Goal: Task Accomplishment & Management: Manage account settings

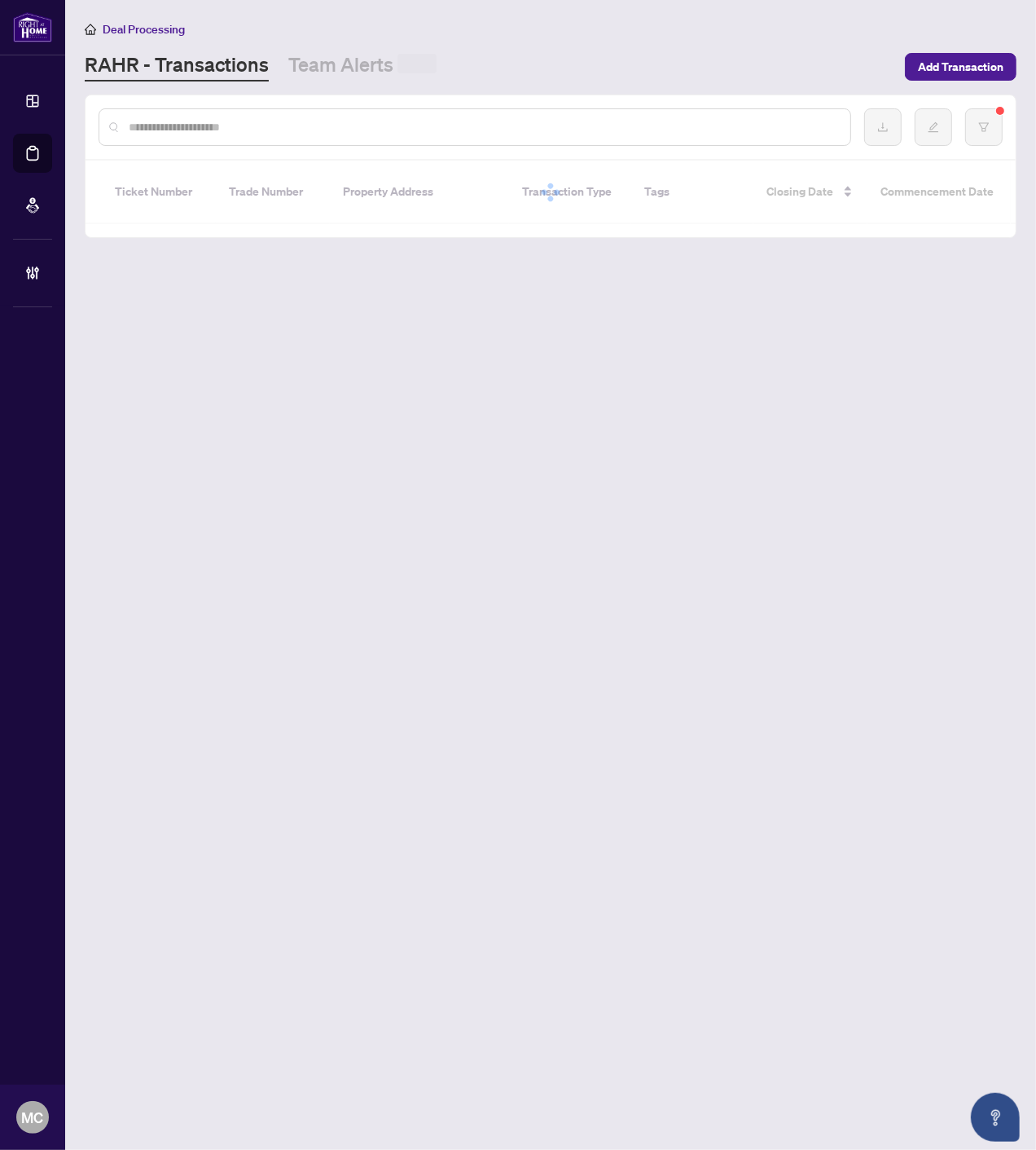
click at [304, 127] on input "text" at bounding box center [482, 127] width 708 height 18
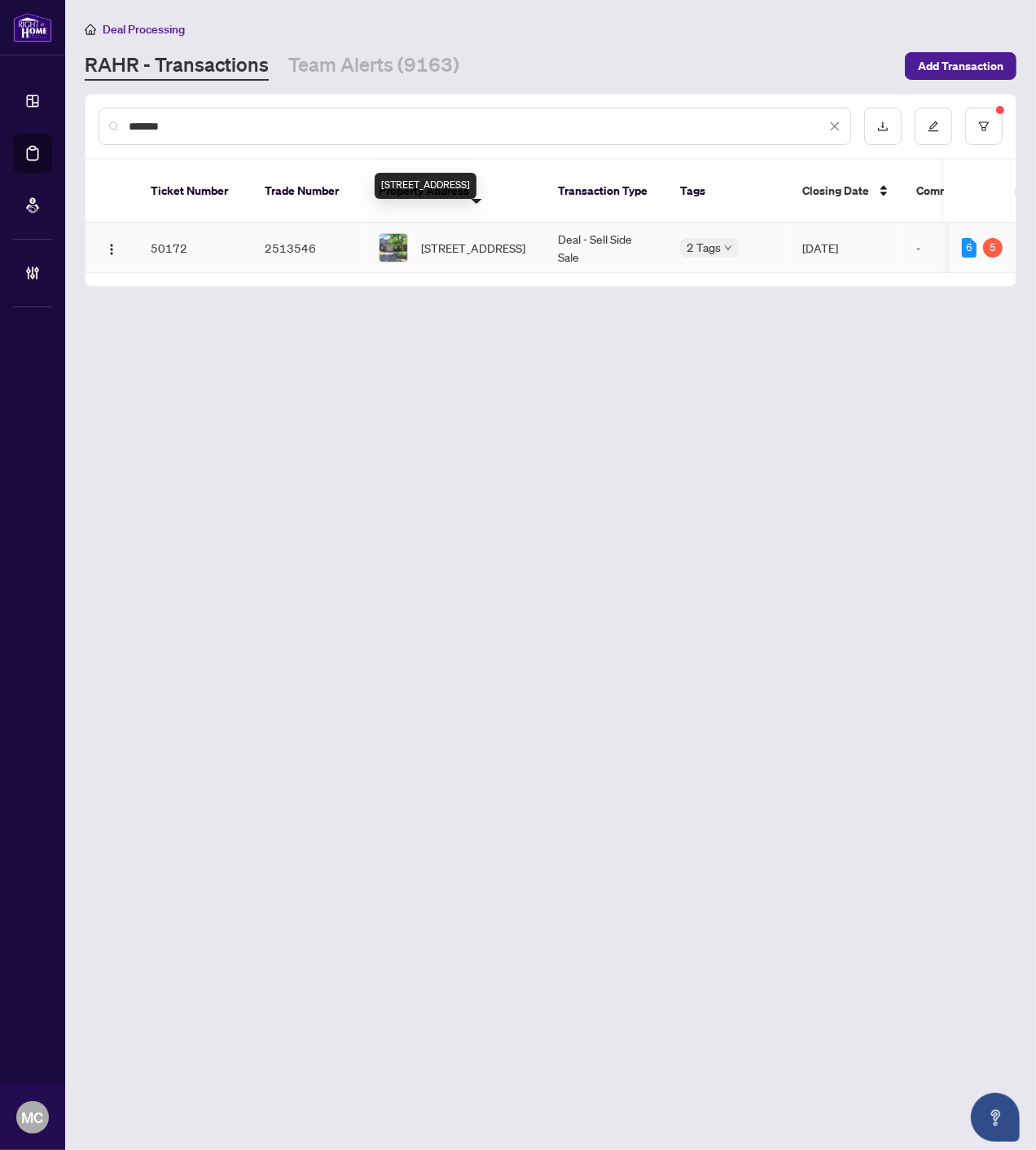
type input "*******"
click at [466, 238] on span "2-4193 Longmoor Dr, Burlington, Ontario L7L 5J9, Canada" at bounding box center [473, 247] width 104 height 18
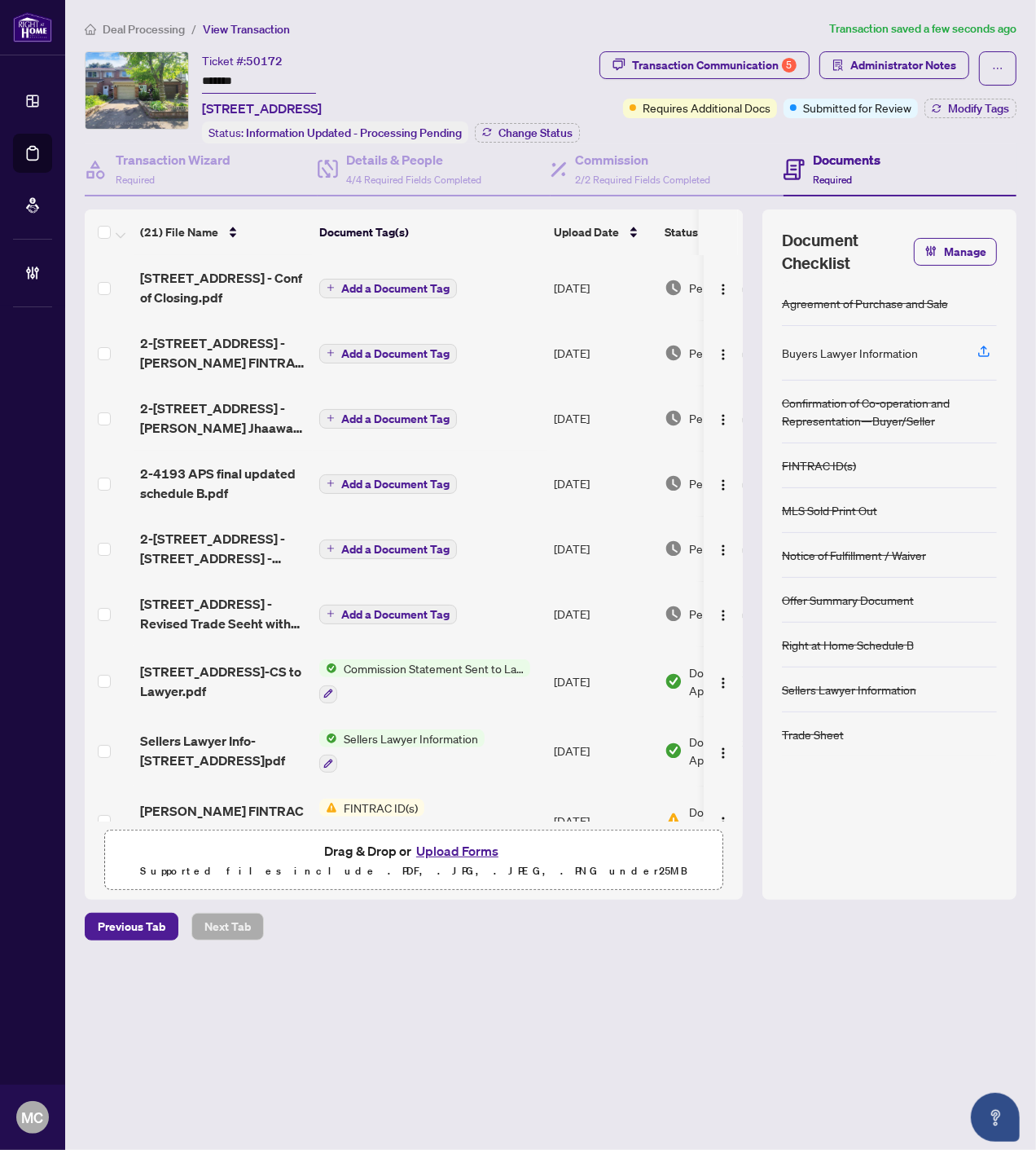
click at [385, 289] on span "Add a Document Tag" at bounding box center [395, 288] width 108 height 11
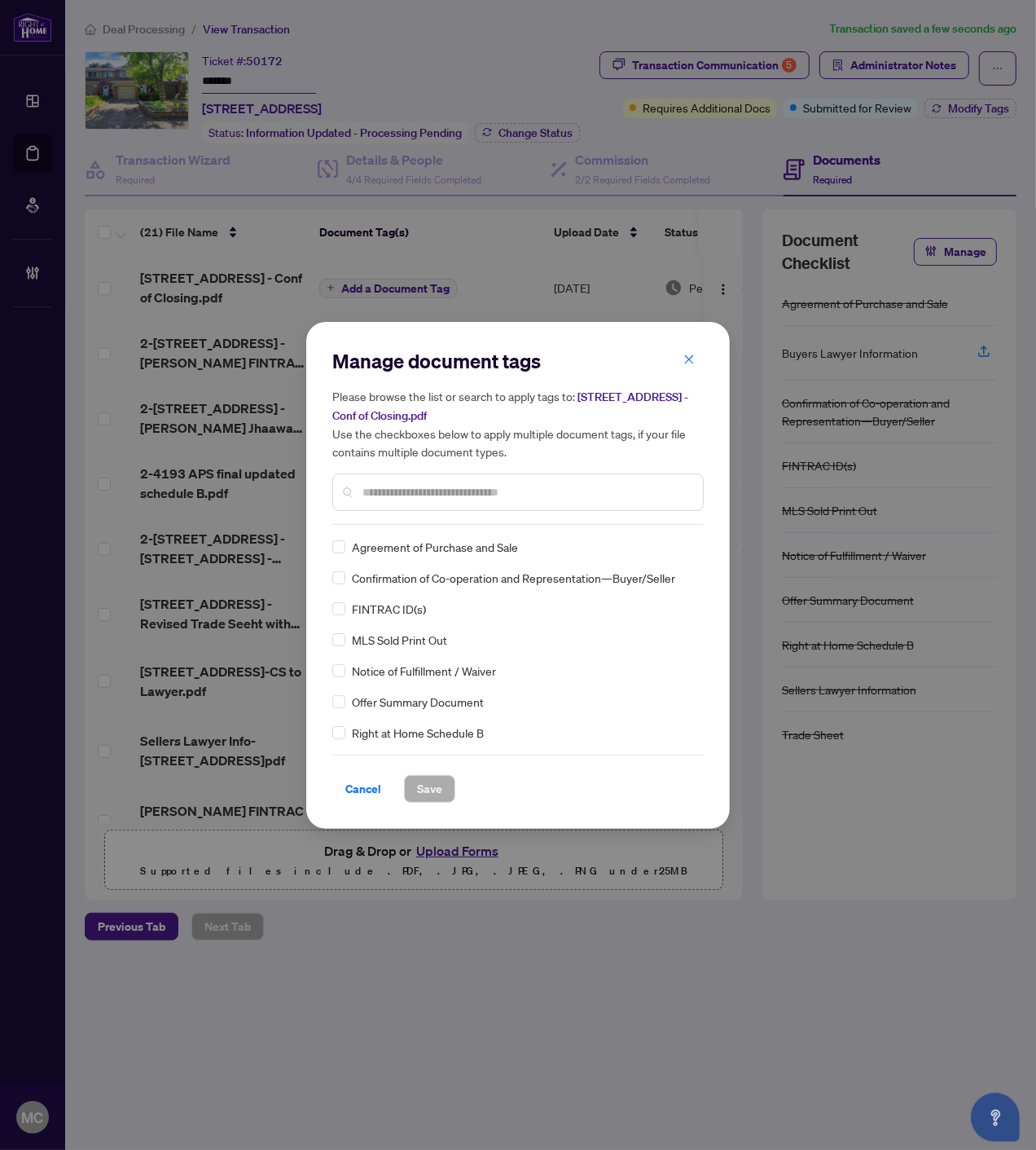
click at [541, 494] on input "text" at bounding box center [526, 492] width 328 height 18
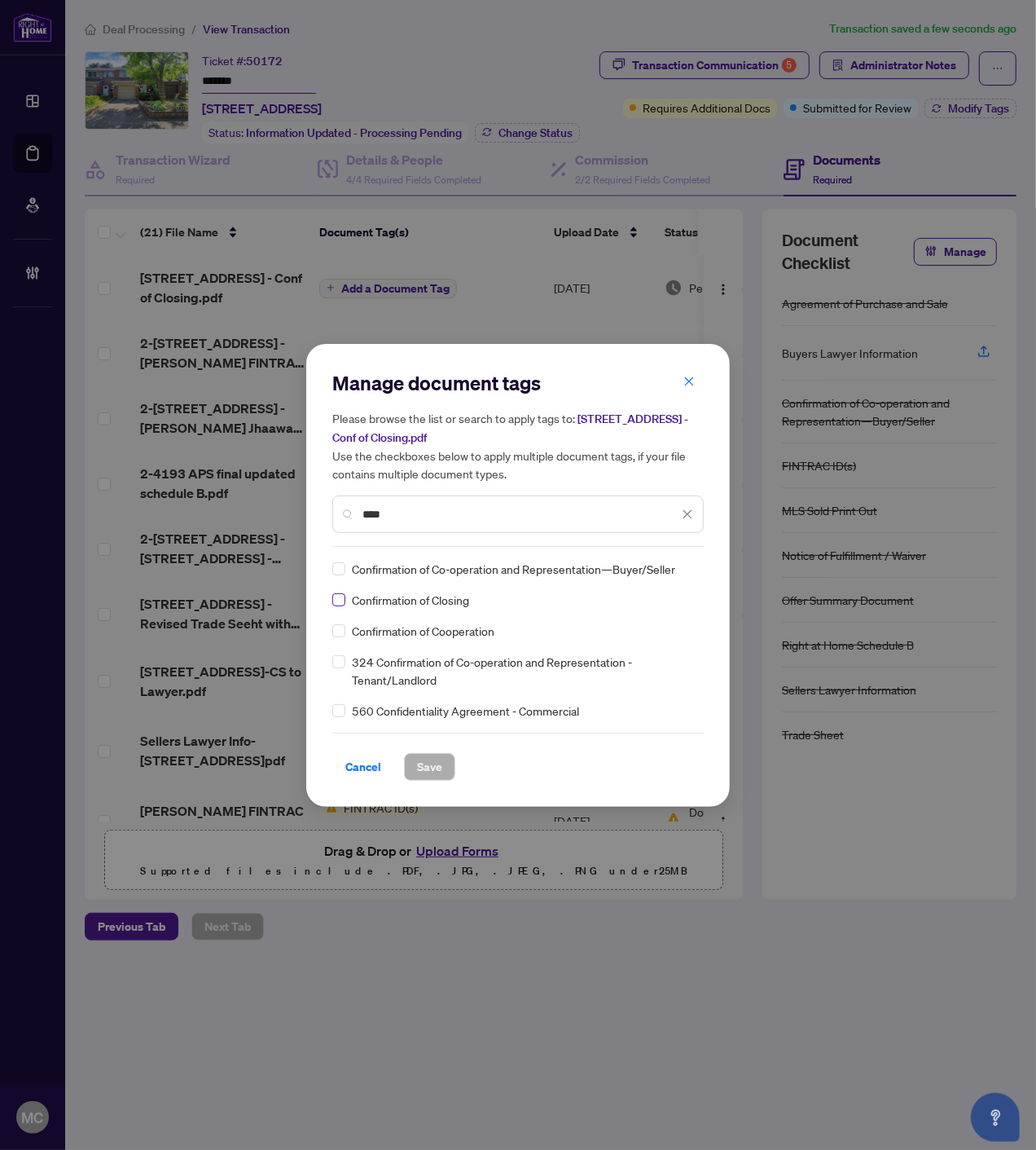
type input "****"
click at [662, 563] on img at bounding box center [670, 568] width 16 height 16
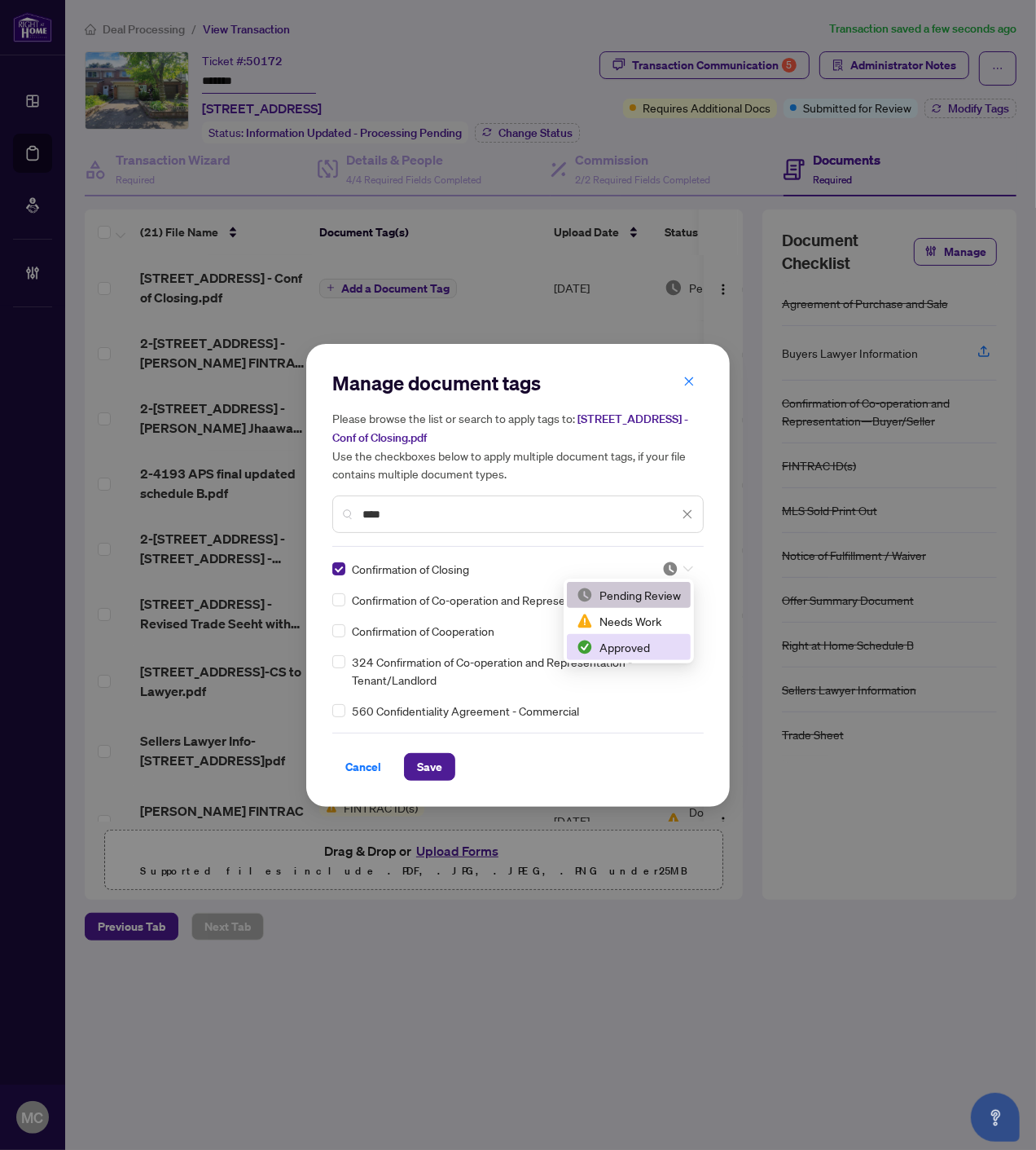
click at [648, 655] on div "Approved" at bounding box center [629, 647] width 104 height 18
click at [437, 754] on span "Save" at bounding box center [429, 767] width 25 height 26
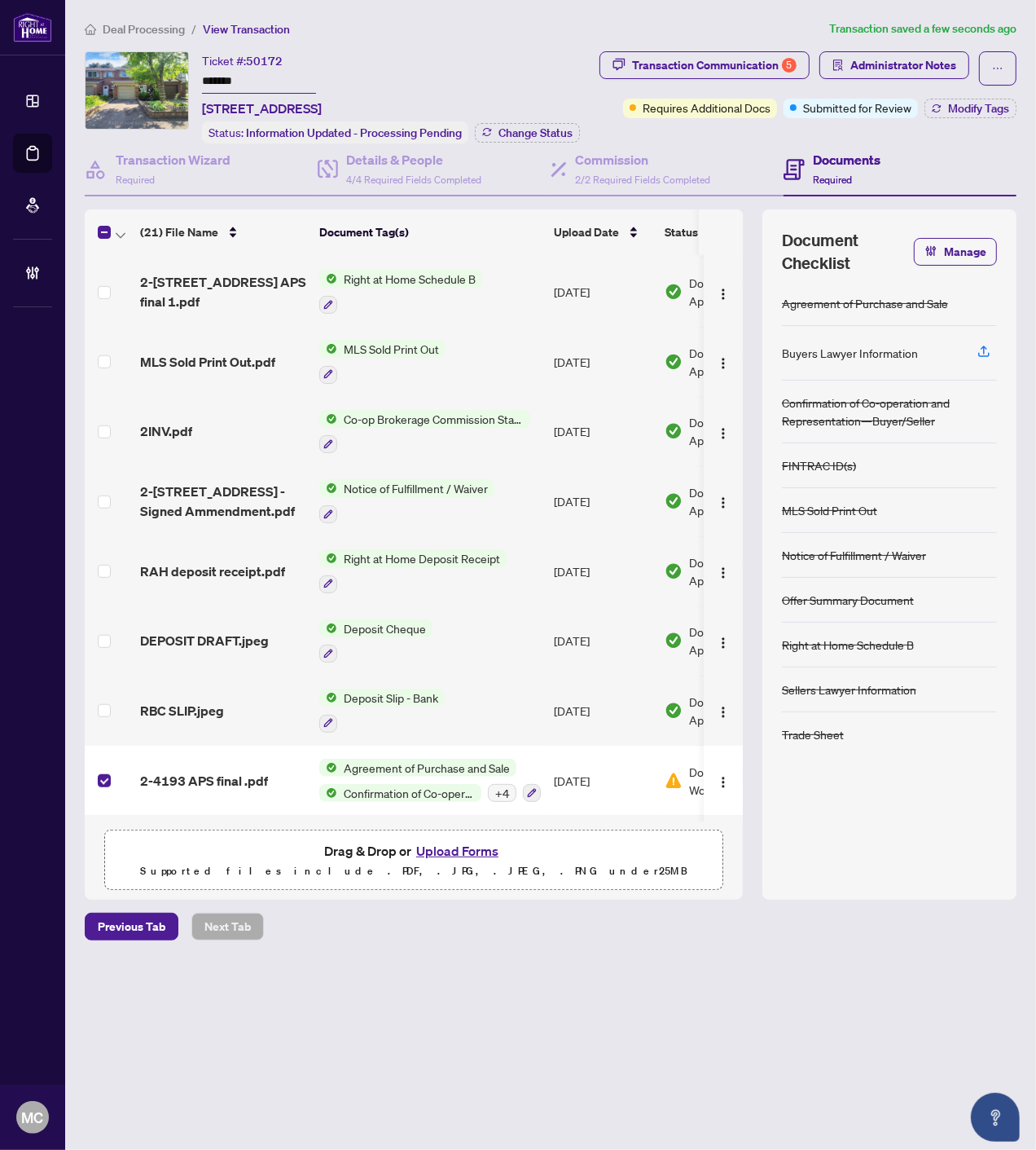
scroll to position [771, 0]
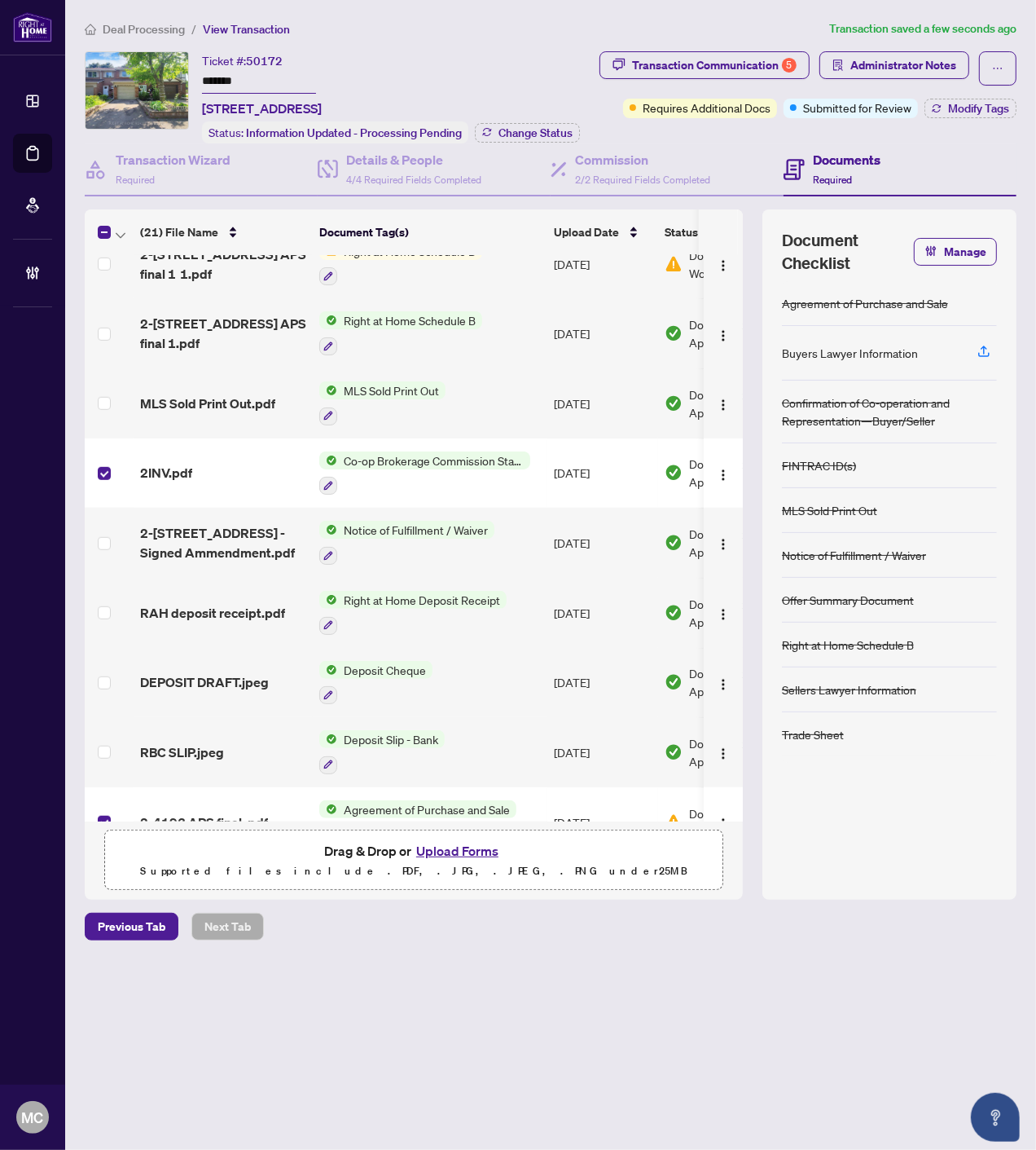
click at [128, 221] on th at bounding box center [109, 232] width 49 height 46
click at [122, 225] on span "button" at bounding box center [120, 232] width 10 height 18
click at [143, 257] on span "Open Selected in New Tab(s)" at bounding box center [199, 258] width 145 height 18
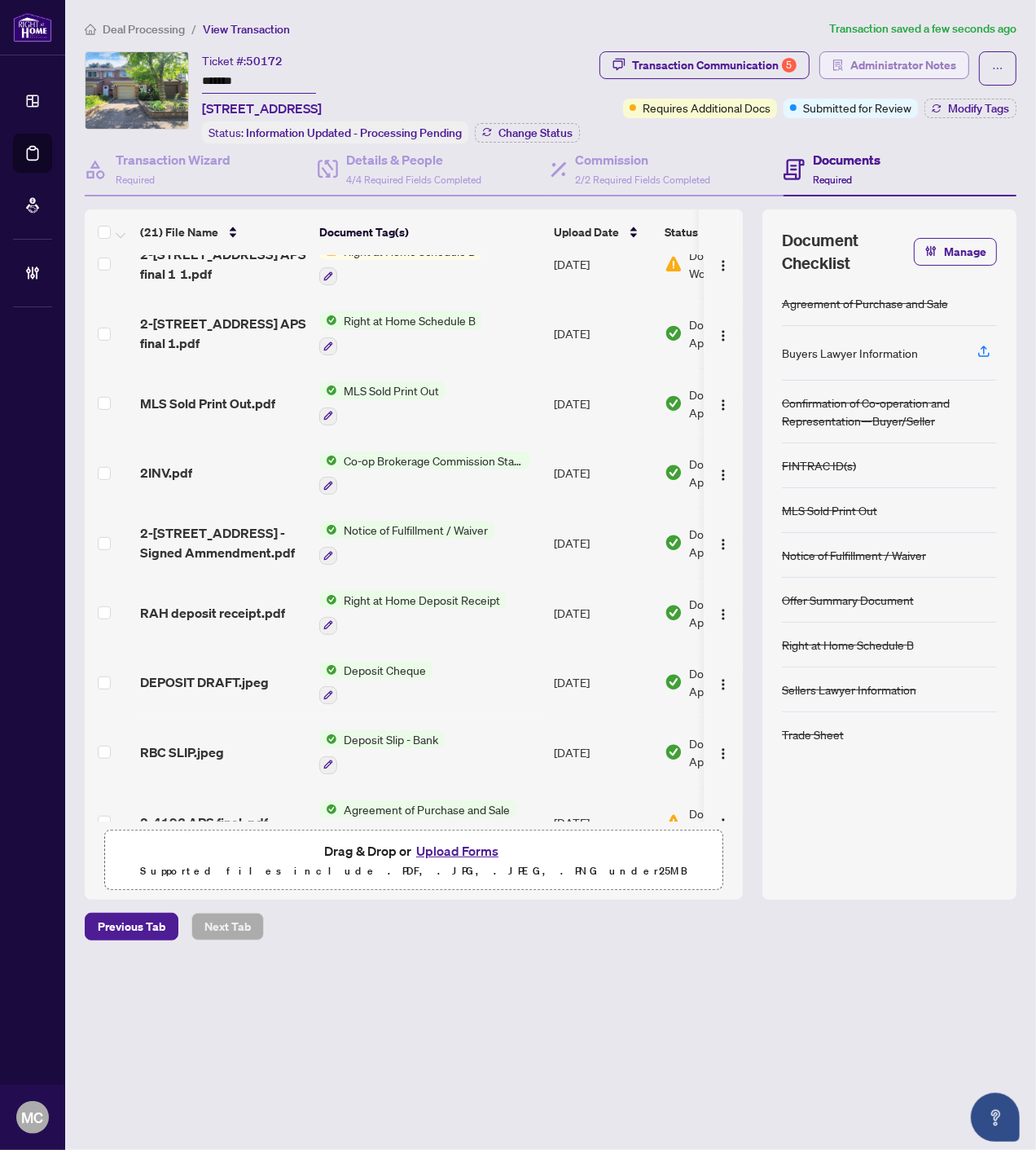
click at [935, 62] on span "Administrator Notes" at bounding box center [903, 65] width 106 height 26
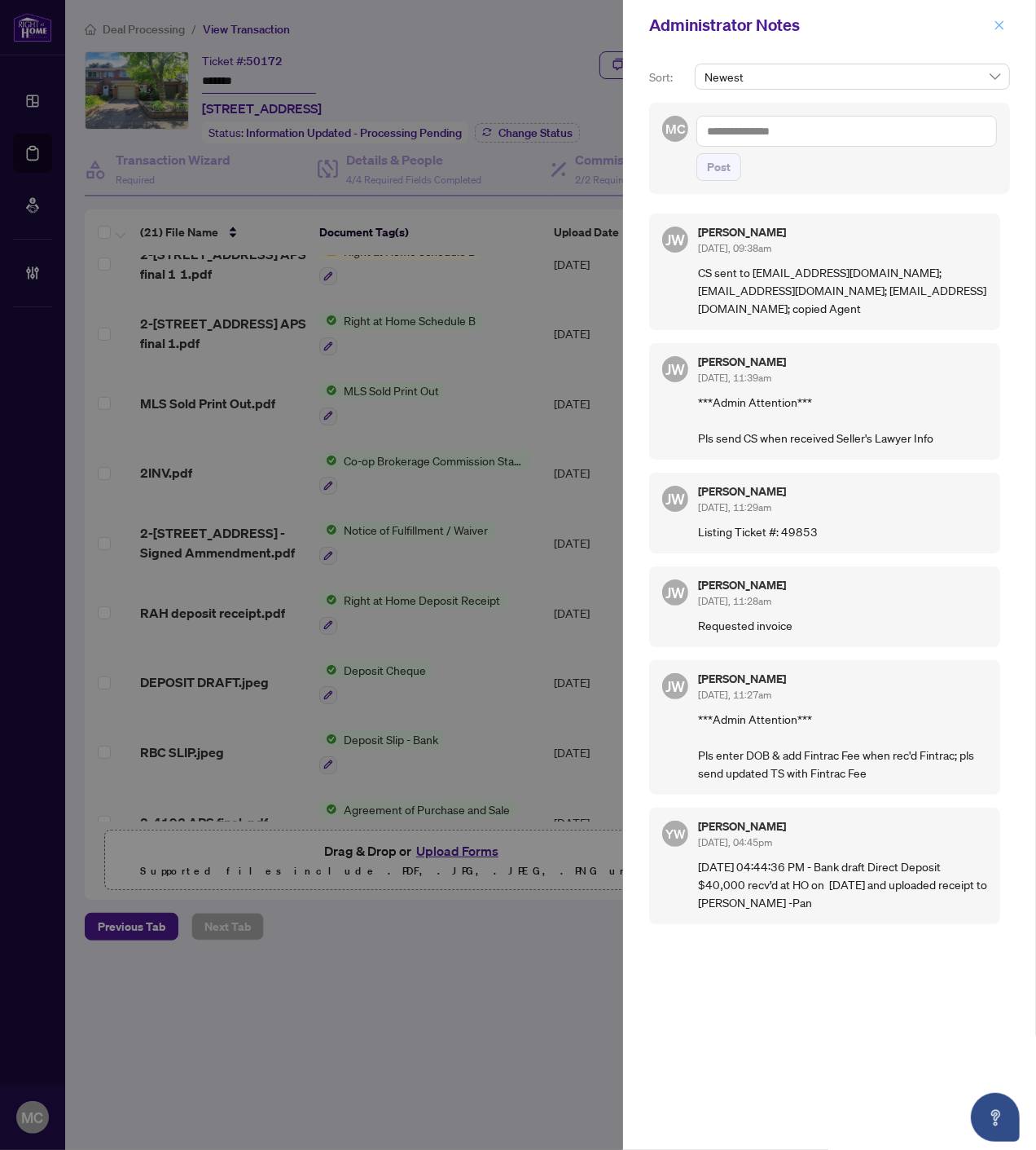
click at [995, 23] on icon "close" at bounding box center [999, 25] width 11 height 11
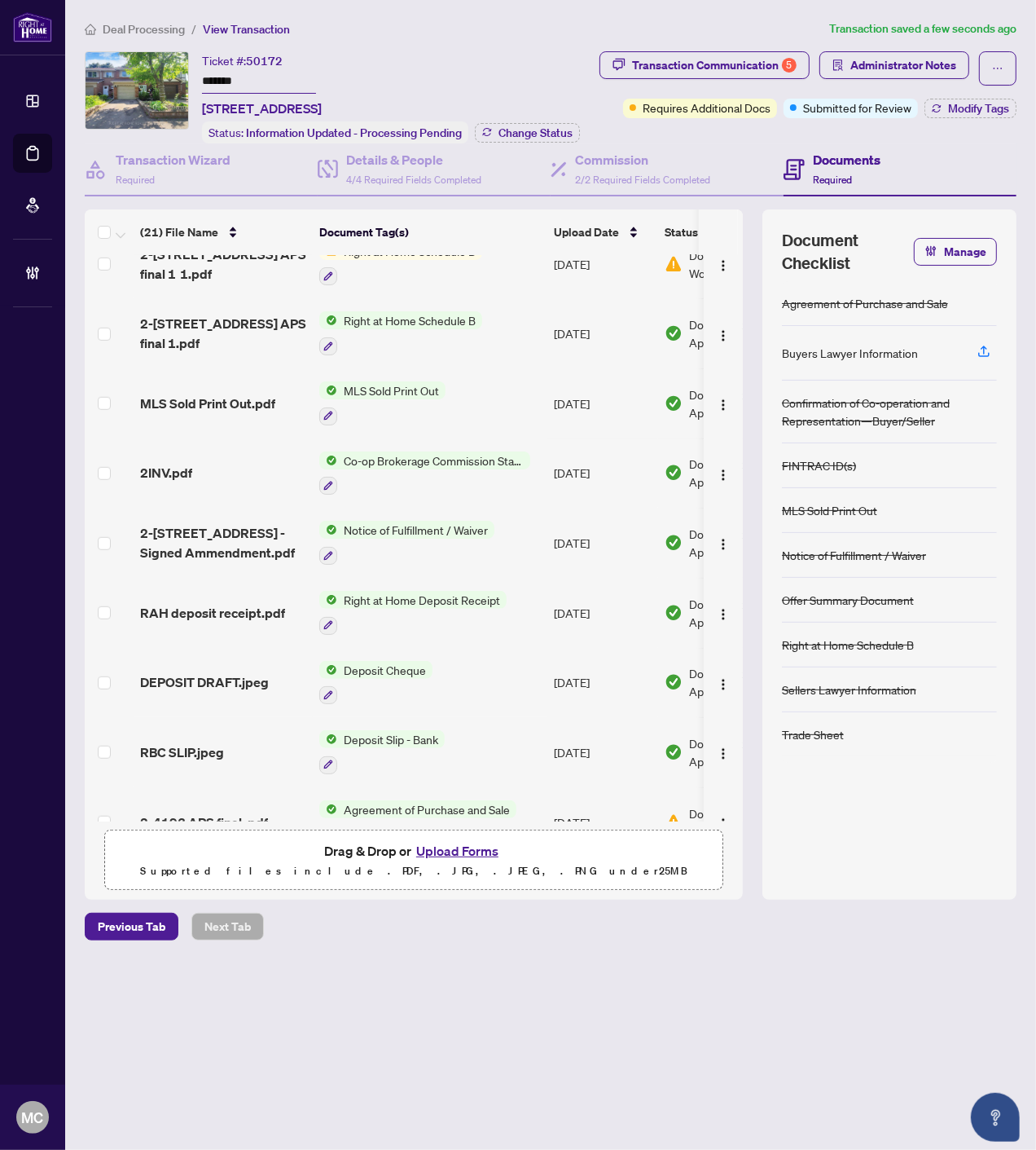
click at [769, 45] on div "Deal Processing / View Transaction Transaction saved a few seconds ago Ticket #…" at bounding box center [551, 480] width 945 height 921
click at [767, 57] on div "Transaction Communication 5" at bounding box center [714, 65] width 165 height 26
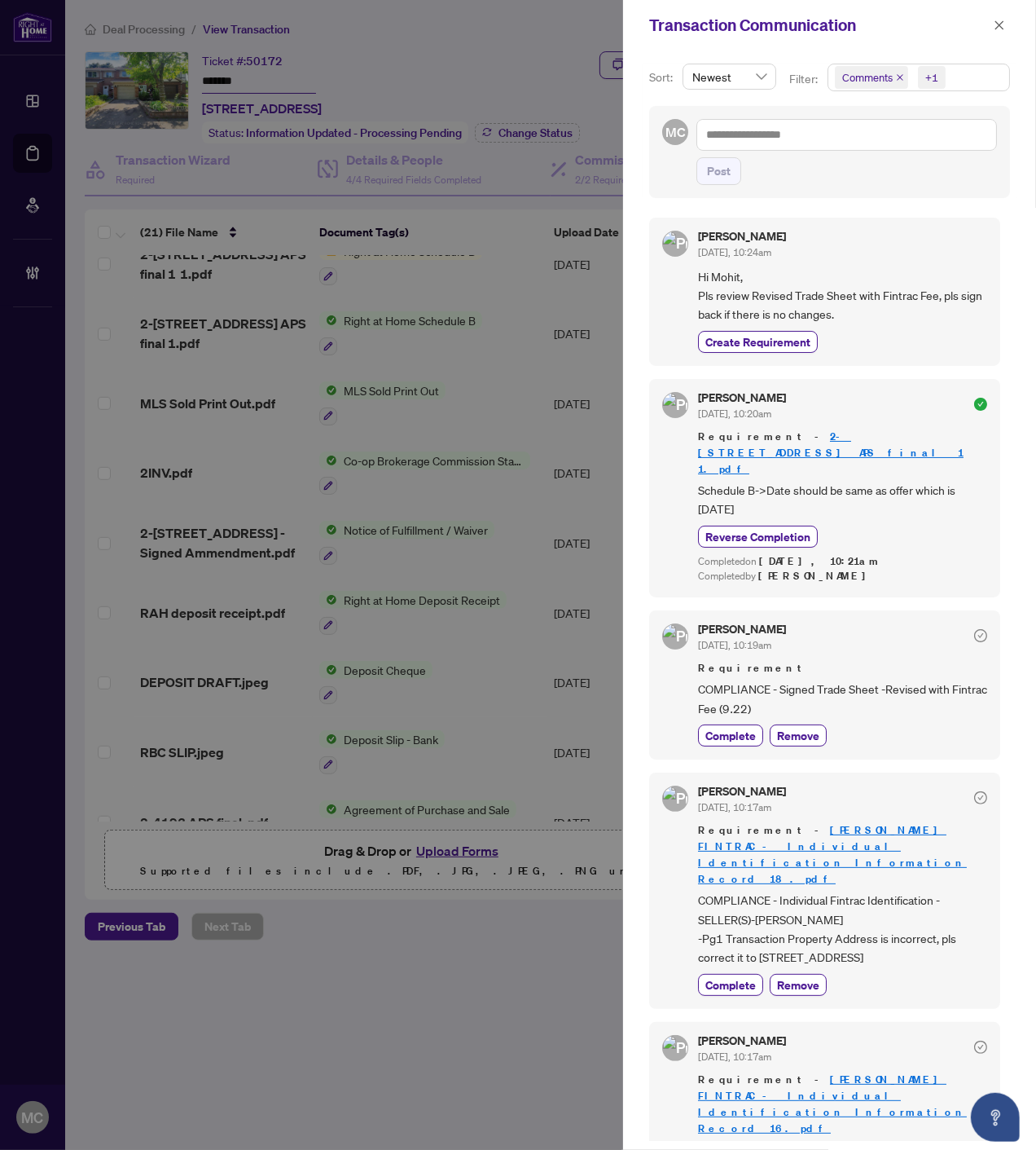
click at [931, 80] on div "+1" at bounding box center [931, 77] width 13 height 16
click at [881, 177] on div "Requirements" at bounding box center [918, 168] width 161 height 20
click at [877, 169] on span "Requirements" at bounding box center [896, 168] width 73 height 15
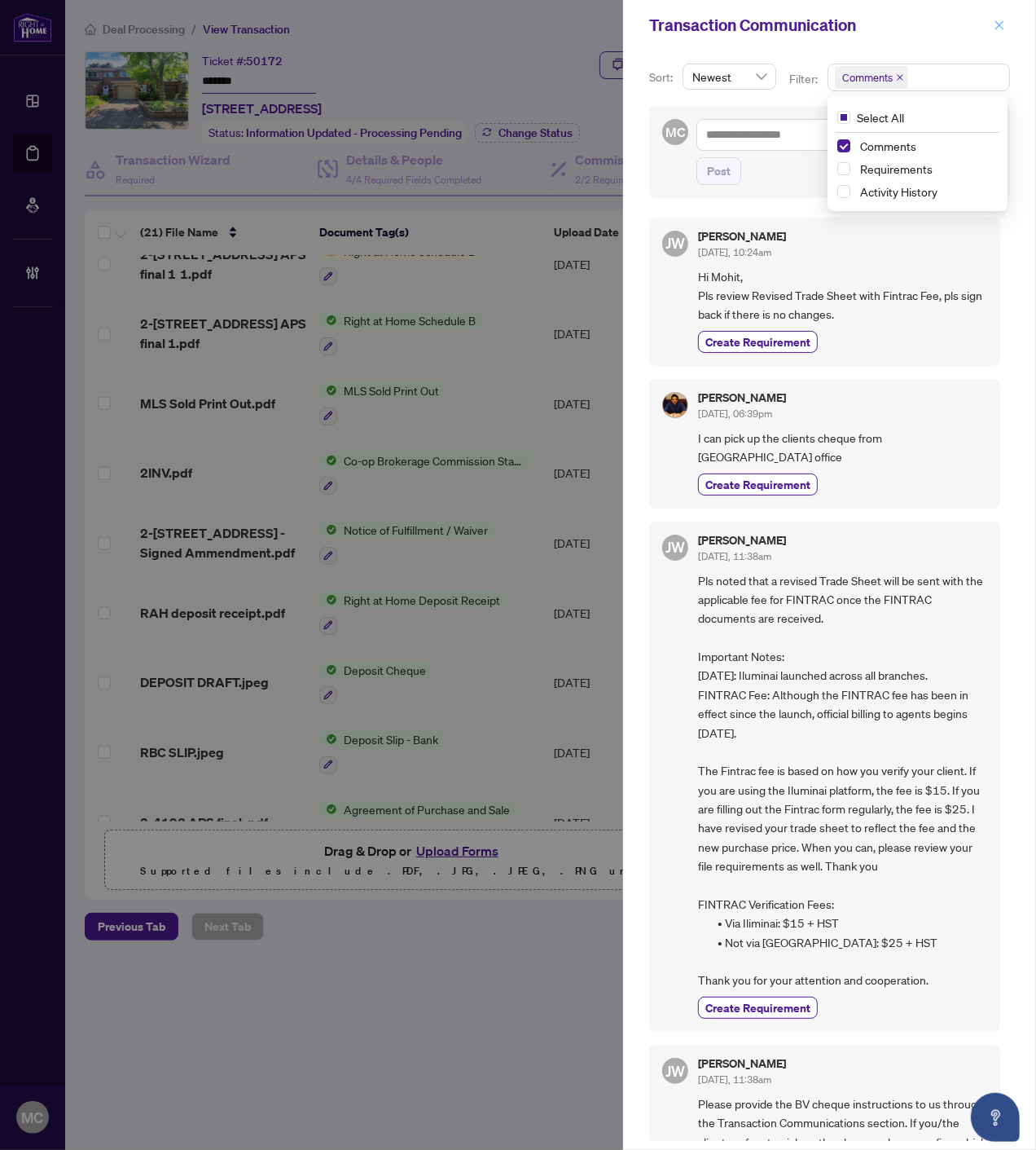
click at [1007, 20] on button "button" at bounding box center [1000, 25] width 21 height 20
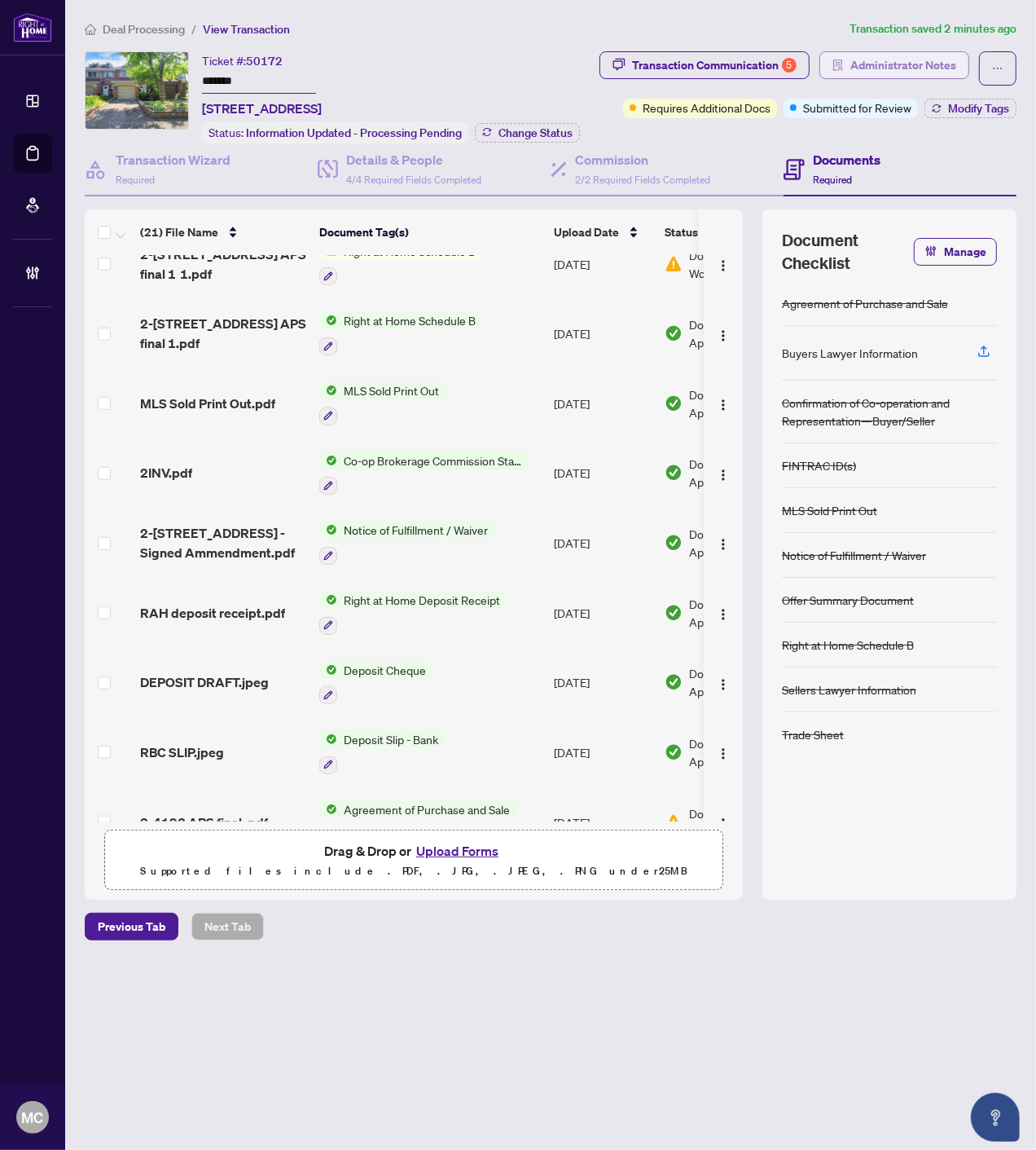
click at [929, 67] on span "Administrator Notes" at bounding box center [903, 65] width 106 height 26
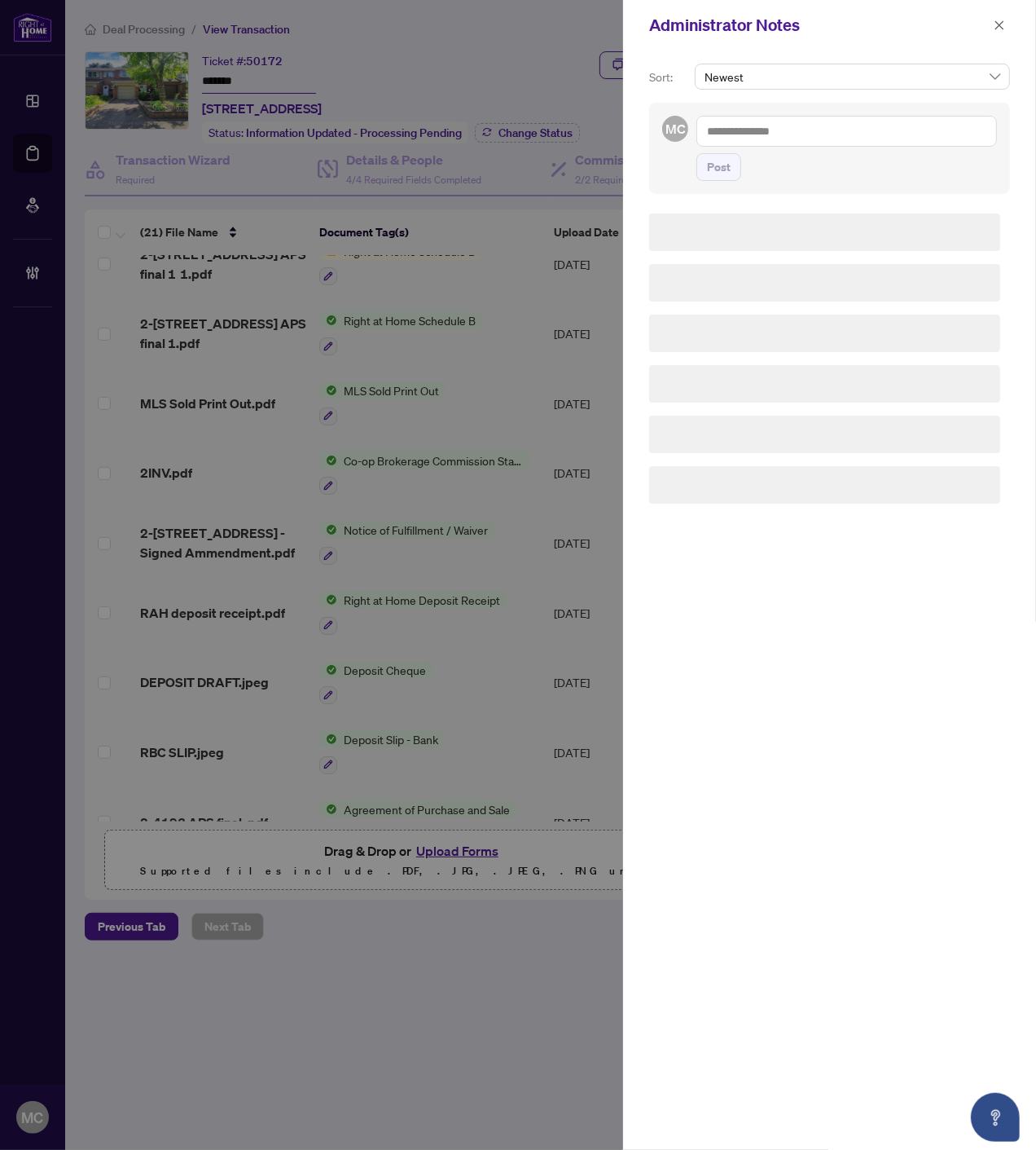
click at [898, 128] on textarea at bounding box center [846, 131] width 301 height 31
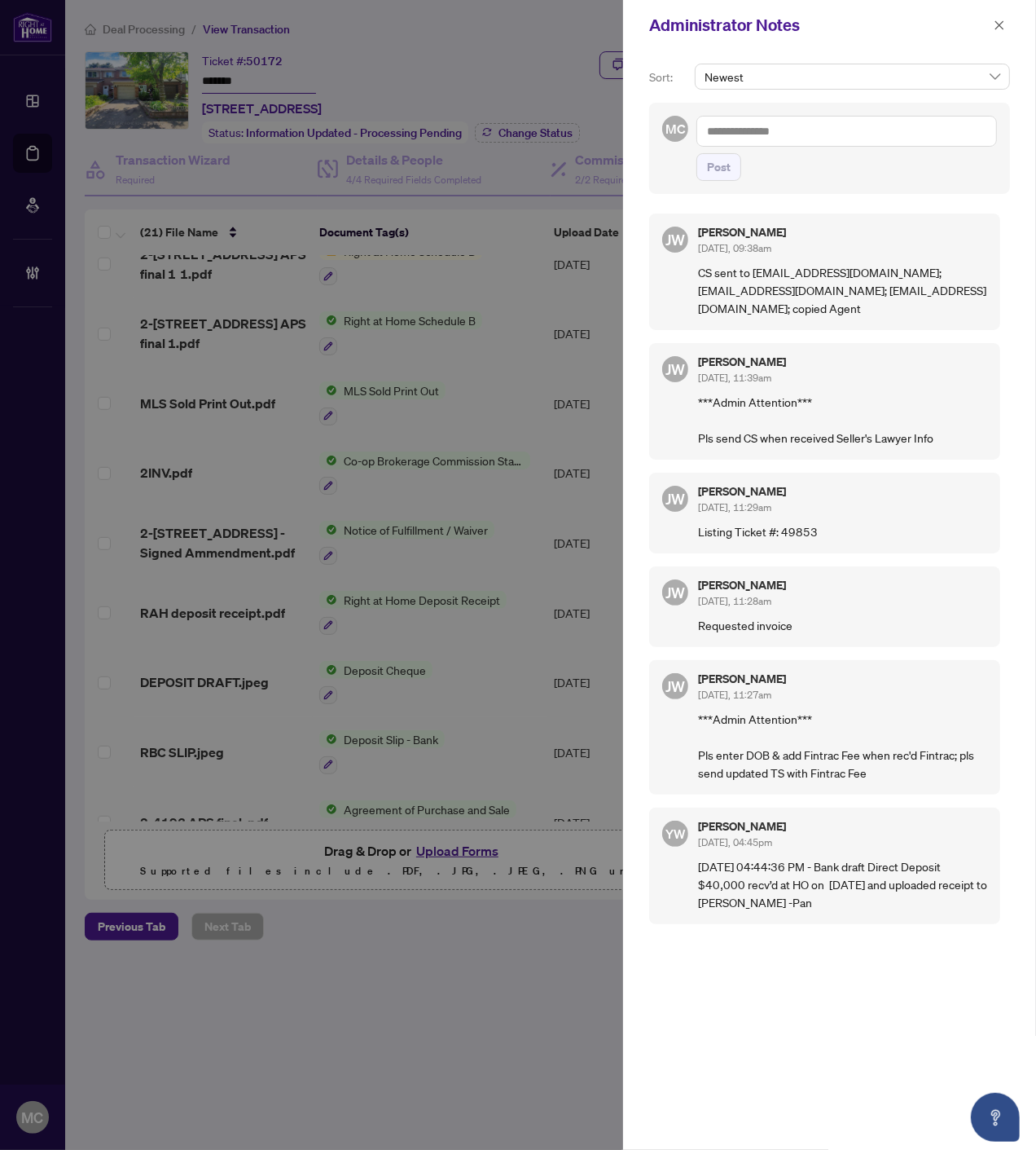
paste textarea "**********"
type textarea "**********"
click at [721, 176] on span "Post" at bounding box center [719, 167] width 23 height 26
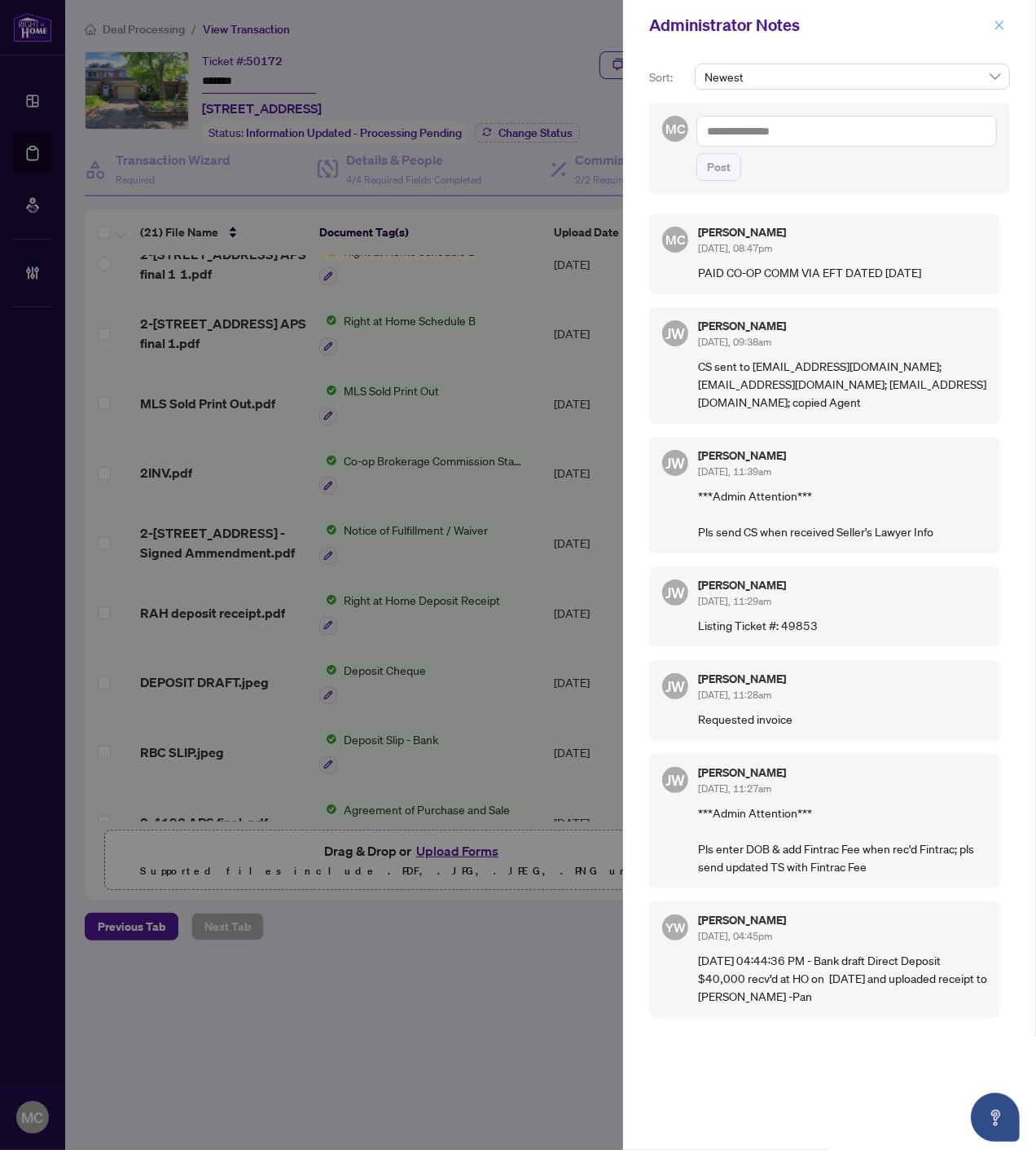
click at [1002, 20] on icon "close" at bounding box center [999, 25] width 11 height 11
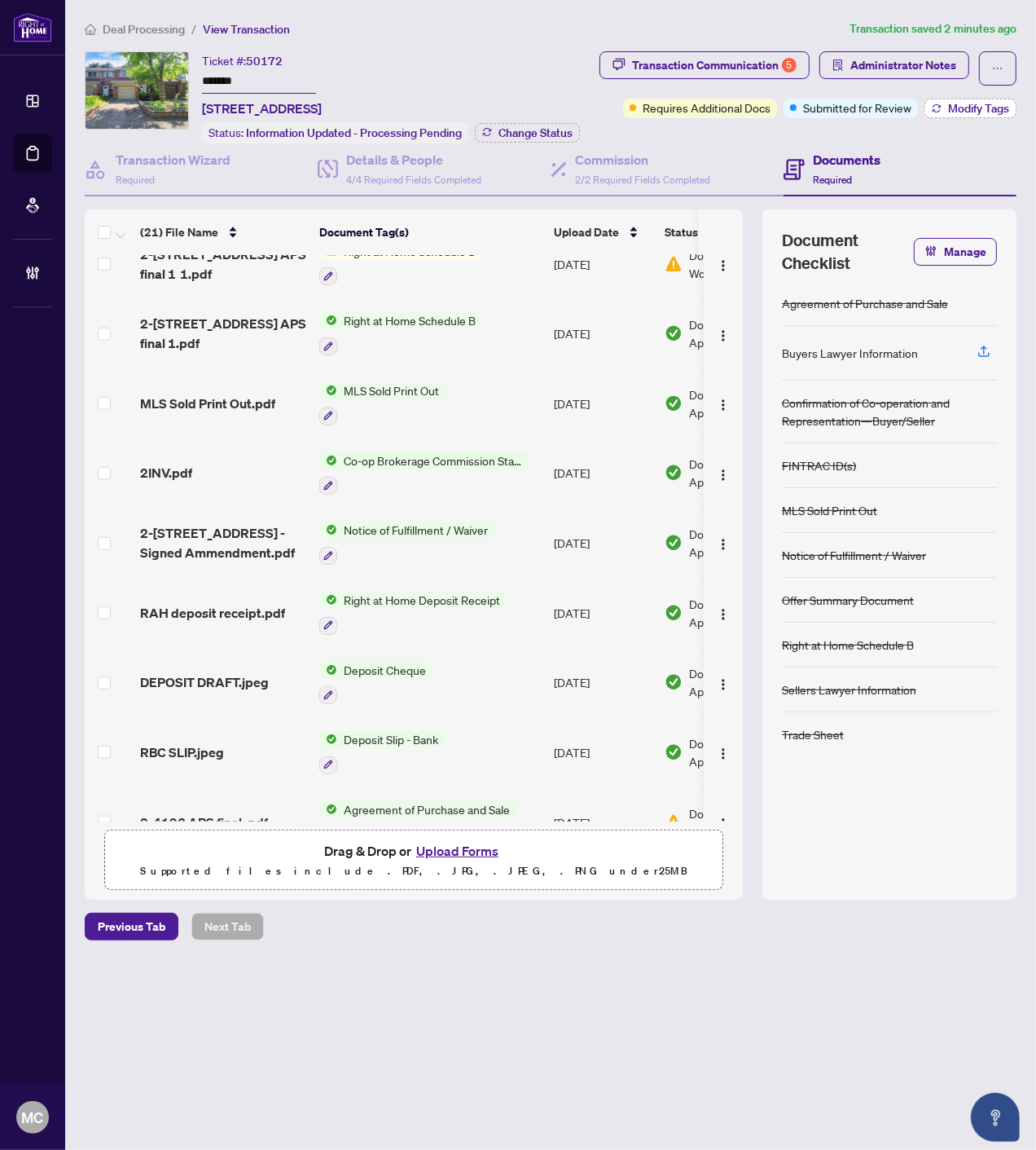
click at [974, 111] on span "Modify Tags" at bounding box center [979, 108] width 61 height 11
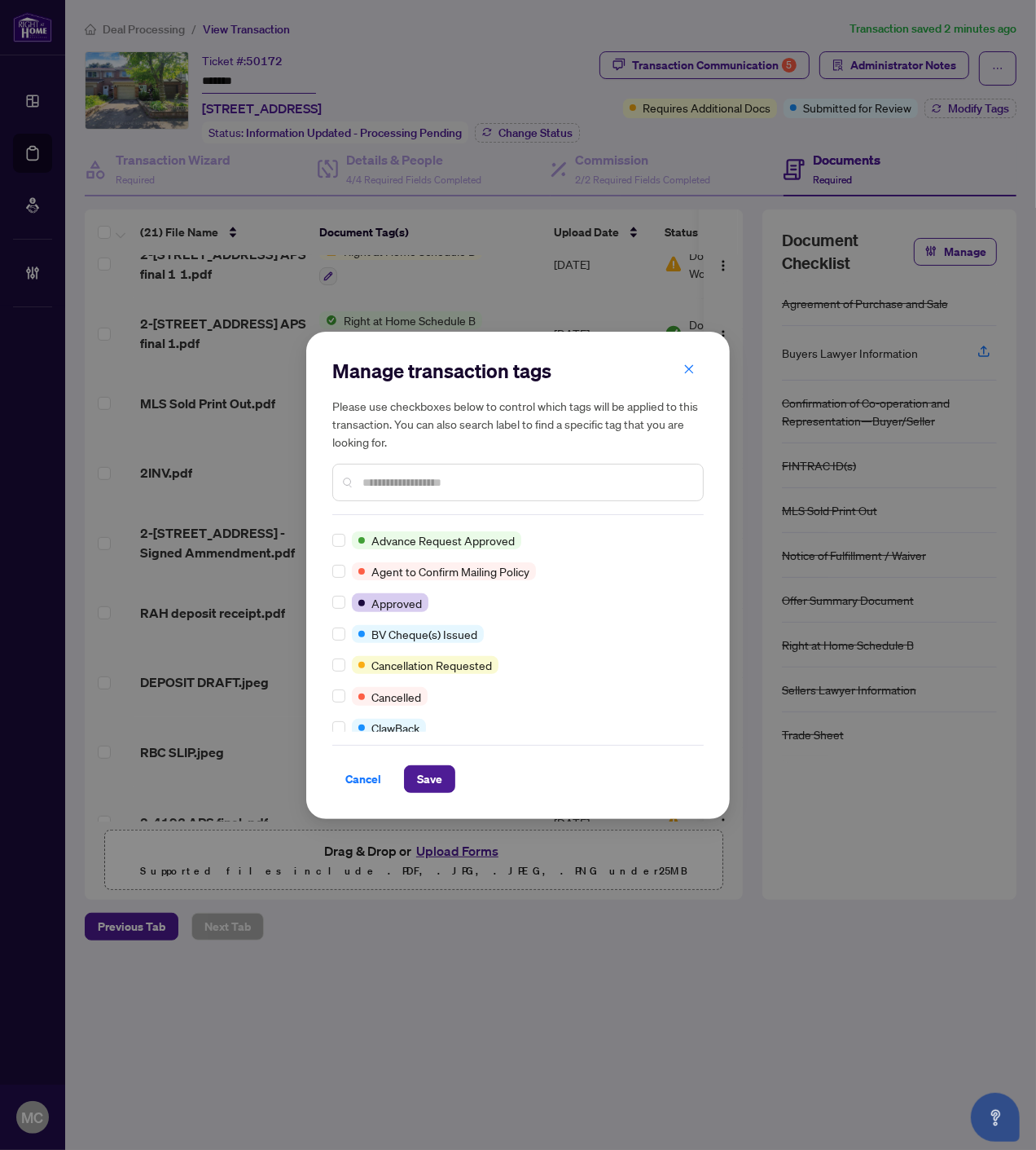
scroll to position [0, 0]
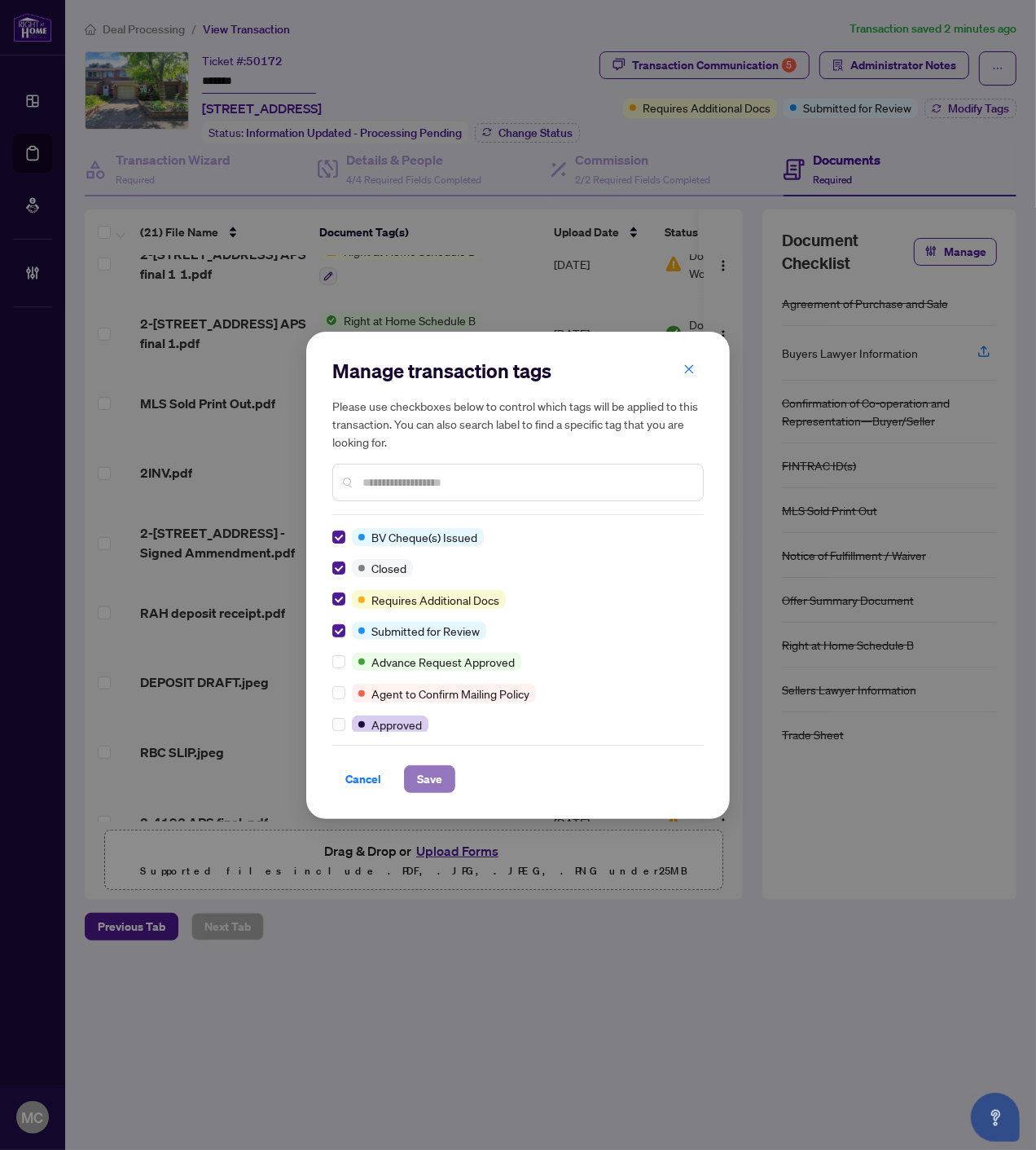
click at [439, 778] on span "Save" at bounding box center [429, 779] width 25 height 26
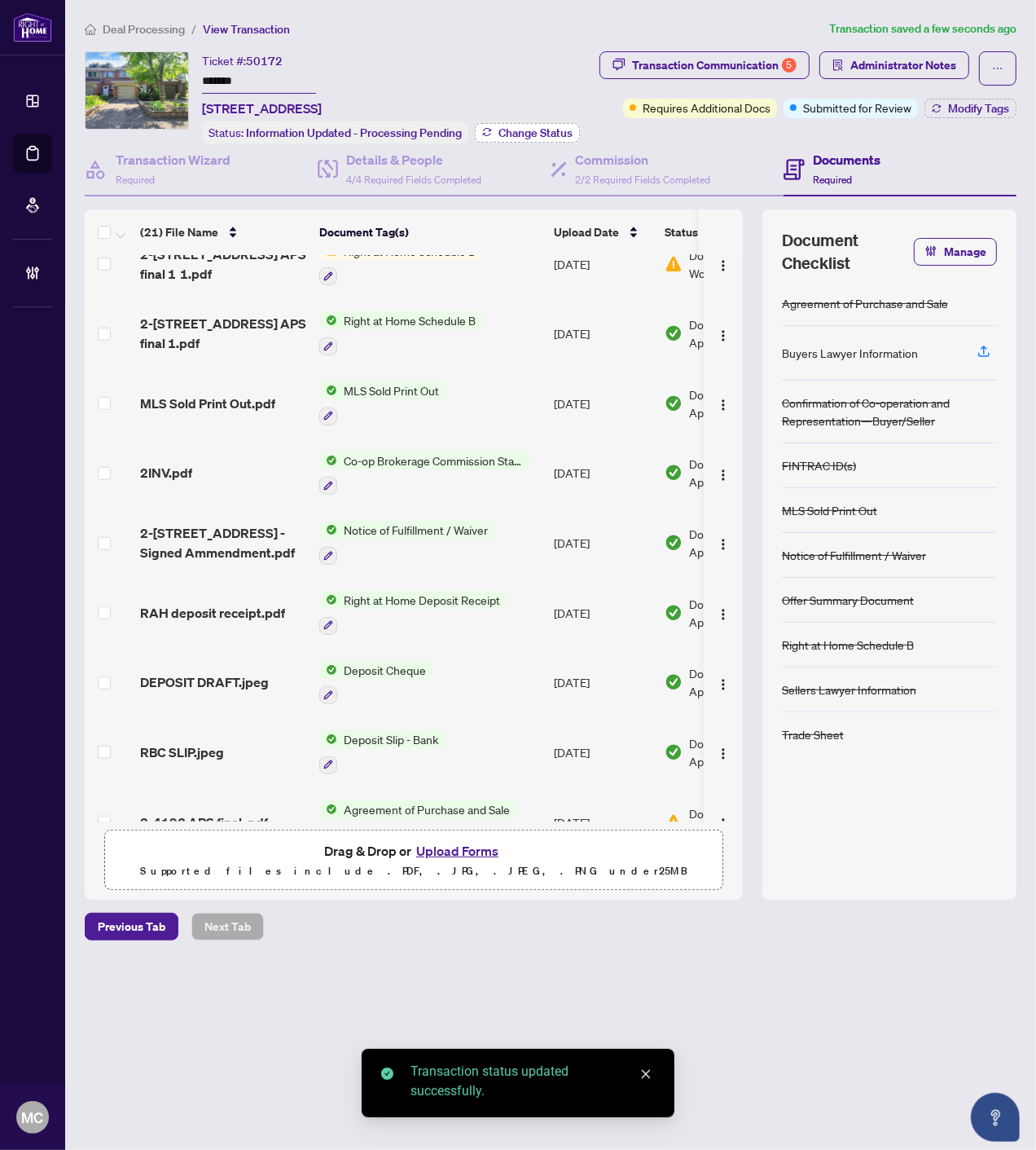
click at [548, 127] on span "Change Status" at bounding box center [536, 133] width 75 height 11
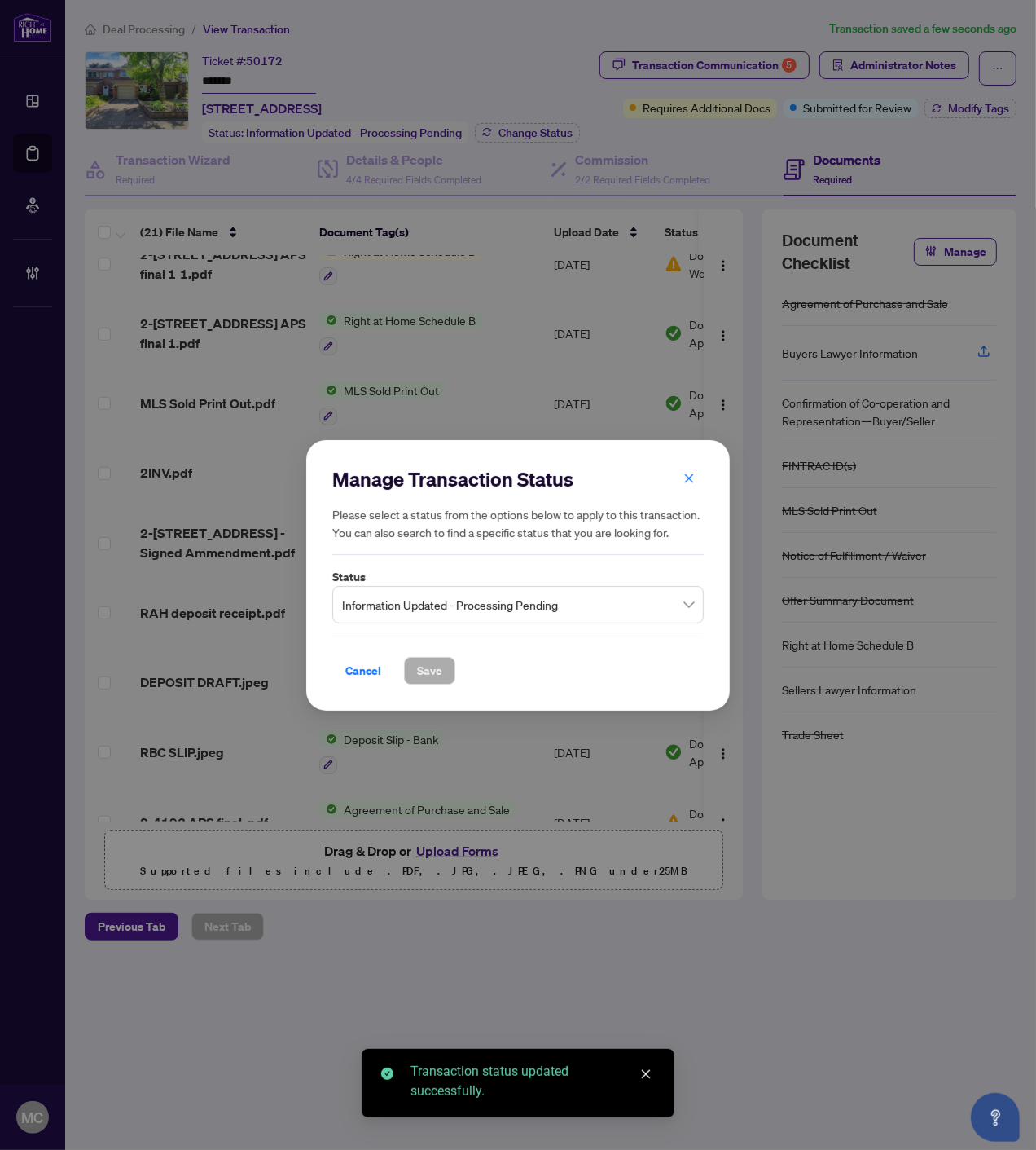
click at [483, 603] on span "Information Updated - Processing Pending" at bounding box center [518, 604] width 352 height 31
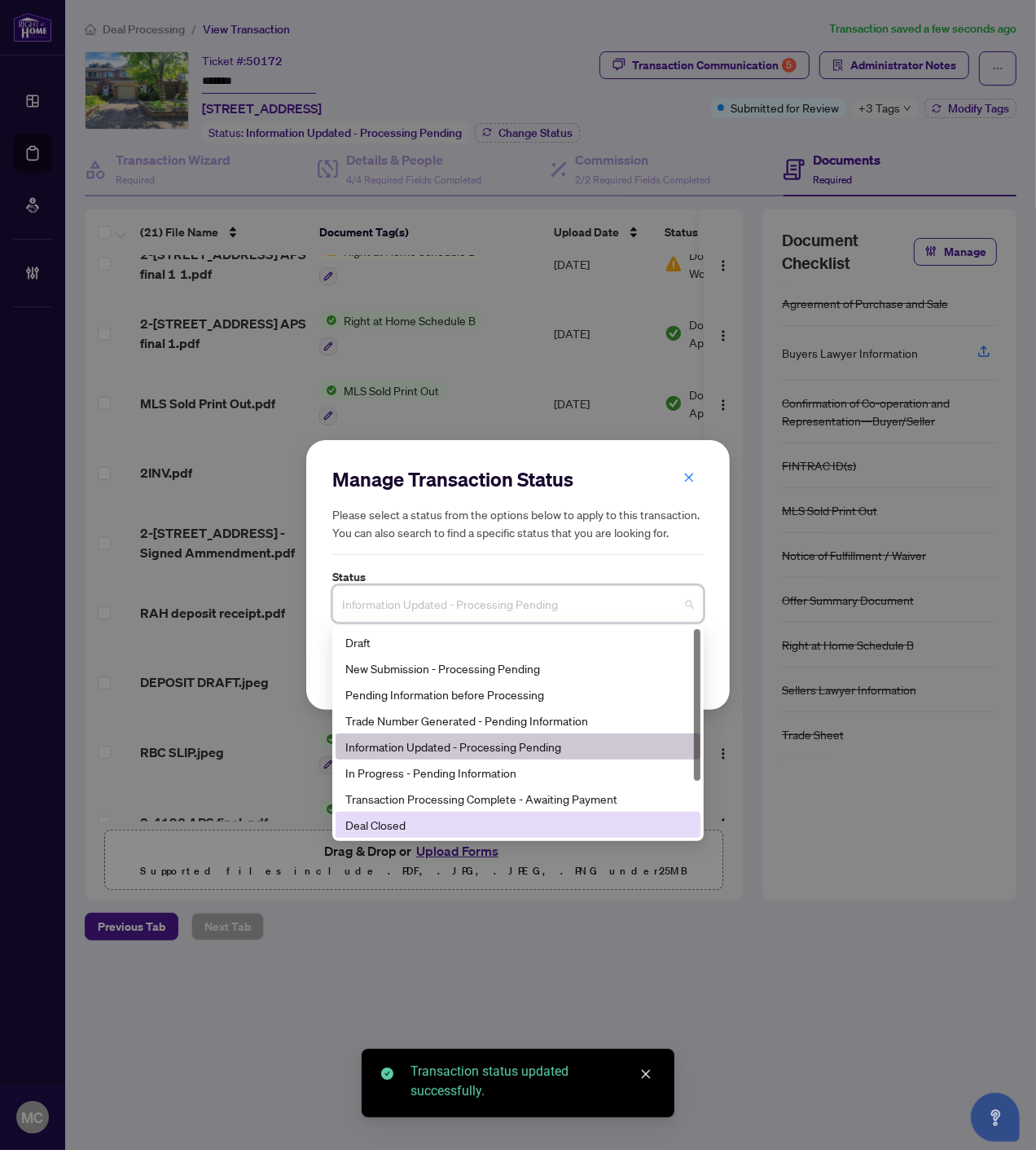
drag, startPoint x: 446, startPoint y: 817, endPoint x: 445, endPoint y: 805, distance: 12.0
click at [448, 818] on div "Deal Closed" at bounding box center [518, 825] width 345 height 18
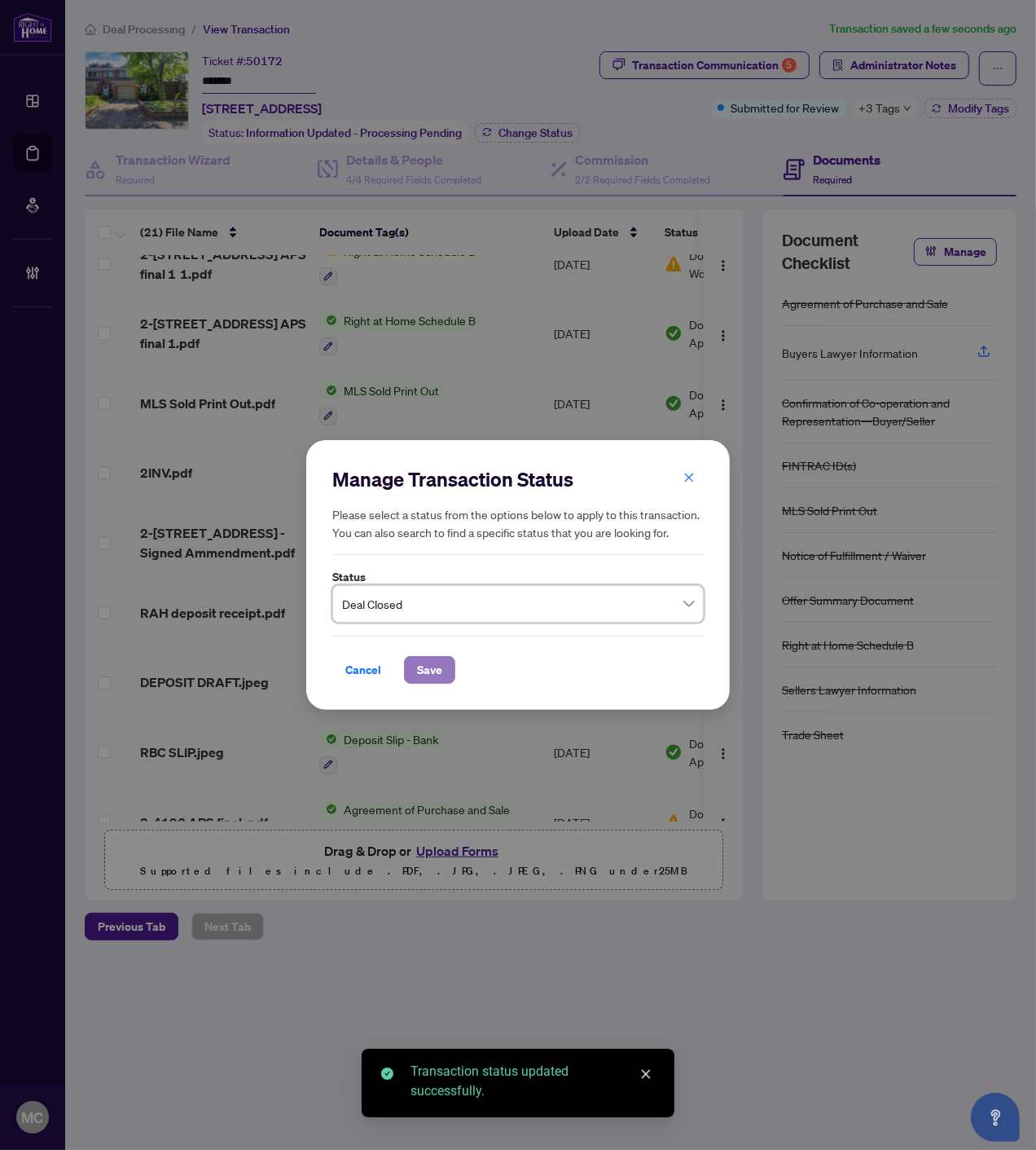
click at [434, 670] on span "Save" at bounding box center [429, 670] width 25 height 26
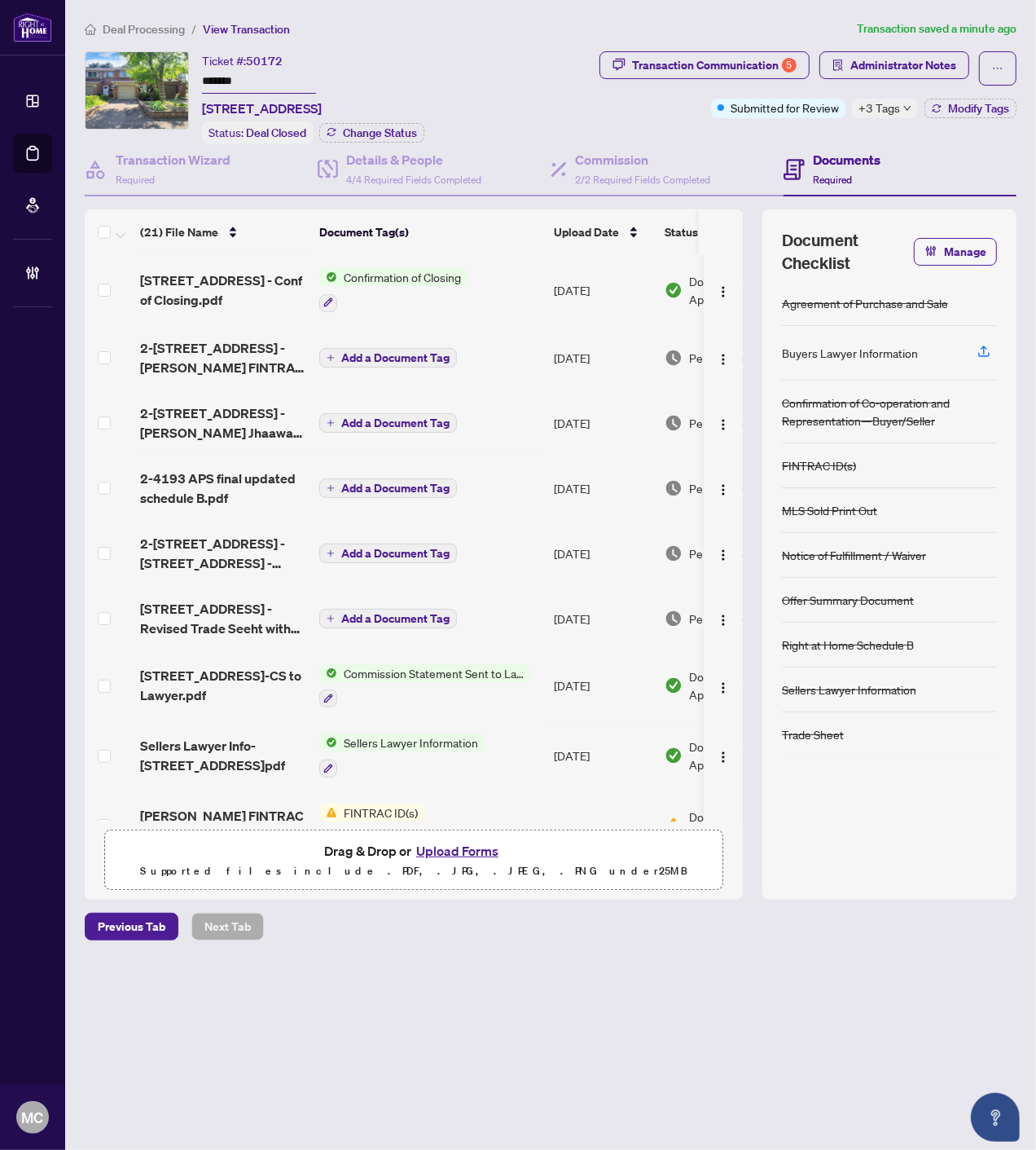
click at [184, 33] on ol "Deal Processing / View Transaction" at bounding box center [467, 29] width 766 height 19
click at [184, 31] on li "Deal Processing" at bounding box center [135, 29] width 101 height 19
click at [141, 24] on span "Deal Processing" at bounding box center [143, 29] width 82 height 15
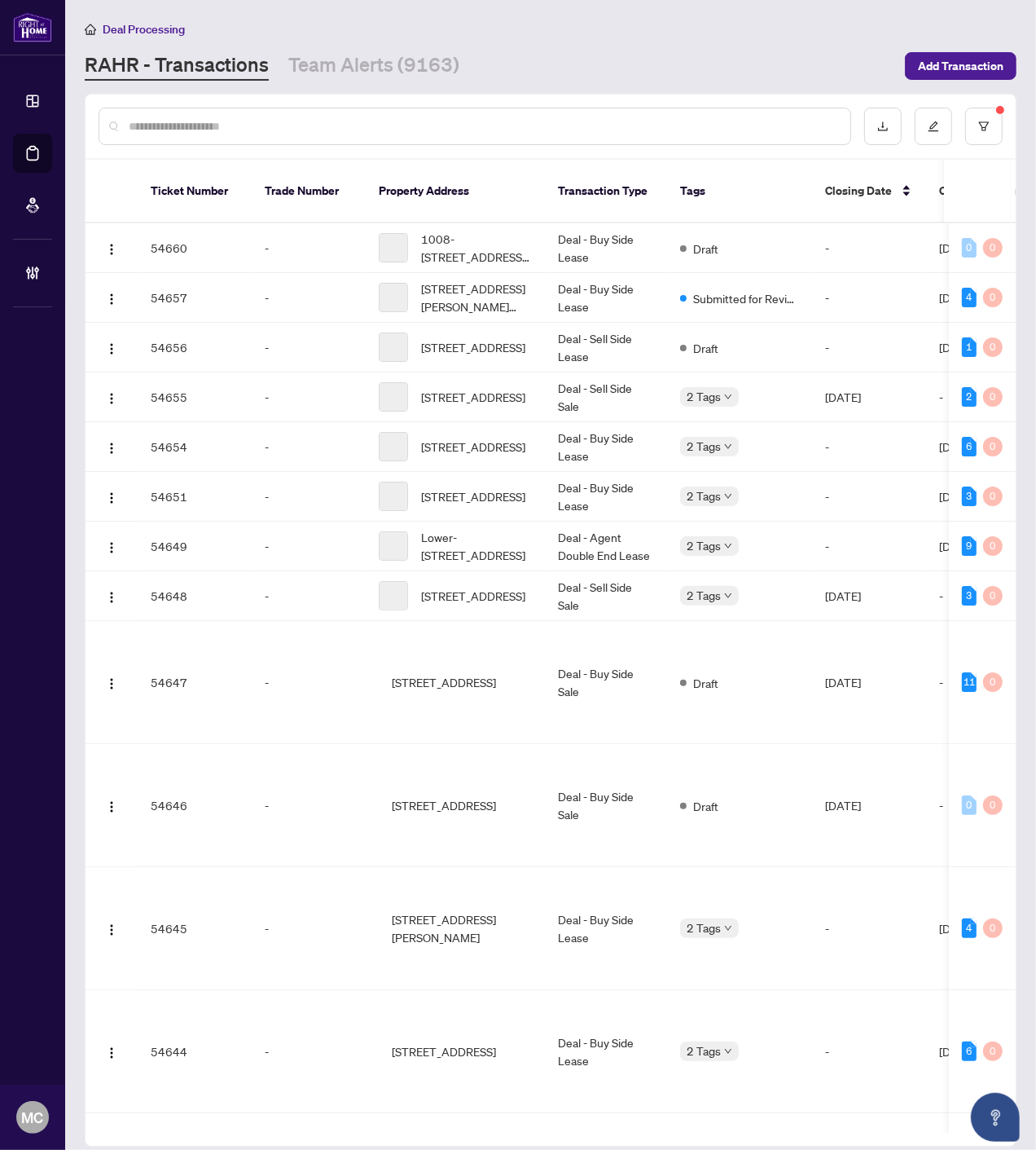
click at [666, 122] on input "text" at bounding box center [482, 126] width 708 height 18
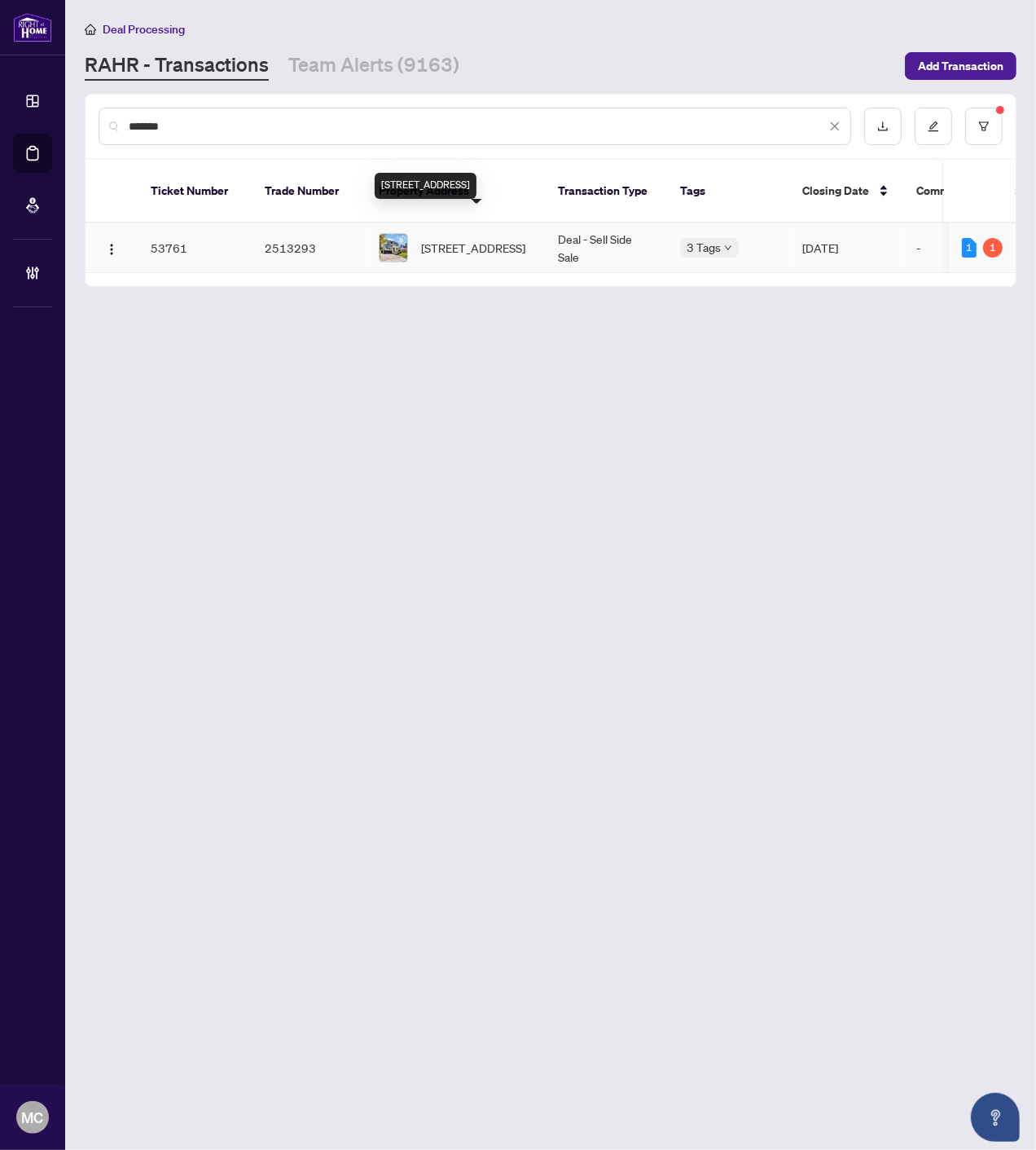
type input "*******"
click at [467, 238] on span "63 Elmwood Ave, Toronto, Ontario M2N 3L8, Canada" at bounding box center [473, 247] width 104 height 18
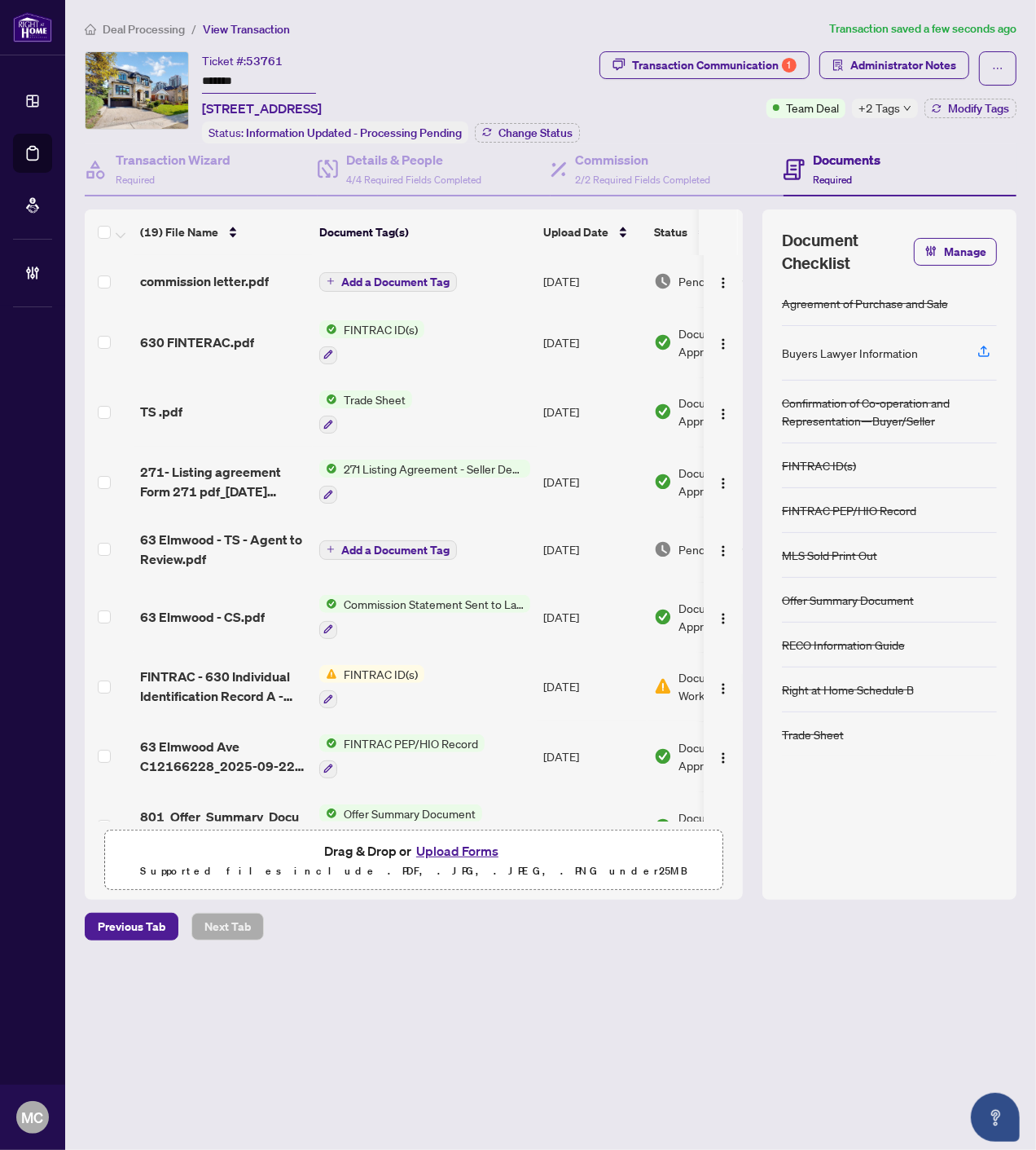
click at [440, 278] on span "Add a Document Tag" at bounding box center [395, 282] width 108 height 11
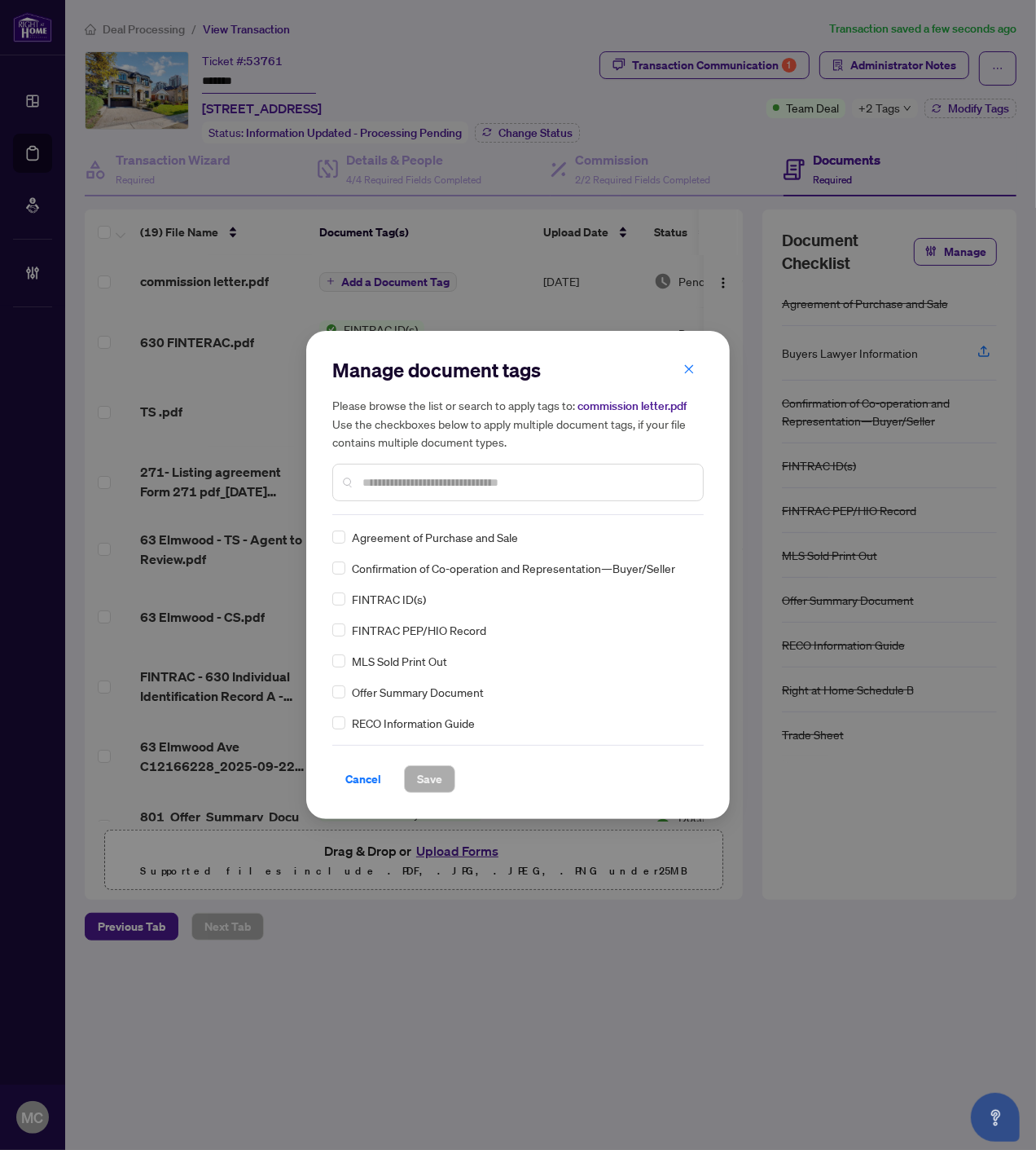
click at [524, 479] on input "text" at bounding box center [526, 482] width 328 height 18
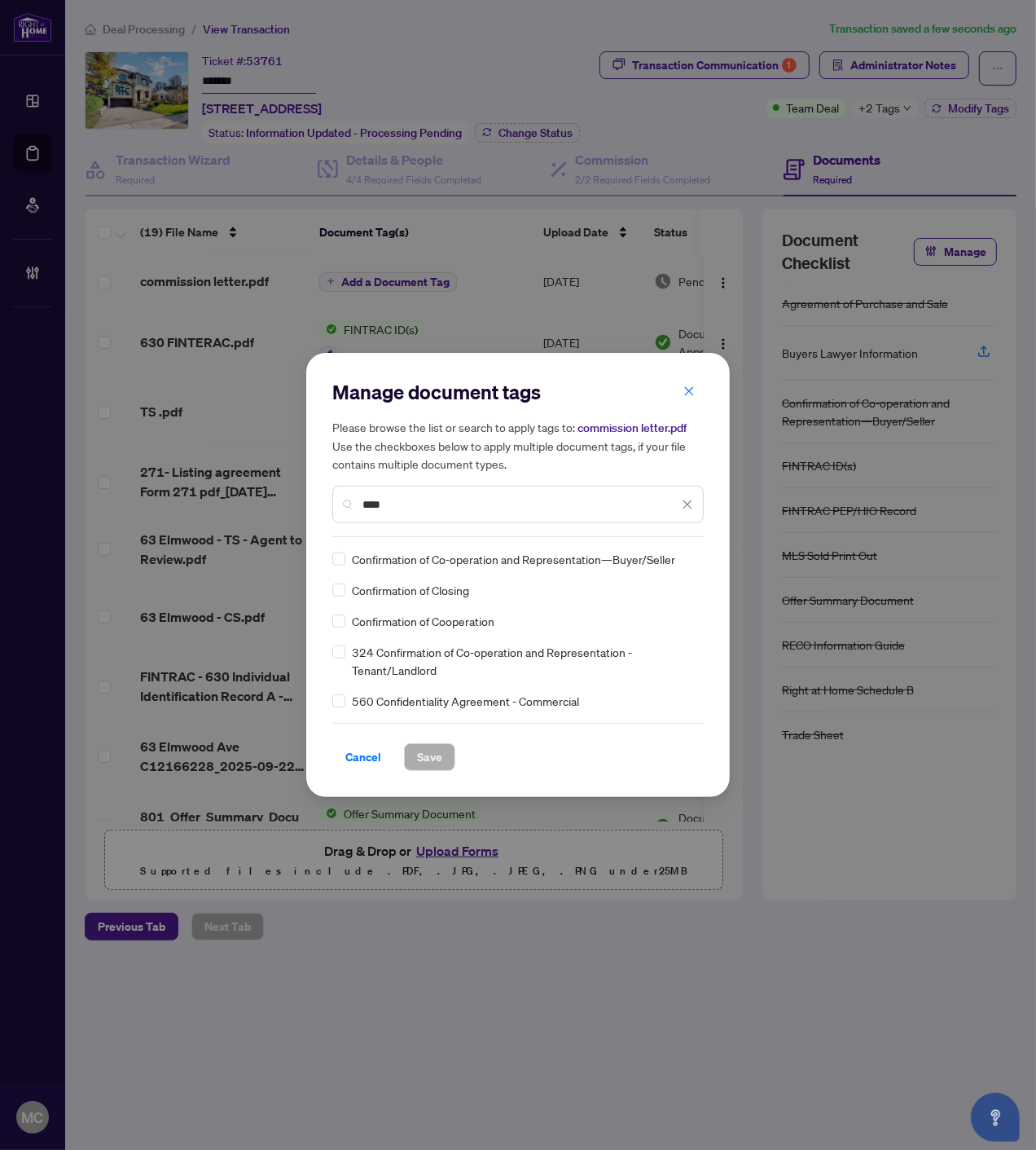
type input "****"
click at [674, 552] on img at bounding box center [670, 559] width 16 height 16
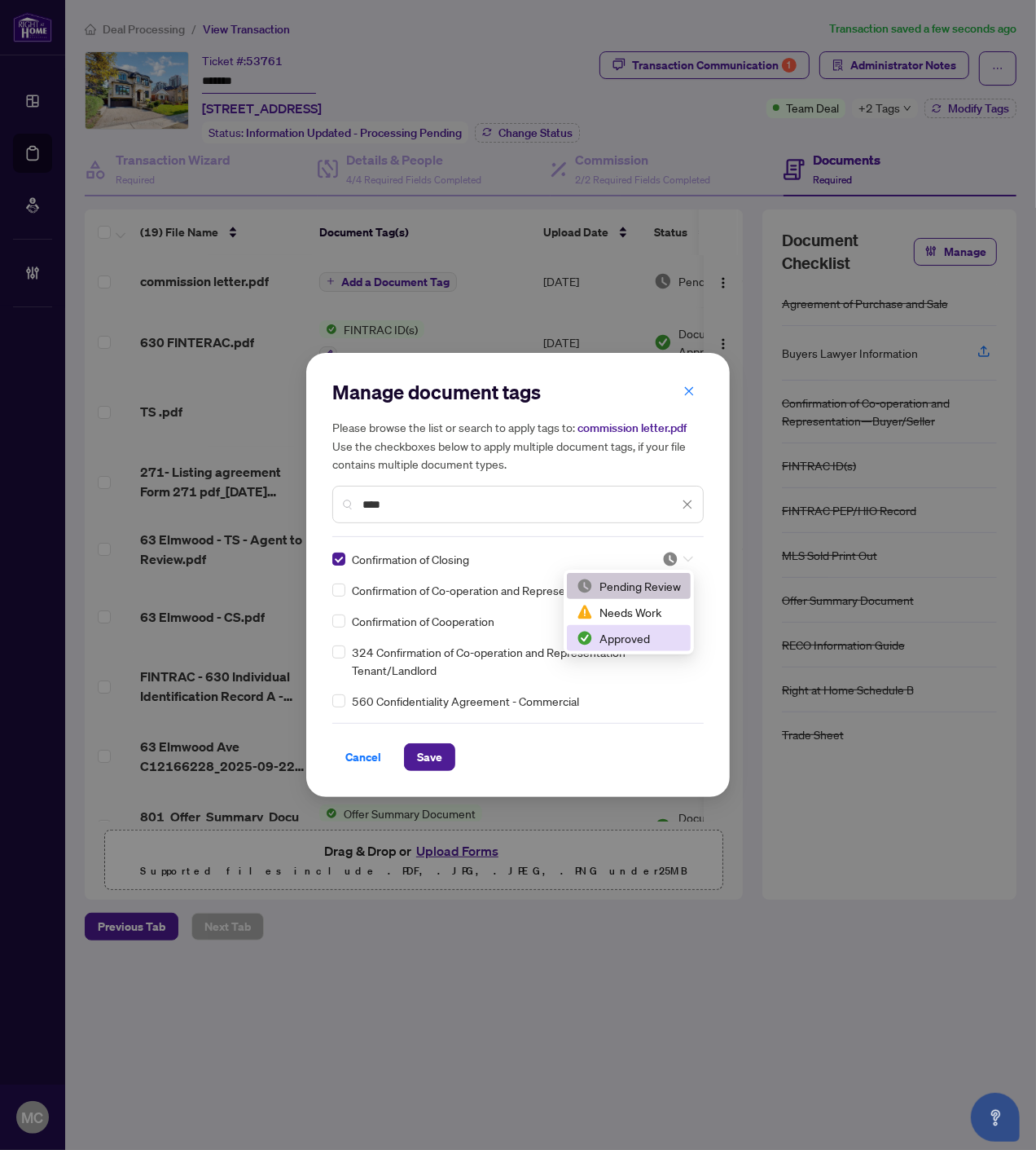
click at [636, 637] on div "Approved" at bounding box center [629, 637] width 104 height 18
click at [418, 762] on span "Save" at bounding box center [429, 757] width 25 height 26
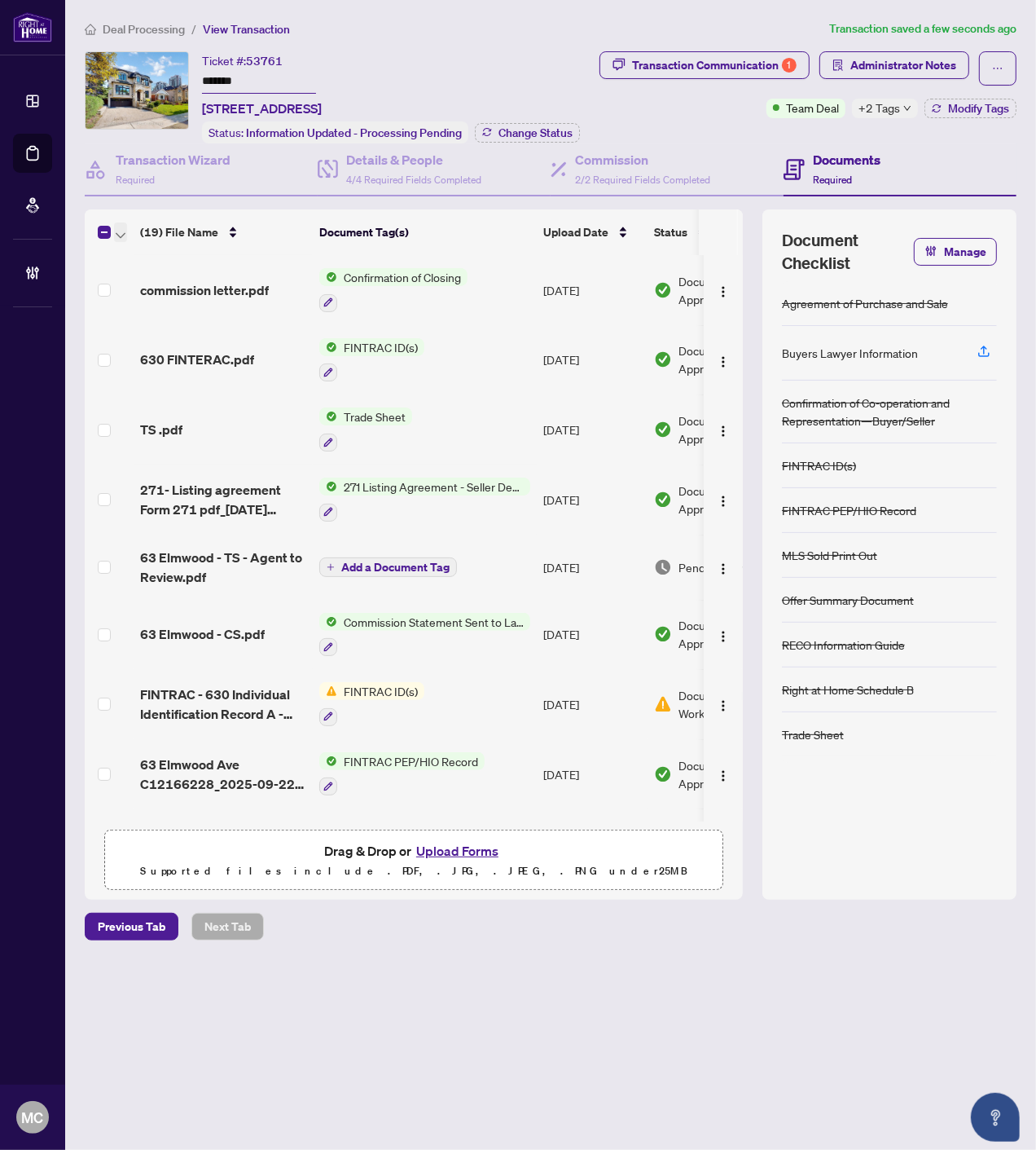
click at [115, 232] on icon "button" at bounding box center [120, 236] width 10 height 7
click at [171, 262] on span "Open Selected in New Tab(s)" at bounding box center [199, 258] width 145 height 18
click at [922, 58] on span "Administrator Notes" at bounding box center [903, 65] width 106 height 26
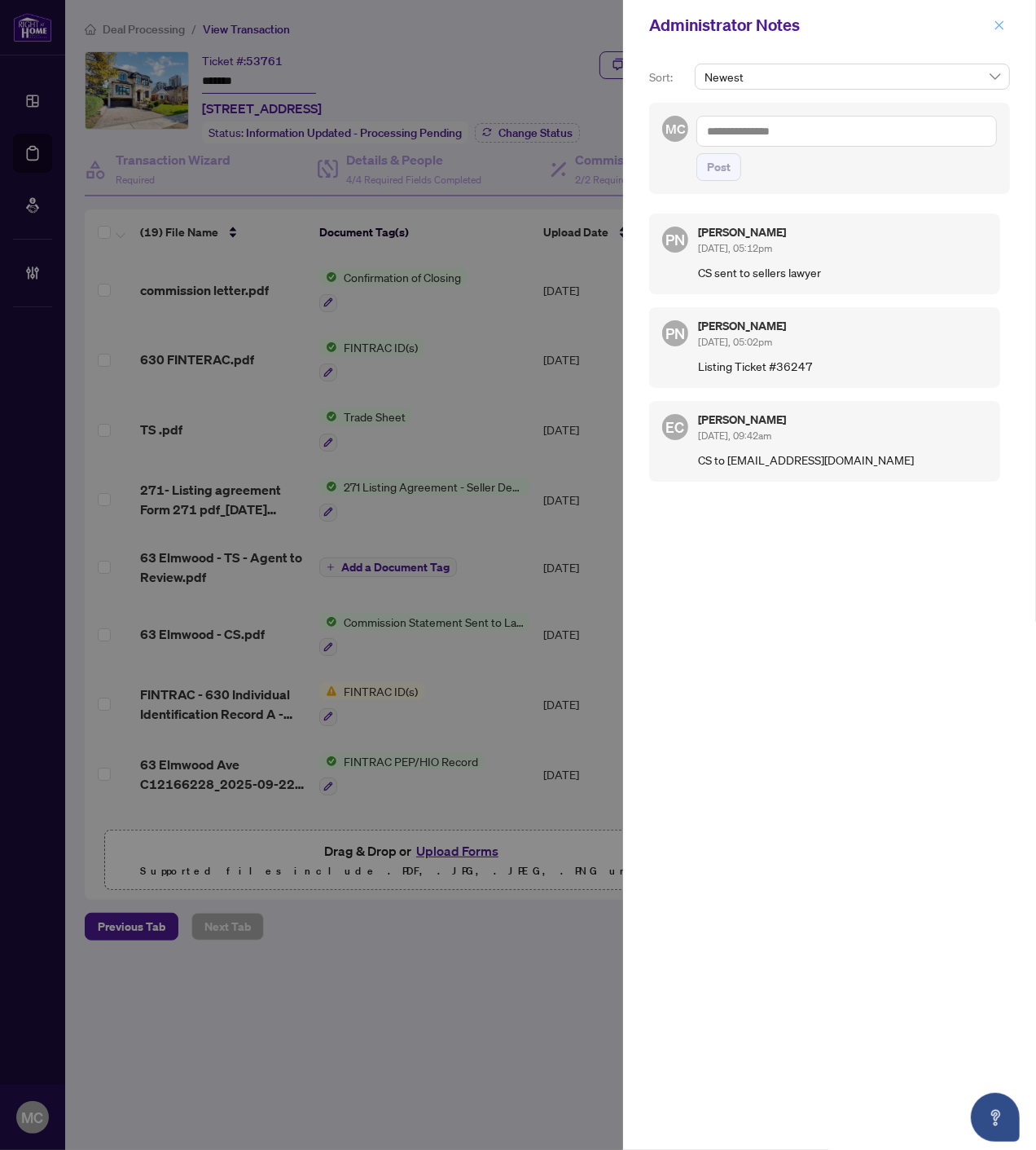
click at [999, 23] on icon "close" at bounding box center [999, 25] width 11 height 11
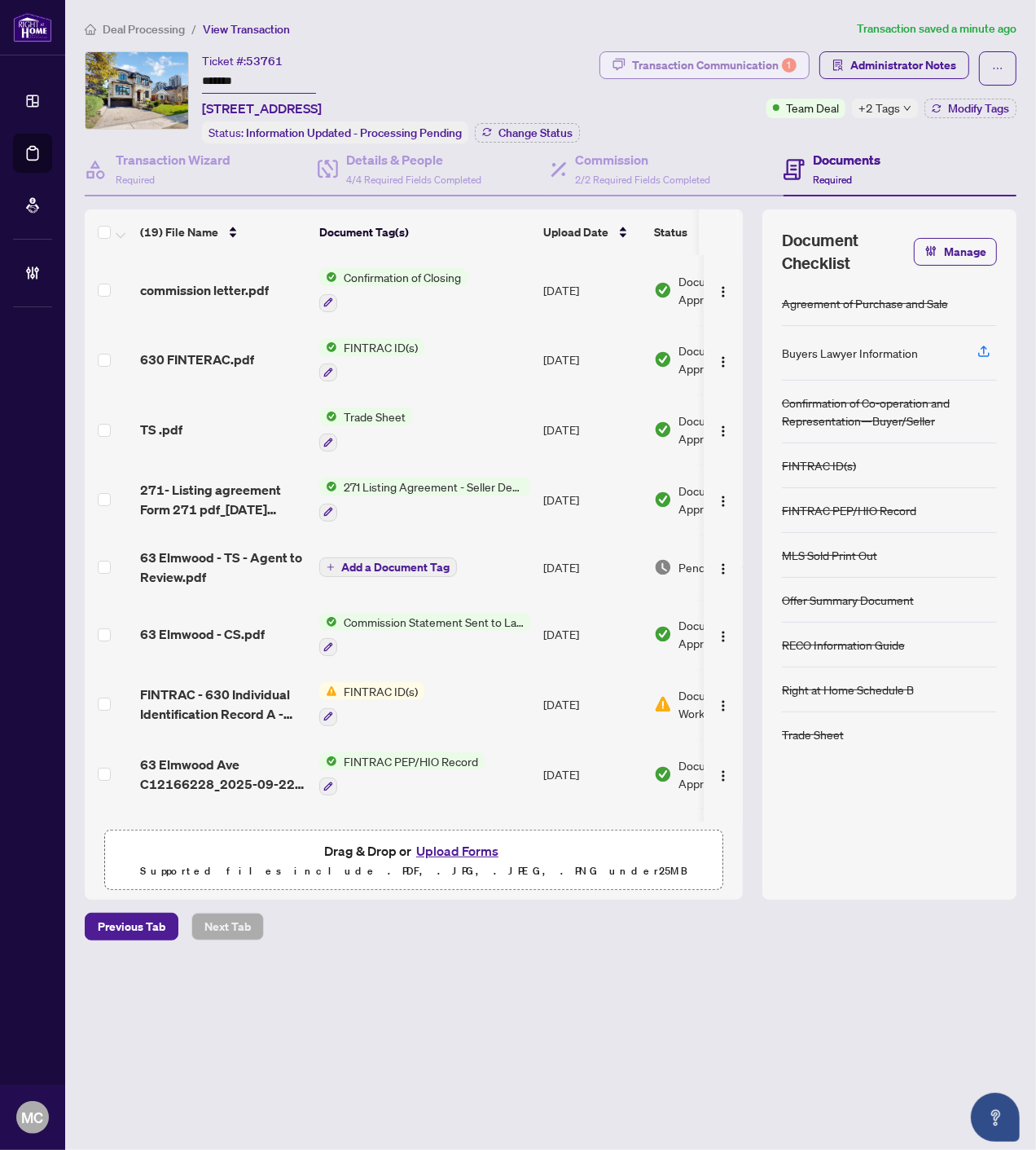
click at [664, 74] on div "Transaction Communication 1" at bounding box center [714, 65] width 165 height 26
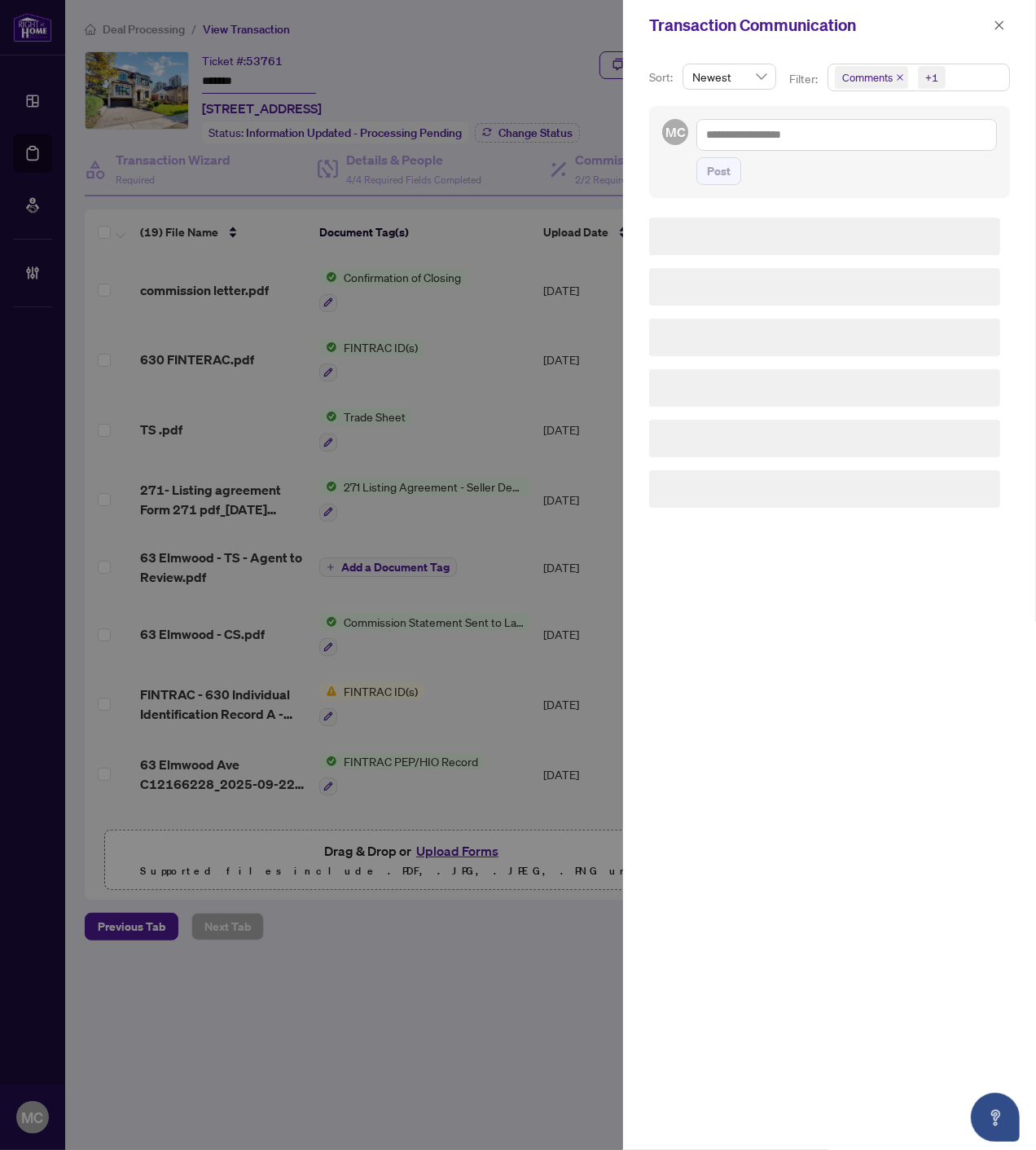
click at [915, 77] on div "+1" at bounding box center [929, 77] width 37 height 26
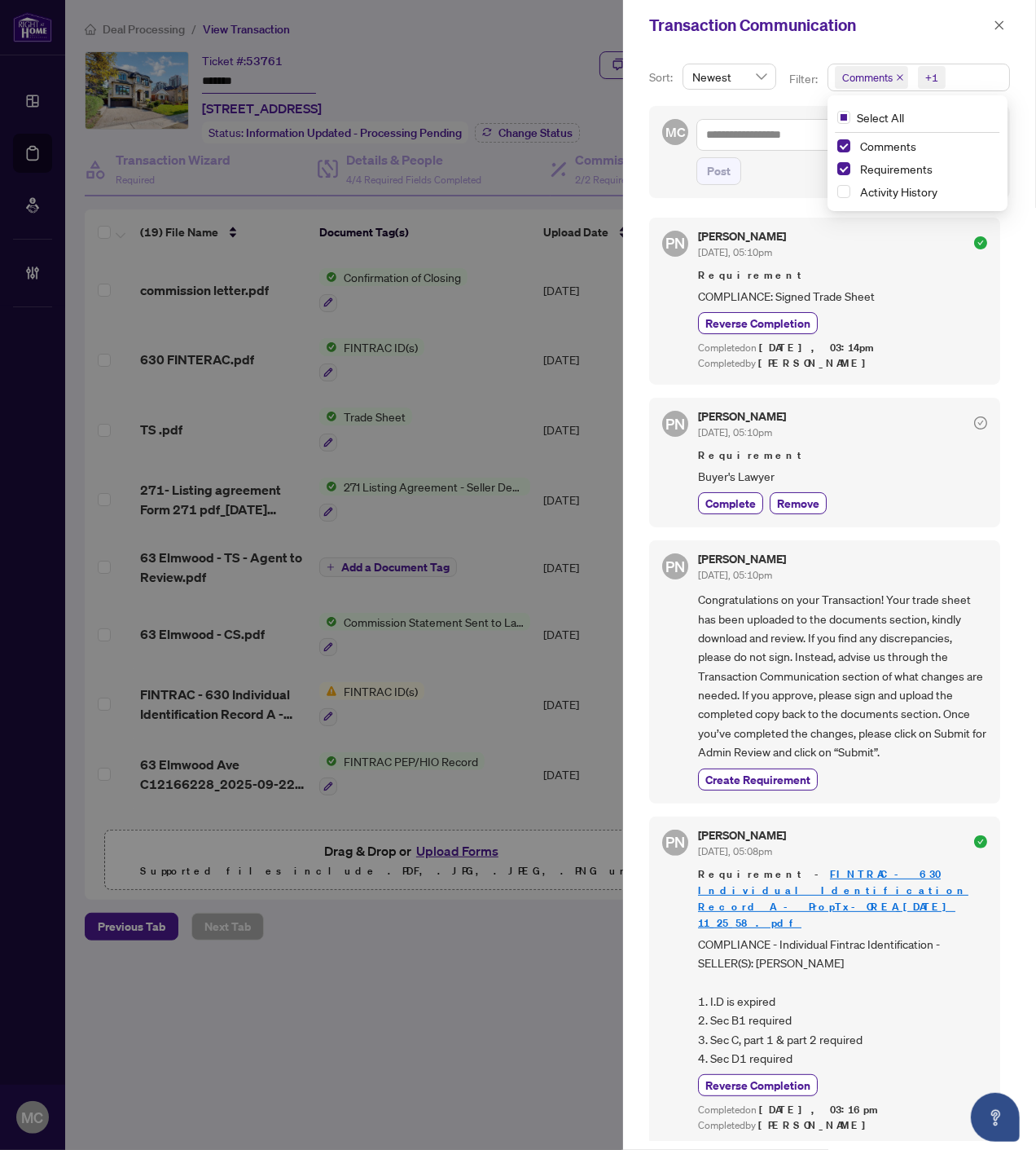
click at [907, 155] on div "Comments" at bounding box center [918, 146] width 161 height 20
click at [888, 176] on span "Requirements" at bounding box center [926, 168] width 145 height 20
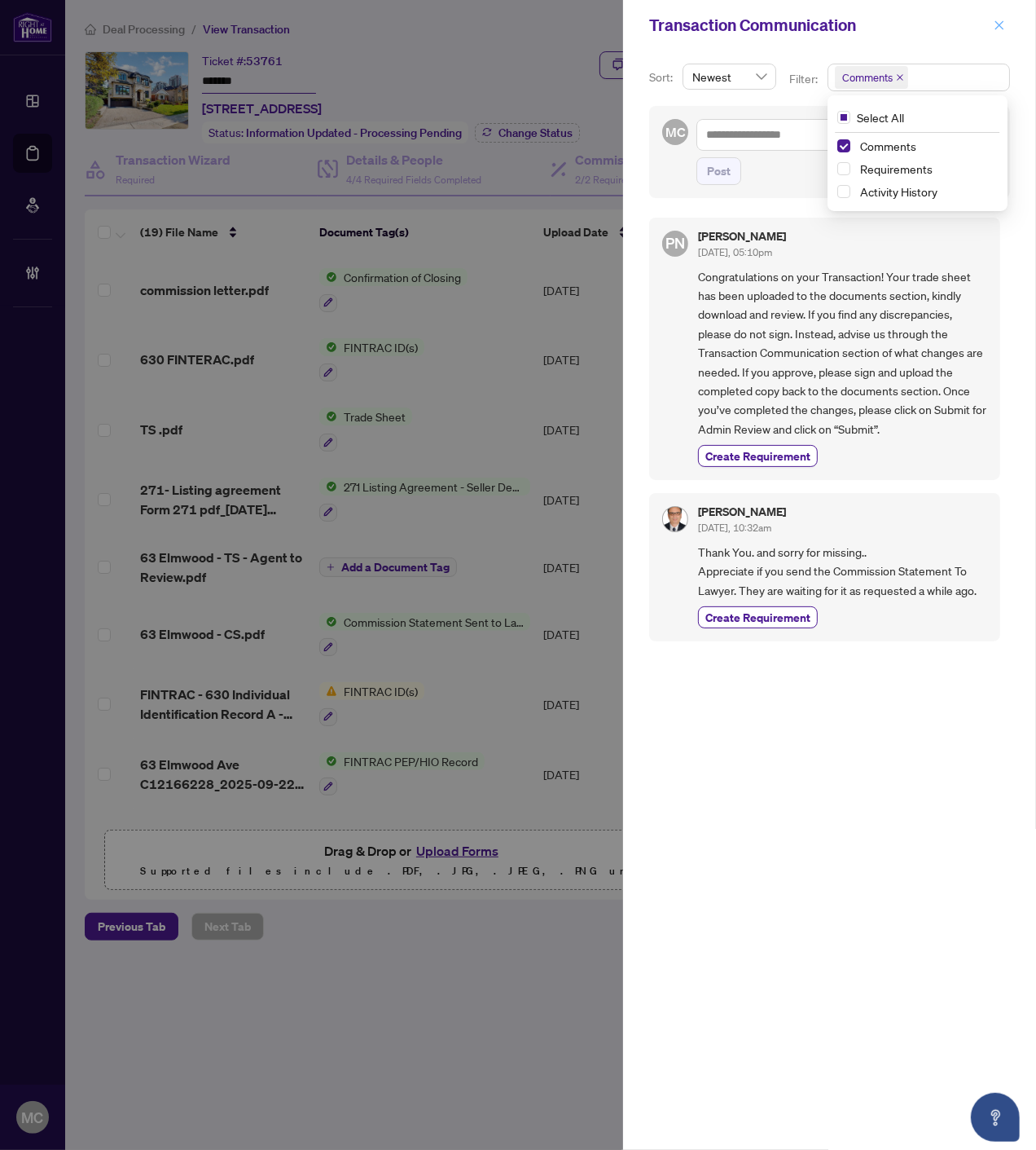
click at [997, 27] on icon "close" at bounding box center [1000, 24] width 9 height 9
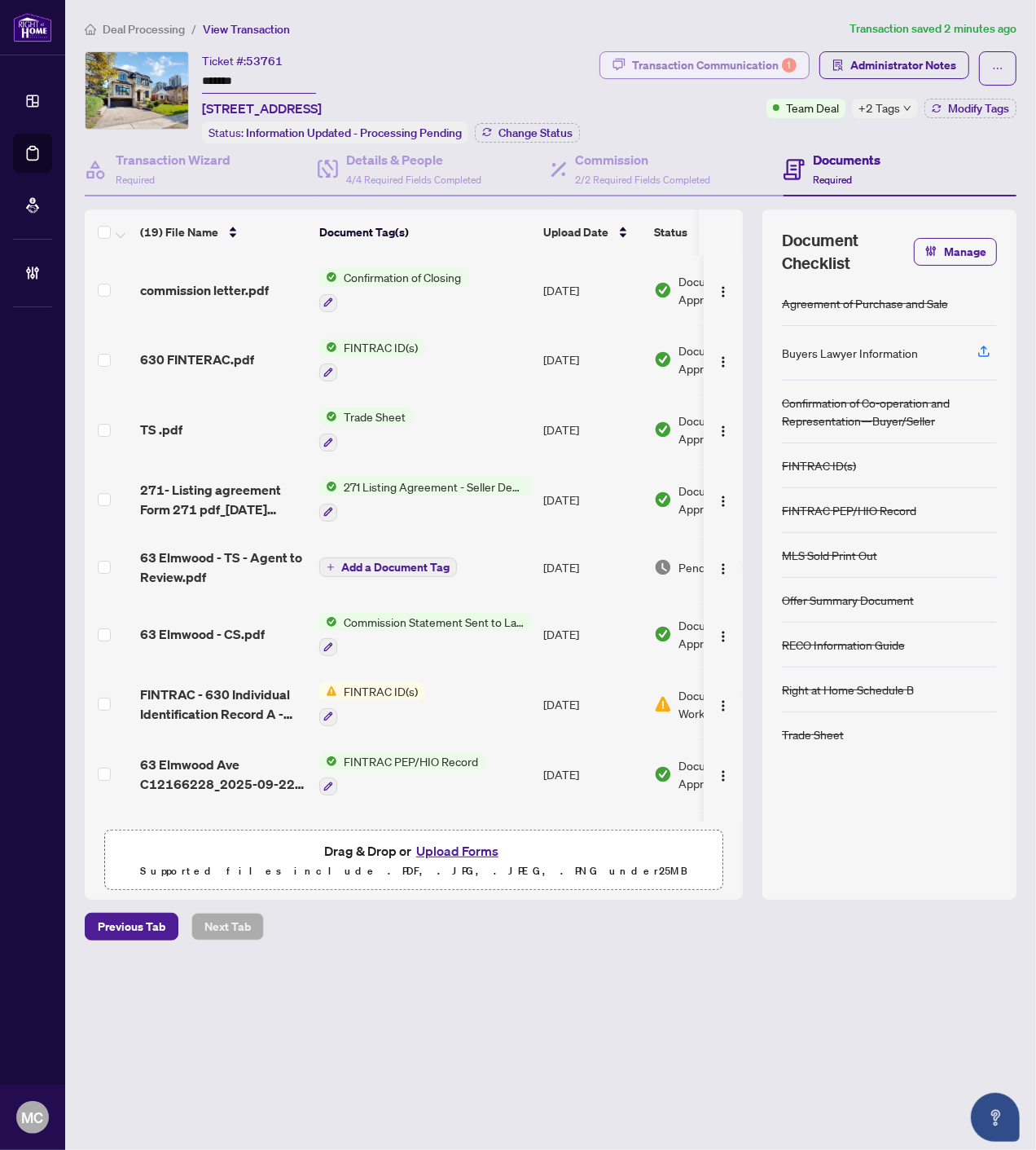
click at [714, 62] on div "Transaction Communication 1" at bounding box center [714, 65] width 165 height 26
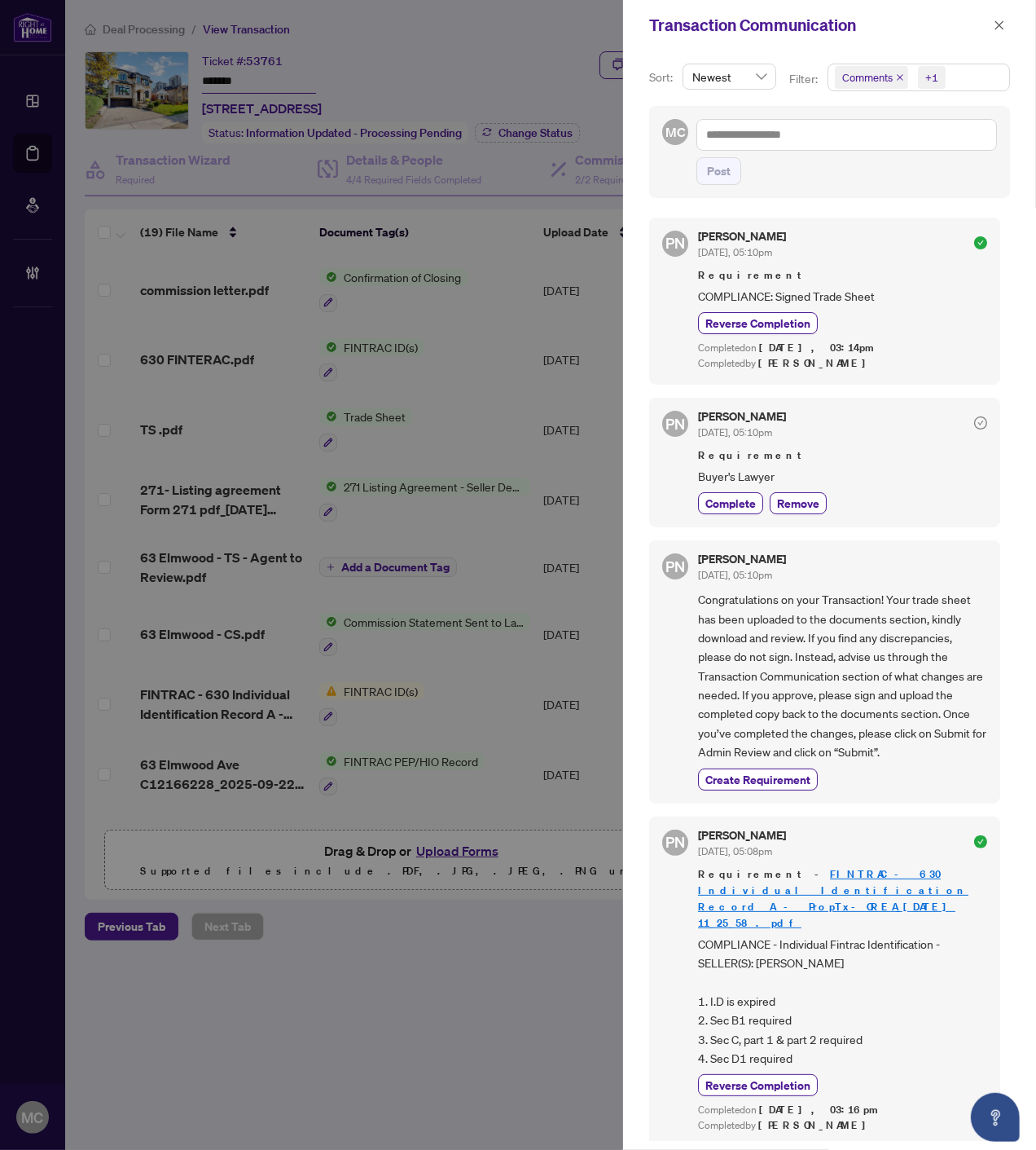
click at [902, 75] on span "Comments" at bounding box center [871, 77] width 74 height 23
click at [902, 75] on icon "close" at bounding box center [900, 77] width 8 height 8
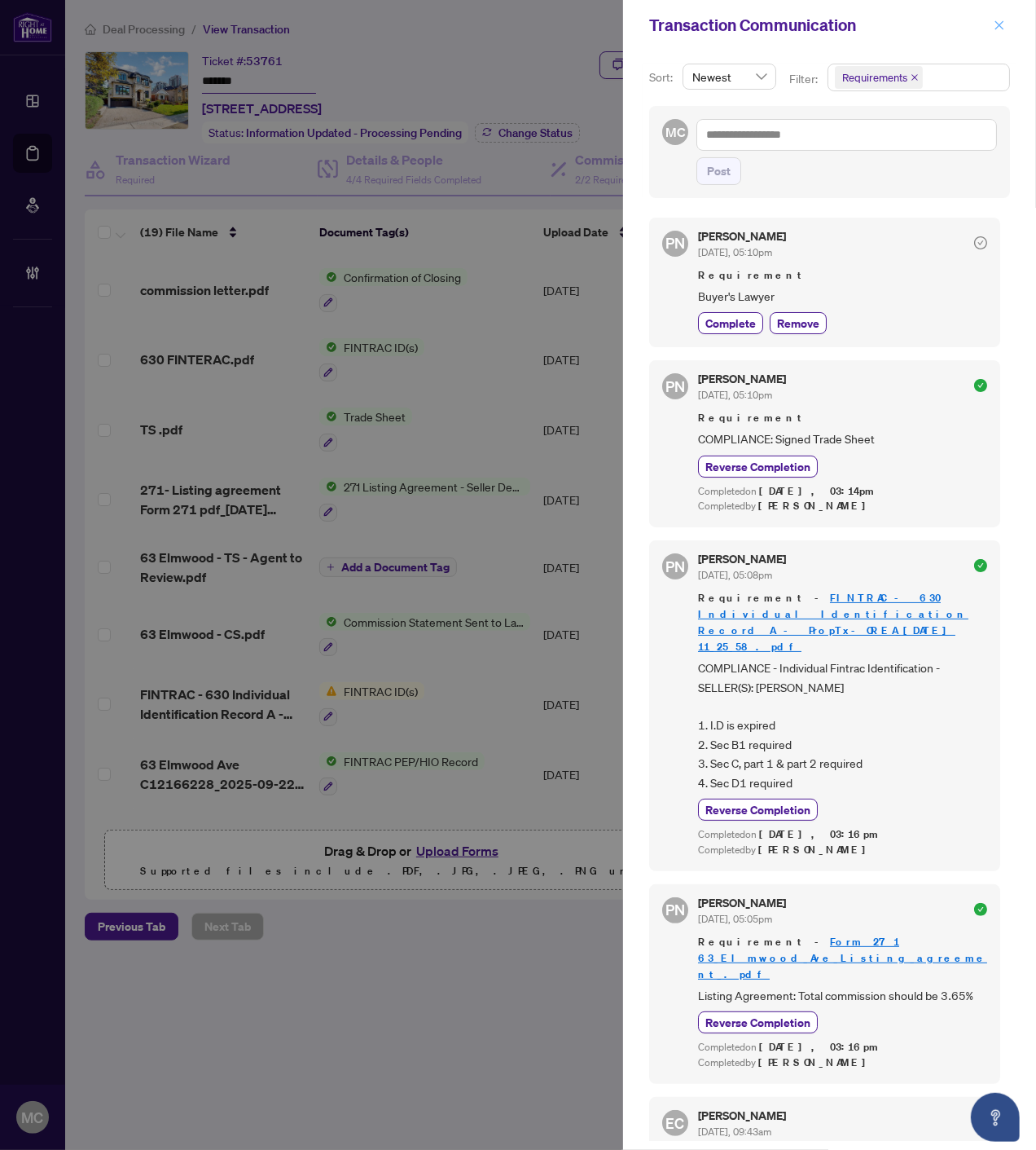
click at [994, 26] on icon "close" at bounding box center [999, 25] width 11 height 11
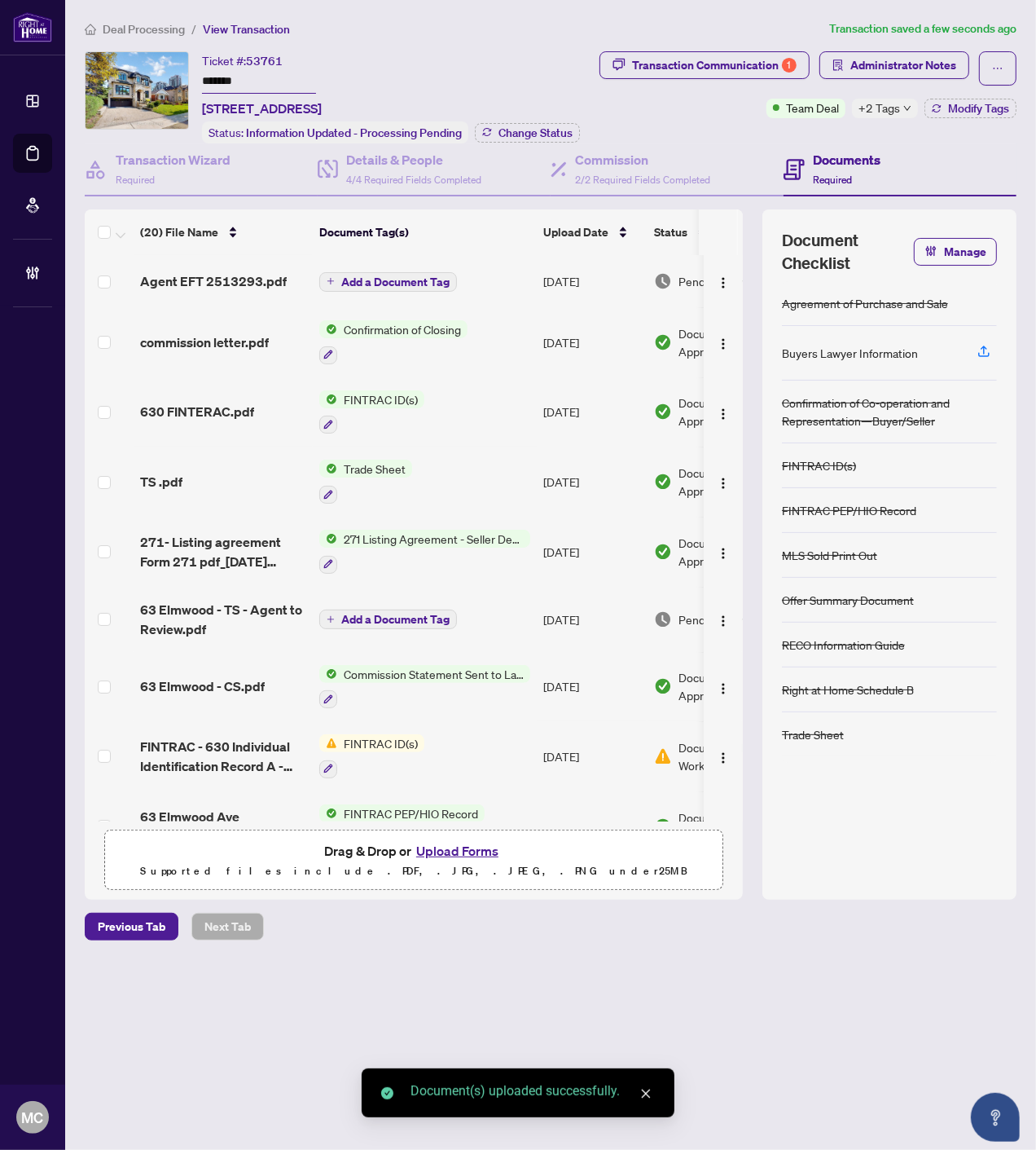
click at [383, 278] on span "Add a Document Tag" at bounding box center [395, 282] width 108 height 11
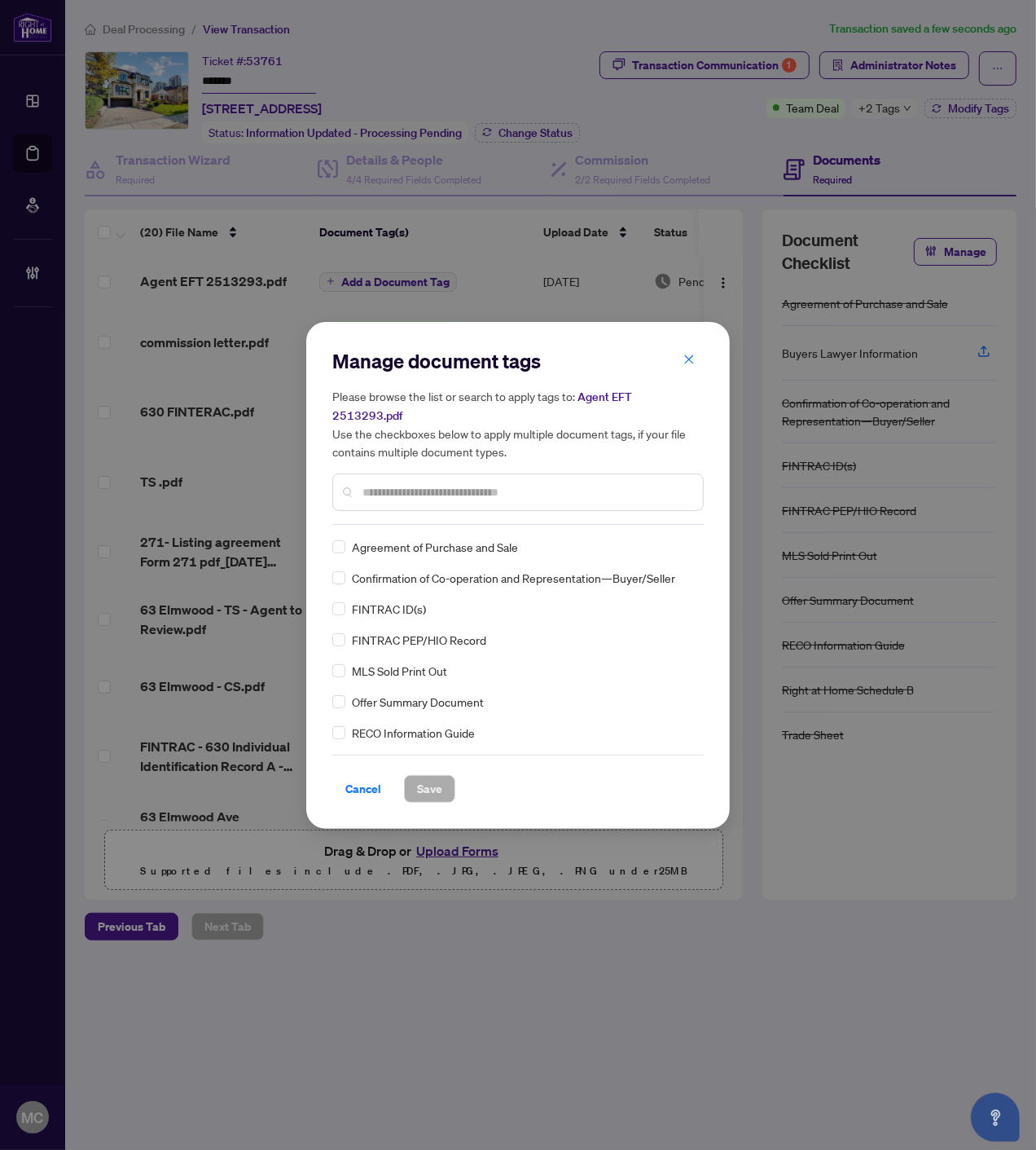
click at [471, 485] on input "text" at bounding box center [526, 492] width 328 height 18
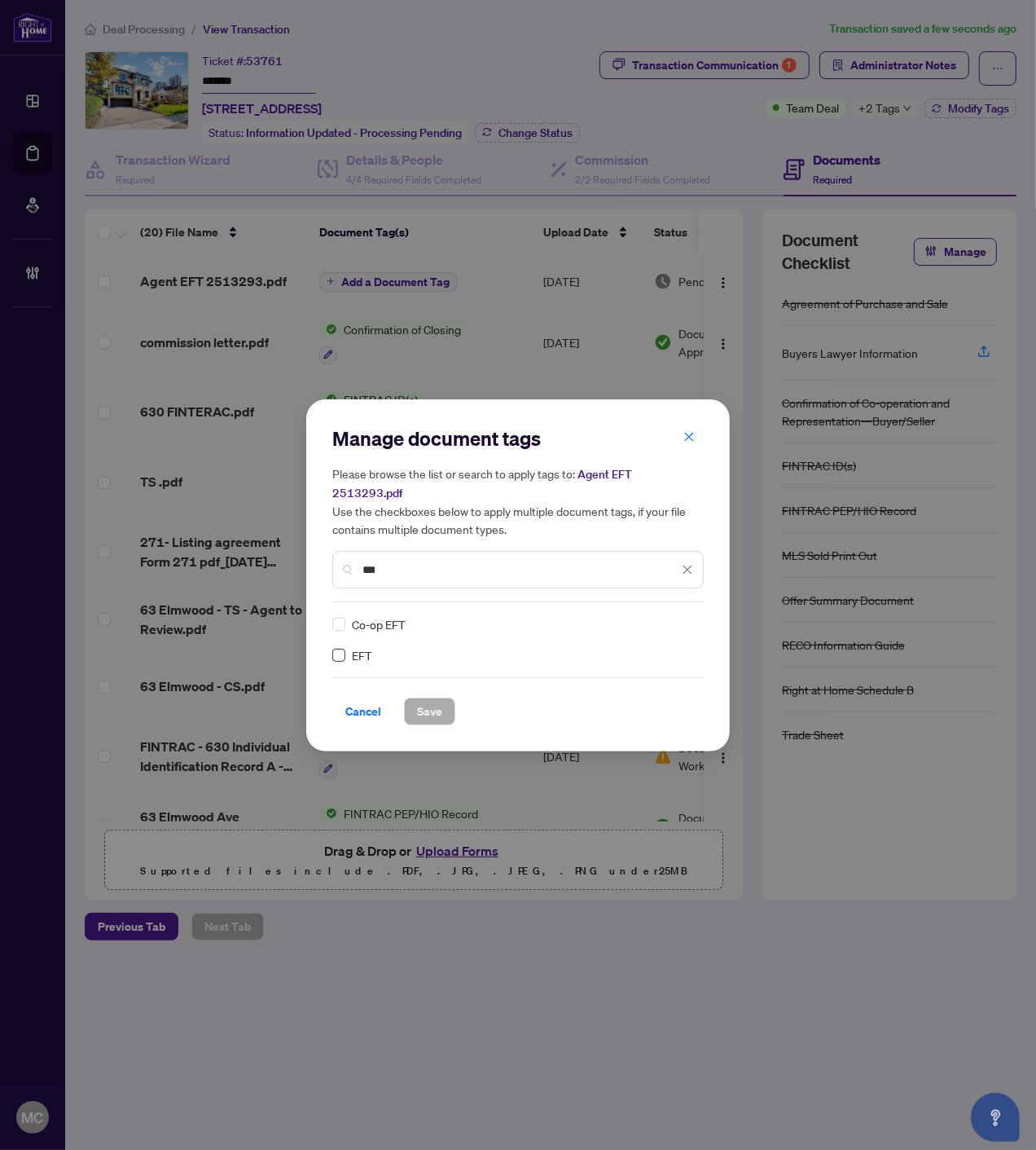
type input "***"
drag, startPoint x: 677, startPoint y: 612, endPoint x: 677, endPoint y: 622, distance: 10.0
click at [677, 622] on img at bounding box center [670, 624] width 16 height 16
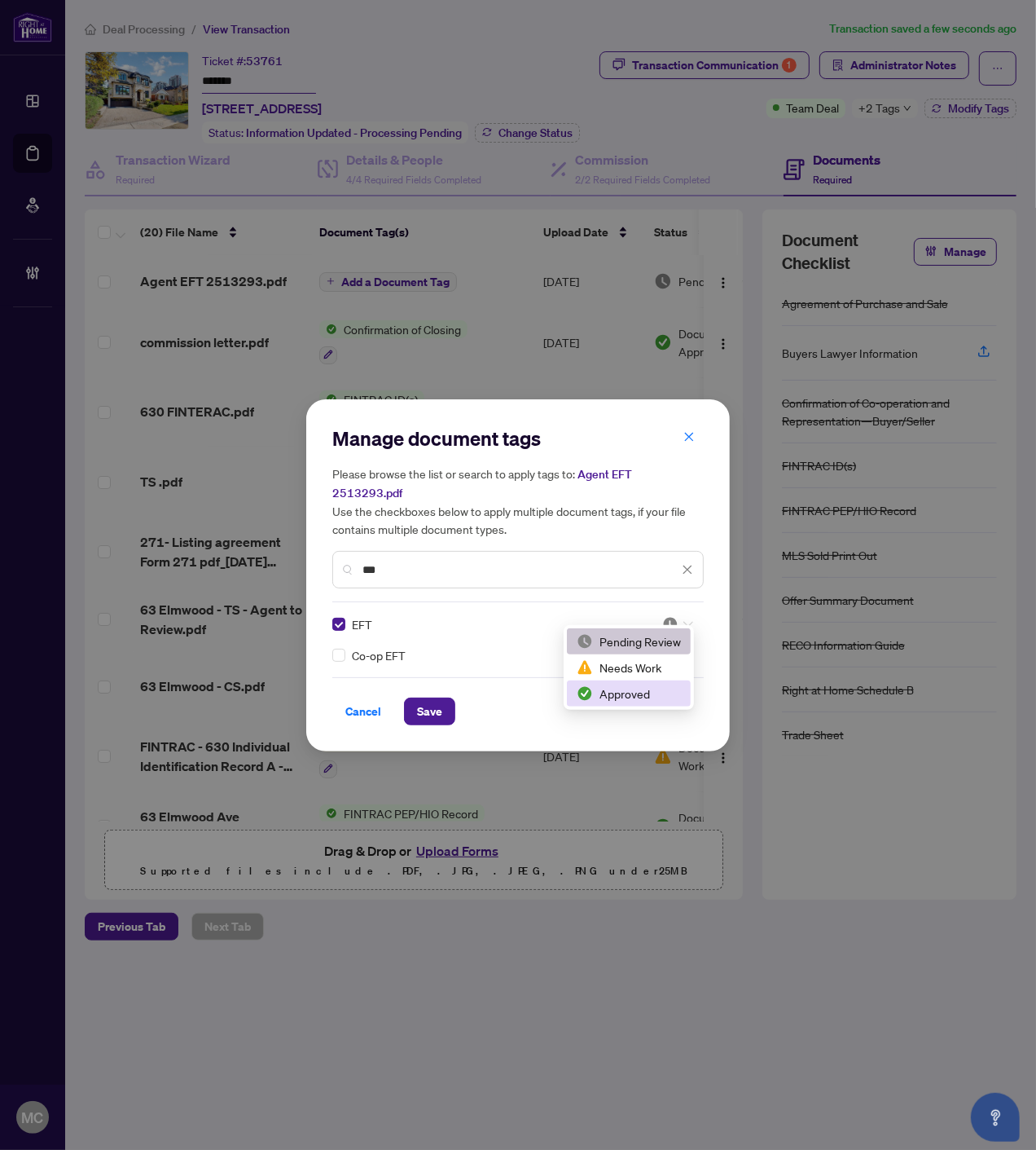
drag, startPoint x: 634, startPoint y: 694, endPoint x: 516, endPoint y: 708, distance: 118.8
click at [632, 693] on div "Approved" at bounding box center [629, 693] width 104 height 18
click at [442, 705] on button "Save" at bounding box center [429, 711] width 51 height 28
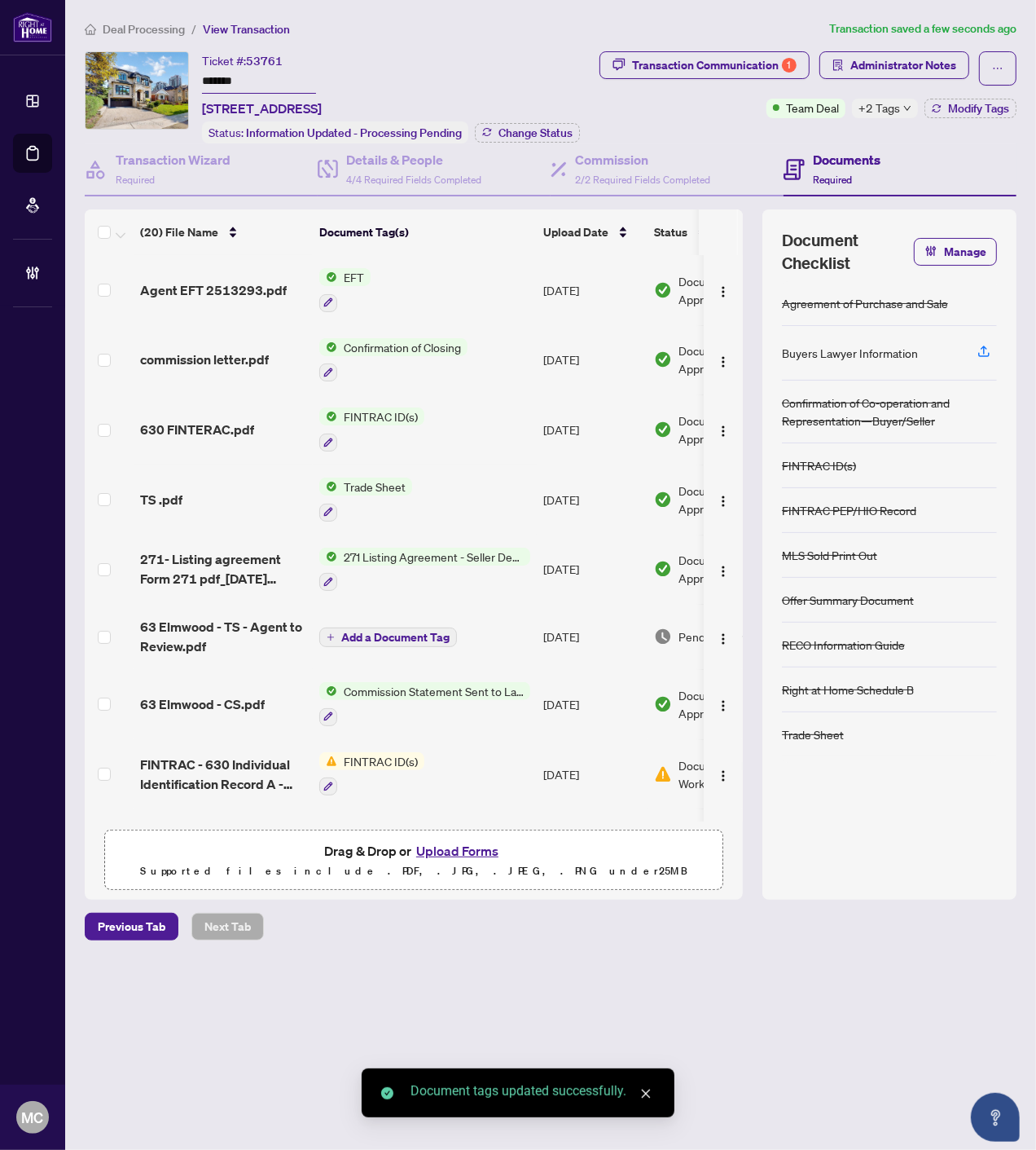
drag, startPoint x: 717, startPoint y: 281, endPoint x: 730, endPoint y: 312, distance: 33.6
click at [718, 285] on img "button" at bounding box center [723, 291] width 13 height 13
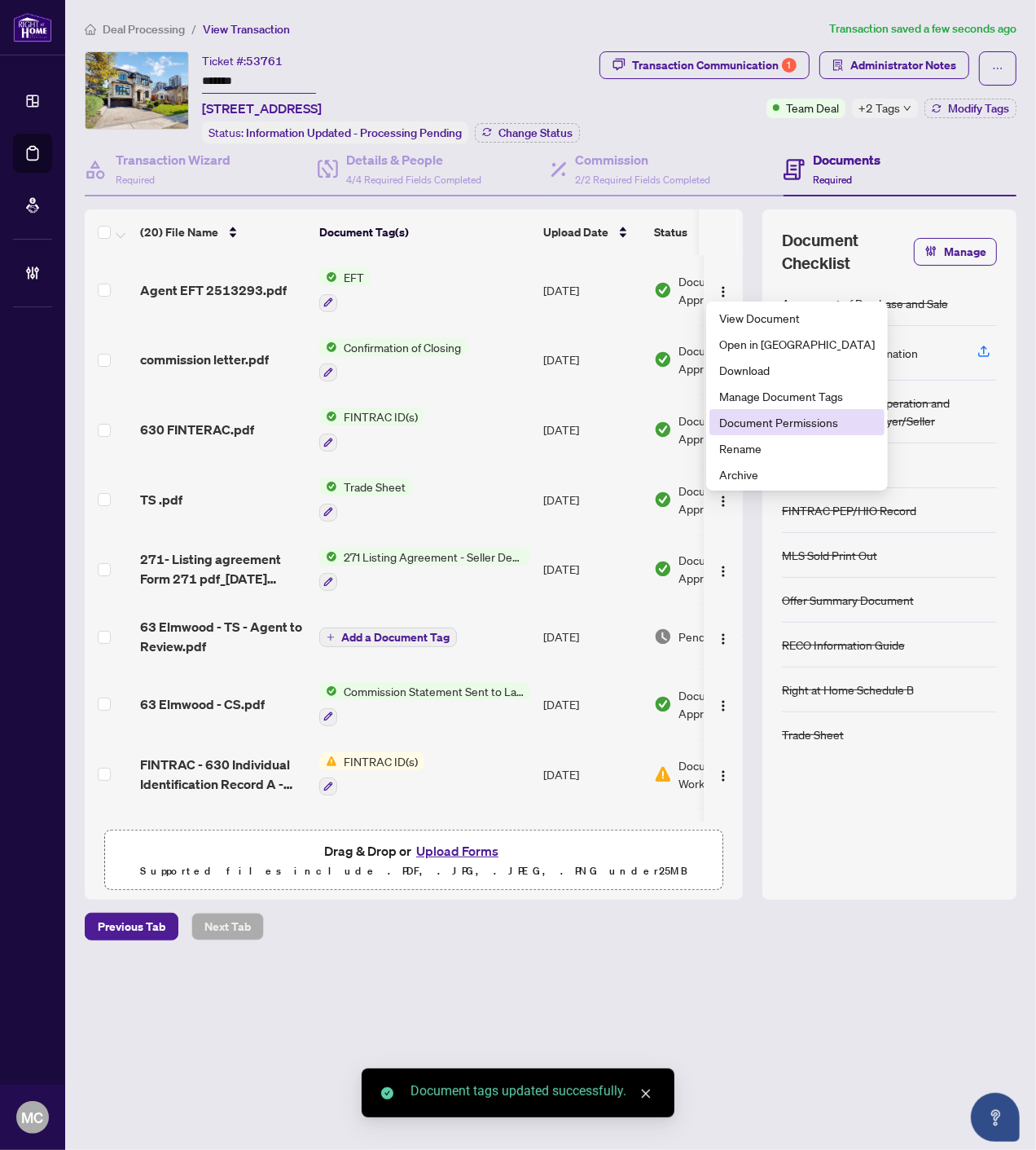
click at [759, 416] on span "Document Permissions" at bounding box center [797, 421] width 155 height 18
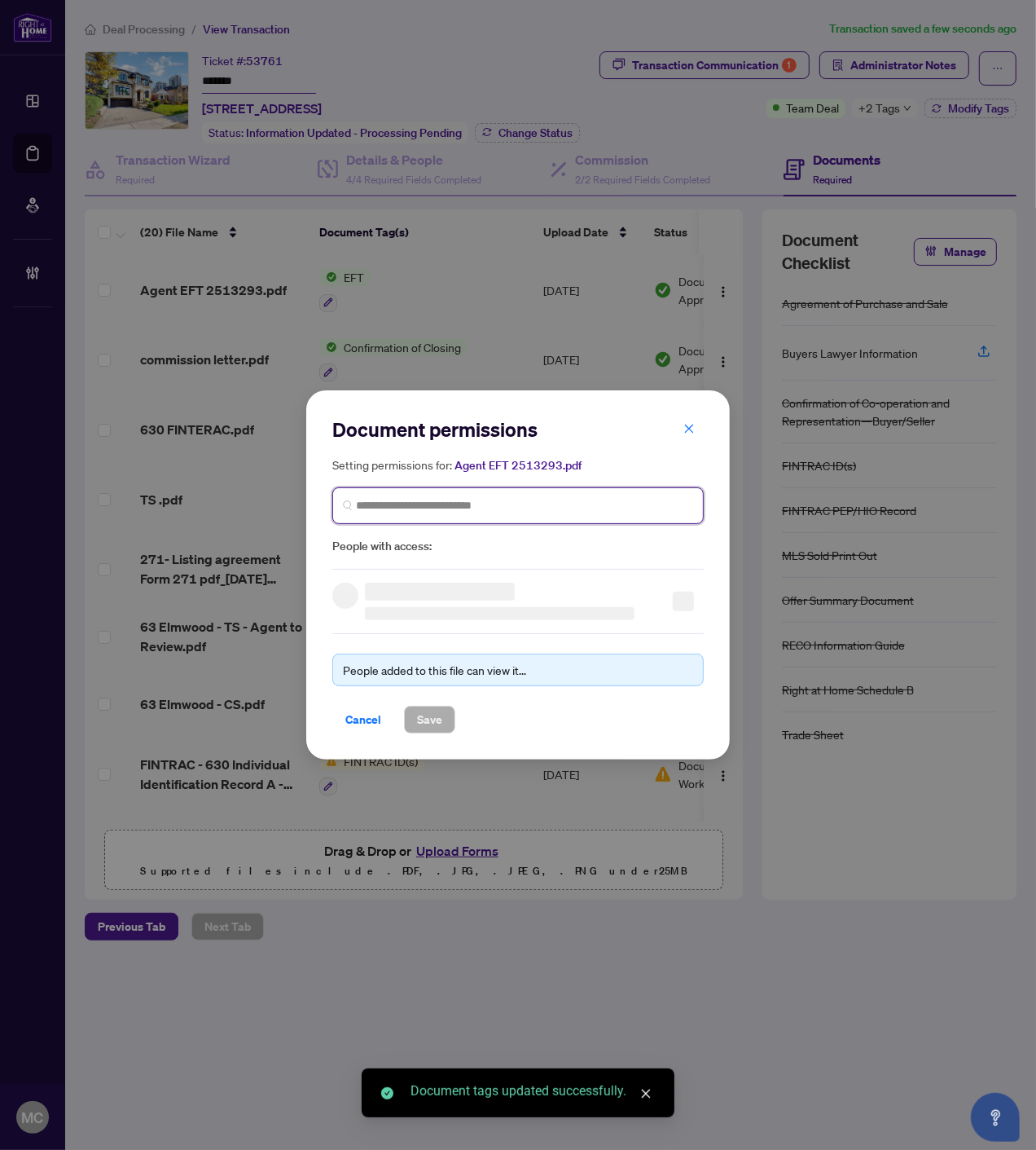
click at [466, 499] on input "search" at bounding box center [525, 506] width 337 height 17
paste input "**********"
type input "**********"
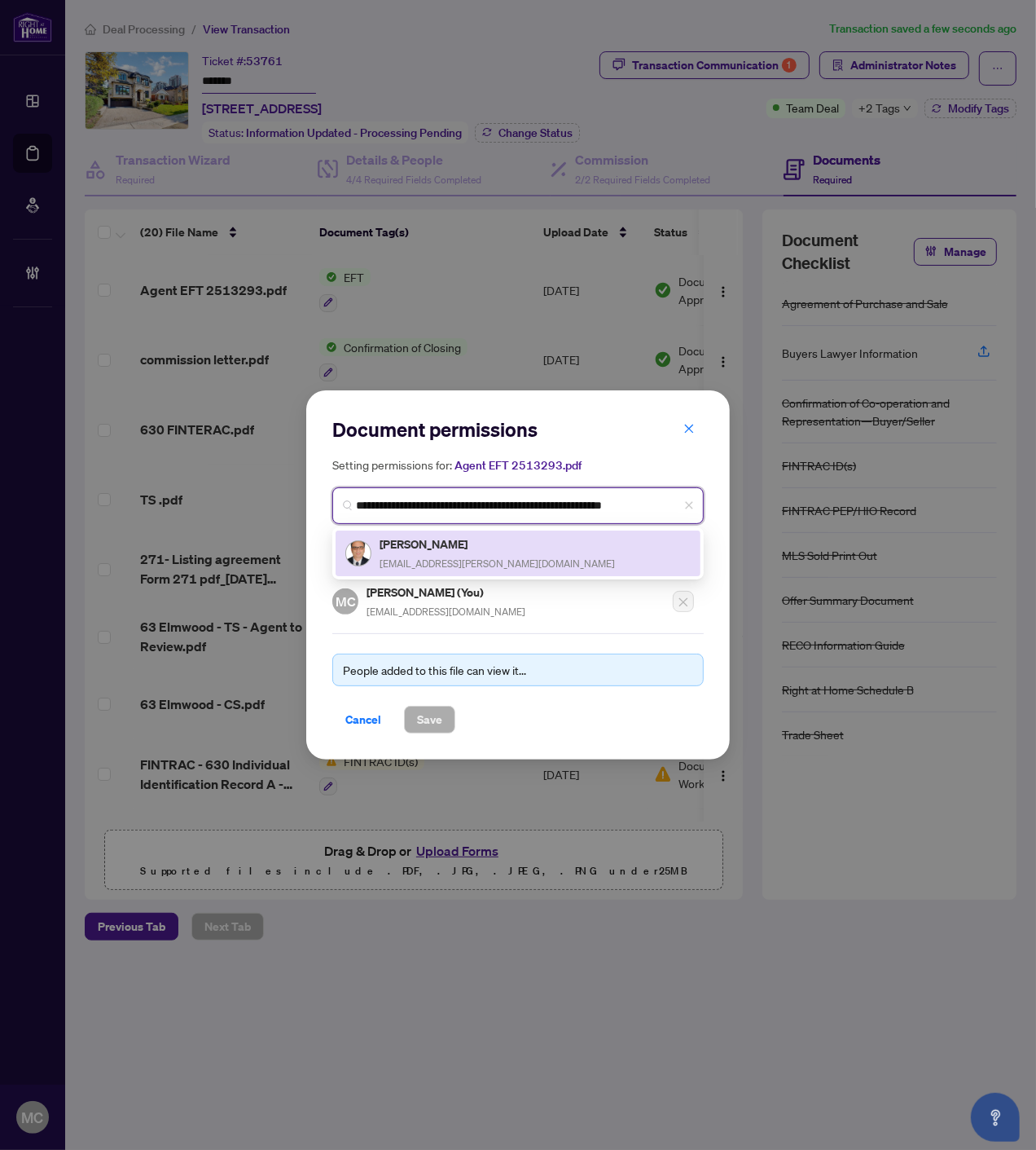
click at [417, 558] on span "ak.keshavarzian@gmail.com" at bounding box center [498, 564] width 236 height 12
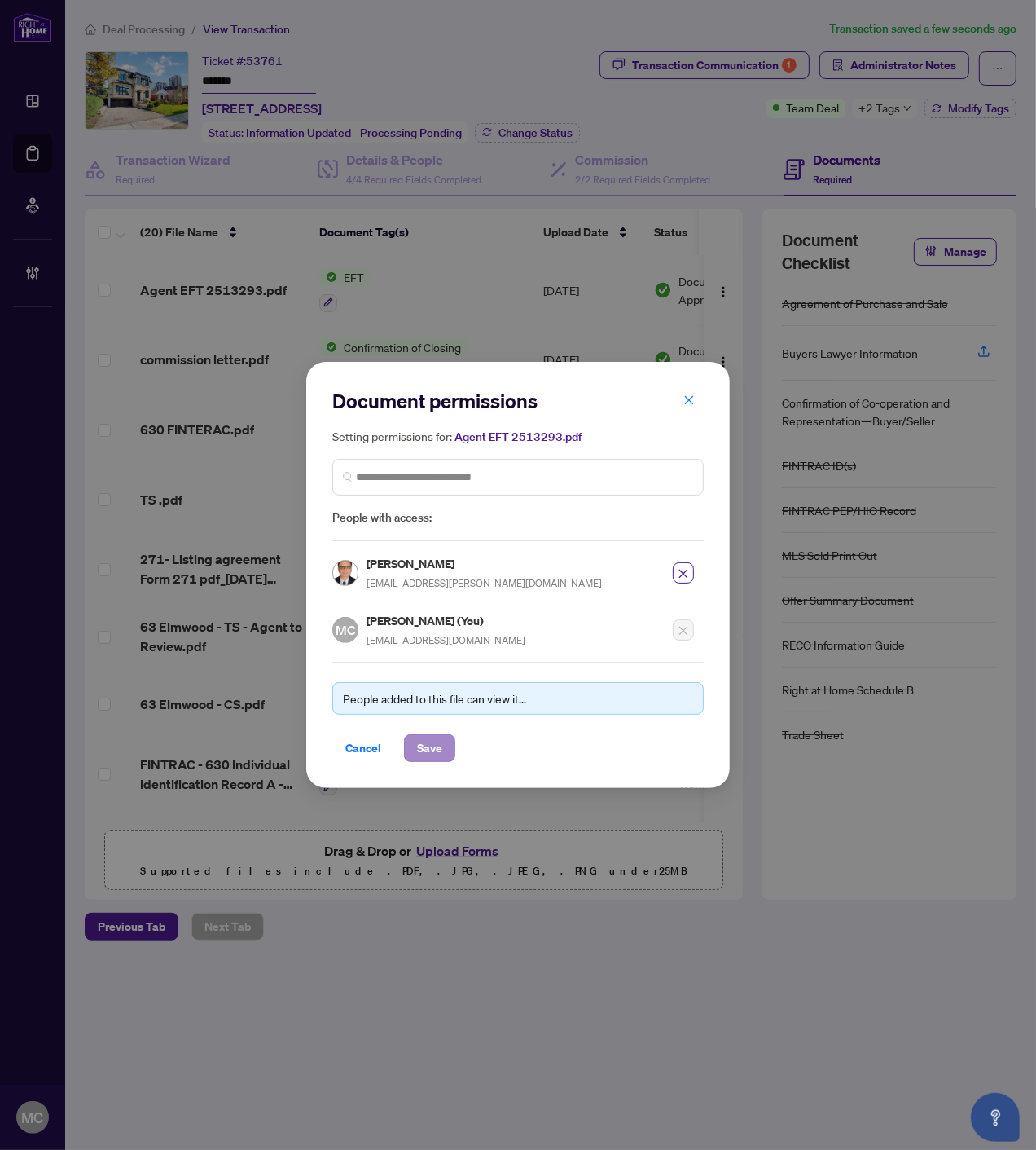
click at [430, 760] on div "Document permissions Setting permissions for: Agent EFT 2513293.pdf 4945 Ahmad …" at bounding box center [518, 574] width 424 height 426
click at [430, 755] on span "Save" at bounding box center [429, 748] width 25 height 26
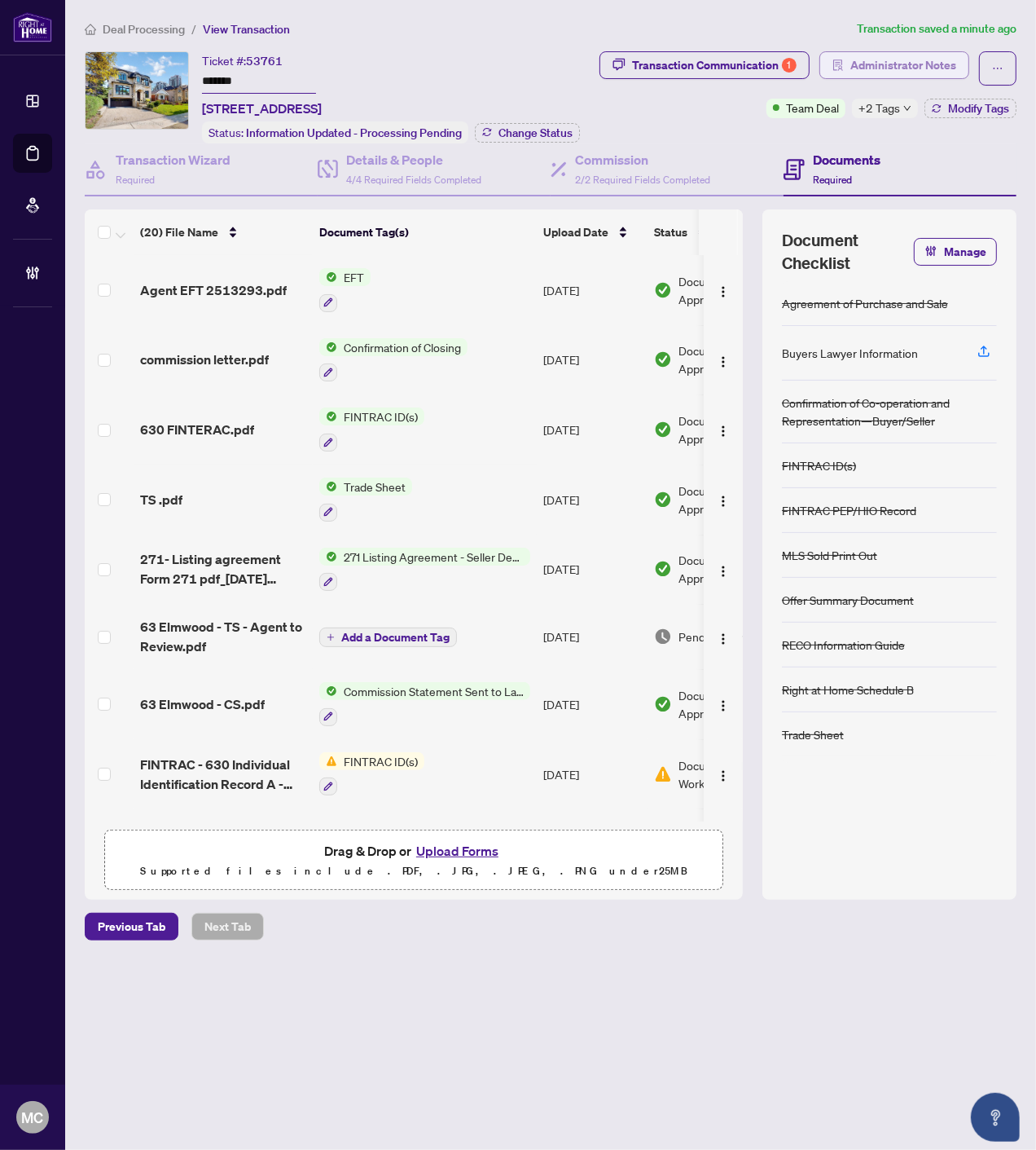
click at [919, 55] on span "Administrator Notes" at bounding box center [903, 65] width 106 height 26
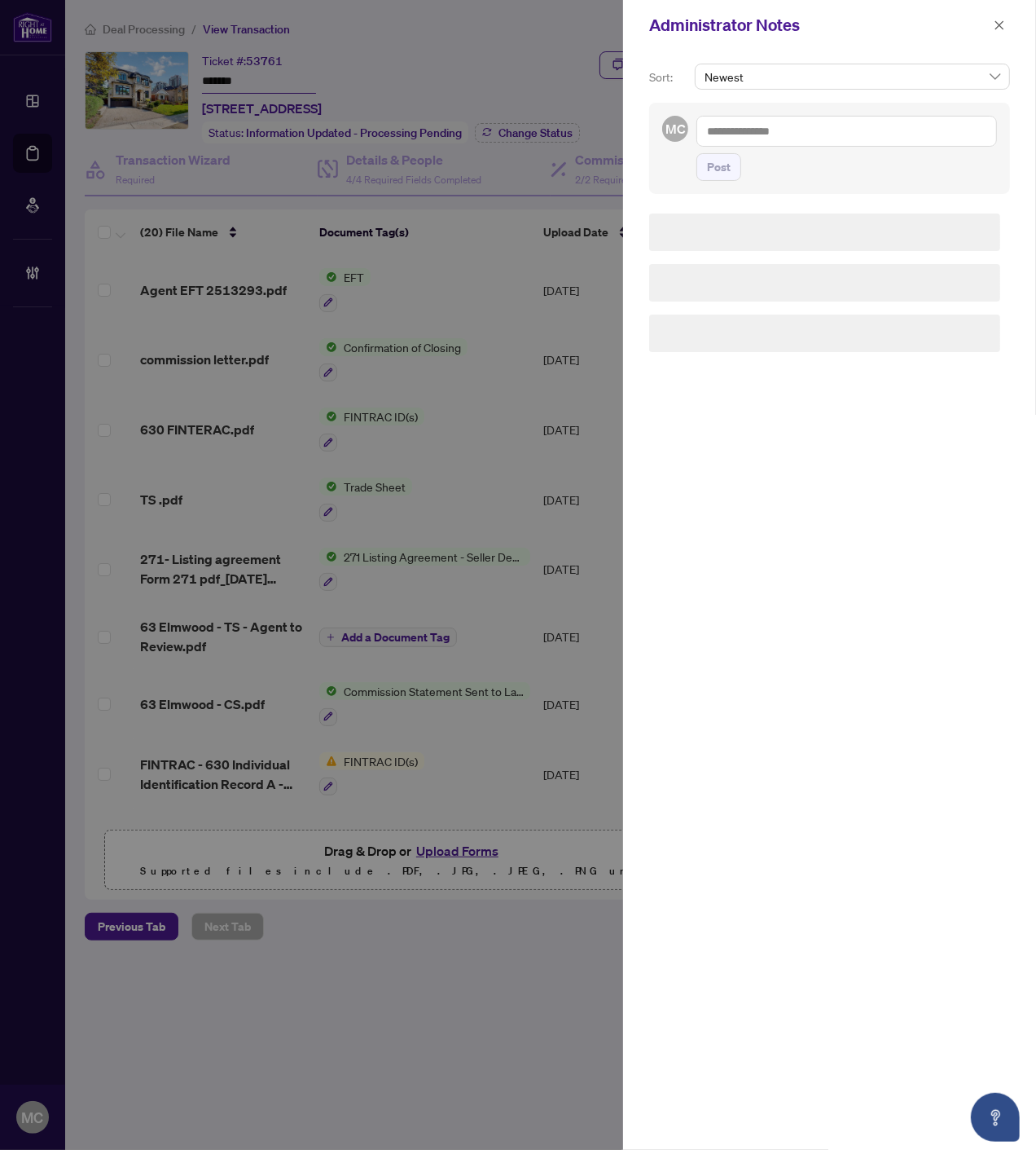
click at [902, 125] on textarea at bounding box center [846, 131] width 301 height 31
paste textarea "**********"
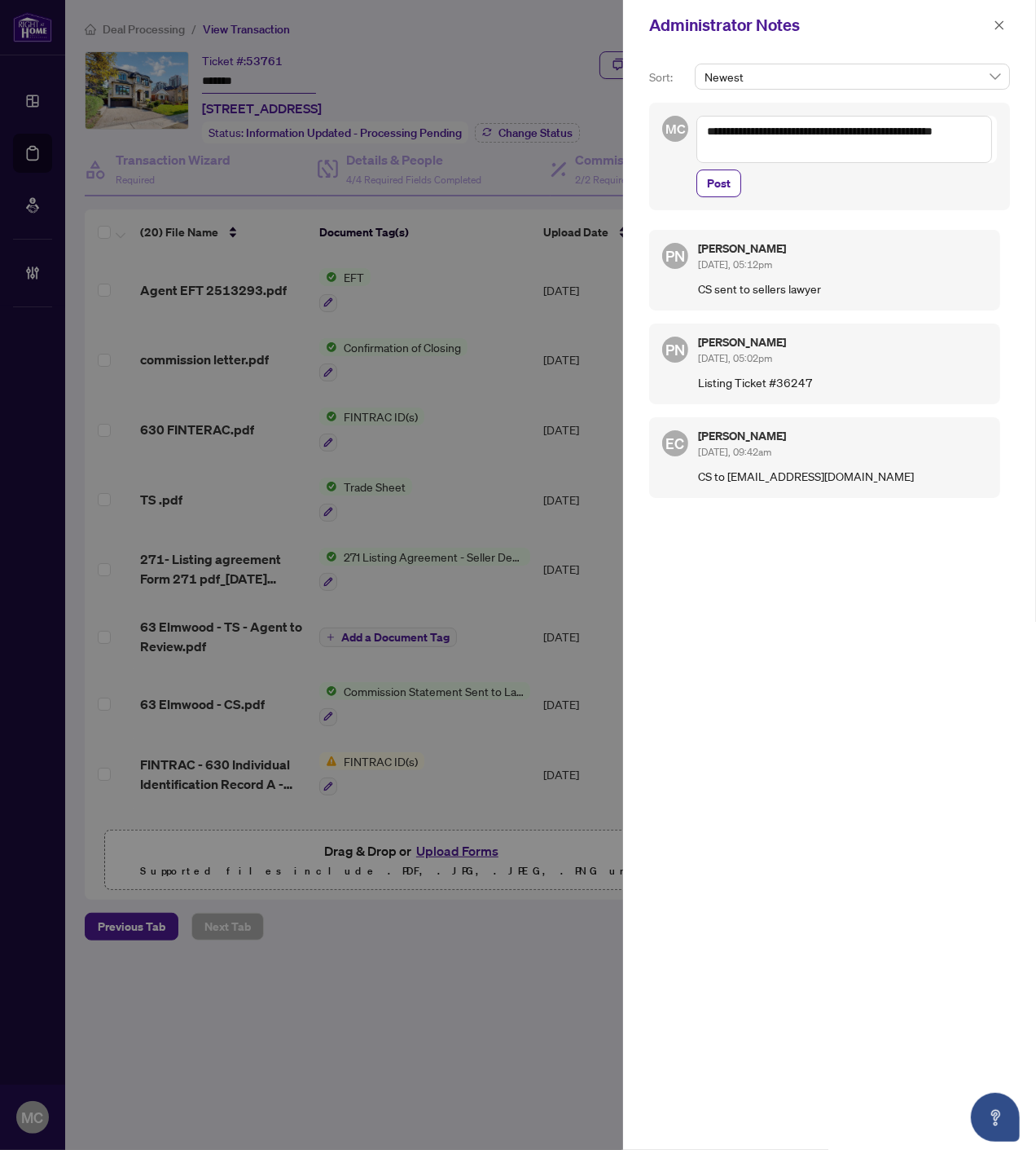
drag, startPoint x: 735, startPoint y: 121, endPoint x: 707, endPoint y: 128, distance: 28.9
click at [735, 120] on textarea "**********" at bounding box center [844, 139] width 296 height 47
click at [705, 130] on textarea "**********" at bounding box center [844, 139] width 296 height 47
paste textarea "**********"
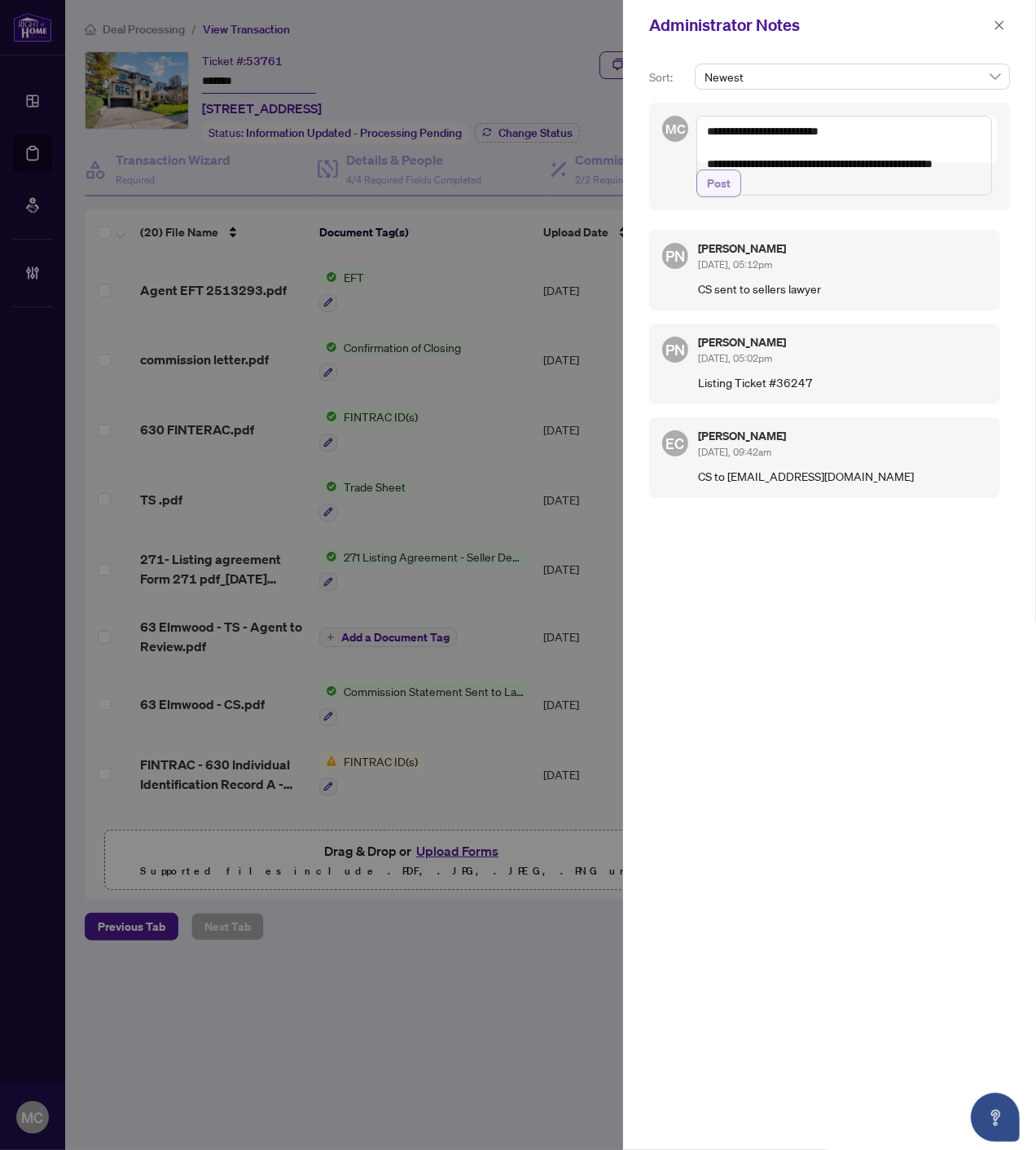
type textarea "**********"
click at [721, 196] on span "Post" at bounding box center [719, 183] width 23 height 26
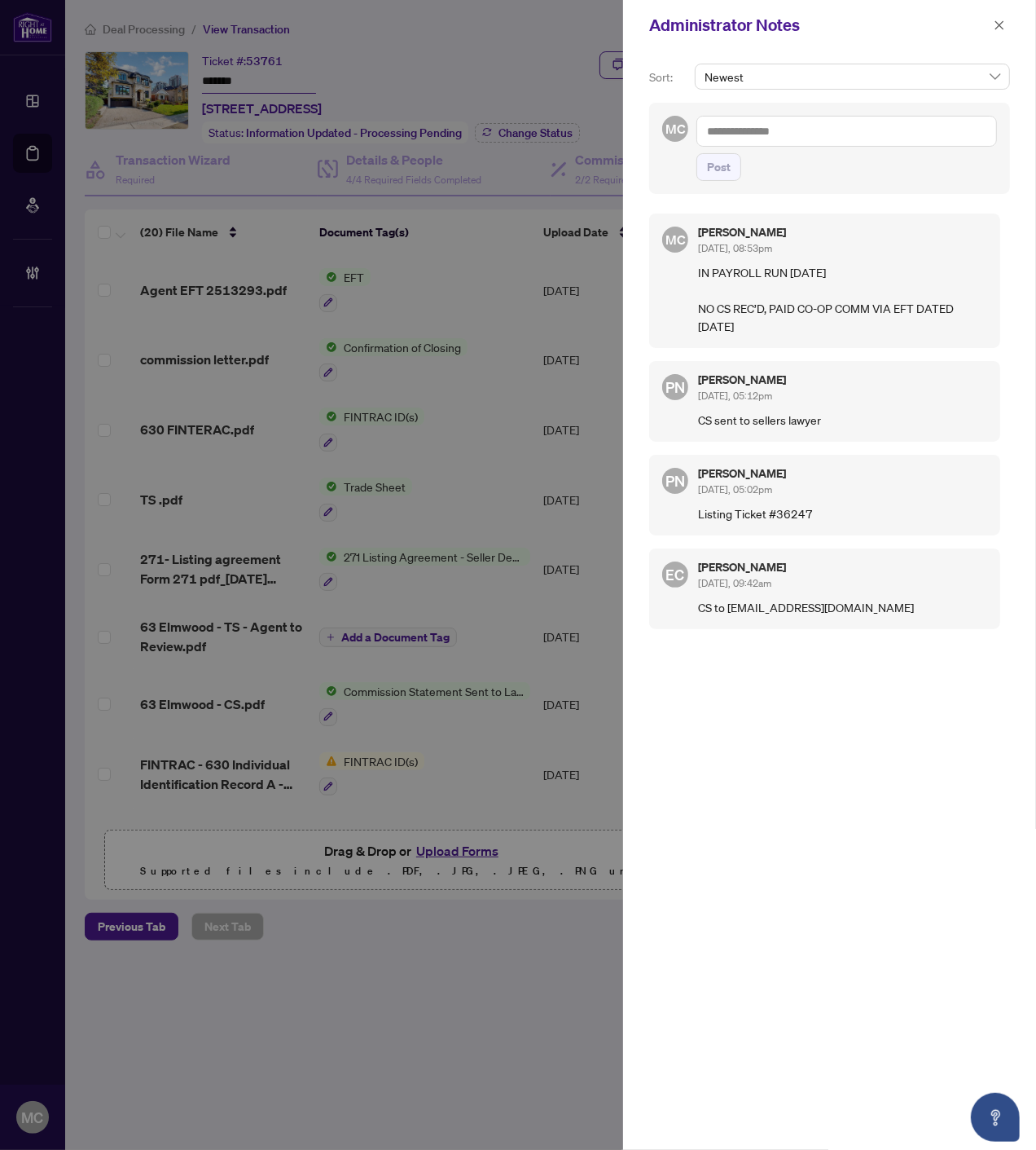
drag, startPoint x: 999, startPoint y: 23, endPoint x: 974, endPoint y: 67, distance: 50.6
click at [999, 23] on icon "close" at bounding box center [999, 25] width 11 height 11
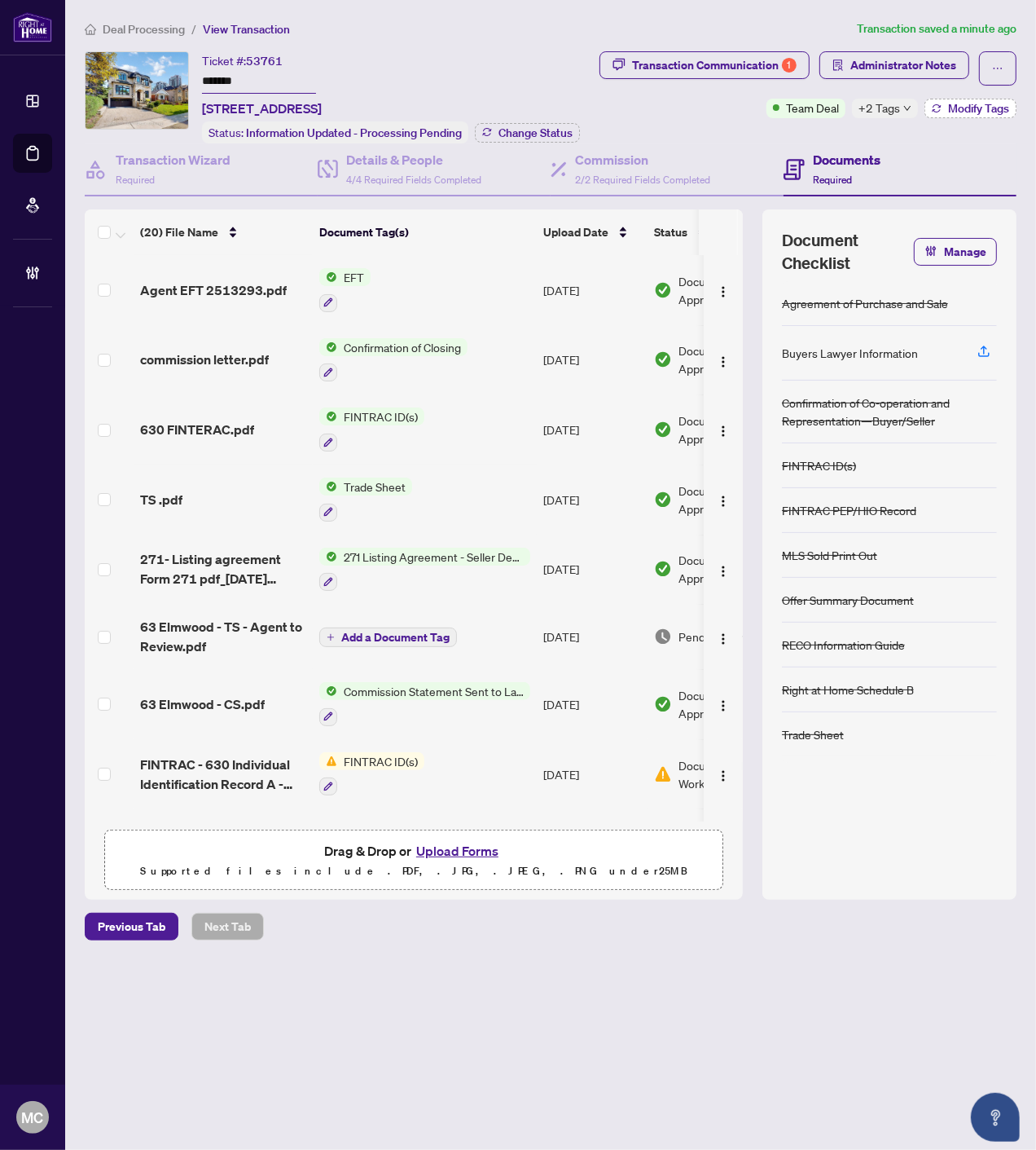
click at [948, 107] on span "Modify Tags" at bounding box center [979, 108] width 61 height 11
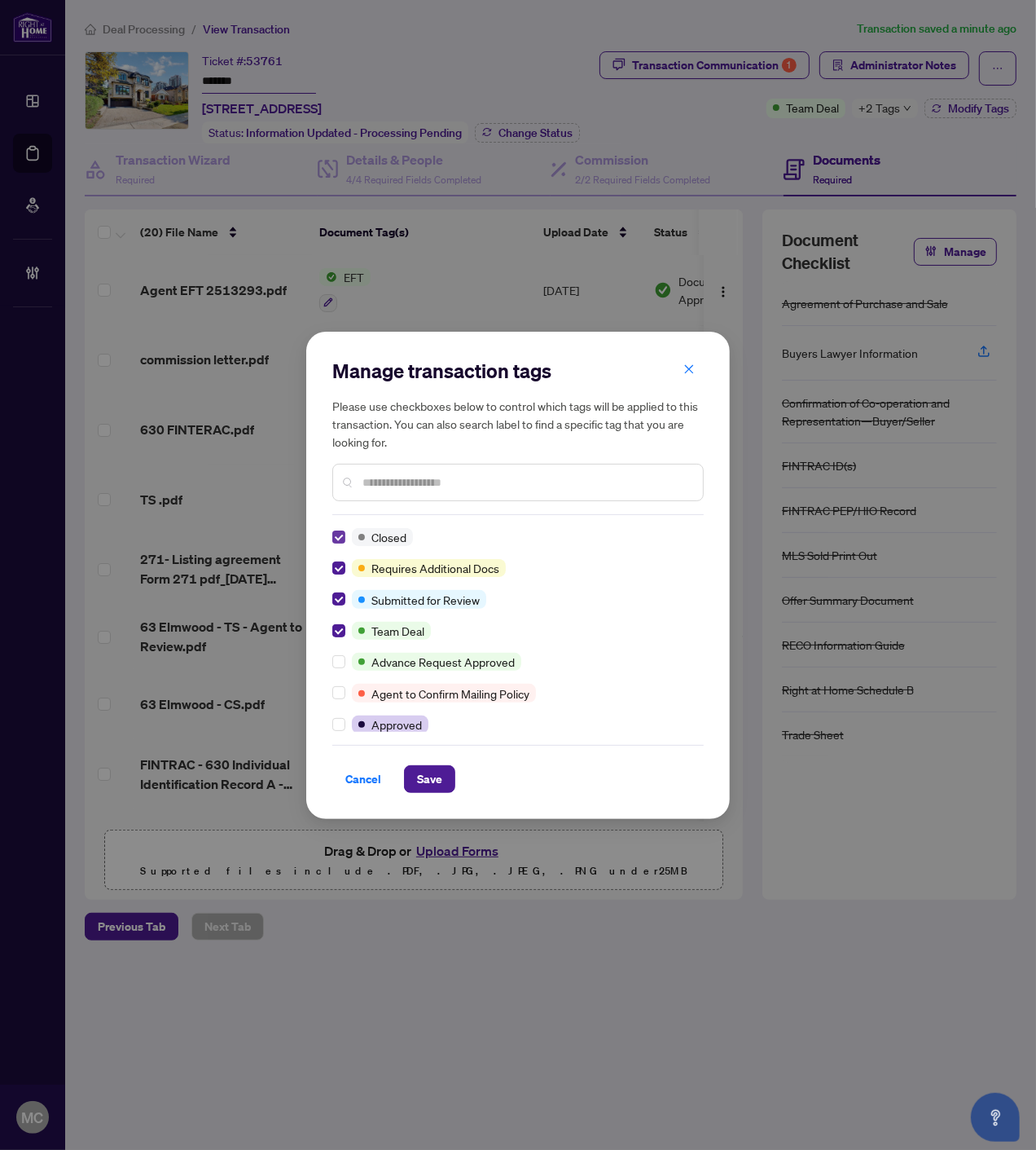
click at [338, 667] on label at bounding box center [338, 662] width 13 height 18
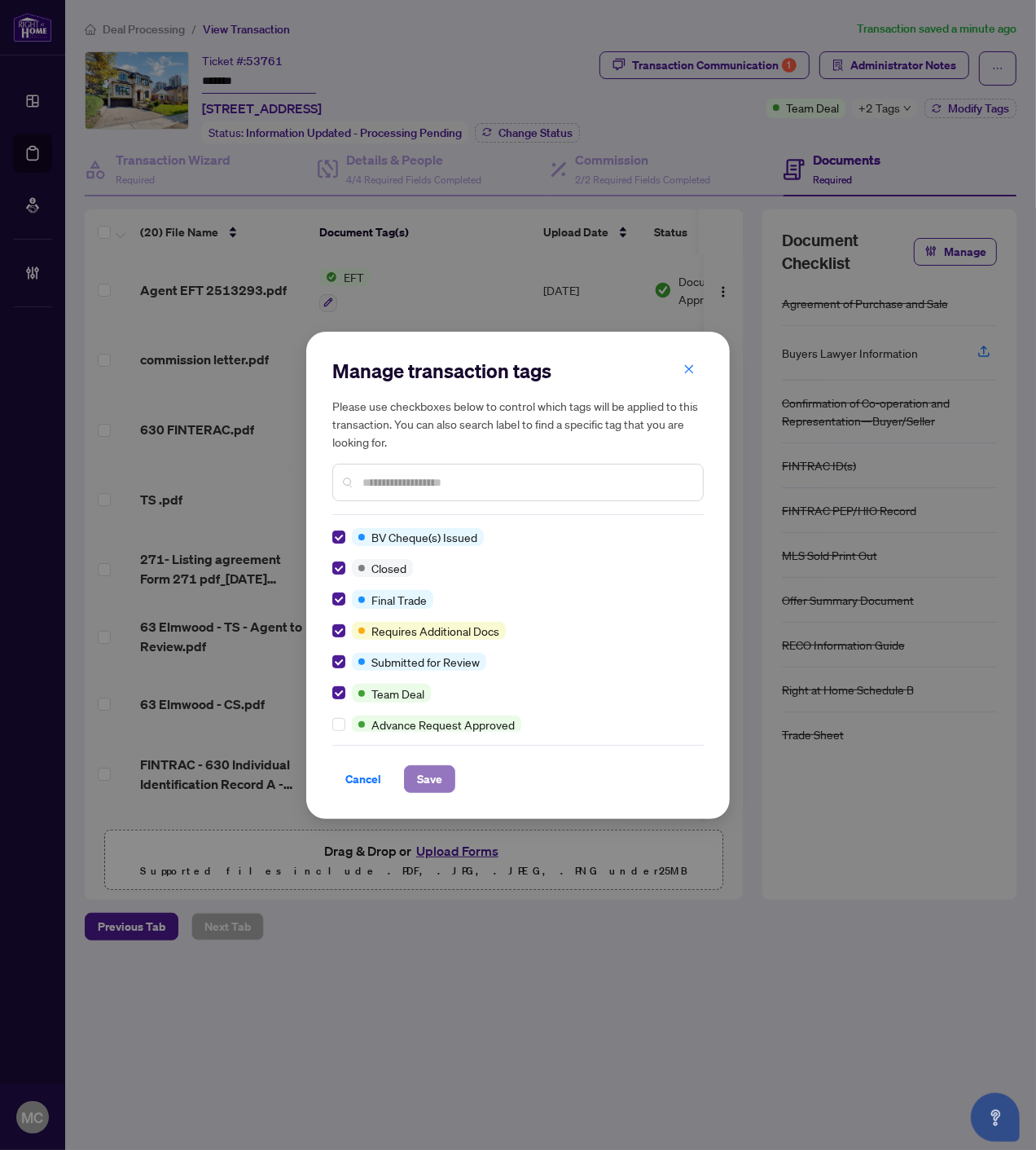
click at [426, 772] on span "Save" at bounding box center [429, 779] width 25 height 26
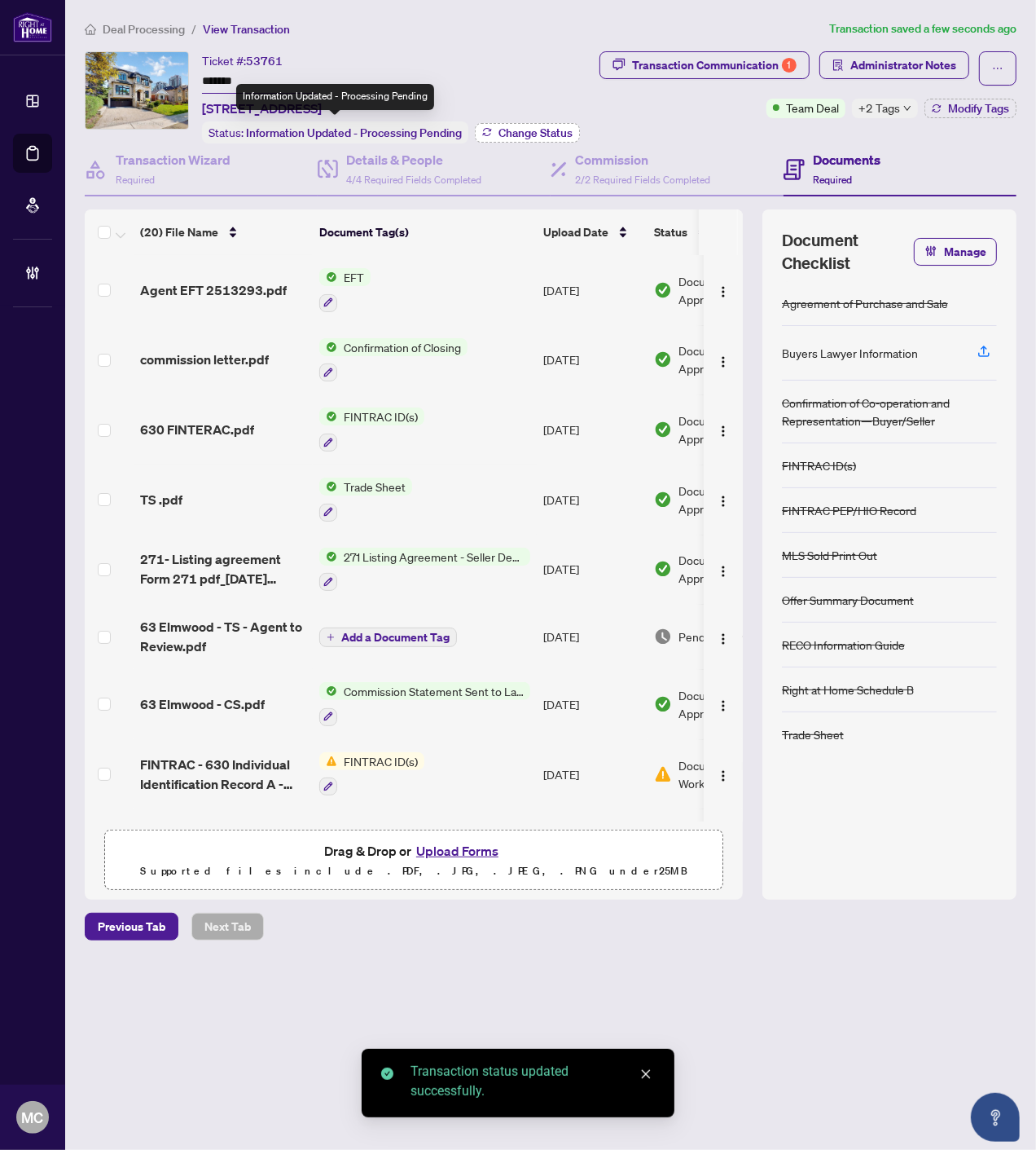
click at [521, 127] on span "Change Status" at bounding box center [536, 133] width 75 height 11
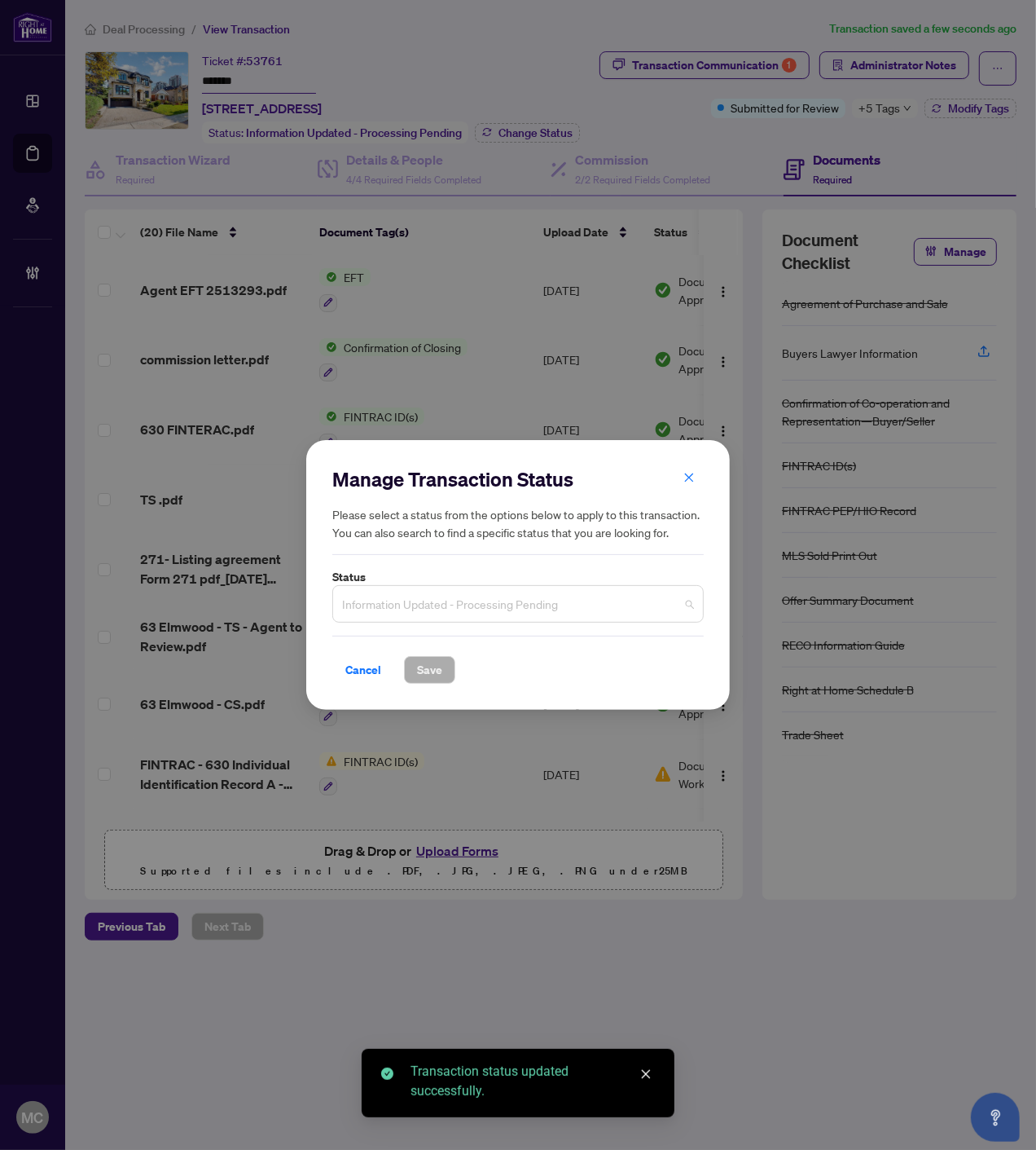
click at [492, 605] on span "Information Updated - Processing Pending" at bounding box center [518, 604] width 352 height 31
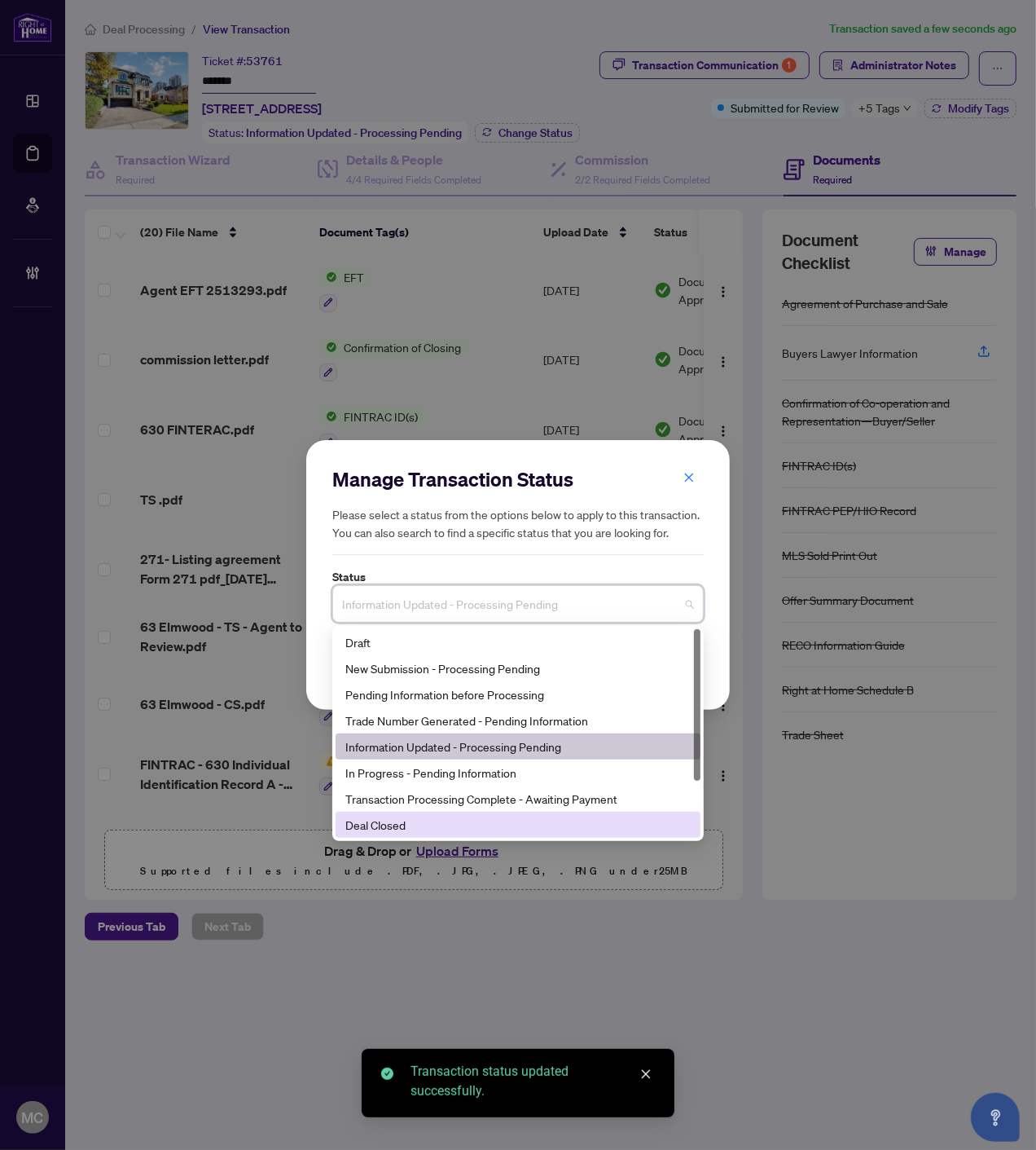
click at [449, 823] on div "Deal Closed" at bounding box center [518, 825] width 345 height 18
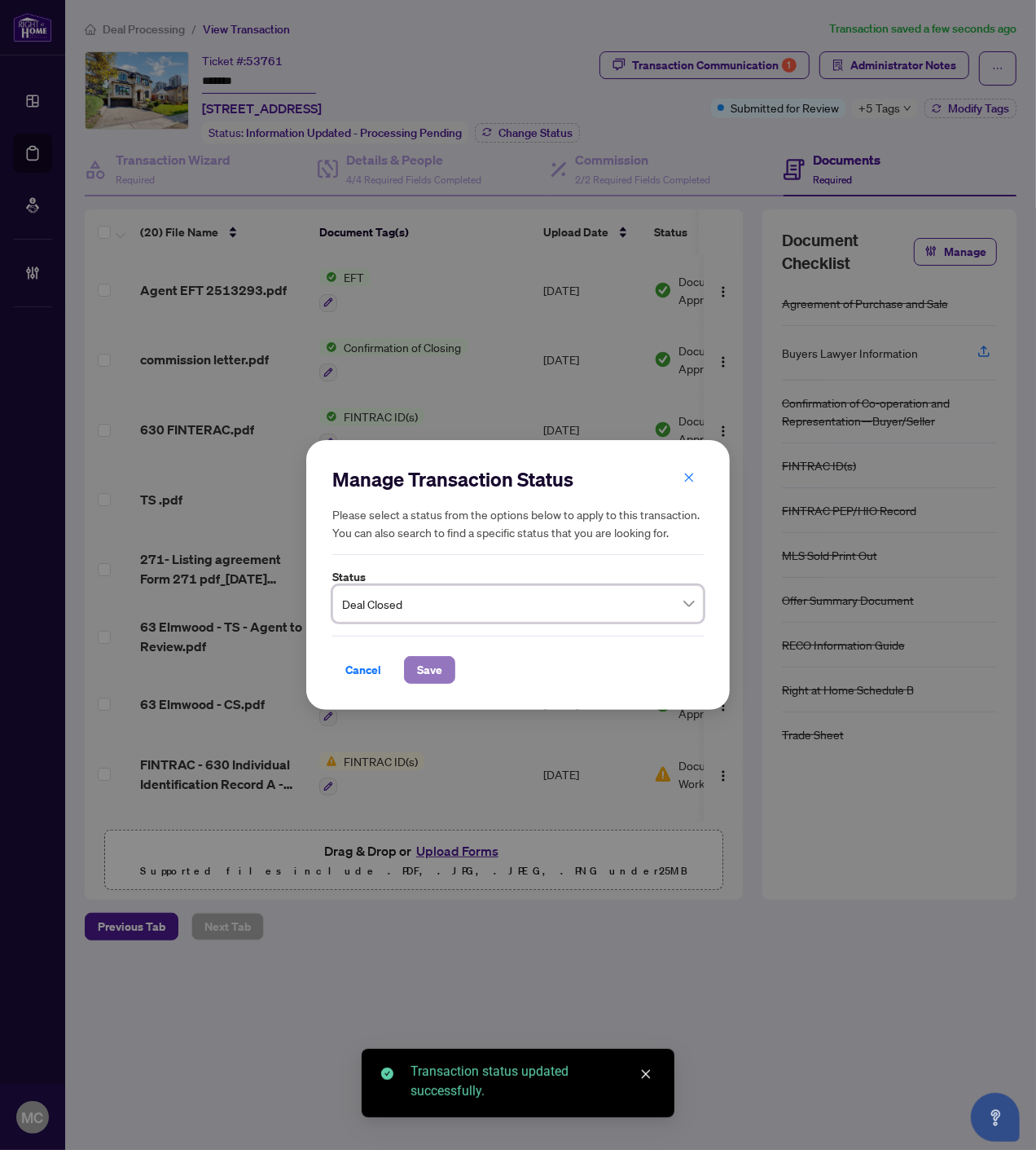
click at [441, 666] on span "Save" at bounding box center [429, 670] width 25 height 26
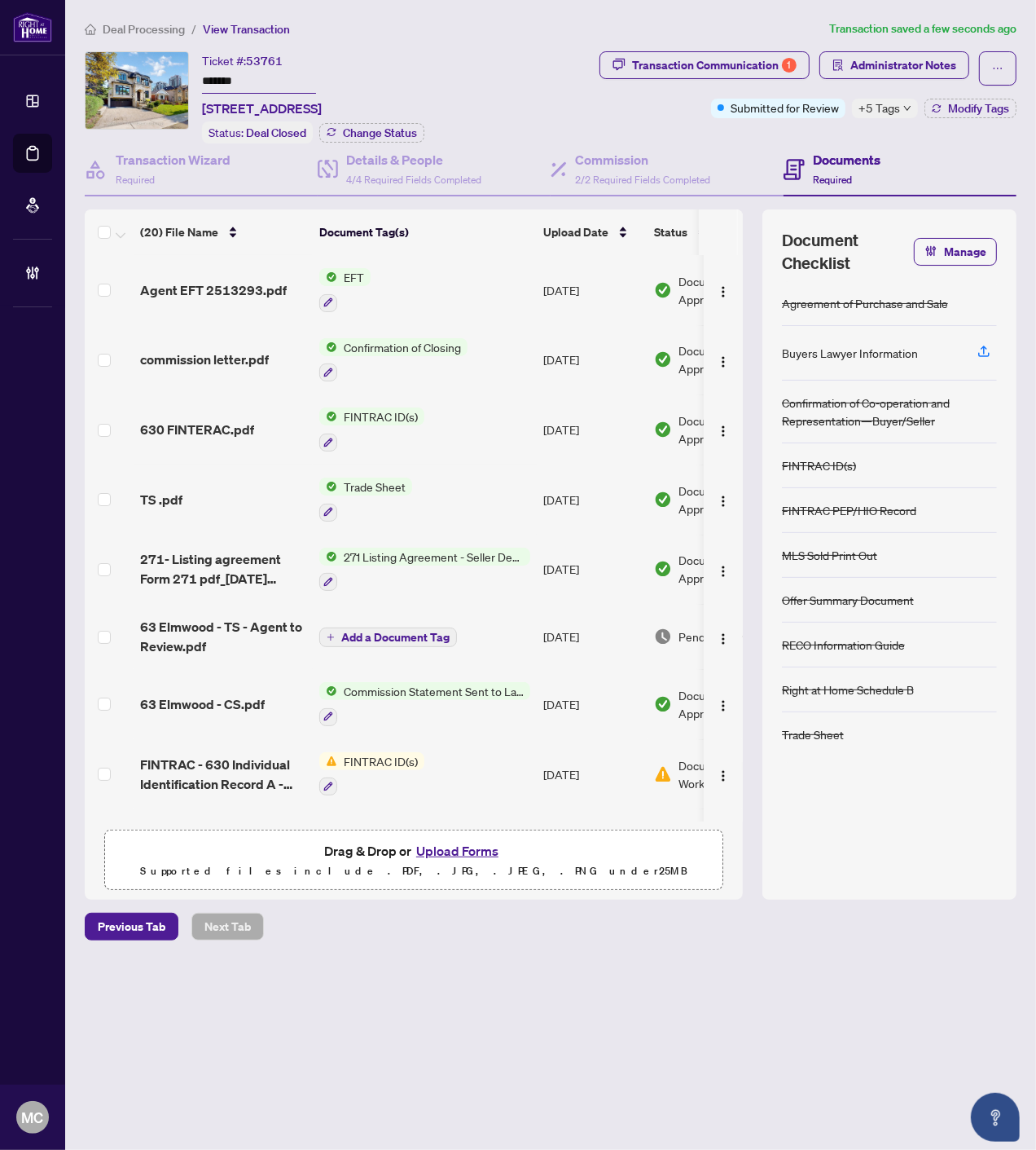
click at [124, 22] on span "Deal Processing" at bounding box center [143, 29] width 82 height 15
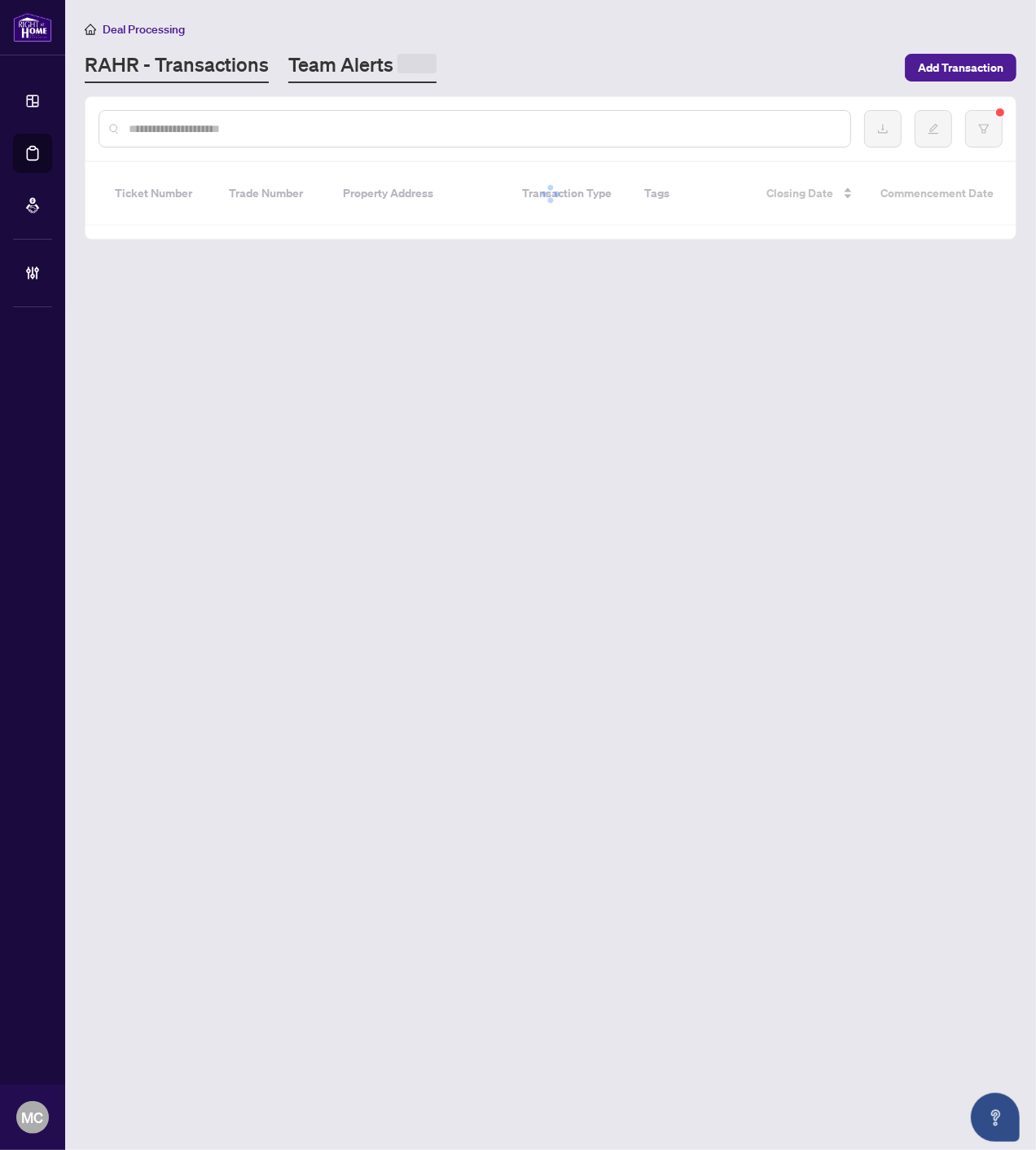
click at [350, 55] on link "Team Alerts" at bounding box center [362, 67] width 148 height 32
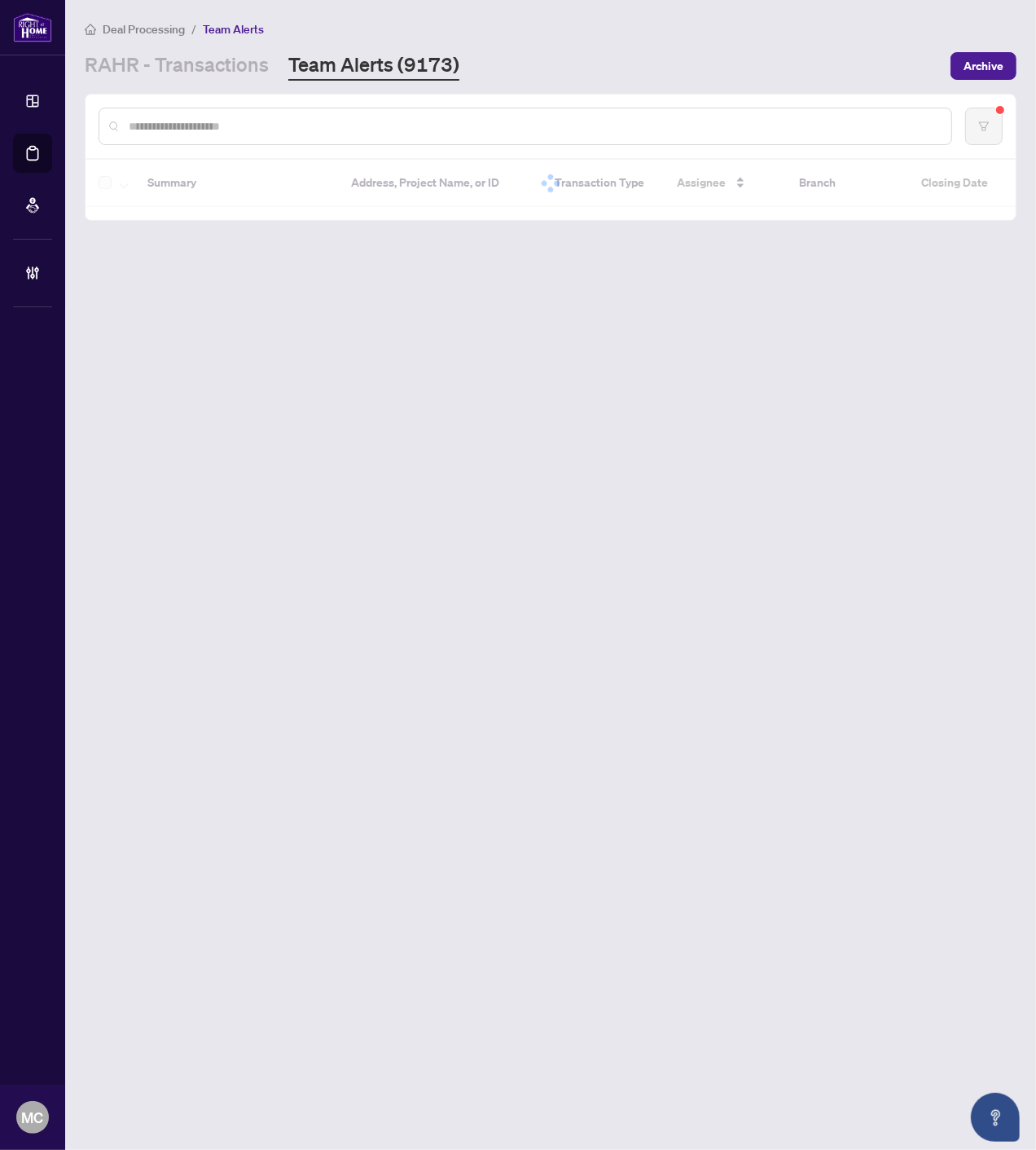
click at [331, 130] on input "text" at bounding box center [533, 126] width 810 height 18
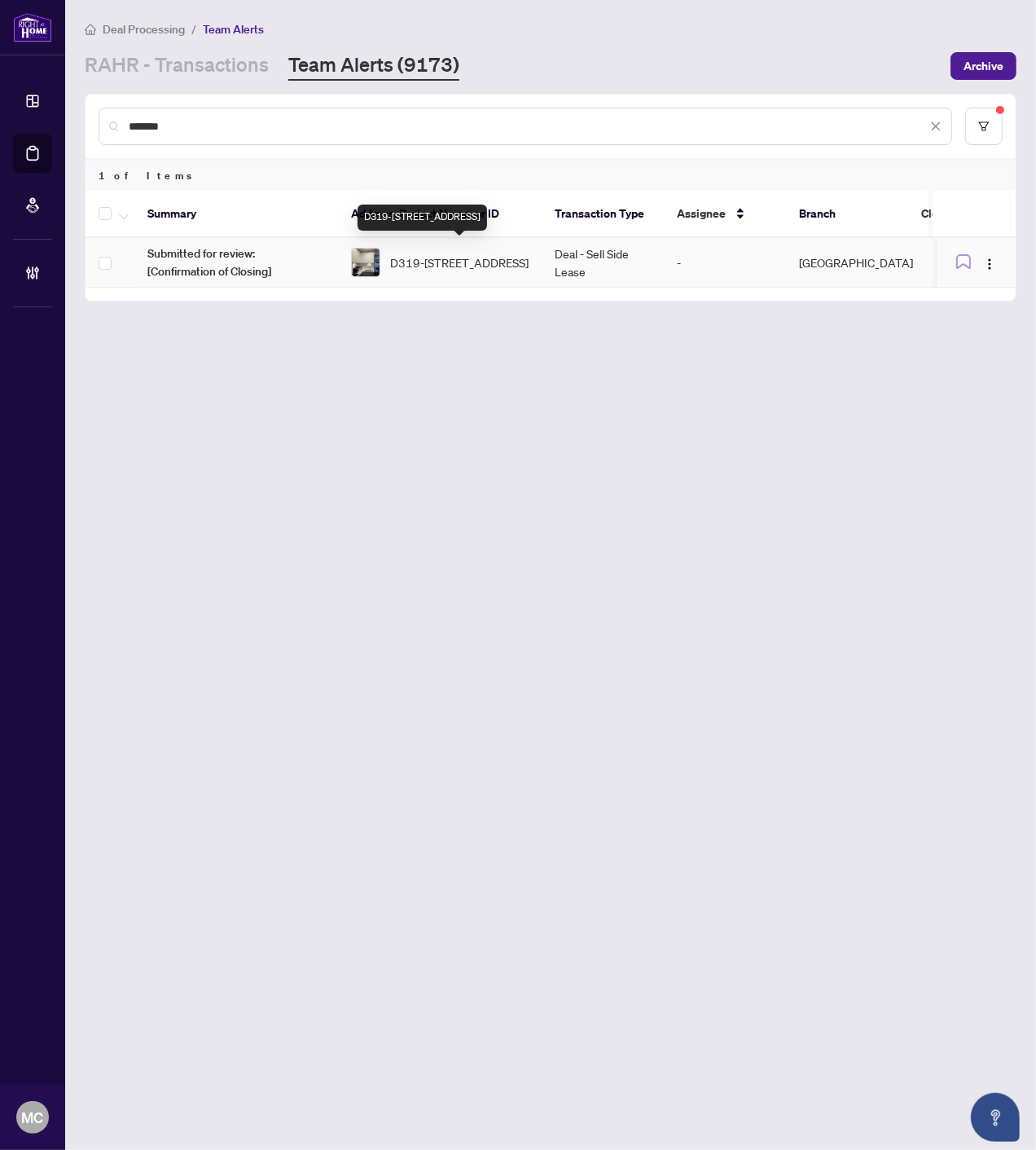
type input "*******"
click at [448, 255] on span "D319-5220 Dundas St, Burlington, Ontario L7L 0J4, Canada" at bounding box center [459, 262] width 139 height 18
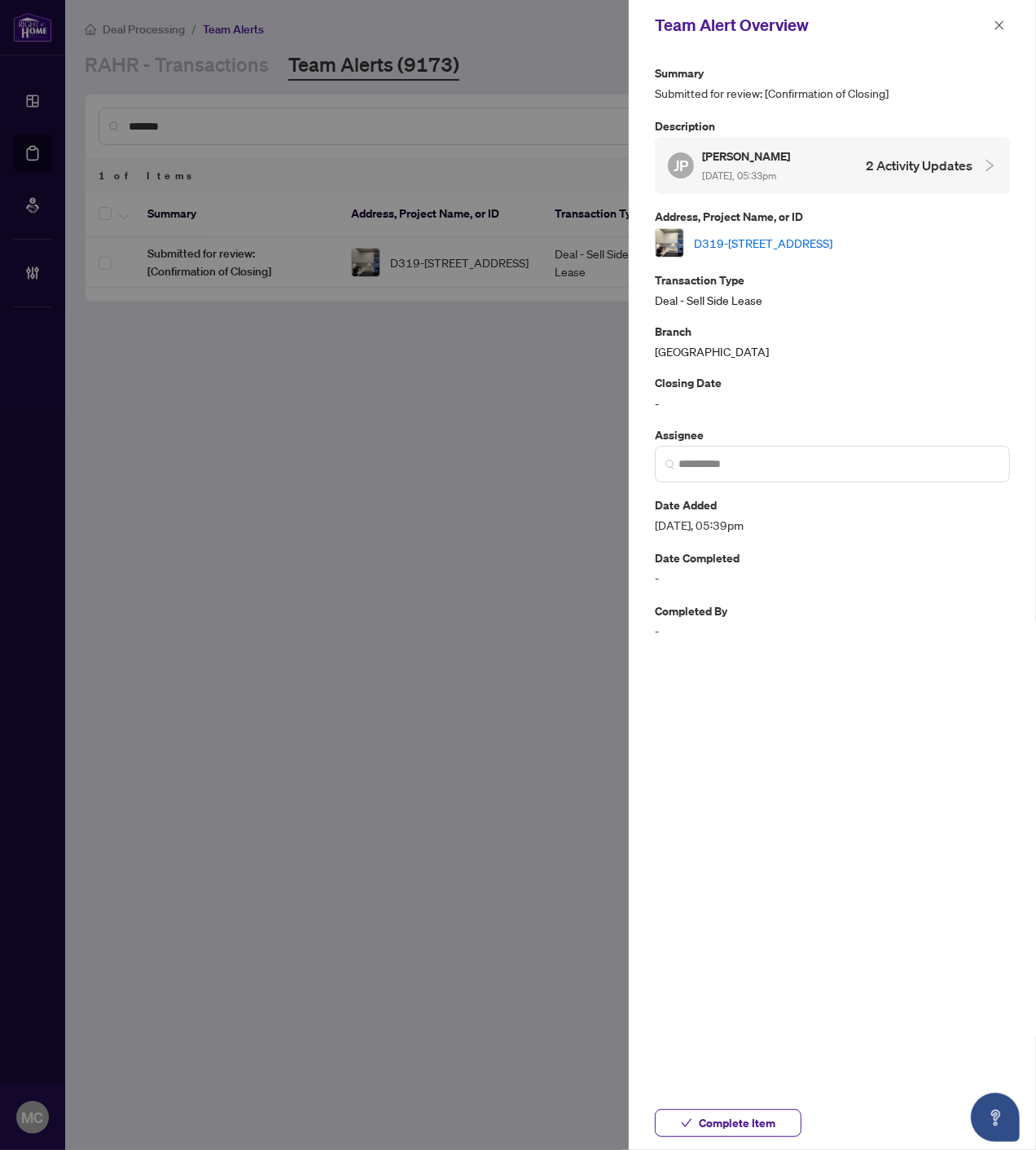
click at [778, 484] on div "Summary Submitted for review: [Confirmation of Closing] Description JP Jacqueli…" at bounding box center [832, 351] width 355 height 577
click at [782, 471] on span at bounding box center [832, 464] width 355 height 36
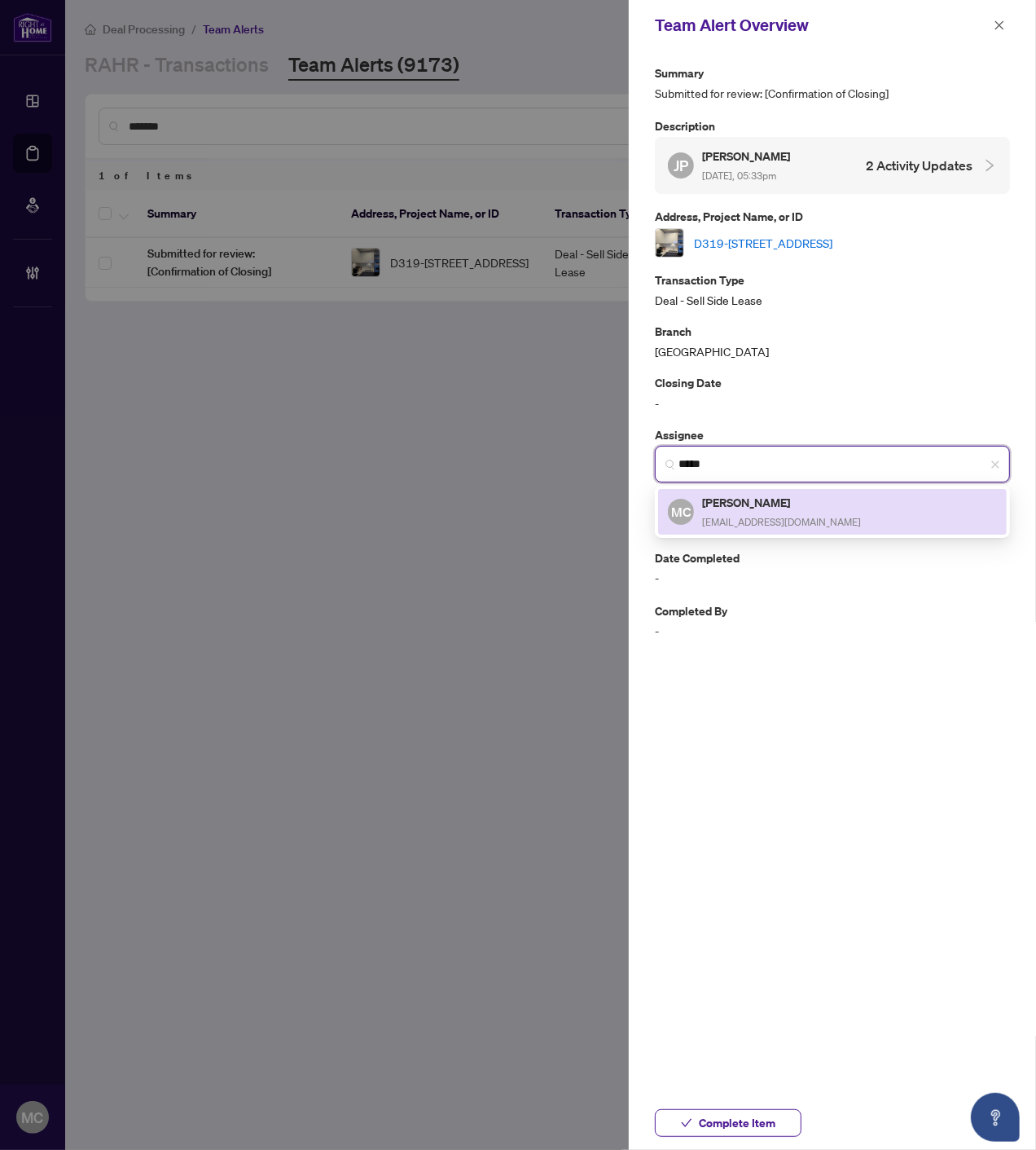
click at [743, 495] on h5 "[PERSON_NAME]" at bounding box center [781, 502] width 159 height 19
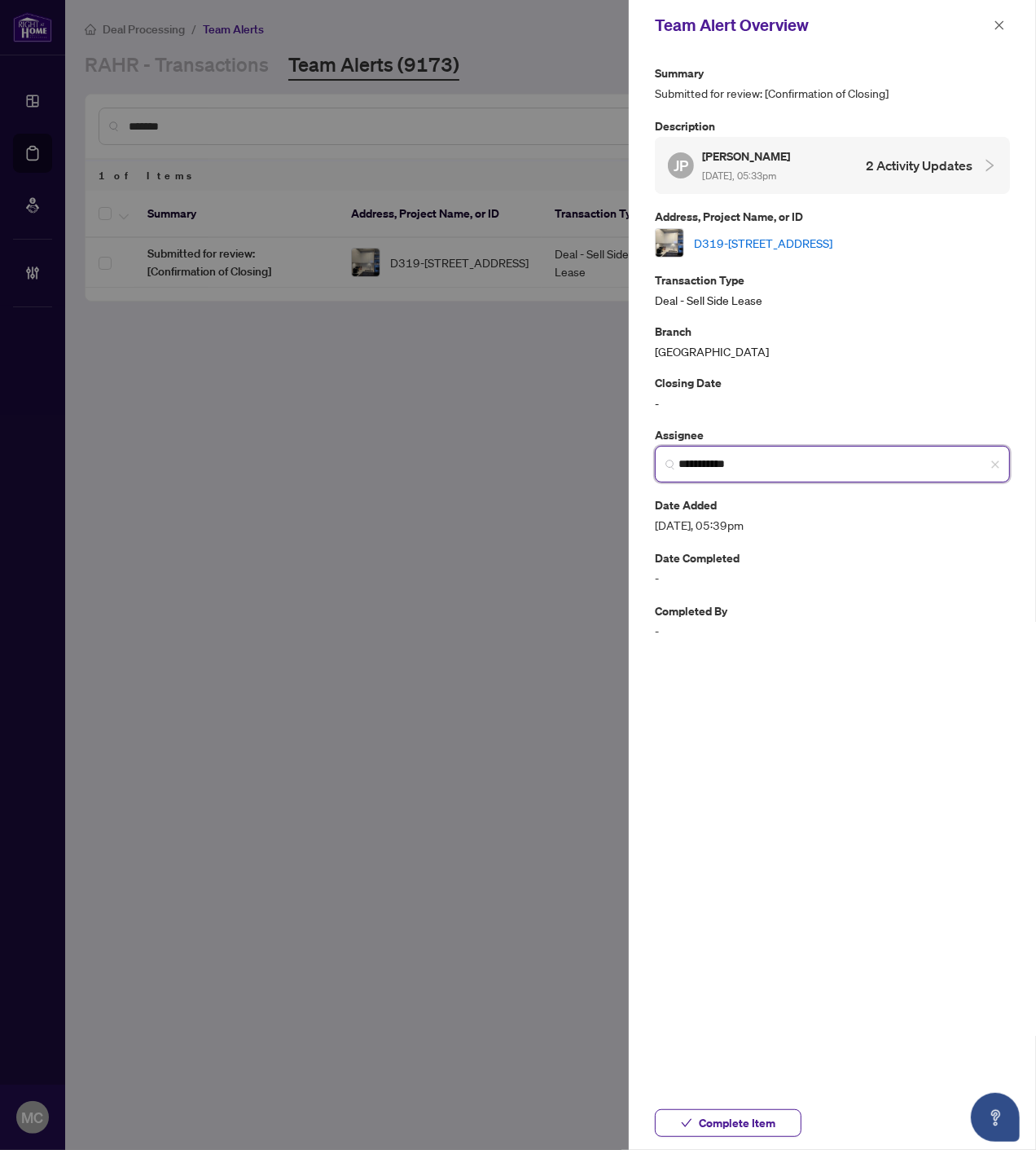
type input "**********"
click at [798, 239] on link "D319-5220 Dundas St, Burlington, Ontario L7L 0J4, Canada" at bounding box center [764, 243] width 139 height 18
click at [759, 1116] on span "Complete Item" at bounding box center [737, 1123] width 76 height 26
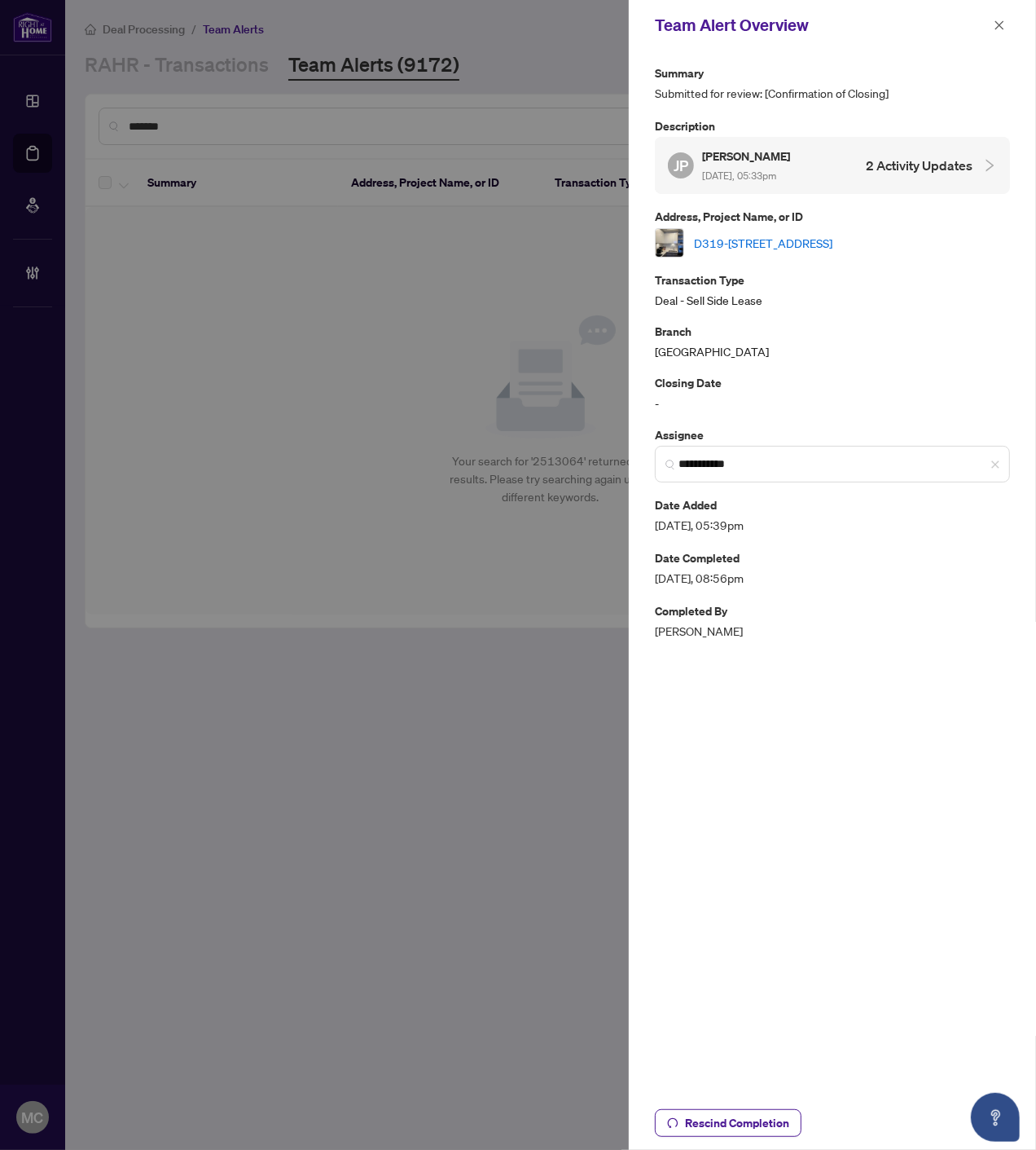
drag, startPoint x: 995, startPoint y: 25, endPoint x: 551, endPoint y: 110, distance: 452.1
click at [995, 24] on icon "close" at bounding box center [999, 25] width 11 height 11
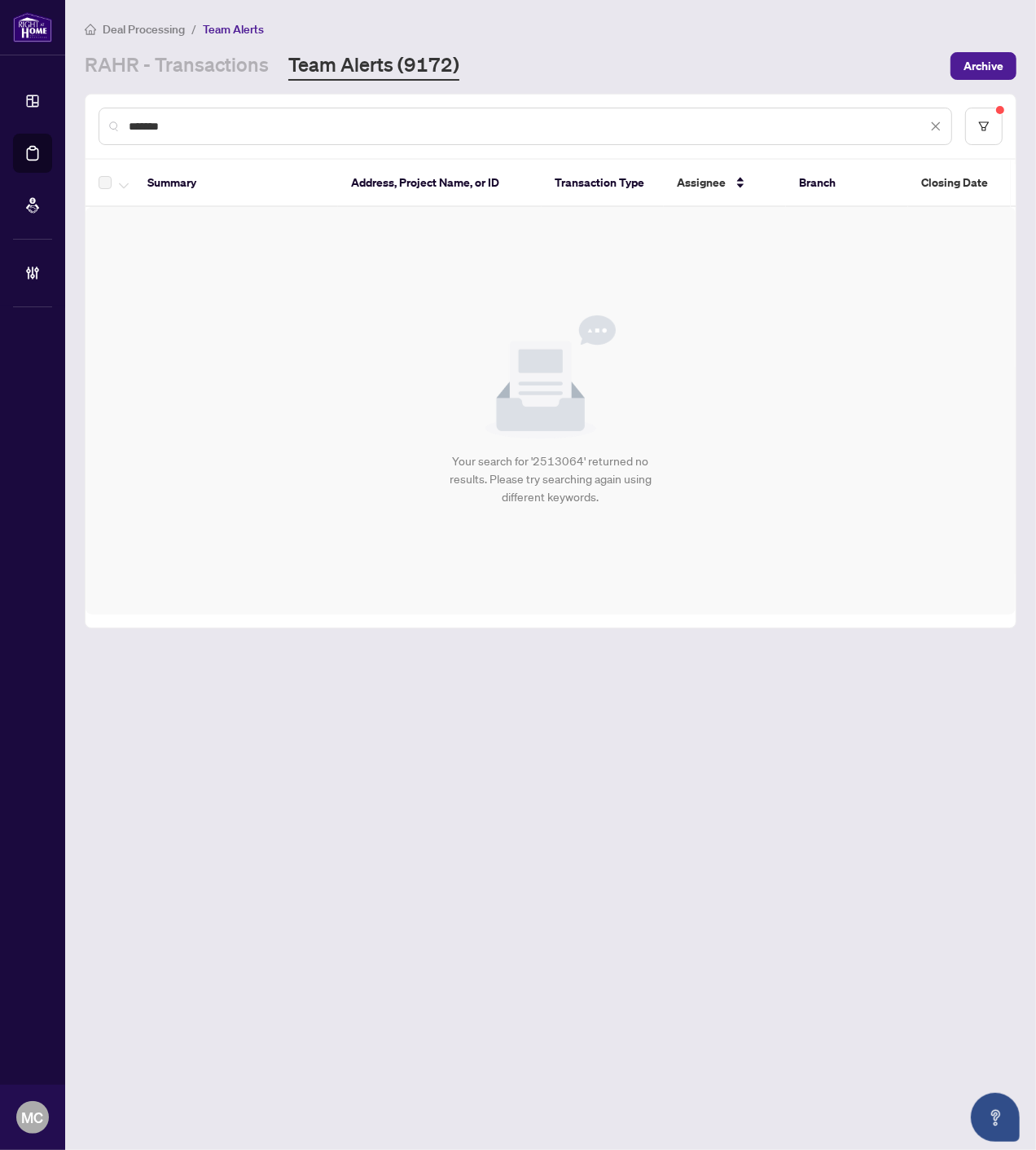
drag, startPoint x: 187, startPoint y: 68, endPoint x: 828, endPoint y: 709, distance: 906.5
click at [187, 68] on link "RAHR - Transactions" at bounding box center [177, 66] width 184 height 29
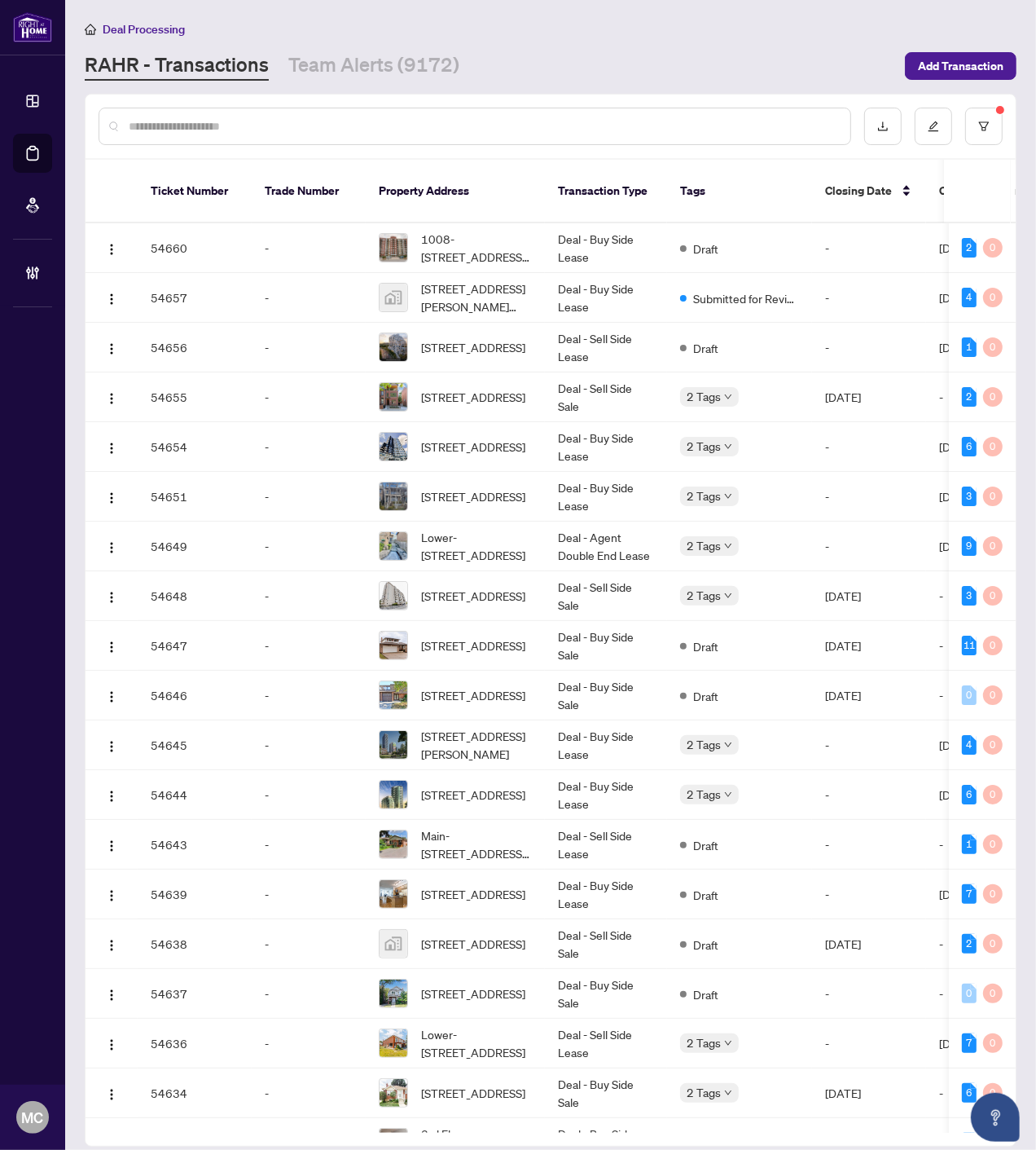
click at [272, 127] on input "text" at bounding box center [482, 126] width 708 height 18
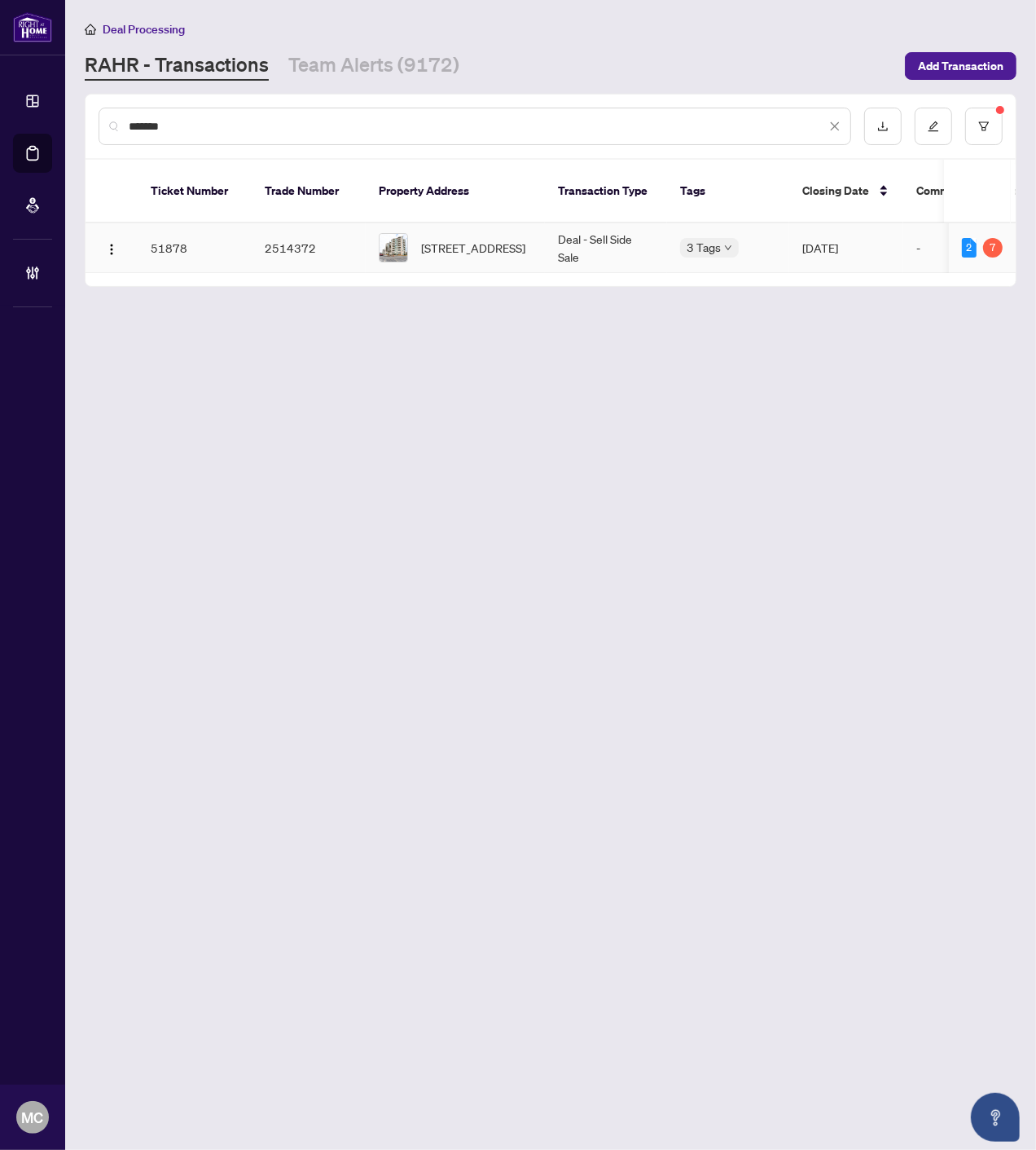
type input "*******"
click at [471, 238] on span "1004-5070 Pinedale Ave, Burlington, Ontario L7L 5V6, Canada" at bounding box center [473, 247] width 104 height 18
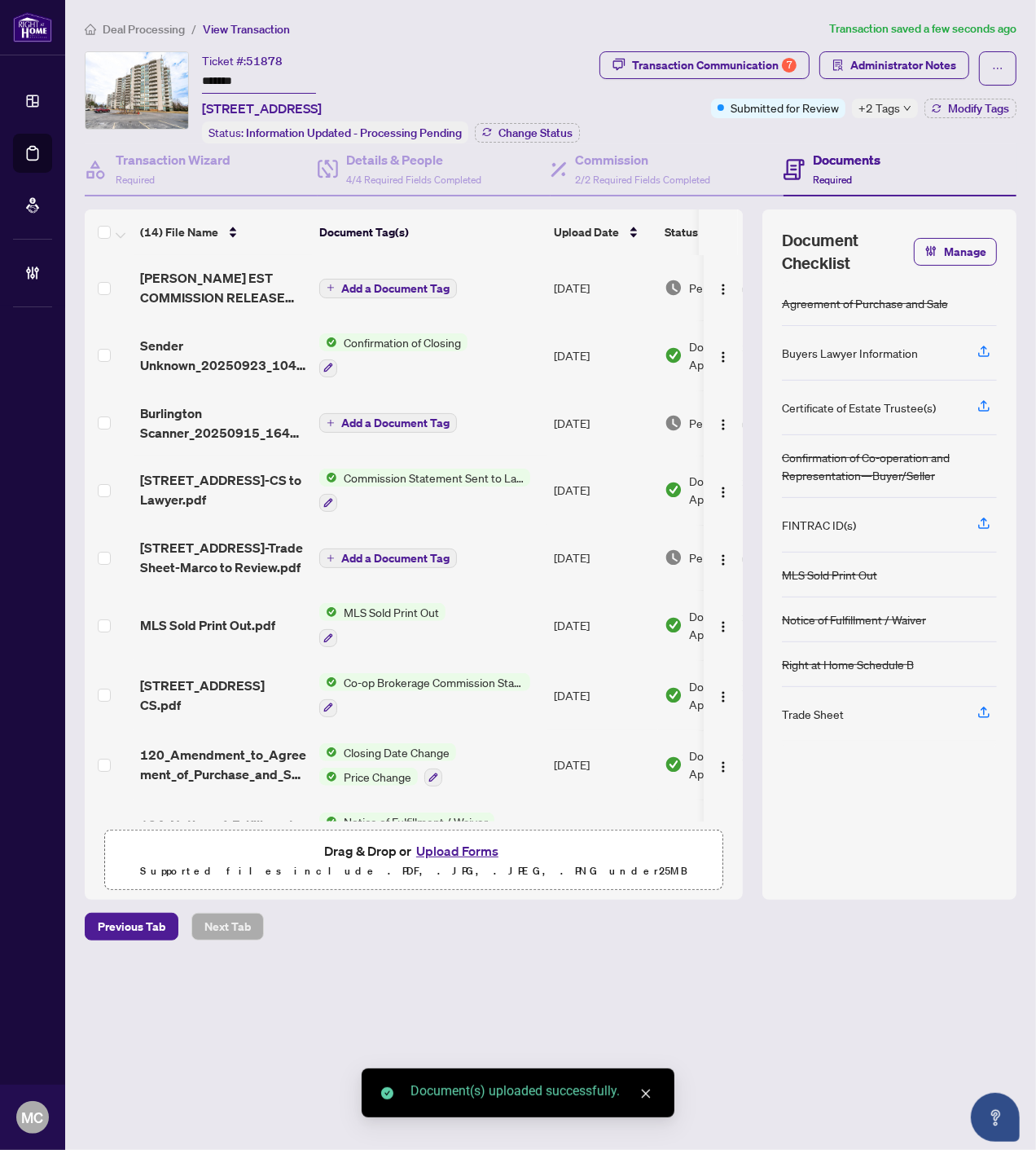
click at [192, 349] on span "Sender Unknown_20250923_104921.pdf" at bounding box center [224, 355] width 166 height 39
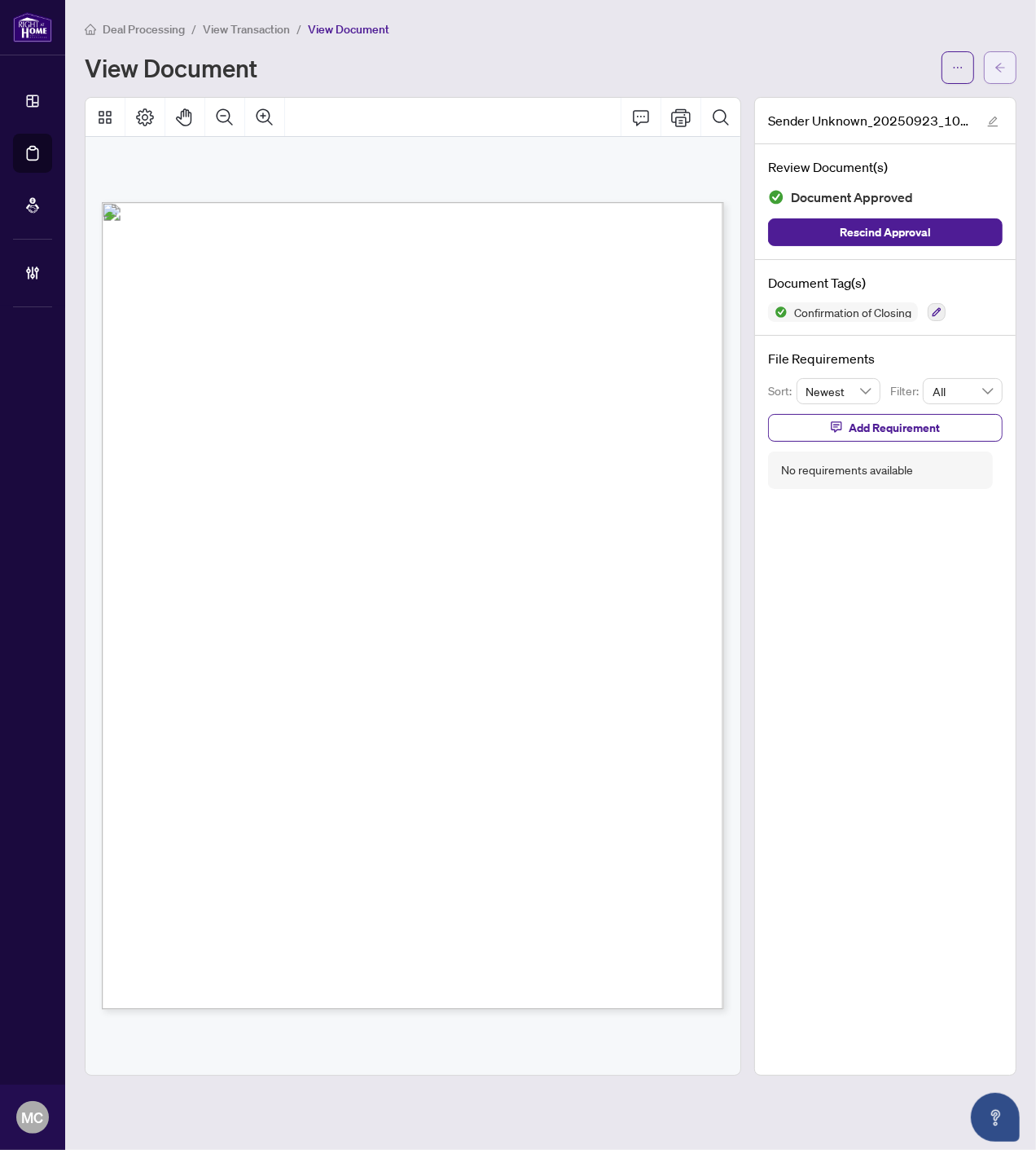
click at [992, 69] on button "button" at bounding box center [1000, 68] width 33 height 33
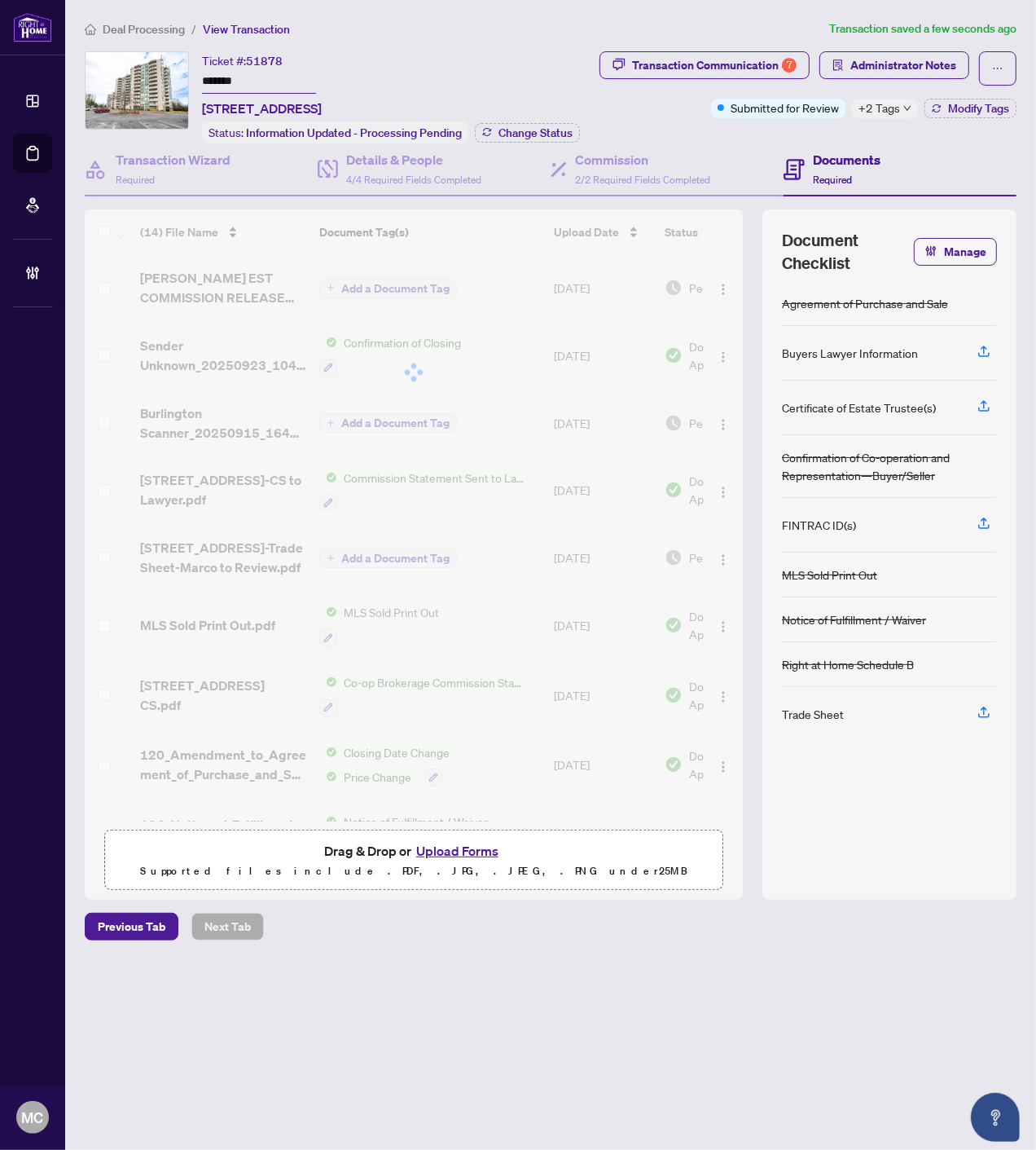
click at [383, 281] on div at bounding box center [414, 372] width 658 height 326
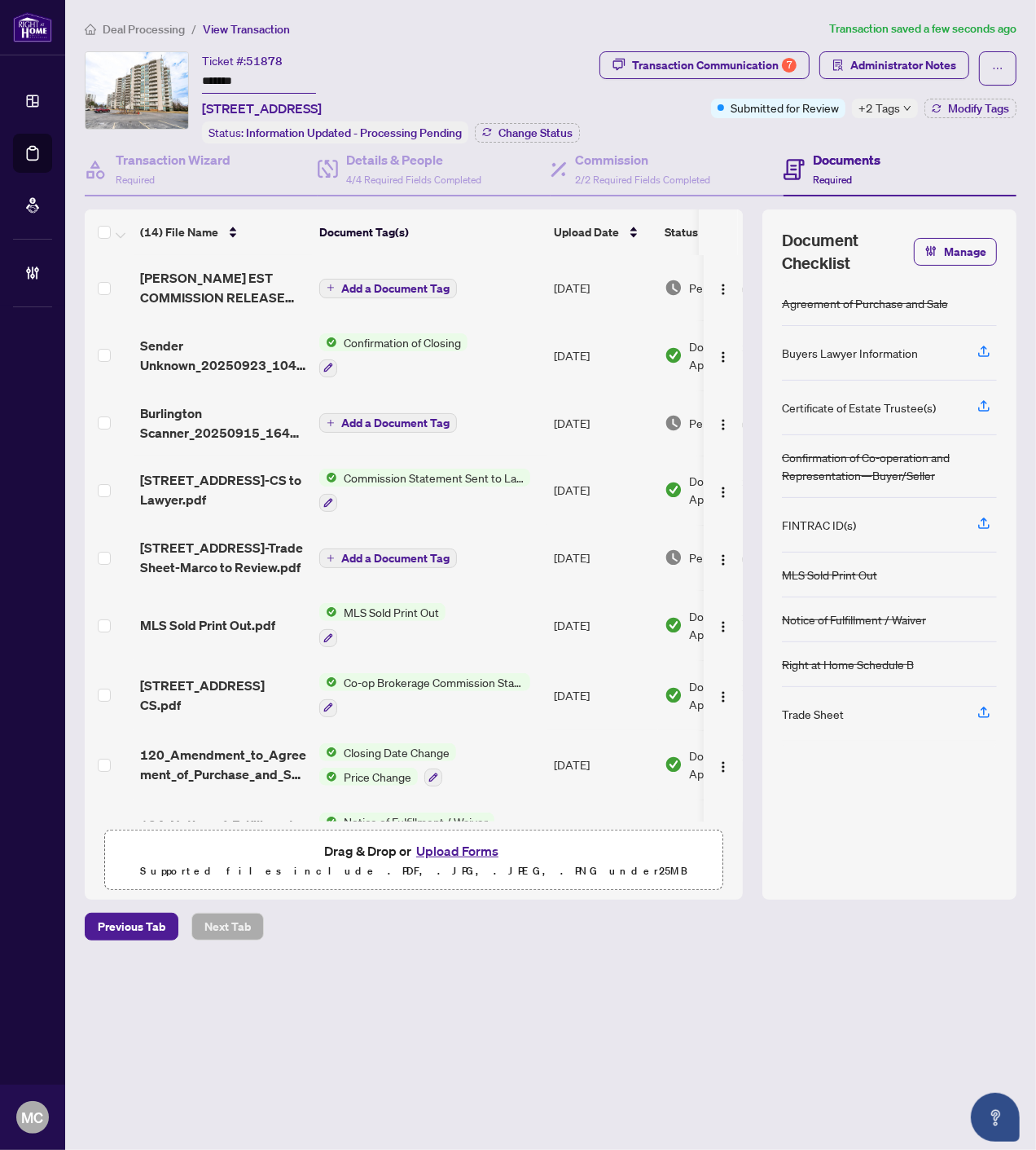
click at [396, 283] on span "Add a Document Tag" at bounding box center [395, 288] width 108 height 11
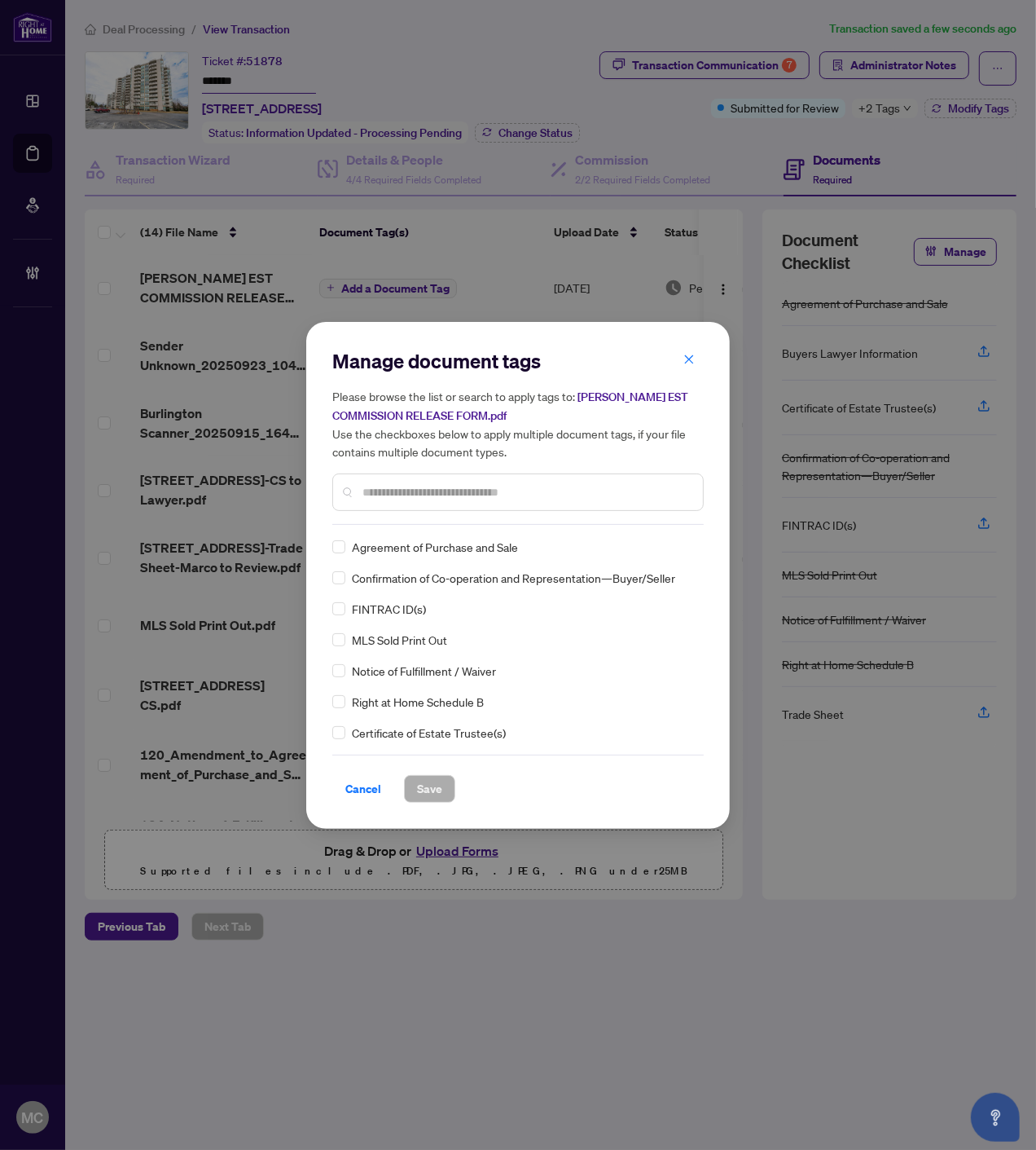
click at [421, 485] on input "text" at bounding box center [526, 492] width 328 height 18
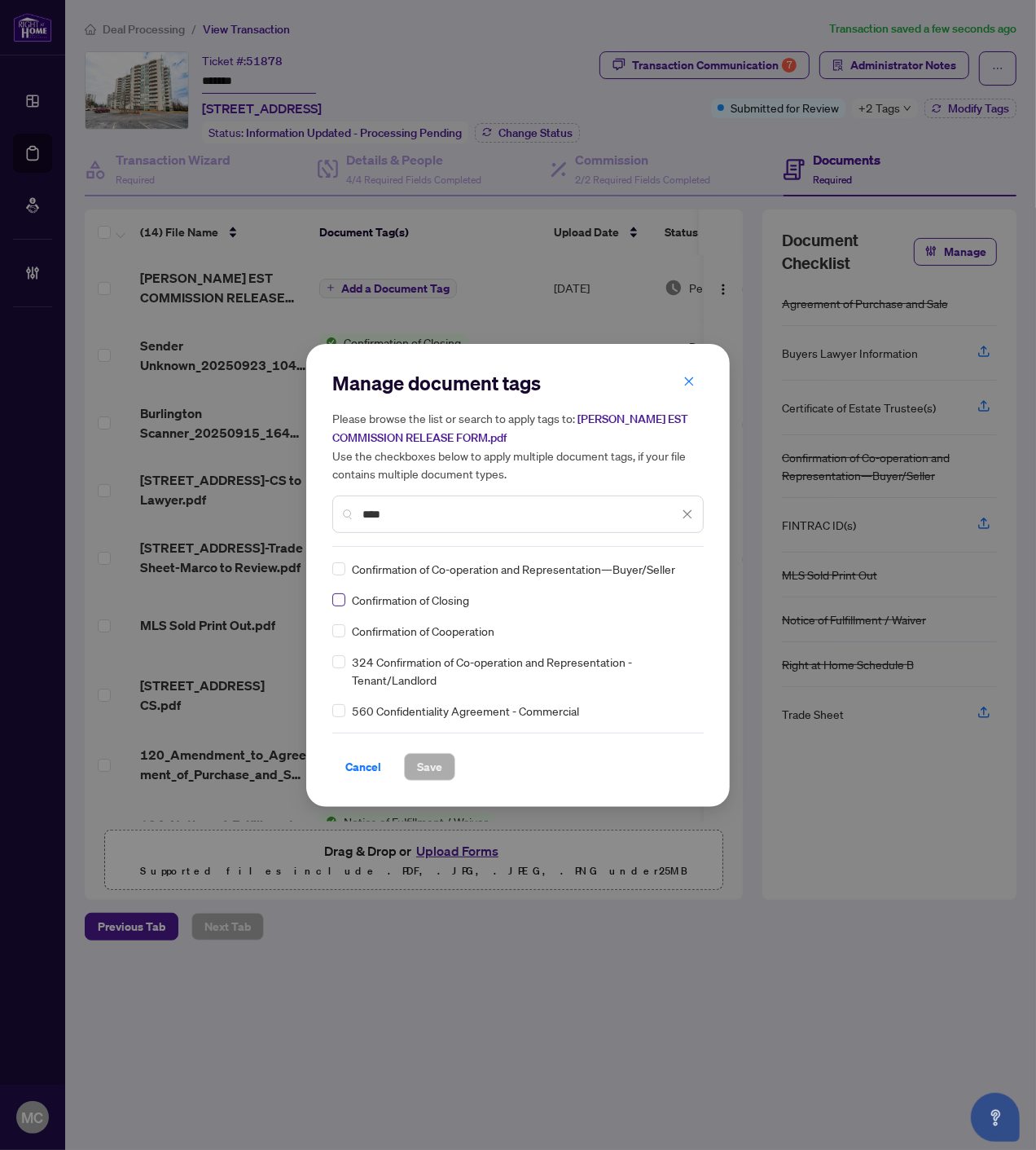
type input "****"
drag, startPoint x: 336, startPoint y: 606, endPoint x: 601, endPoint y: 591, distance: 265.4
click at [336, 605] on label at bounding box center [338, 599] width 13 height 18
click at [670, 564] on img at bounding box center [670, 568] width 16 height 16
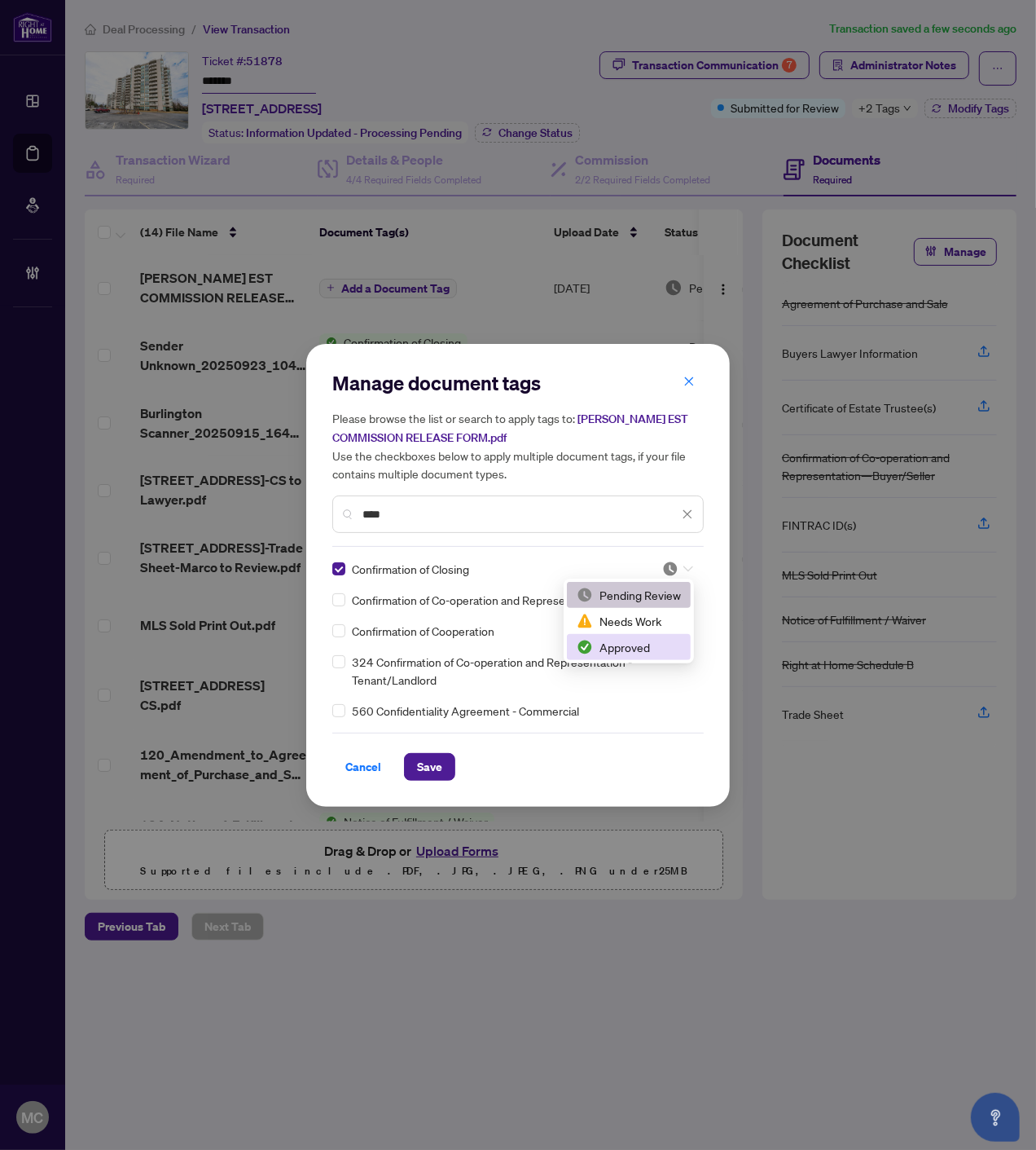
click at [638, 652] on div "Approved" at bounding box center [629, 647] width 104 height 18
click at [427, 767] on span "Save" at bounding box center [429, 767] width 25 height 26
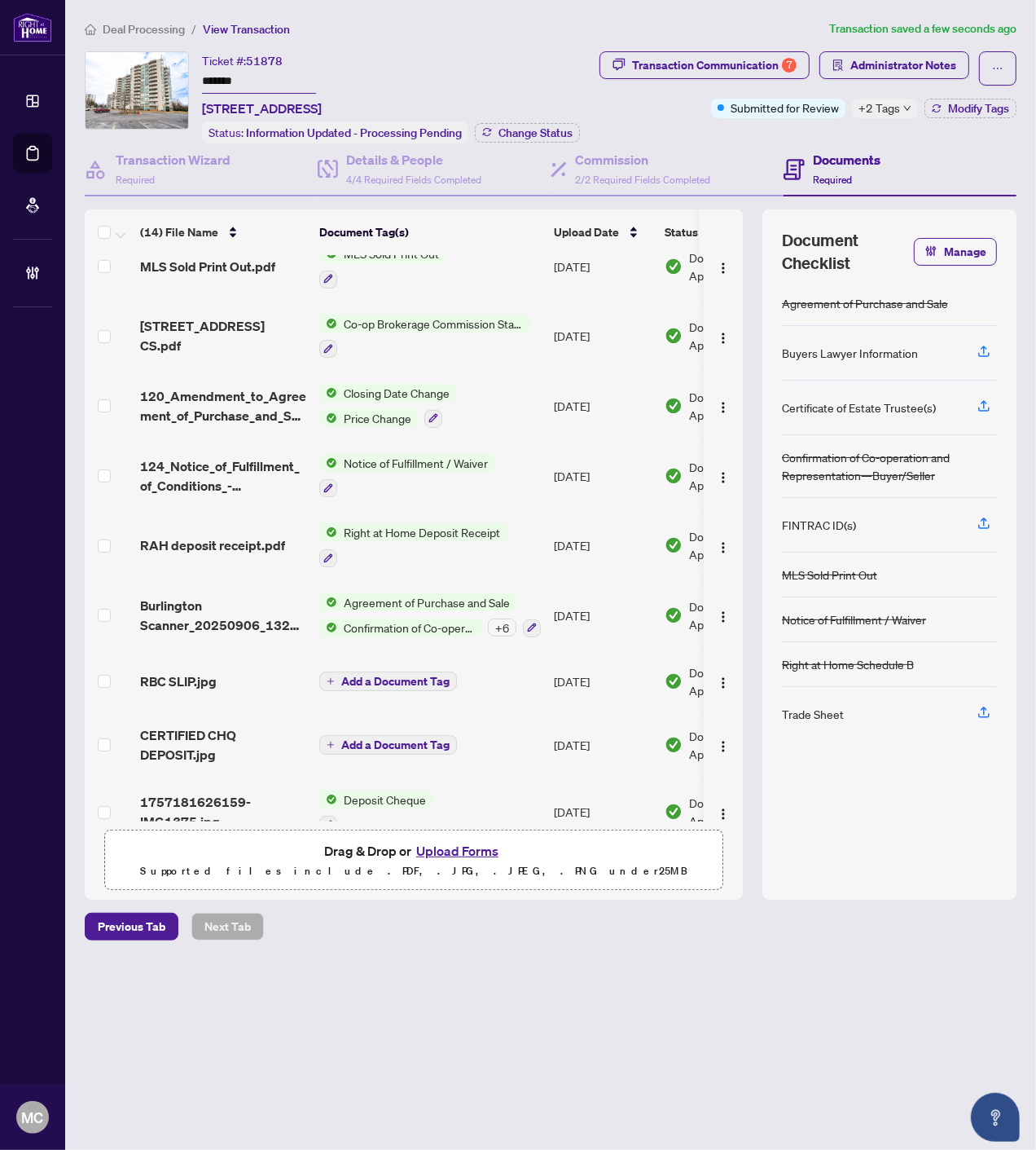
scroll to position [382, 0]
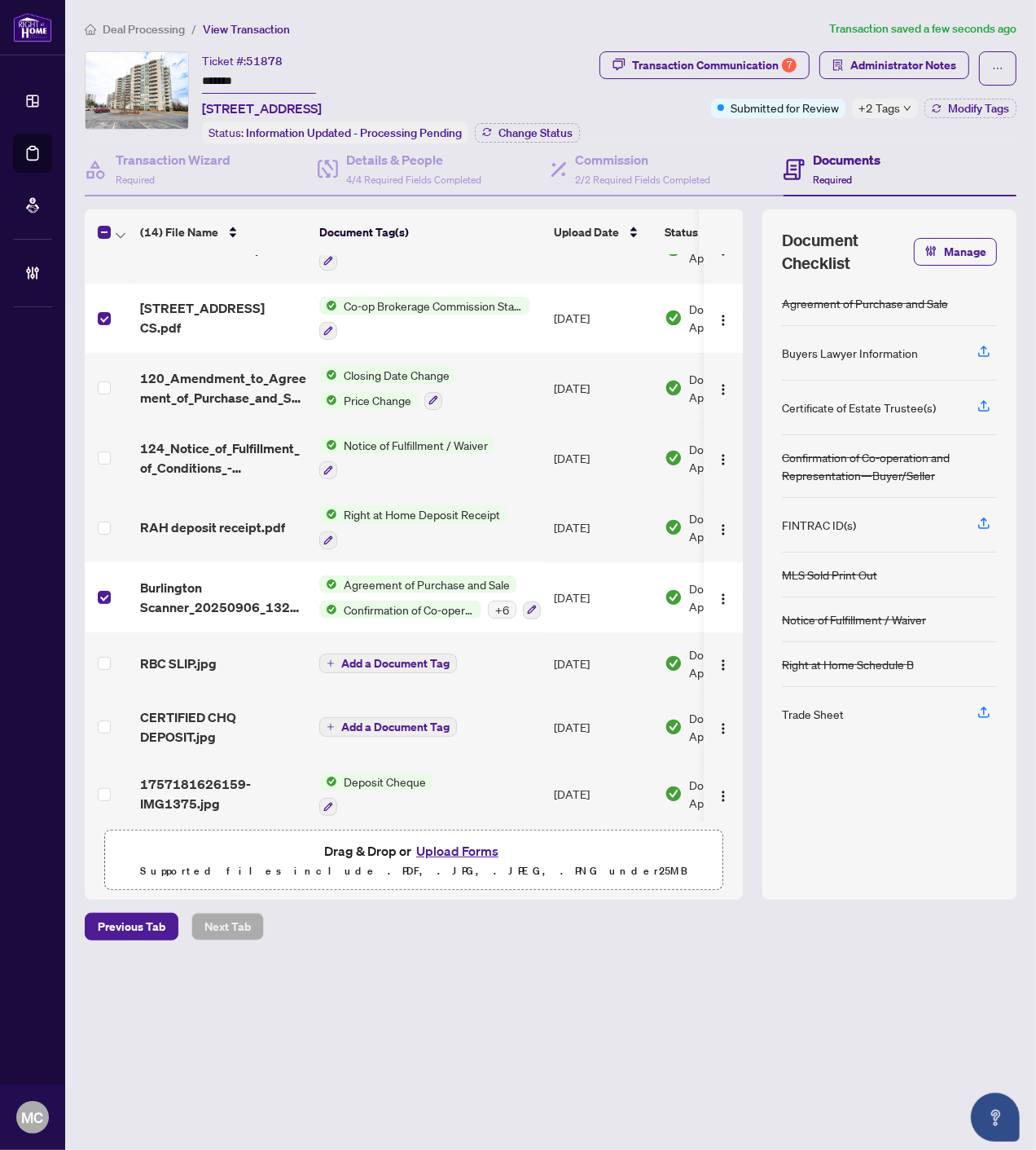
click at [111, 232] on div at bounding box center [113, 232] width 29 height 20
click at [123, 223] on span "button" at bounding box center [120, 232] width 10 height 18
click at [140, 247] on li "Open Selected in New Tab(s)" at bounding box center [199, 258] width 165 height 26
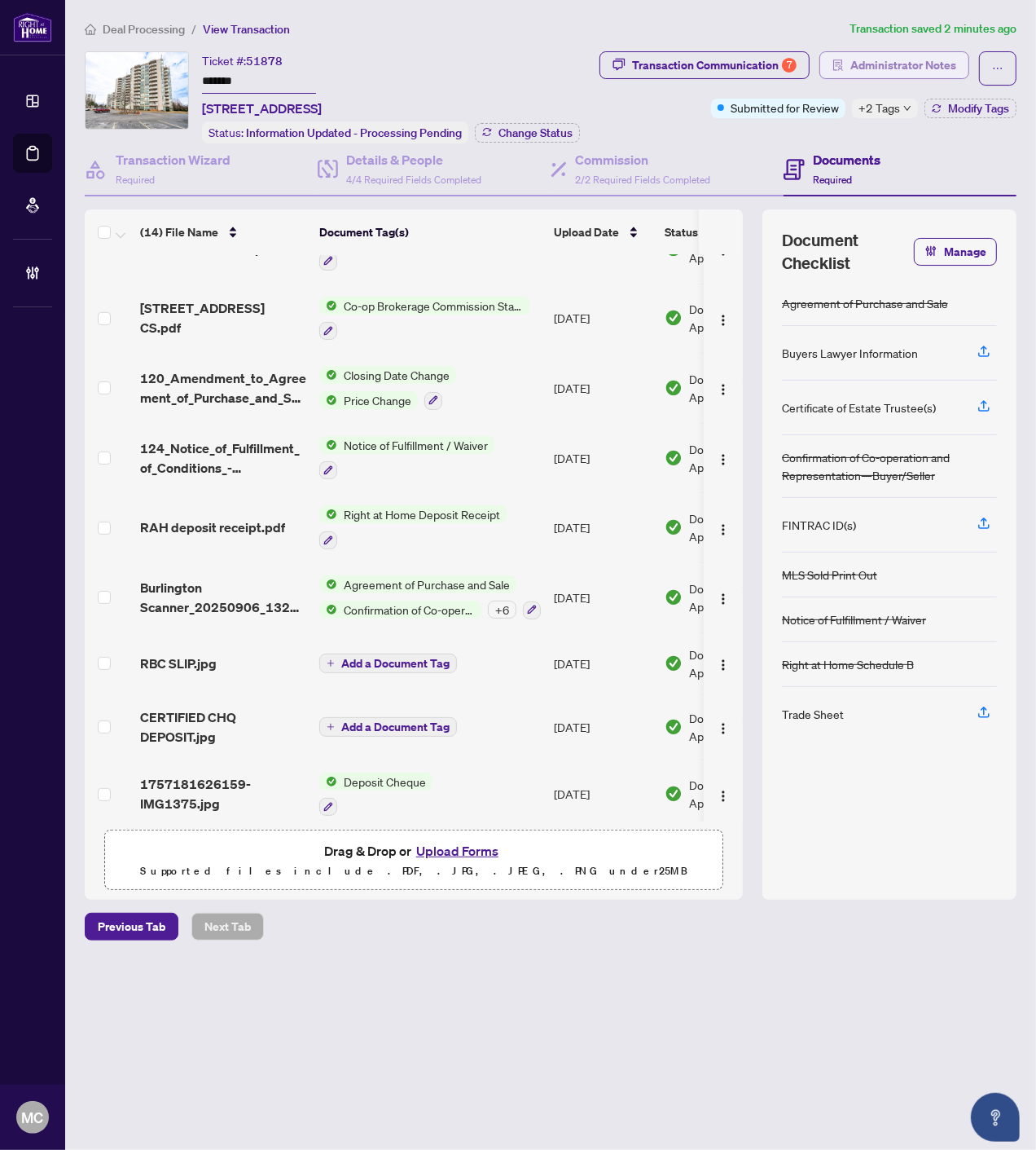
click at [891, 54] on span "Administrator Notes" at bounding box center [903, 65] width 106 height 26
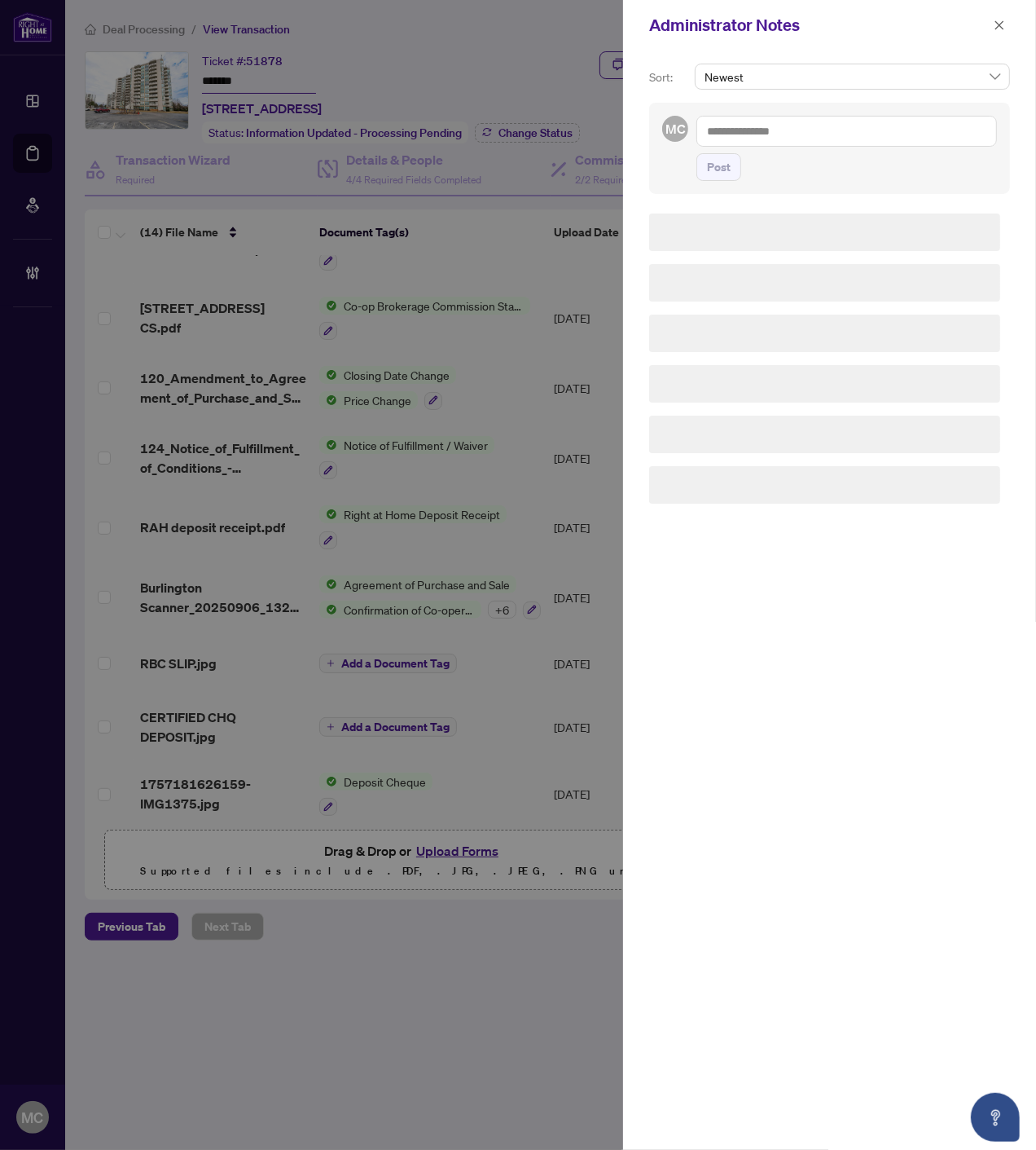
click at [870, 141] on textarea at bounding box center [846, 131] width 301 height 31
paste textarea "**********"
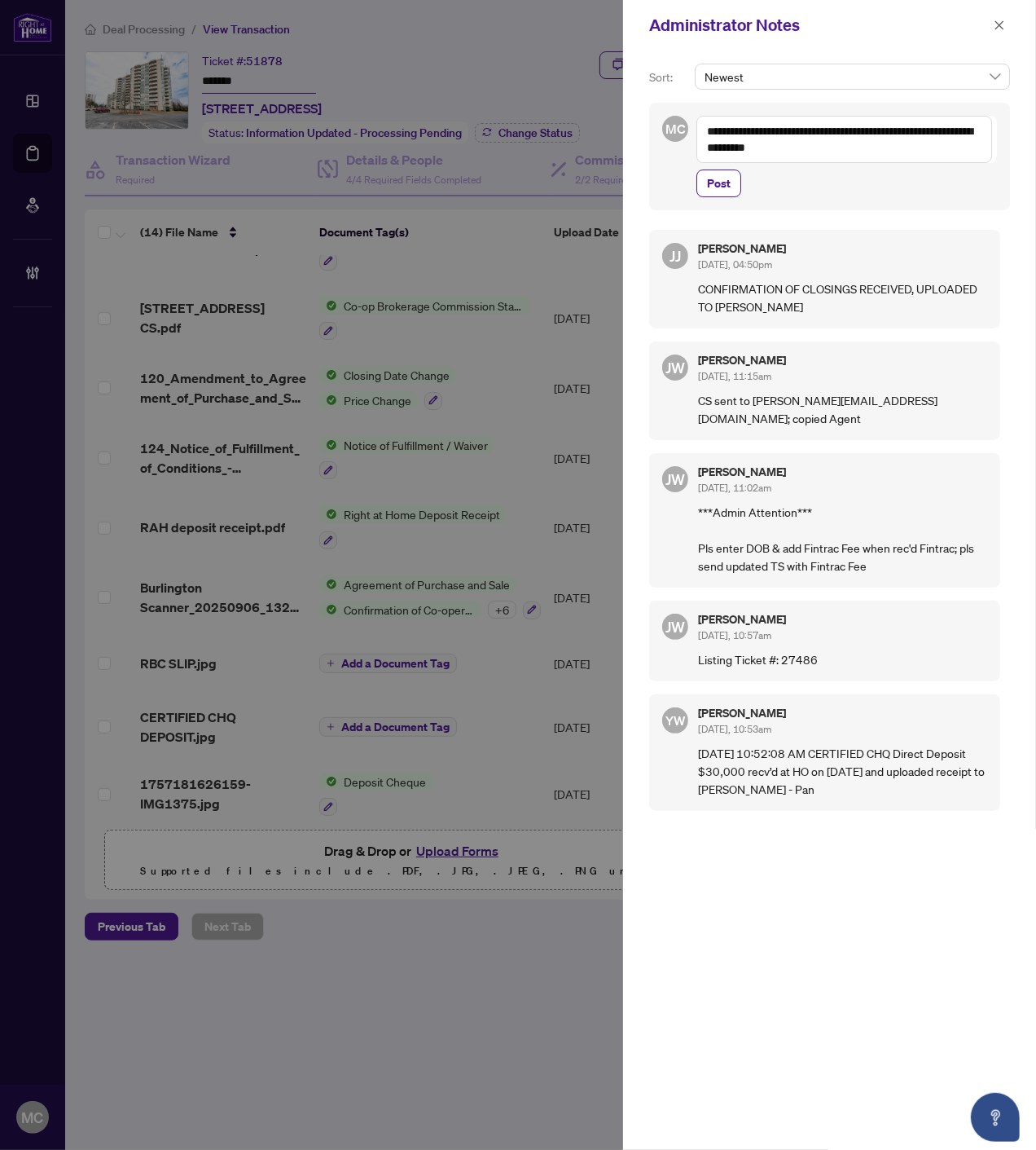
drag, startPoint x: 935, startPoint y: 141, endPoint x: 935, endPoint y: 159, distance: 18.0
click at [935, 141] on textarea "**********" at bounding box center [844, 139] width 296 height 47
paste textarea "**********"
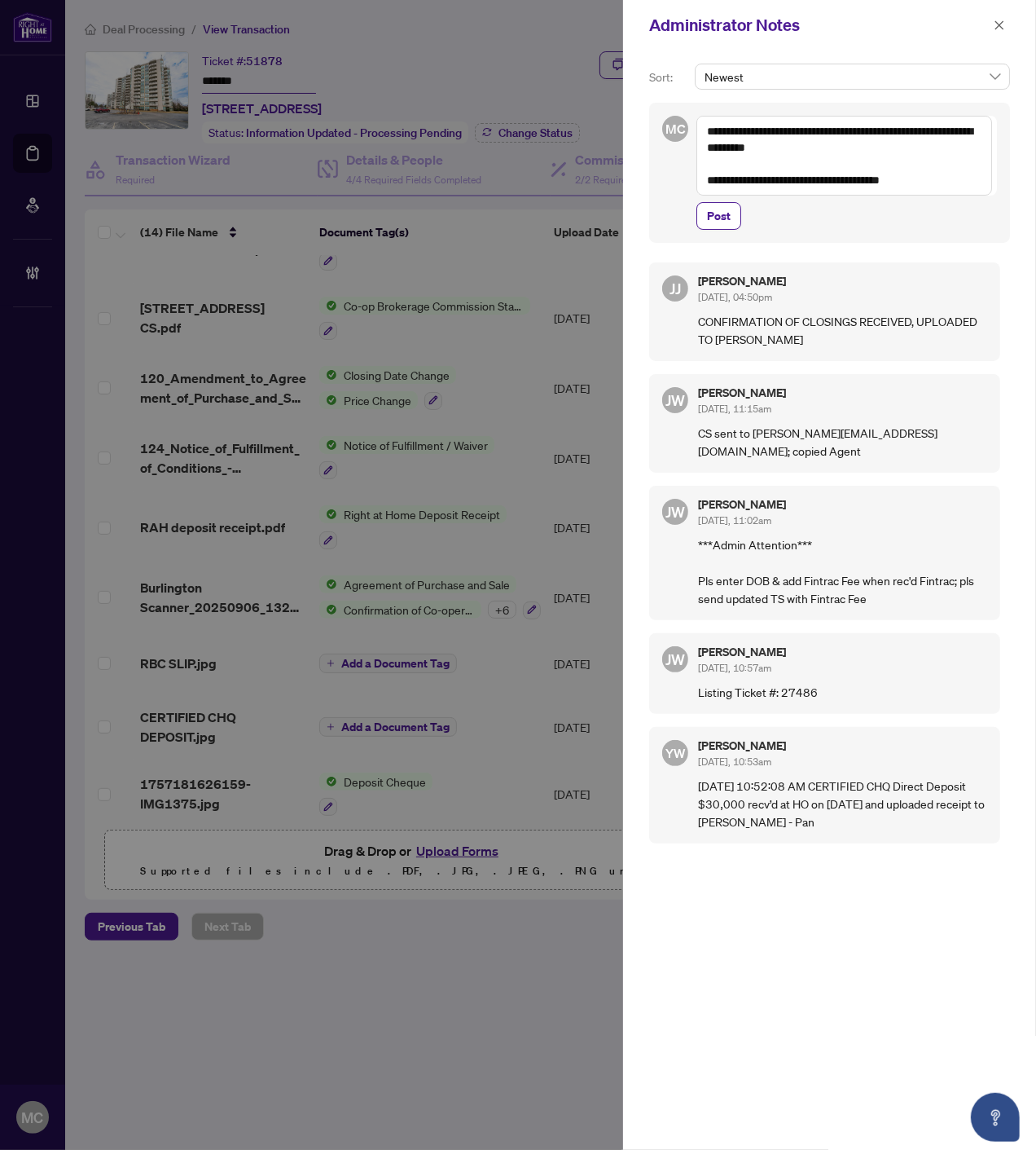
type textarea "**********"
click at [726, 217] on span "Post" at bounding box center [719, 216] width 23 height 26
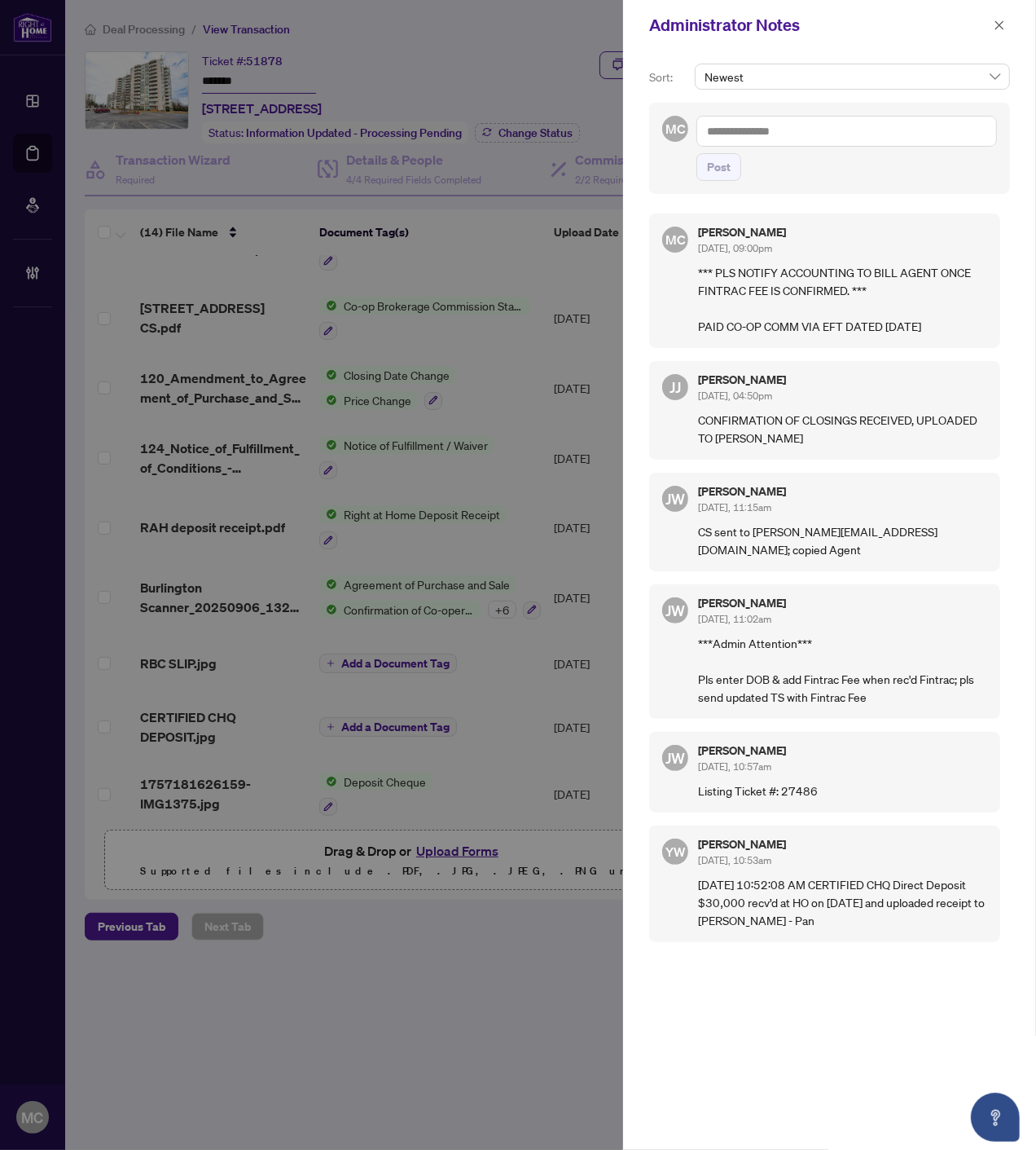
drag, startPoint x: 994, startPoint y: 24, endPoint x: 972, endPoint y: 33, distance: 23.8
click at [994, 24] on icon "close" at bounding box center [999, 25] width 11 height 11
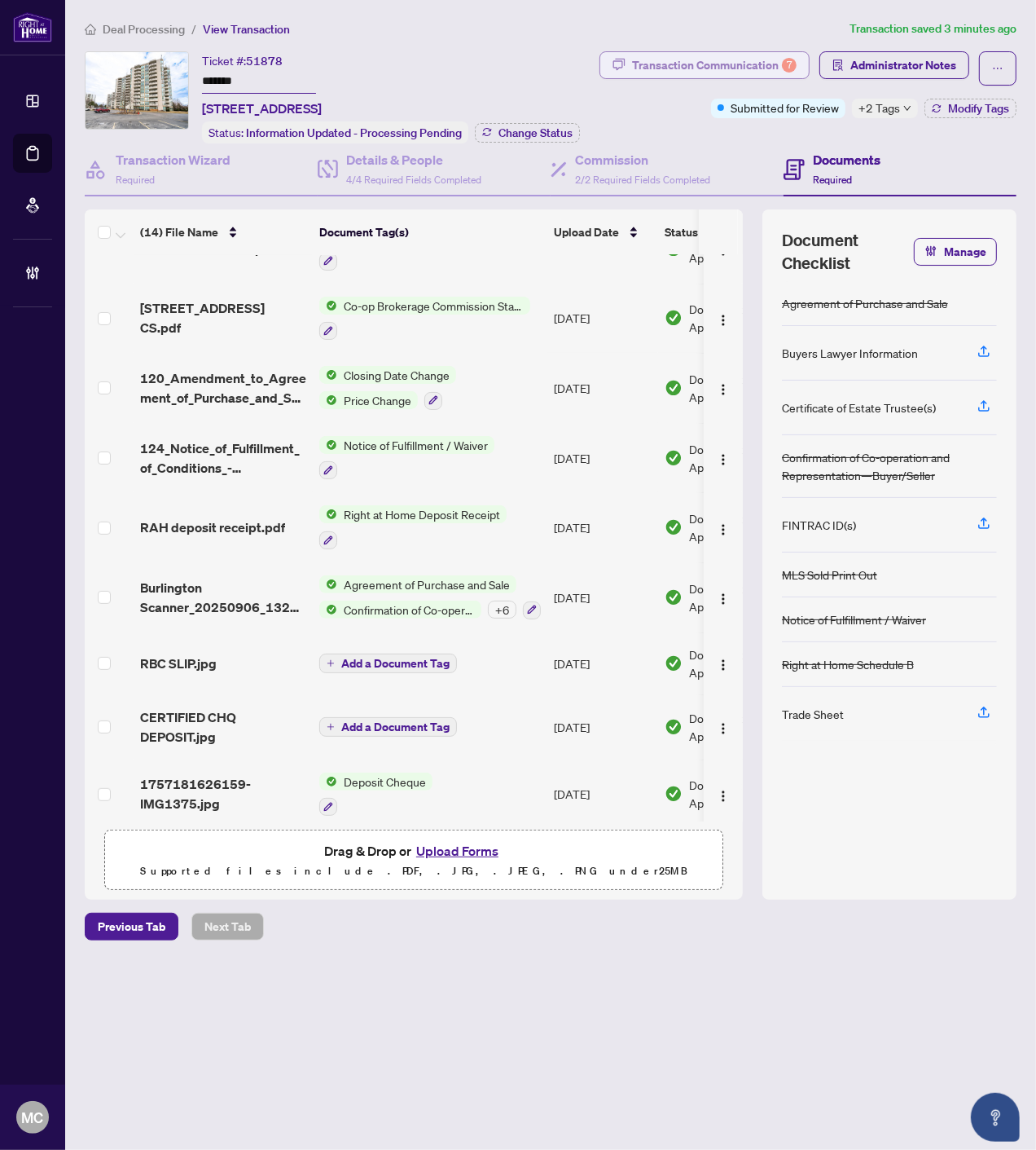
click at [648, 70] on div "Transaction Communication 7" at bounding box center [714, 65] width 165 height 26
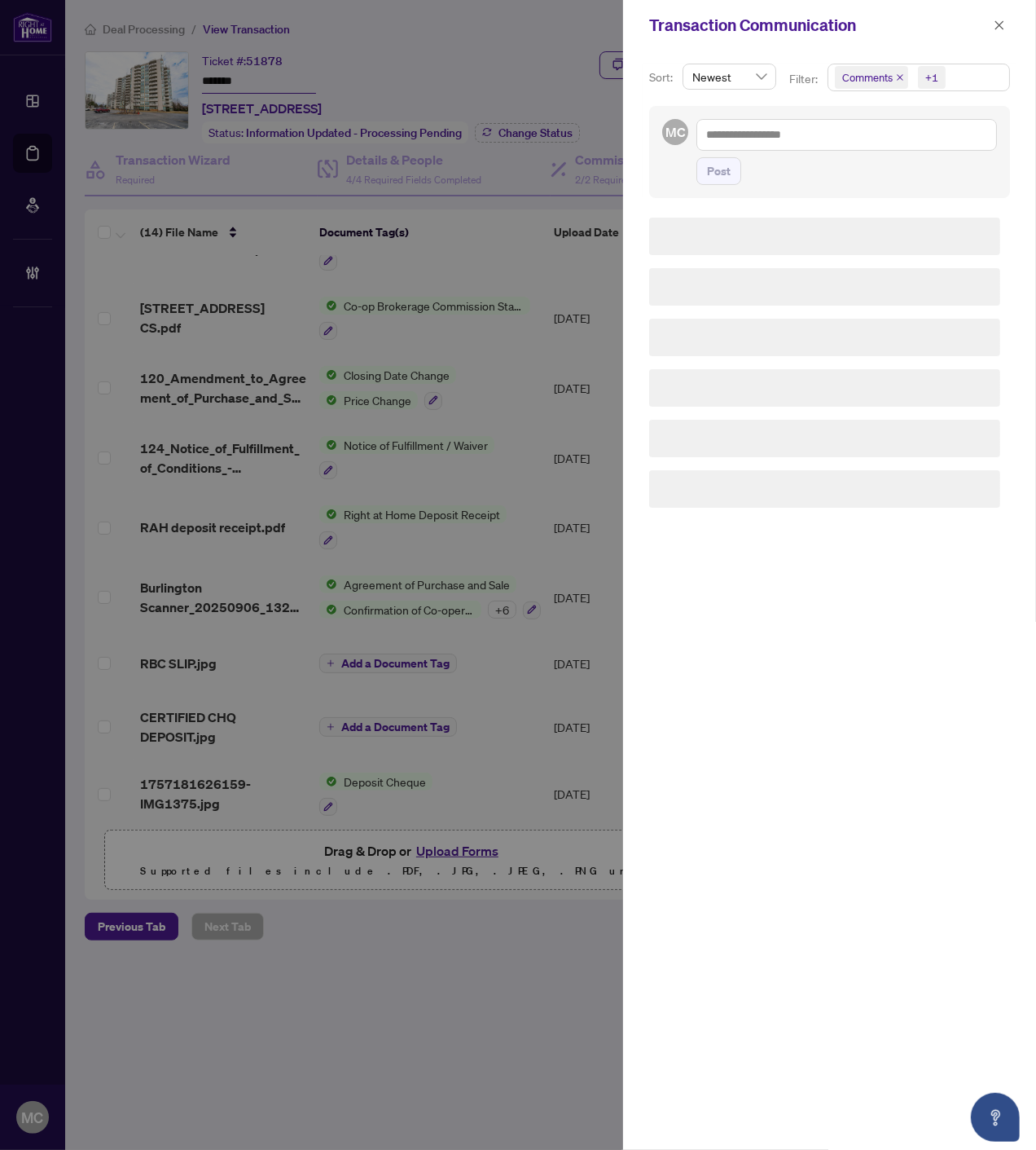
click at [946, 75] on div "+1" at bounding box center [929, 77] width 37 height 26
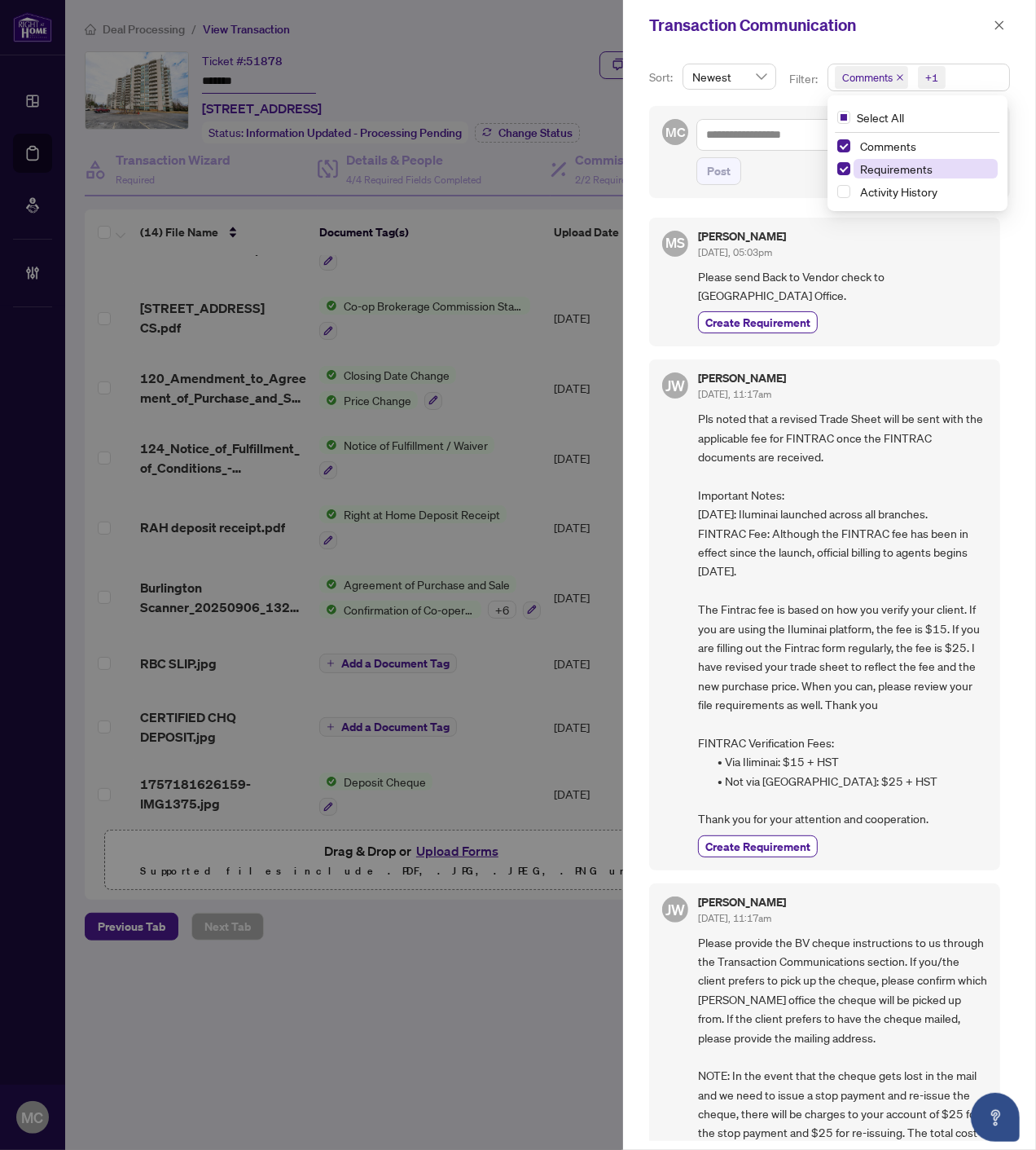
click at [911, 169] on span "Requirements" at bounding box center [896, 168] width 73 height 15
click at [1005, 20] on icon "close" at bounding box center [999, 25] width 11 height 11
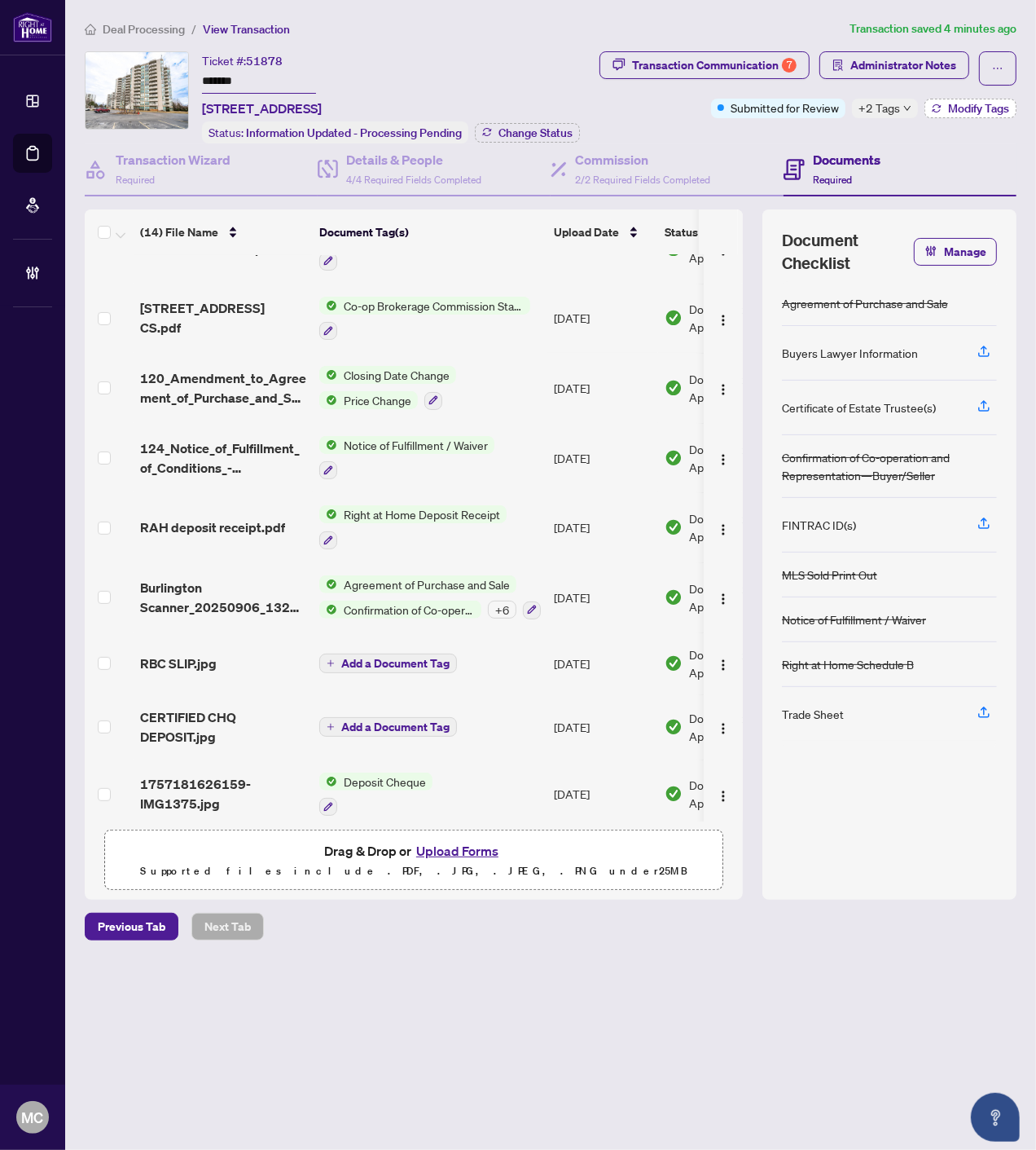
click at [967, 107] on span "Modify Tags" at bounding box center [979, 108] width 61 height 11
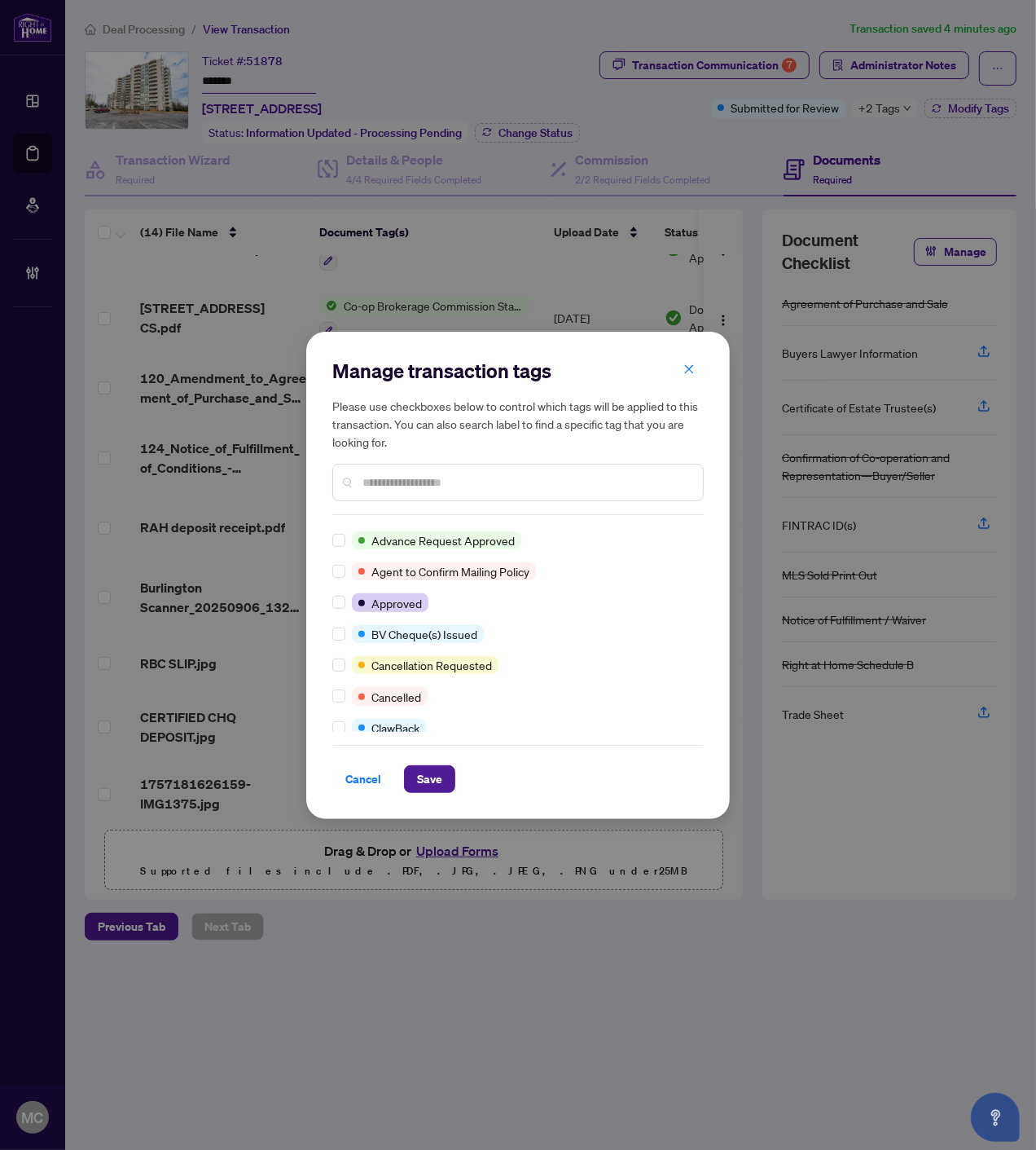
scroll to position [0, 0]
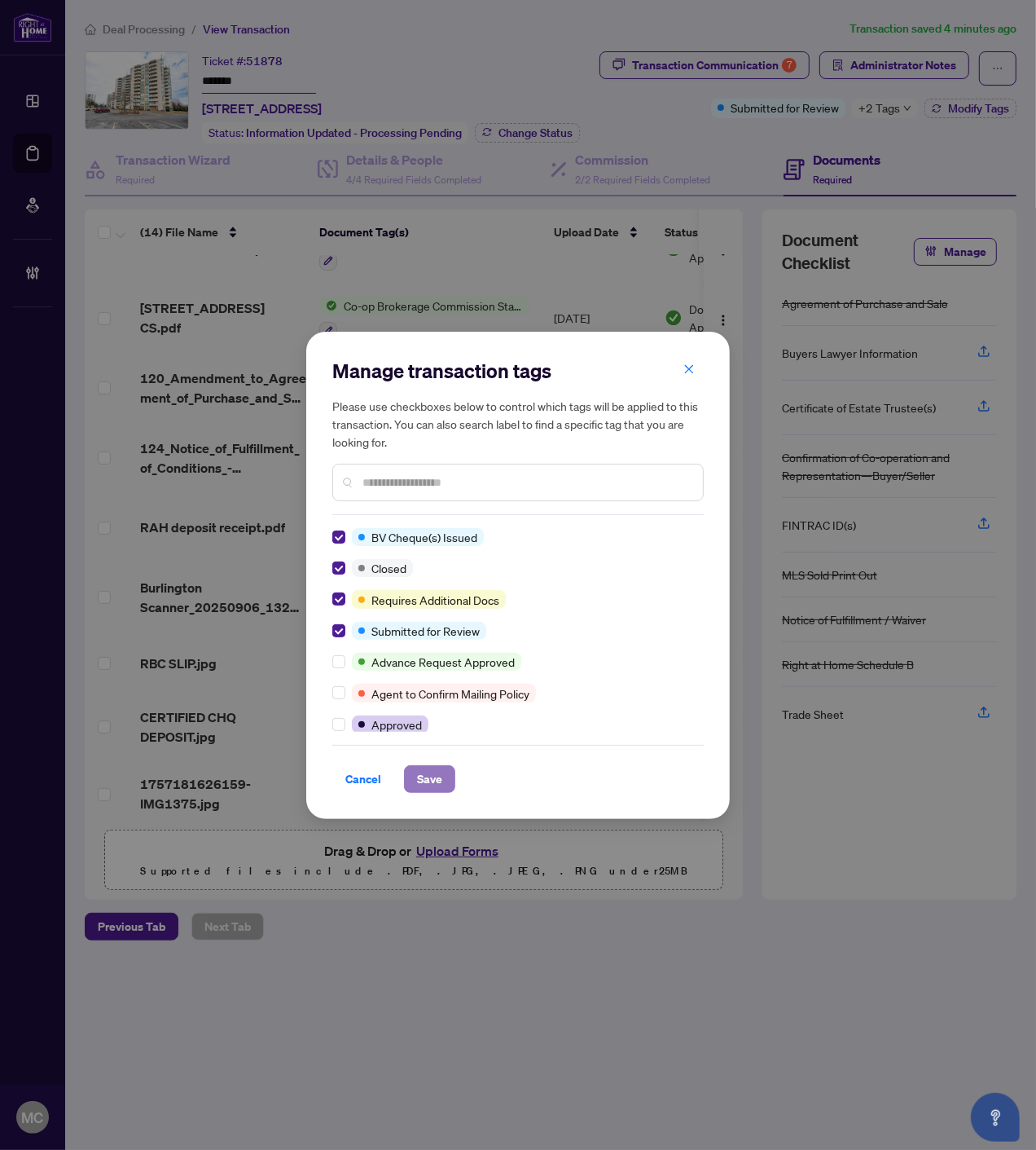
click at [426, 779] on span "Save" at bounding box center [429, 779] width 25 height 26
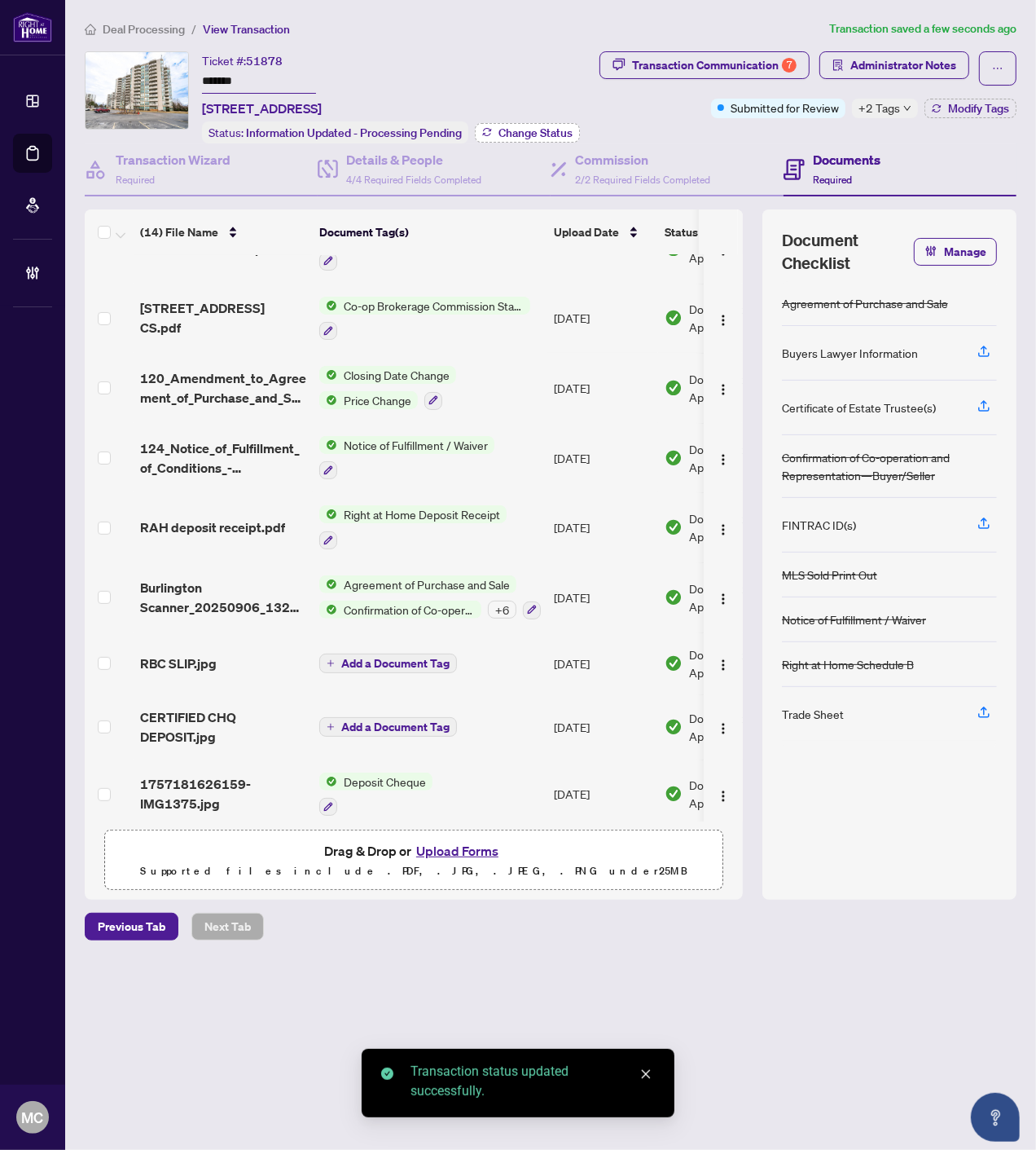
click at [534, 127] on span "Change Status" at bounding box center [536, 133] width 75 height 11
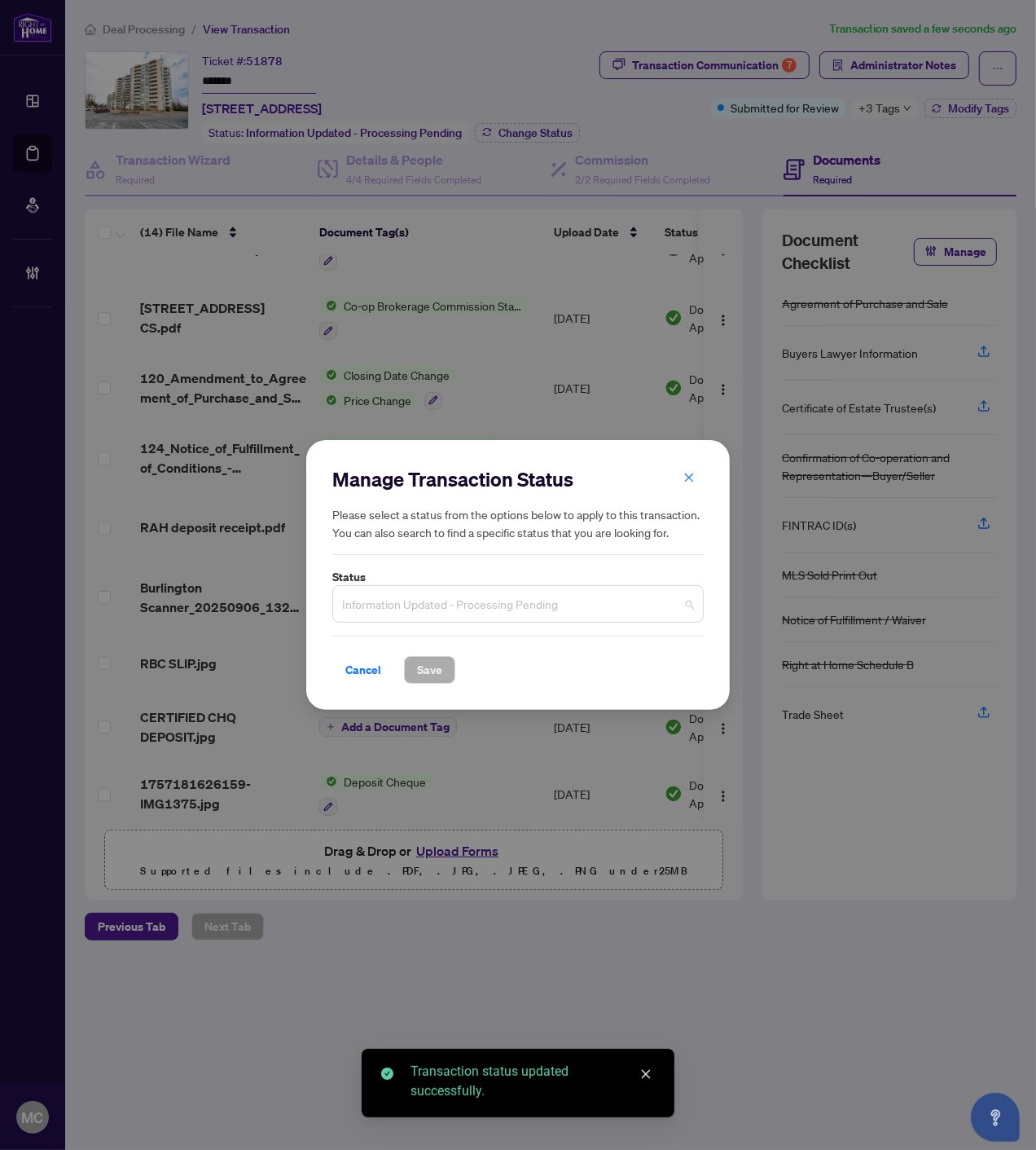
click at [421, 604] on span "Information Updated - Processing Pending" at bounding box center [518, 604] width 352 height 31
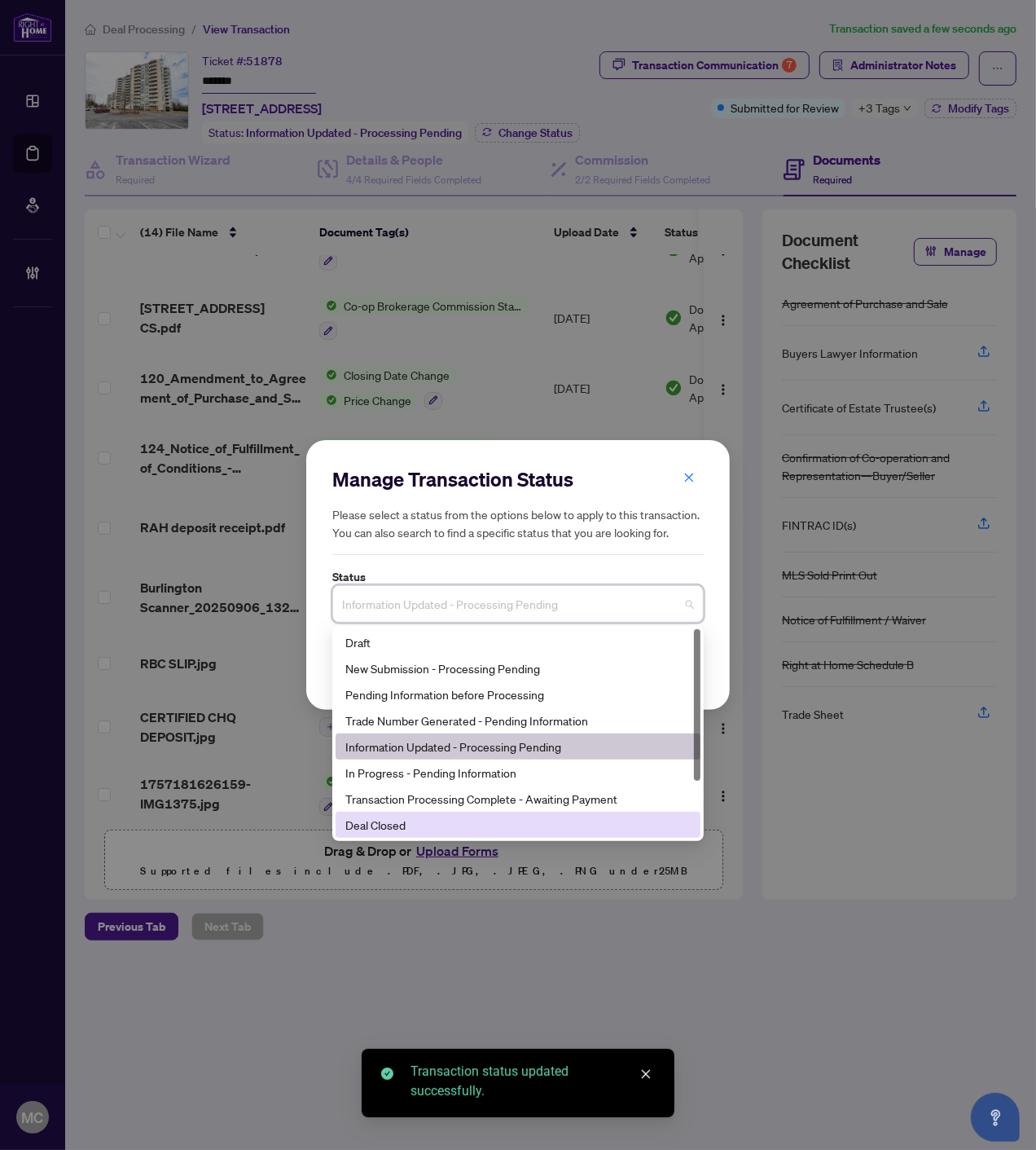
click at [368, 825] on div "Deal Closed" at bounding box center [518, 825] width 345 height 18
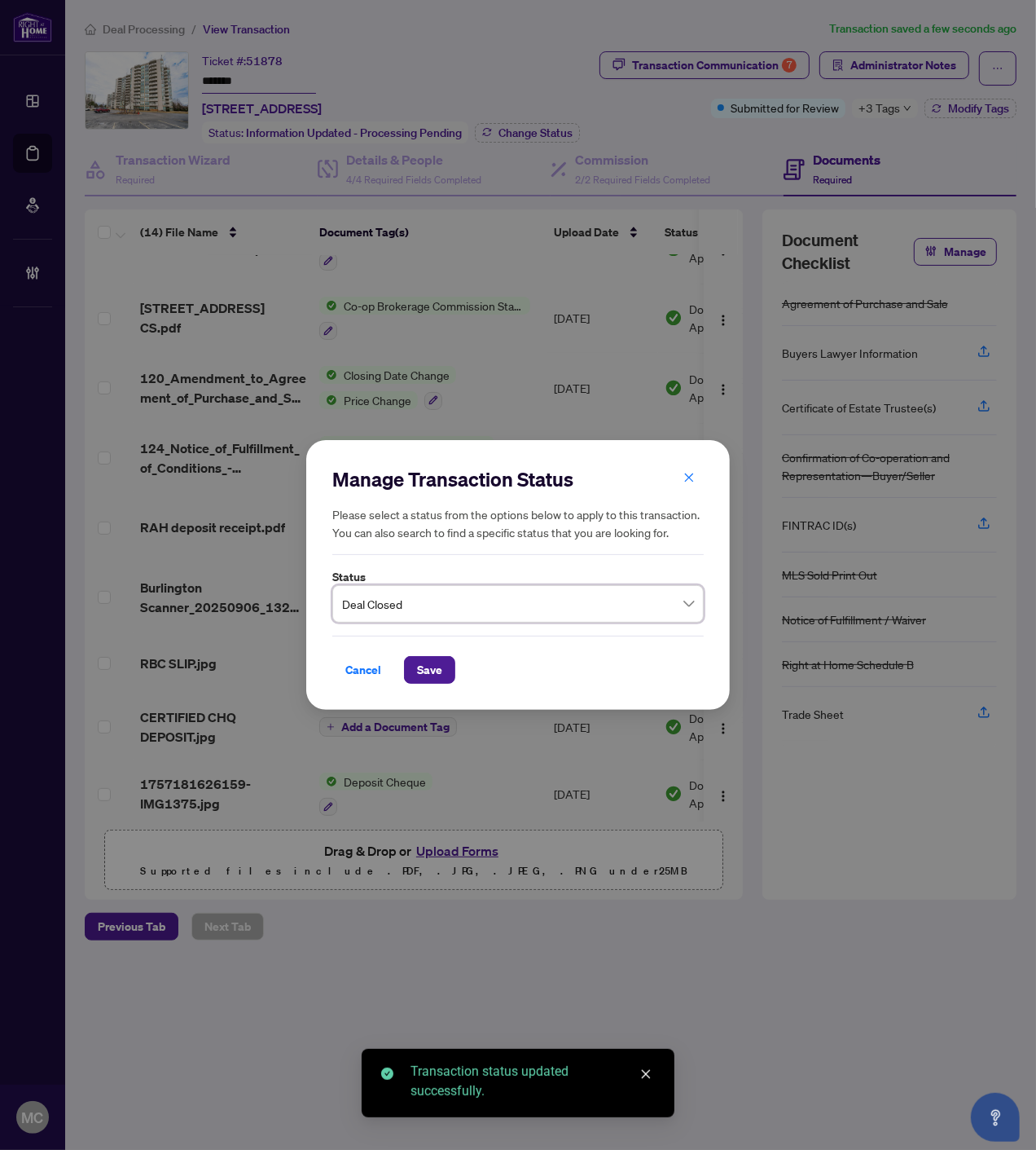
drag, startPoint x: 419, startPoint y: 674, endPoint x: 428, endPoint y: 697, distance: 24.7
click at [419, 673] on span "Save" at bounding box center [429, 670] width 25 height 26
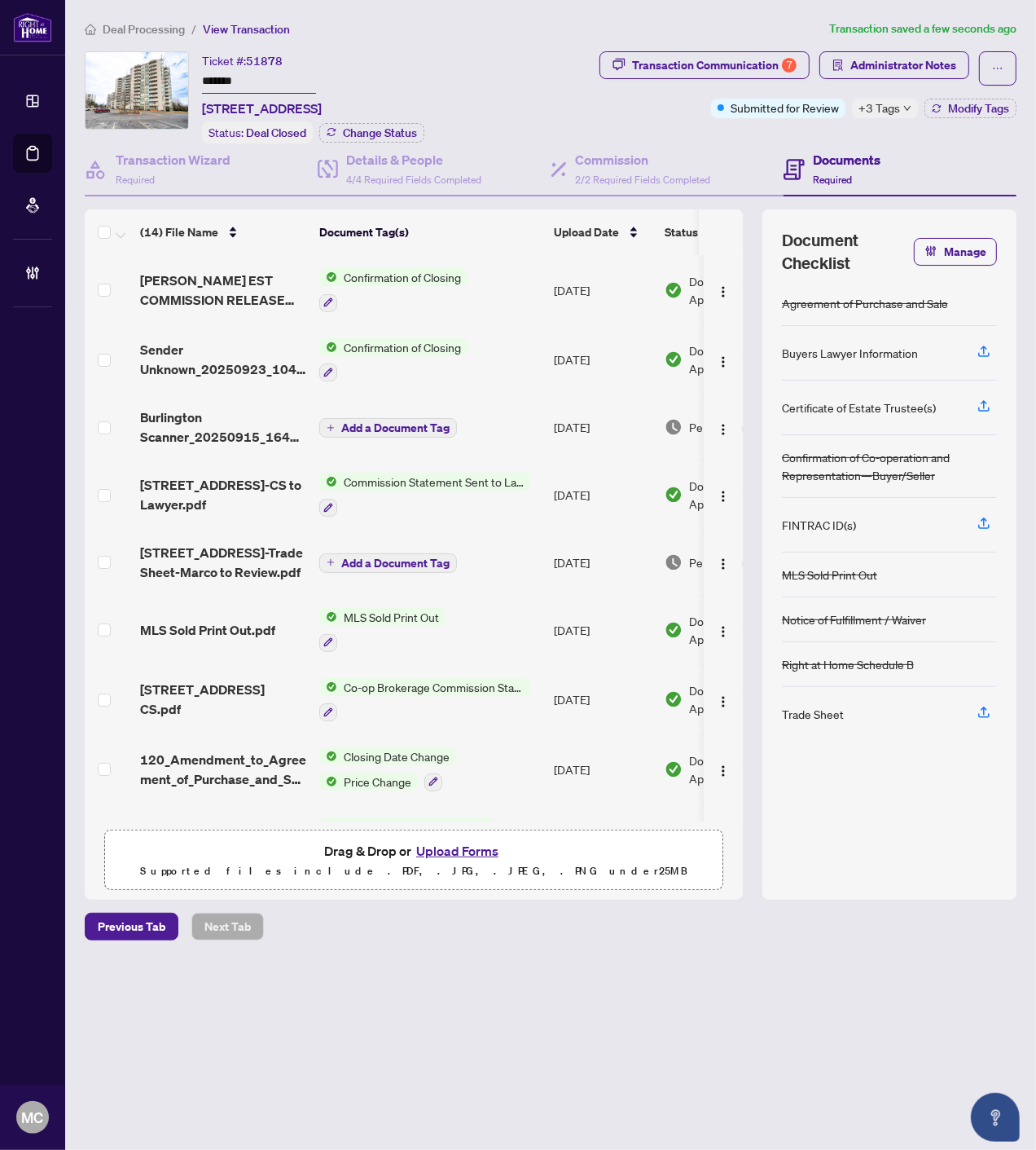
click at [153, 28] on span "Deal Processing" at bounding box center [143, 29] width 82 height 15
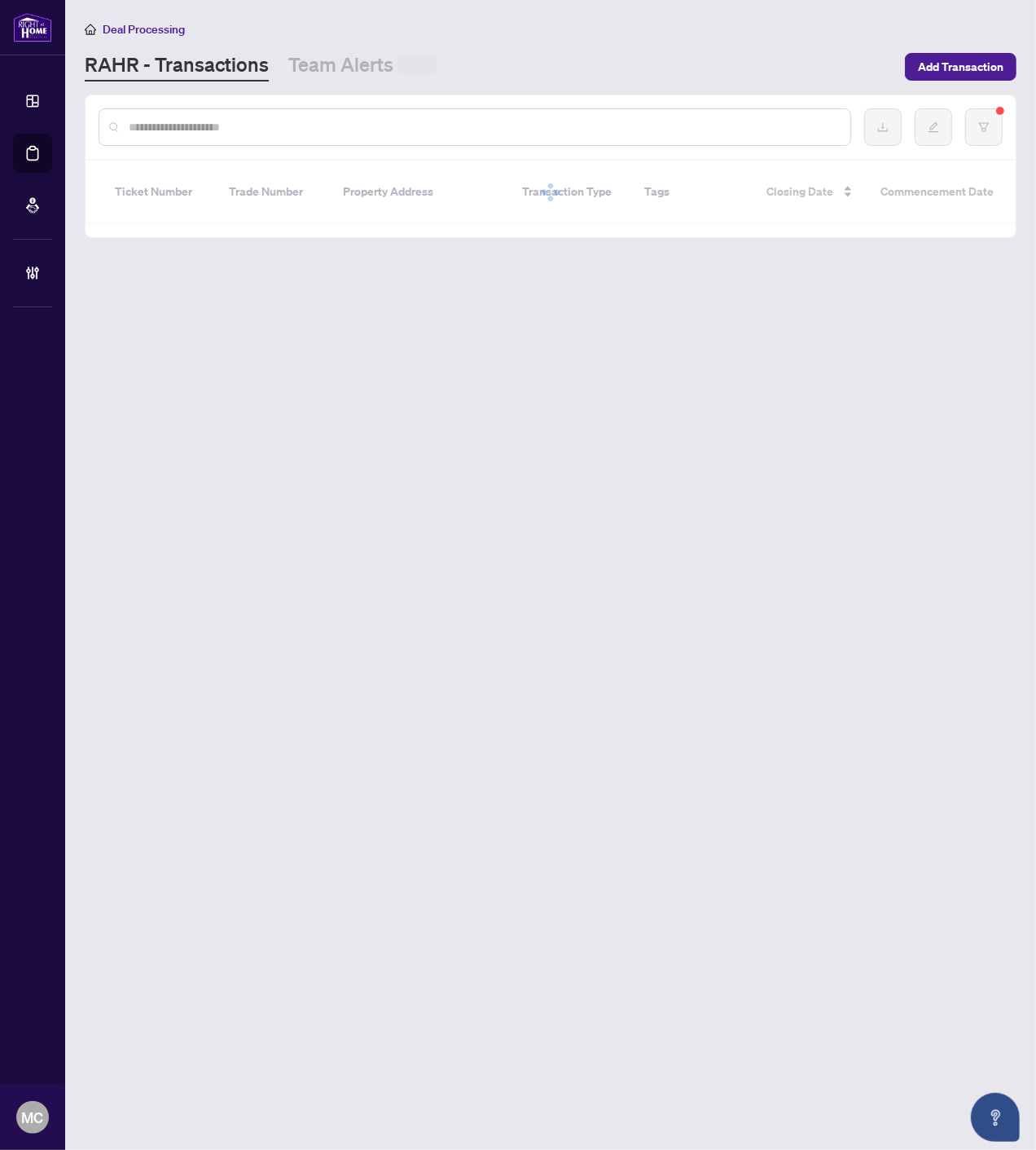
click at [444, 133] on input "text" at bounding box center [482, 127] width 708 height 18
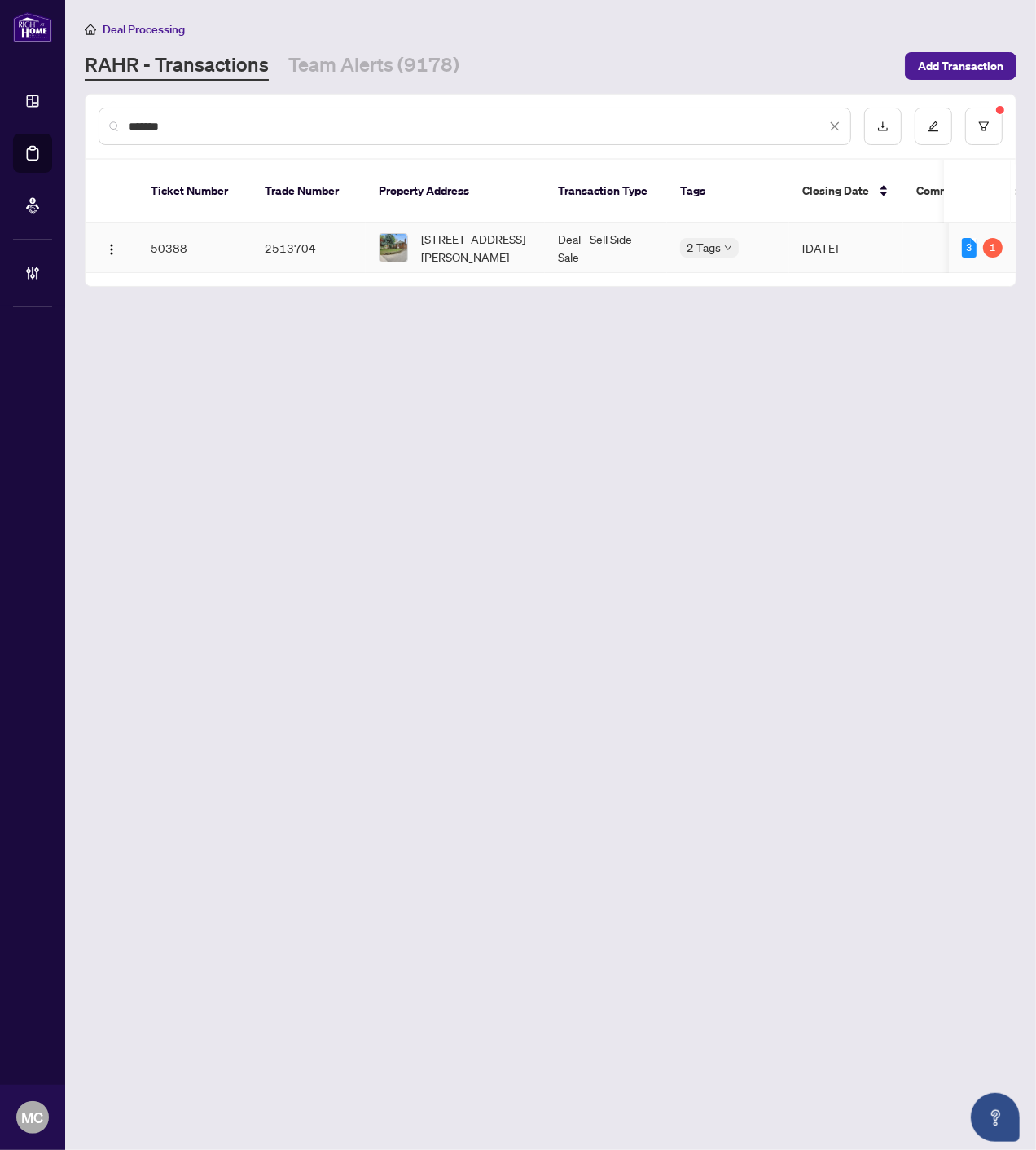
type input "*******"
click at [452, 230] on span "164 William St, Toronto, Ontario M9N 2H1, Canada" at bounding box center [477, 247] width 111 height 36
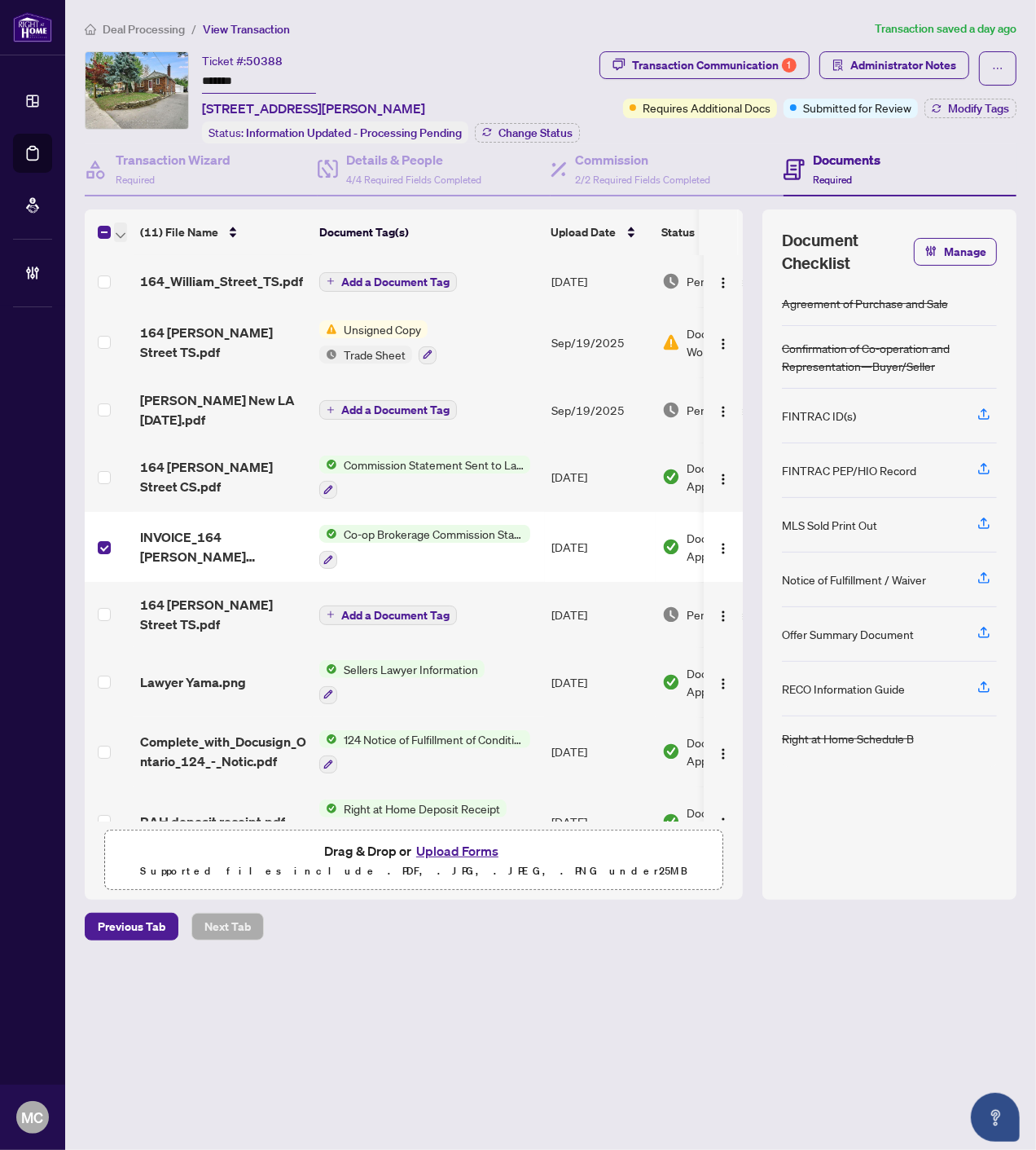
click at [118, 223] on span "button" at bounding box center [120, 232] width 10 height 18
click at [148, 254] on span "Open Selected in New Tab(s)" at bounding box center [199, 258] width 145 height 18
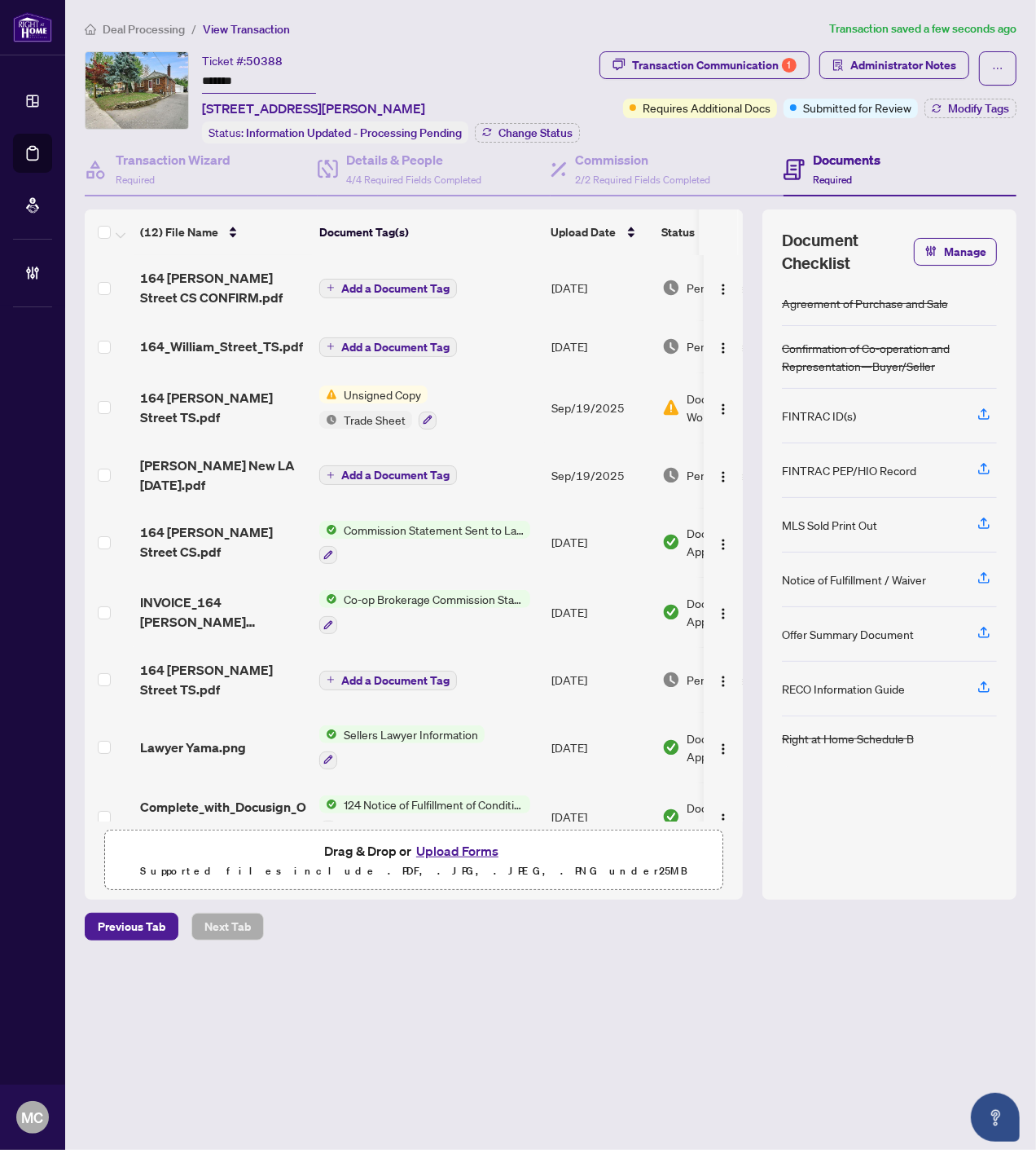
click at [361, 284] on span "Add a Document Tag" at bounding box center [395, 288] width 108 height 11
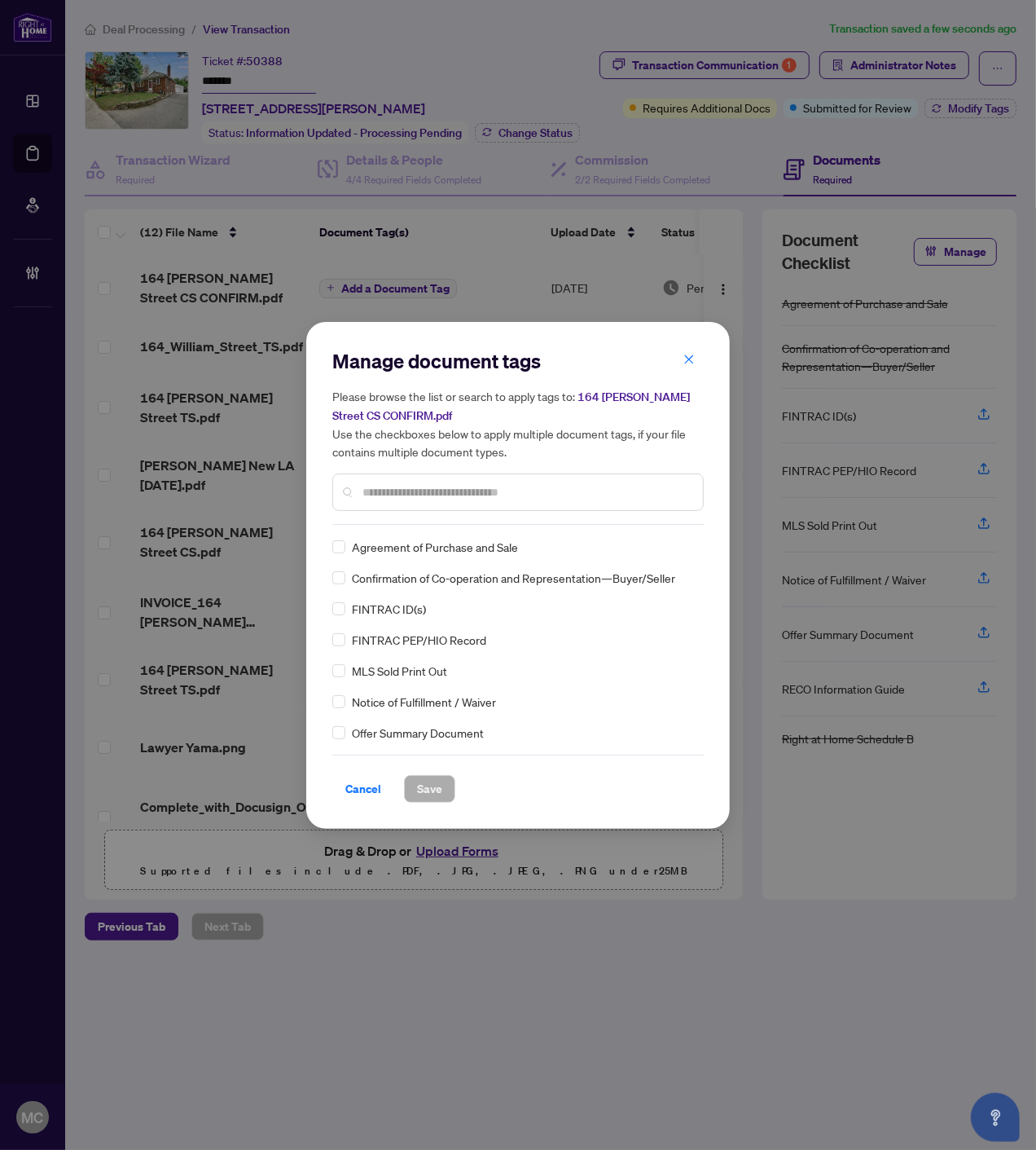
click at [466, 495] on input "text" at bounding box center [526, 492] width 328 height 18
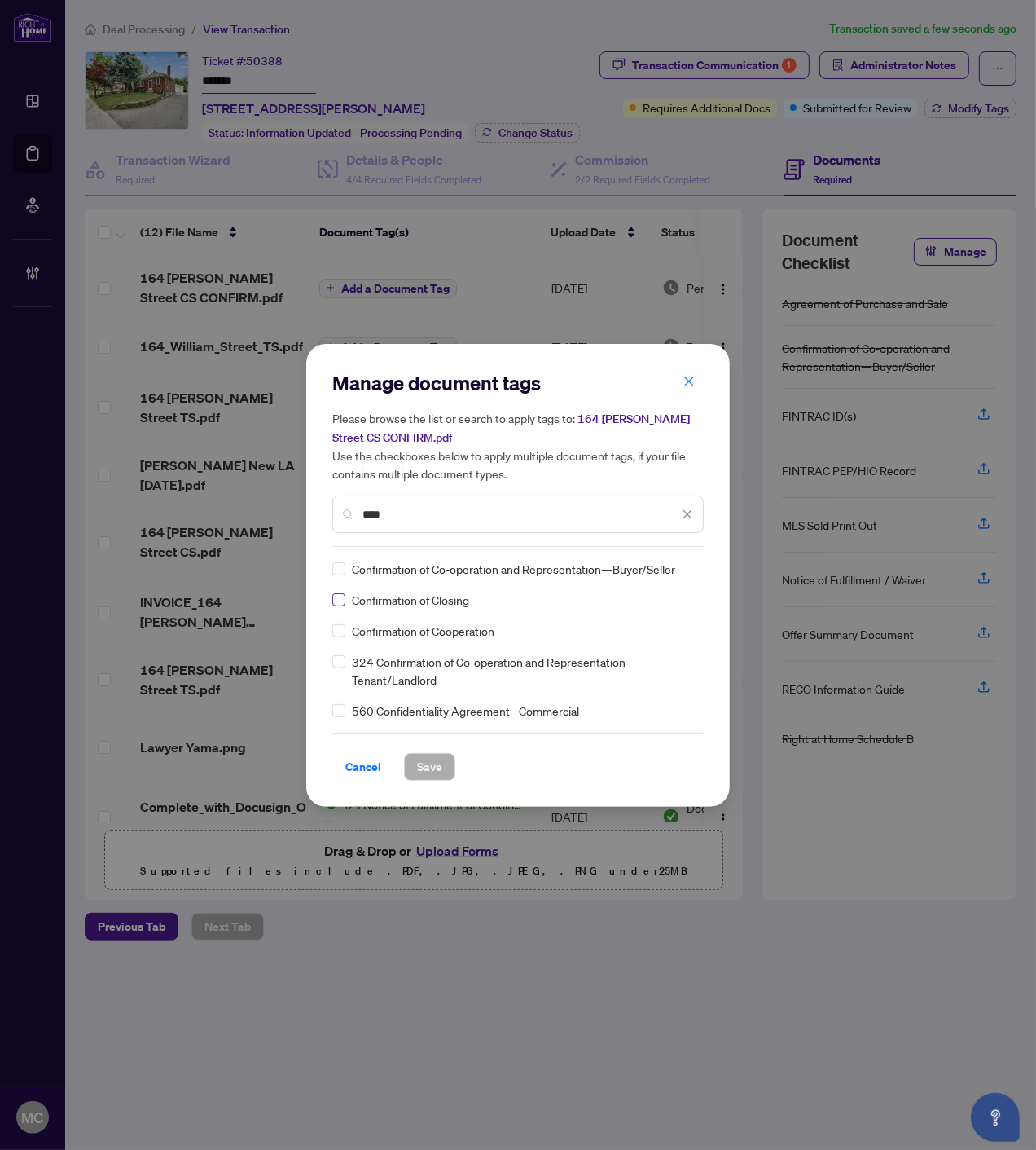
type input "****"
click at [660, 566] on div at bounding box center [674, 568] width 42 height 16
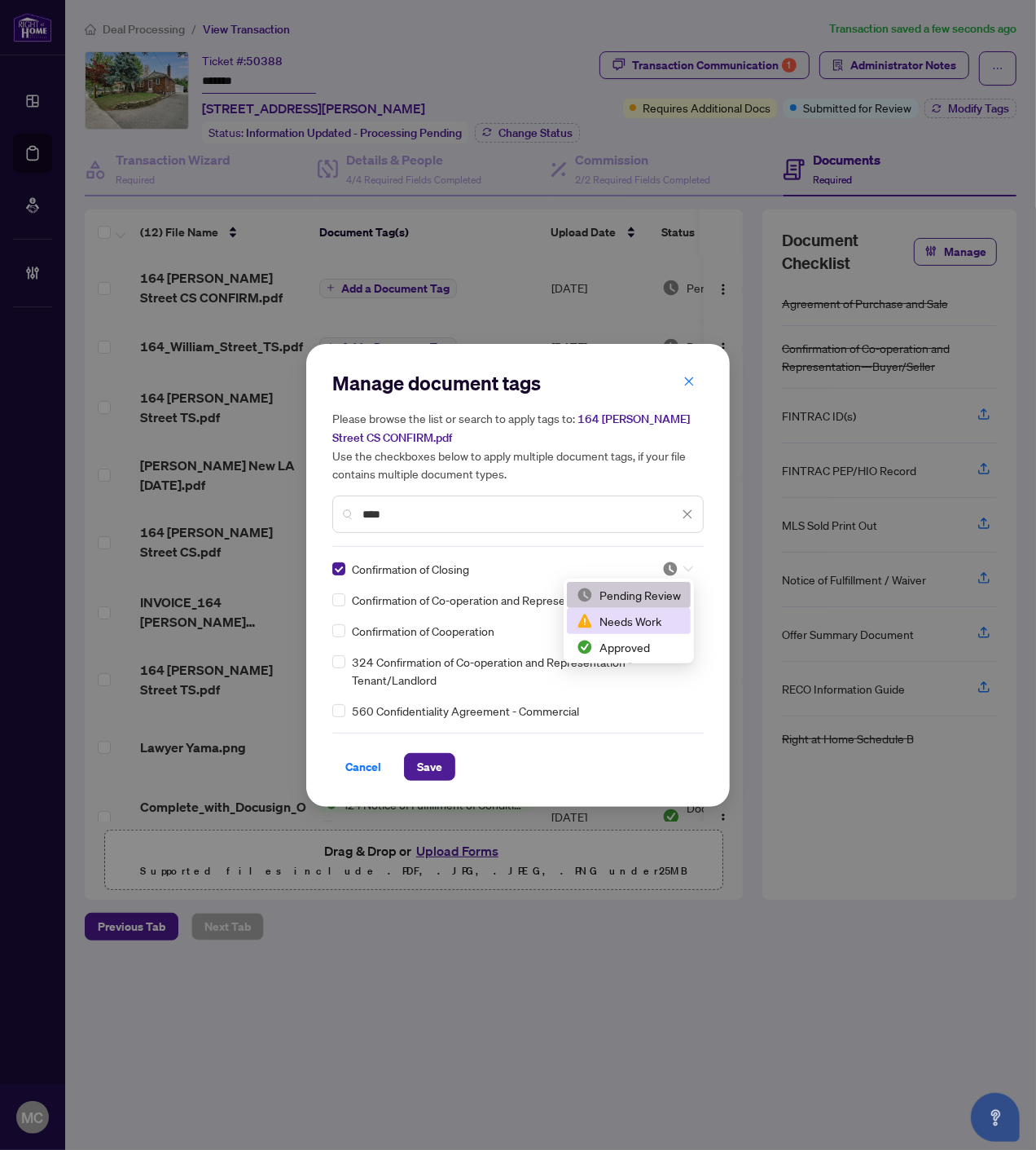
click at [648, 632] on div "Needs Work" at bounding box center [629, 621] width 124 height 26
click at [669, 562] on img at bounding box center [670, 568] width 16 height 16
click at [628, 653] on div "Approved" at bounding box center [629, 647] width 104 height 18
click at [417, 762] on span "Save" at bounding box center [429, 767] width 25 height 26
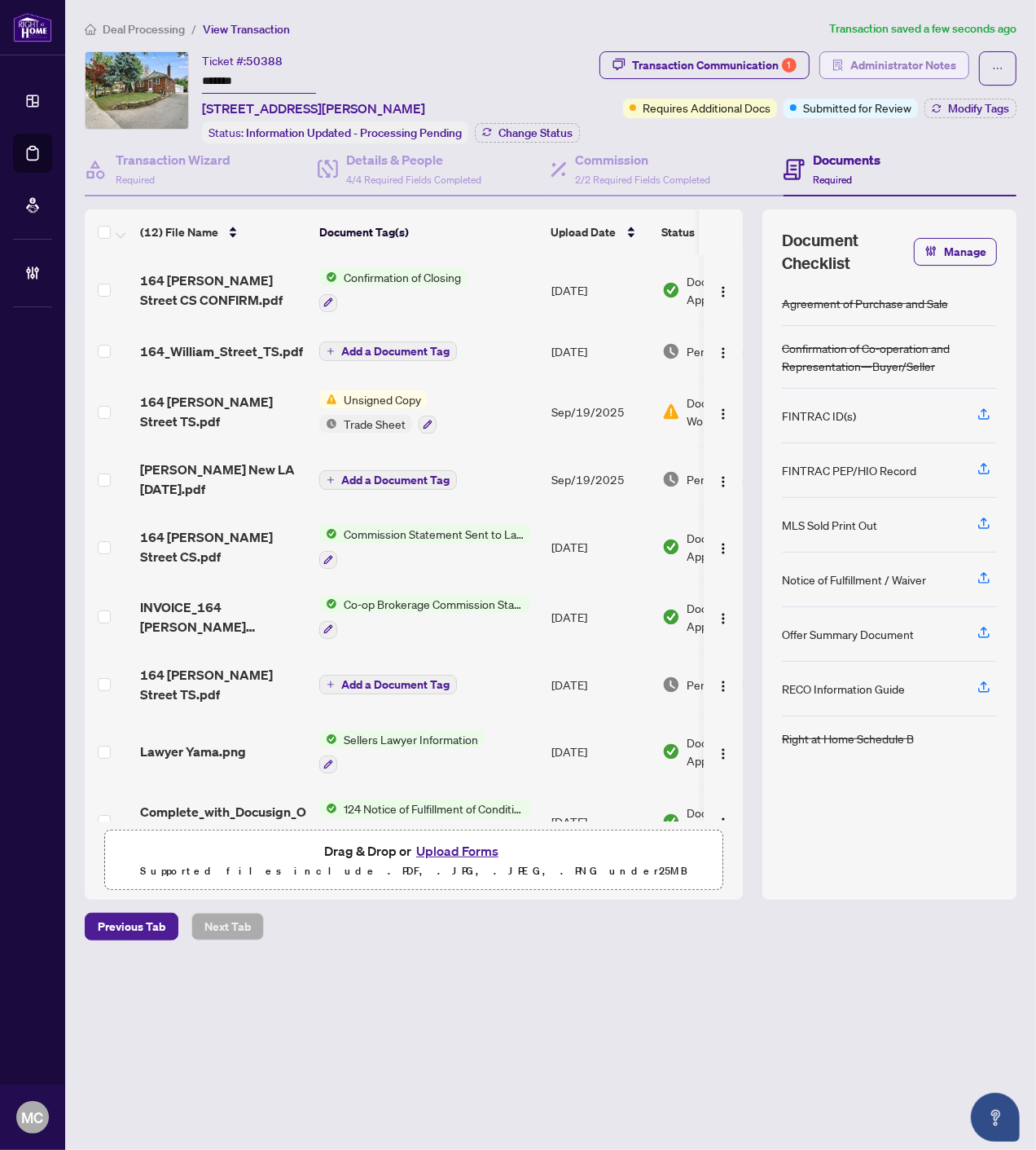
click at [899, 68] on span "Administrator Notes" at bounding box center [903, 65] width 106 height 26
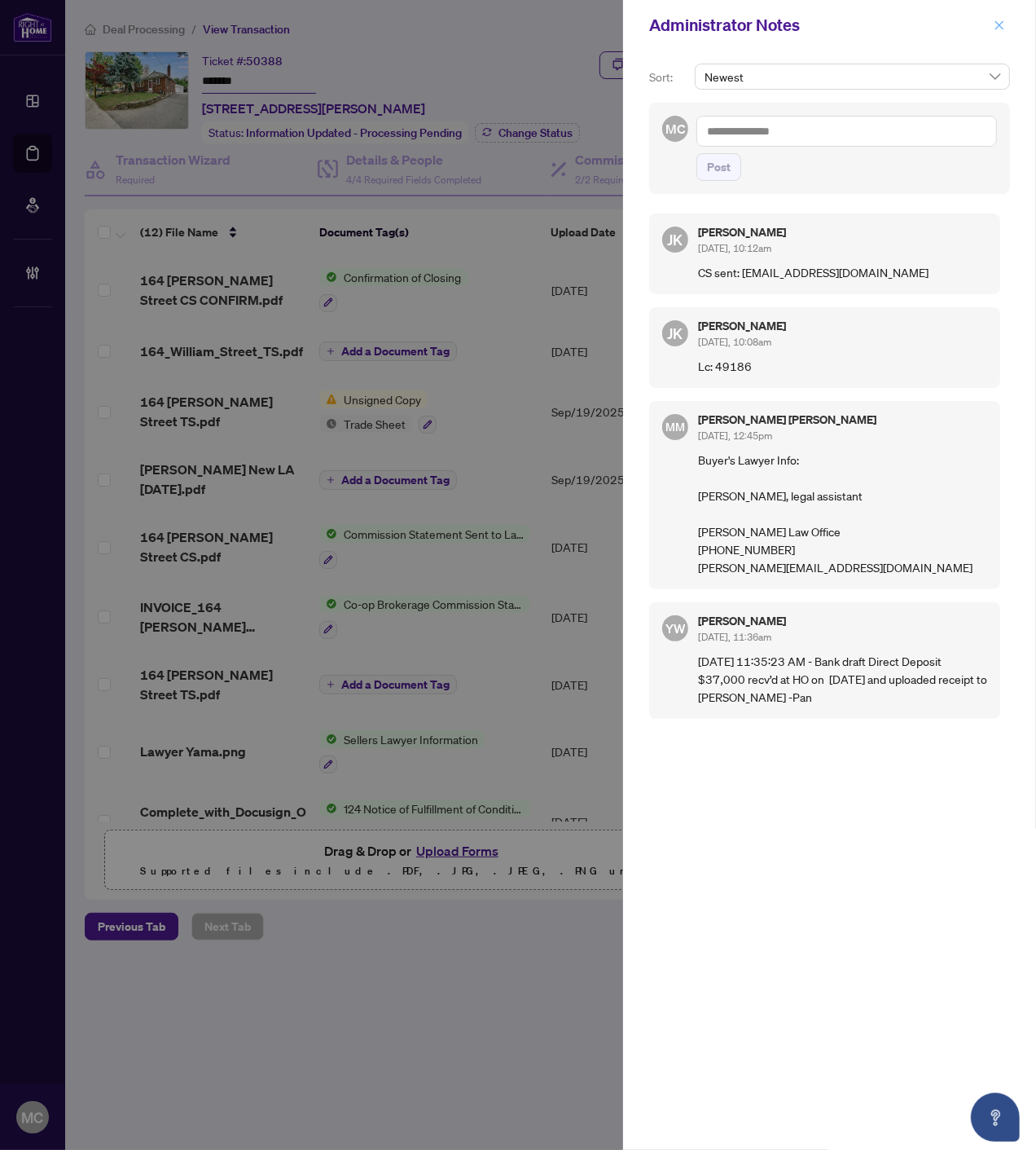
click at [992, 22] on button "button" at bounding box center [1000, 25] width 21 height 20
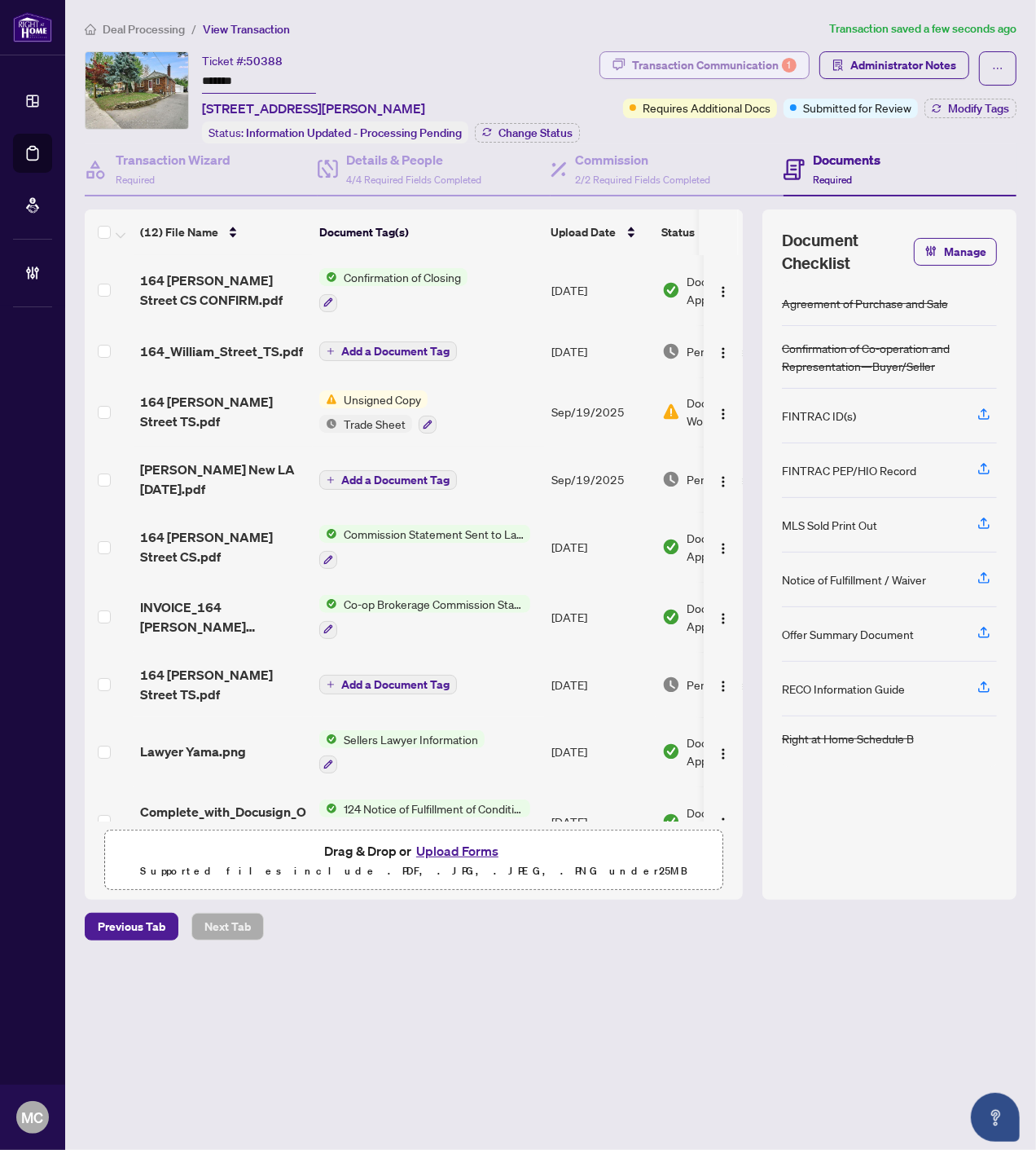
click at [733, 75] on div "Transaction Communication 1" at bounding box center [714, 65] width 165 height 26
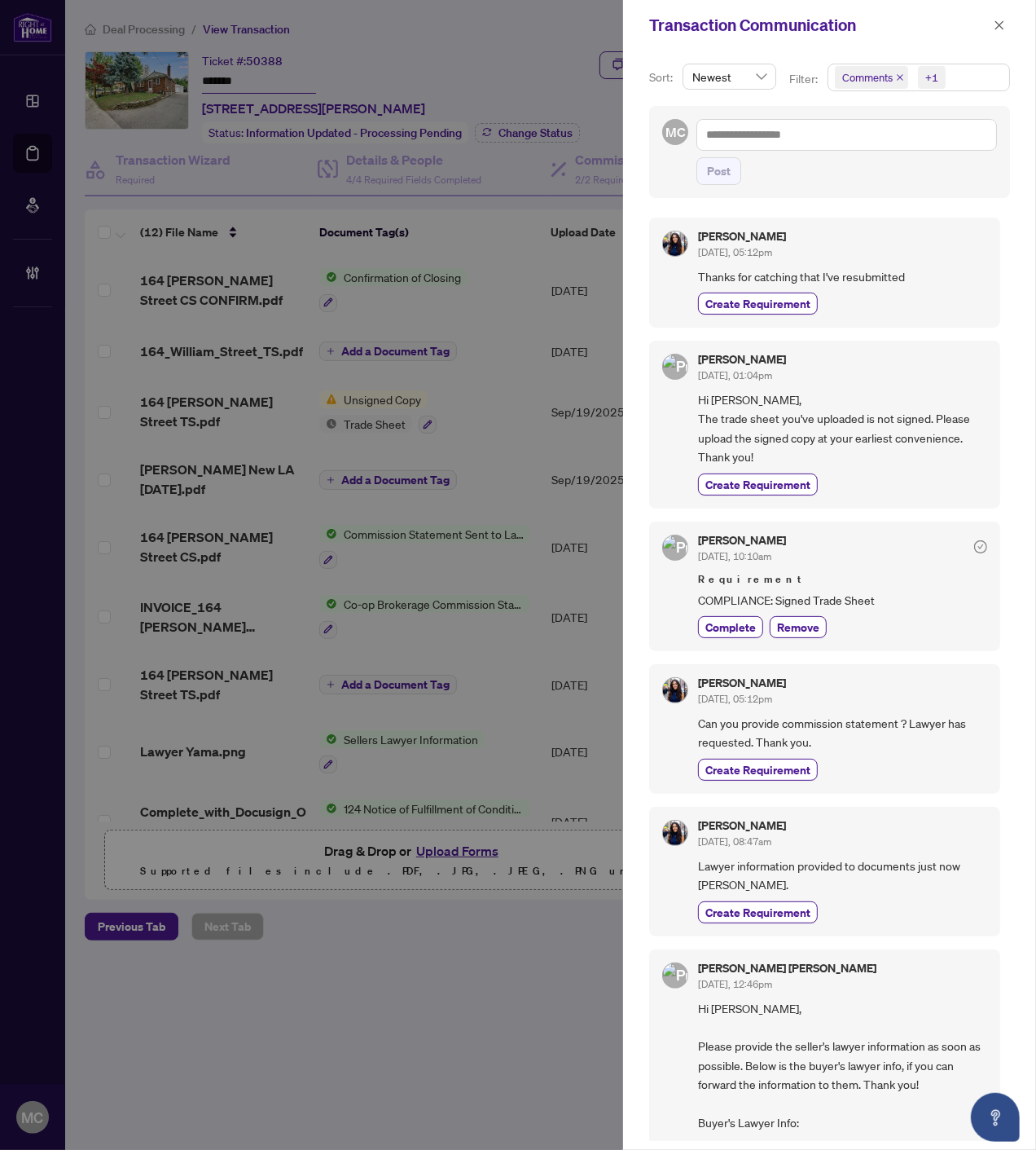
click at [922, 83] on span "+1" at bounding box center [932, 77] width 28 height 23
click at [886, 166] on span "Requirements" at bounding box center [896, 168] width 73 height 15
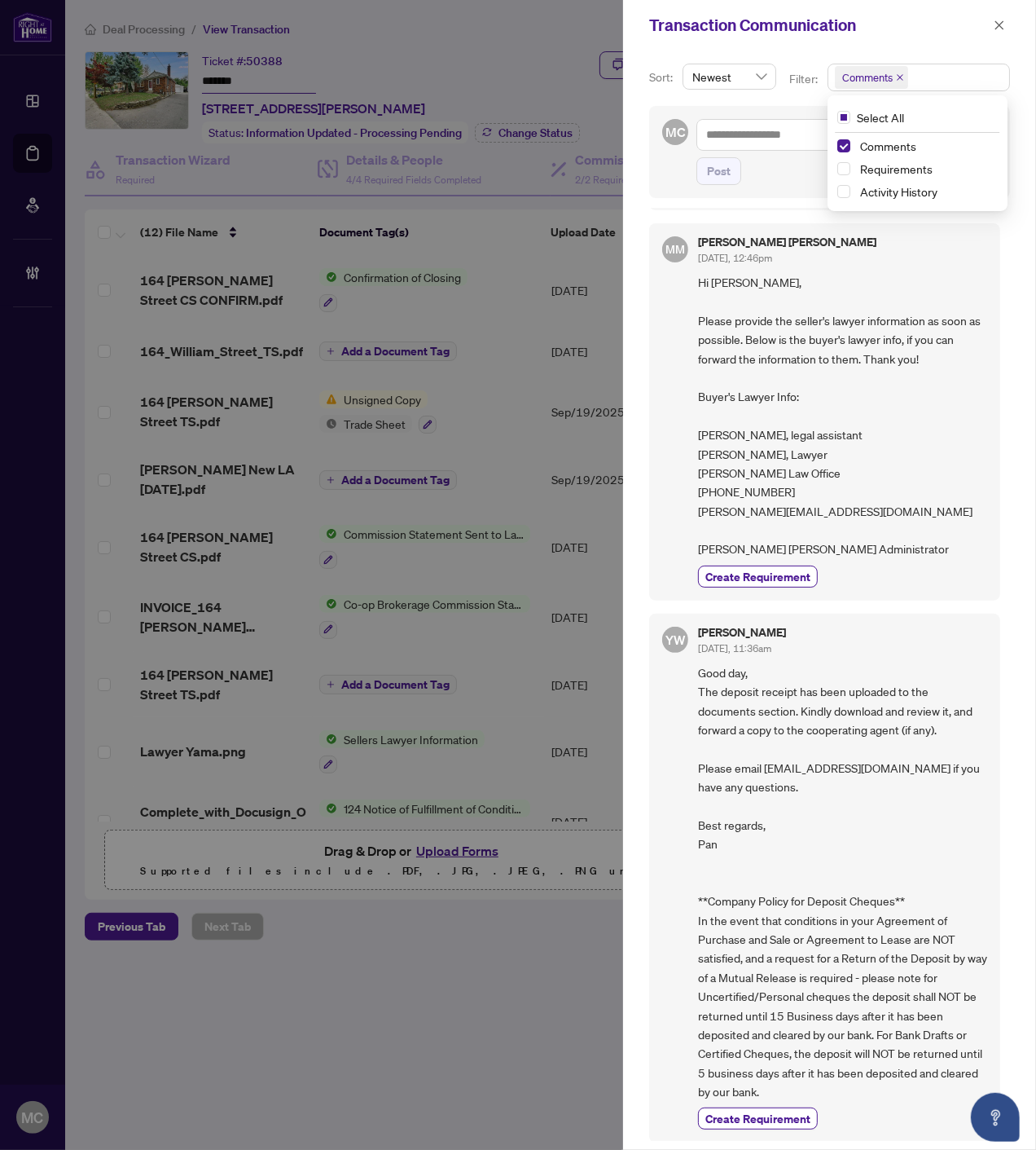
scroll to position [598, 0]
click at [996, 23] on icon "close" at bounding box center [999, 25] width 11 height 11
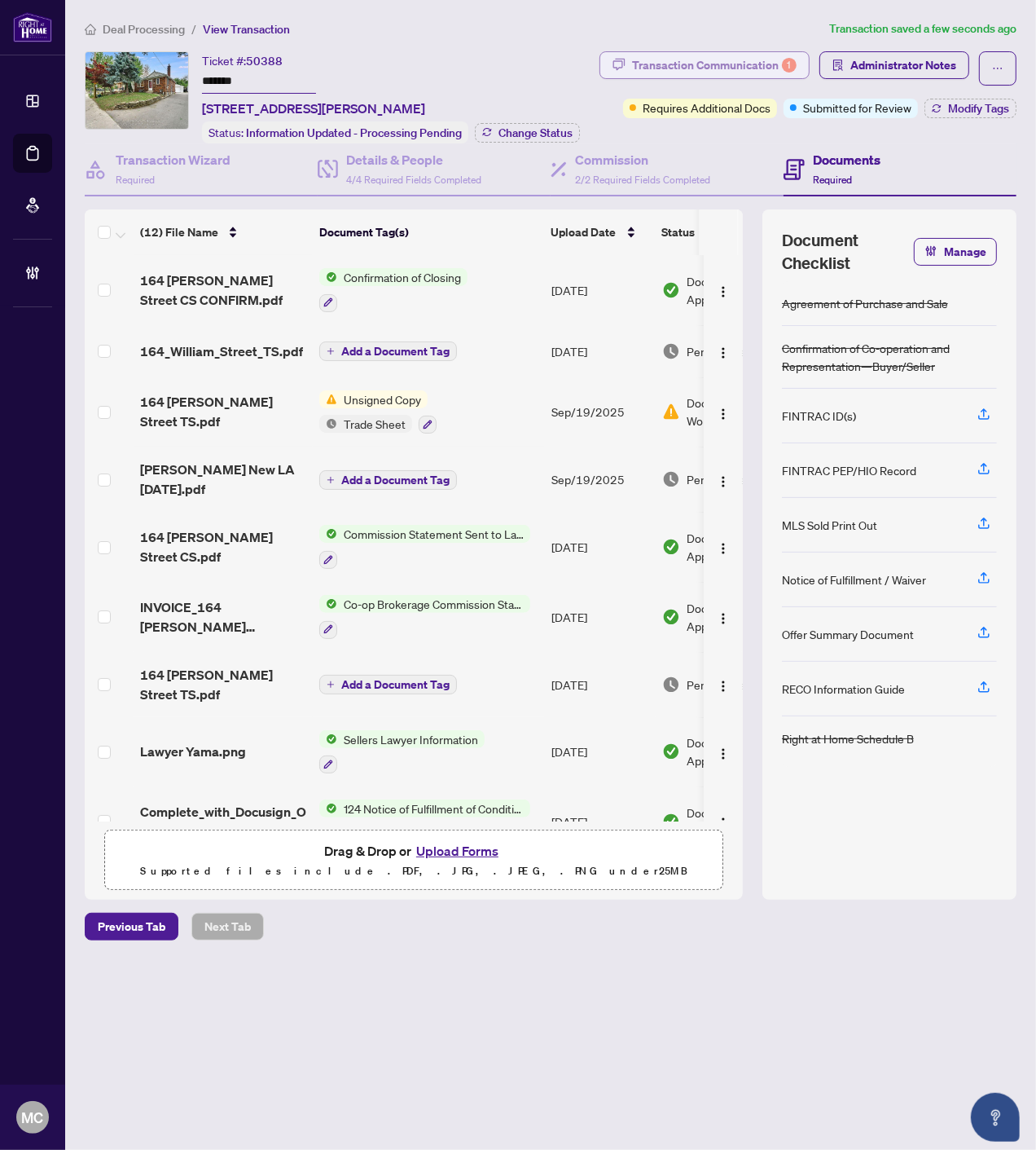
click at [727, 58] on div "Transaction Communication 1" at bounding box center [714, 65] width 165 height 26
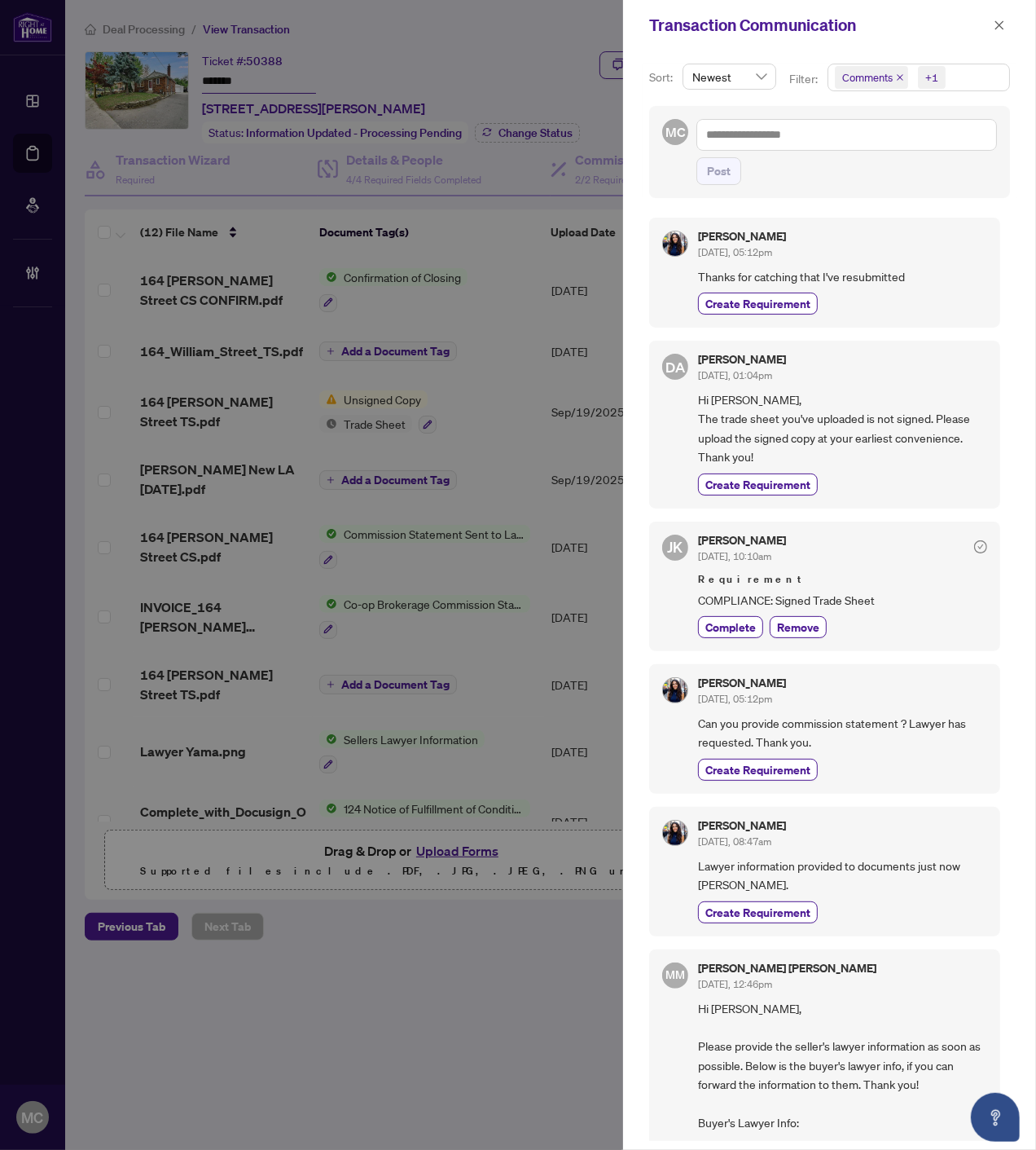
click at [891, 75] on span "Comments" at bounding box center [868, 77] width 50 height 16
drag, startPoint x: 895, startPoint y: 74, endPoint x: 891, endPoint y: 160, distance: 86.1
click at [895, 72] on span "Comments" at bounding box center [871, 77] width 74 height 23
click at [896, 77] on icon "close" at bounding box center [900, 77] width 8 height 8
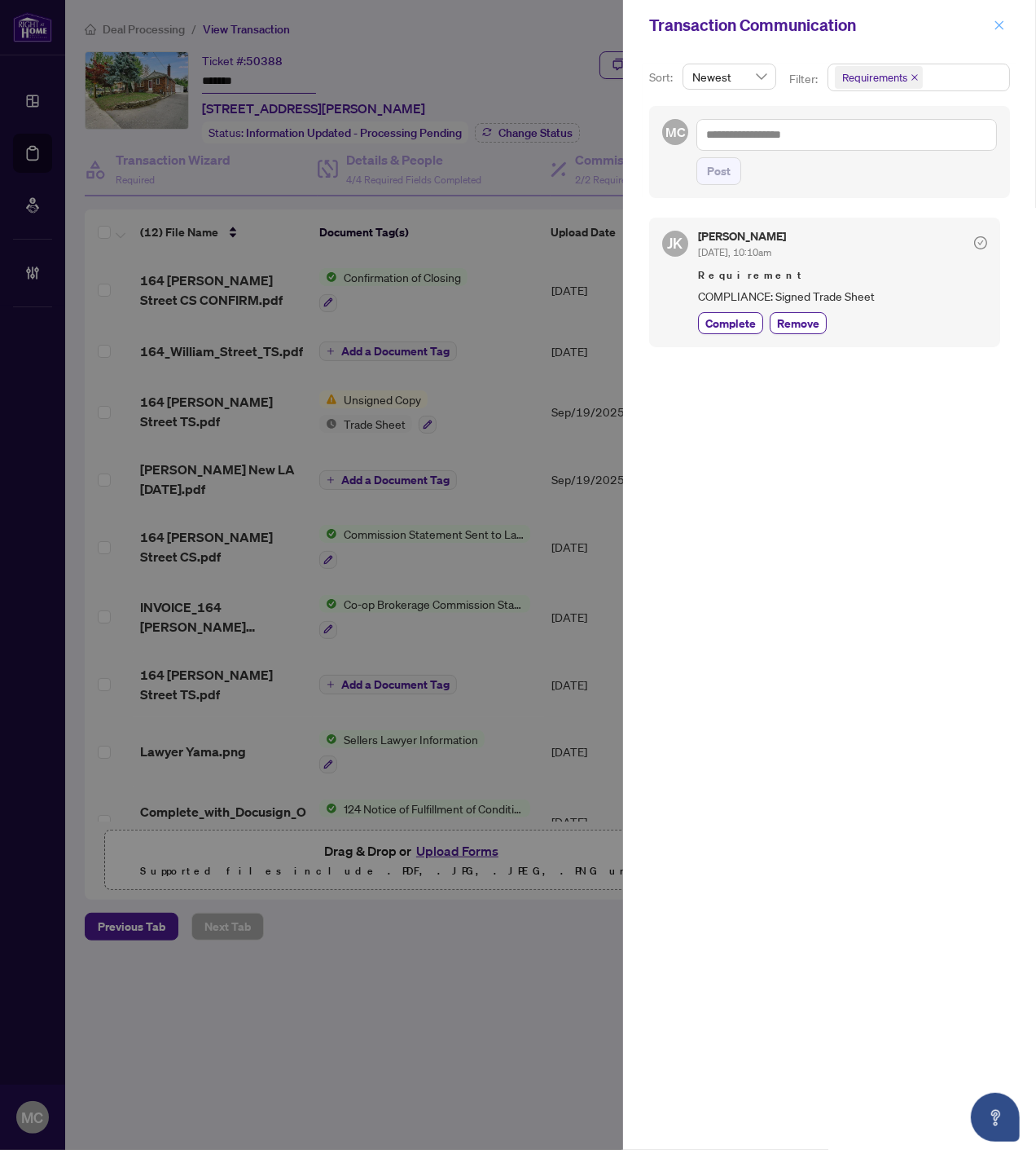
click at [1000, 24] on icon "close" at bounding box center [1000, 24] width 9 height 9
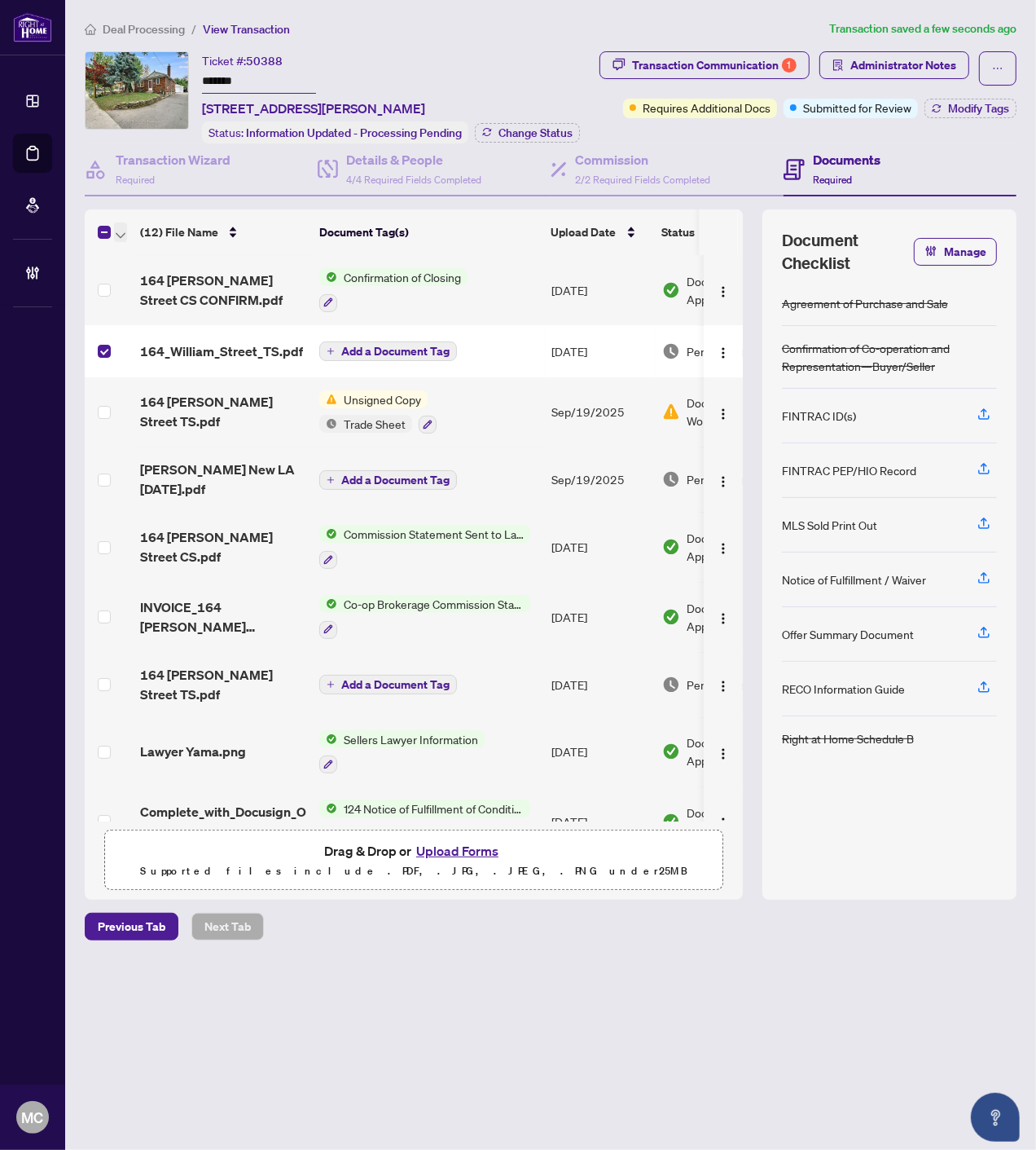
click at [120, 223] on span "button" at bounding box center [120, 232] width 10 height 18
click at [166, 249] on span "Open Selected in New Tab(s)" at bounding box center [199, 258] width 145 height 18
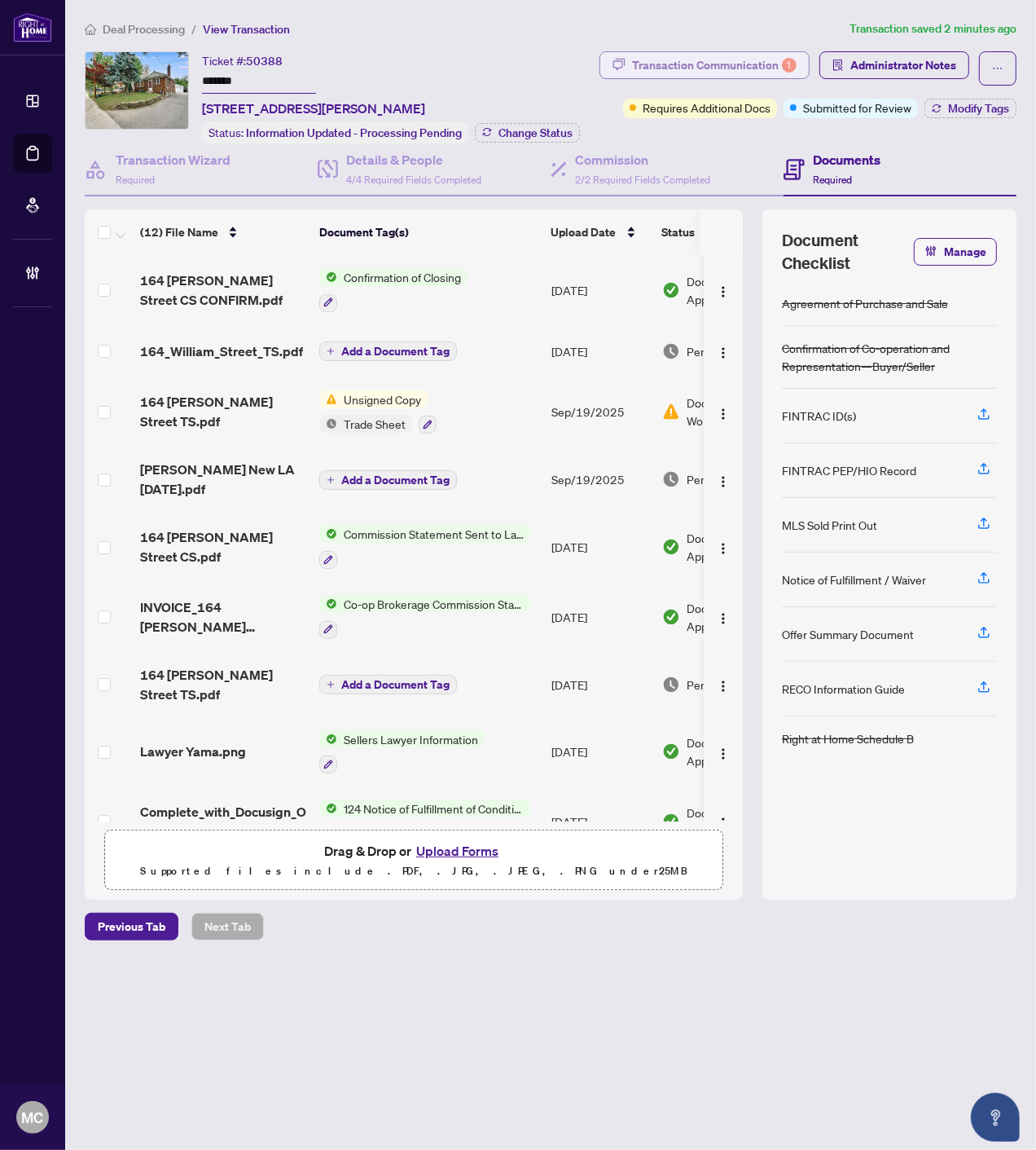
click at [738, 75] on div "Transaction Communication 1" at bounding box center [714, 65] width 165 height 26
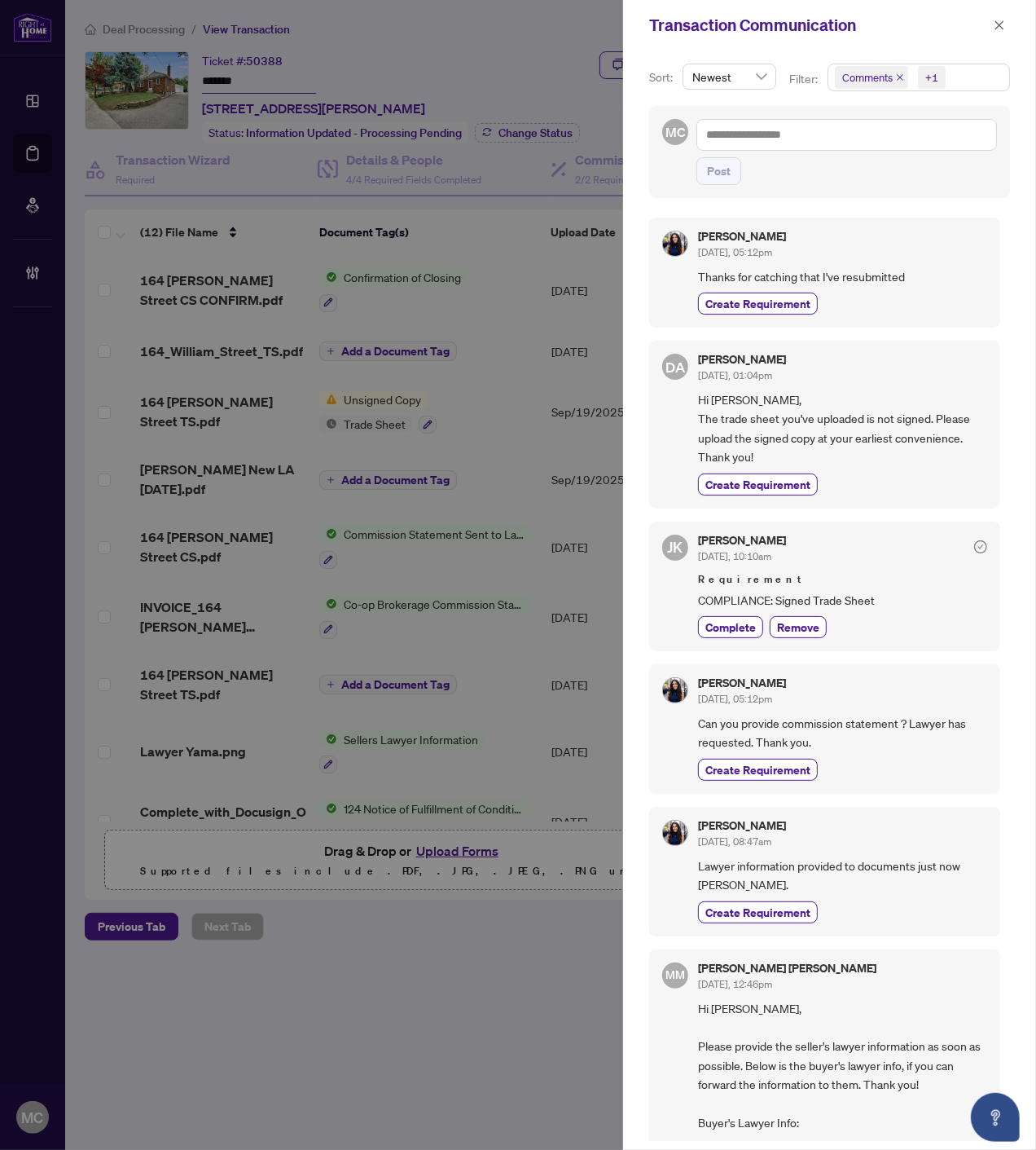
click at [900, 75] on icon "close" at bounding box center [900, 77] width 8 height 8
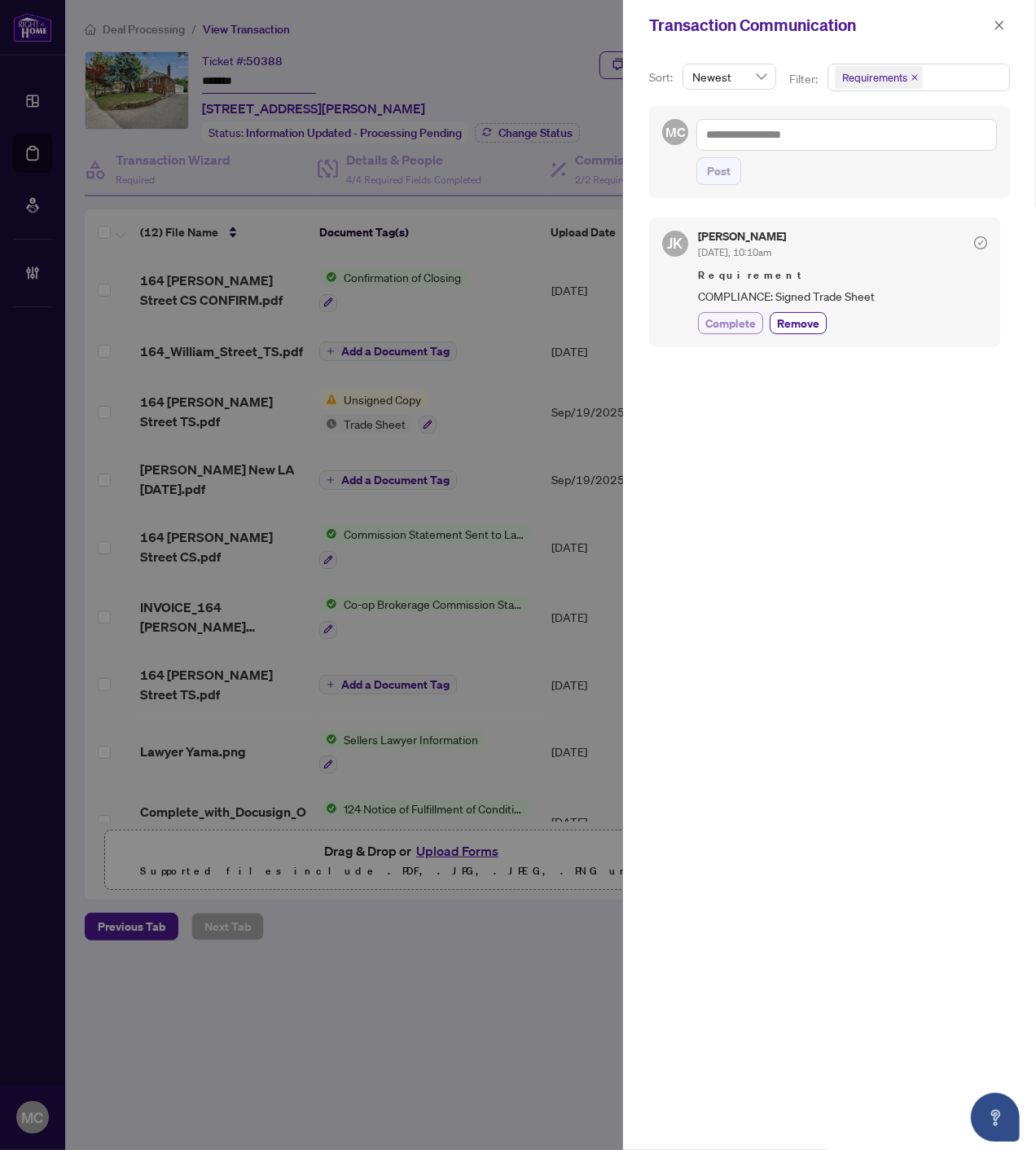
click at [722, 327] on span "Complete" at bounding box center [731, 323] width 50 height 17
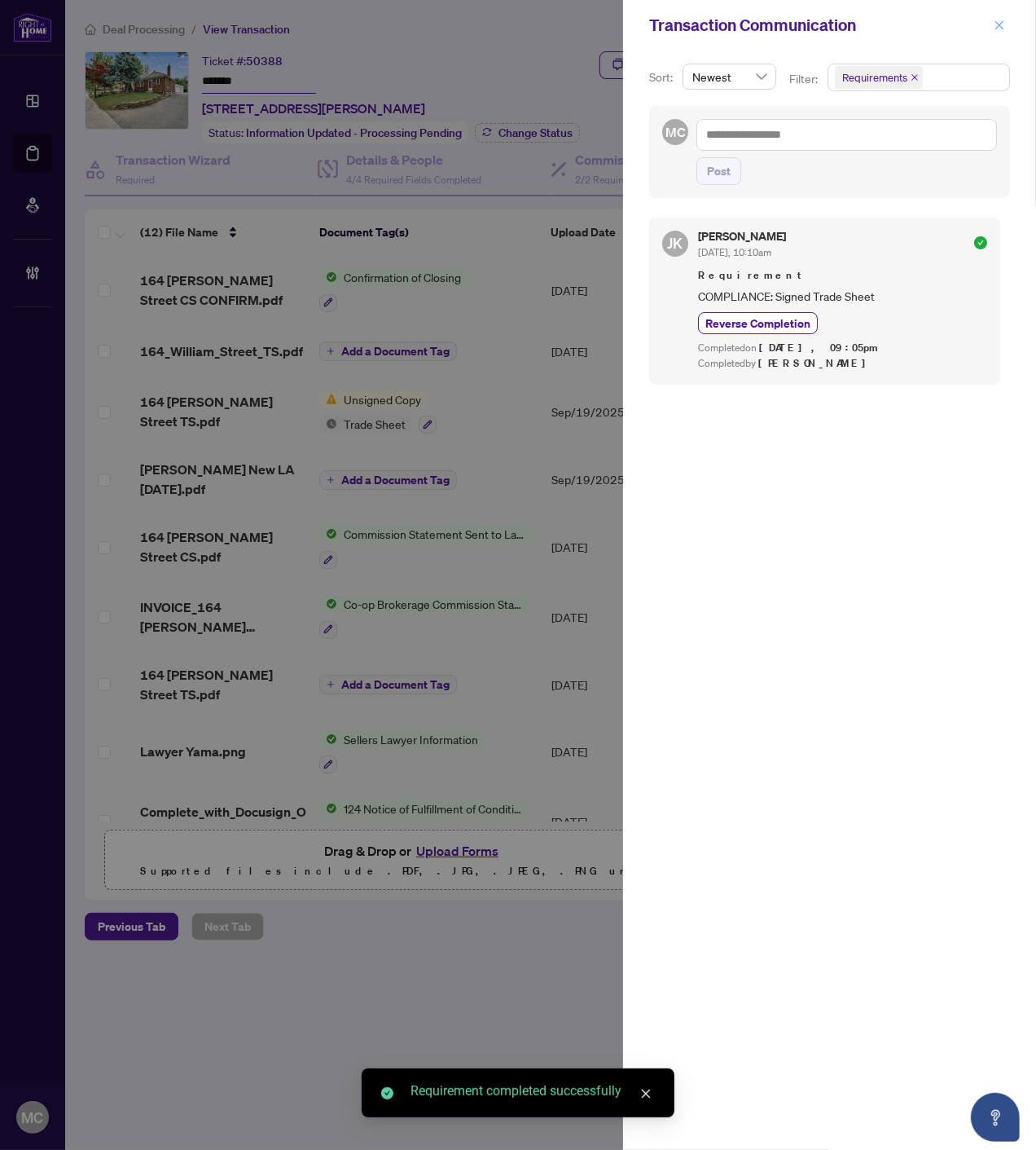
click at [999, 24] on icon "close" at bounding box center [1000, 24] width 9 height 9
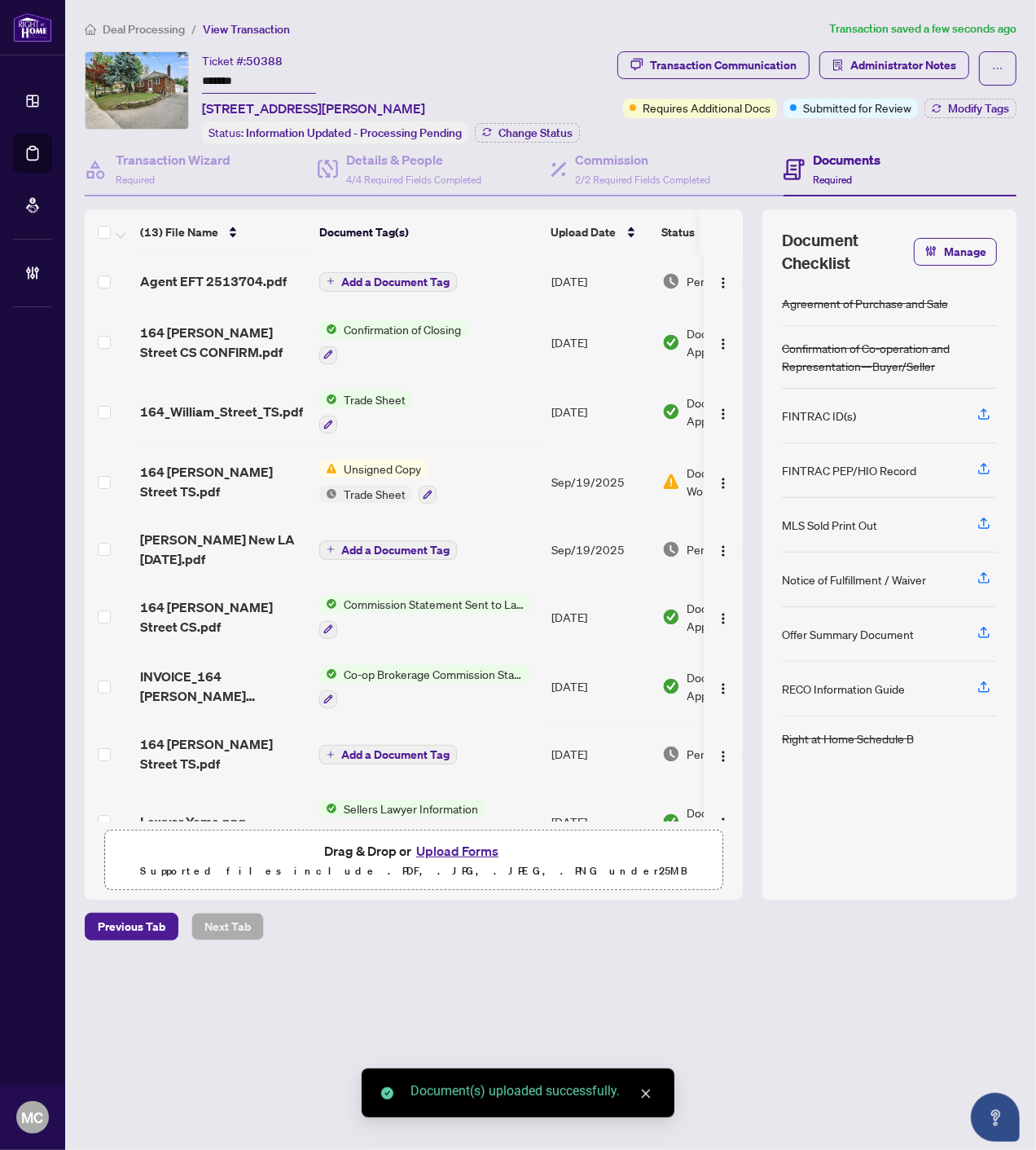
click at [369, 279] on span "Add a Document Tag" at bounding box center [395, 282] width 108 height 11
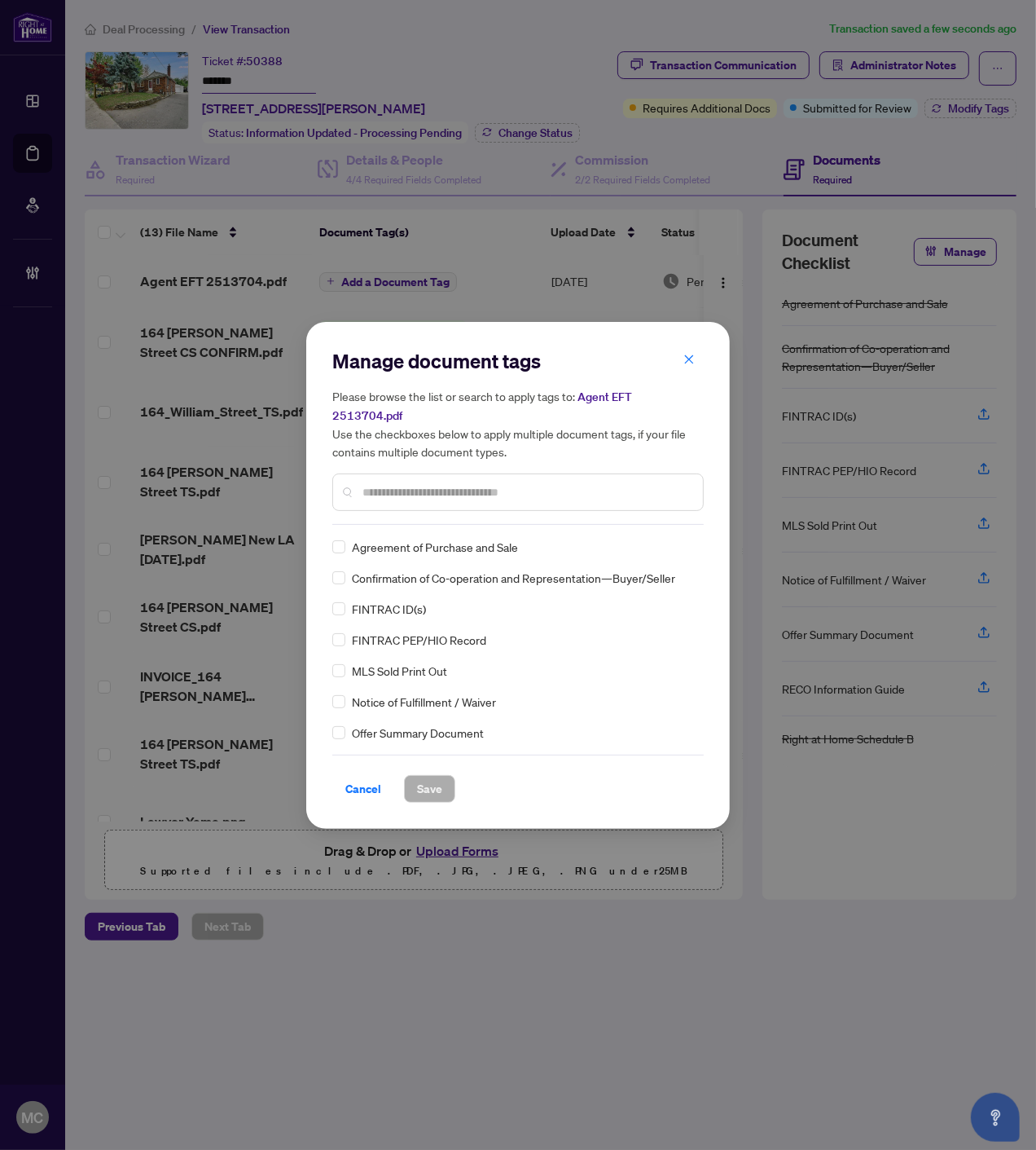
click at [571, 483] on input "text" at bounding box center [526, 492] width 328 height 18
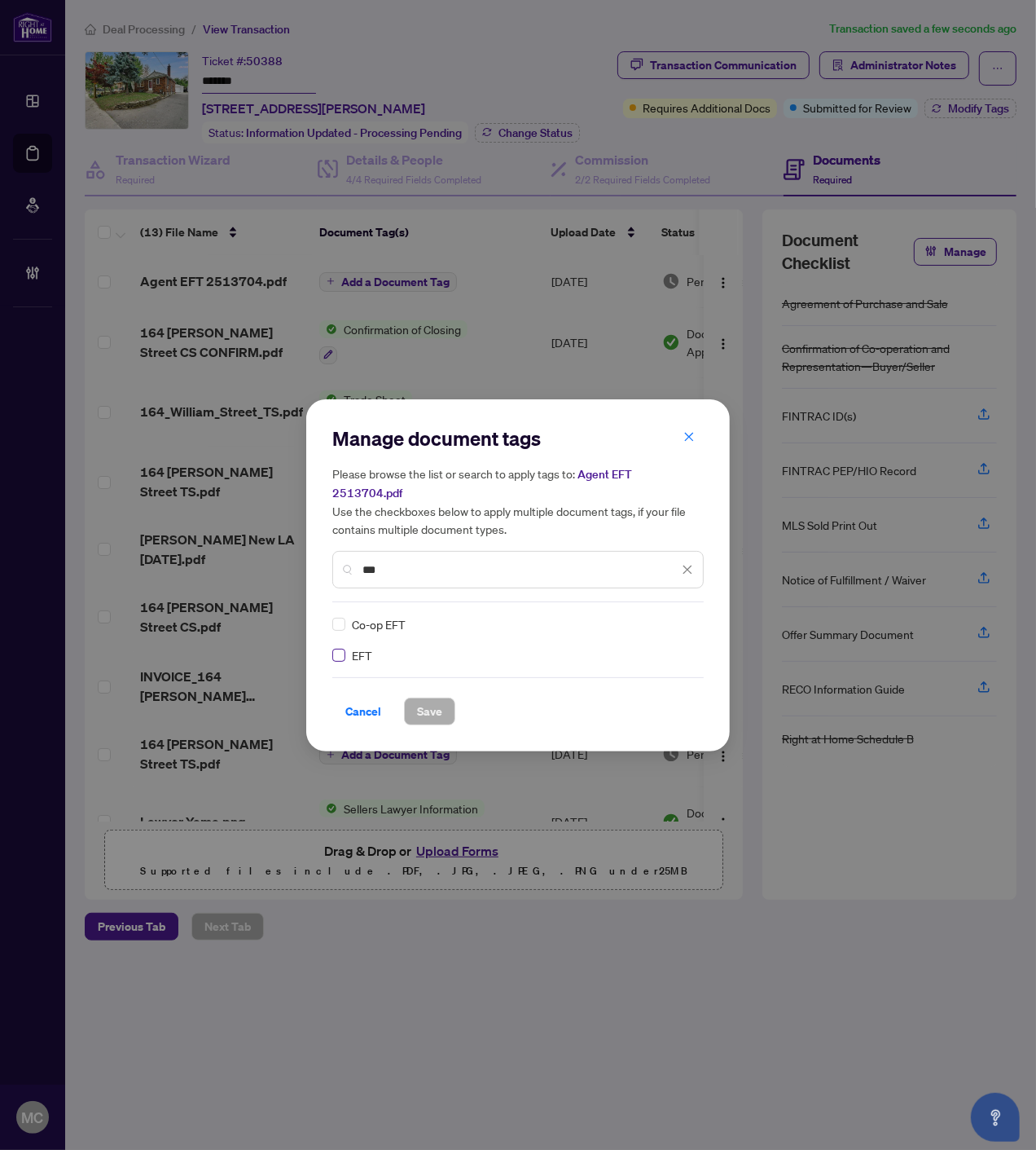
type input "***"
click at [674, 616] on img at bounding box center [670, 624] width 16 height 16
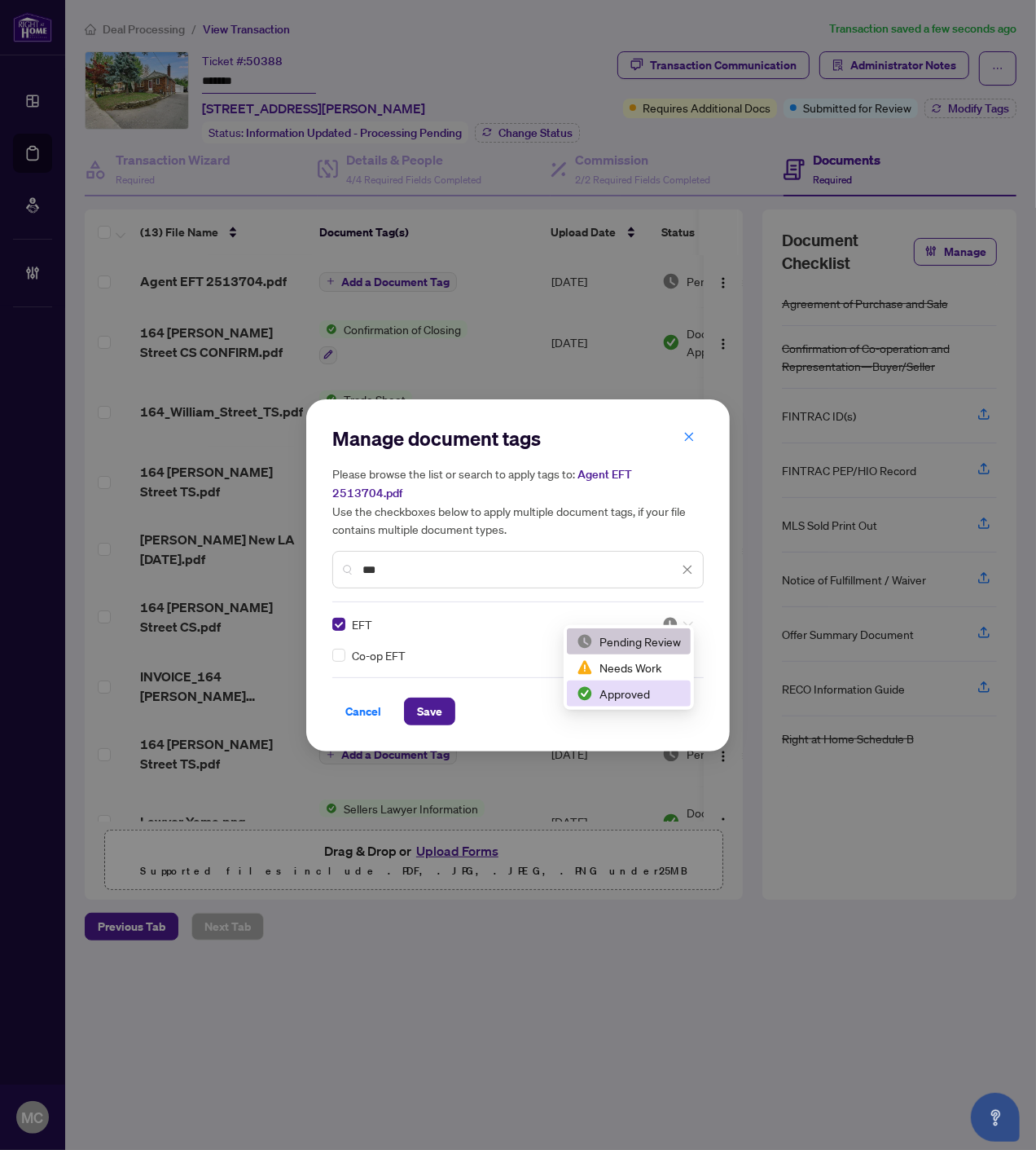
drag, startPoint x: 620, startPoint y: 688, endPoint x: 589, endPoint y: 702, distance: 34.0
click at [619, 688] on div "Approved" at bounding box center [629, 693] width 104 height 18
click at [427, 698] on span "Save" at bounding box center [429, 711] width 25 height 26
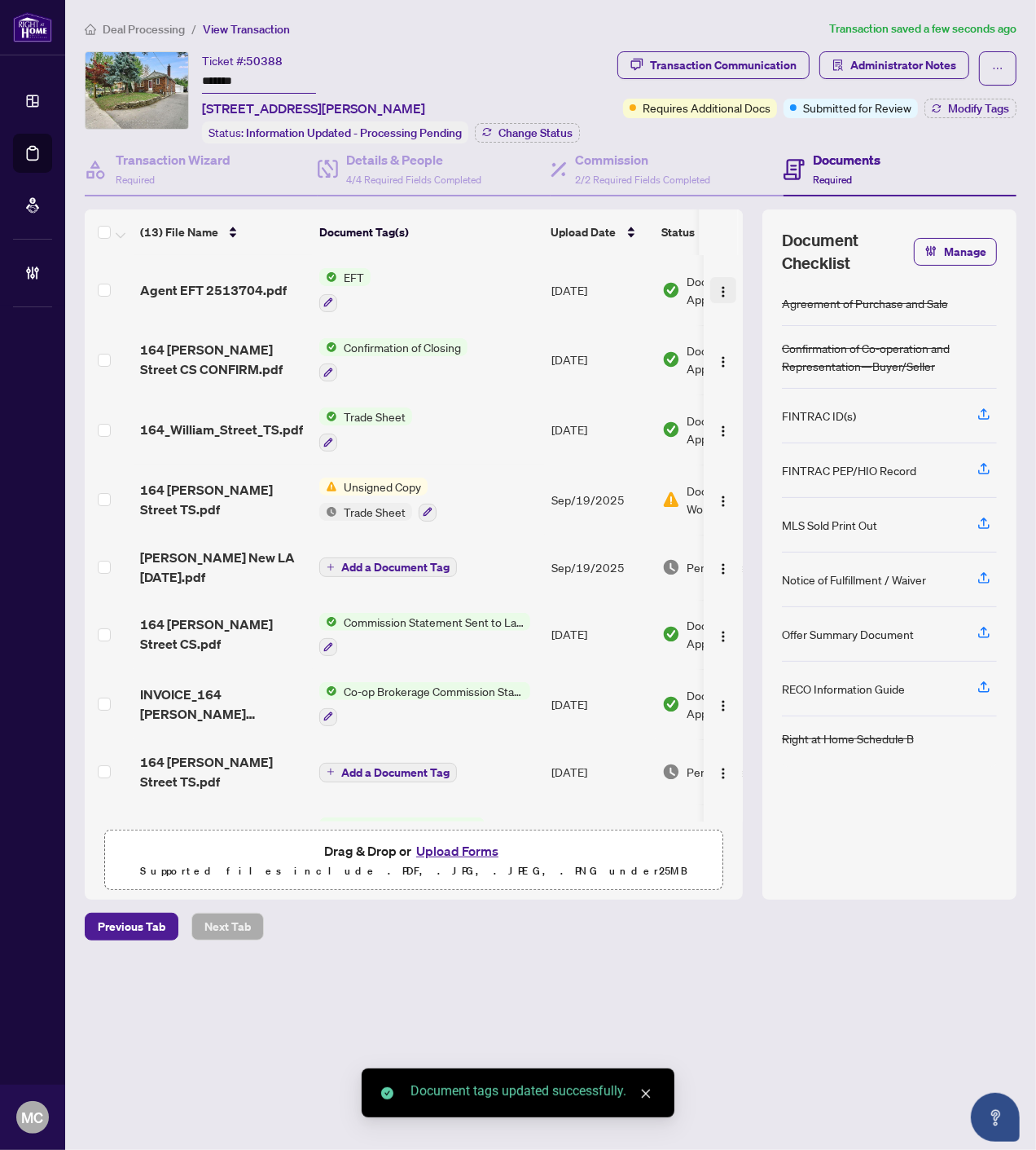
click at [718, 286] on img "button" at bounding box center [723, 291] width 13 height 13
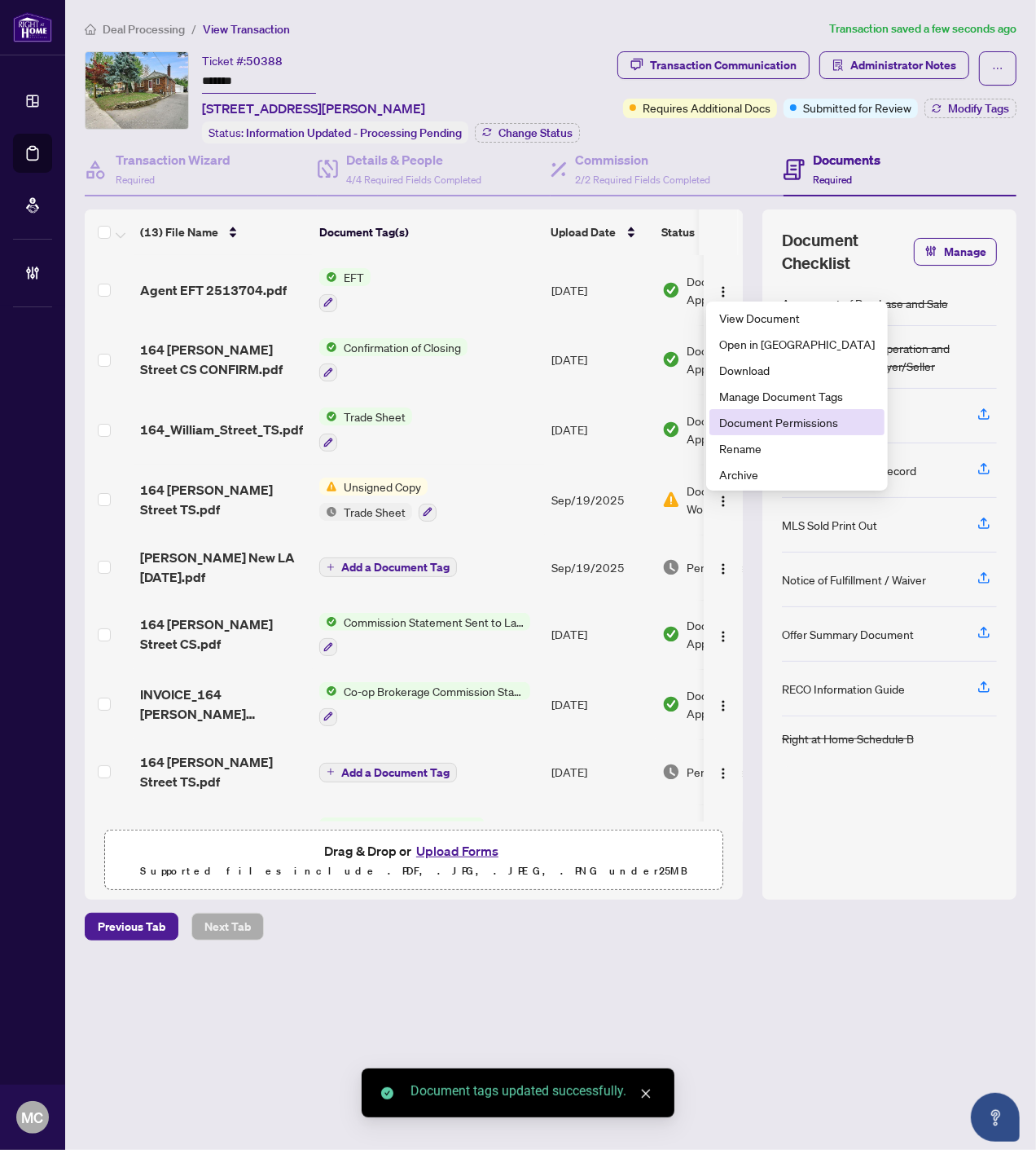
click at [751, 418] on span "Document Permissions" at bounding box center [797, 421] width 155 height 18
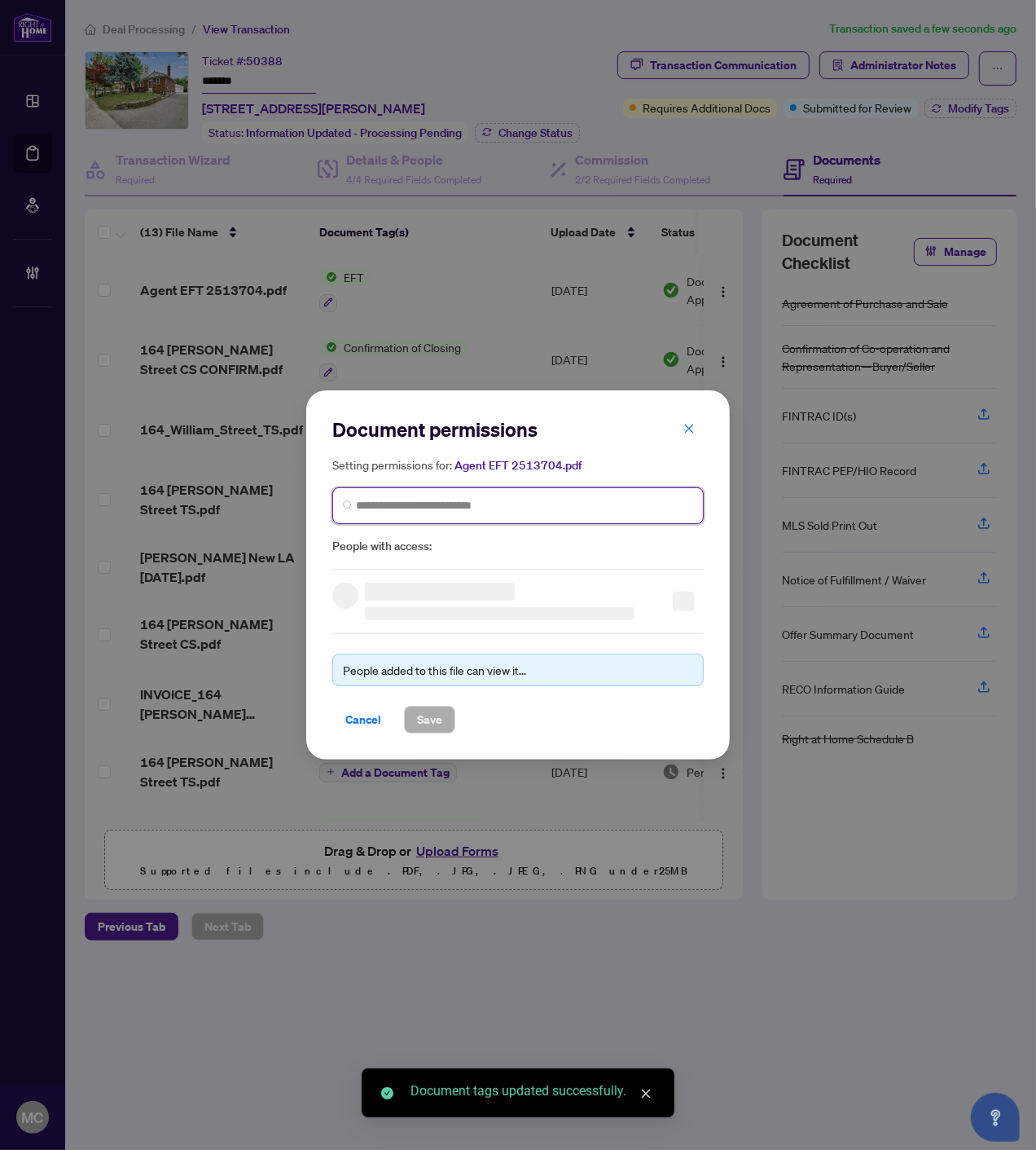
click at [521, 504] on input "search" at bounding box center [525, 506] width 337 height 17
paste input "**********"
type input "**********"
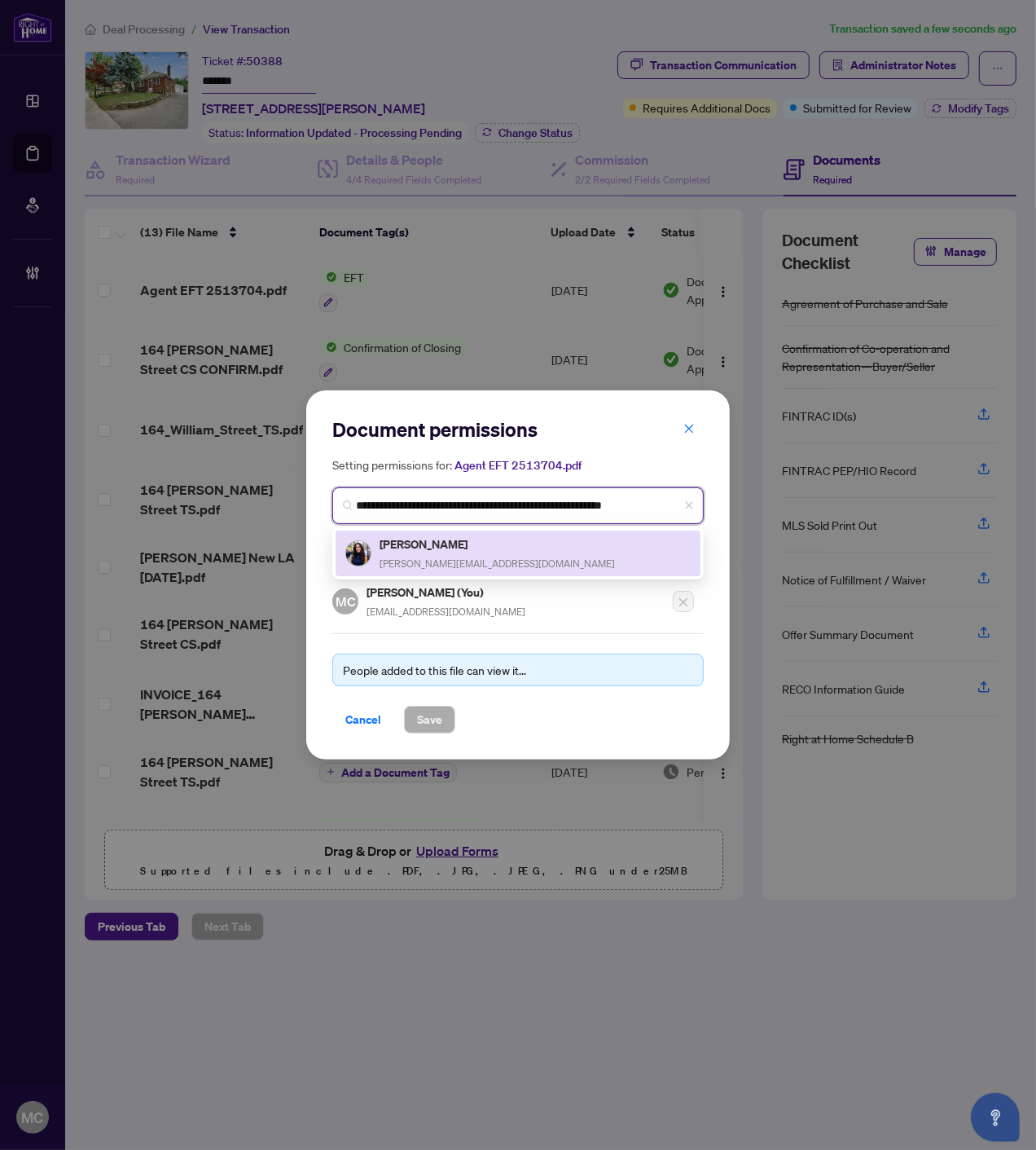
click at [437, 559] on span "m.i.petrakos@gmail.com" at bounding box center [498, 564] width 236 height 12
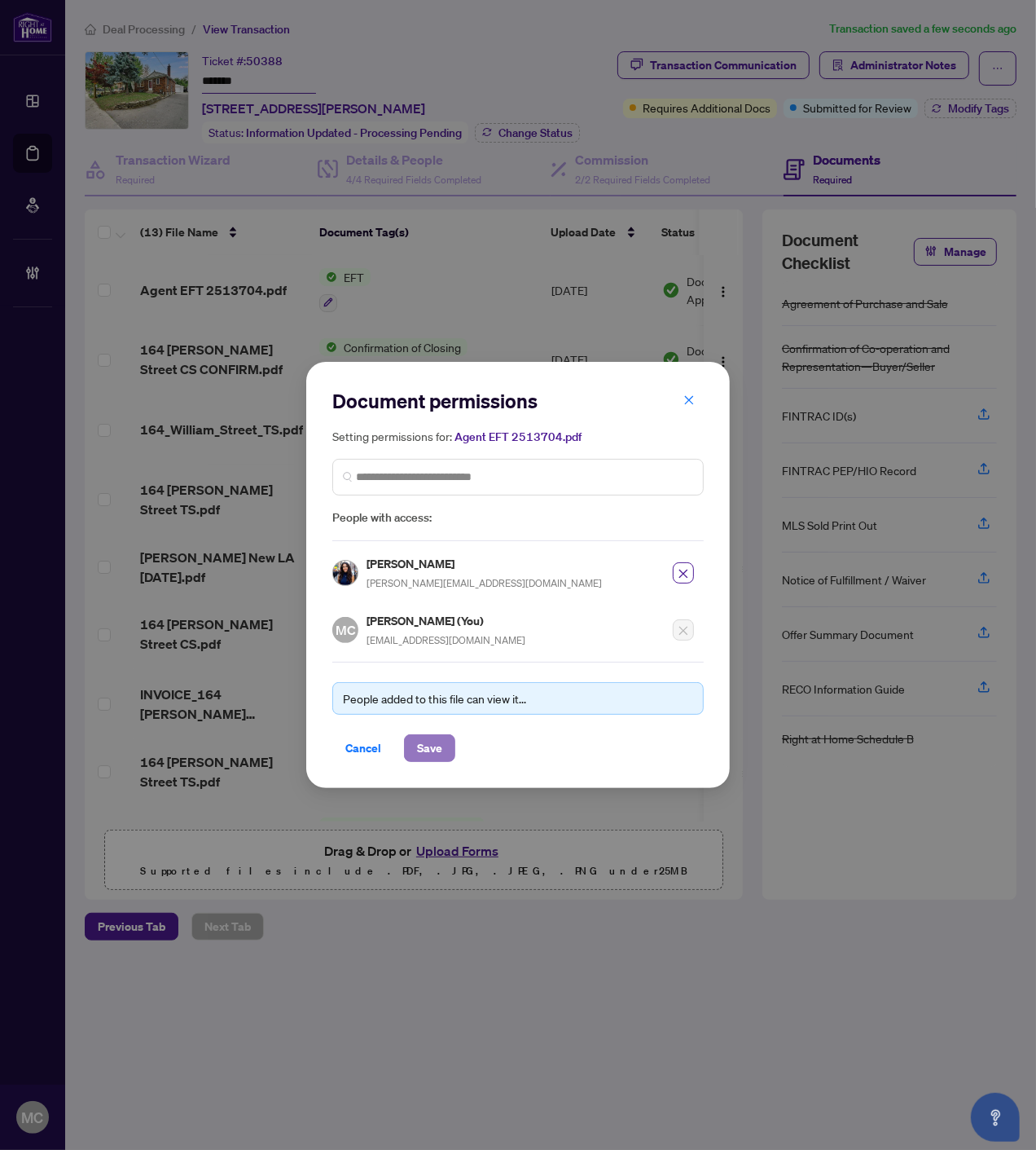
click at [438, 759] on span "Save" at bounding box center [429, 748] width 25 height 26
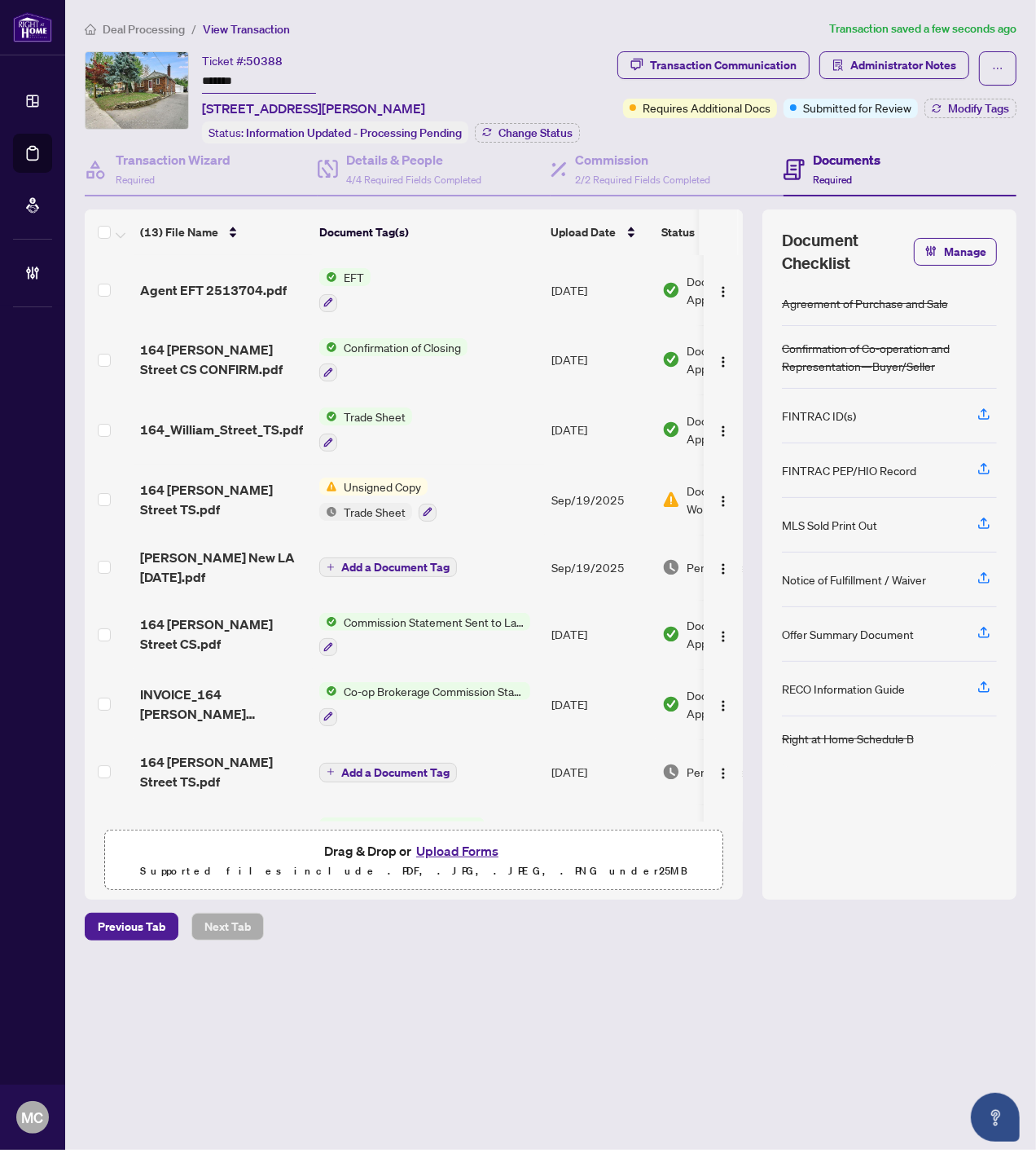
click at [943, 62] on body "Dashboard Deal Processing Mortgage Referrals Brokerage Management MC Maria Chen…" at bounding box center [518, 575] width 1036 height 1150
click at [893, 61] on span "Administrator Notes" at bounding box center [903, 65] width 106 height 26
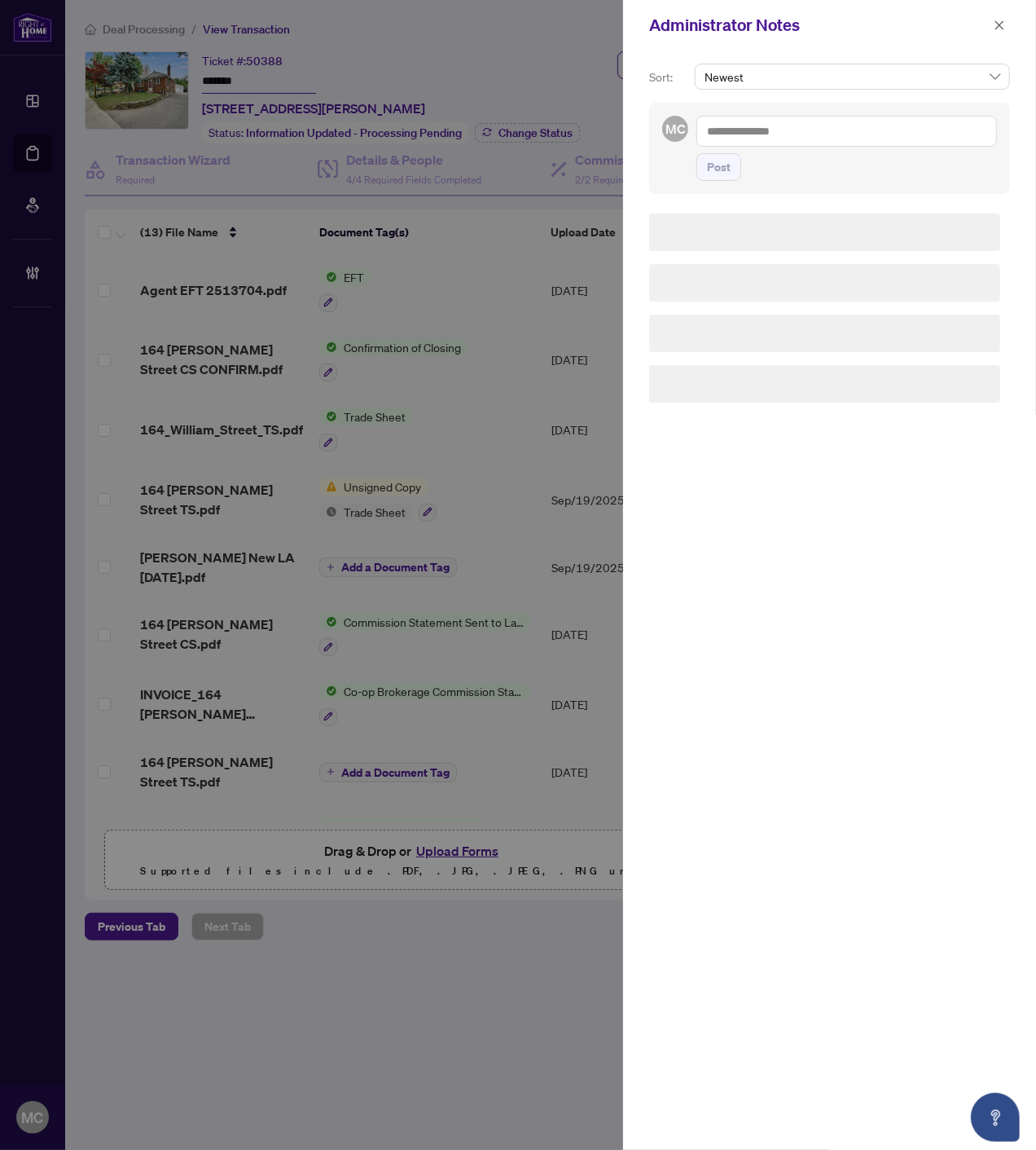
click at [811, 128] on textarea at bounding box center [846, 131] width 301 height 31
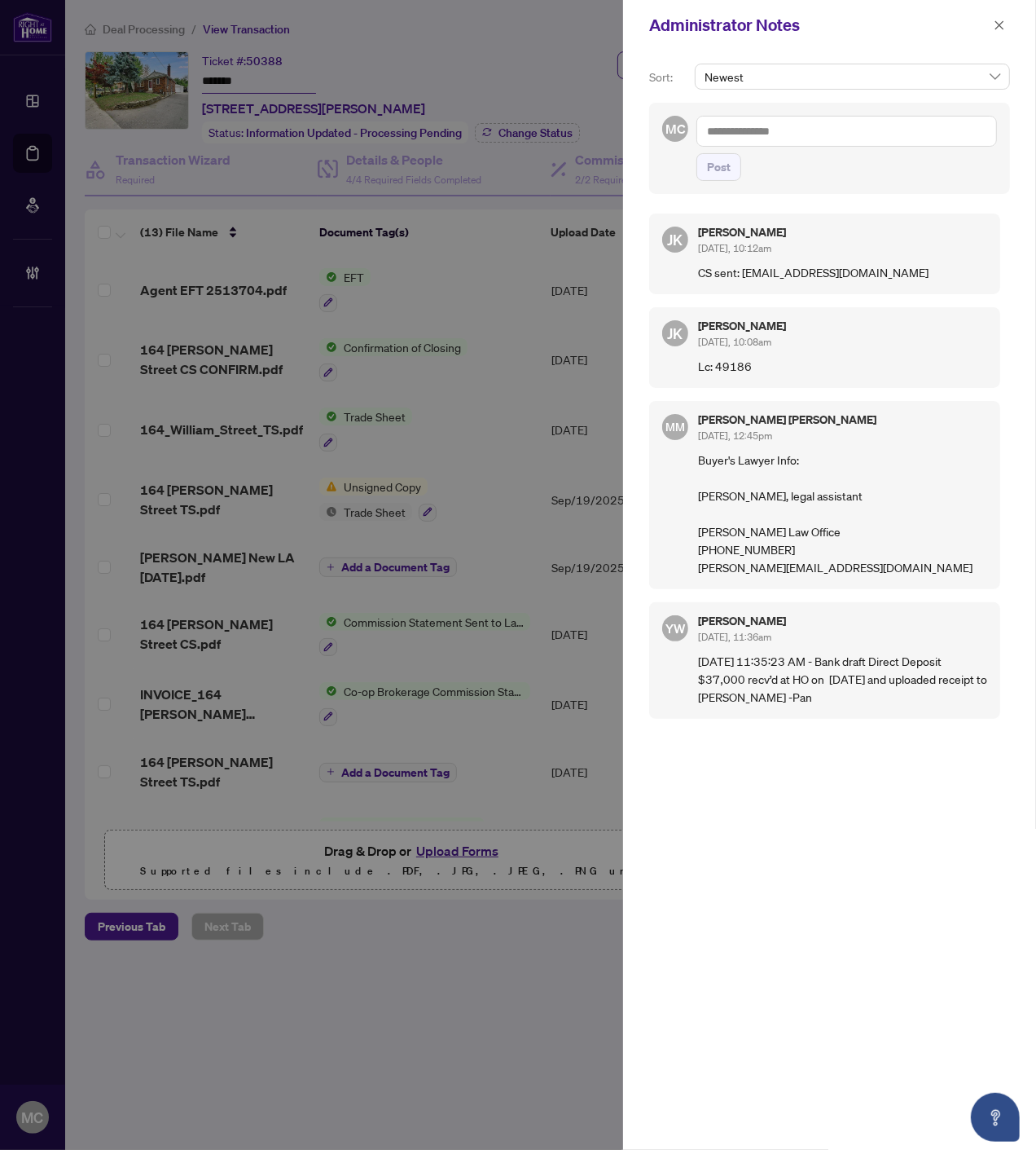
paste textarea "**********"
type textarea "**********"
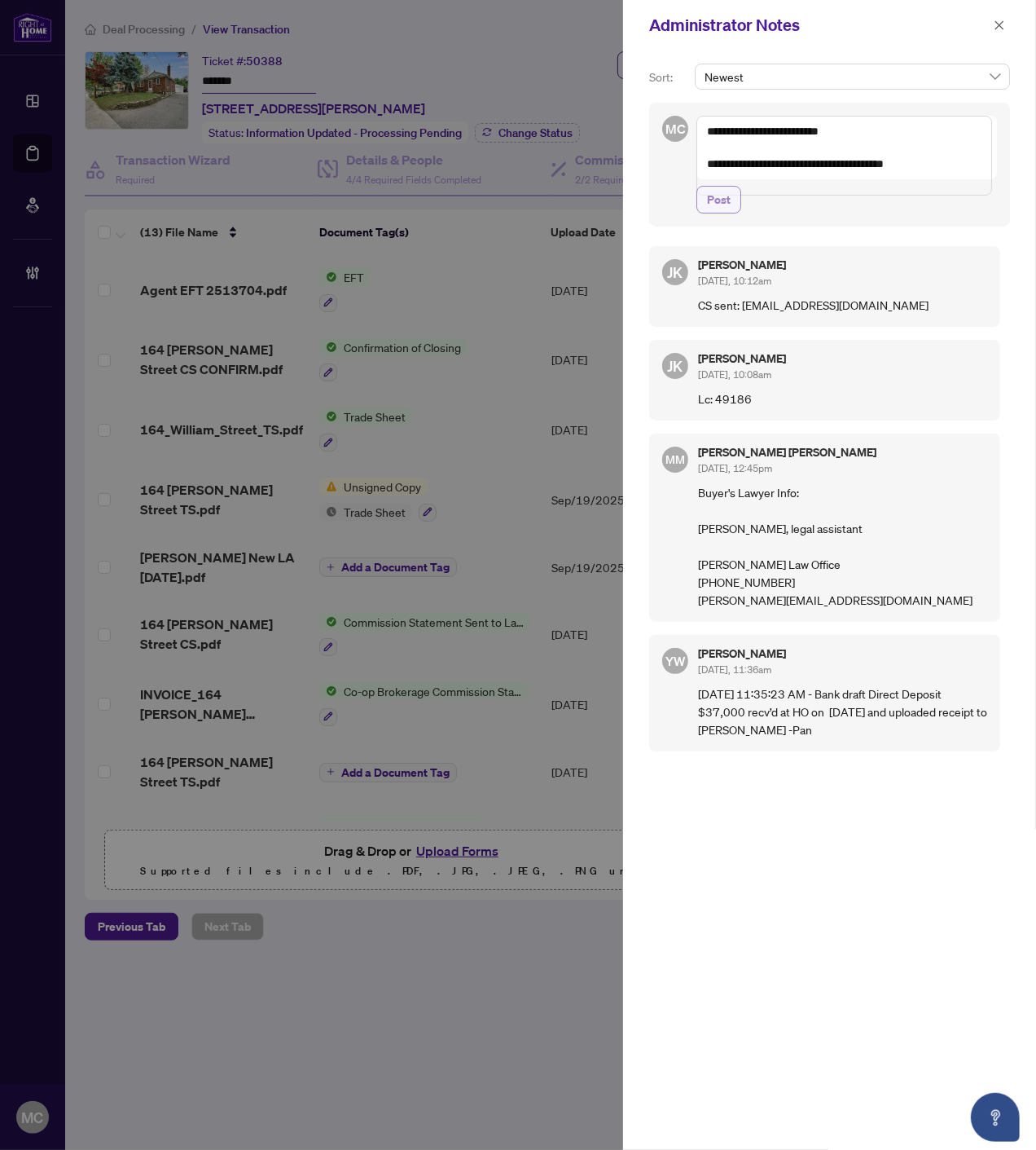
click at [718, 212] on span "Post" at bounding box center [719, 199] width 23 height 26
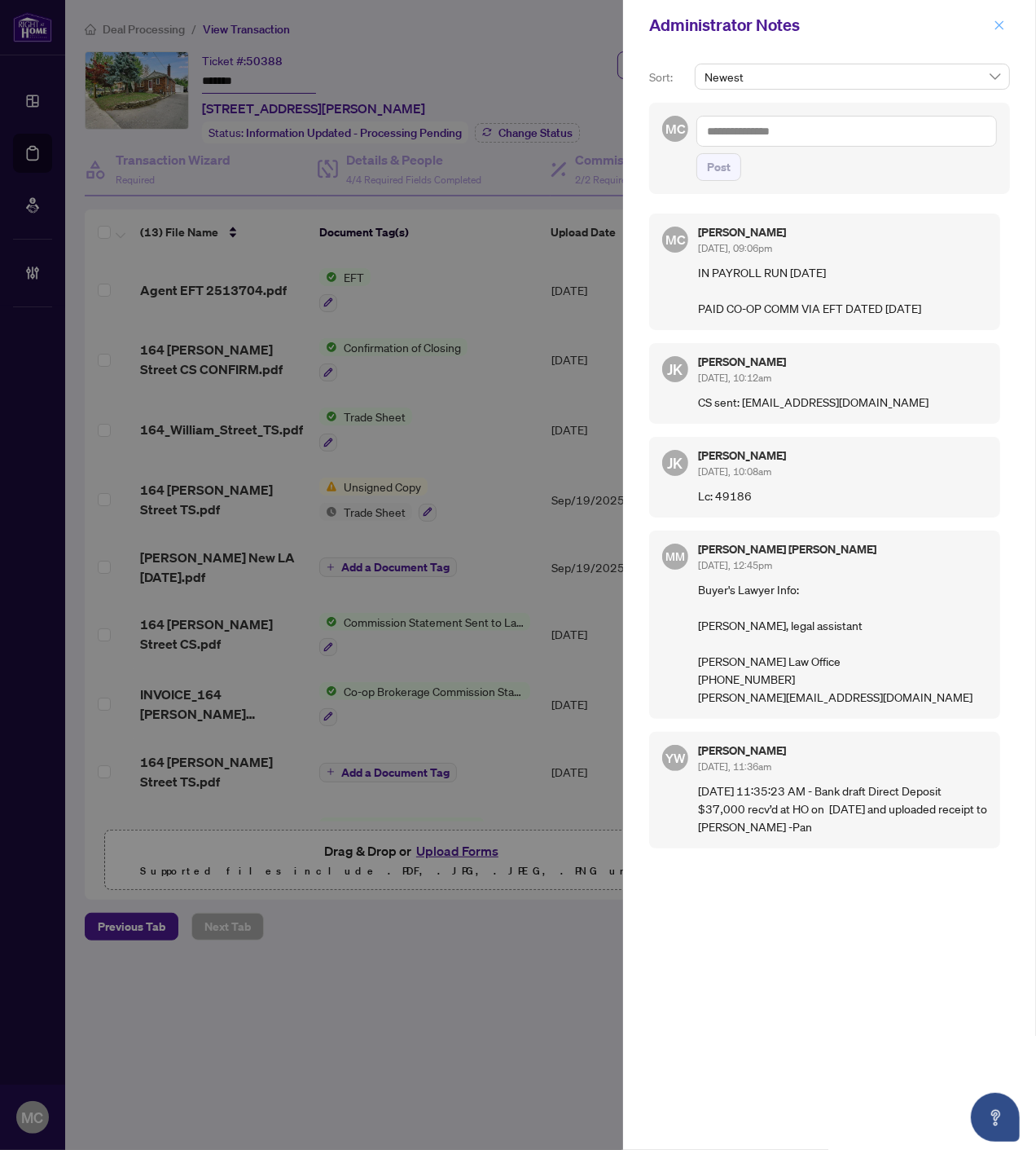
click at [998, 25] on icon "close" at bounding box center [999, 25] width 11 height 11
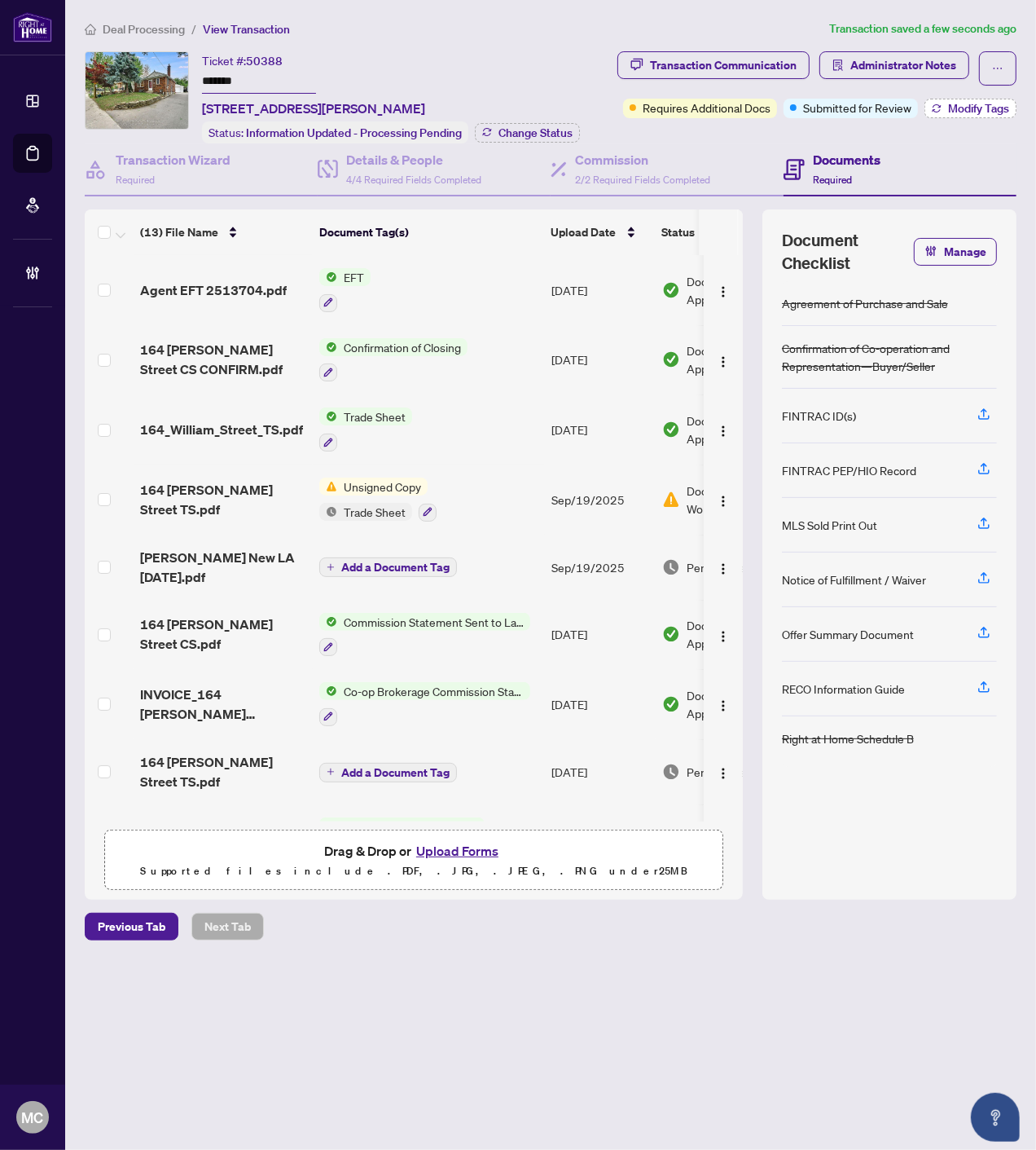
click at [965, 102] on span "Modify Tags" at bounding box center [979, 108] width 61 height 11
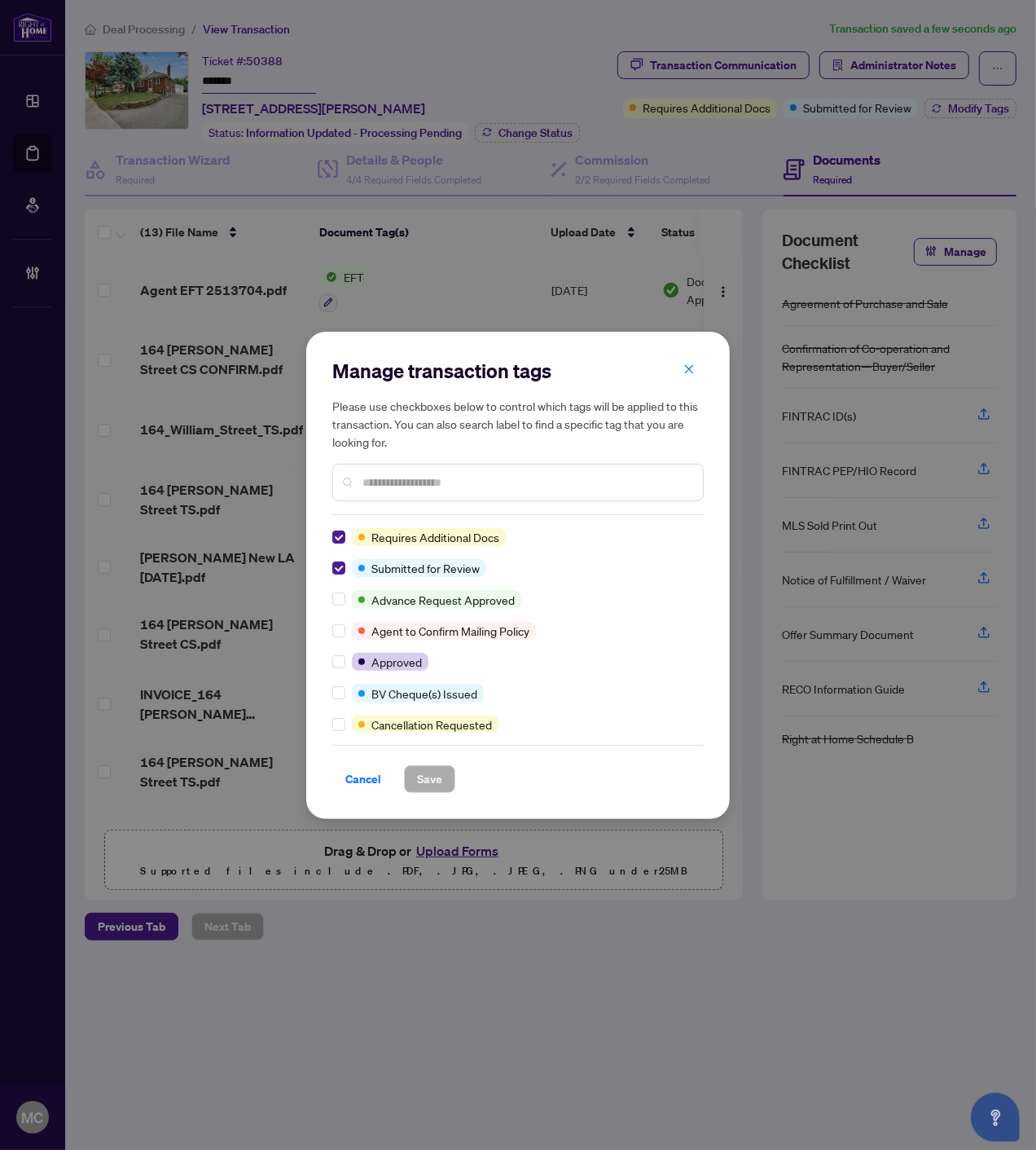
click at [330, 534] on div "Manage transaction tags Please use checkboxes below to control which tags will …" at bounding box center [518, 575] width 424 height 487
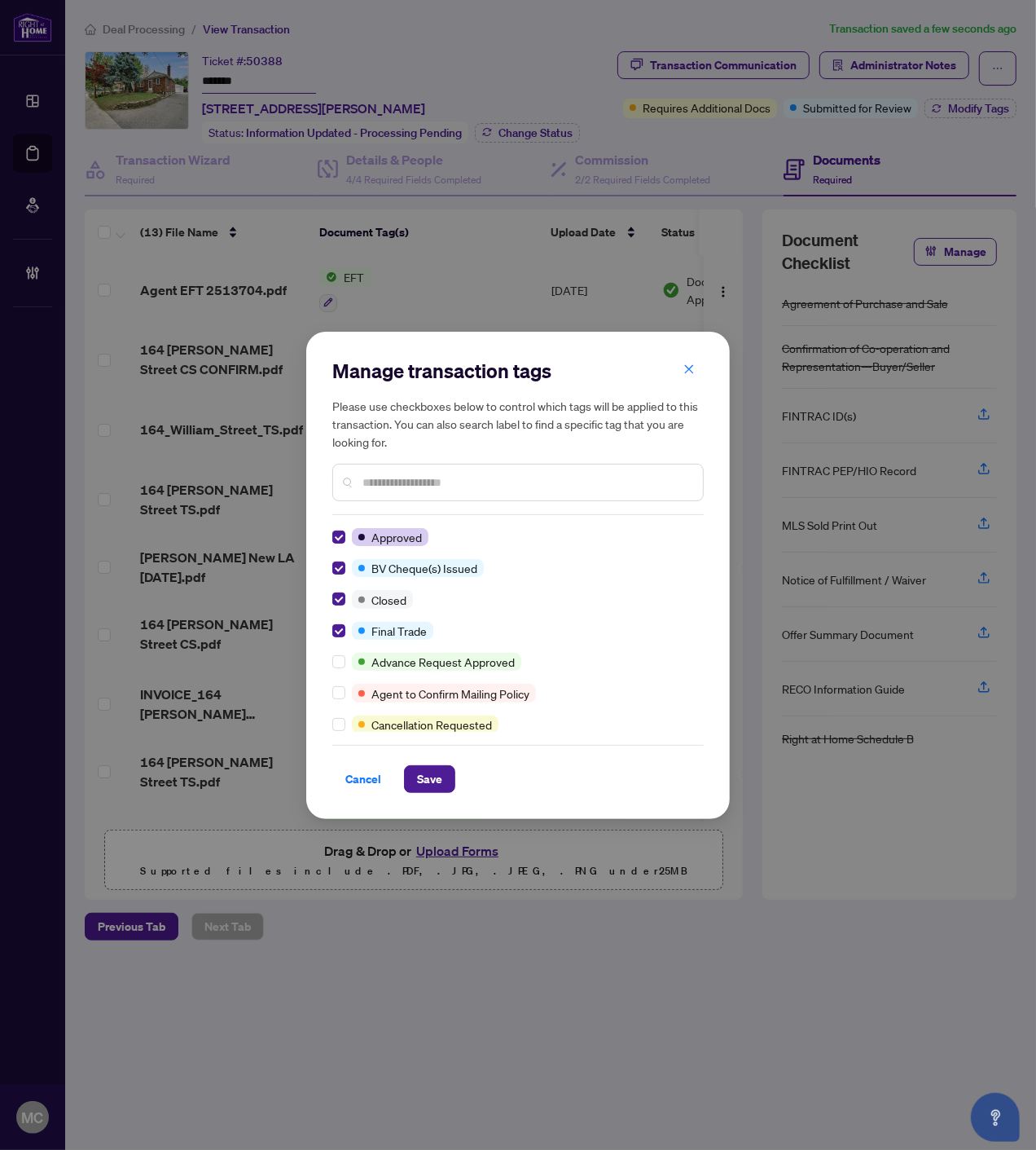
click at [426, 794] on div "Manage transaction tags Please use checkboxes below to control which tags will …" at bounding box center [518, 575] width 424 height 487
click at [430, 779] on span "Save" at bounding box center [429, 779] width 25 height 26
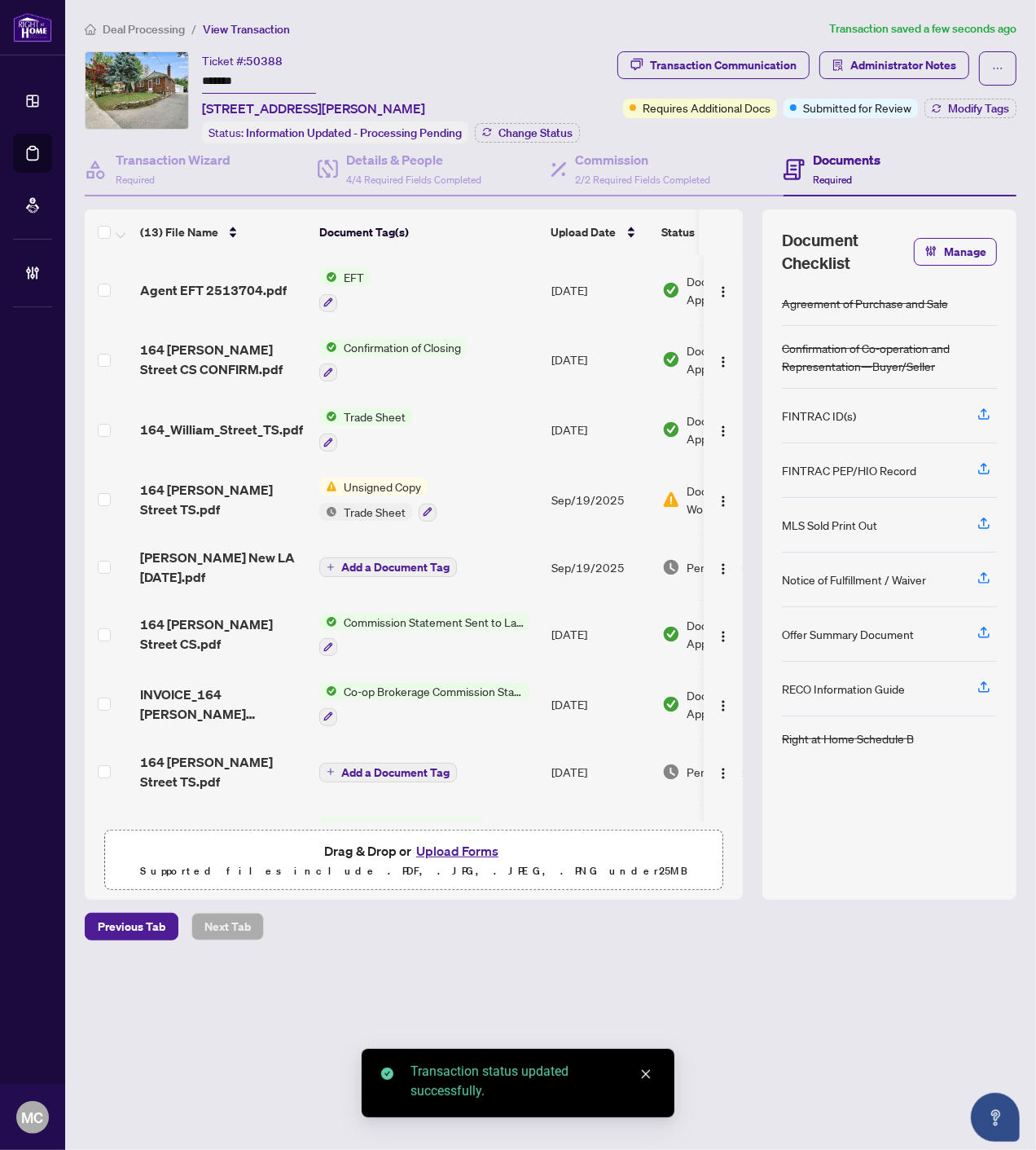
click at [543, 130] on span "Change Status" at bounding box center [536, 133] width 75 height 11
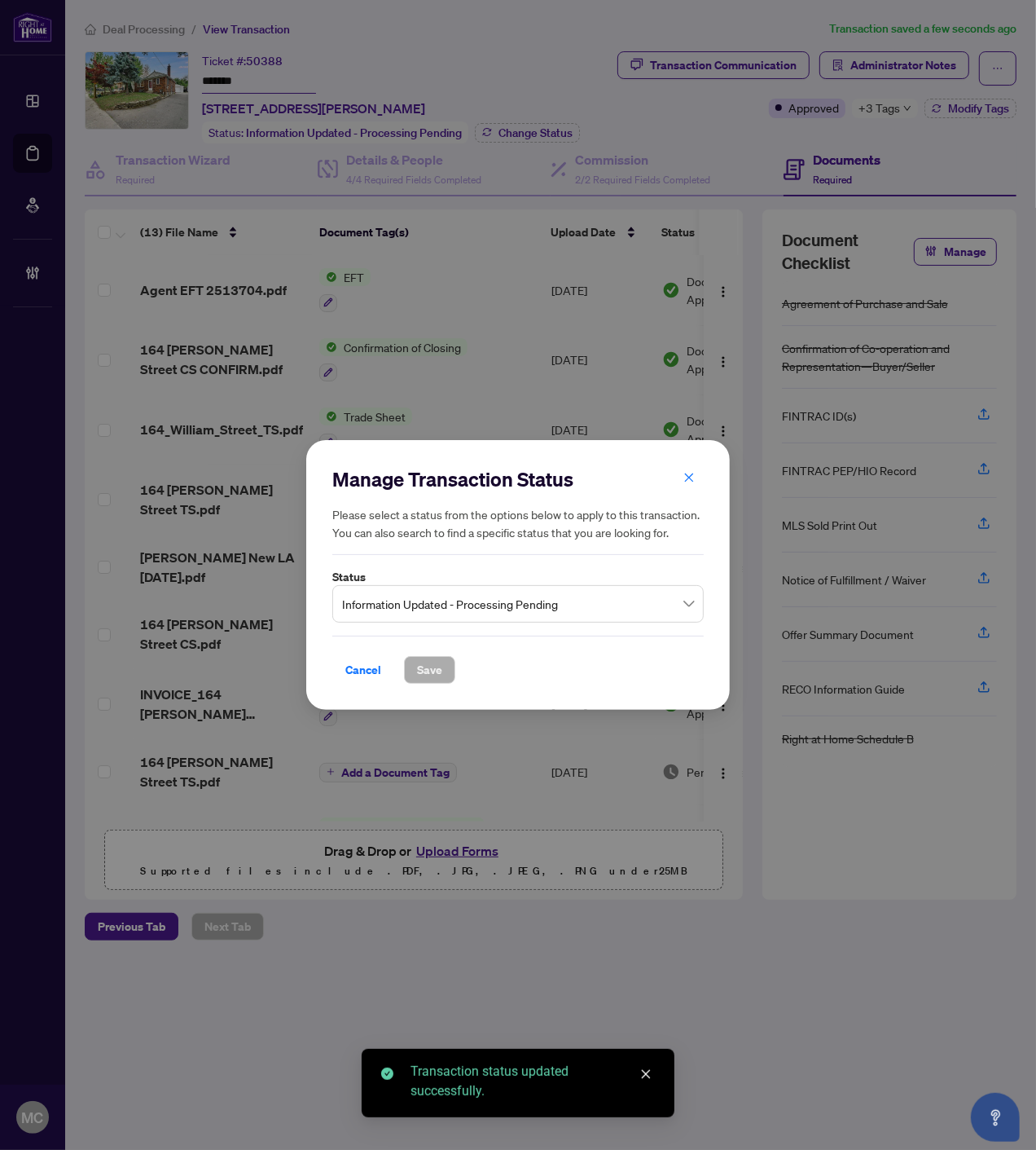
click at [486, 620] on input "search" at bounding box center [511, 605] width 337 height 36
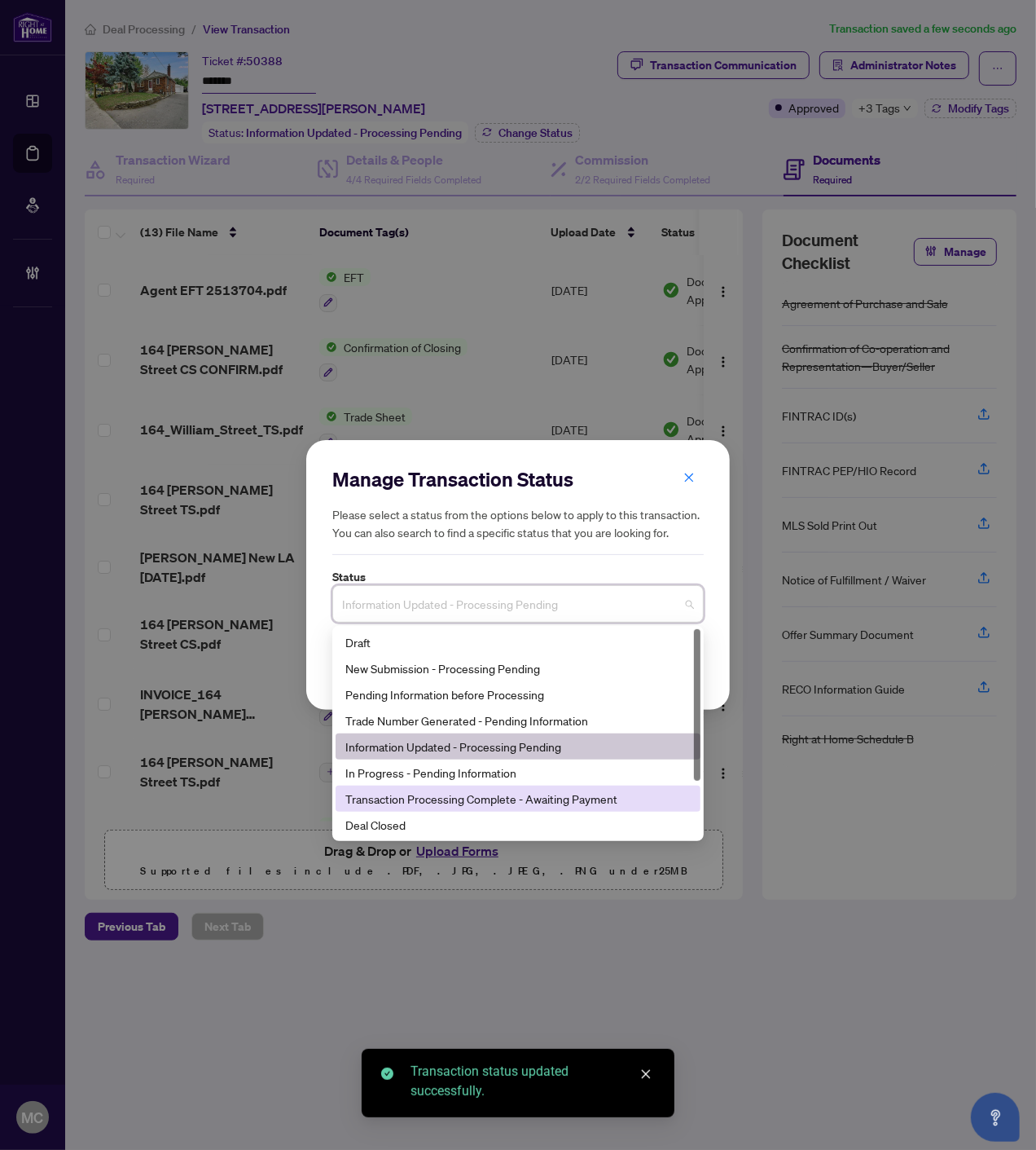
click at [422, 818] on div "Deal Closed" at bounding box center [518, 825] width 345 height 18
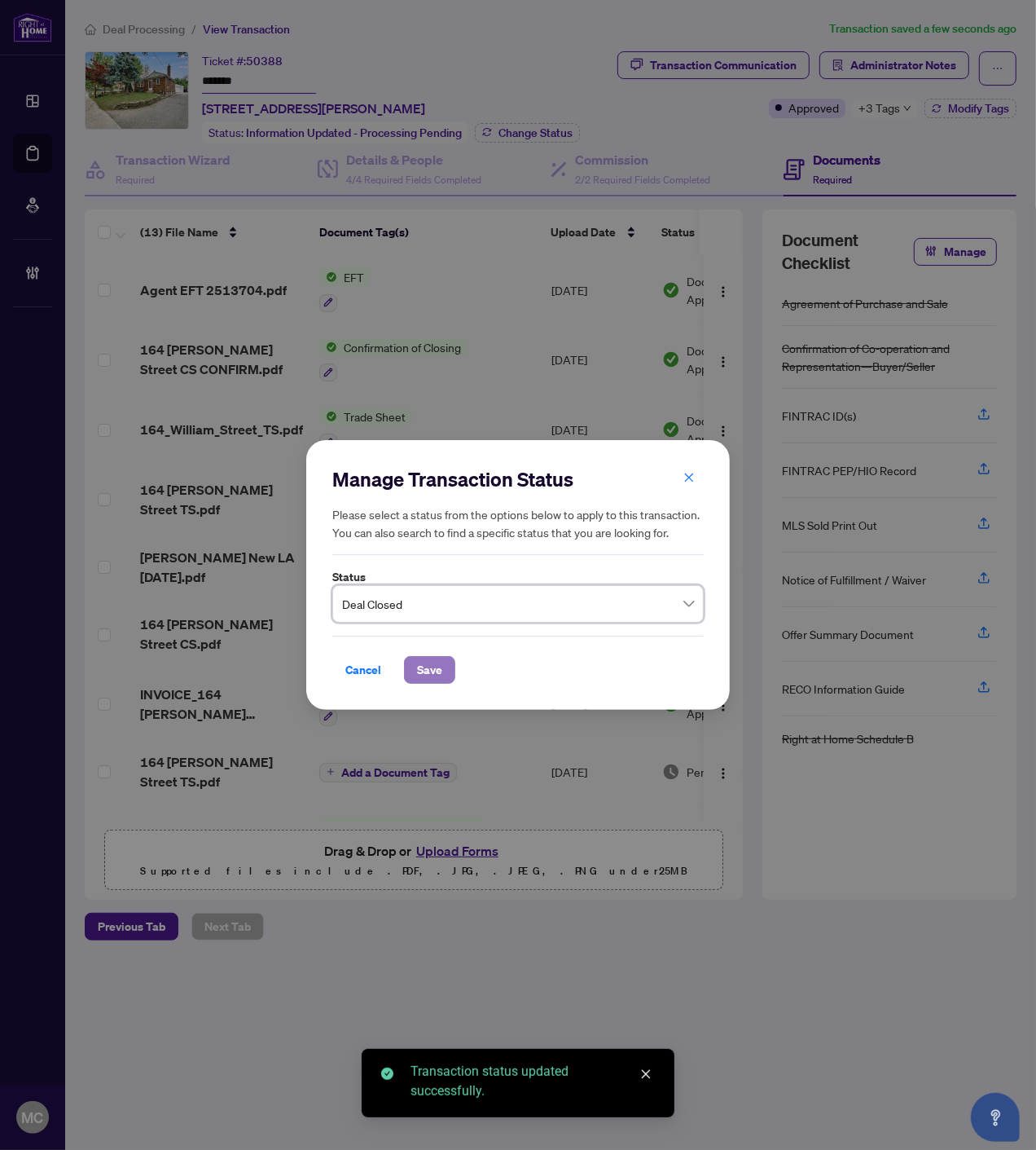
click at [427, 679] on span "Save" at bounding box center [429, 670] width 25 height 26
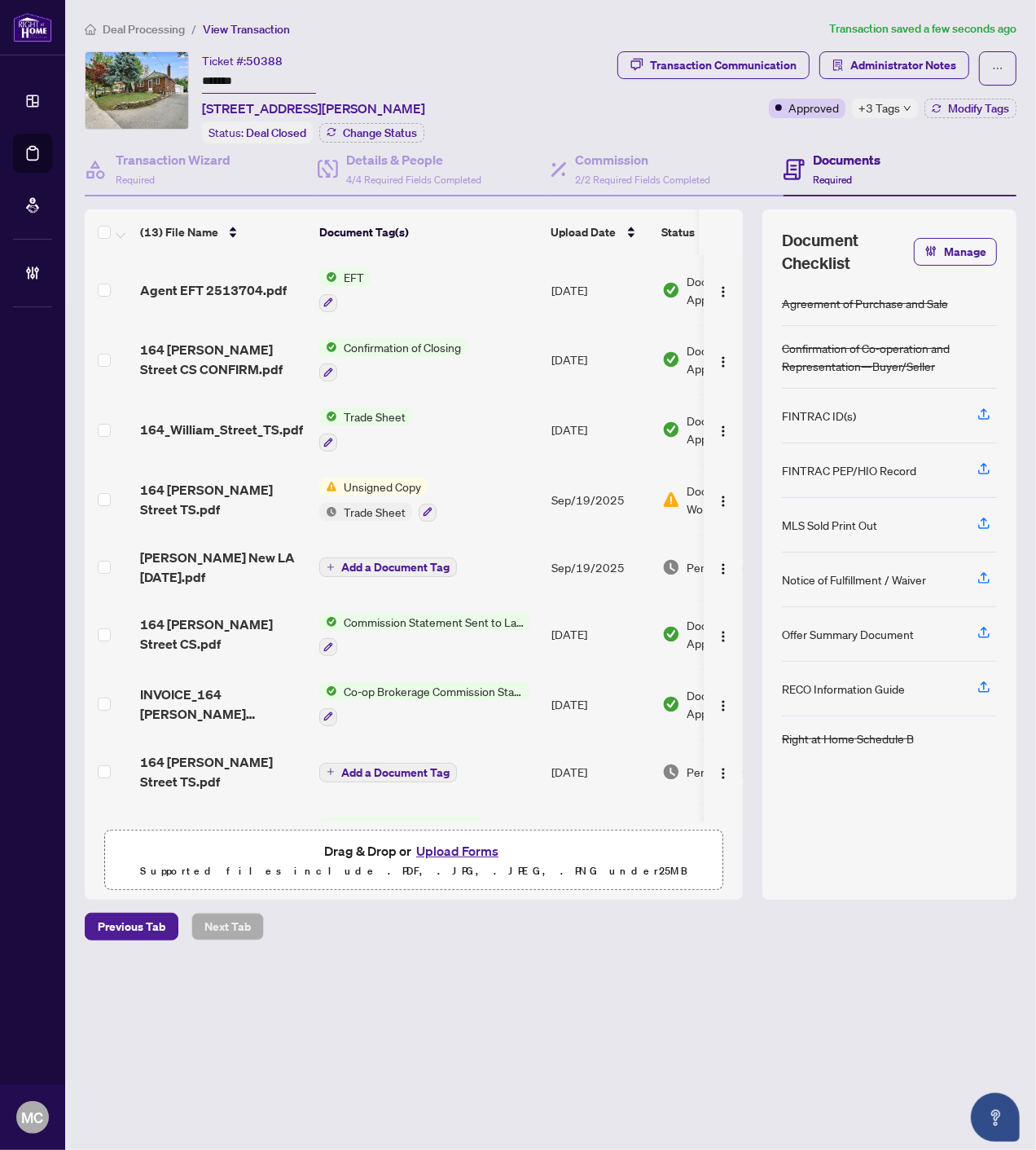
click at [163, 25] on span "Deal Processing" at bounding box center [143, 29] width 82 height 15
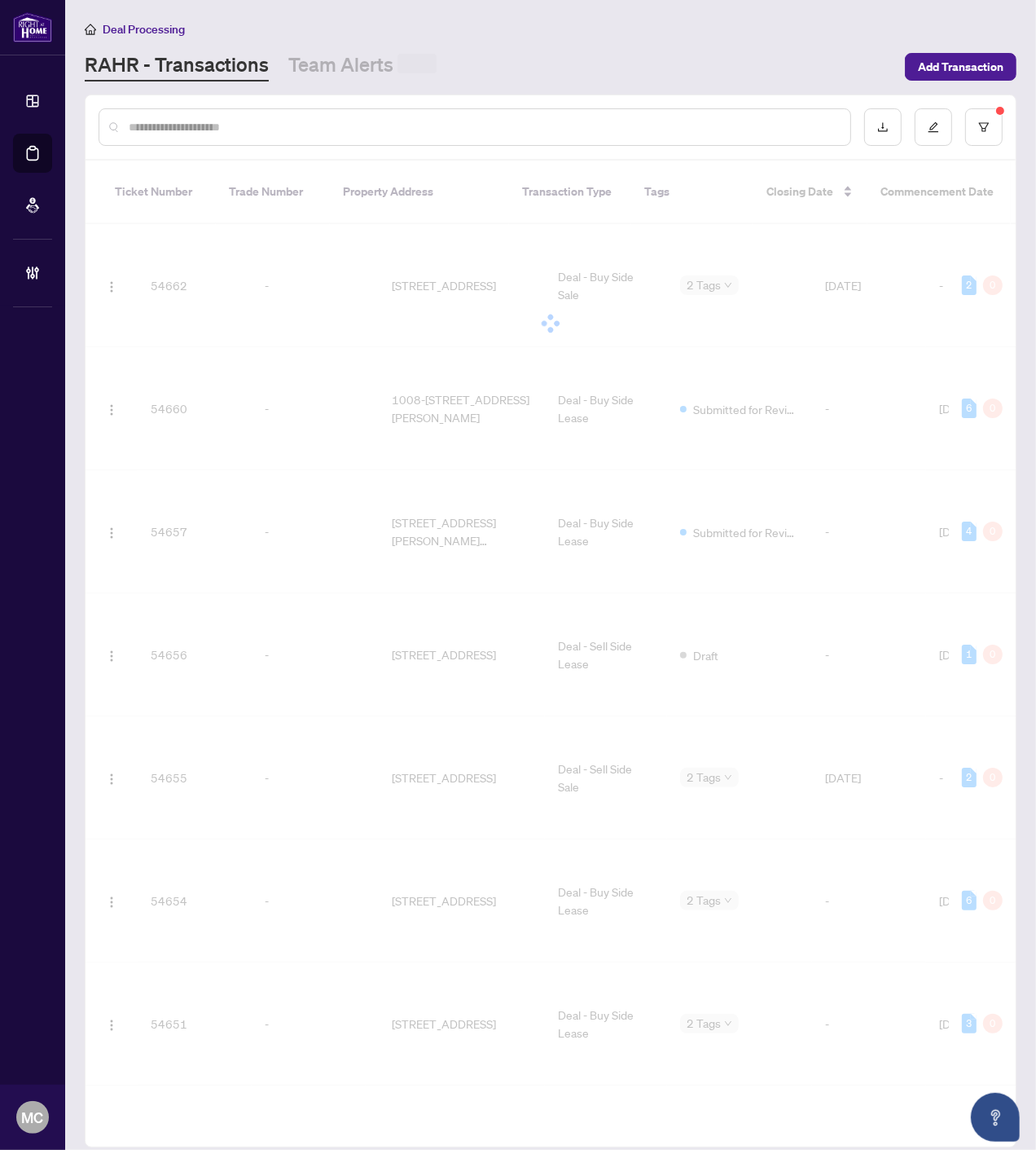
click at [412, 128] on input "text" at bounding box center [482, 127] width 708 height 18
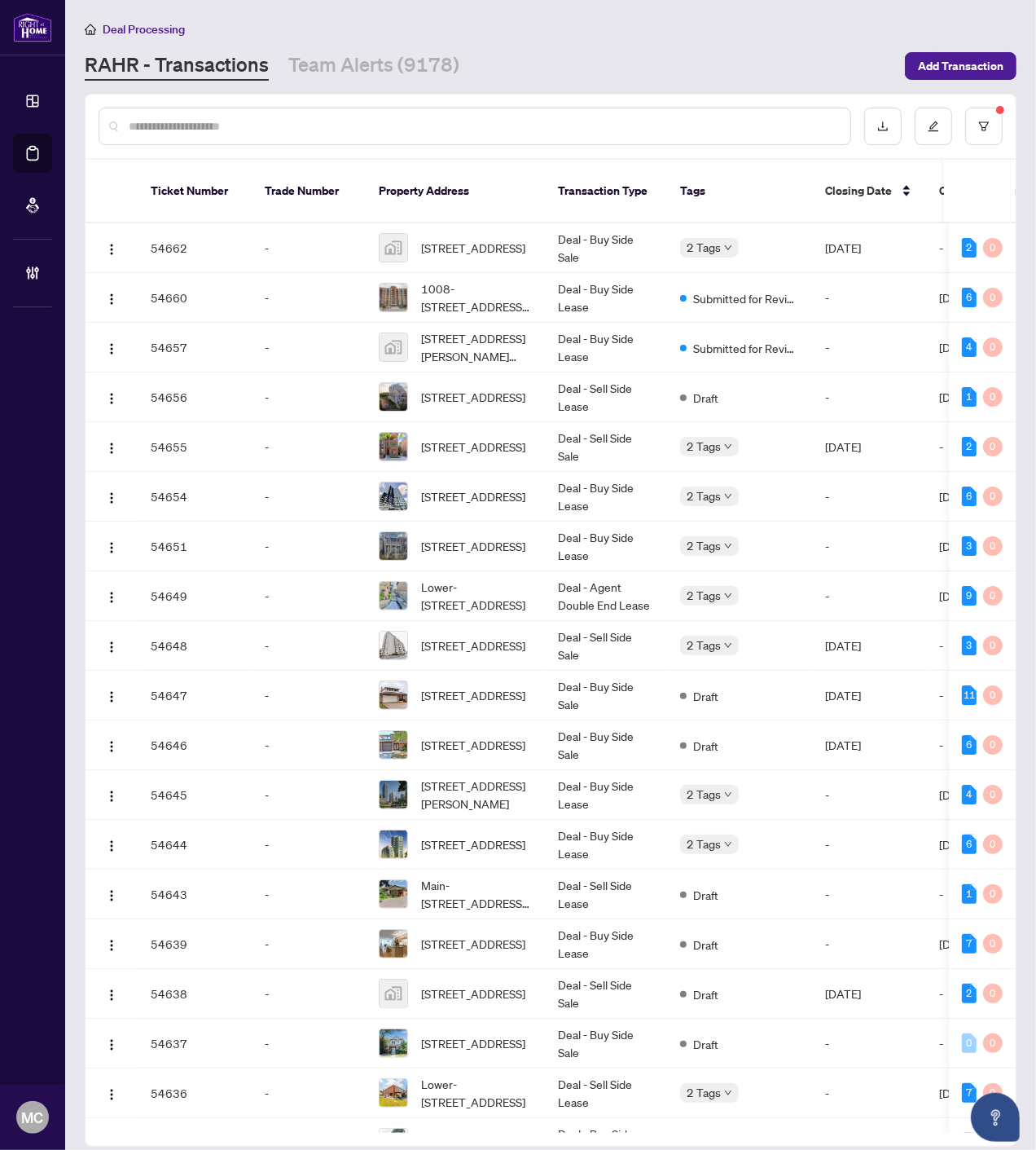
click at [412, 128] on input "text" at bounding box center [482, 126] width 708 height 18
type input "*******"
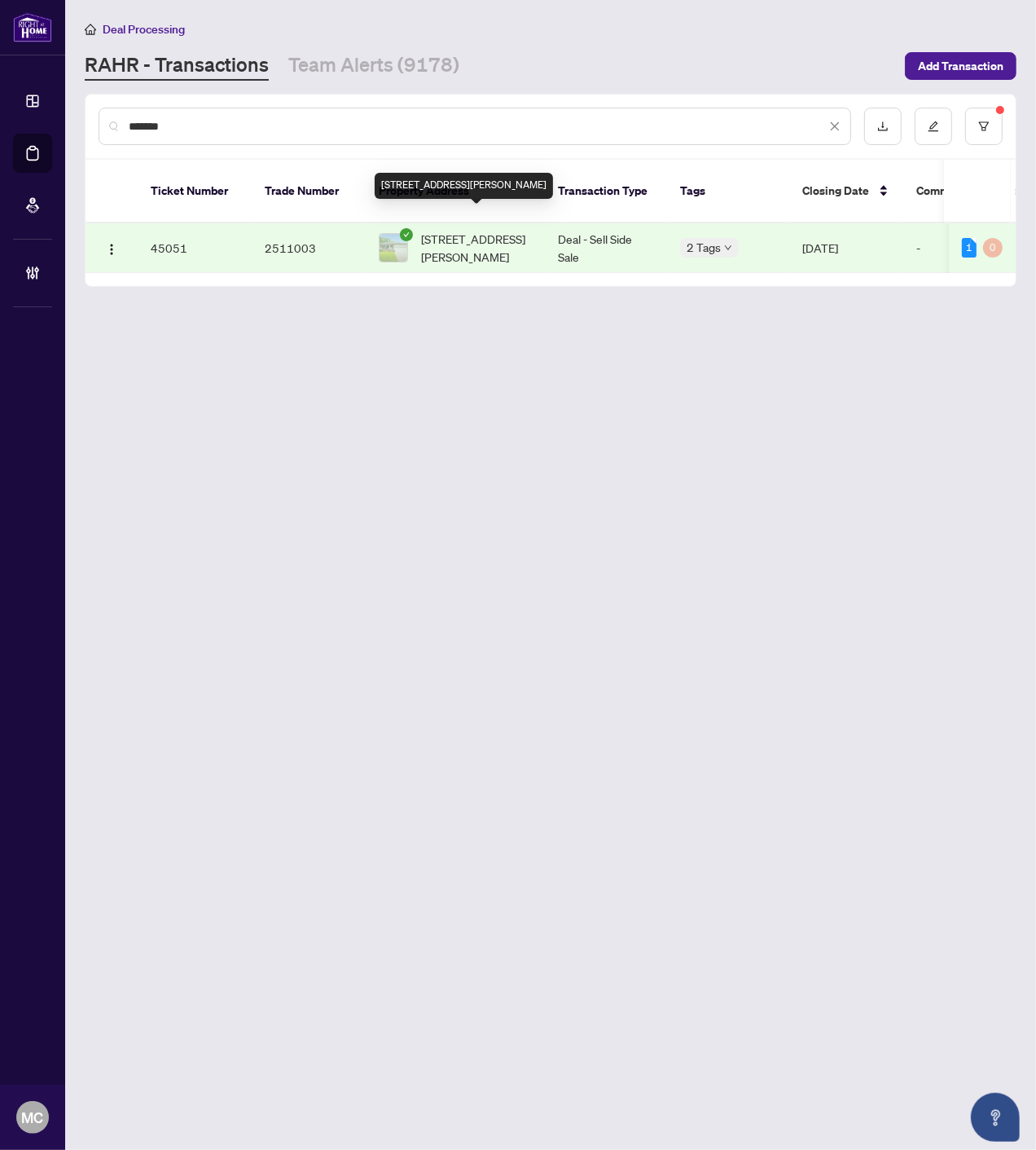
click at [475, 230] on span "90 Clement Rd, Toronto, Ontario M9R 1Z2, Canada" at bounding box center [477, 247] width 111 height 36
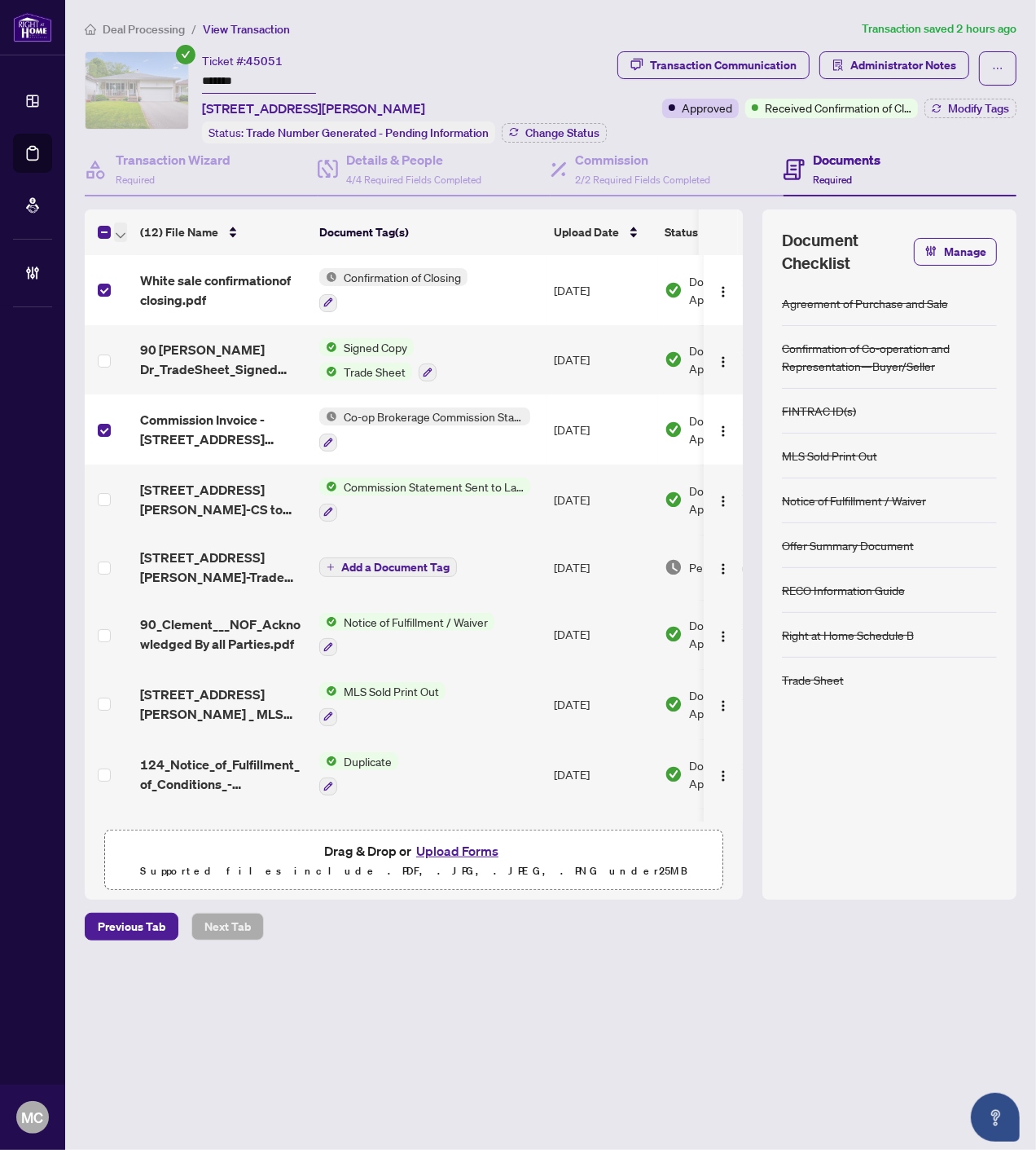
click at [123, 223] on span "button" at bounding box center [120, 232] width 10 height 18
click at [141, 256] on span "Open Selected in New Tab(s)" at bounding box center [199, 258] width 145 height 18
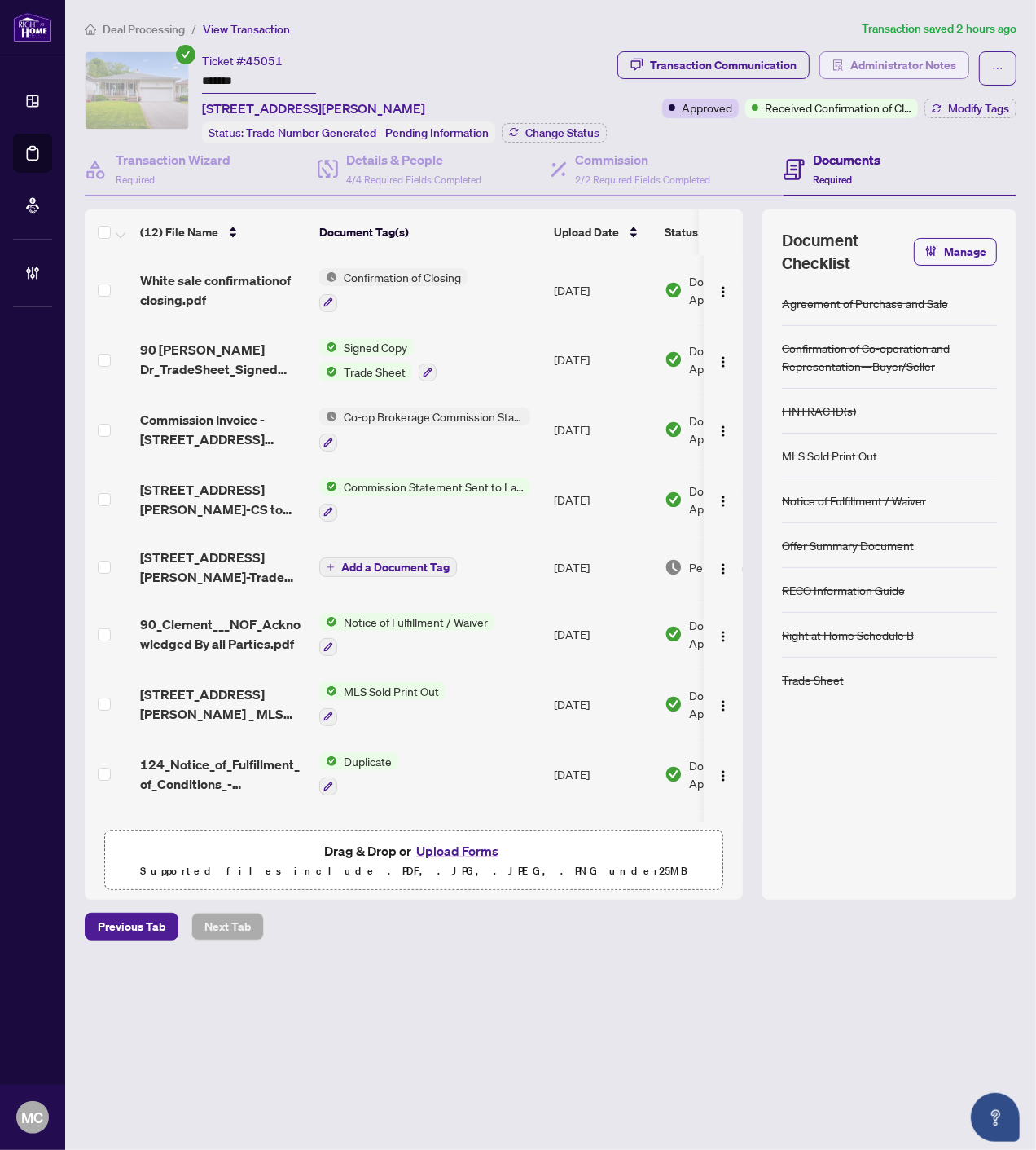
click at [893, 67] on span "Administrator Notes" at bounding box center [903, 65] width 106 height 26
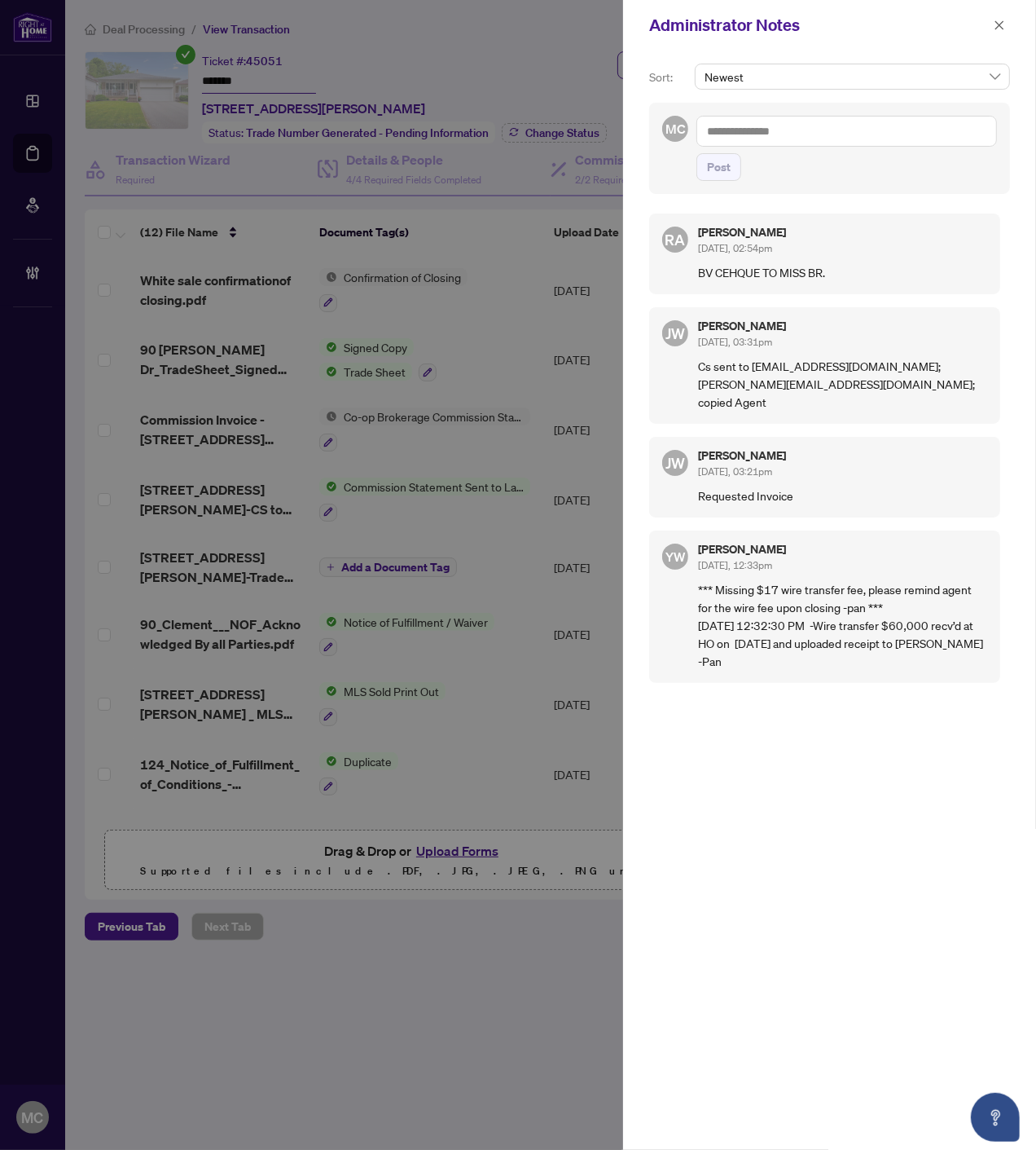
click at [990, 31] on button "button" at bounding box center [1000, 25] width 21 height 20
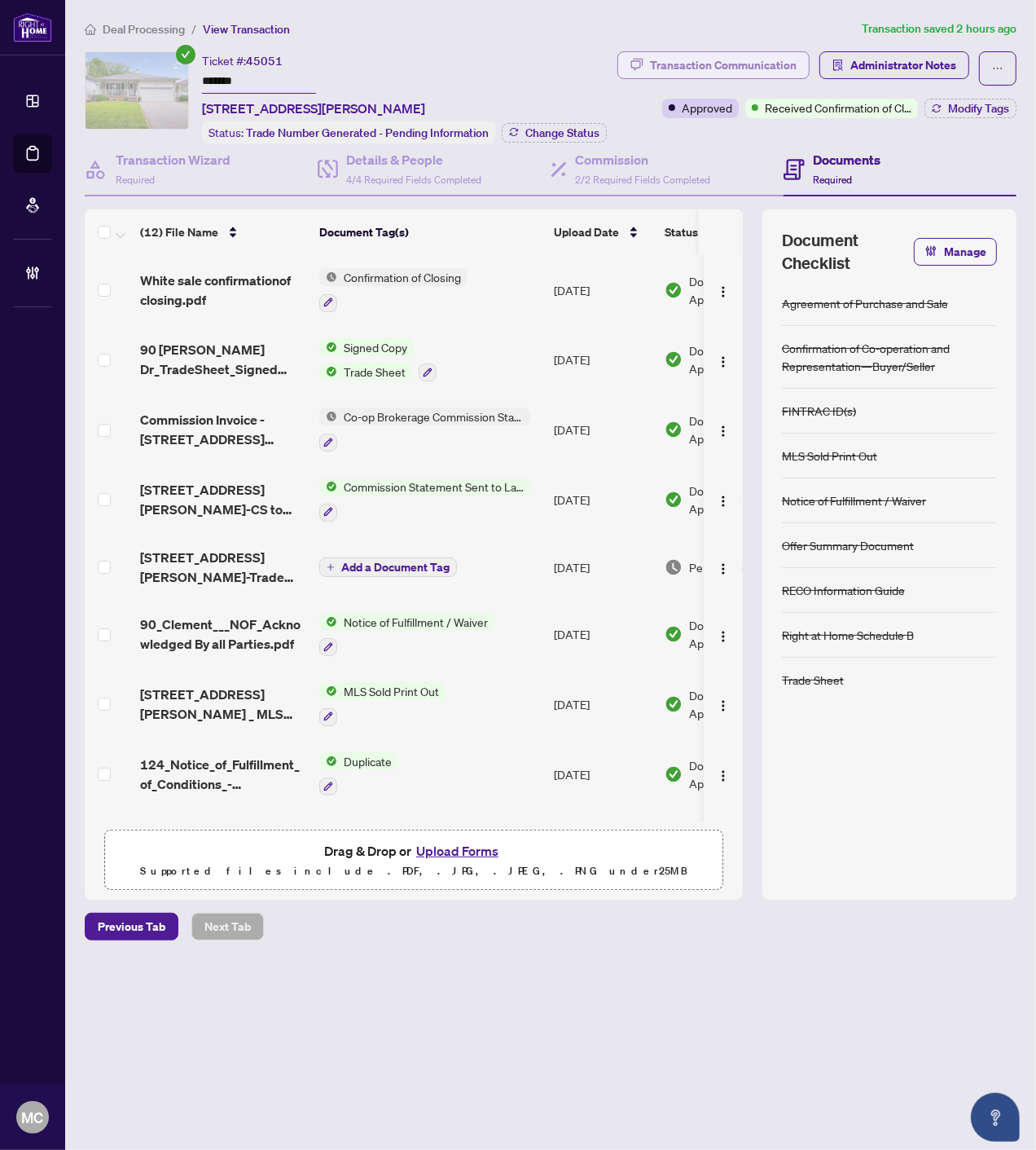
click at [648, 71] on button "Transaction Communication" at bounding box center [713, 65] width 192 height 28
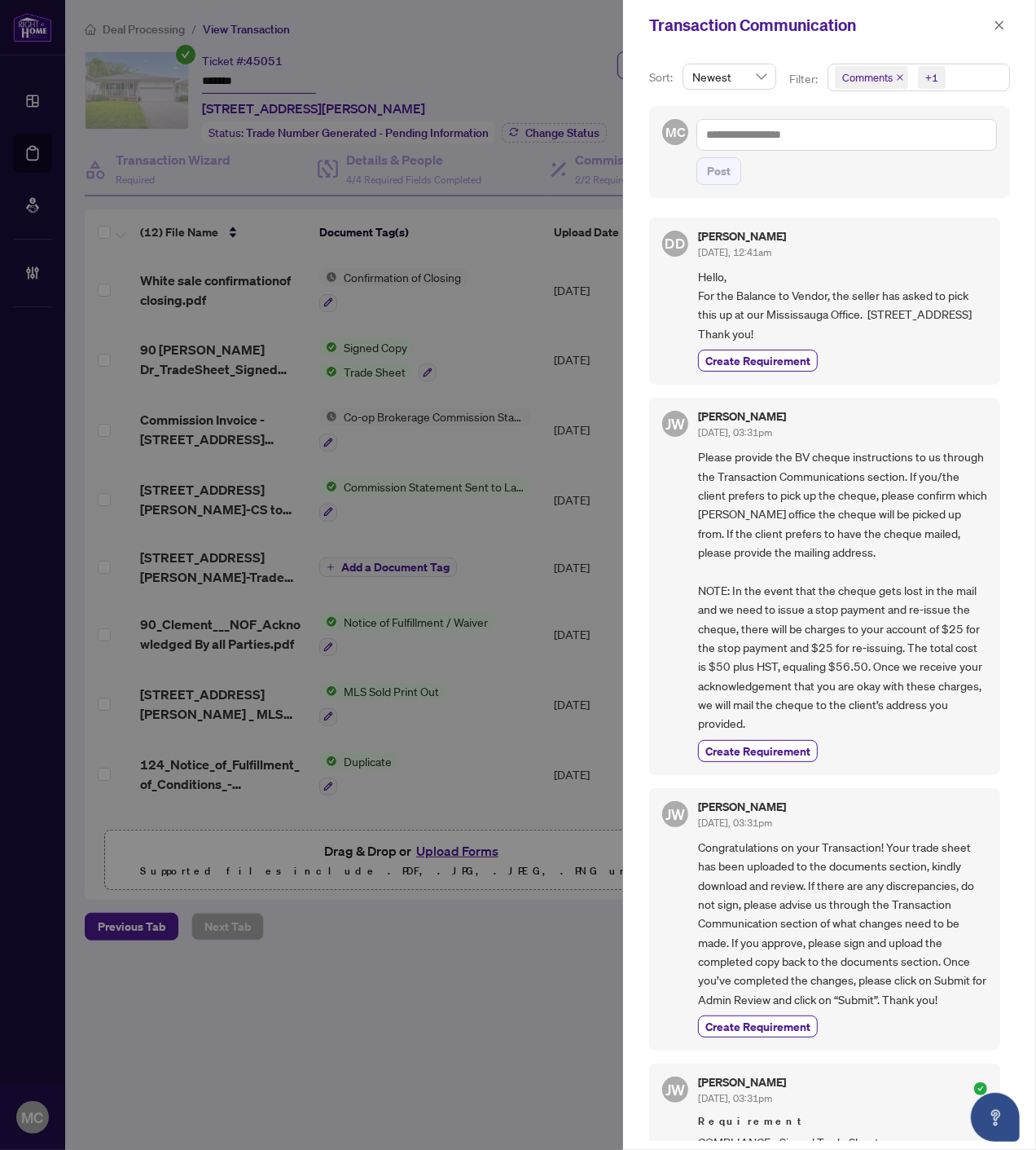
click at [900, 76] on icon "close" at bounding box center [900, 77] width 8 height 8
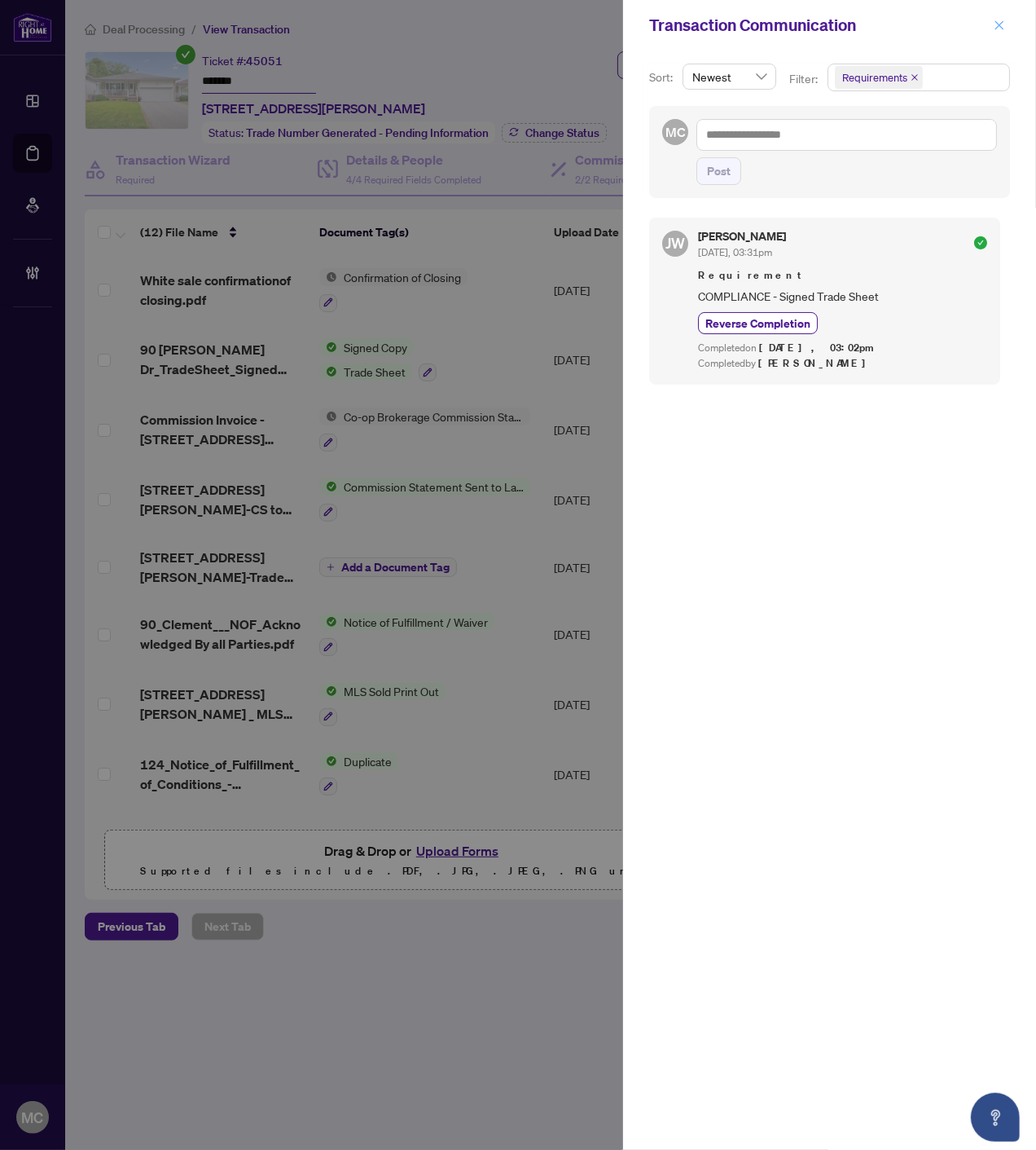
click at [995, 20] on icon "close" at bounding box center [999, 25] width 11 height 11
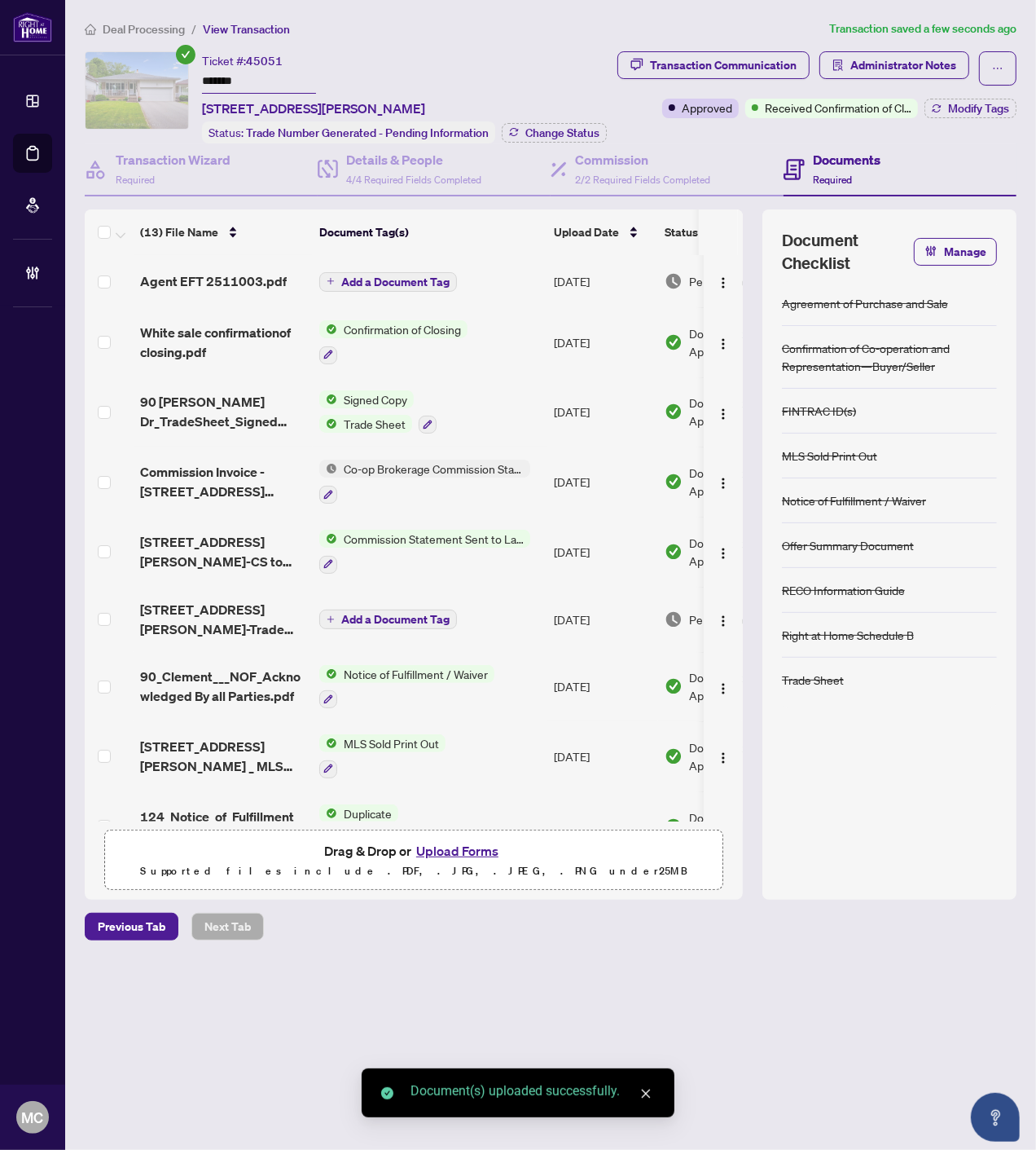
click at [419, 278] on span "Add a Document Tag" at bounding box center [395, 282] width 108 height 11
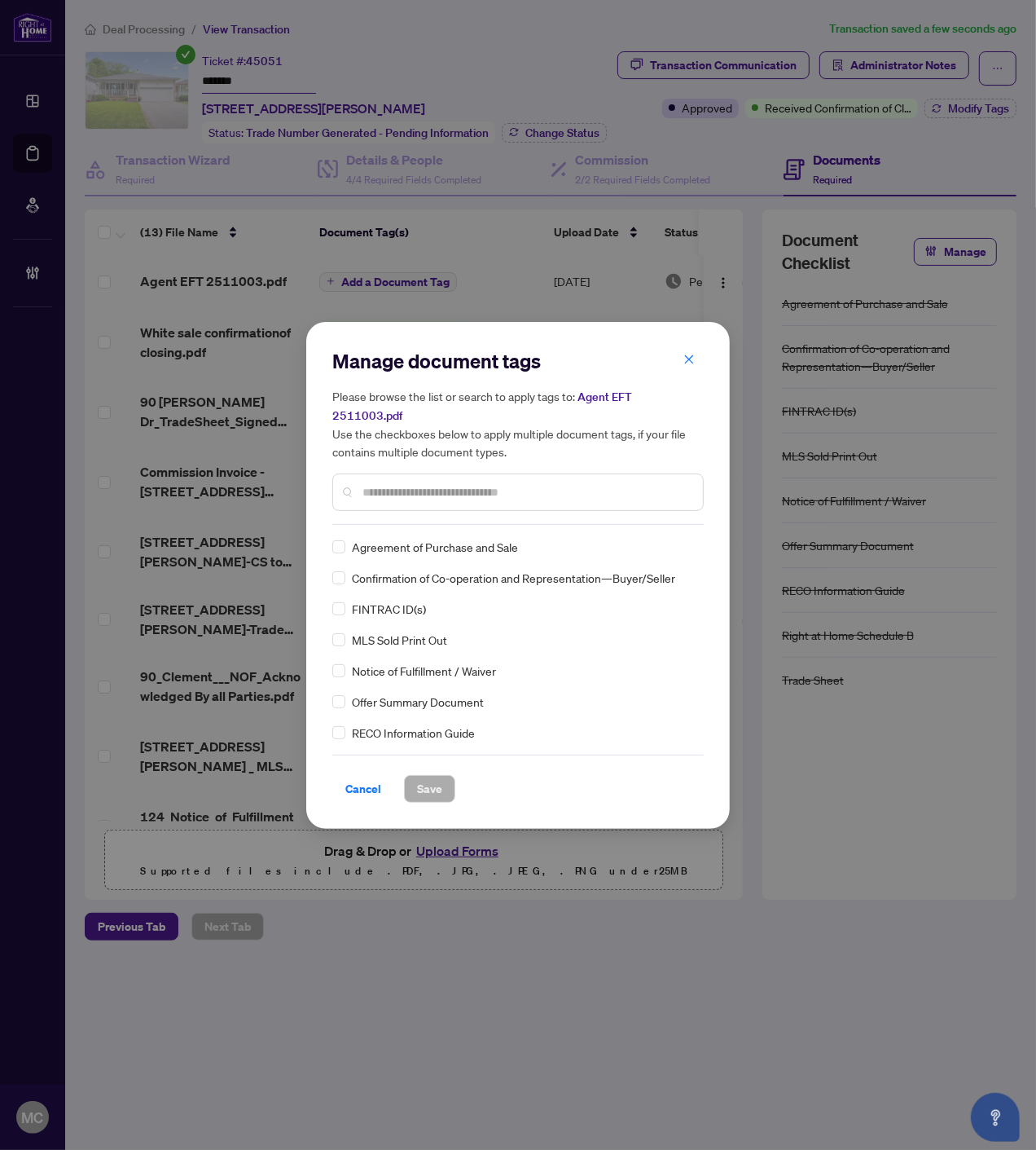
click at [531, 483] on input "text" at bounding box center [526, 492] width 328 height 18
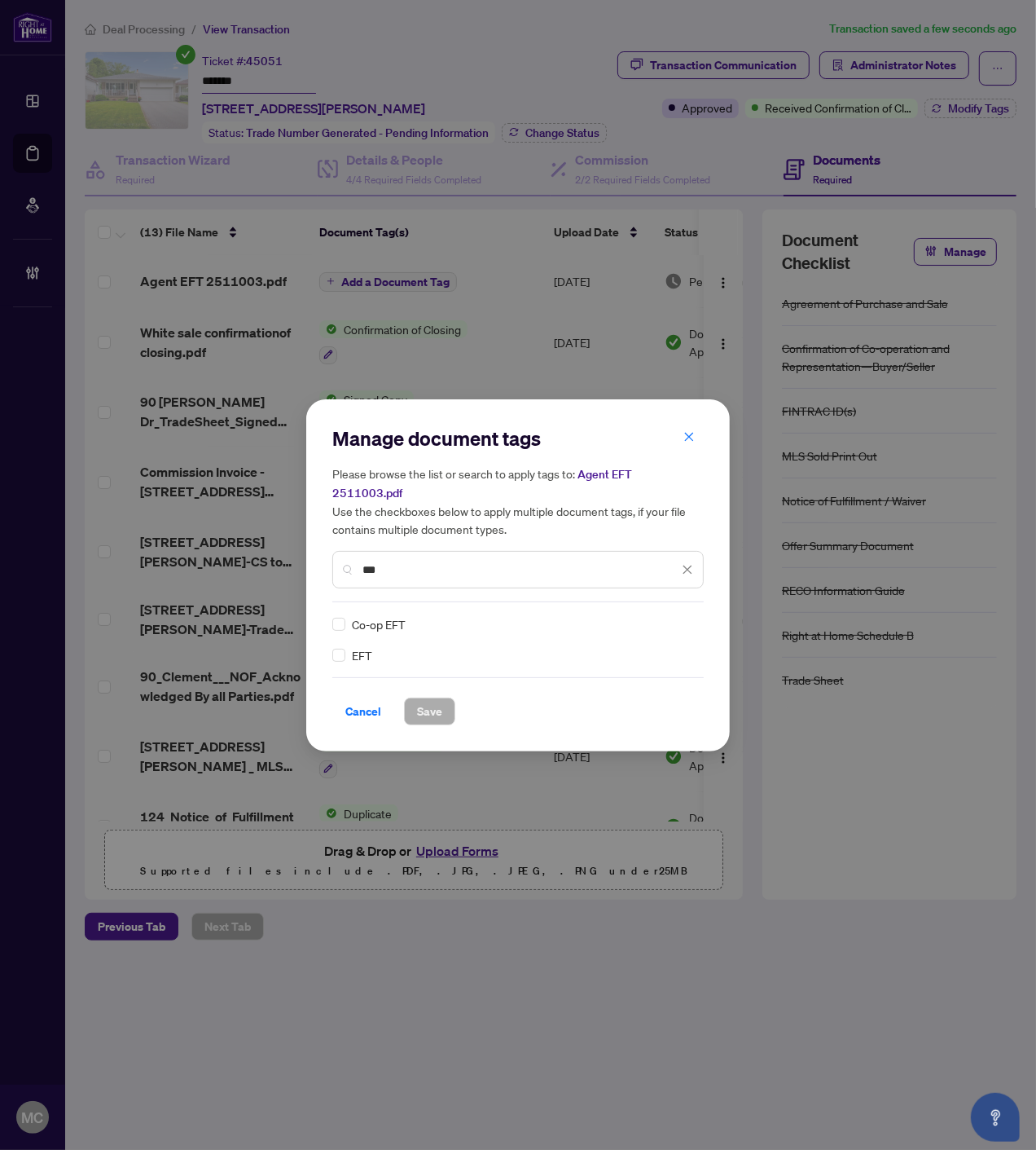
type input "***"
click at [674, 616] on img at bounding box center [670, 624] width 16 height 16
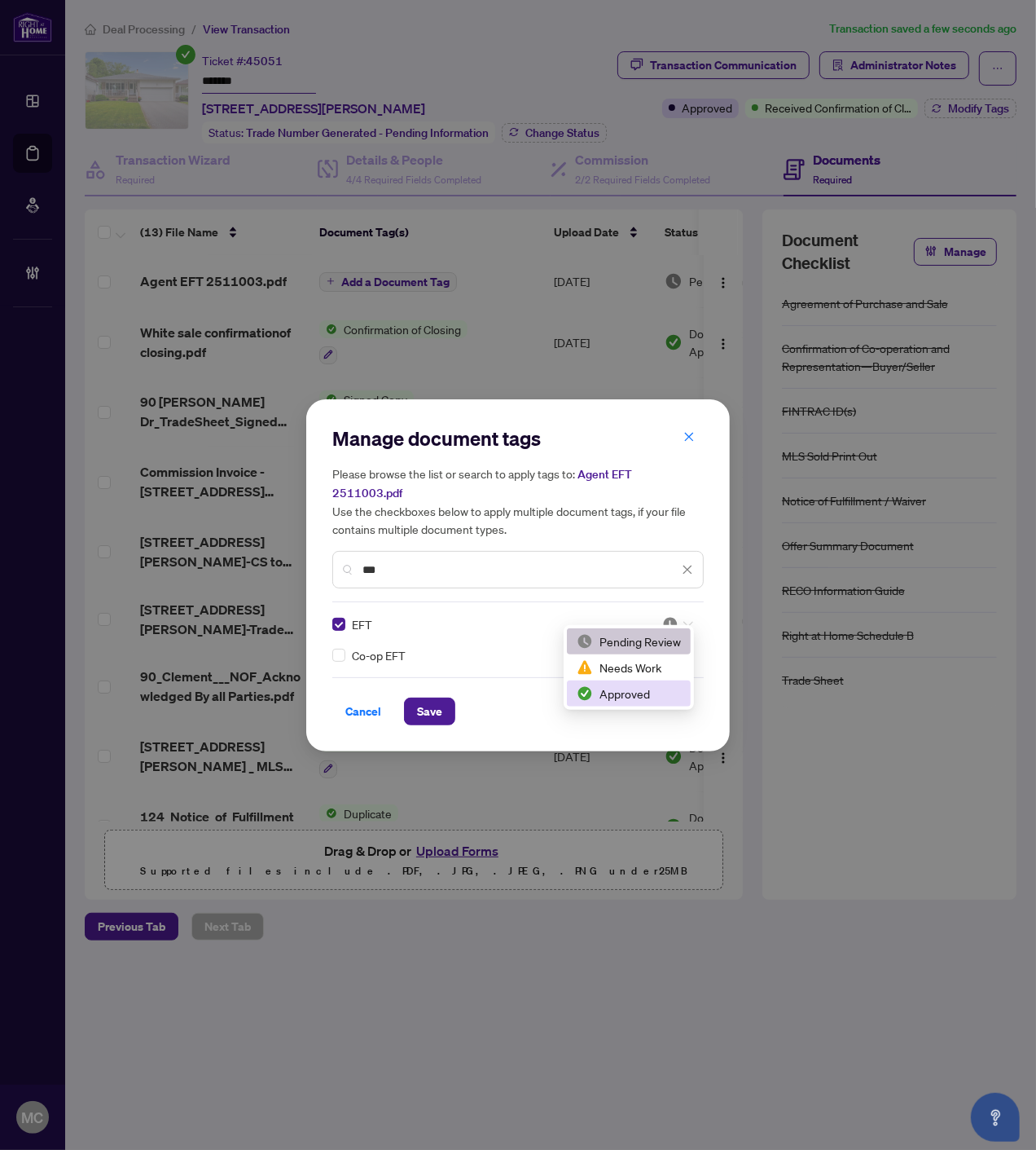
click at [642, 689] on div "Approved" at bounding box center [629, 693] width 104 height 18
click at [434, 707] on span "Save" at bounding box center [429, 711] width 25 height 26
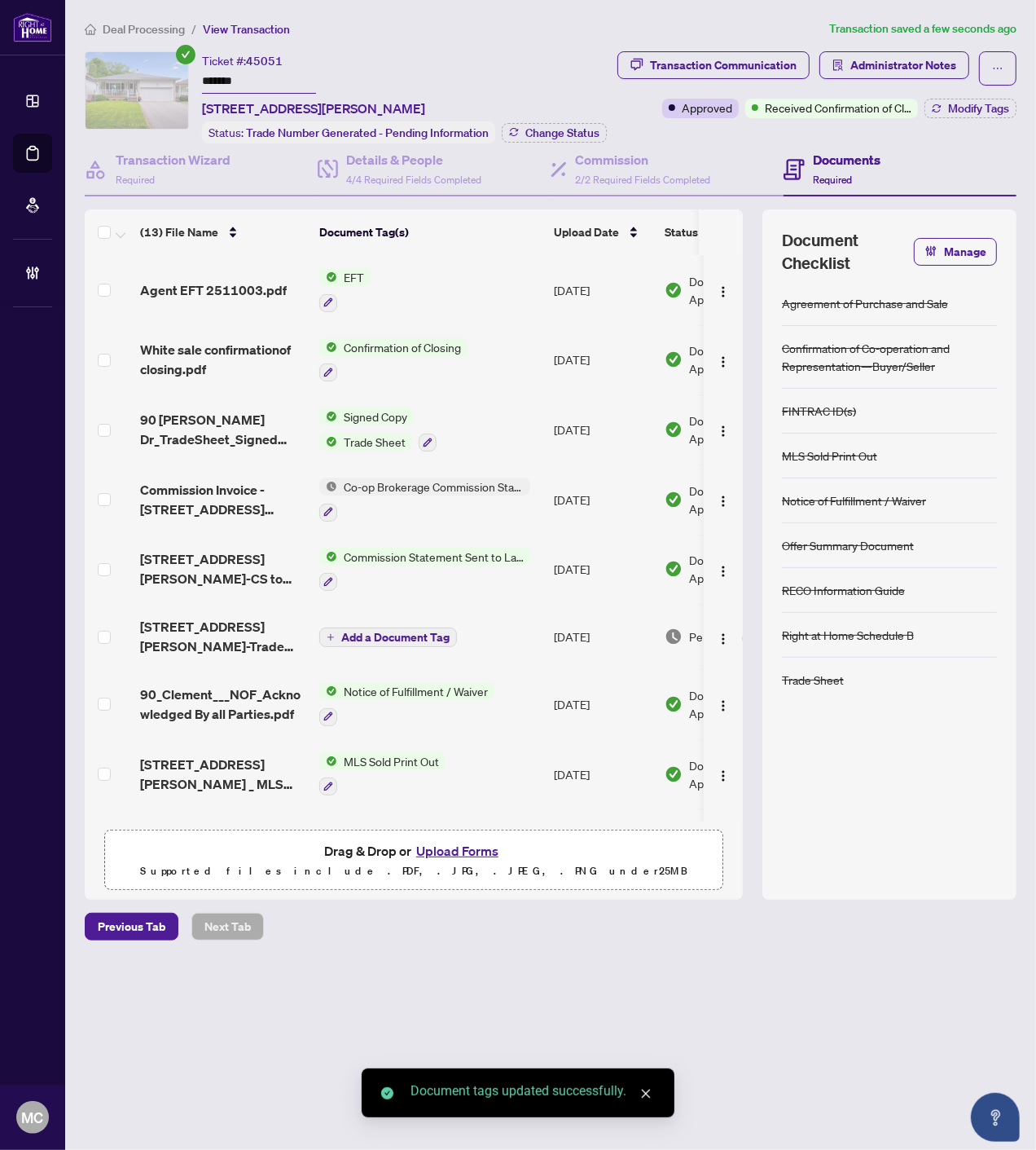
click at [720, 285] on img "button" at bounding box center [723, 291] width 13 height 13
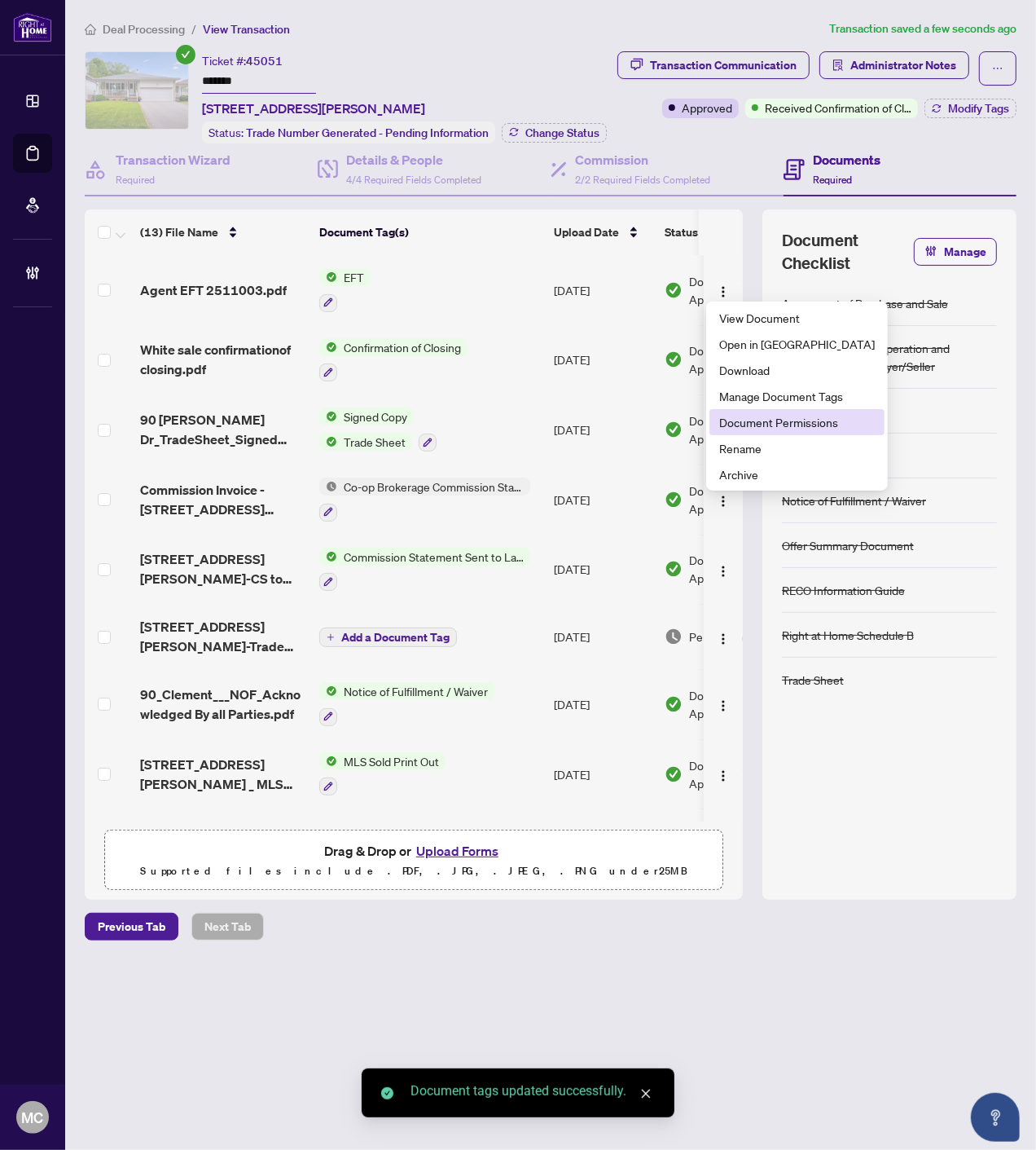
click at [759, 416] on span "Document Permissions" at bounding box center [797, 421] width 155 height 18
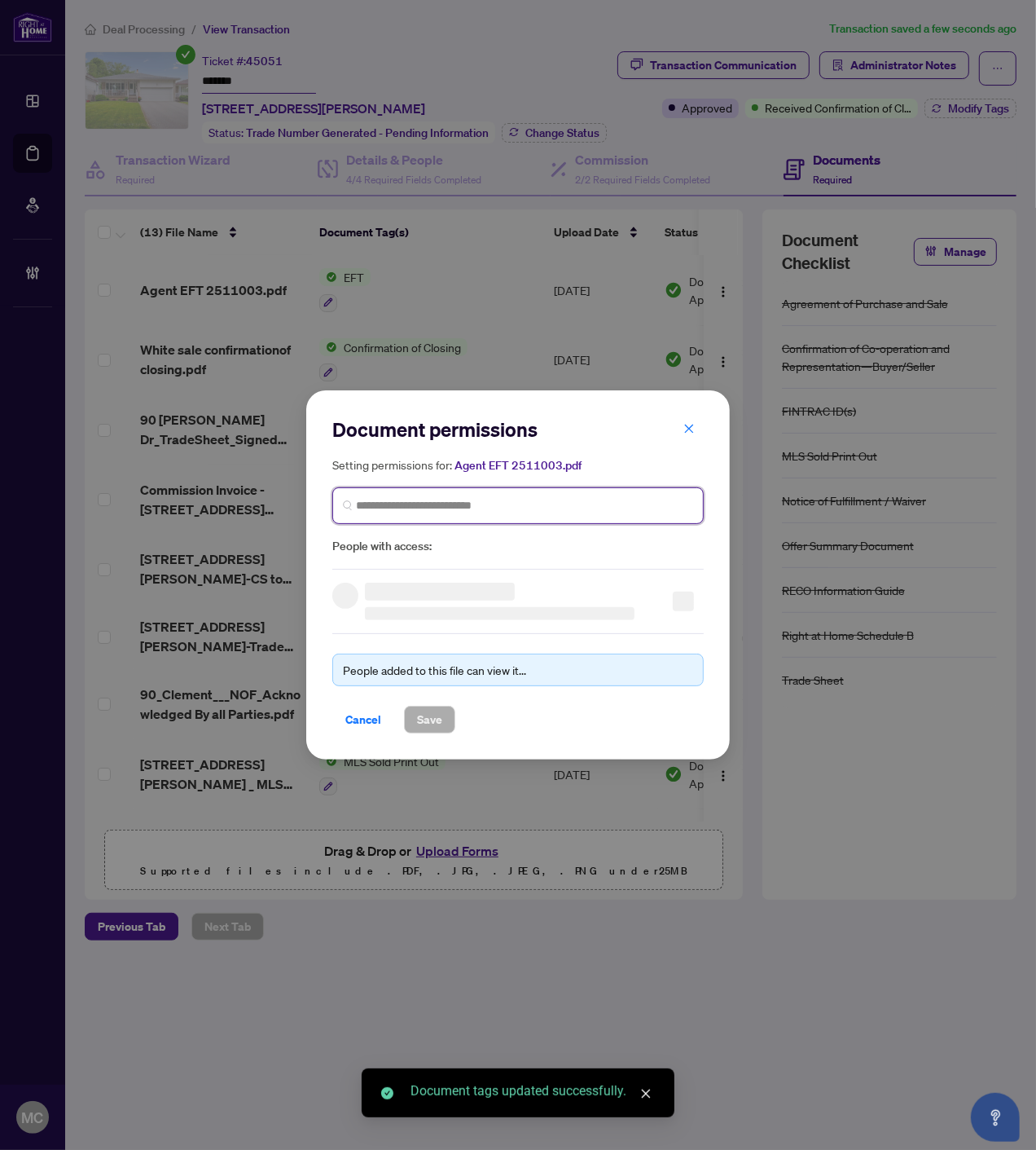
click at [514, 507] on input "search" at bounding box center [525, 506] width 337 height 17
paste input "**********"
type input "**********"
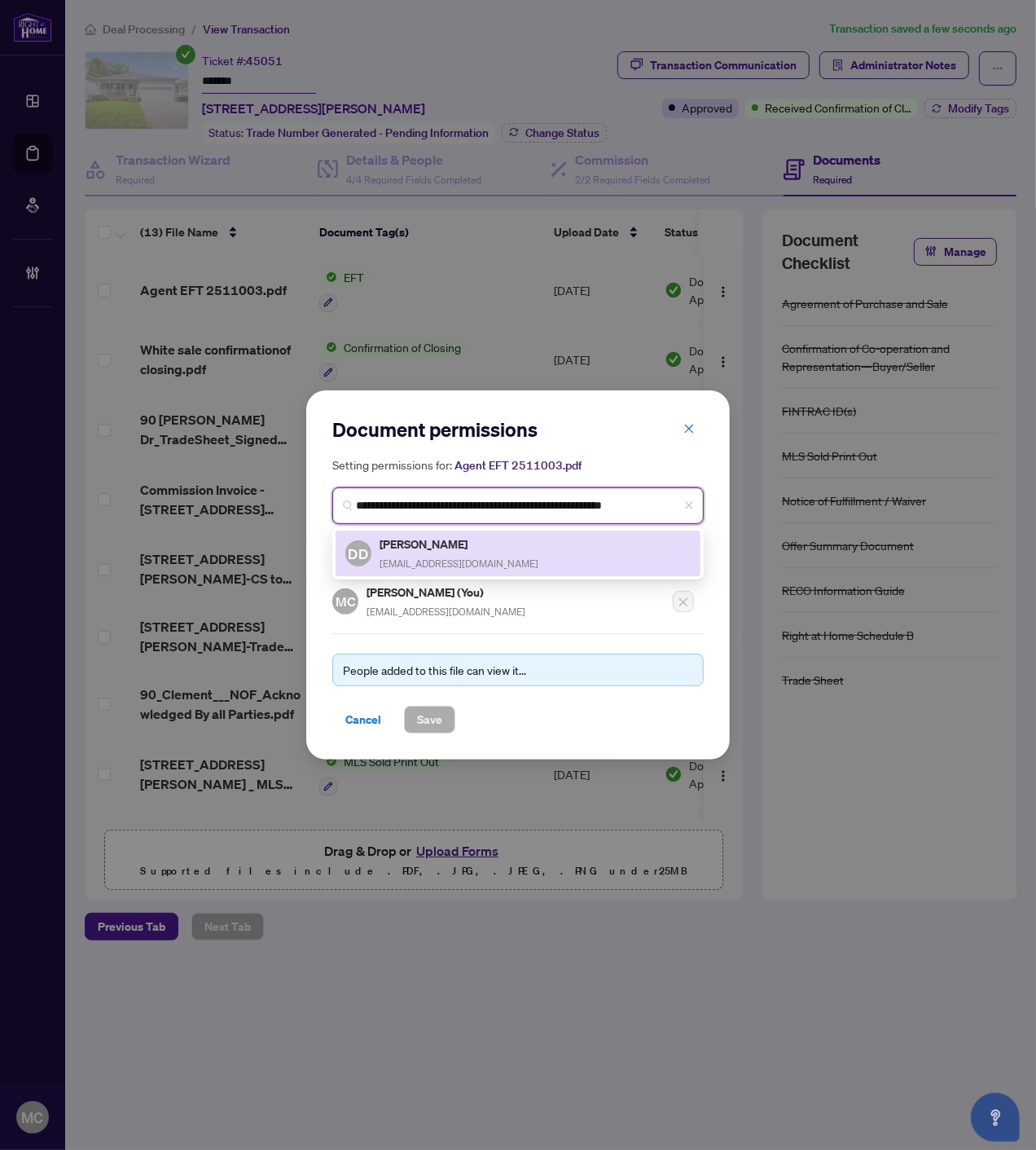
click at [402, 558] on span "Buyandsellwithdom@gmail.com" at bounding box center [459, 564] width 159 height 12
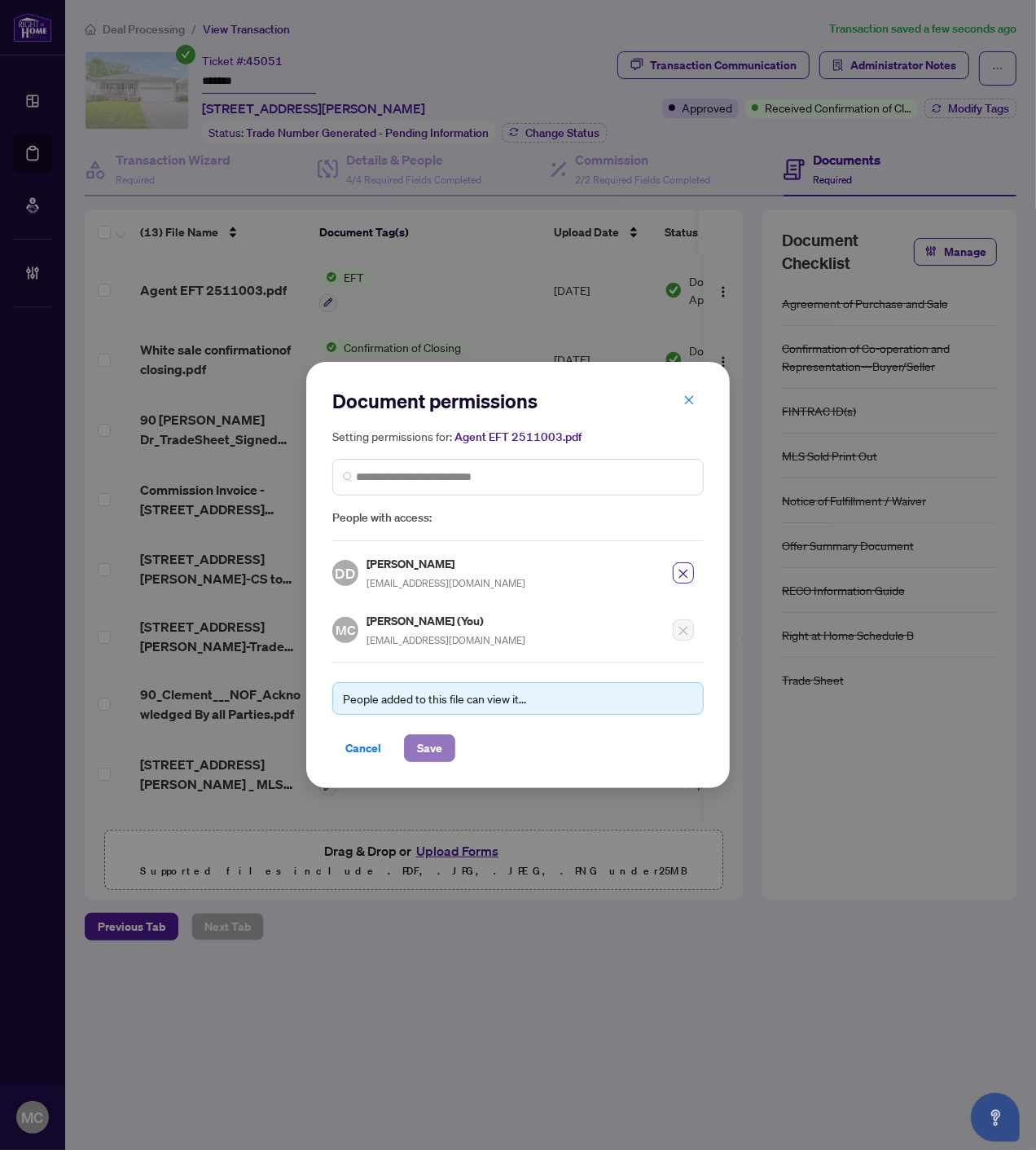
click at [421, 737] on span "Save" at bounding box center [429, 748] width 25 height 26
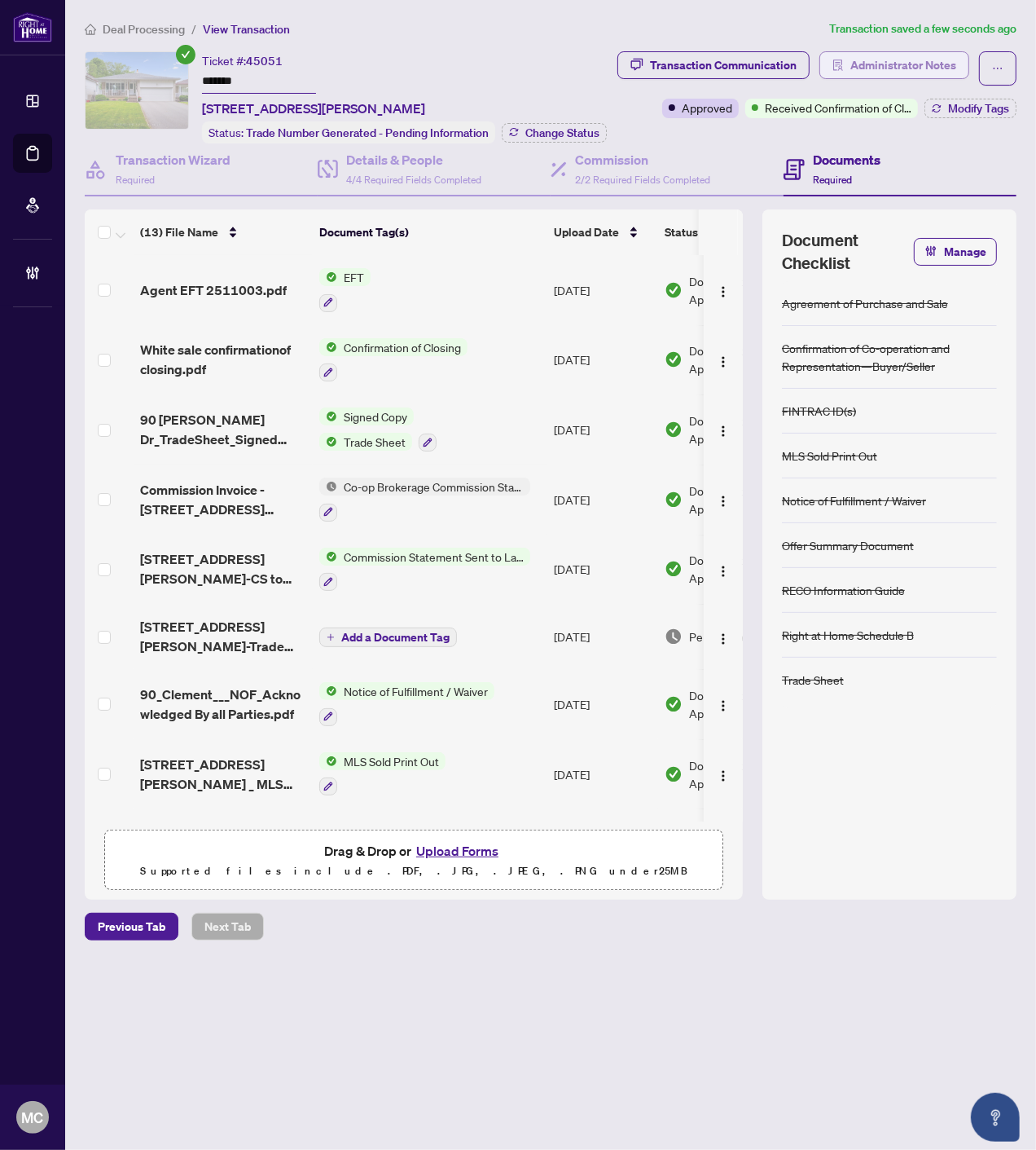
click at [922, 62] on span "Administrator Notes" at bounding box center [903, 65] width 106 height 26
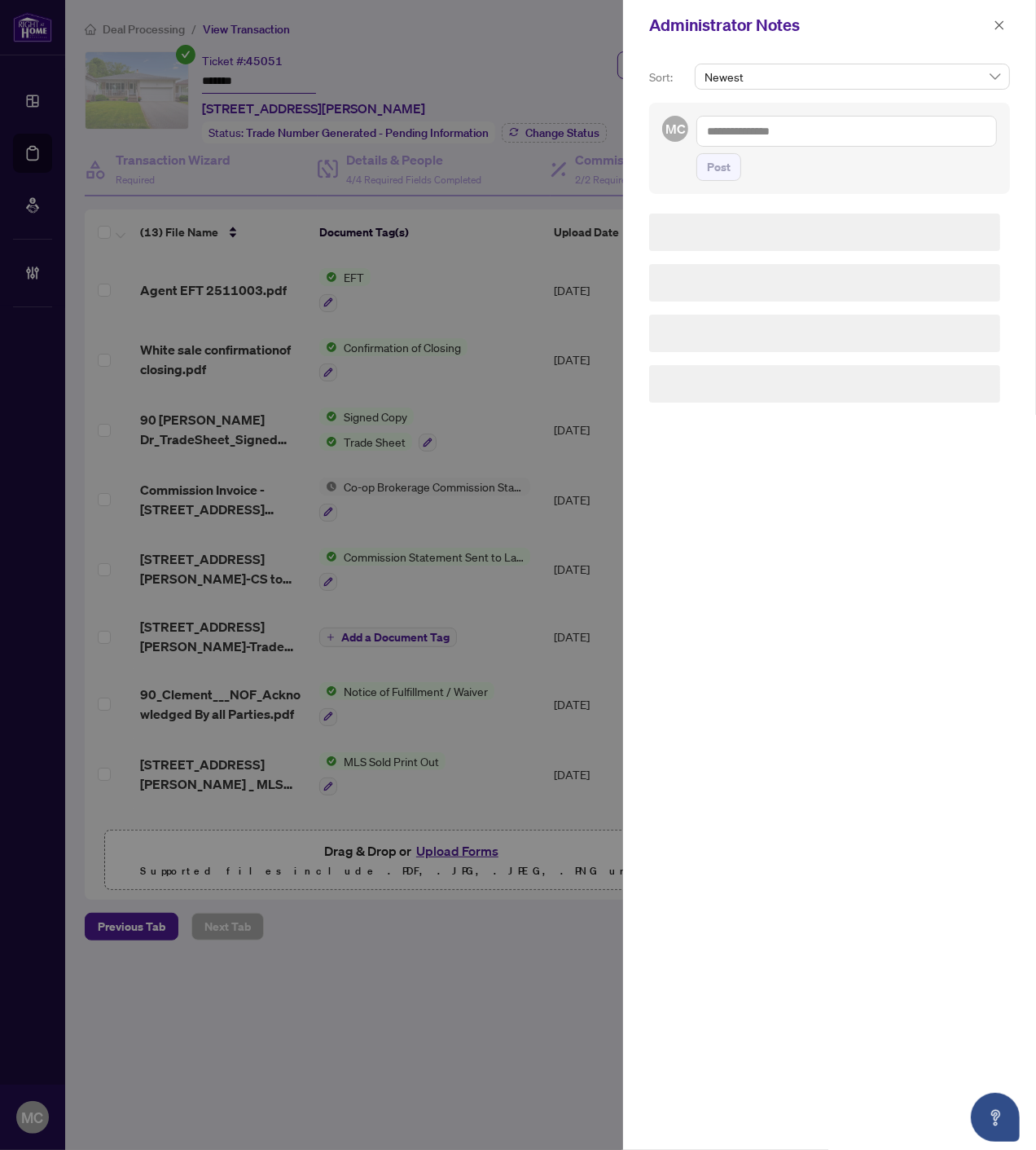
click at [863, 133] on textarea at bounding box center [846, 131] width 301 height 31
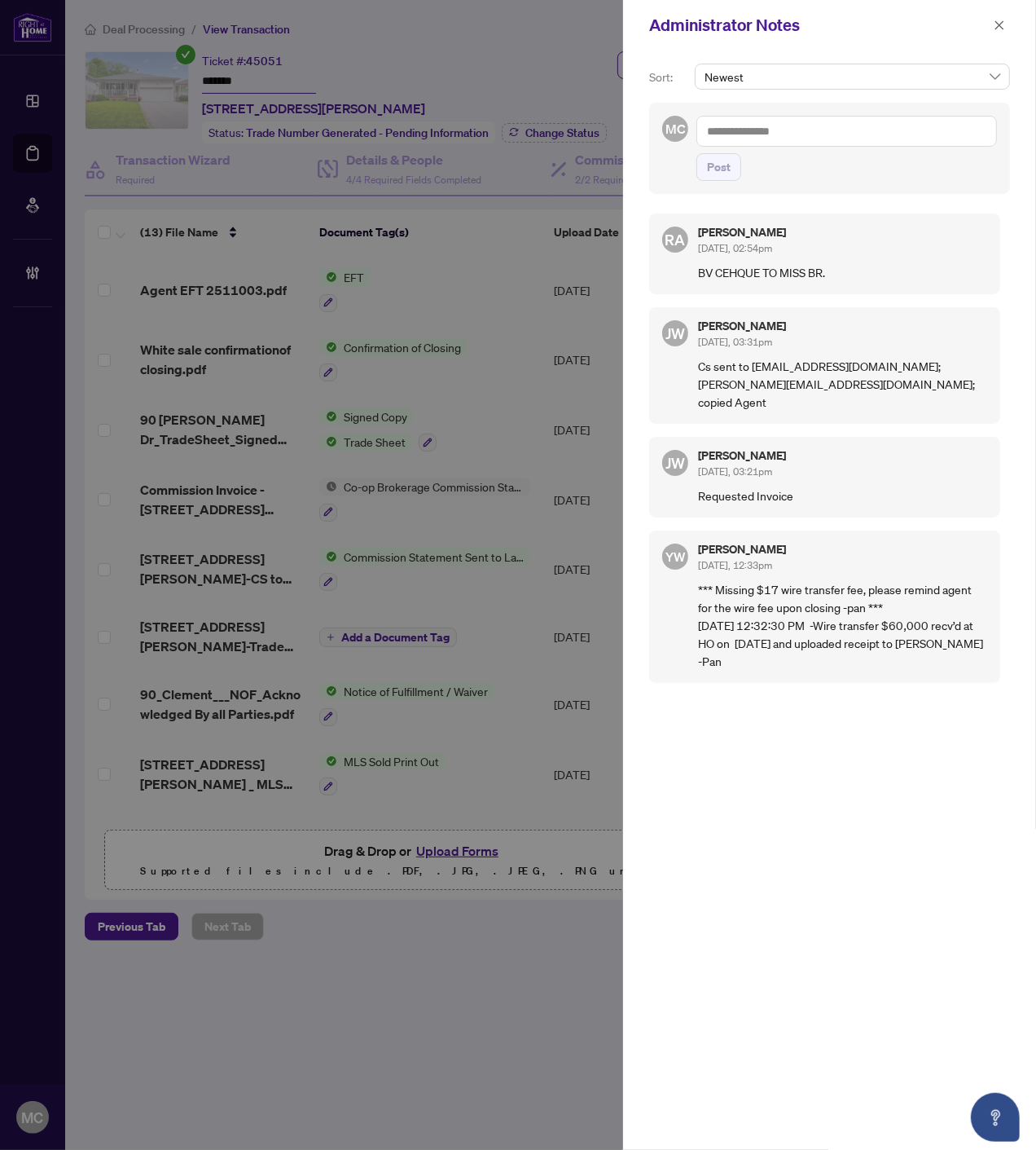
paste textarea "**********"
type textarea "**********"
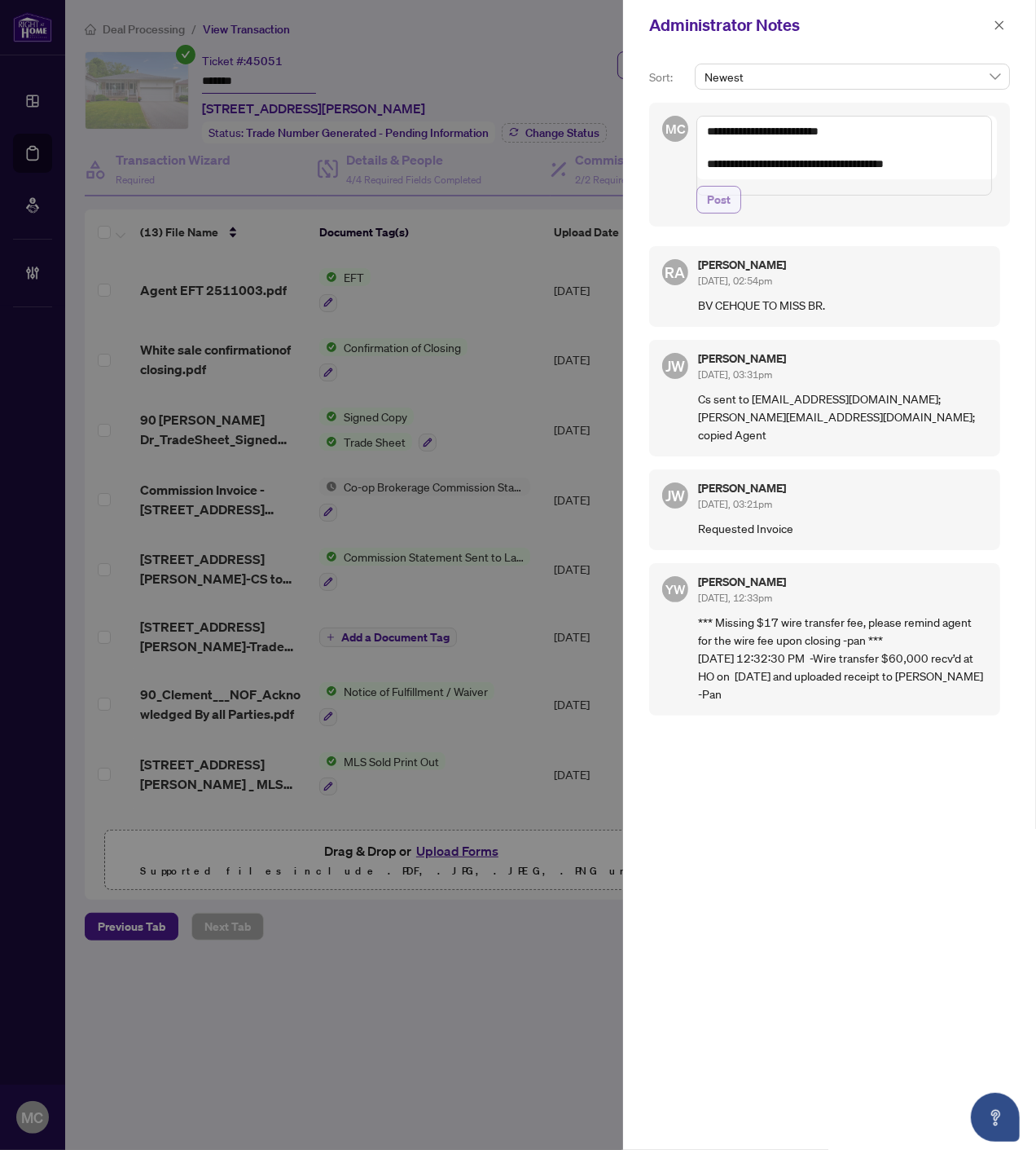
click at [720, 212] on span "Post" at bounding box center [719, 199] width 23 height 26
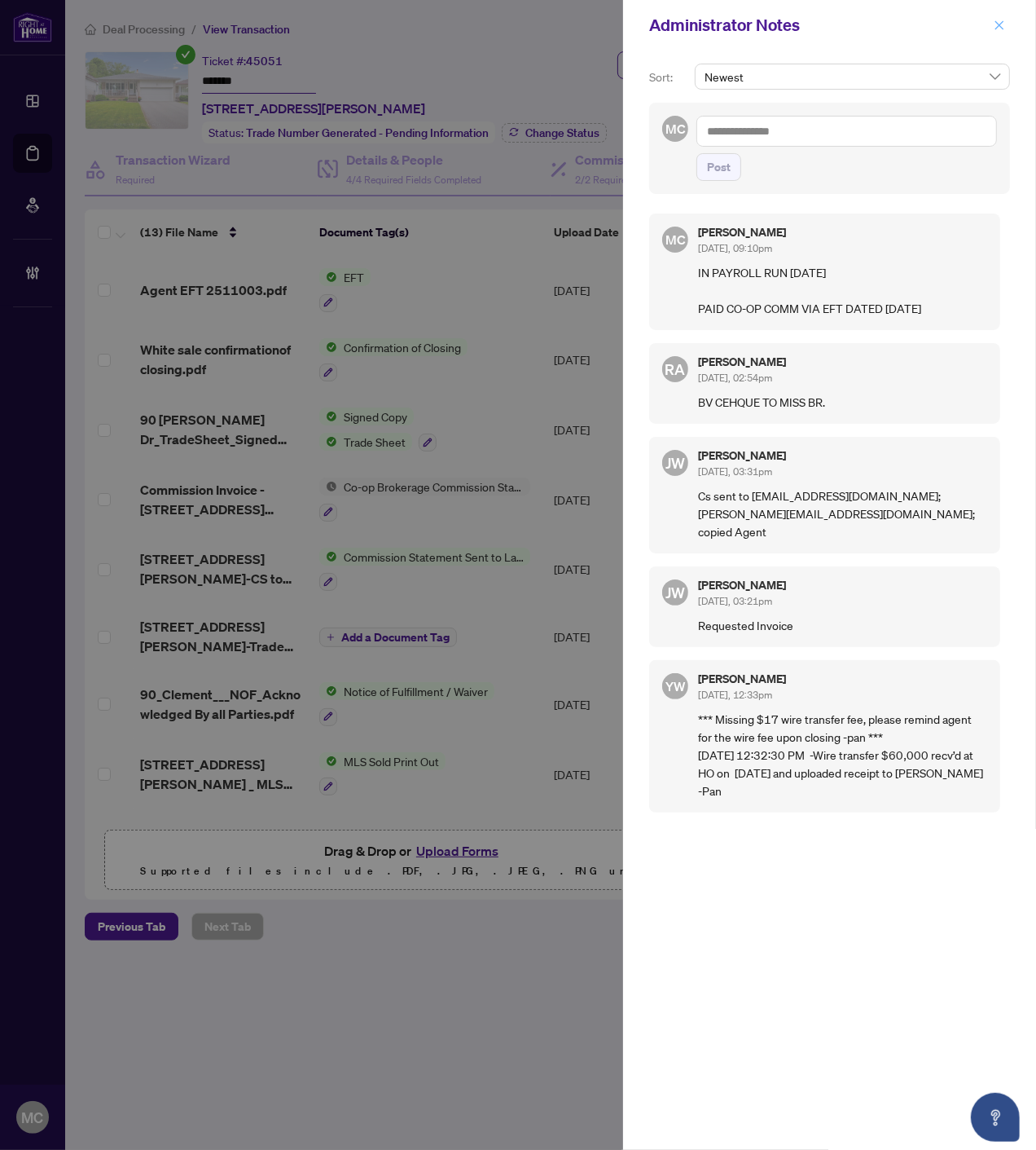
click at [997, 22] on icon "close" at bounding box center [1000, 24] width 9 height 9
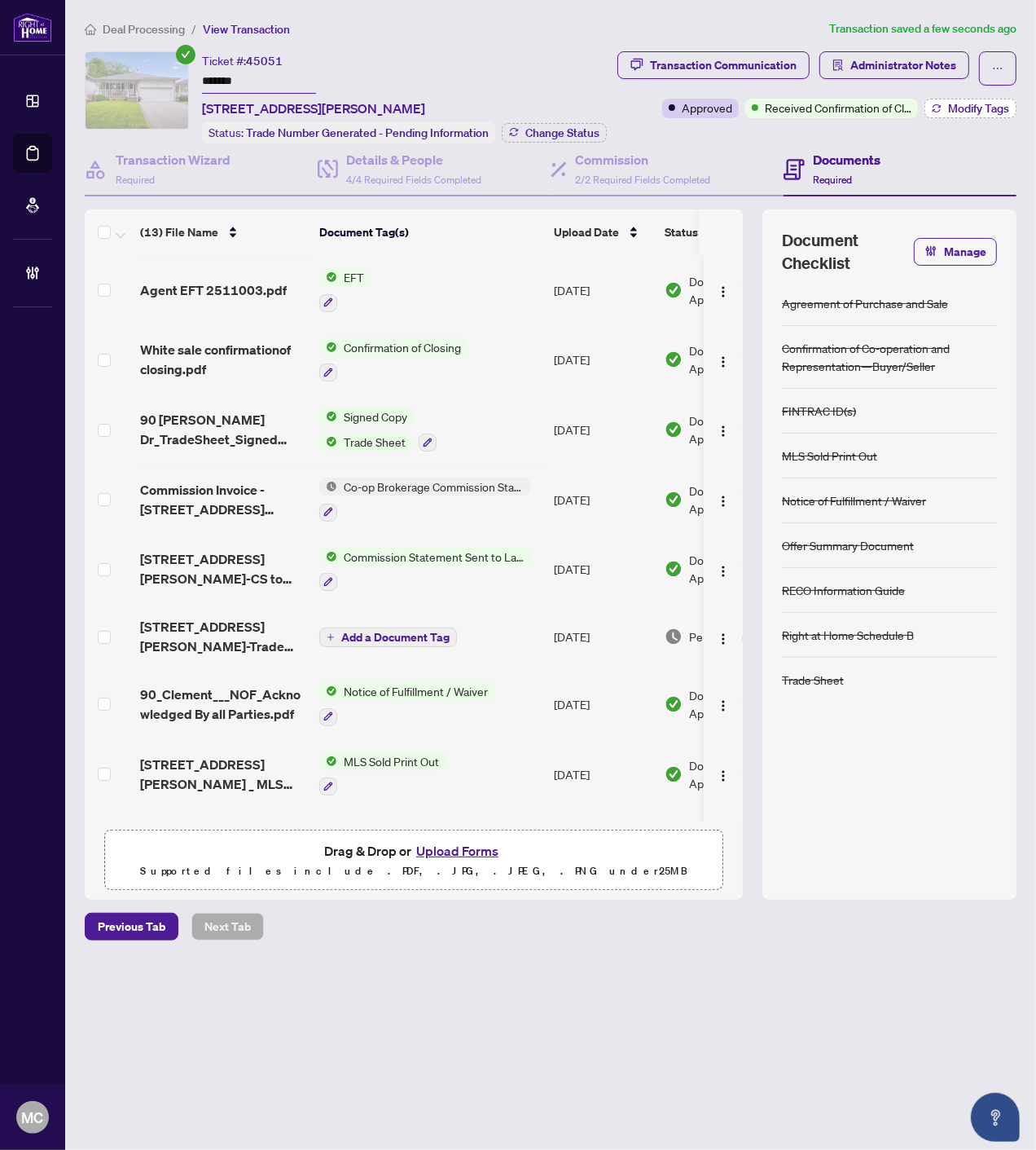
click at [939, 103] on icon "button" at bounding box center [936, 108] width 10 height 10
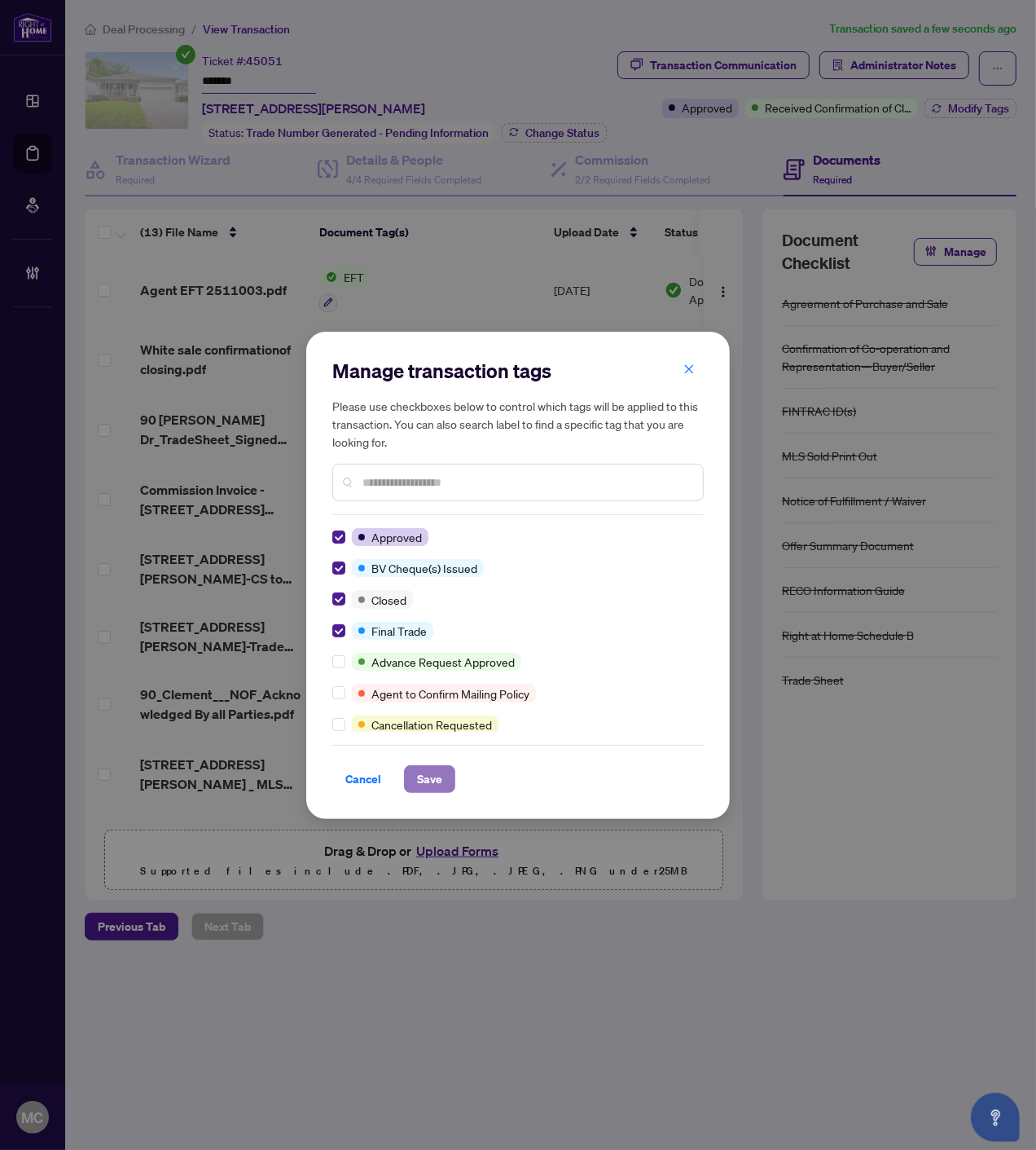
click at [430, 776] on span "Save" at bounding box center [429, 779] width 25 height 26
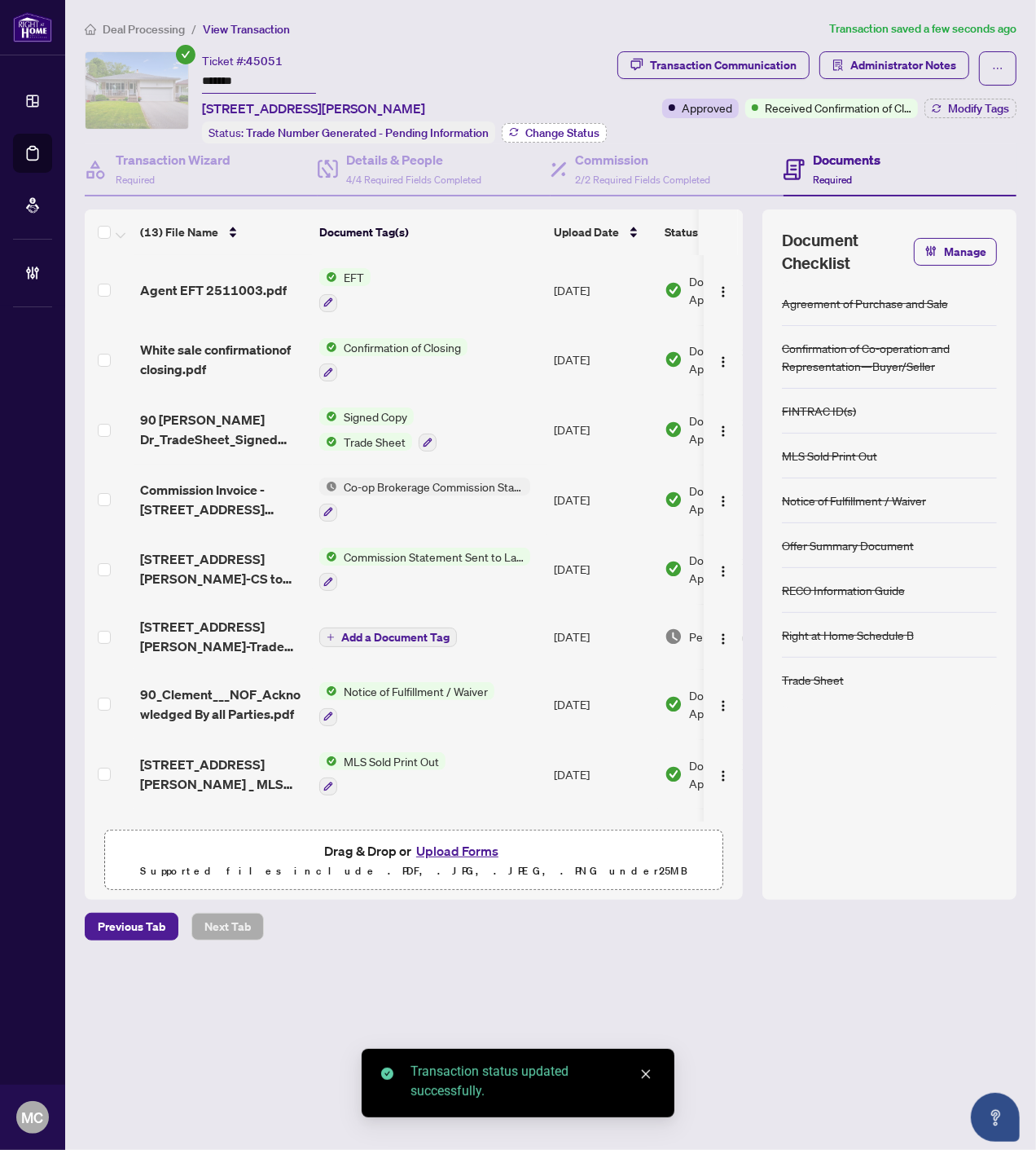
click at [575, 127] on span "Change Status" at bounding box center [563, 133] width 75 height 11
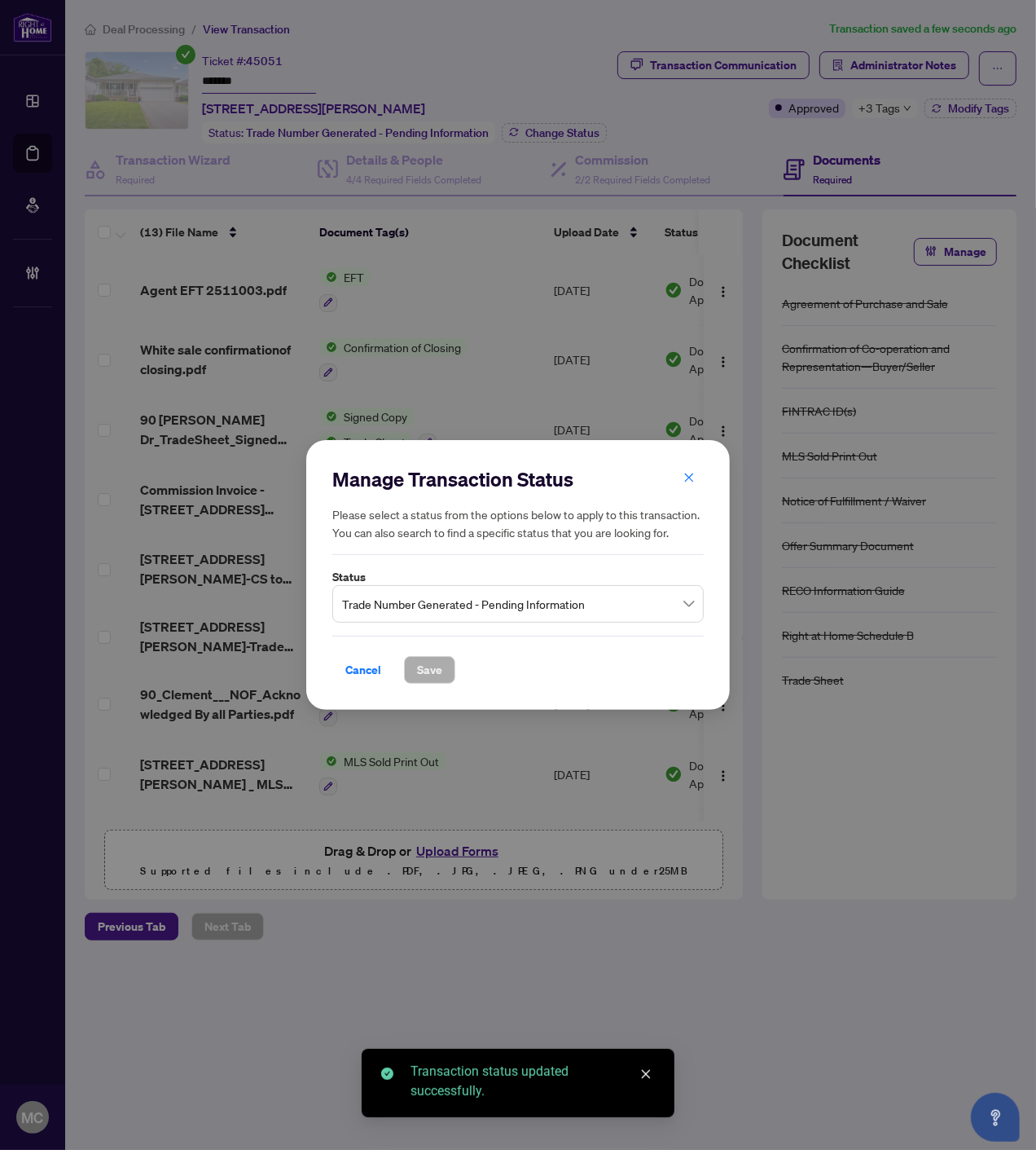
drag, startPoint x: 479, startPoint y: 601, endPoint x: 473, endPoint y: 620, distance: 19.9
click at [479, 601] on span "Trade Number Generated - Pending Information" at bounding box center [518, 604] width 352 height 31
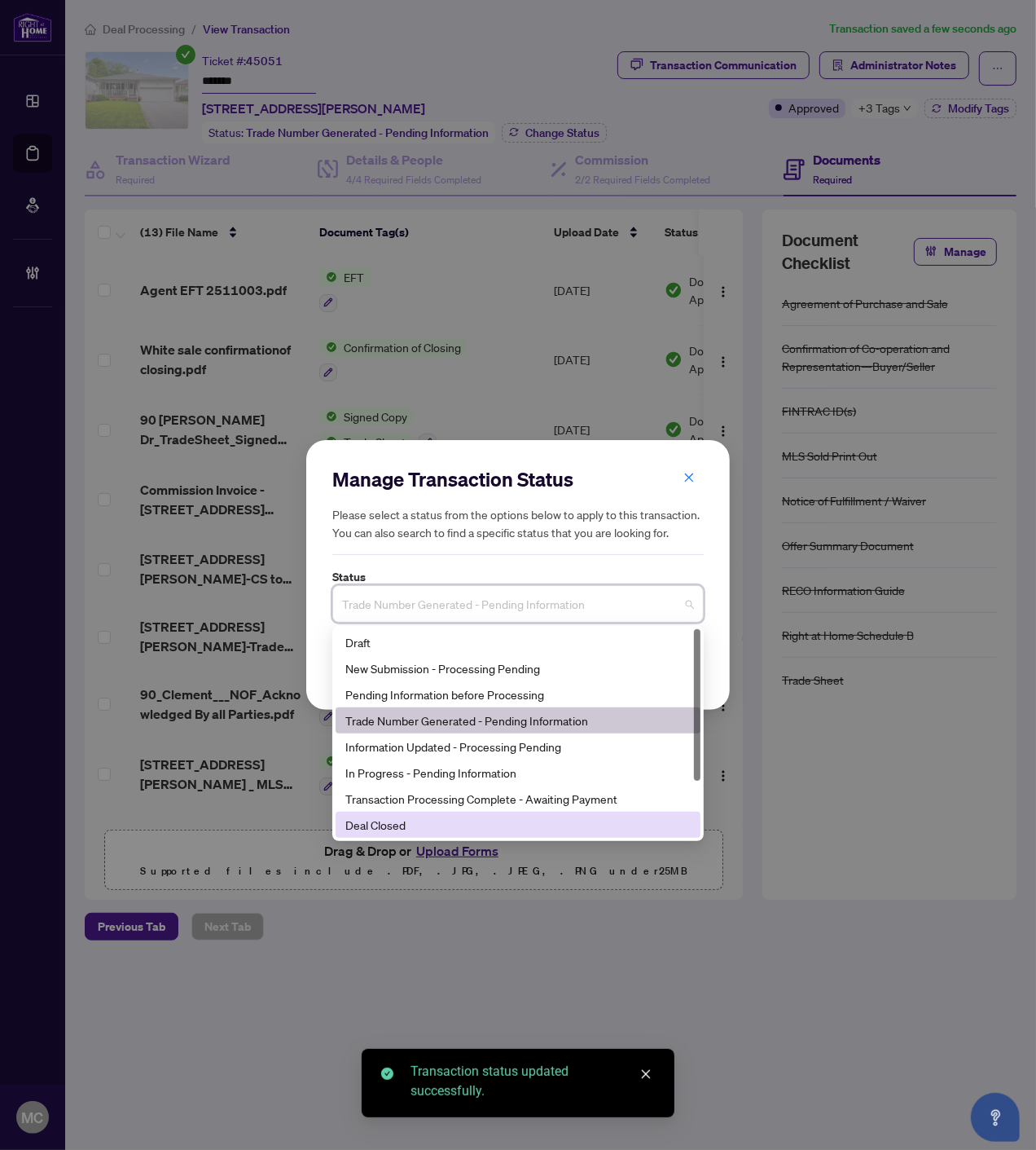
click at [440, 821] on div "Deal Closed" at bounding box center [518, 825] width 345 height 18
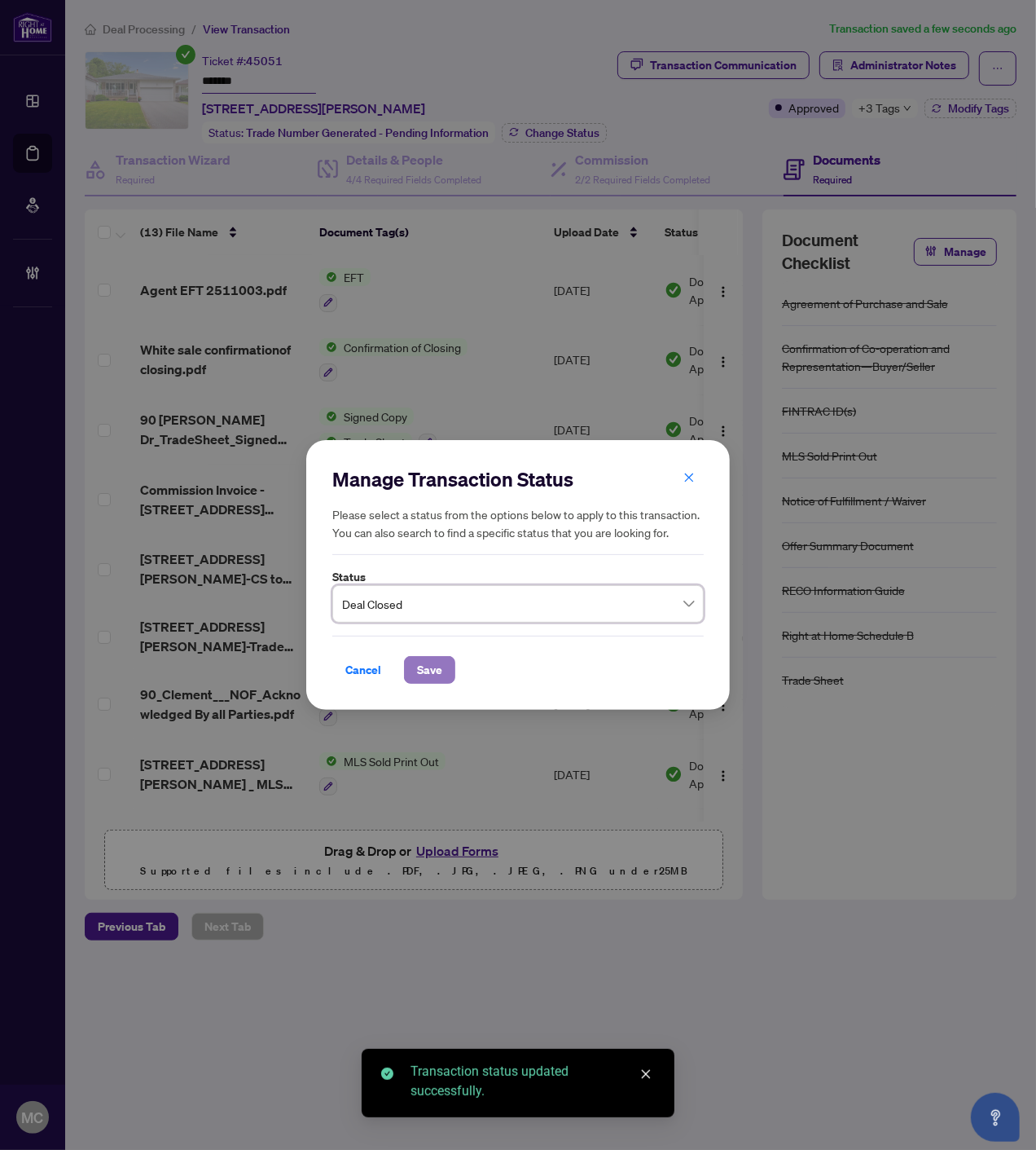
click at [425, 673] on span "Save" at bounding box center [429, 670] width 25 height 26
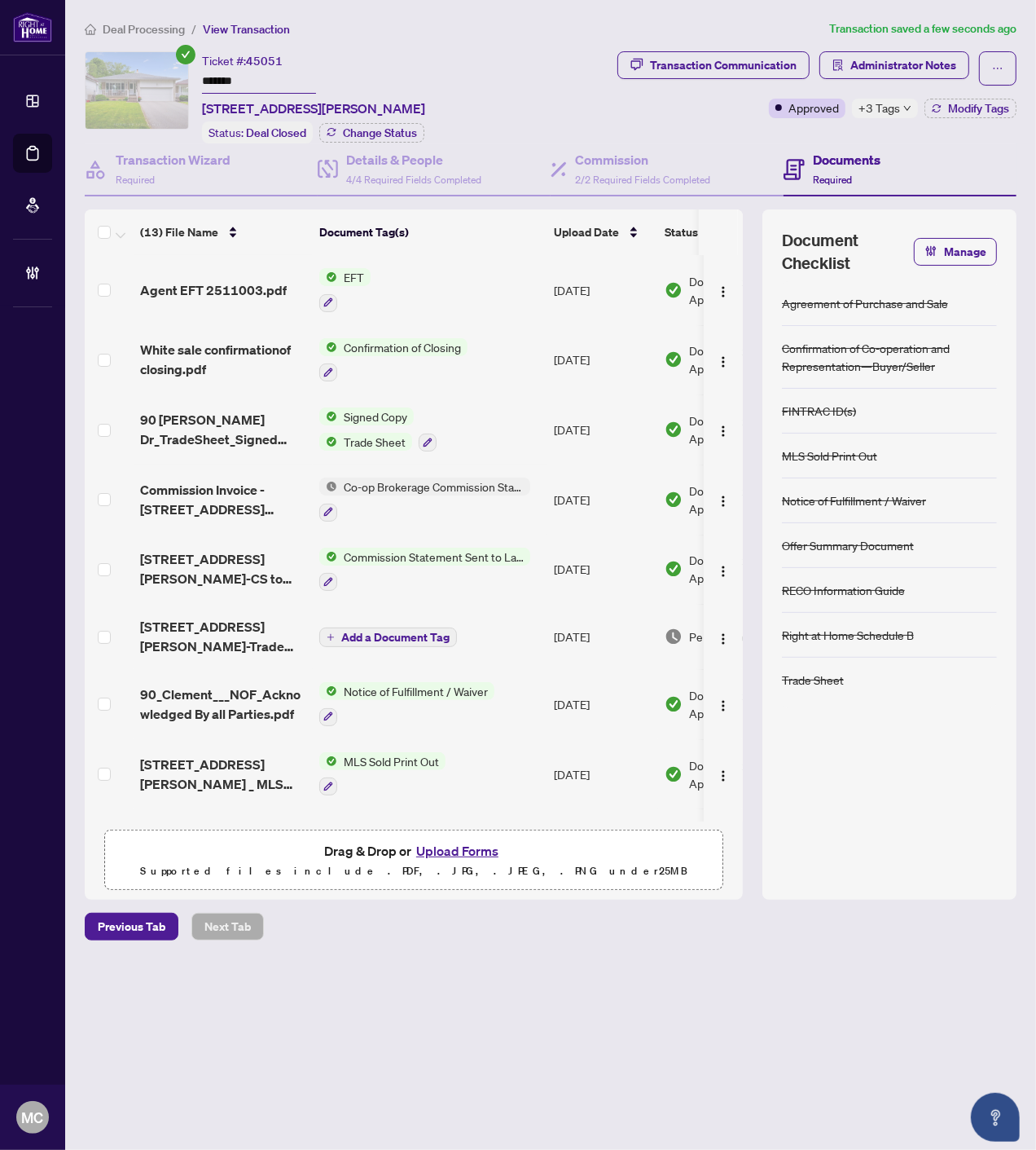
click at [132, 20] on li "Deal Processing" at bounding box center [135, 29] width 101 height 19
click at [134, 22] on span "Deal Processing" at bounding box center [143, 29] width 82 height 15
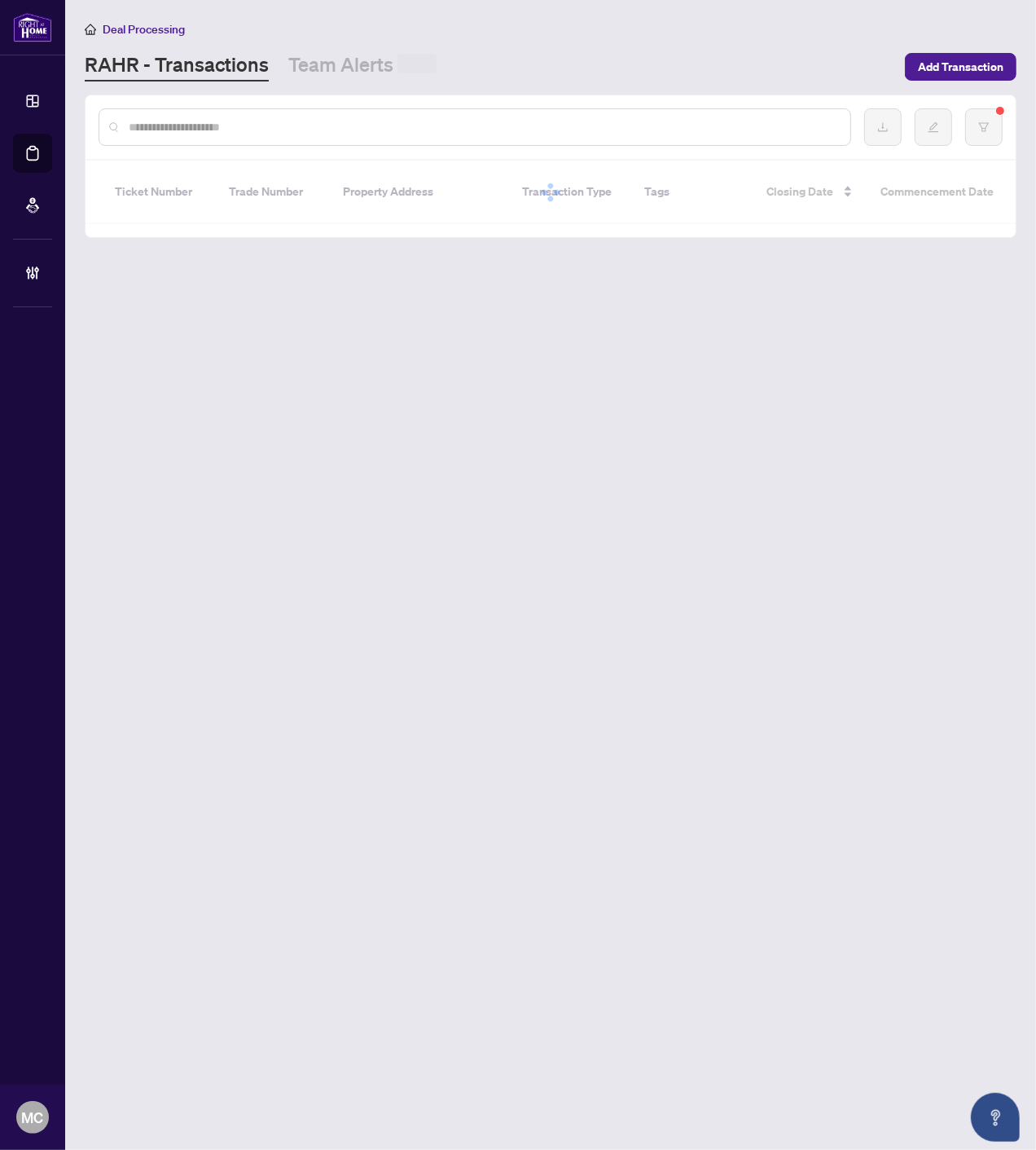
click at [193, 128] on input "text" at bounding box center [482, 127] width 708 height 18
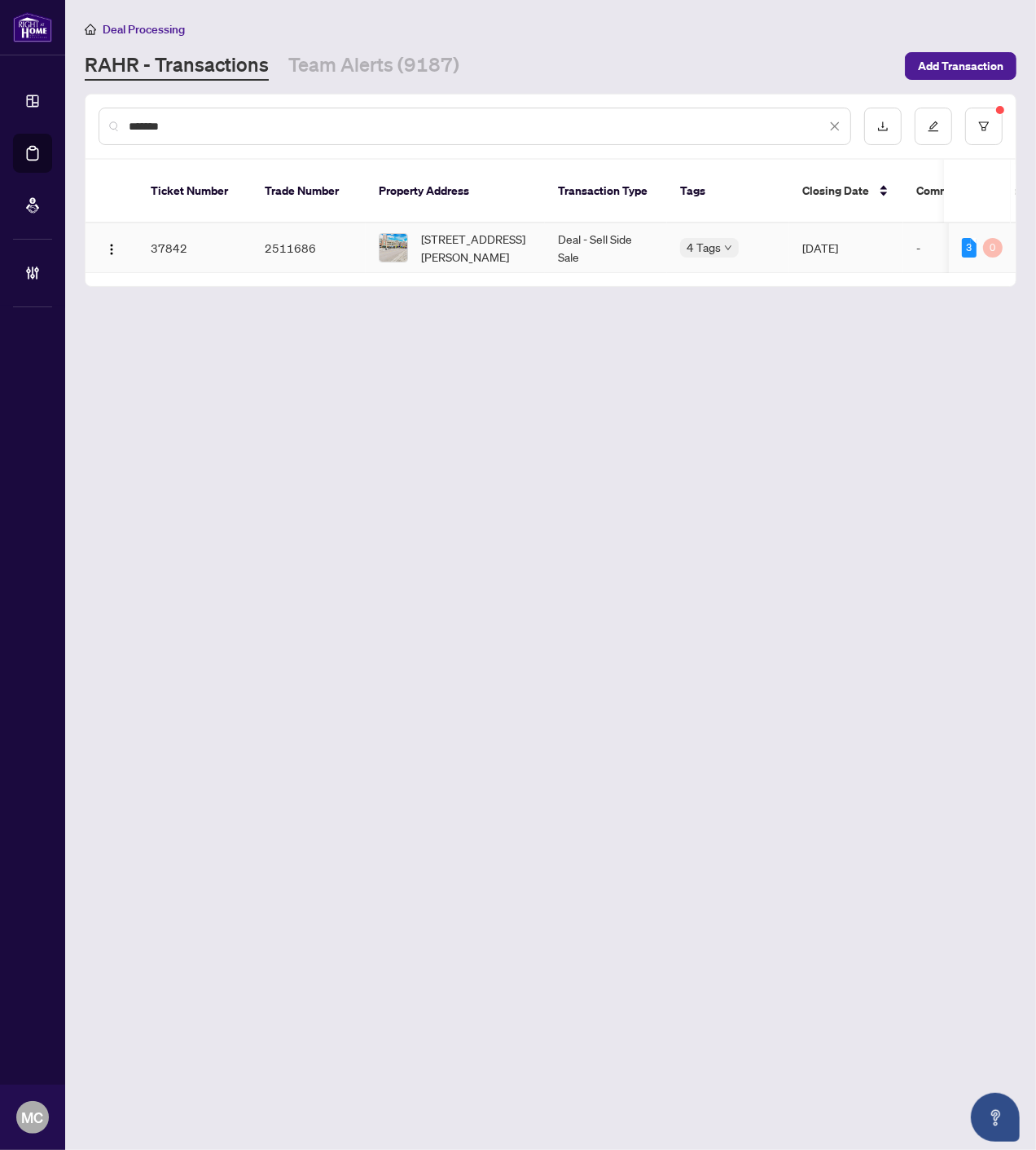
type input "*******"
click at [477, 230] on span "221-121 Woodbridge Ave, Vaughan, Ontario L4L 9E3, Canada" at bounding box center [477, 247] width 111 height 36
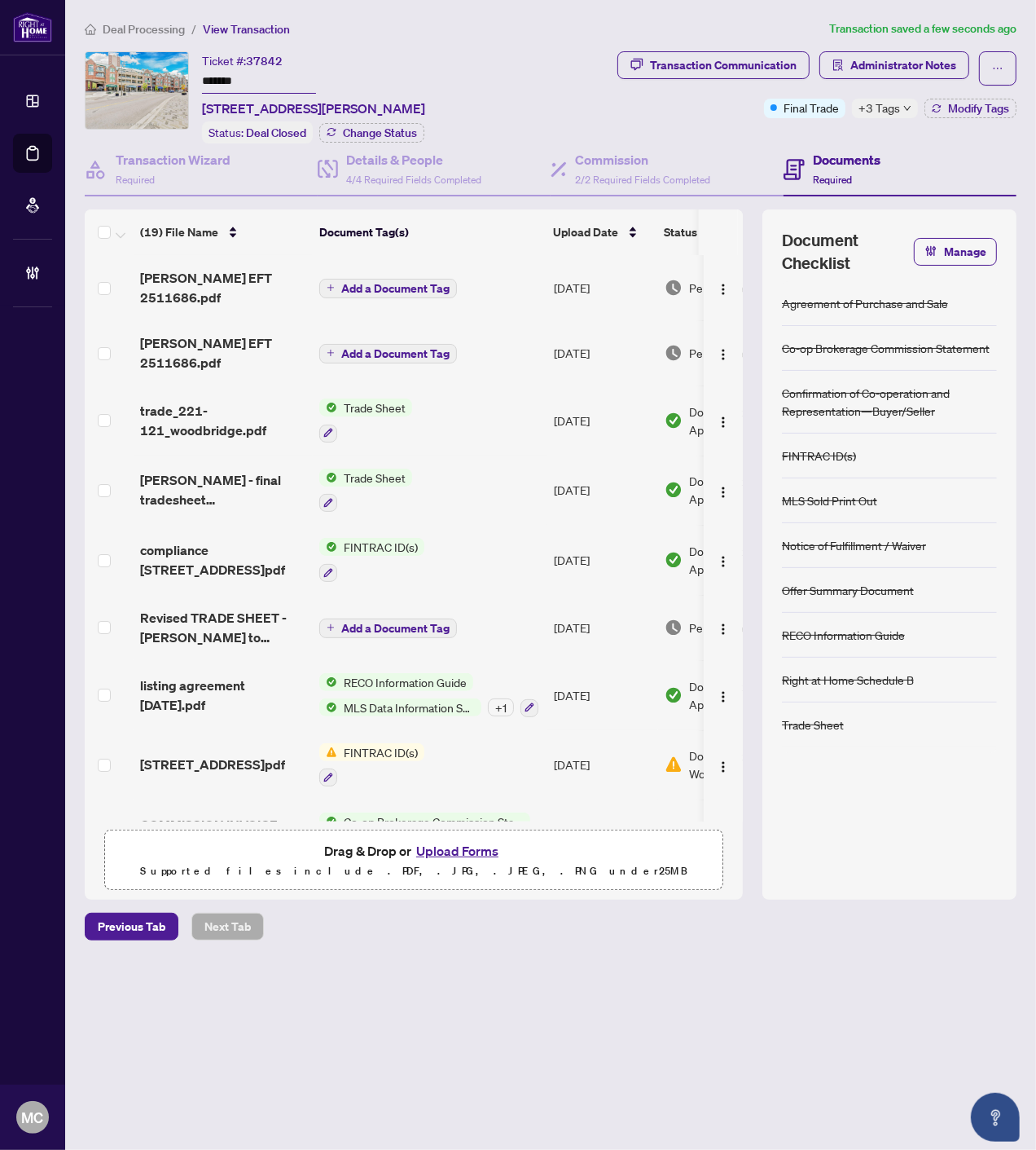
click at [900, 99] on div "+3 Tags" at bounding box center [885, 108] width 66 height 20
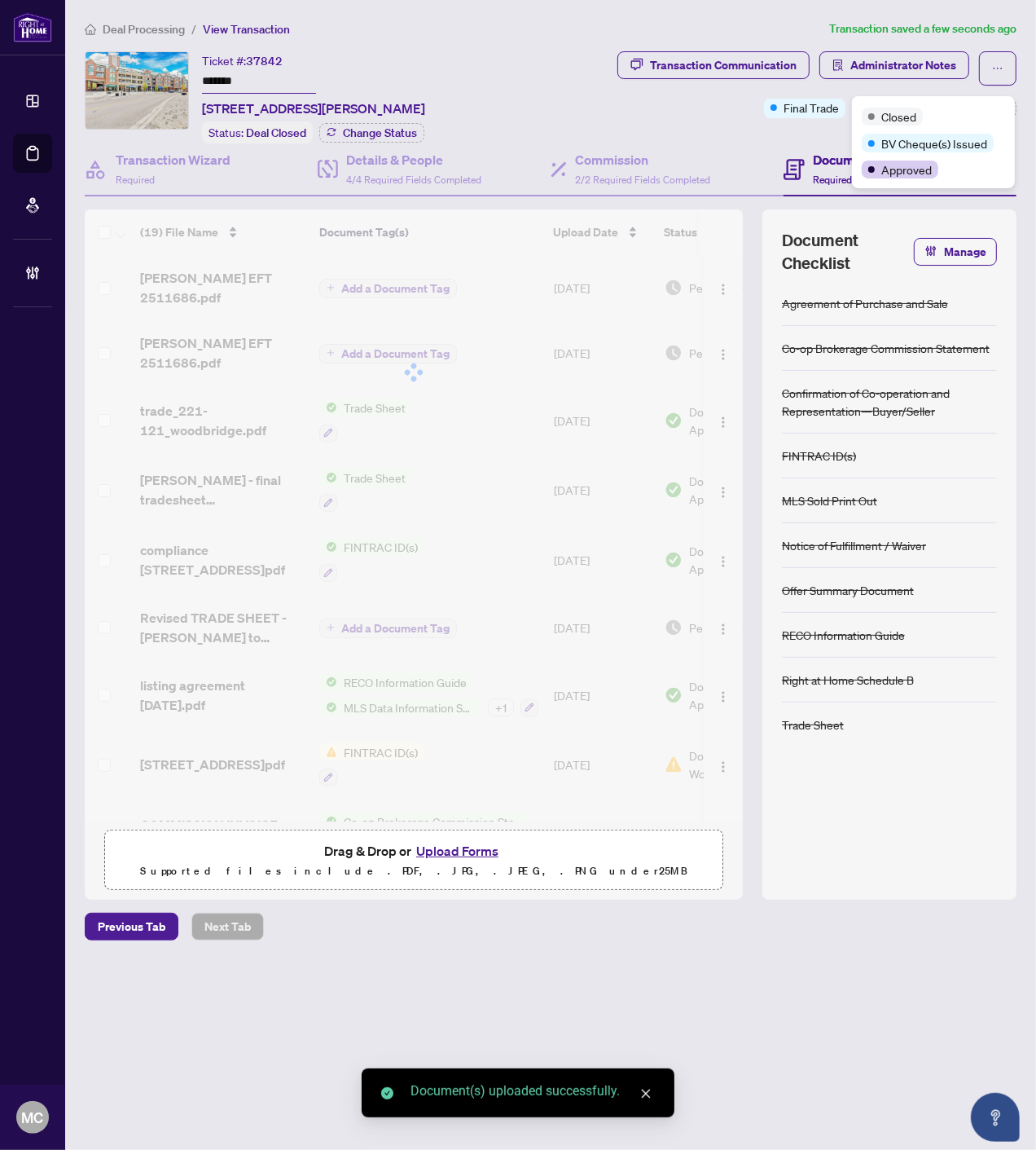
click at [707, 117] on div "Transaction Communication Administrator Notes Final Trade +3 Tags Modify Tags" at bounding box center [770, 97] width 498 height 92
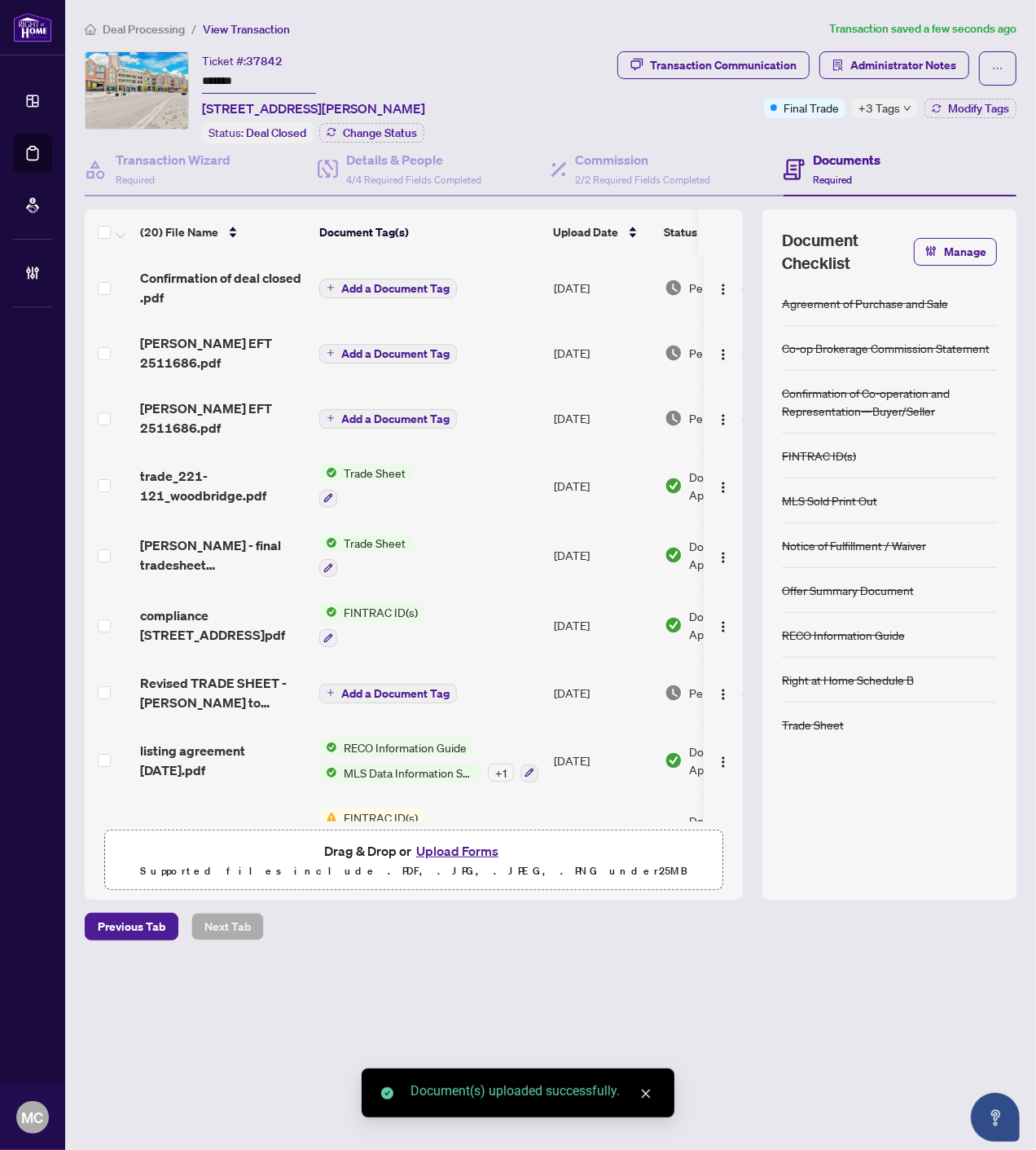
click at [378, 286] on span "Add a Document Tag" at bounding box center [395, 288] width 108 height 11
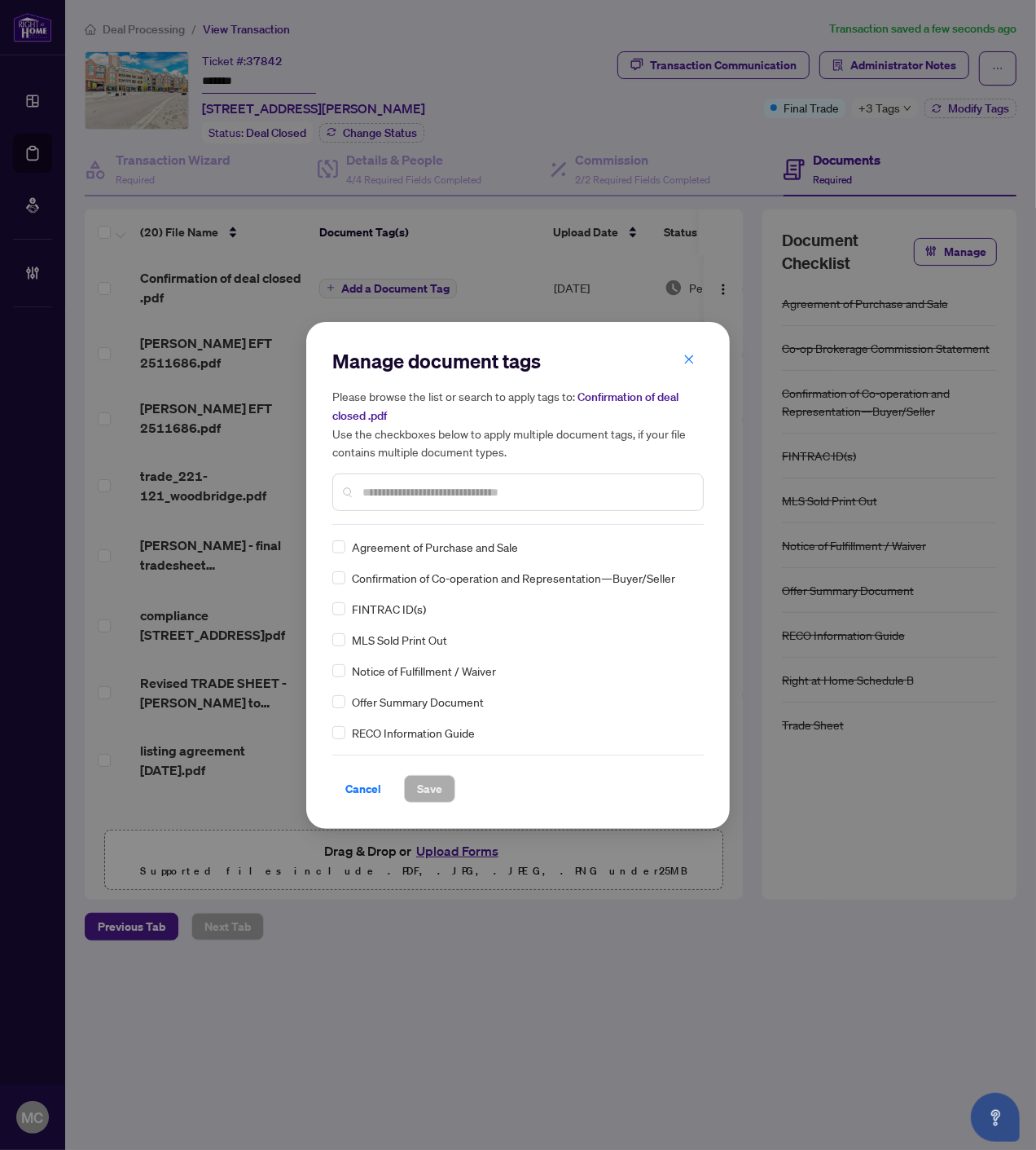
click at [533, 493] on input "text" at bounding box center [526, 492] width 328 height 18
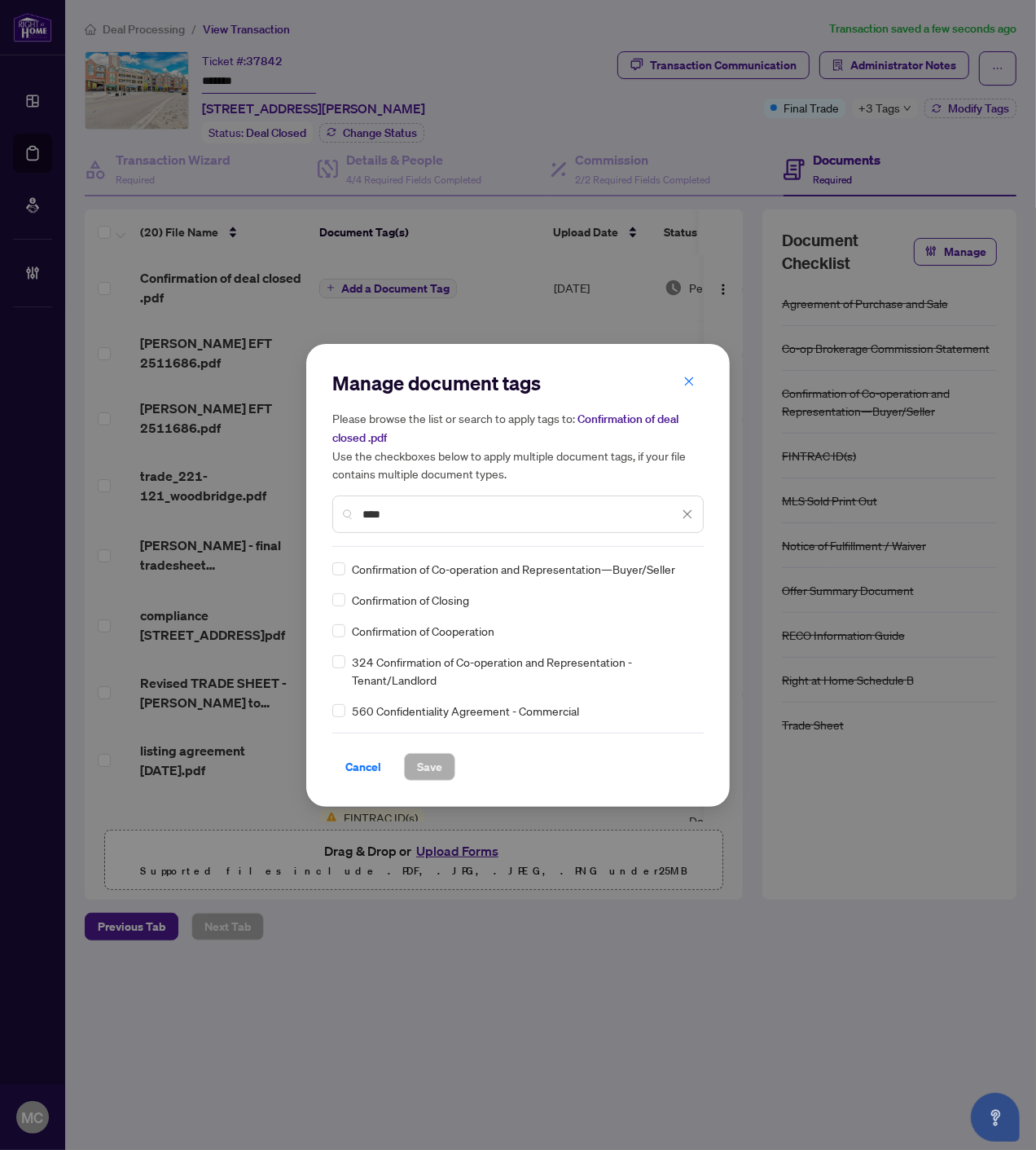
type input "****"
click at [674, 564] on img at bounding box center [670, 568] width 16 height 16
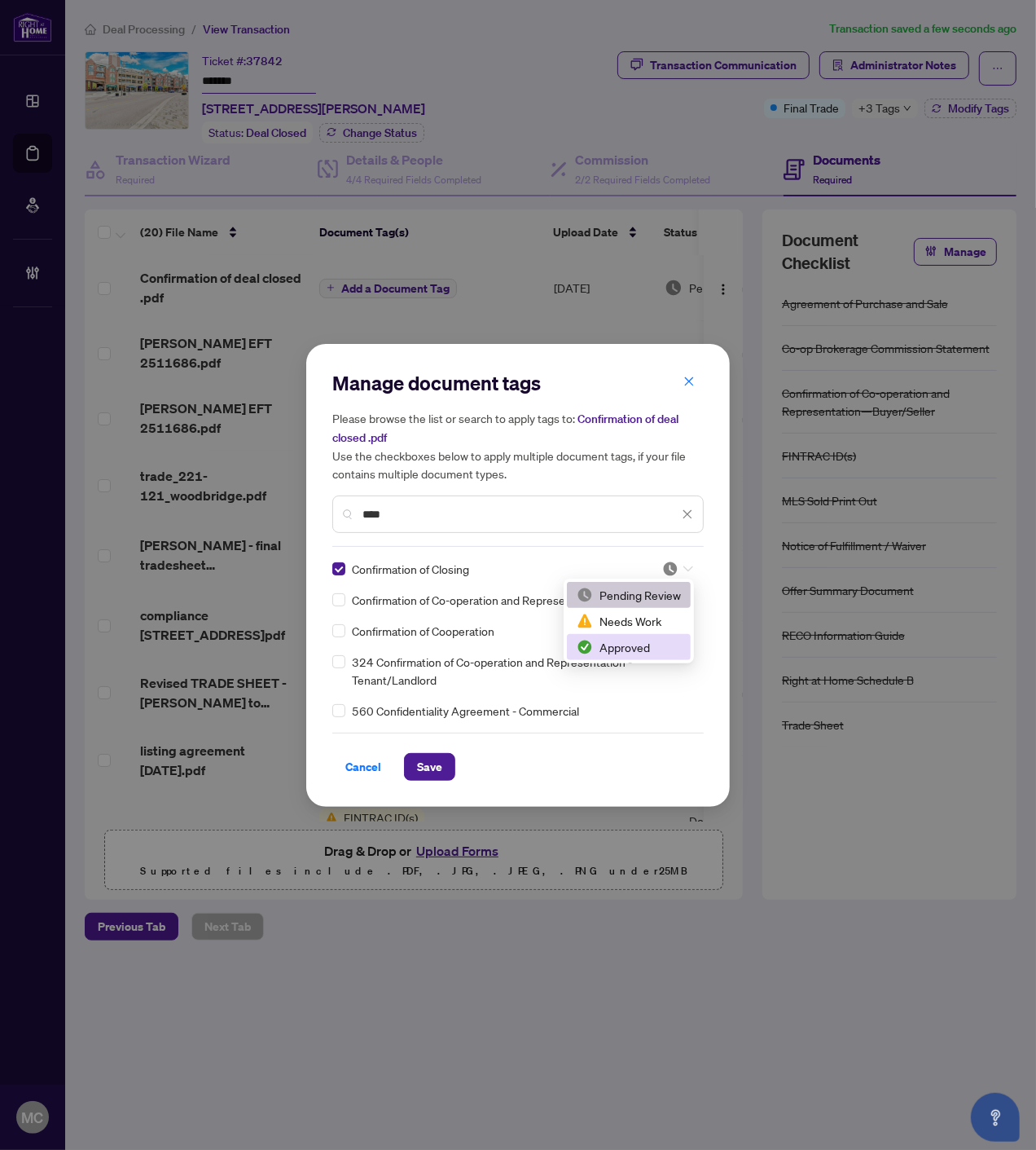
click at [617, 648] on div "Approved" at bounding box center [629, 647] width 104 height 18
drag, startPoint x: 437, startPoint y: 766, endPoint x: 960, endPoint y: 755, distance: 523.1
click at [438, 764] on span "Save" at bounding box center [429, 767] width 25 height 26
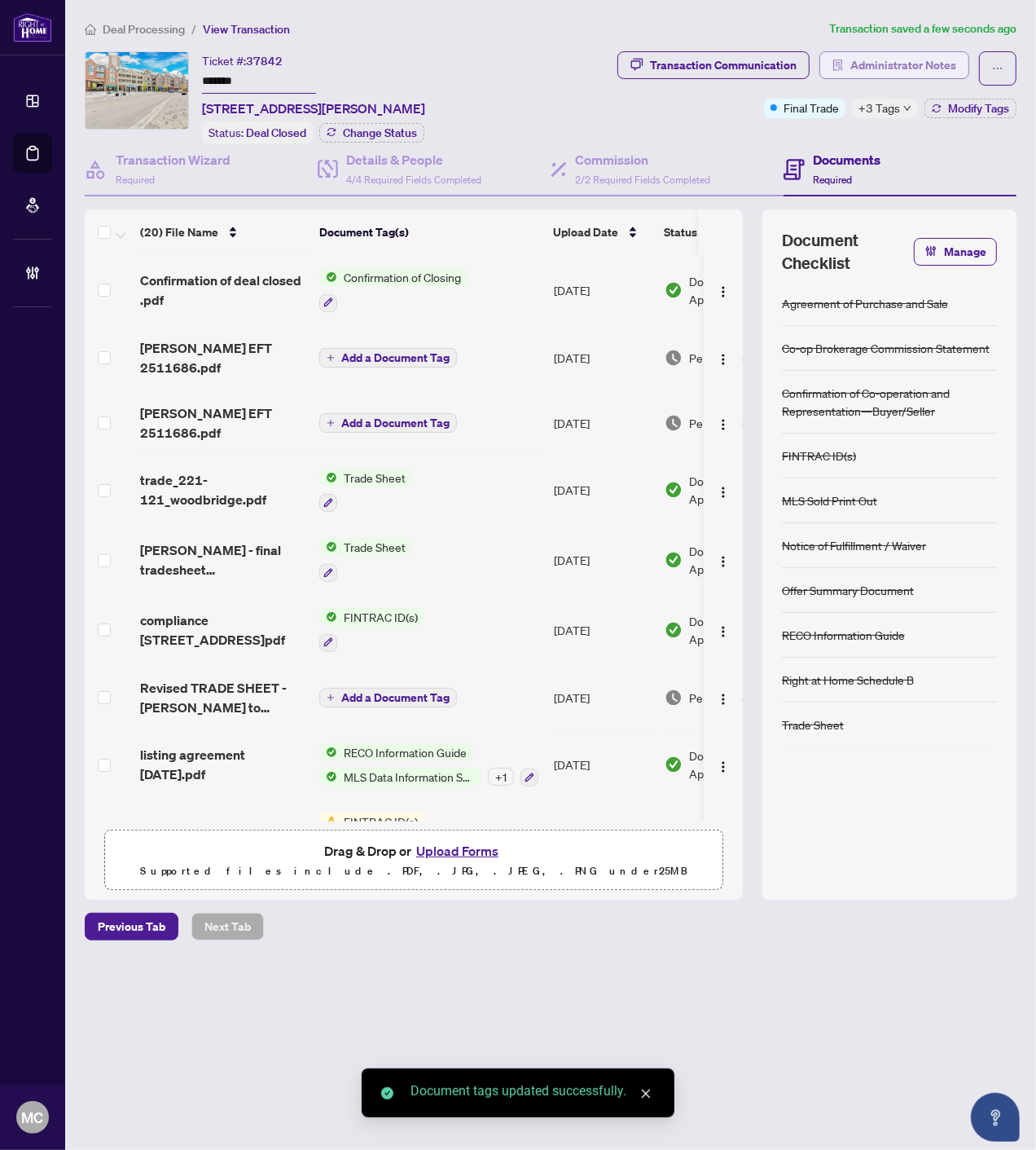
click at [918, 57] on span "Administrator Notes" at bounding box center [903, 65] width 106 height 26
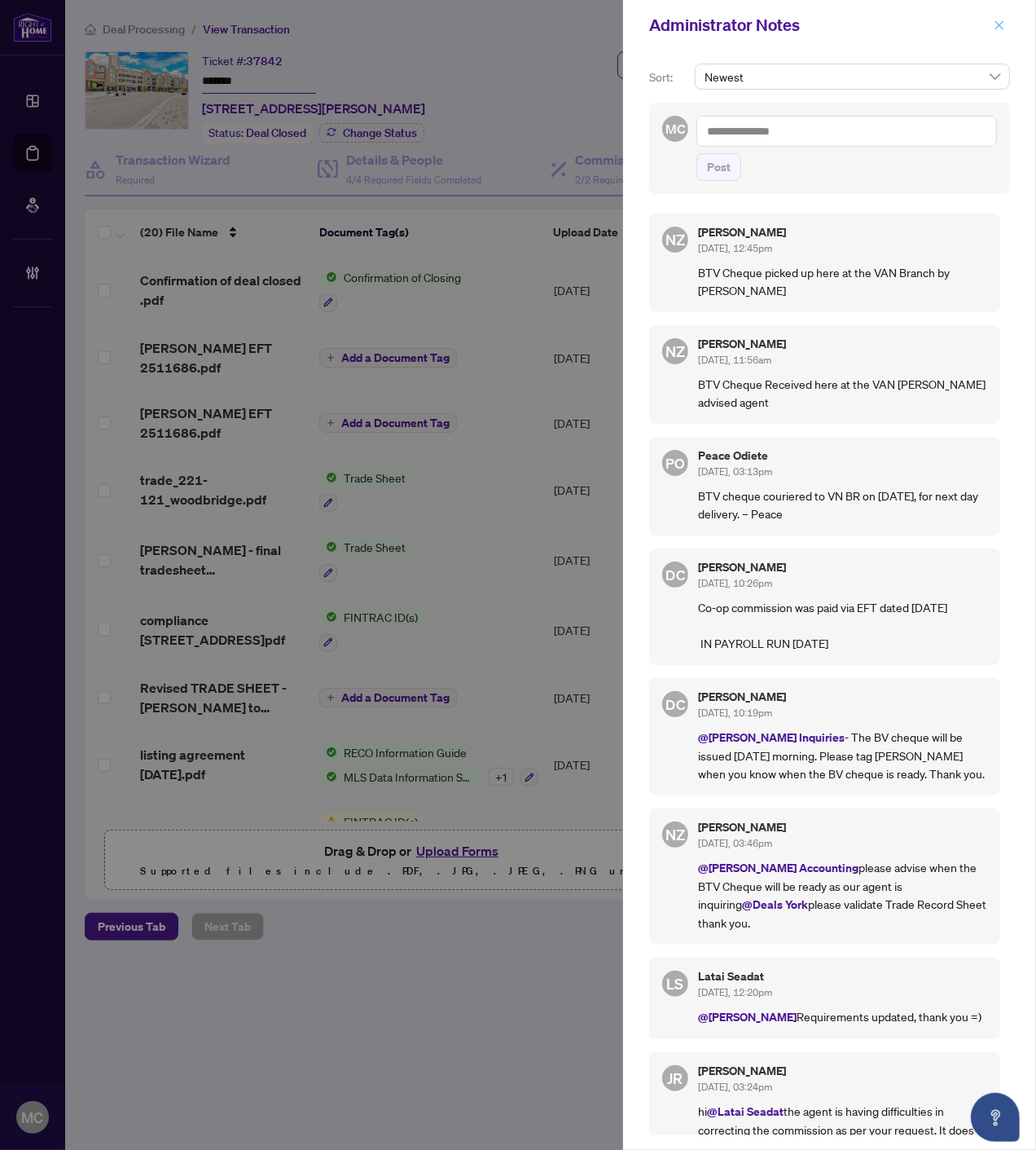
click at [999, 20] on icon "close" at bounding box center [999, 25] width 11 height 11
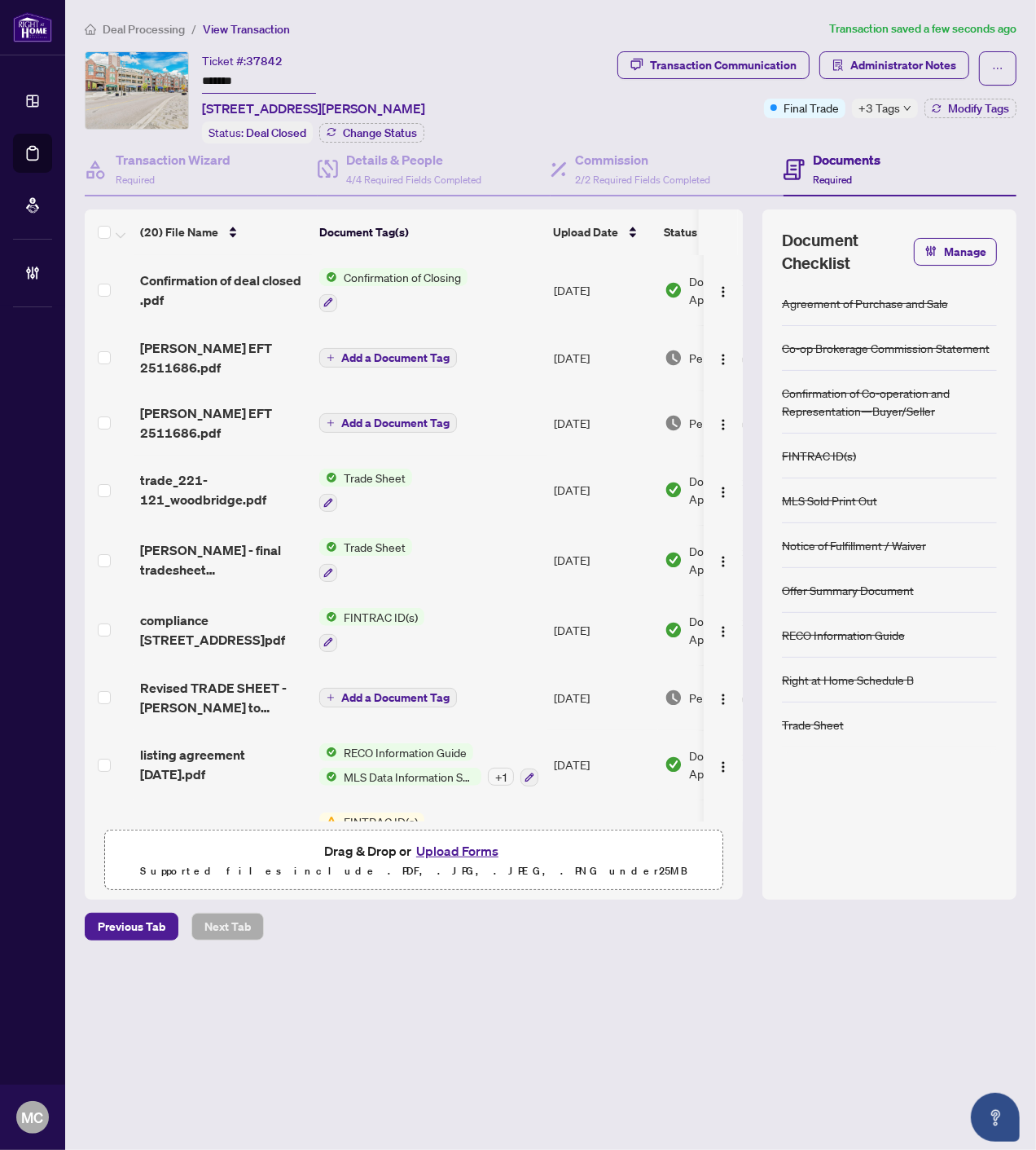
click at [117, 25] on span "Deal Processing" at bounding box center [143, 29] width 82 height 15
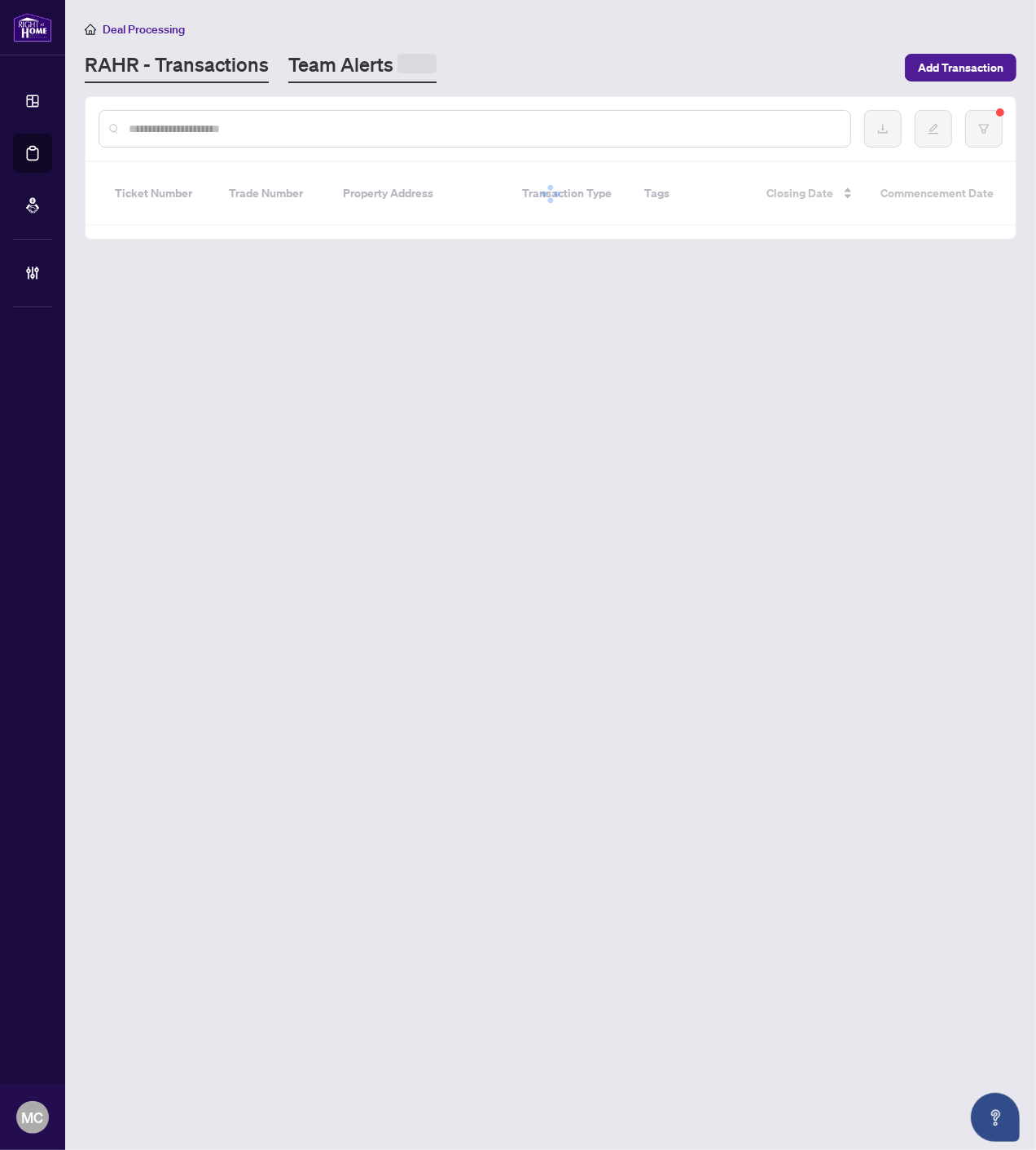
click at [350, 58] on link "Team Alerts" at bounding box center [362, 67] width 148 height 32
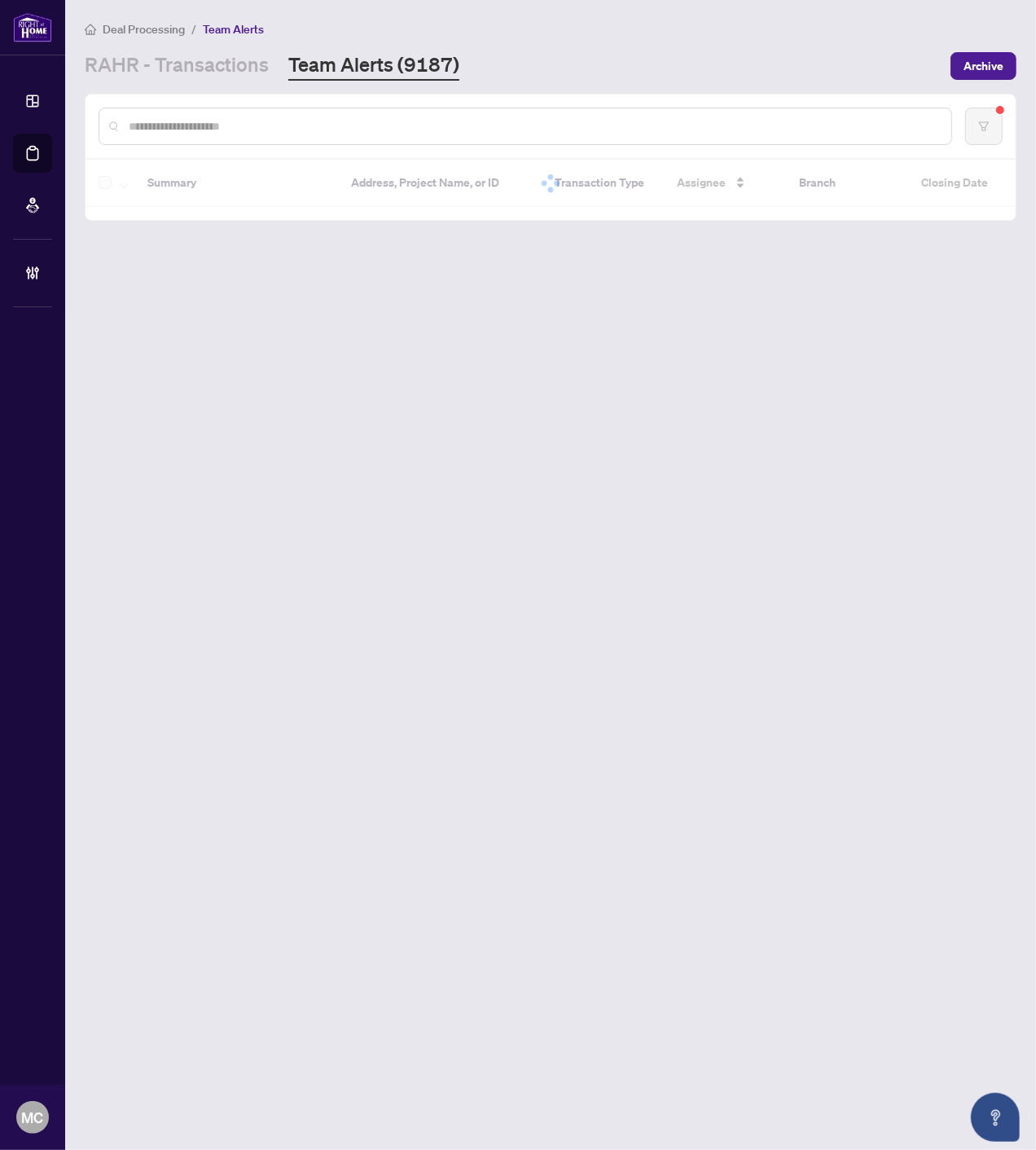
click at [327, 124] on input "text" at bounding box center [533, 126] width 810 height 18
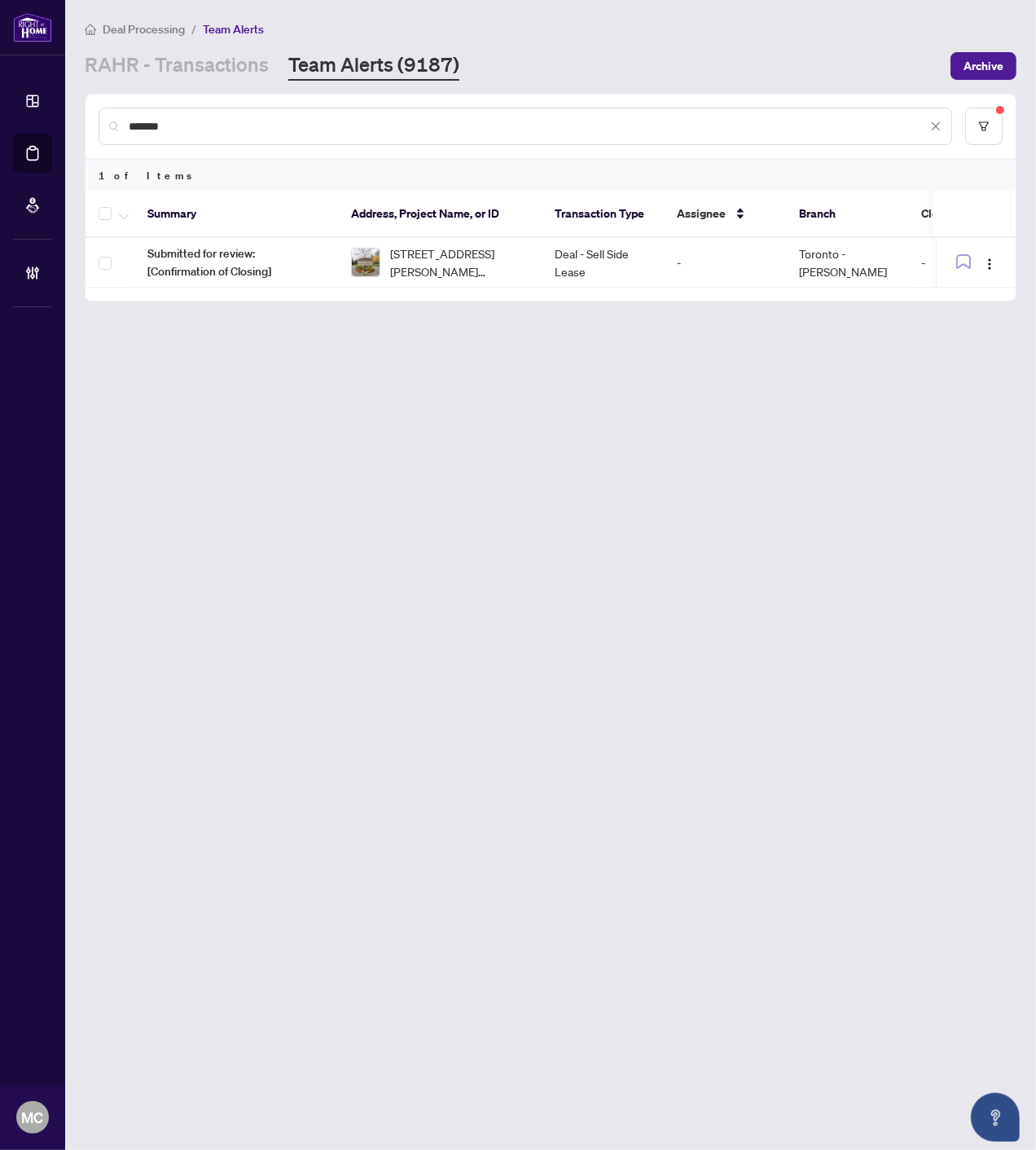
type input "*******"
click at [460, 256] on span "509-4900 Glen Erin Dr, Mississauga, Ontario L5M 7S2, Canada" at bounding box center [459, 262] width 139 height 36
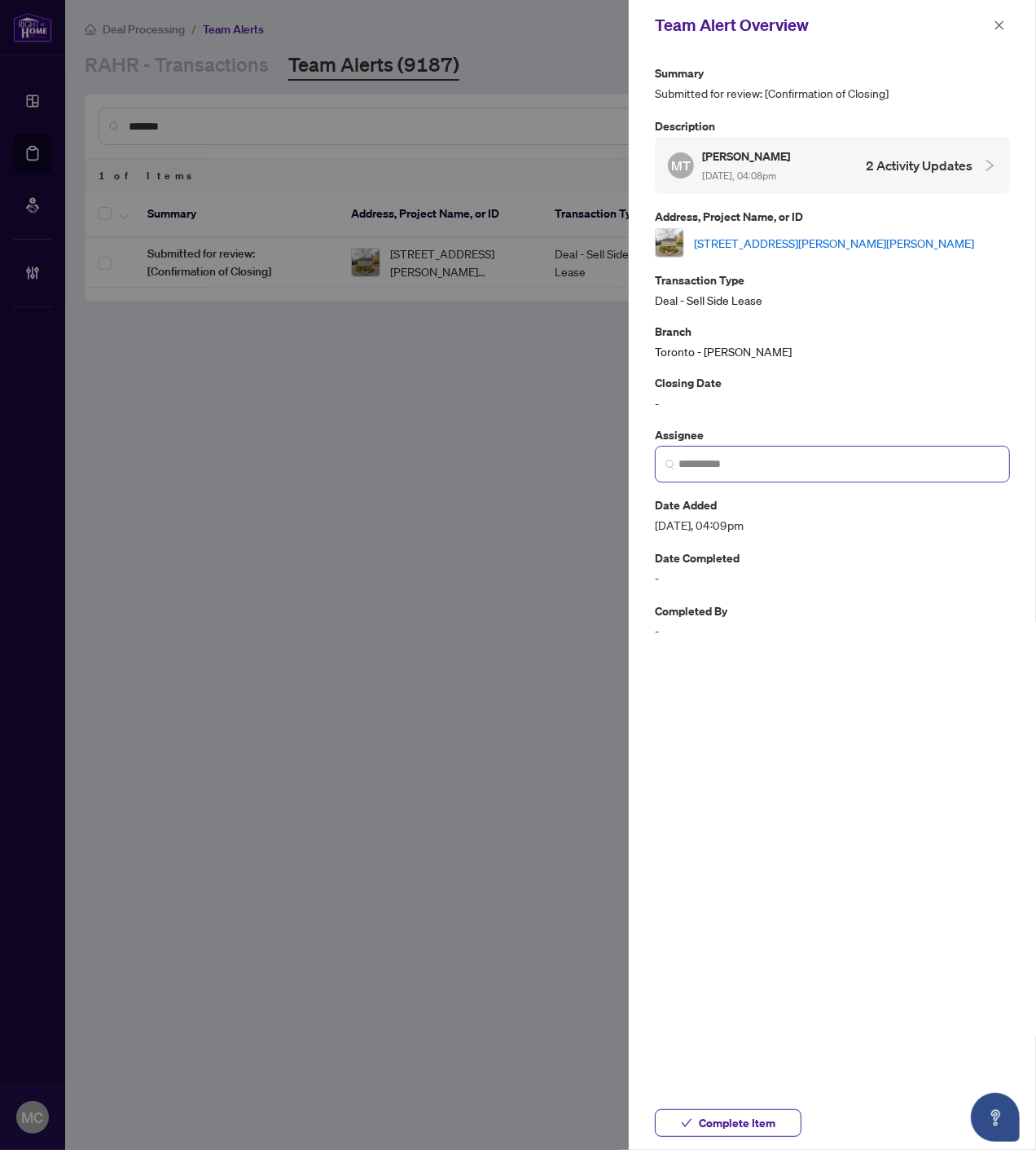
click at [824, 459] on span at bounding box center [832, 464] width 355 height 36
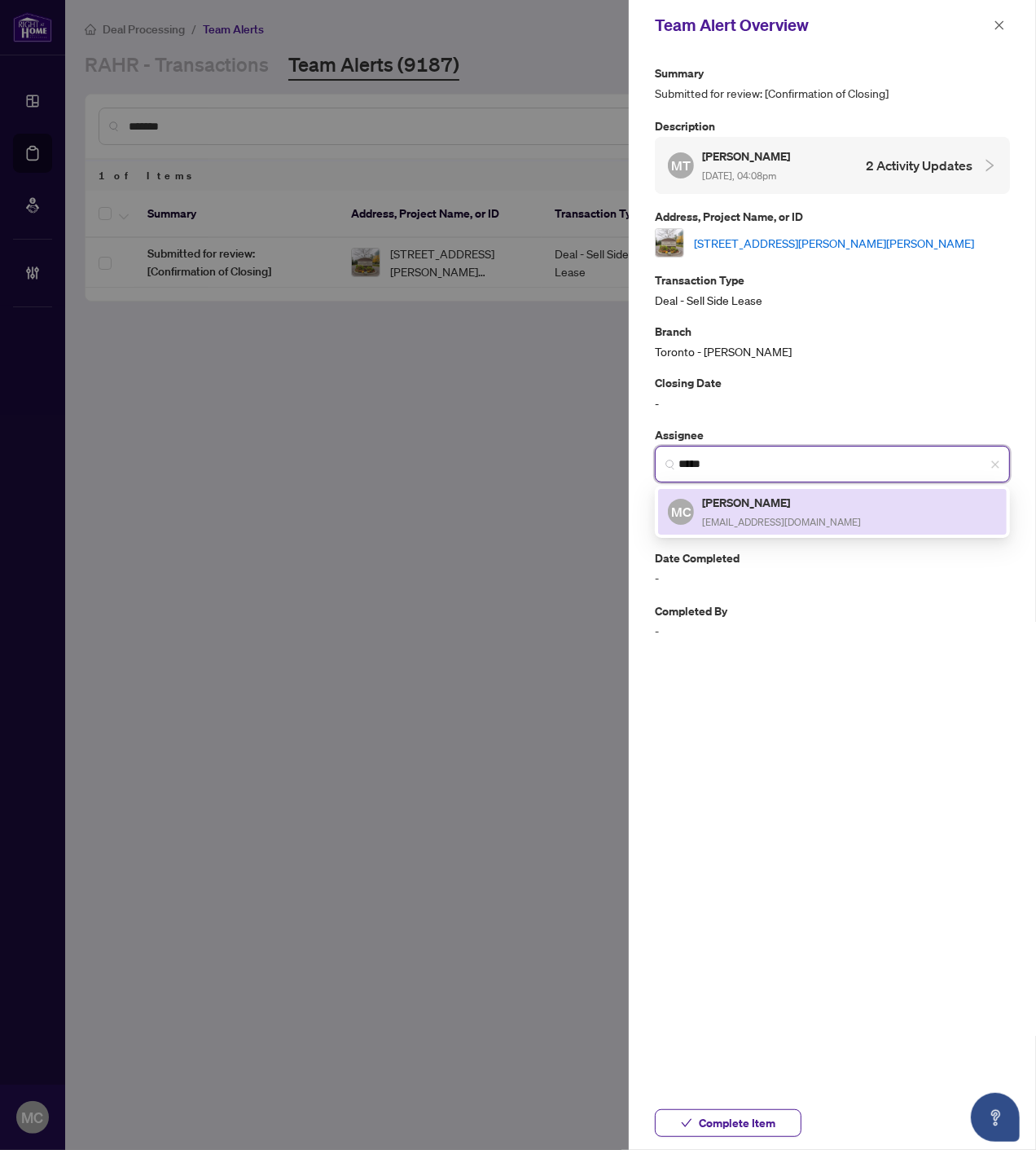
click at [779, 511] on h5 "[PERSON_NAME]" at bounding box center [781, 502] width 159 height 19
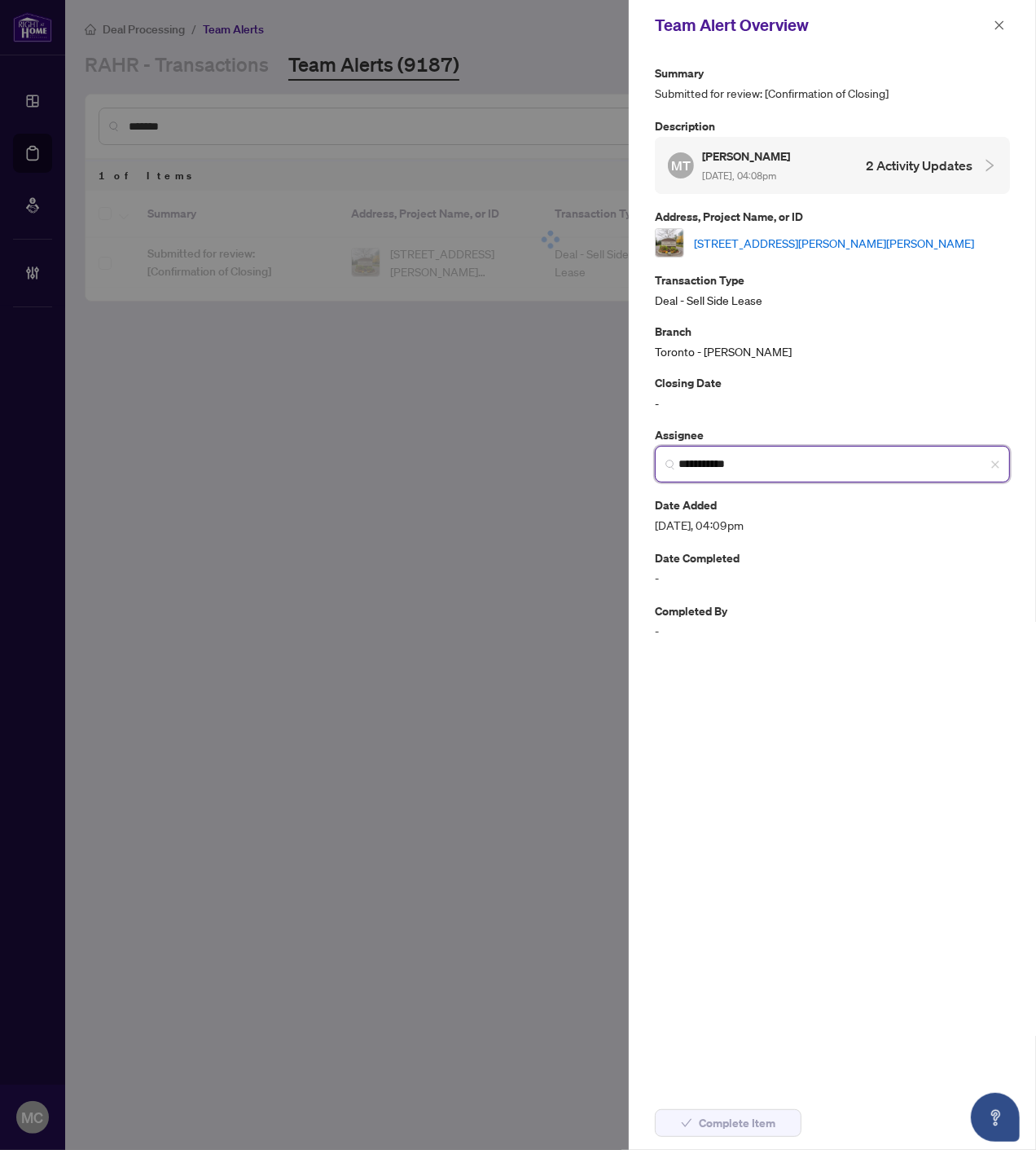
type input "**********"
click at [783, 235] on link "509-4900 Glen Erin Dr, Mississauga, Ontario L5M 7S2, Canada" at bounding box center [834, 243] width 280 height 18
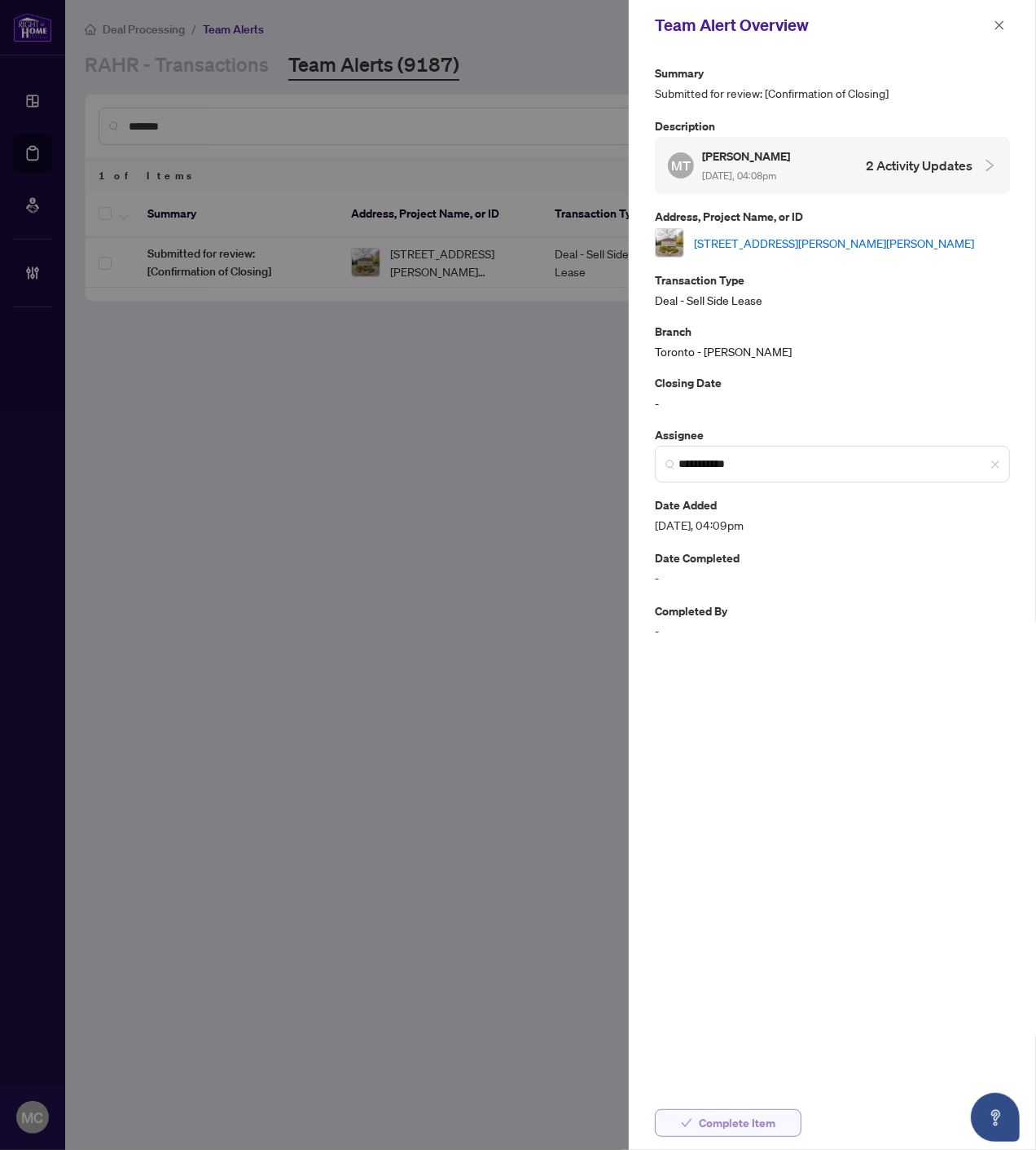
click at [721, 1118] on span "Complete Item" at bounding box center [737, 1123] width 76 height 26
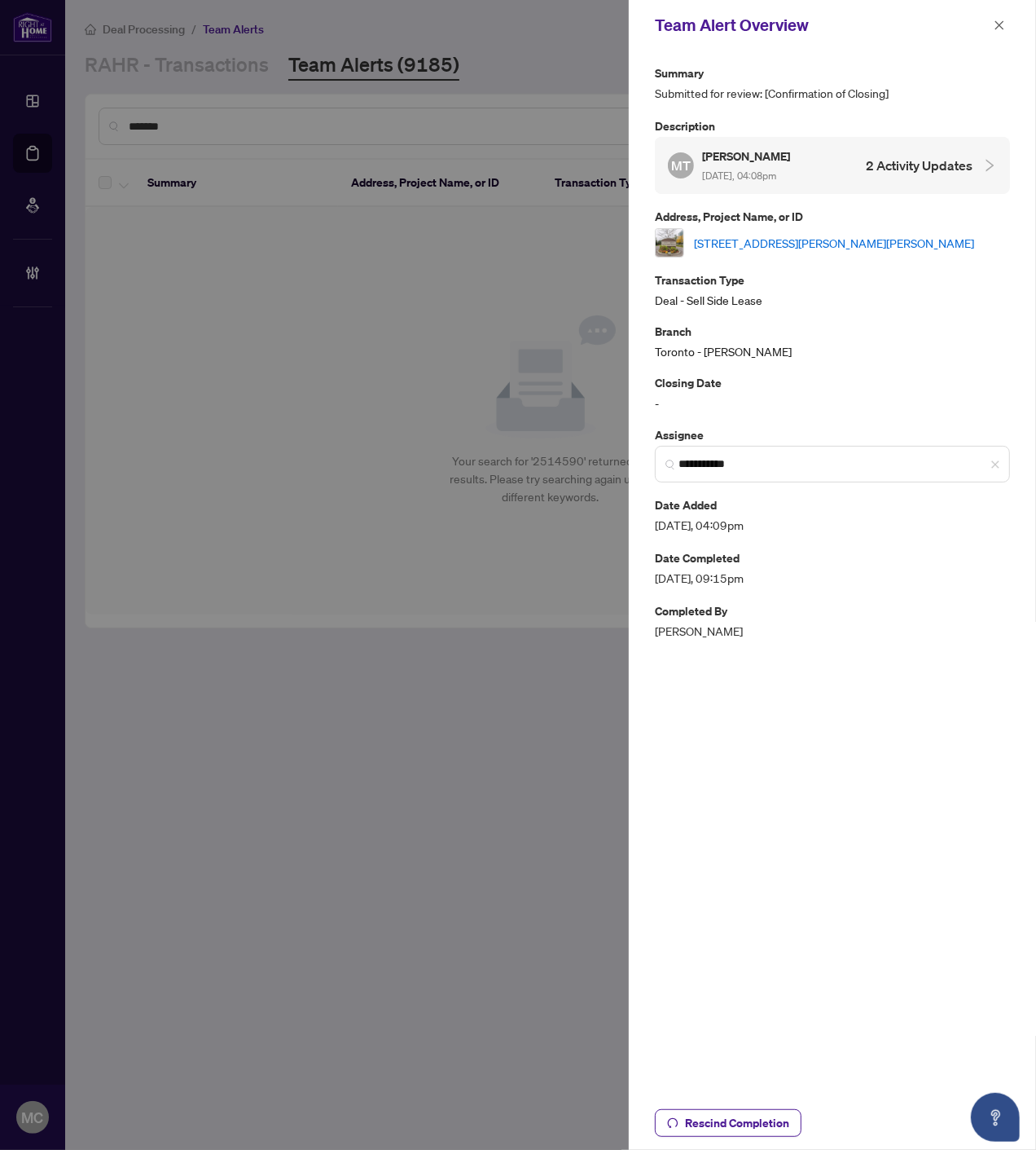
drag, startPoint x: 996, startPoint y: 22, endPoint x: 1016, endPoint y: 75, distance: 56.6
click at [996, 22] on icon "close" at bounding box center [1000, 24] width 9 height 9
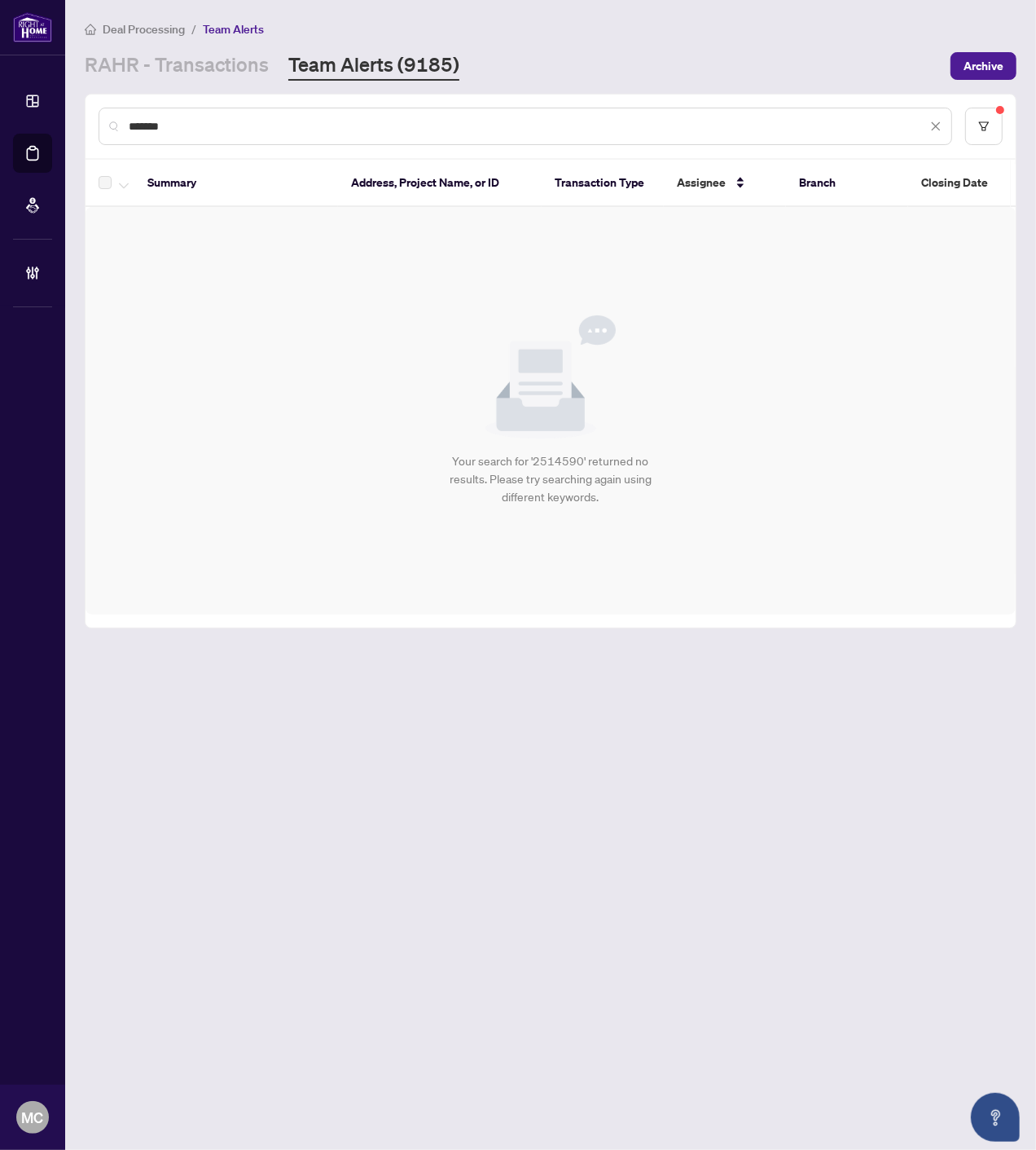
click at [548, 125] on input "*******" at bounding box center [527, 126] width 798 height 18
click at [201, 62] on link "RAHR - Transactions" at bounding box center [177, 66] width 184 height 29
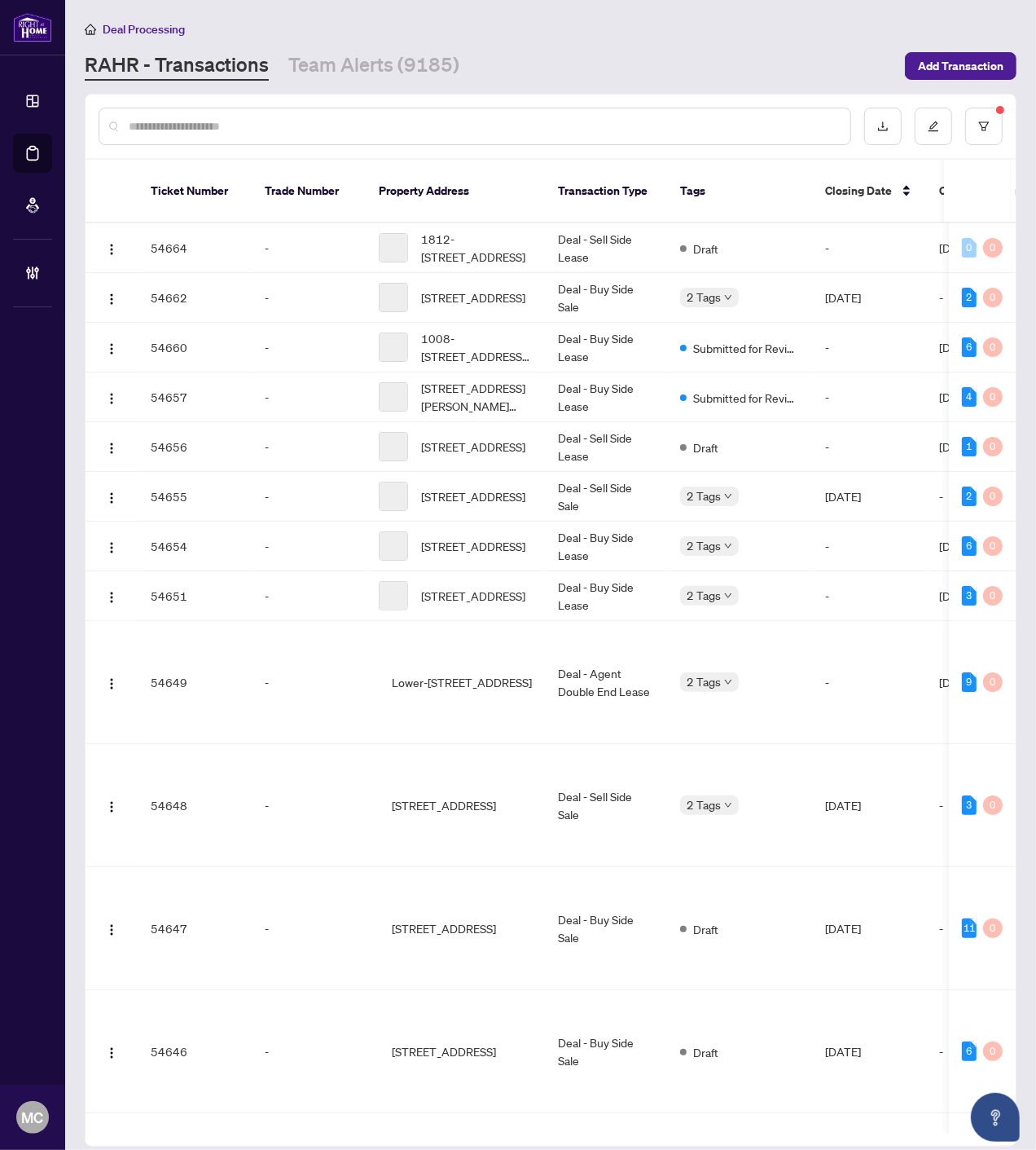
click at [585, 122] on input "text" at bounding box center [482, 126] width 708 height 18
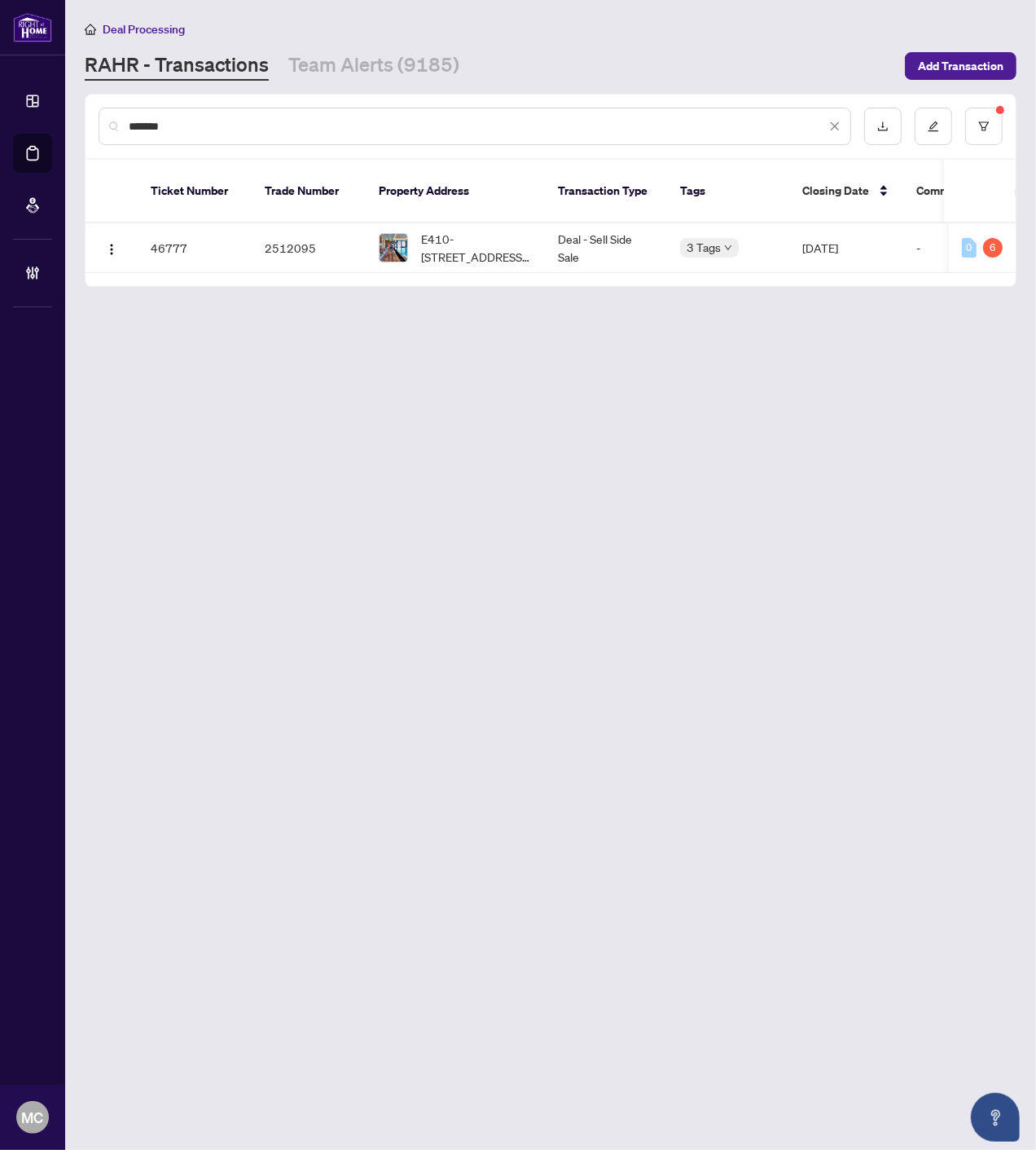
type input "*******"
click at [460, 239] on span "E410-555 Wilson Ave, Toronto, Ontario M3H 0C6, Canada" at bounding box center [477, 247] width 111 height 36
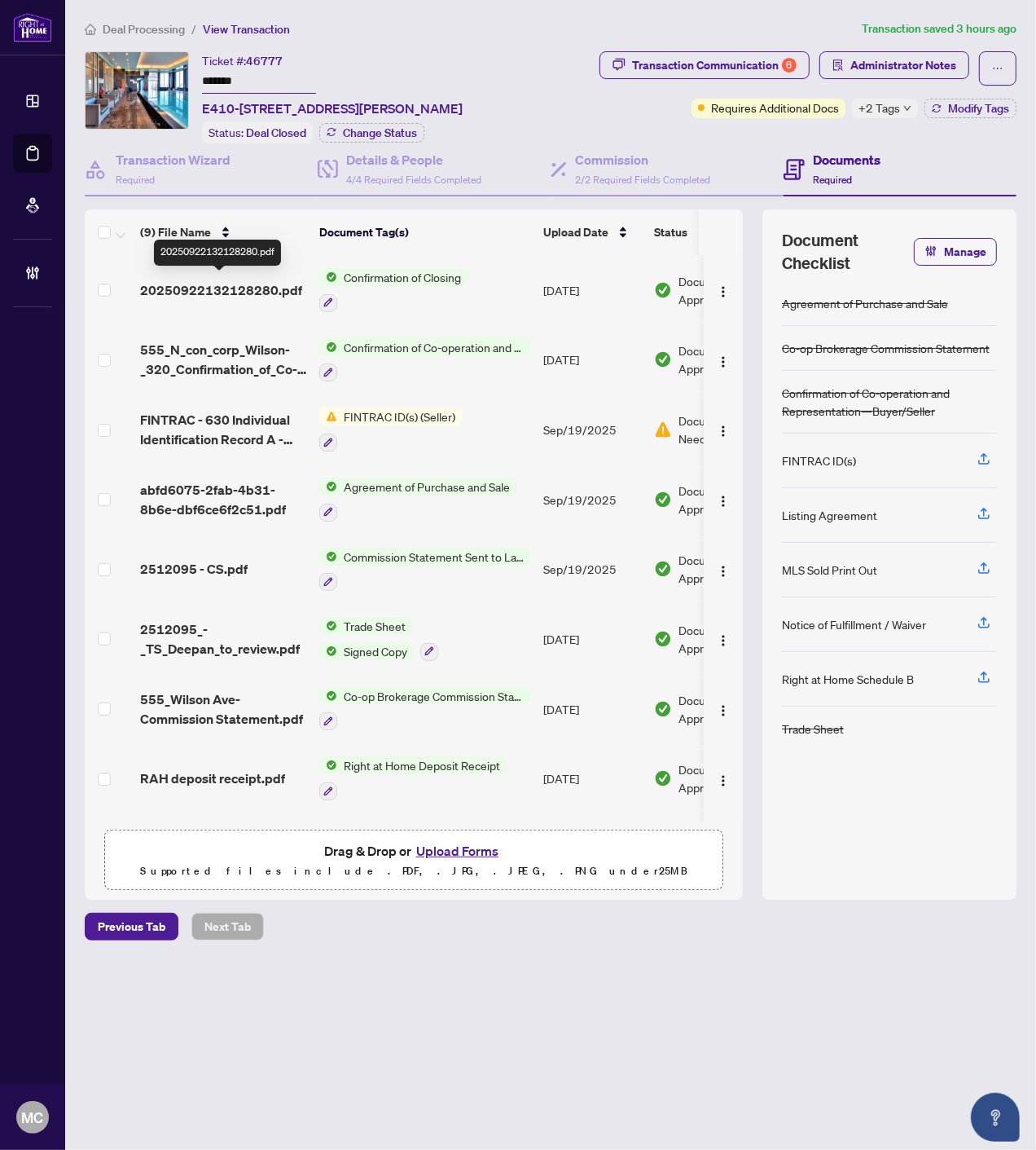
click at [172, 283] on span "20250922132128280.pdf" at bounding box center [221, 290] width 162 height 20
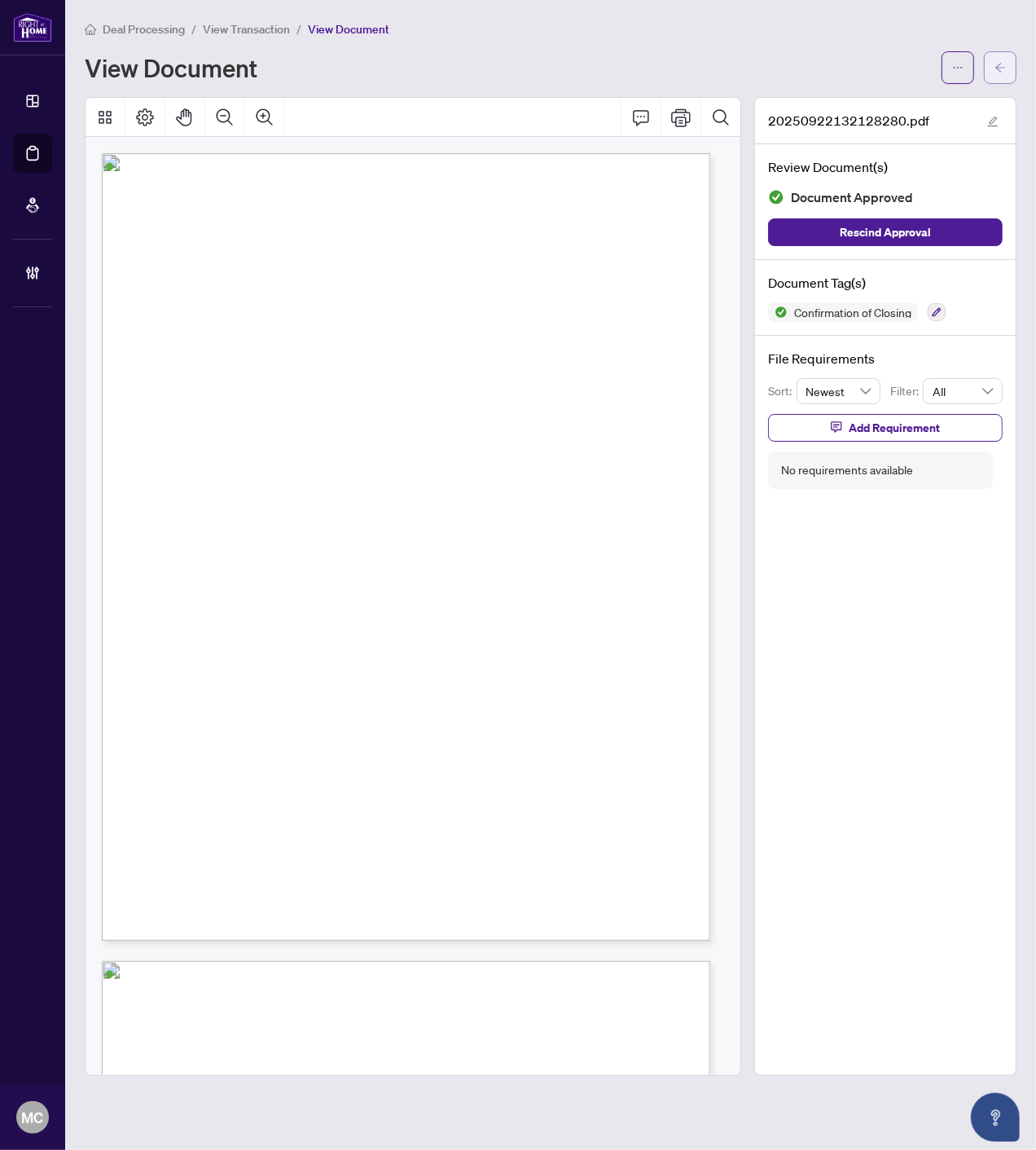
click at [1010, 59] on button "button" at bounding box center [1000, 68] width 33 height 33
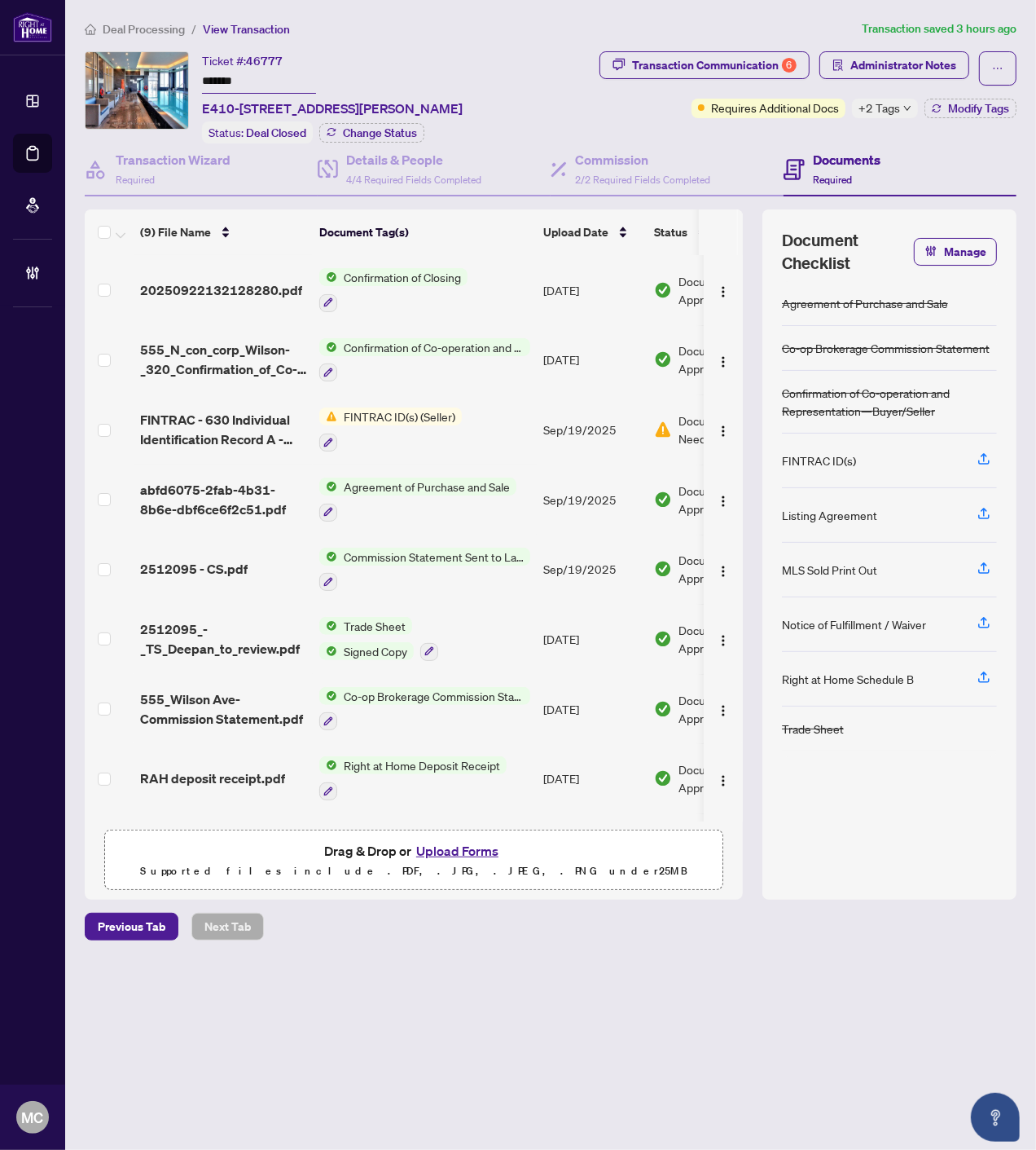
click at [137, 27] on span "Deal Processing" at bounding box center [143, 29] width 82 height 15
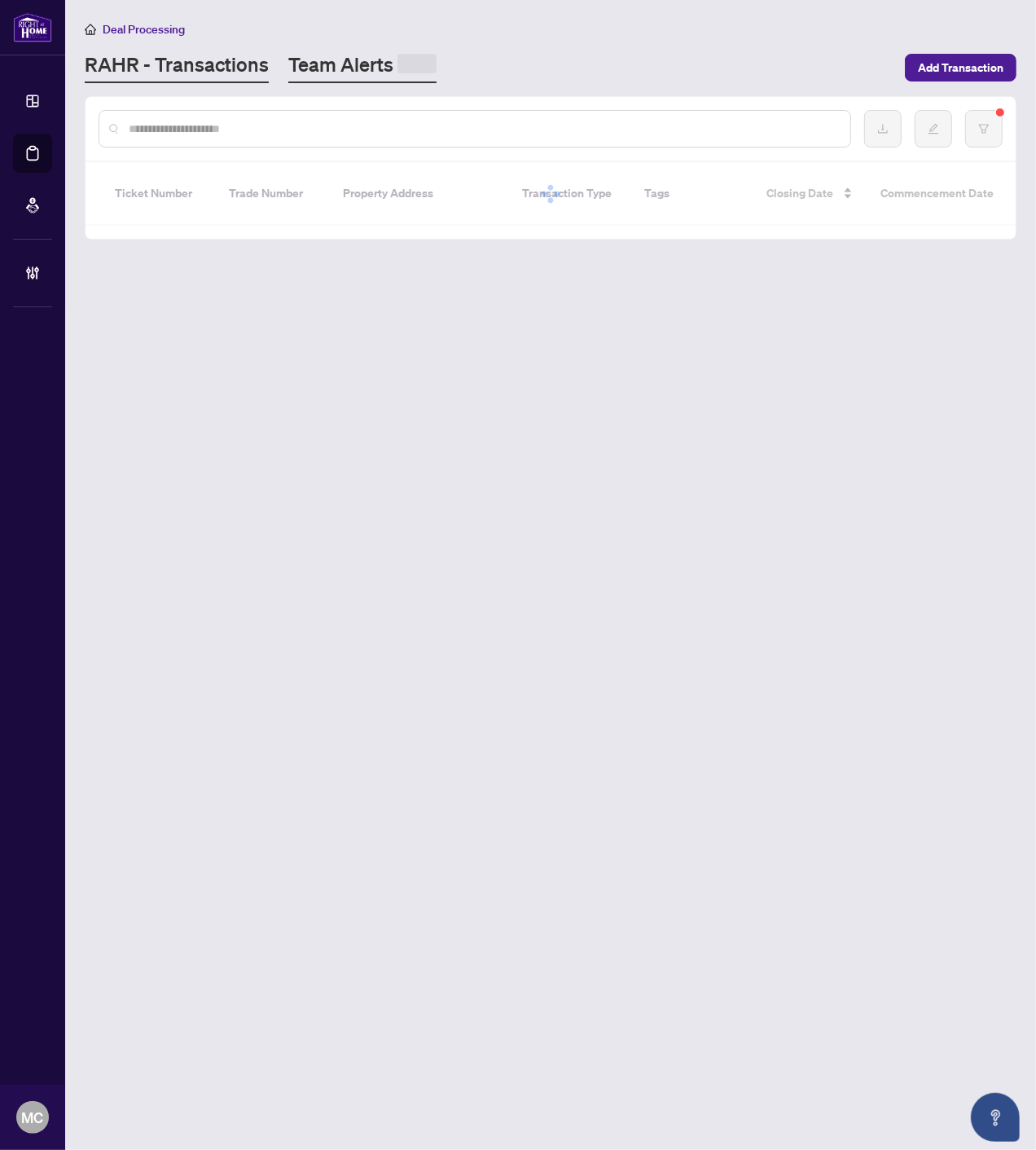
click at [316, 62] on link "Team Alerts" at bounding box center [362, 67] width 148 height 32
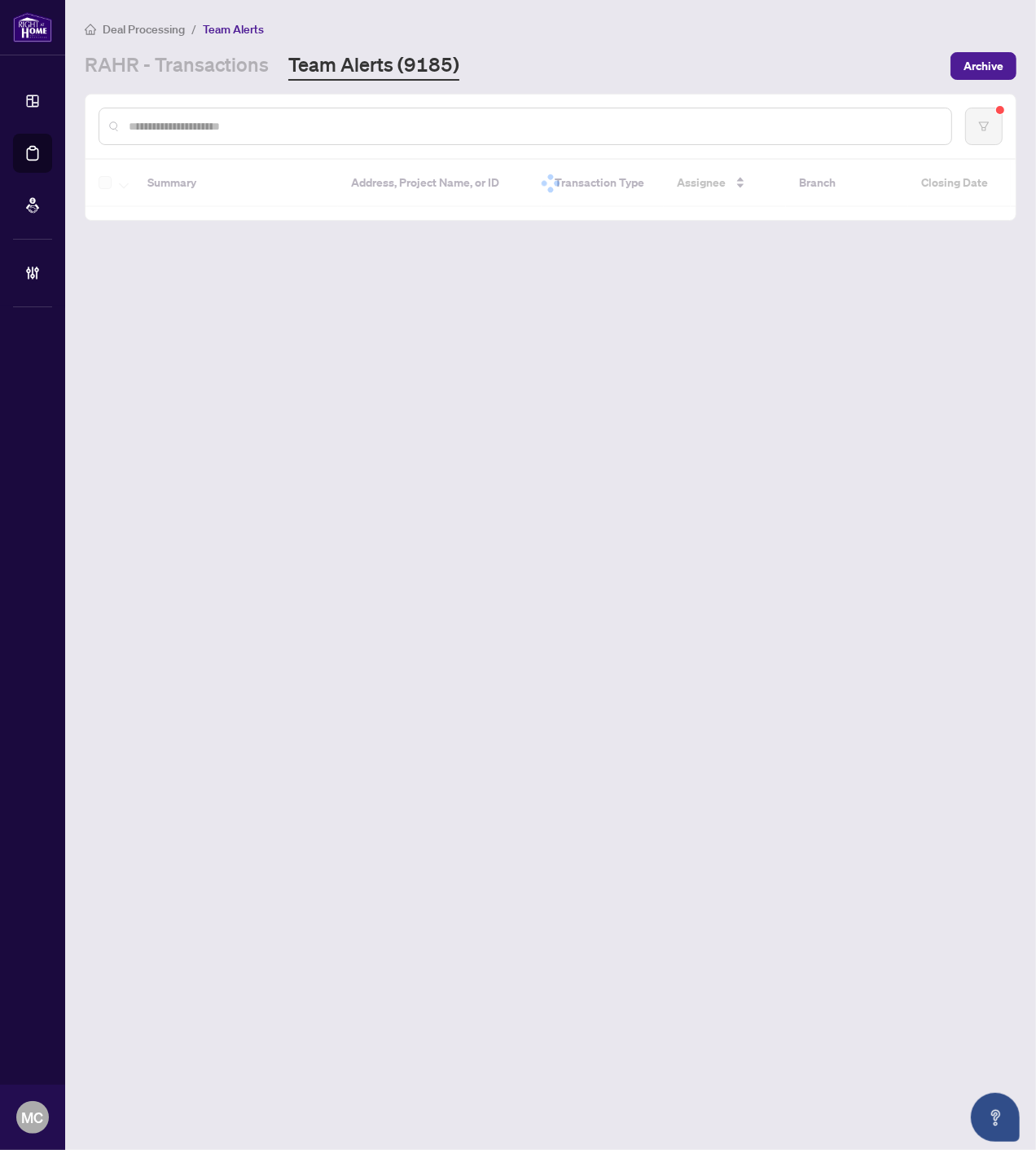
drag, startPoint x: 363, startPoint y: 120, endPoint x: 1021, endPoint y: 278, distance: 676.7
click at [364, 120] on input "text" at bounding box center [533, 126] width 810 height 18
paste input "*******"
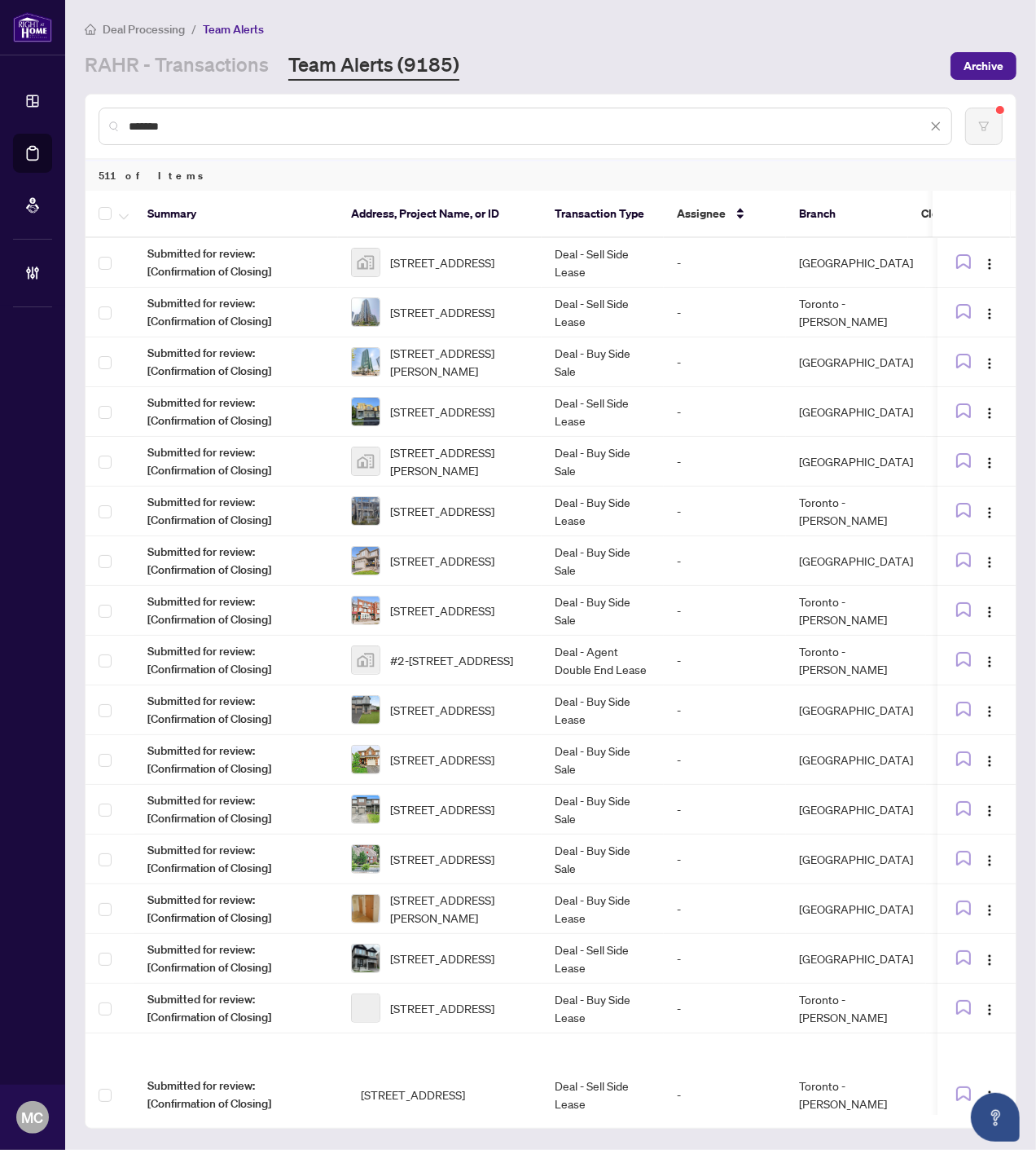
type input "*******"
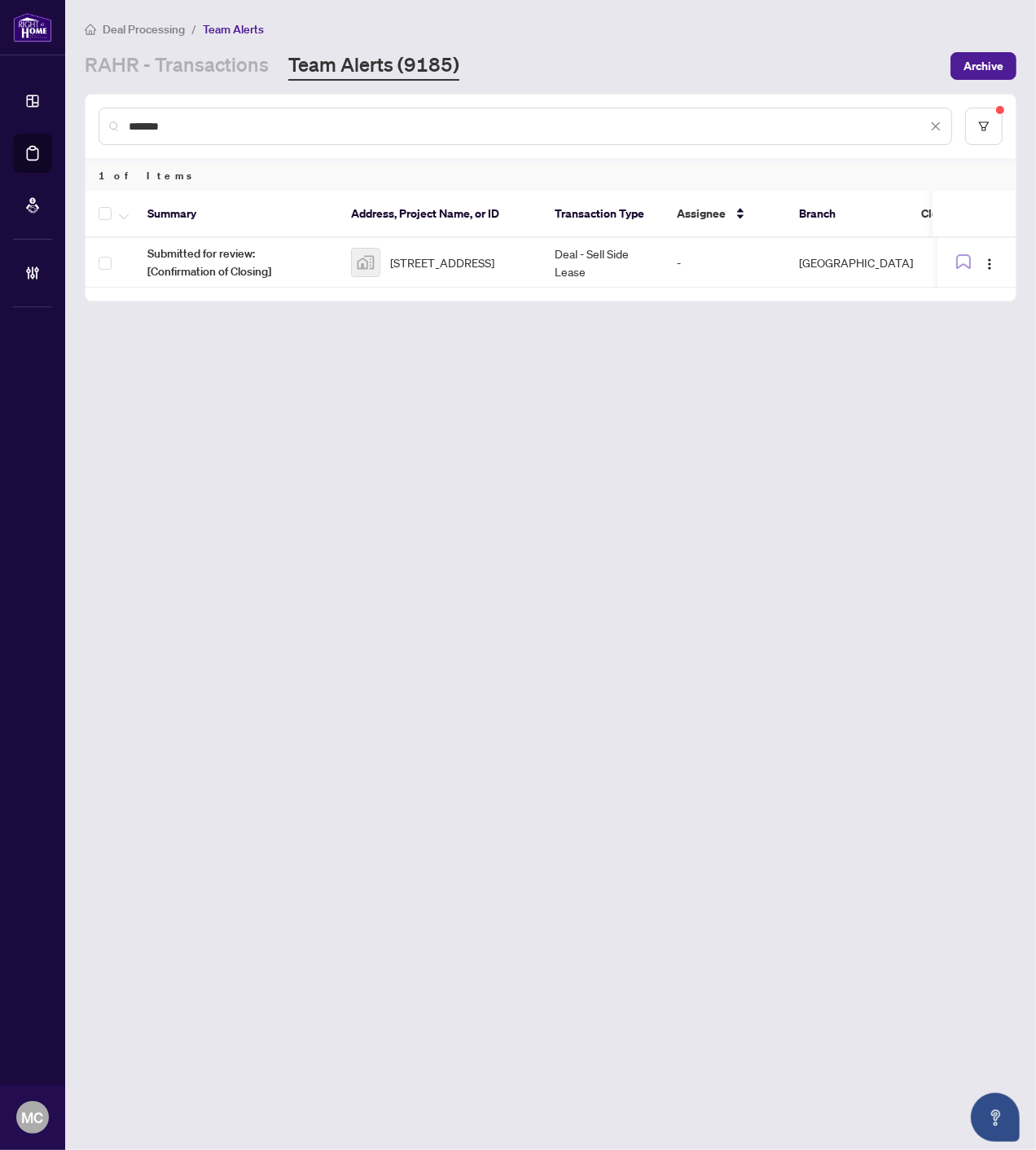
click at [411, 271] on span "704-55 Centre Ave #704, Toronto, Ontario M5G 2H5, Canada" at bounding box center [442, 262] width 104 height 18
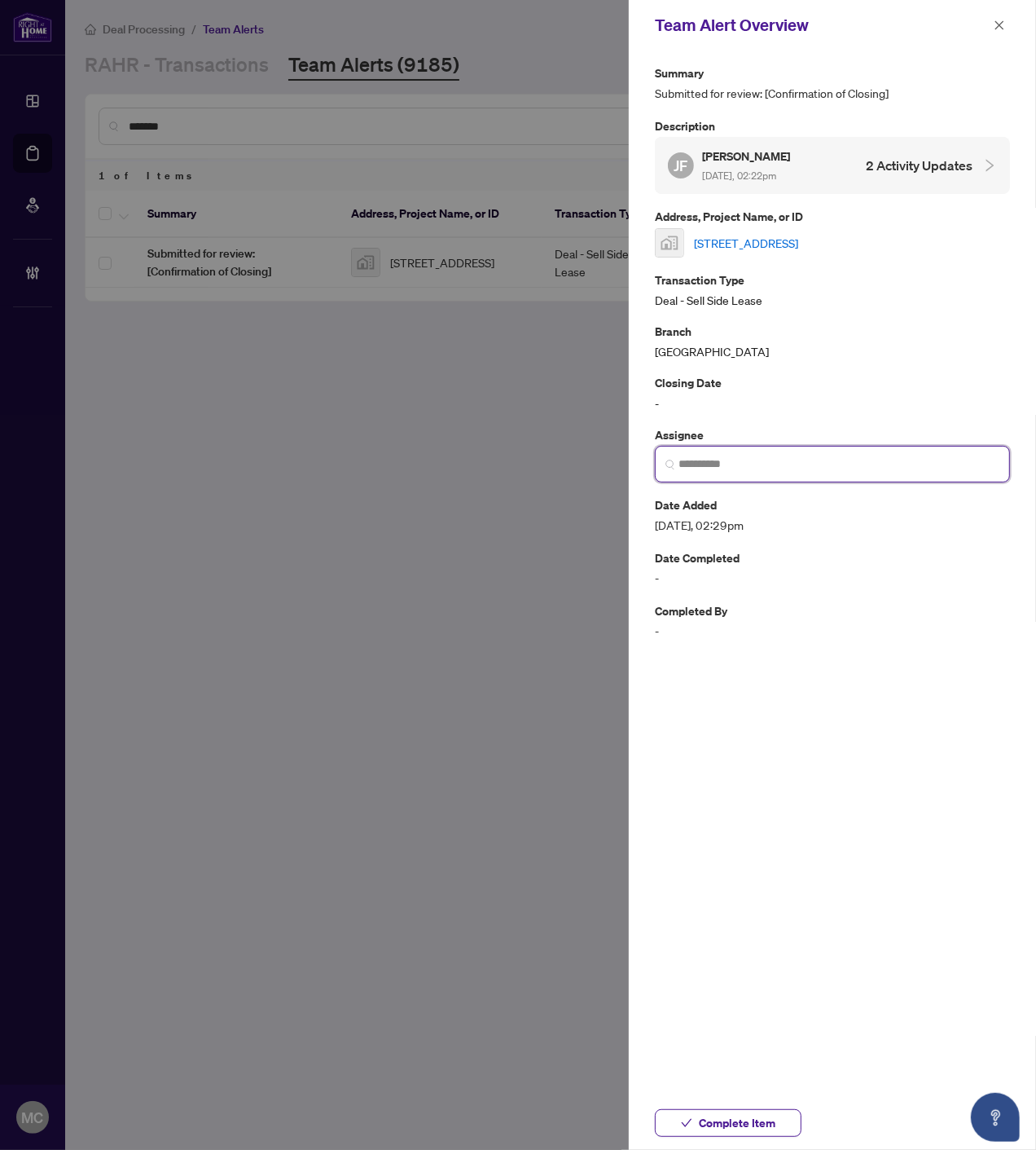
click at [928, 460] on input "search" at bounding box center [839, 464] width 321 height 17
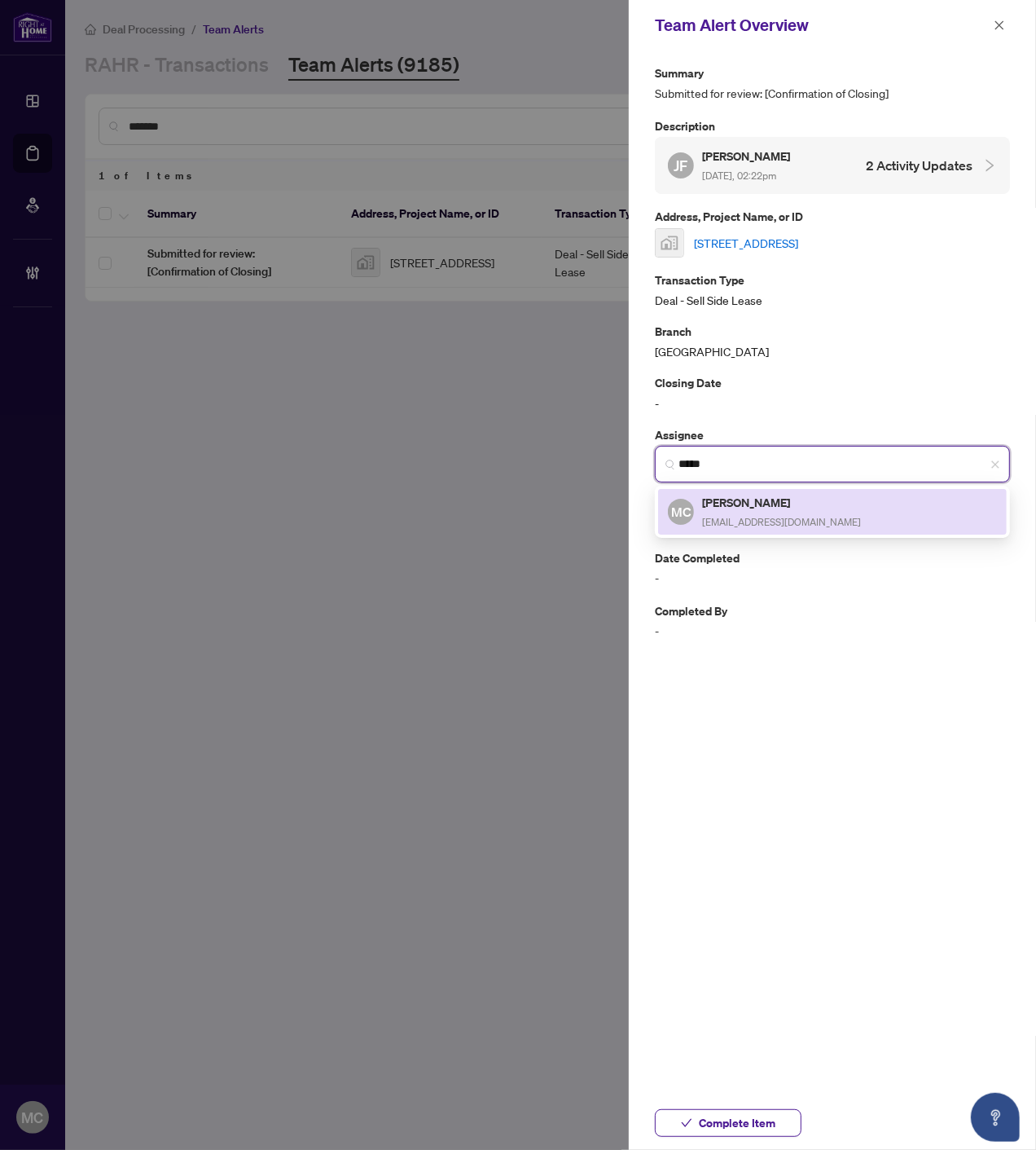
drag, startPoint x: 798, startPoint y: 500, endPoint x: 702, endPoint y: 403, distance: 136.5
click at [799, 500] on h5 "[PERSON_NAME]" at bounding box center [781, 502] width 159 height 19
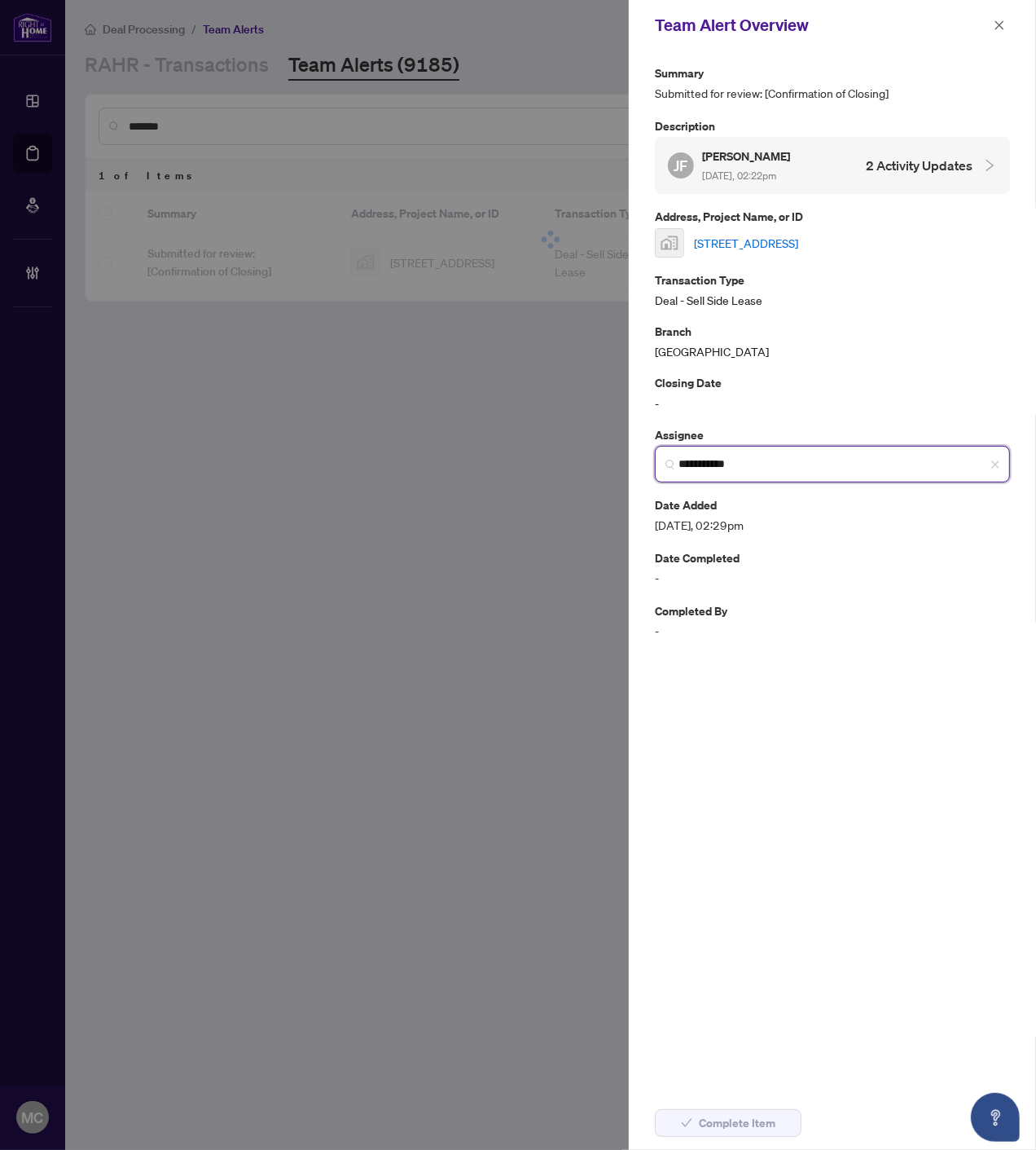
type input "**********"
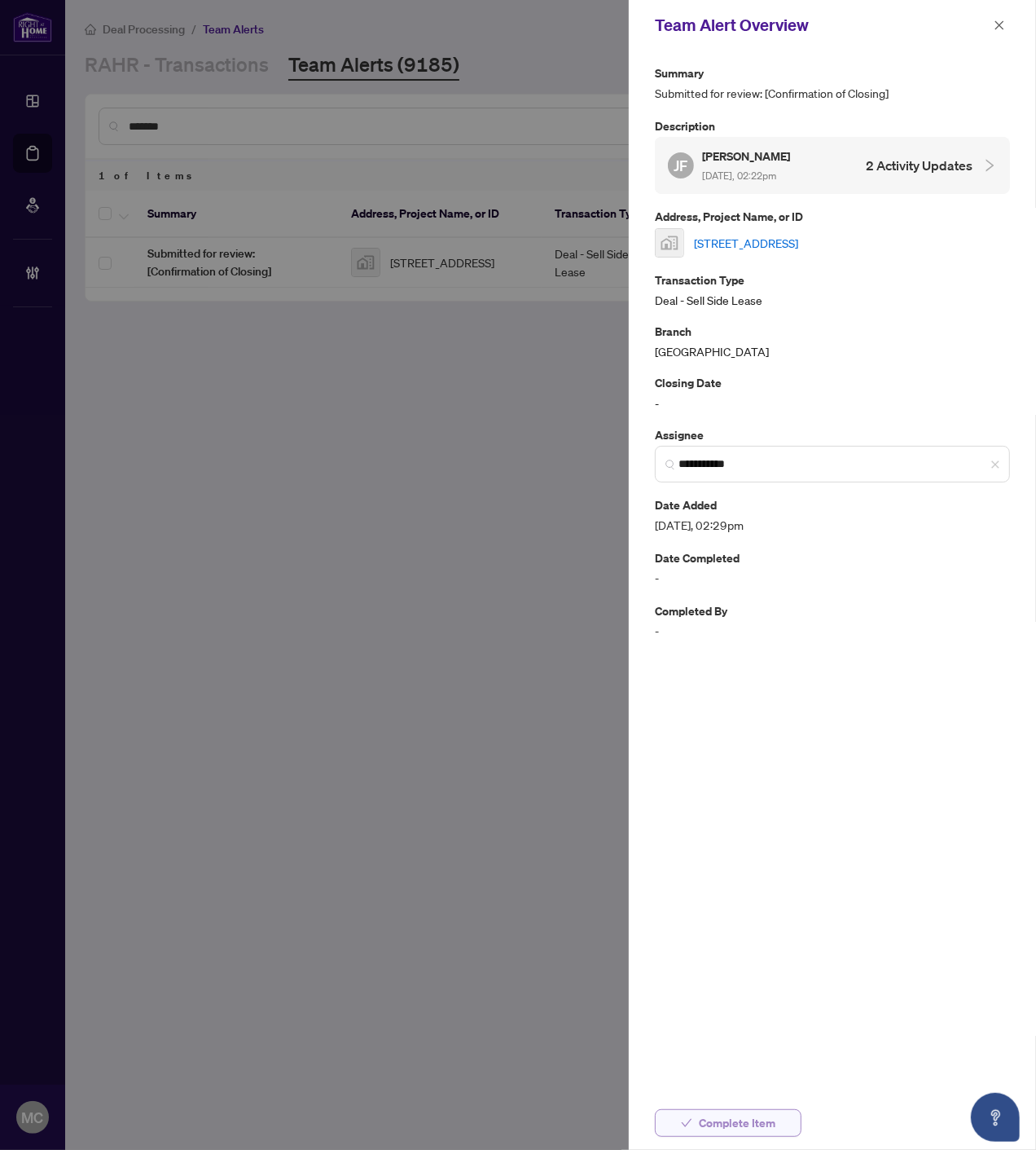
click at [748, 1119] on span "Complete Item" at bounding box center [737, 1123] width 76 height 26
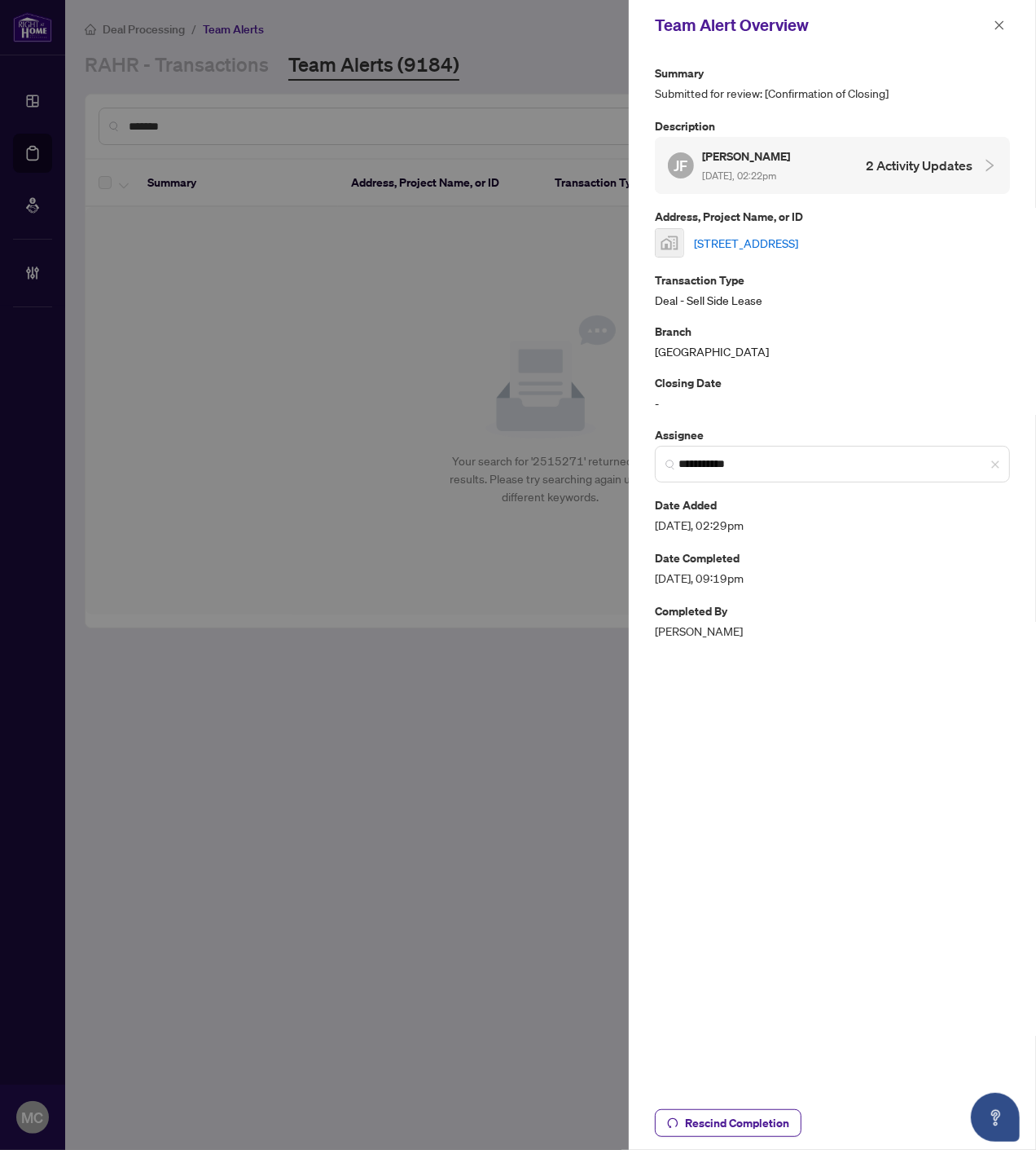
click at [1003, 29] on icon "close" at bounding box center [999, 25] width 11 height 11
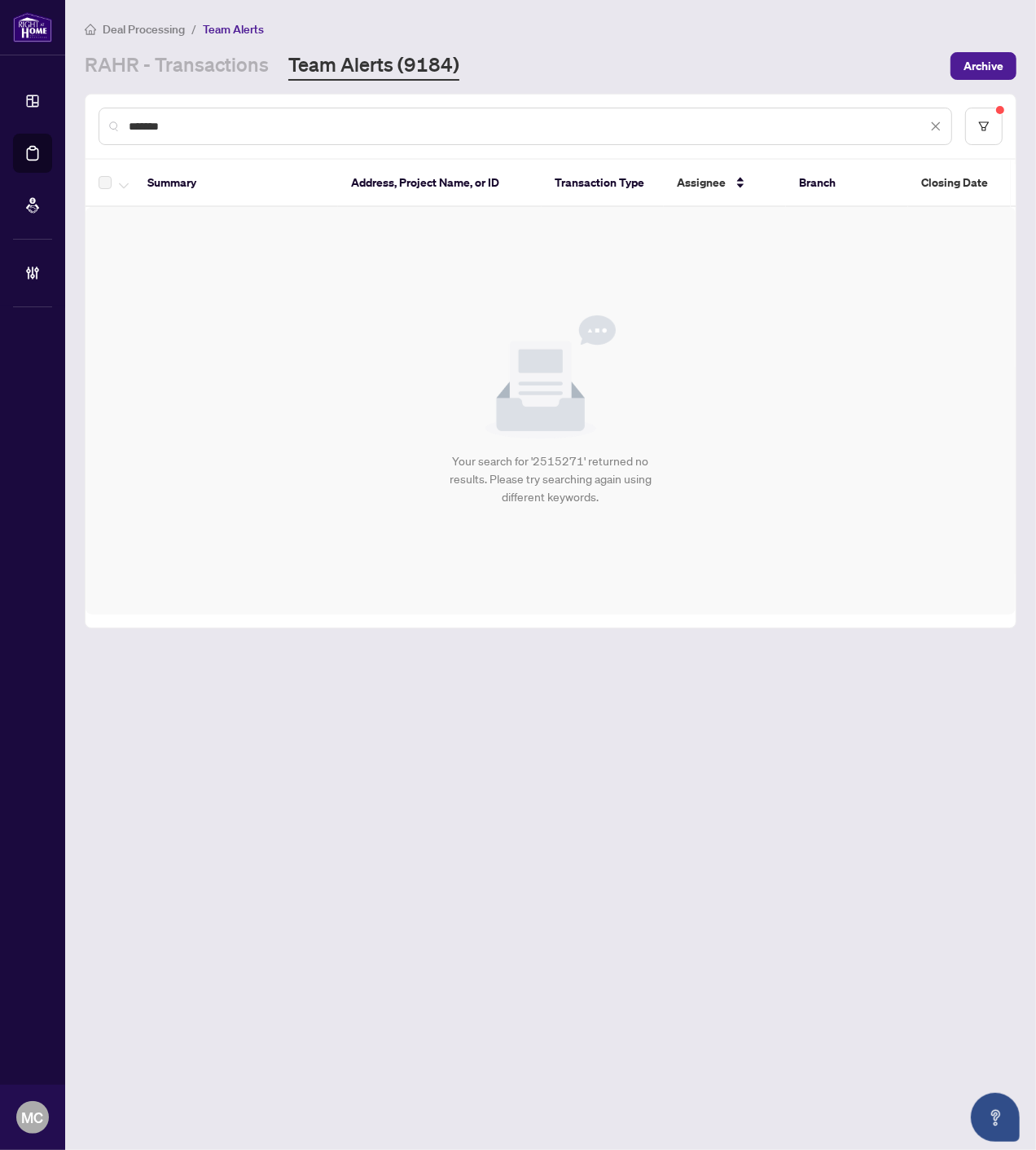
click at [609, 118] on input "*******" at bounding box center [527, 126] width 798 height 18
paste input "text"
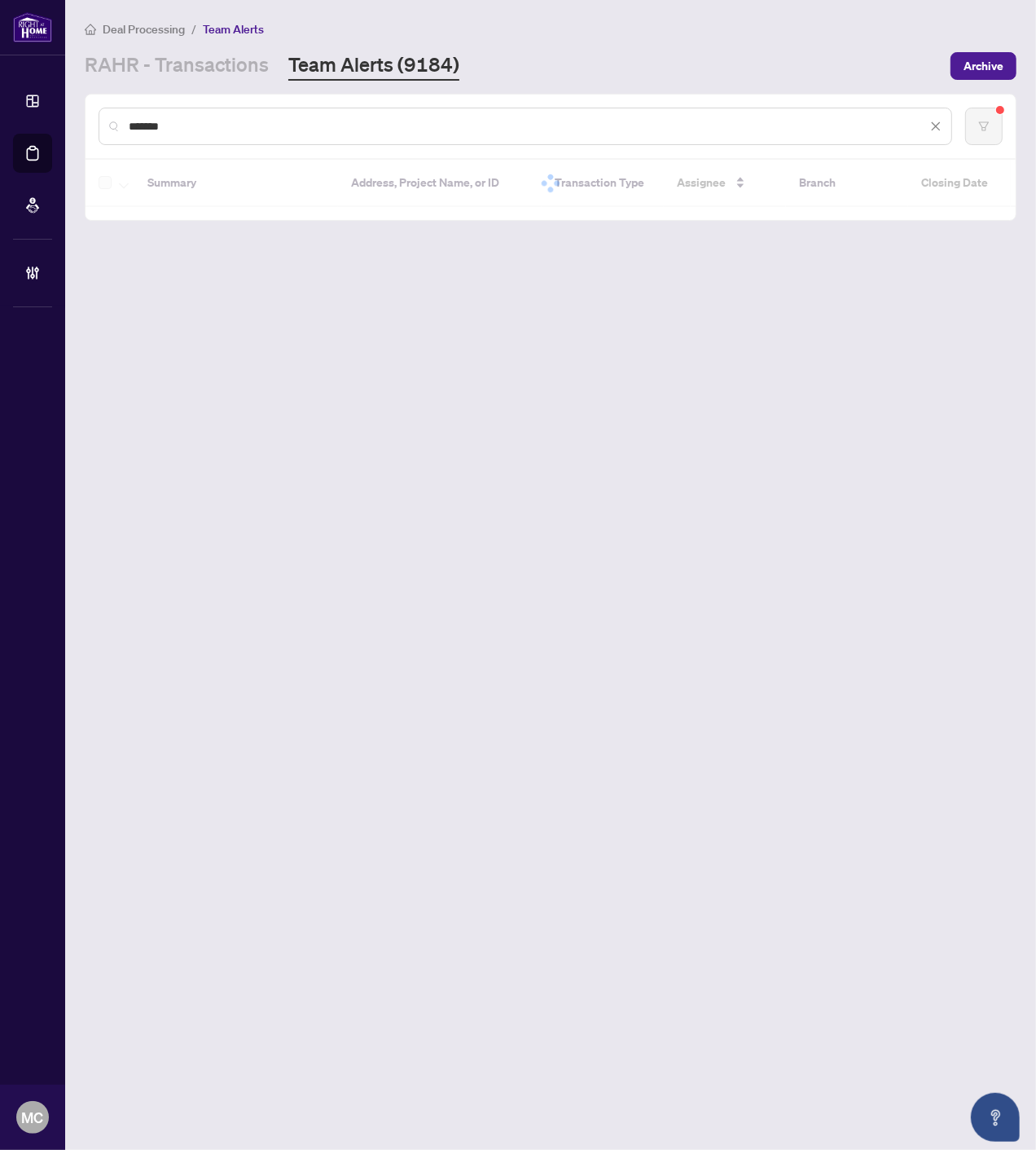
type input "*******"
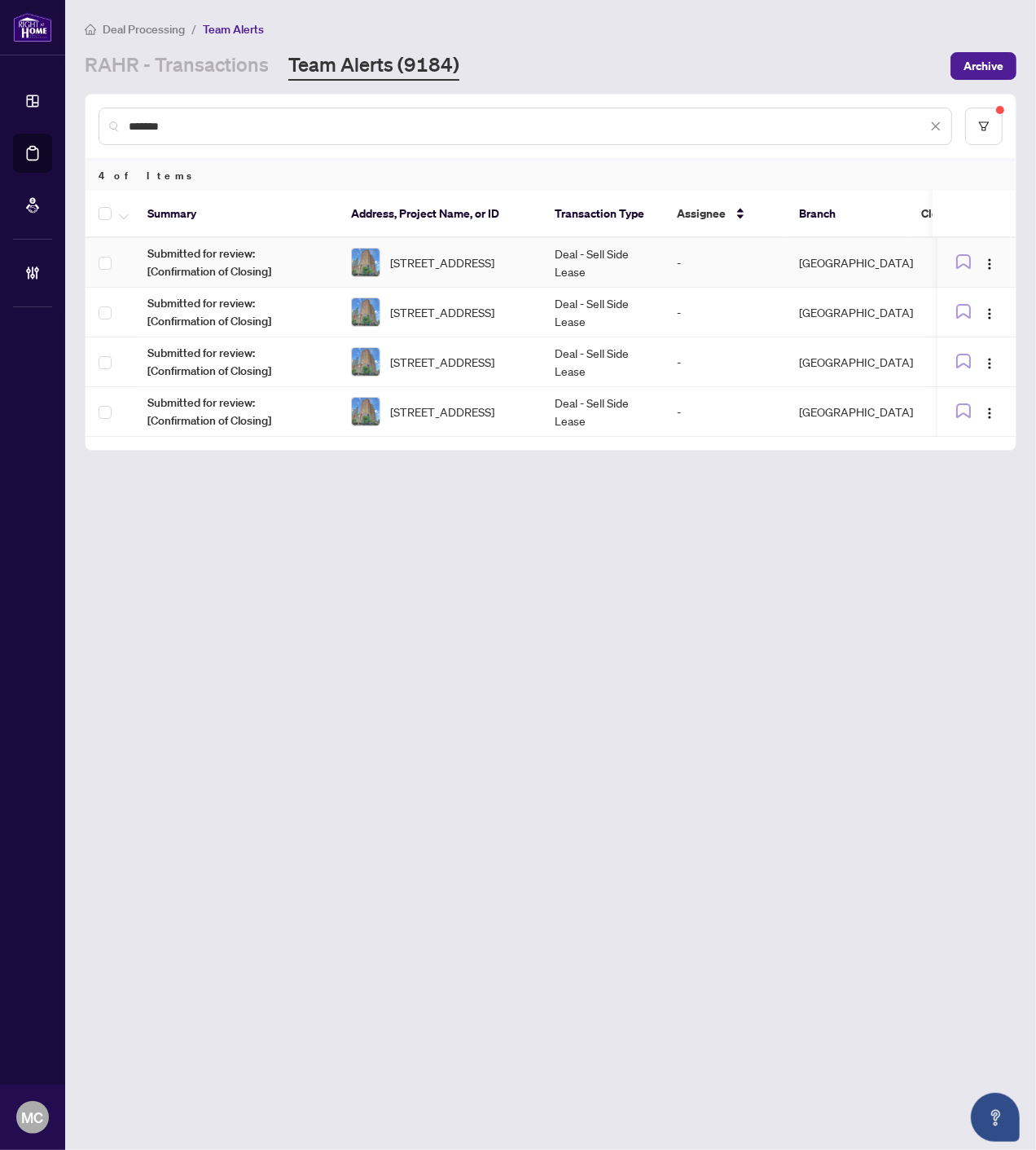
click at [450, 258] on span "1702-633 Bay St, Toronto, Ontario M5G 2G4, Canada" at bounding box center [442, 262] width 104 height 18
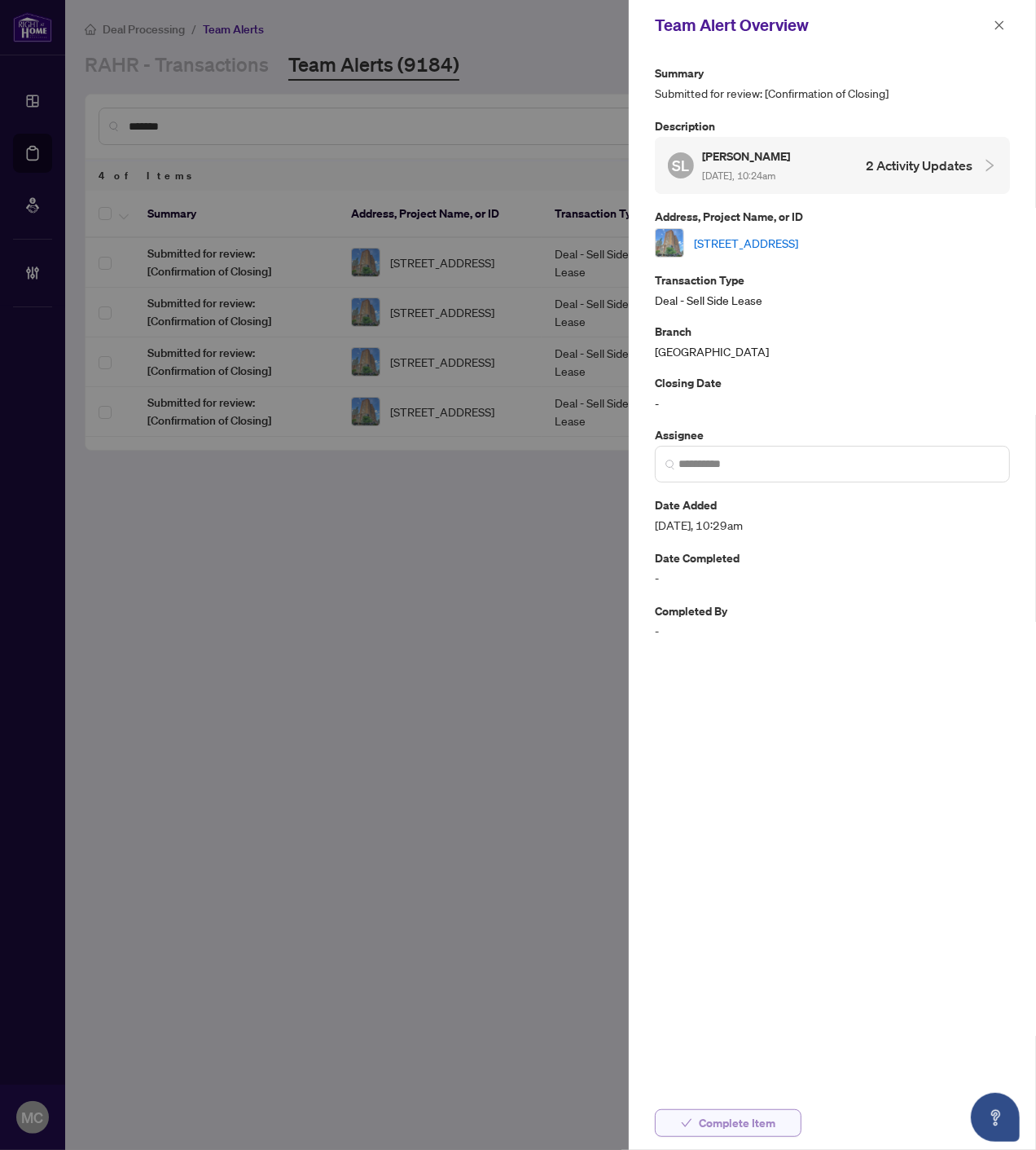
click at [738, 1126] on span "Complete Item" at bounding box center [737, 1123] width 76 height 26
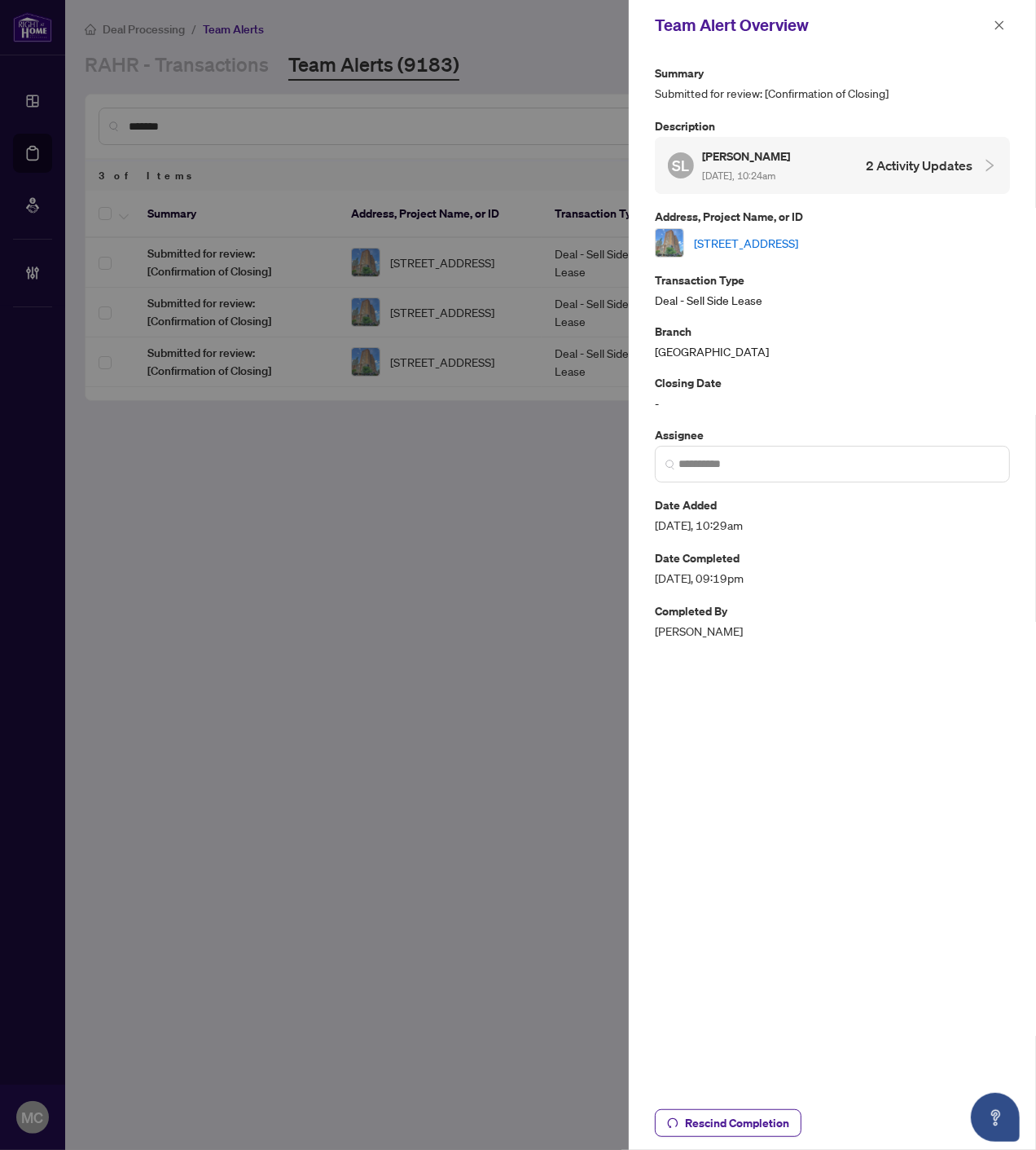
click at [999, 20] on icon "close" at bounding box center [999, 25] width 11 height 11
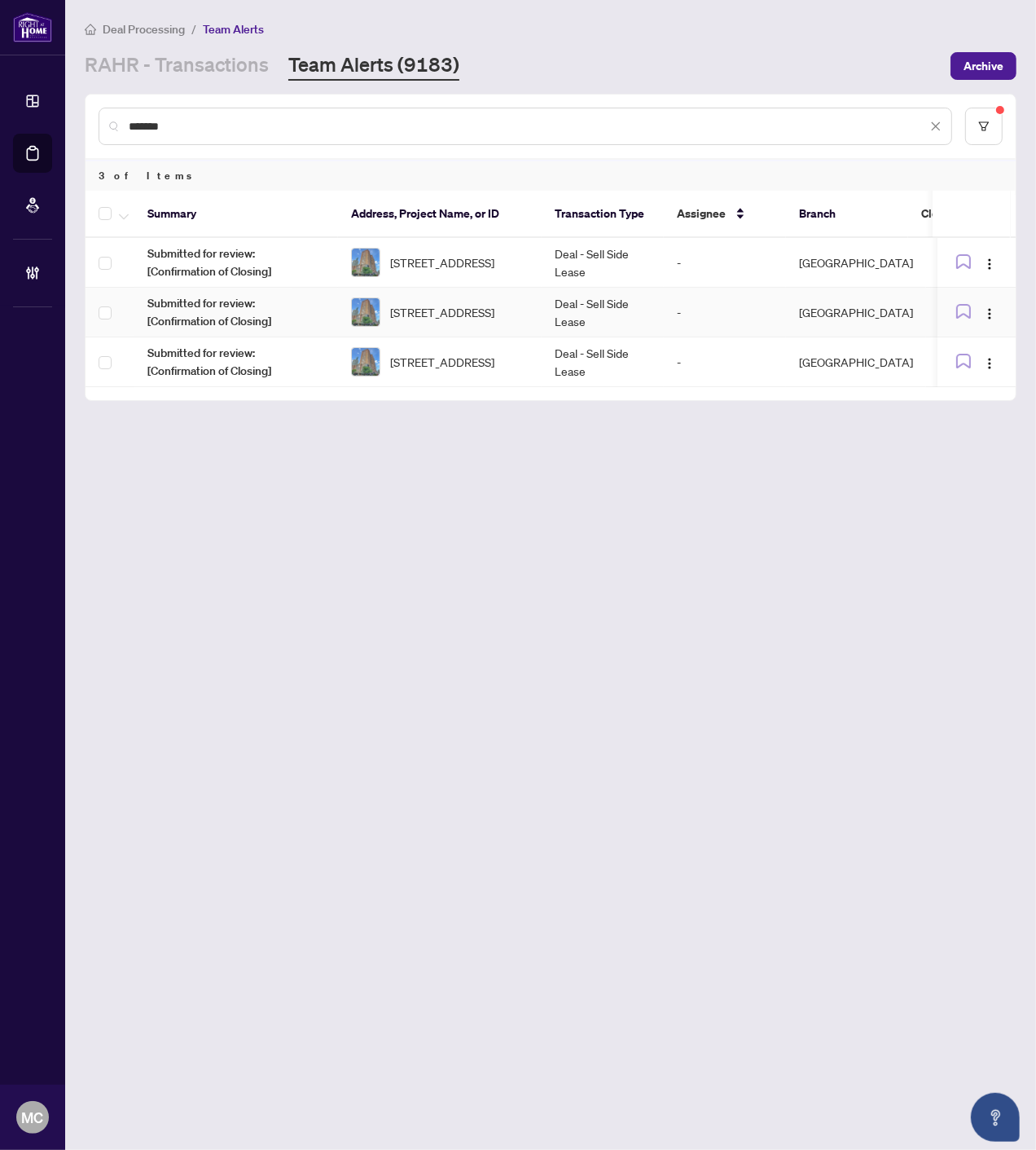
click at [468, 264] on span "1702-633 Bay St, Toronto, Ontario M5G 2G4, Canada" at bounding box center [442, 262] width 104 height 18
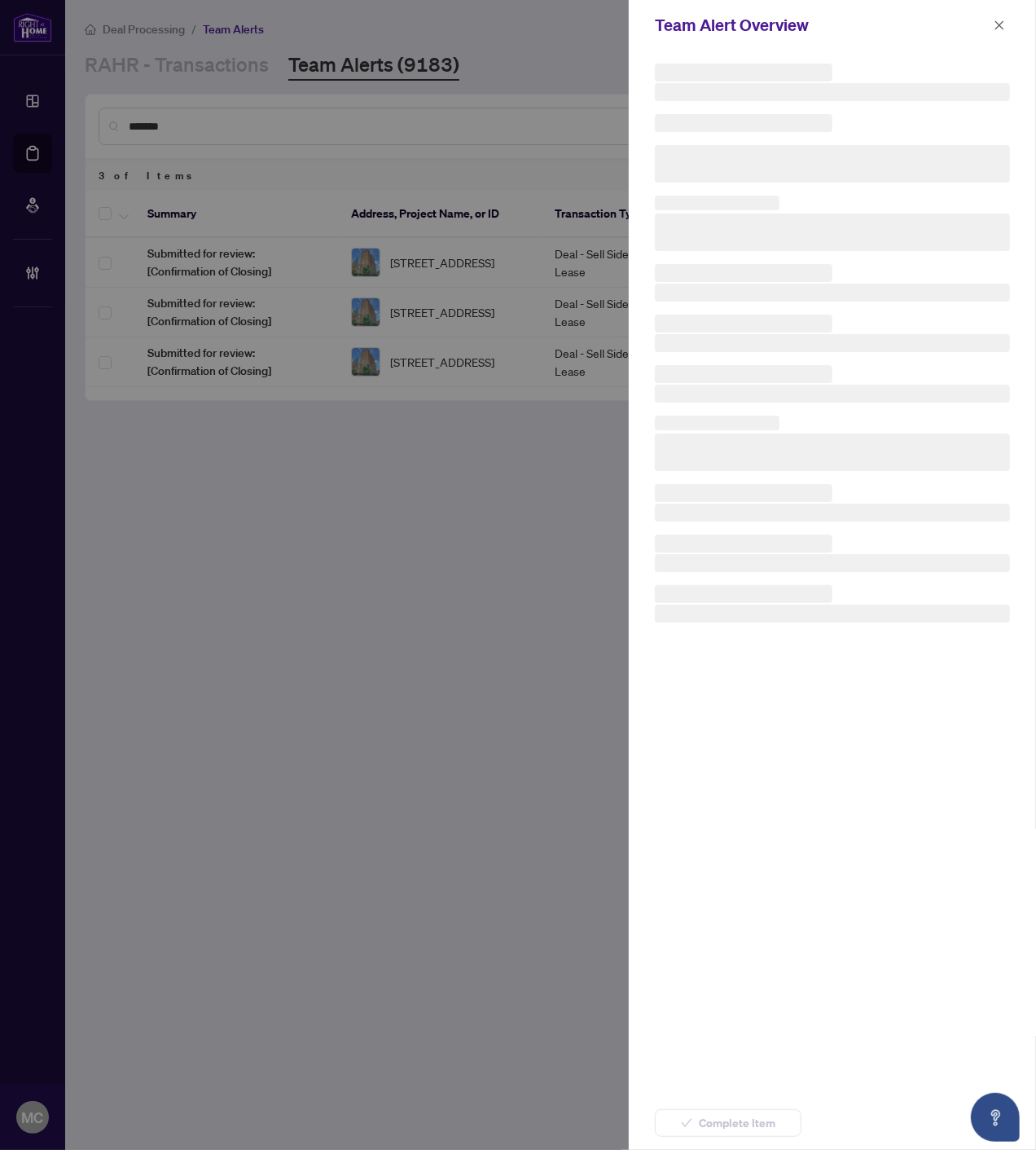
click at [736, 1120] on span "Complete Item" at bounding box center [737, 1123] width 76 height 26
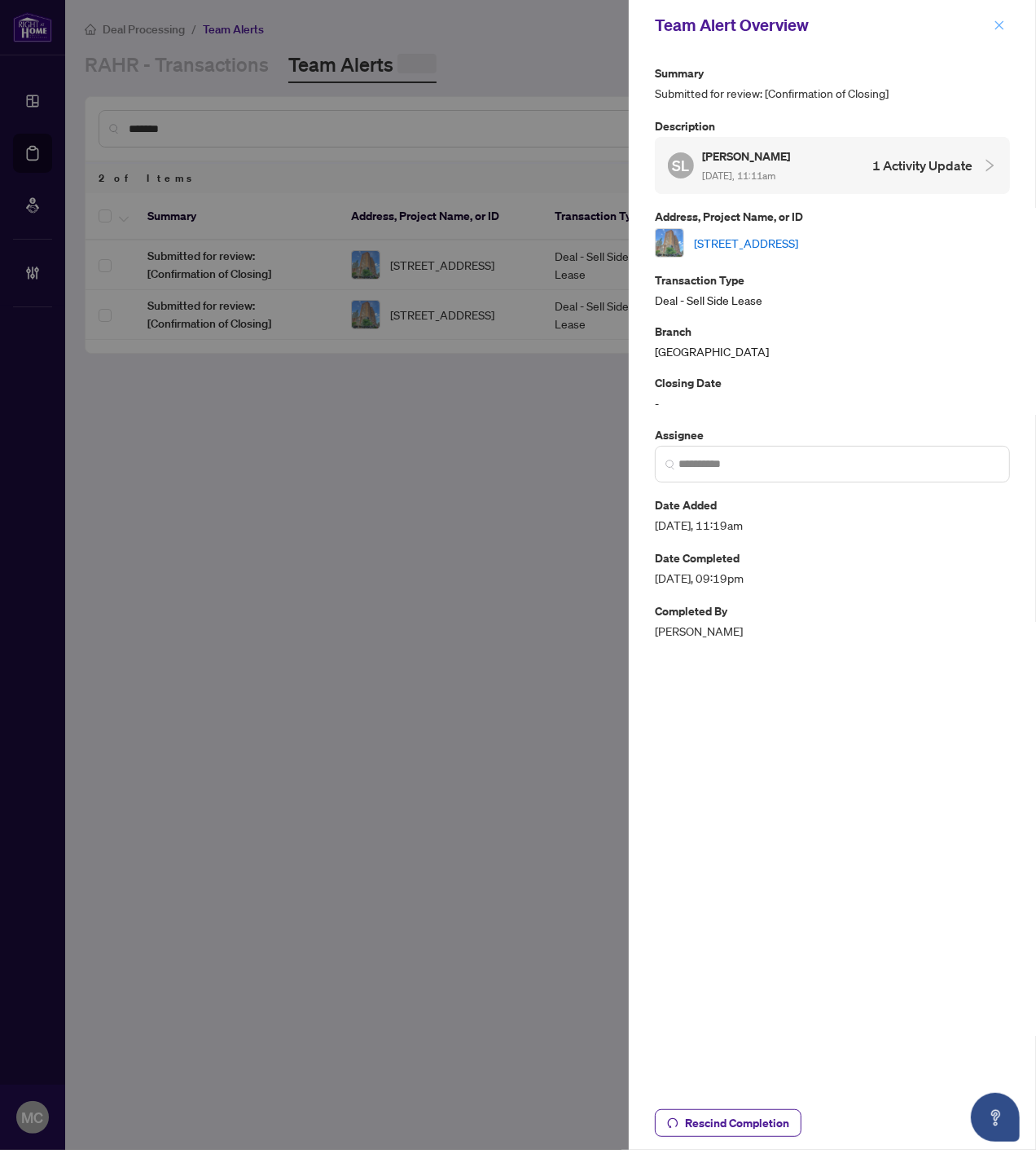
click at [998, 21] on icon "close" at bounding box center [999, 25] width 11 height 11
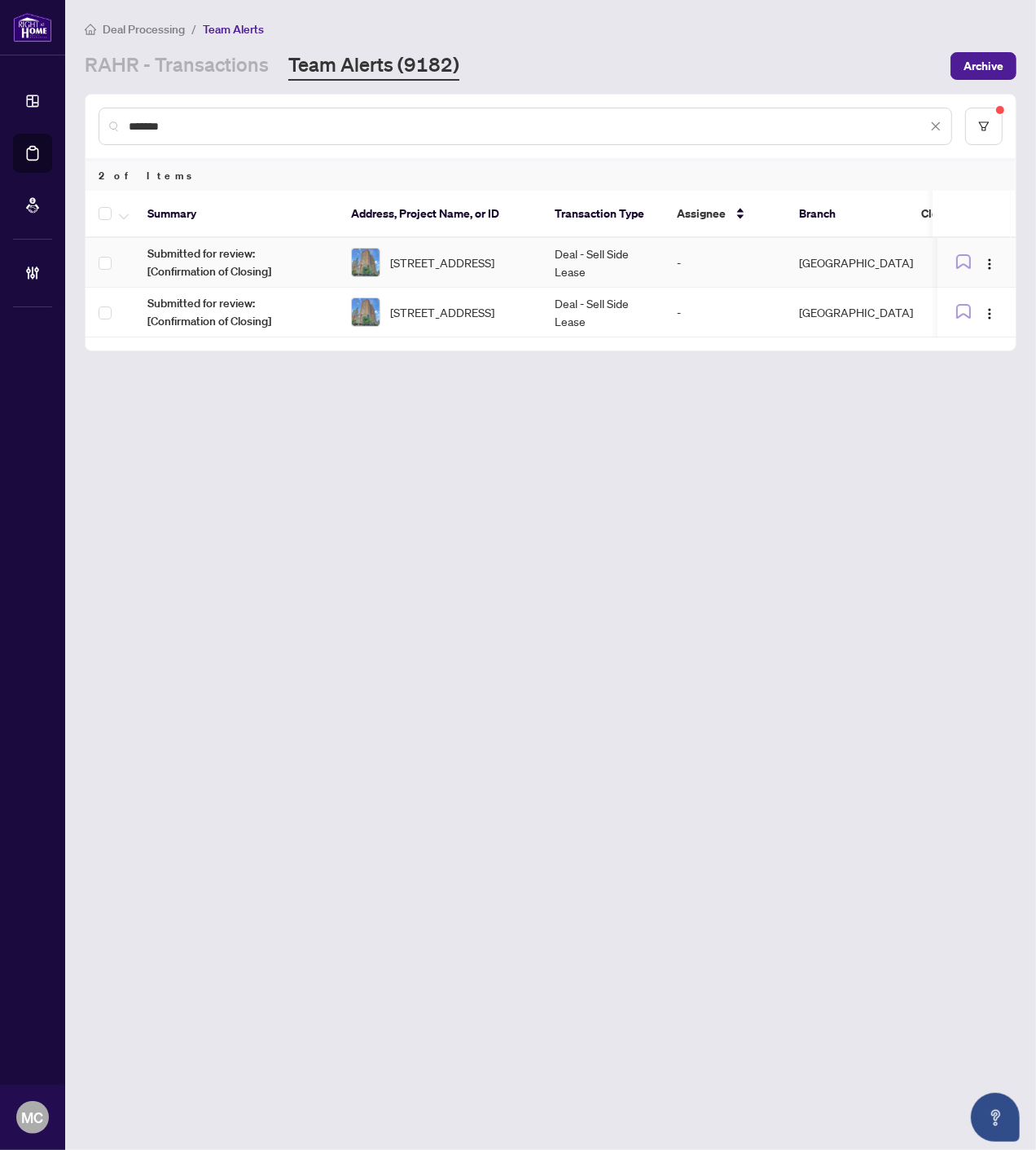
click at [494, 253] on span "1702-633 Bay St, Toronto, Ontario M5G 2G4, Canada" at bounding box center [442, 262] width 104 height 18
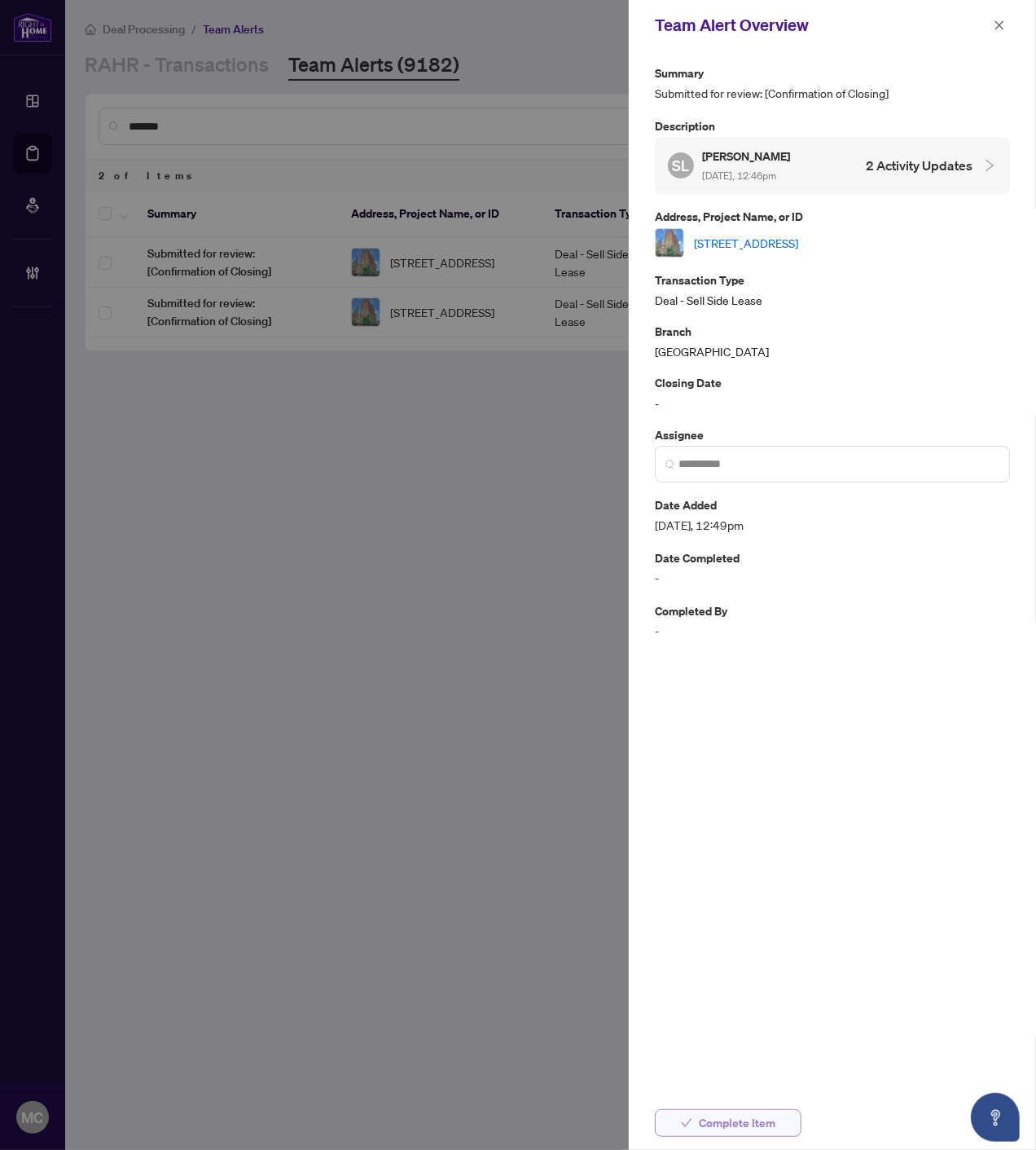
click at [740, 1133] on span "Complete Item" at bounding box center [737, 1123] width 76 height 26
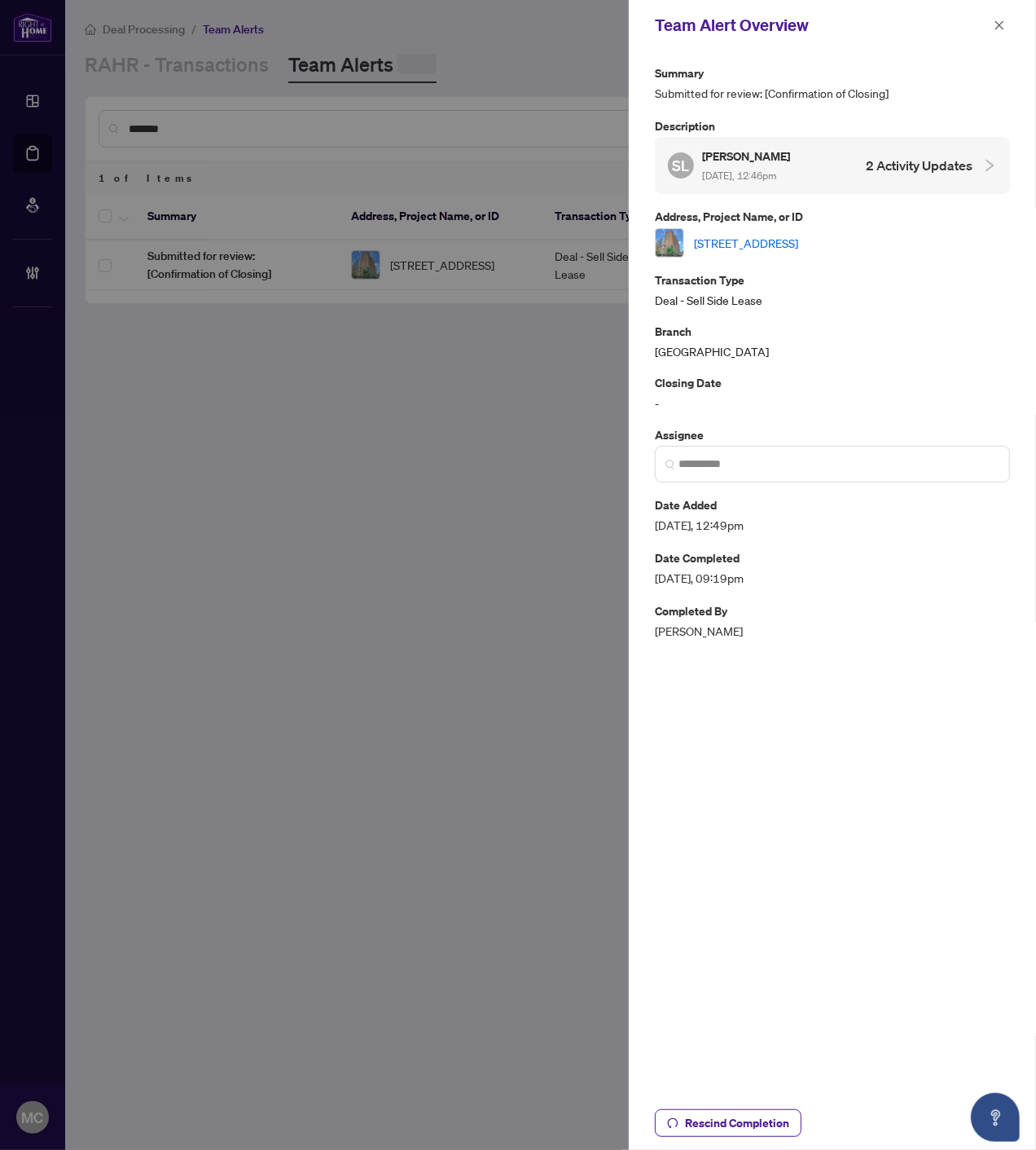
drag, startPoint x: 995, startPoint y: 18, endPoint x: 797, endPoint y: 158, distance: 242.5
click at [995, 17] on span "button" at bounding box center [999, 25] width 11 height 26
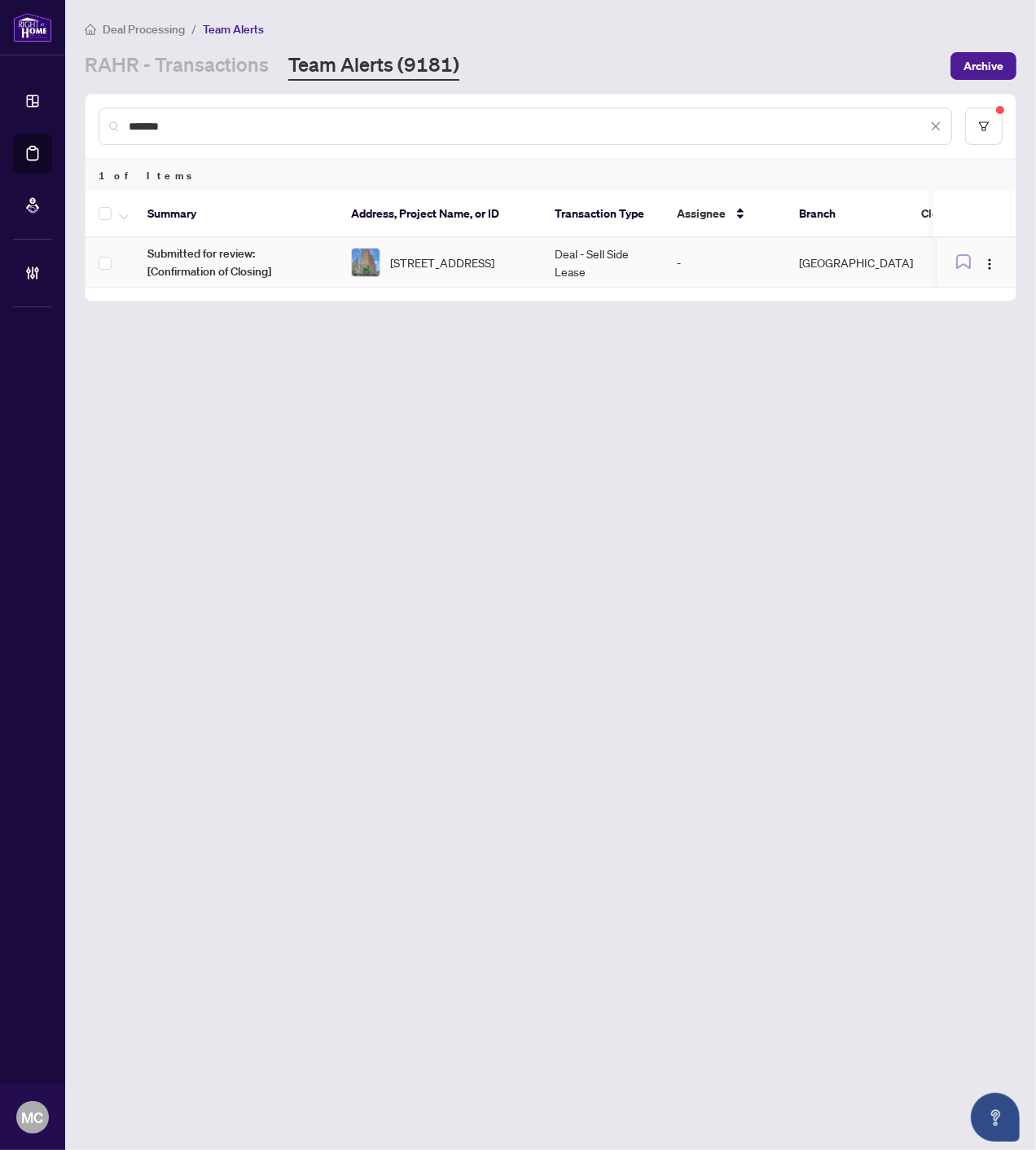
click at [477, 264] on span "1702-633 Bay St, Toronto, Ontario M5G 2G4, Canada" at bounding box center [442, 262] width 104 height 18
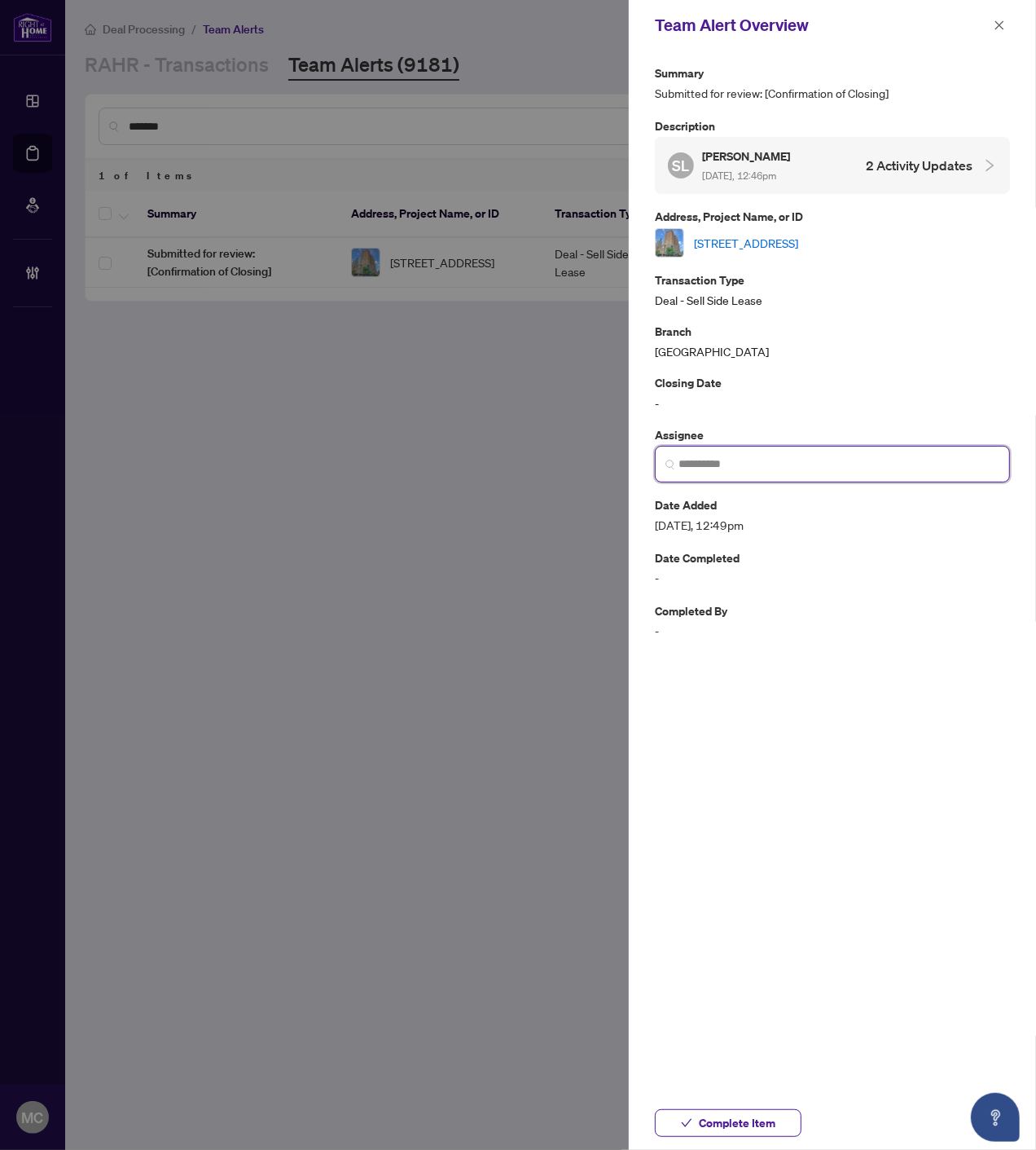
click at [850, 467] on input "search" at bounding box center [839, 464] width 321 height 17
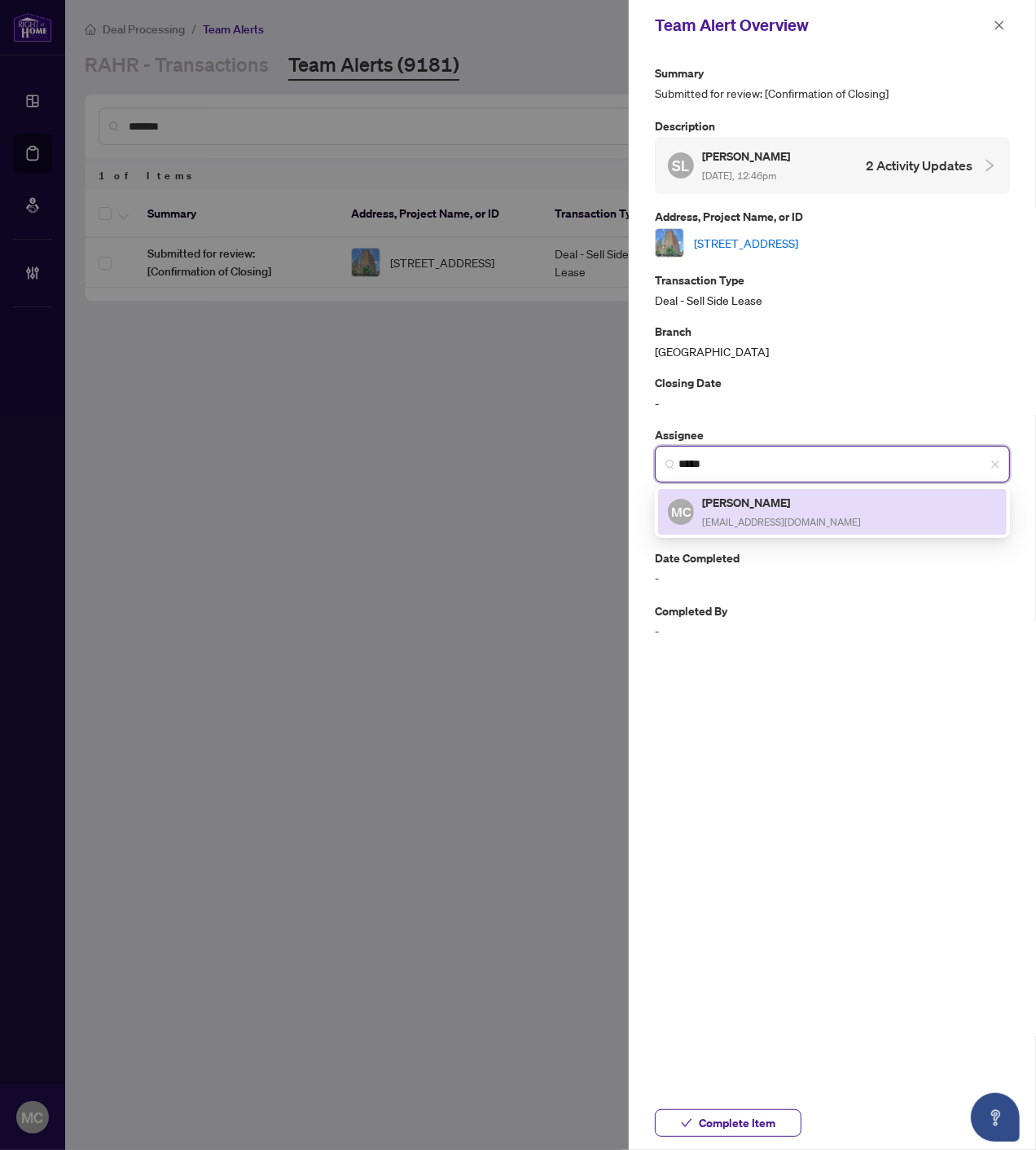
drag, startPoint x: 752, startPoint y: 515, endPoint x: 751, endPoint y: 500, distance: 15.0
click at [751, 500] on h5 "[PERSON_NAME]" at bounding box center [781, 502] width 159 height 19
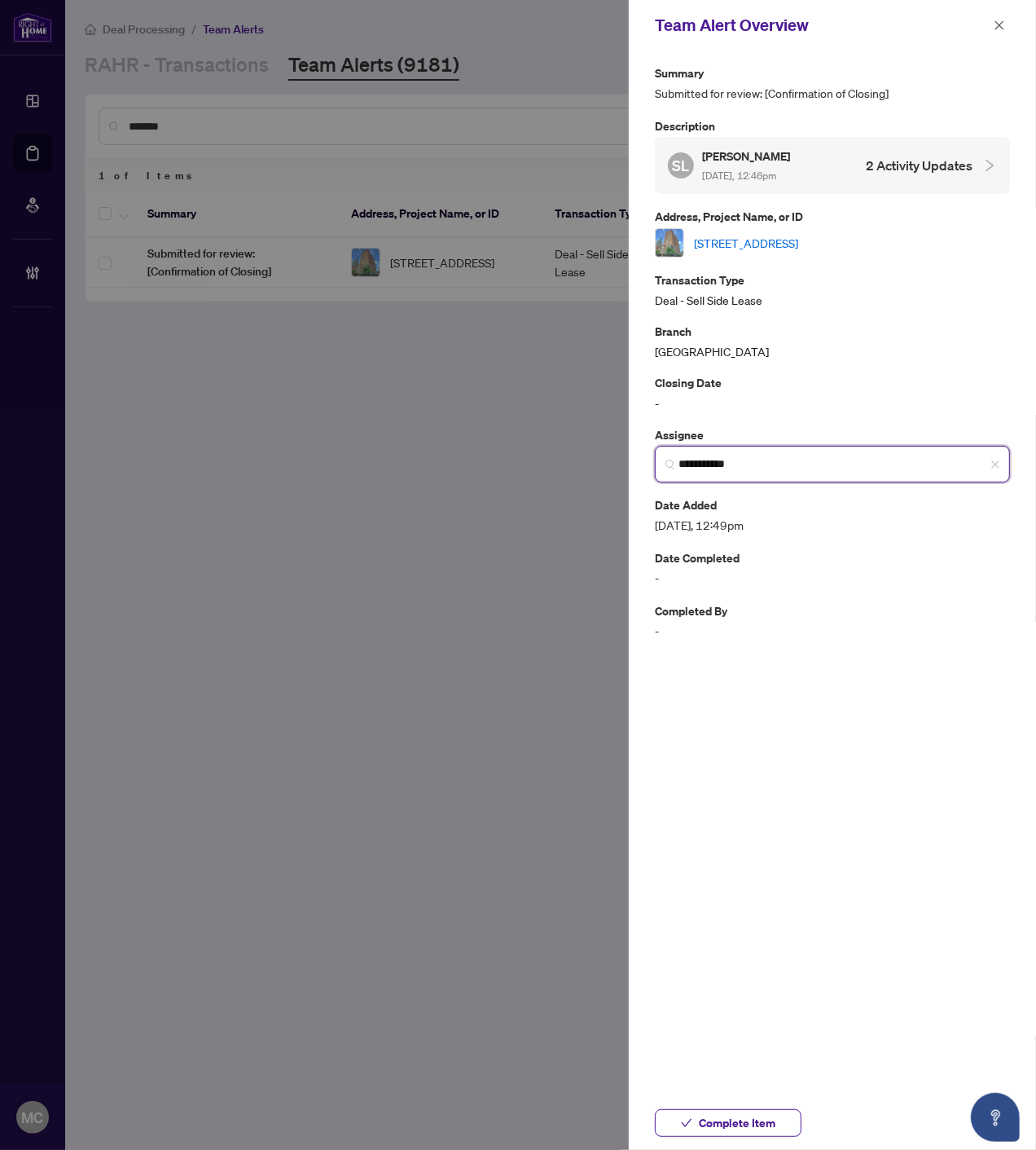
type input "**********"
click at [743, 1133] on span "Complete Item" at bounding box center [737, 1123] width 76 height 26
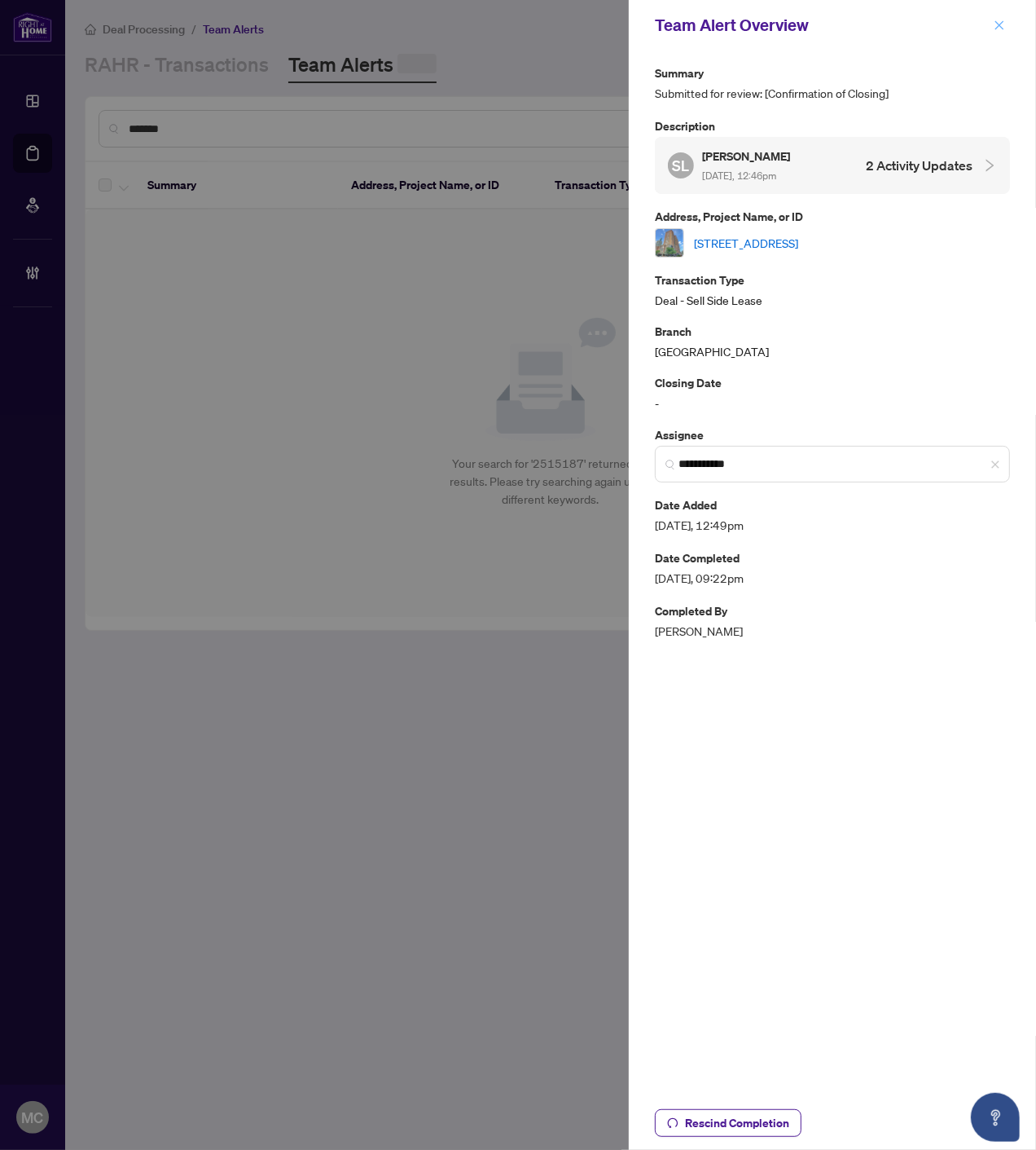
drag, startPoint x: 1000, startPoint y: 23, endPoint x: 1020, endPoint y: 101, distance: 80.5
click at [1000, 23] on icon "close" at bounding box center [1000, 24] width 9 height 9
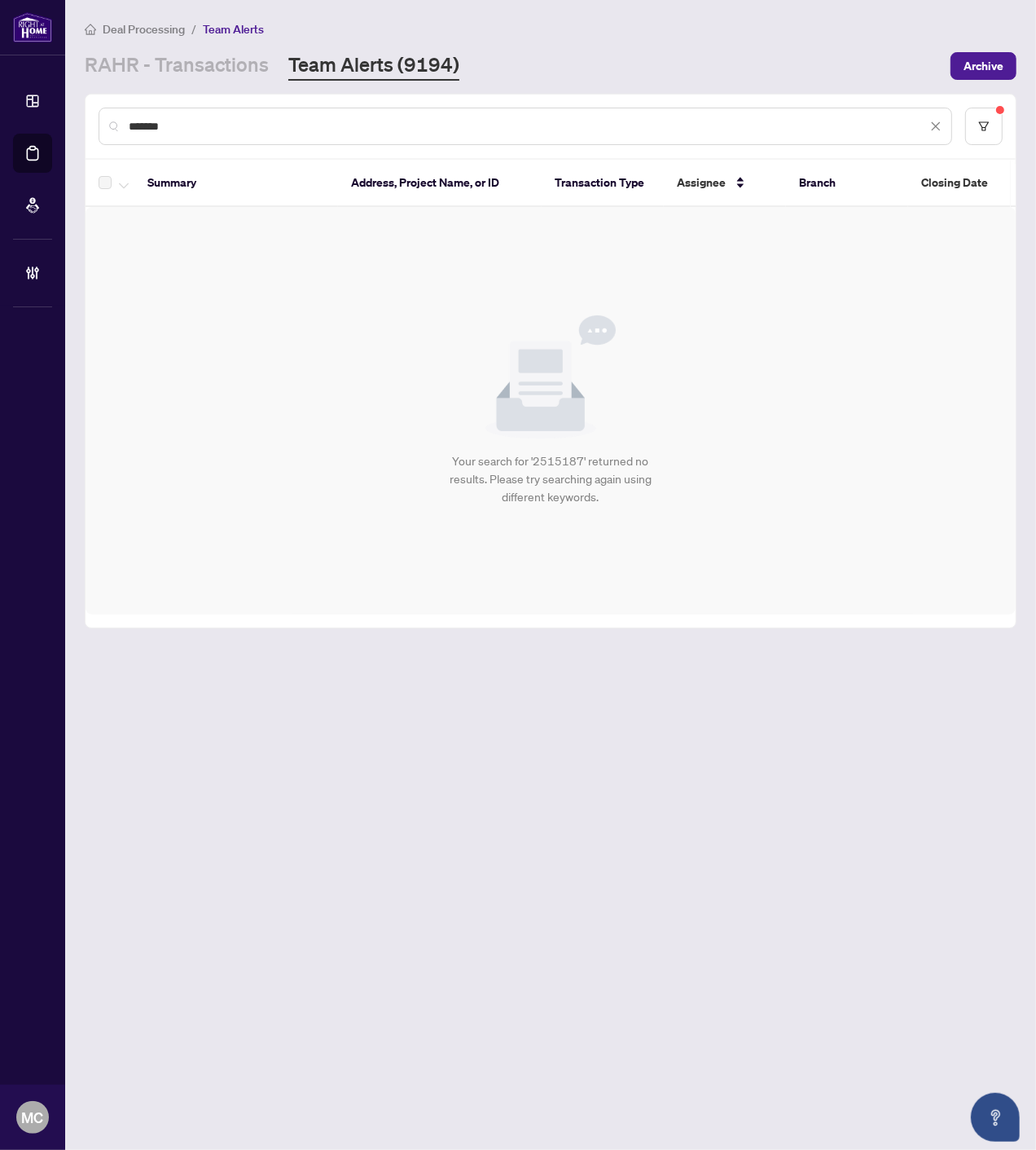
click at [546, 117] on input "*******" at bounding box center [527, 126] width 798 height 18
click at [543, 123] on input "*******" at bounding box center [527, 126] width 798 height 18
click at [542, 123] on input "*******" at bounding box center [527, 126] width 798 height 18
paste input "text"
type input "*******"
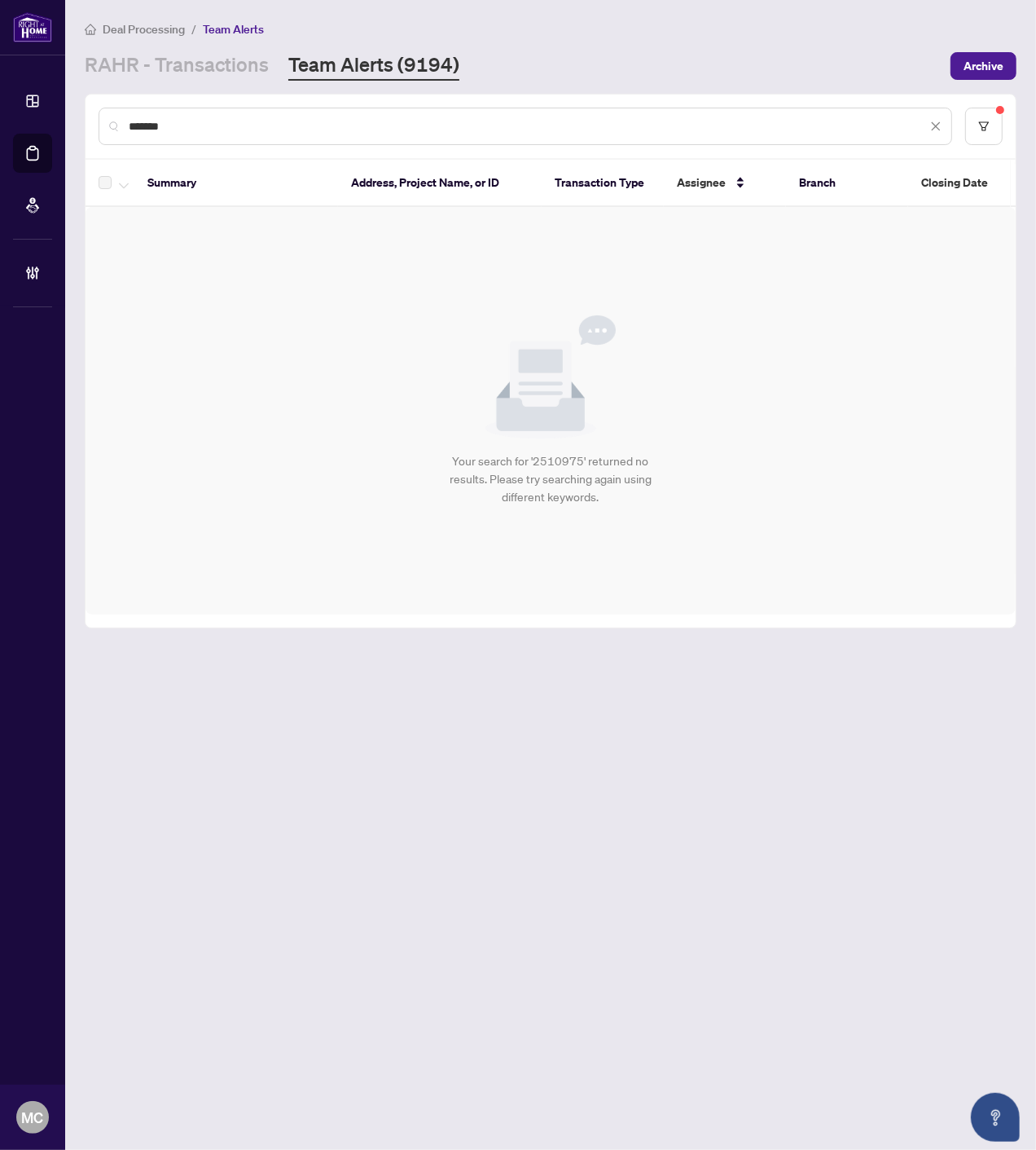
drag, startPoint x: 267, startPoint y: 118, endPoint x: 218, endPoint y: 95, distance: 54.1
click at [267, 118] on input "*******" at bounding box center [527, 126] width 798 height 18
click at [176, 68] on link "RAHR - Transactions" at bounding box center [177, 66] width 184 height 29
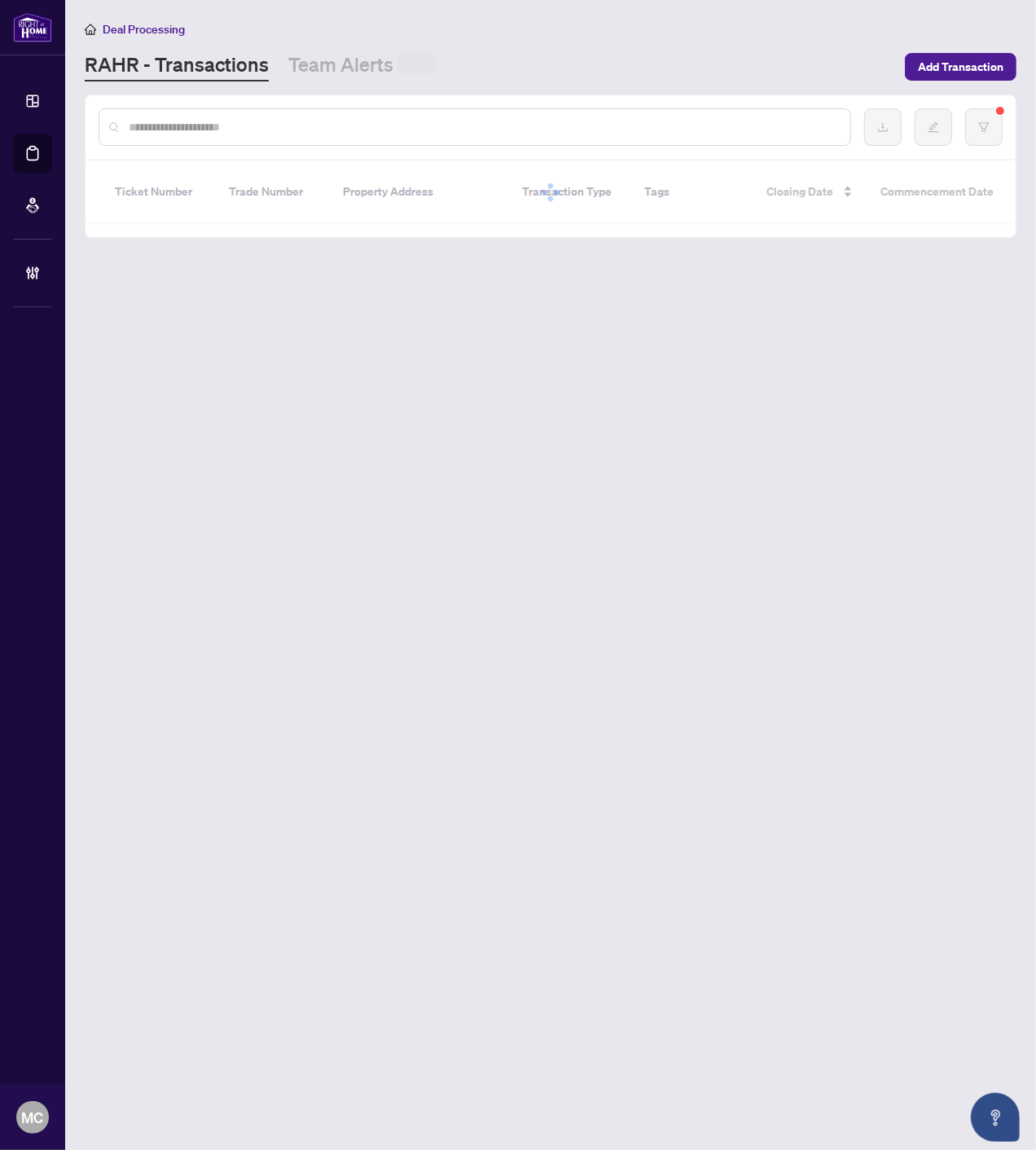
click at [320, 134] on input "text" at bounding box center [482, 127] width 708 height 18
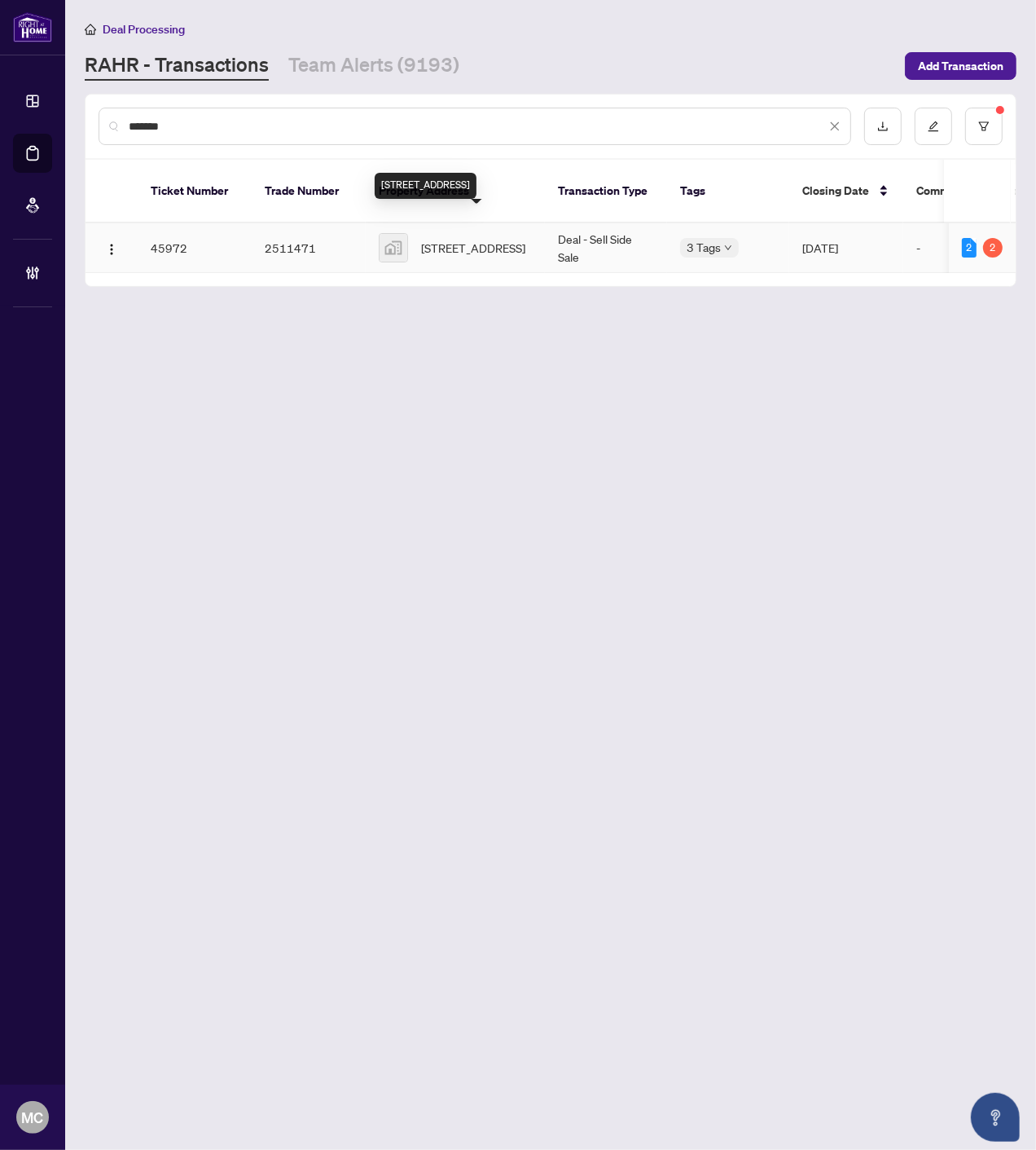
type input "*******"
click at [446, 238] on span "887 Cosburn Avenue, East York, ON, Canada" at bounding box center [473, 247] width 104 height 18
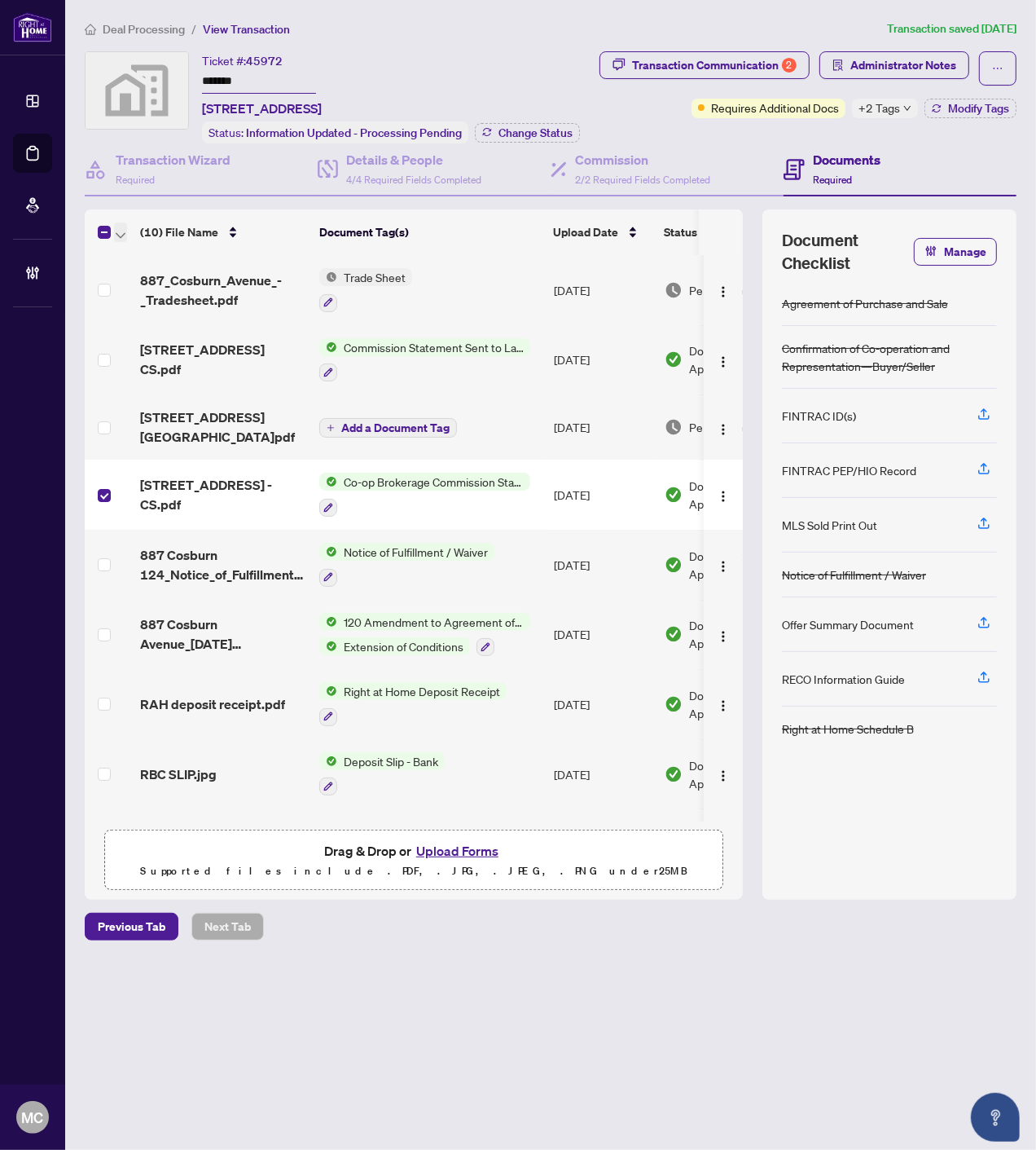
click at [116, 232] on icon "button" at bounding box center [120, 236] width 10 height 7
click at [484, 57] on div "Ticket #: 45972 ******* 887 Cosburn Avenue, East York, ON, Canada Status: Infor…" at bounding box center [391, 97] width 378 height 92
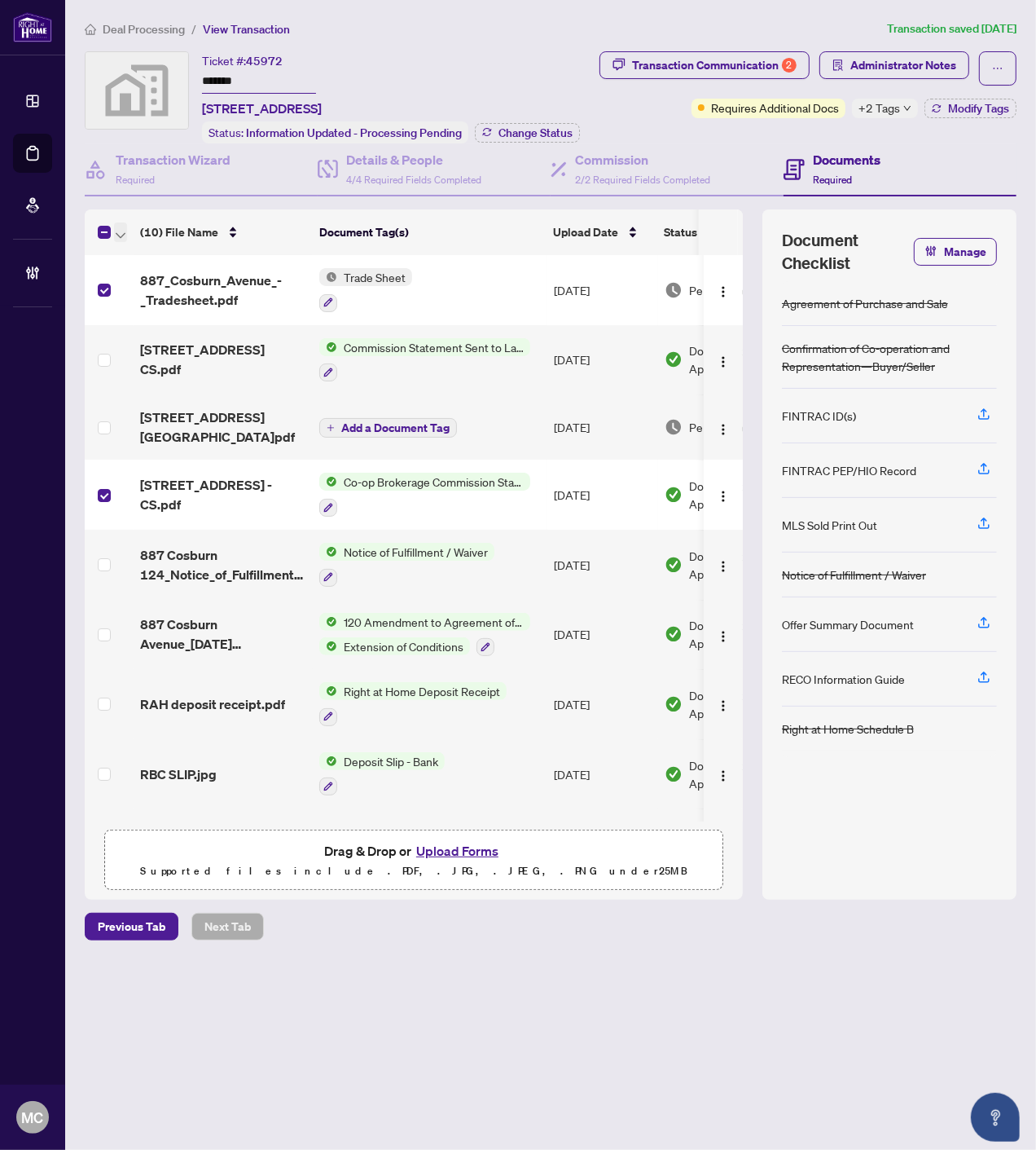
click at [119, 225] on span "button" at bounding box center [120, 232] width 10 height 18
click at [147, 252] on span "Open Selected in New Tab(s)" at bounding box center [199, 258] width 145 height 18
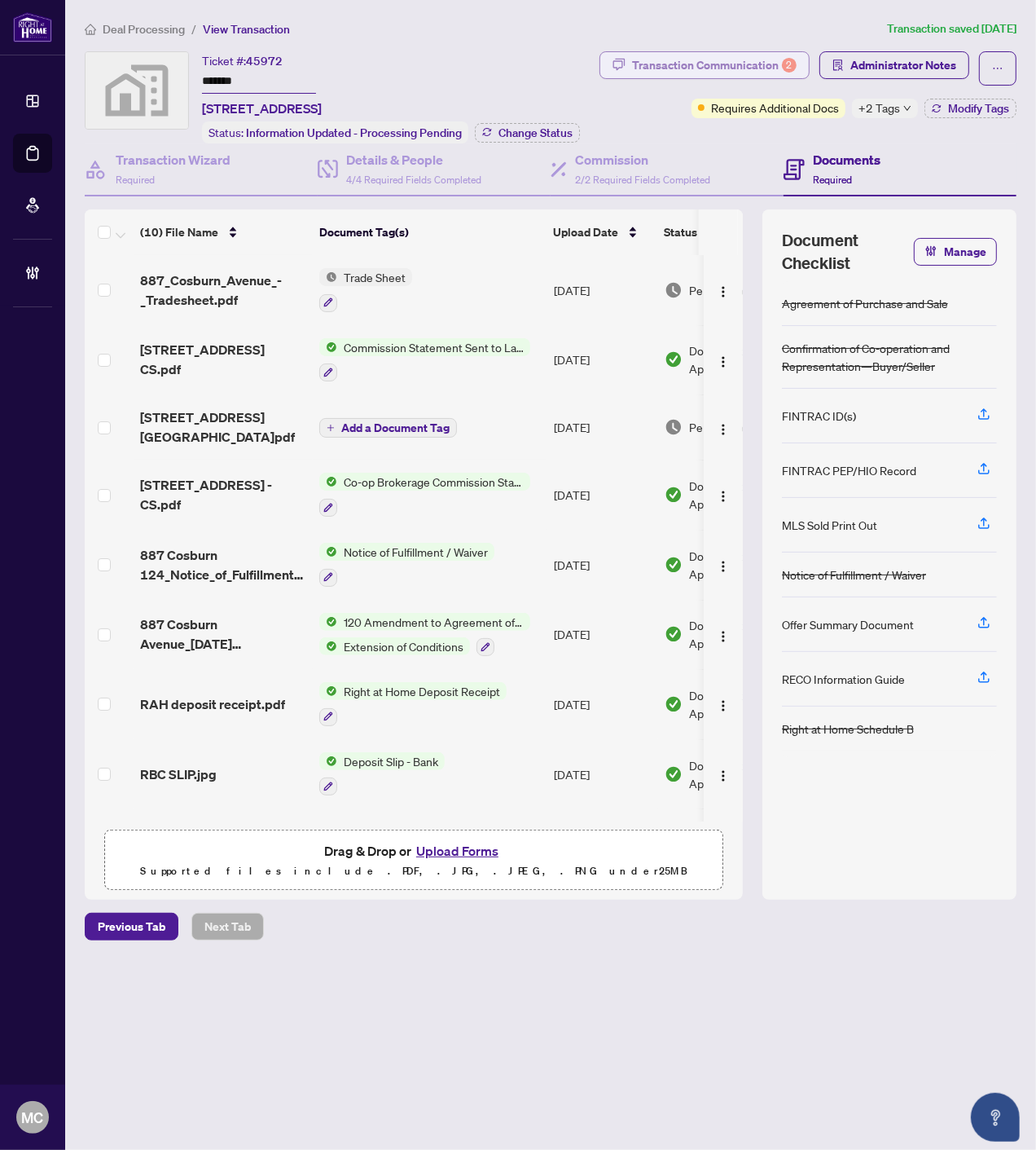
drag, startPoint x: 699, startPoint y: 45, endPoint x: 700, endPoint y: 58, distance: 13.0
click at [700, 45] on div "Deal Processing / View Transaction Transaction saved 2 days ago Ticket #: 45972…" at bounding box center [551, 480] width 945 height 921
click at [700, 58] on div "Transaction Communication 2" at bounding box center [714, 65] width 165 height 26
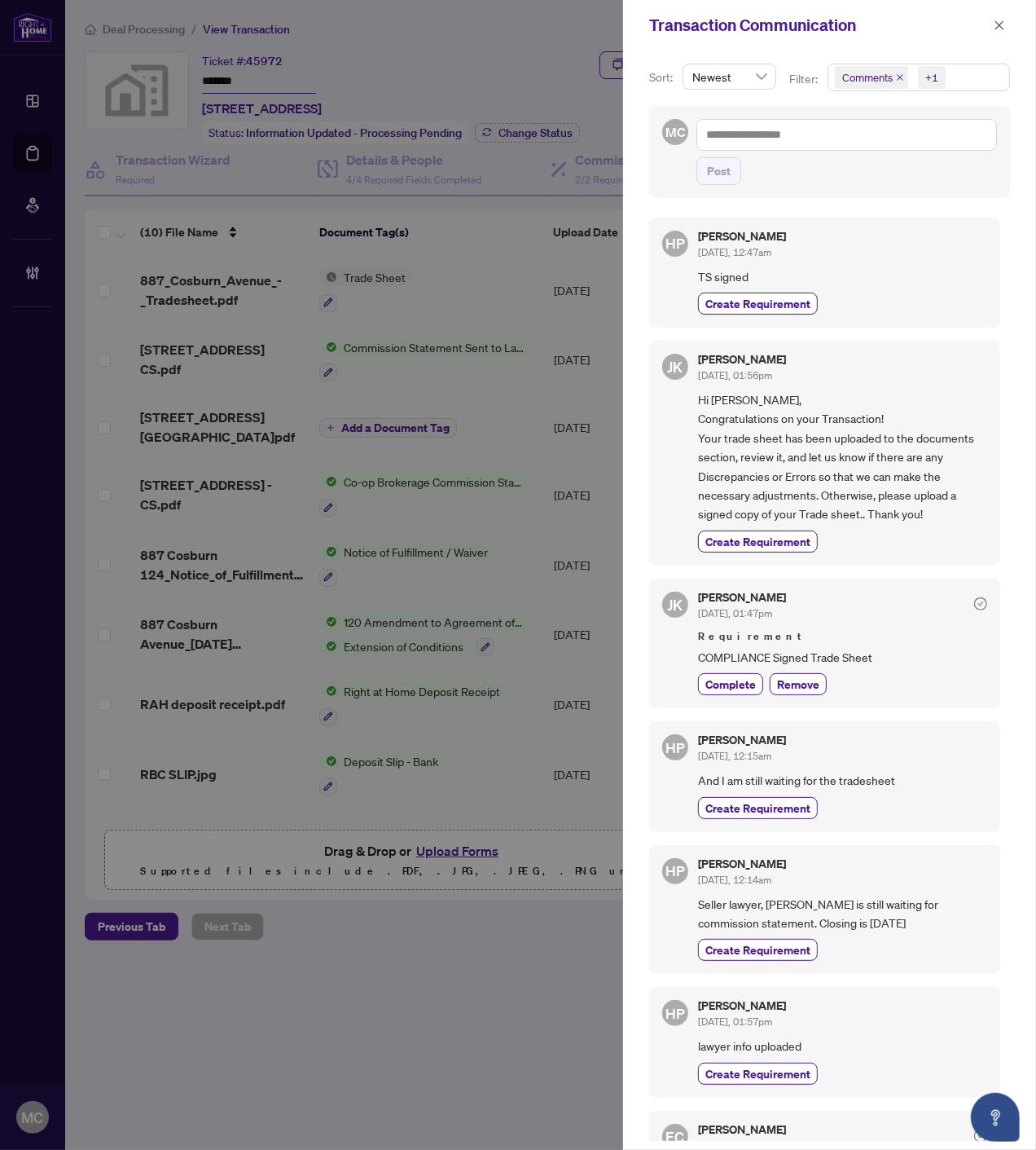
click at [898, 71] on span "Comments" at bounding box center [871, 77] width 74 height 23
click at [898, 76] on icon "close" at bounding box center [901, 78] width 7 height 7
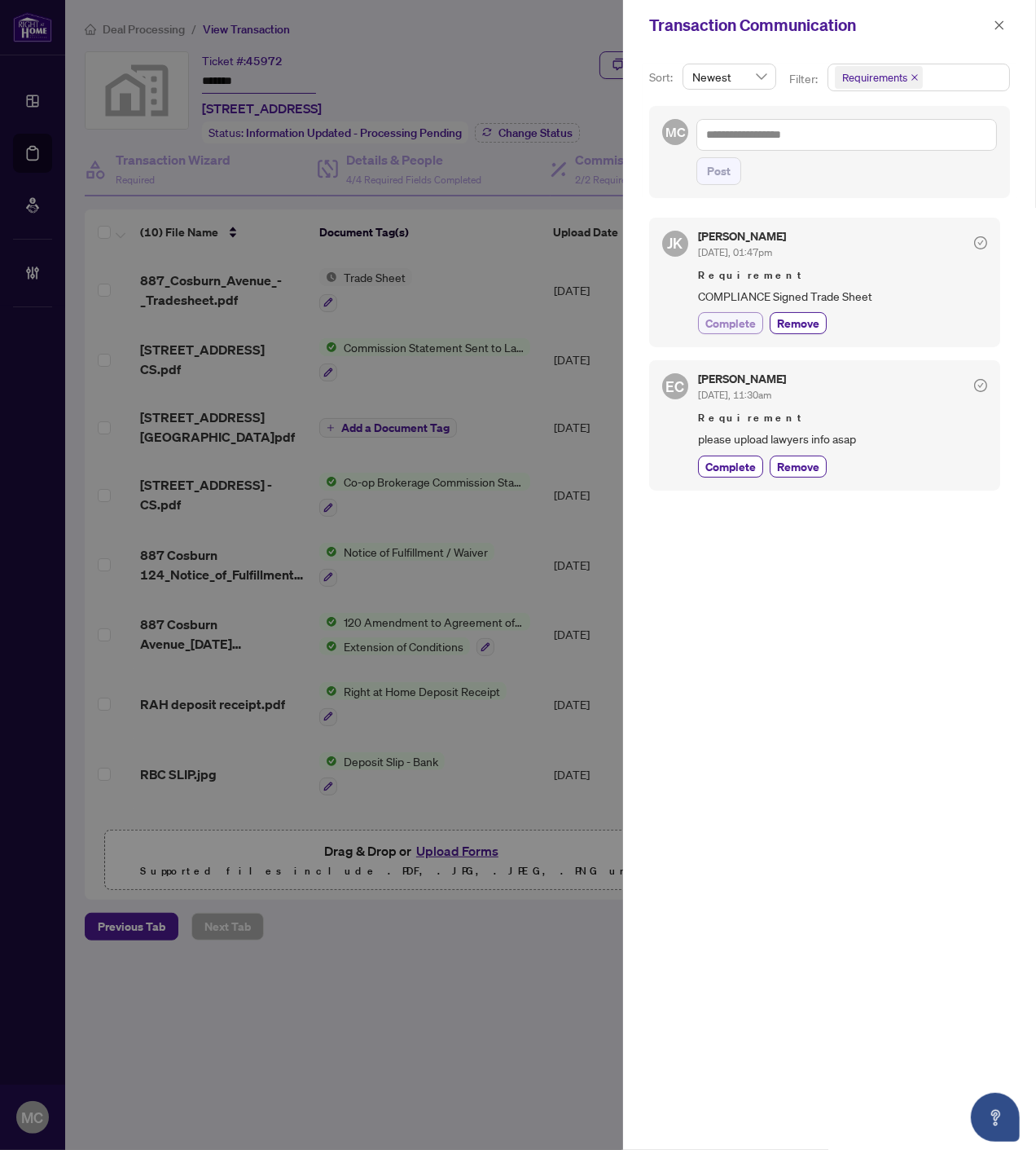
click at [735, 320] on span "Complete" at bounding box center [731, 323] width 50 height 17
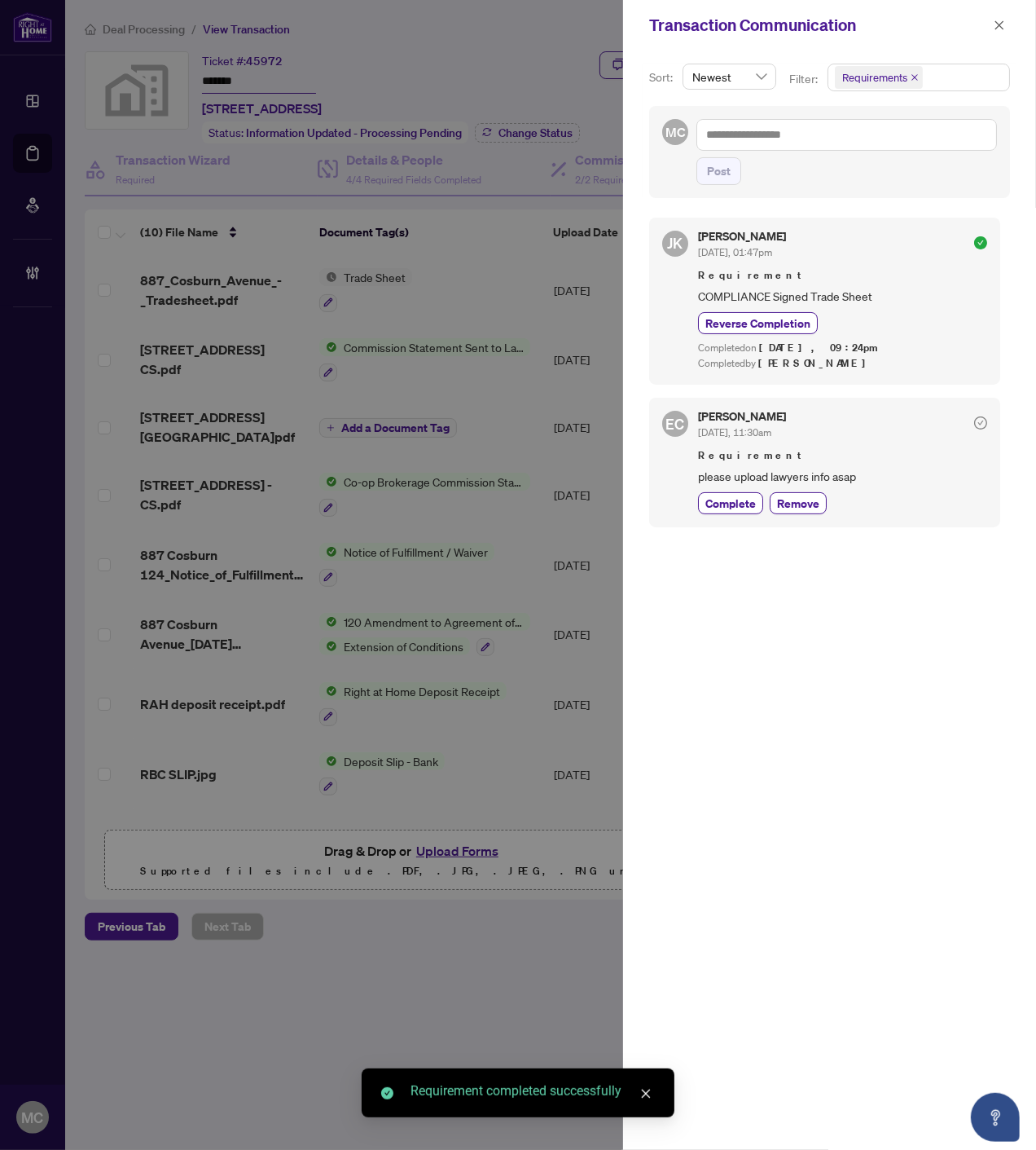
click at [938, 68] on span "Requirements" at bounding box center [919, 77] width 181 height 26
click at [880, 168] on span "Requirements" at bounding box center [896, 168] width 73 height 15
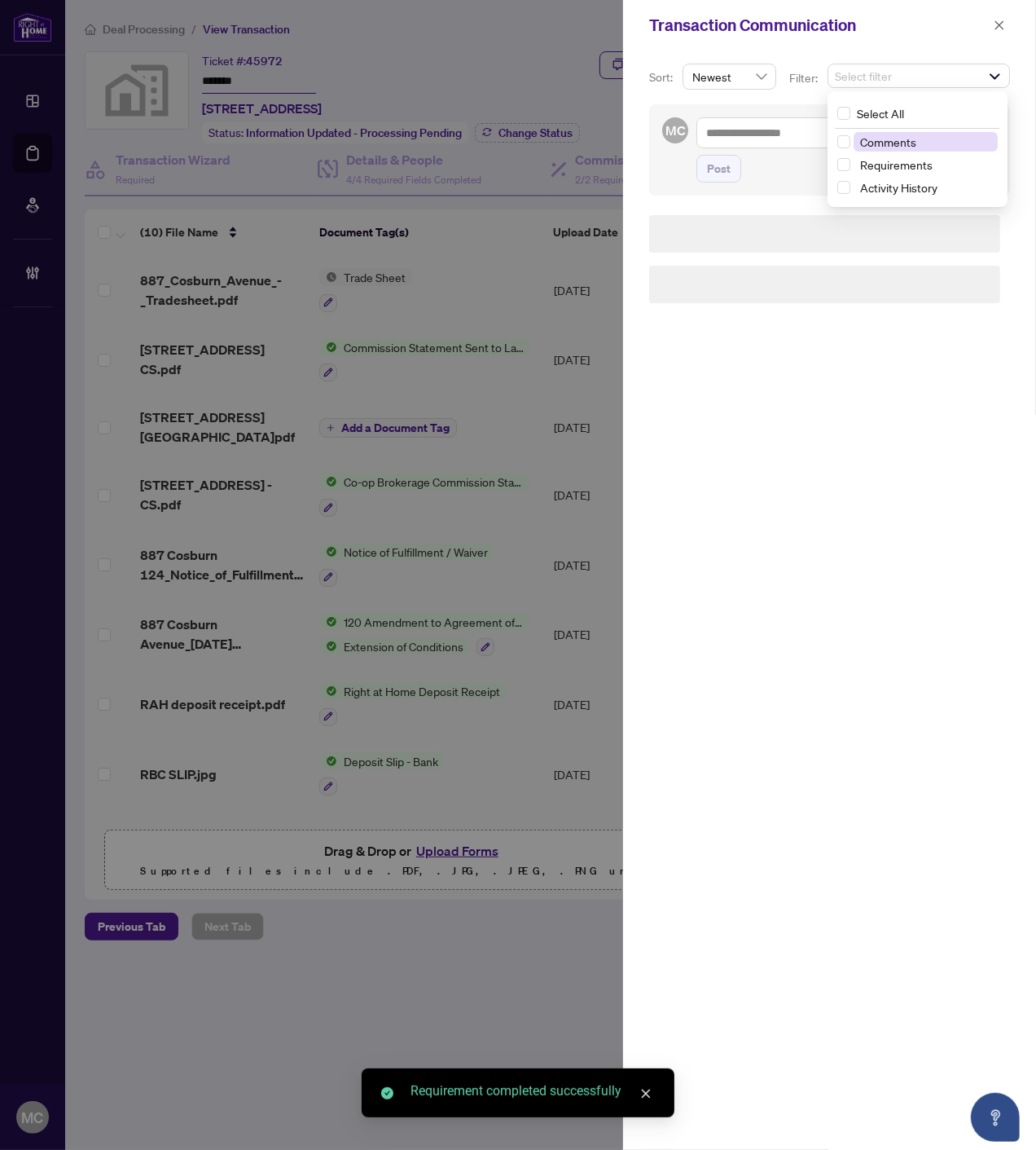
click at [883, 150] on span "Comments" at bounding box center [926, 141] width 145 height 20
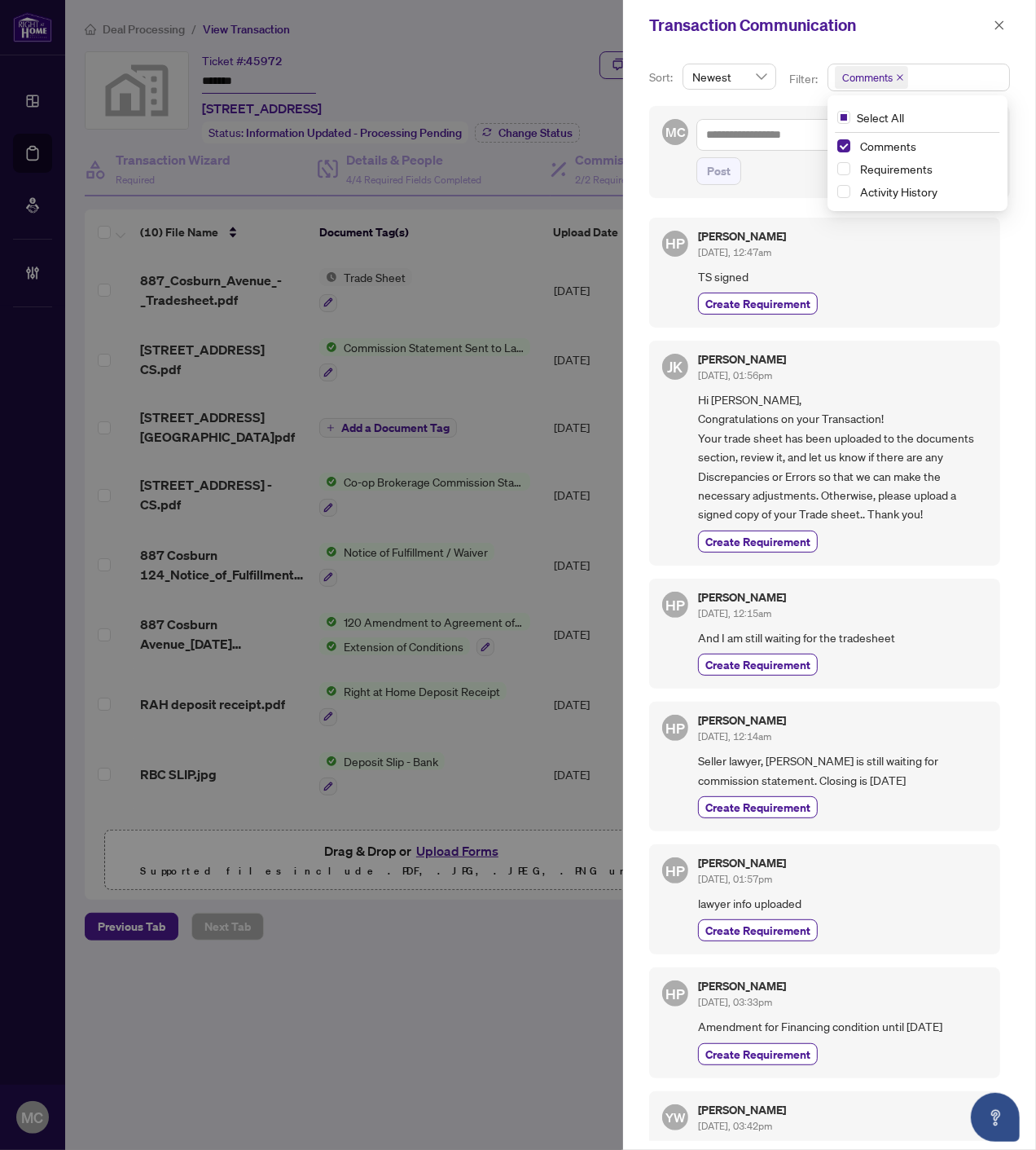
click at [996, 20] on icon "close" at bounding box center [999, 25] width 11 height 11
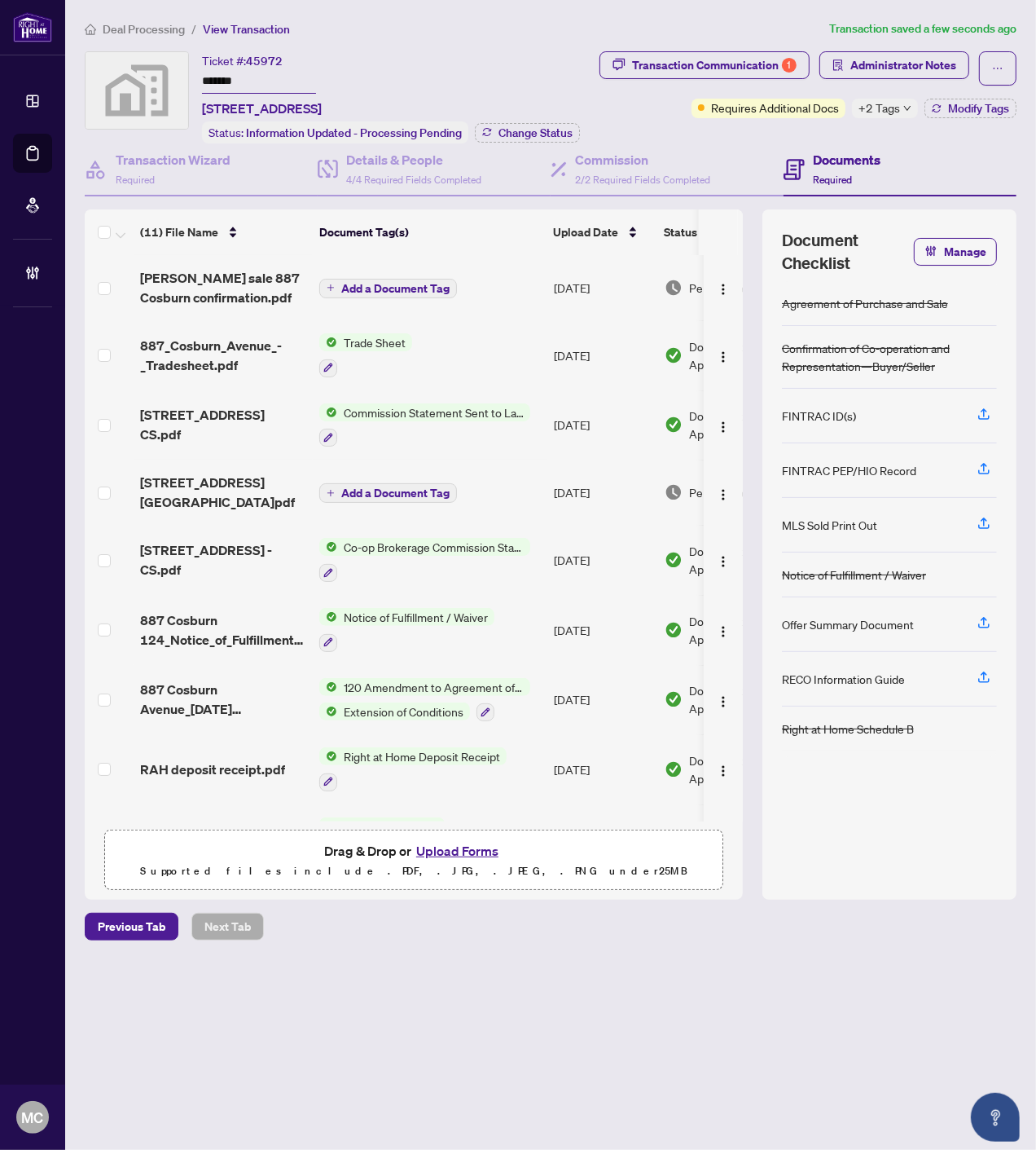
click at [426, 283] on span "Add a Document Tag" at bounding box center [395, 288] width 108 height 11
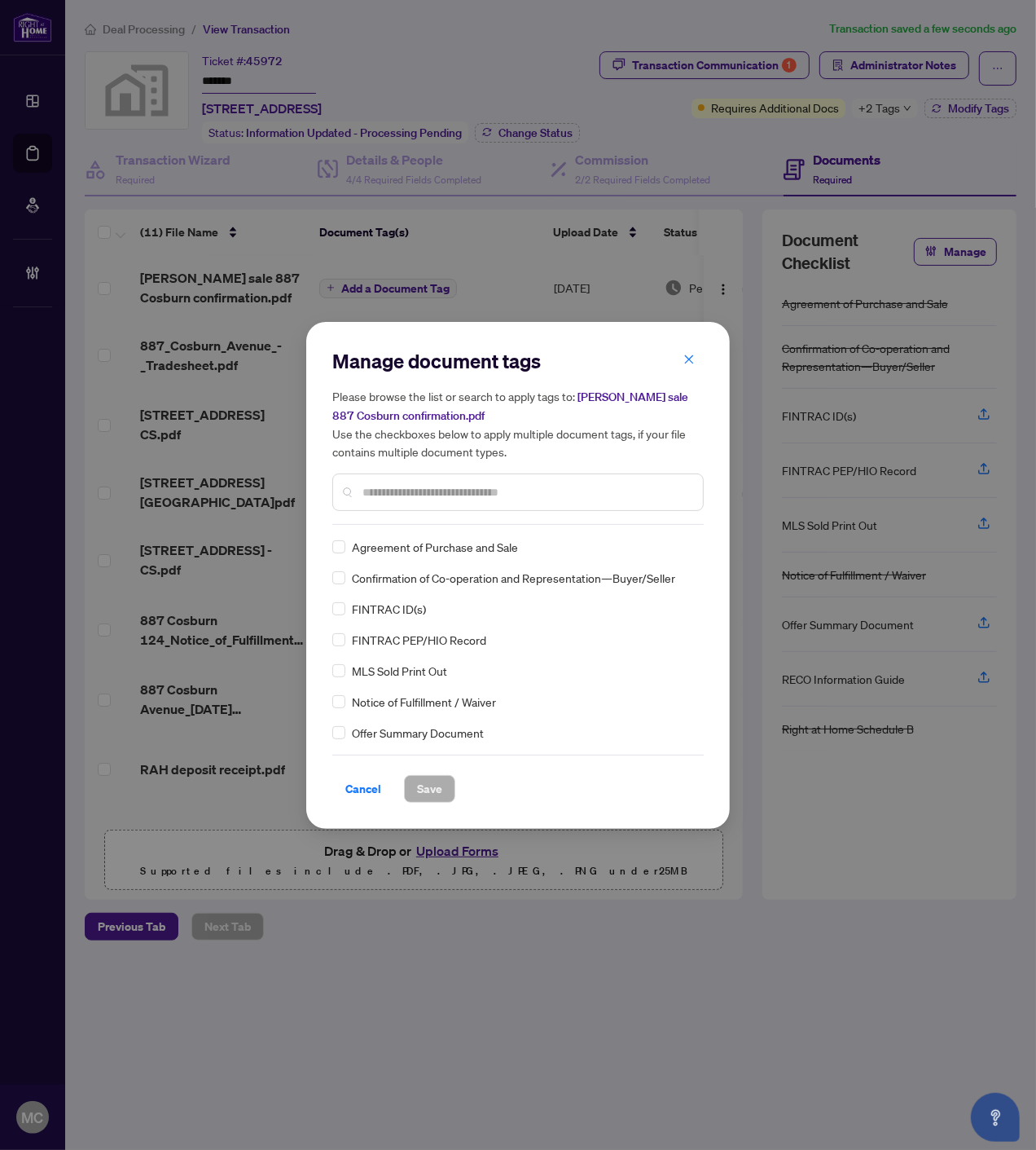
click at [498, 493] on input "text" at bounding box center [526, 492] width 328 height 18
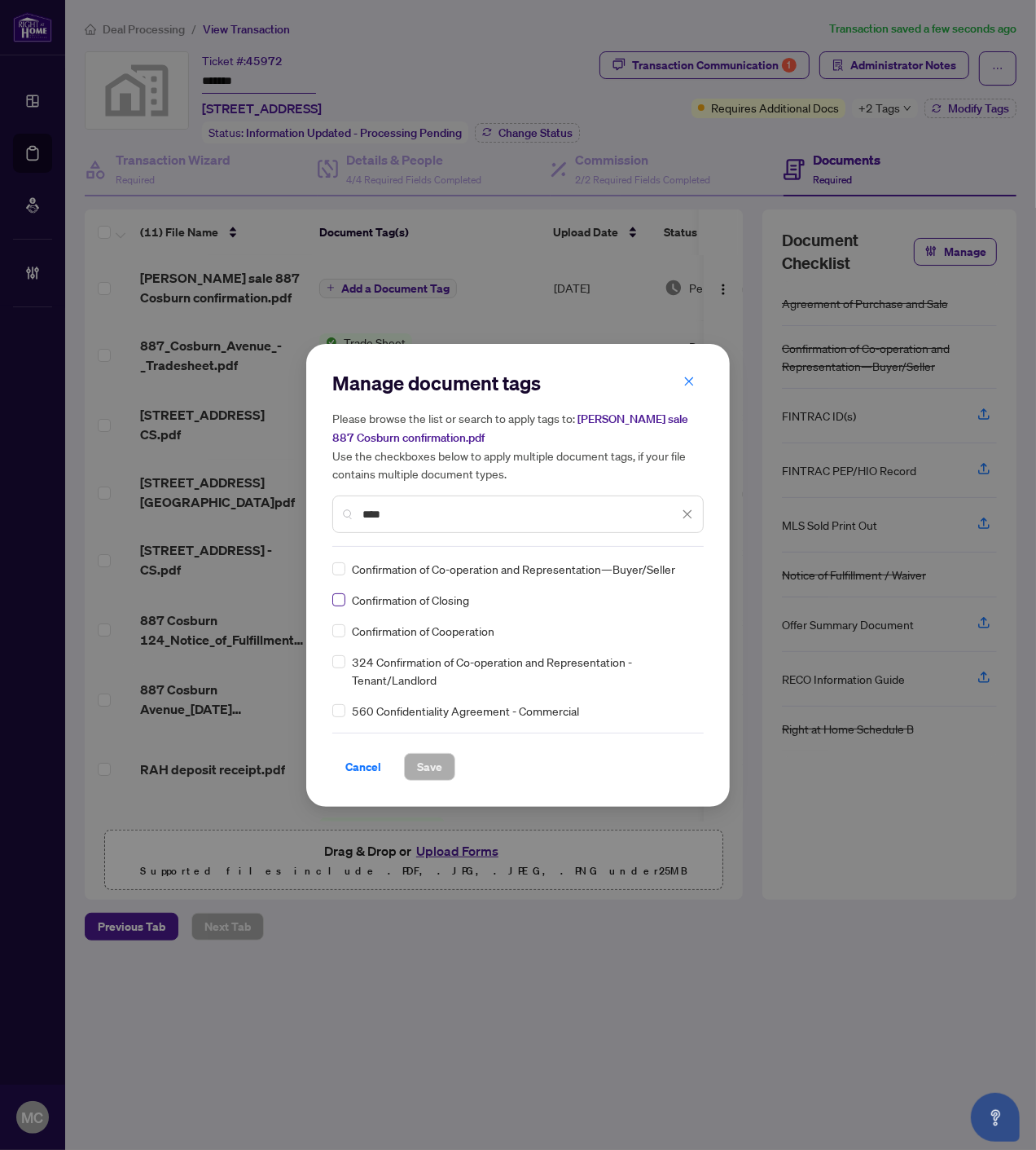
type input "****"
click at [665, 563] on img at bounding box center [670, 568] width 16 height 16
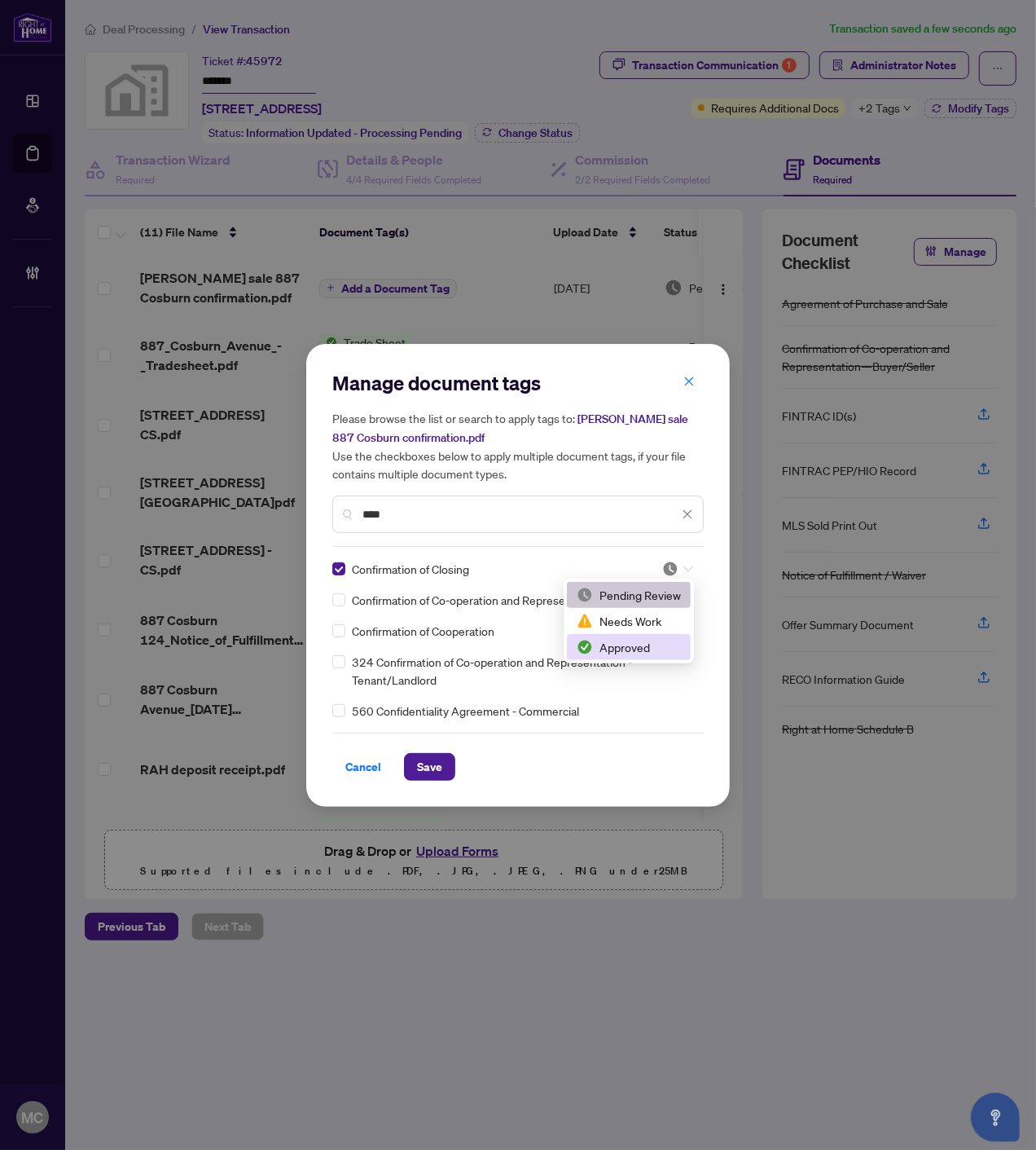
drag, startPoint x: 637, startPoint y: 637, endPoint x: 622, endPoint y: 645, distance: 17.0
click at [636, 638] on div "Approved" at bounding box center [629, 647] width 104 height 18
click at [420, 760] on span "Save" at bounding box center [429, 767] width 25 height 26
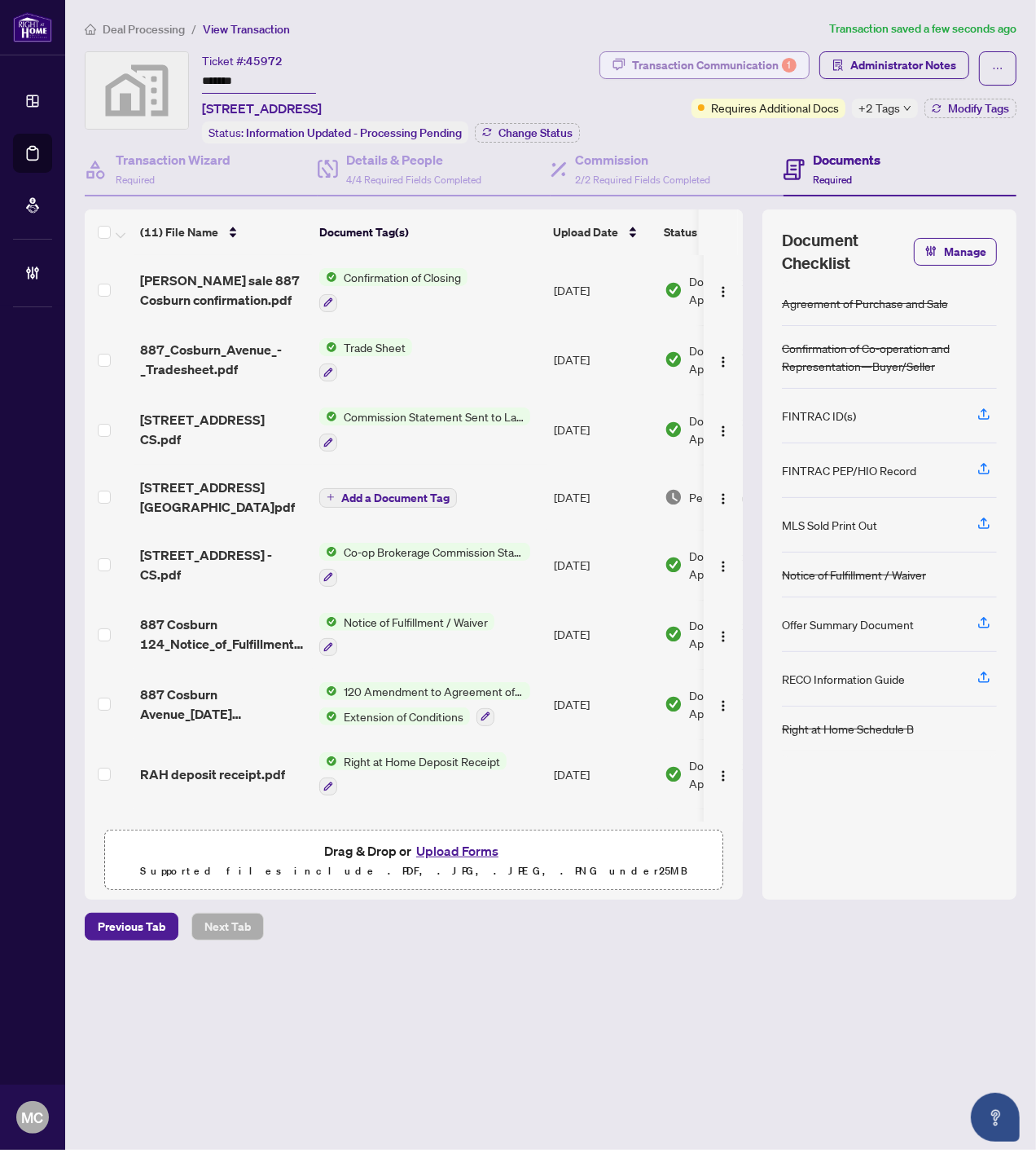
click at [750, 65] on div "Transaction Communication 1" at bounding box center [714, 65] width 165 height 26
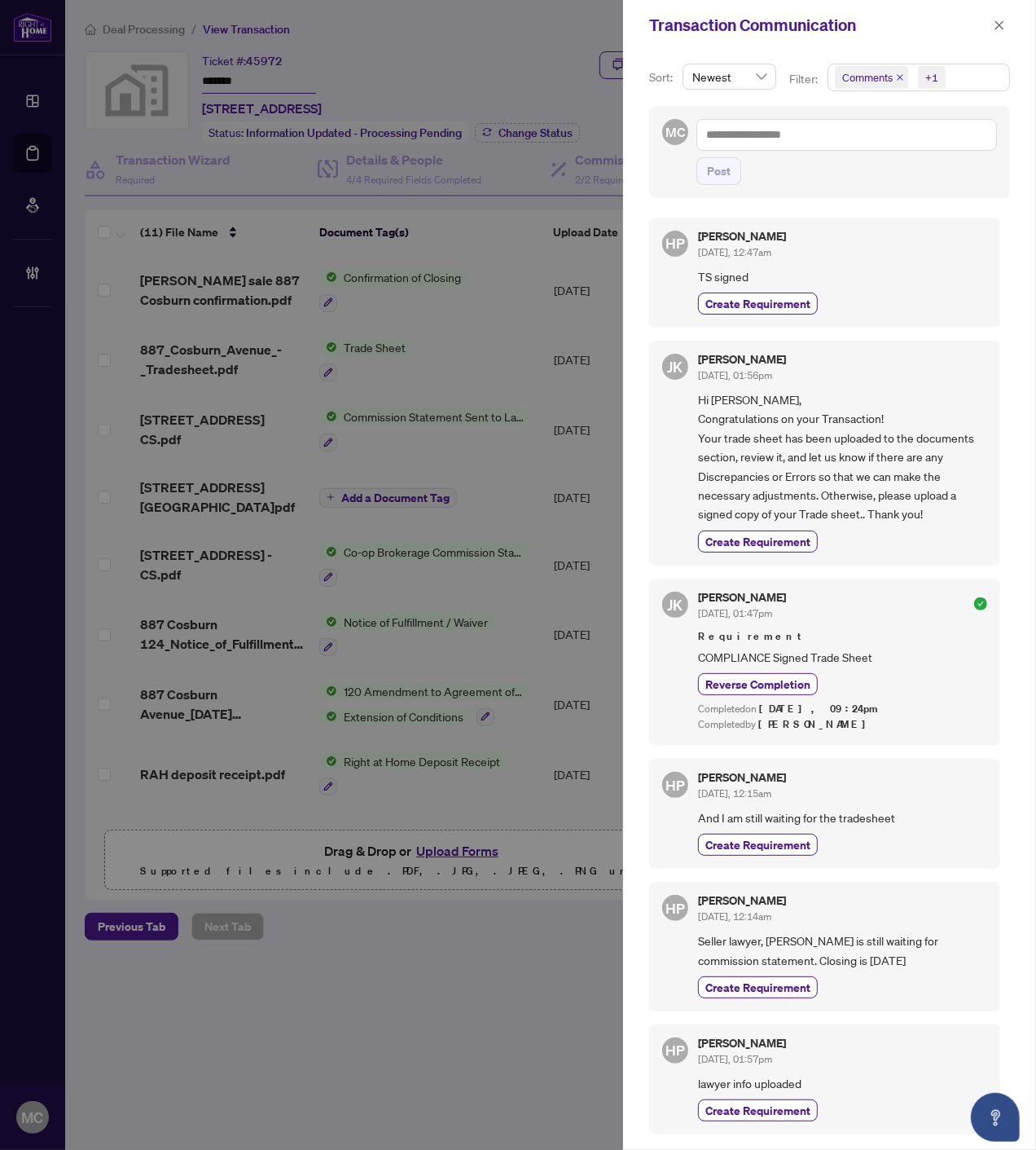
click at [938, 74] on span "+1" at bounding box center [932, 77] width 28 height 23
click at [909, 167] on span "Requirements" at bounding box center [896, 168] width 73 height 15
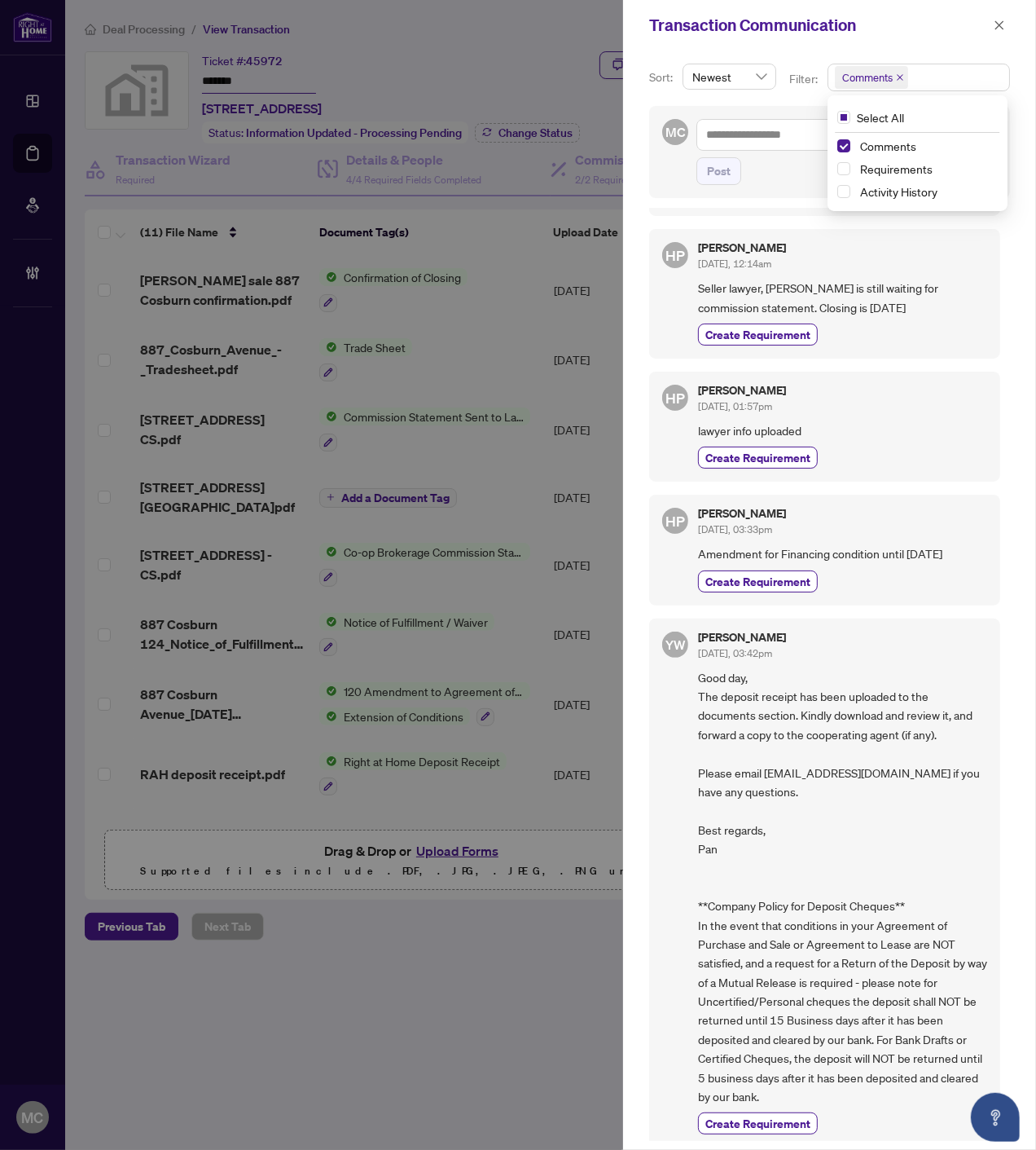
scroll to position [474, 0]
click at [999, 16] on span "button" at bounding box center [999, 25] width 11 height 26
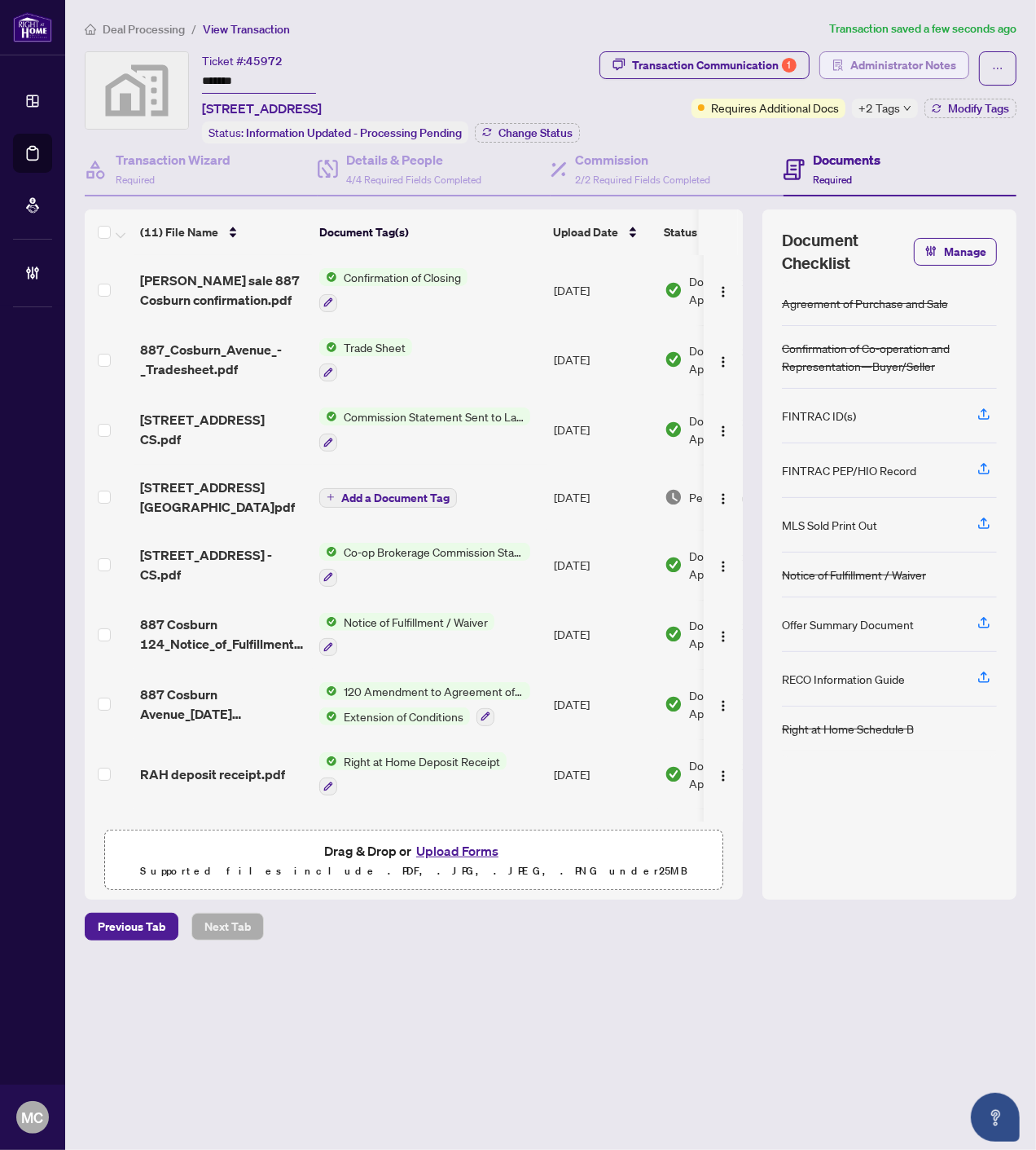
click at [923, 75] on span "Administrator Notes" at bounding box center [903, 65] width 106 height 26
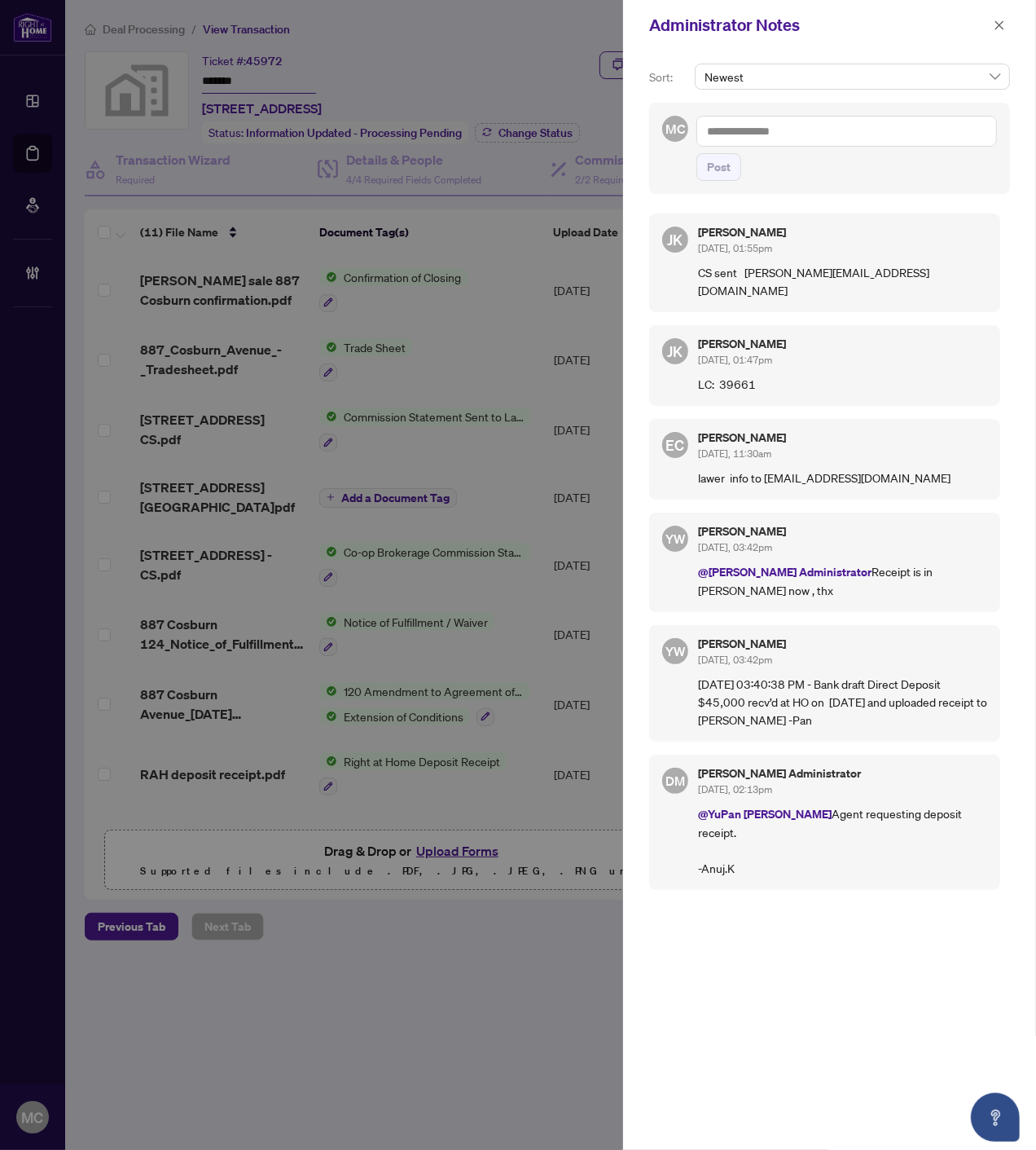
click at [997, 22] on icon "close" at bounding box center [1000, 24] width 9 height 9
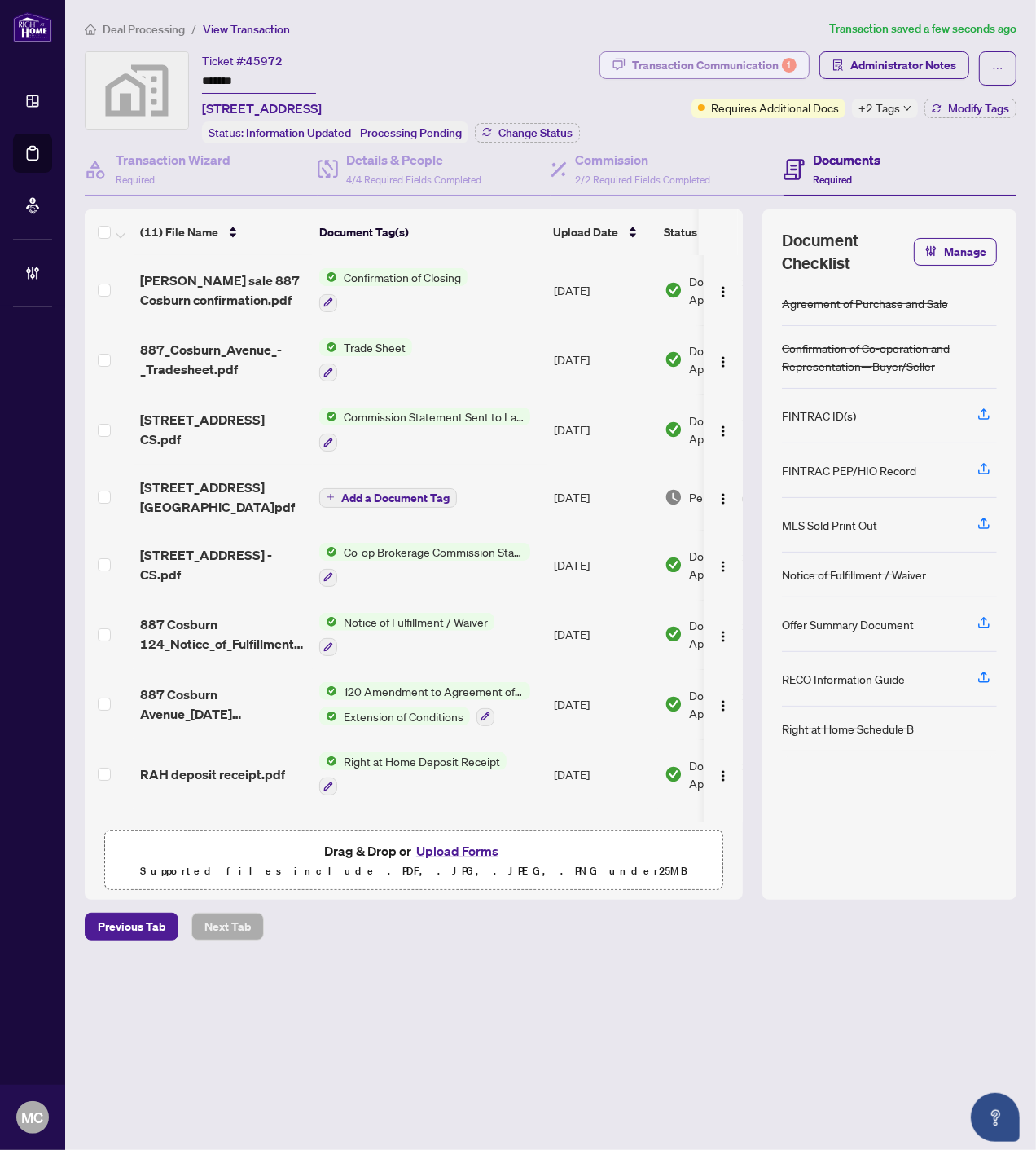
click at [760, 67] on div "Transaction Communication 1" at bounding box center [714, 65] width 165 height 26
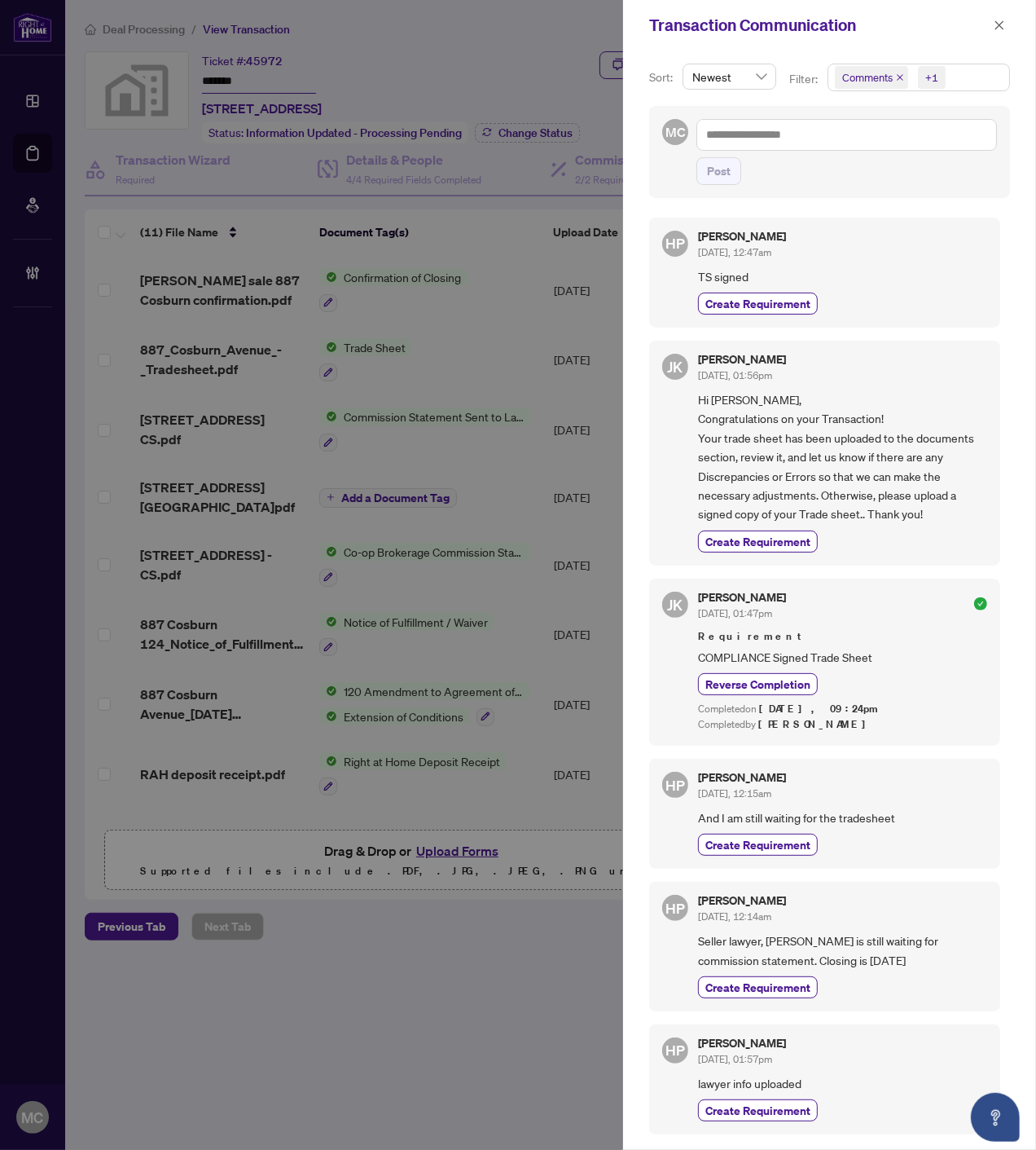
click at [896, 75] on icon "close" at bounding box center [900, 77] width 8 height 8
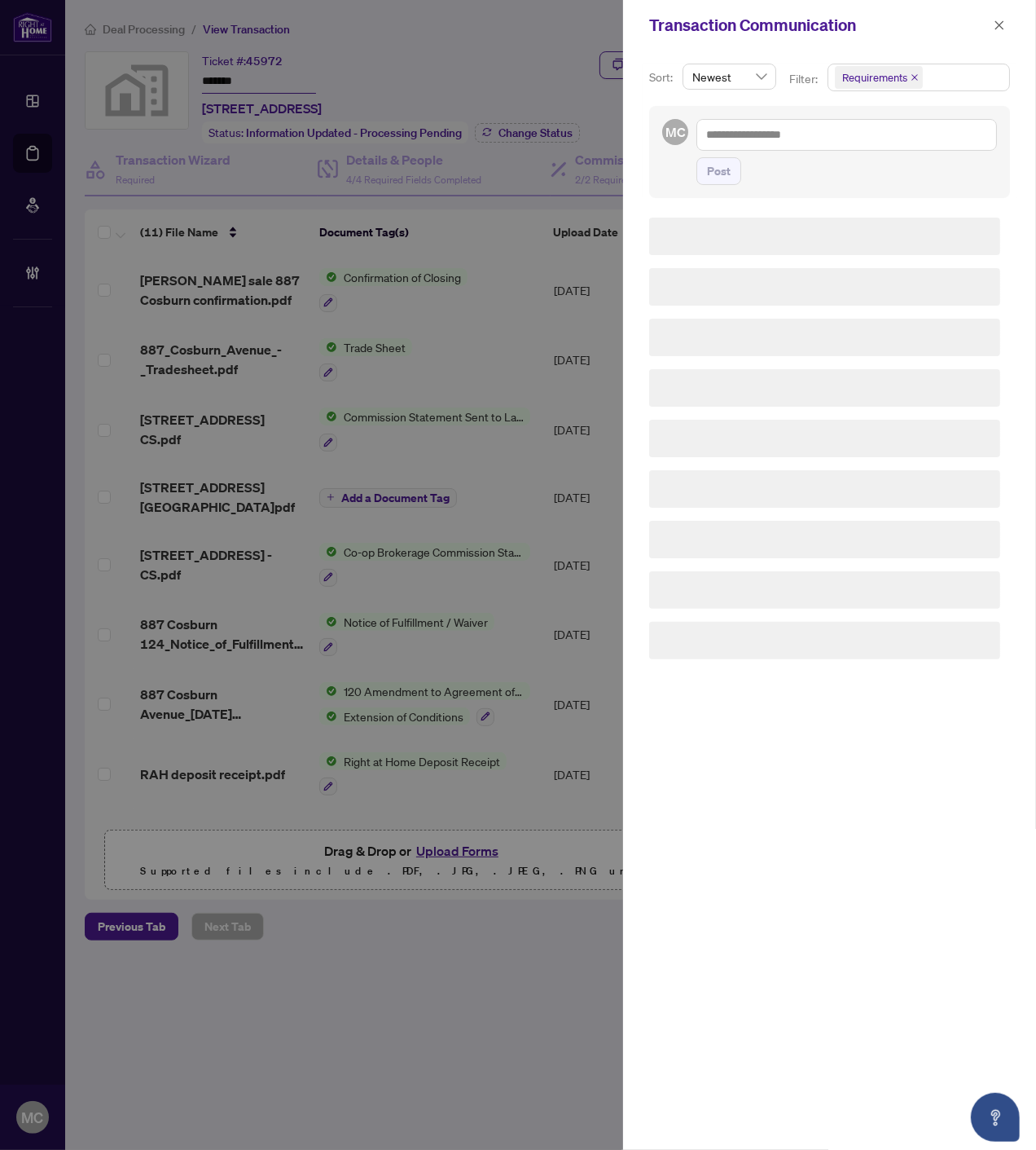
click at [899, 79] on span "Requirements" at bounding box center [875, 77] width 65 height 16
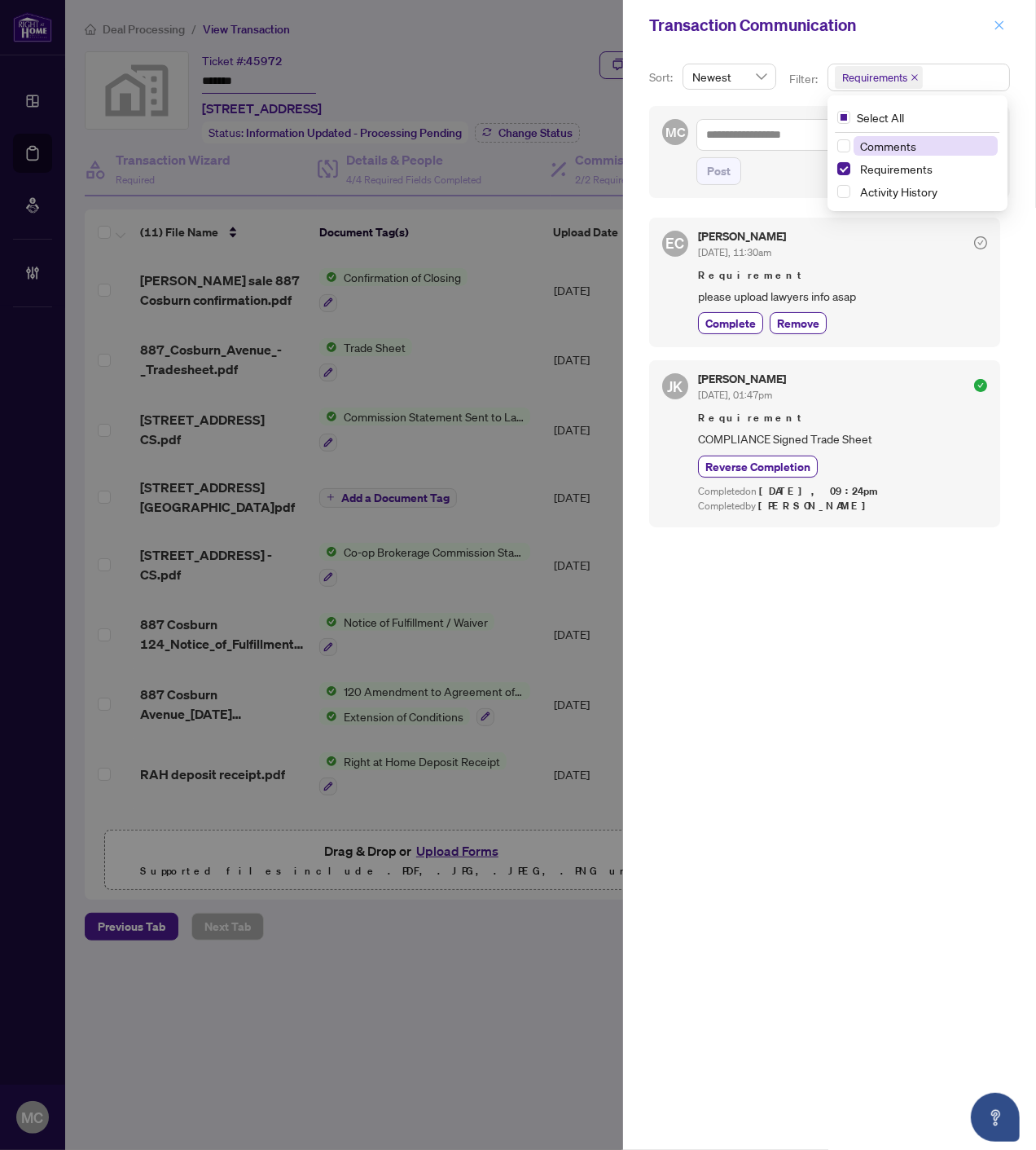
click at [1000, 28] on icon "close" at bounding box center [999, 25] width 11 height 11
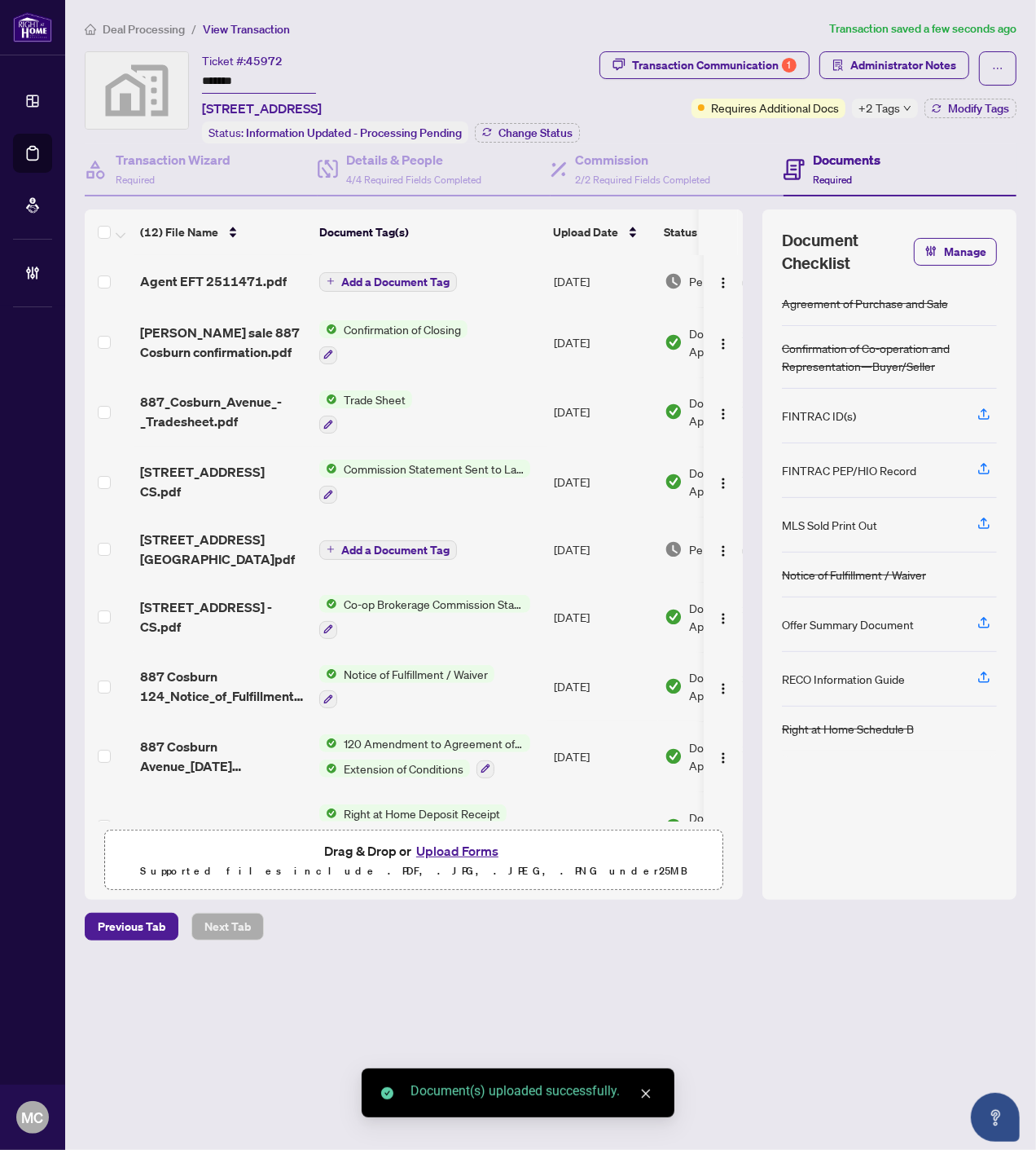
click at [393, 277] on span "Add a Document Tag" at bounding box center [395, 282] width 108 height 11
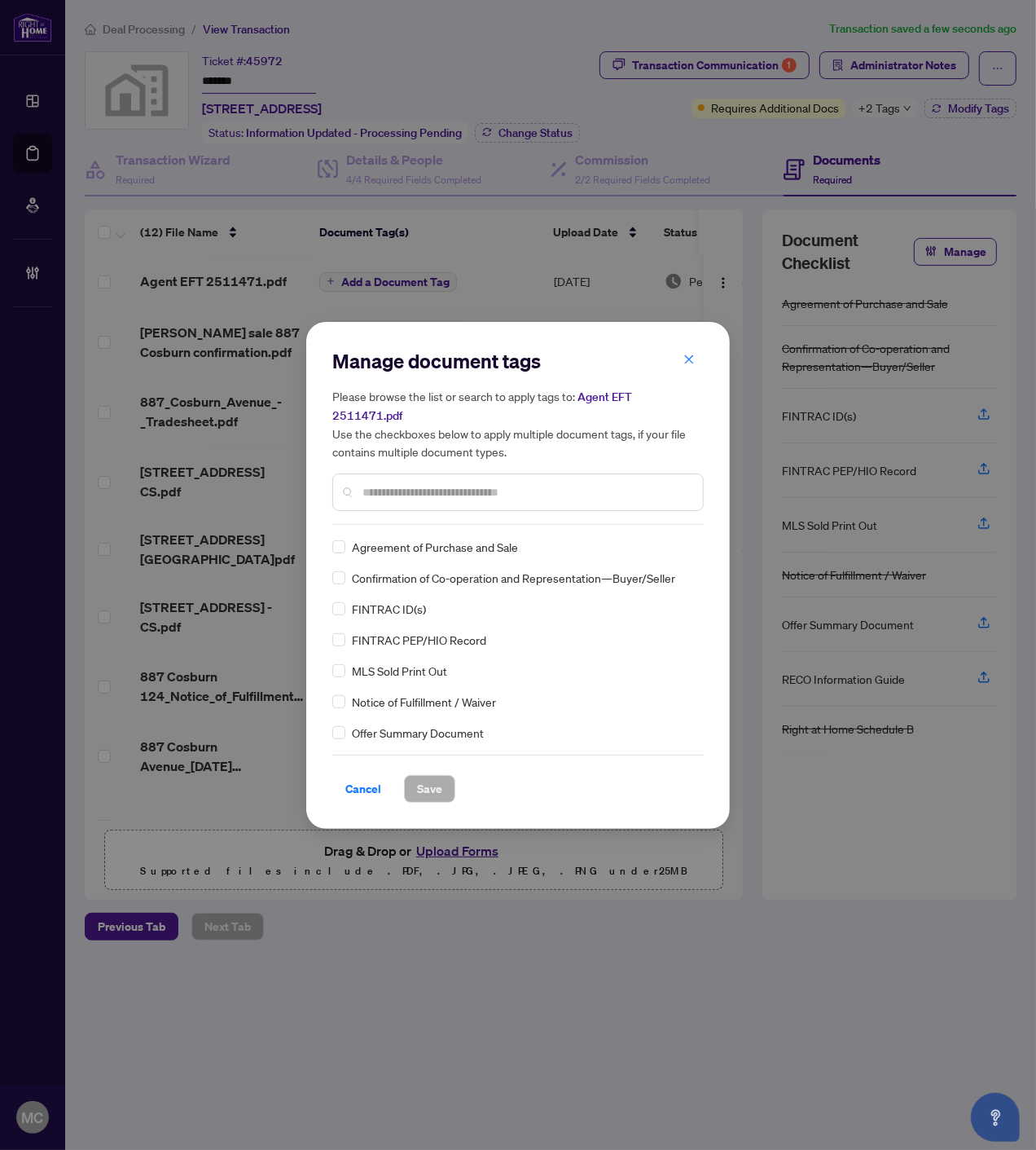
click at [484, 483] on input "text" at bounding box center [526, 492] width 328 height 18
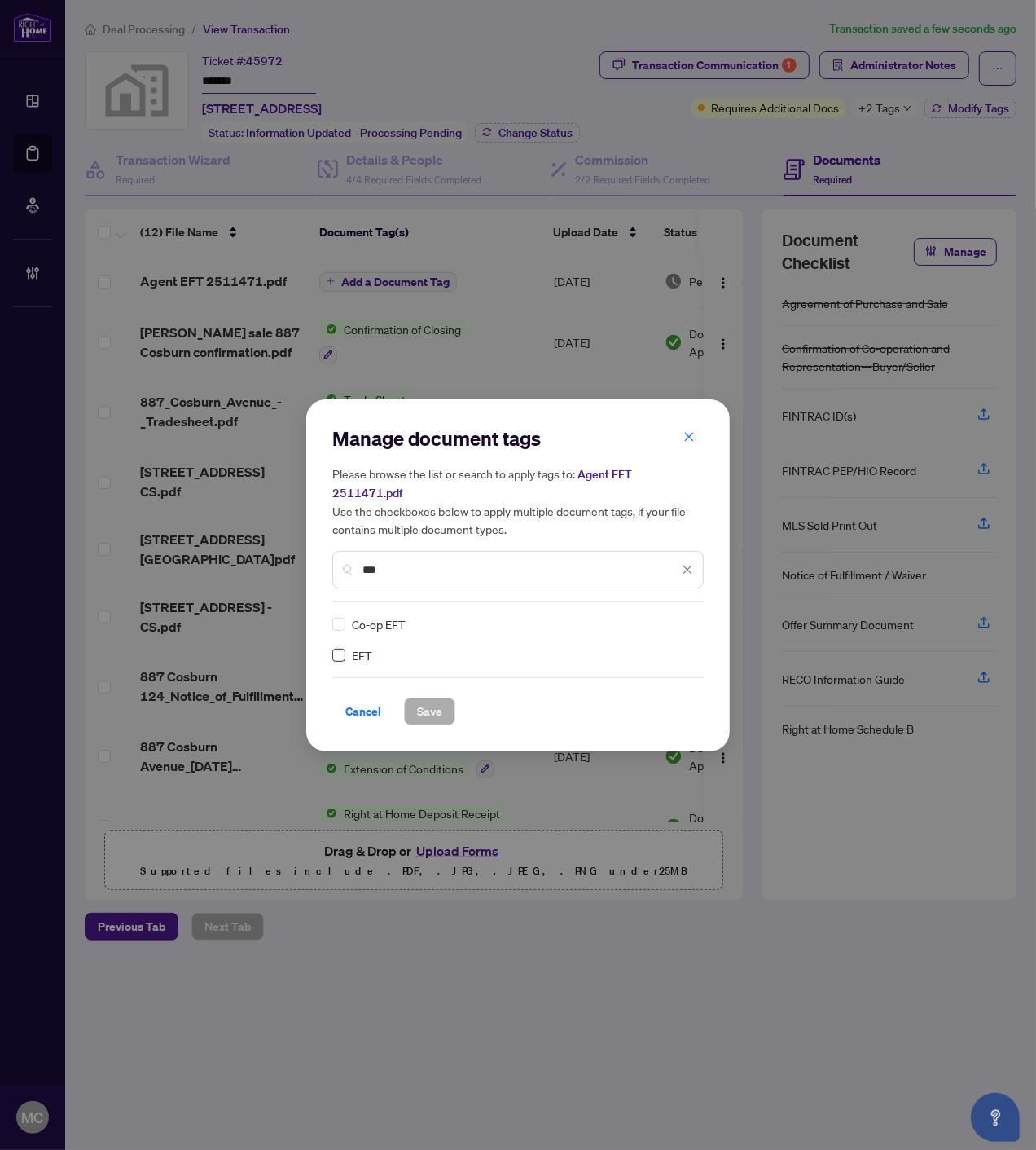
type input "***"
click at [663, 616] on img at bounding box center [670, 624] width 16 height 16
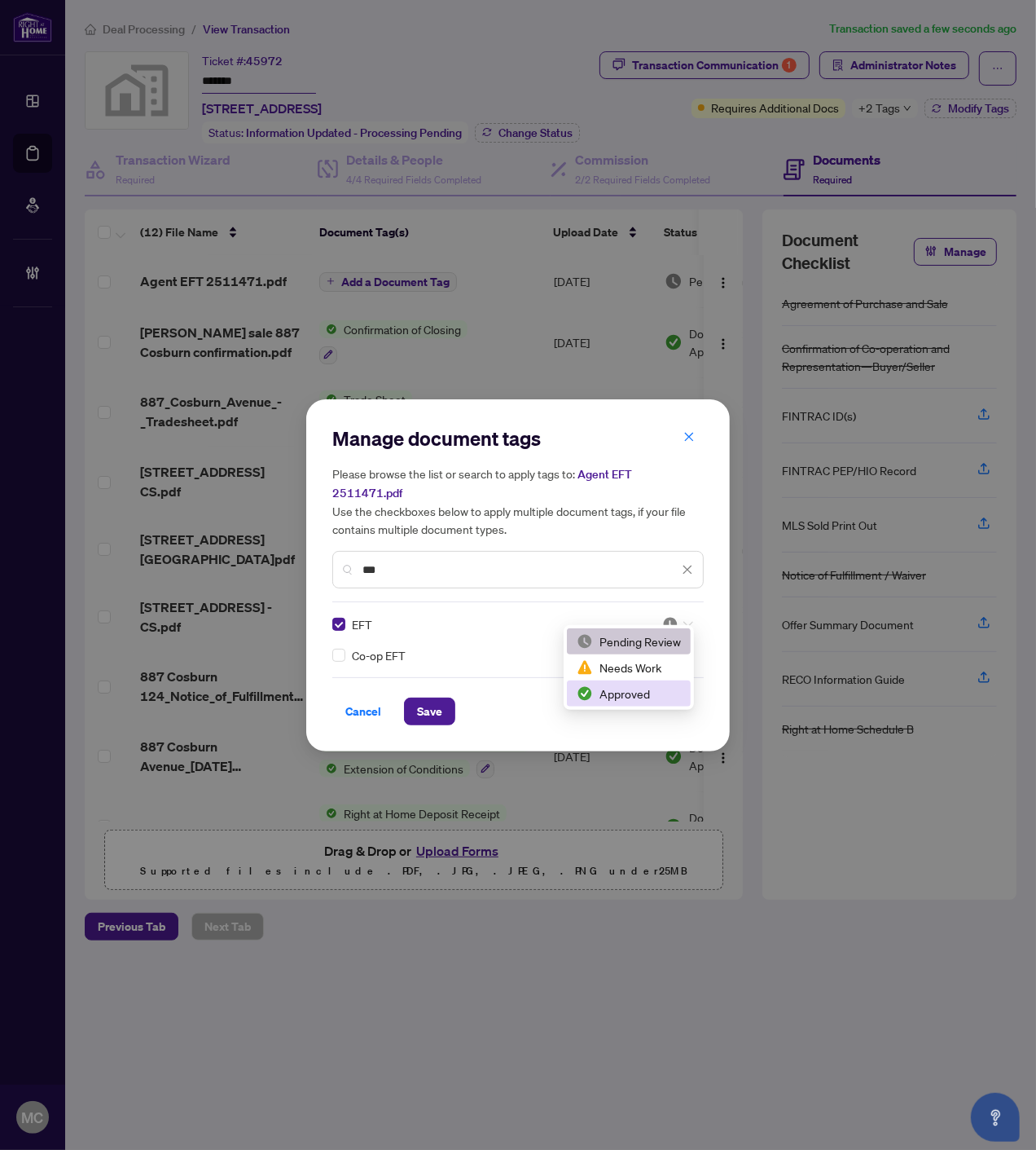
click at [620, 696] on div "Approved" at bounding box center [629, 693] width 104 height 18
click at [429, 699] on span "Save" at bounding box center [429, 711] width 25 height 26
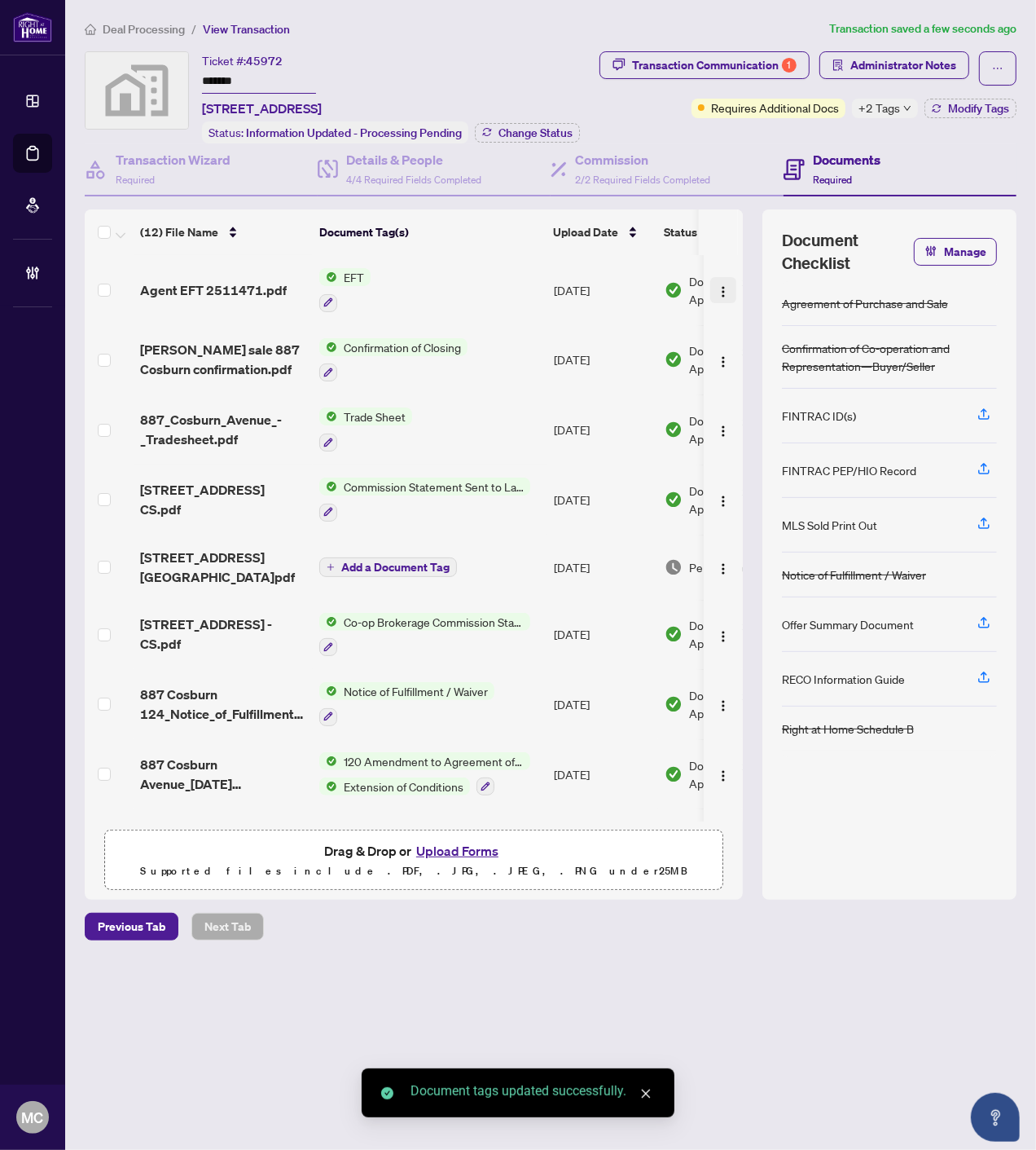
click at [720, 285] on img "button" at bounding box center [723, 291] width 13 height 13
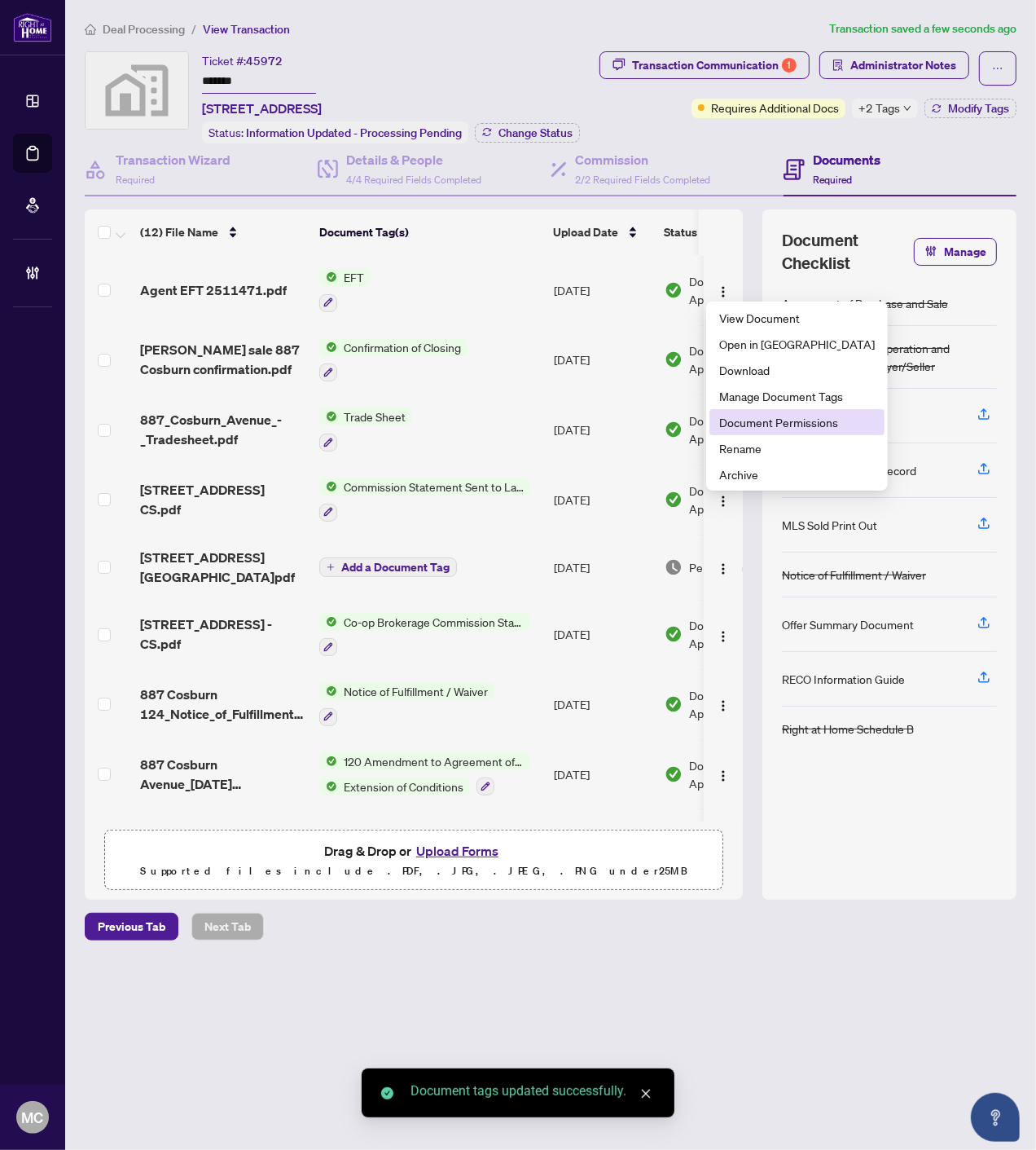
click at [762, 426] on span "Document Permissions" at bounding box center [797, 421] width 155 height 18
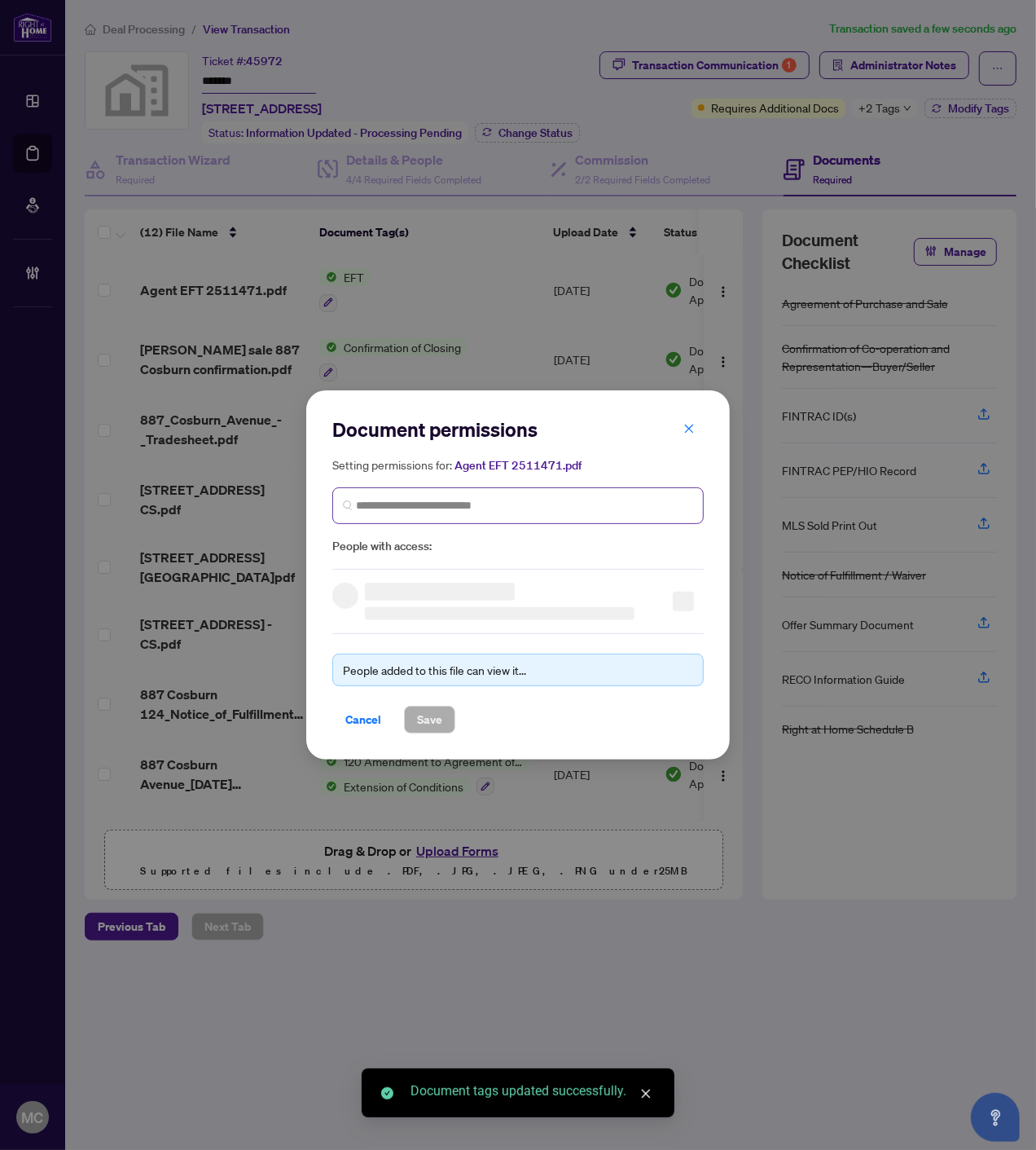
click at [459, 486] on div "Setting permissions for: Agent EFT 2511471.pdf People with access:" at bounding box center [518, 506] width 371 height 101
click at [485, 500] on input "search" at bounding box center [525, 506] width 337 height 17
paste input "**********"
type input "**********"
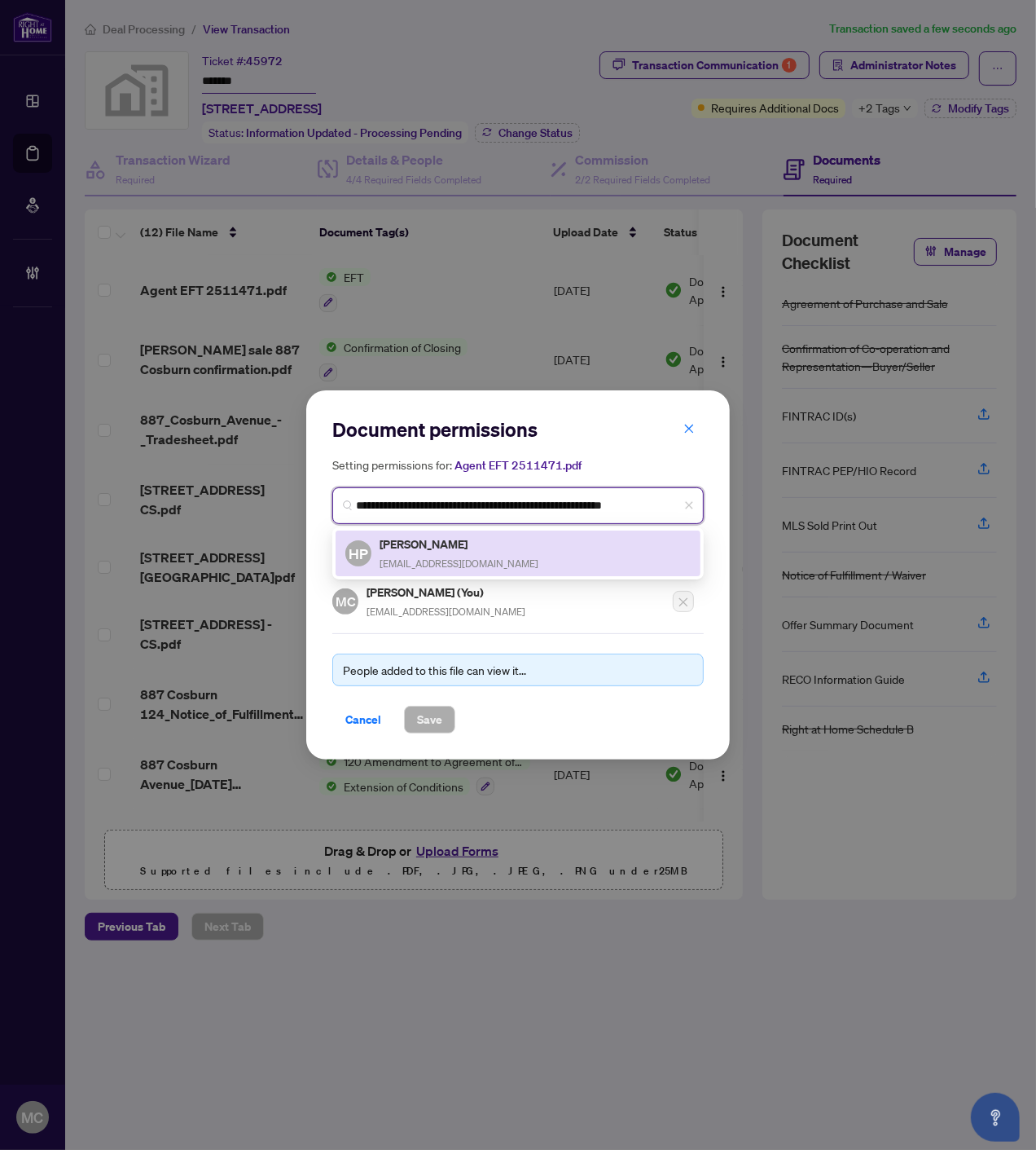
click at [417, 538] on h5 "Hong-Anh Phan" at bounding box center [459, 544] width 159 height 19
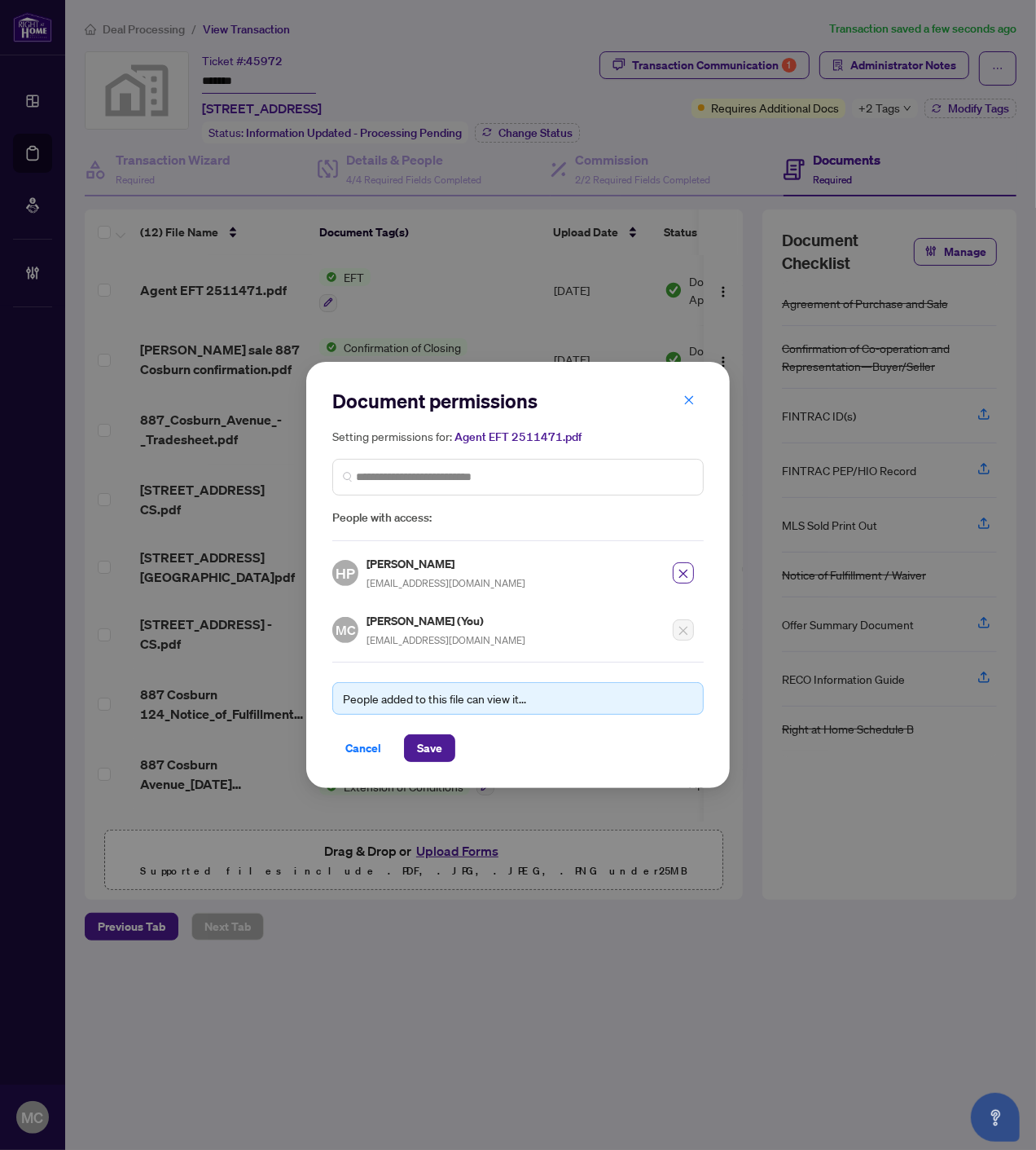
drag, startPoint x: 442, startPoint y: 727, endPoint x: 428, endPoint y: 762, distance: 37.7
click at [443, 727] on div "People added to this file can view it... Cancel Save" at bounding box center [518, 712] width 371 height 101
click at [429, 753] on span "Save" at bounding box center [429, 748] width 25 height 26
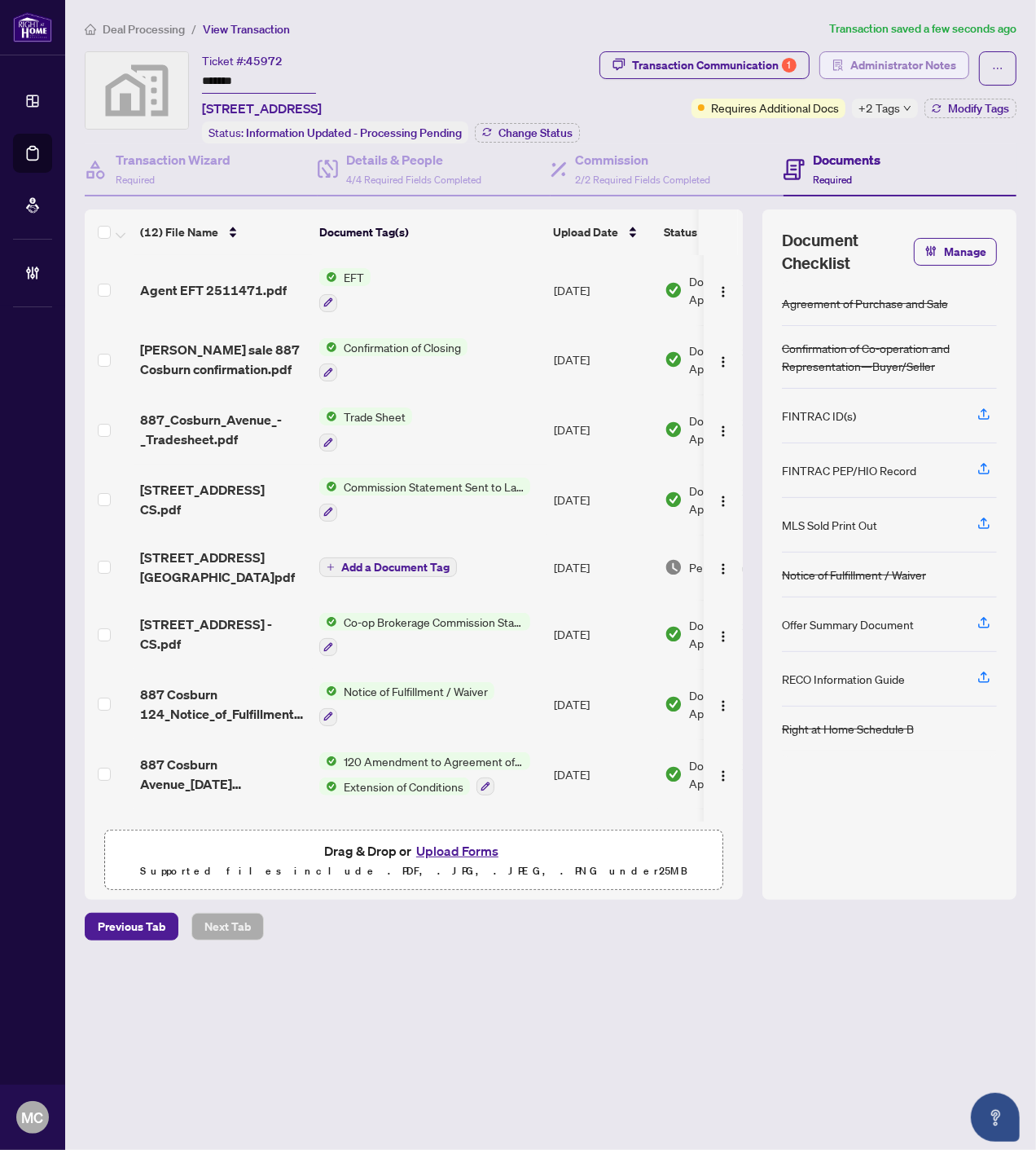
click at [926, 62] on span "Administrator Notes" at bounding box center [903, 65] width 106 height 26
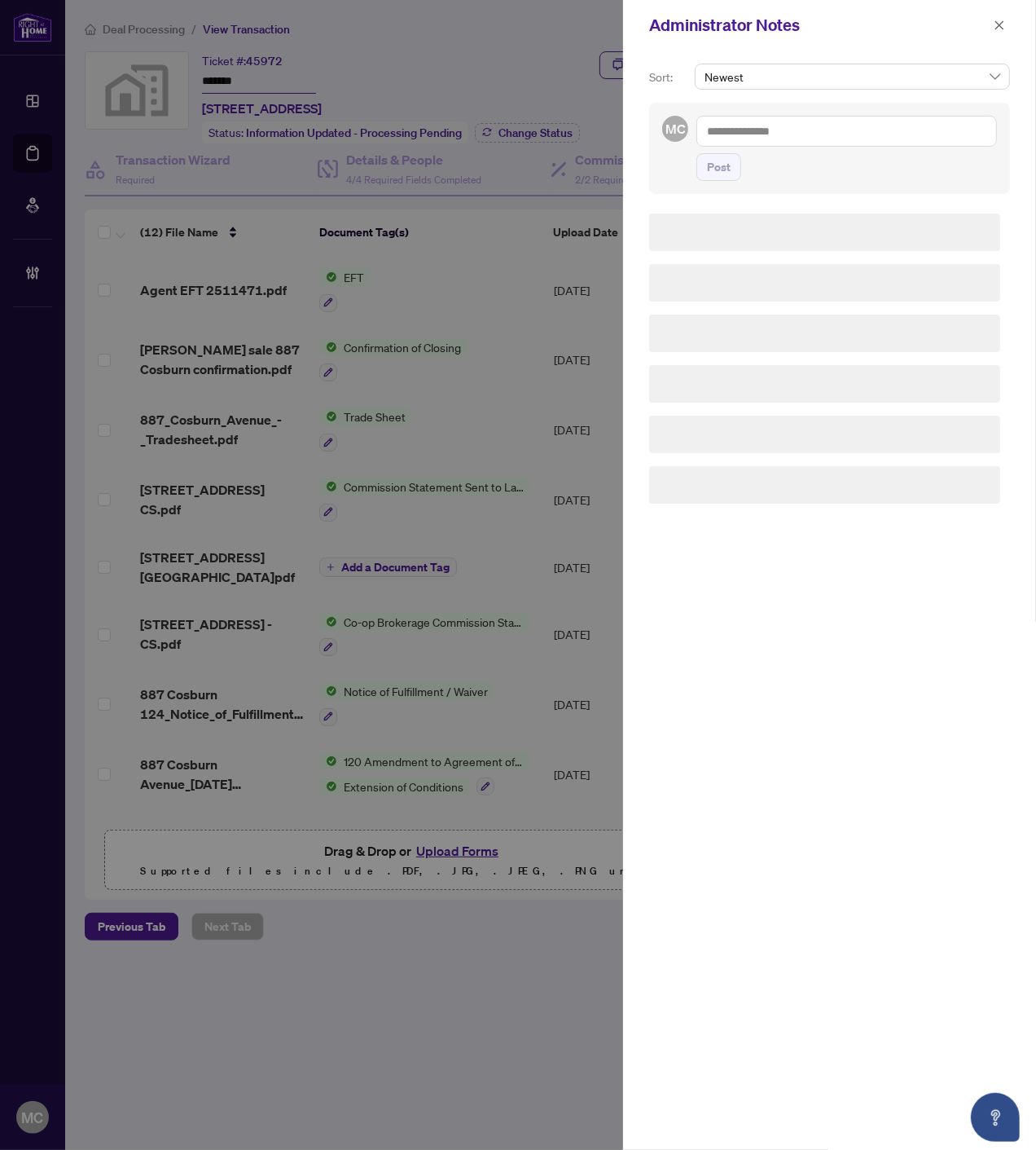
click at [889, 134] on textarea at bounding box center [846, 131] width 301 height 31
paste textarea "**********"
type textarea "**********"
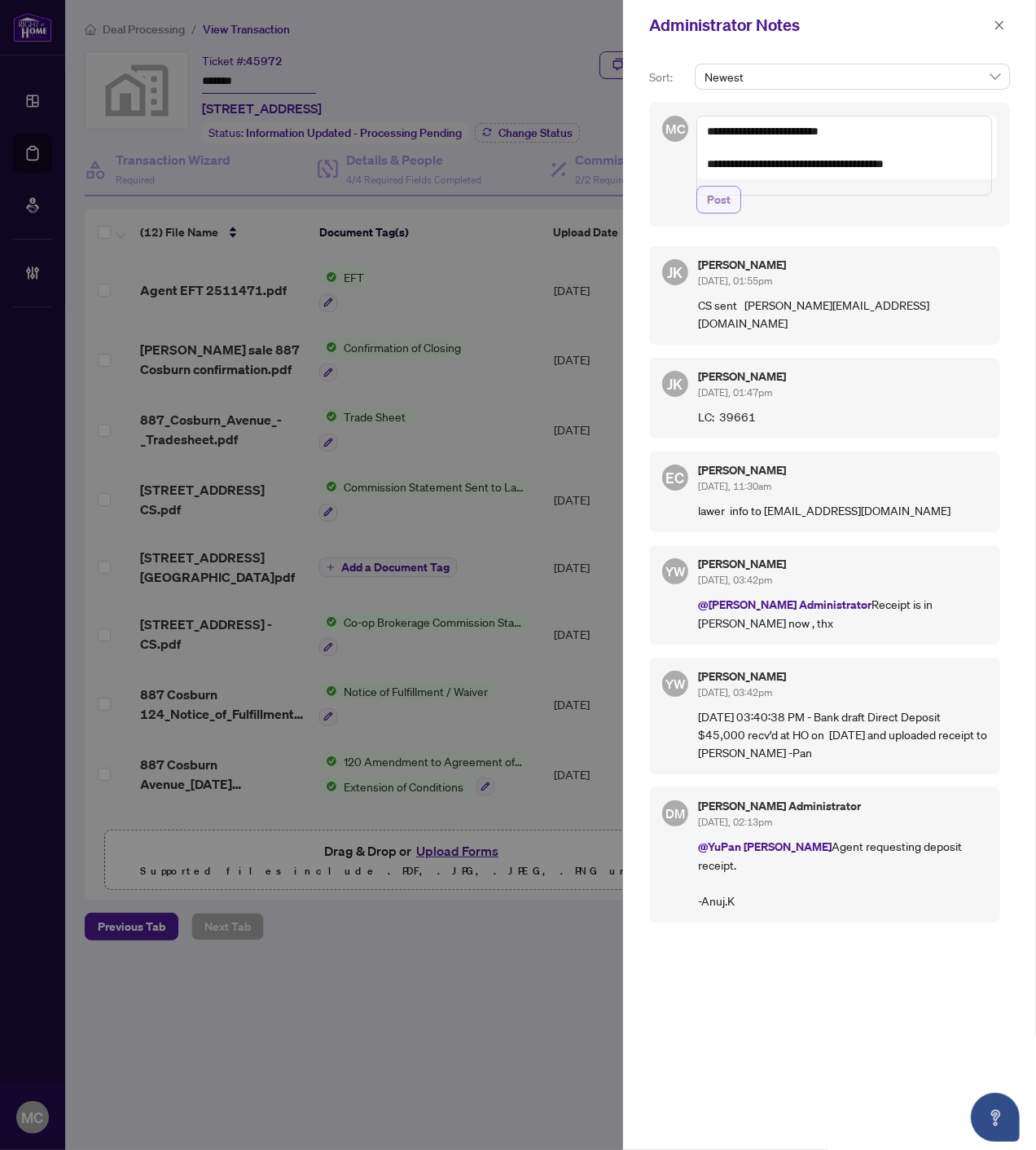
click at [717, 212] on span "Post" at bounding box center [719, 199] width 23 height 26
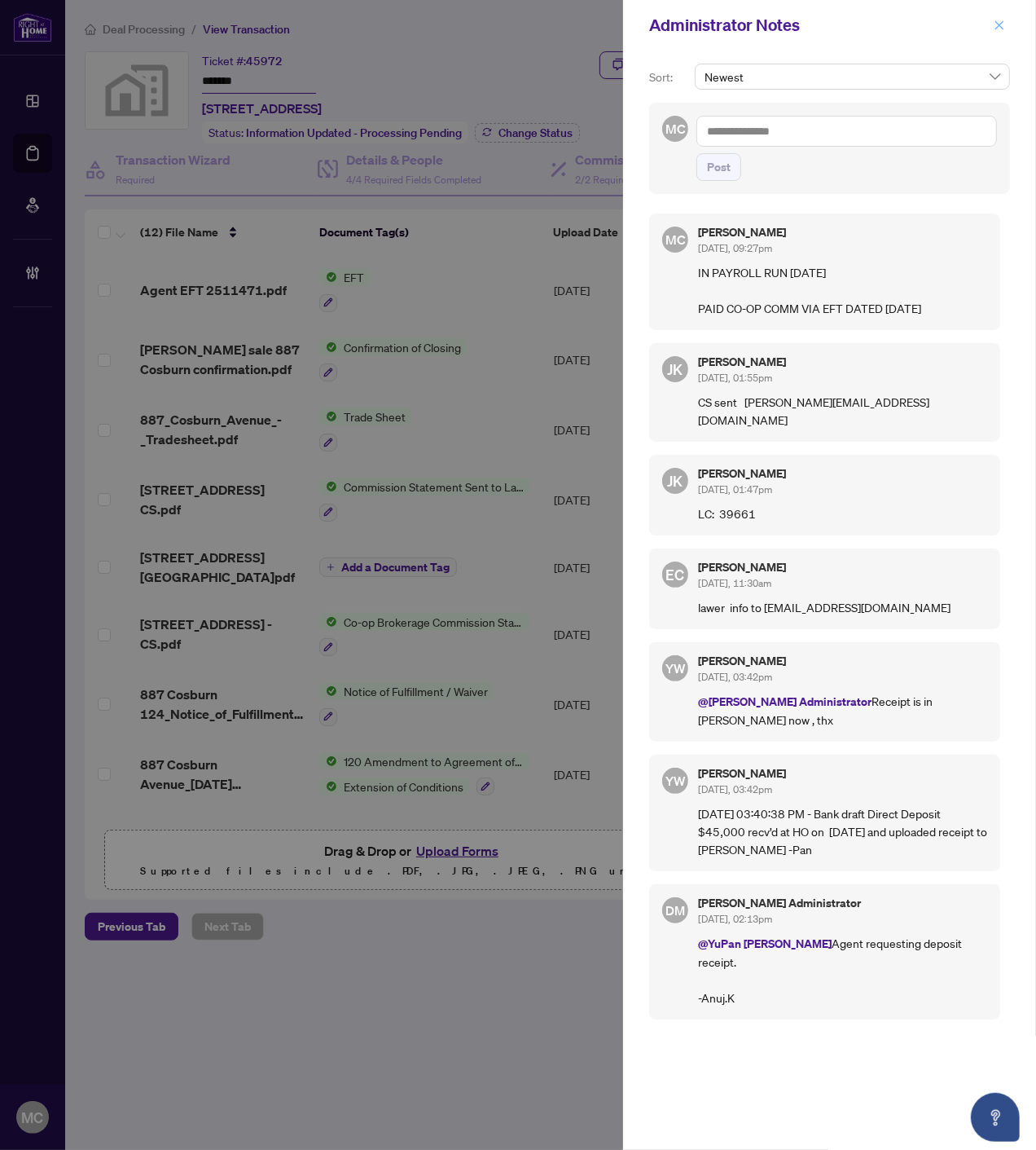
click at [1000, 20] on icon "close" at bounding box center [999, 25] width 11 height 11
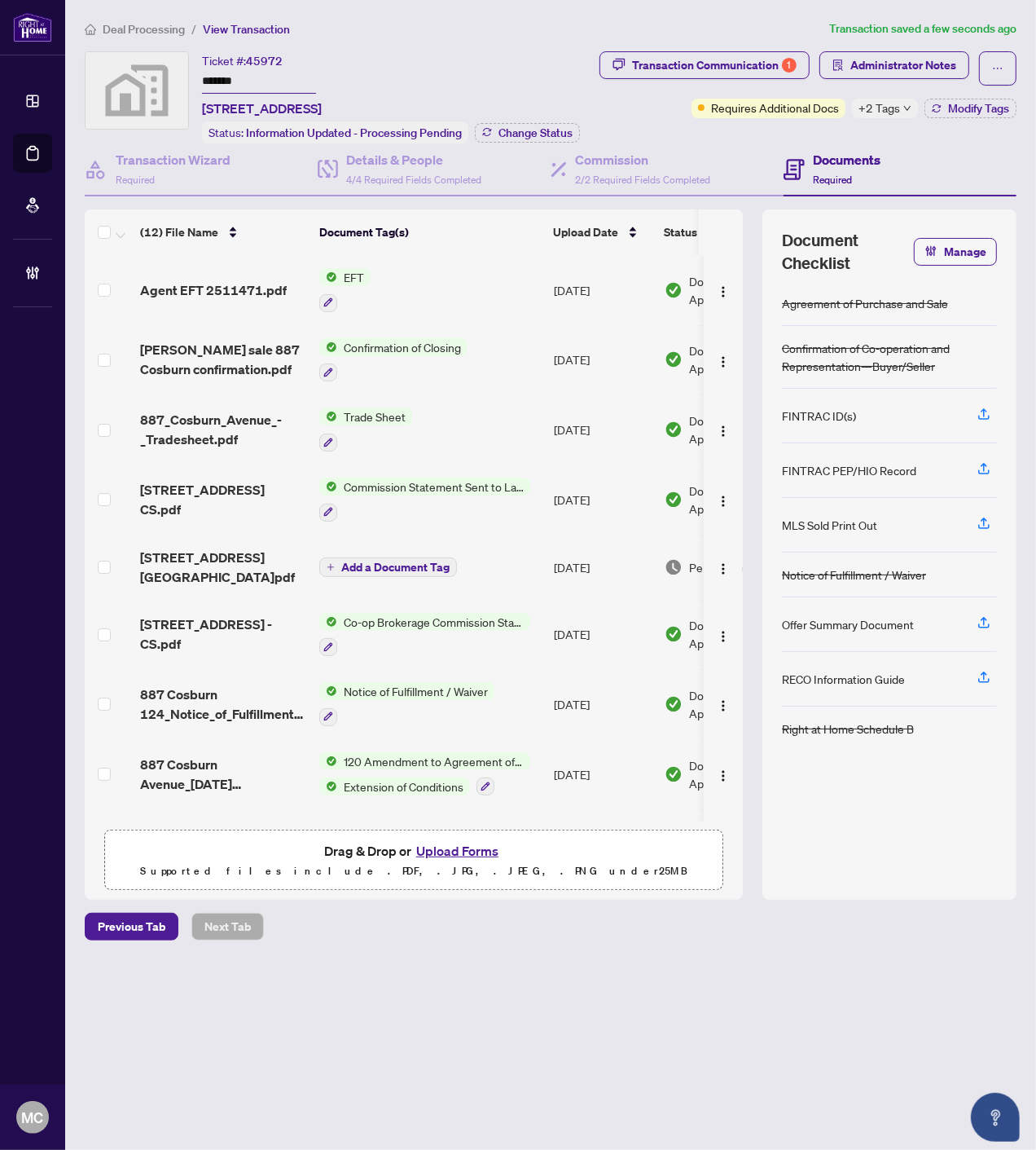
click at [959, 118] on div "Transaction Communication 1 Administrator Notes Requires Additional Docs +2 Tag…" at bounding box center [805, 97] width 430 height 92
click at [961, 104] on span "Modify Tags" at bounding box center [979, 108] width 61 height 11
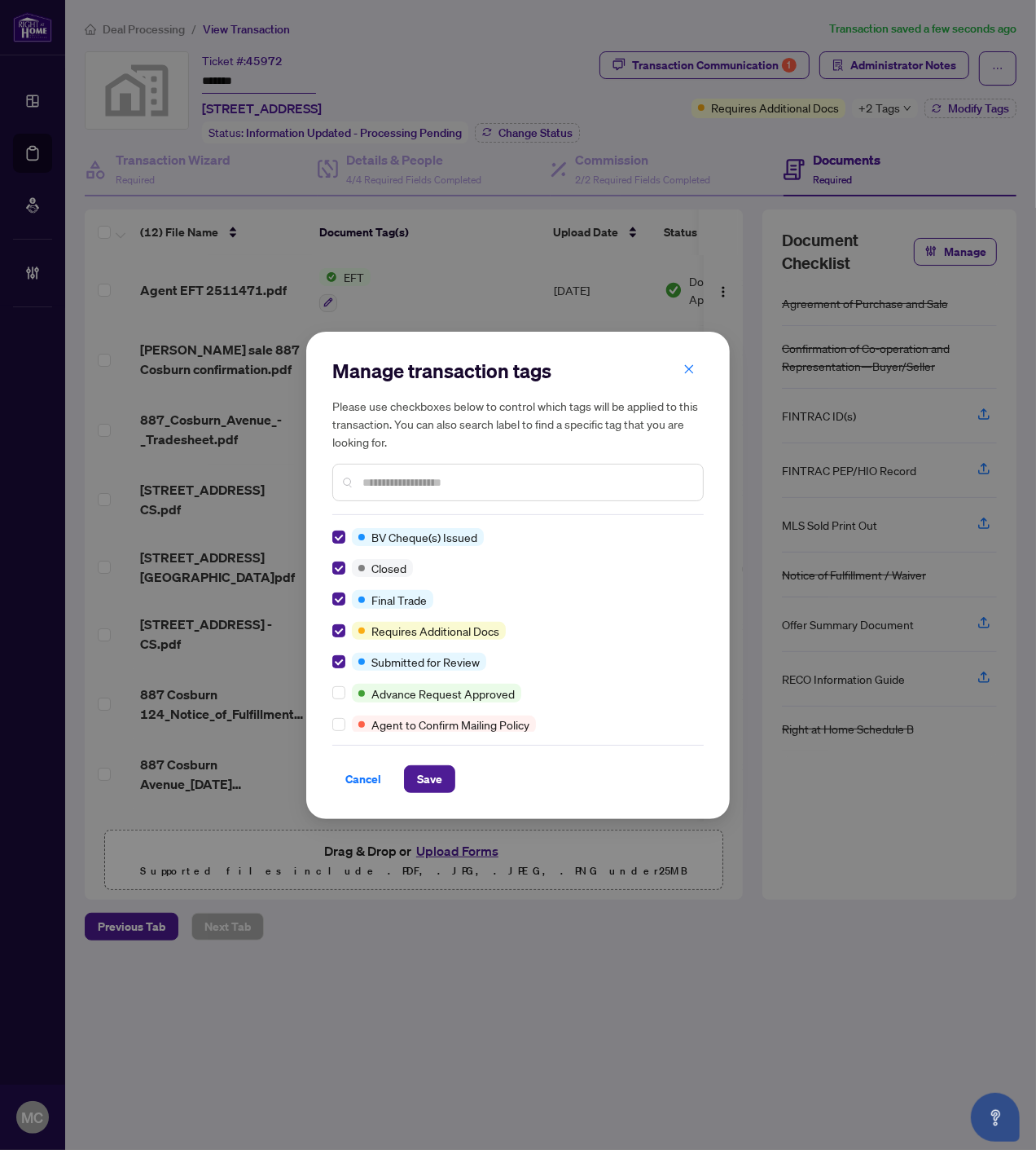
click at [415, 761] on div "Cancel Save" at bounding box center [518, 768] width 371 height 48
click at [418, 775] on span "Save" at bounding box center [429, 779] width 25 height 26
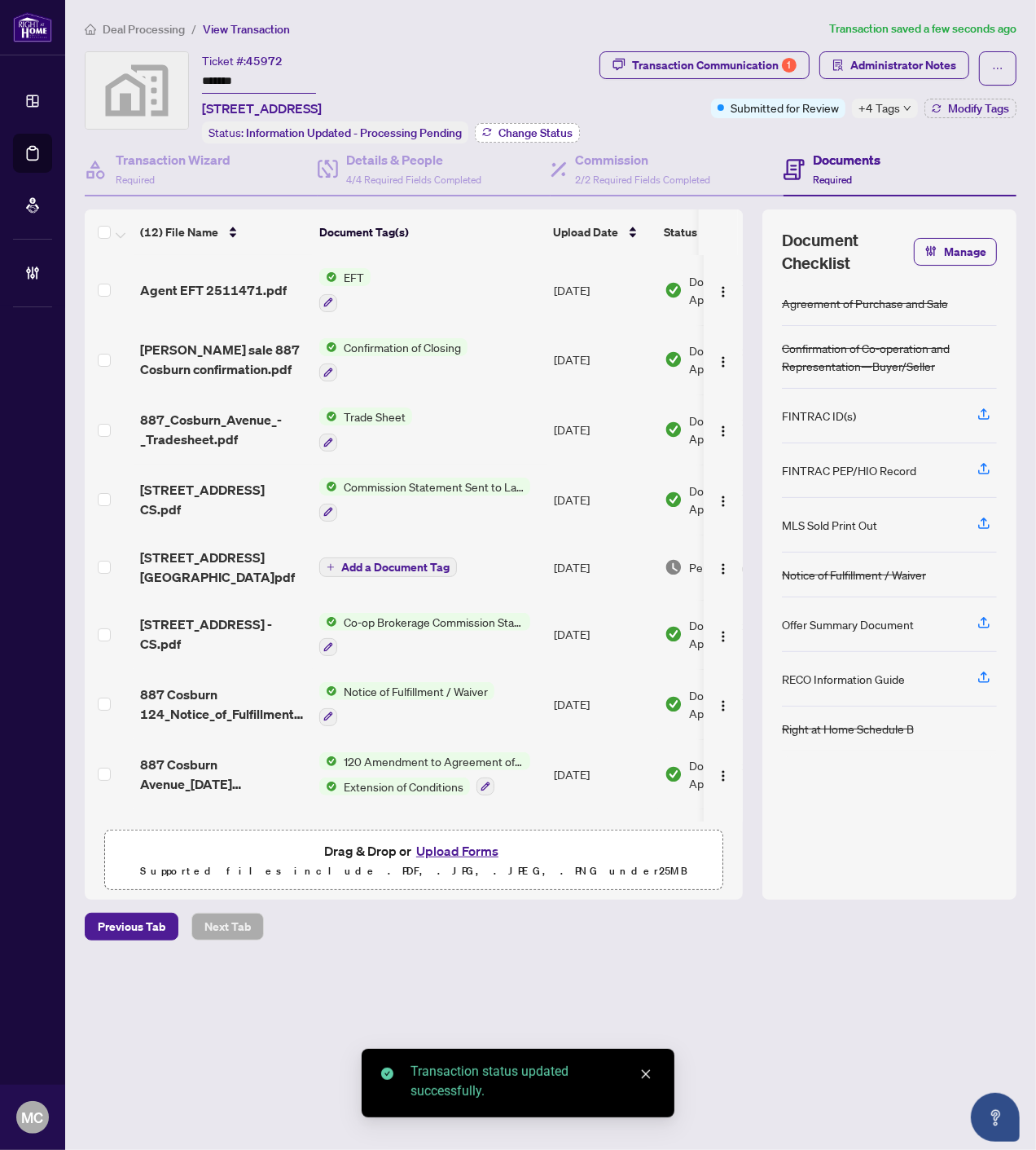
click at [550, 127] on span "Change Status" at bounding box center [536, 133] width 75 height 11
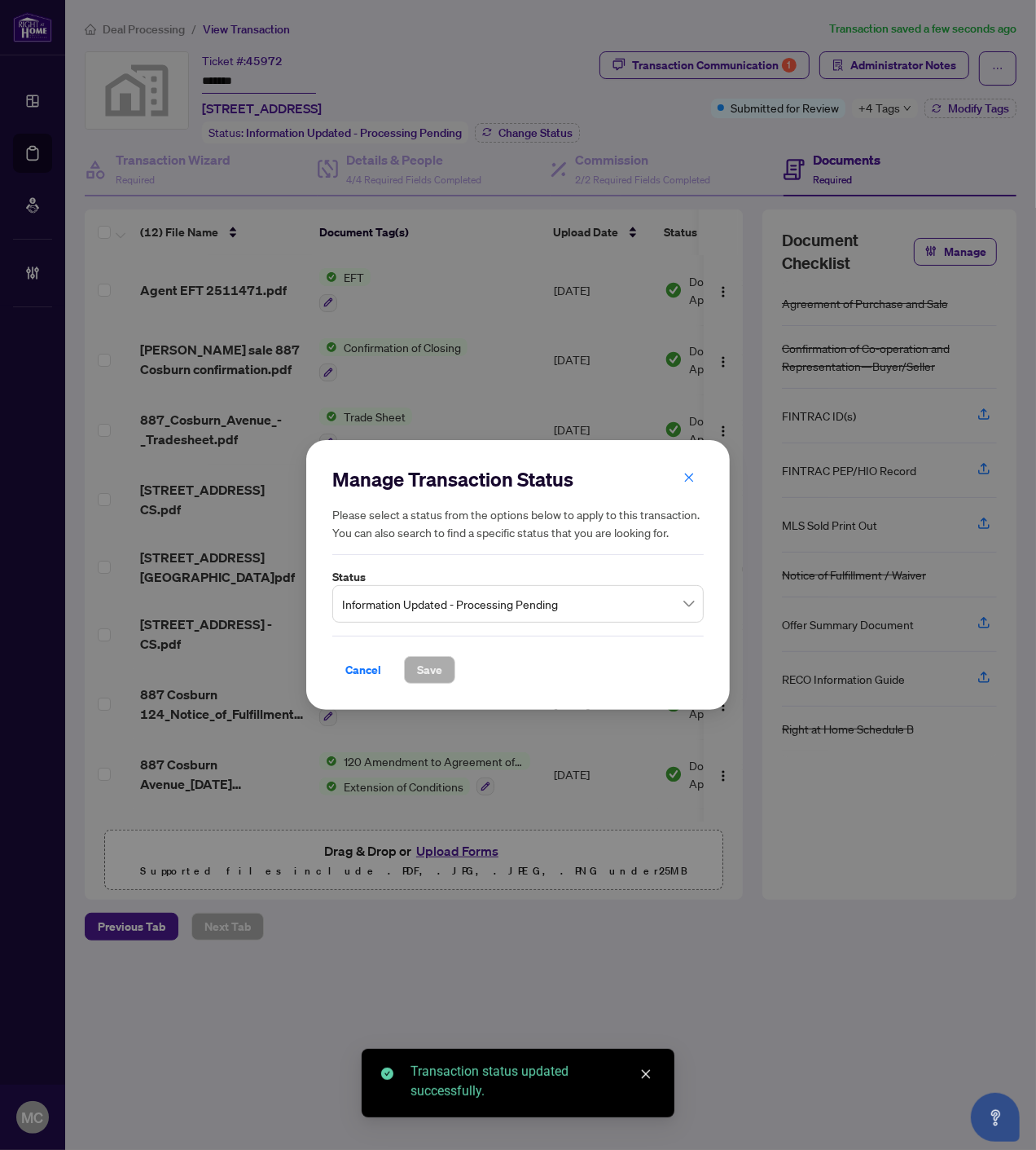
drag, startPoint x: 459, startPoint y: 600, endPoint x: 457, endPoint y: 614, distance: 14.1
click at [459, 604] on span "Information Updated - Processing Pending" at bounding box center [518, 604] width 352 height 31
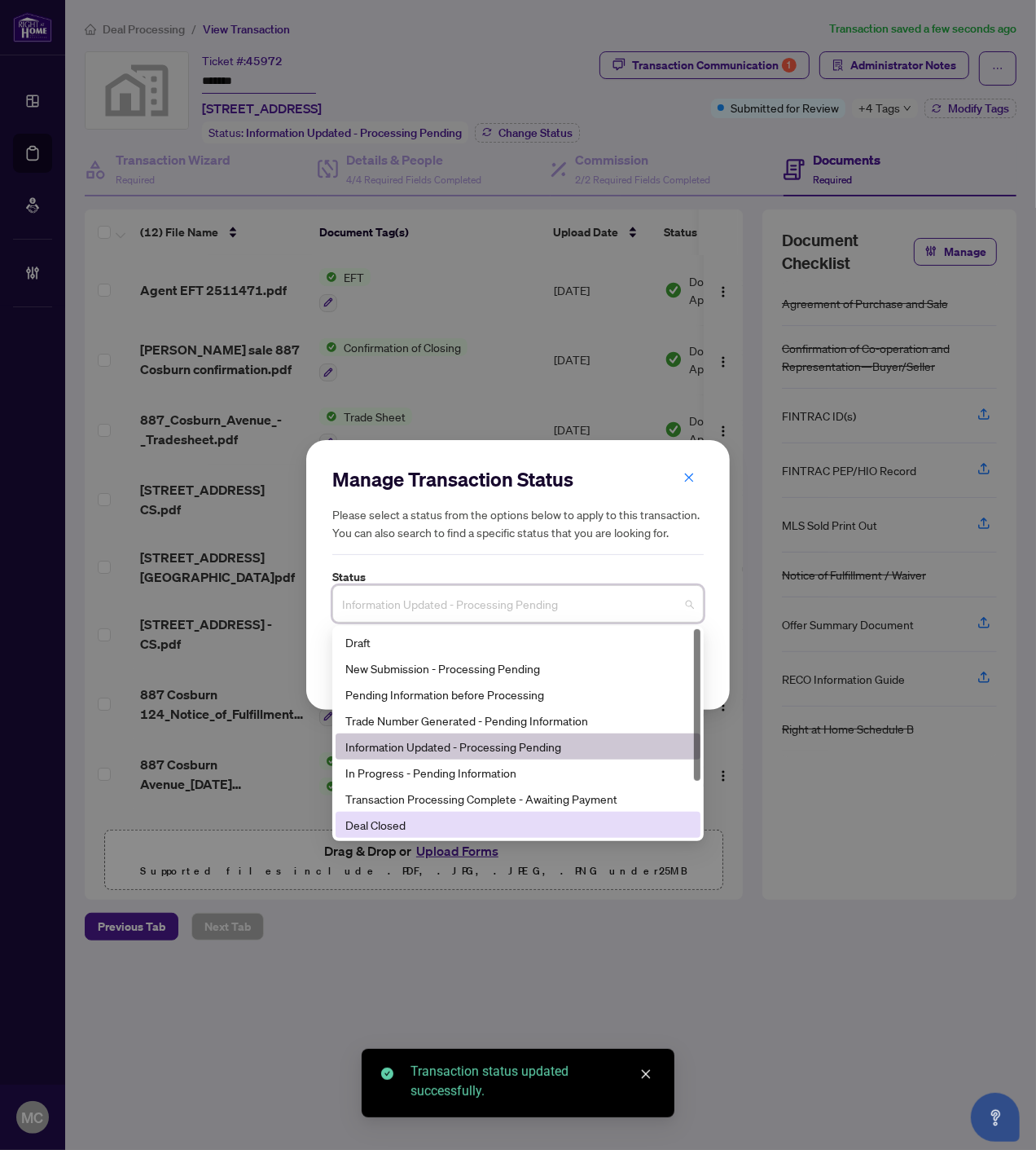
click at [445, 819] on div "Deal Closed" at bounding box center [518, 825] width 345 height 18
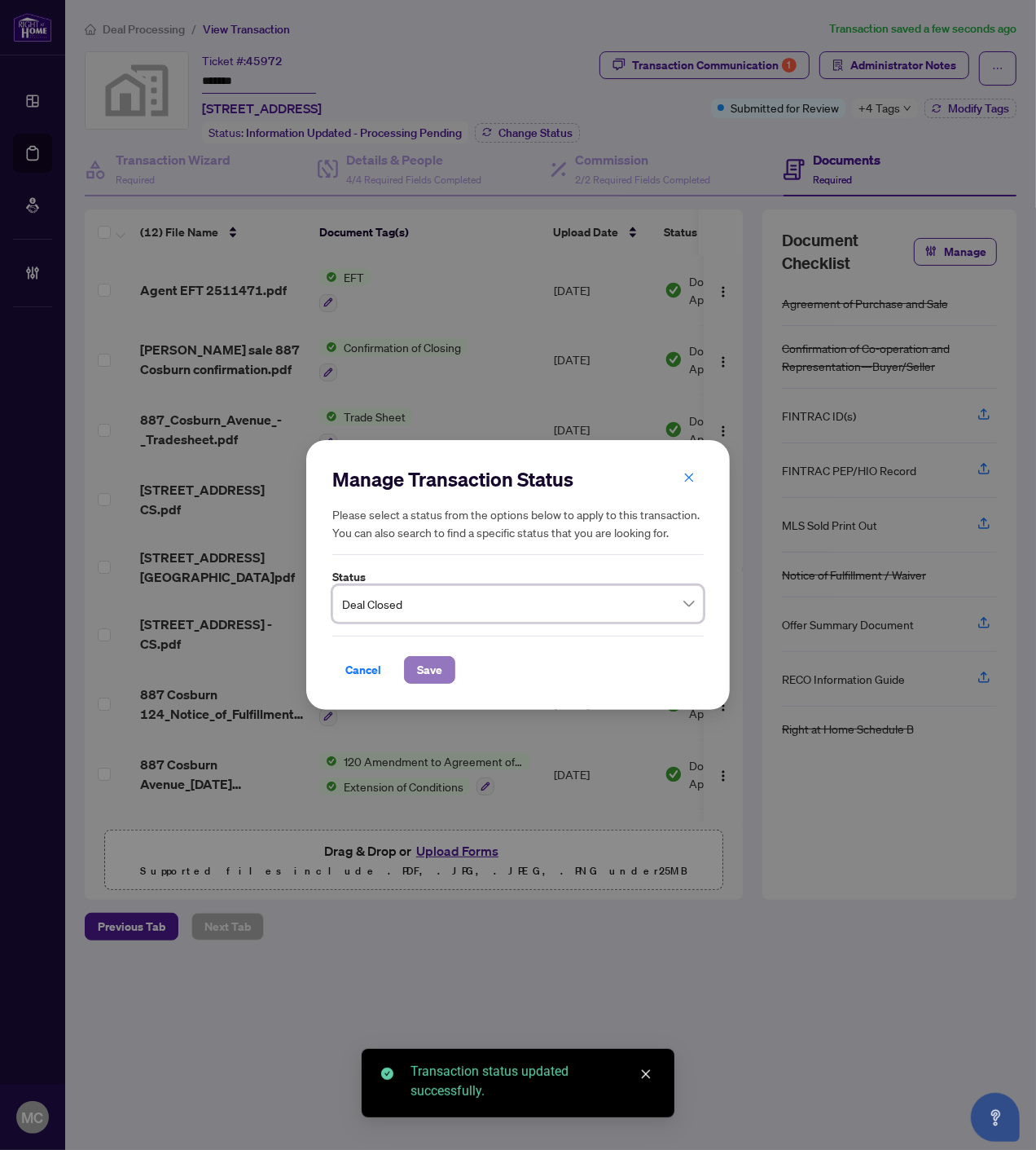
click at [446, 669] on button "Save" at bounding box center [429, 670] width 51 height 28
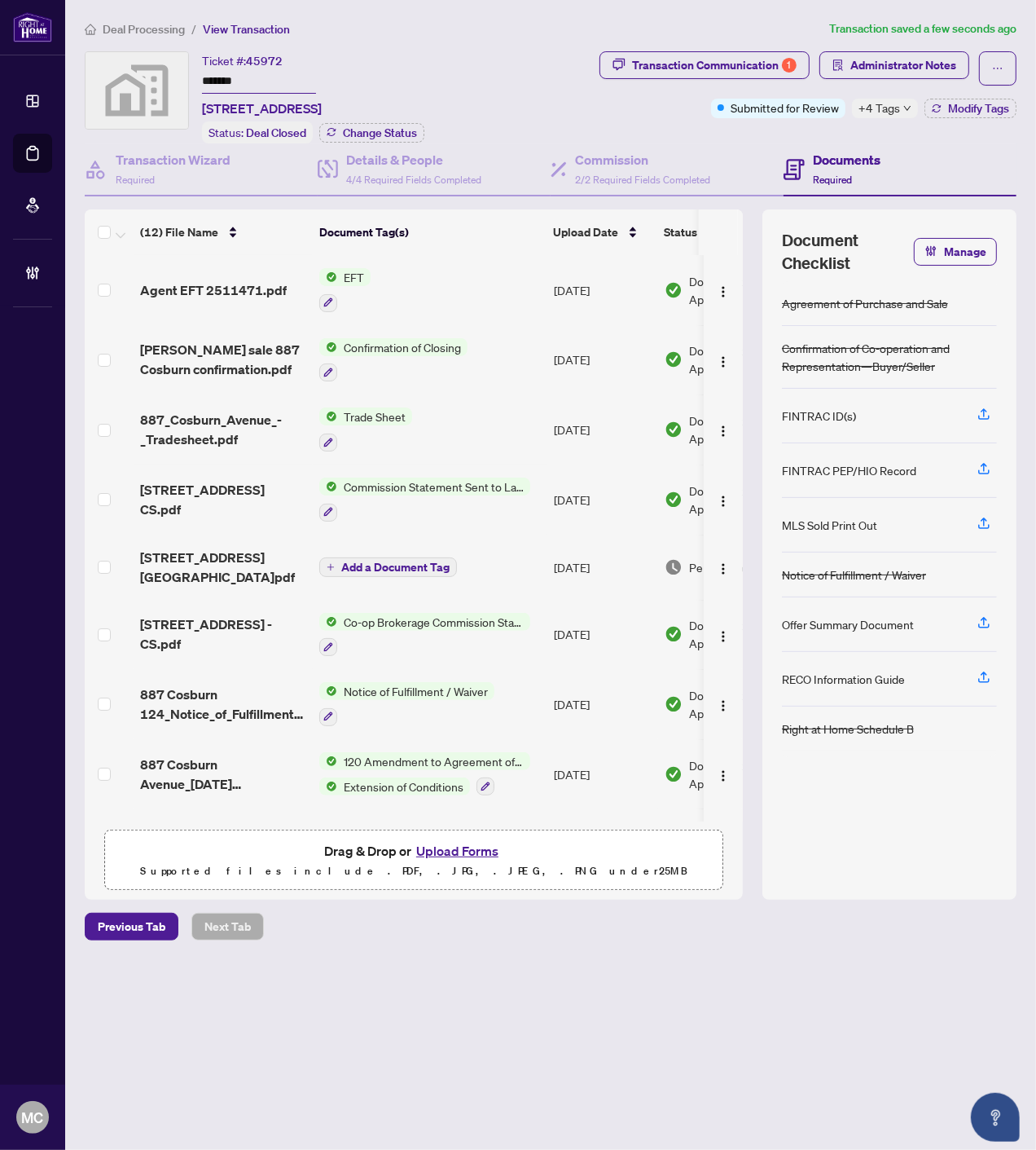
click at [182, 34] on span "Deal Processing" at bounding box center [143, 29] width 82 height 15
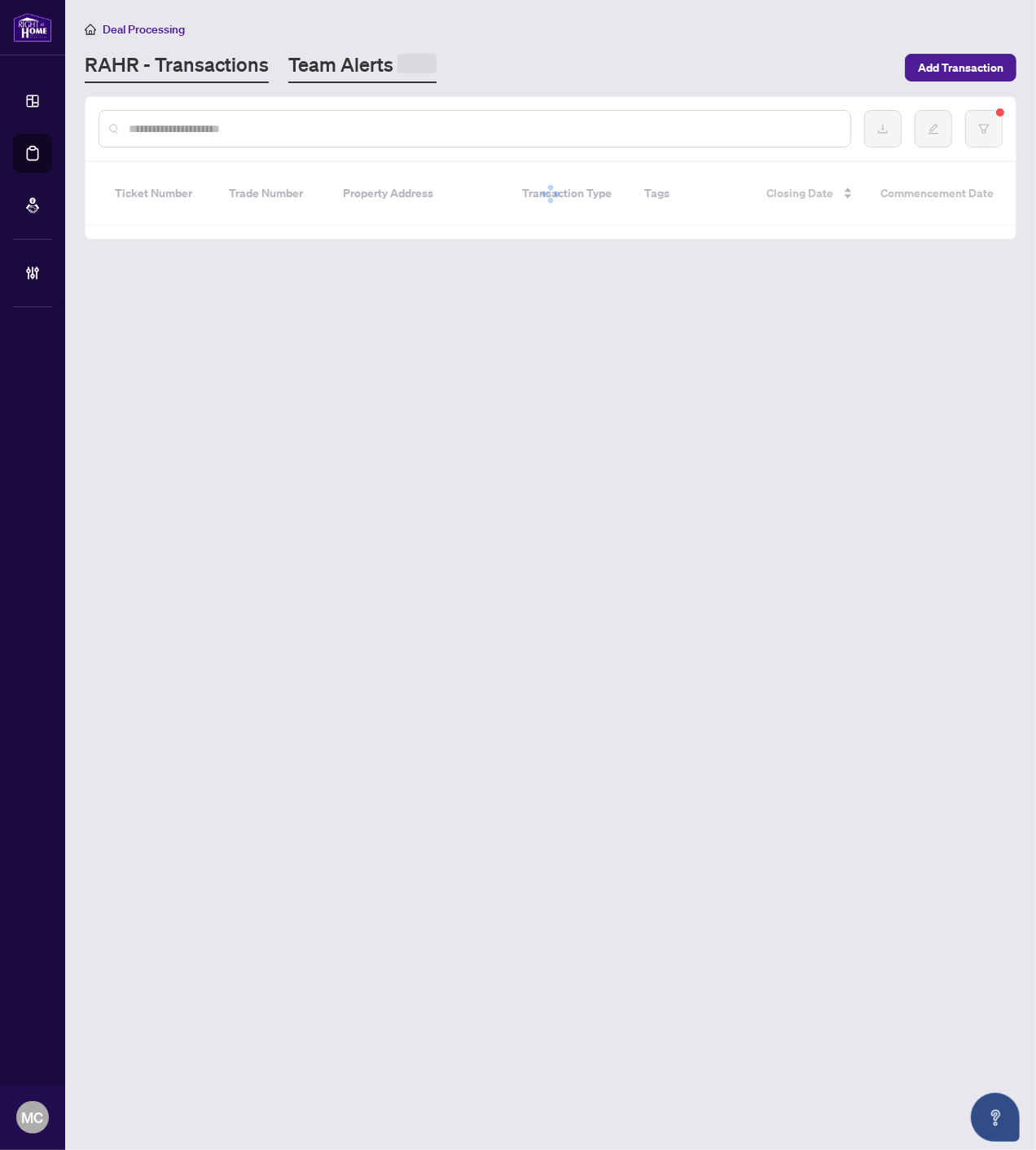
click at [330, 67] on link "Team Alerts" at bounding box center [362, 67] width 148 height 32
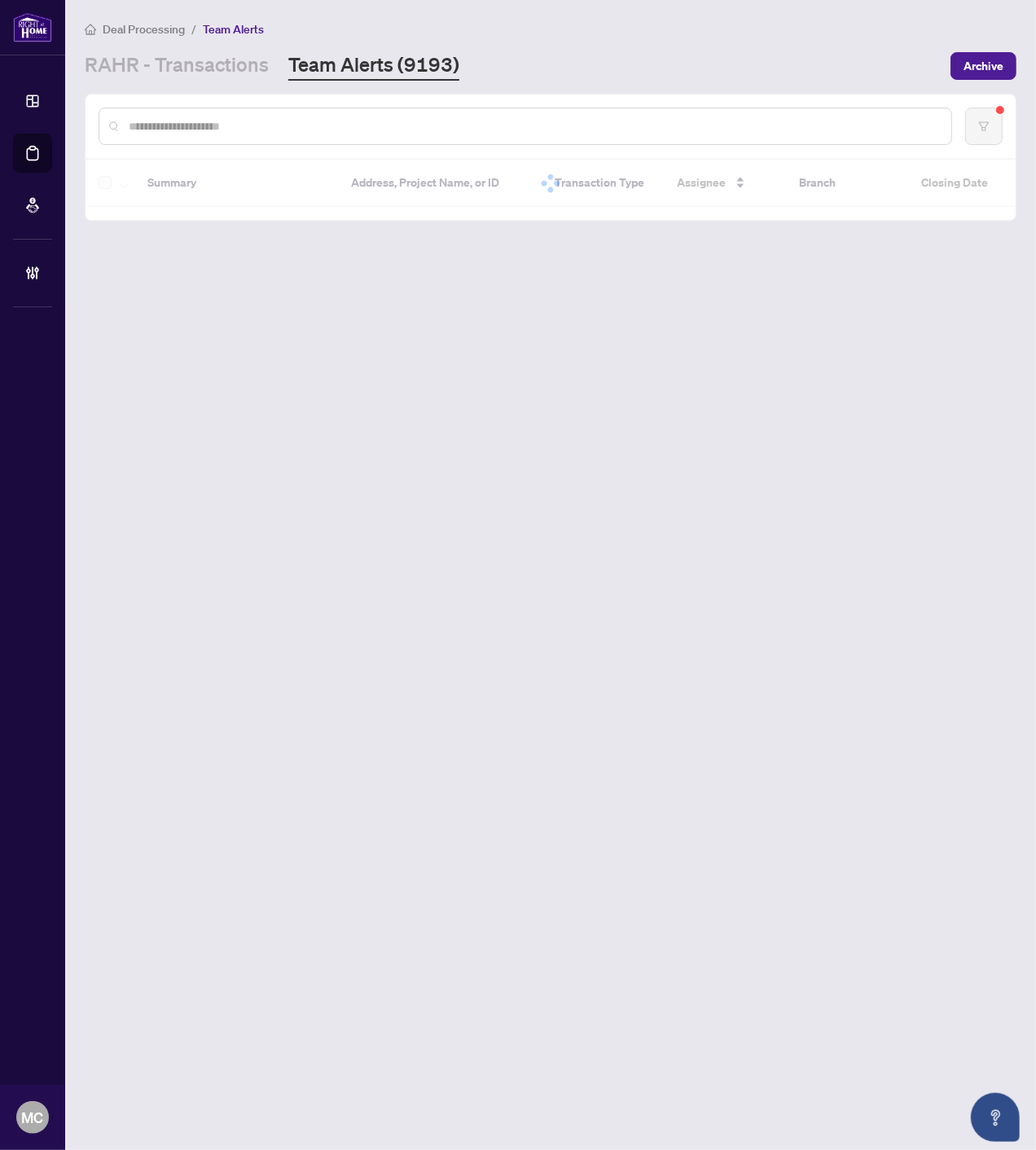
click at [340, 127] on input "text" at bounding box center [533, 126] width 810 height 18
paste input "*******"
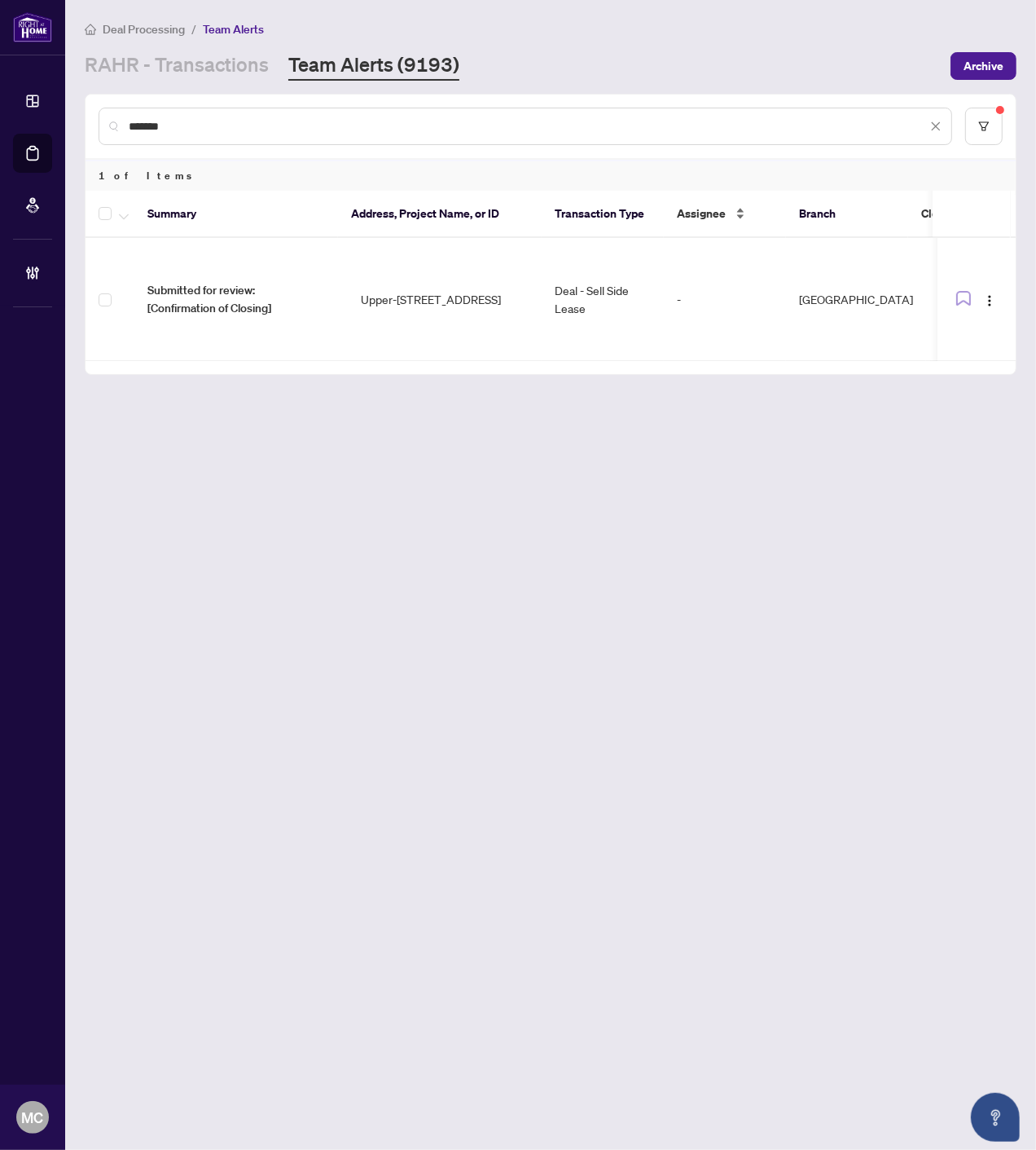
type input "*******"
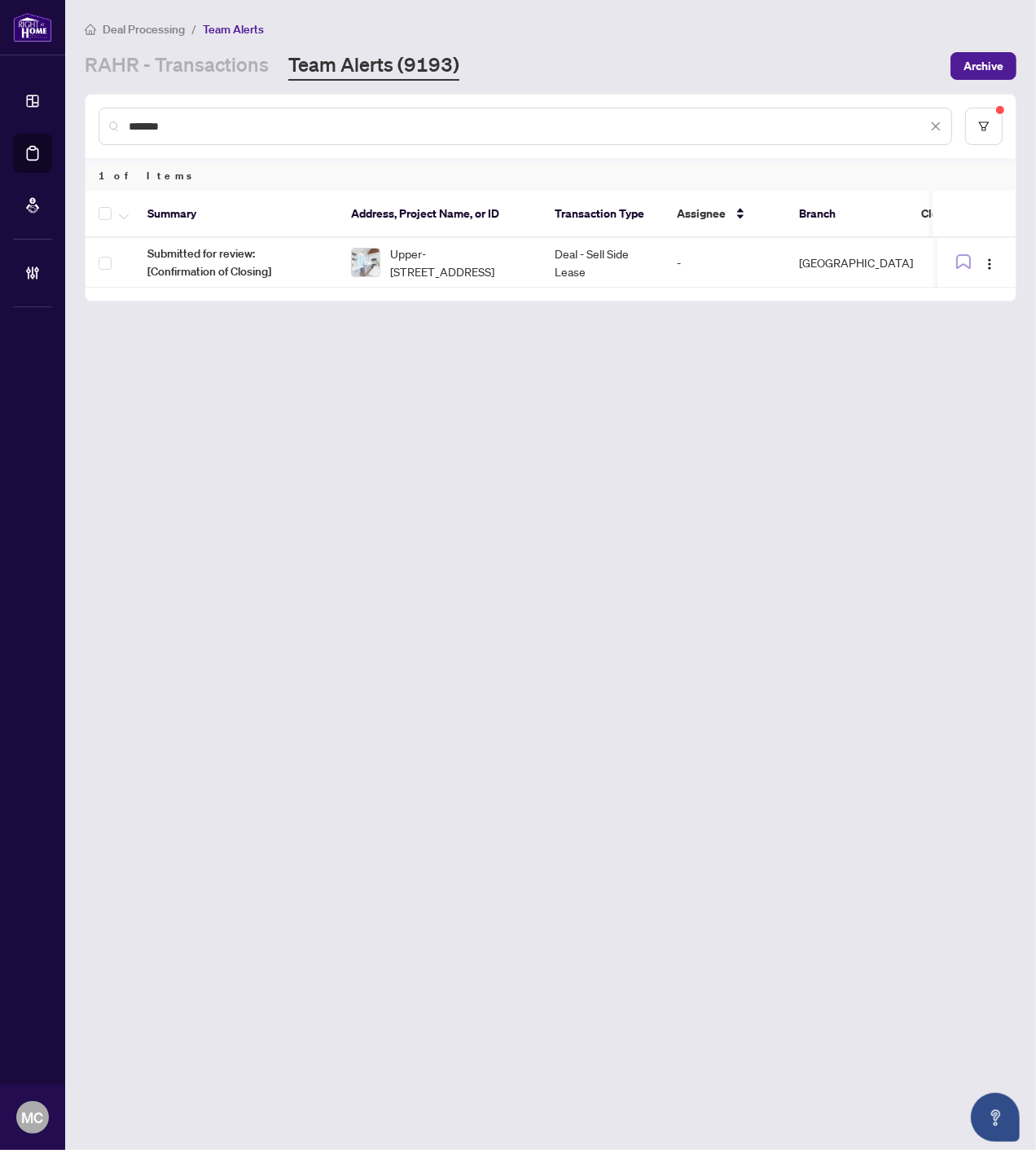
click at [483, 250] on span "Upper-129 Kenilworth Ave, Toronto, Ontario M4L 3S7, Canada" at bounding box center [459, 262] width 139 height 36
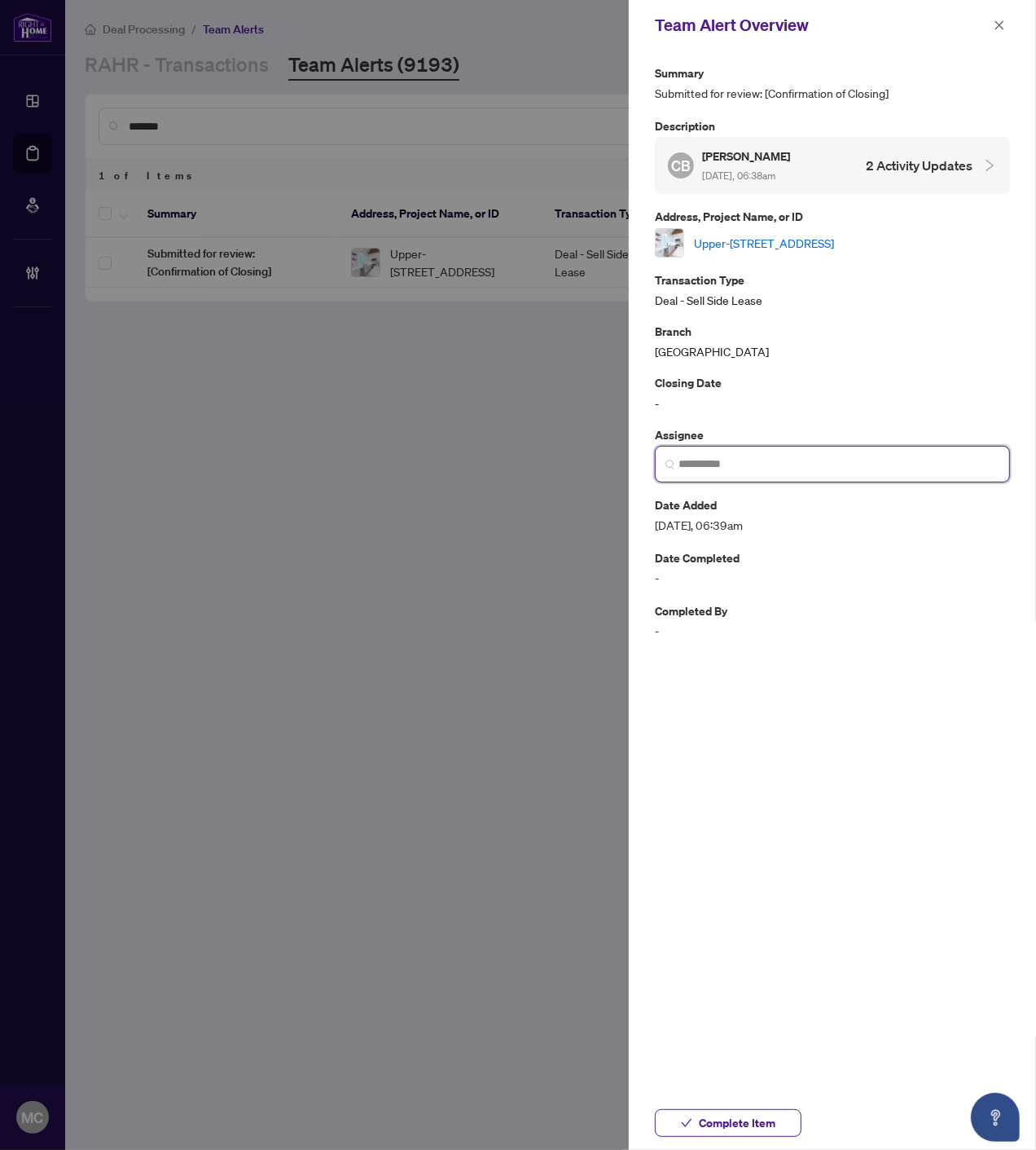
click at [760, 455] on input "search" at bounding box center [839, 464] width 321 height 17
type input "*"
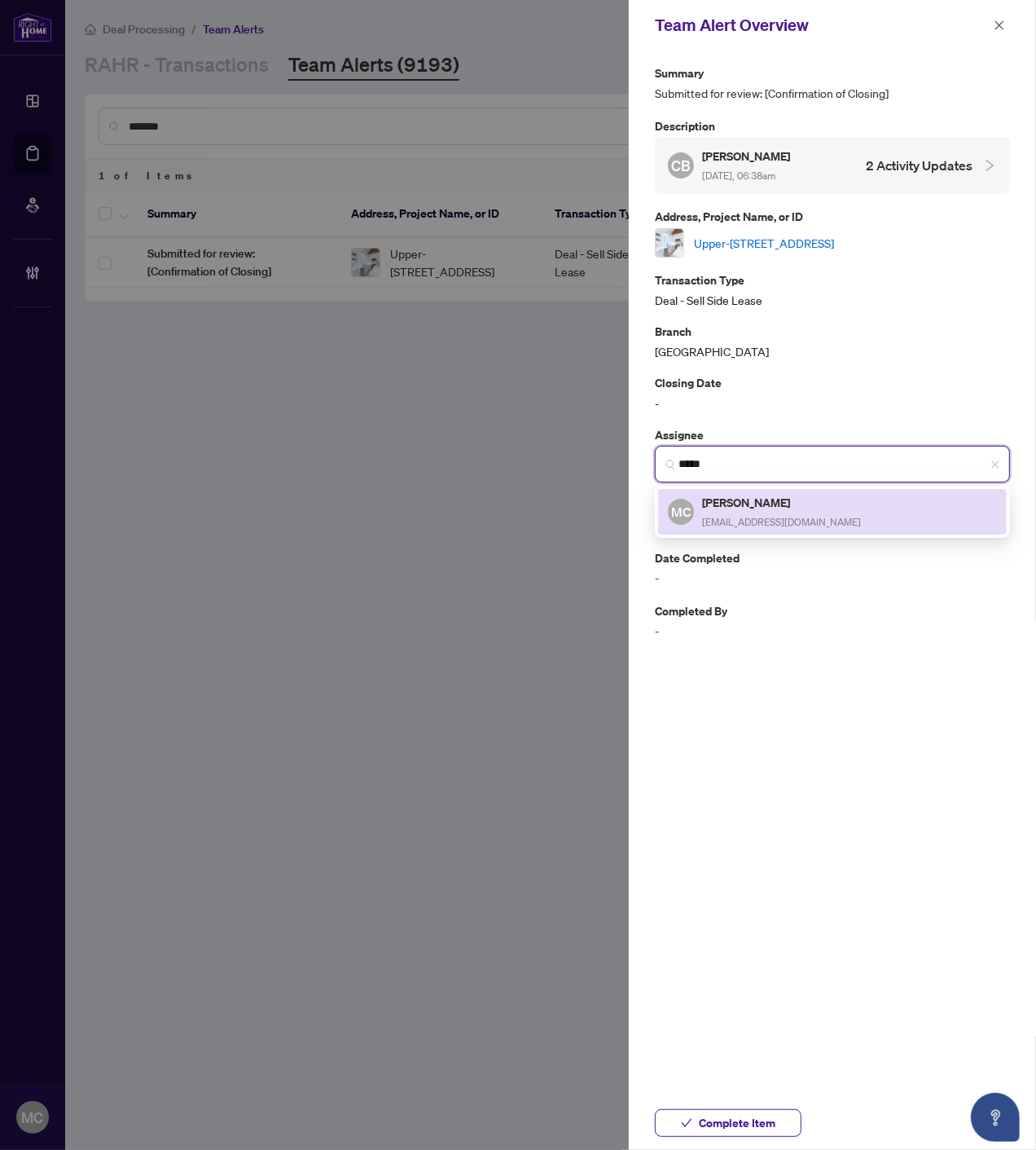
click at [746, 516] on span "[EMAIL_ADDRESS][DOMAIN_NAME]" at bounding box center [781, 522] width 159 height 12
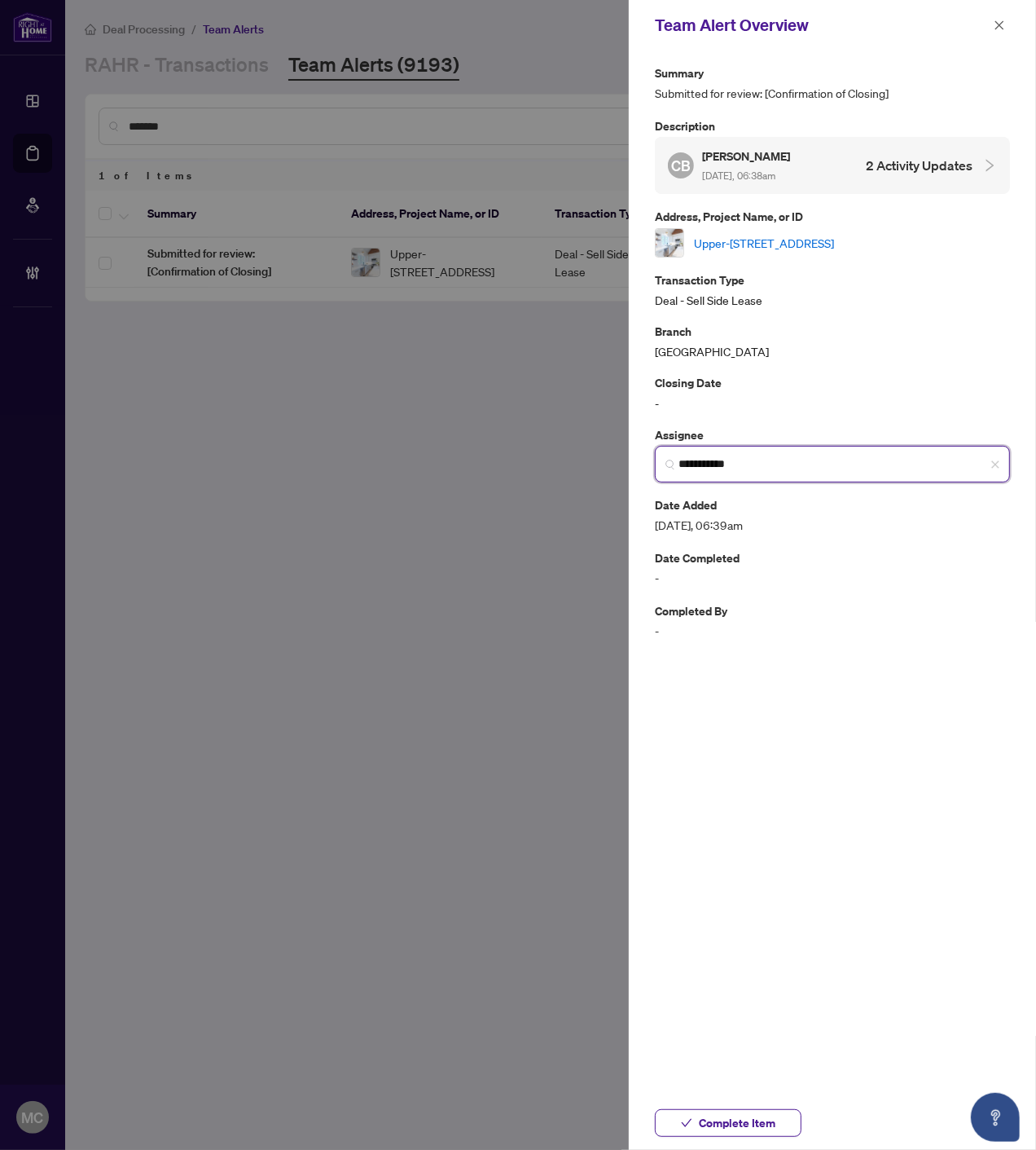
type input "**********"
click at [753, 1120] on span "Complete Item" at bounding box center [737, 1123] width 76 height 26
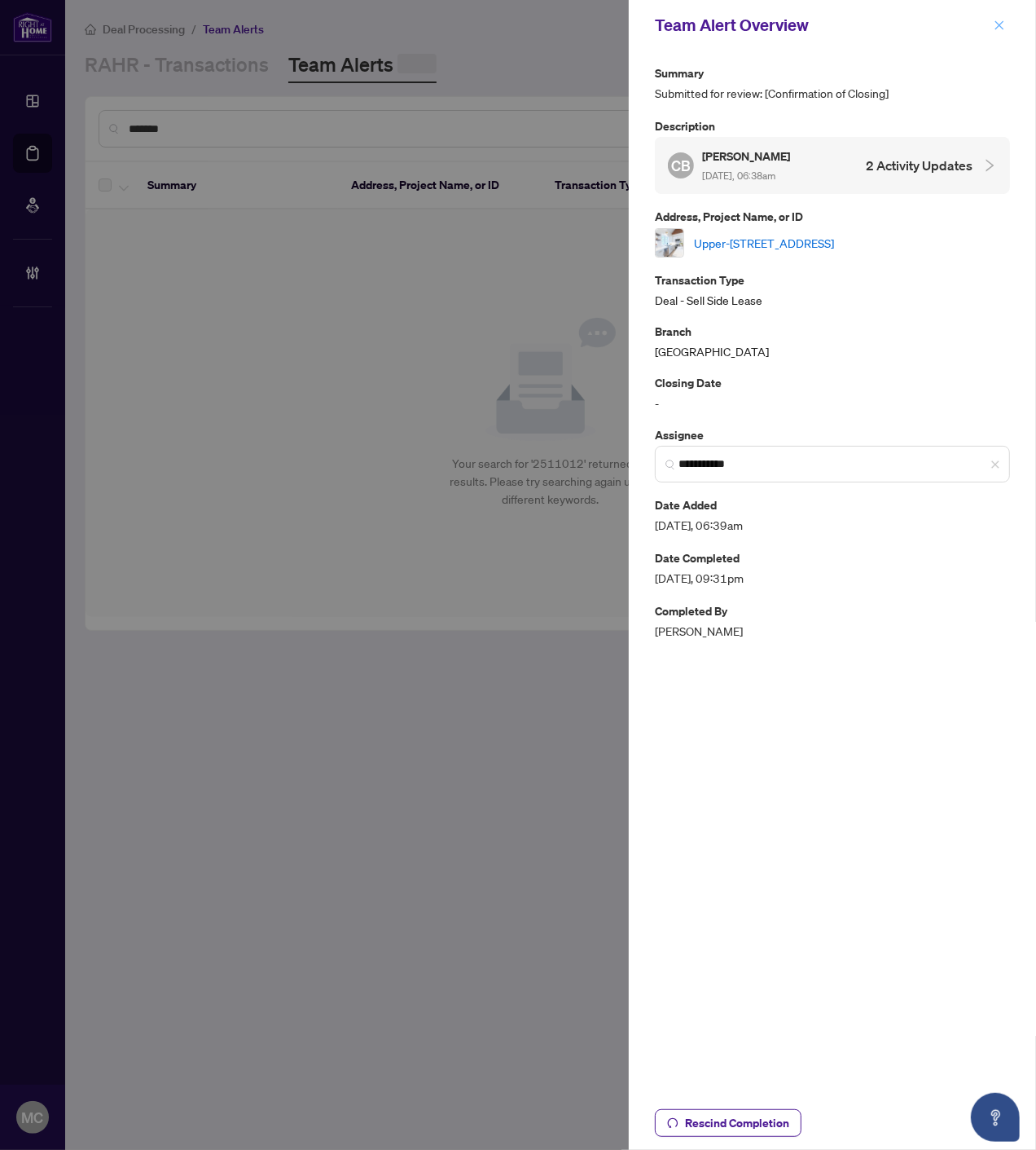
click at [997, 24] on icon "close" at bounding box center [999, 25] width 11 height 11
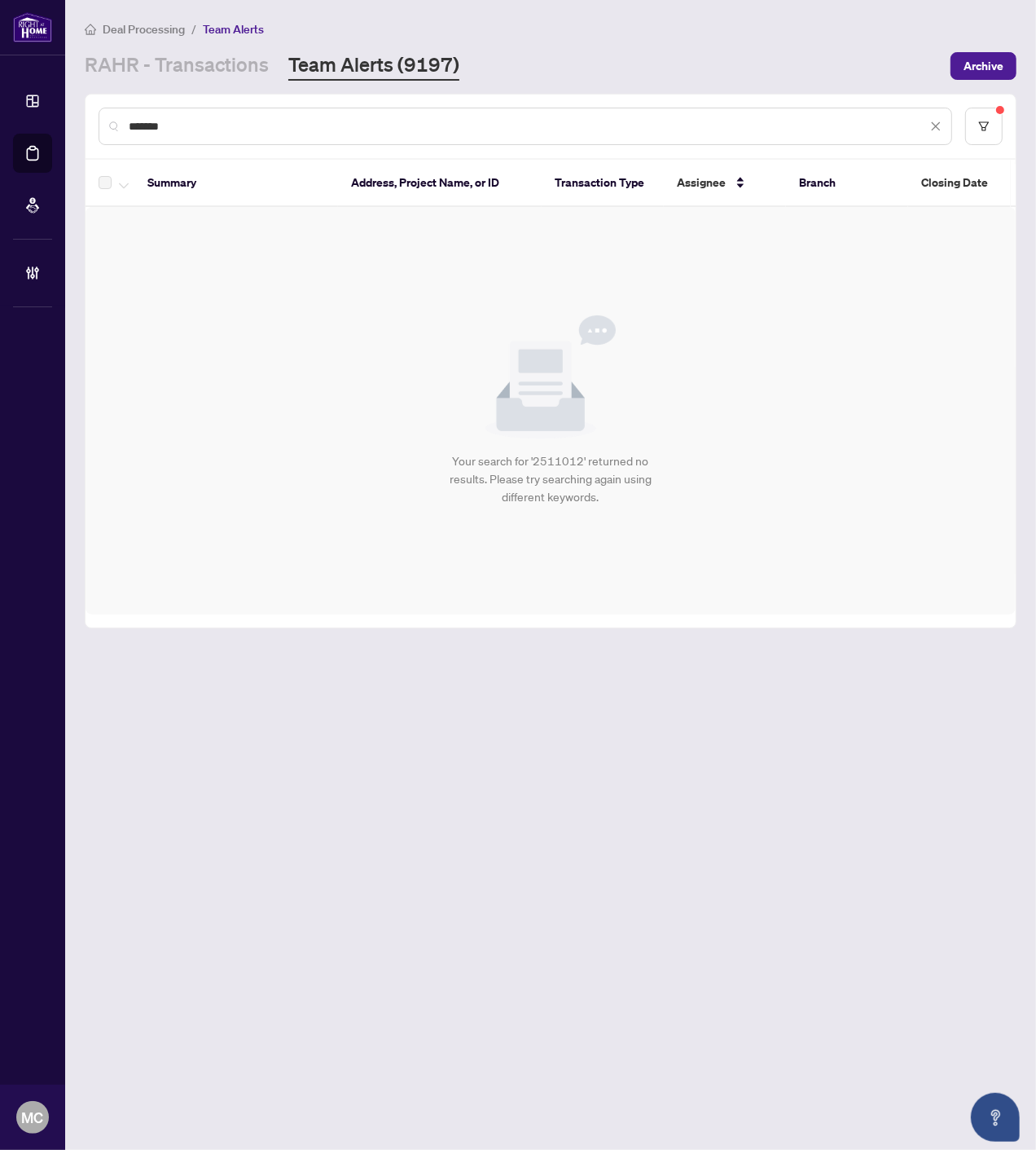
click at [517, 117] on input "*******" at bounding box center [527, 126] width 798 height 18
paste input "text"
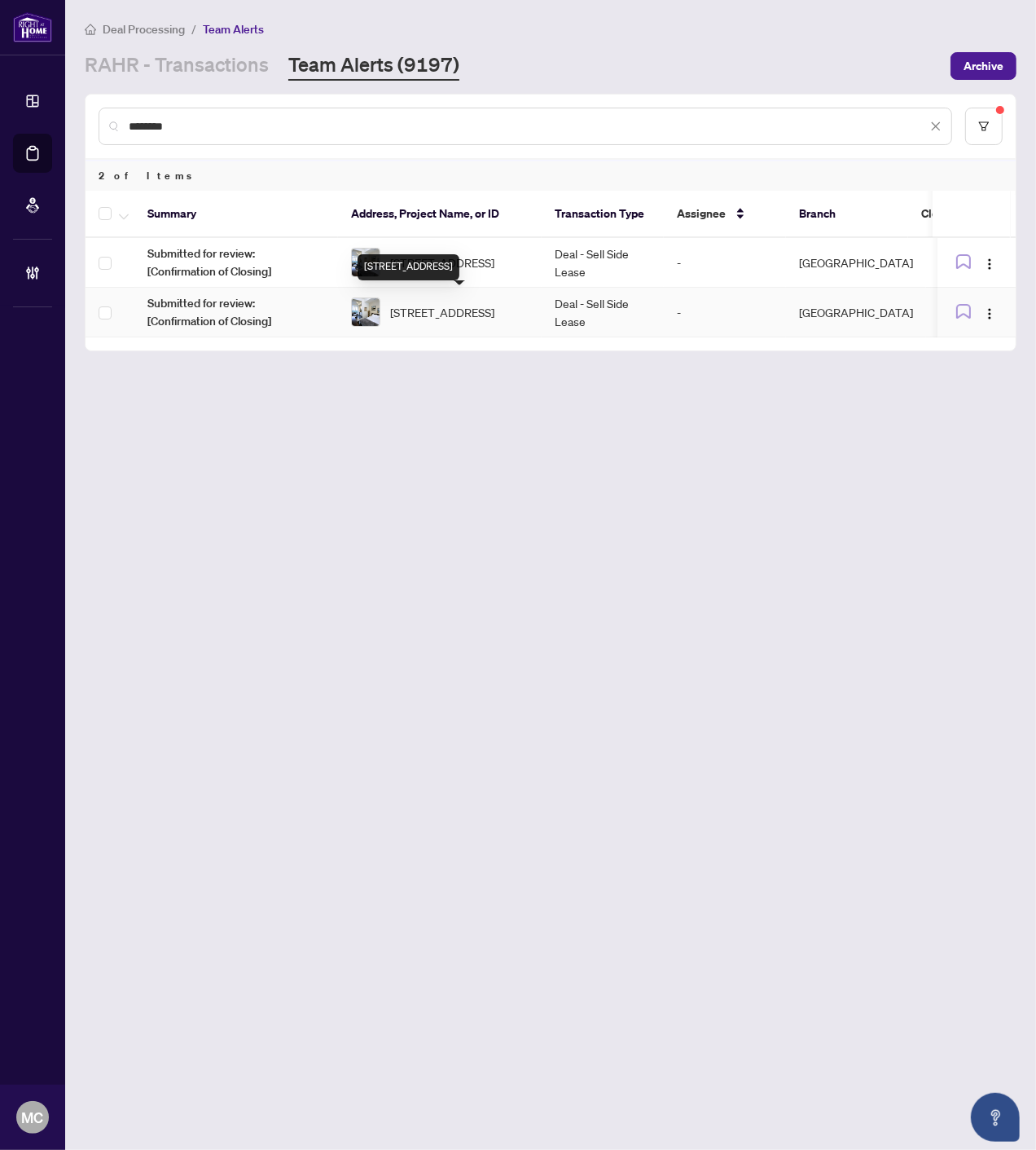
type input "*******"
click at [412, 258] on div "210-330 Richmond St, Toronto, Ontario M5V 1X2, Canada" at bounding box center [407, 267] width 101 height 26
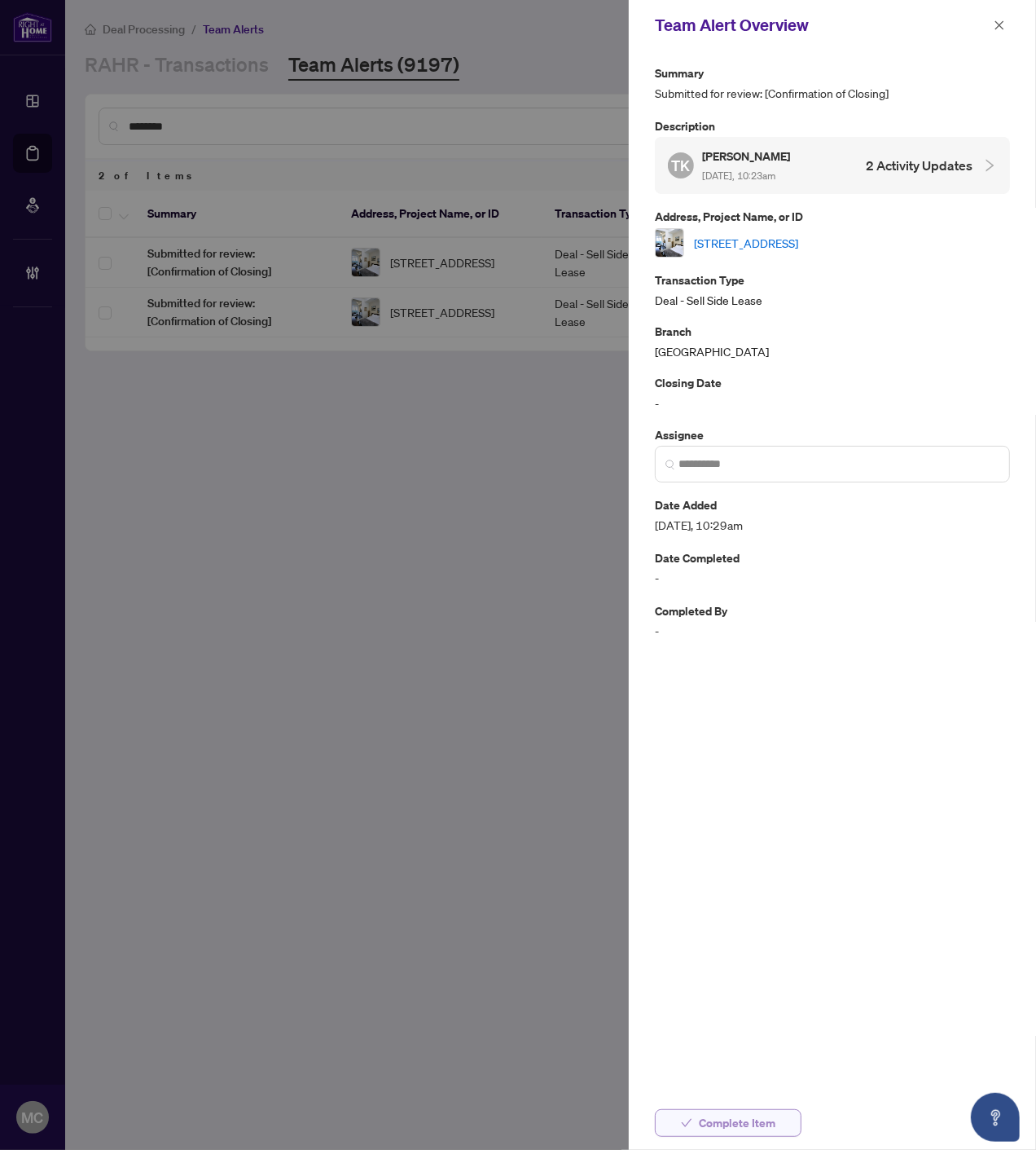
click at [733, 1114] on span "Complete Item" at bounding box center [737, 1123] width 76 height 26
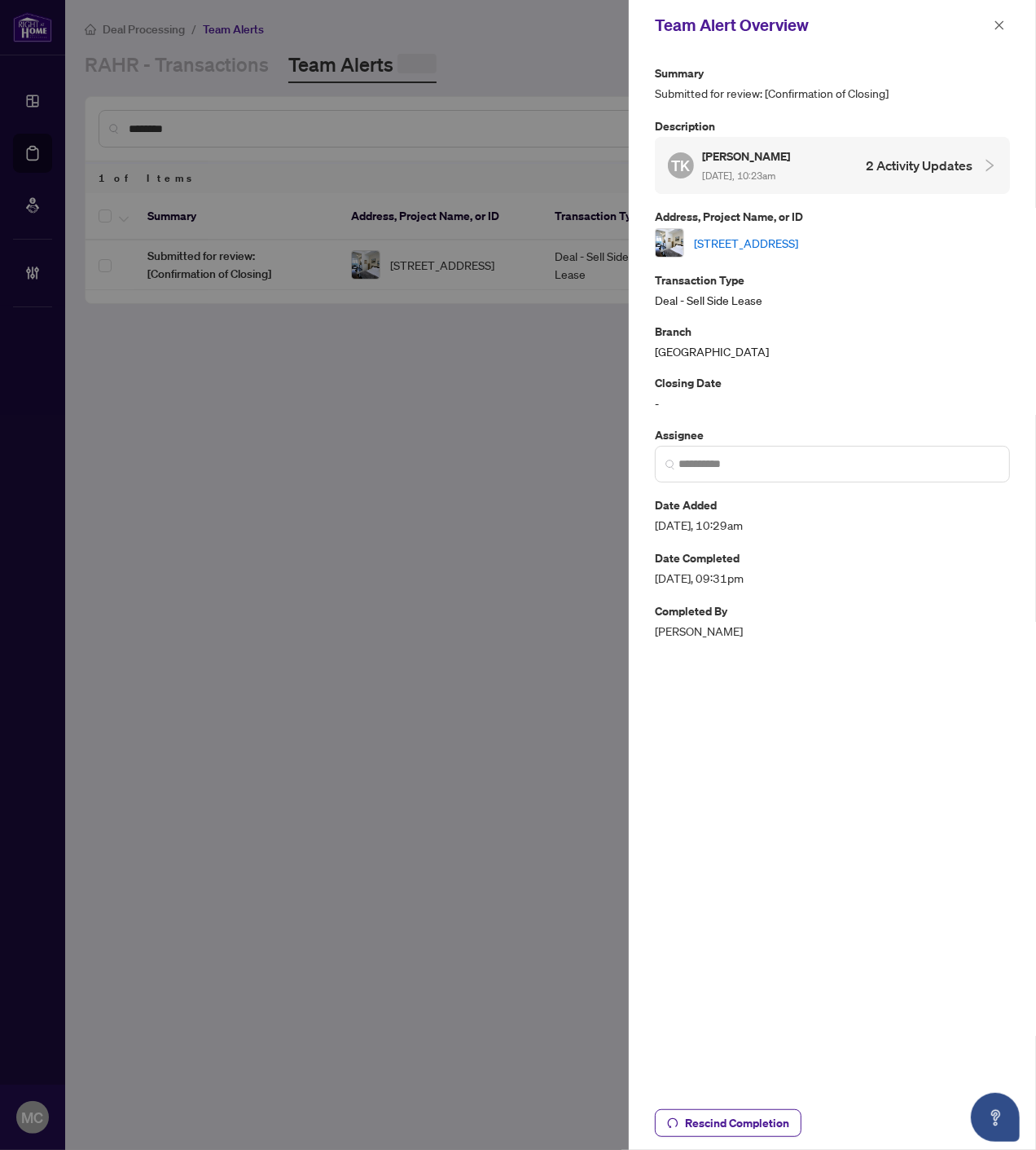
drag, startPoint x: 1000, startPoint y: 25, endPoint x: 960, endPoint y: 44, distance: 44.3
click at [999, 25] on icon "close" at bounding box center [1000, 24] width 9 height 9
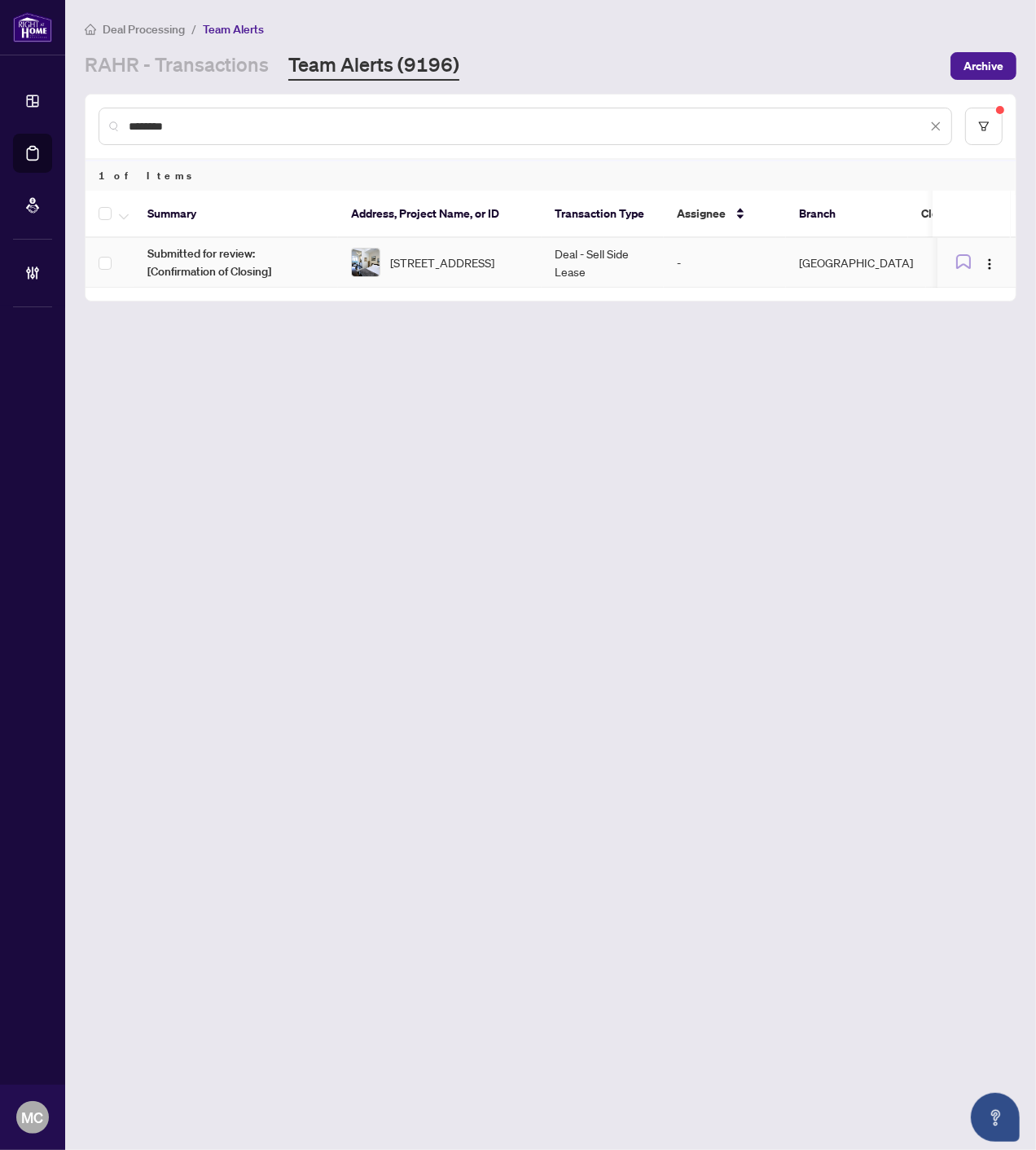
click at [494, 253] on span "210-330 Richmond St, Toronto, Ontario M5V 1X2, Canada" at bounding box center [442, 262] width 104 height 18
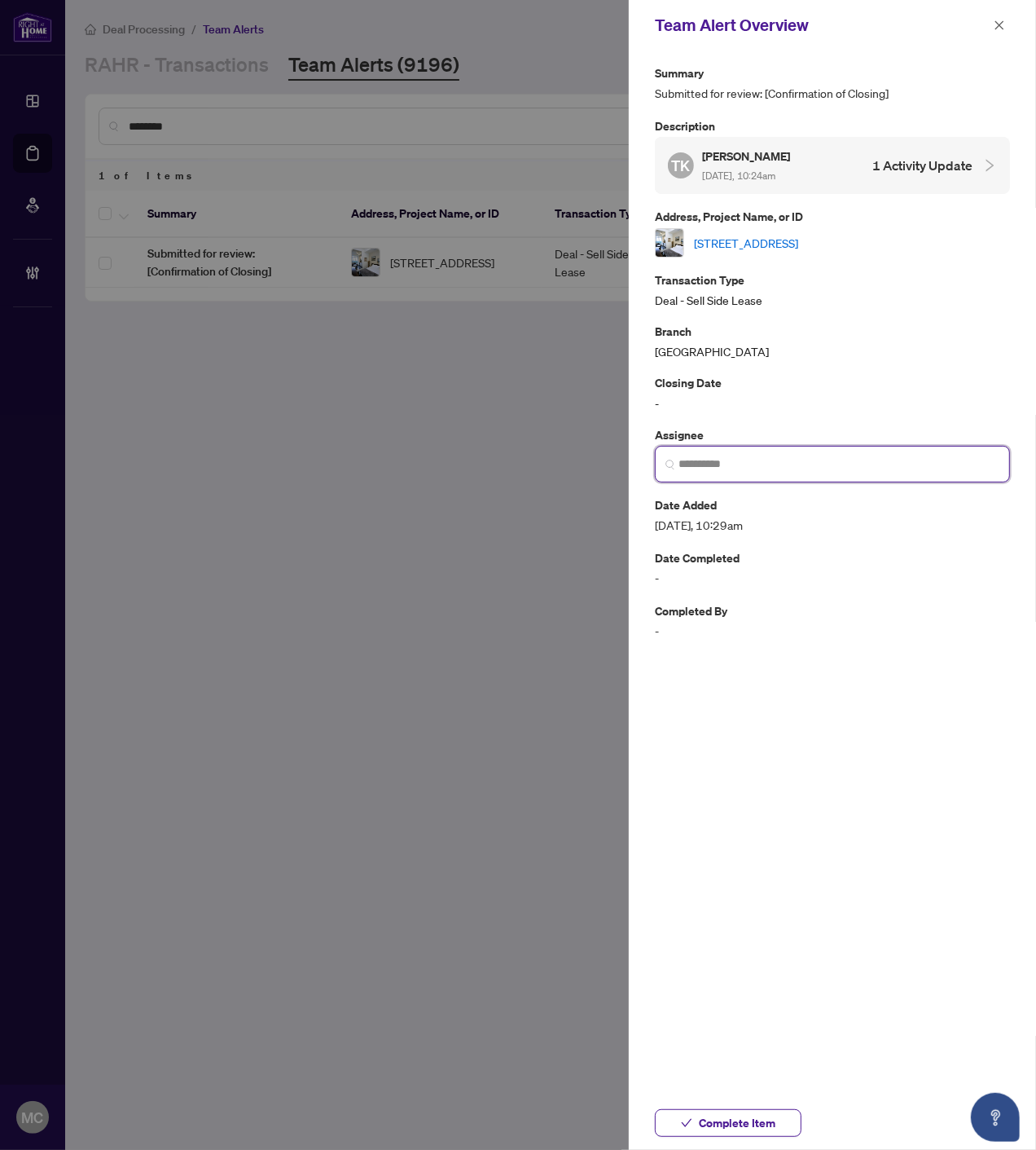
click at [760, 469] on input "search" at bounding box center [839, 464] width 321 height 17
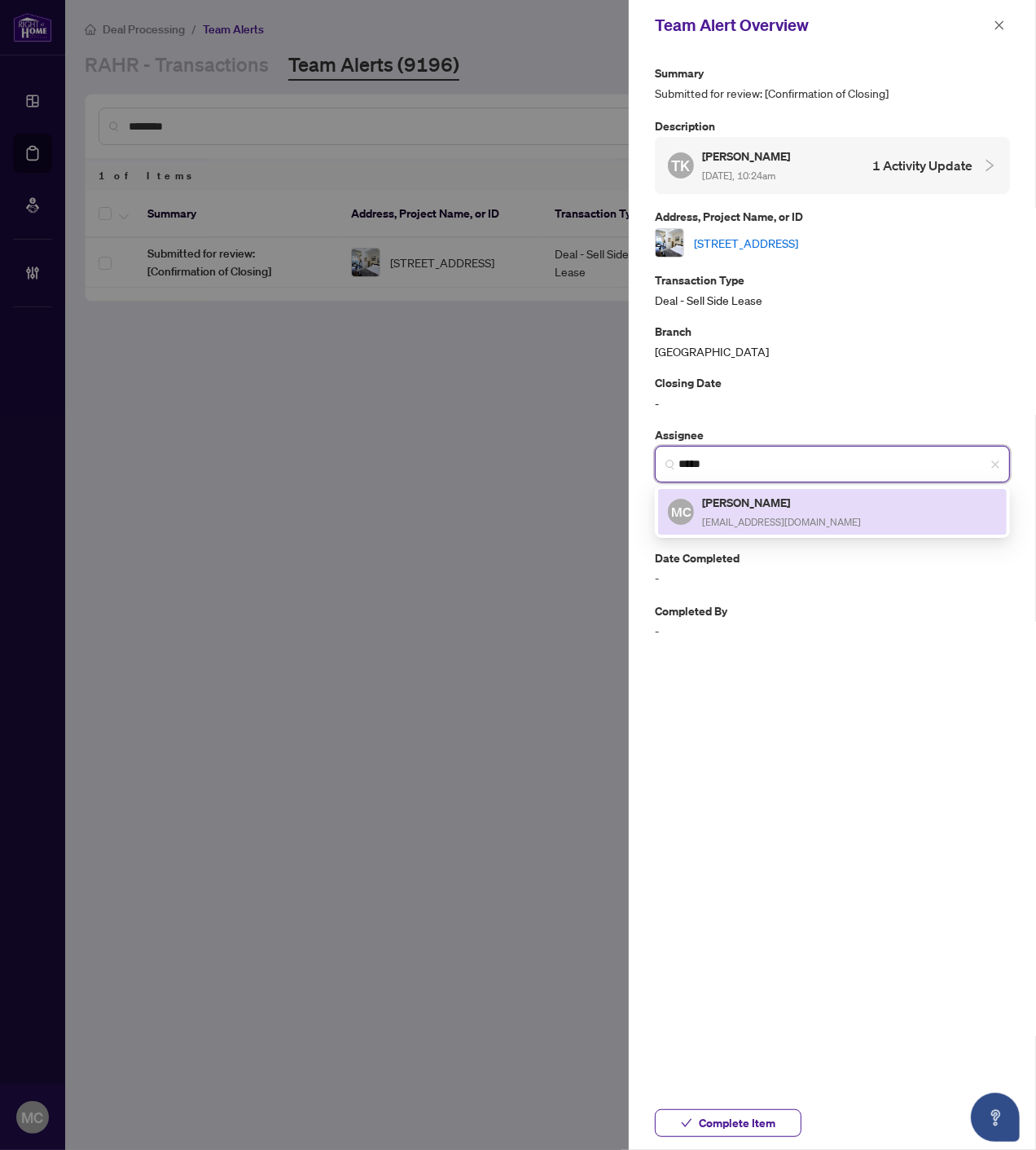
click at [775, 516] on span "[EMAIL_ADDRESS][DOMAIN_NAME]" at bounding box center [781, 522] width 159 height 12
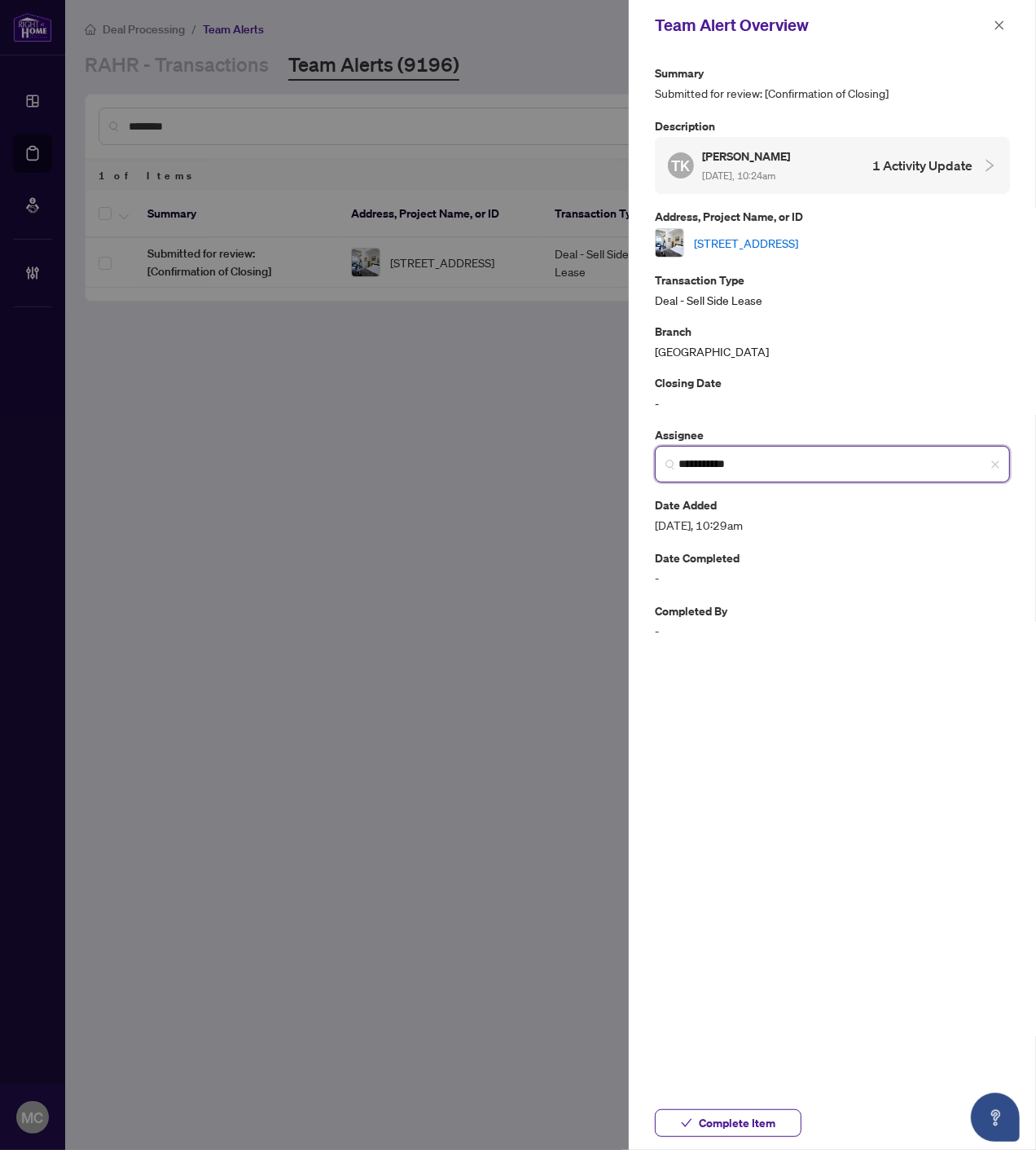
type input "**********"
click at [762, 237] on link "210-330 Richmond St, Toronto, Ontario M5V 1X2, Canada" at bounding box center [746, 243] width 104 height 18
click at [755, 1122] on span "Complete Item" at bounding box center [737, 1123] width 76 height 26
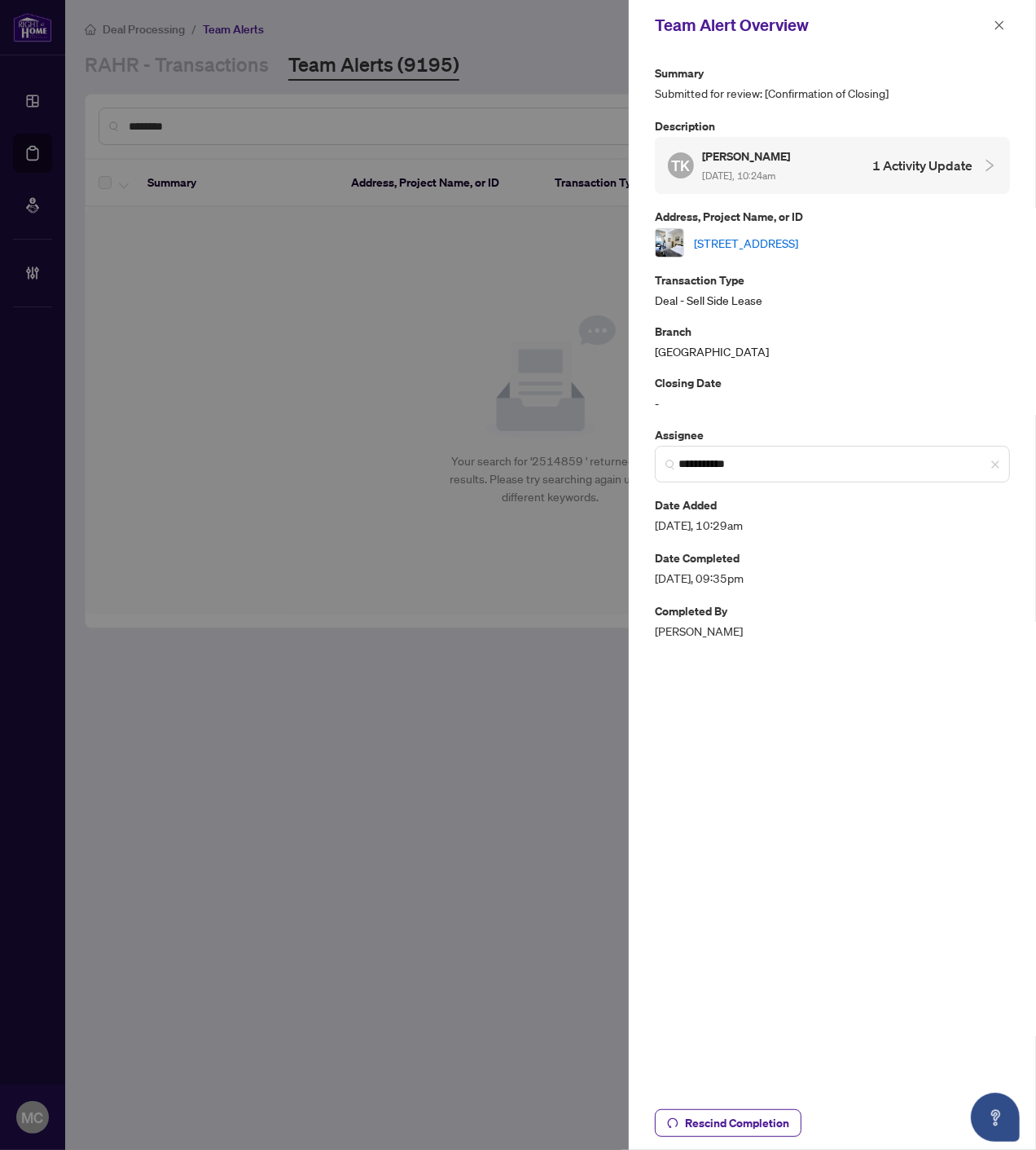
drag, startPoint x: 995, startPoint y: 20, endPoint x: 1032, endPoint y: 171, distance: 155.5
click at [996, 20] on icon "close" at bounding box center [999, 25] width 11 height 11
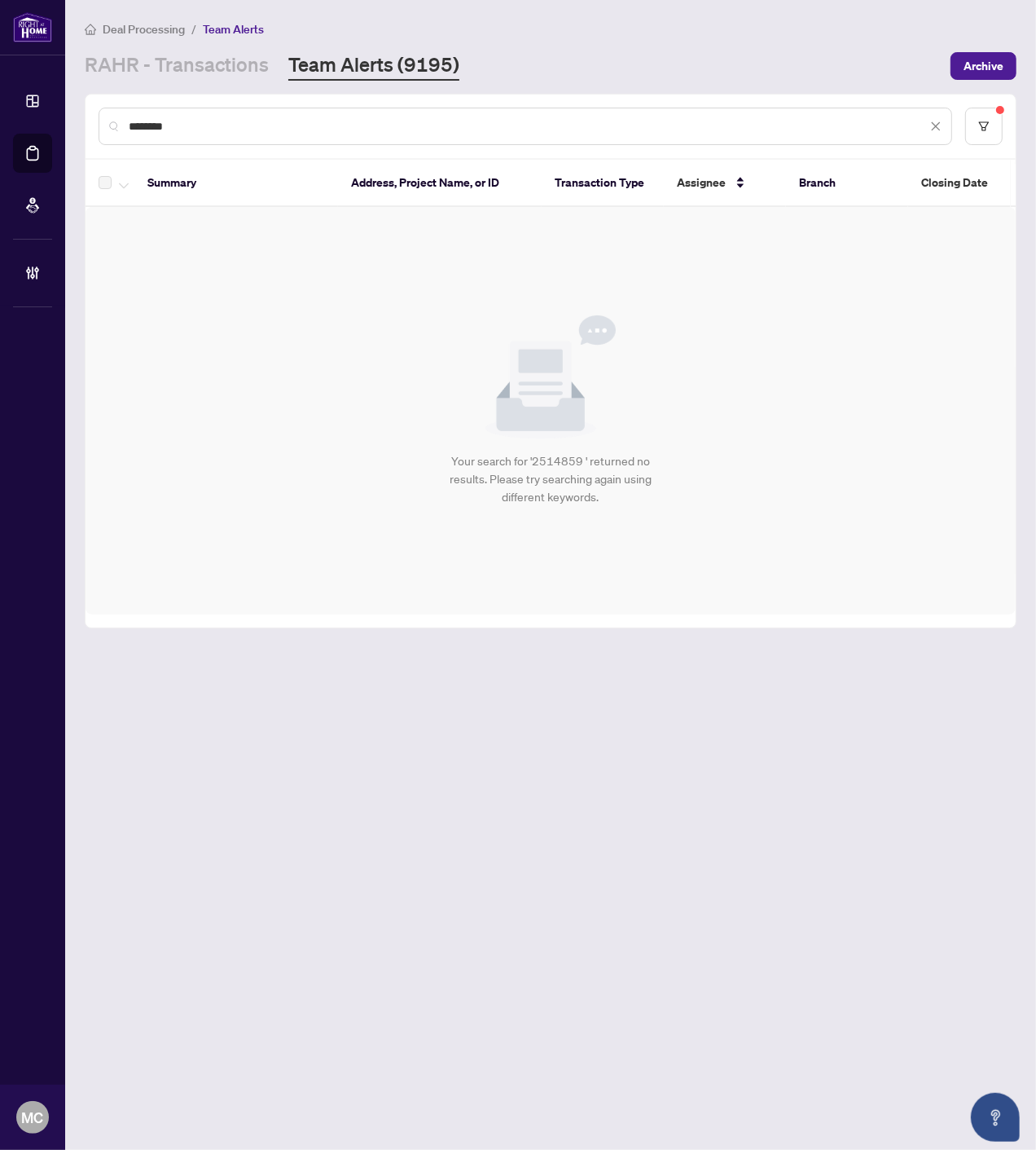
click at [502, 126] on input "*******" at bounding box center [527, 126] width 798 height 18
paste input "*******"
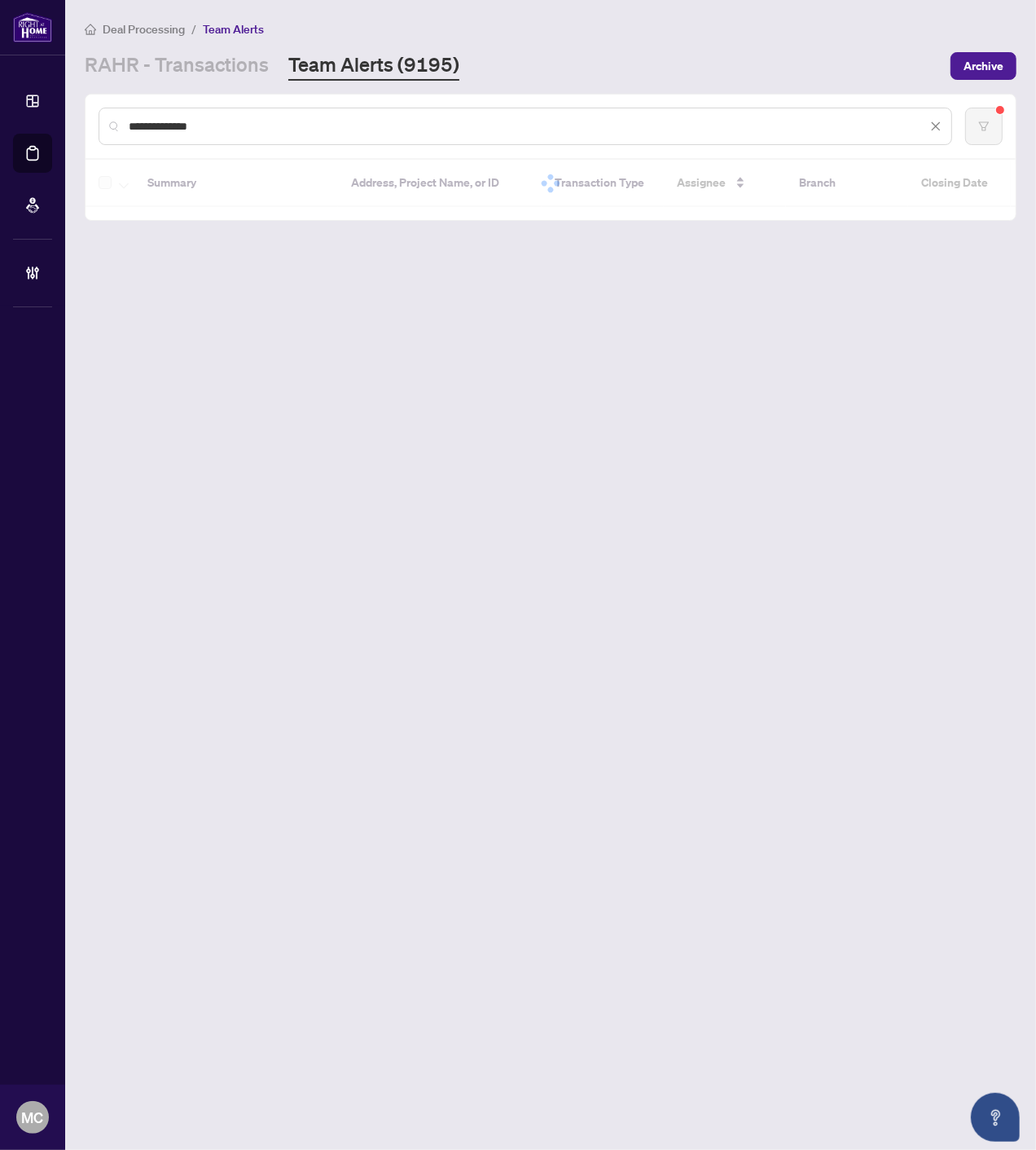
click at [825, 127] on input "**********" at bounding box center [527, 126] width 798 height 18
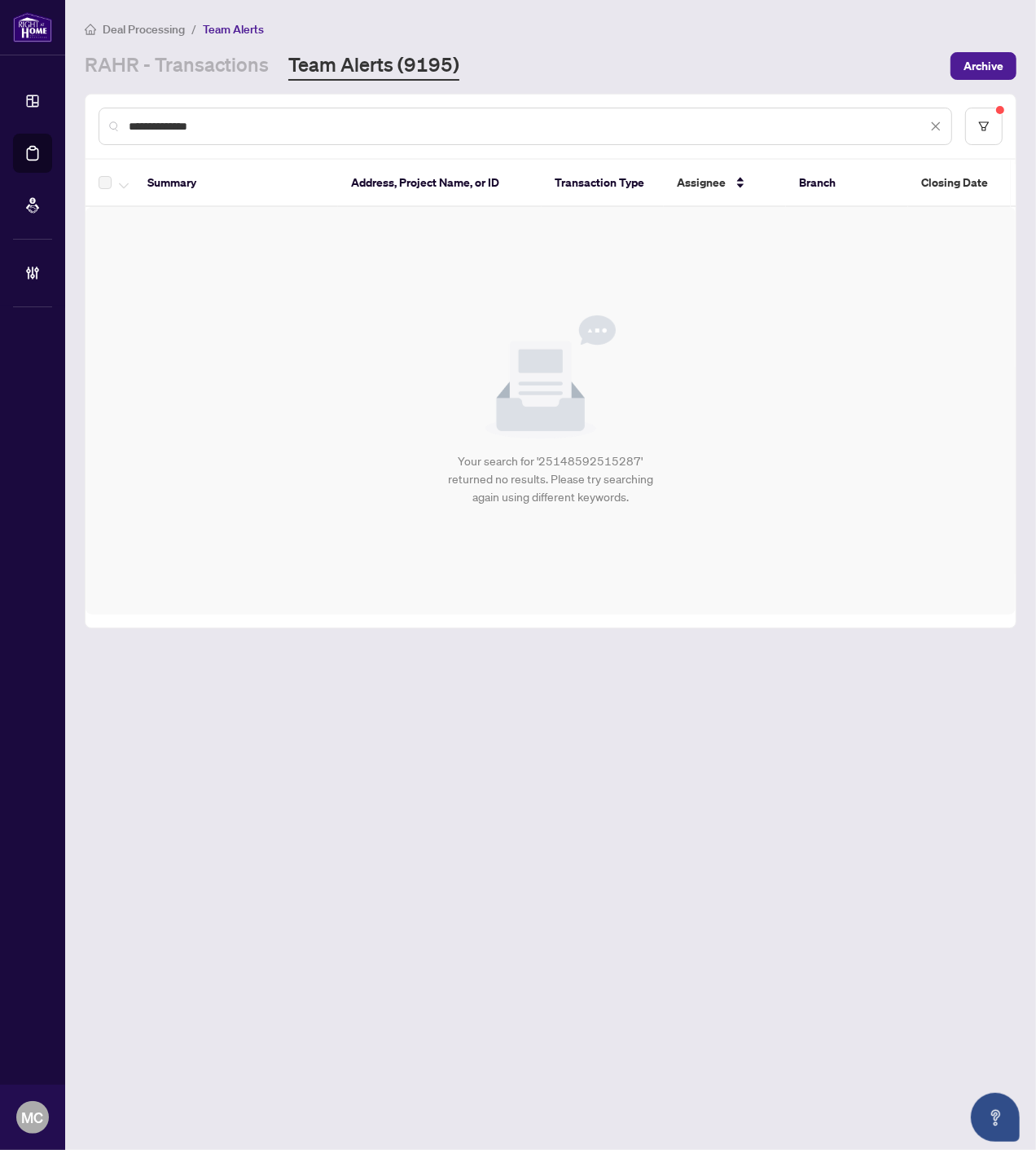
click at [825, 127] on input "**********" at bounding box center [527, 126] width 798 height 18
paste input "text"
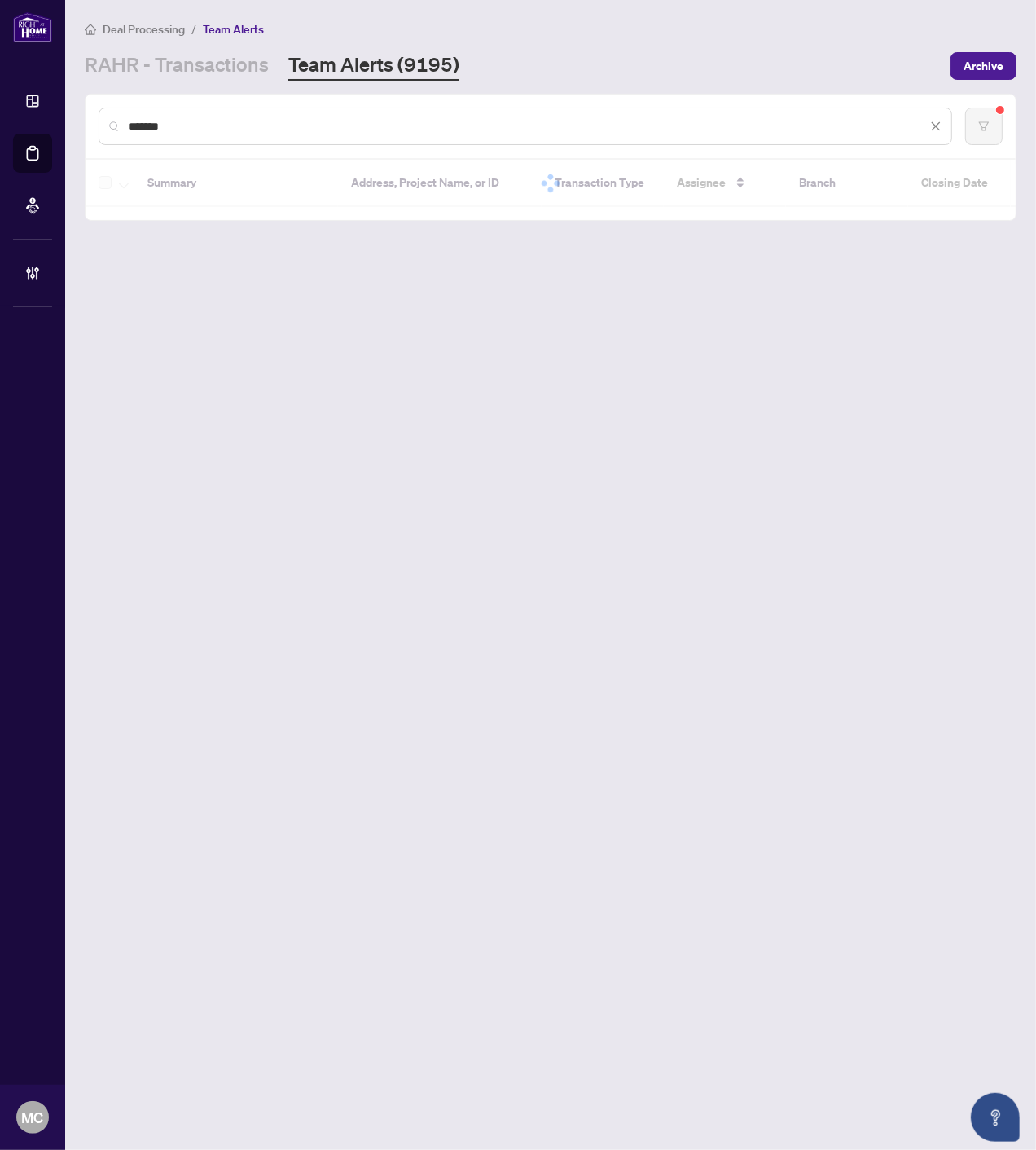
type input "*******"
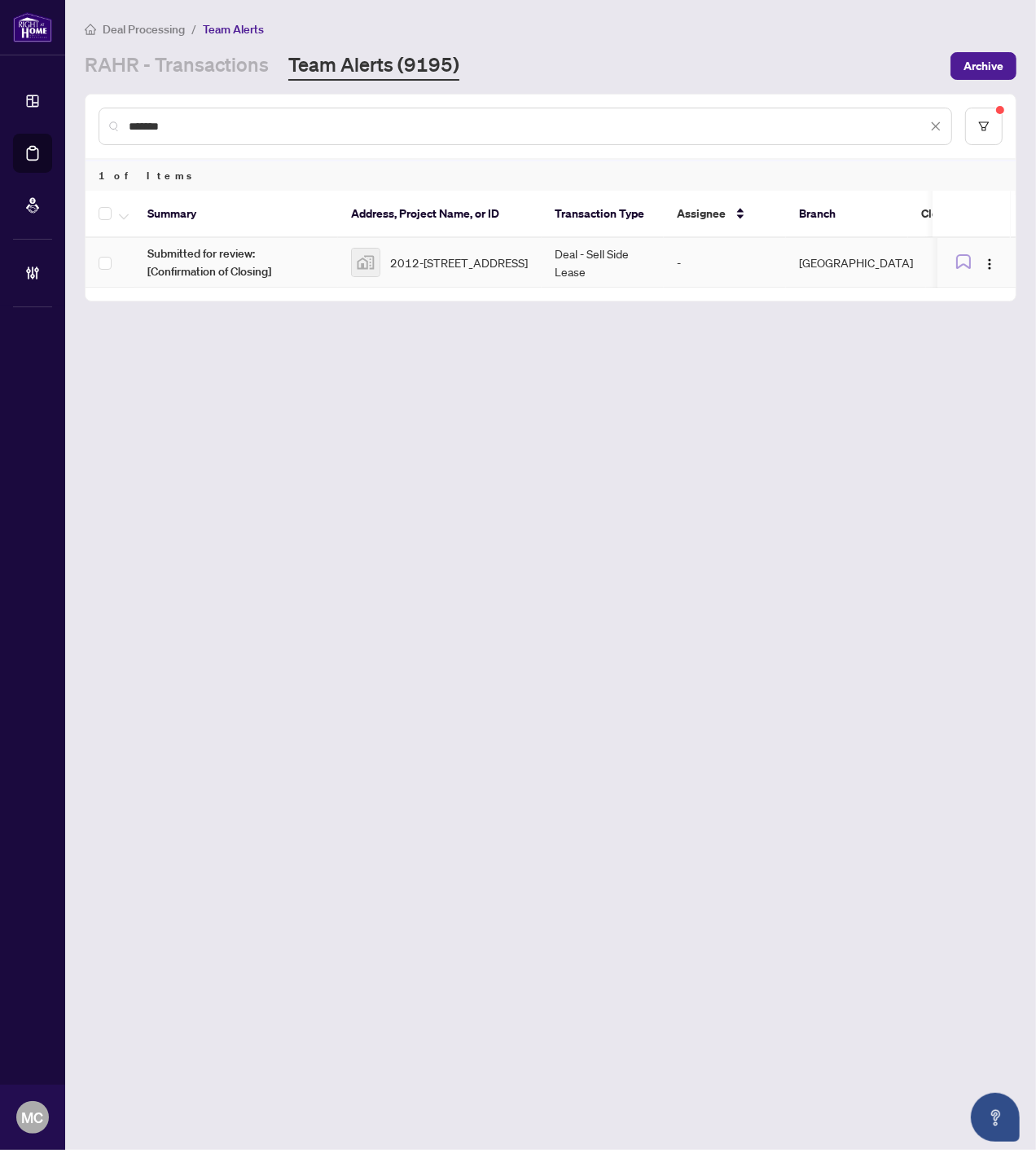
click at [428, 271] on span "2012-3 Concord Cityplace Way, Toronto, ON, Canada" at bounding box center [459, 262] width 138 height 18
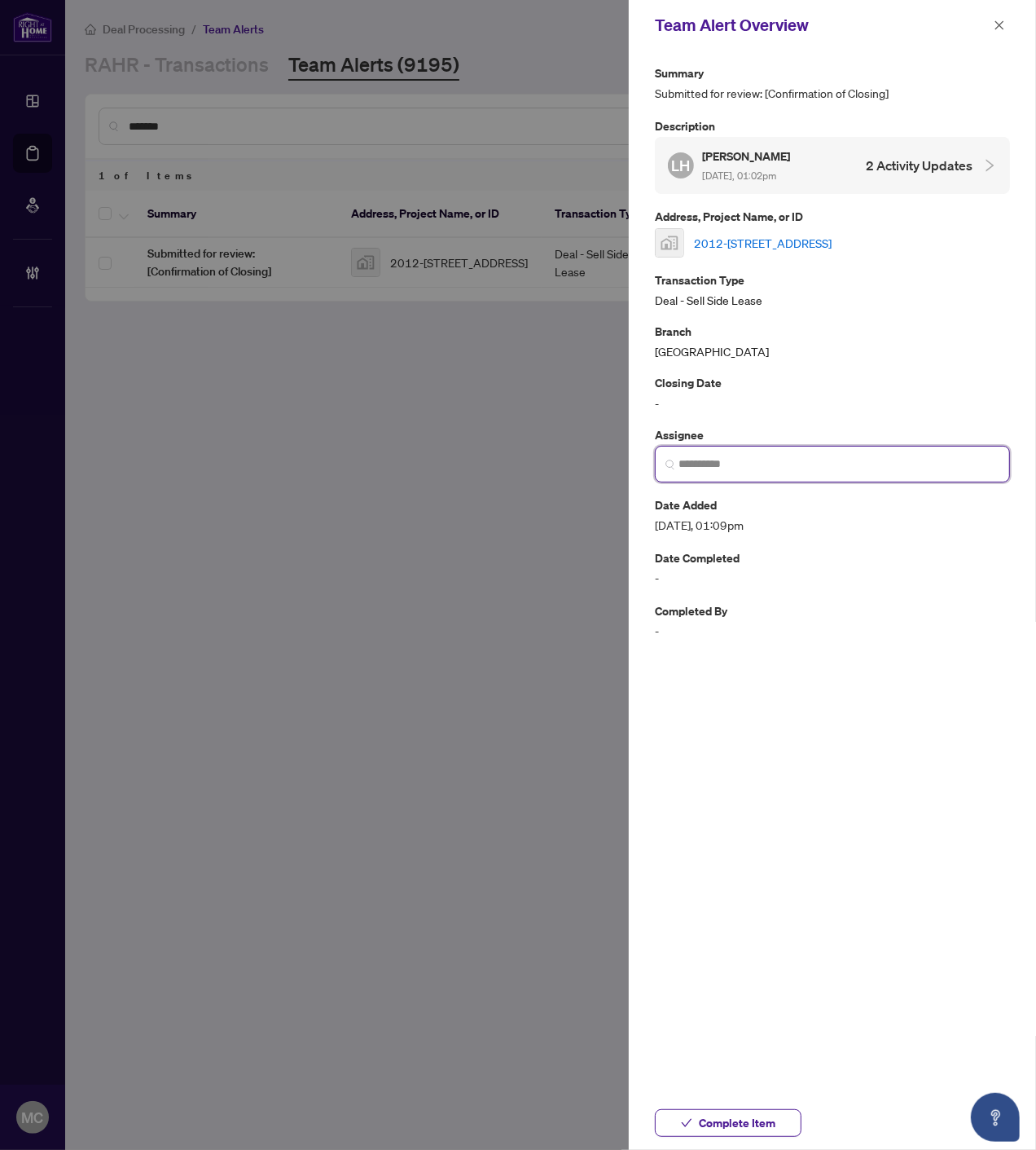
click at [779, 460] on input "search" at bounding box center [839, 464] width 321 height 17
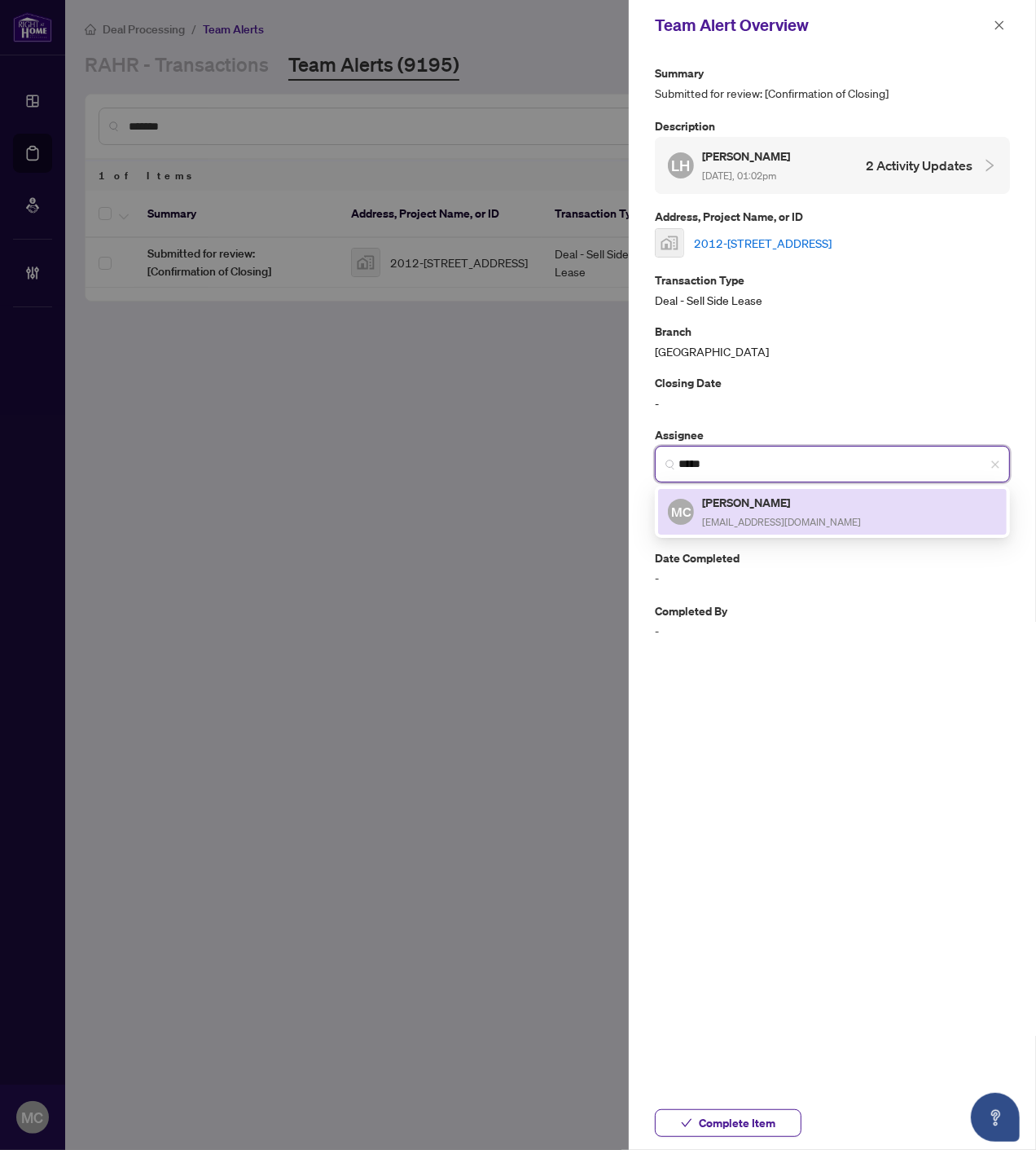
click at [732, 489] on div "MC Maria Cheng mariac@rightathomerealty.com" at bounding box center [832, 512] width 349 height 46
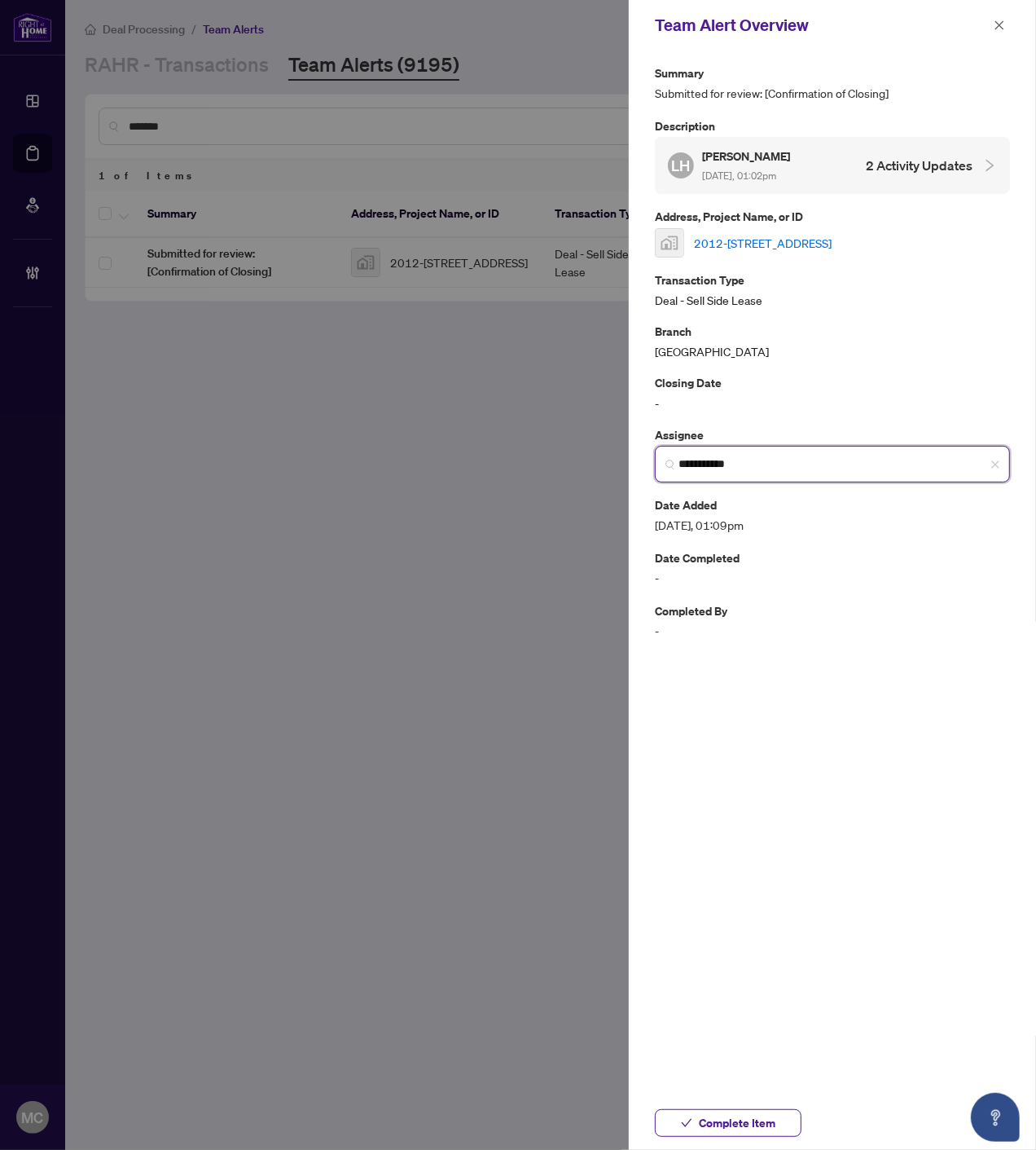
type input "**********"
click at [734, 1125] on span "Complete Item" at bounding box center [737, 1123] width 76 height 26
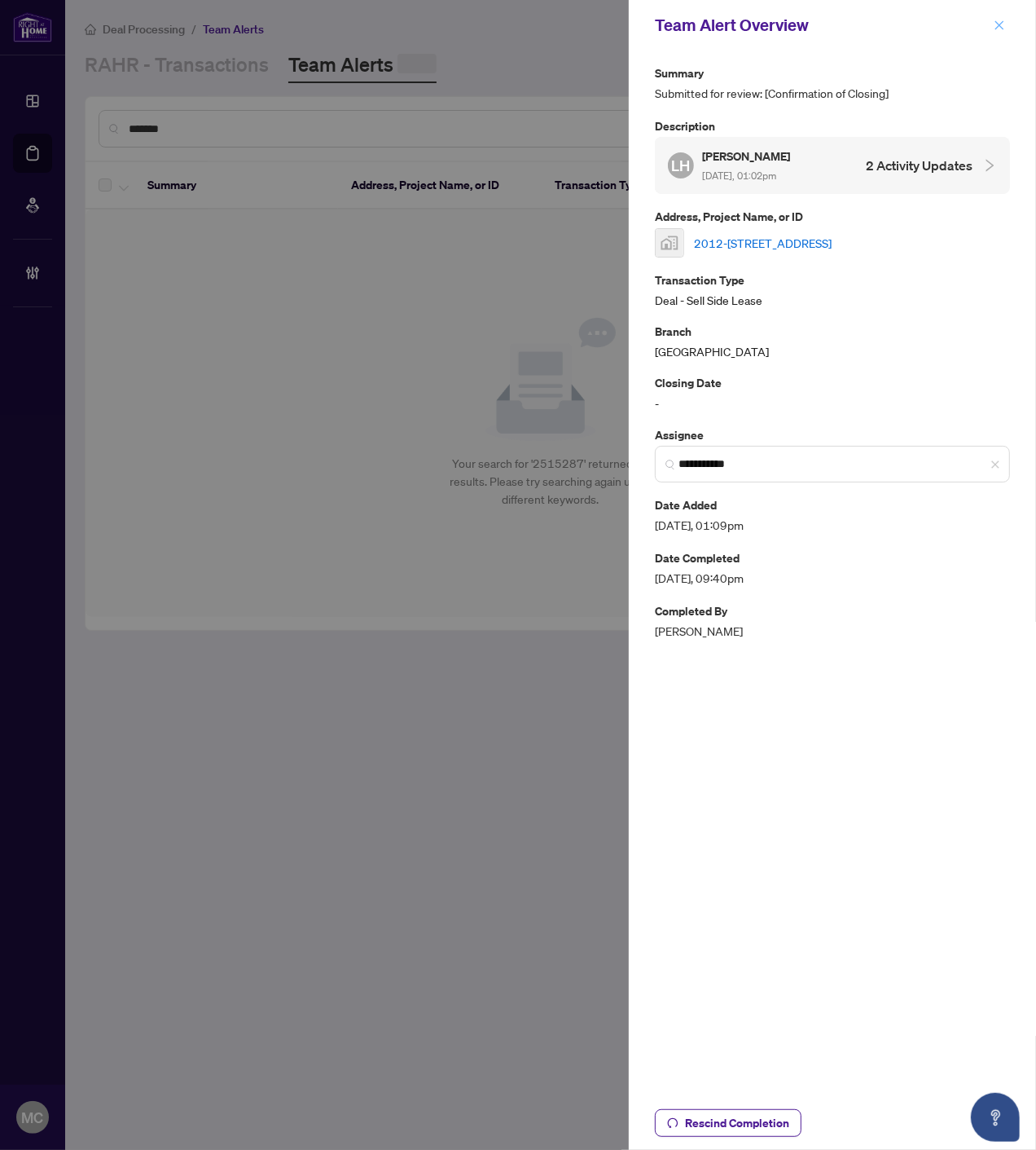
click at [1002, 18] on span "button" at bounding box center [999, 25] width 11 height 26
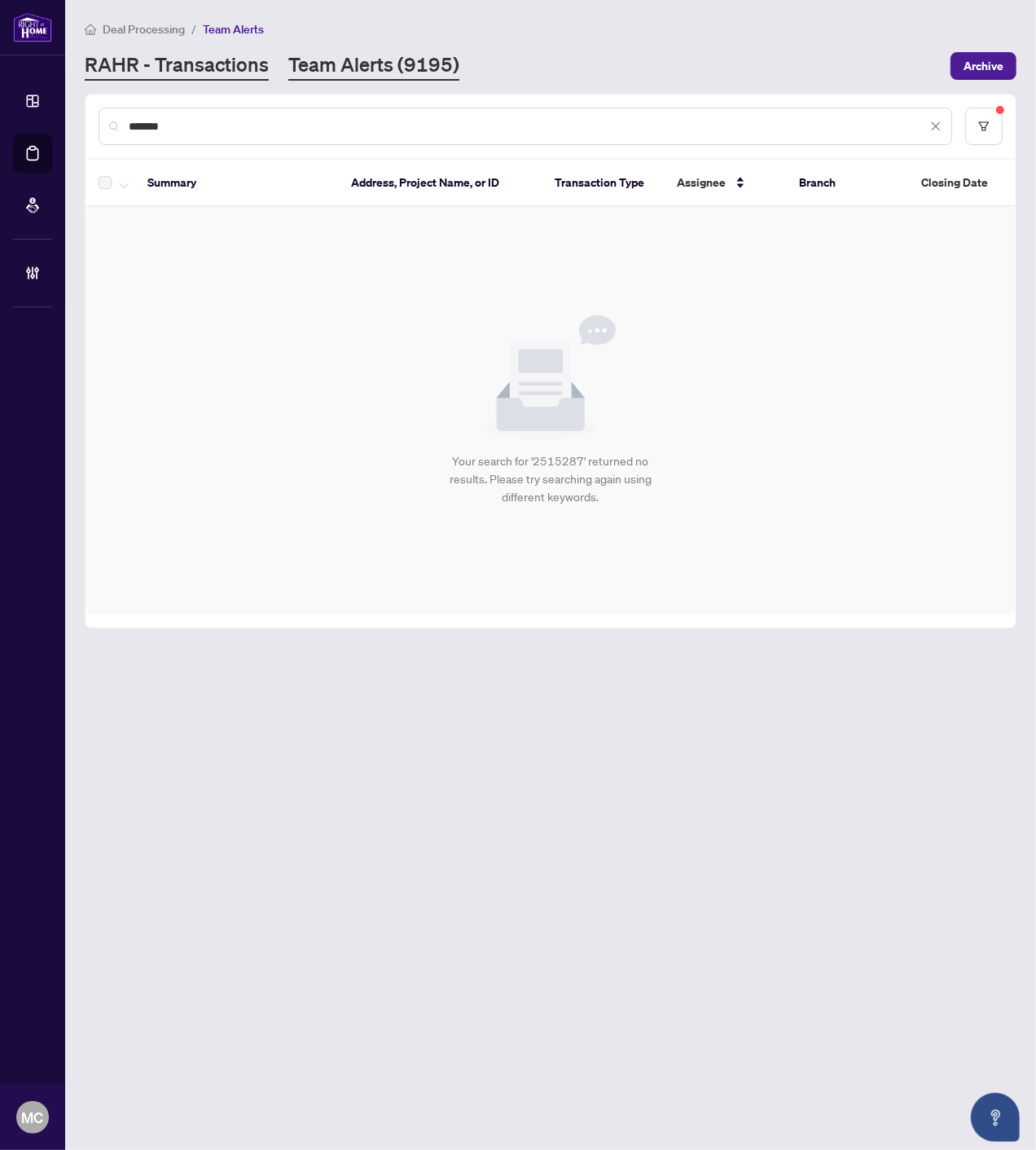
click at [259, 61] on link "RAHR - Transactions" at bounding box center [177, 66] width 184 height 29
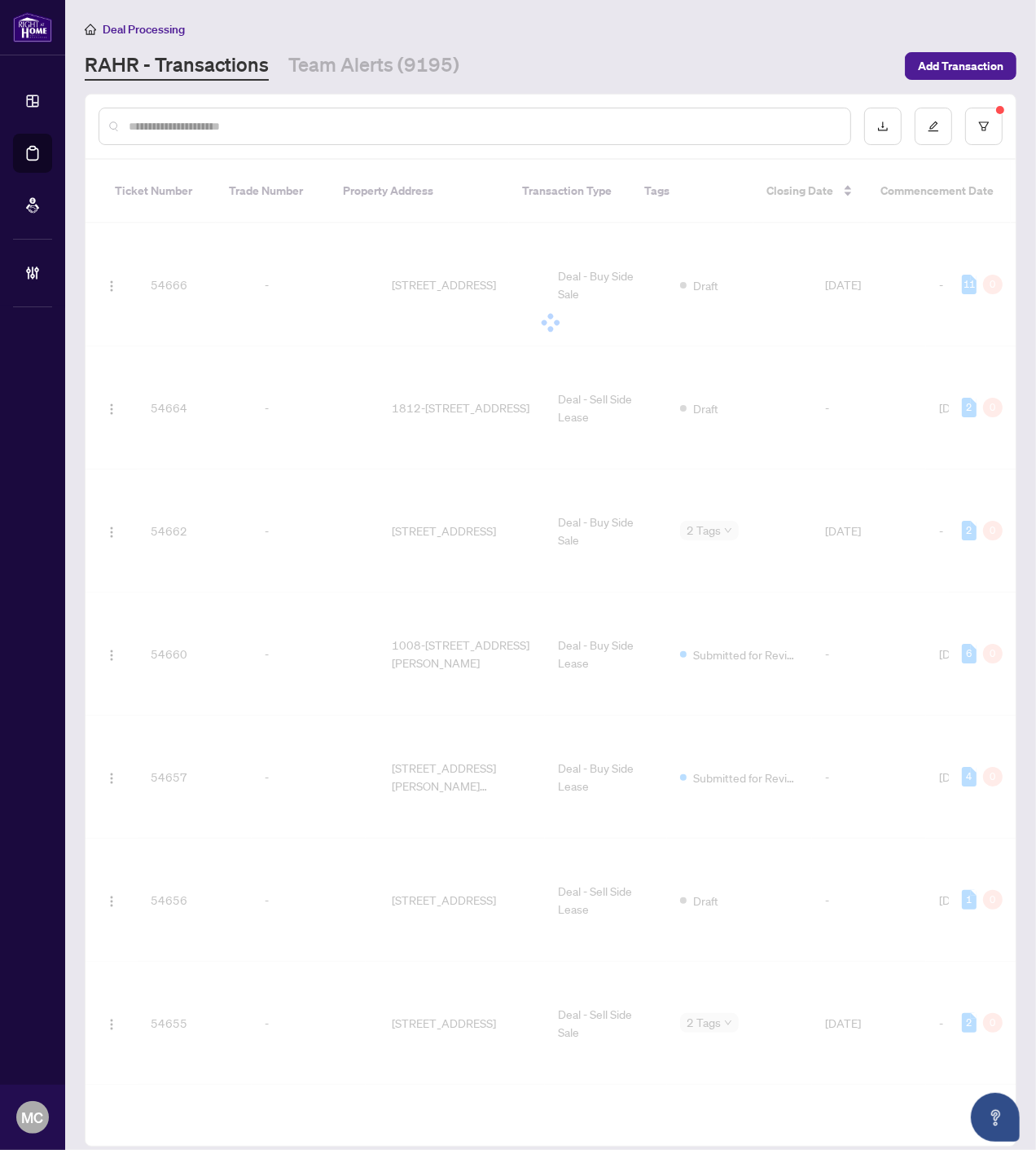
click at [544, 126] on input "text" at bounding box center [482, 126] width 708 height 18
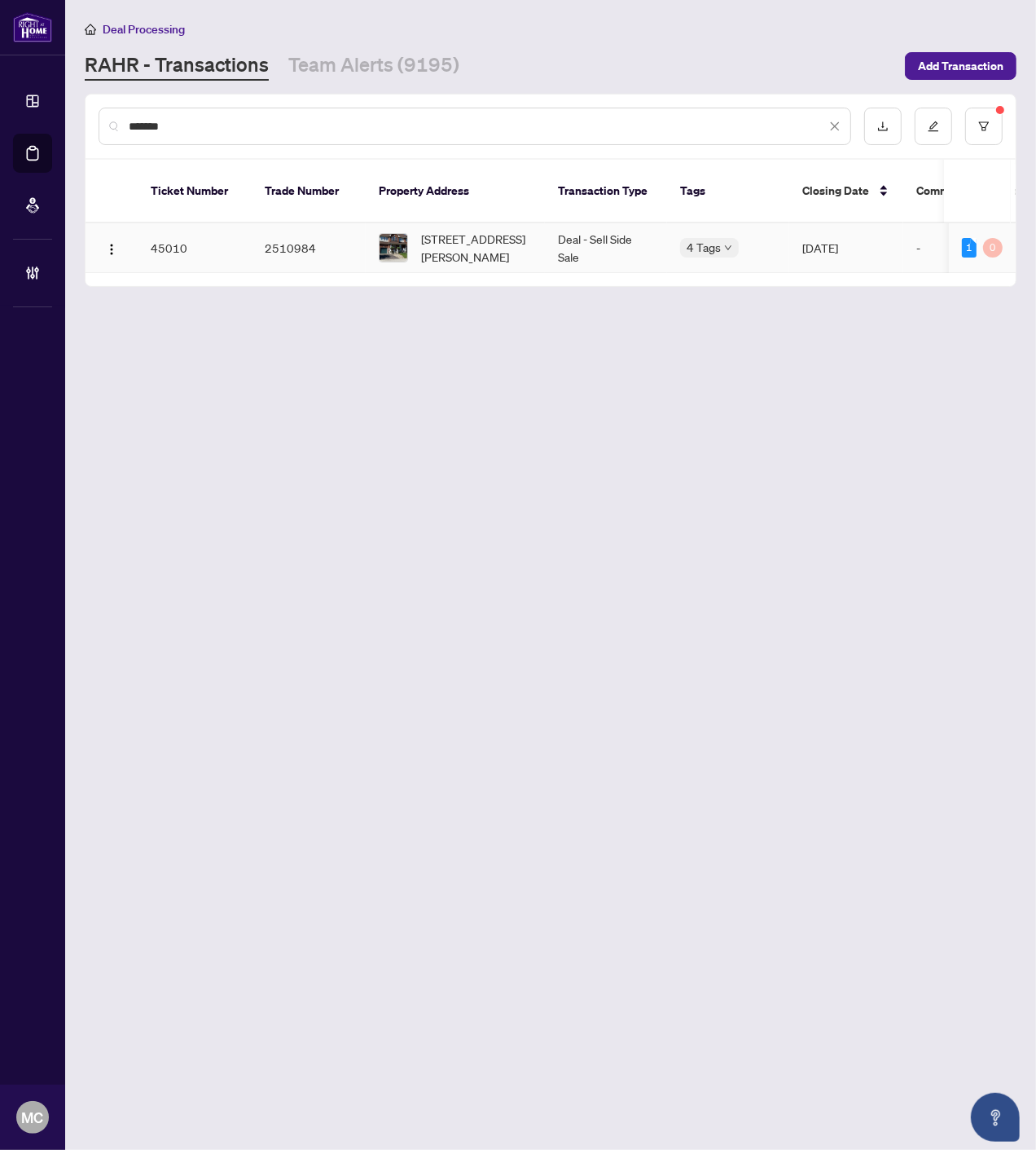
type input "*******"
click at [506, 230] on span "1317 Cartmer Way, Milton, Ontario L9T 6J9, Canada" at bounding box center [477, 247] width 111 height 36
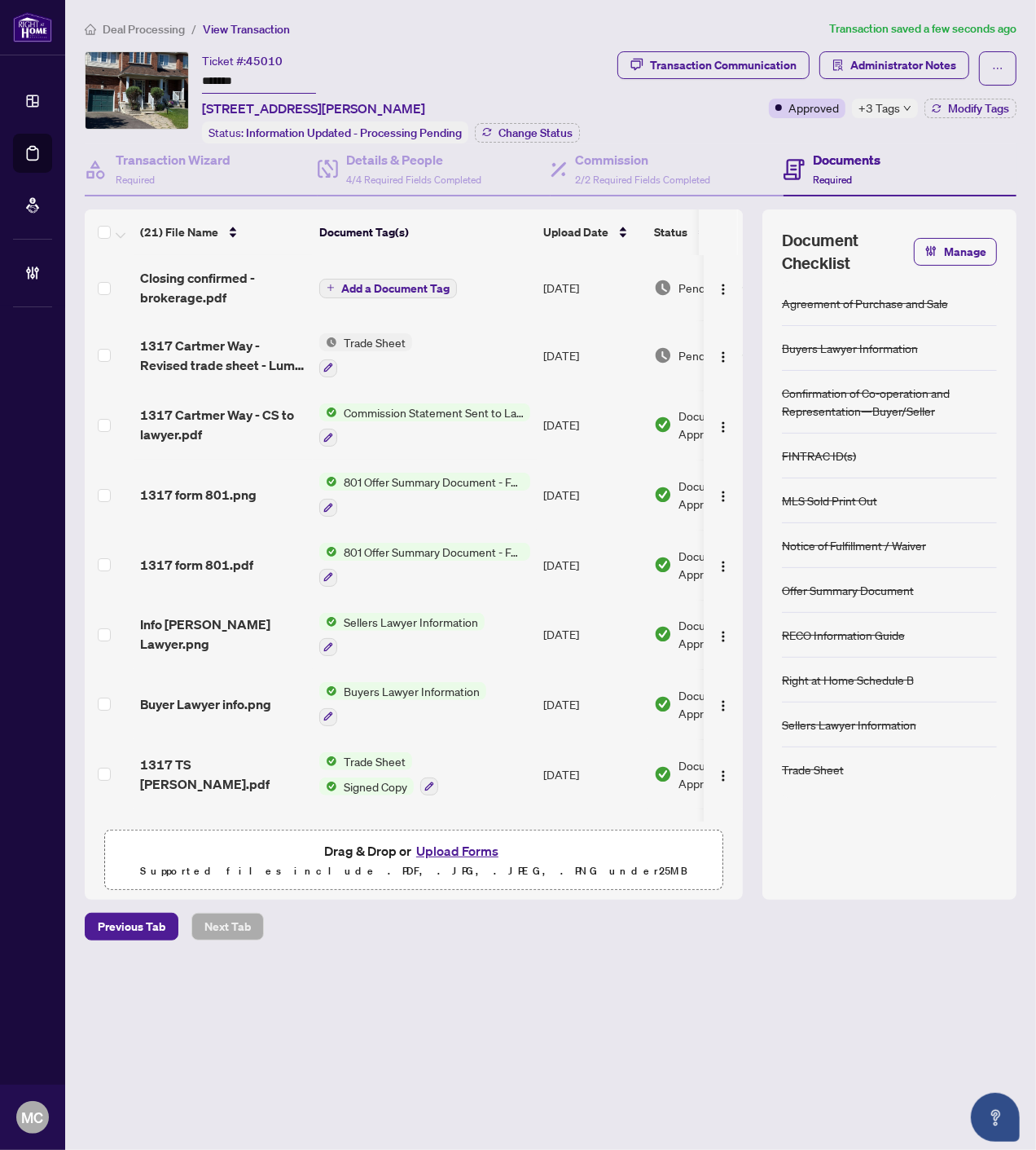
click at [427, 283] on span "Add a Document Tag" at bounding box center [395, 288] width 108 height 11
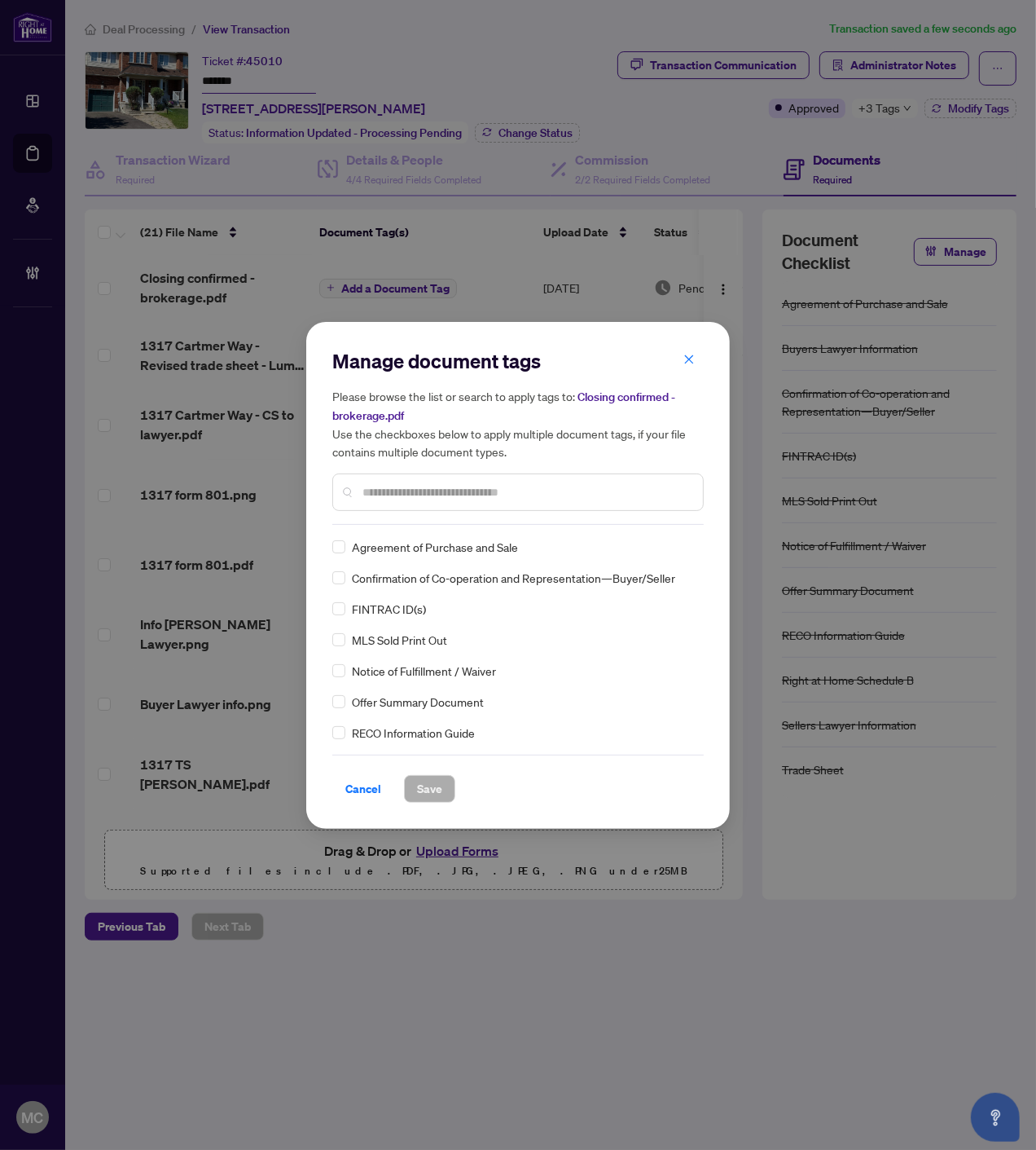
click at [548, 483] on input "text" at bounding box center [526, 492] width 328 height 18
type input "*"
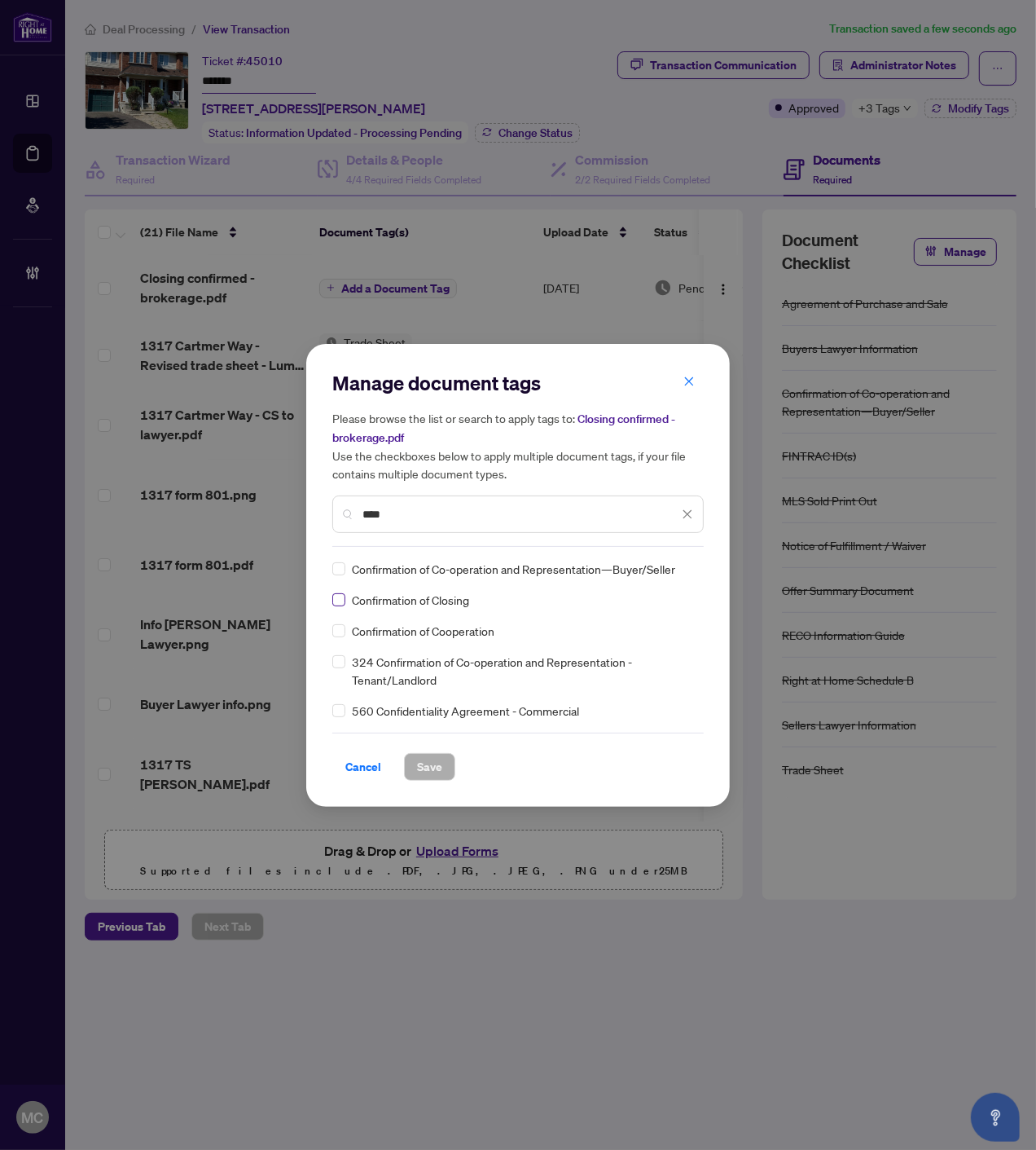
type input "****"
click at [664, 568] on img at bounding box center [670, 568] width 16 height 16
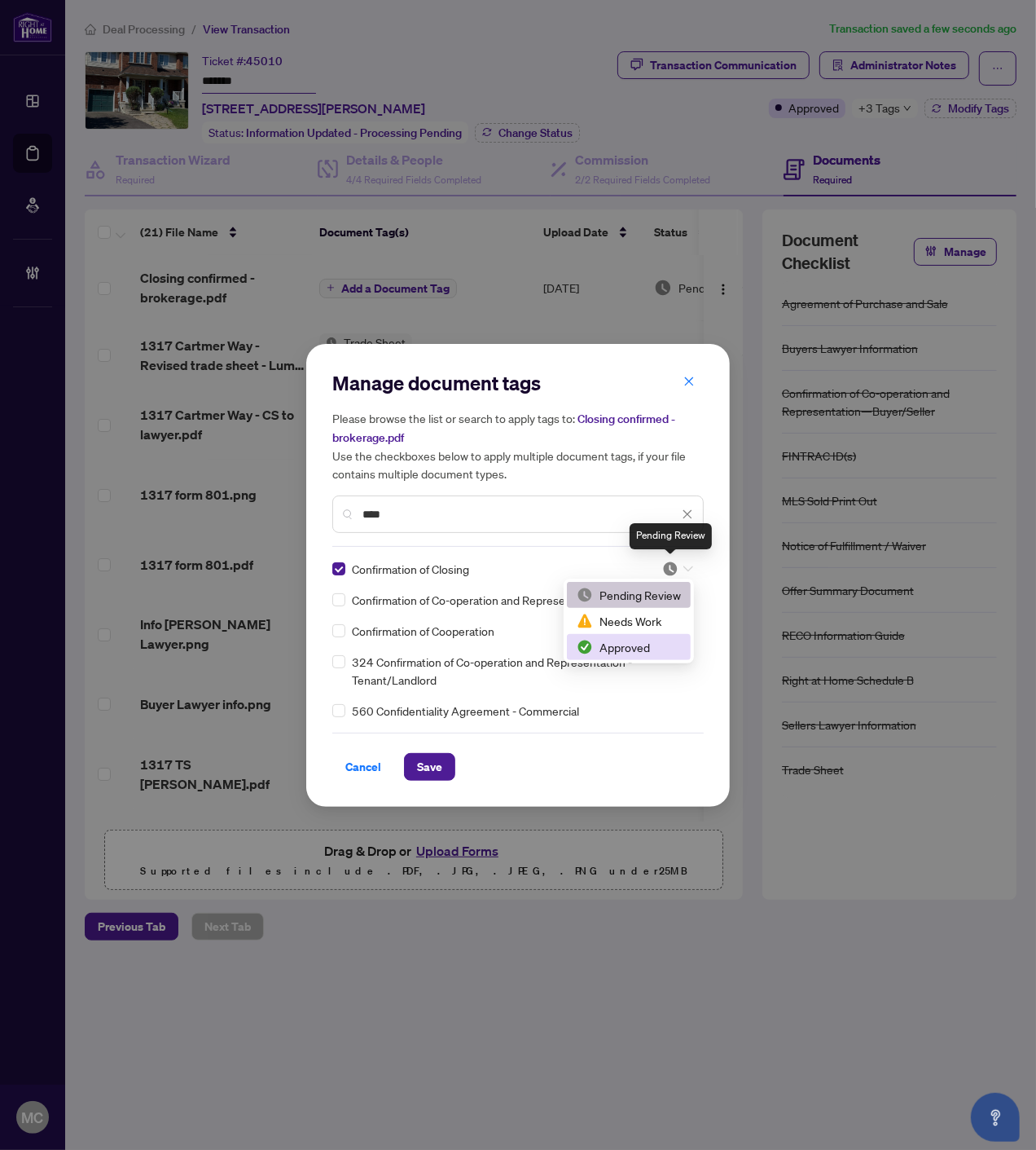
click at [615, 656] on div "Approved" at bounding box center [629, 647] width 124 height 26
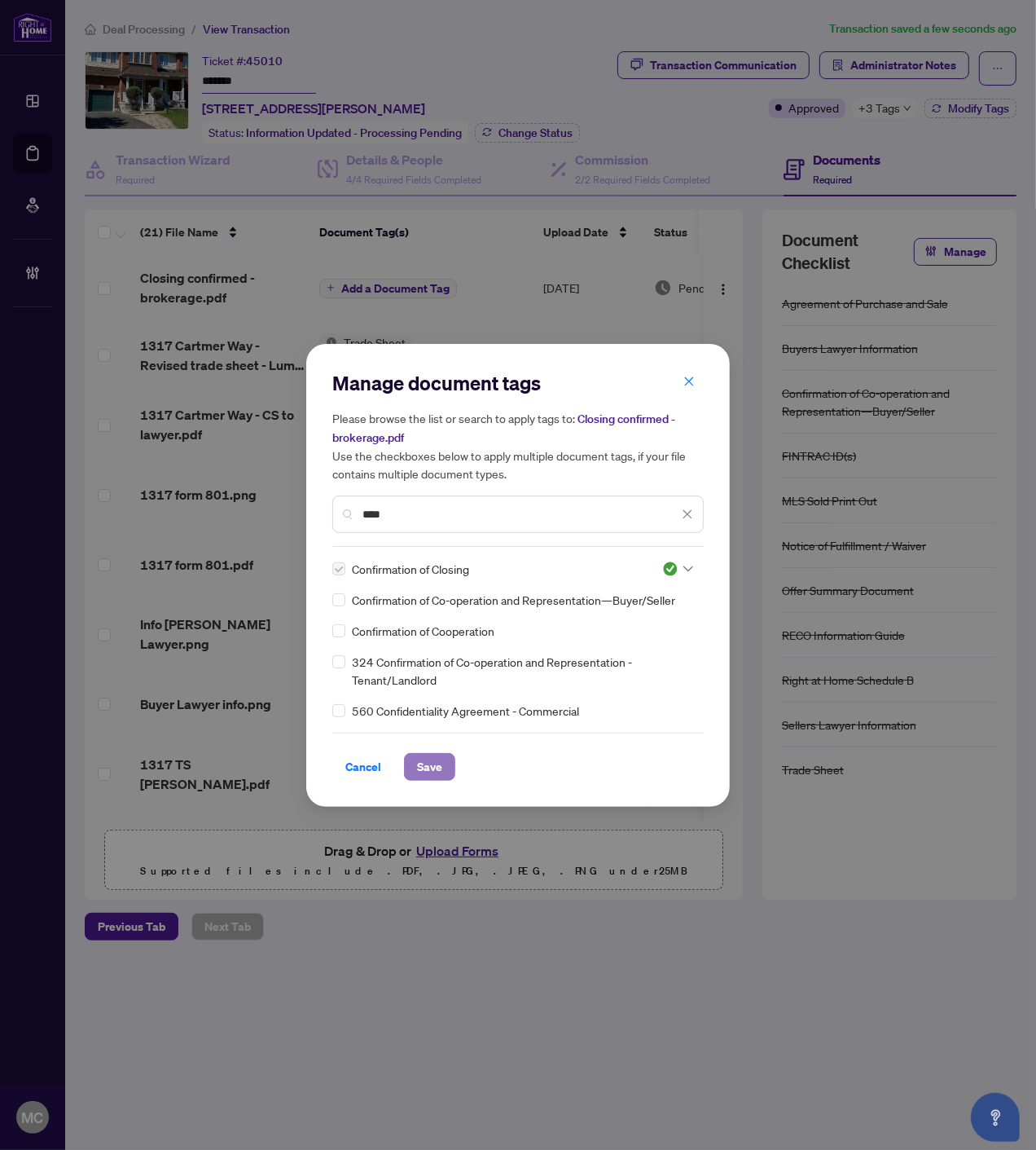
click at [452, 768] on button "Save" at bounding box center [429, 767] width 51 height 28
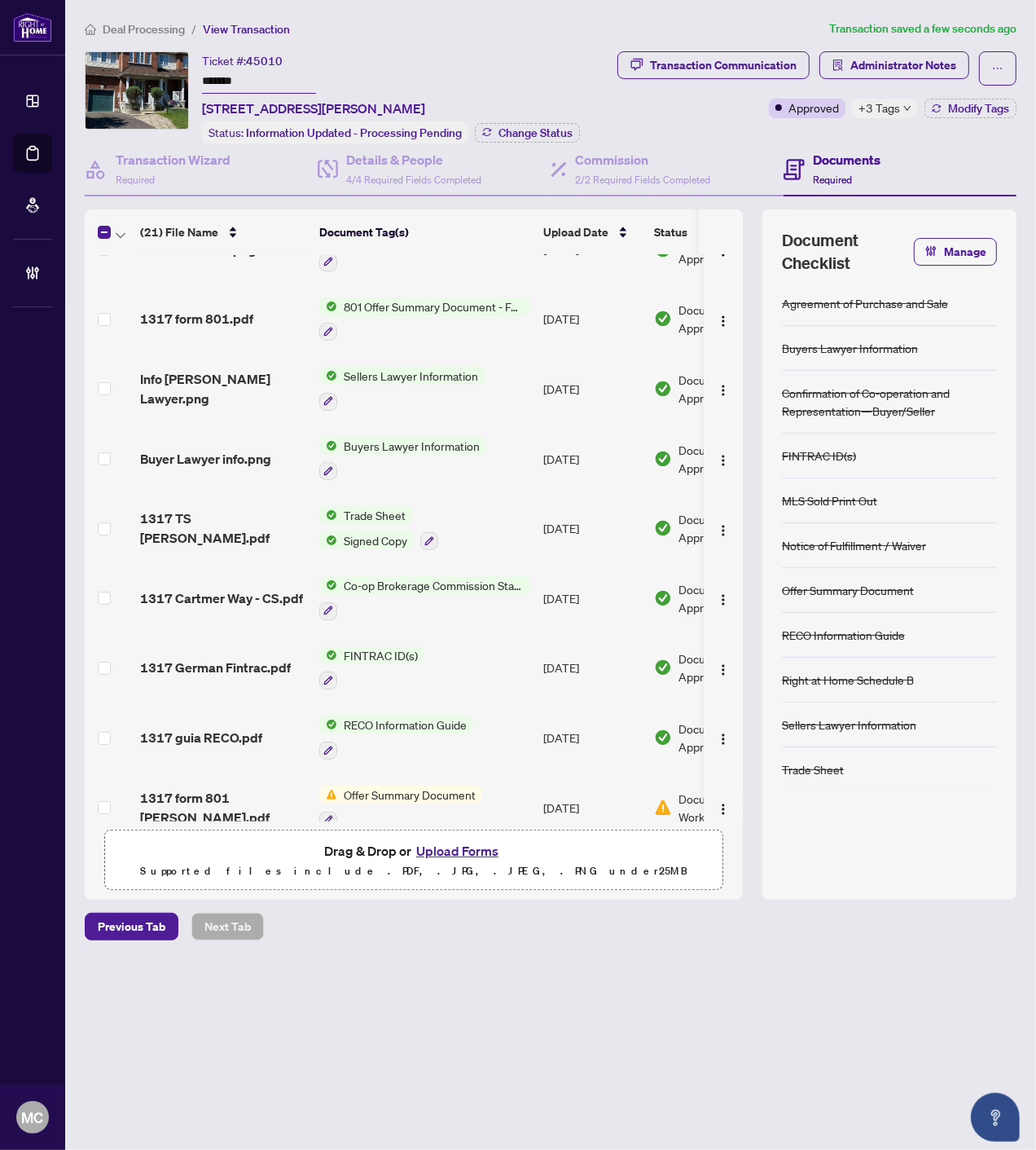
scroll to position [232, 0]
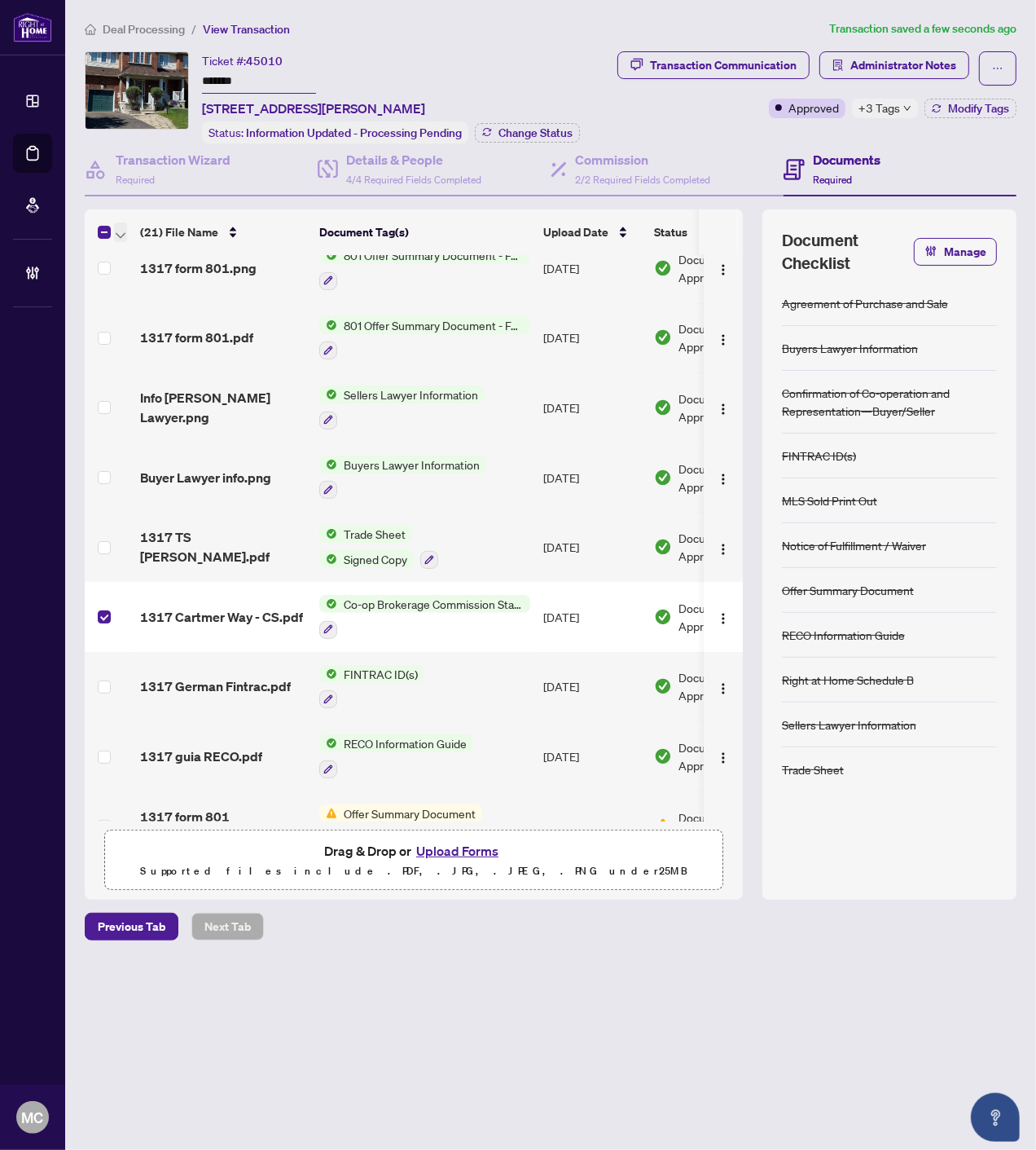
click at [120, 225] on span "button" at bounding box center [120, 232] width 10 height 18
click at [142, 252] on span "Open Selected in New Tab(s)" at bounding box center [199, 258] width 145 height 18
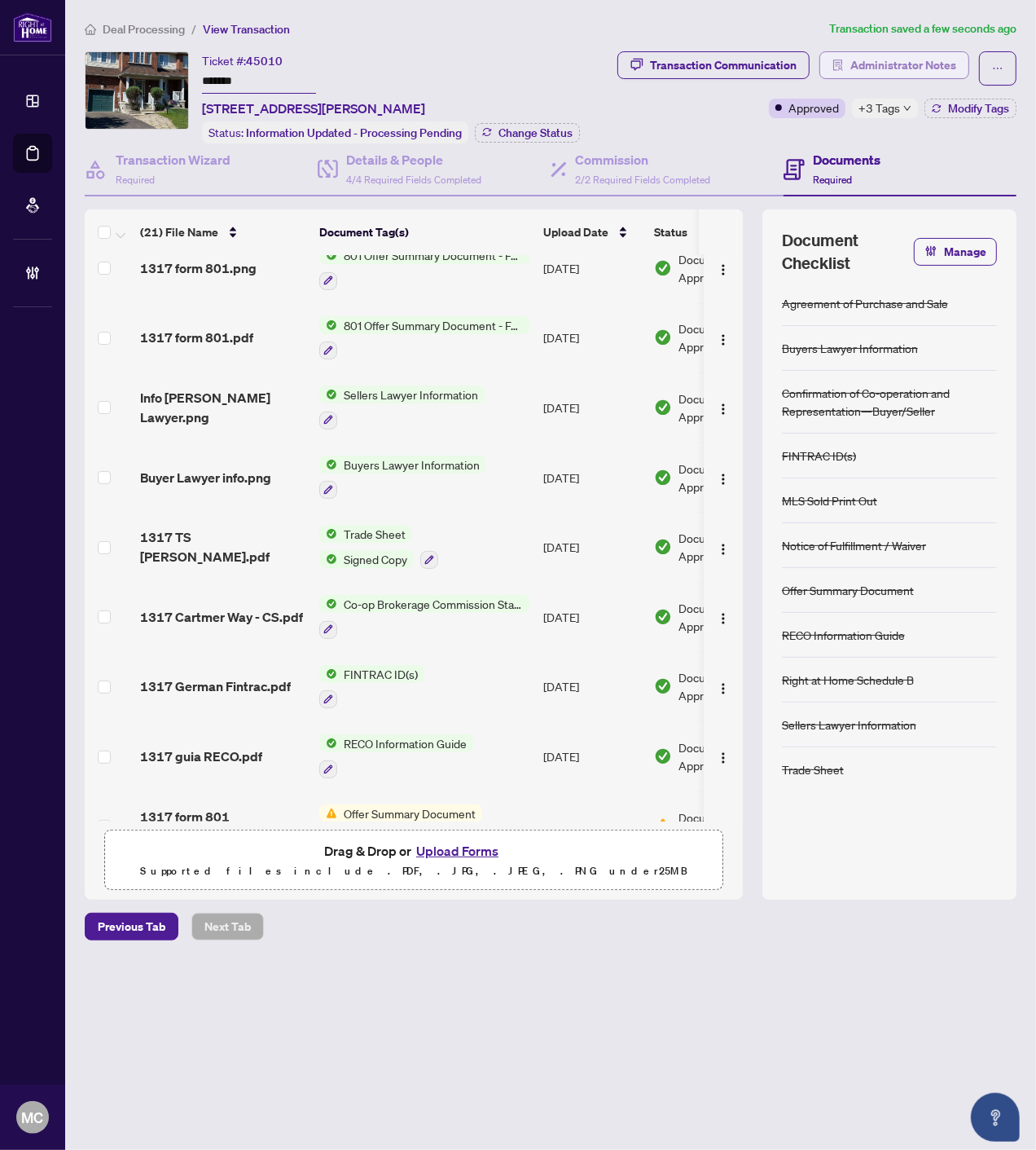
click at [870, 57] on span "Administrator Notes" at bounding box center [903, 65] width 106 height 26
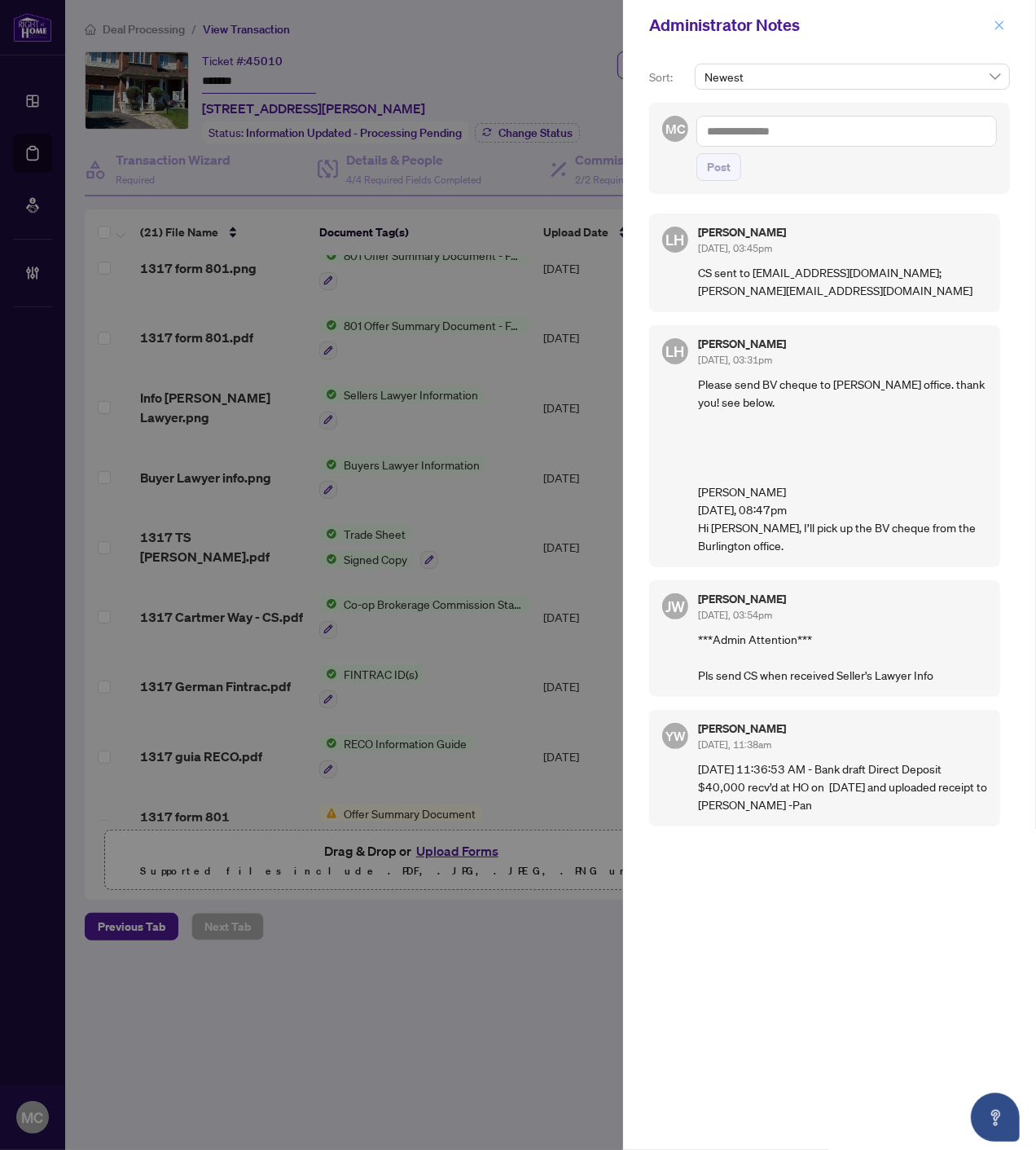
click at [998, 25] on icon "close" at bounding box center [999, 25] width 11 height 11
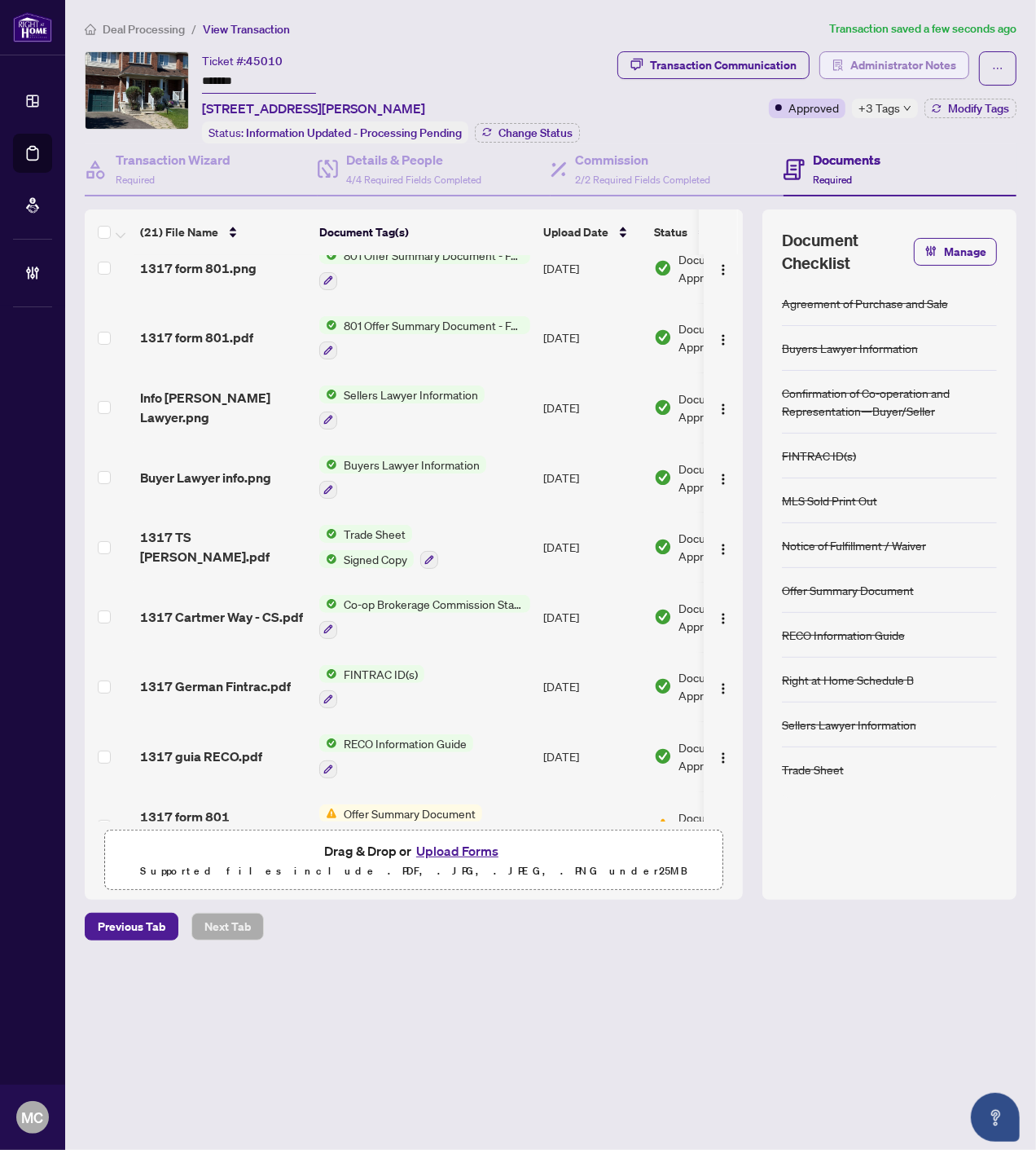
click at [902, 68] on span "Administrator Notes" at bounding box center [903, 65] width 106 height 26
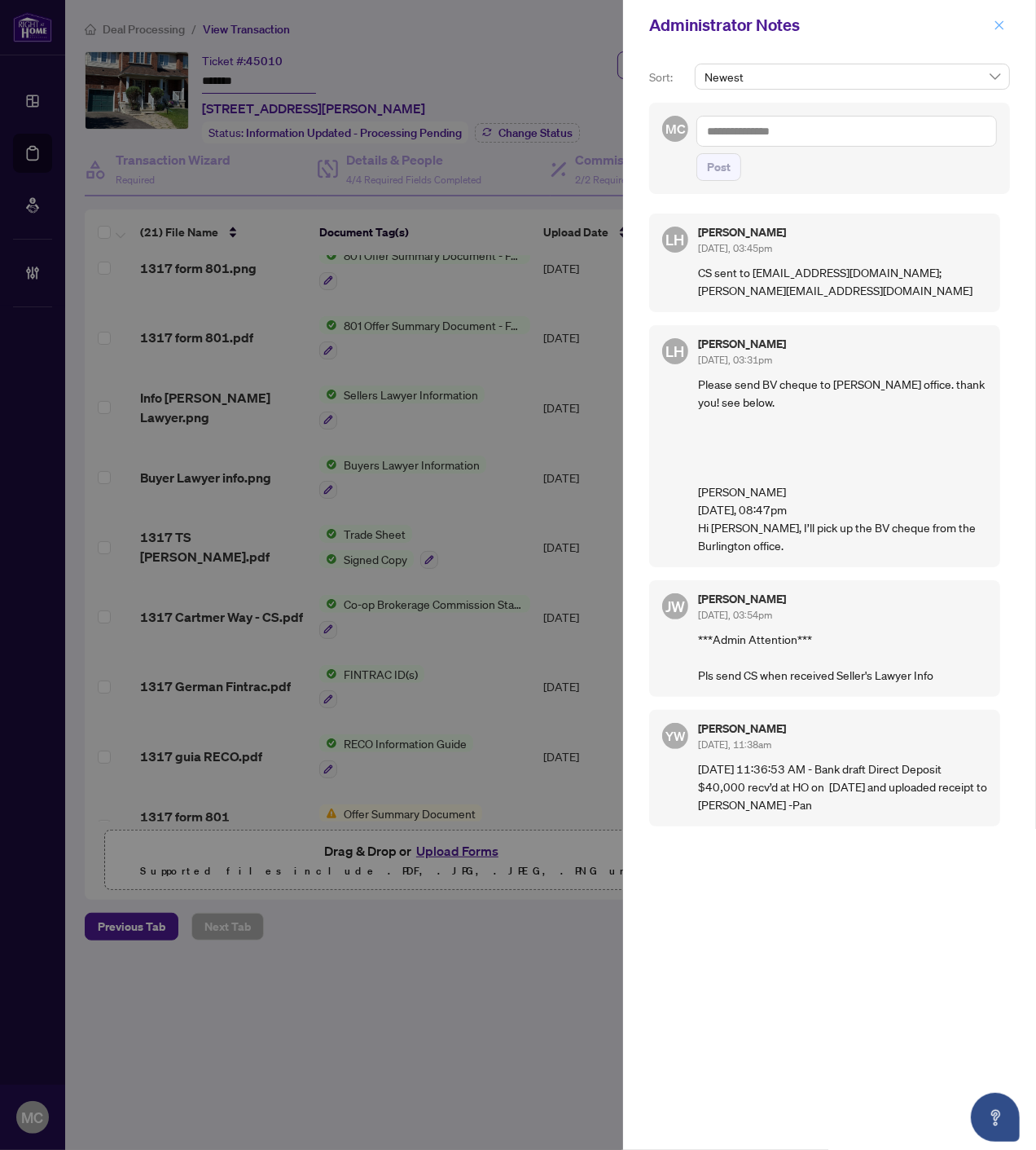
click at [994, 26] on icon "close" at bounding box center [999, 25] width 11 height 11
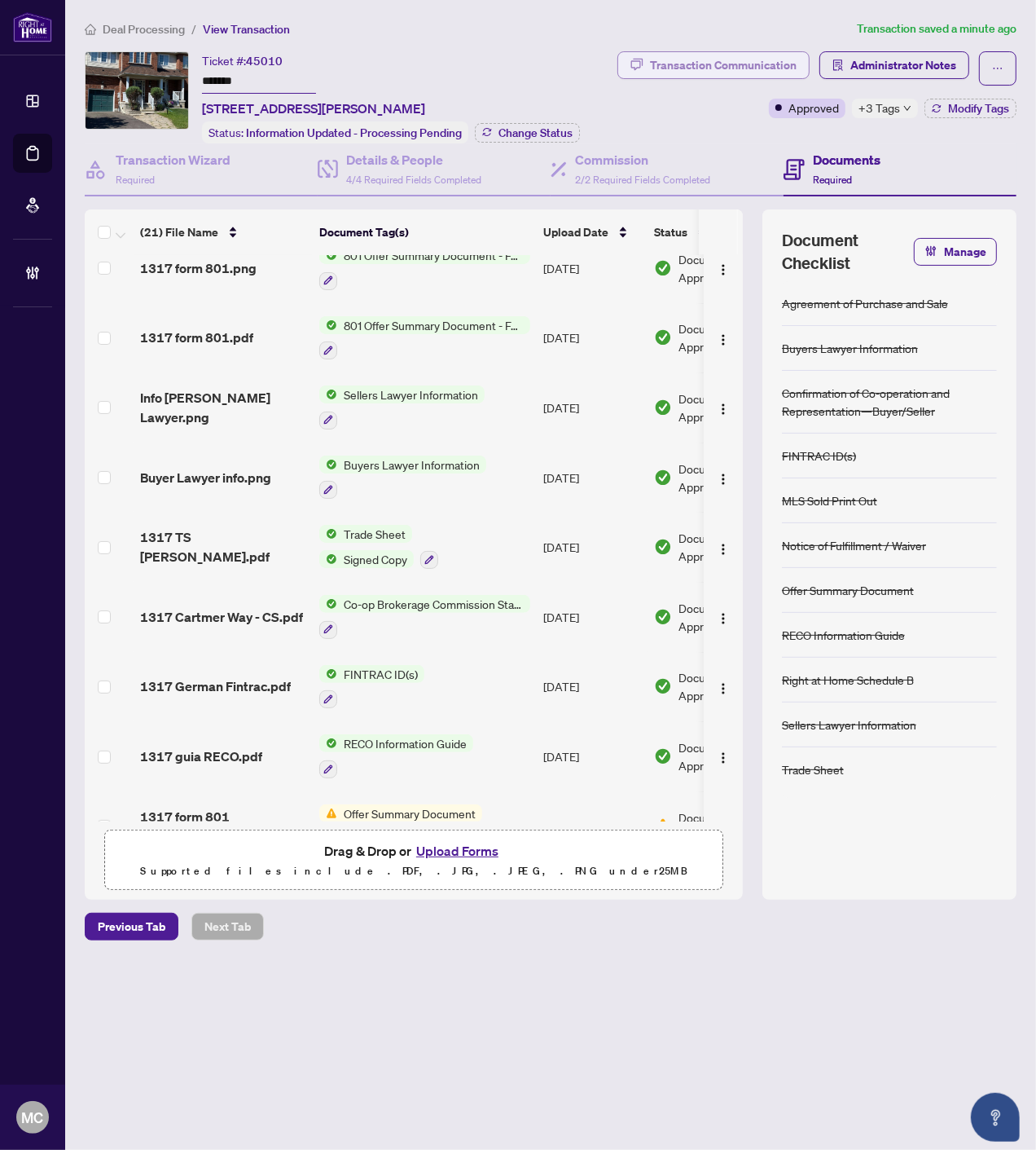
click at [671, 59] on div "Transaction Communication" at bounding box center [723, 65] width 147 height 26
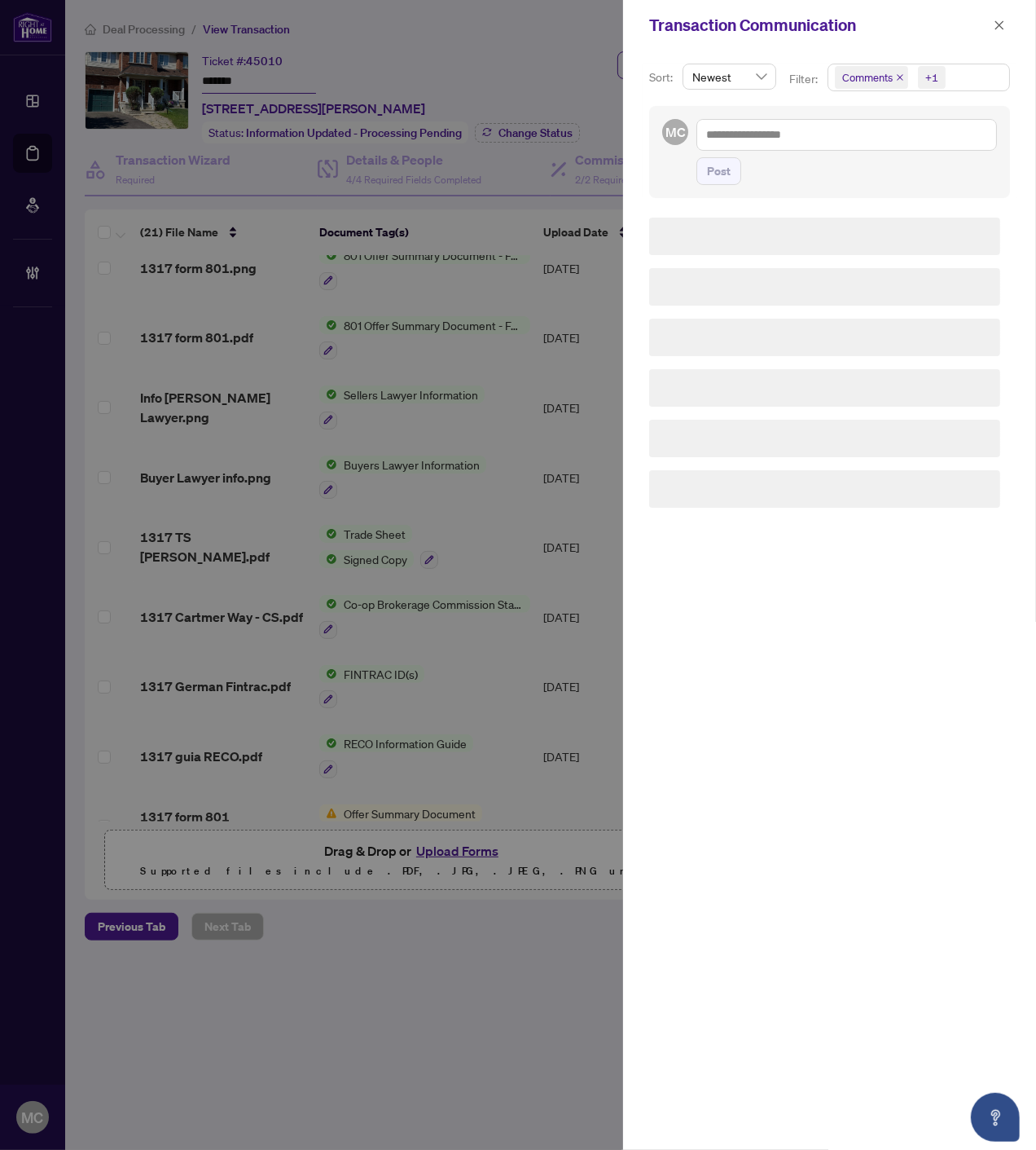
click at [893, 76] on span "Comments" at bounding box center [871, 77] width 74 height 23
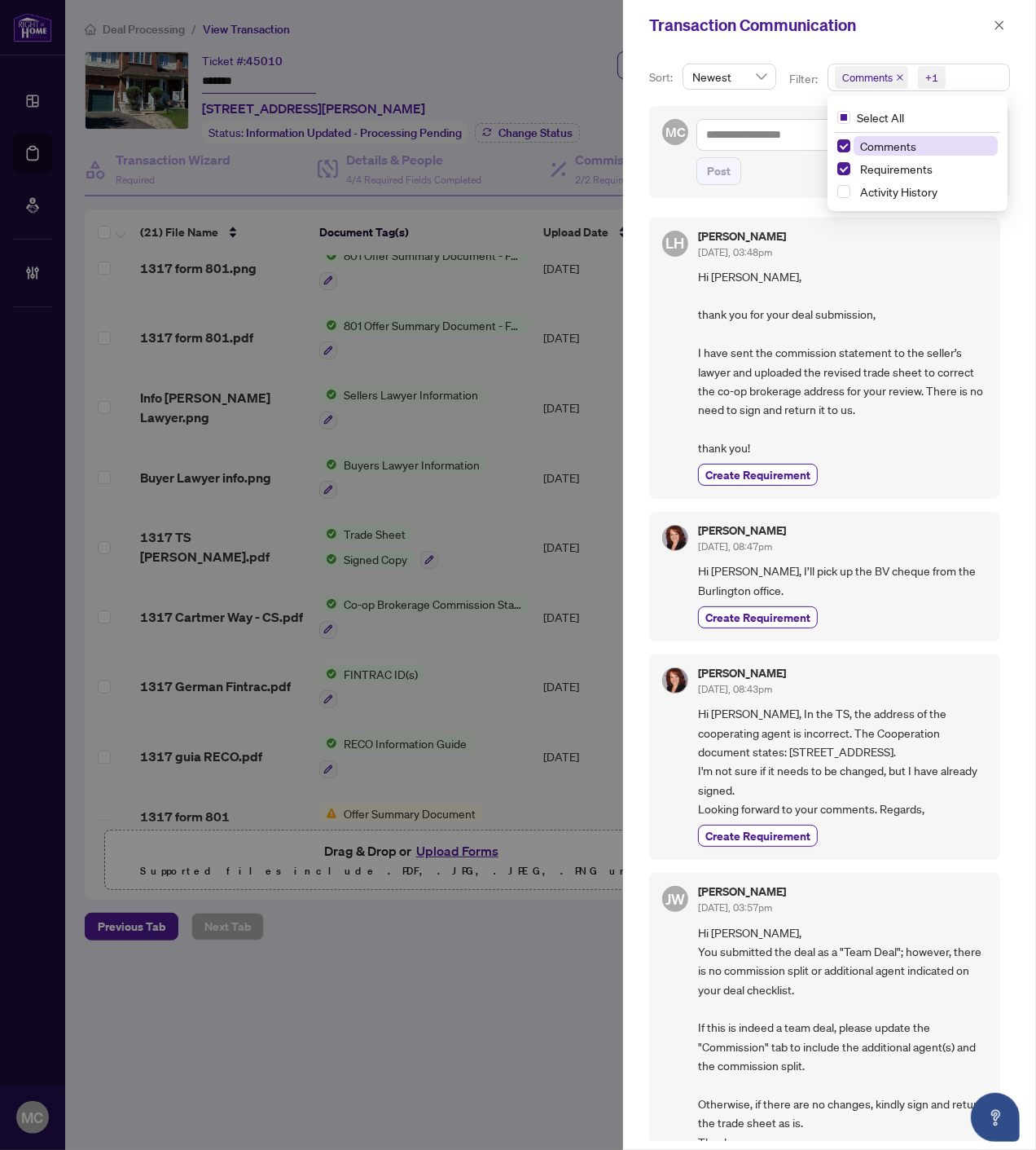
click at [897, 78] on icon "close" at bounding box center [900, 77] width 8 height 8
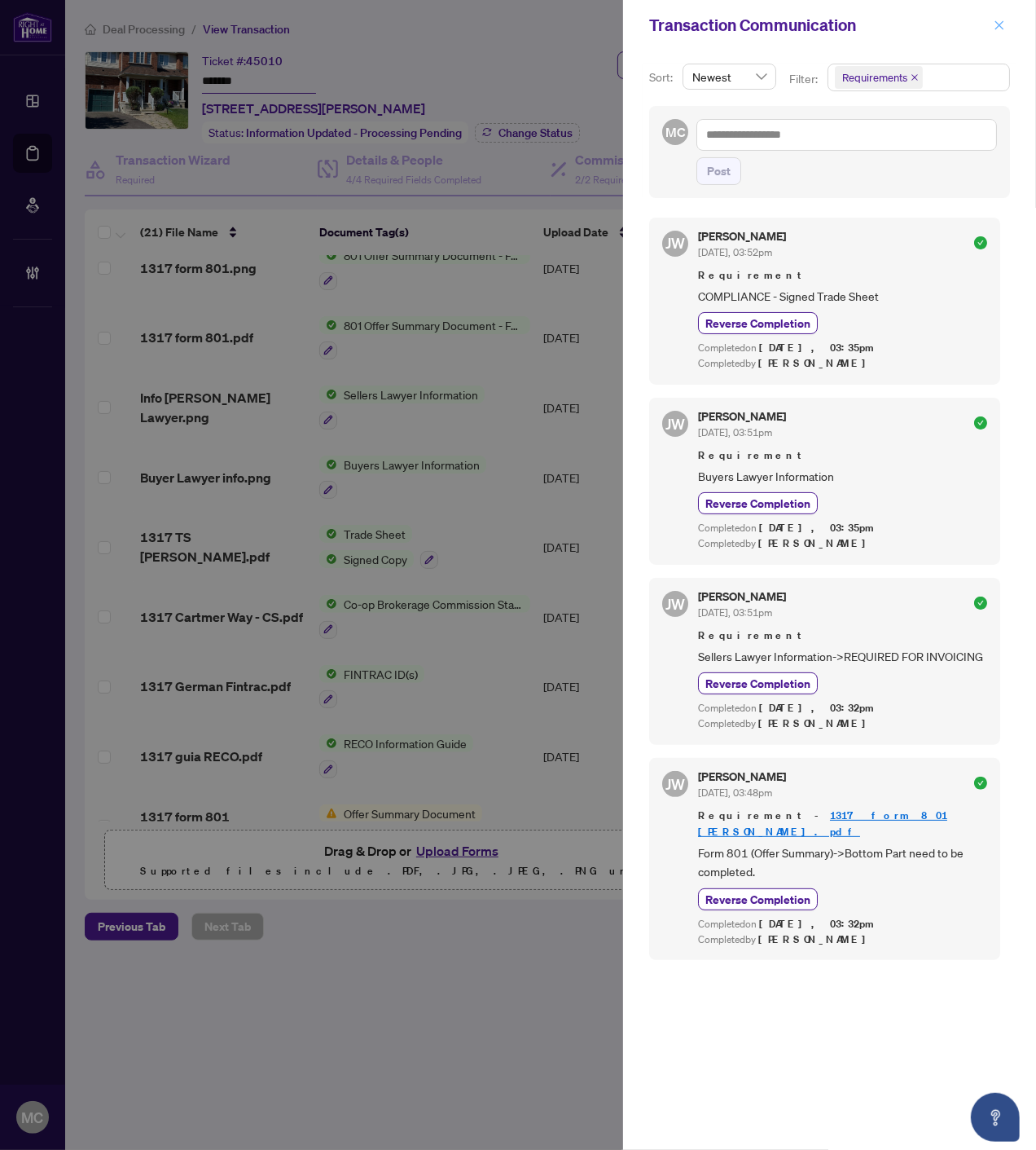
click at [1006, 22] on button "button" at bounding box center [1000, 25] width 21 height 20
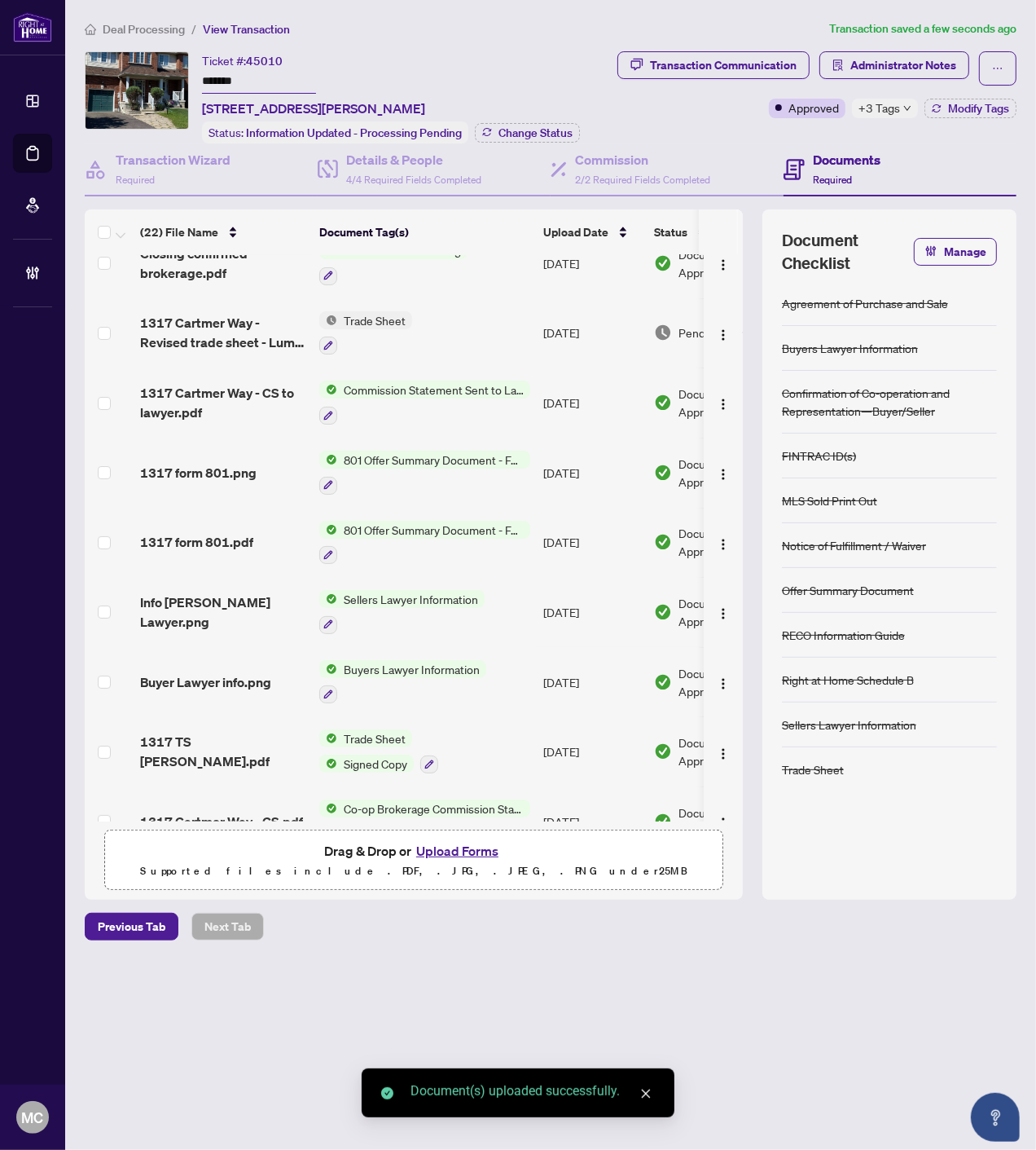
scroll to position [0, 0]
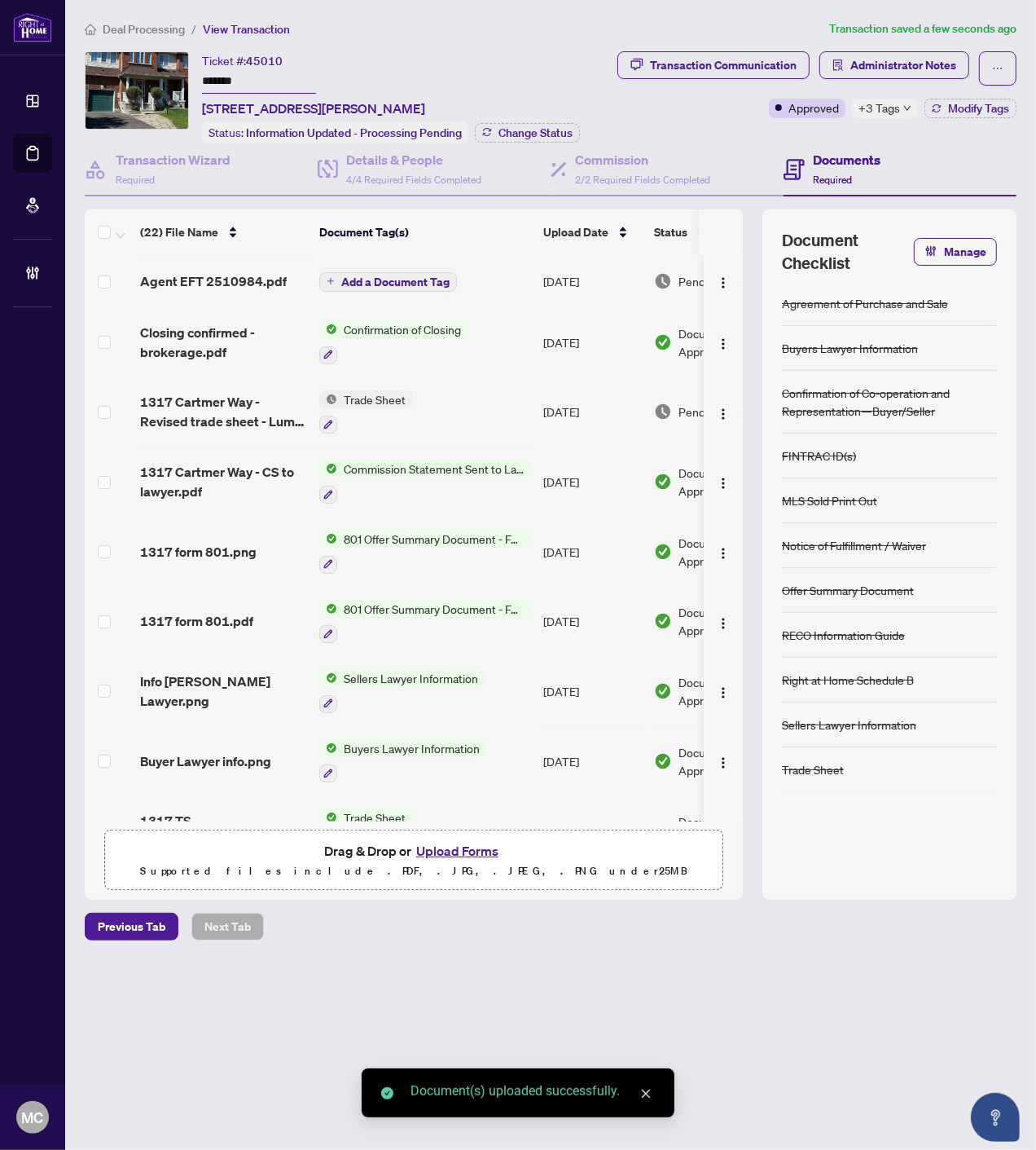
click at [381, 284] on button "Add a Document Tag" at bounding box center [388, 282] width 138 height 20
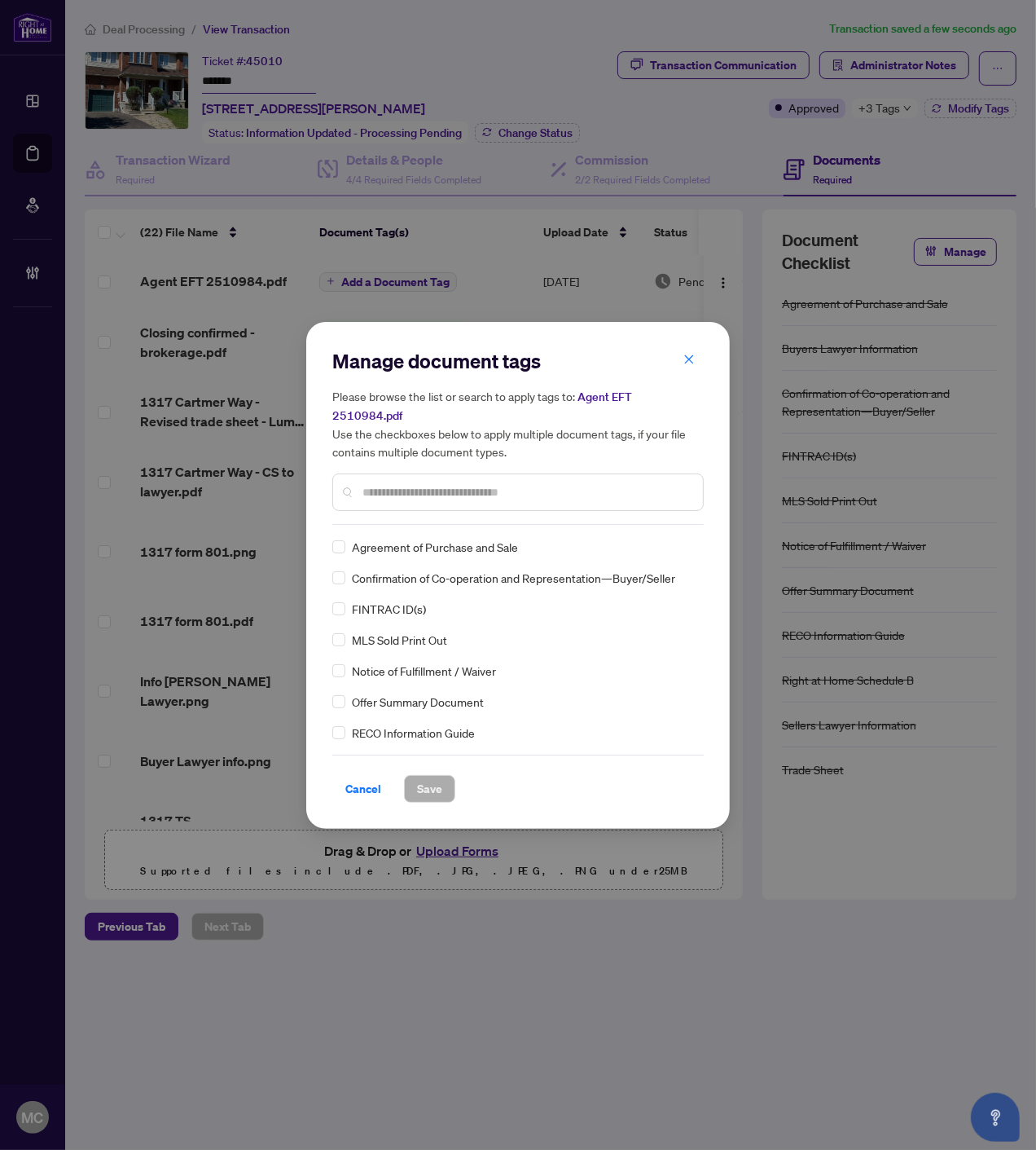
click at [582, 483] on input "text" at bounding box center [526, 492] width 328 height 18
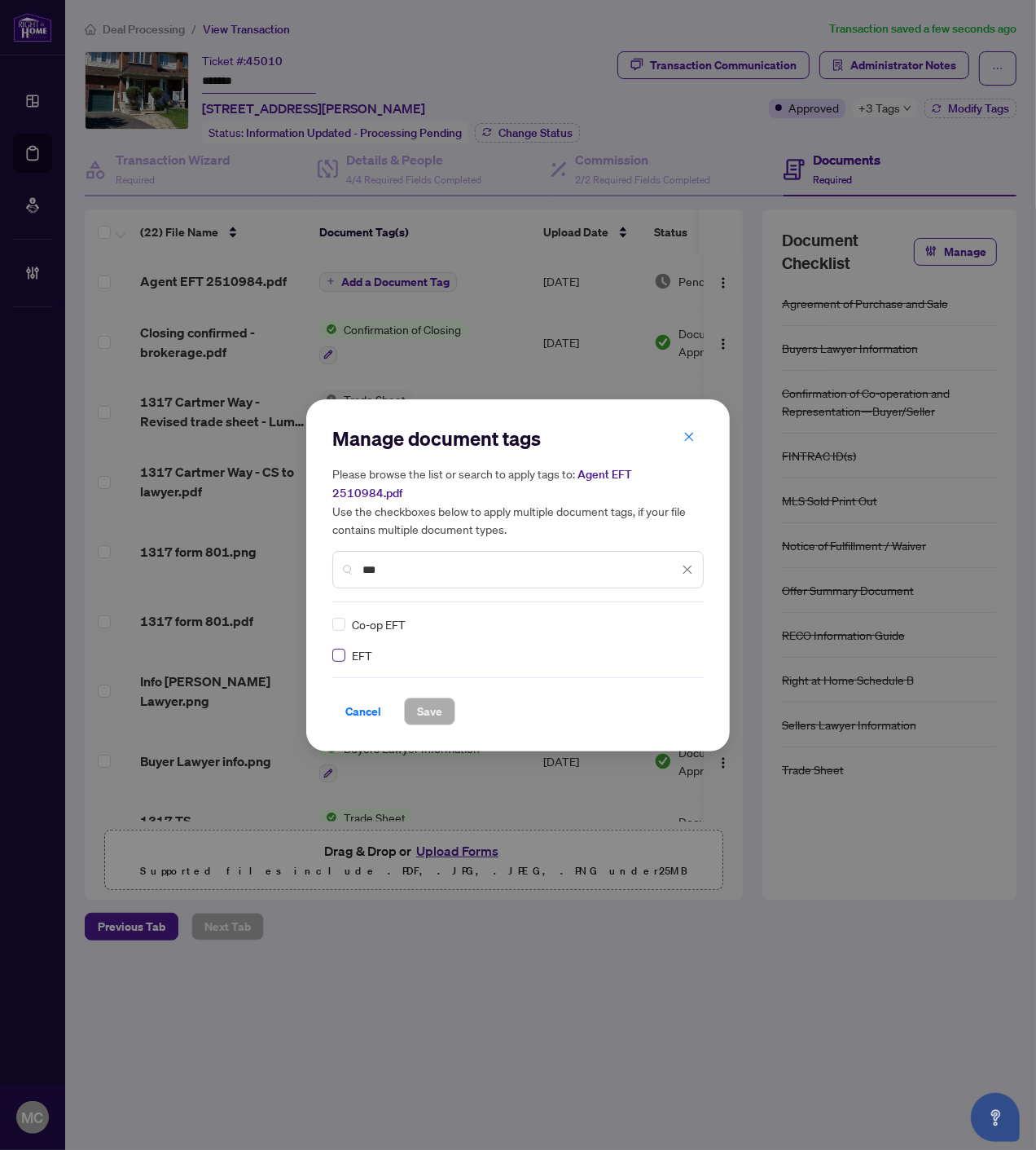
type input "***"
click at [674, 616] on img at bounding box center [670, 624] width 16 height 16
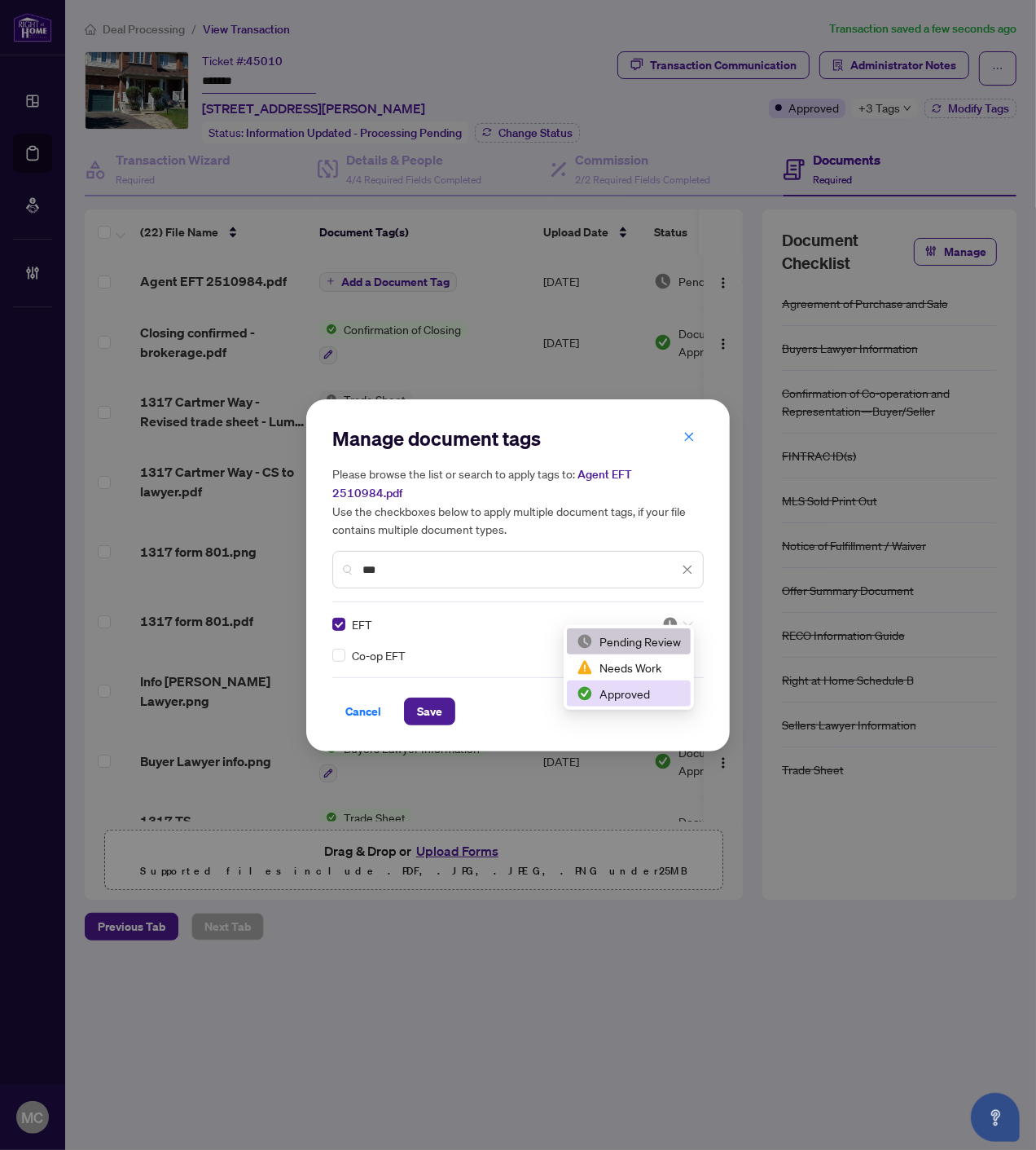
click at [632, 689] on div "Approved" at bounding box center [629, 693] width 104 height 18
click at [432, 705] on span "Save" at bounding box center [429, 711] width 25 height 26
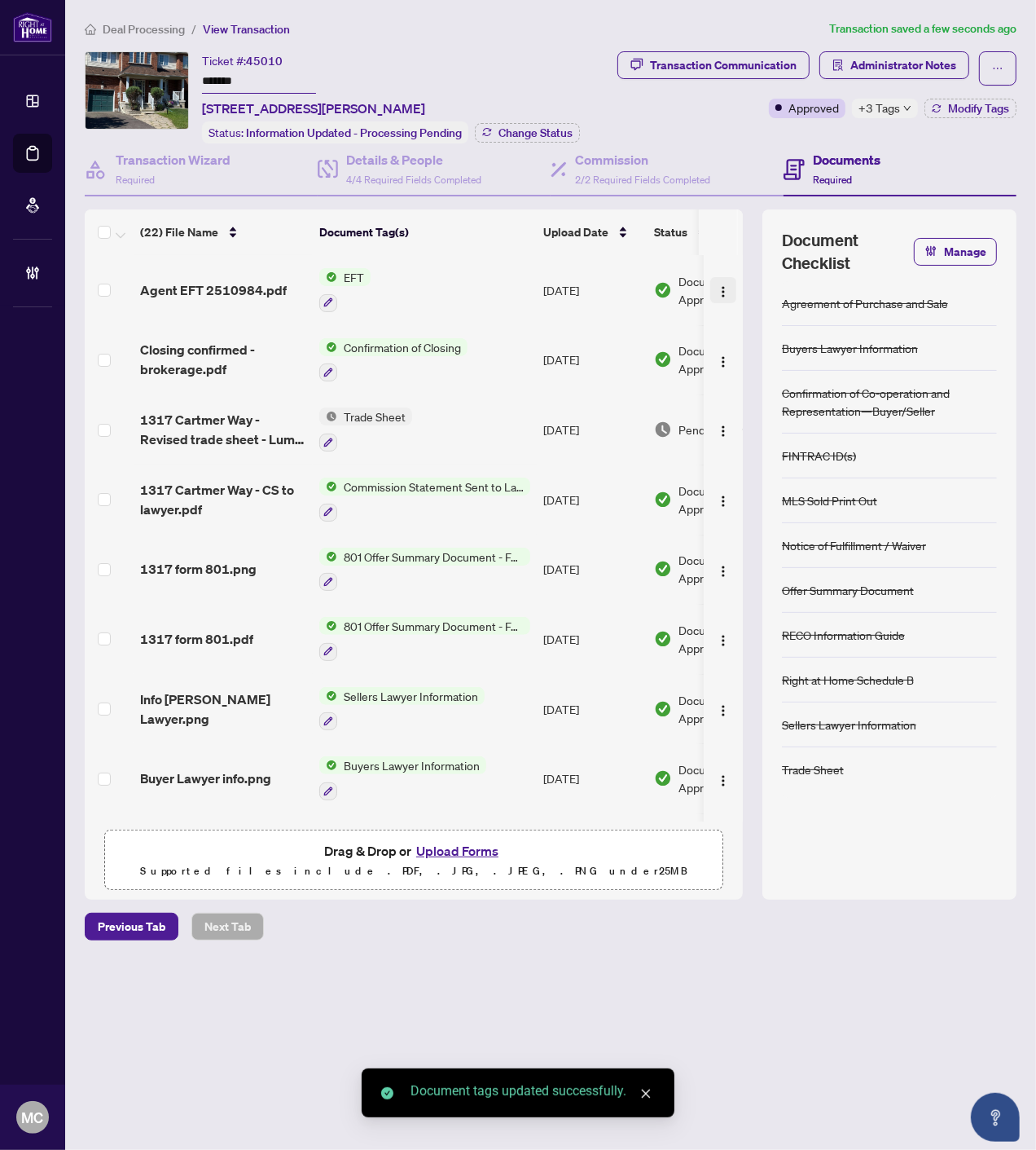
click at [720, 285] on img "button" at bounding box center [723, 291] width 13 height 13
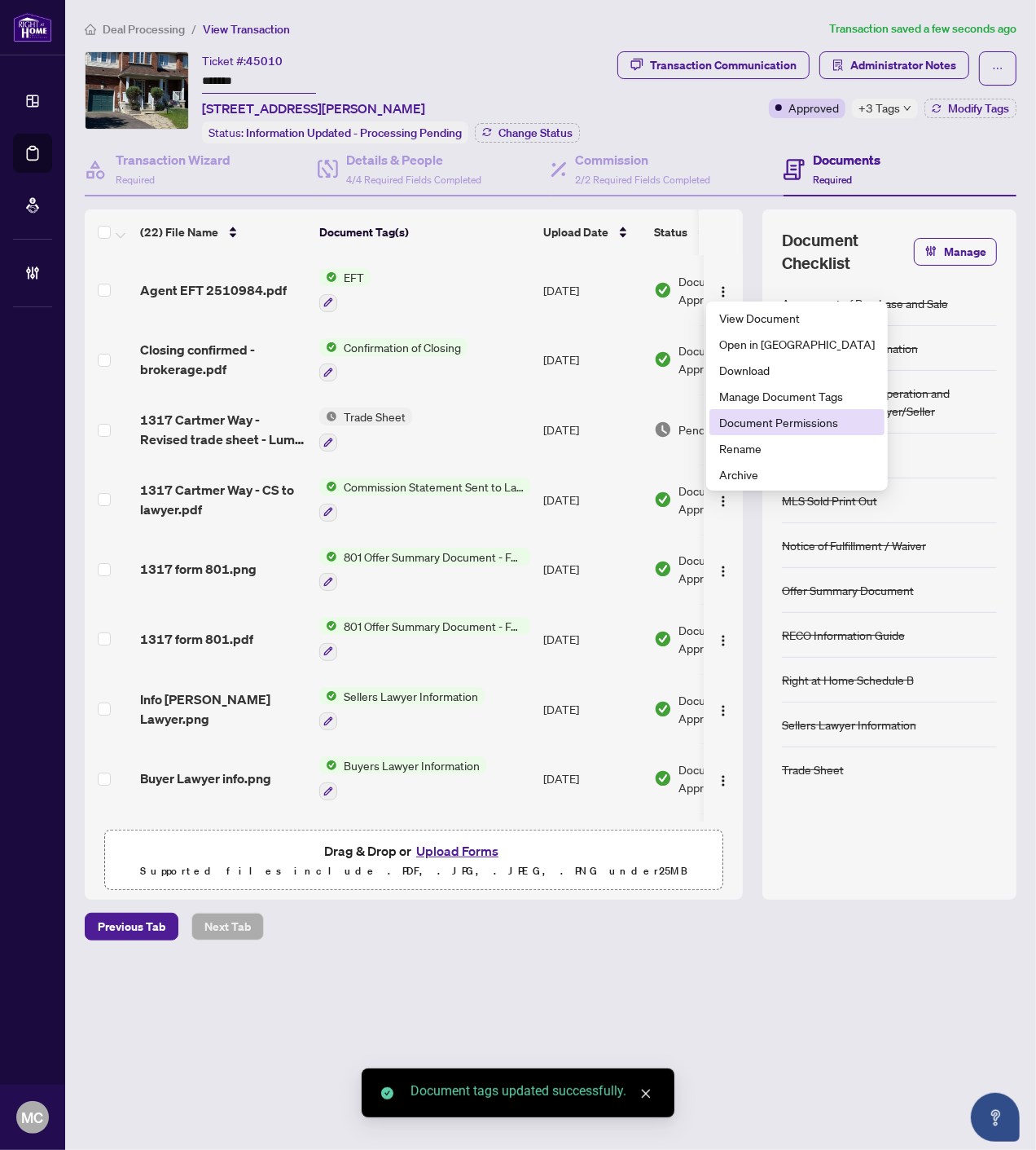
click at [753, 421] on span "Document Permissions" at bounding box center [797, 421] width 155 height 18
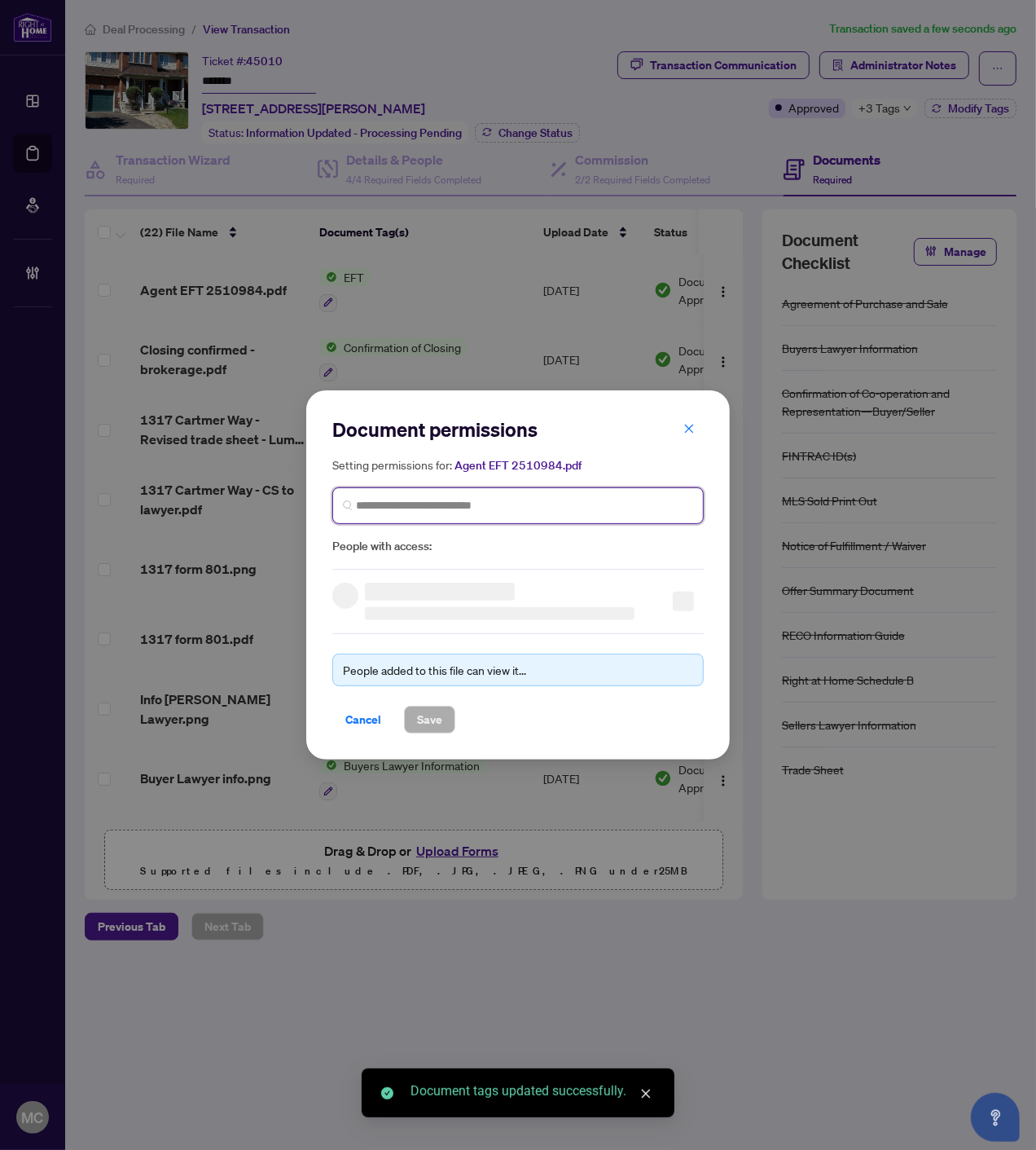
click at [504, 497] on input "search" at bounding box center [525, 506] width 337 height 17
paste input "**********"
type input "**********"
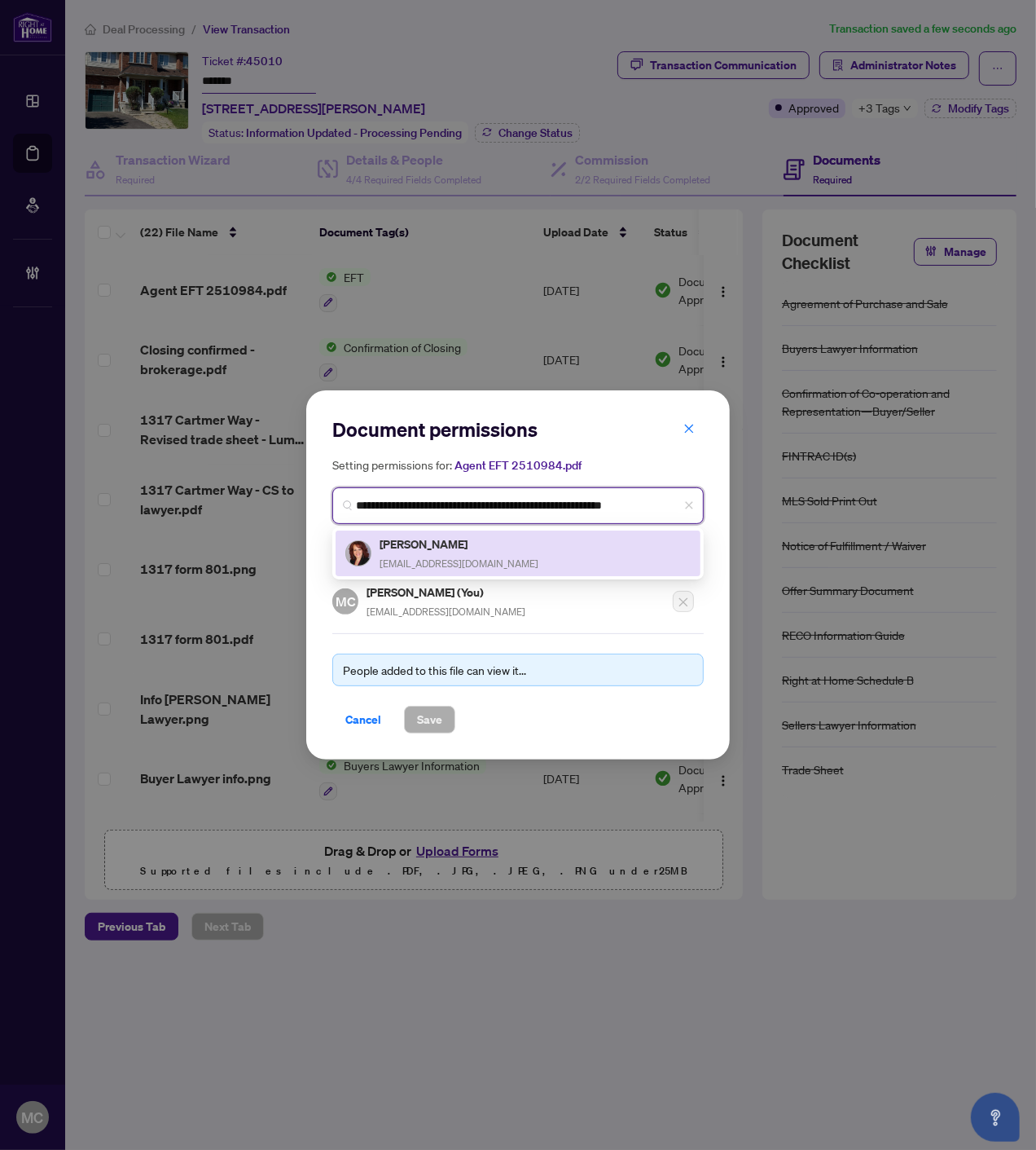
click at [415, 550] on h5 "Luma Rojas" at bounding box center [459, 544] width 159 height 19
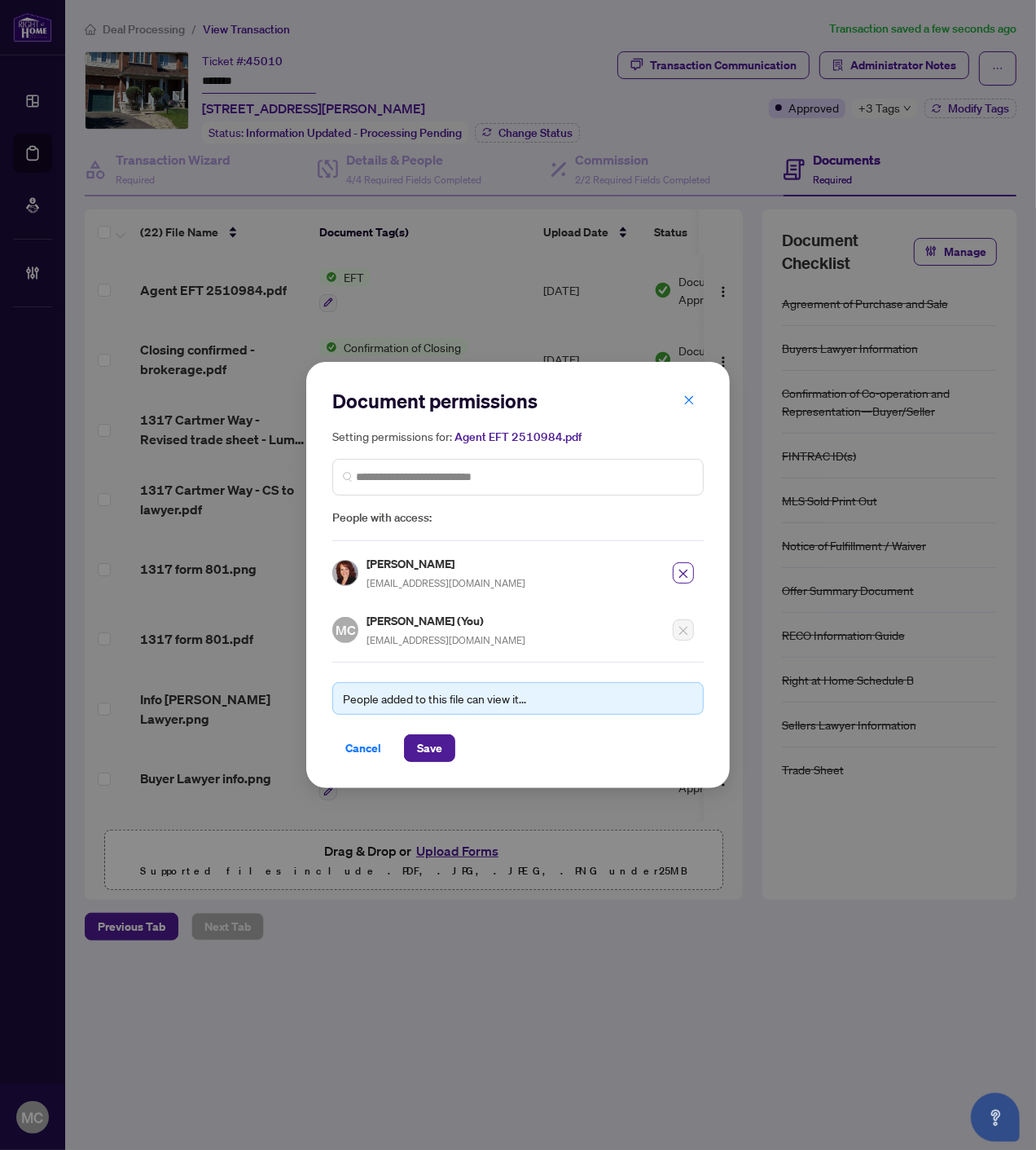
drag, startPoint x: 419, startPoint y: 736, endPoint x: 422, endPoint y: 782, distance: 46.1
click at [420, 737] on span "Save" at bounding box center [429, 748] width 25 height 26
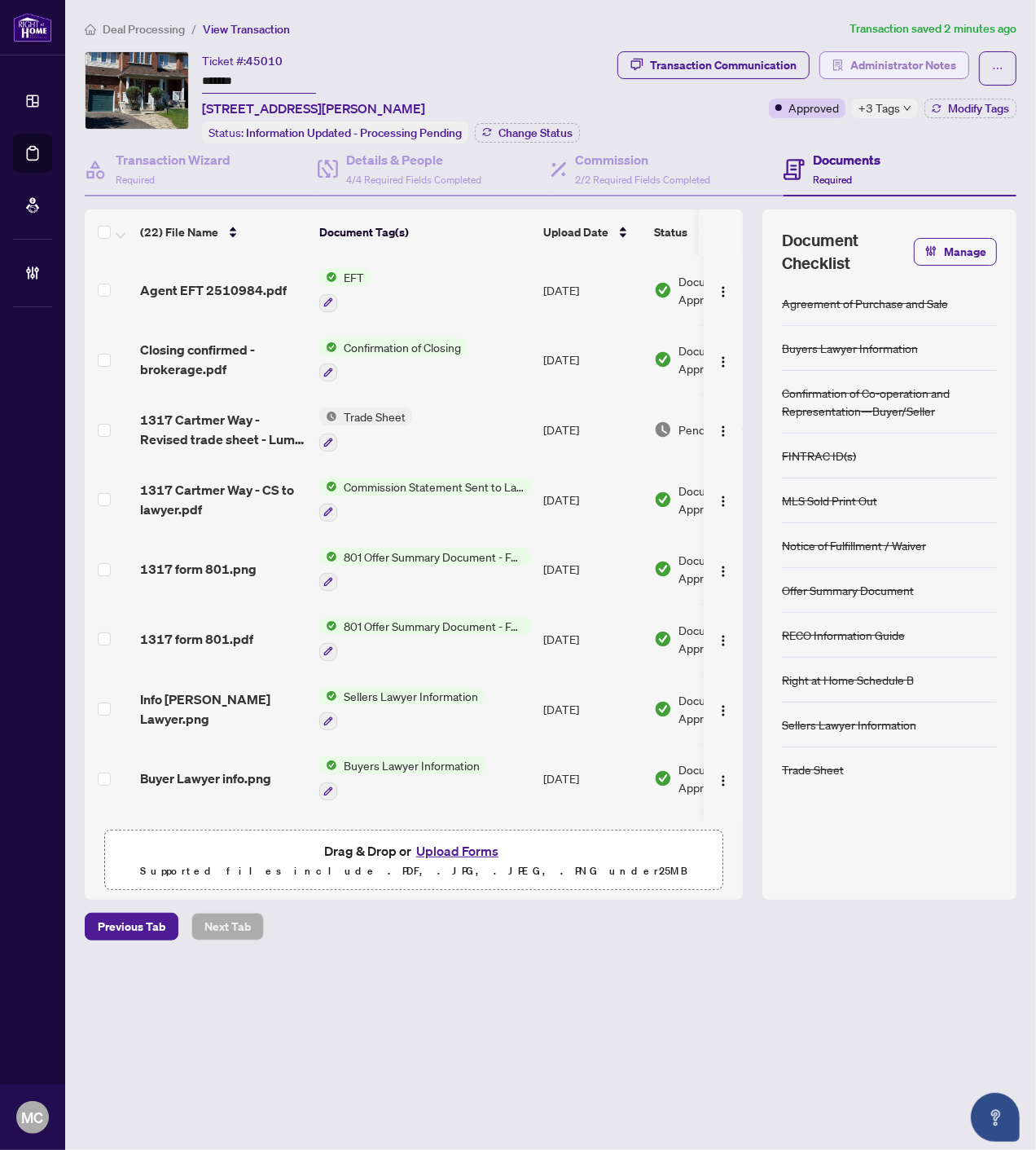
click at [888, 62] on span "Administrator Notes" at bounding box center [903, 65] width 106 height 26
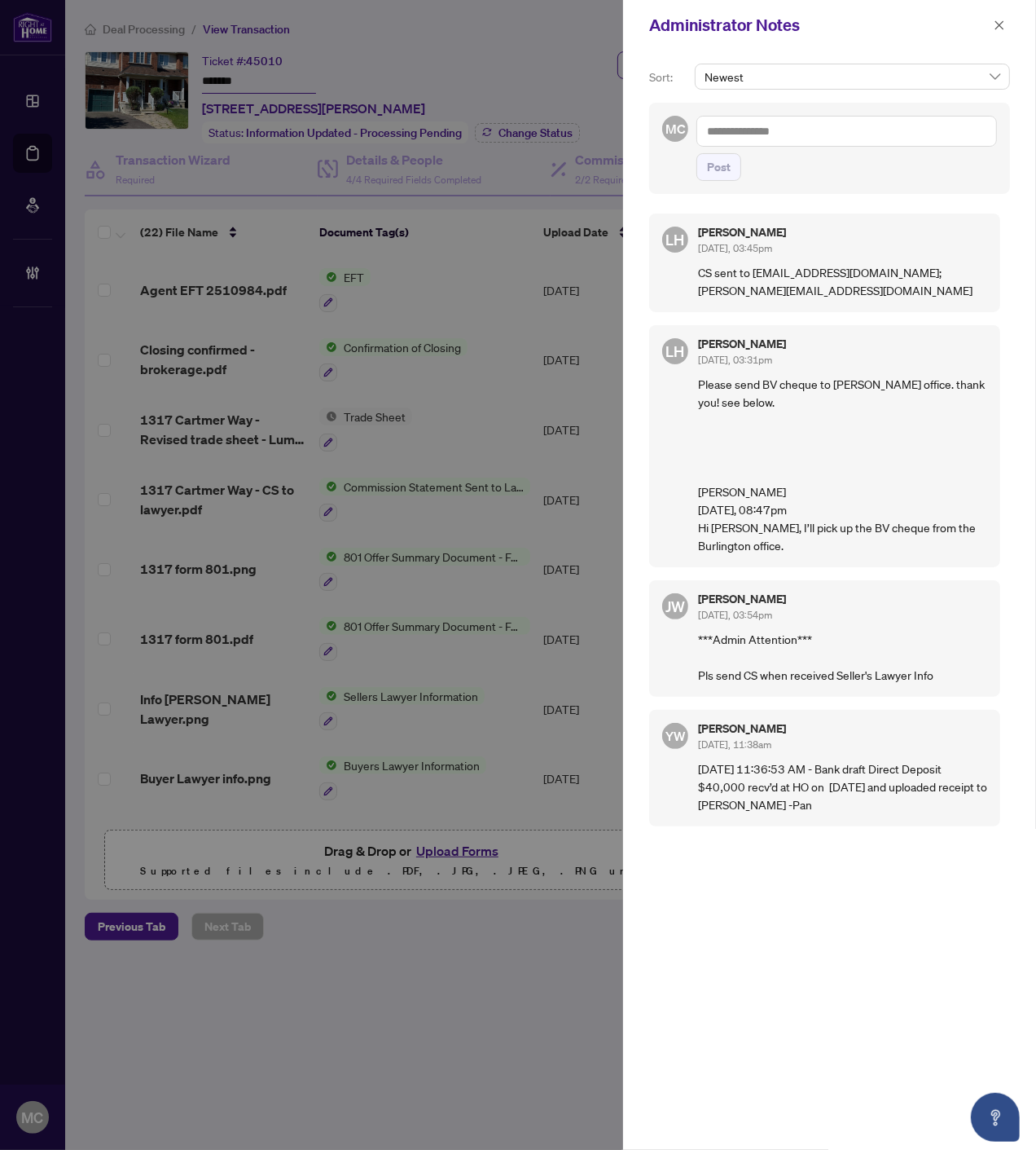
click at [776, 137] on textarea at bounding box center [846, 131] width 301 height 31
paste textarea "**********"
type textarea "**********"
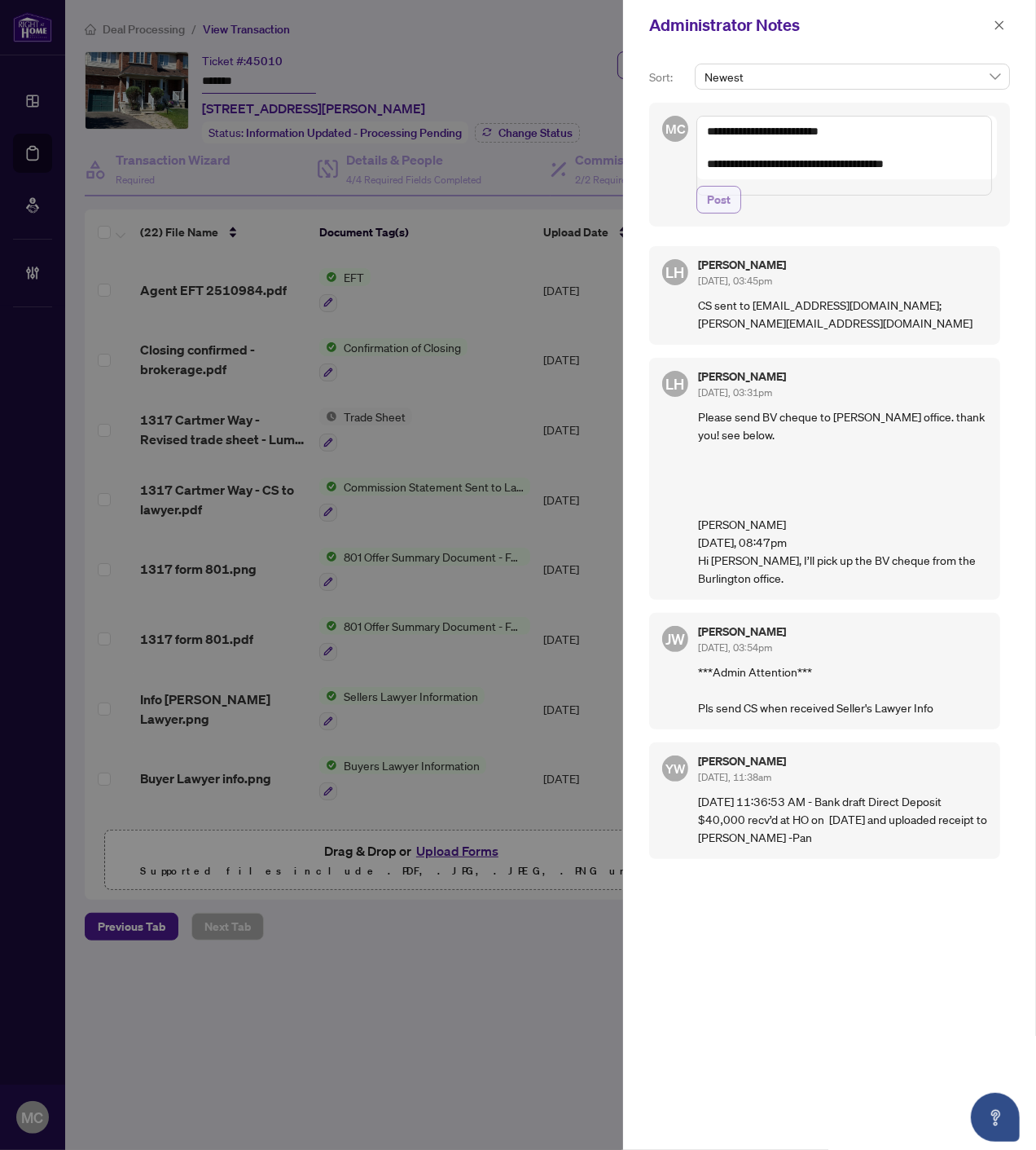
click at [712, 212] on span "Post" at bounding box center [719, 199] width 23 height 26
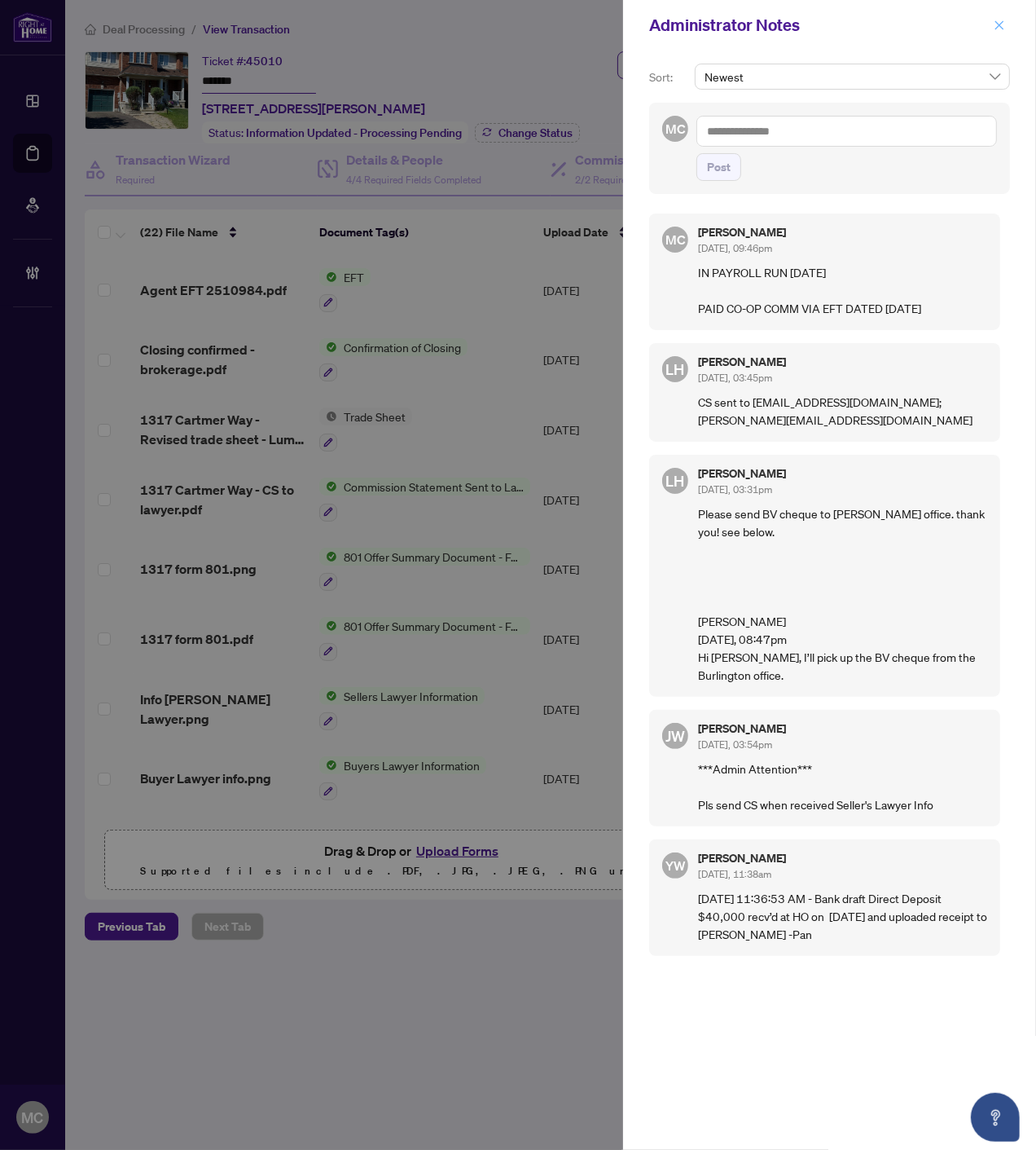
click at [1000, 25] on icon "close" at bounding box center [1000, 24] width 9 height 9
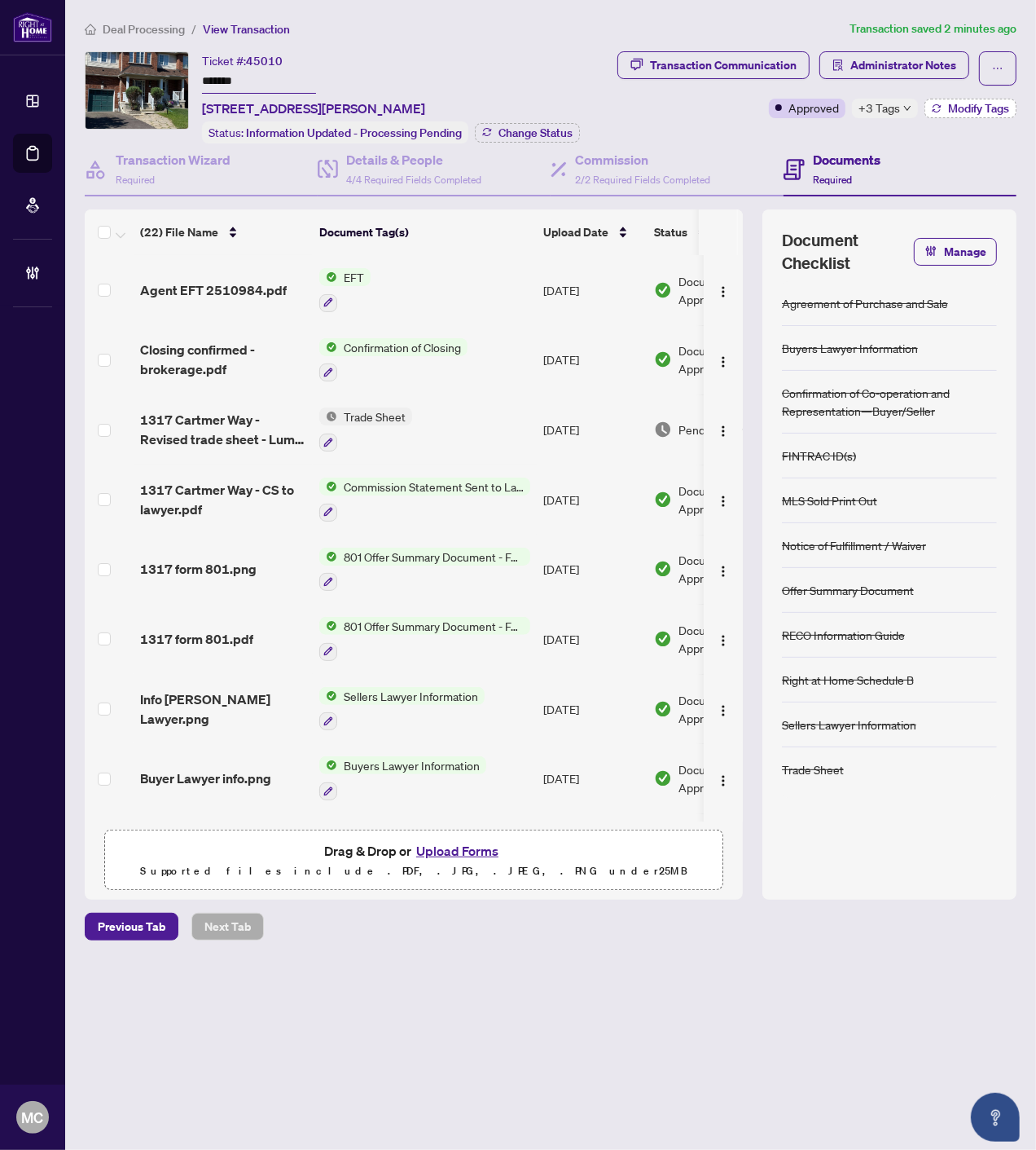
click at [934, 106] on icon "button" at bounding box center [936, 108] width 10 height 10
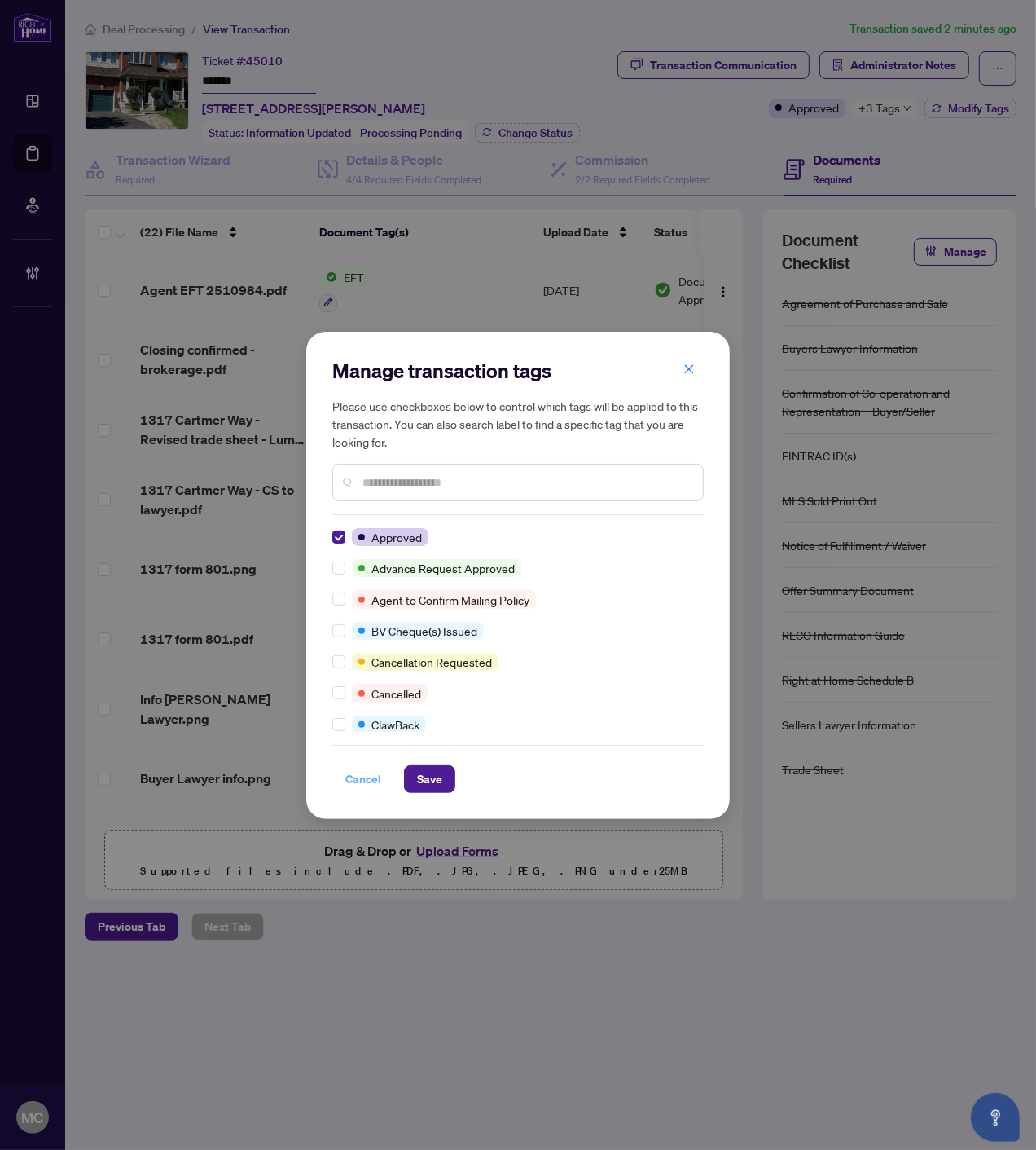
click at [363, 775] on span "Cancel" at bounding box center [362, 779] width 36 height 26
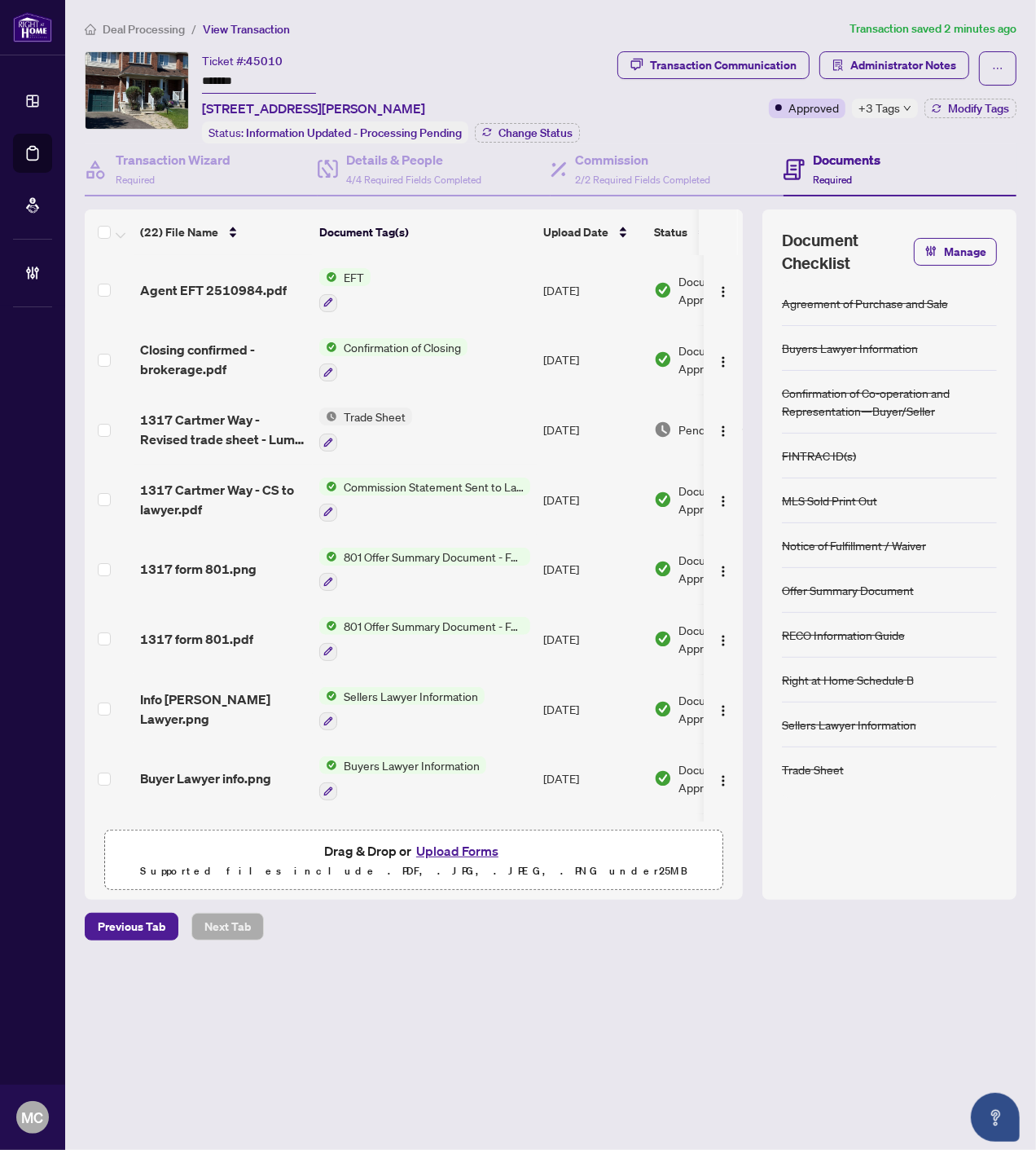
click at [971, 110] on span "Modify Tags" at bounding box center [979, 108] width 61 height 11
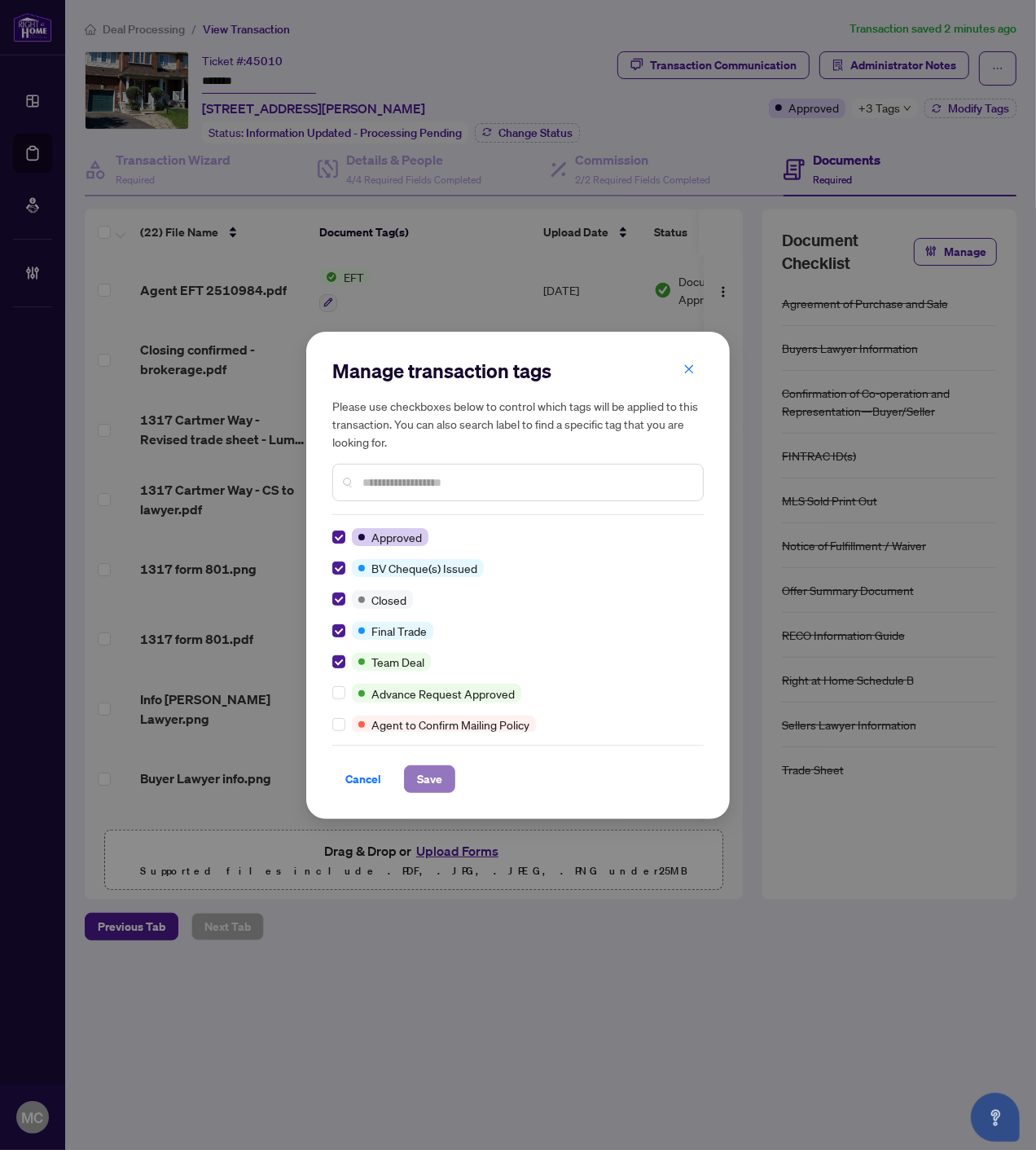
click at [434, 786] on span "Save" at bounding box center [429, 779] width 25 height 26
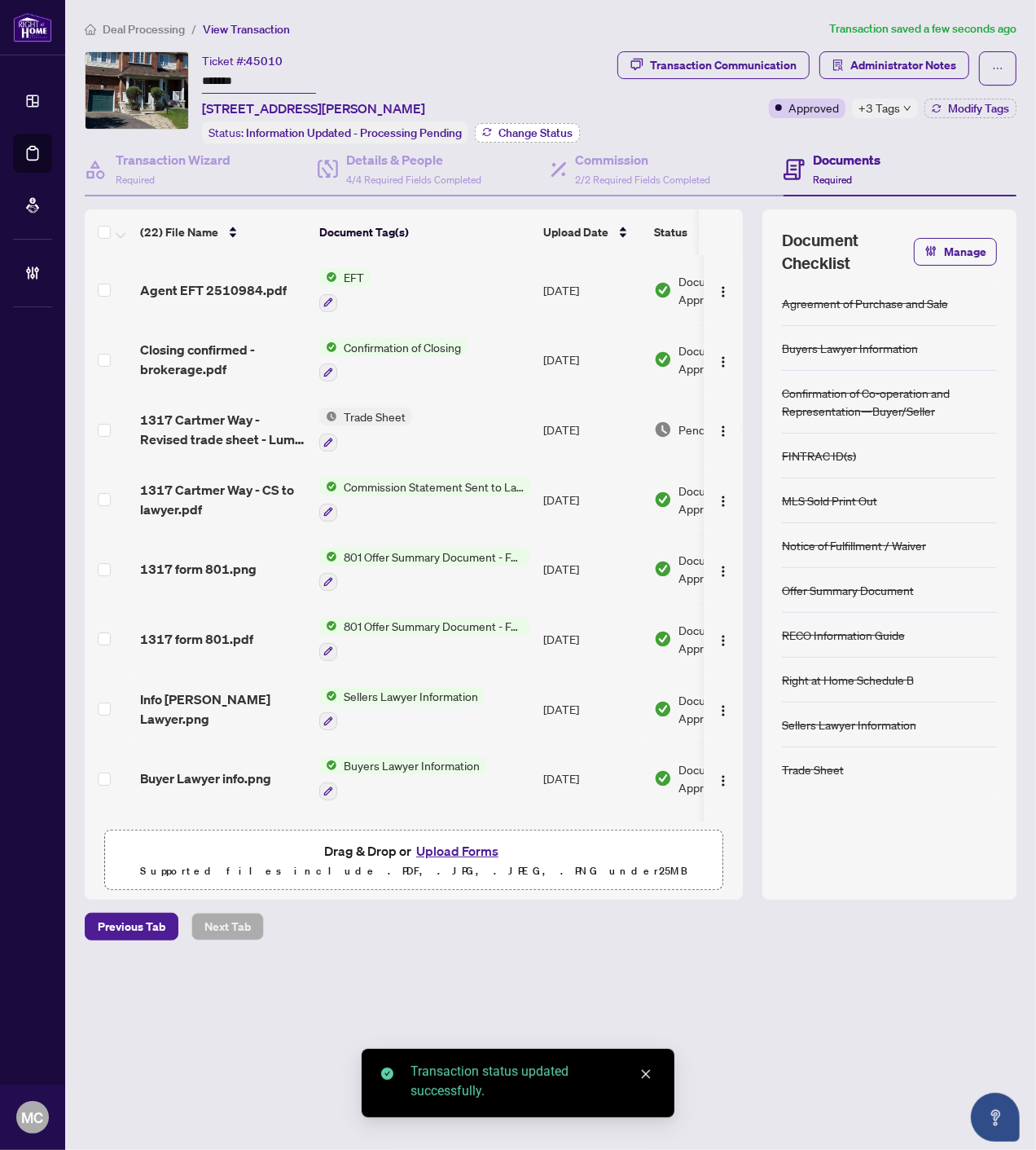
click at [525, 130] on span "Change Status" at bounding box center [536, 133] width 75 height 11
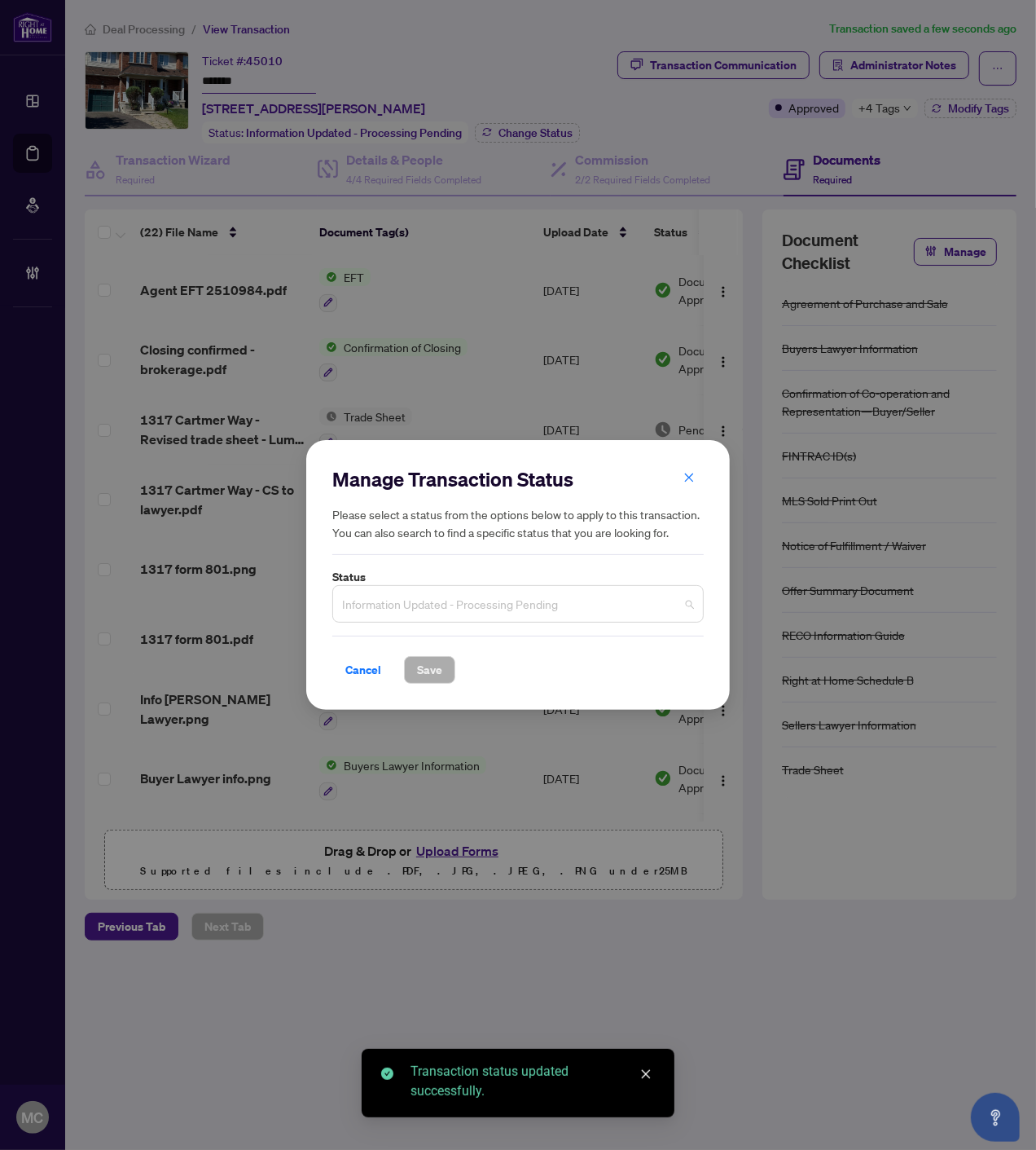
click at [492, 607] on span "Information Updated - Processing Pending" at bounding box center [518, 604] width 352 height 31
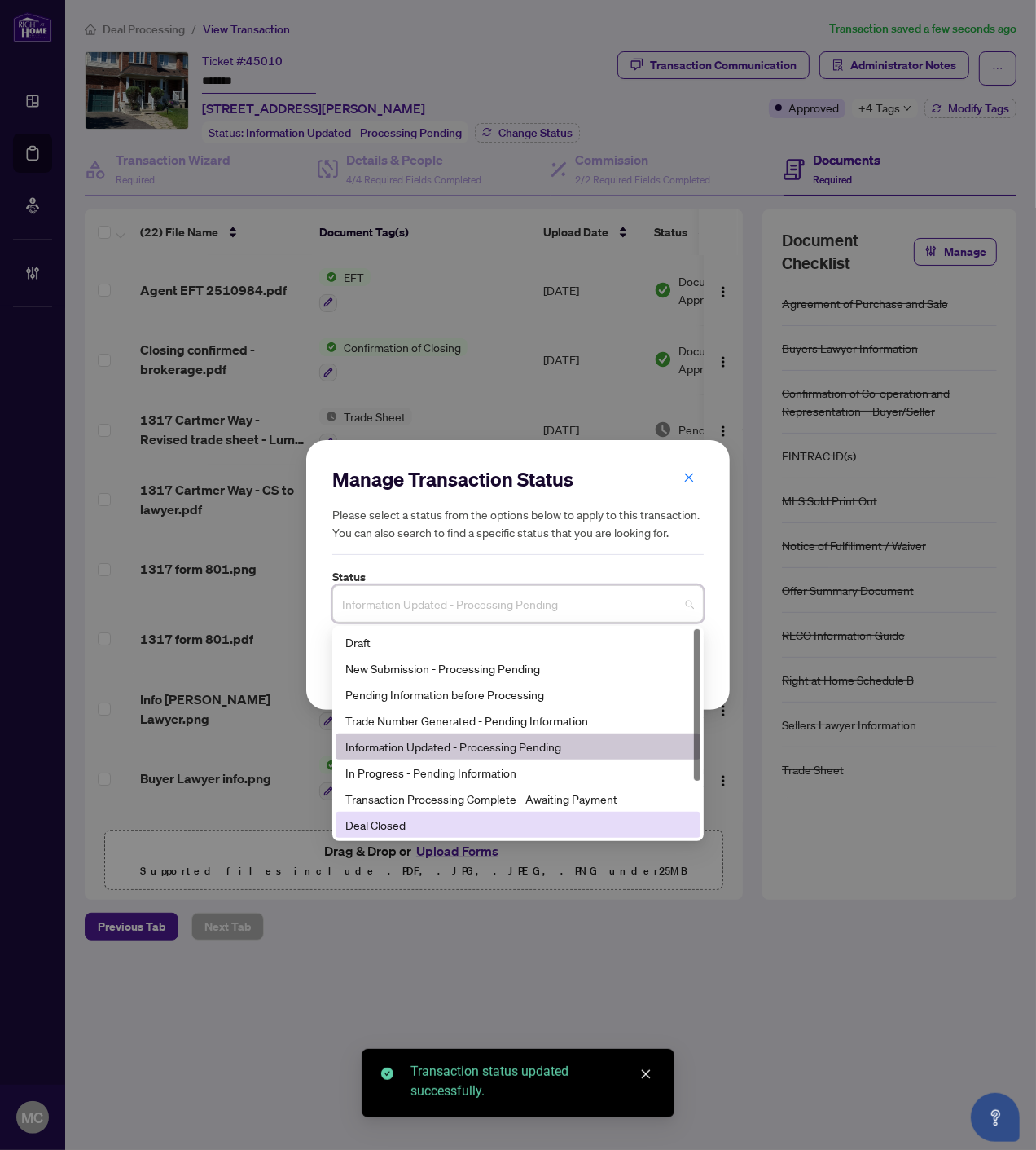
click at [458, 831] on div "Deal Closed" at bounding box center [518, 825] width 345 height 18
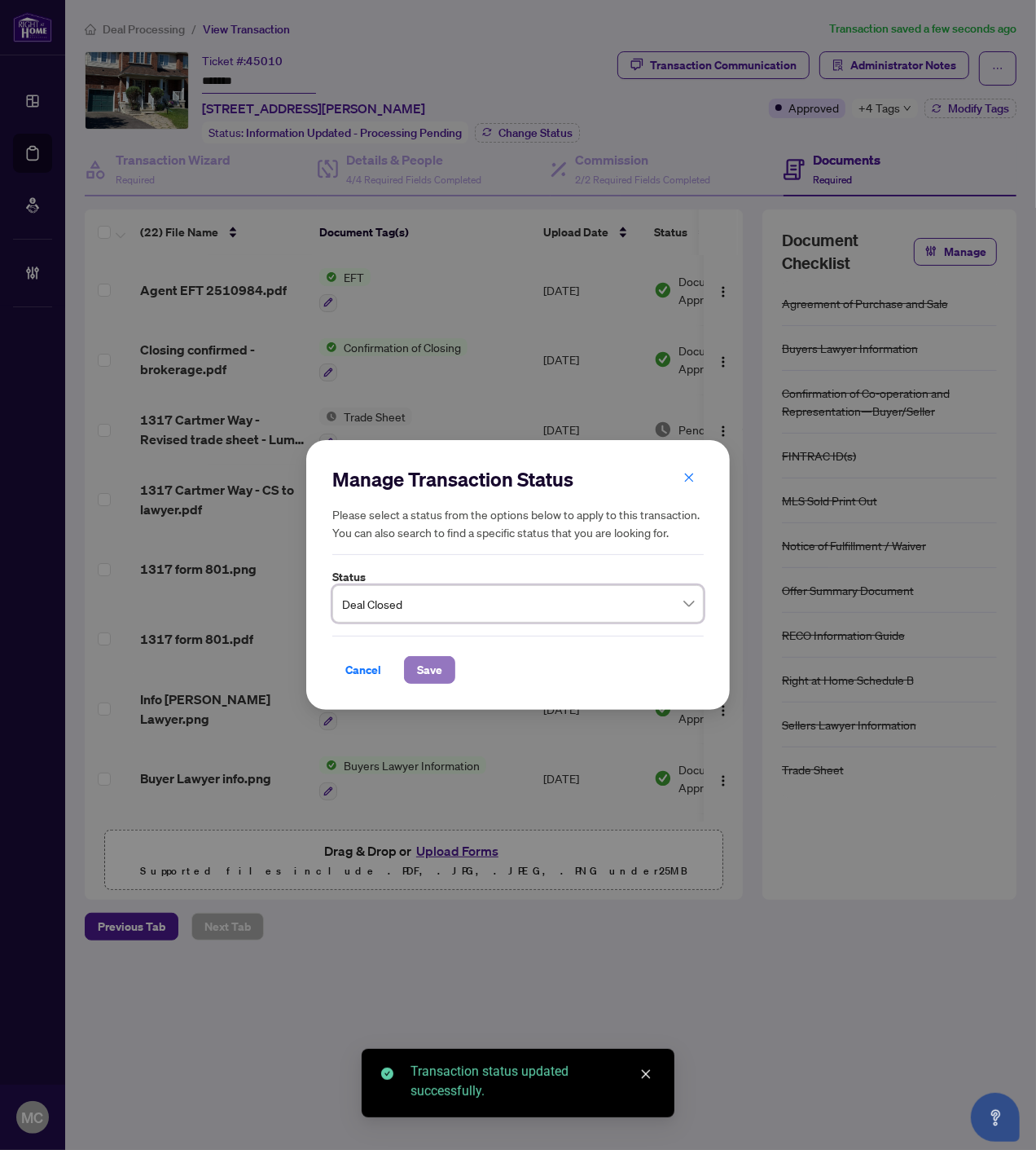
click at [433, 674] on span "Save" at bounding box center [429, 670] width 25 height 26
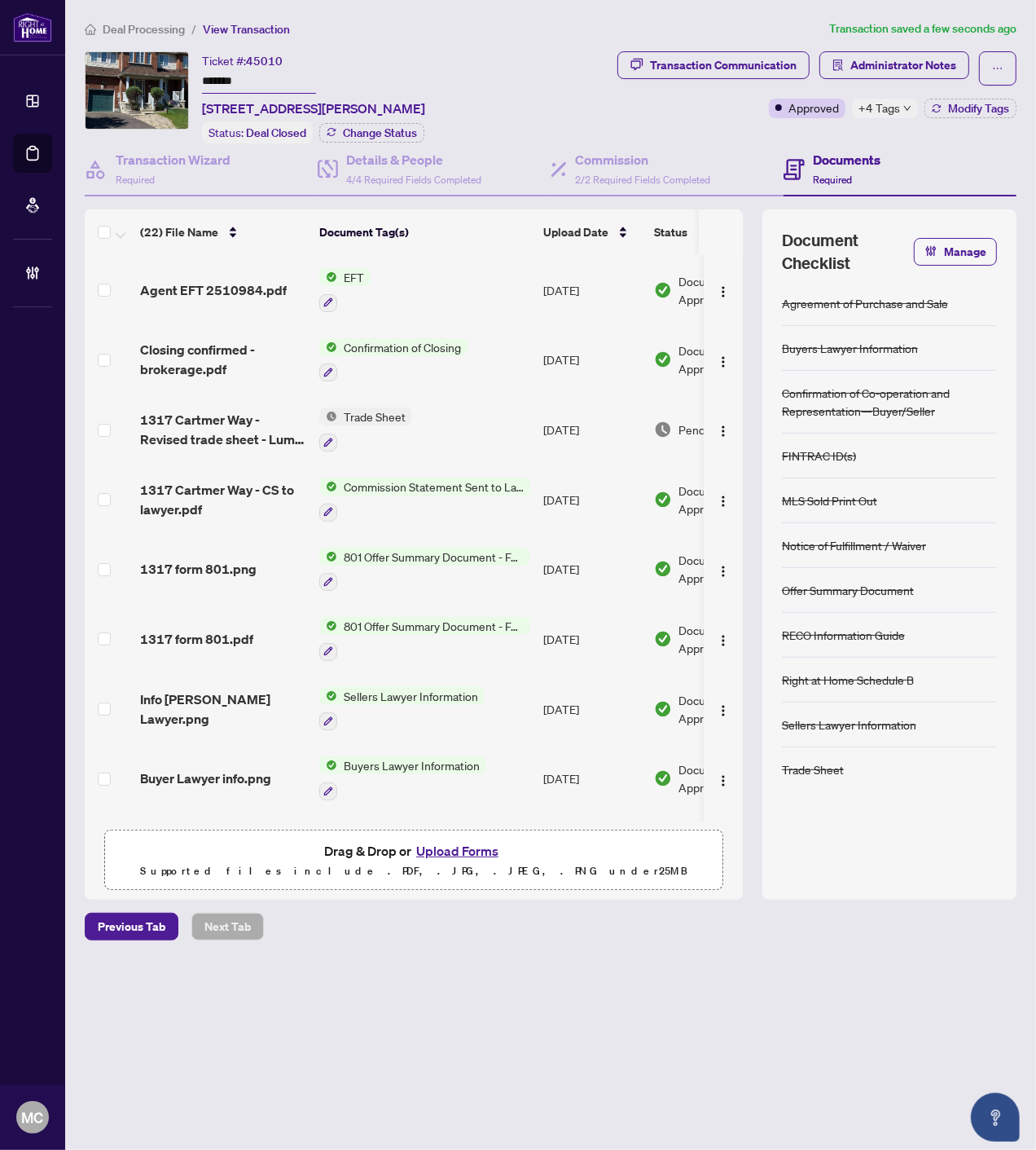
click at [165, 31] on span "Deal Processing" at bounding box center [143, 29] width 82 height 15
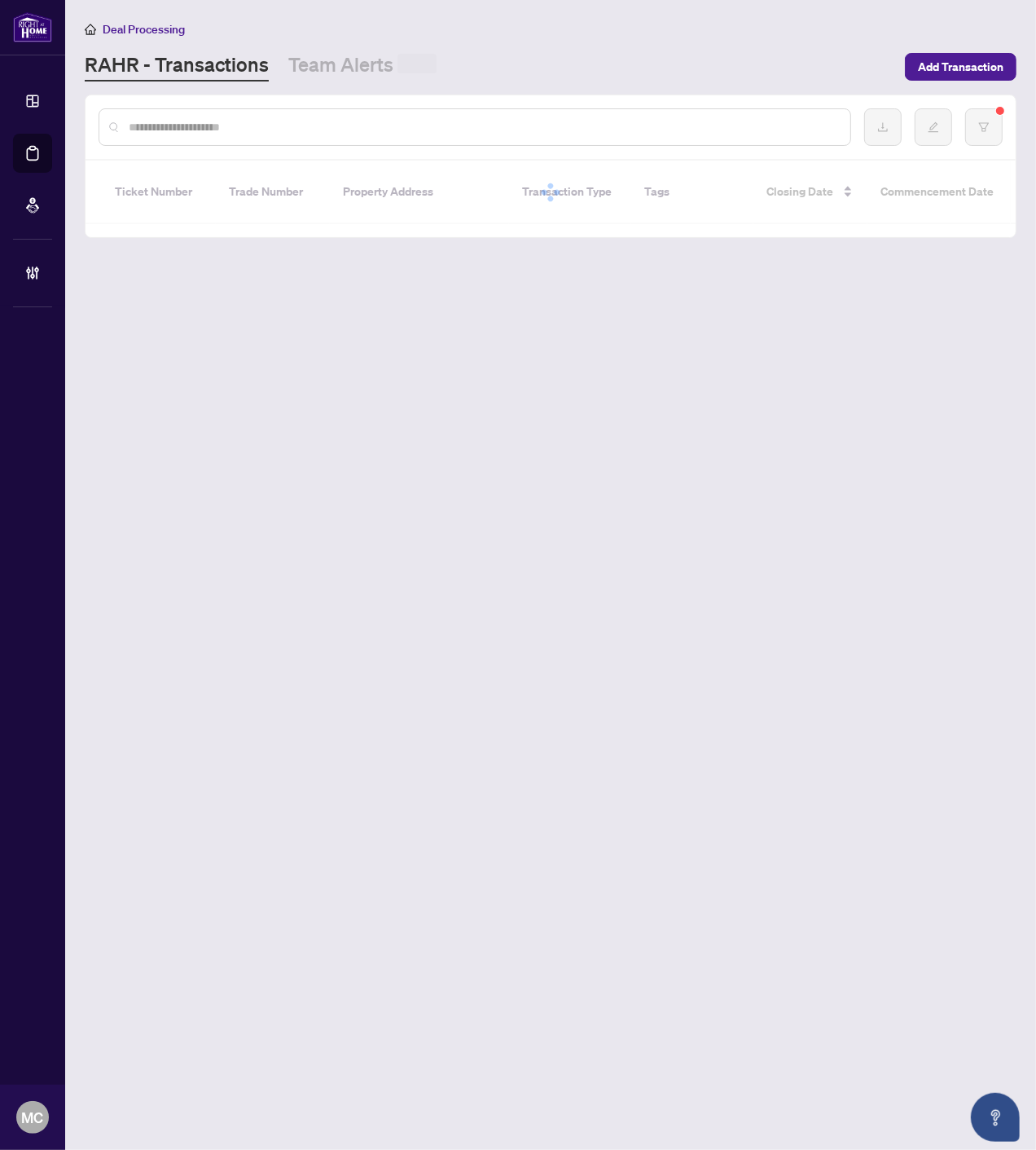
click at [351, 122] on input "text" at bounding box center [482, 127] width 708 height 18
paste input "*******"
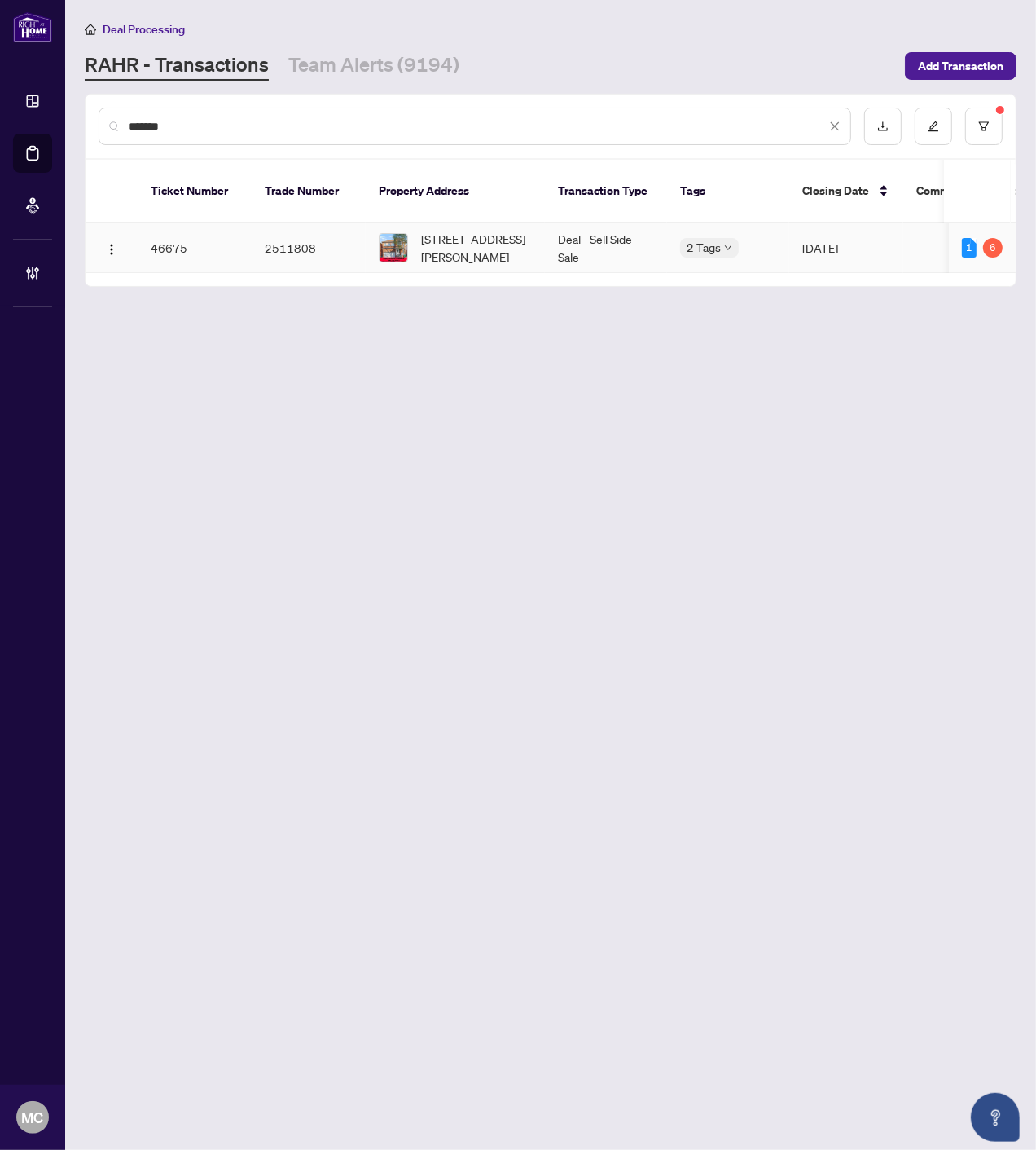
type input "*******"
click at [463, 231] on span "7 Gabrielle Dr, Brampton, Ontario L7A 2A3, Canada" at bounding box center [477, 247] width 111 height 36
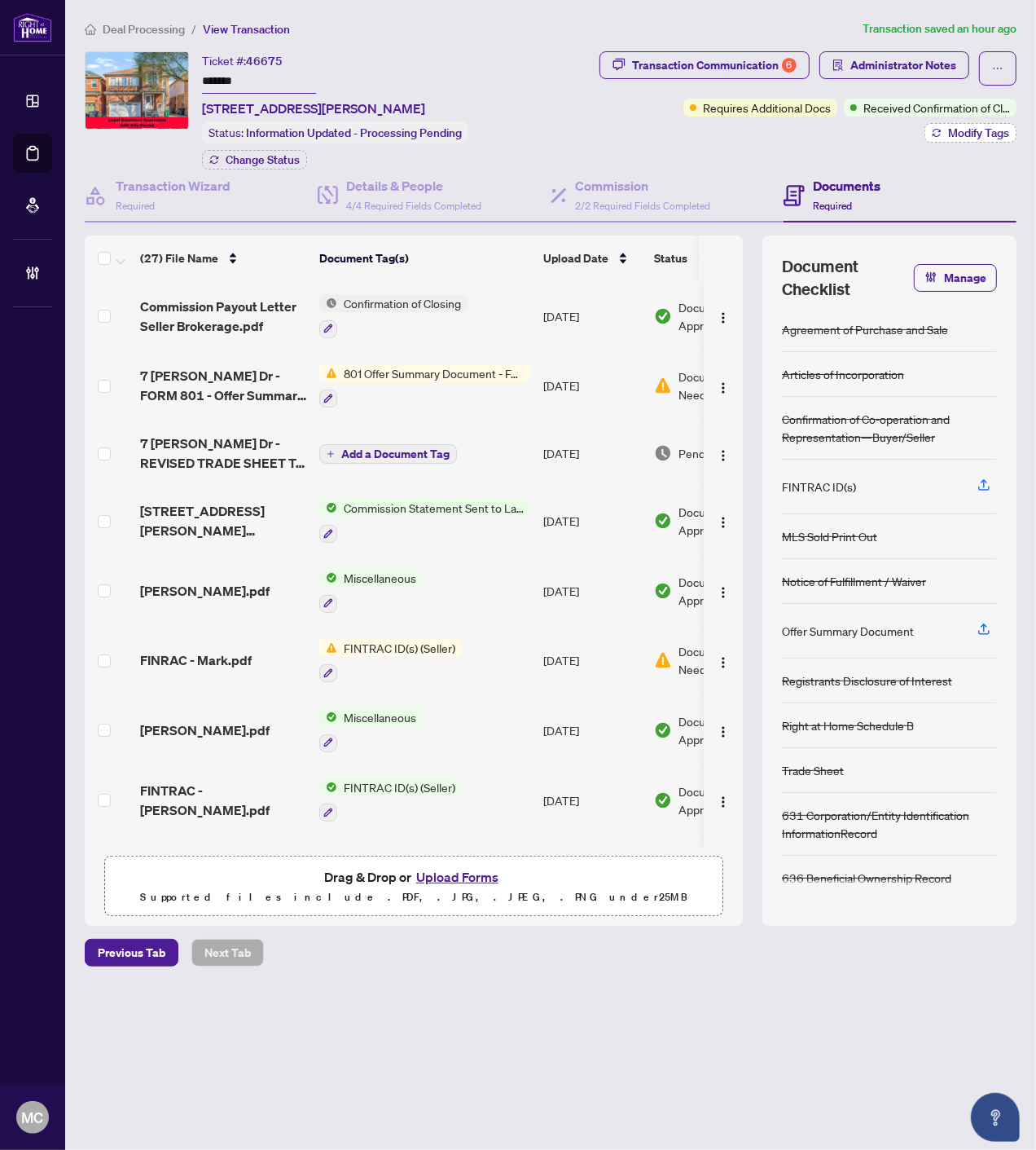
click at [990, 127] on span "Modify Tags" at bounding box center [979, 133] width 61 height 11
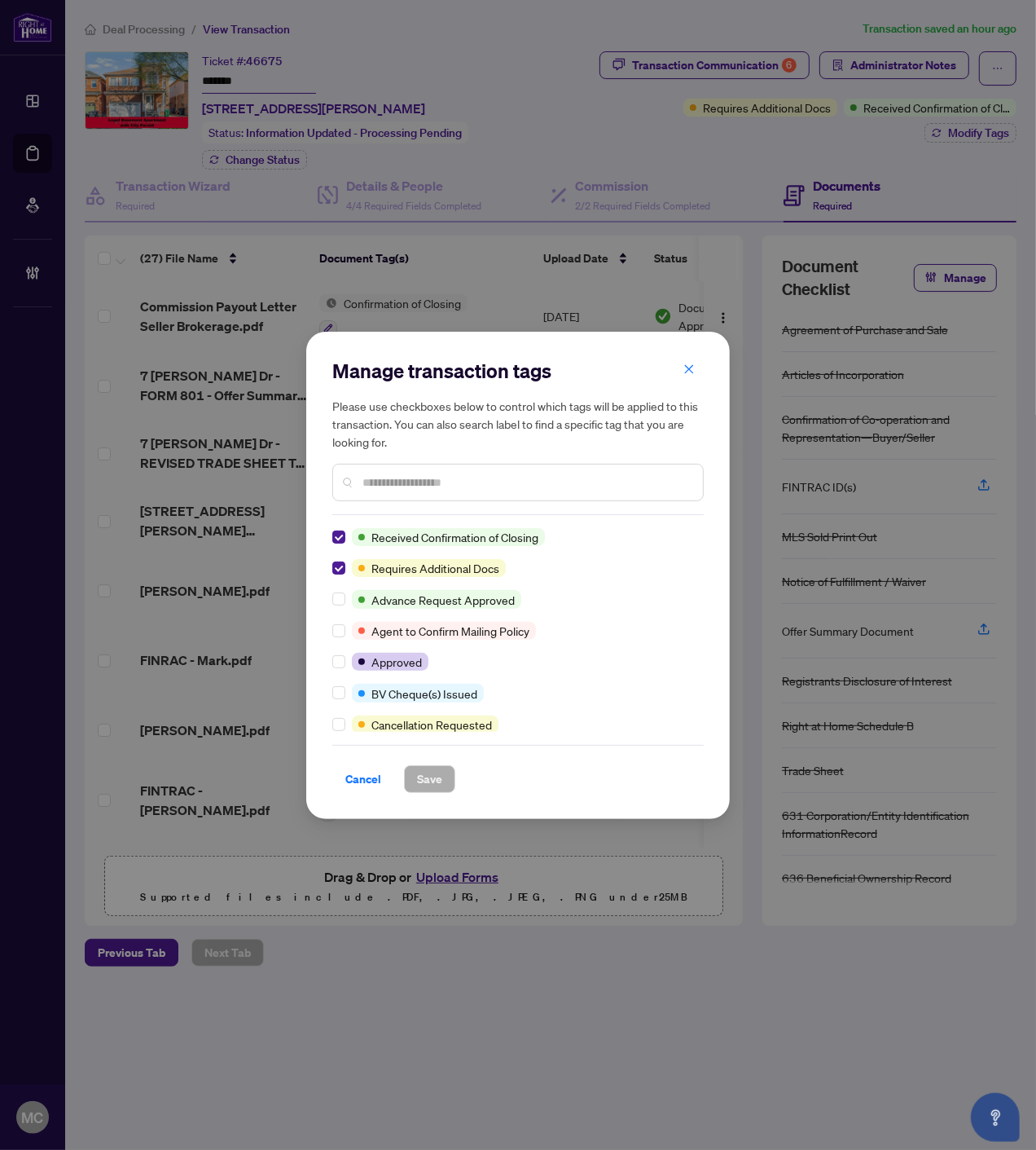
click at [345, 533] on div at bounding box center [342, 537] width 20 height 18
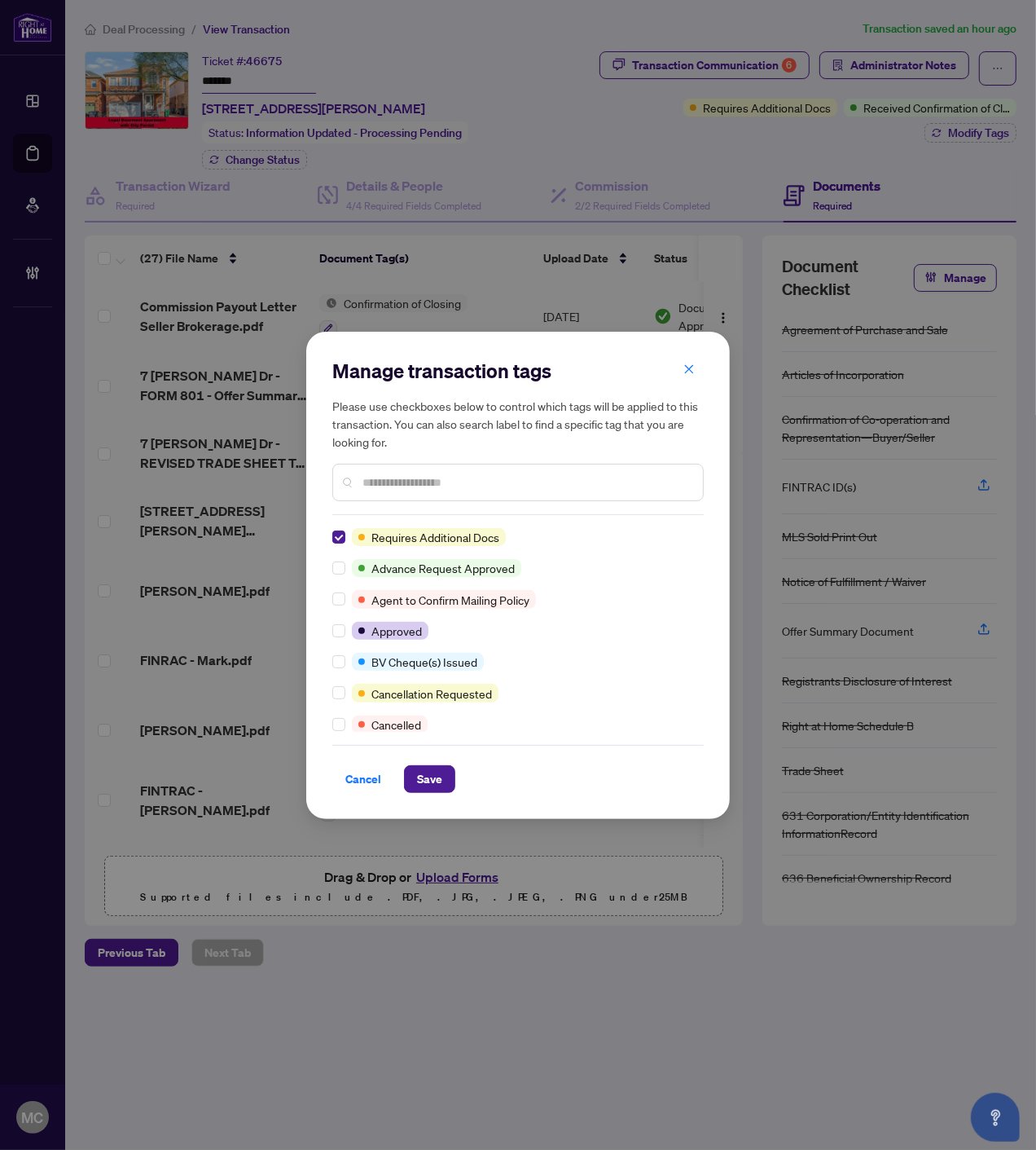
click at [419, 480] on input "text" at bounding box center [526, 482] width 328 height 18
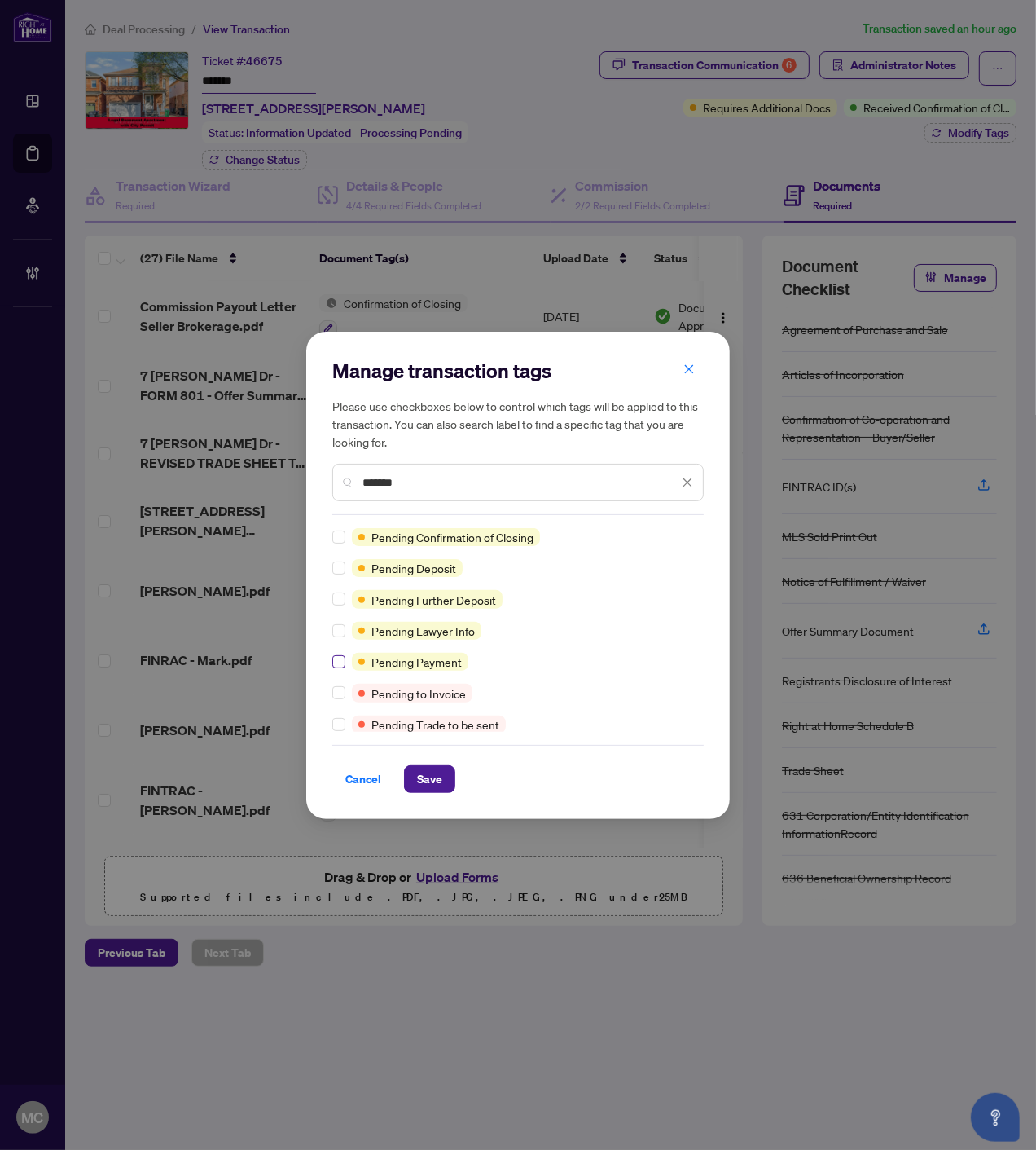
type input "*******"
click at [422, 770] on span "Save" at bounding box center [429, 779] width 25 height 26
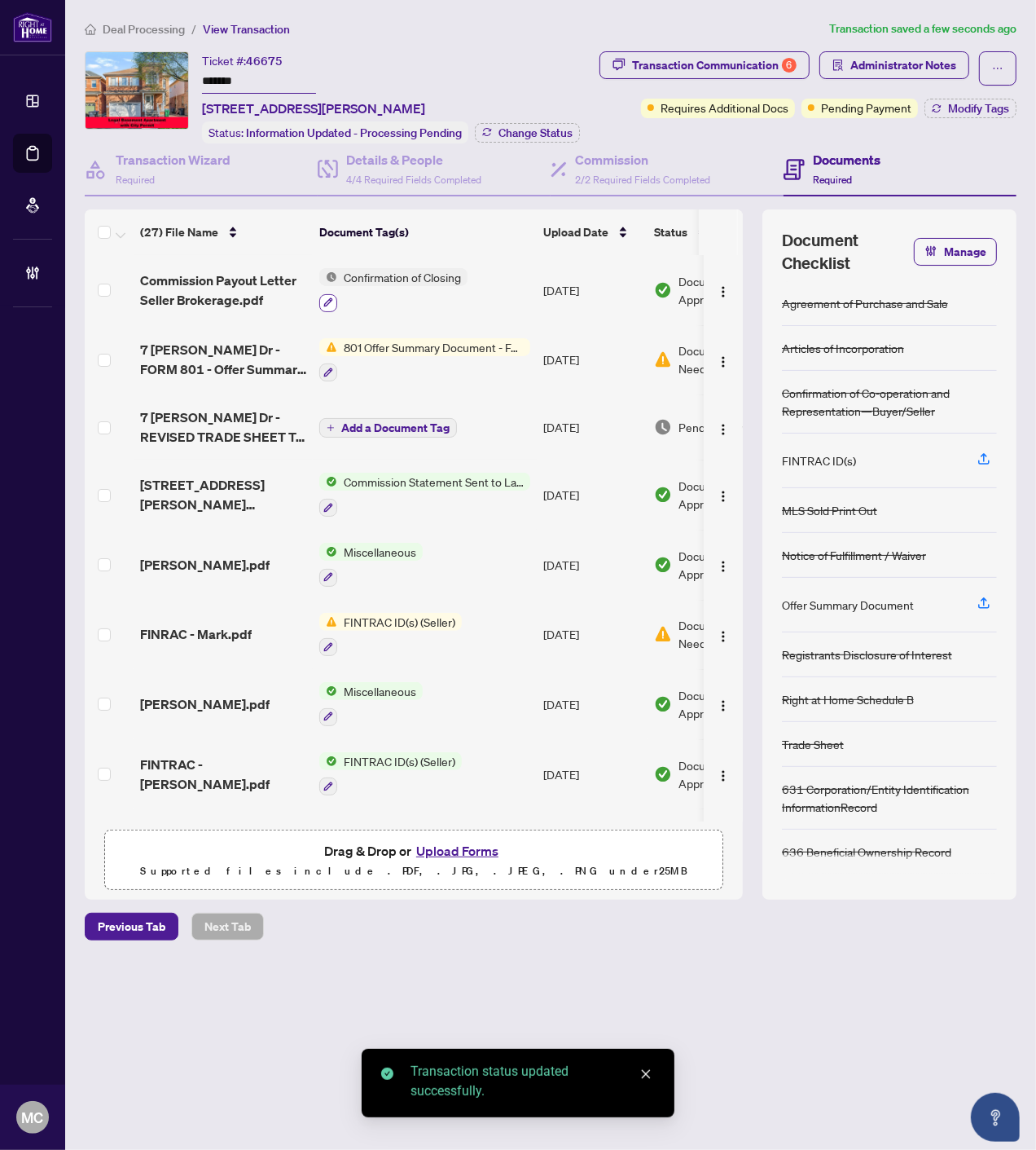
click at [331, 297] on icon "button" at bounding box center [328, 302] width 10 height 10
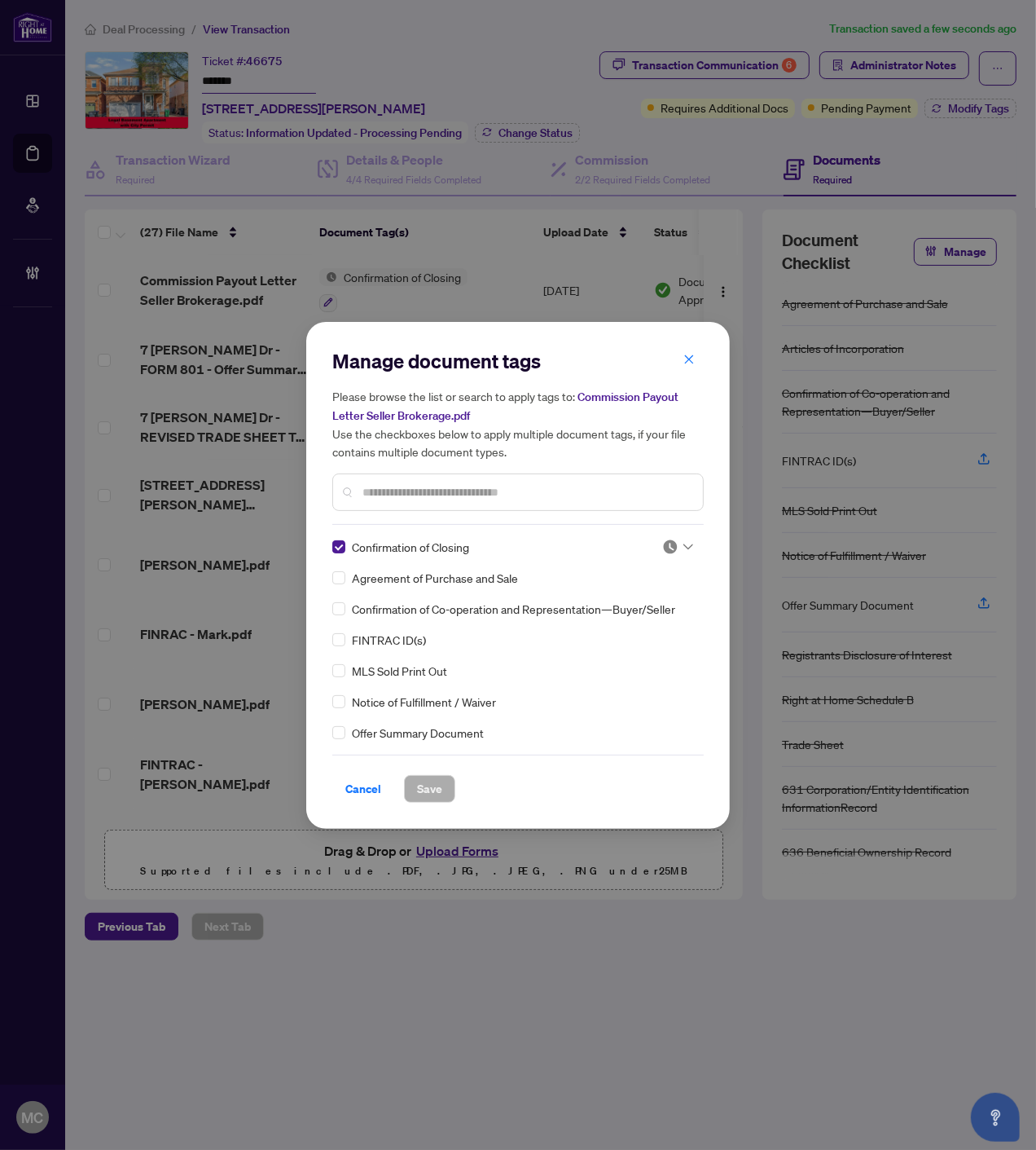
click at [673, 540] on img at bounding box center [670, 546] width 16 height 16
drag, startPoint x: 616, startPoint y: 624, endPoint x: 494, endPoint y: 767, distance: 188.0
click at [616, 625] on div "Approved" at bounding box center [624, 624] width 104 height 18
click at [434, 778] on span "Save" at bounding box center [429, 789] width 25 height 26
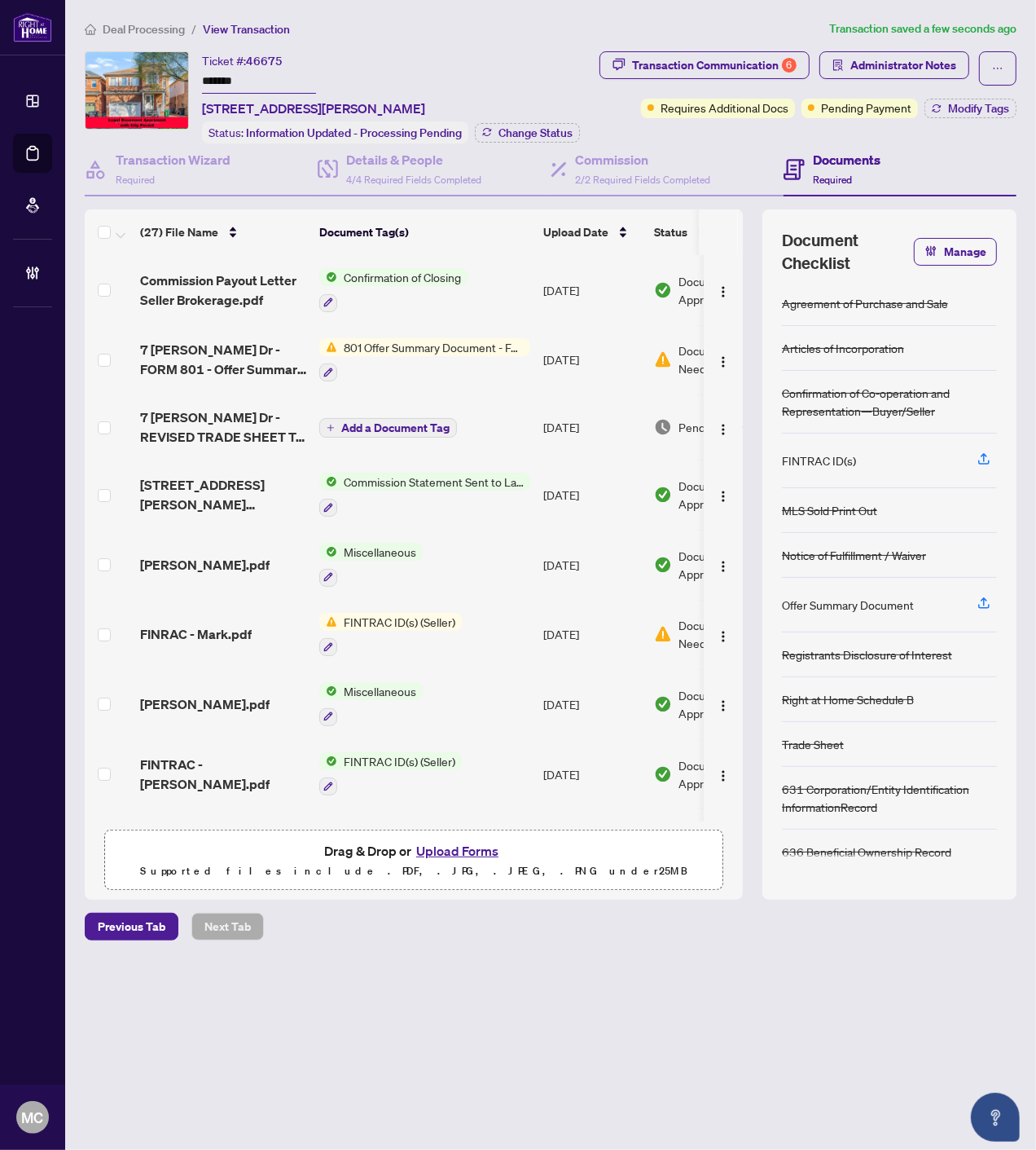
click at [134, 29] on span "Deal Processing" at bounding box center [143, 29] width 82 height 15
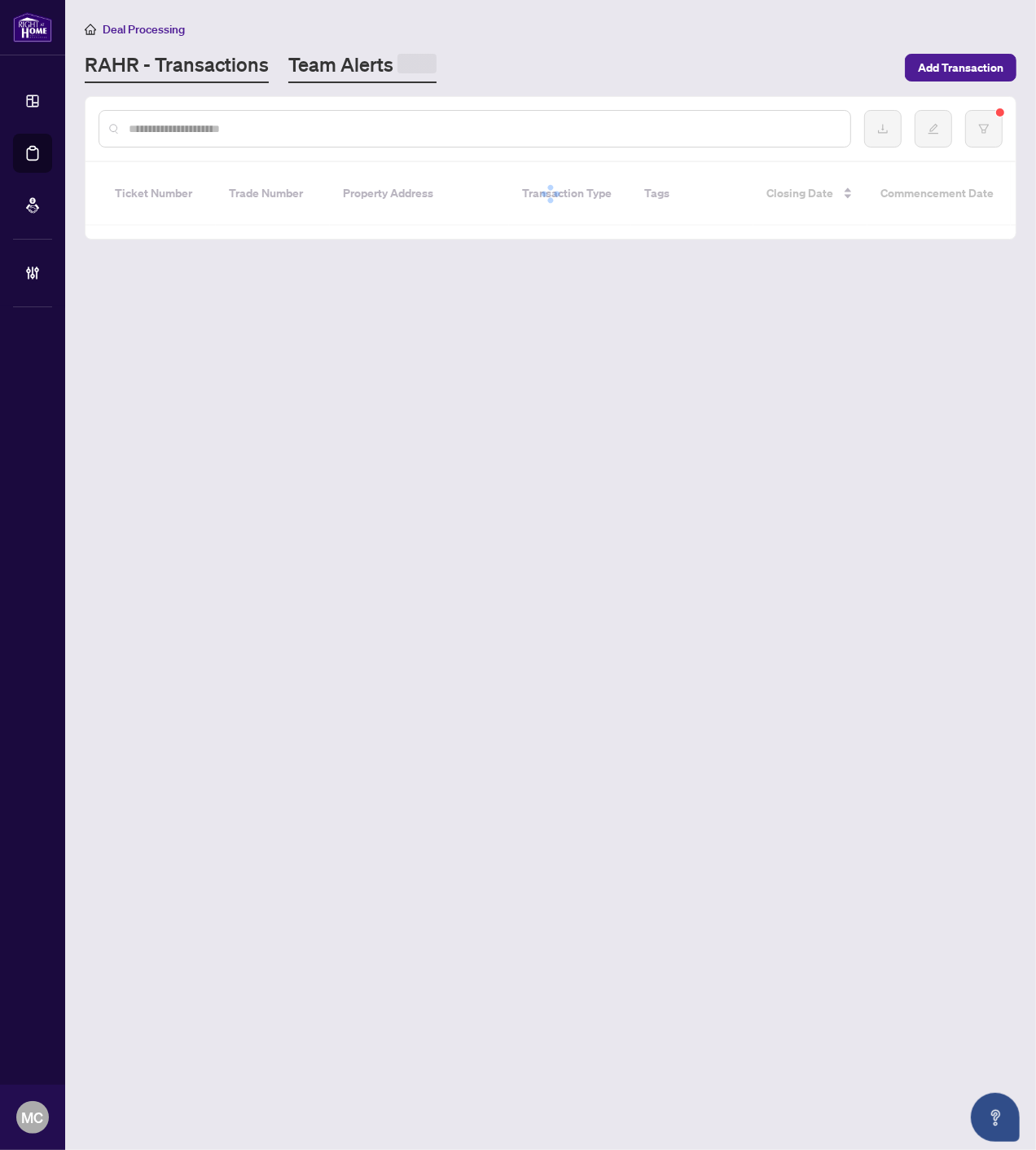
click at [326, 69] on link "Team Alerts" at bounding box center [362, 67] width 148 height 32
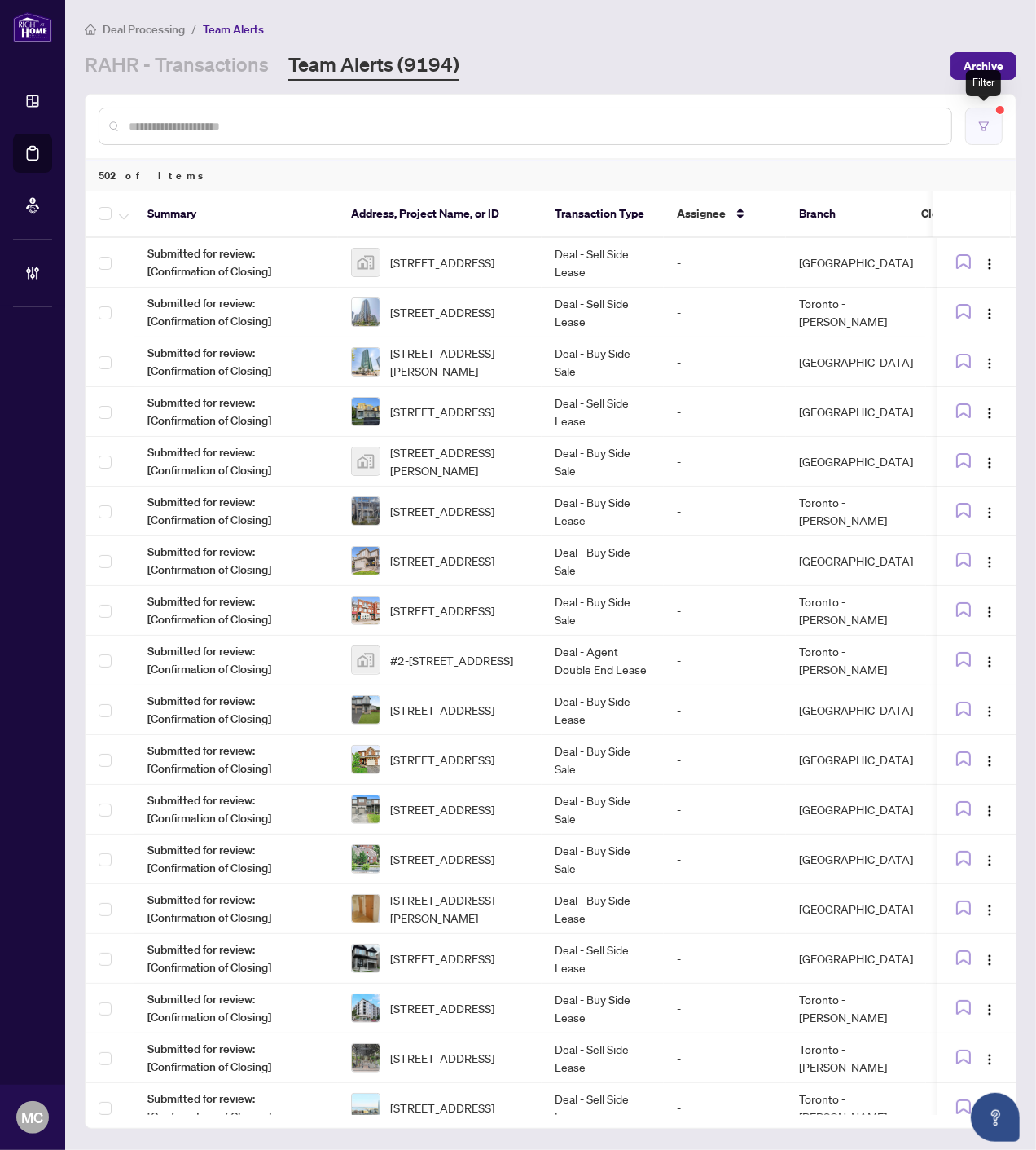
click at [981, 121] on icon "filter" at bounding box center [983, 126] width 10 height 9
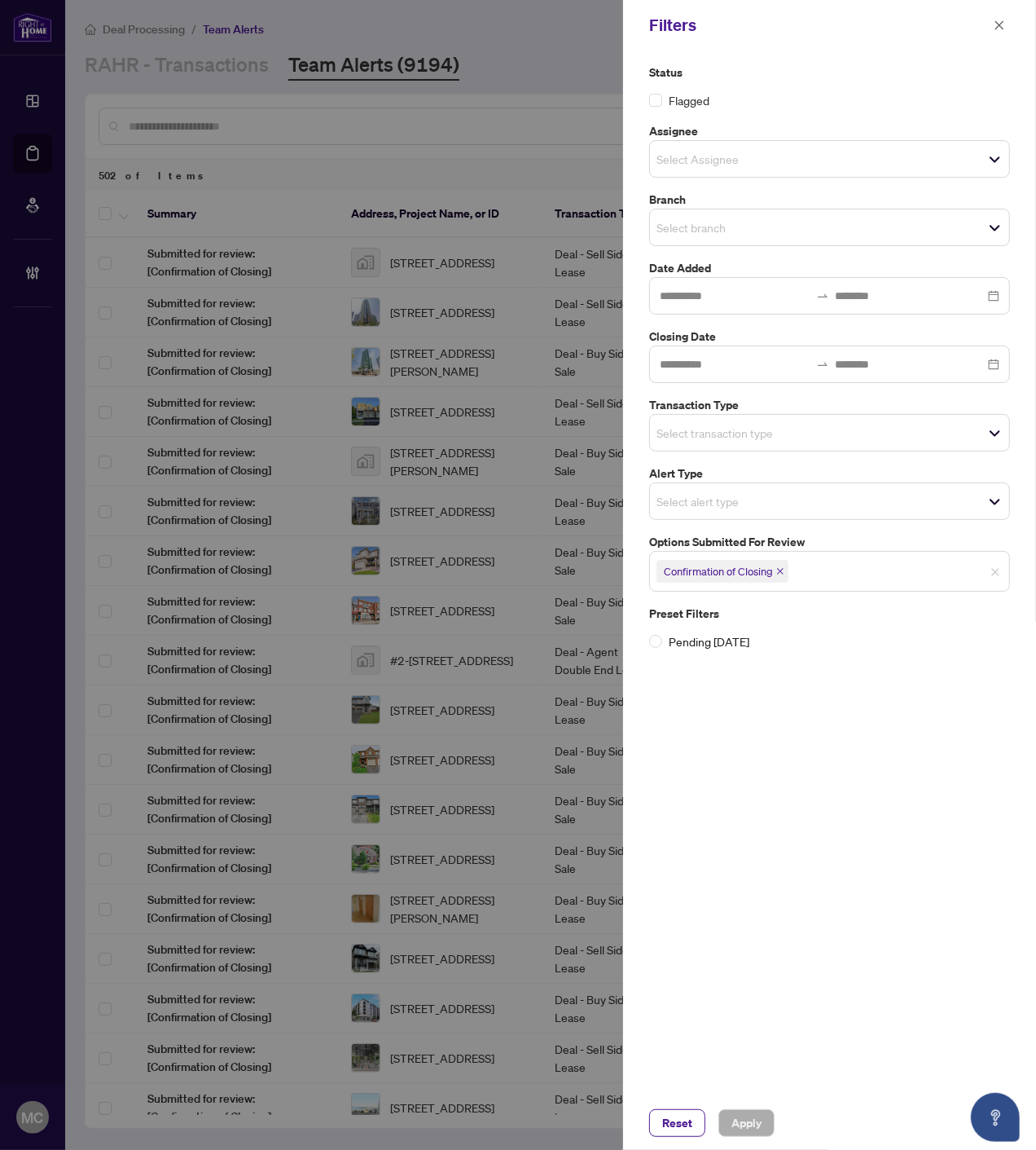
click at [762, 439] on input "search" at bounding box center [713, 433] width 114 height 20
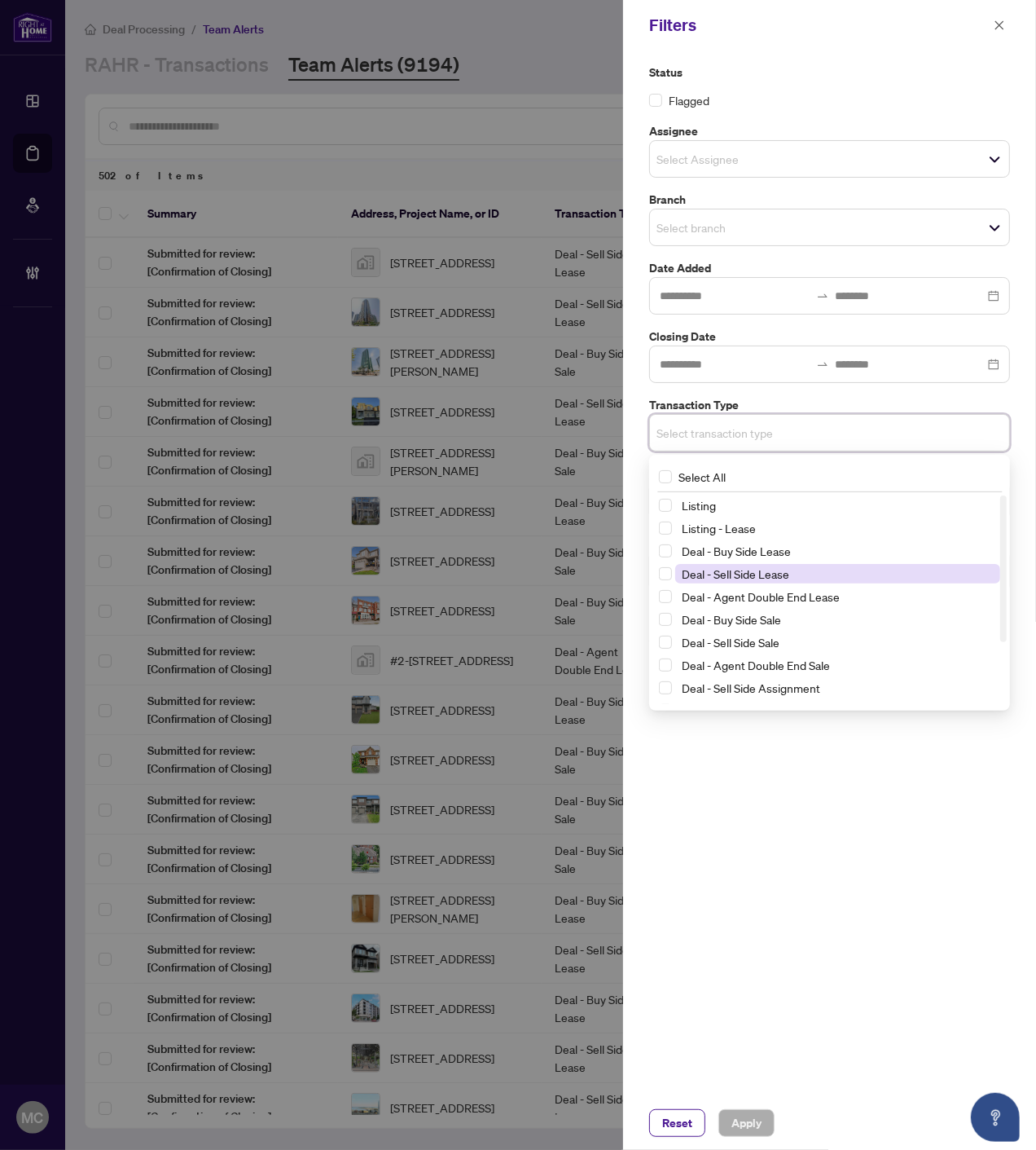
click at [737, 572] on span "Deal - Sell Side Lease" at bounding box center [735, 573] width 108 height 15
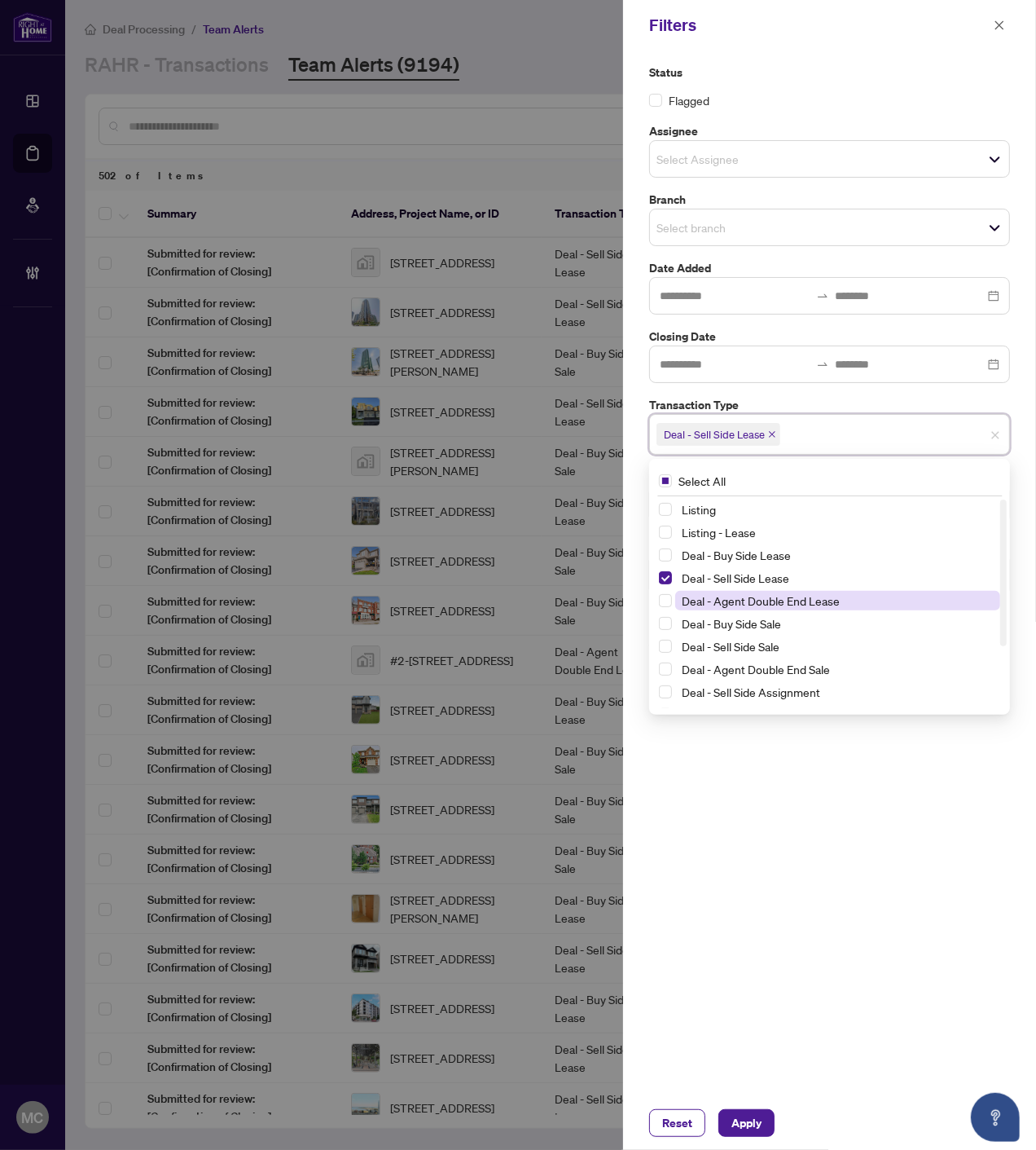
click at [741, 603] on span "Deal - Agent Double End Lease" at bounding box center [760, 600] width 158 height 15
click at [743, 639] on span "Deal - Sell Side Sale" at bounding box center [730, 646] width 98 height 15
click at [750, 672] on span "Deal - Agent Double End Sale" at bounding box center [755, 669] width 148 height 15
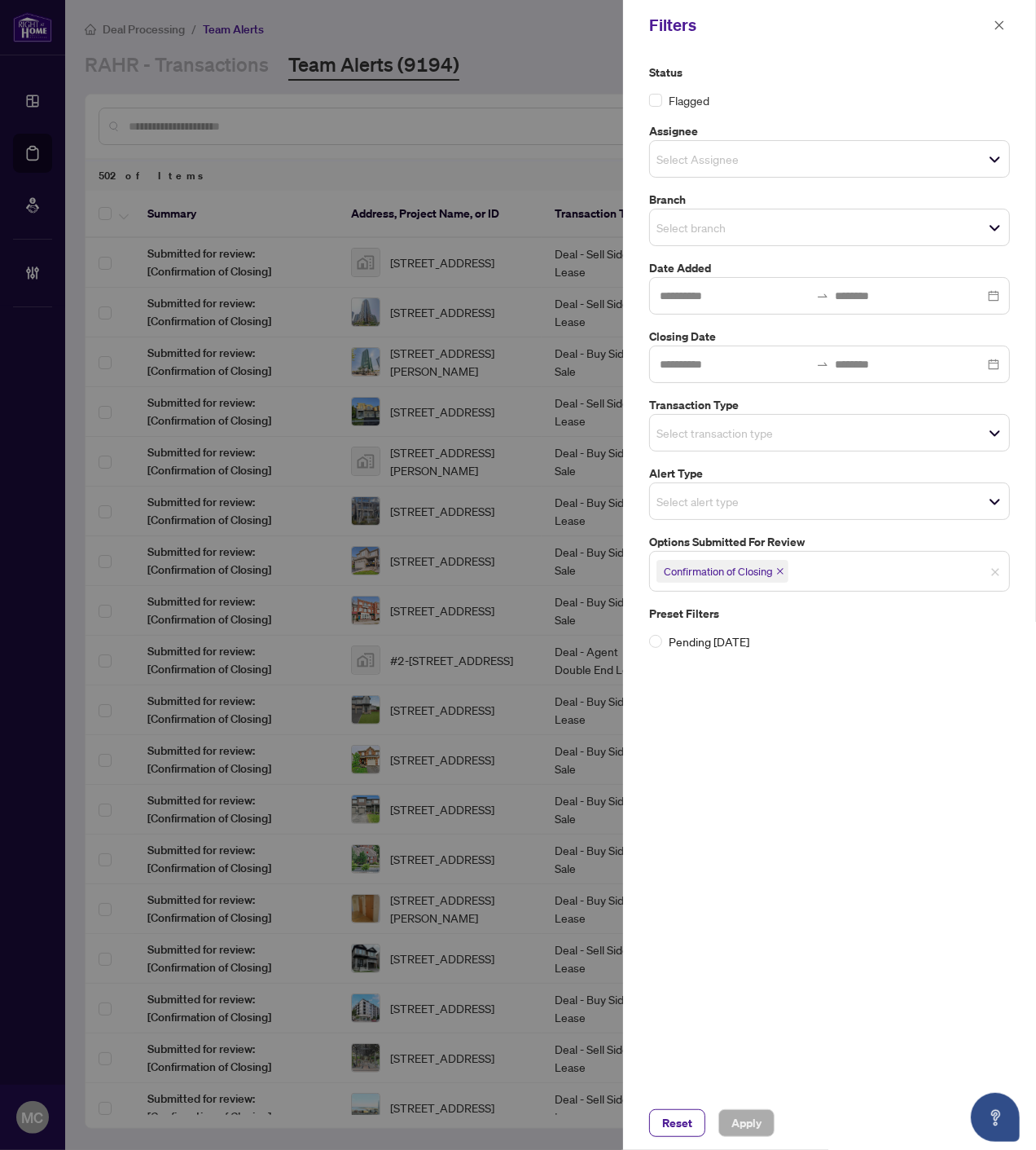
click at [986, 18] on div "Filters" at bounding box center [819, 25] width 340 height 24
click at [998, 20] on icon "close" at bounding box center [999, 25] width 11 height 11
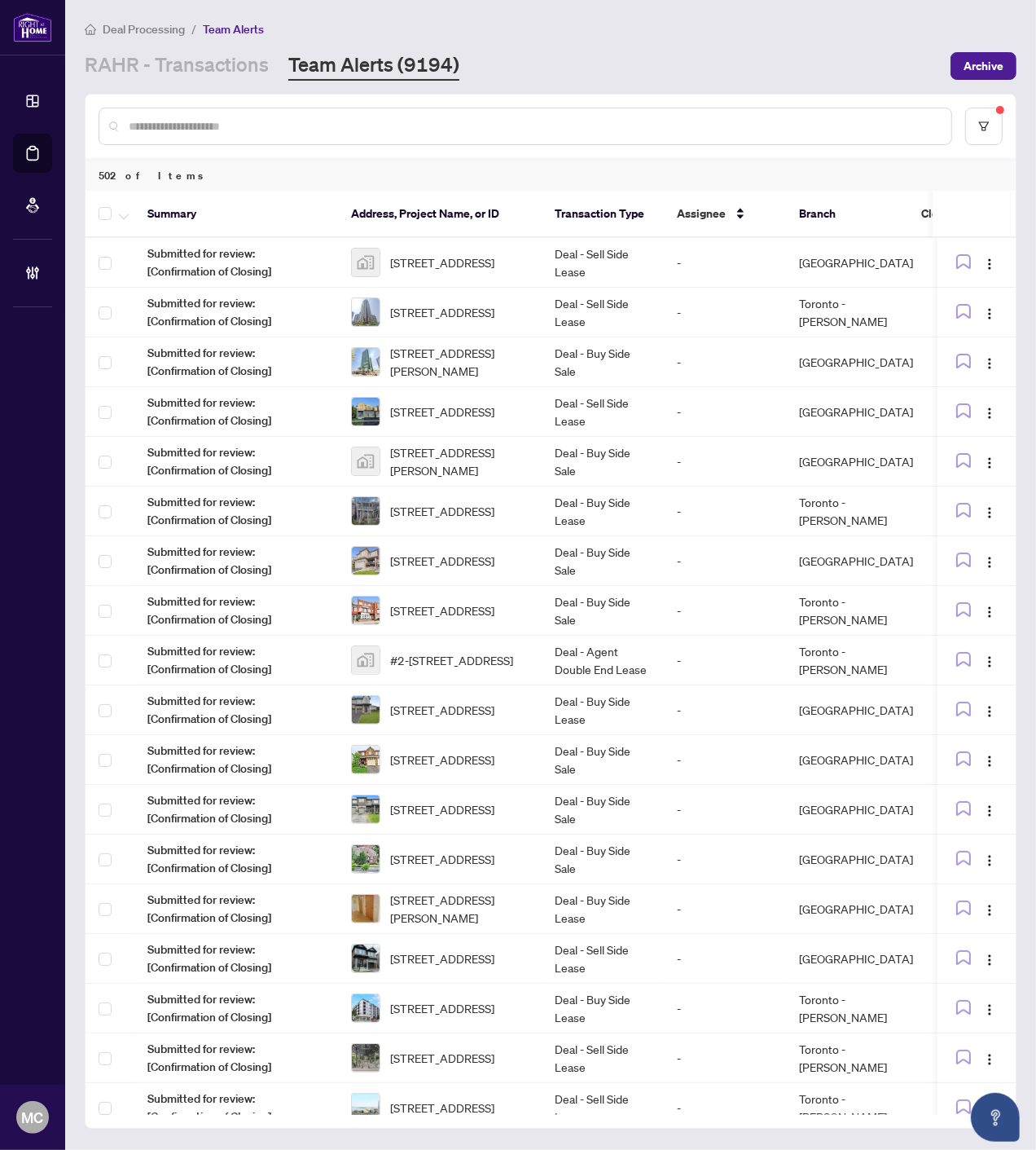
drag, startPoint x: 172, startPoint y: 78, endPoint x: 492, endPoint y: 238, distance: 357.8
click at [172, 78] on link "RAHR - Transactions" at bounding box center [177, 66] width 184 height 29
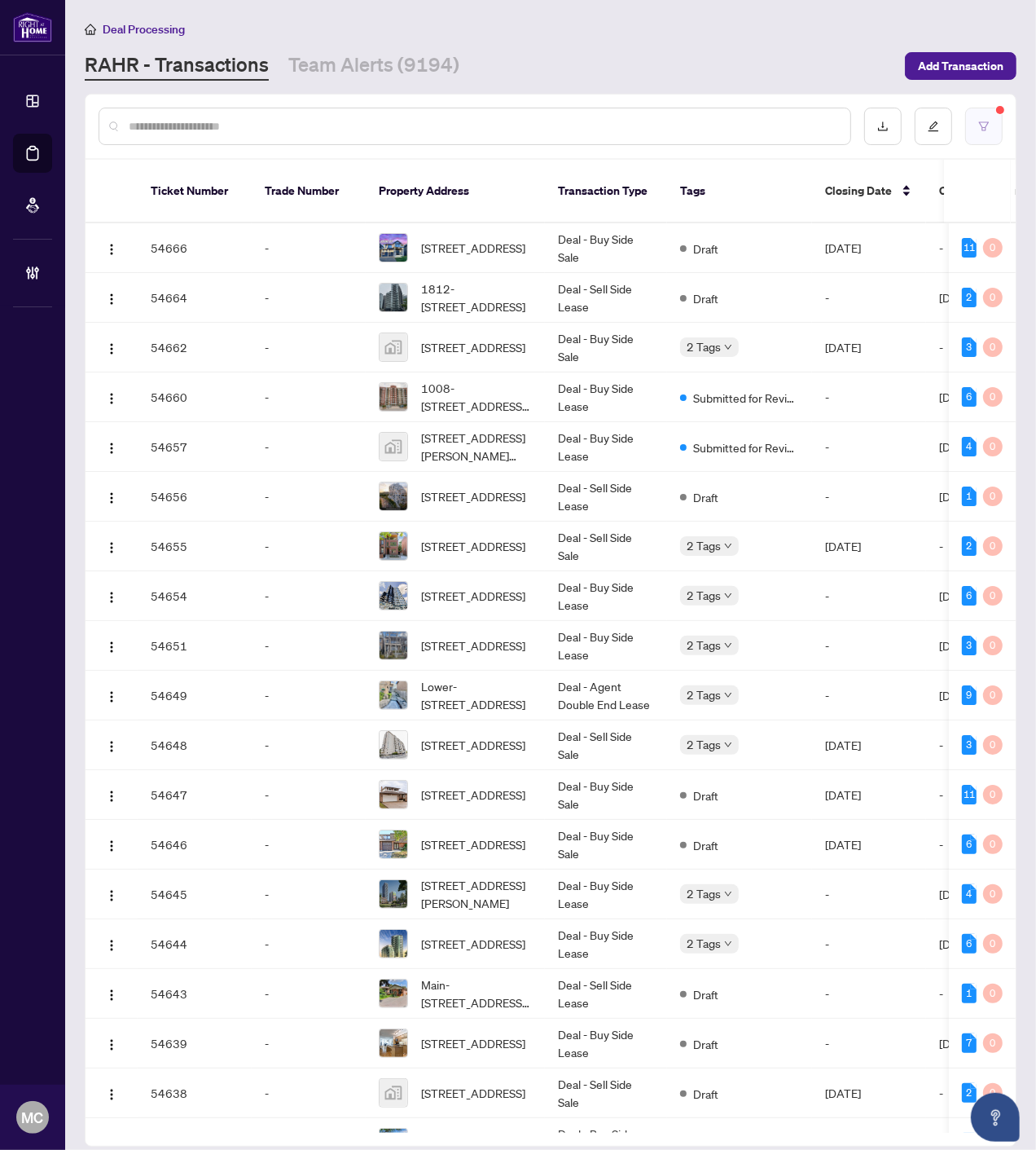
click at [981, 121] on icon "filter" at bounding box center [983, 126] width 11 height 11
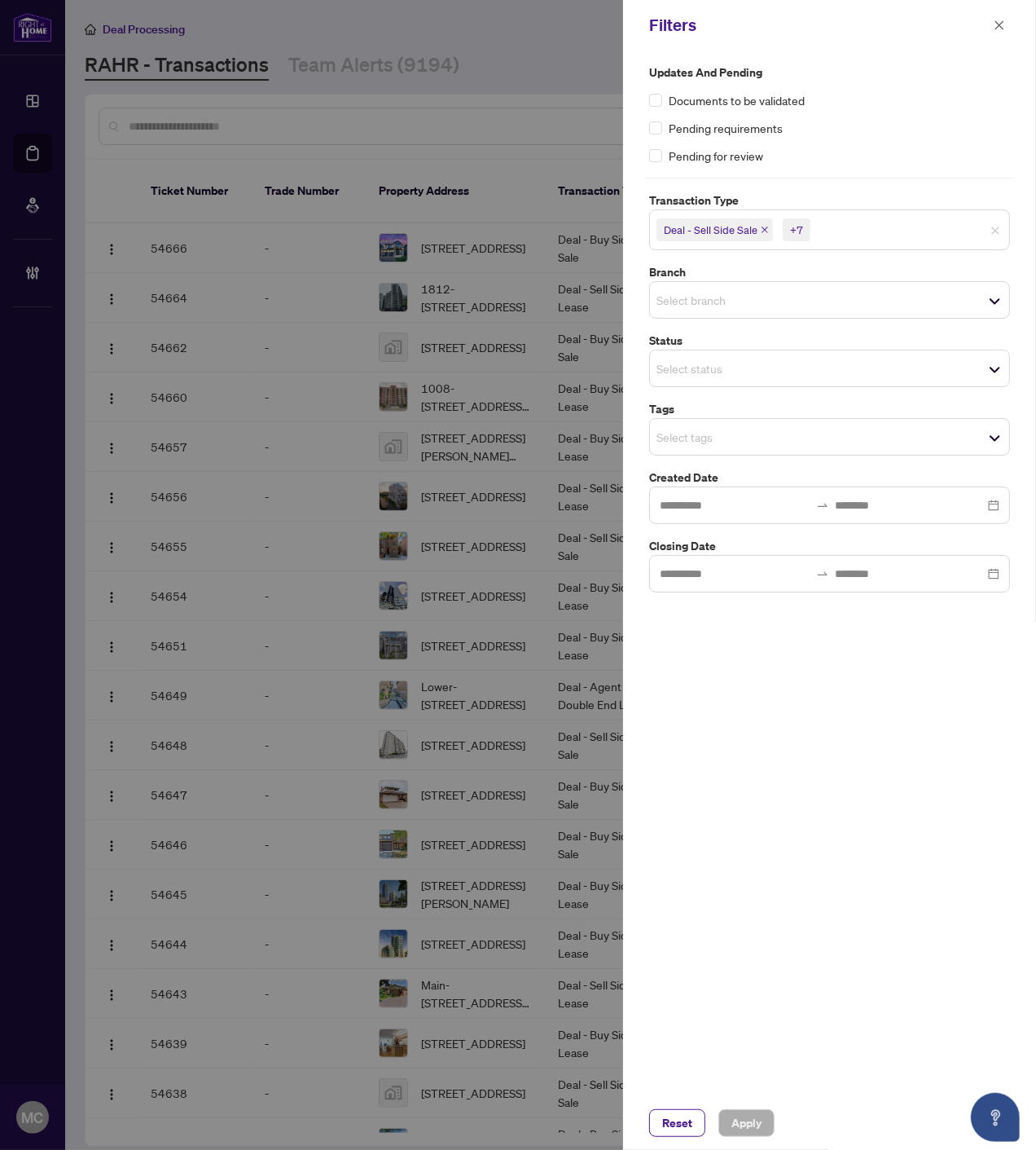
click at [733, 428] on input "search" at bounding box center [713, 436] width 114 height 20
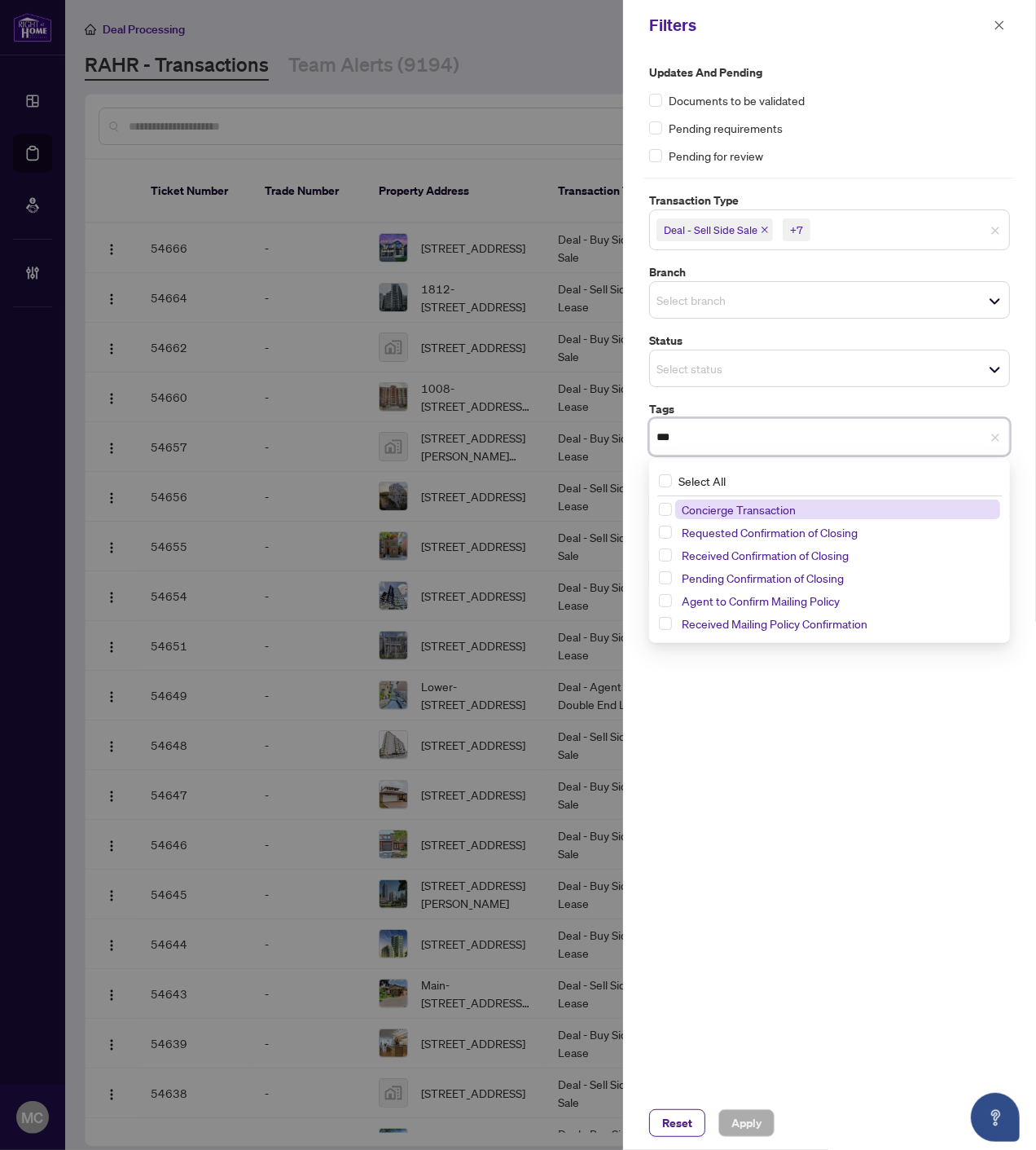
type input "****"
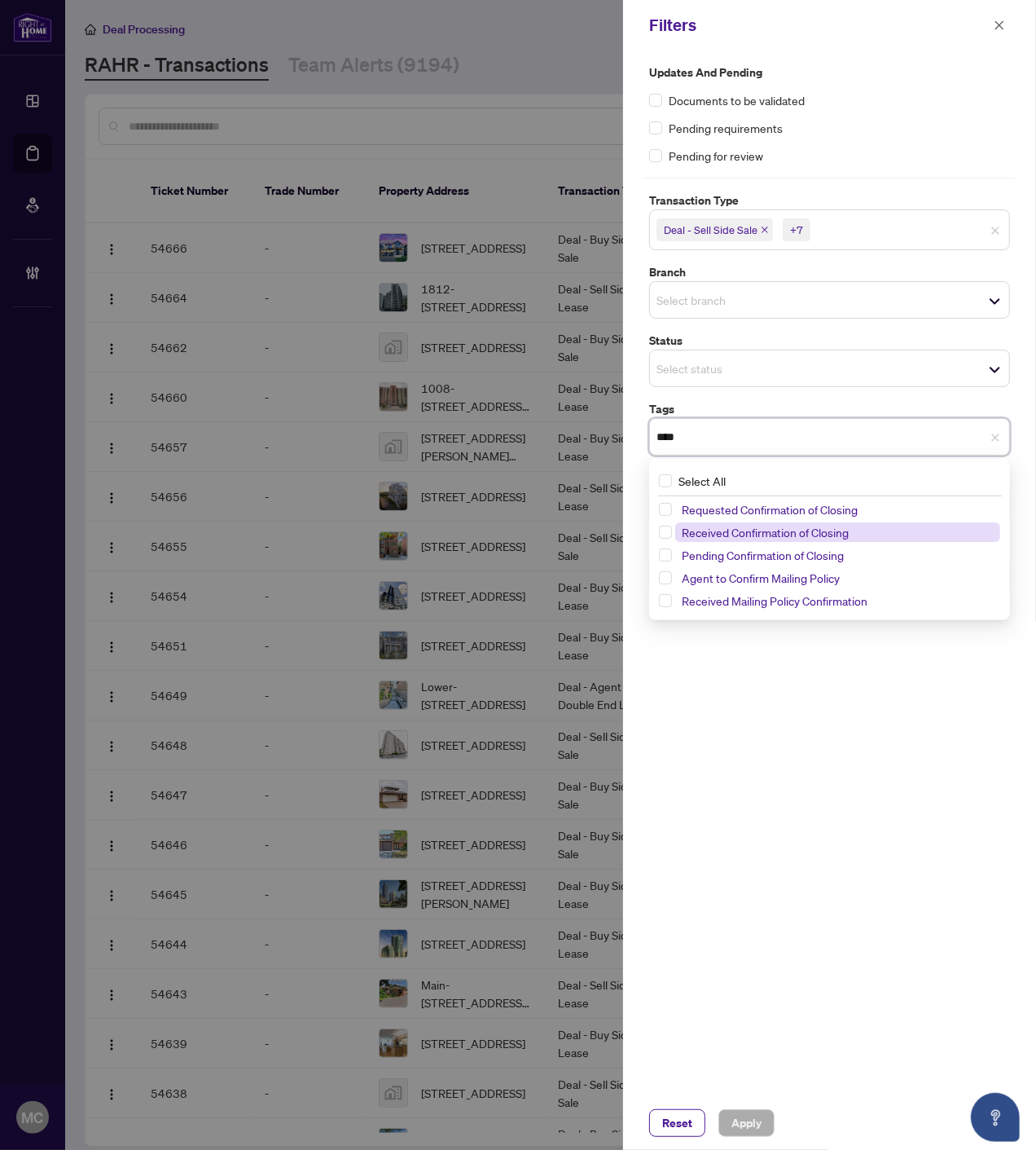
click at [695, 533] on span "Received Confirmation of Closing" at bounding box center [765, 532] width 167 height 15
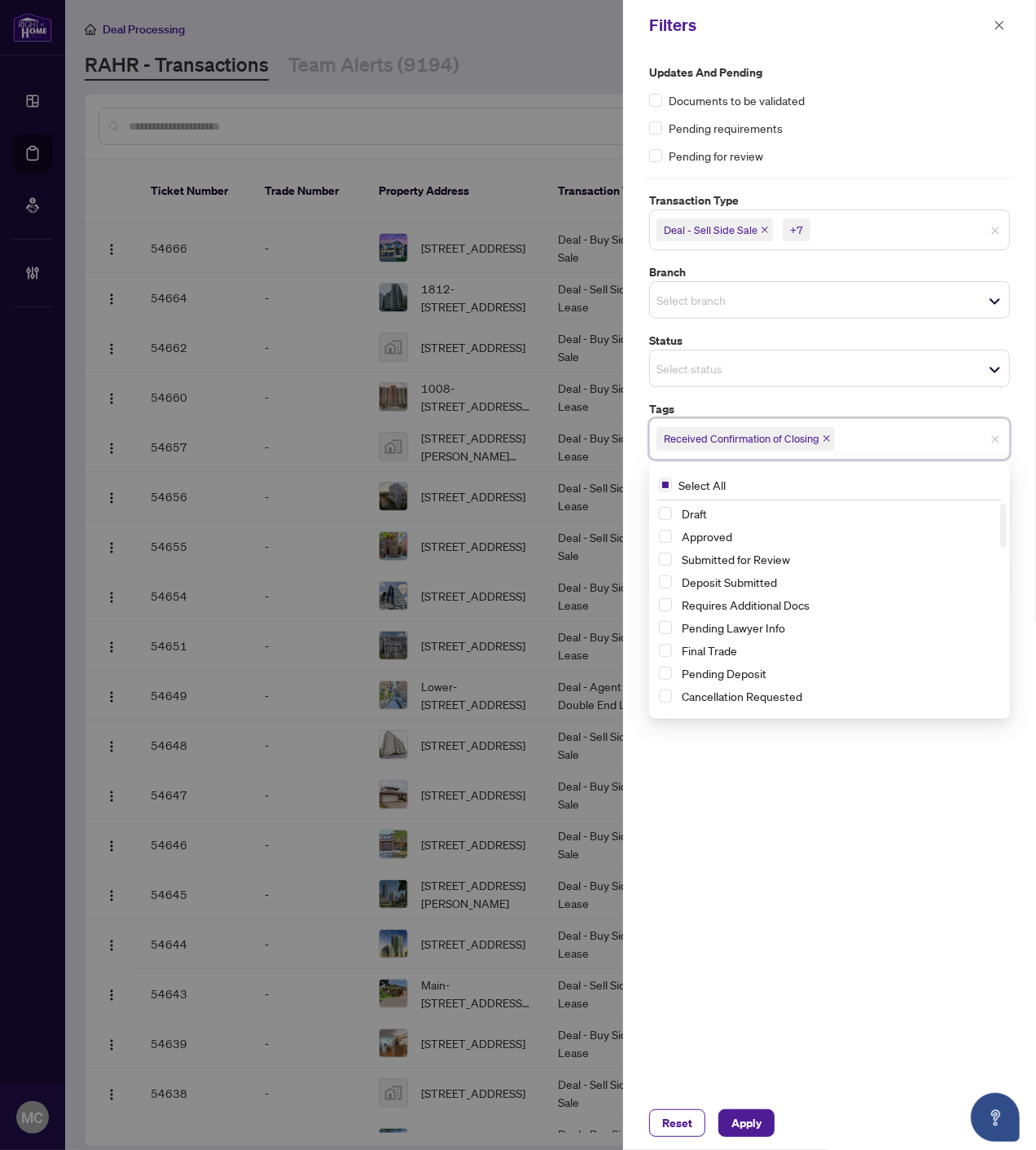
click at [869, 230] on input "search" at bounding box center [871, 230] width 114 height 20
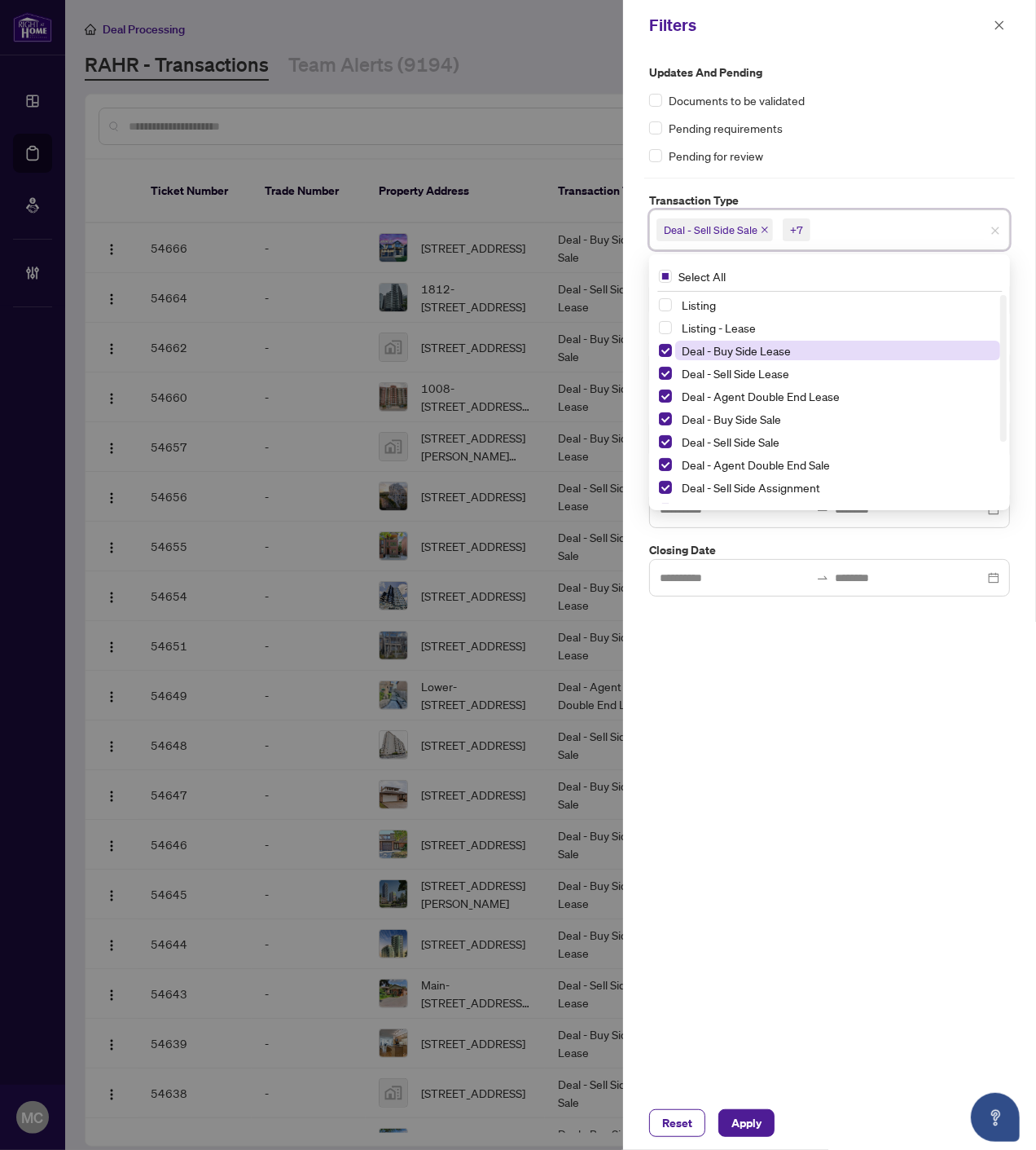
click at [745, 344] on span "Deal - Buy Side Lease" at bounding box center [736, 350] width 109 height 15
click at [749, 376] on span "Deal - Sell Side Lease" at bounding box center [735, 373] width 108 height 15
drag, startPoint x: 748, startPoint y: 395, endPoint x: 744, endPoint y: 417, distance: 22.4
click at [748, 394] on span "Deal - Agent Double End Lease" at bounding box center [760, 395] width 158 height 15
click at [735, 416] on span "Deal - Buy Side Sale" at bounding box center [731, 419] width 100 height 15
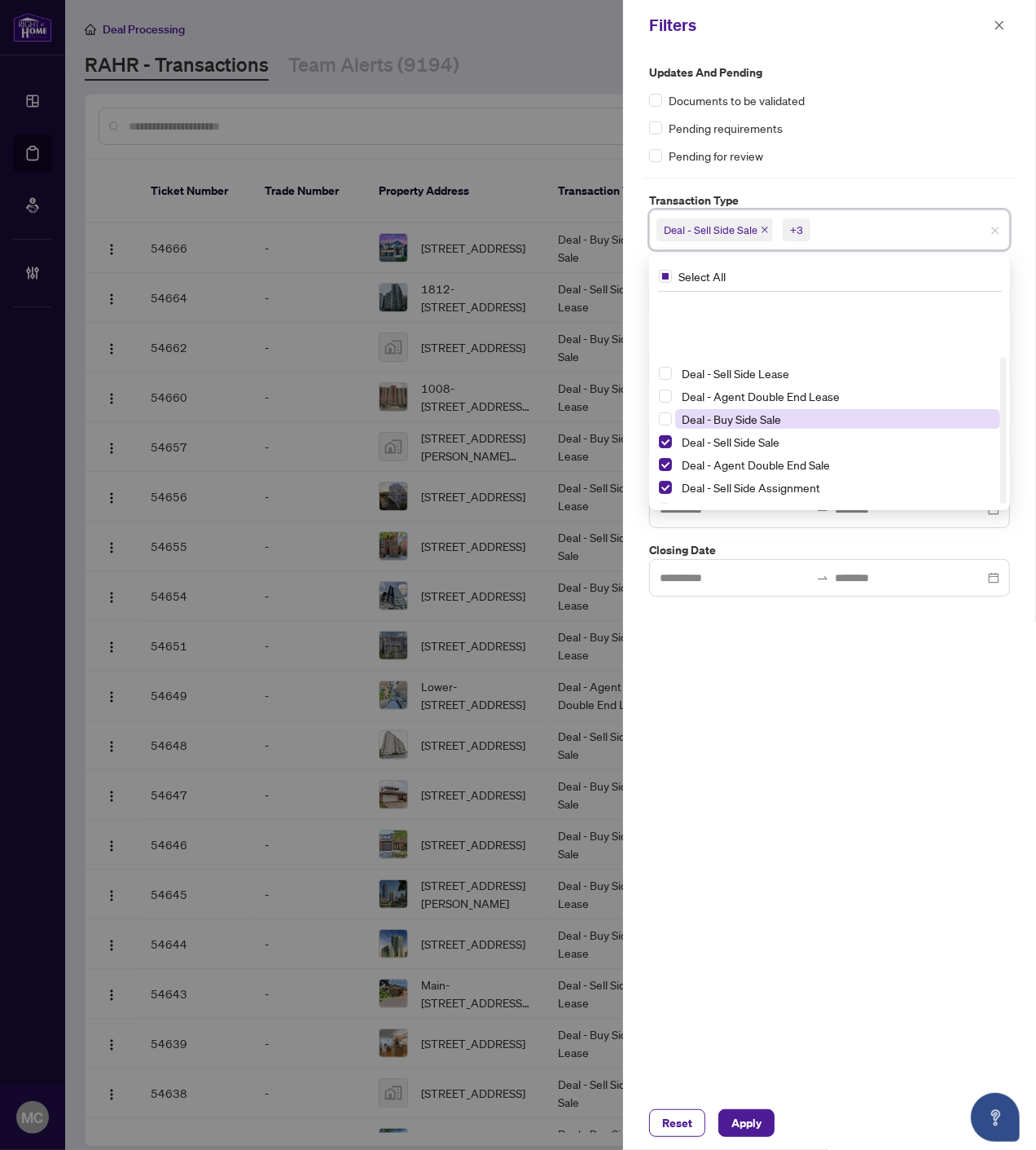
scroll to position [88, 0]
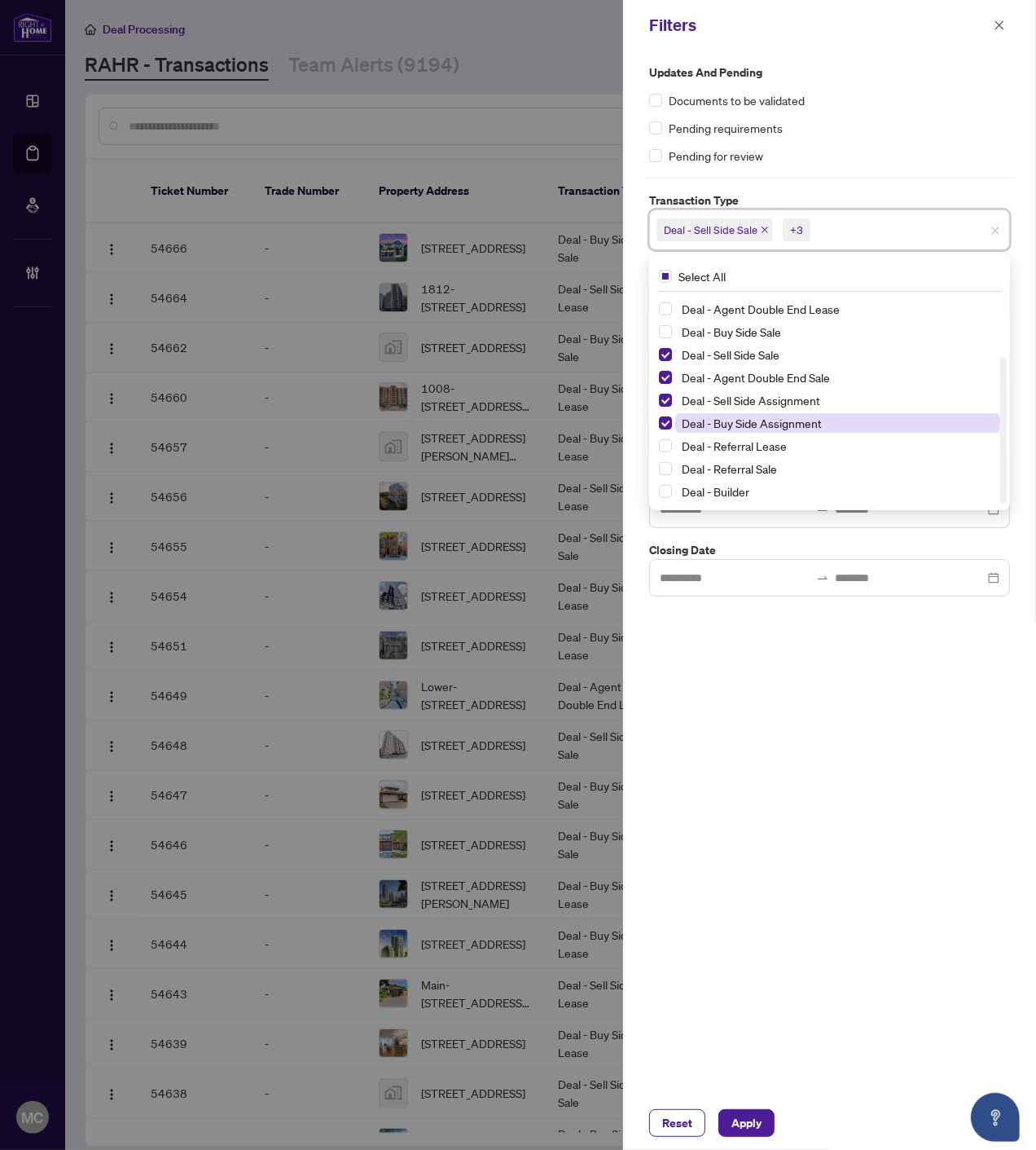
click at [750, 421] on span "Deal - Buy Side Assignment" at bounding box center [752, 422] width 140 height 15
click at [748, 1123] on span "Apply" at bounding box center [746, 1123] width 30 height 26
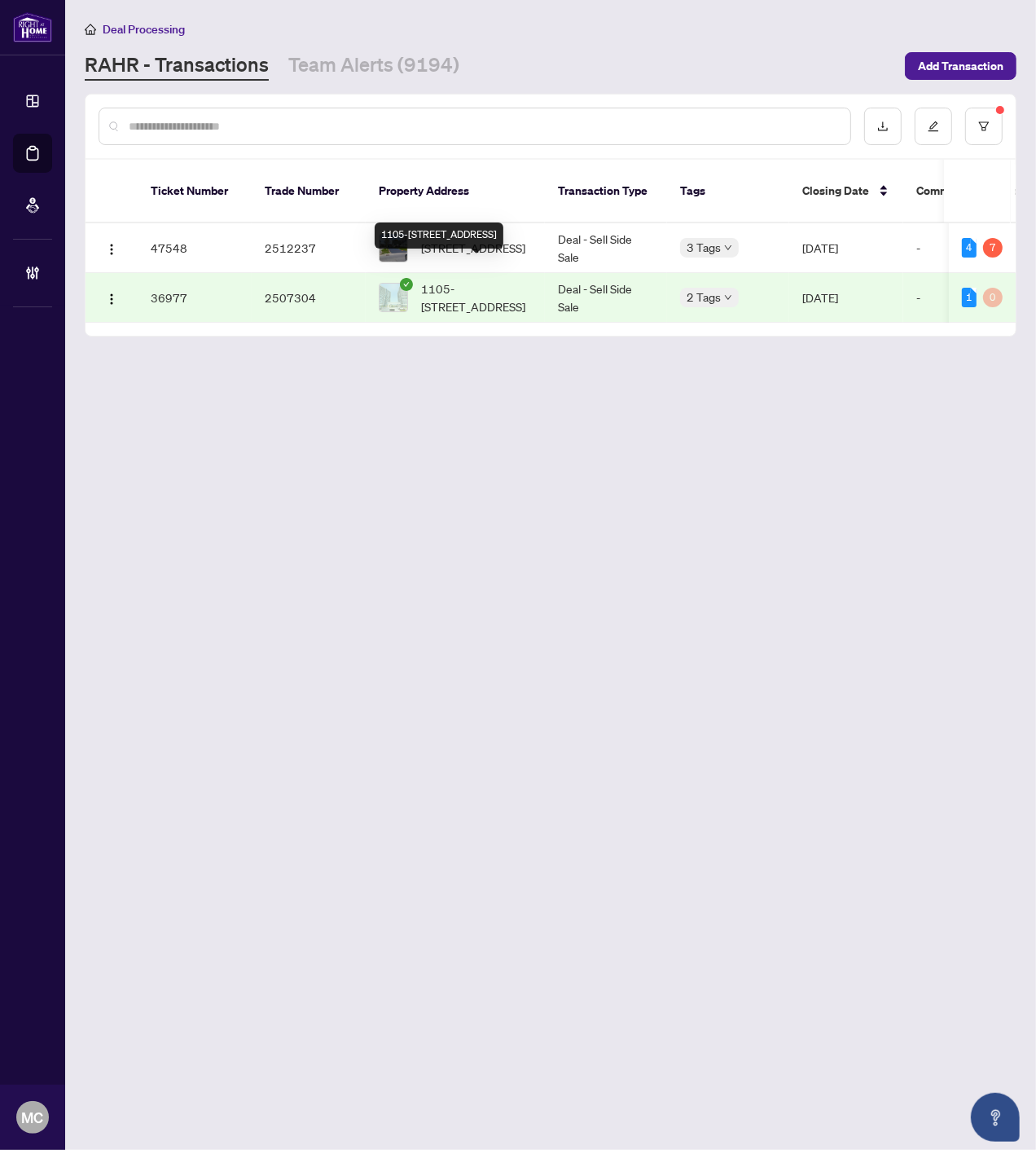
click at [441, 279] on span "1105-4675 Metcalfe Ave, Mississauga, Ontario L5M 0Z8, Canada" at bounding box center [477, 297] width 111 height 36
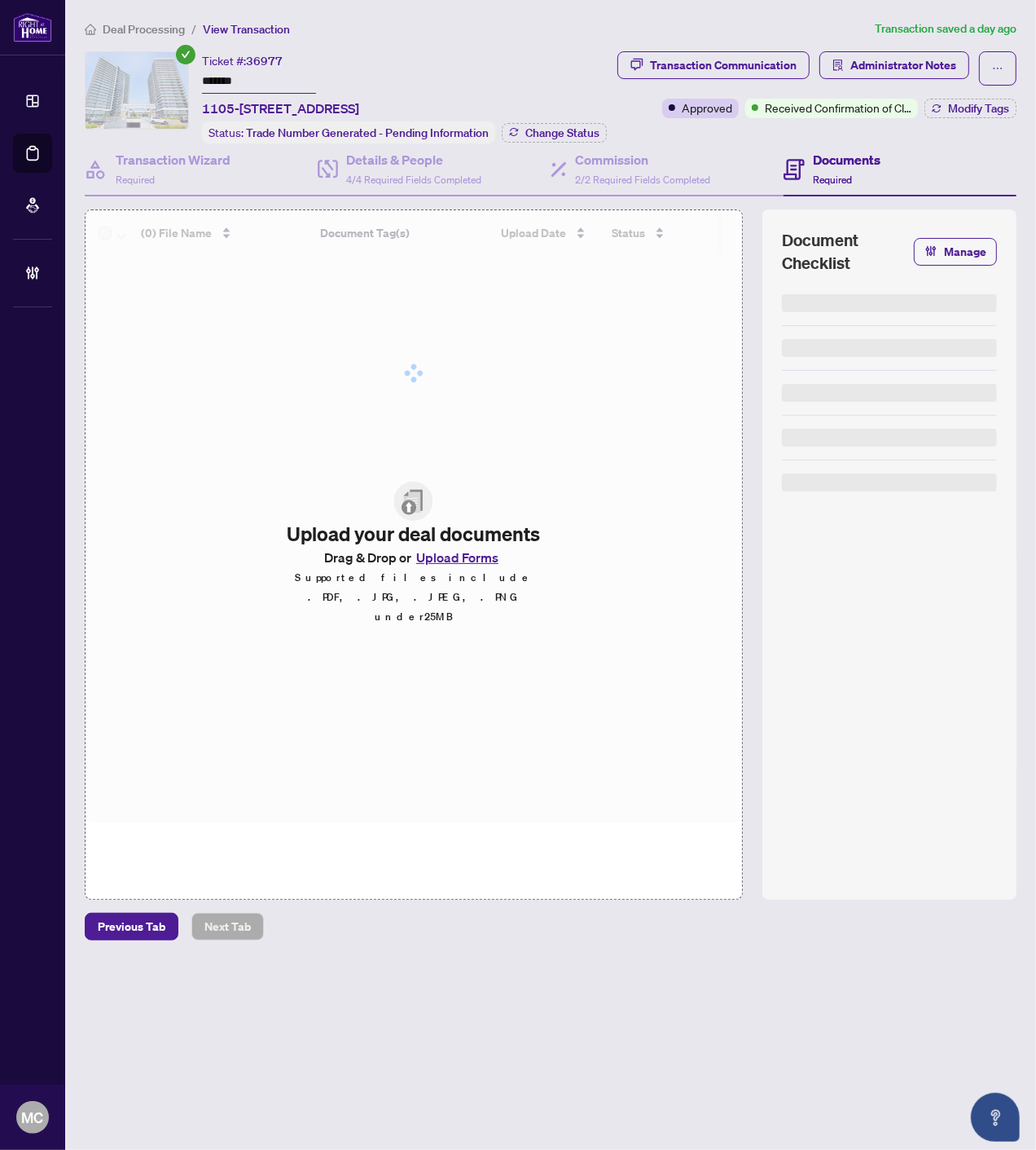
click at [220, 70] on input "*******" at bounding box center [259, 82] width 114 height 23
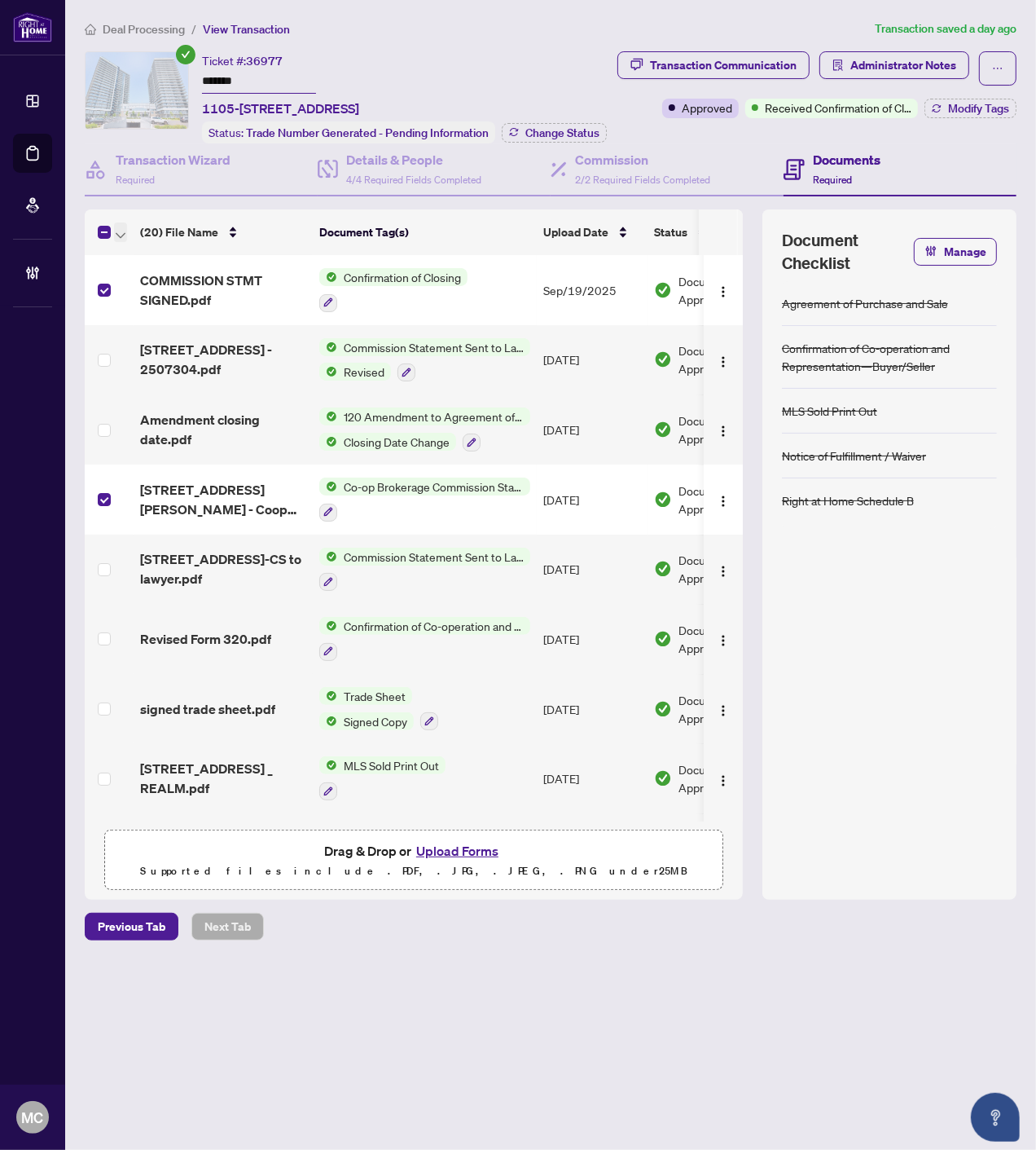
click at [119, 232] on icon "button" at bounding box center [120, 236] width 10 height 7
click at [141, 253] on span "Open Selected in New Tab(s)" at bounding box center [199, 258] width 145 height 18
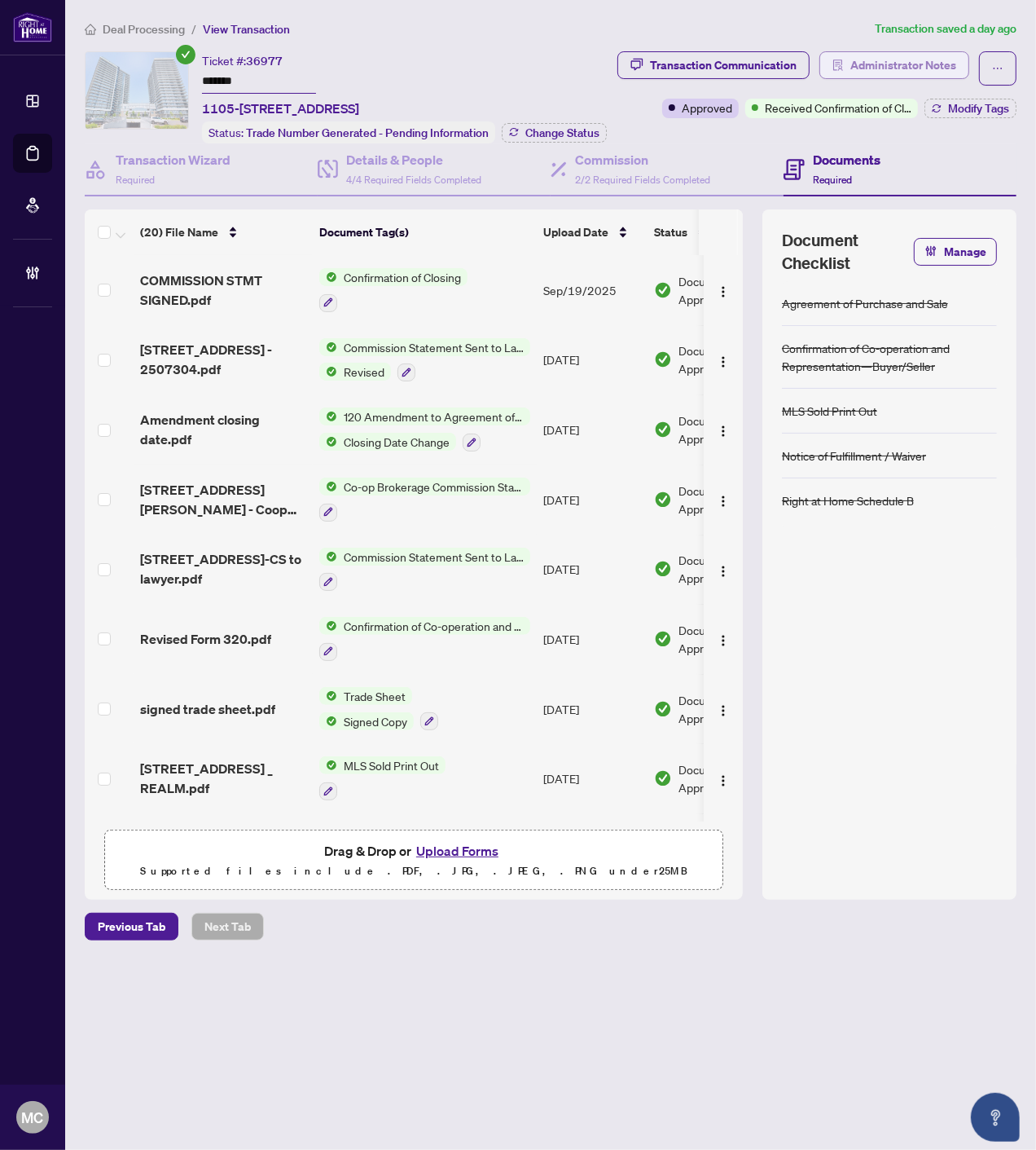
click at [931, 72] on span "Administrator Notes" at bounding box center [903, 65] width 106 height 26
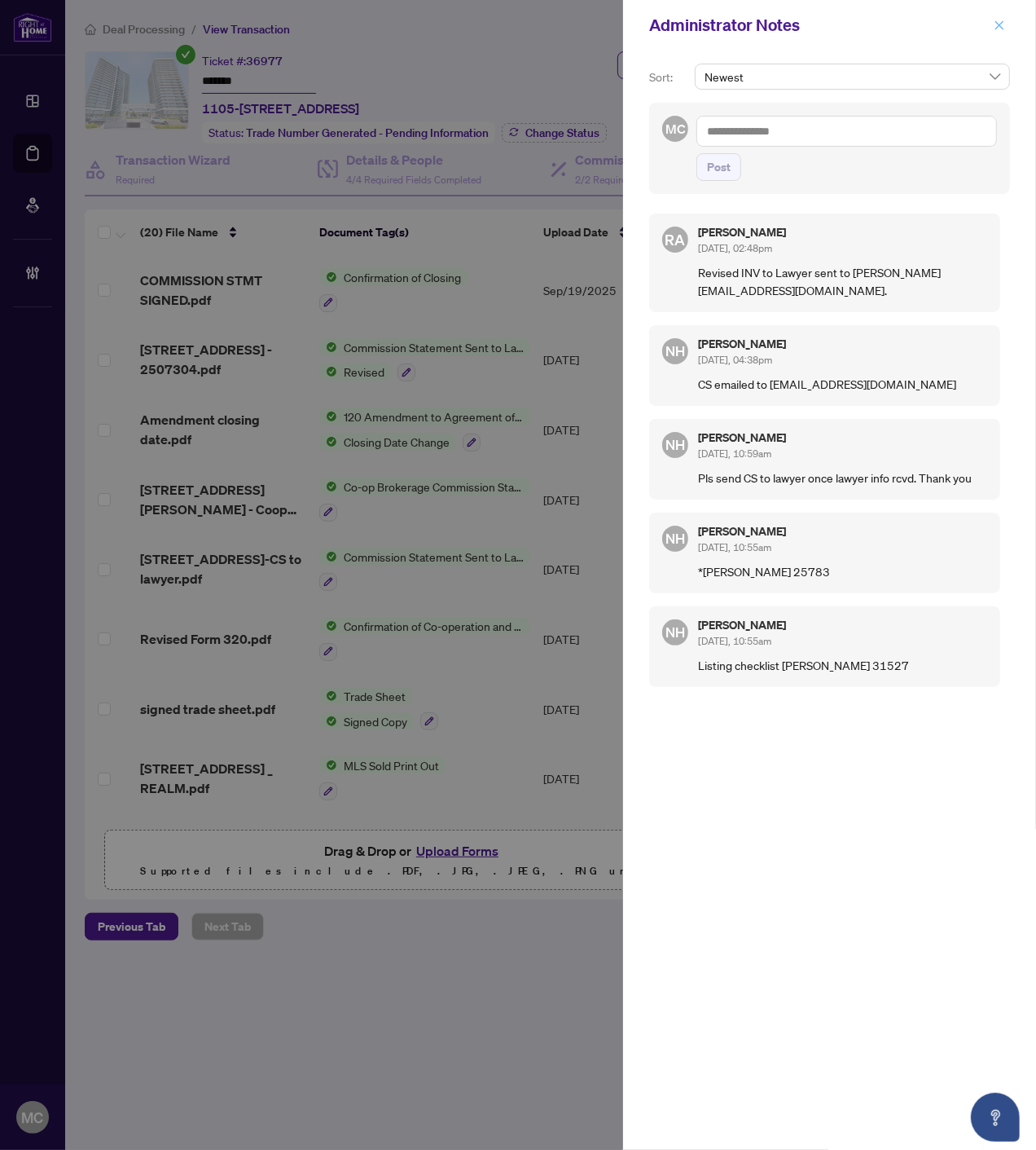
click at [1003, 27] on icon "close" at bounding box center [999, 25] width 11 height 11
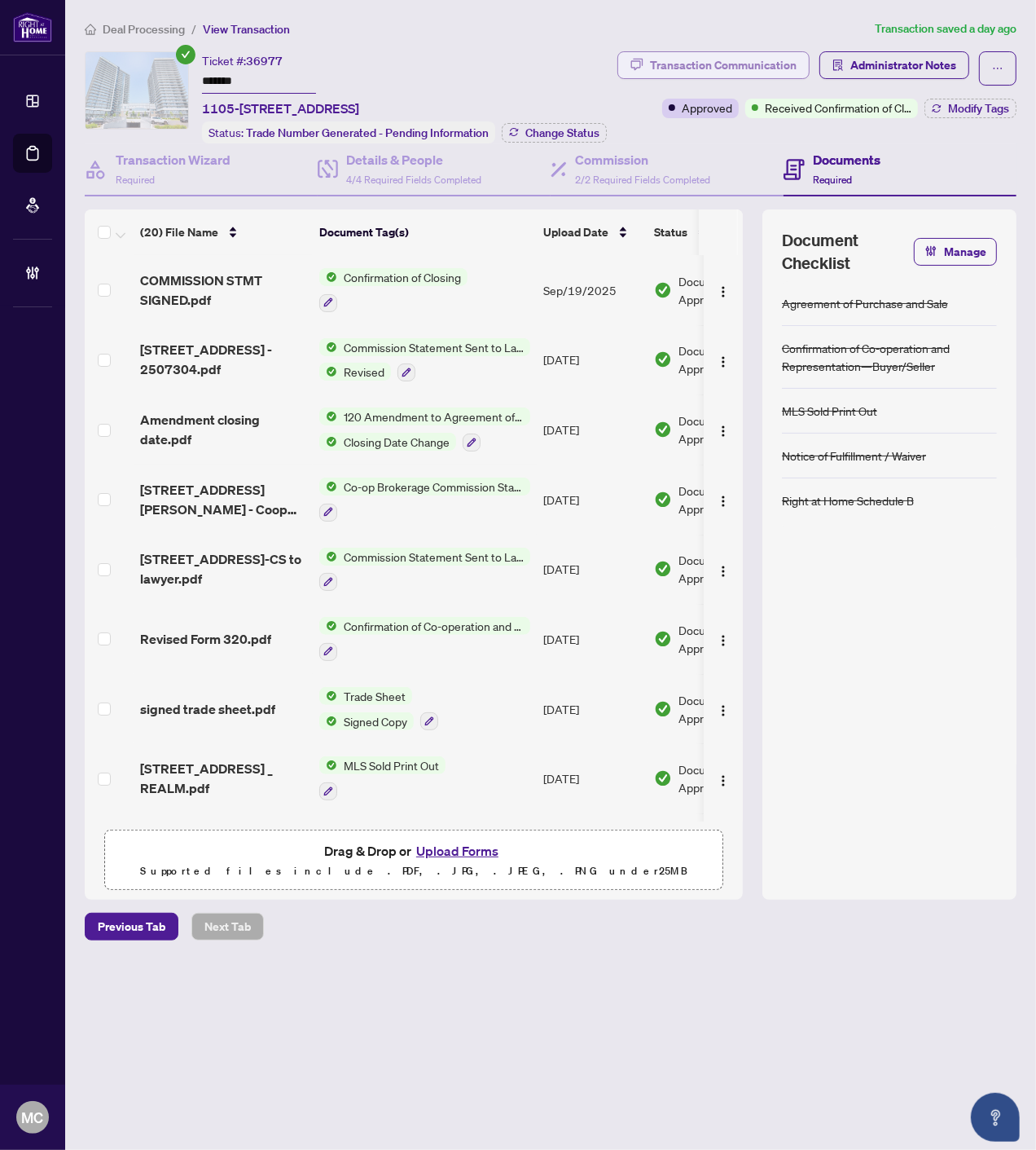
click at [694, 62] on div "Transaction Communication" at bounding box center [723, 65] width 147 height 26
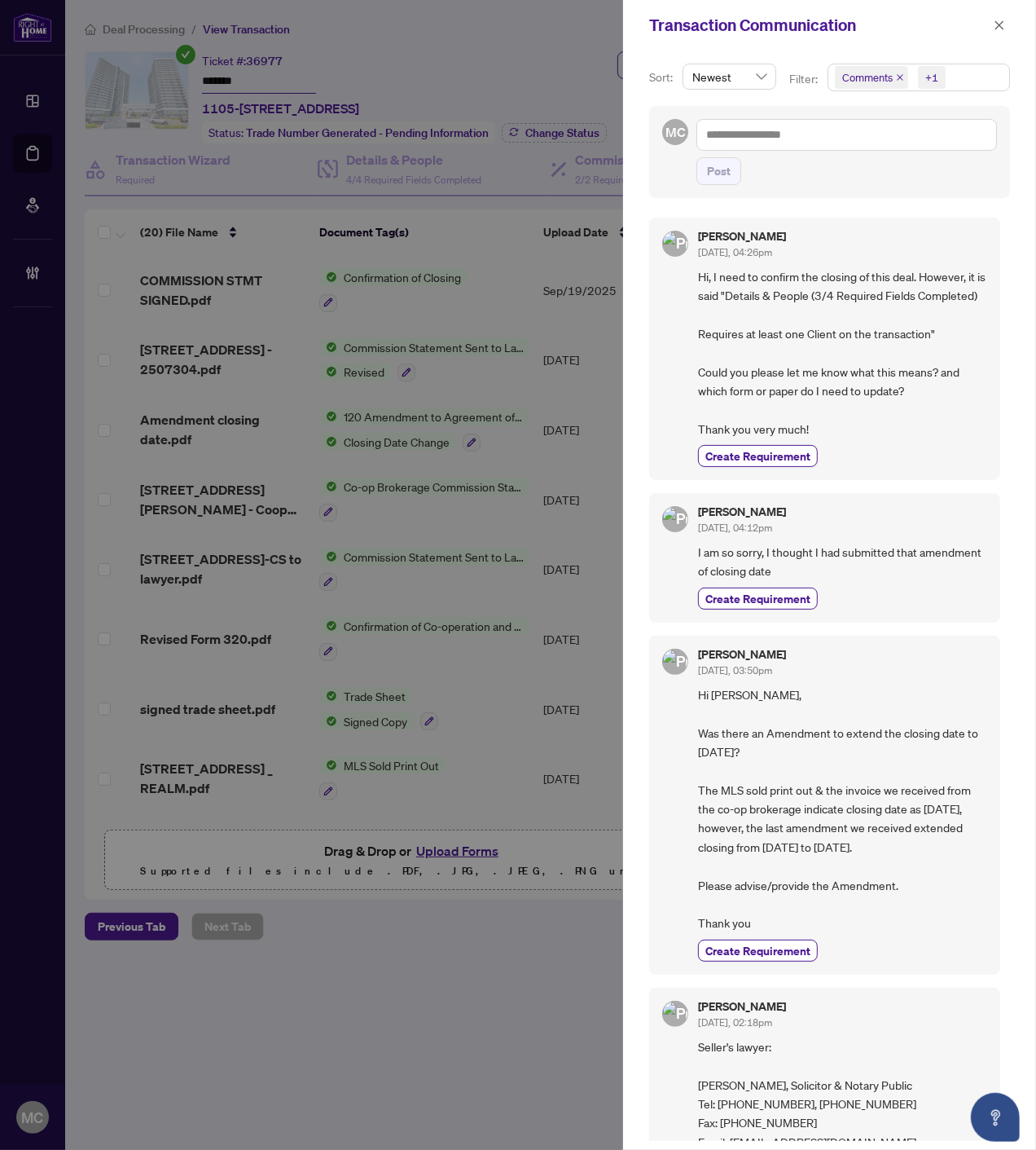
click at [948, 75] on span "Comments +1" at bounding box center [919, 77] width 181 height 26
click at [891, 168] on span "Requirements" at bounding box center [896, 168] width 73 height 15
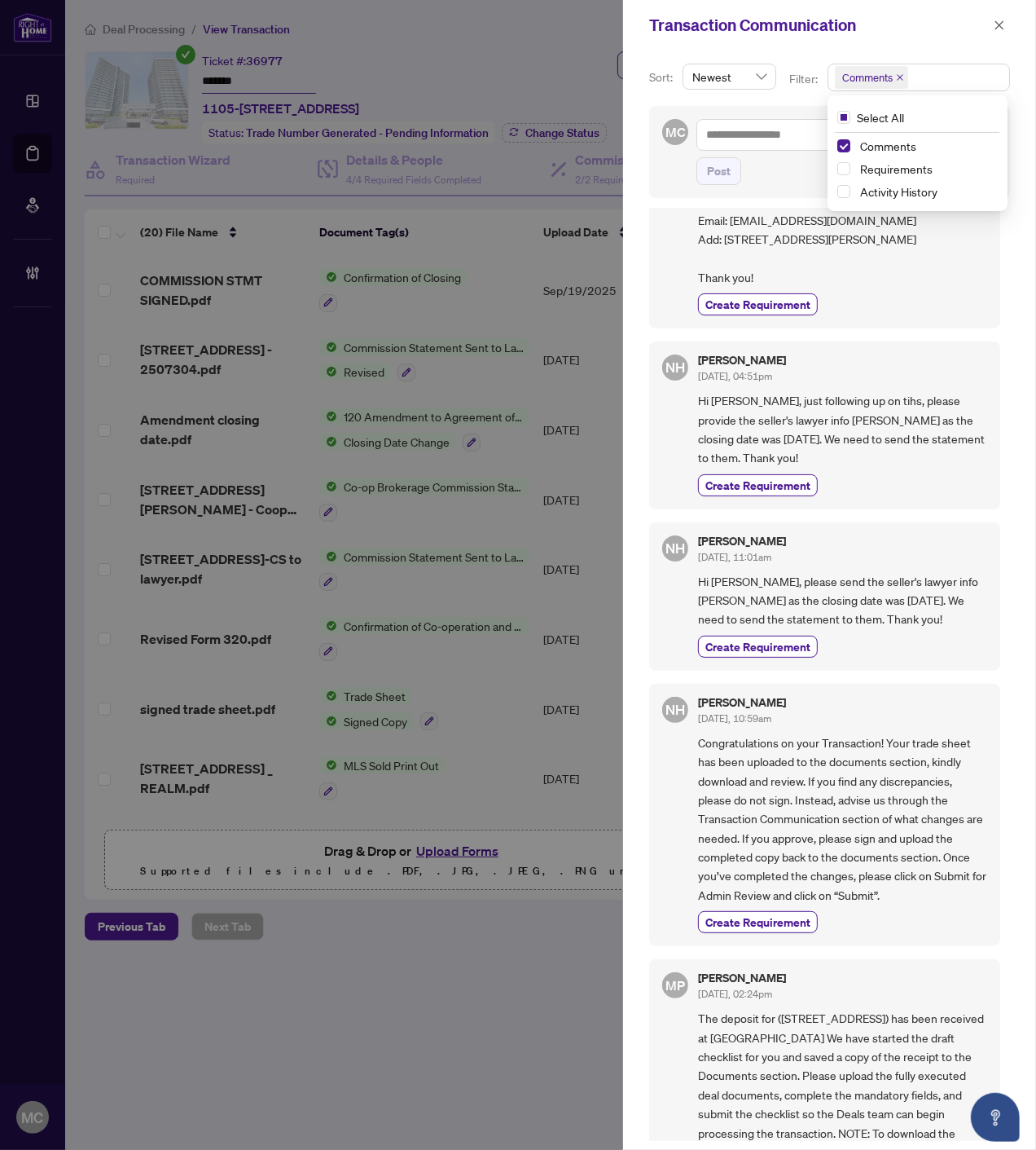
scroll to position [1073, 0]
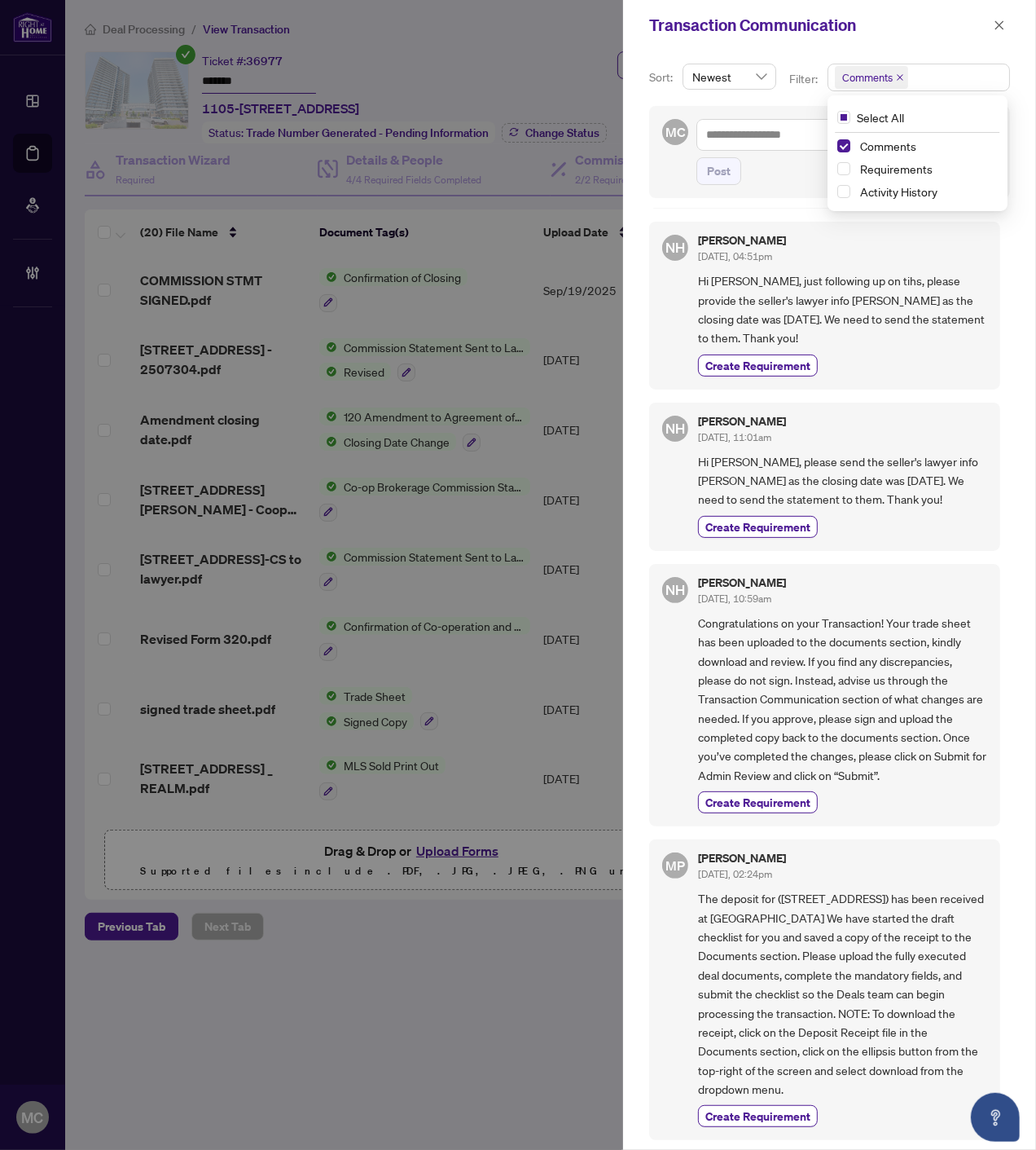
click at [900, 155] on div "Comments" at bounding box center [918, 146] width 161 height 20
click at [884, 172] on span "Requirements" at bounding box center [896, 168] width 73 height 15
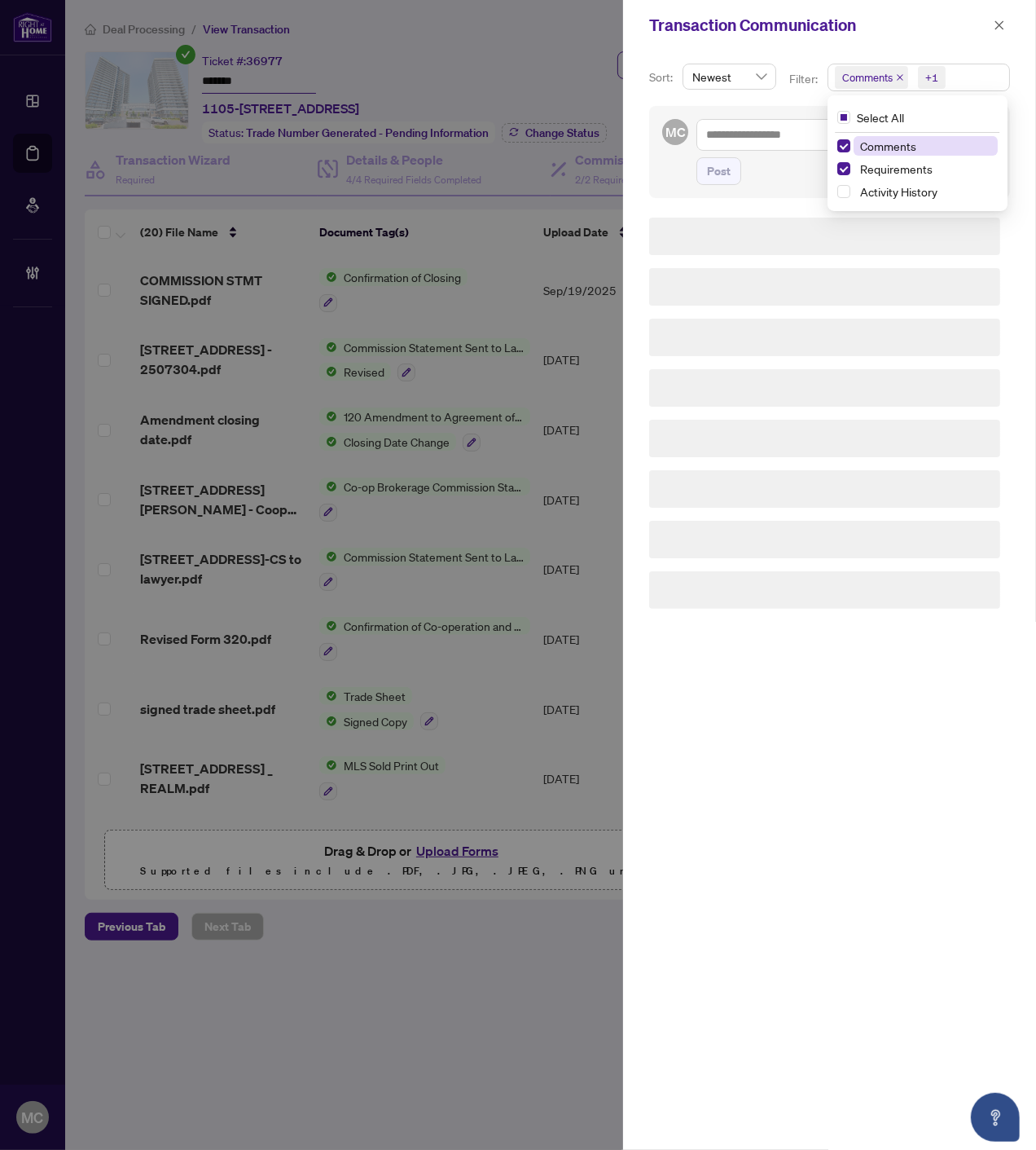
scroll to position [0, 0]
click at [883, 150] on span "Comments" at bounding box center [888, 146] width 56 height 15
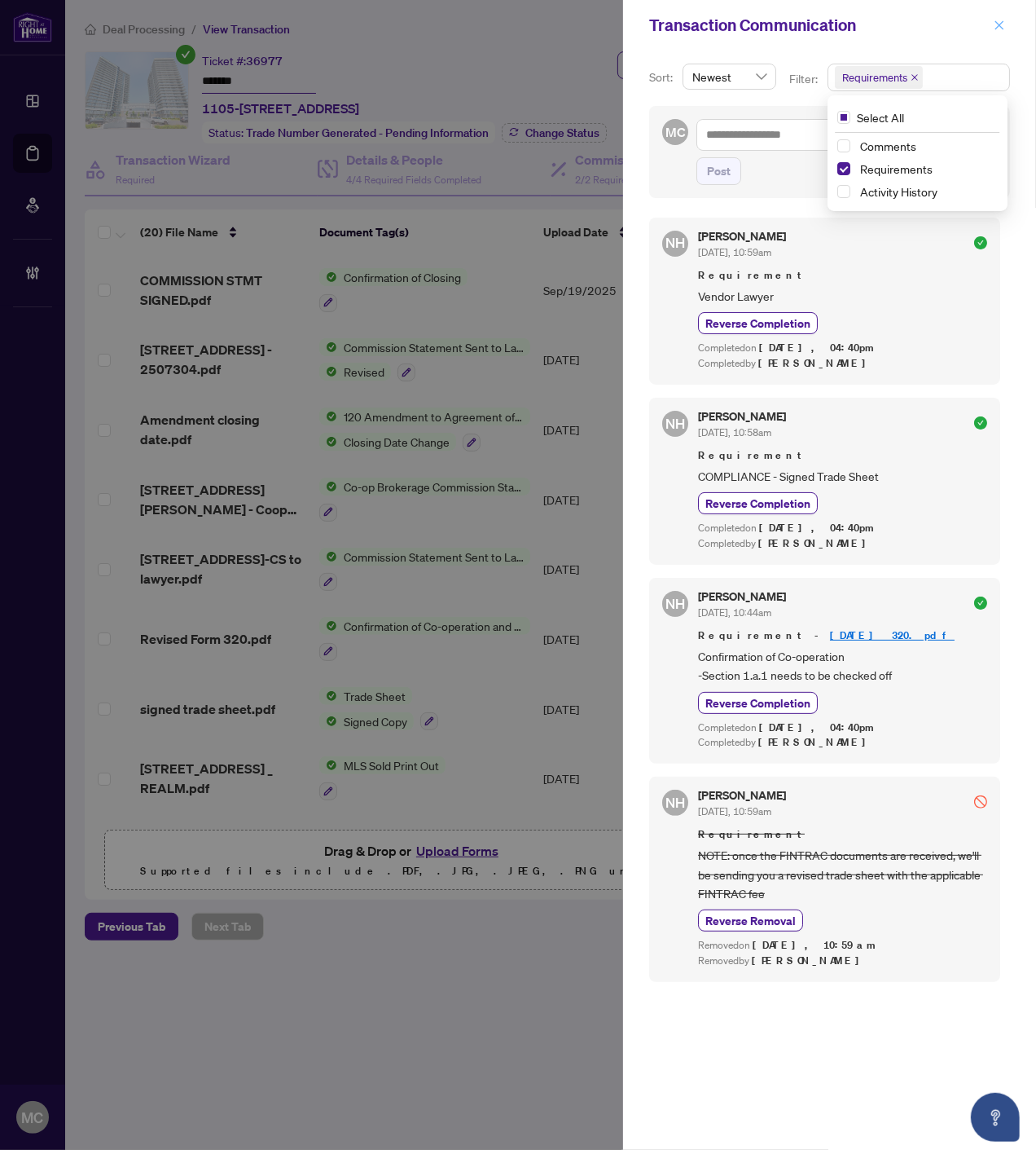
click at [1000, 17] on span "button" at bounding box center [999, 25] width 11 height 26
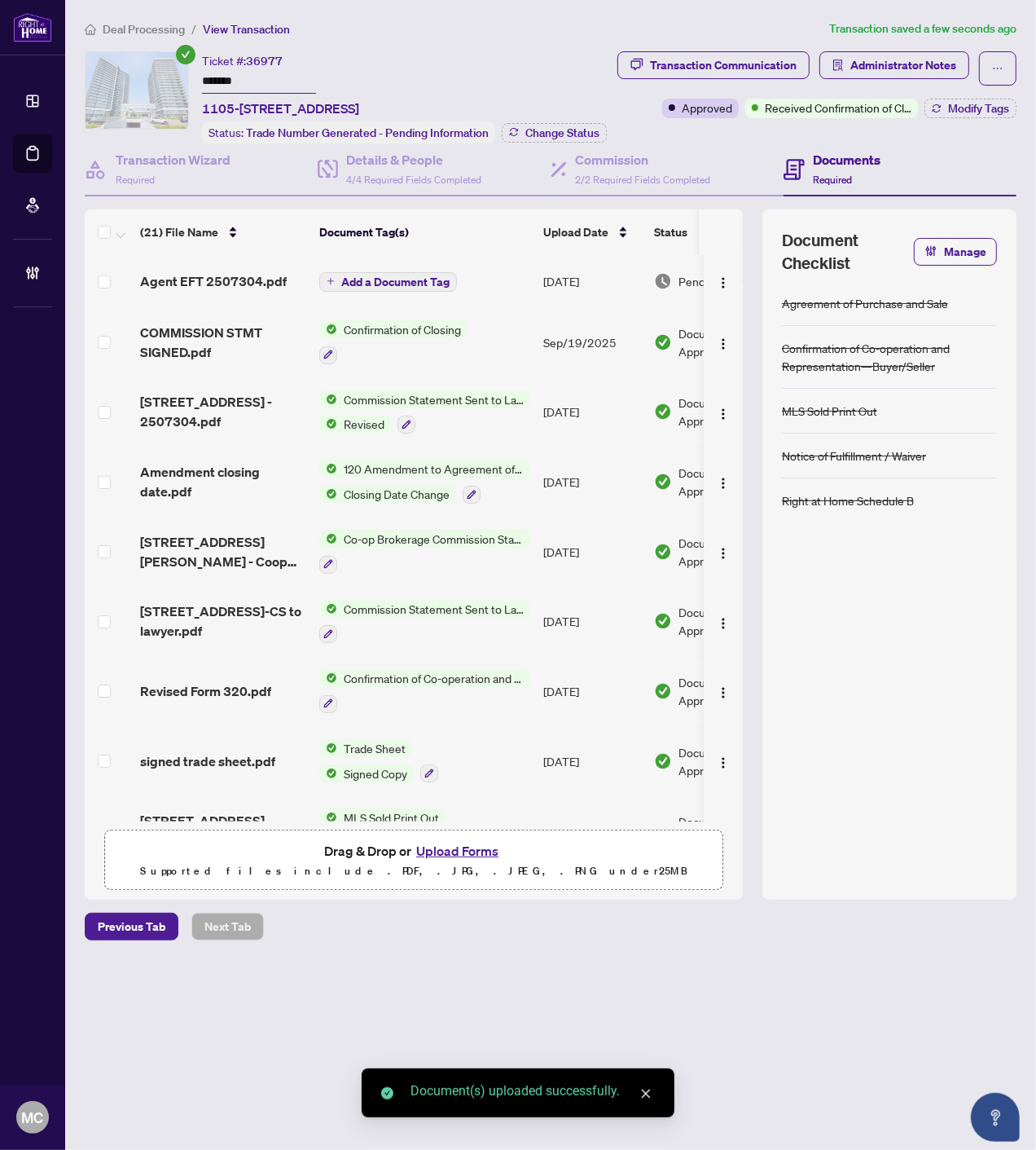
click at [417, 277] on span "Add a Document Tag" at bounding box center [395, 282] width 108 height 11
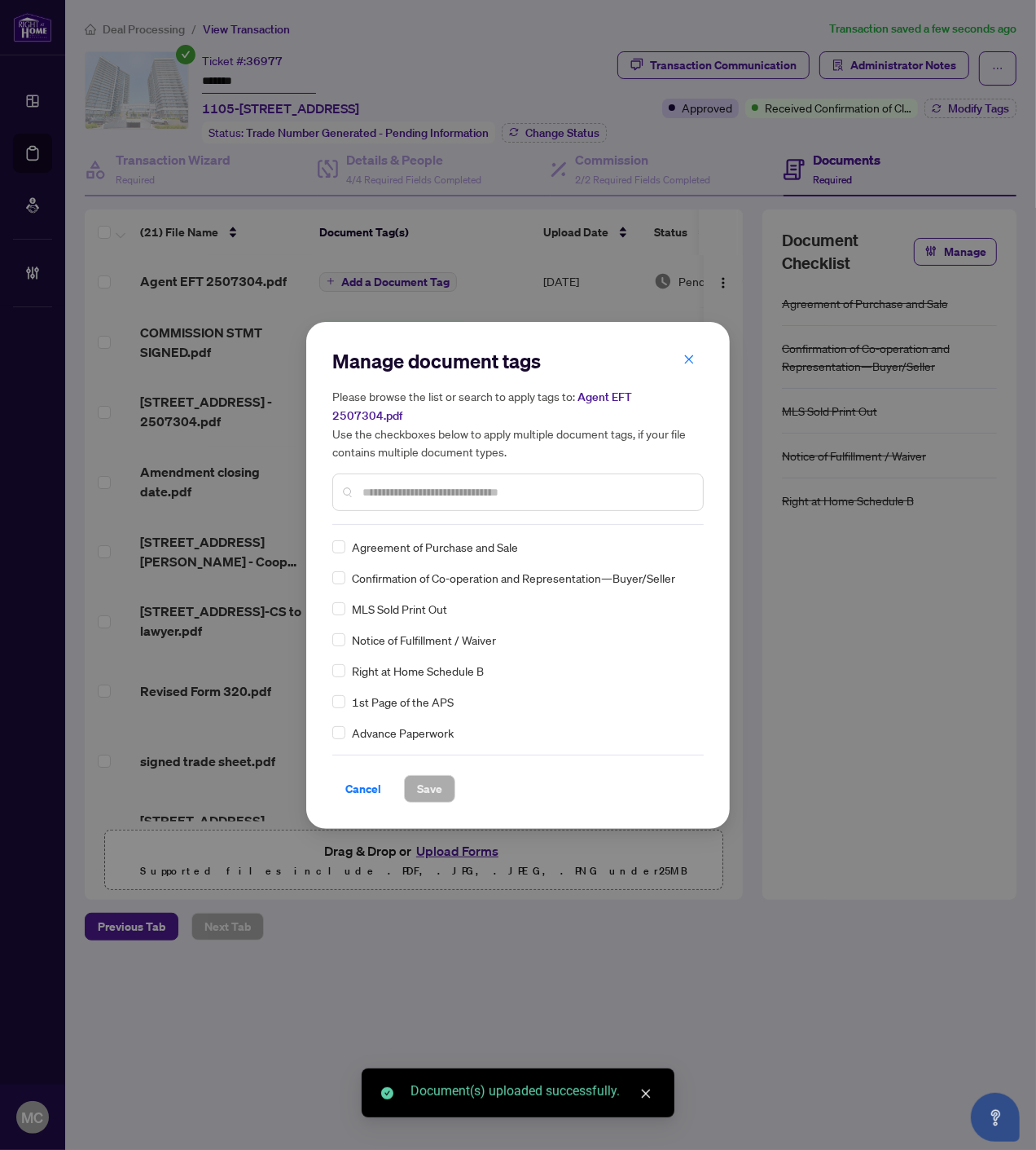
click at [504, 483] on input "text" at bounding box center [526, 492] width 328 height 18
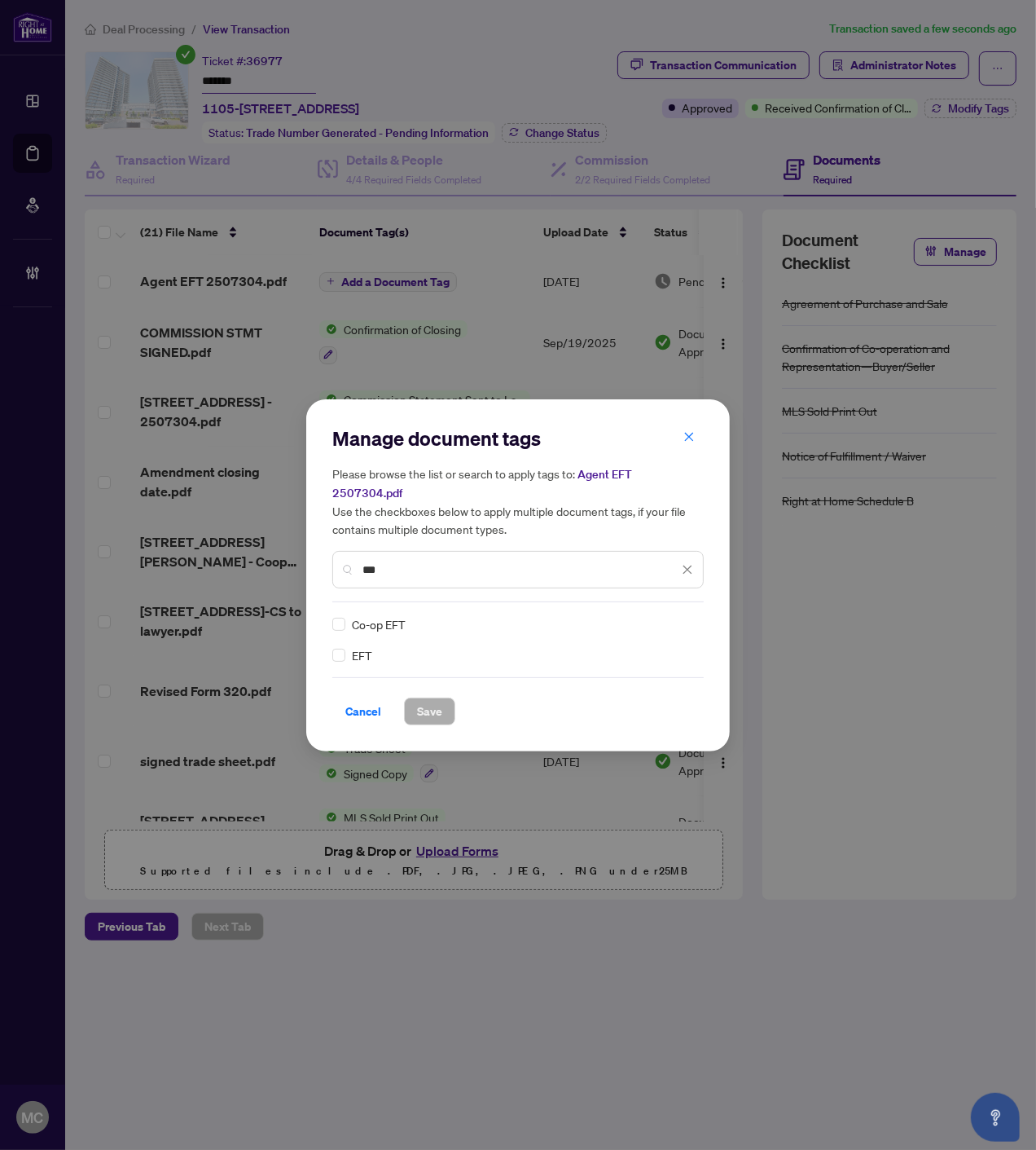
type input "***"
click at [676, 616] on img at bounding box center [670, 624] width 16 height 16
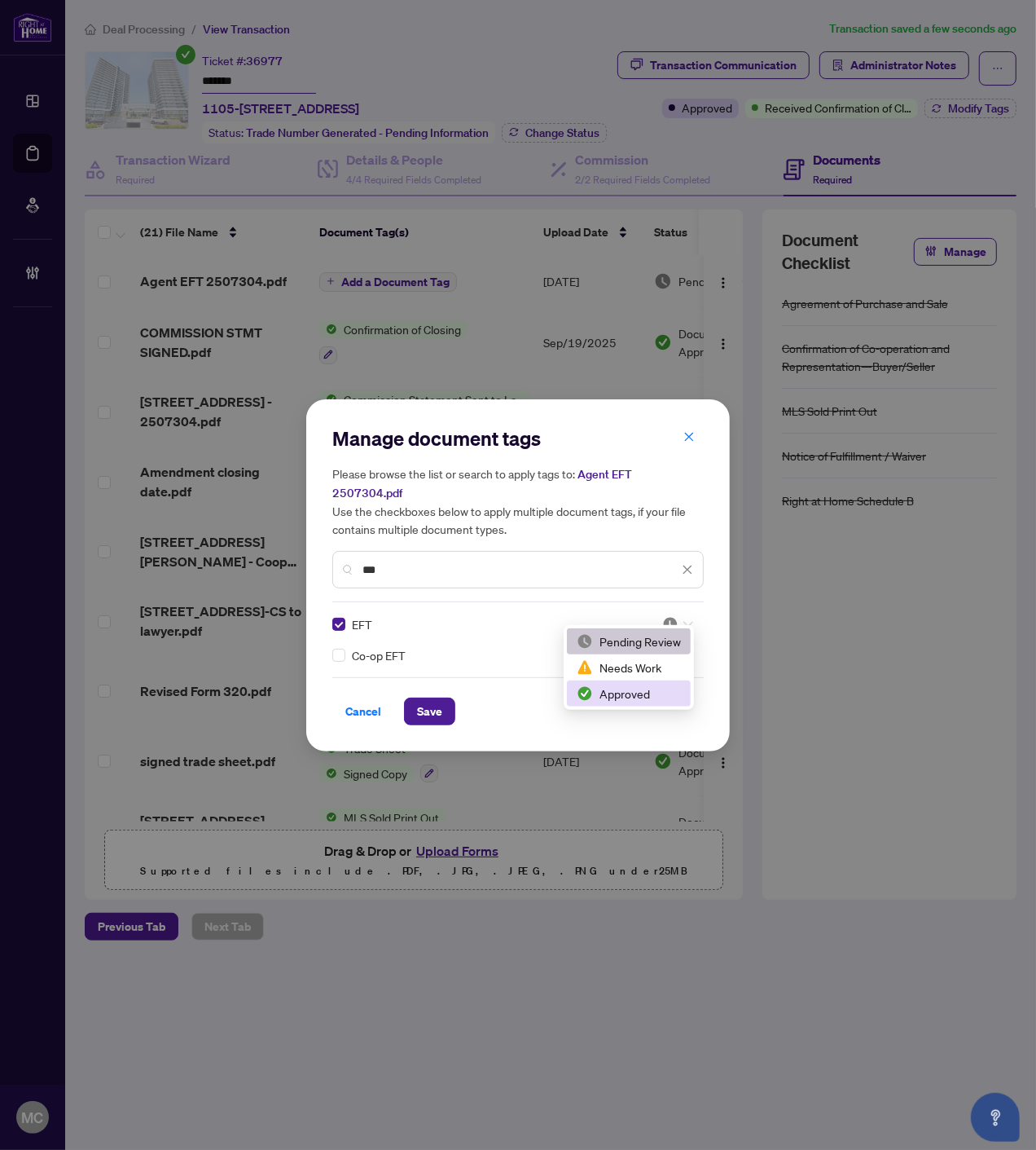
click at [630, 682] on div "Approved" at bounding box center [629, 694] width 124 height 26
click at [459, 697] on div "Cancel Save" at bounding box center [518, 711] width 371 height 28
click at [433, 698] on span "Save" at bounding box center [429, 711] width 25 height 26
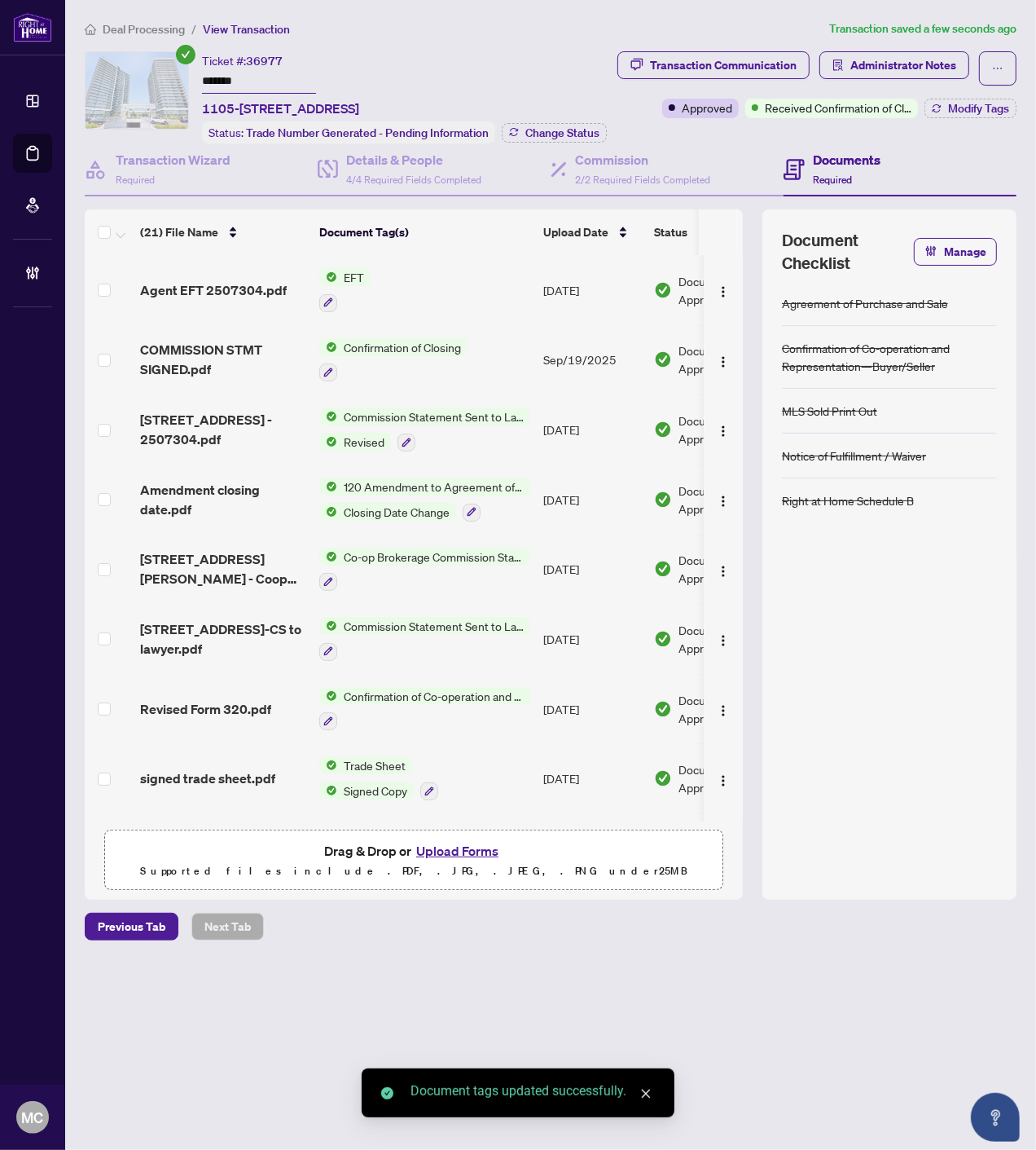
click at [721, 285] on img "button" at bounding box center [723, 291] width 13 height 13
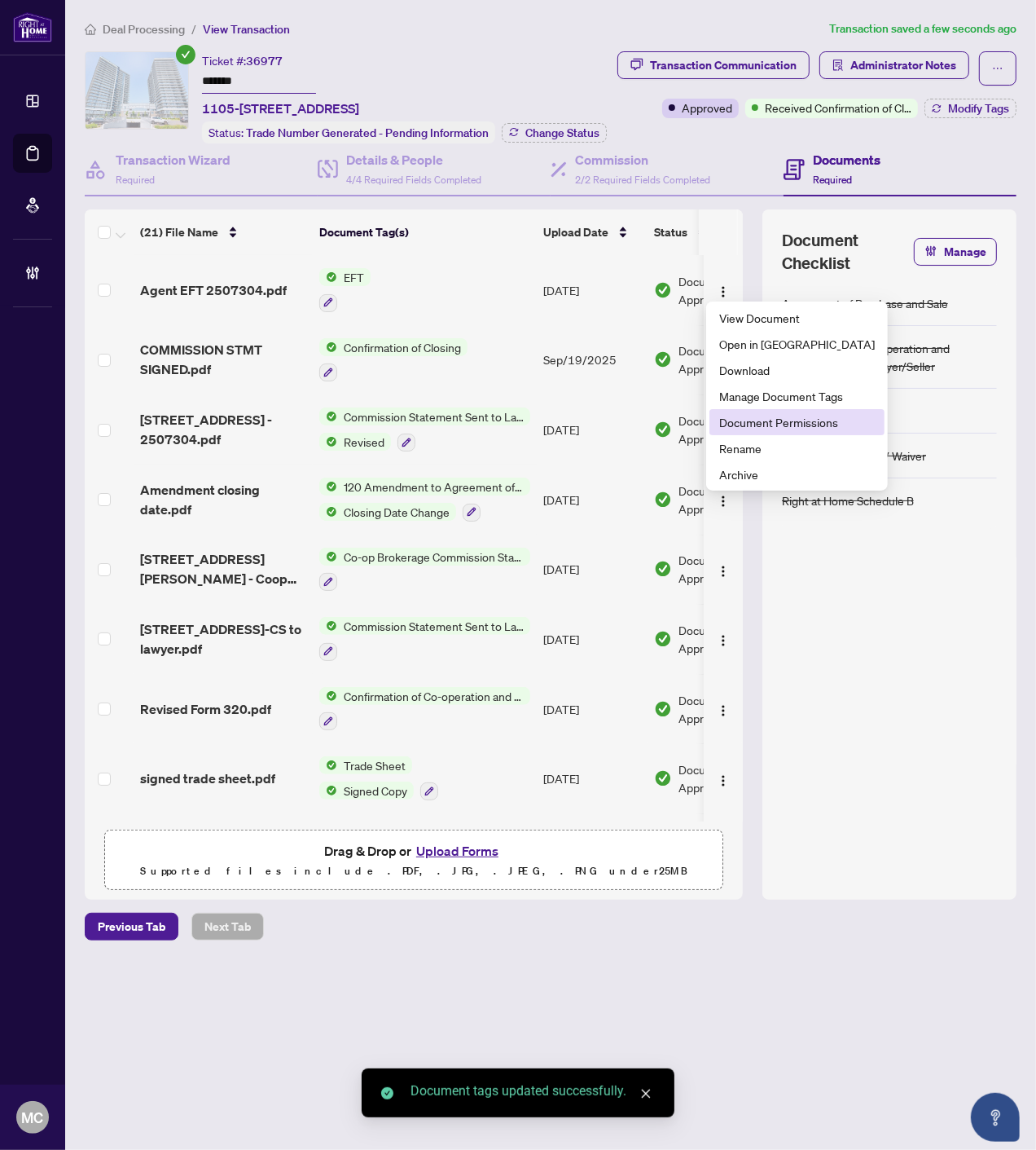
click at [768, 420] on span "Document Permissions" at bounding box center [797, 421] width 155 height 18
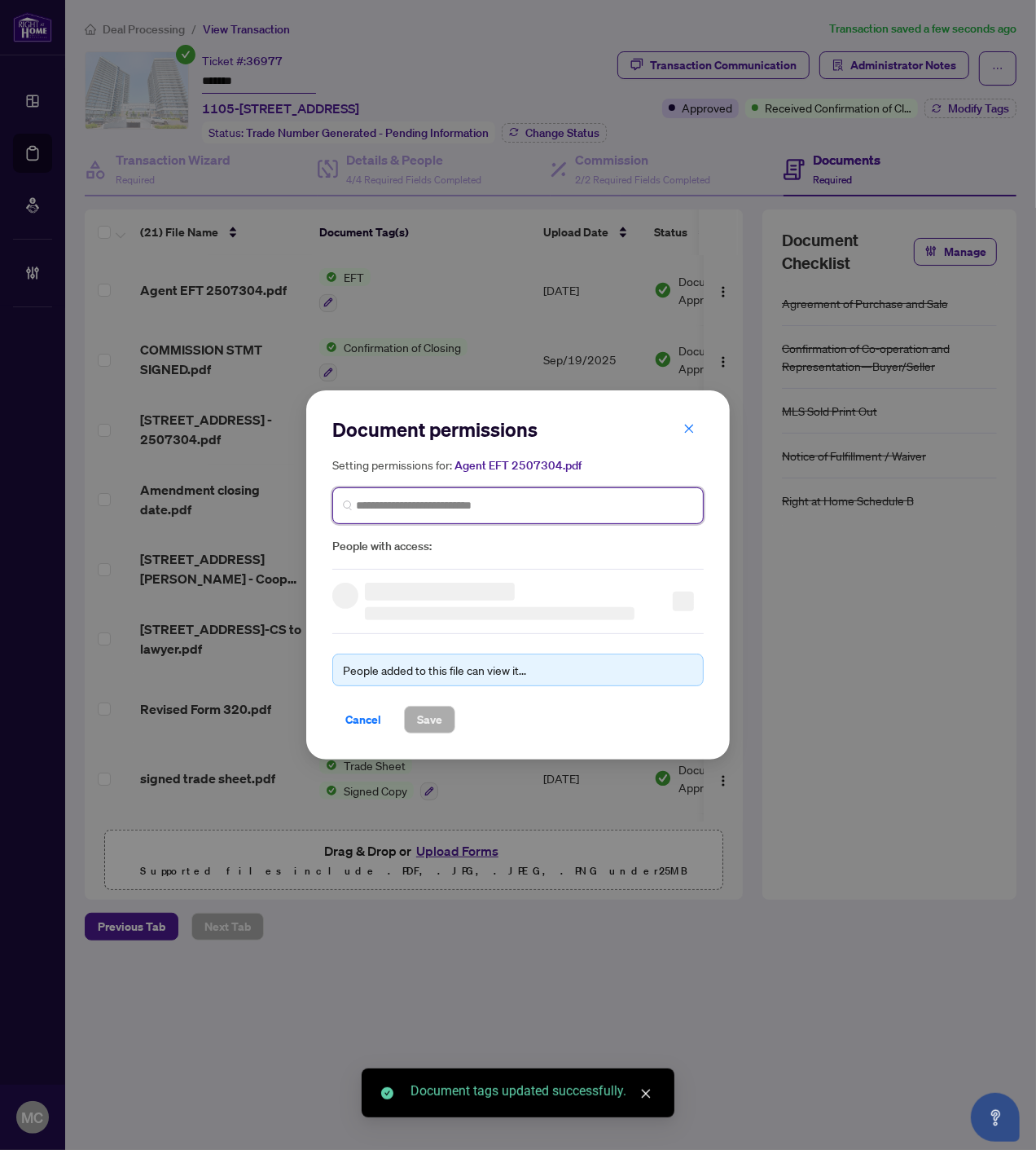
drag, startPoint x: 461, startPoint y: 512, endPoint x: 472, endPoint y: 514, distance: 11.2
click at [461, 509] on input "search" at bounding box center [525, 506] width 337 height 17
paste input "**********"
type input "**********"
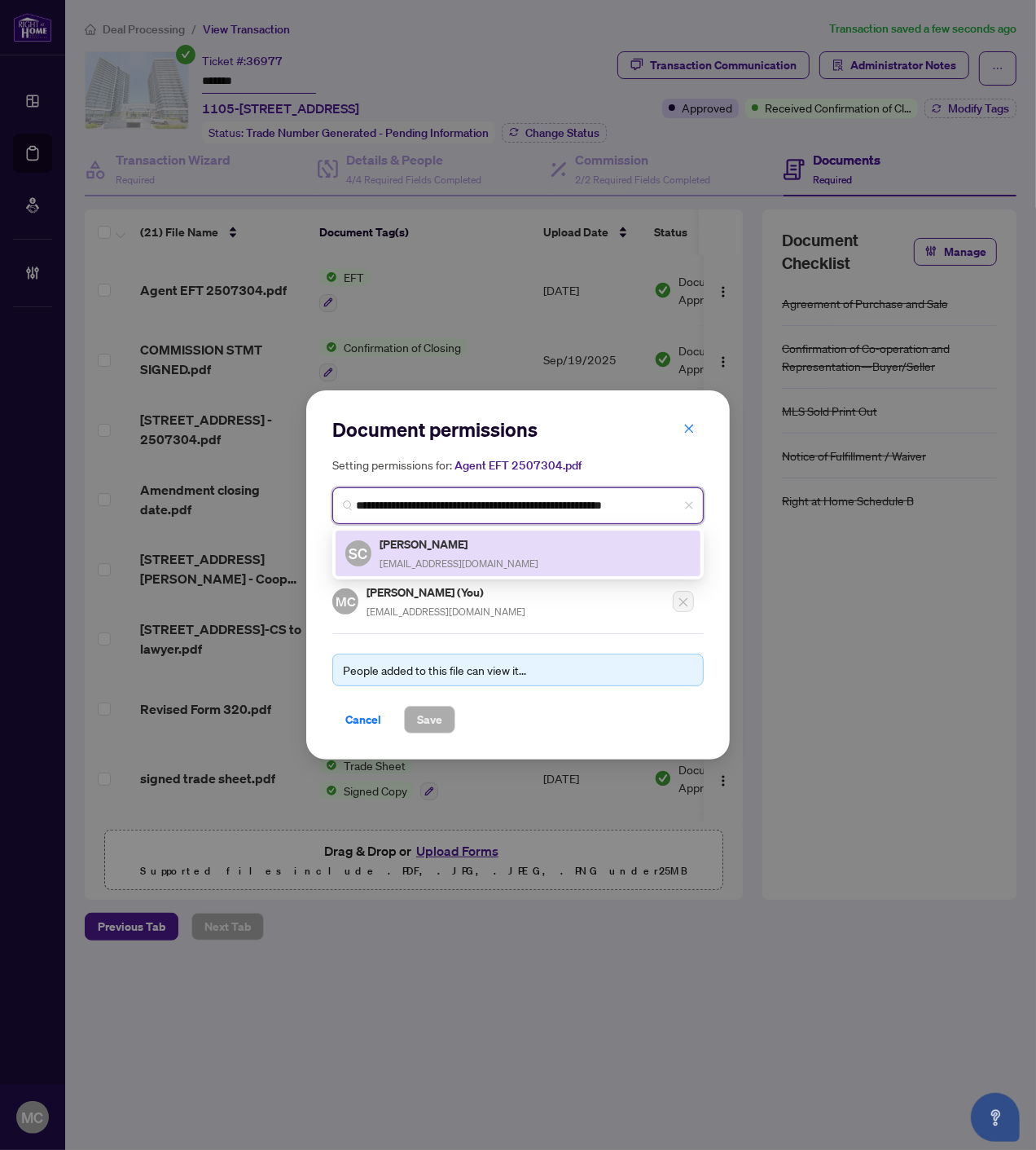
click at [416, 552] on div "Shuhao Chen chenshuhao@yahoo.com" at bounding box center [459, 552] width 159 height 37
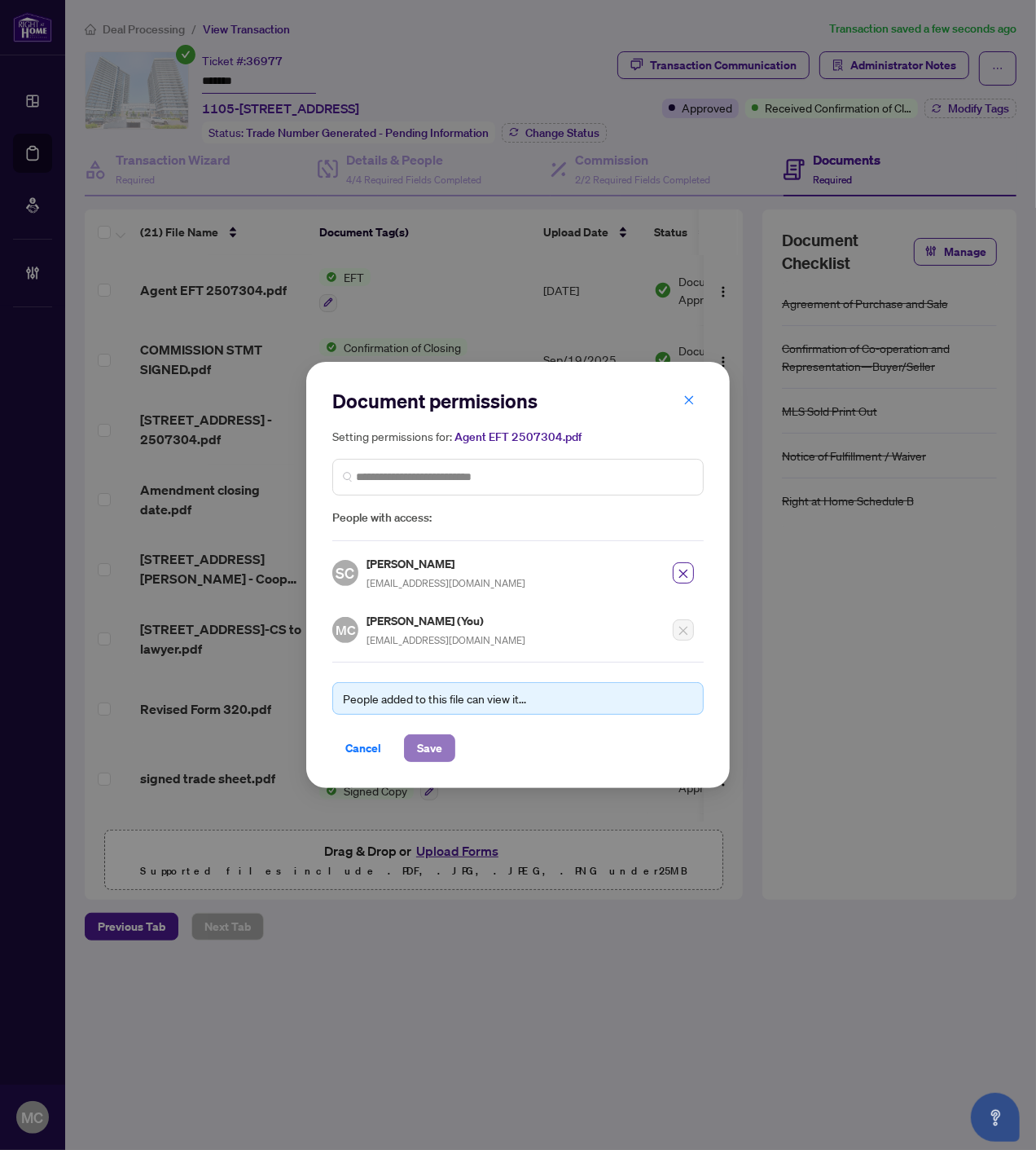
click at [440, 758] on span "Save" at bounding box center [429, 748] width 25 height 26
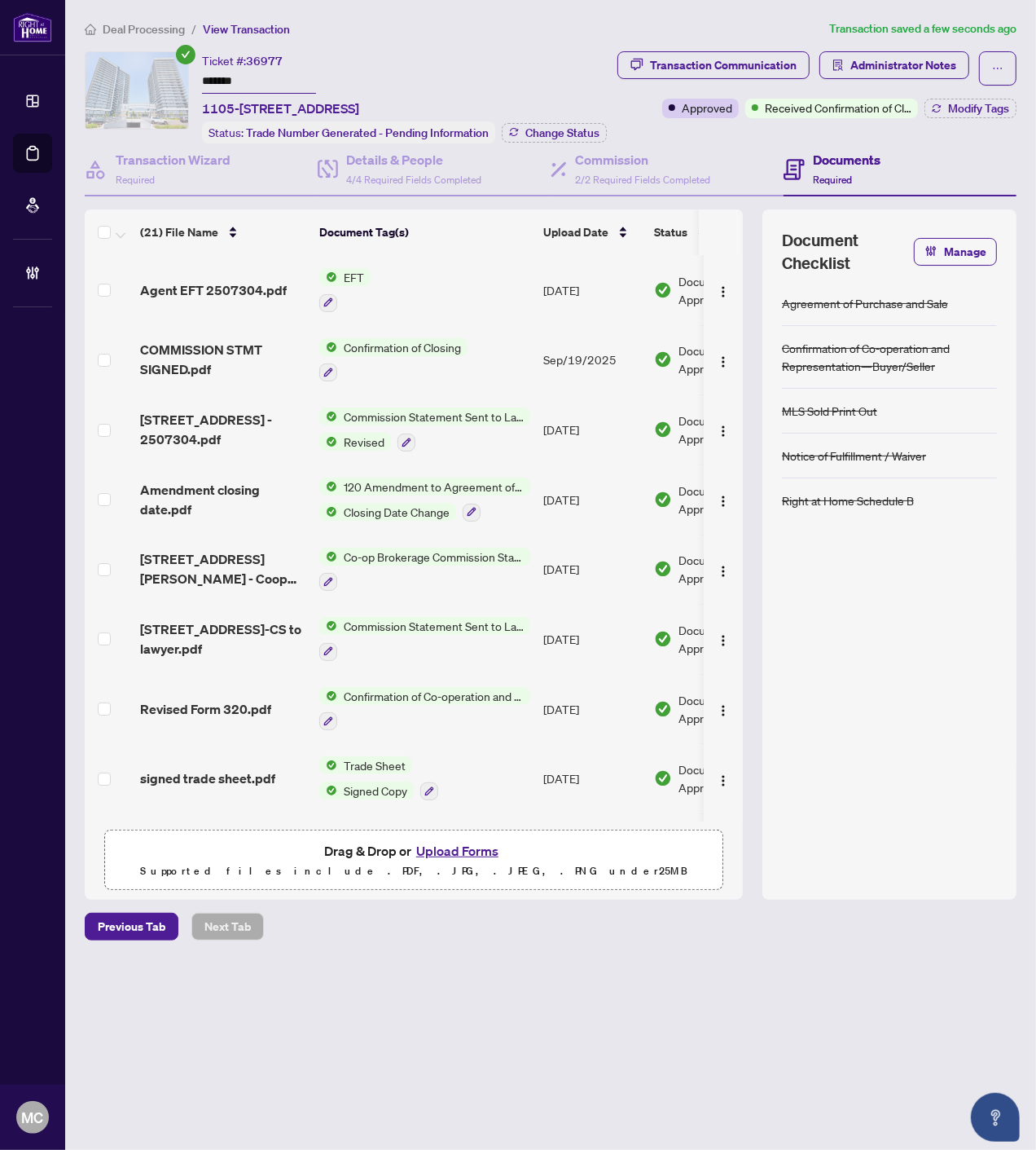
click at [940, 62] on div "Document permissions Setting permissions for: Agent EFT 2507304.pdf 3383 SC Shu…" at bounding box center [518, 575] width 1036 height 1150
click at [870, 75] on span "Administrator Notes" at bounding box center [903, 65] width 106 height 26
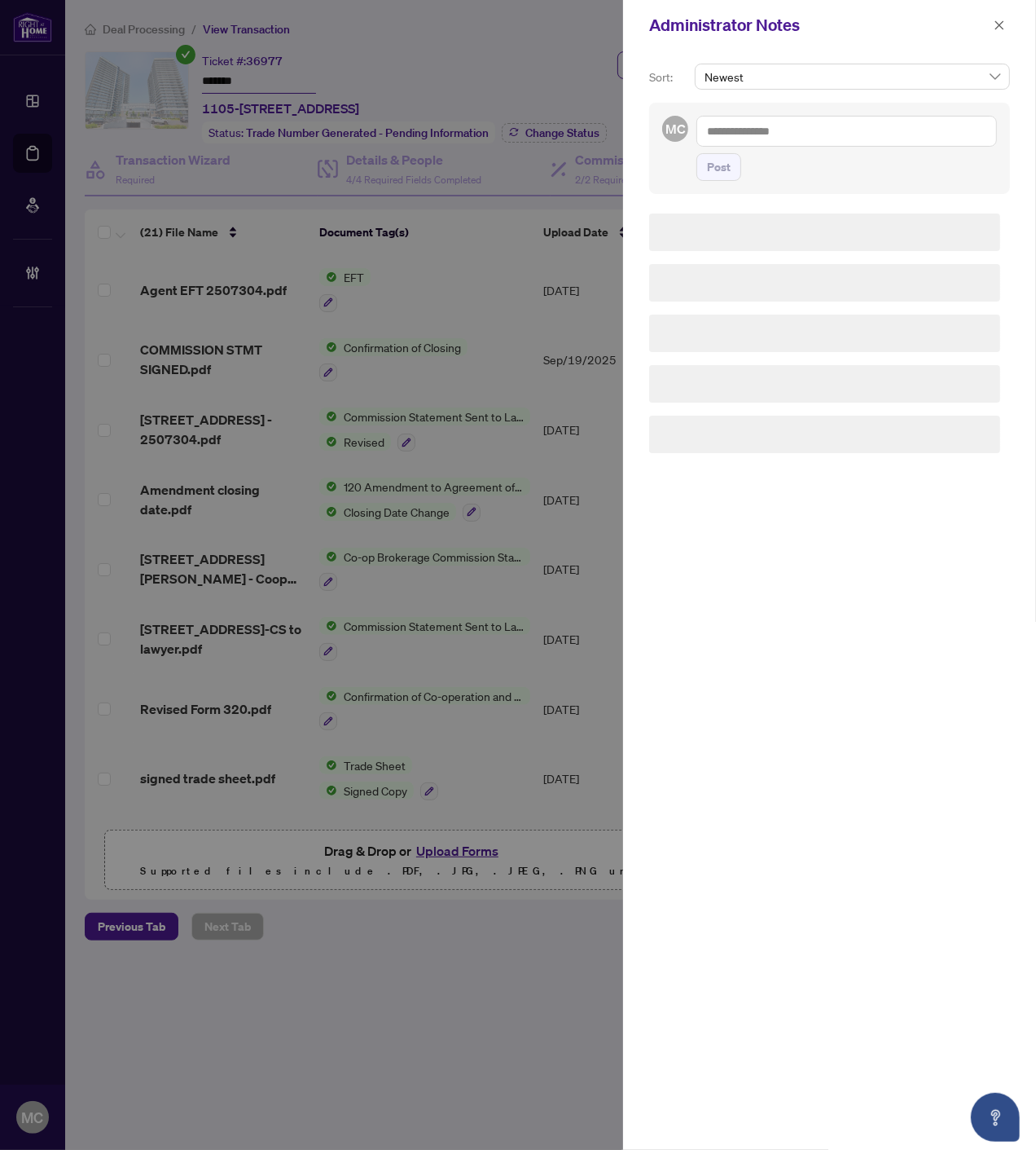
click at [828, 130] on textarea at bounding box center [846, 131] width 301 height 31
paste textarea "**********"
type textarea "**********"
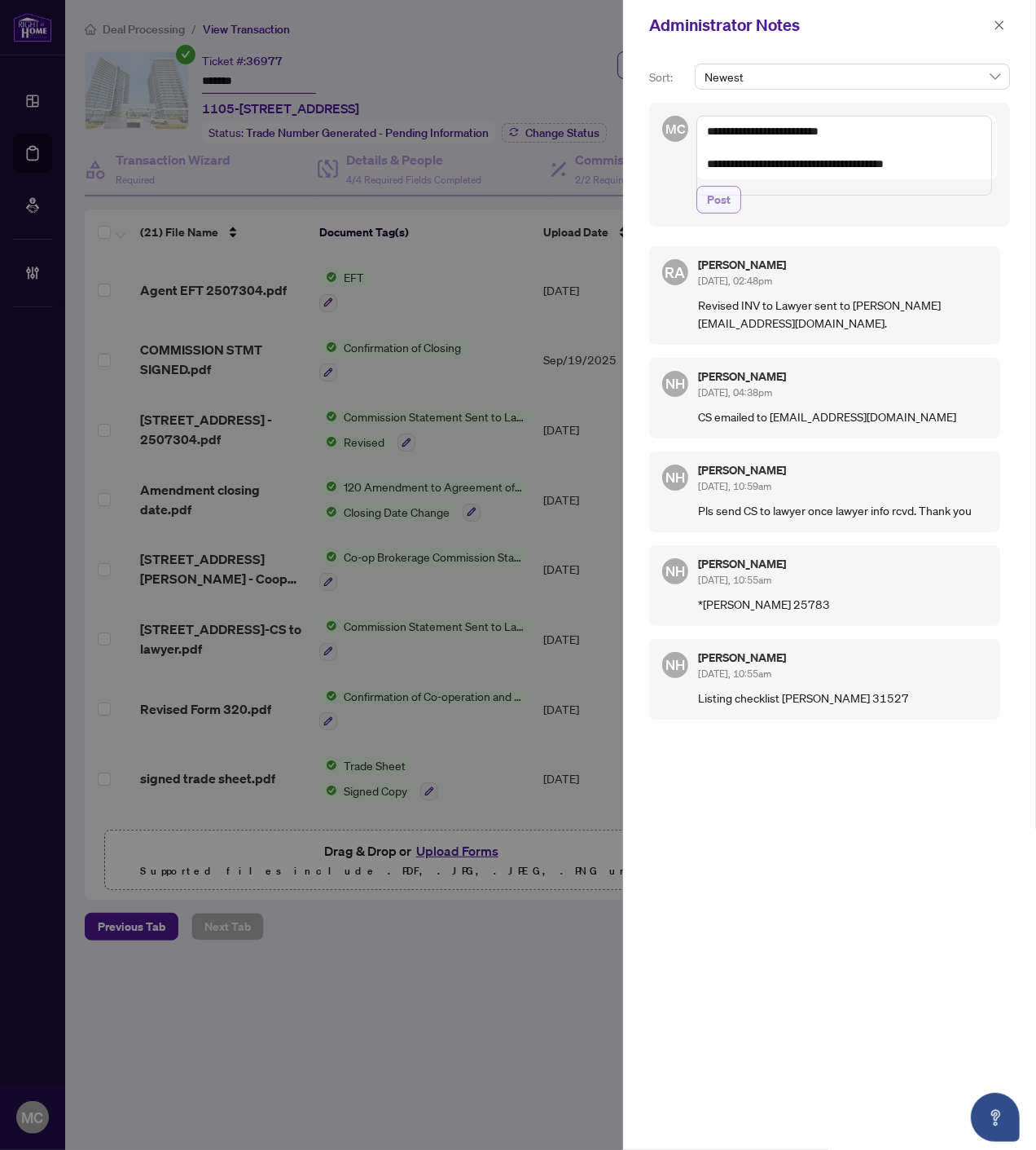
click at [717, 209] on span "Post" at bounding box center [719, 199] width 23 height 26
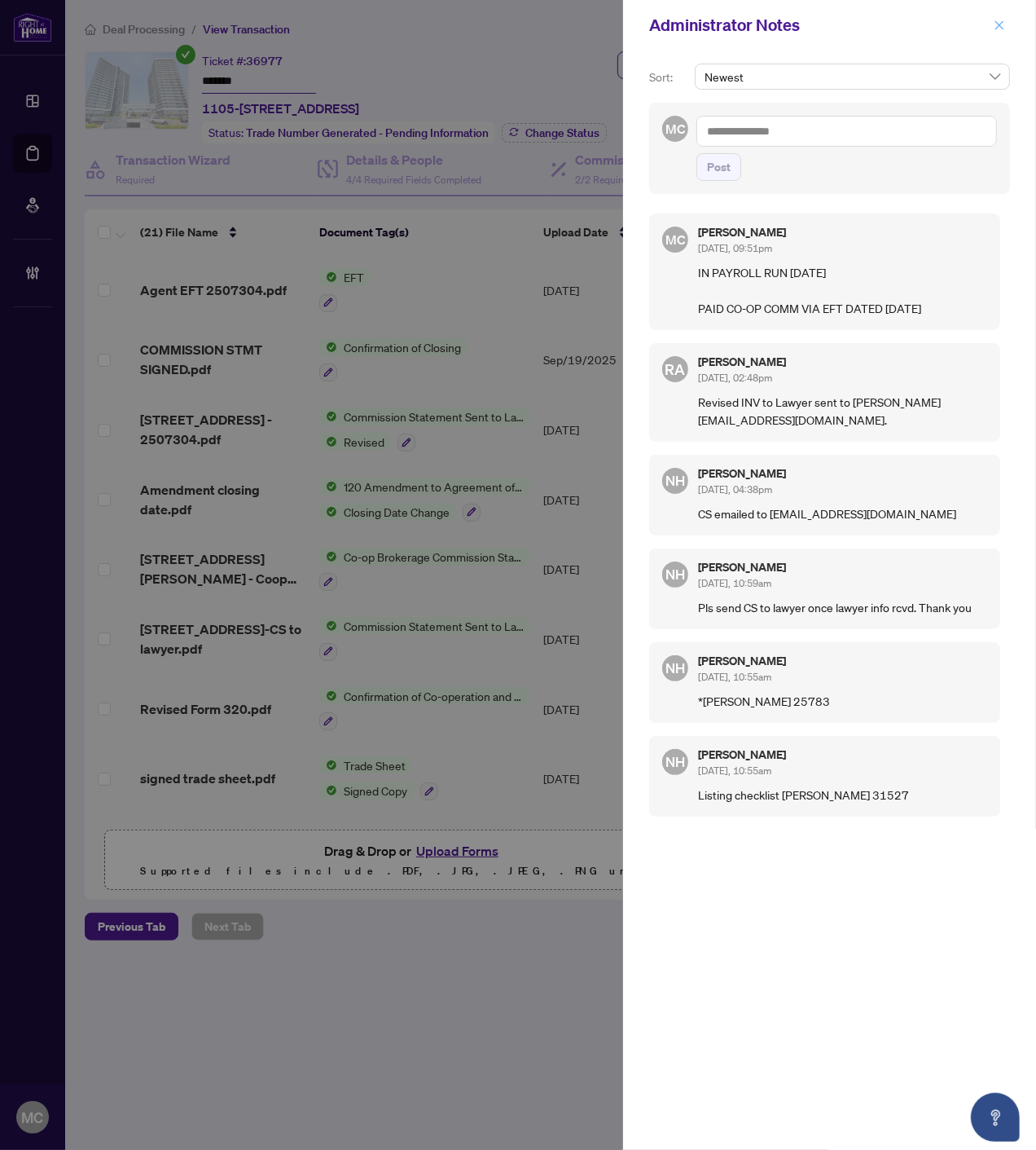
click at [996, 25] on icon "close" at bounding box center [999, 25] width 11 height 11
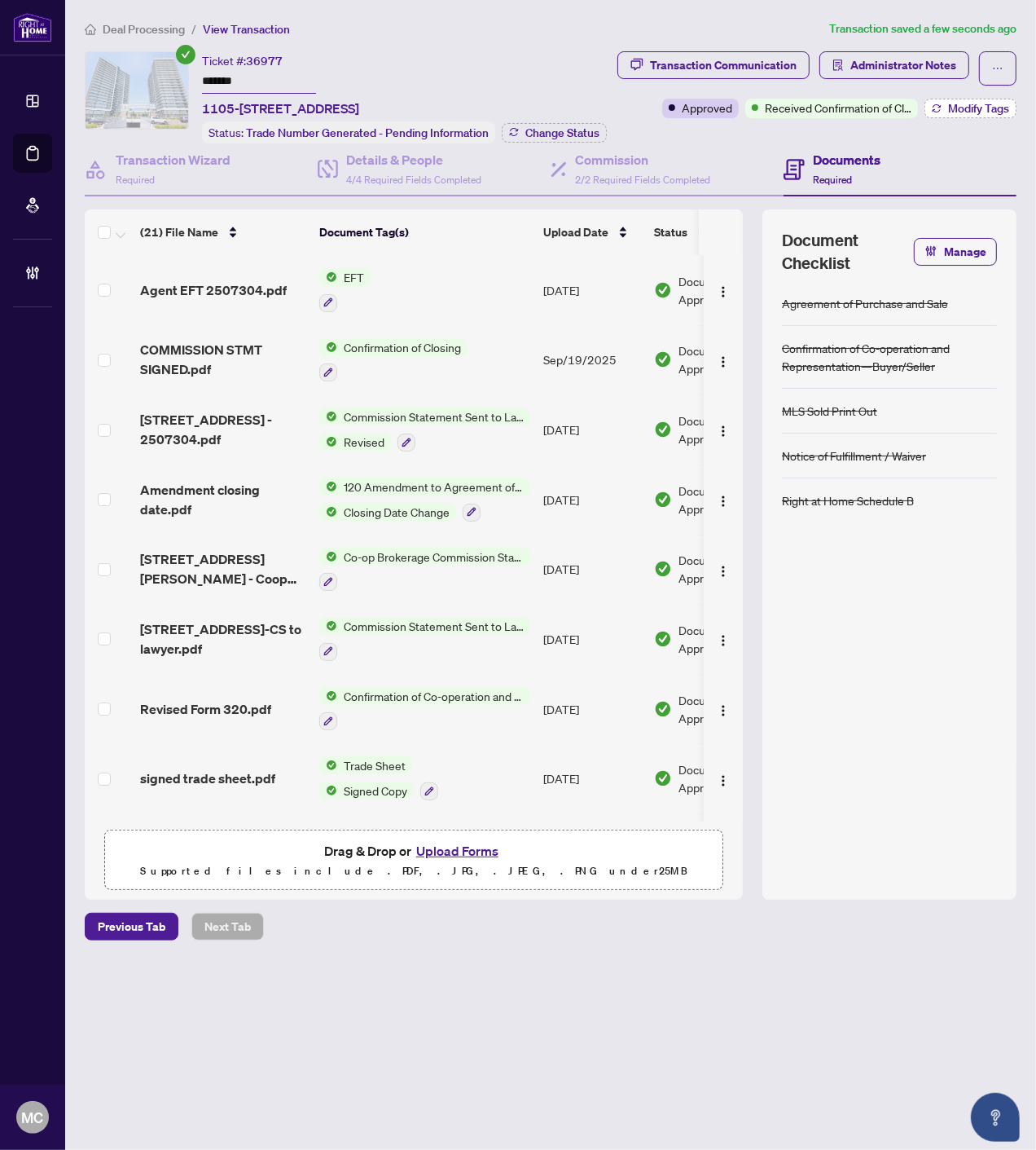
click at [987, 111] on span "Modify Tags" at bounding box center [979, 108] width 61 height 11
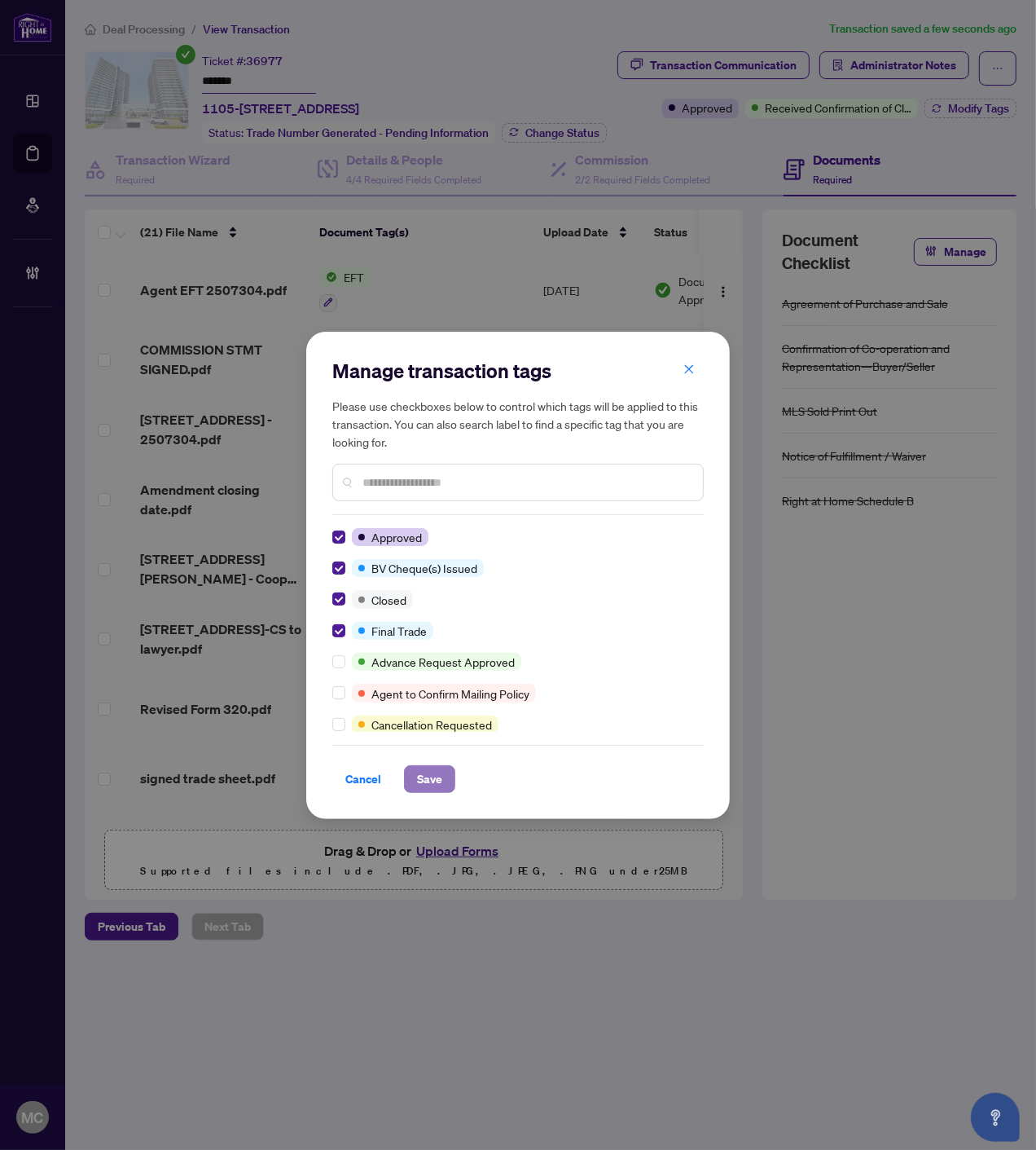
click at [426, 780] on span "Save" at bounding box center [429, 779] width 25 height 26
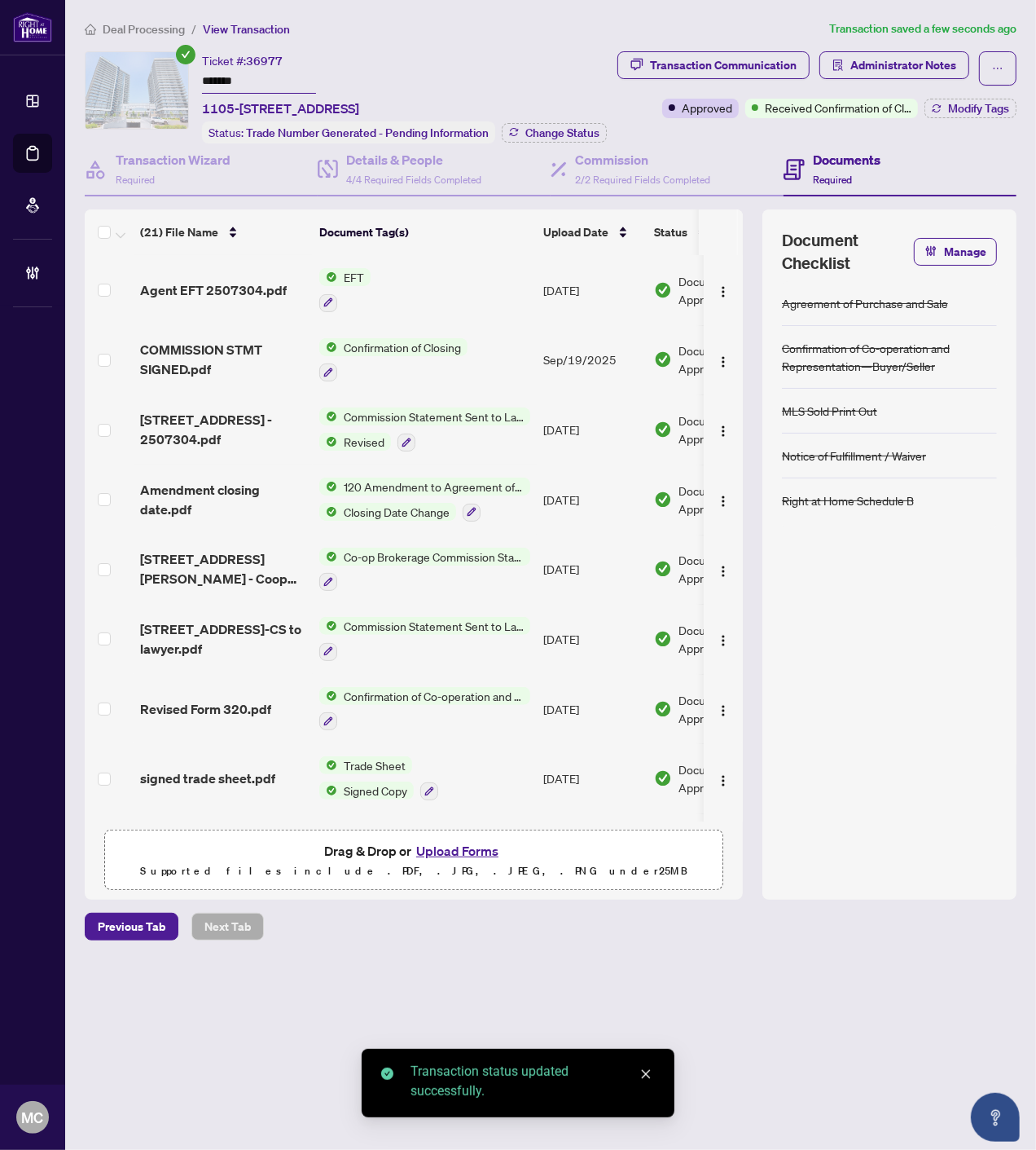
click at [566, 127] on span "Change Status" at bounding box center [563, 133] width 75 height 11
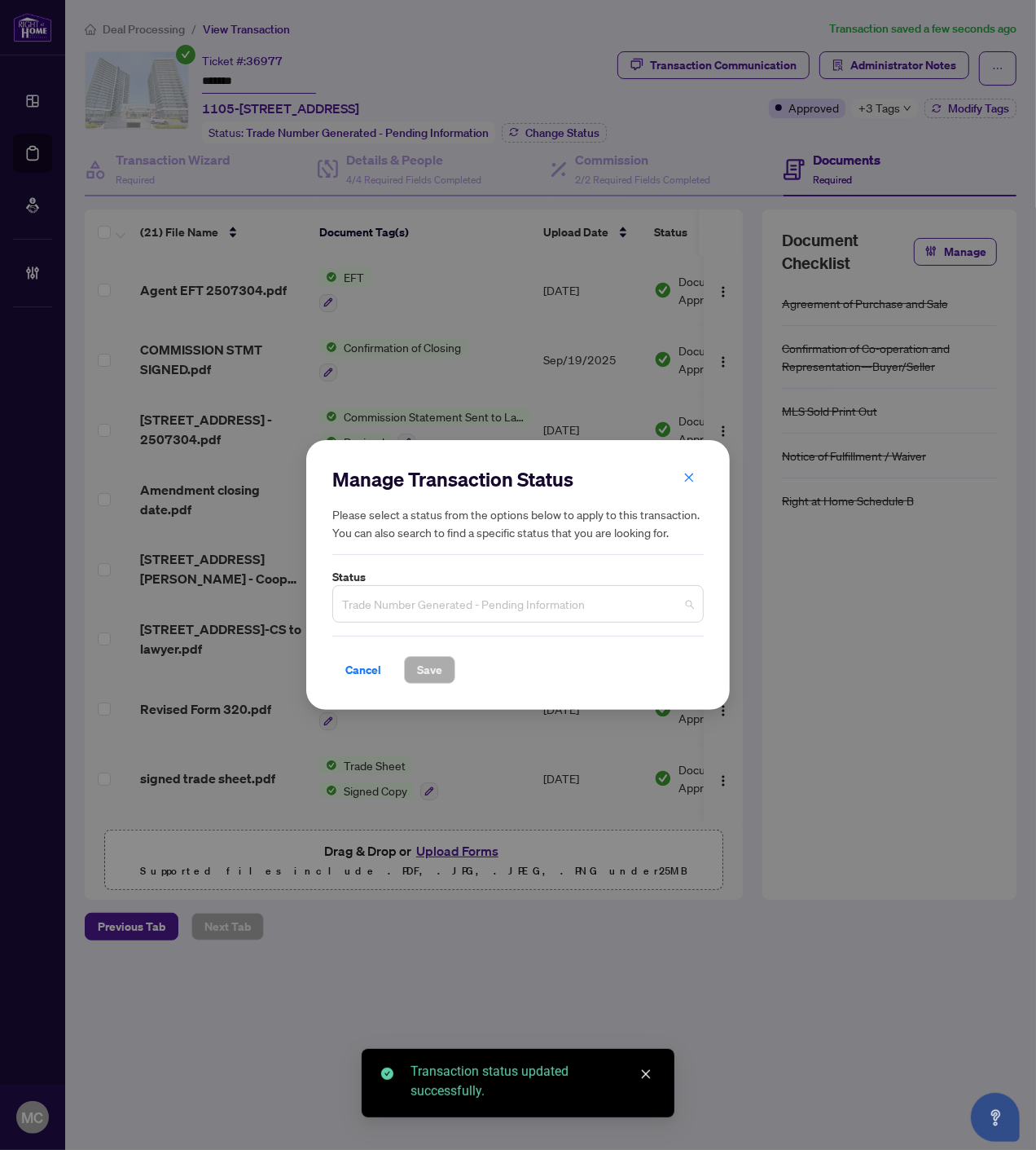
click at [509, 601] on span "Trade Number Generated - Pending Information" at bounding box center [518, 604] width 352 height 31
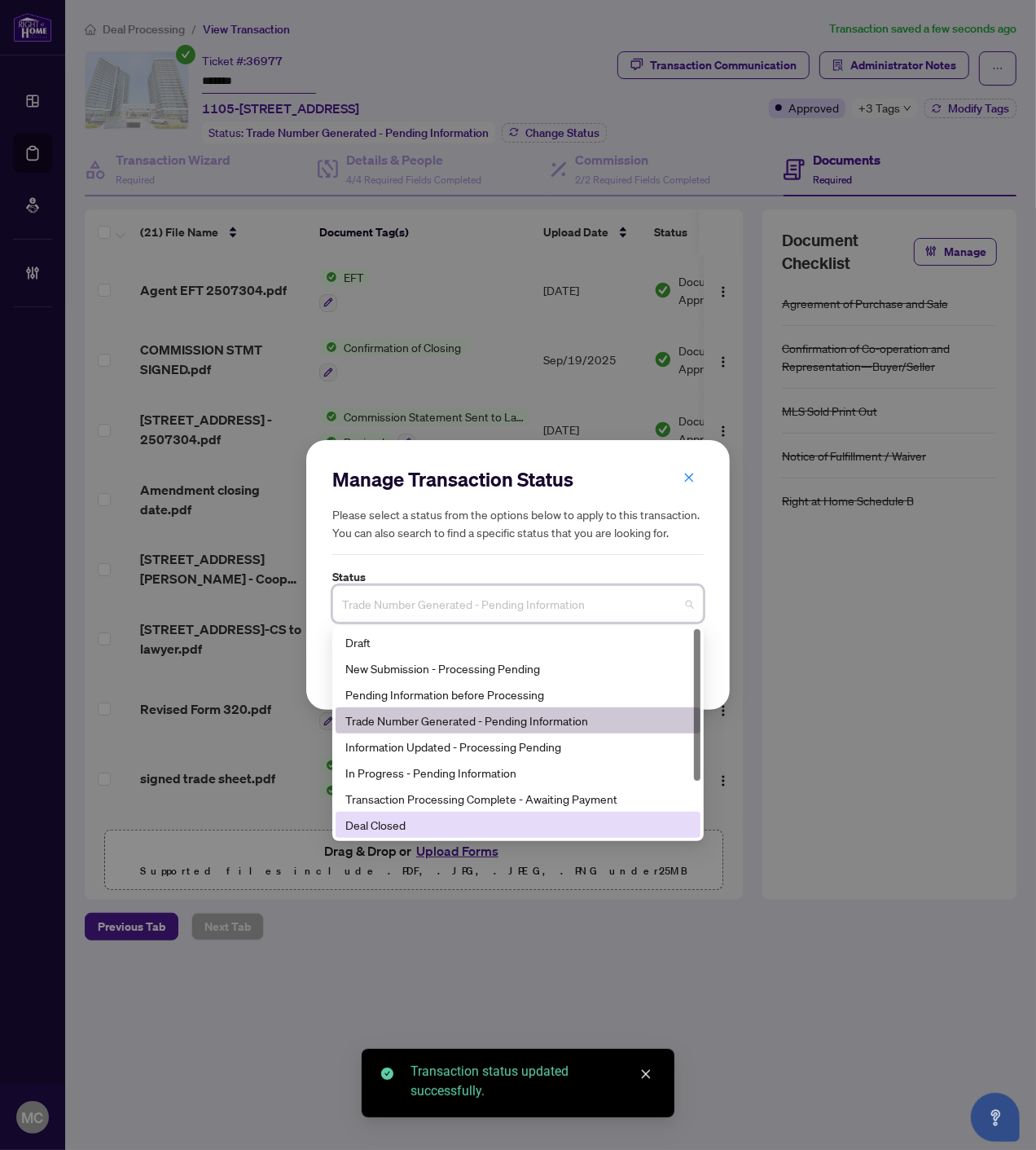
click at [439, 817] on div "Deal Closed" at bounding box center [518, 825] width 345 height 18
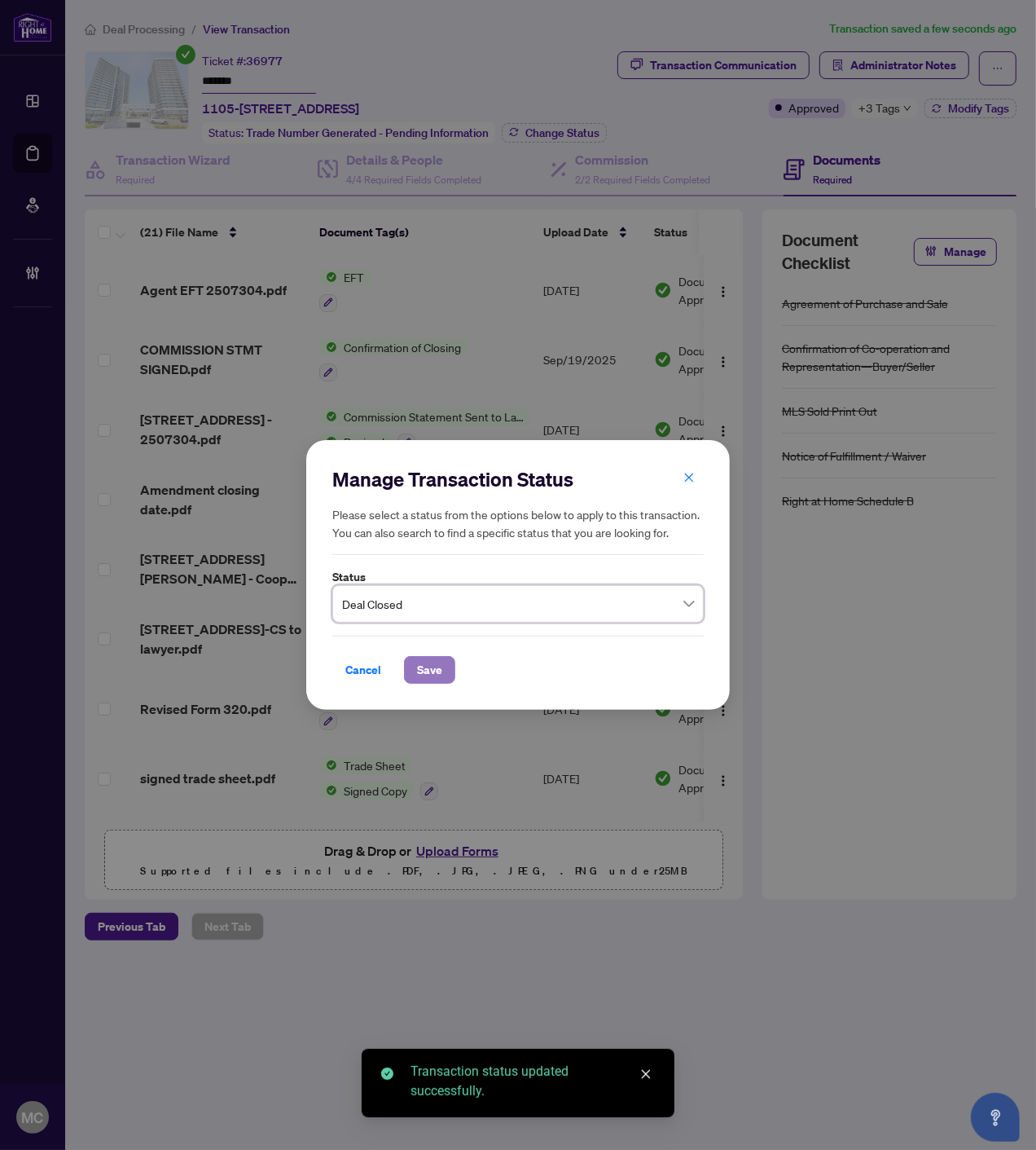
click at [438, 668] on span "Save" at bounding box center [429, 670] width 25 height 26
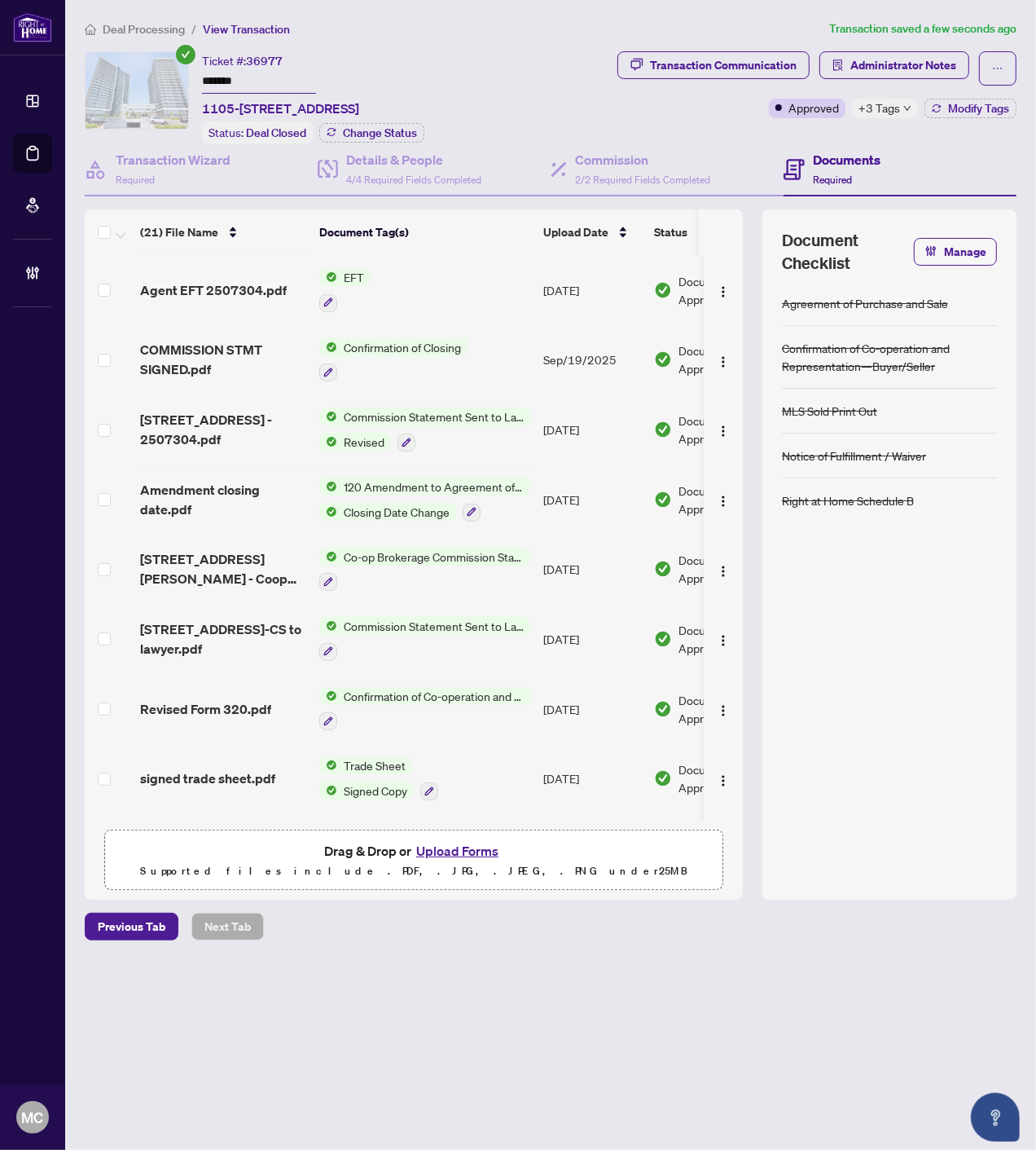
click at [143, 22] on span "Deal Processing" at bounding box center [143, 29] width 82 height 15
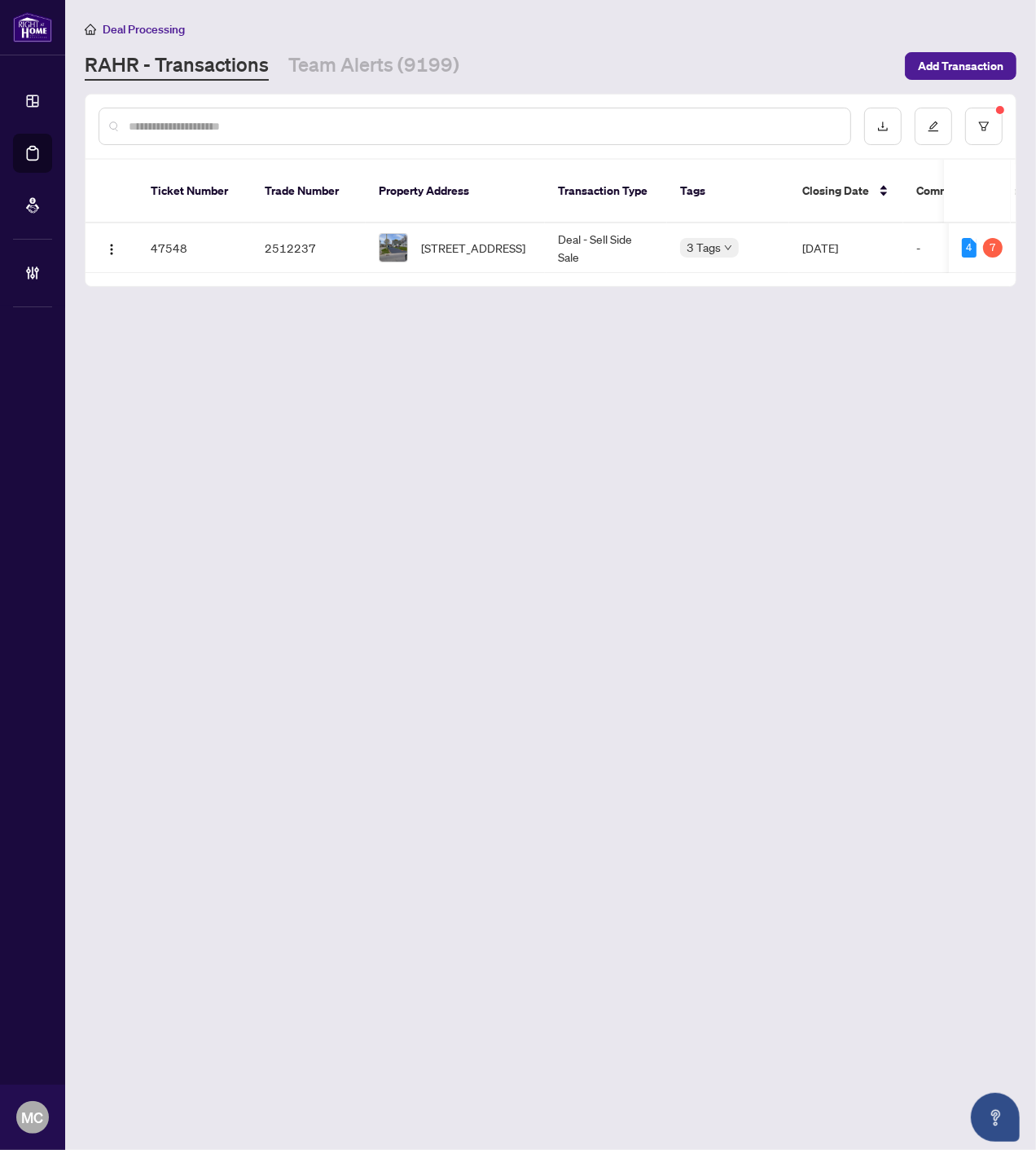
click at [377, 228] on td "1275 Simcoe St, Oshawa, Ontario L1H 4M1, Canada" at bounding box center [455, 247] width 179 height 49
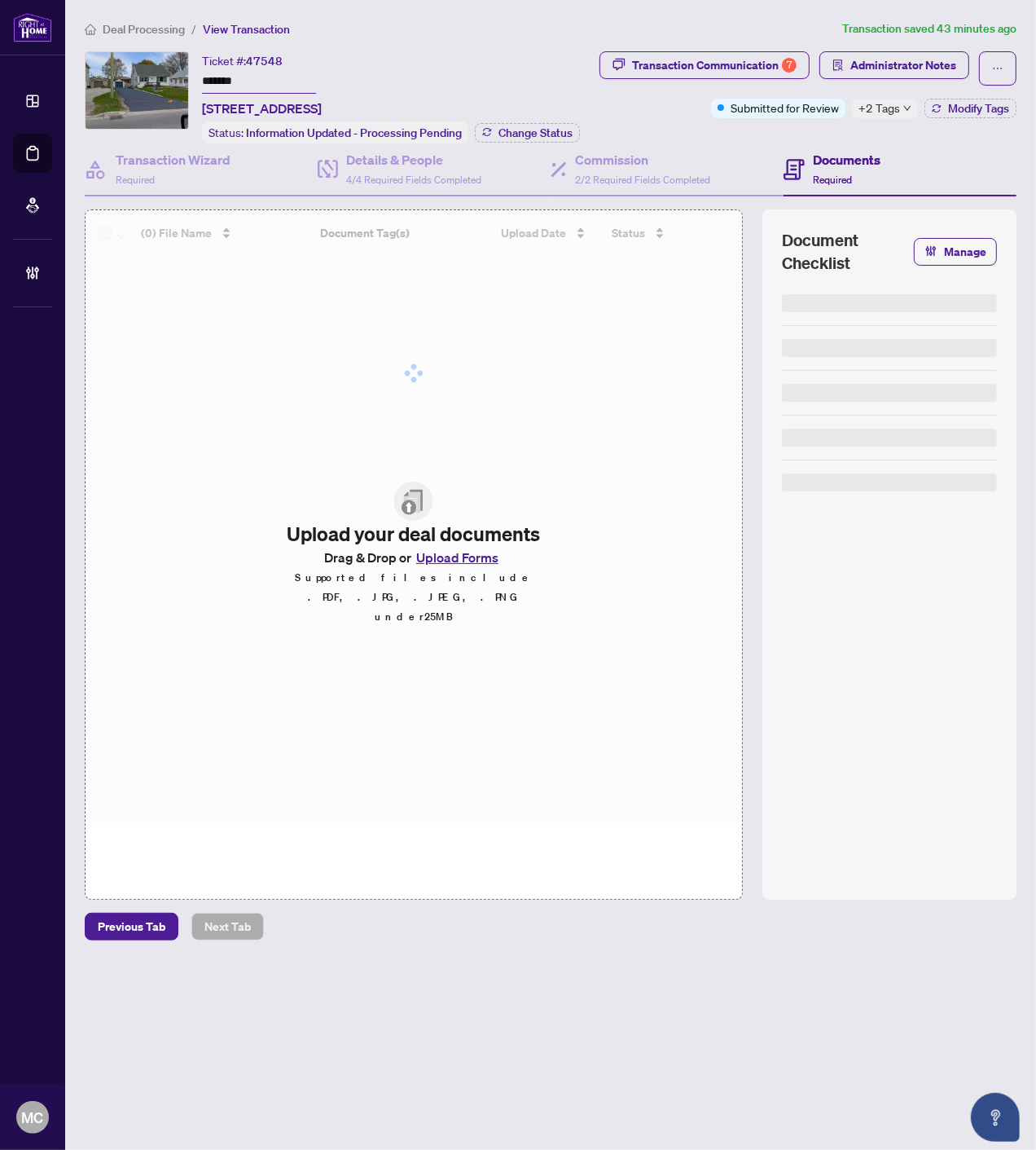
click at [221, 79] on input "*******" at bounding box center [259, 82] width 114 height 23
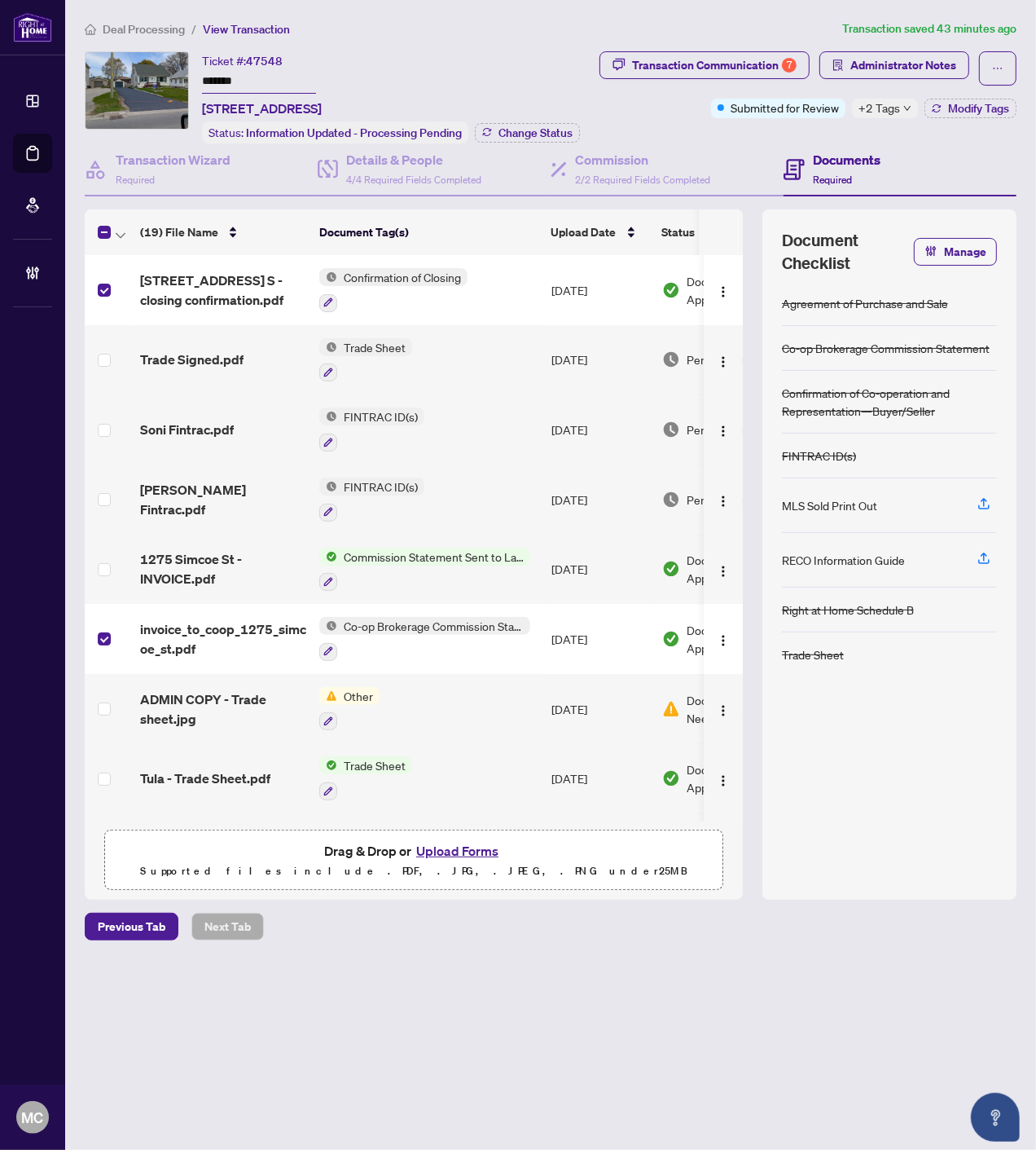
click at [130, 225] on th at bounding box center [109, 232] width 49 height 46
click at [122, 232] on icon "button" at bounding box center [120, 236] width 10 height 7
click at [145, 255] on span "Open Selected in New Tab(s)" at bounding box center [199, 258] width 145 height 18
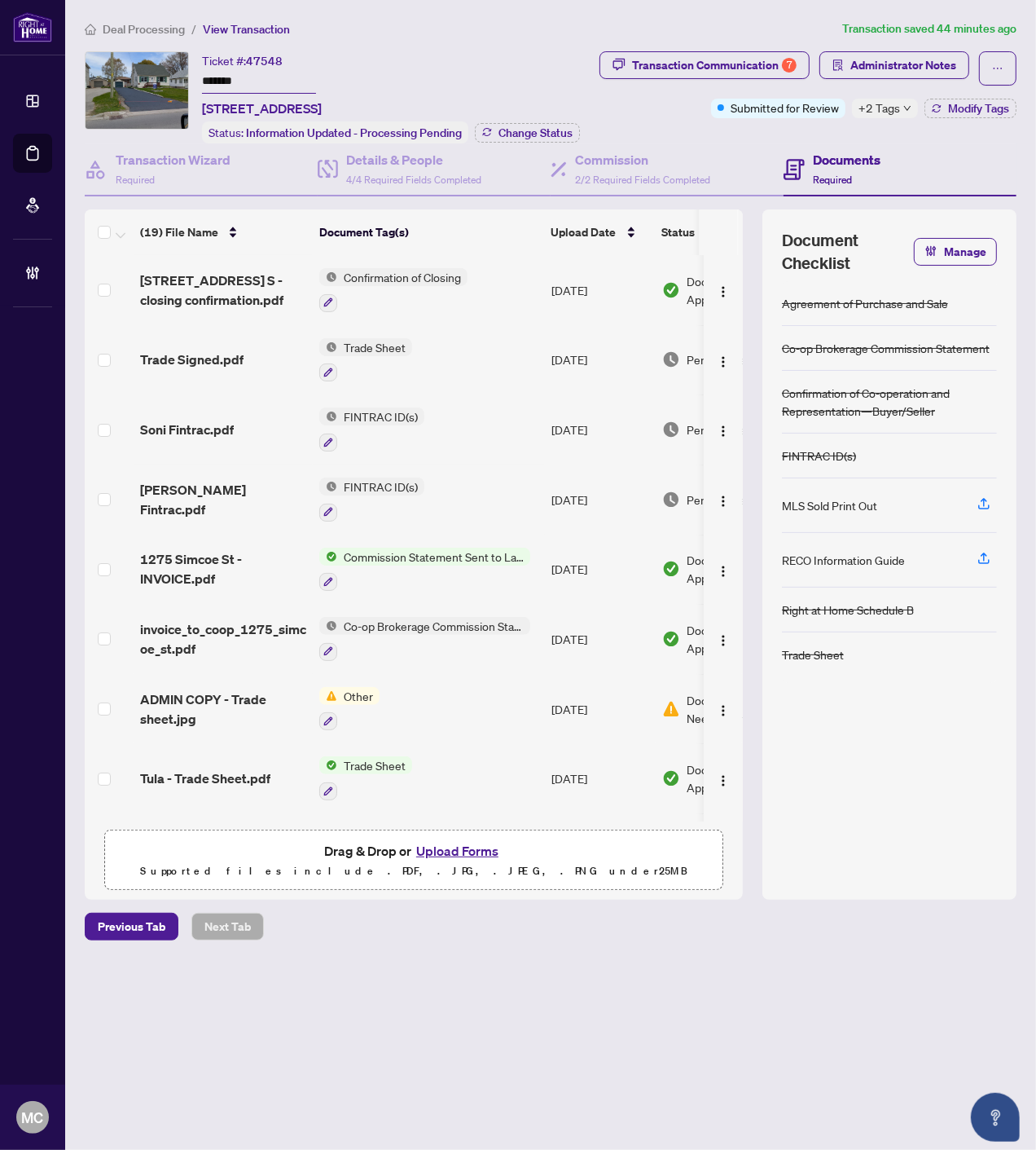
click at [895, 108] on span "+2 Tags" at bounding box center [879, 108] width 42 height 19
click at [679, 111] on div "Transaction Communication 7 Administrator Notes Submitted for Review +2 Tags Mo…" at bounding box center [805, 84] width 424 height 67
click at [969, 107] on span "Modify Tags" at bounding box center [979, 108] width 61 height 11
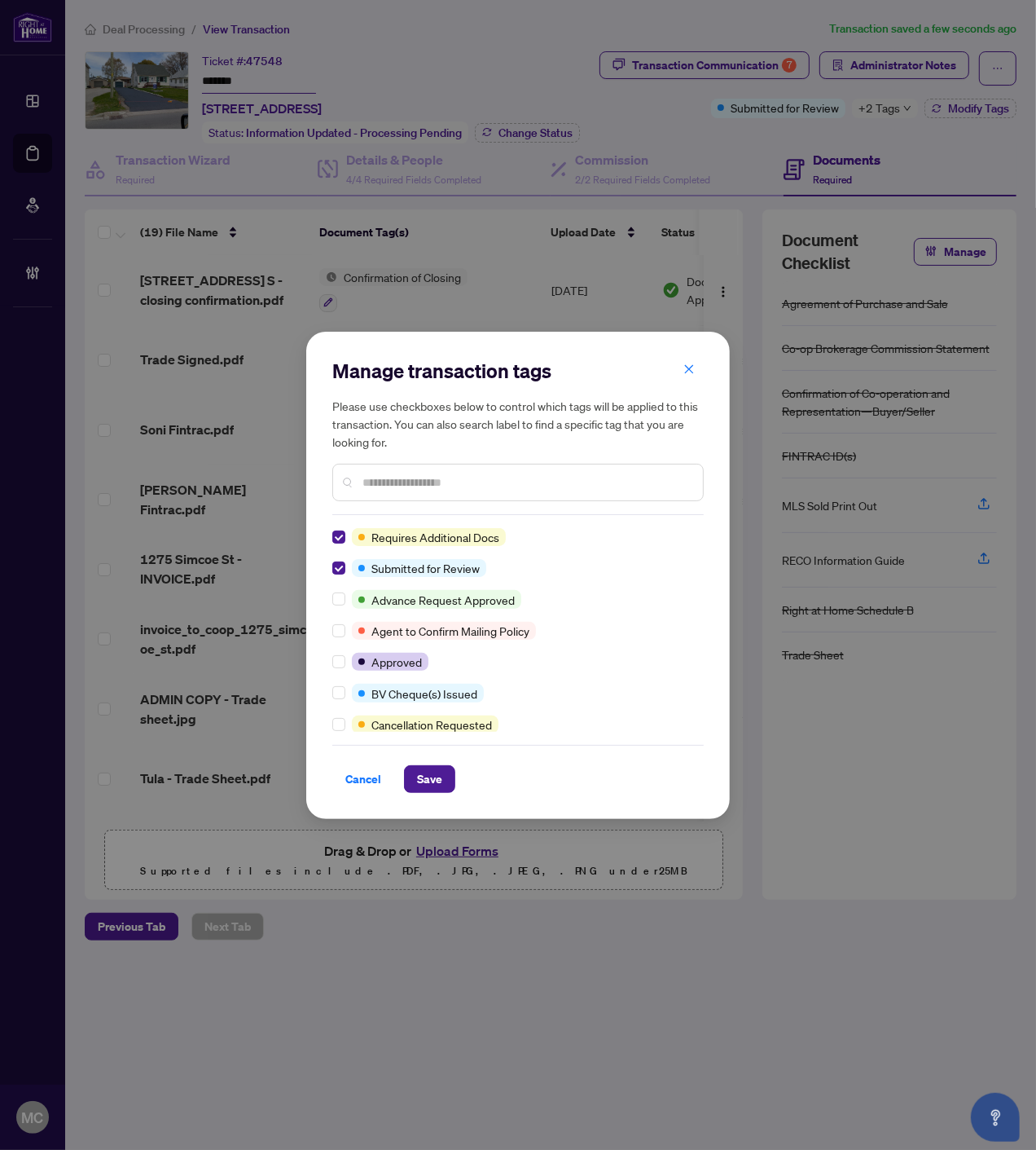
click at [460, 483] on input "text" at bounding box center [526, 482] width 328 height 18
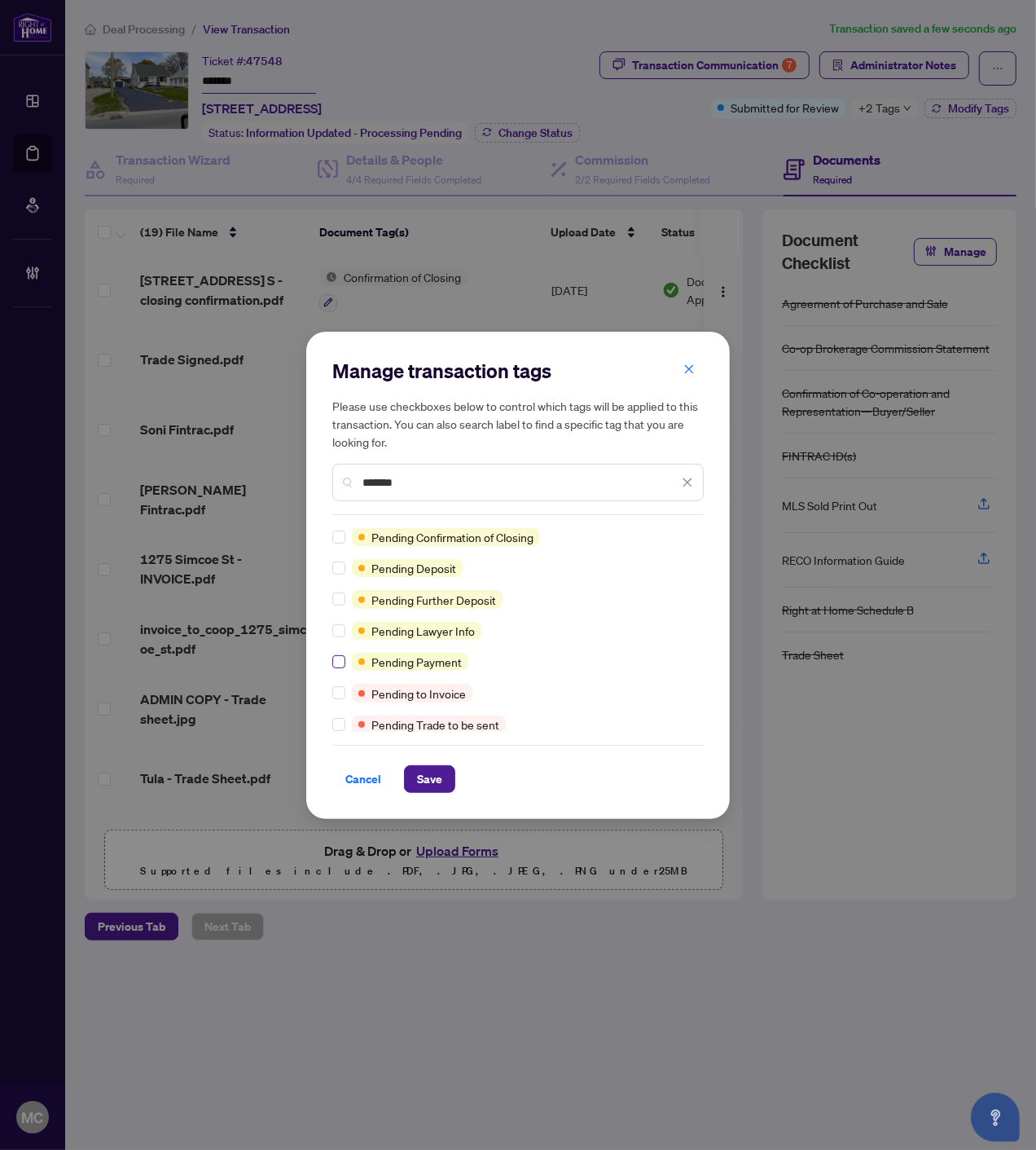
type input "*******"
click at [426, 784] on span "Save" at bounding box center [429, 779] width 25 height 26
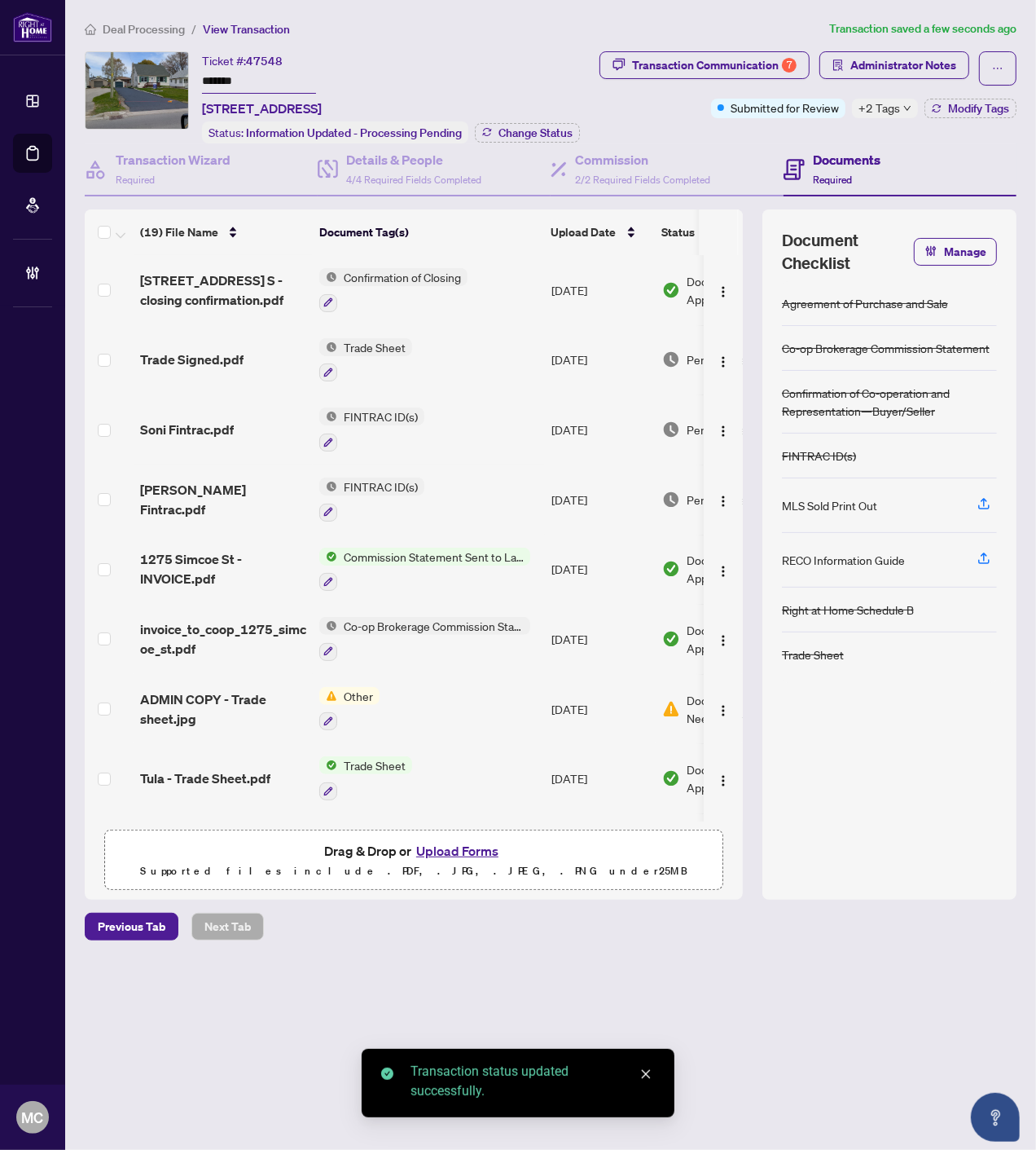
click at [123, 28] on span "Deal Processing" at bounding box center [143, 29] width 82 height 15
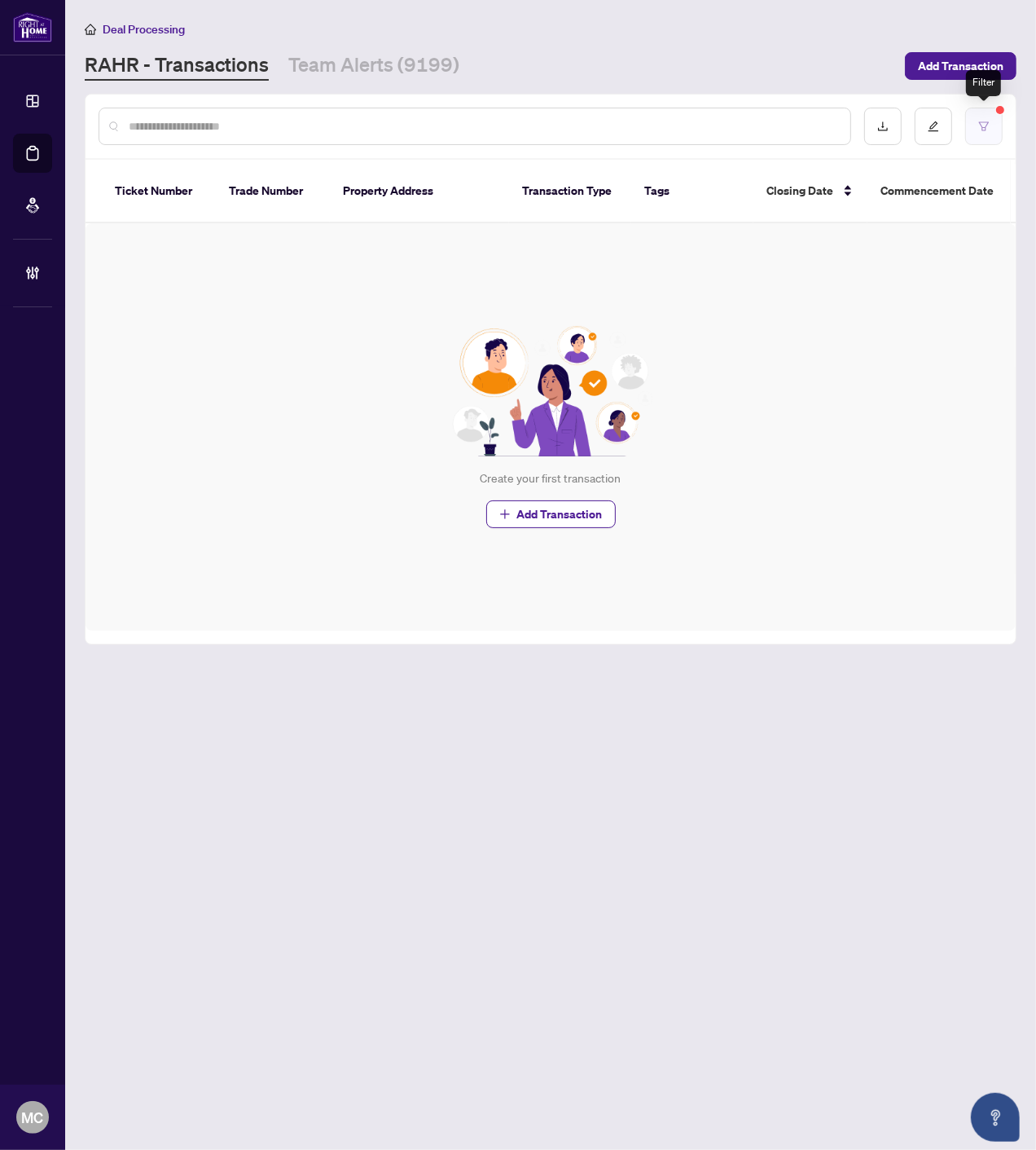
click at [973, 115] on button "button" at bounding box center [983, 126] width 37 height 37
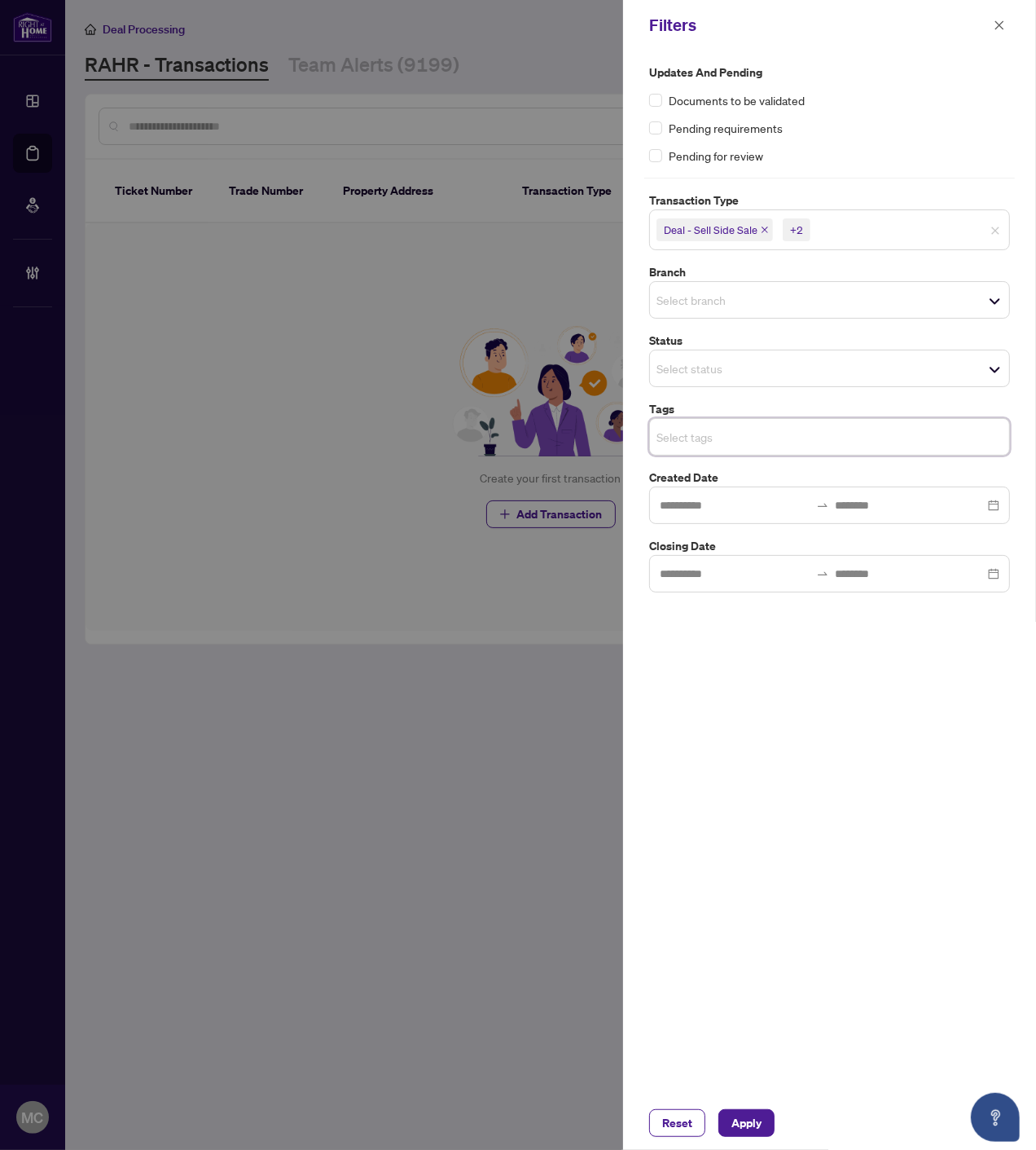
click at [906, 234] on input "search" at bounding box center [871, 230] width 114 height 20
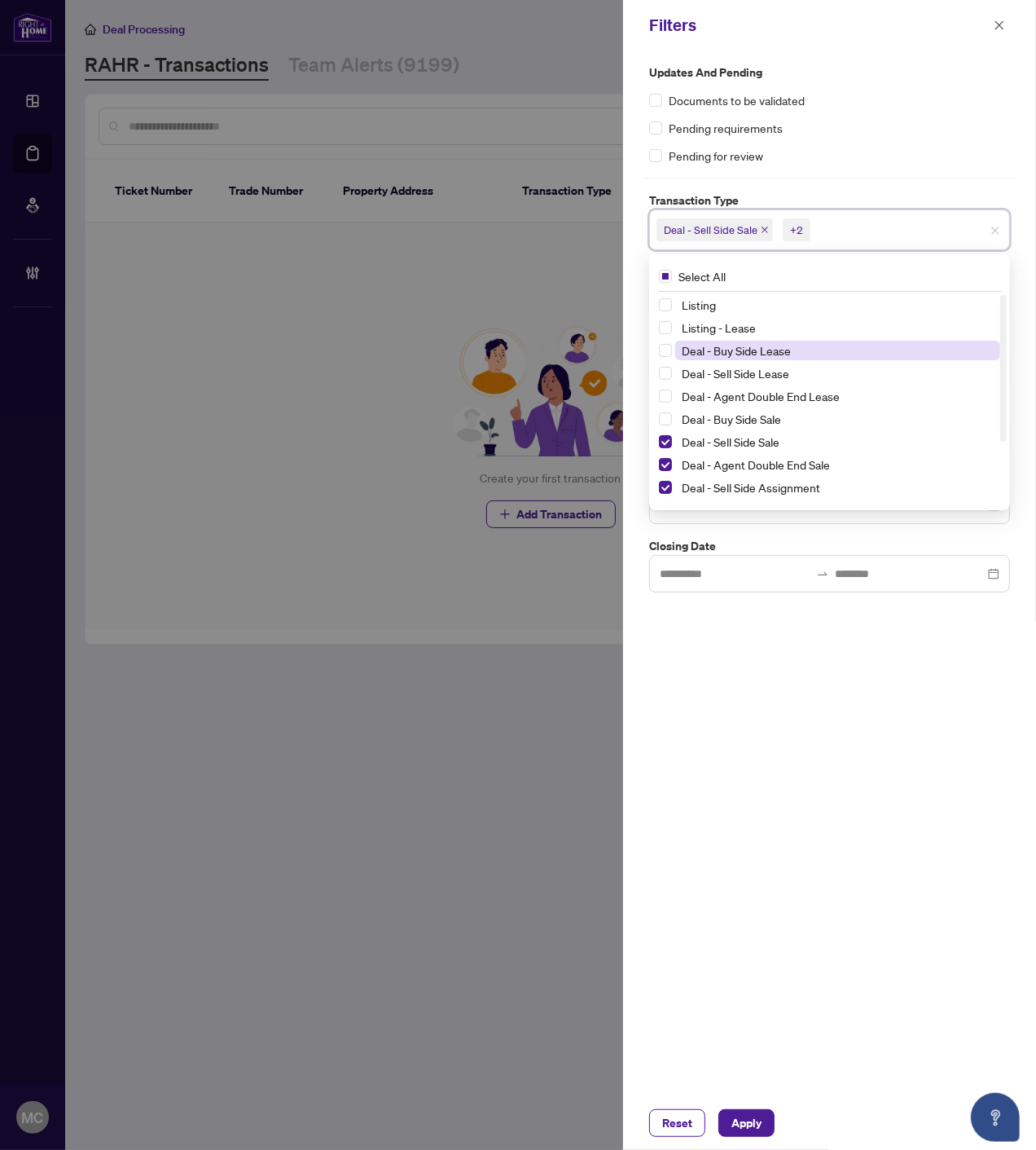
click at [766, 345] on span "Deal - Buy Side Lease" at bounding box center [736, 350] width 109 height 15
click at [762, 371] on span "Deal - Sell Side Lease" at bounding box center [735, 373] width 108 height 15
click at [759, 400] on span "Deal - Agent Double End Lease" at bounding box center [760, 395] width 158 height 15
click at [753, 416] on span "Deal - Buy Side Sale" at bounding box center [731, 419] width 100 height 15
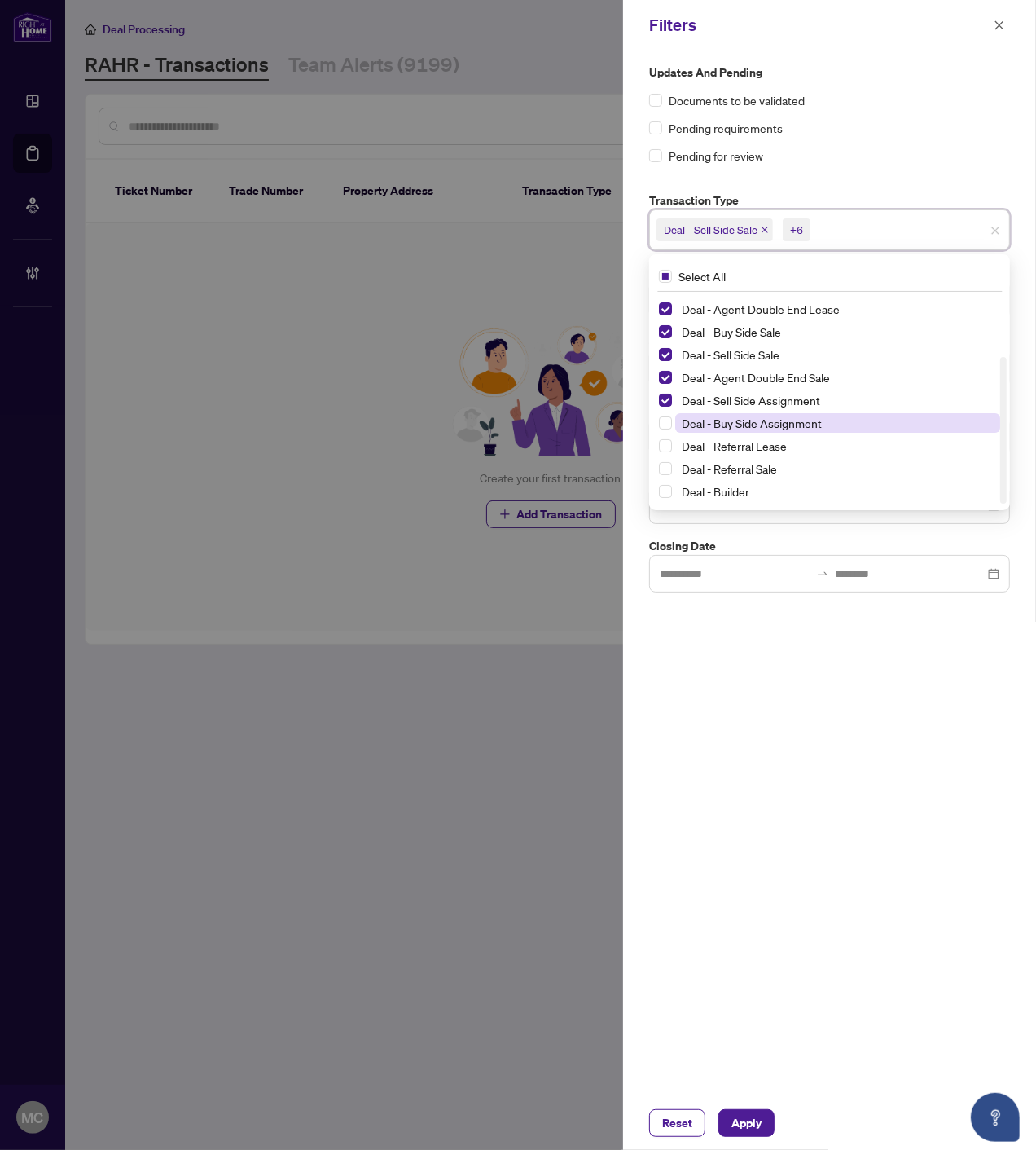
click at [717, 419] on span "Deal - Buy Side Assignment" at bounding box center [752, 422] width 140 height 15
click at [746, 1126] on span "Apply" at bounding box center [746, 1123] width 30 height 26
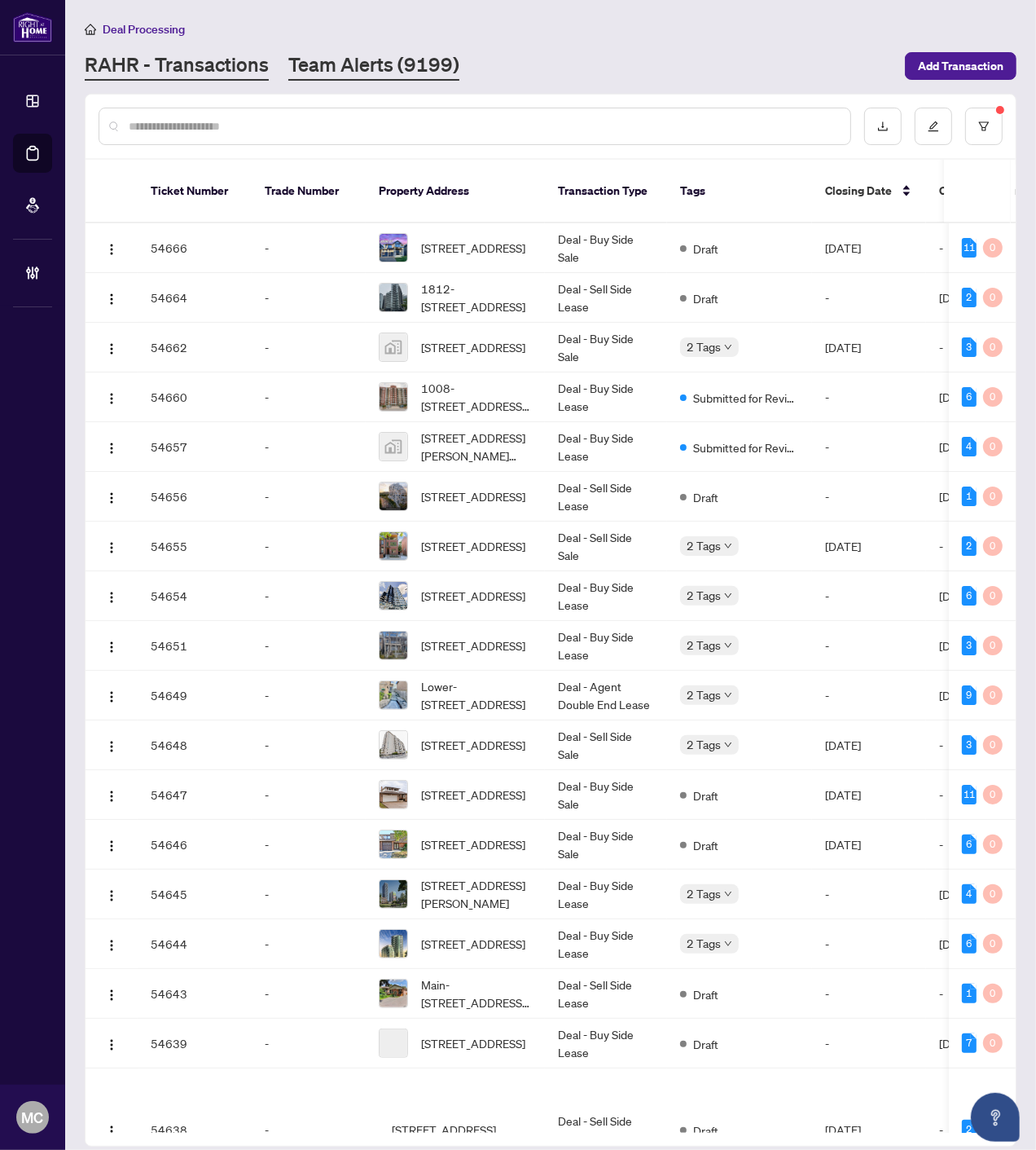
click at [377, 67] on link "Team Alerts (9199)" at bounding box center [374, 66] width 171 height 29
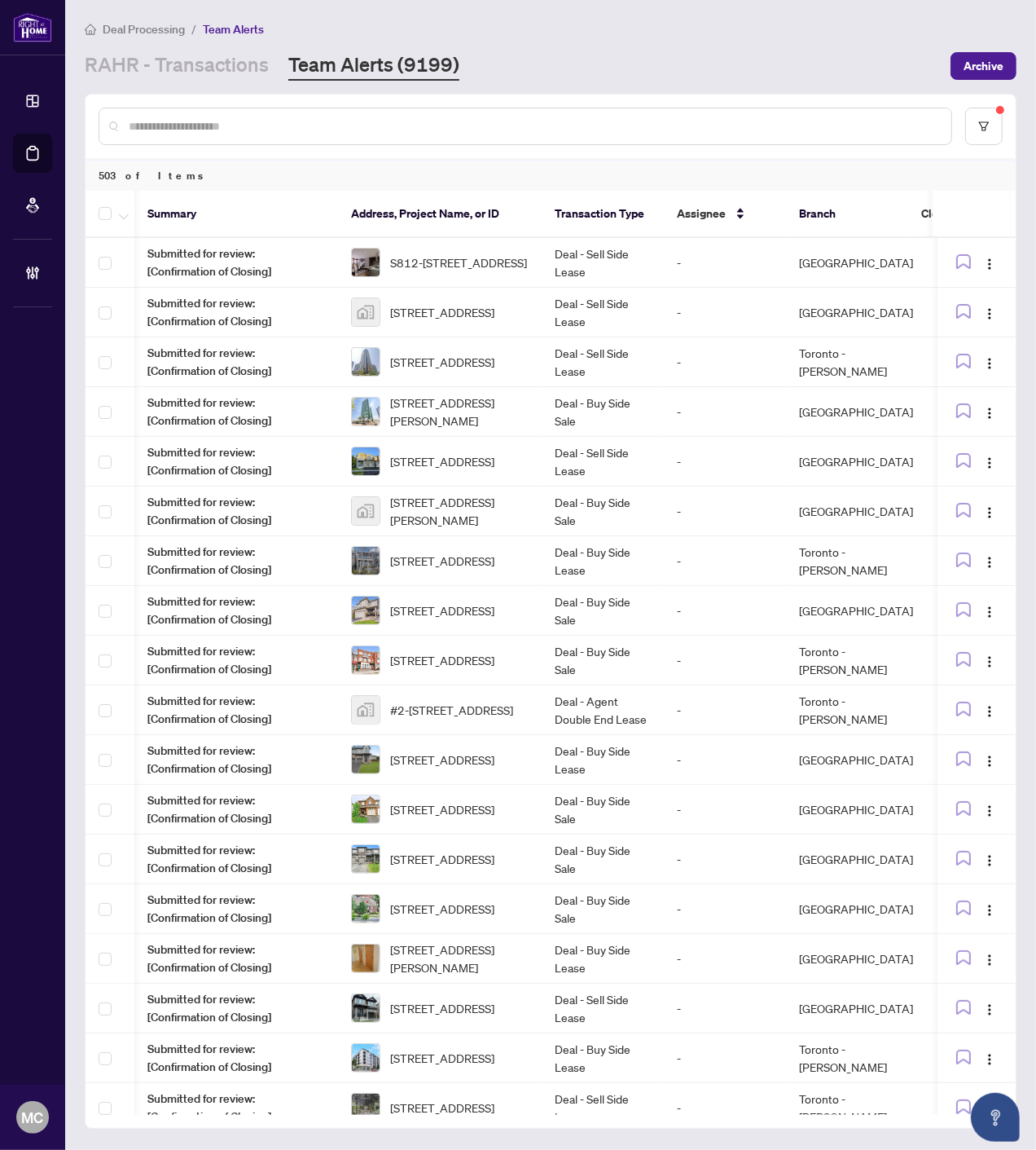
scroll to position [0, 220]
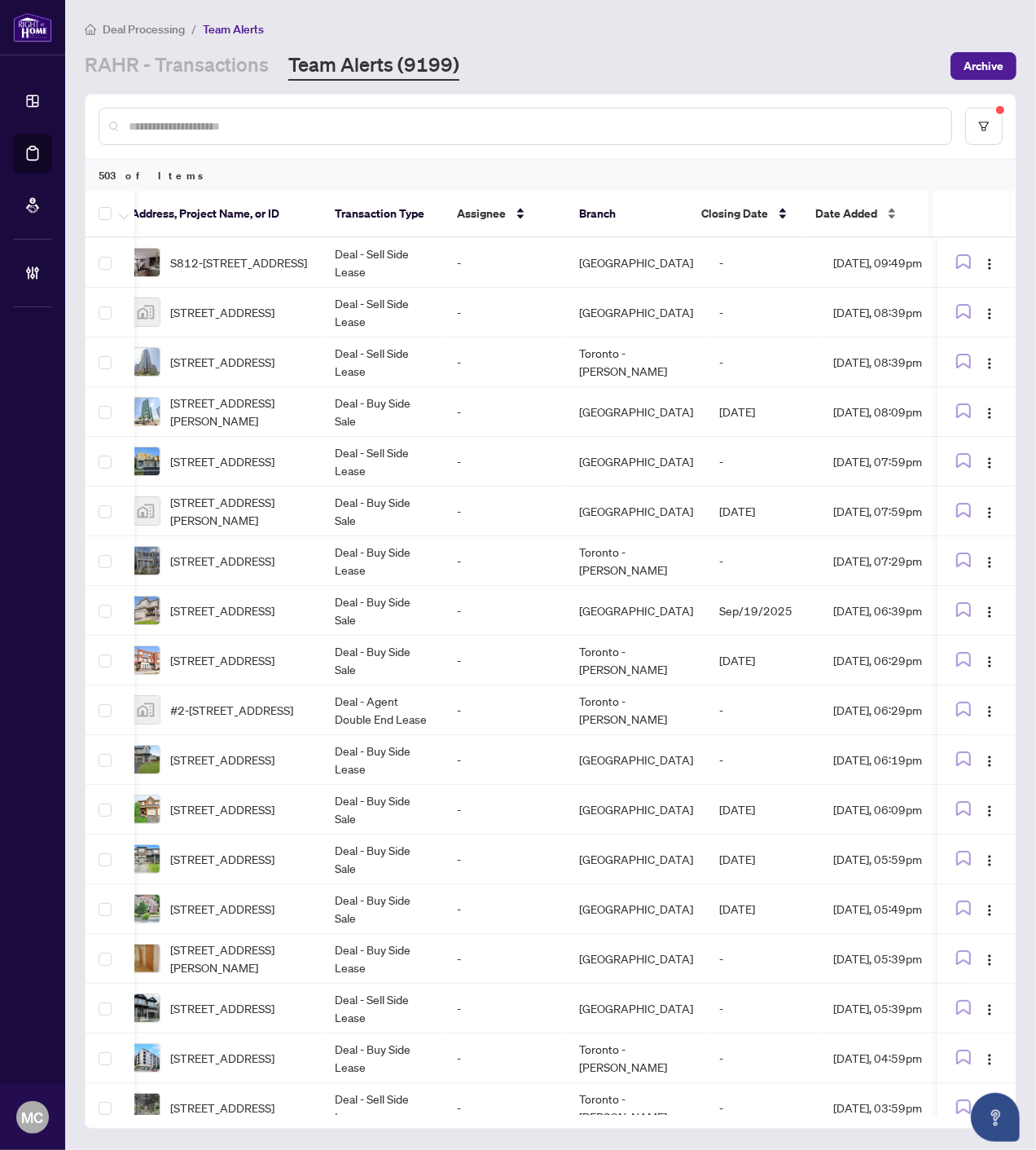
click at [850, 217] on span "Date Added" at bounding box center [846, 213] width 62 height 18
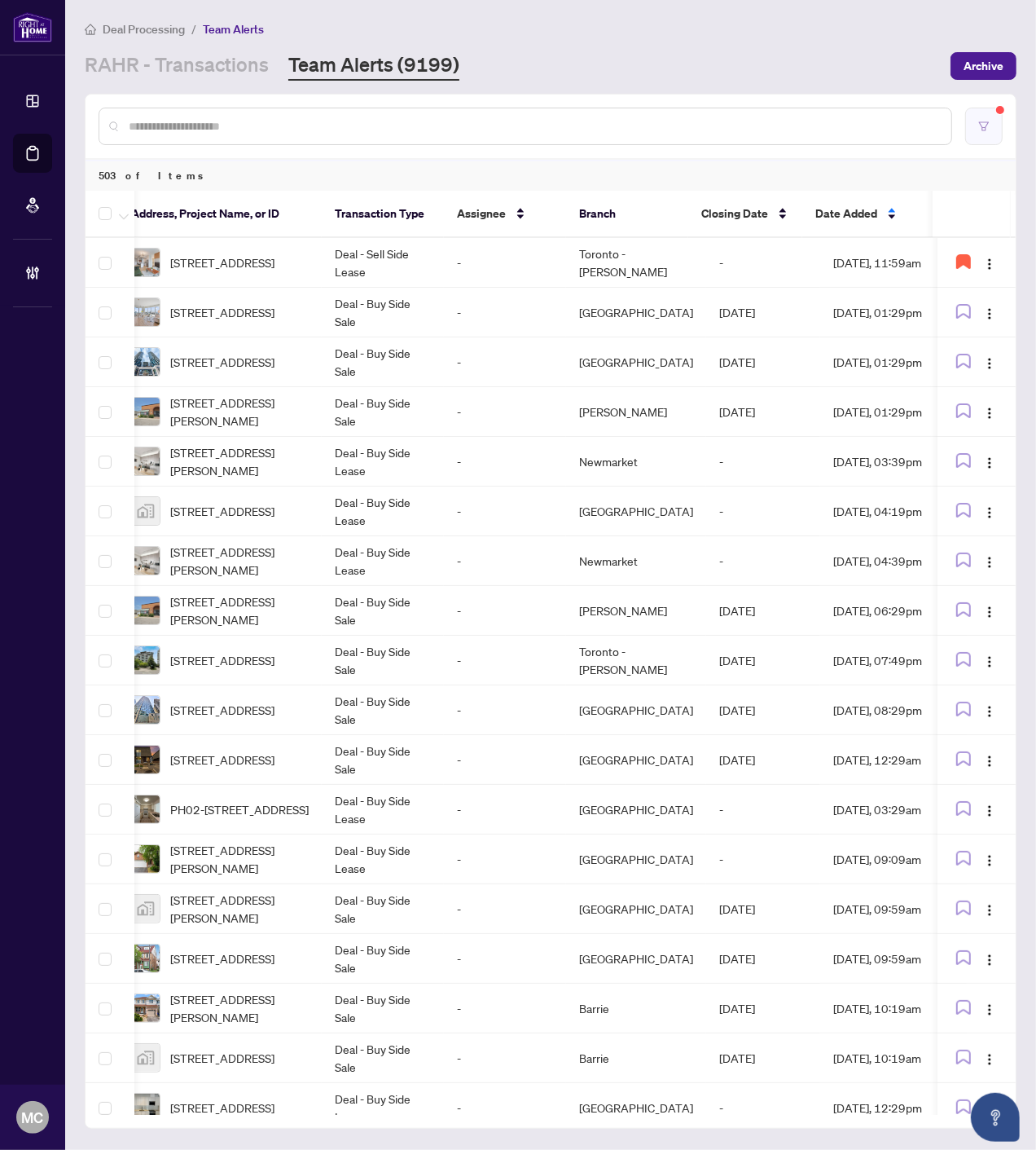
click at [986, 114] on button "button" at bounding box center [983, 126] width 37 height 37
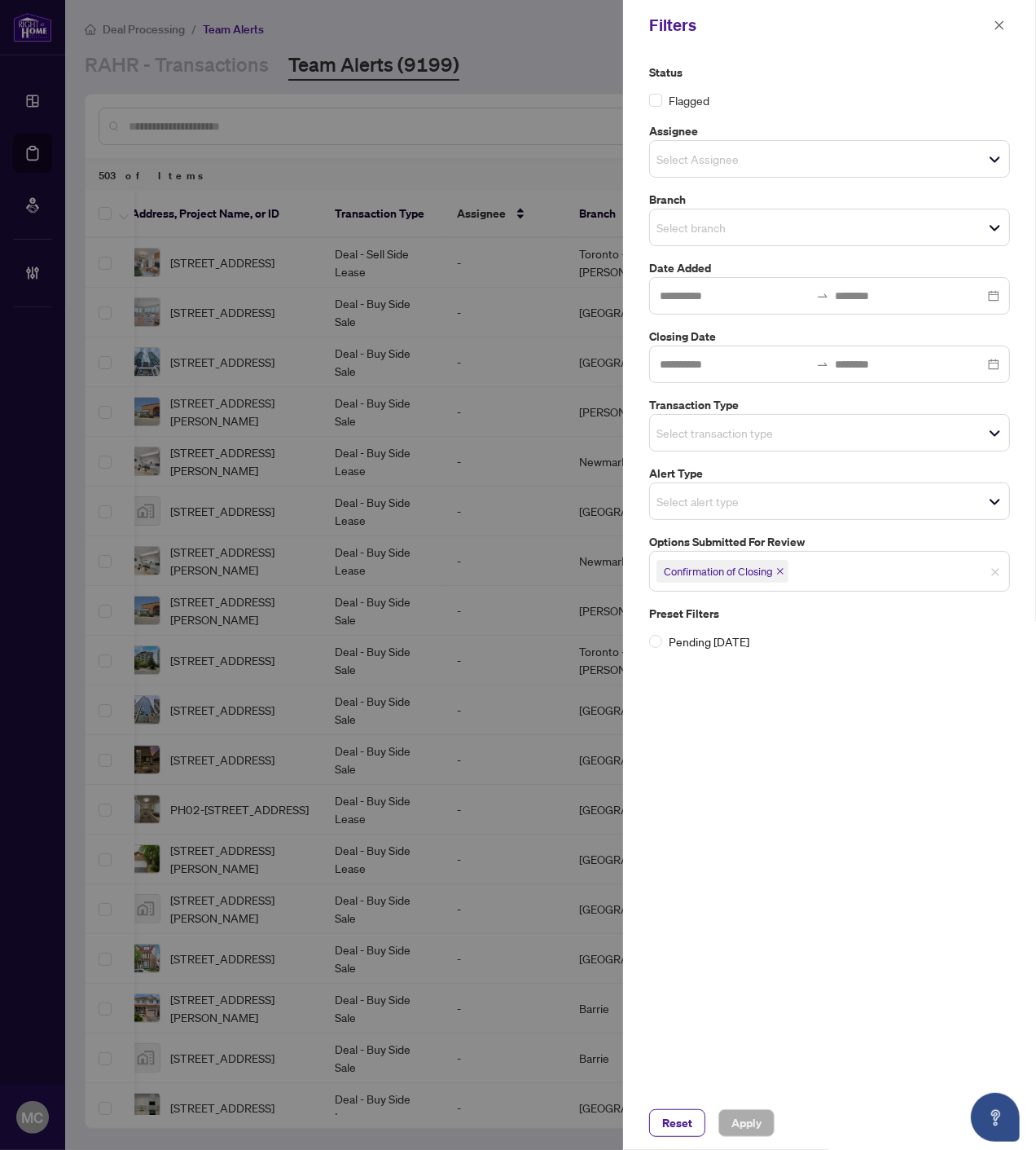
click at [771, 427] on input "search" at bounding box center [713, 433] width 114 height 20
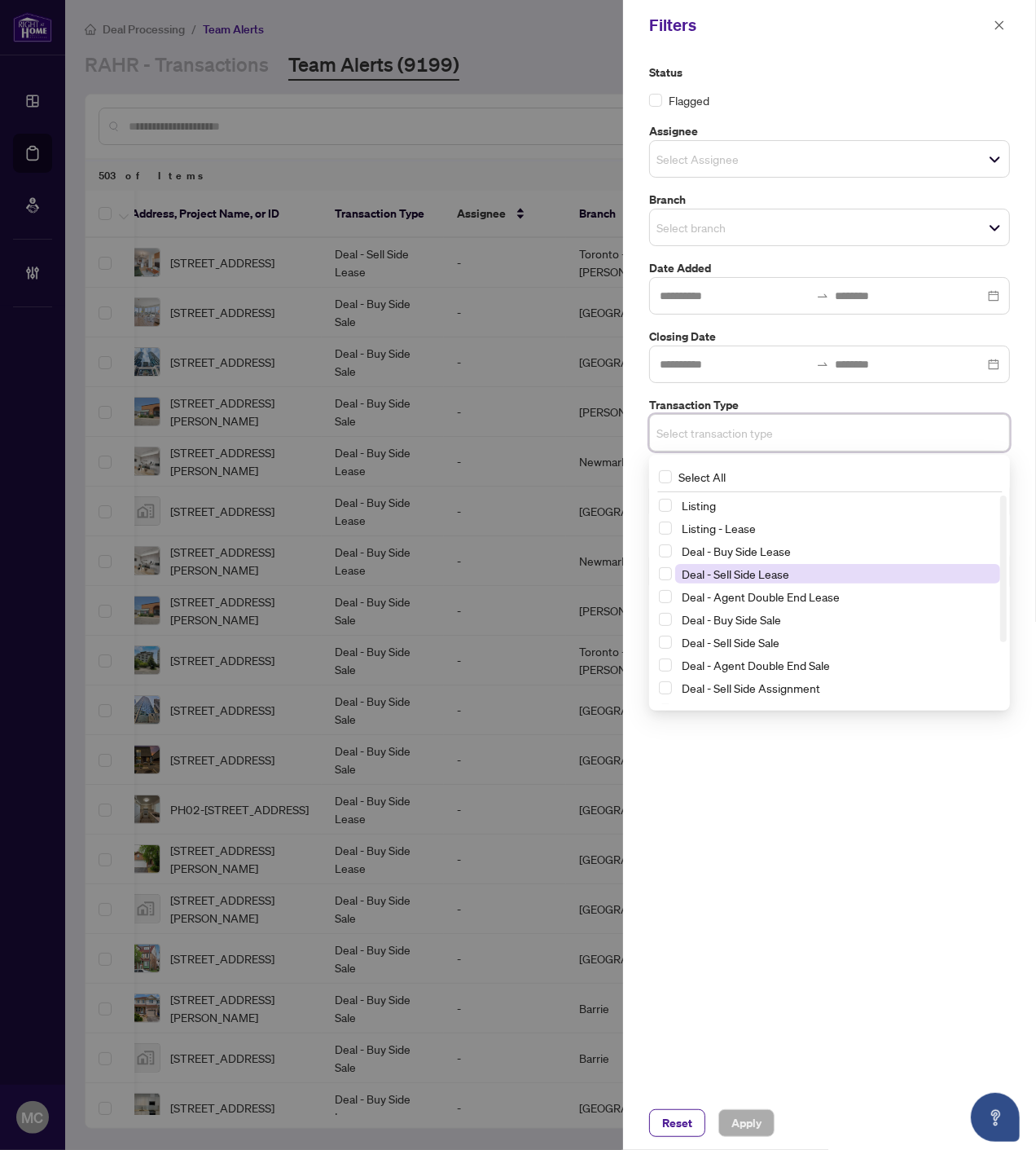
click at [750, 572] on span "Deal - Sell Side Lease" at bounding box center [735, 573] width 108 height 15
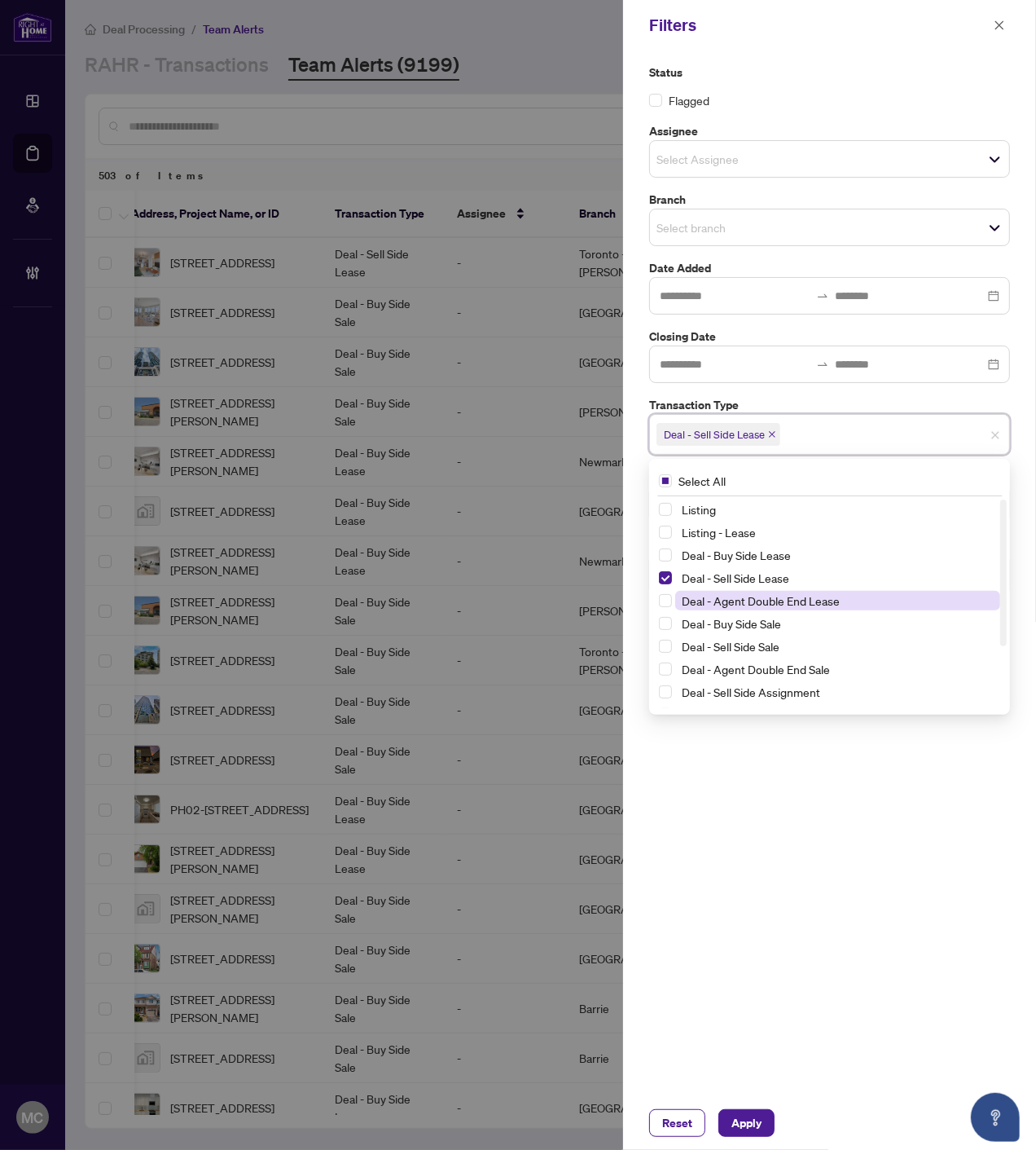
click at [749, 596] on span "Deal - Agent Double End Lease" at bounding box center [760, 600] width 158 height 15
click at [748, 622] on span "Deal - Buy Side Sale" at bounding box center [731, 623] width 100 height 15
click at [743, 644] on span "Deal - Sell Side Sale" at bounding box center [730, 646] width 98 height 15
click at [744, 668] on span "Deal - Agent Double End Sale" at bounding box center [755, 669] width 148 height 15
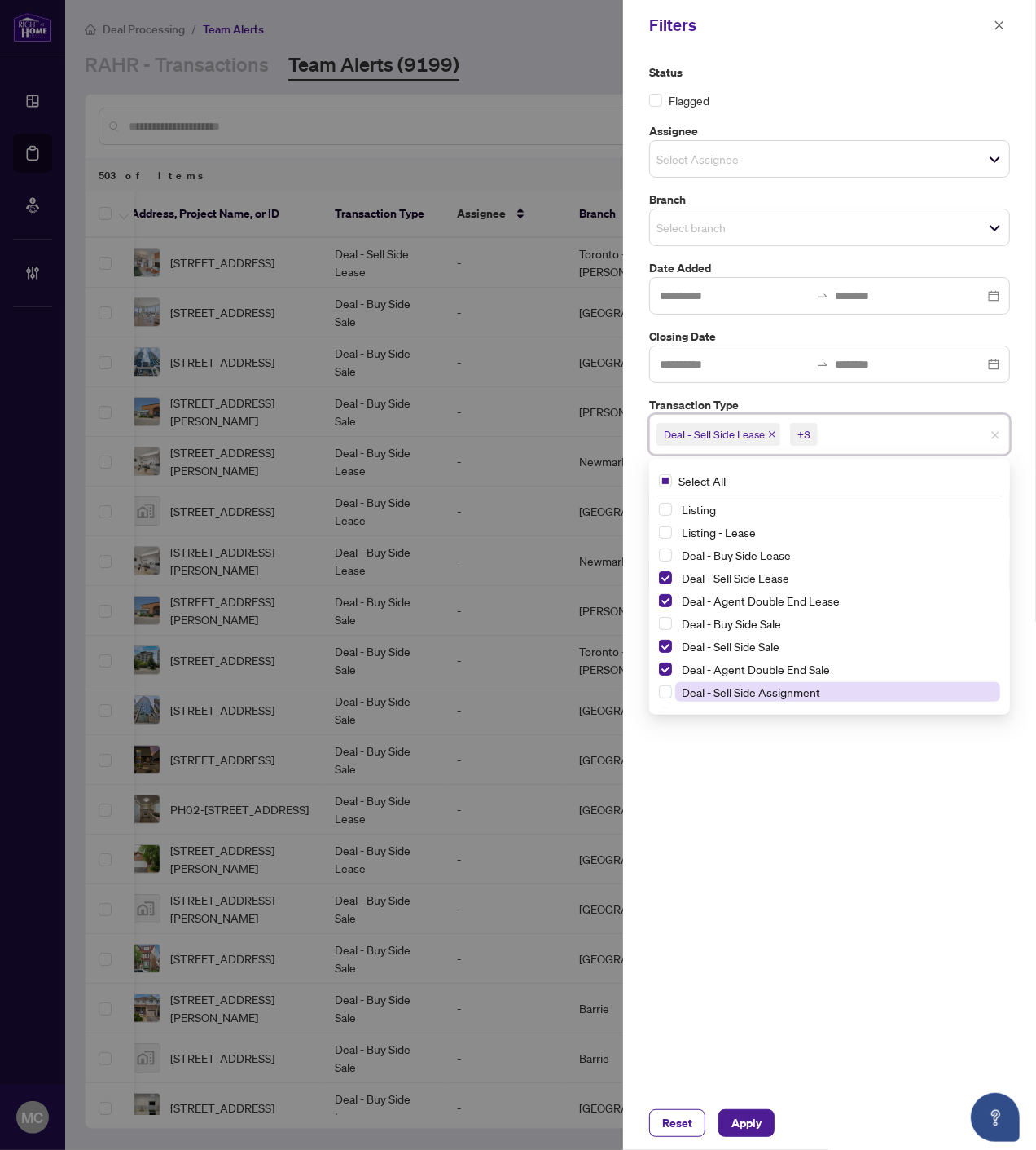
click at [751, 682] on span "Deal - Sell Side Assignment" at bounding box center [837, 691] width 325 height 20
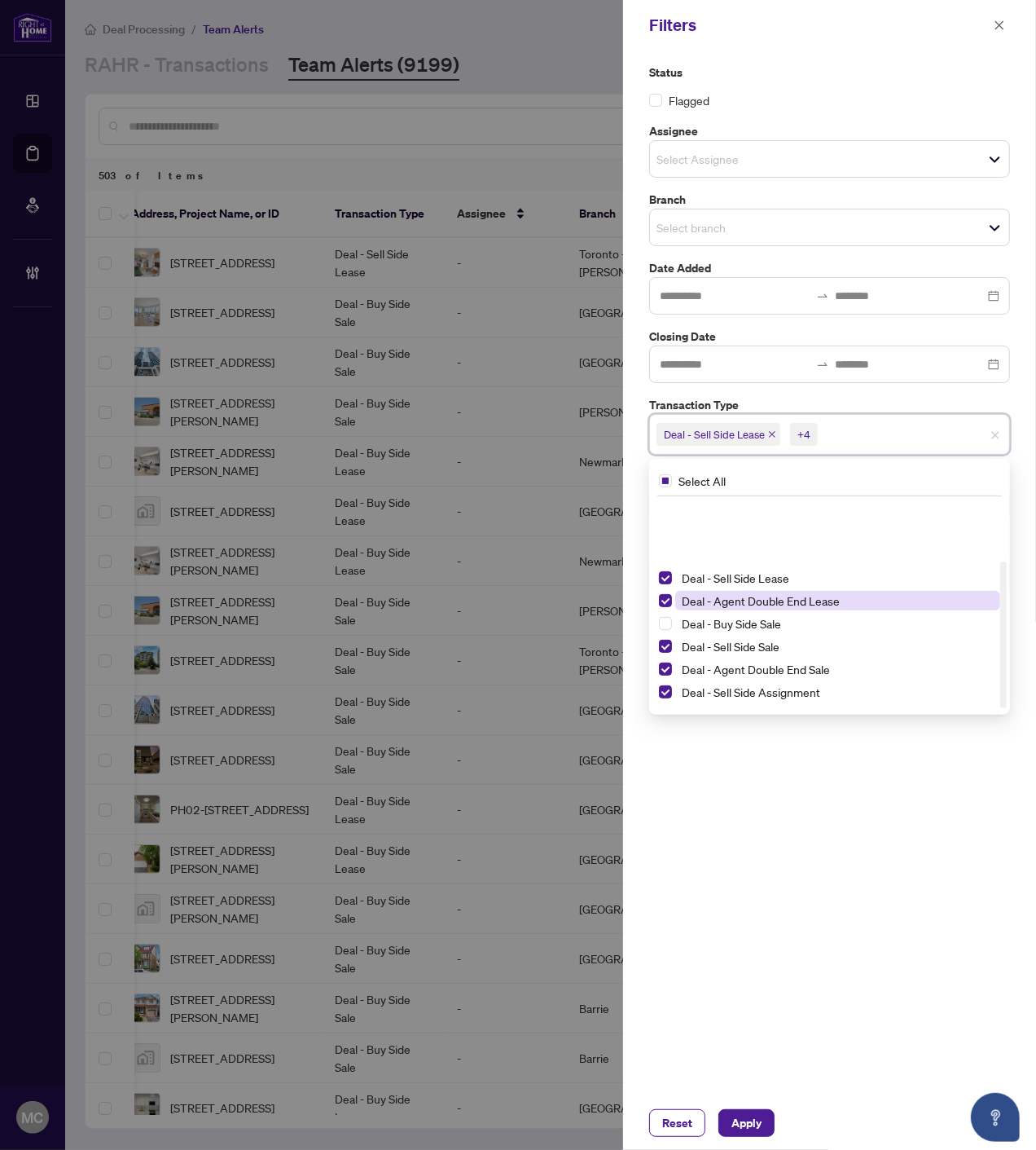
scroll to position [88, 0]
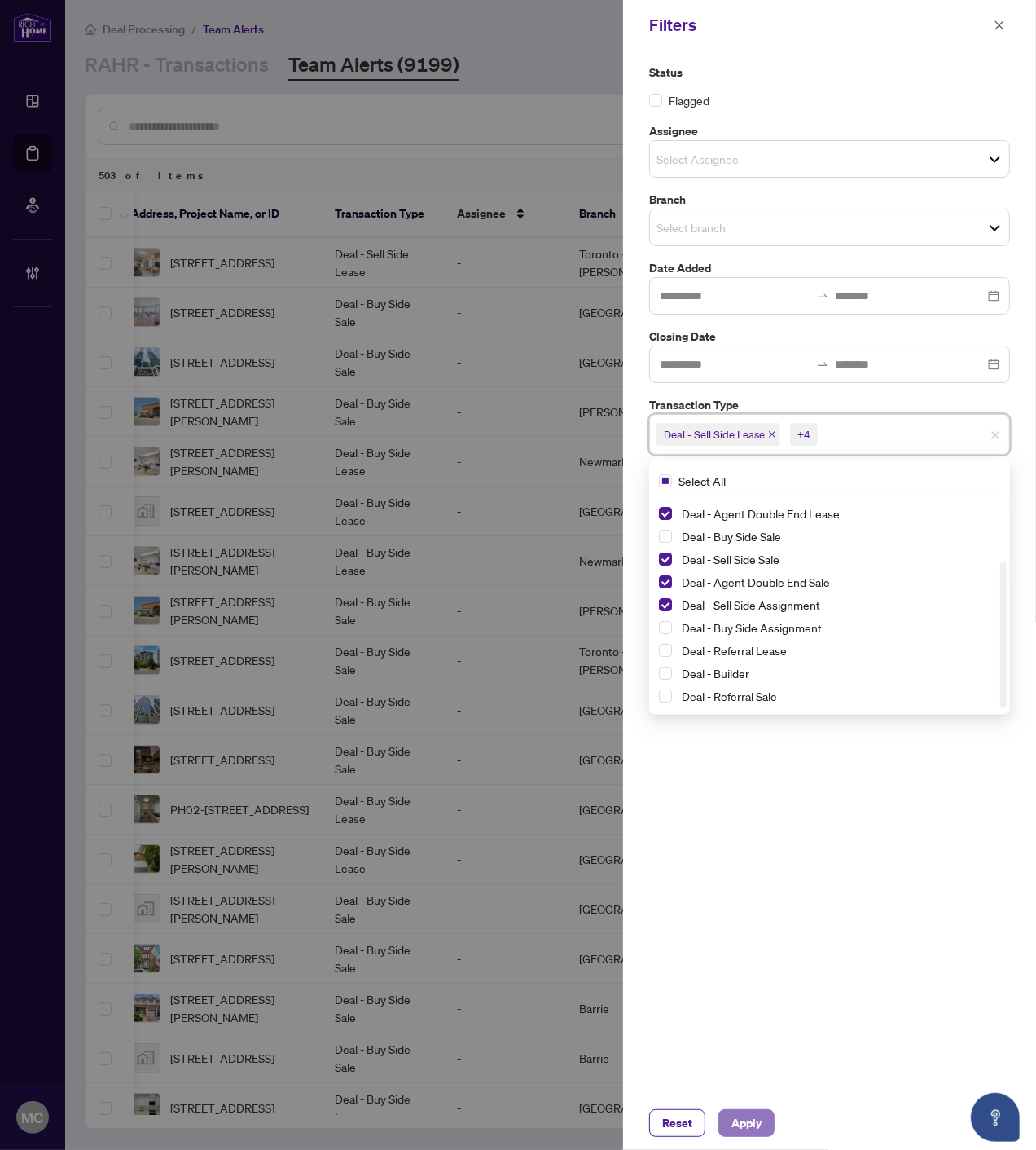
click at [752, 1114] on span "Apply" at bounding box center [746, 1123] width 30 height 26
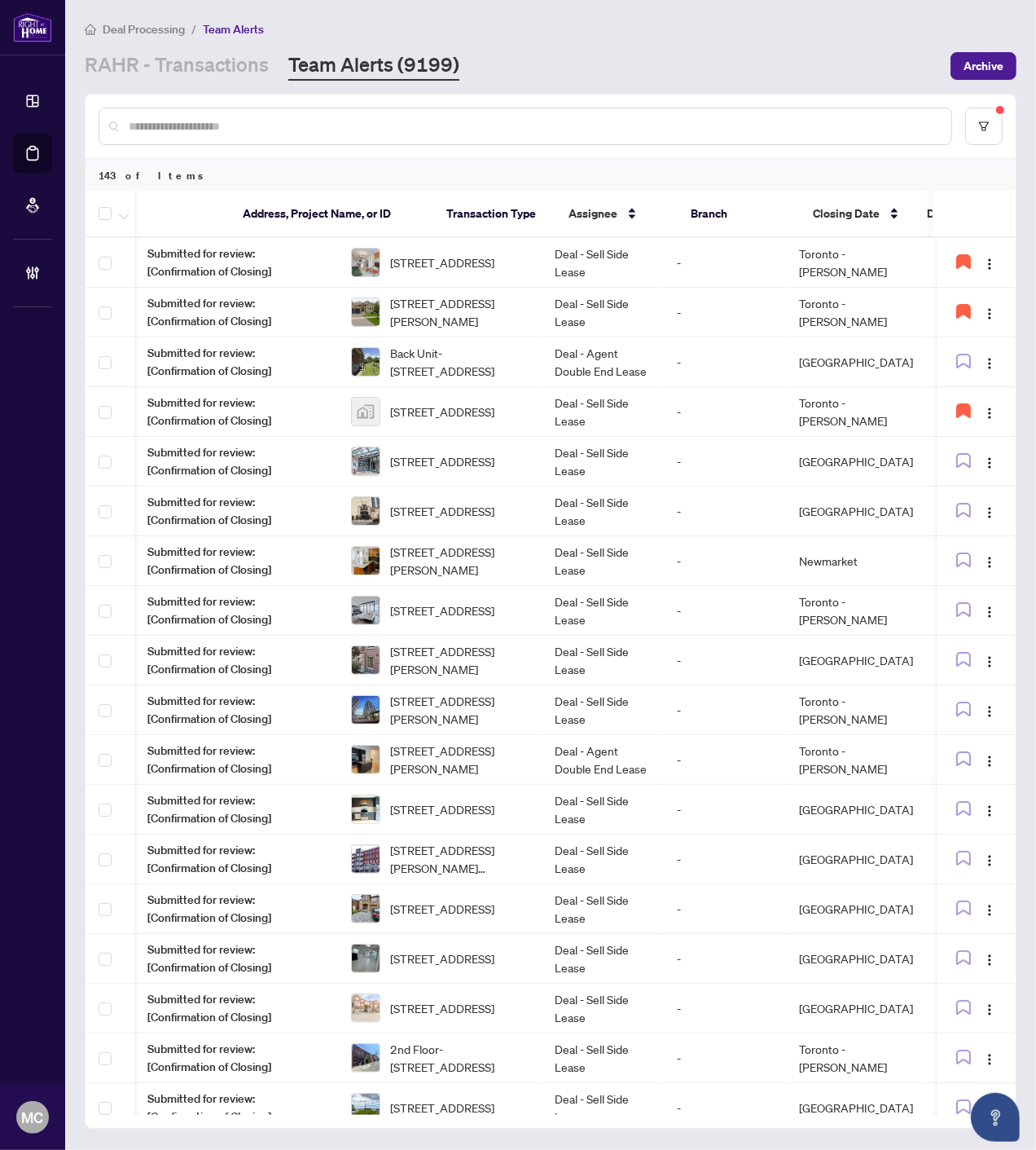
scroll to position [0, 0]
click at [497, 376] on td "Back Unit-159 Mintwood Dr, Toronto, Ontario M2M 3A6, Canada" at bounding box center [440, 362] width 204 height 49
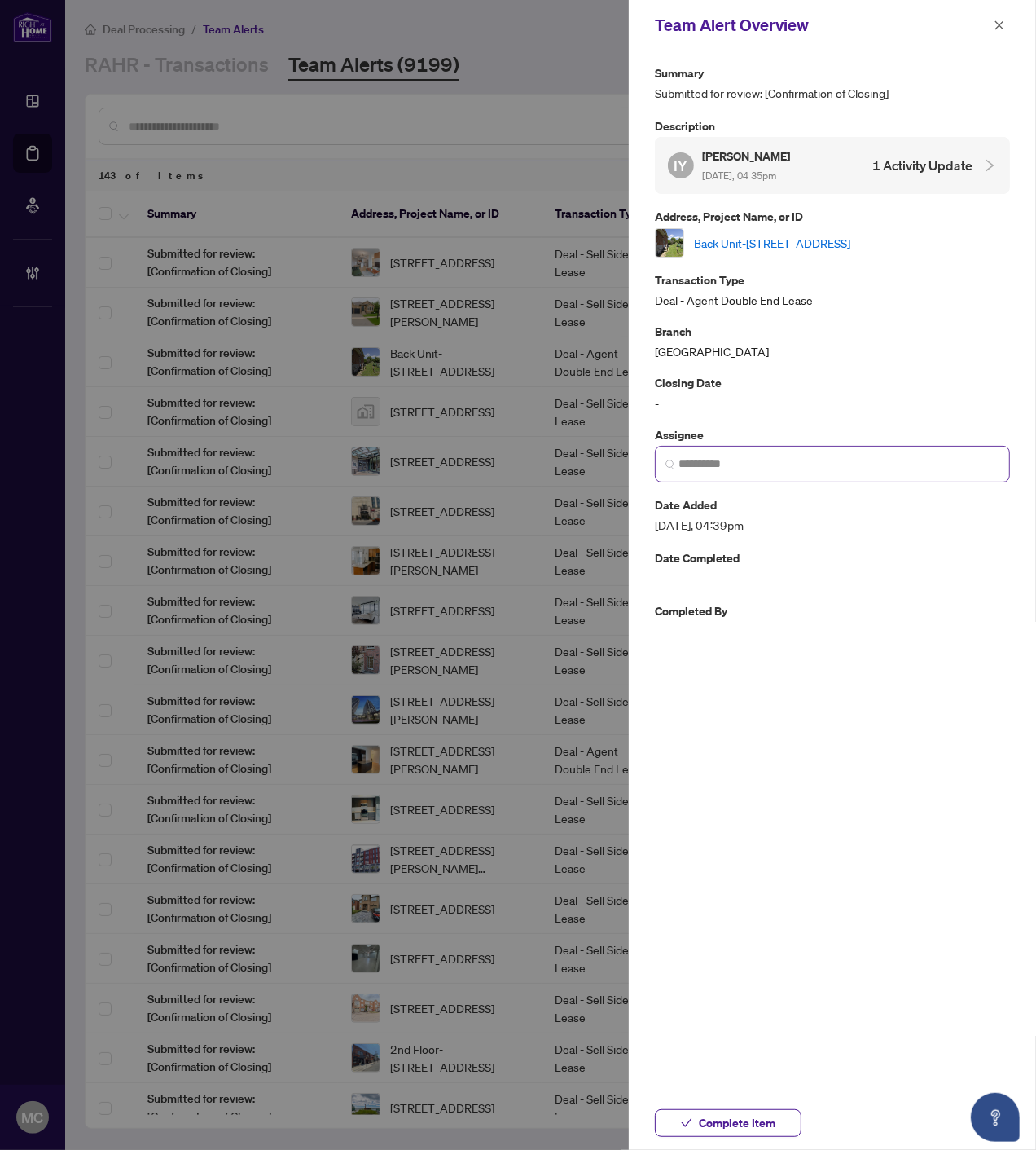
click at [817, 482] on span at bounding box center [832, 464] width 355 height 36
click at [816, 466] on input "search" at bounding box center [839, 464] width 321 height 17
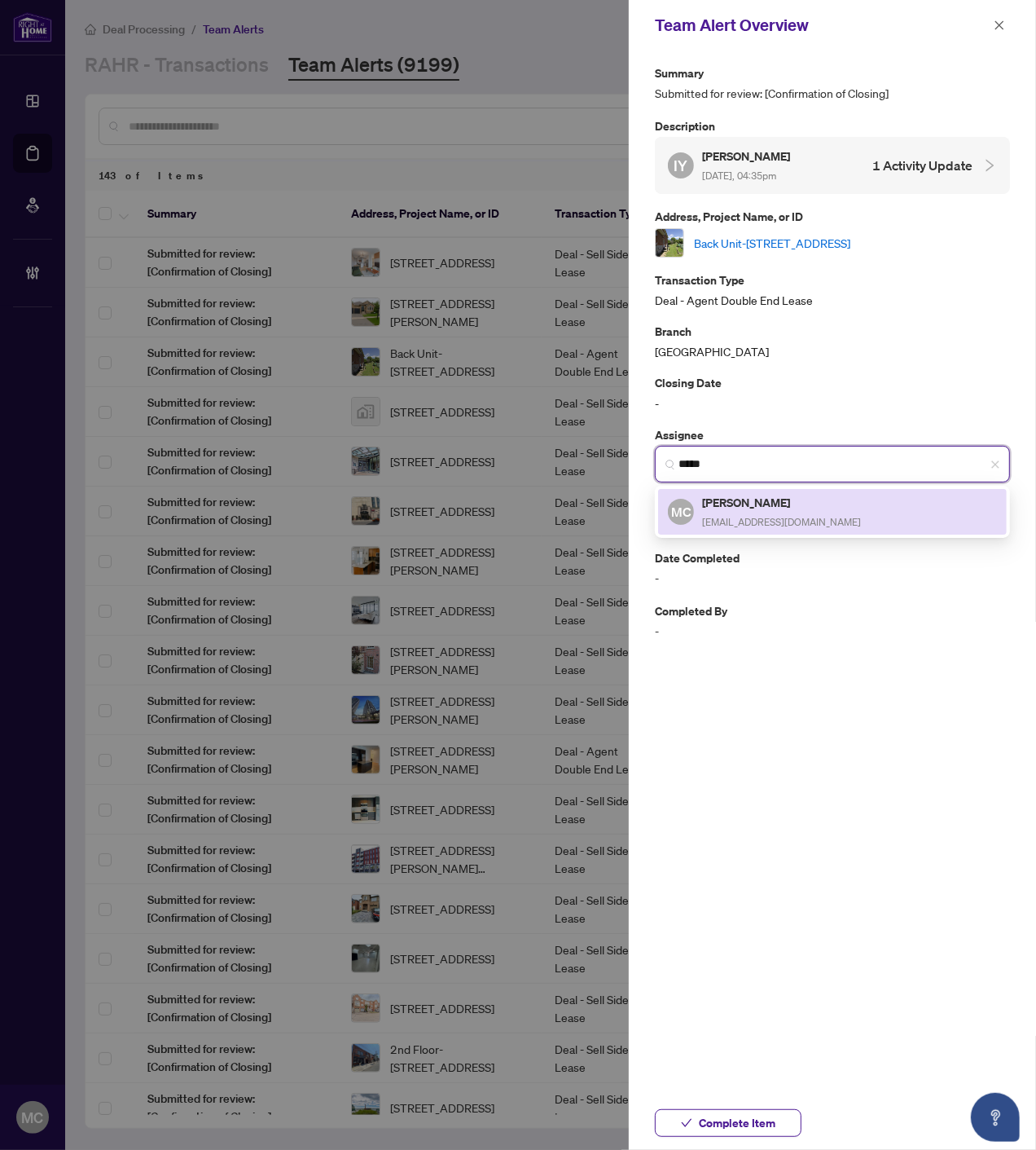
click at [760, 508] on h5 "[PERSON_NAME]" at bounding box center [781, 502] width 159 height 19
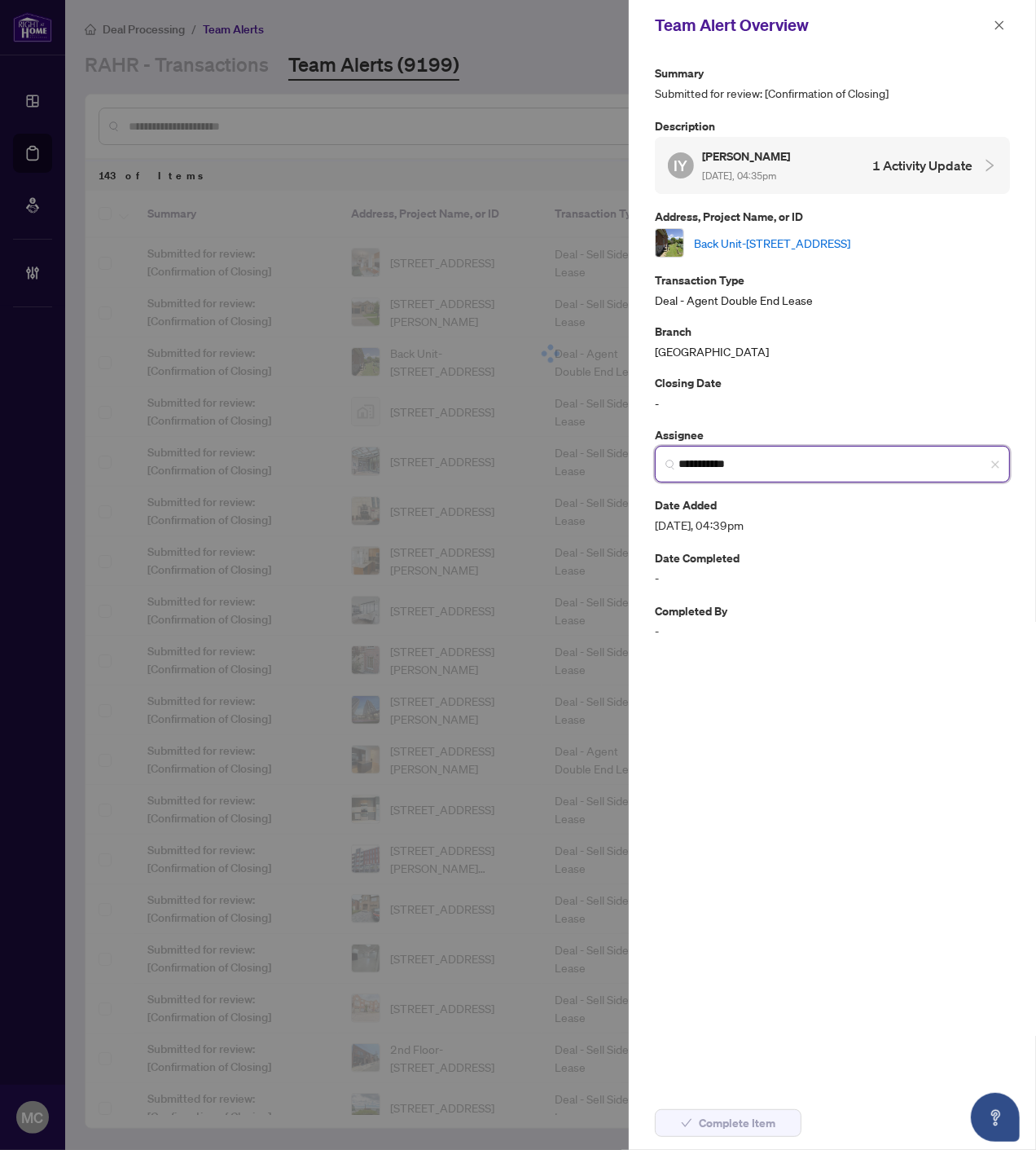
type input "**********"
click at [810, 235] on link "Back Unit-159 Mintwood Dr, Toronto, Ontario M2M 3A6, Canada" at bounding box center [772, 243] width 156 height 18
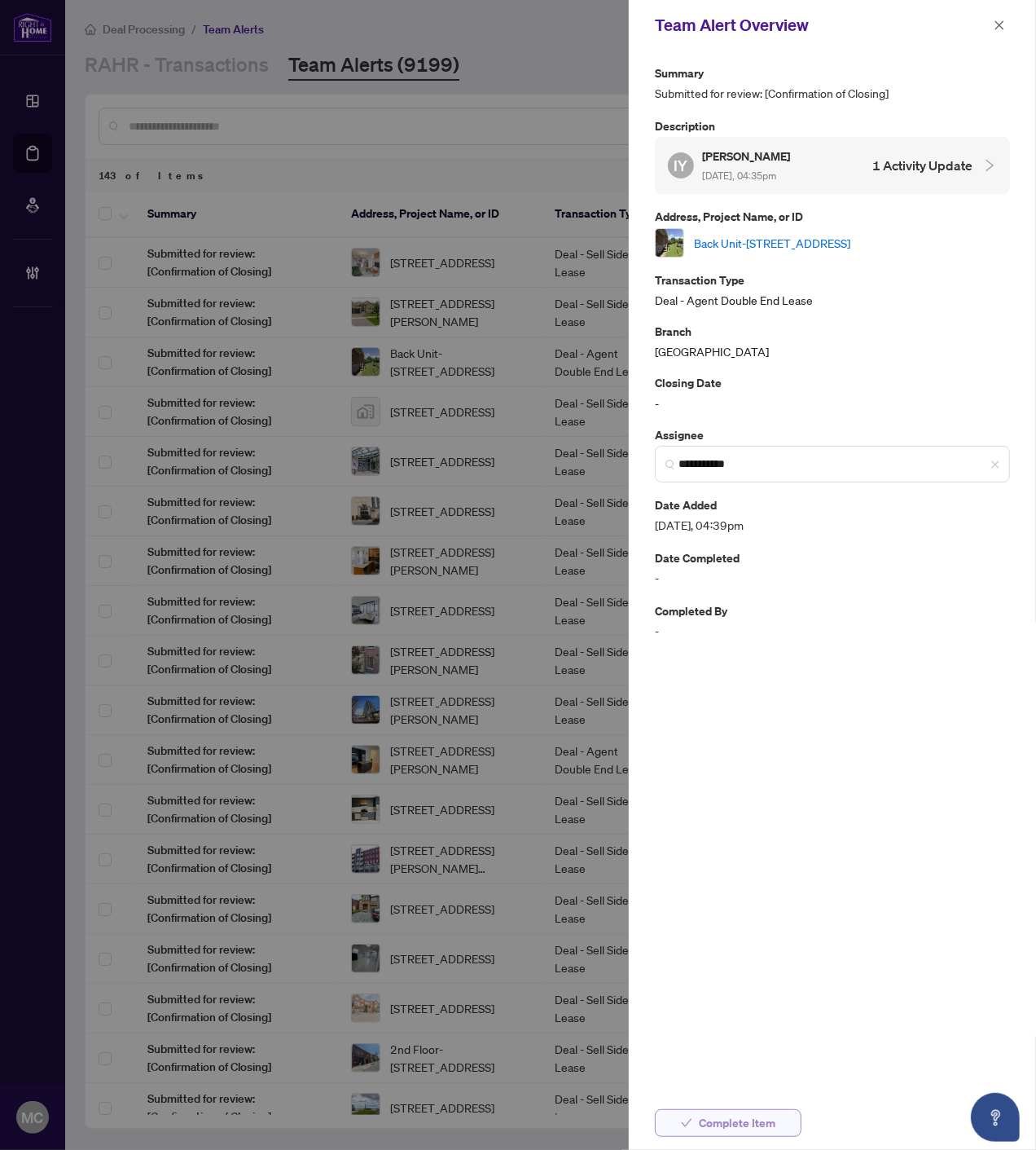
click at [728, 1121] on span "Complete Item" at bounding box center [737, 1123] width 76 height 26
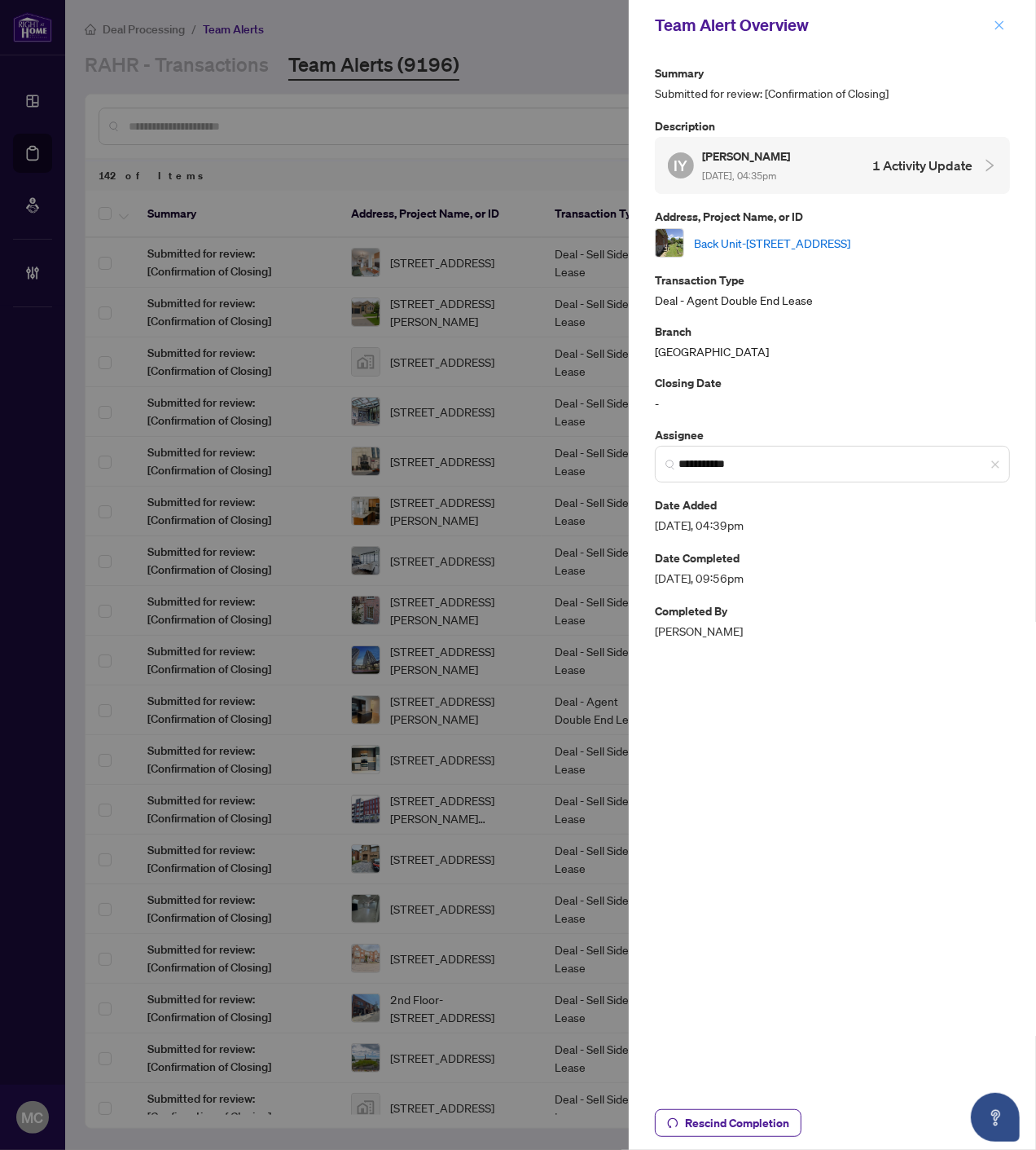
click at [1000, 21] on icon "close" at bounding box center [999, 25] width 11 height 11
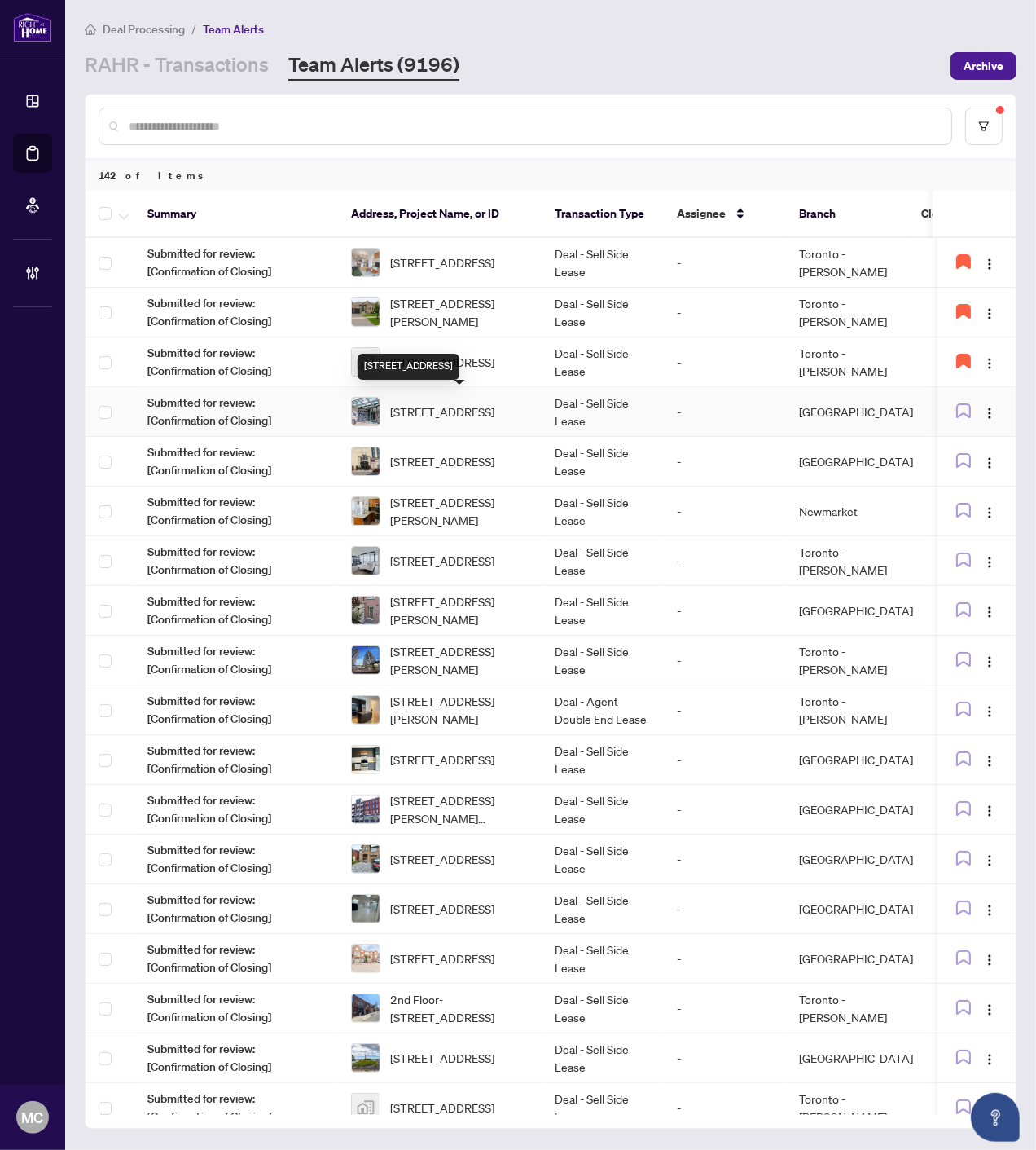
click at [466, 404] on span "1014-600 Fleet St, Toronto, Ontario M5V 1B7, Canada" at bounding box center [442, 411] width 104 height 18
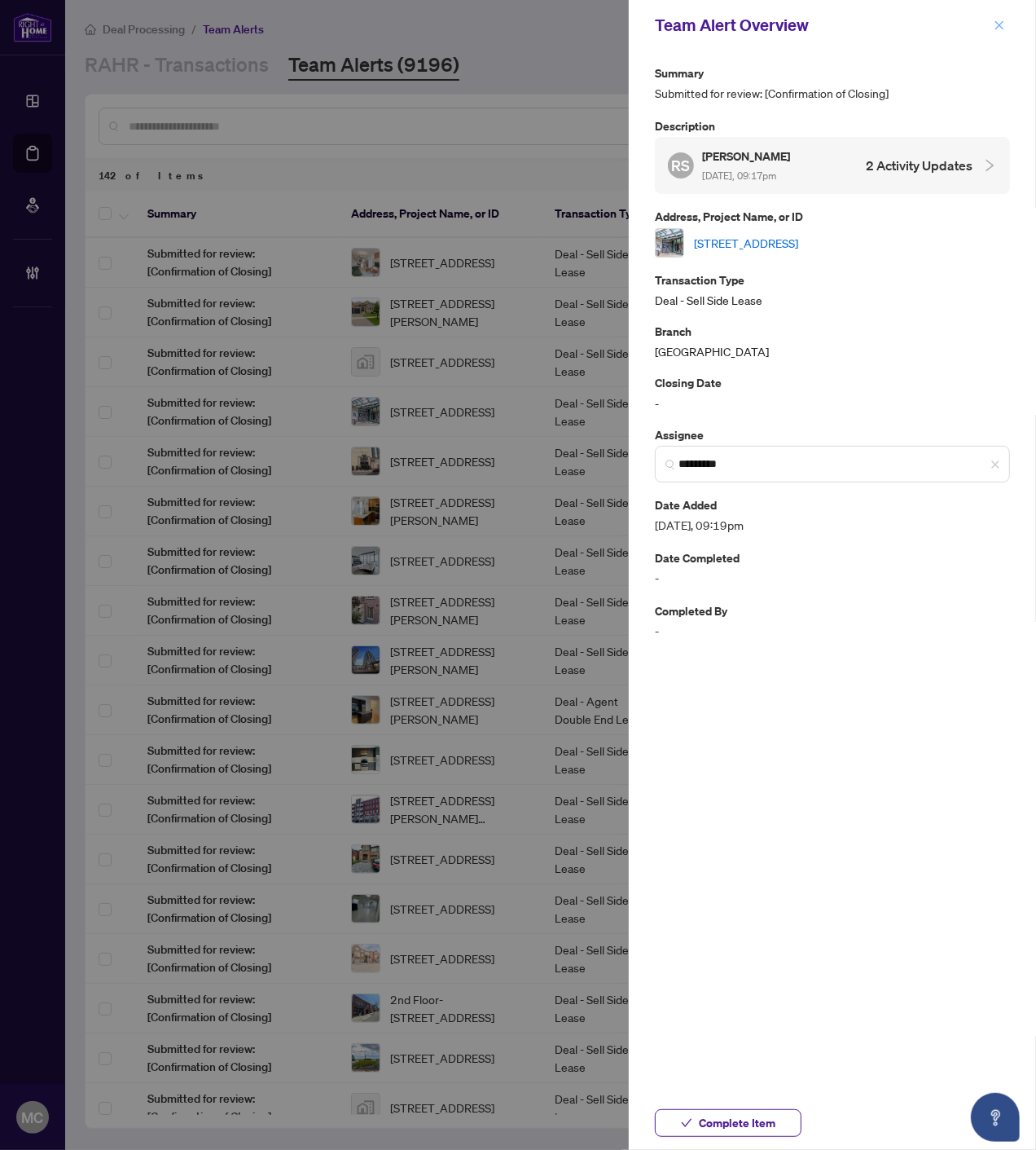
click at [999, 24] on icon "close" at bounding box center [1000, 24] width 9 height 9
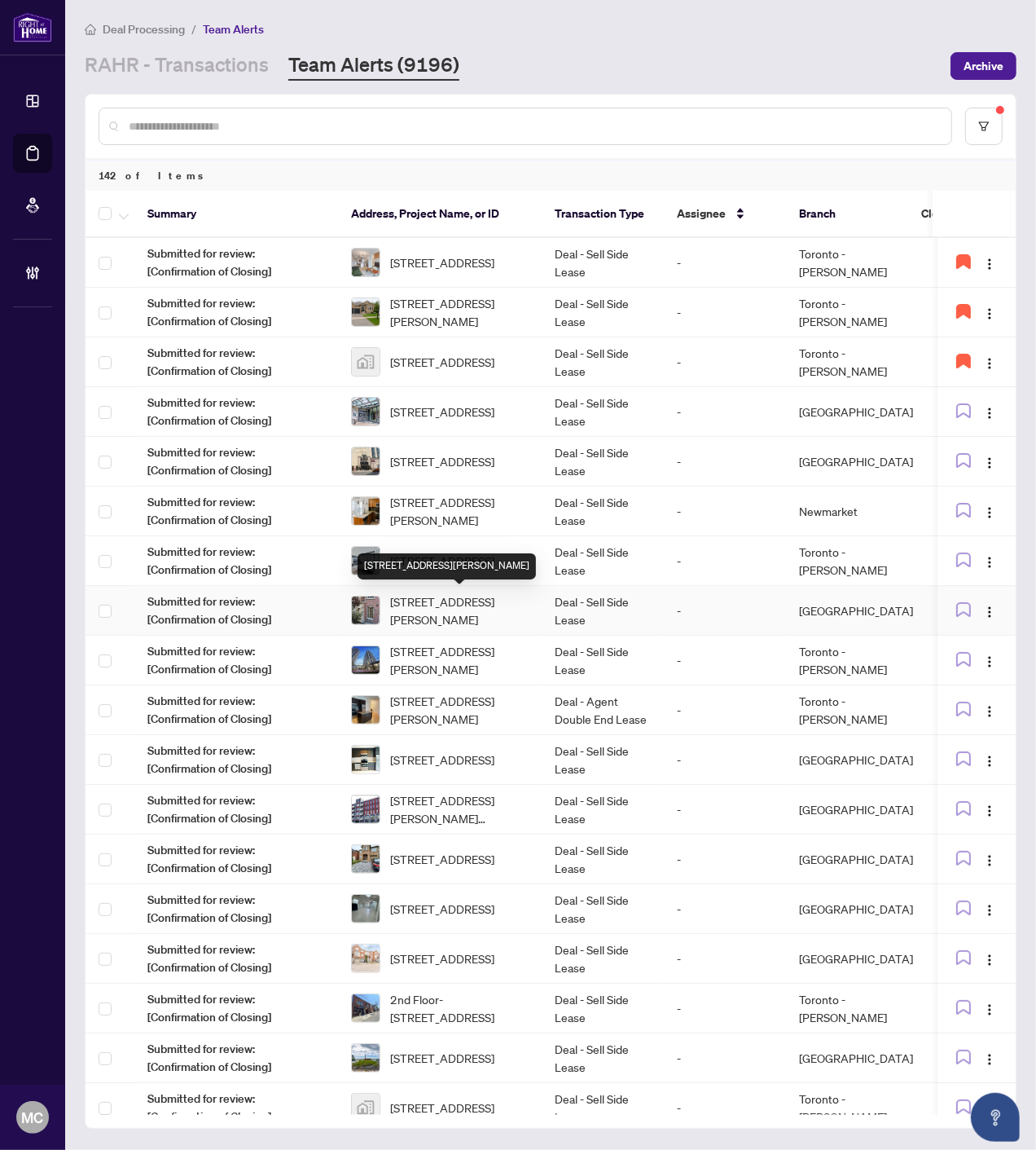
click at [484, 617] on span "523-3 Everson Dr, Toronto, Ontario M2N 7C2, Canada" at bounding box center [459, 610] width 139 height 36
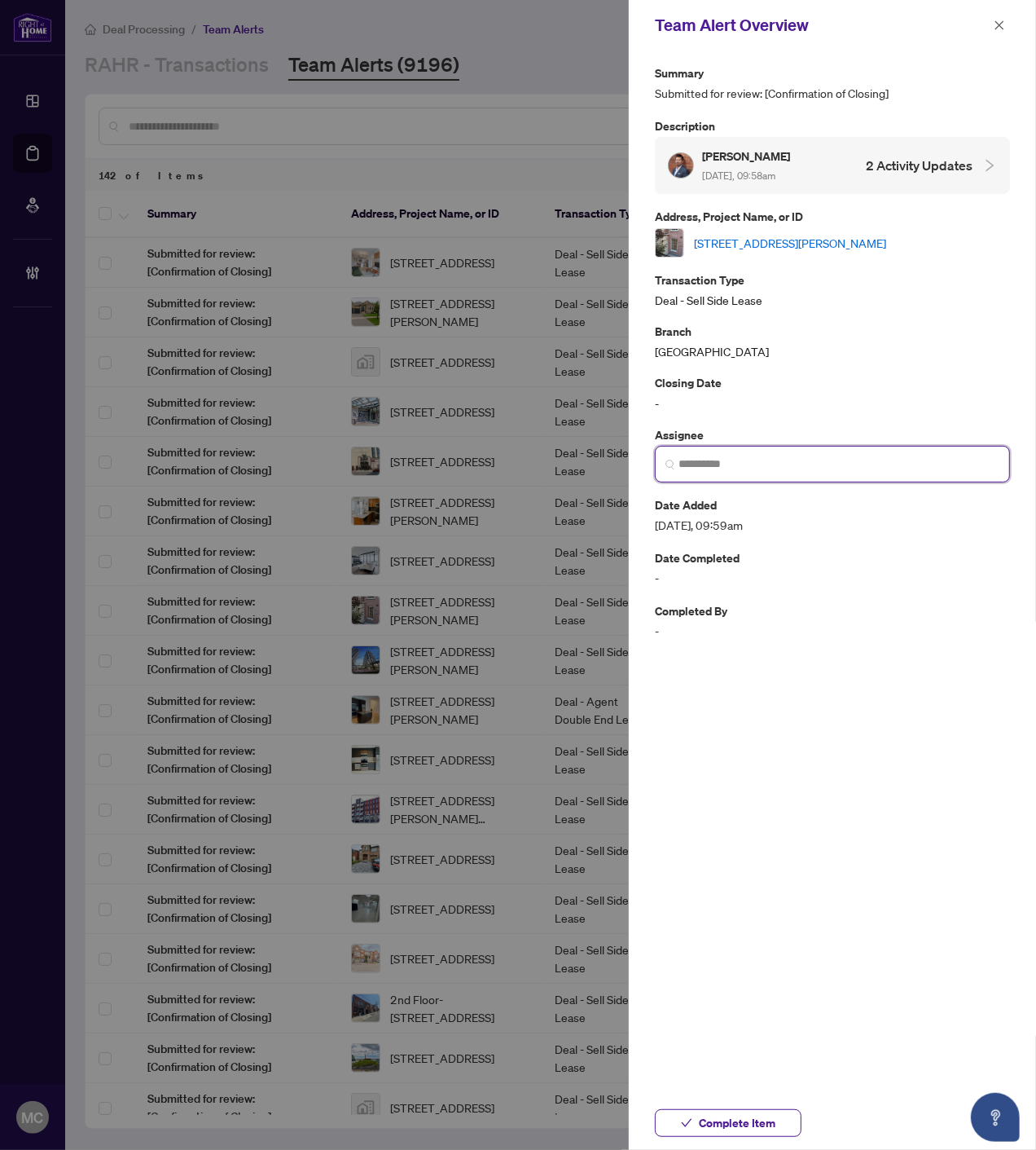
click at [778, 467] on input "search" at bounding box center [839, 464] width 321 height 17
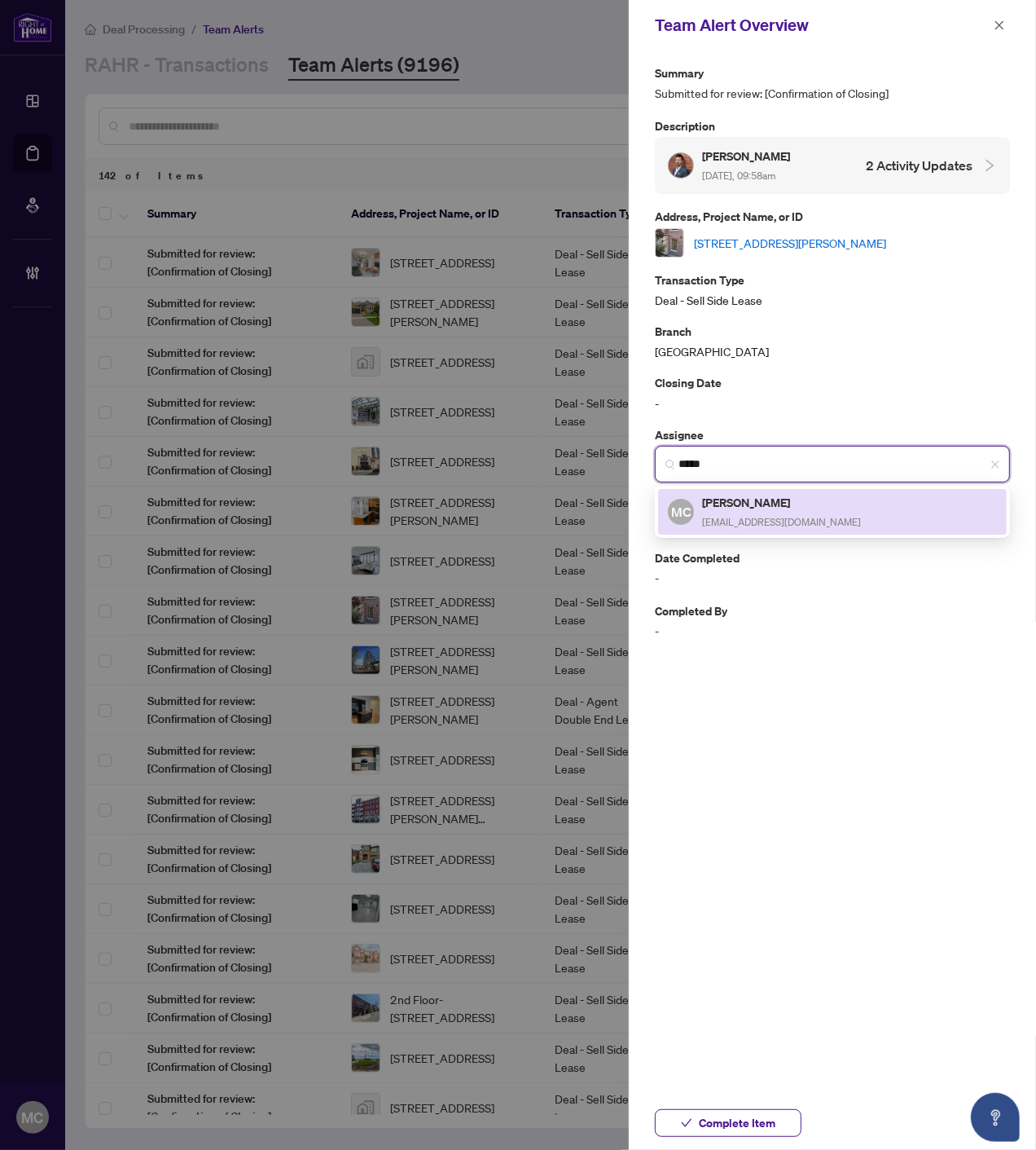
click at [789, 507] on h5 "[PERSON_NAME]" at bounding box center [781, 502] width 159 height 19
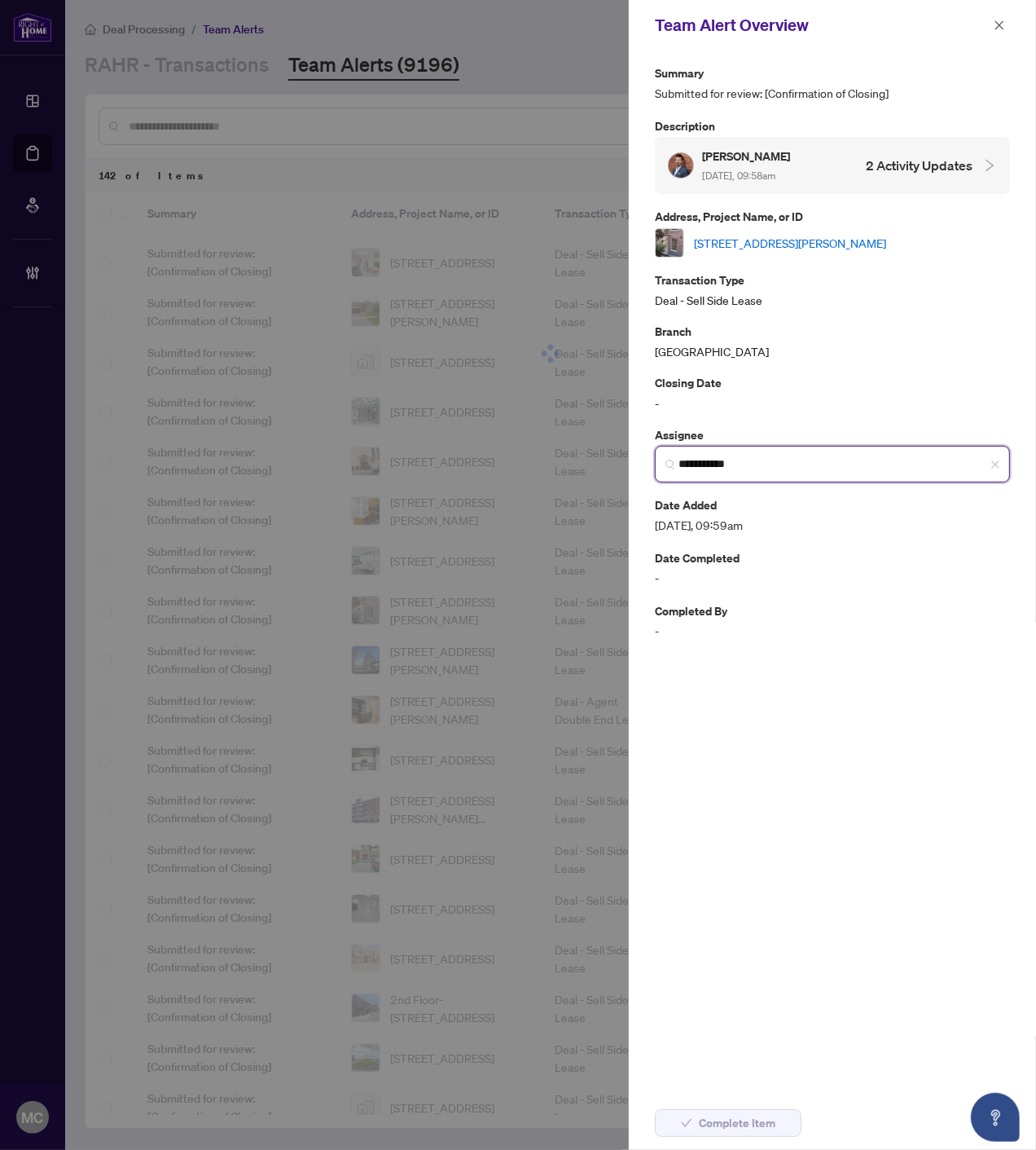
type input "**********"
click at [849, 245] on link "523-3 Everson Dr, Toronto, Ontario M2N 7C2, Canada" at bounding box center [791, 243] width 192 height 18
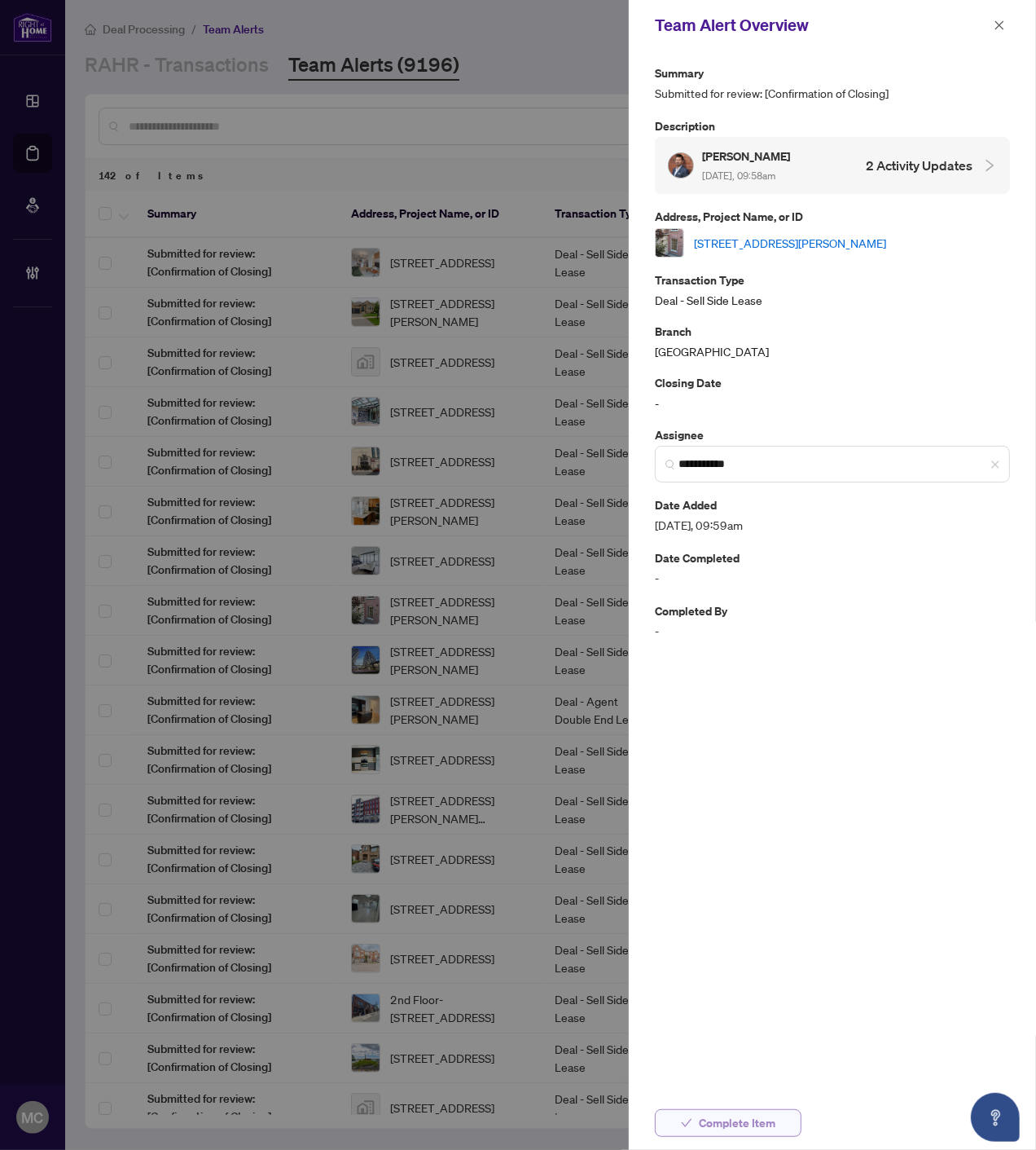
click at [778, 1114] on button "Complete Item" at bounding box center [727, 1123] width 147 height 28
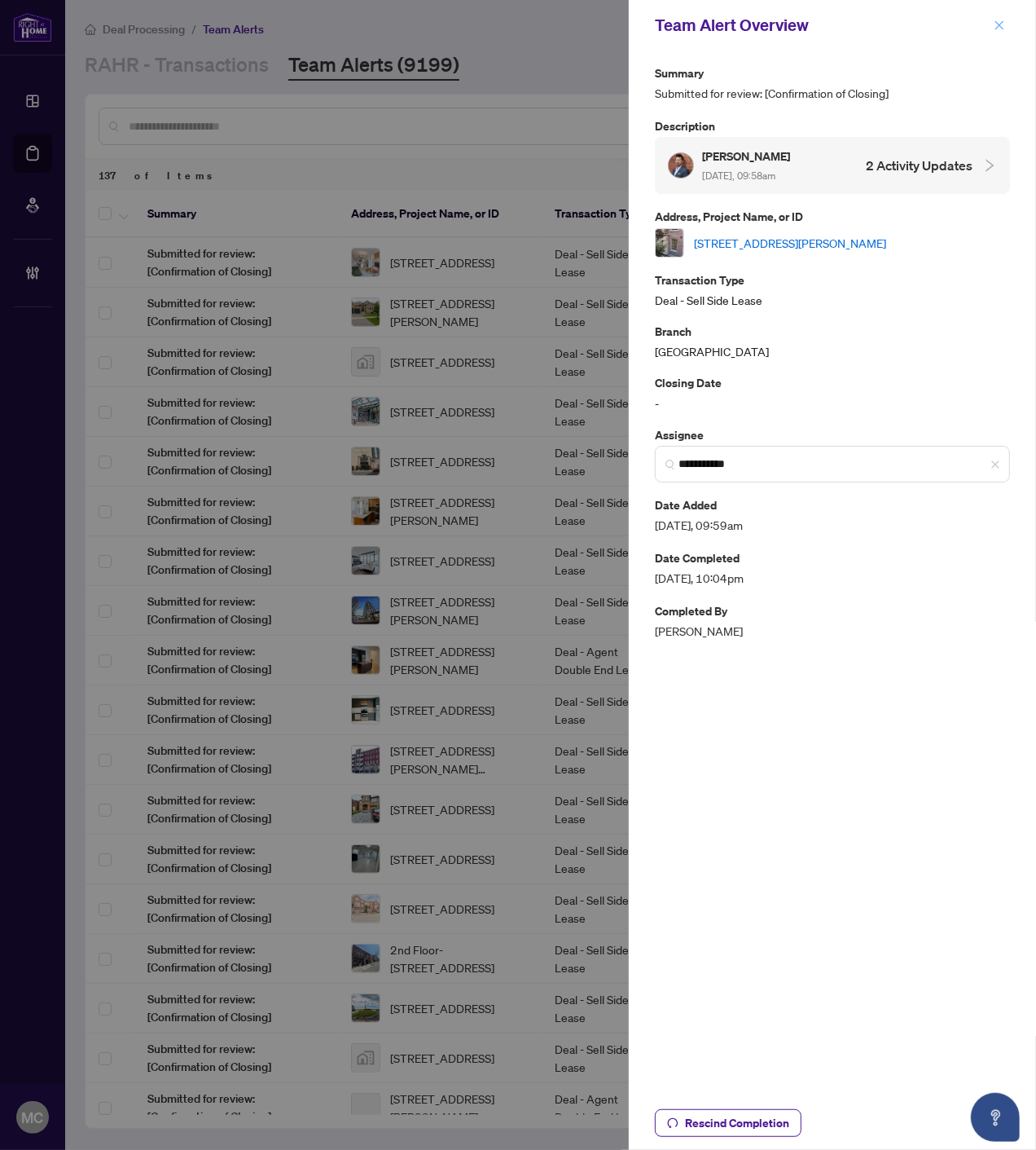
click at [999, 21] on icon "close" at bounding box center [999, 25] width 11 height 11
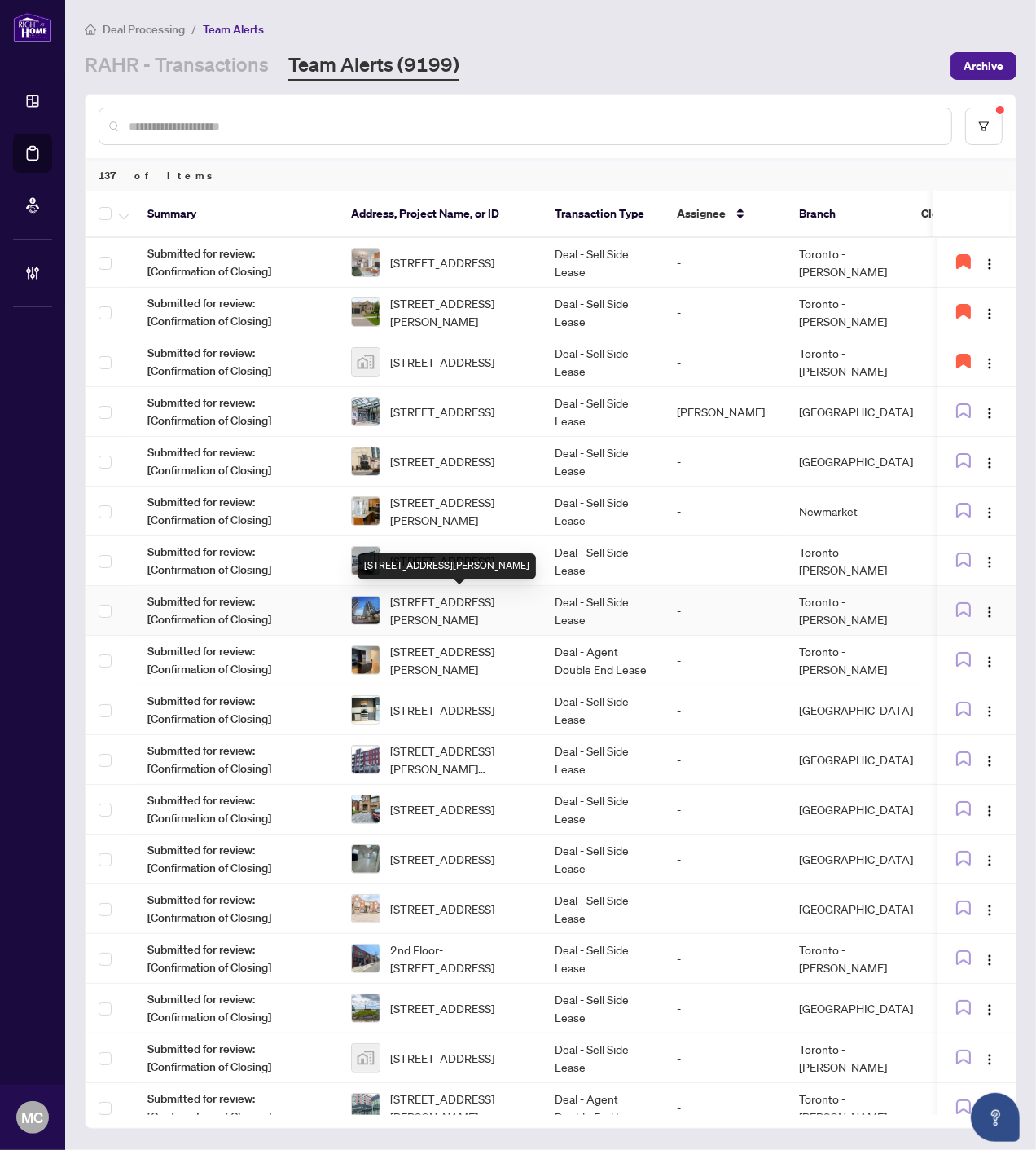
click at [563, 557] on td "Deal - Sell Side Lease" at bounding box center [603, 560] width 122 height 49
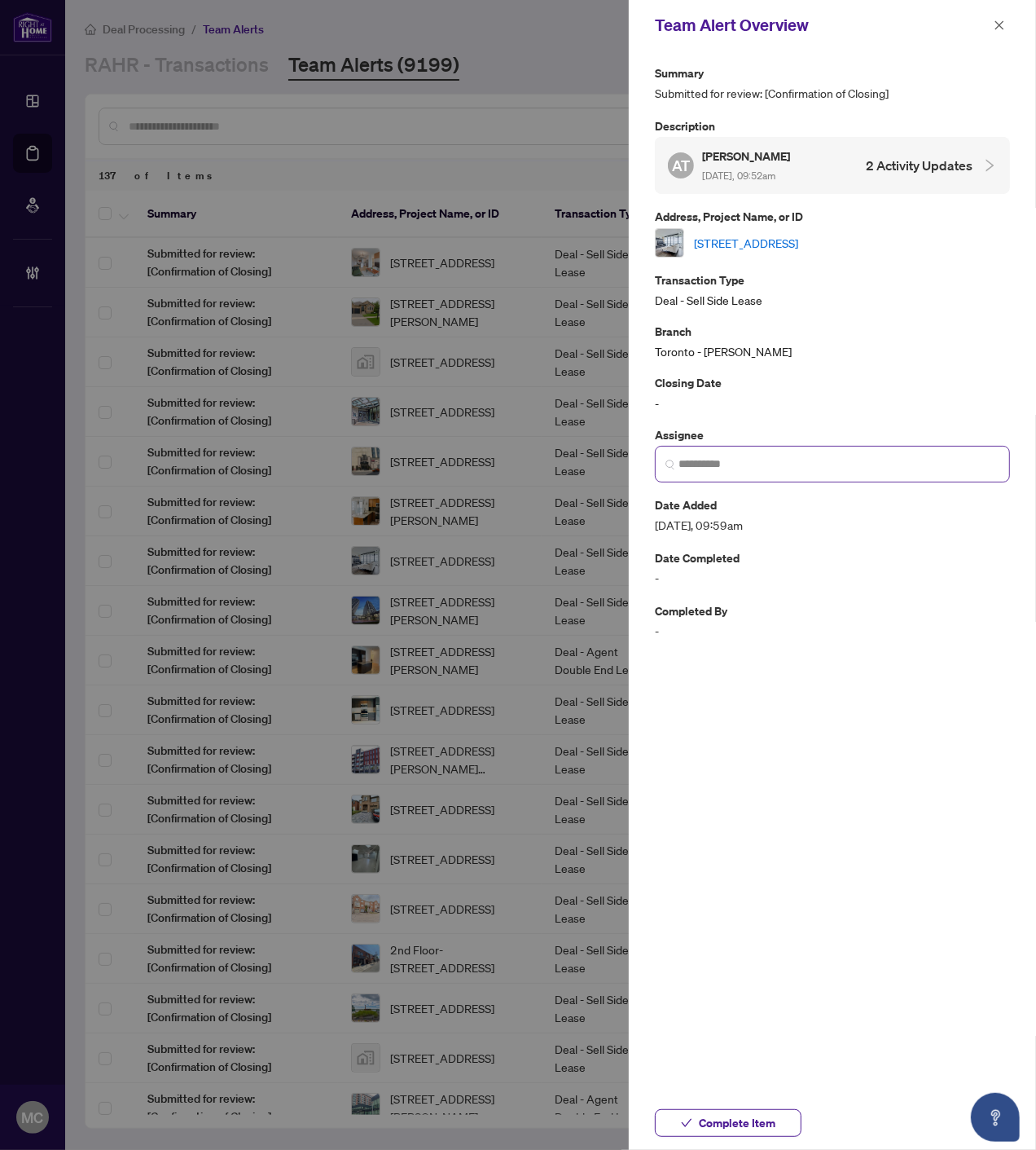
click at [797, 453] on span at bounding box center [832, 464] width 355 height 36
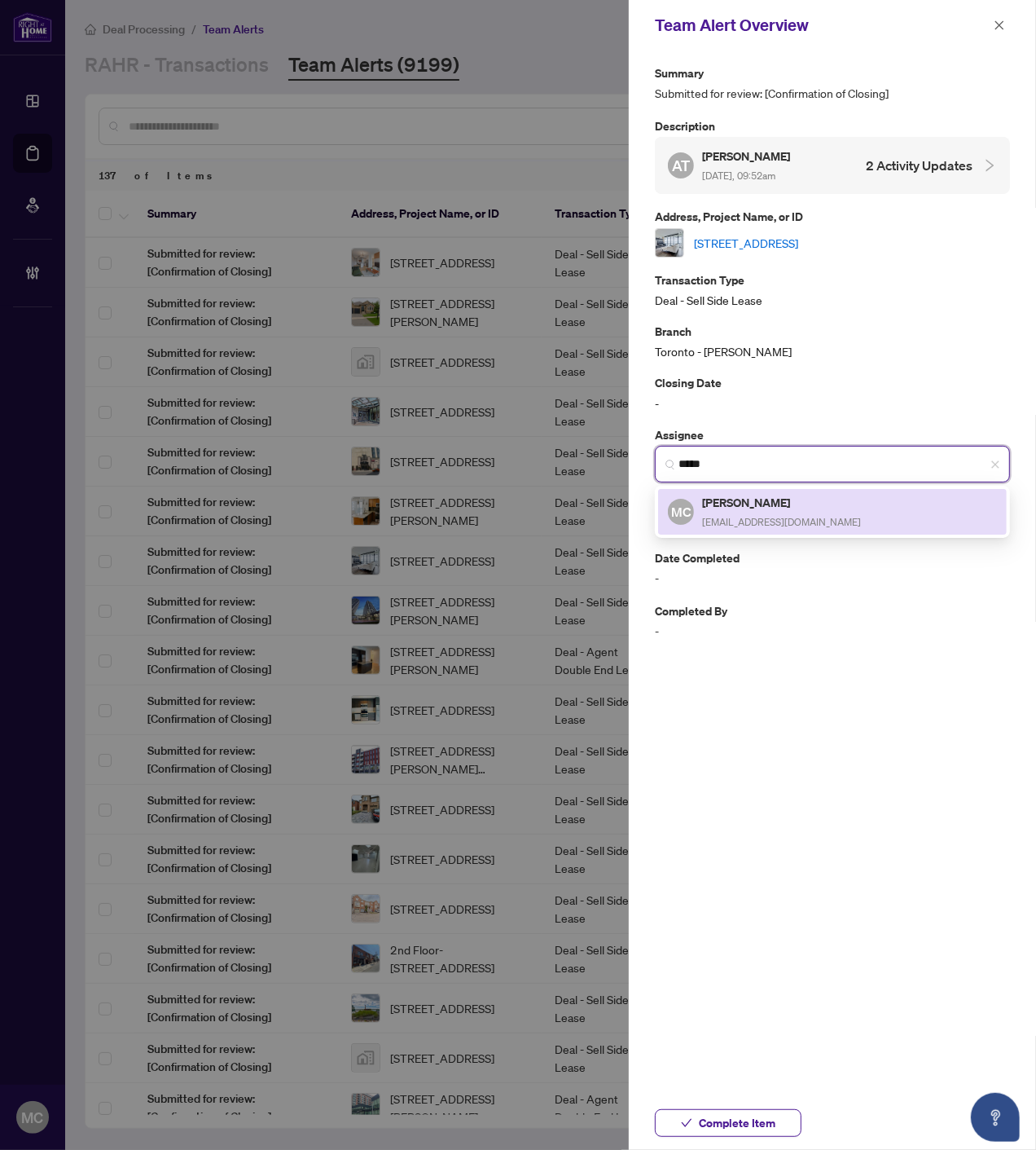
drag, startPoint x: 758, startPoint y: 504, endPoint x: 827, endPoint y: 343, distance: 175.2
click at [759, 504] on h5 "[PERSON_NAME]" at bounding box center [781, 502] width 159 height 19
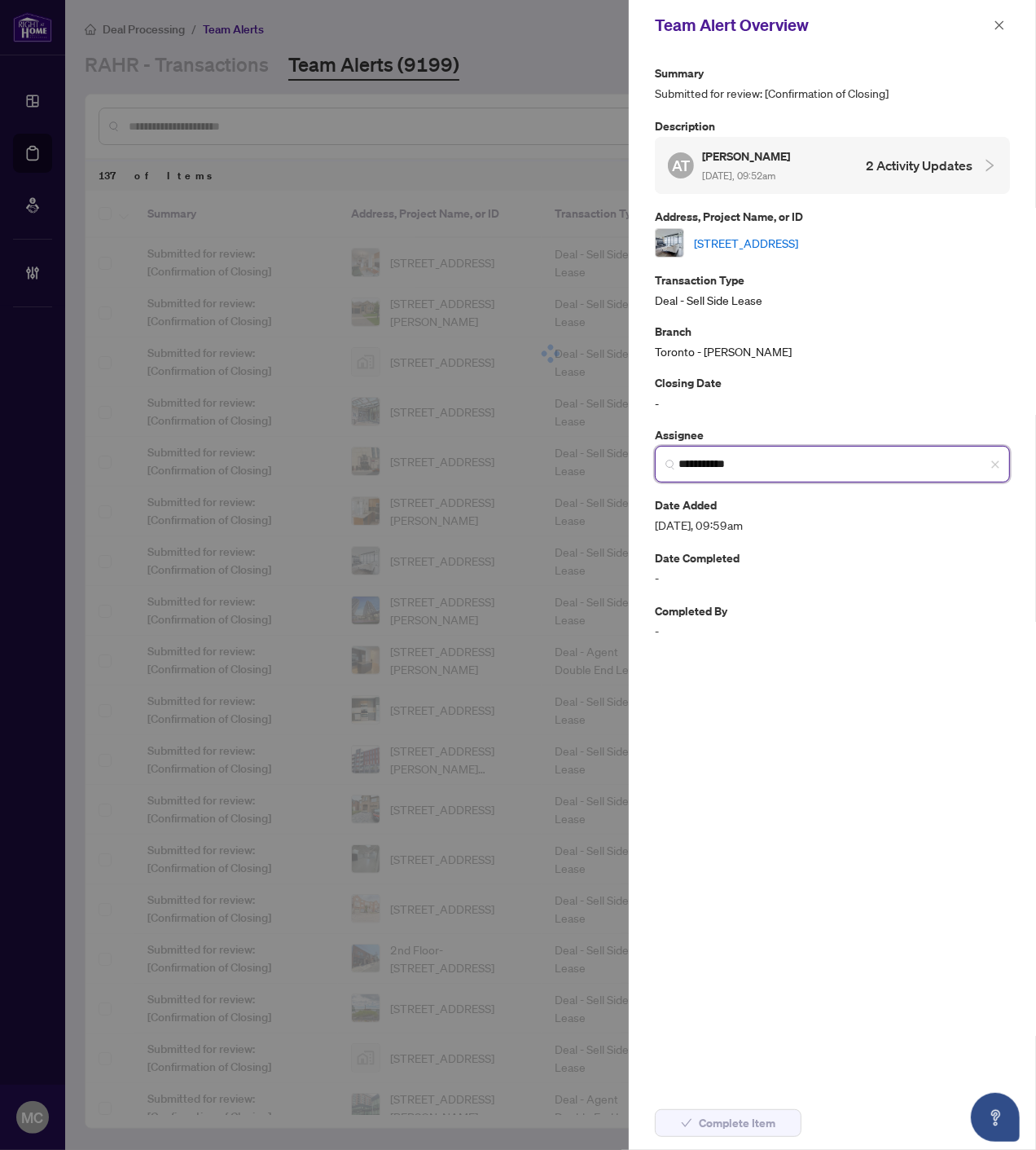
type input "**********"
click at [798, 237] on link "3502-16 Bonnycastle St, Toronto, Ontario M5A 0C9, Canada" at bounding box center [746, 243] width 104 height 18
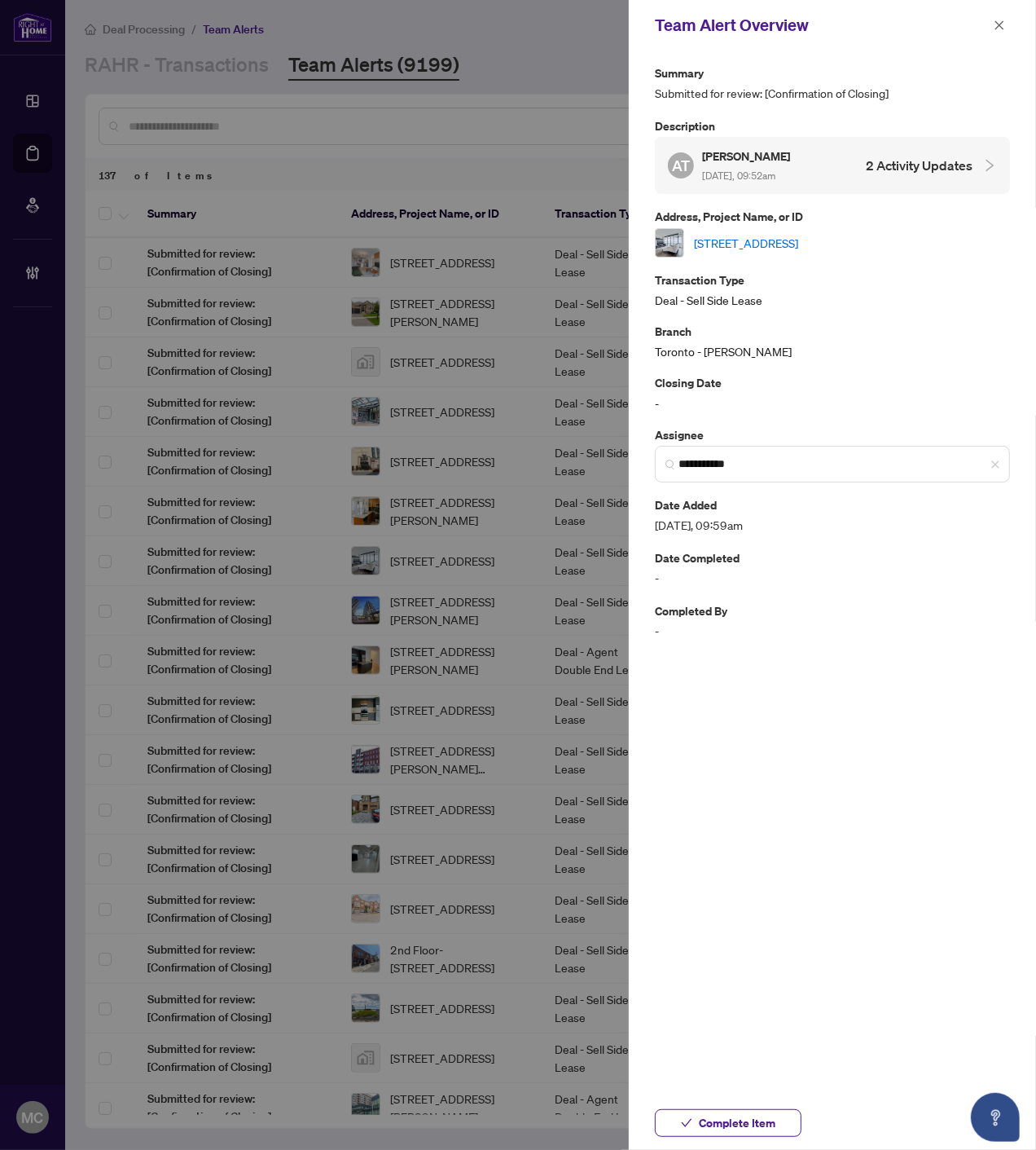
click at [734, 1139] on div "Complete Item" at bounding box center [832, 1123] width 407 height 54
click at [731, 1127] on span "Complete Item" at bounding box center [737, 1123] width 76 height 26
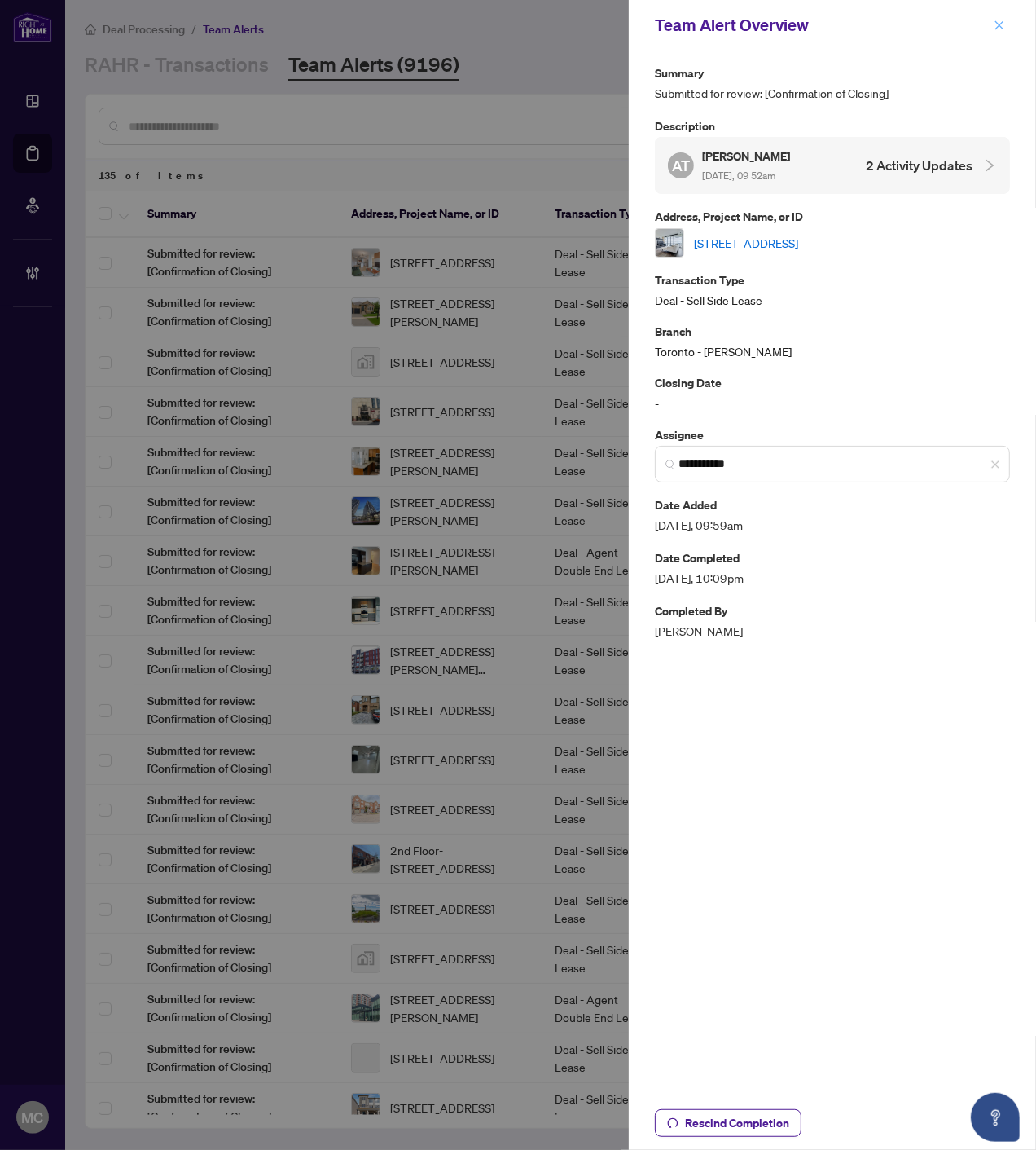
click at [1000, 20] on icon "close" at bounding box center [999, 25] width 11 height 11
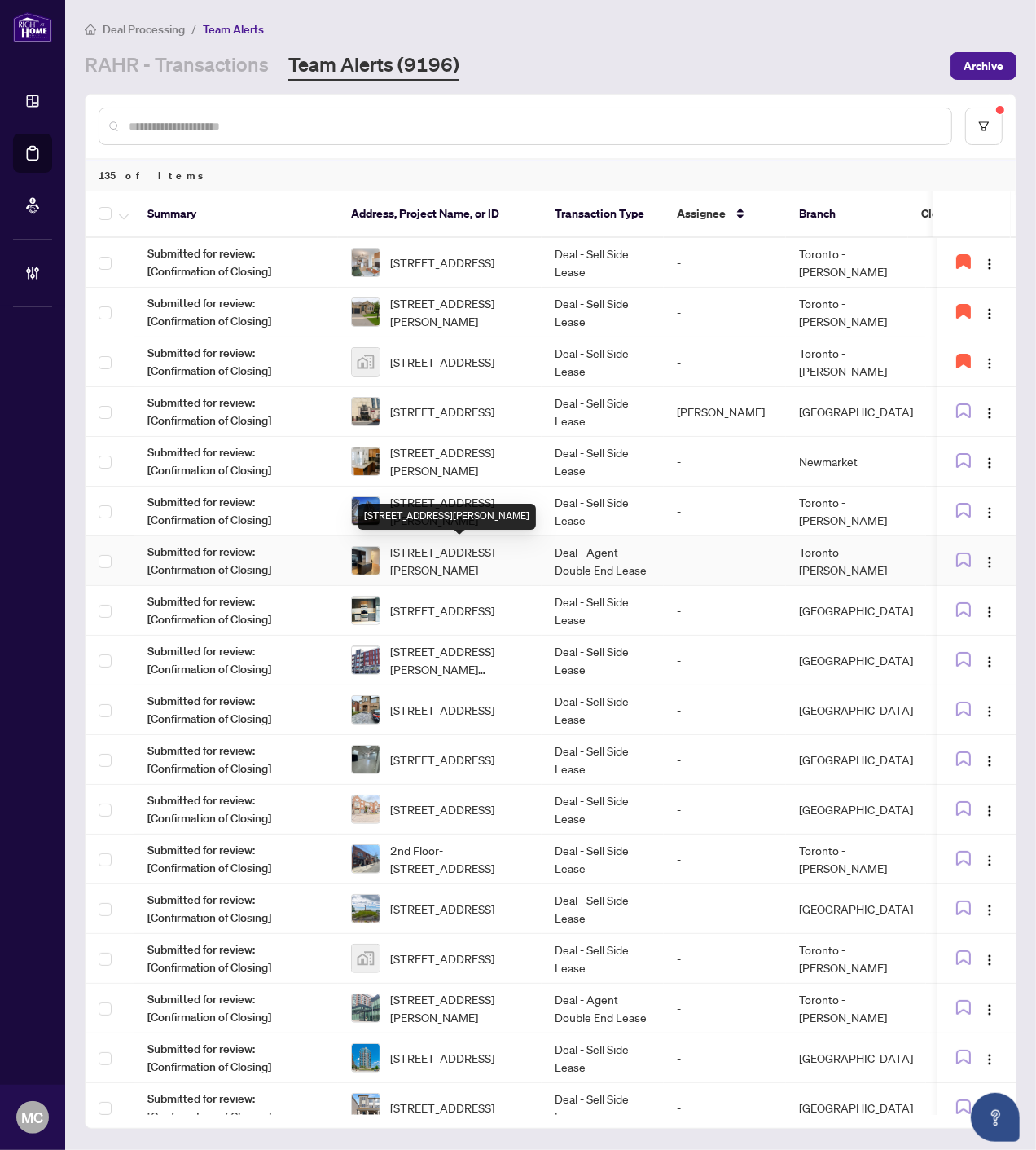
click at [460, 555] on span "1301-55 Bremner Blvd, Toronto, Ontario M5J 0A6, Canada" at bounding box center [459, 560] width 139 height 36
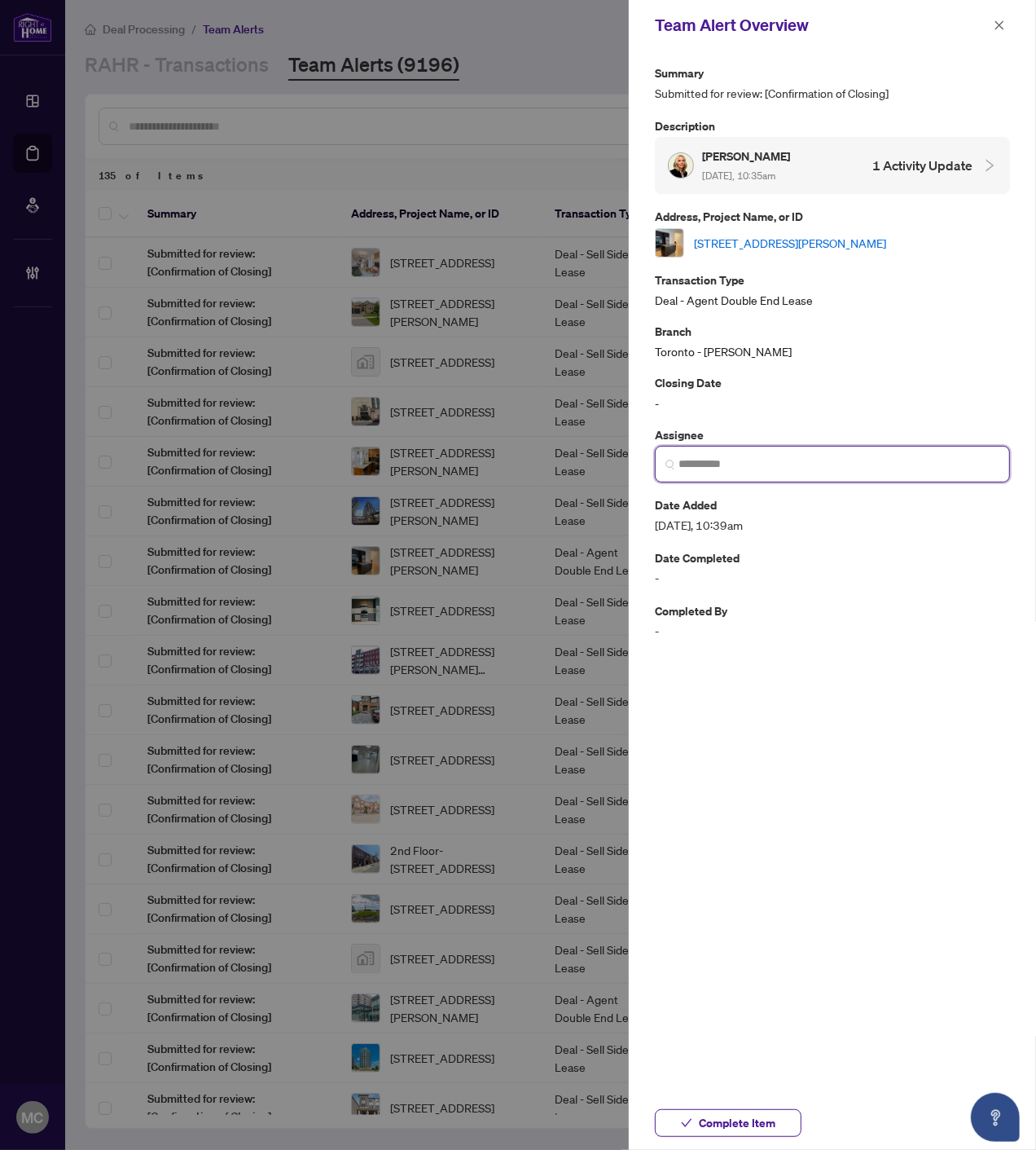
click at [759, 463] on input "search" at bounding box center [839, 464] width 321 height 17
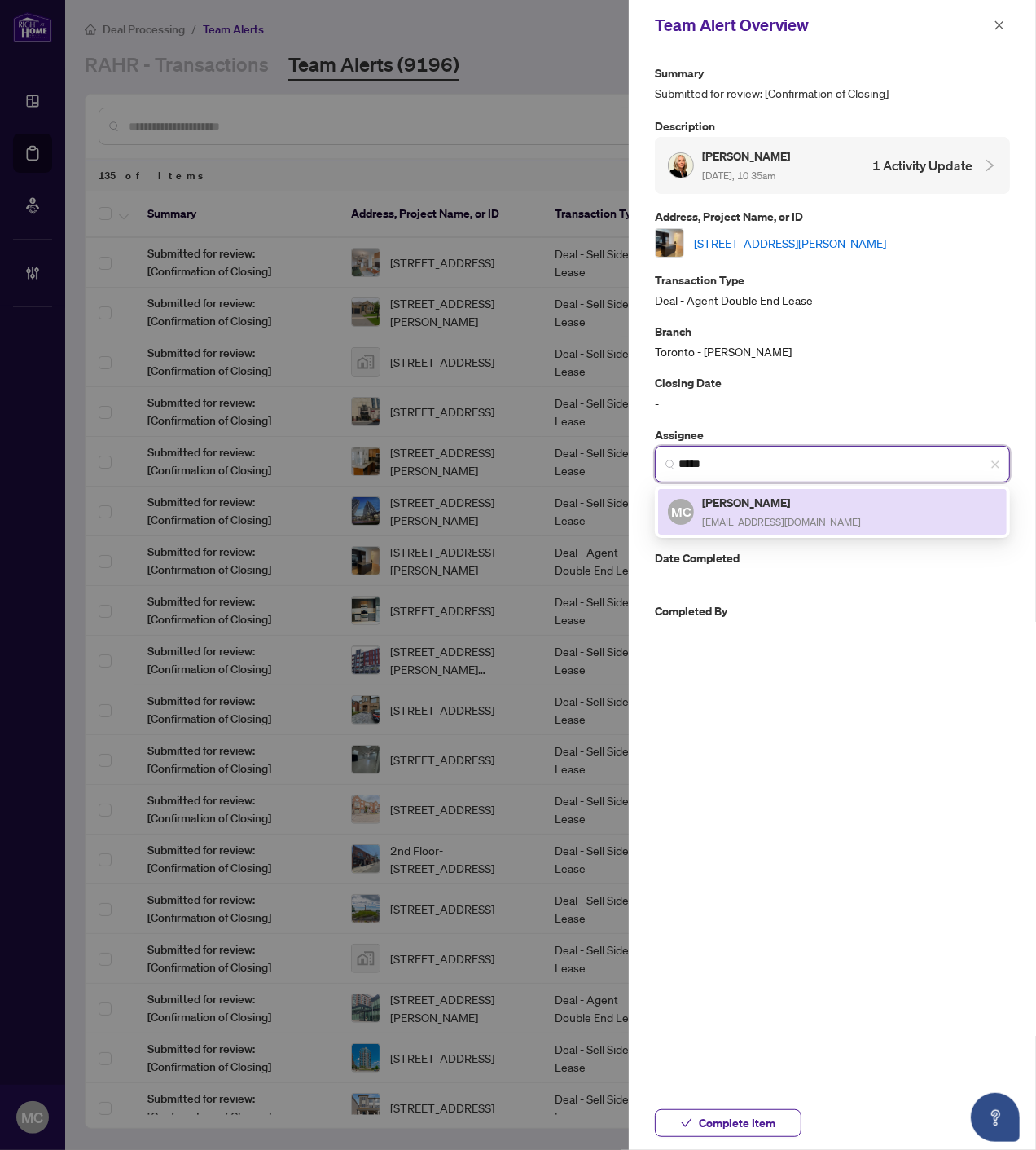
click at [798, 506] on h5 "[PERSON_NAME]" at bounding box center [781, 502] width 159 height 19
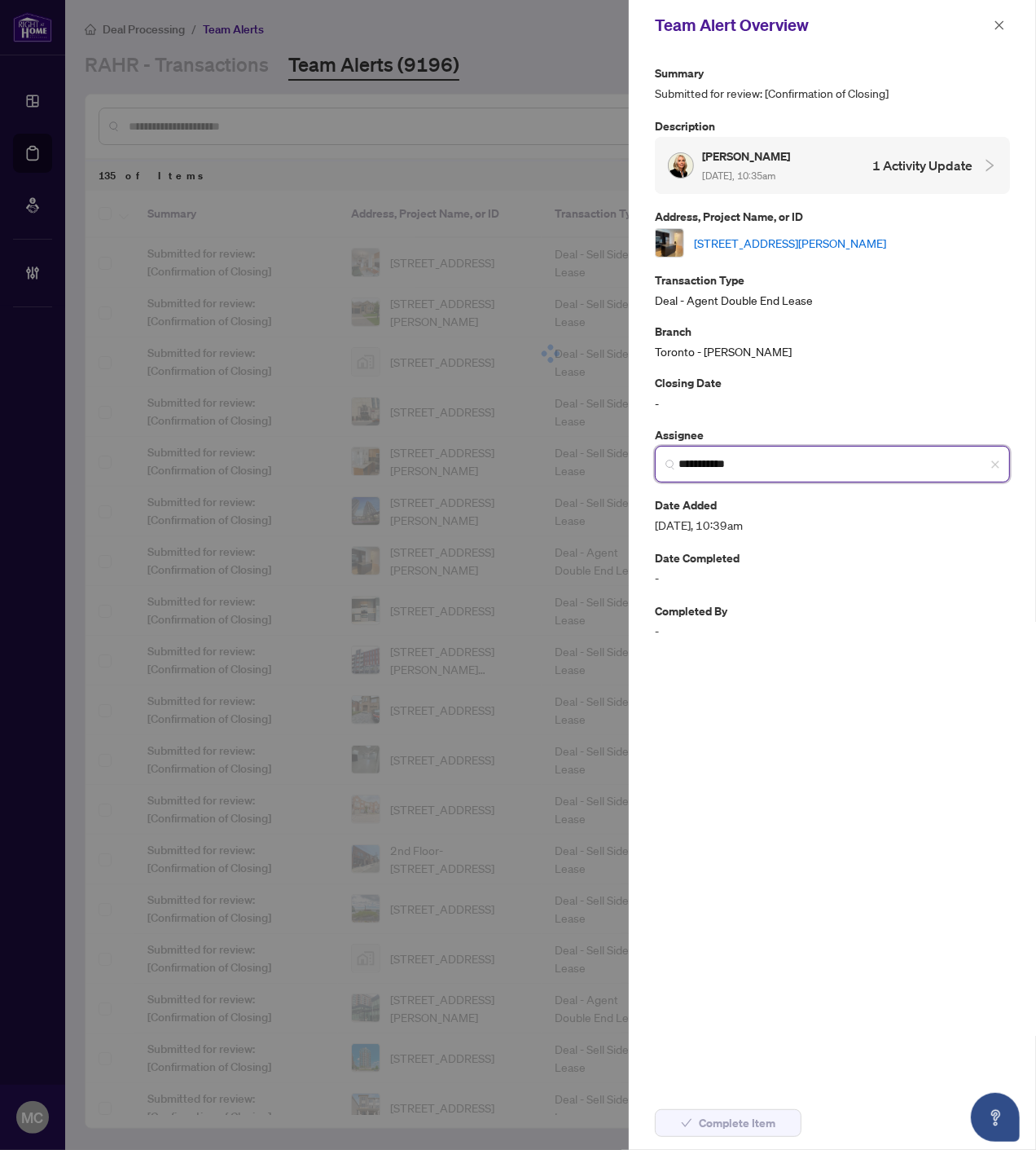
type input "**********"
click at [876, 228] on div "1301-55 Bremner Blvd, Toronto, Ontario M5J 0A6, Canada" at bounding box center [832, 243] width 355 height 29
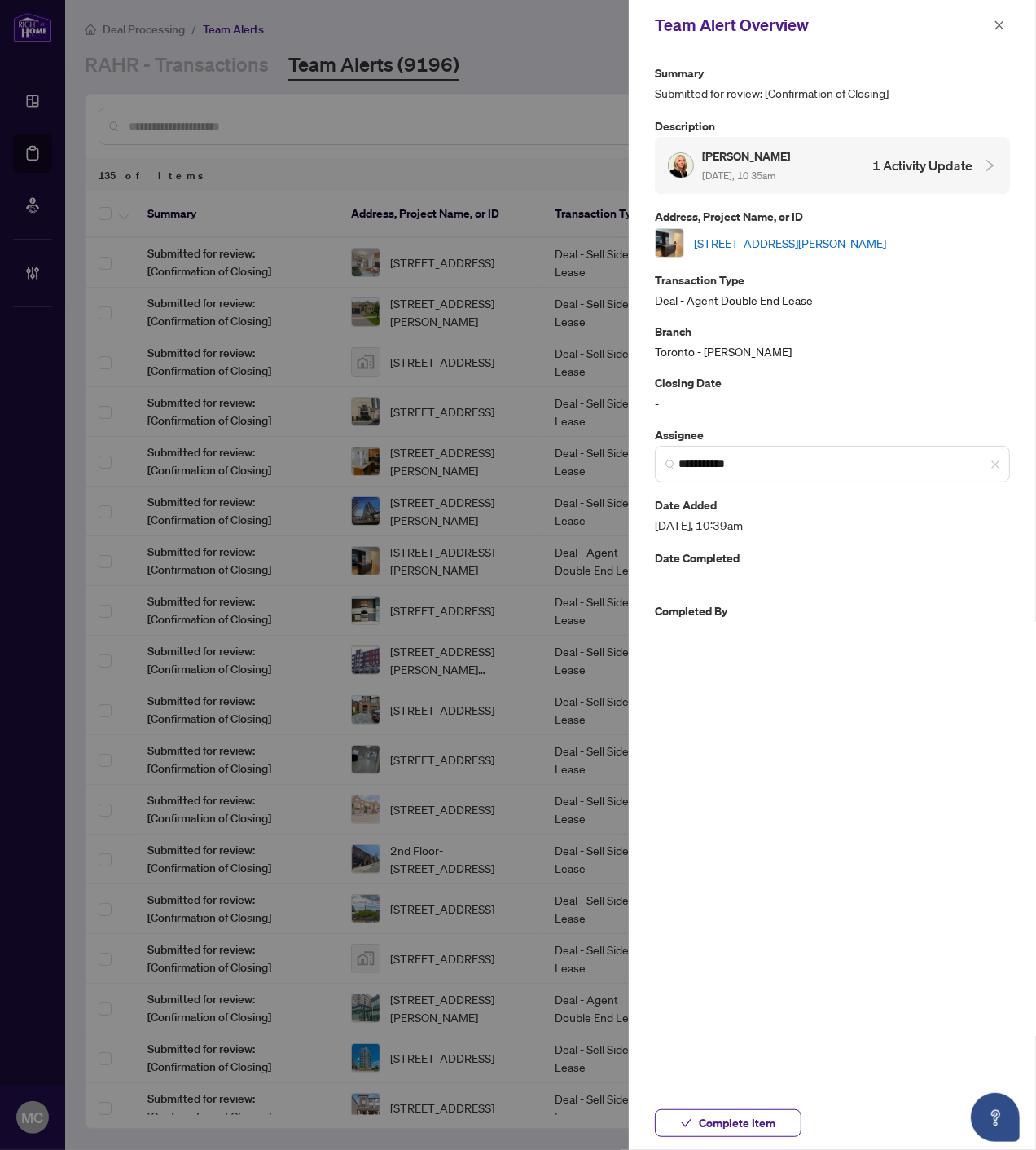
click at [886, 239] on link "1301-55 Bremner Blvd, Toronto, Ontario M5J 0A6, Canada" at bounding box center [791, 243] width 192 height 18
click at [741, 1126] on span "Complete Item" at bounding box center [737, 1123] width 76 height 26
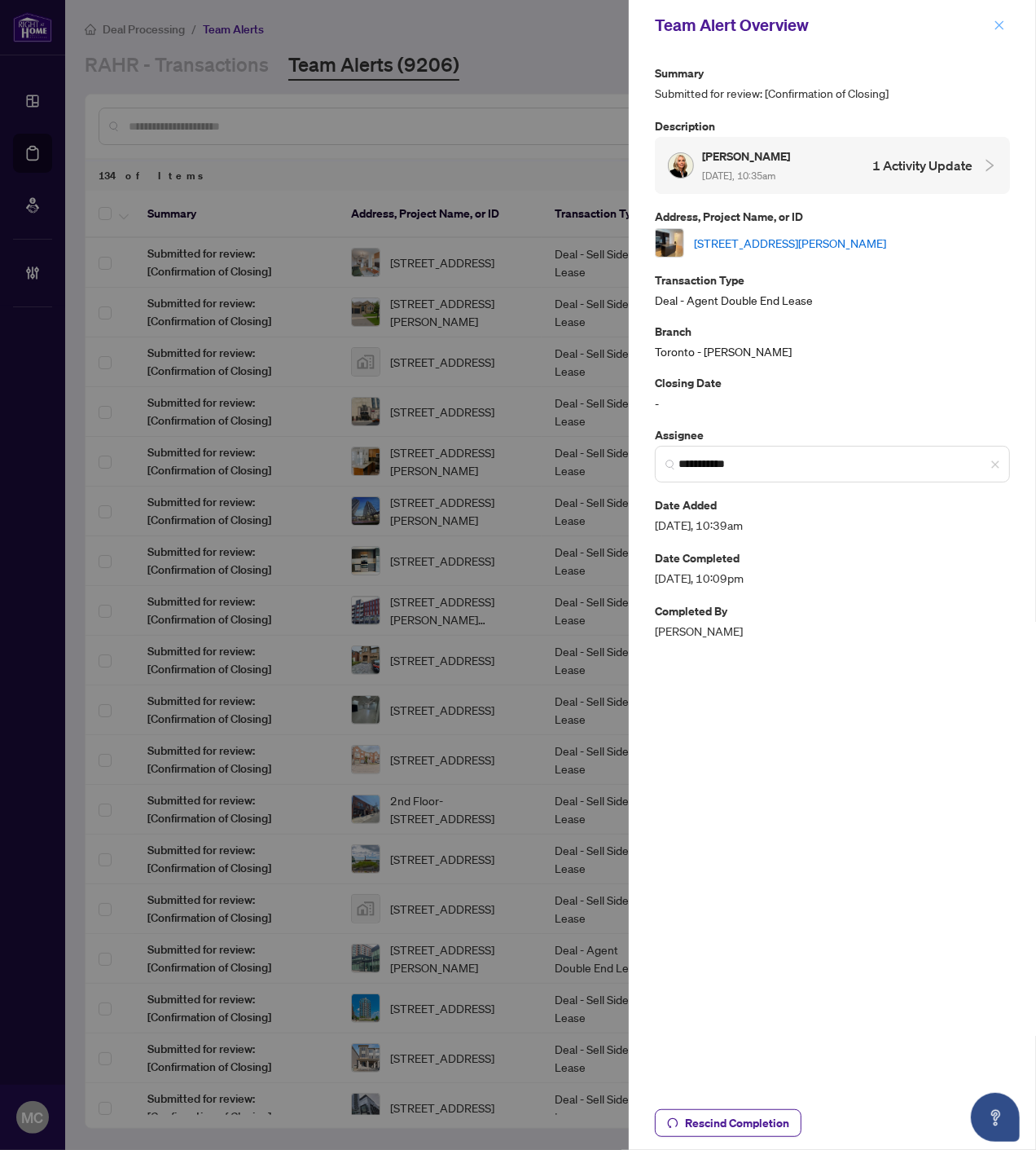
click at [995, 24] on icon "close" at bounding box center [999, 25] width 11 height 11
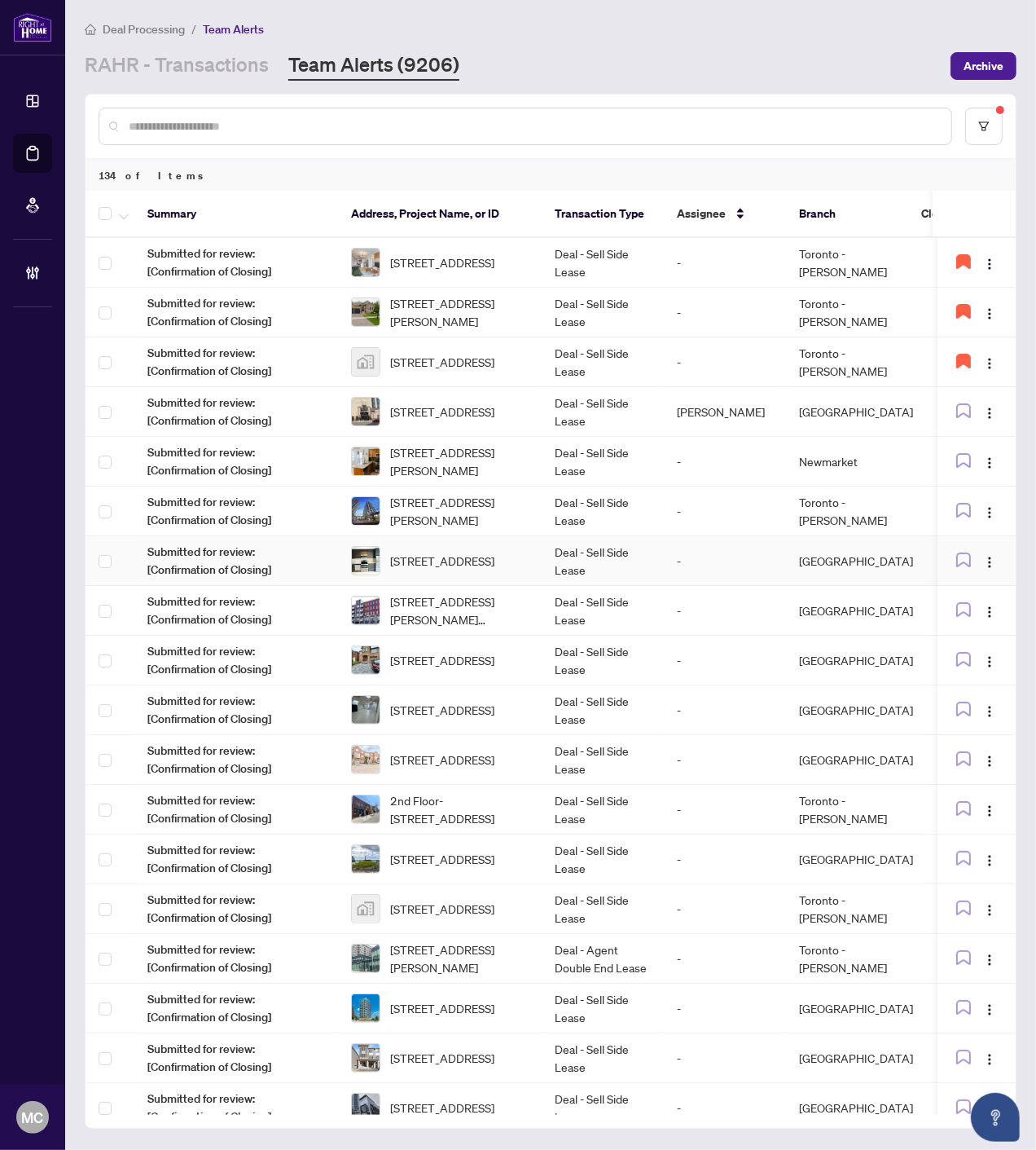
click at [494, 555] on span "612-50 Bruyeres Mews, Toronto, Ontario M5V 0G8, Canada" at bounding box center [442, 560] width 104 height 18
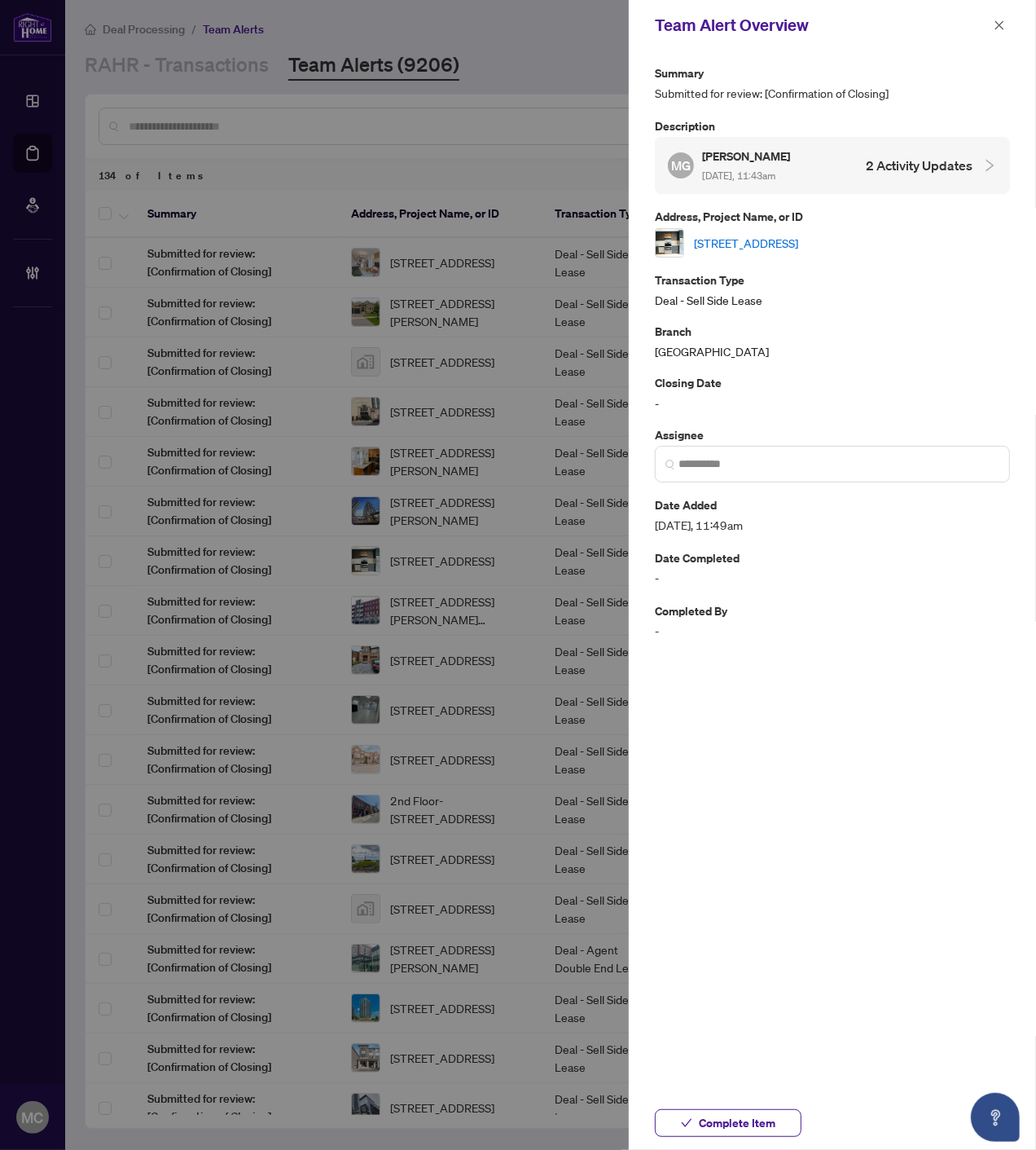
click at [791, 242] on link "612-50 Bruyeres Mews, Toronto, Ontario M5V 0G8, Canada" at bounding box center [746, 243] width 104 height 18
click at [714, 452] on span at bounding box center [832, 464] width 355 height 36
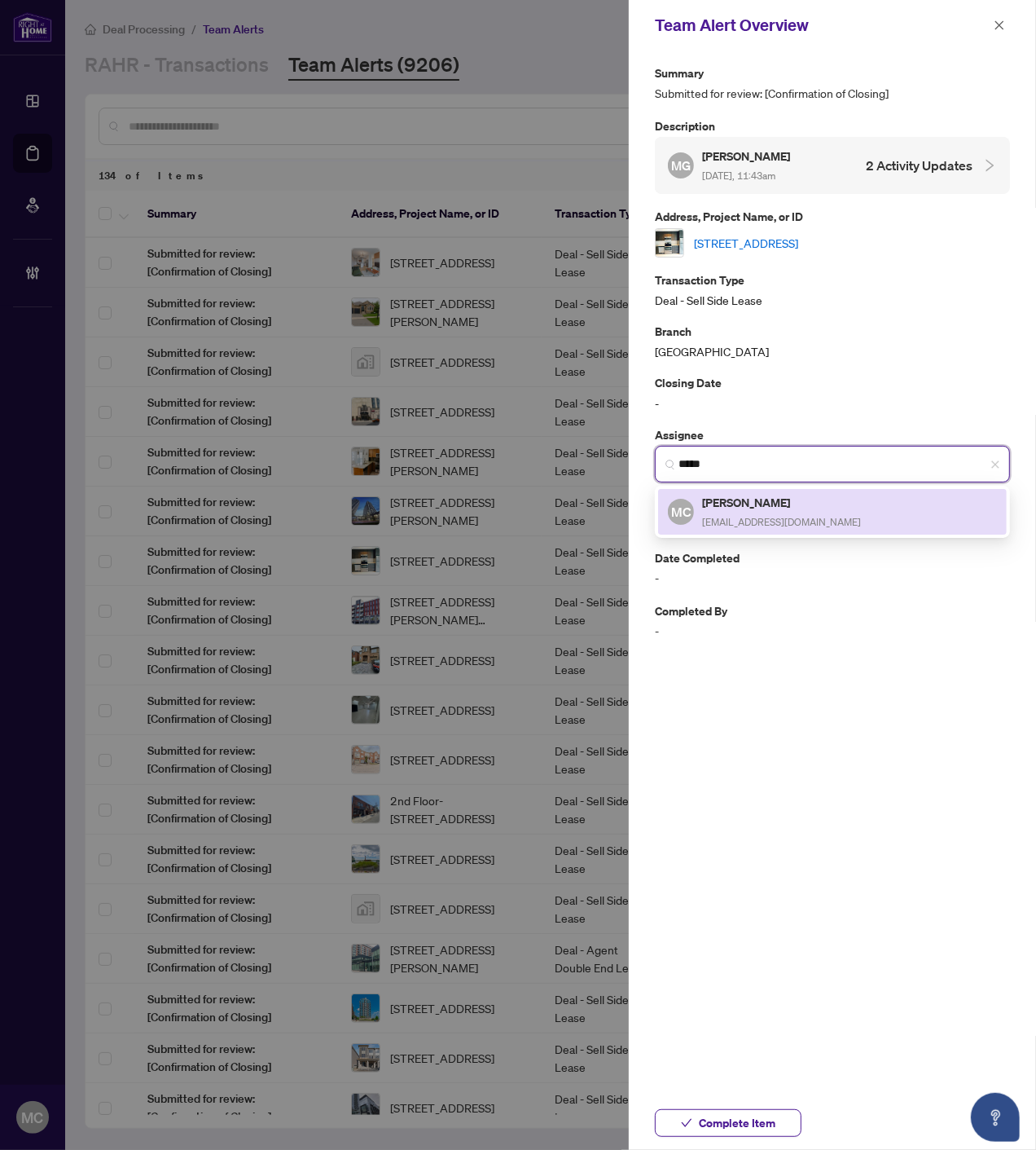
click at [733, 516] on span "[EMAIL_ADDRESS][DOMAIN_NAME]" at bounding box center [781, 522] width 159 height 12
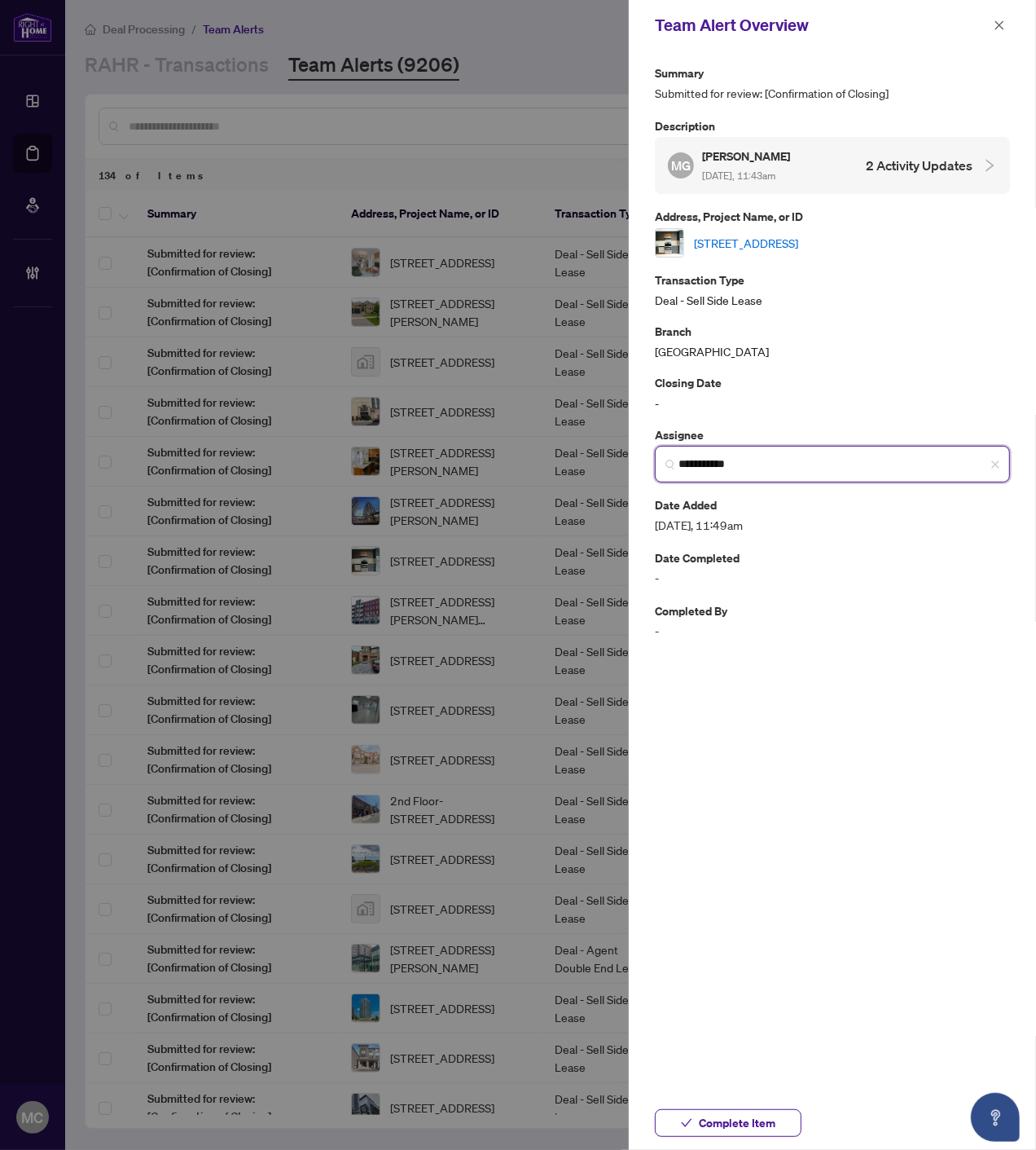
type input "**********"
click at [759, 1127] on span "Complete Item" at bounding box center [737, 1123] width 76 height 26
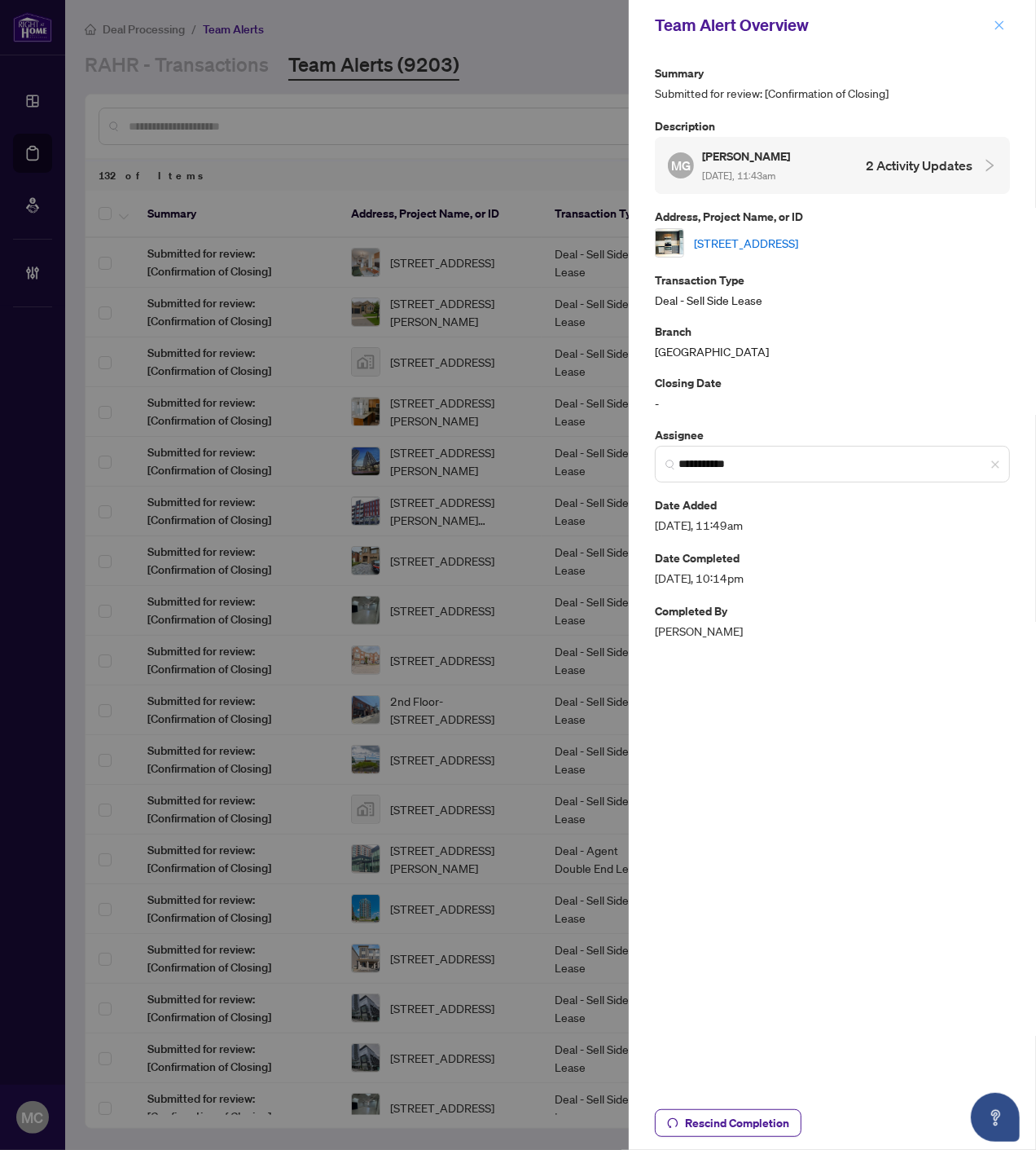
click at [998, 20] on icon "close" at bounding box center [999, 25] width 11 height 11
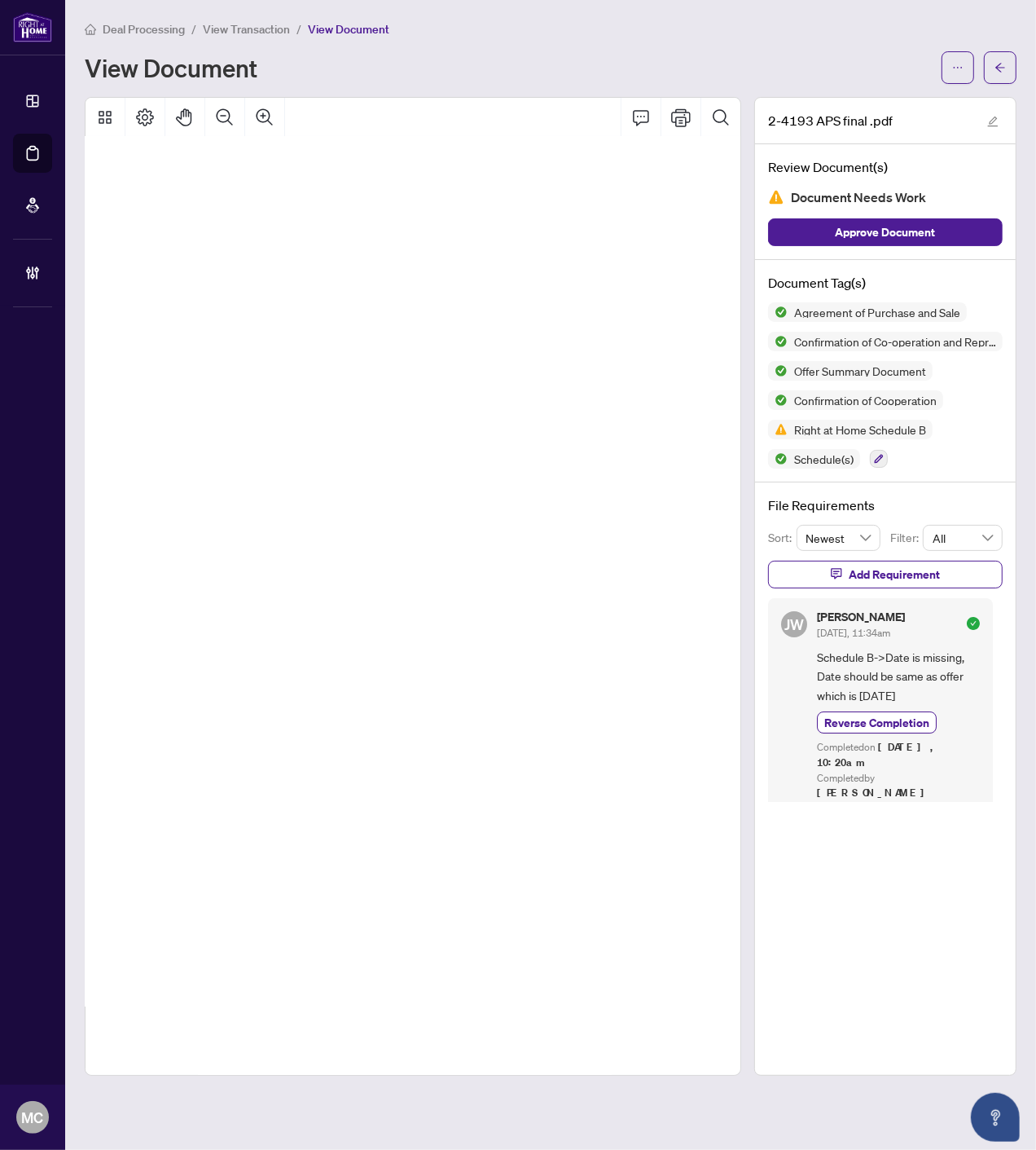
scroll to position [6617, 298]
click at [181, 116] on icon "Pan Mode" at bounding box center [184, 117] width 16 height 18
drag, startPoint x: 495, startPoint y: 332, endPoint x: 280, endPoint y: 351, distance: 215.8
click at [169, 361] on span "(Full legal names of all Buyers)" at bounding box center [206, 368] width 223 height 21
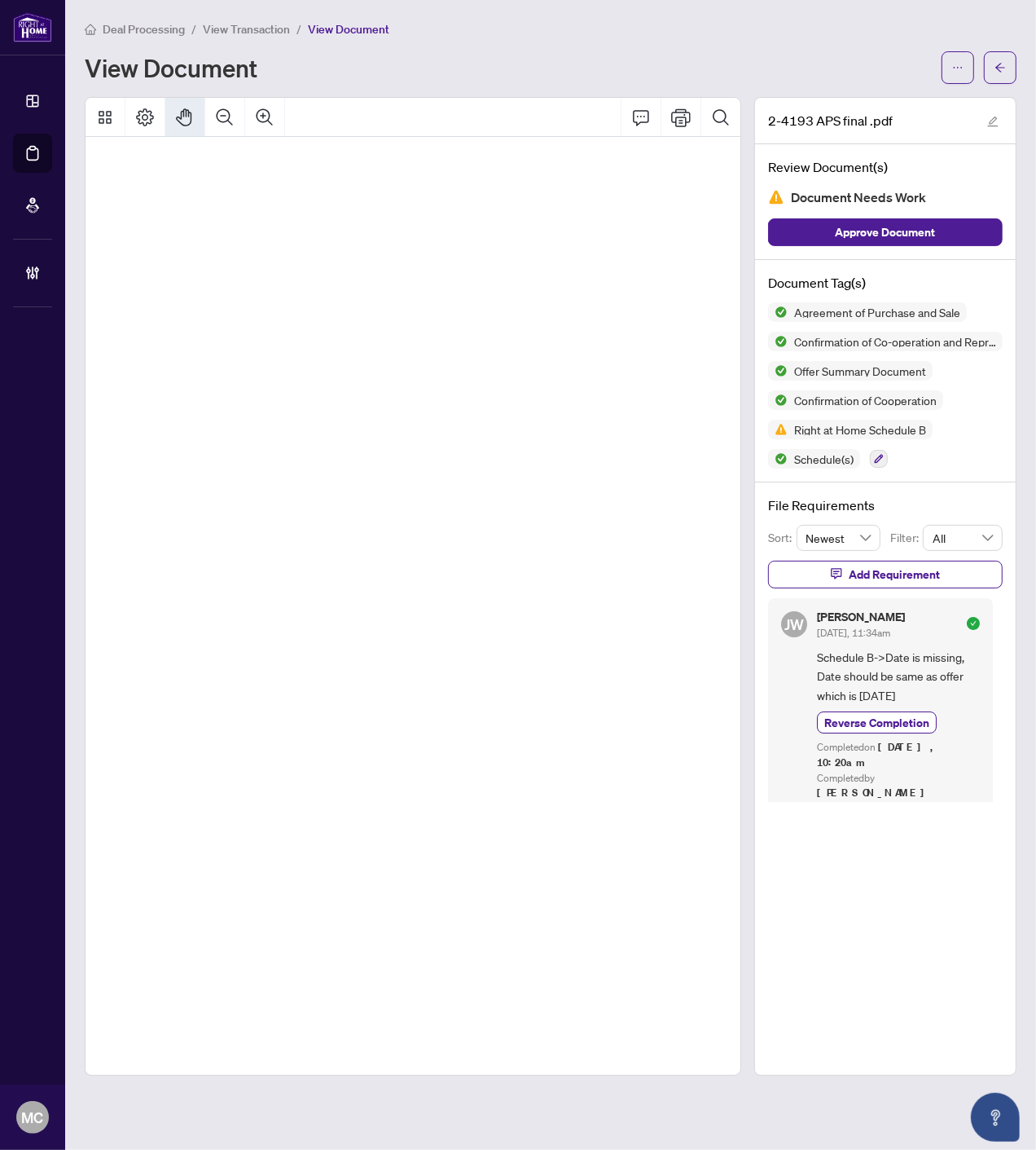
drag, startPoint x: 433, startPoint y: 344, endPoint x: 327, endPoint y: 353, distance: 106.4
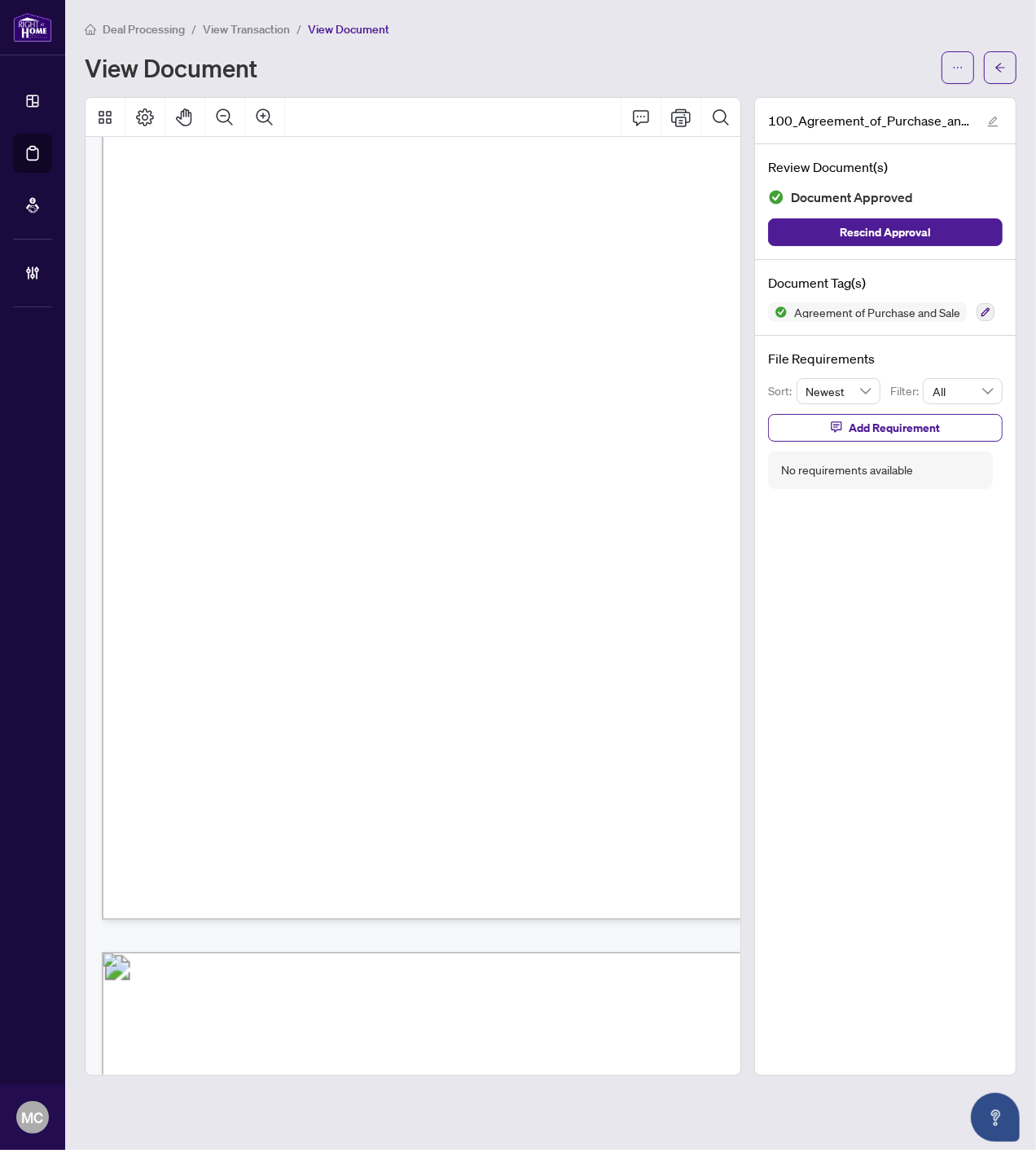
scroll to position [5385, 0]
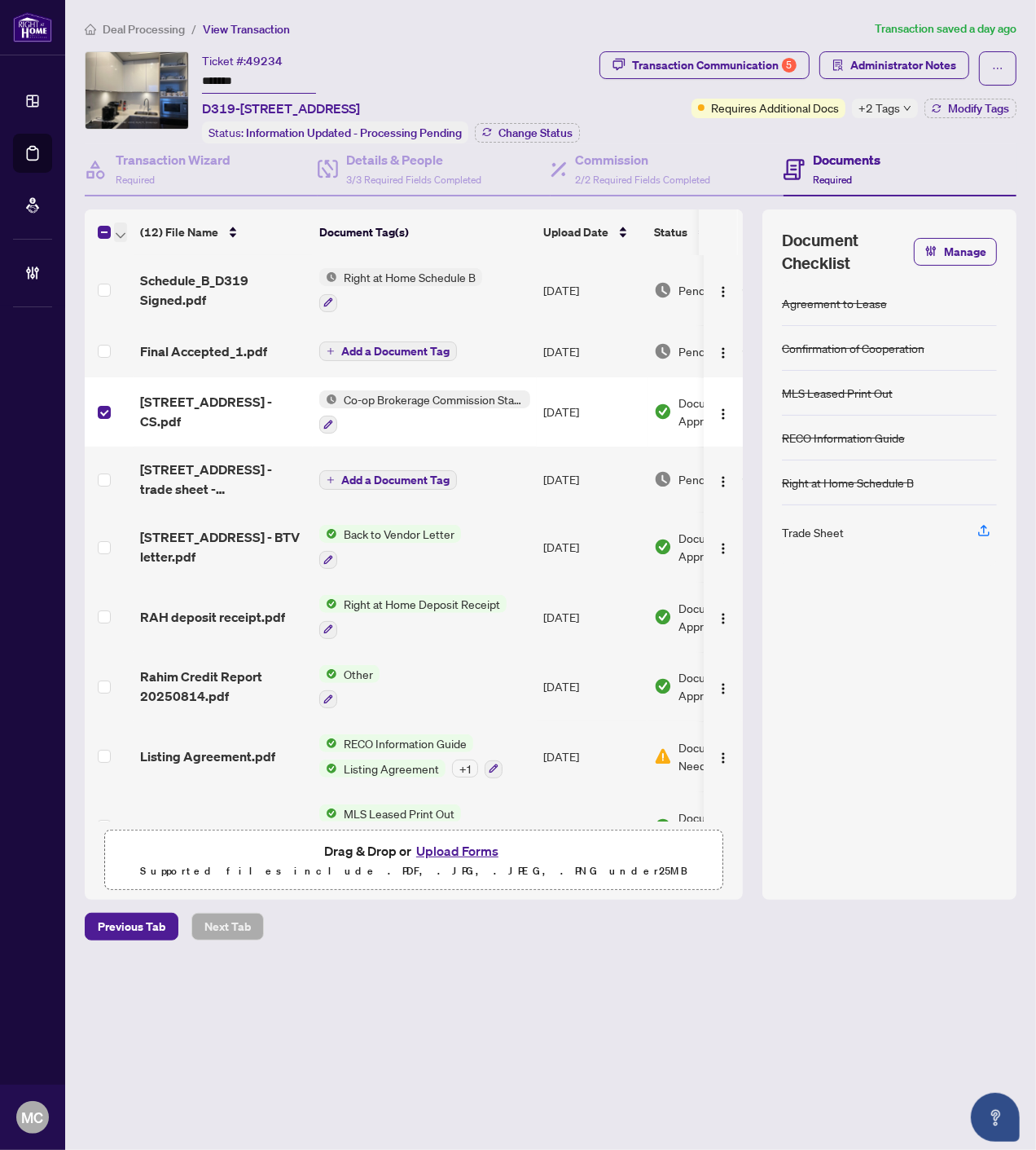
click at [118, 232] on icon "button" at bounding box center [120, 236] width 10 height 7
click at [136, 245] on li "Open Selected in New Tab(s)" at bounding box center [199, 258] width 165 height 26
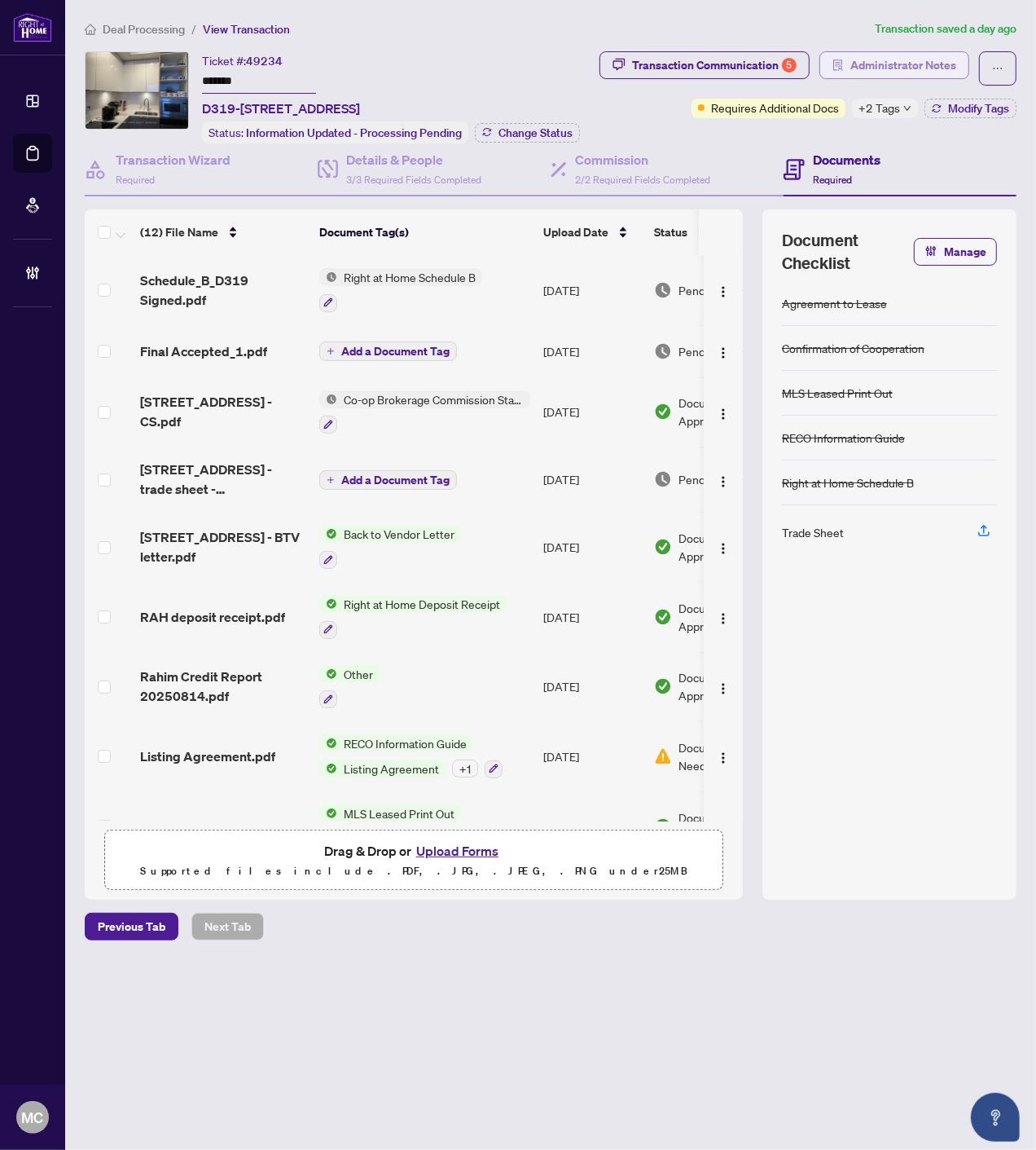
click at [897, 65] on span "Administrator Notes" at bounding box center [903, 65] width 106 height 26
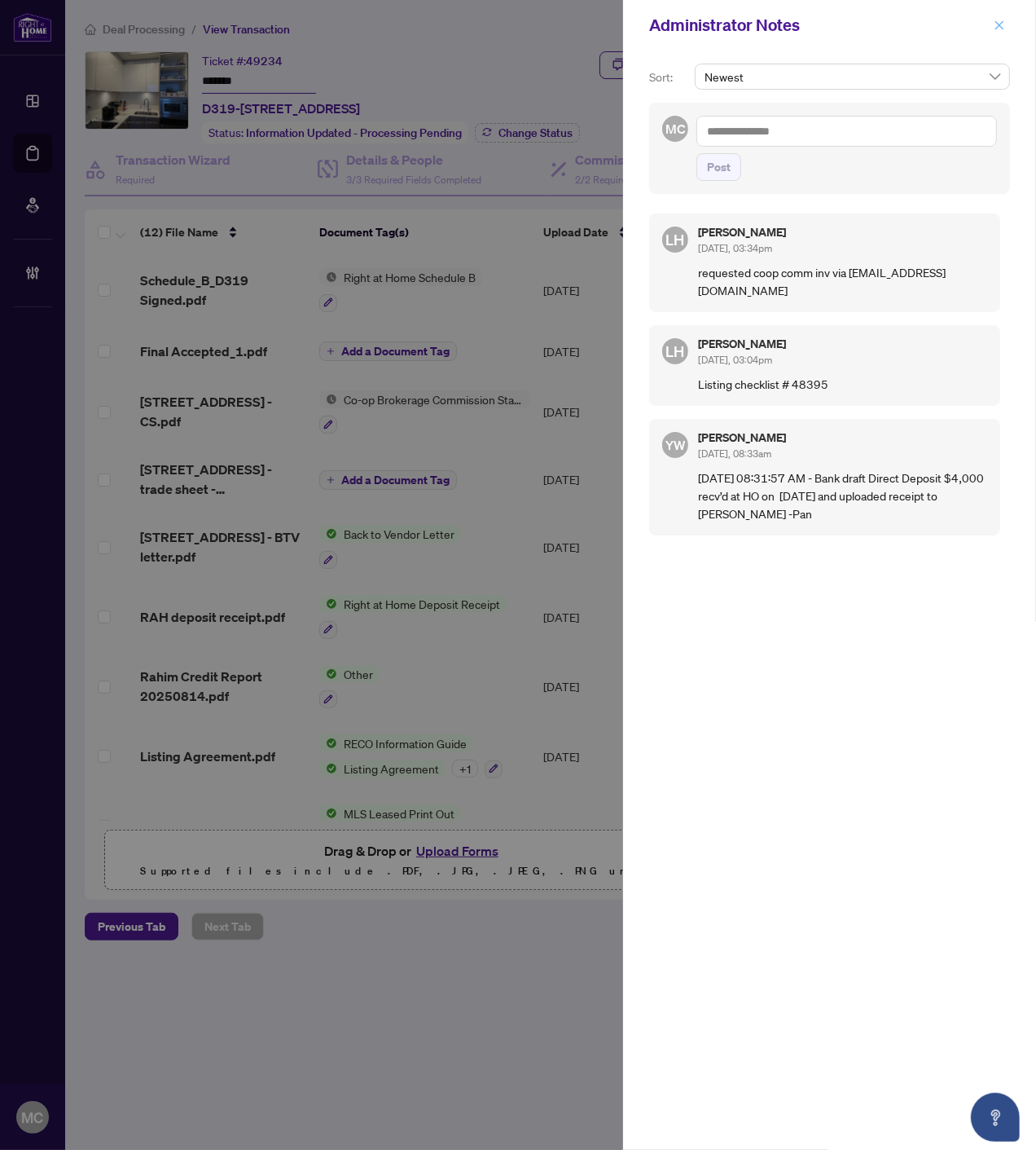
click at [1000, 28] on icon "close" at bounding box center [999, 25] width 11 height 11
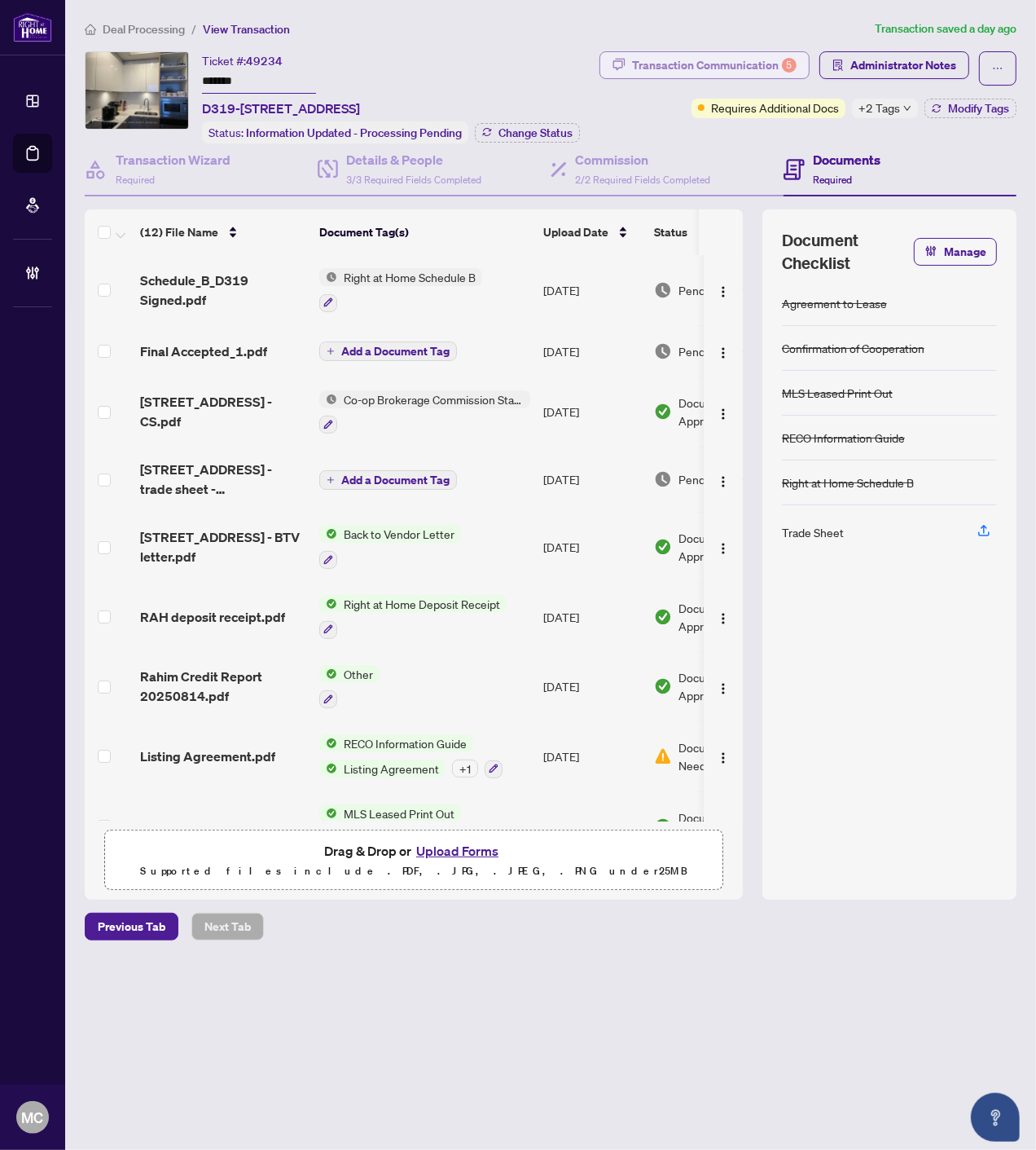
click at [701, 70] on div "Transaction Communication 5" at bounding box center [714, 65] width 165 height 26
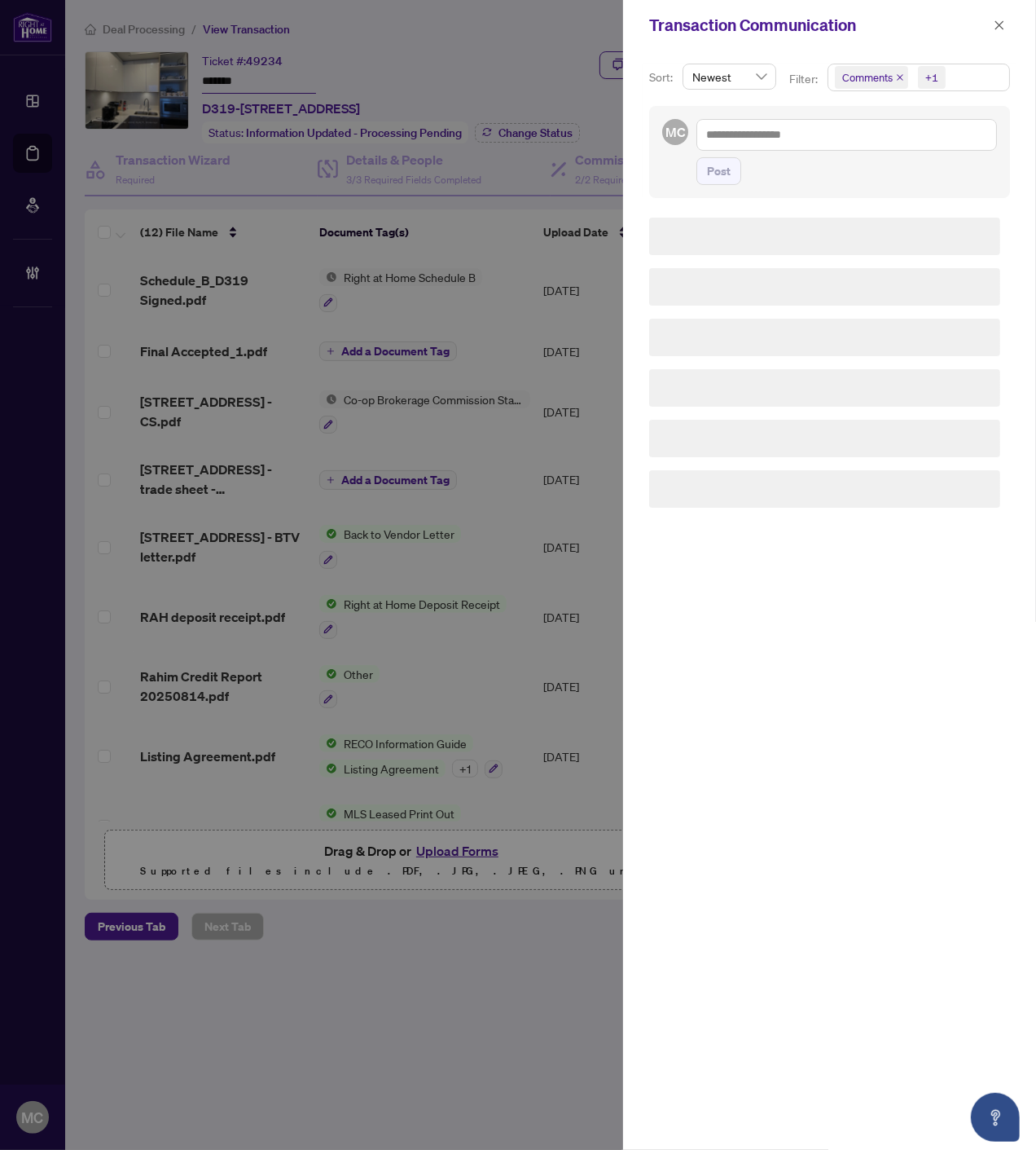
click at [916, 75] on div "+1" at bounding box center [929, 77] width 37 height 26
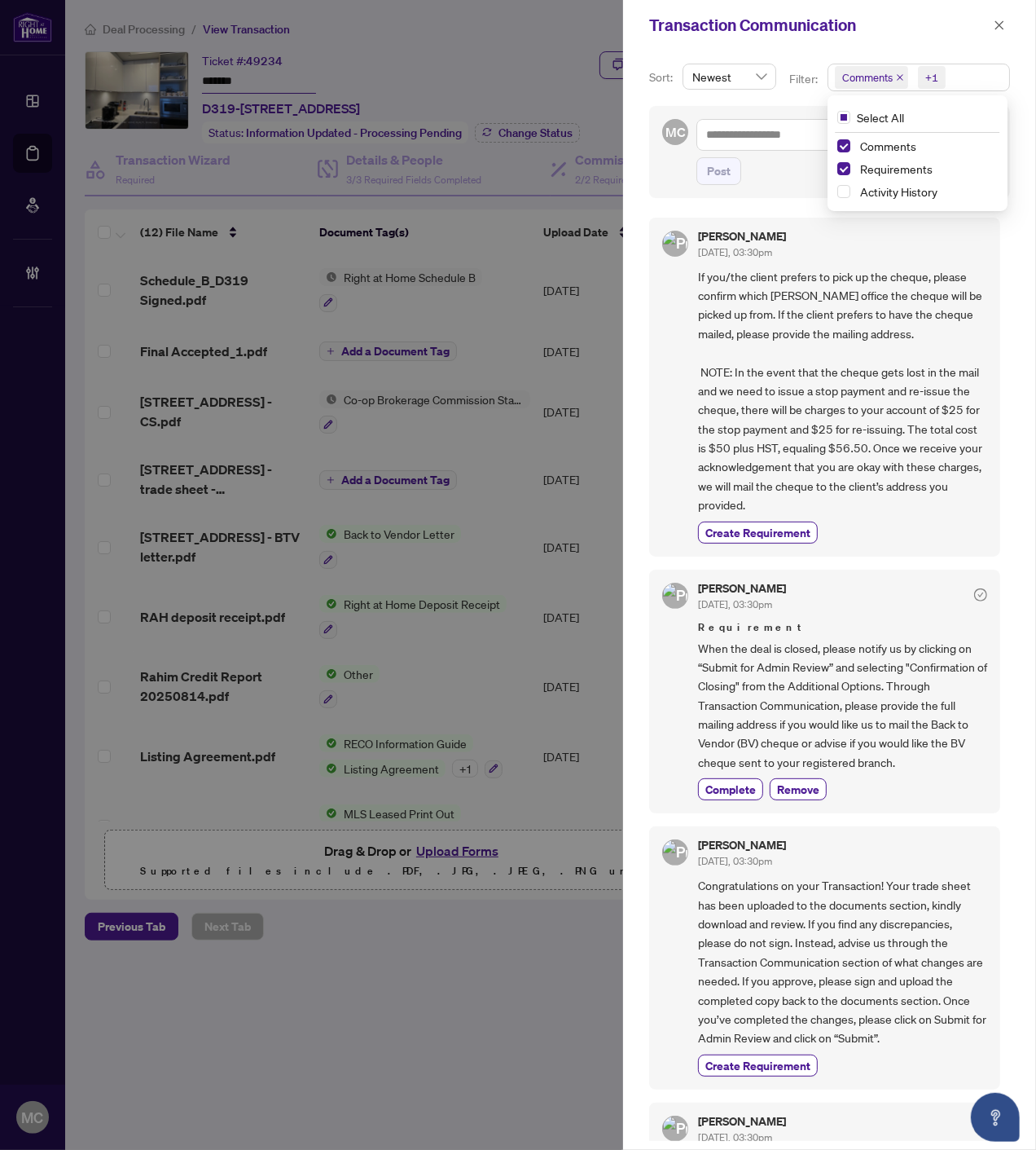
click at [889, 155] on div "Comments" at bounding box center [918, 146] width 161 height 20
click at [901, 172] on span "Requirements" at bounding box center [896, 168] width 73 height 15
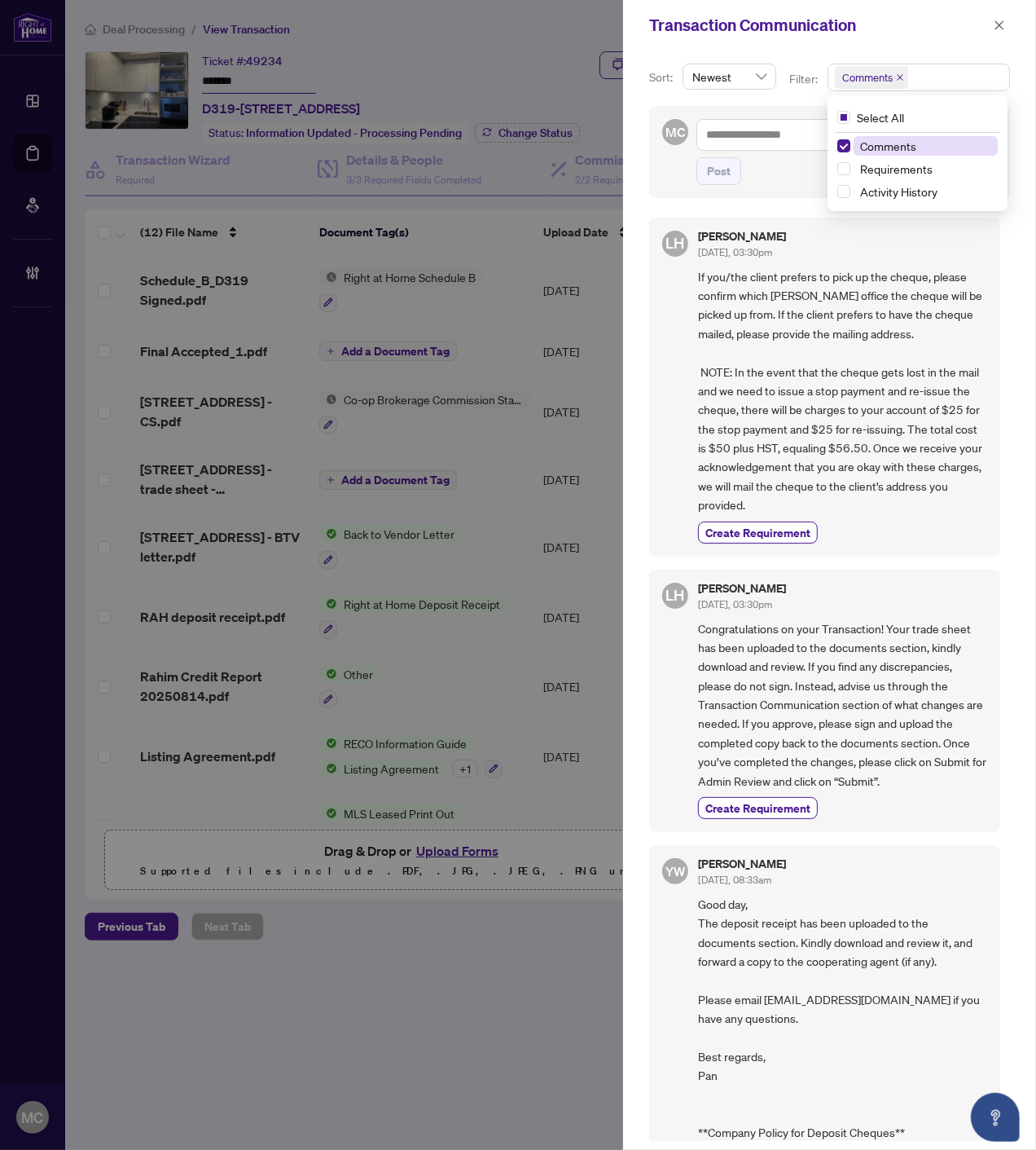
click at [913, 154] on span "Comments" at bounding box center [926, 146] width 145 height 20
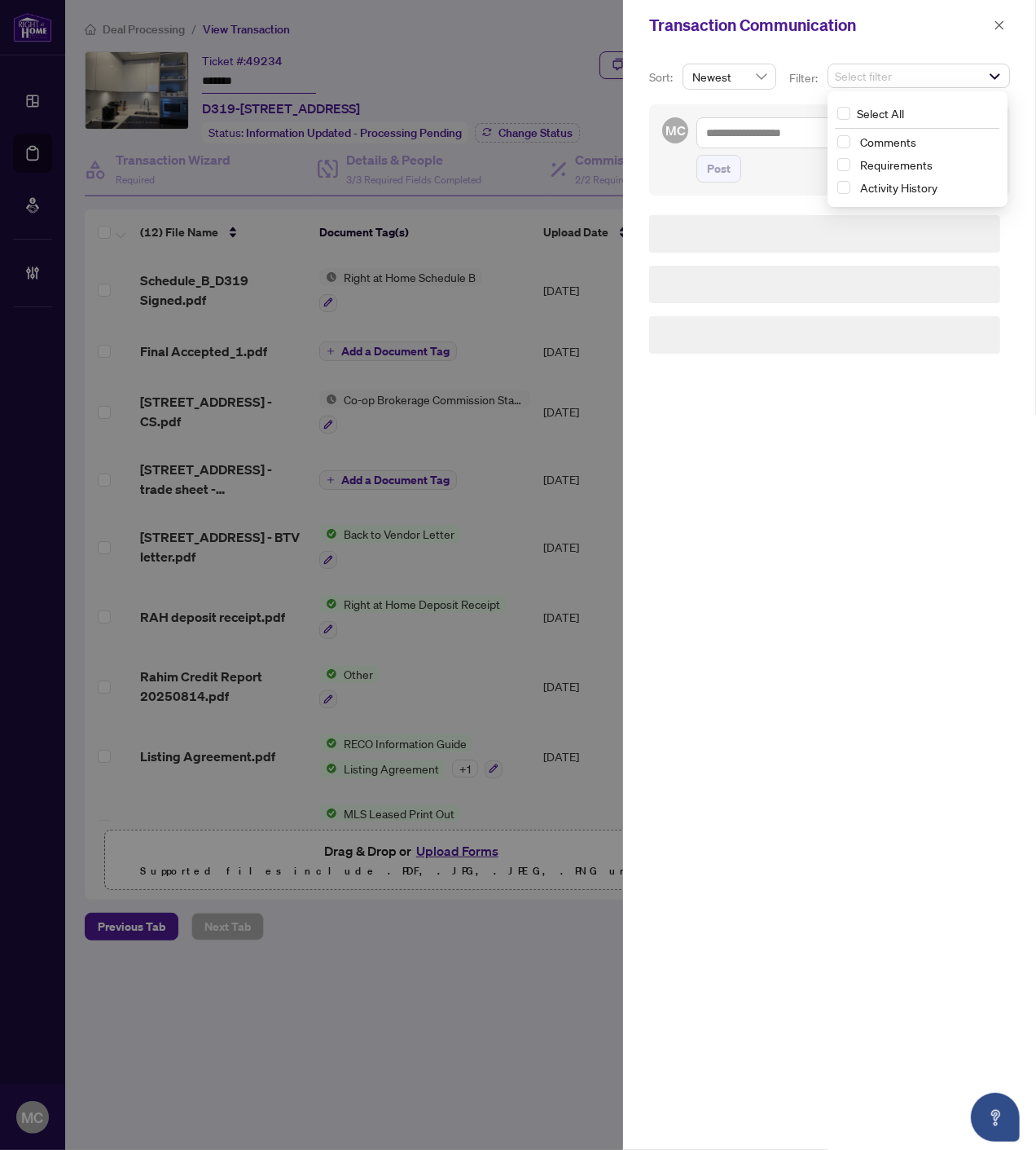
click at [900, 165] on span "Requirements" at bounding box center [896, 164] width 73 height 15
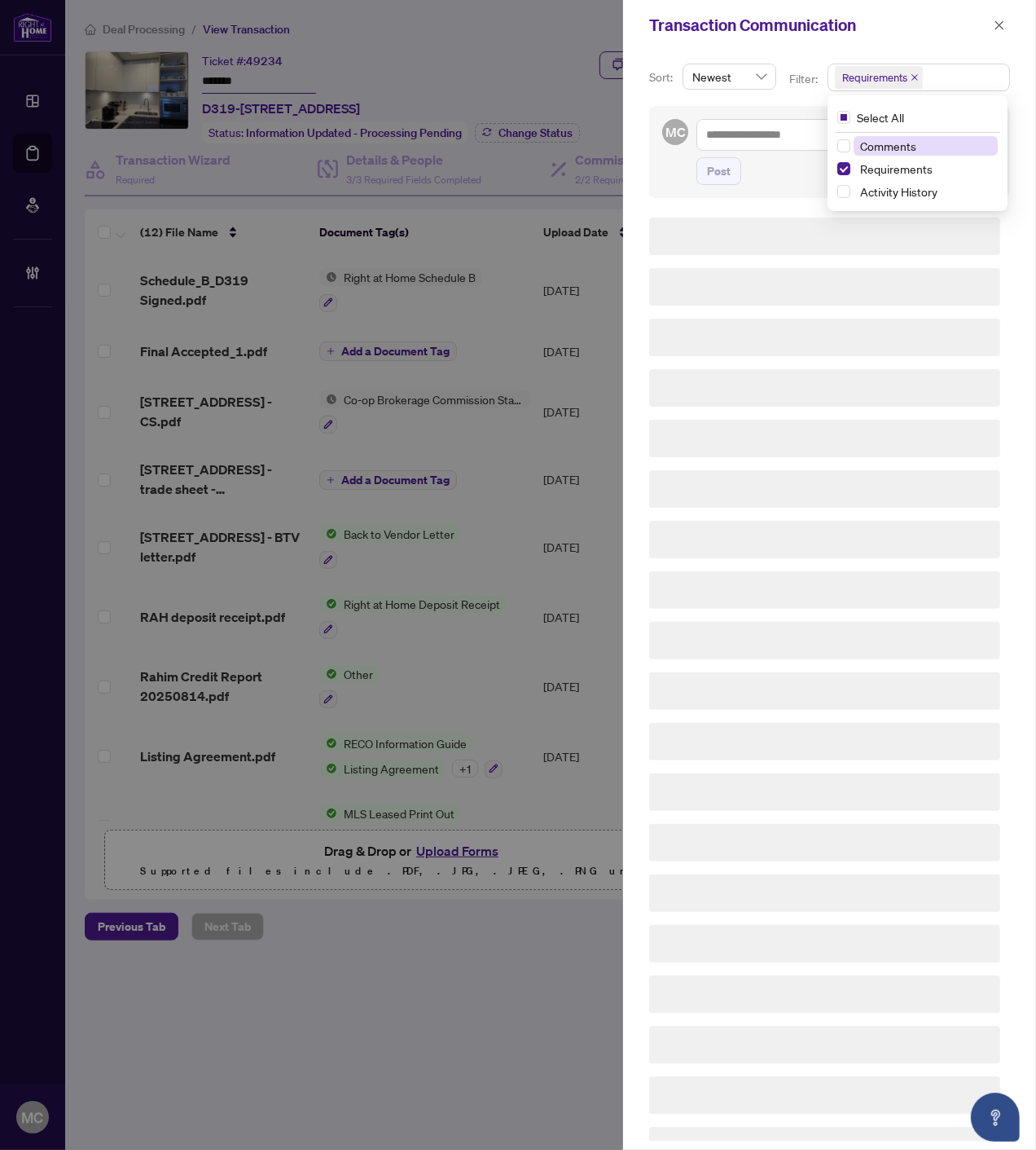
click at [894, 147] on span "Comments" at bounding box center [888, 146] width 56 height 15
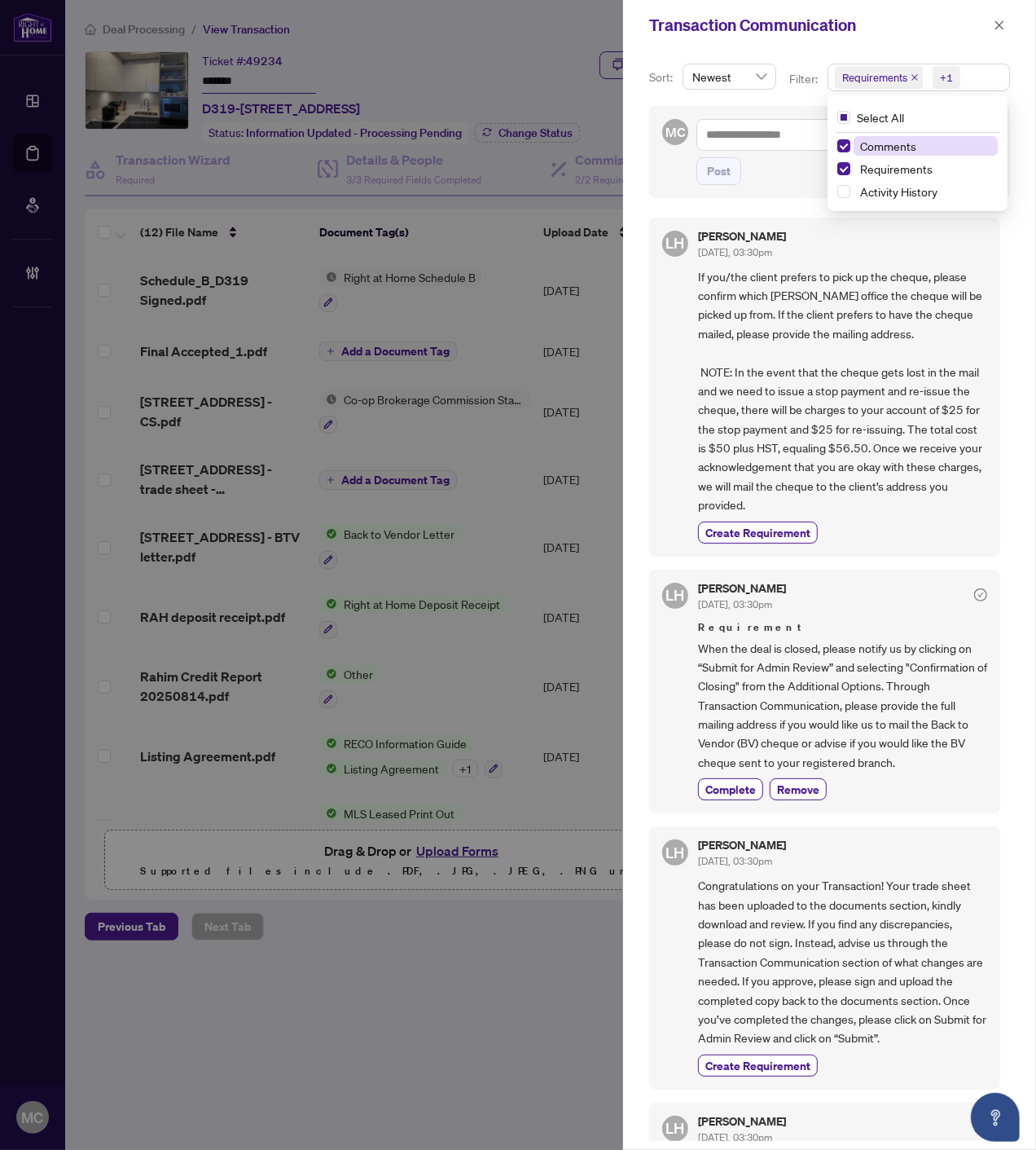
click at [895, 140] on span "Comments" at bounding box center [888, 146] width 56 height 15
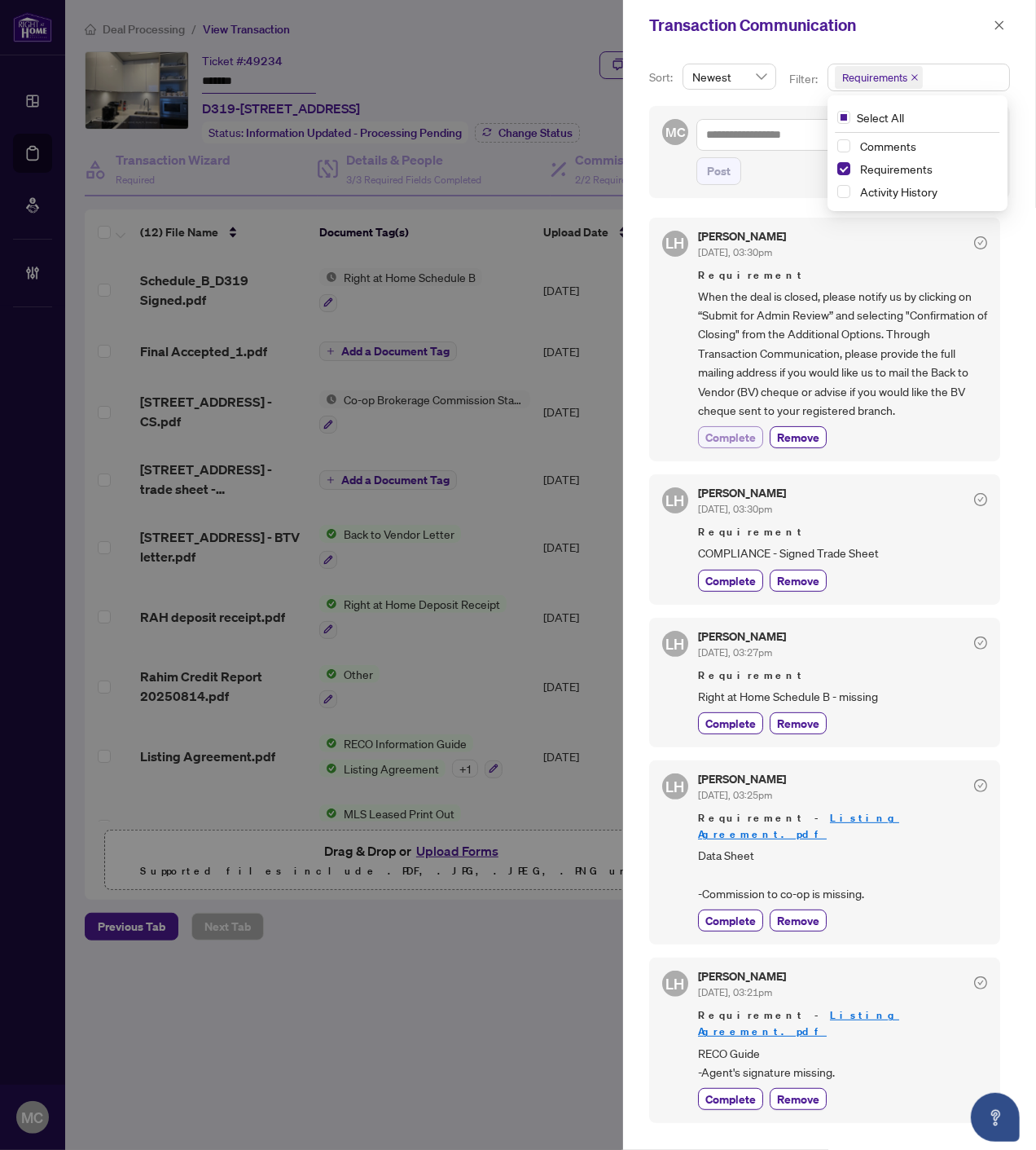
click at [707, 437] on span "Complete" at bounding box center [731, 437] width 50 height 17
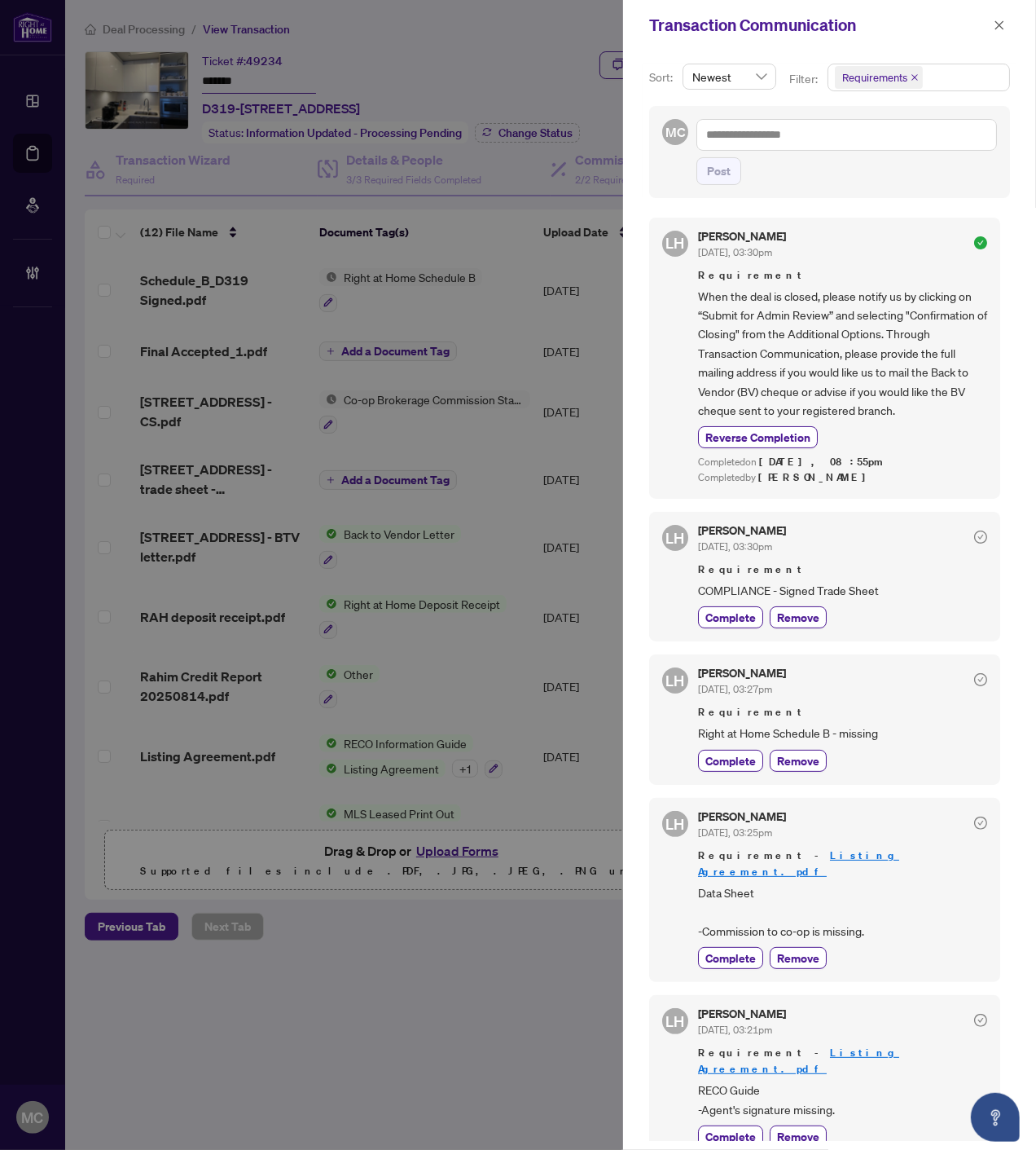
drag, startPoint x: 999, startPoint y: 20, endPoint x: 974, endPoint y: 50, distance: 39.1
click at [1000, 20] on icon "close" at bounding box center [999, 25] width 11 height 11
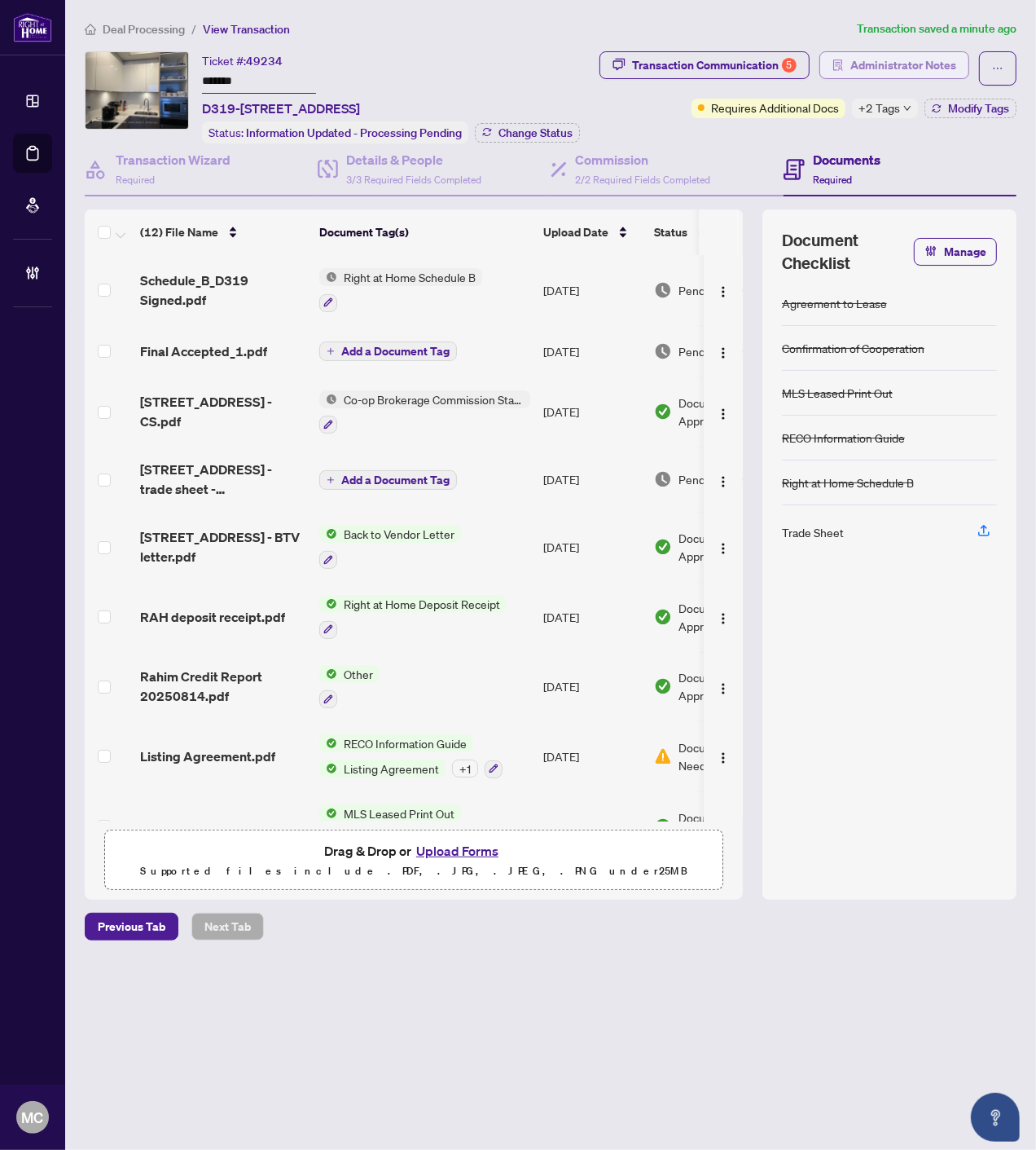
click at [942, 70] on span "Administrator Notes" at bounding box center [903, 65] width 106 height 26
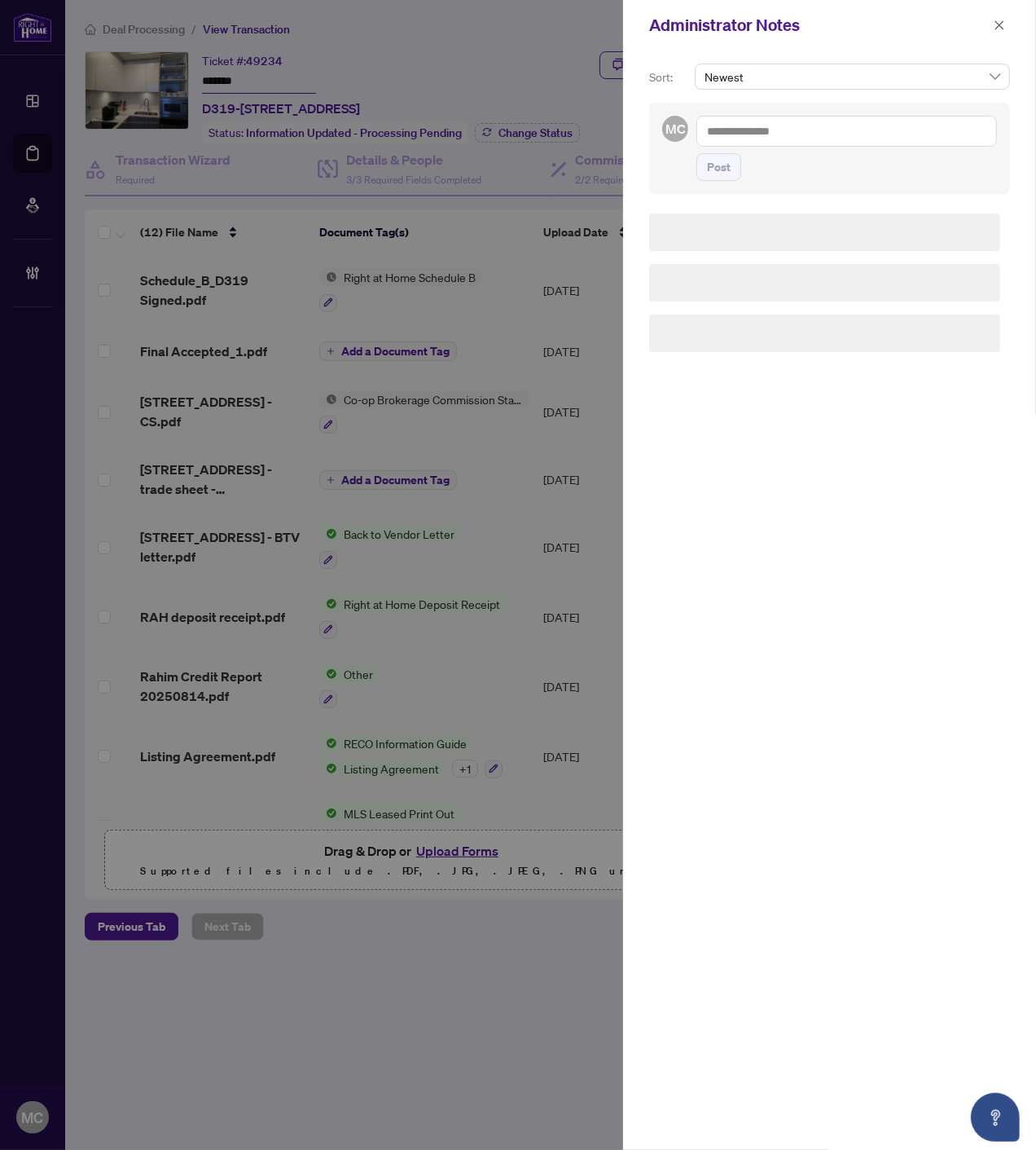
click at [866, 128] on textarea at bounding box center [846, 131] width 301 height 31
paste textarea "**********"
type textarea "**********"
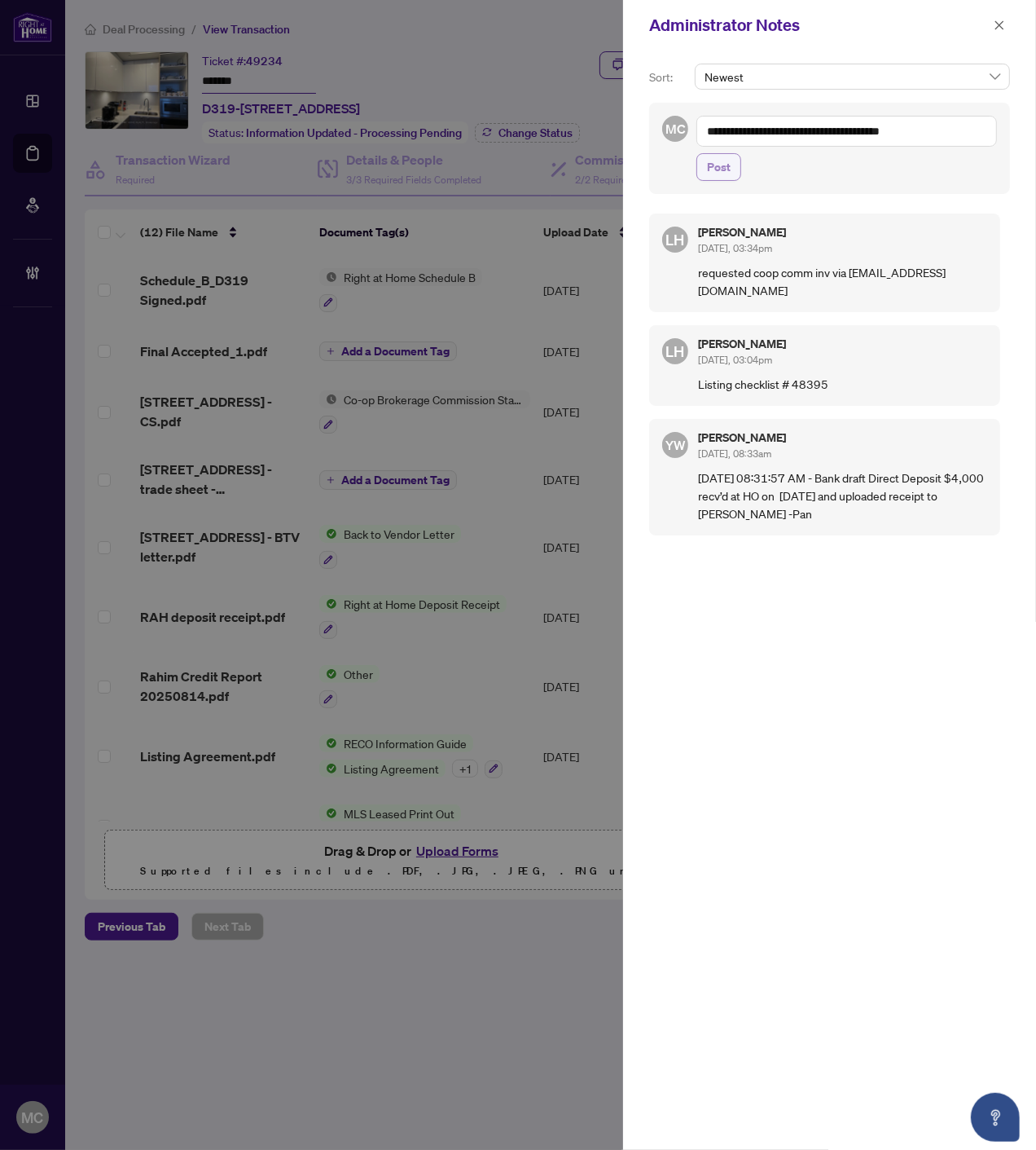
click at [723, 172] on span "Post" at bounding box center [719, 167] width 23 height 26
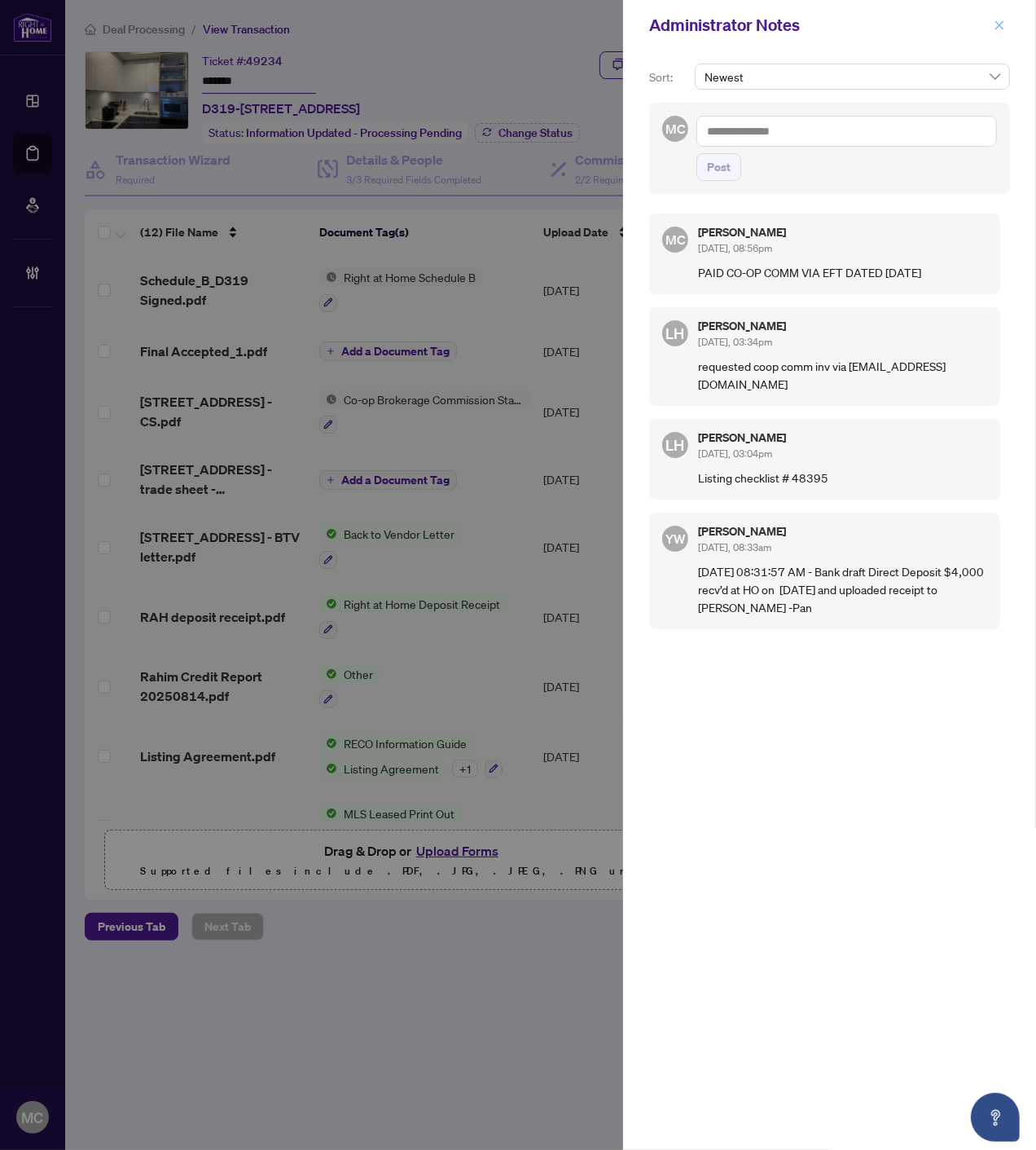
click at [996, 20] on icon "close" at bounding box center [999, 25] width 11 height 11
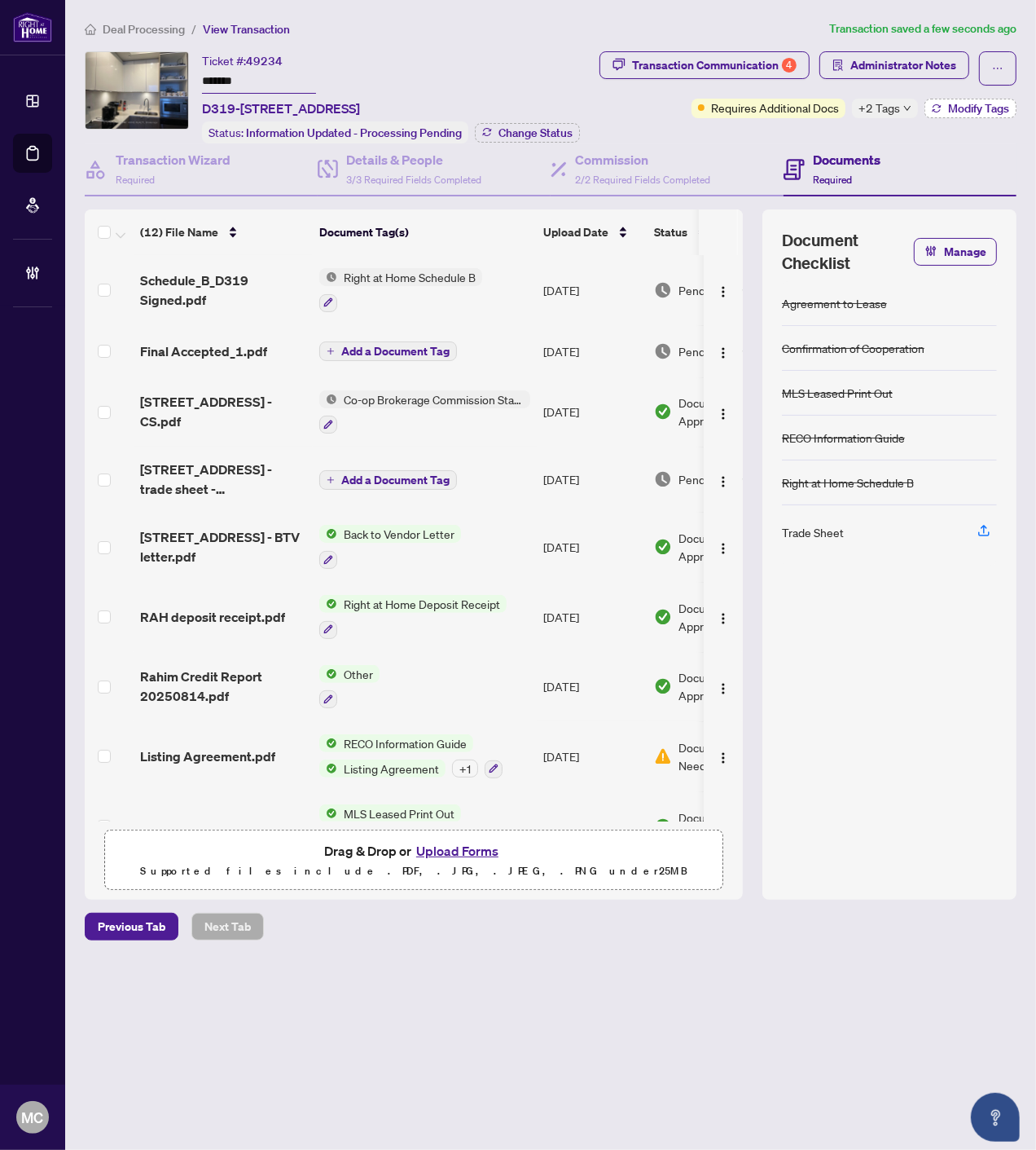
click at [964, 104] on span "Modify Tags" at bounding box center [979, 108] width 61 height 11
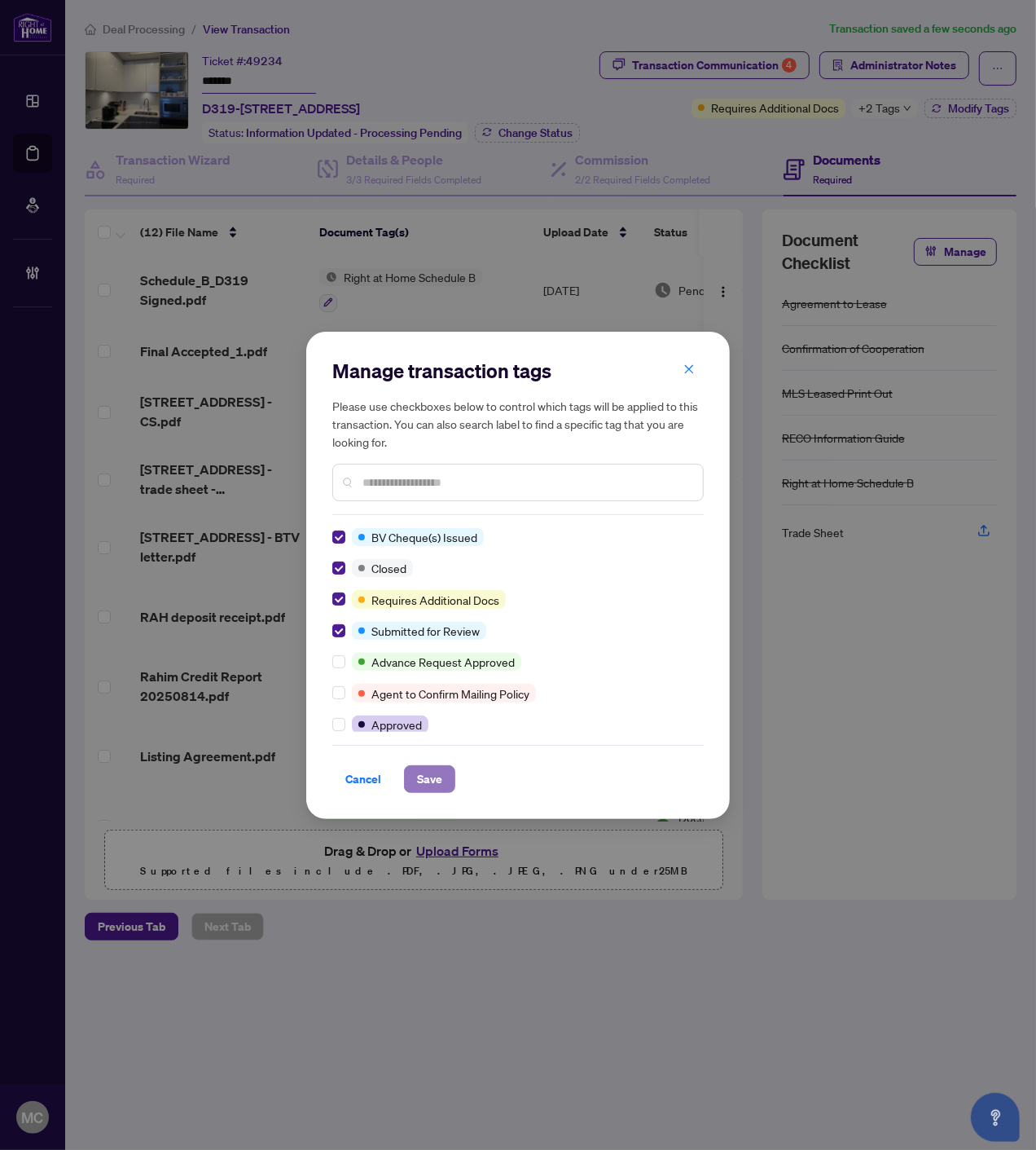
click at [440, 774] on span "Save" at bounding box center [429, 779] width 25 height 26
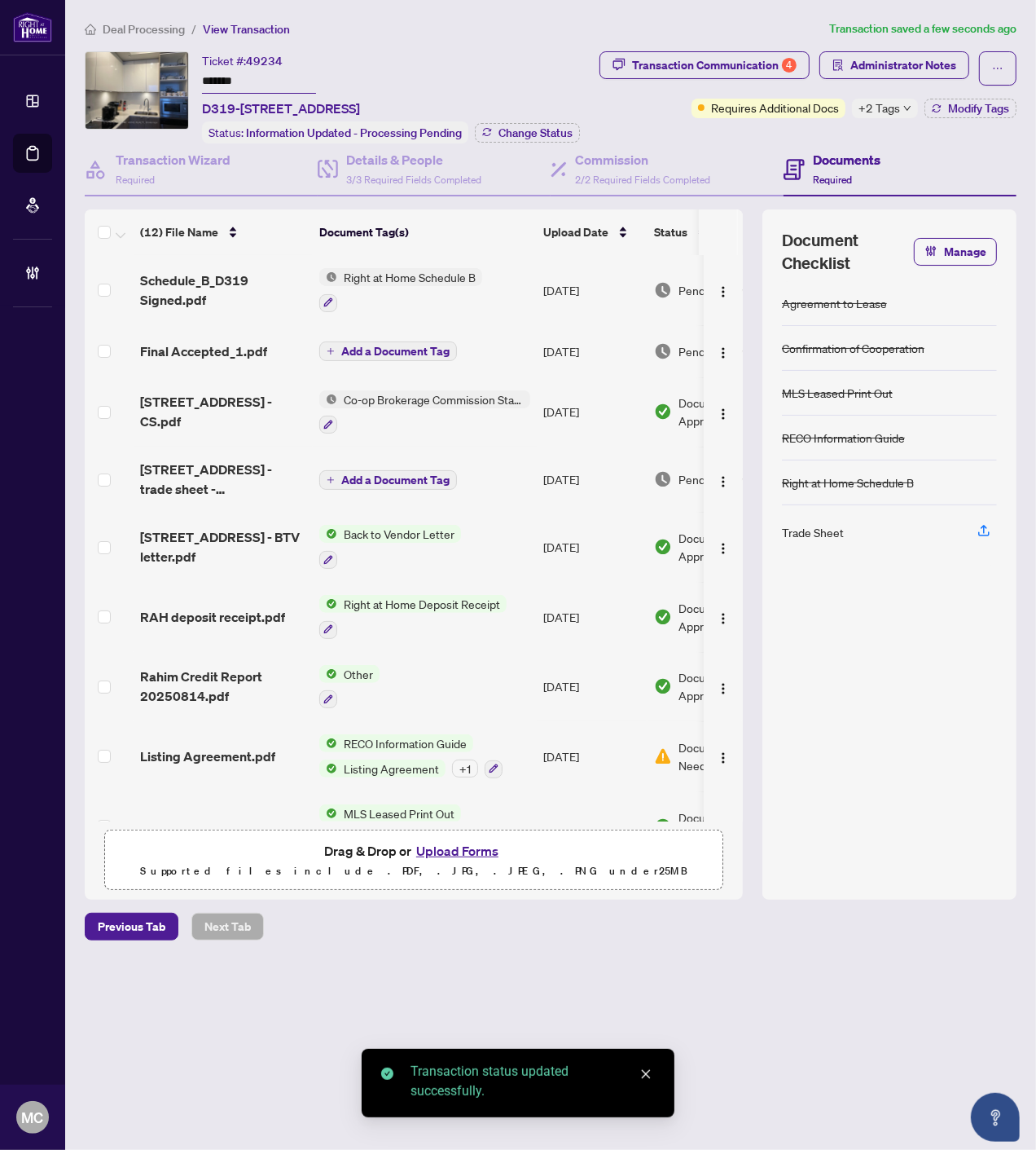
click at [549, 123] on button "Change Status" at bounding box center [527, 133] width 105 height 20
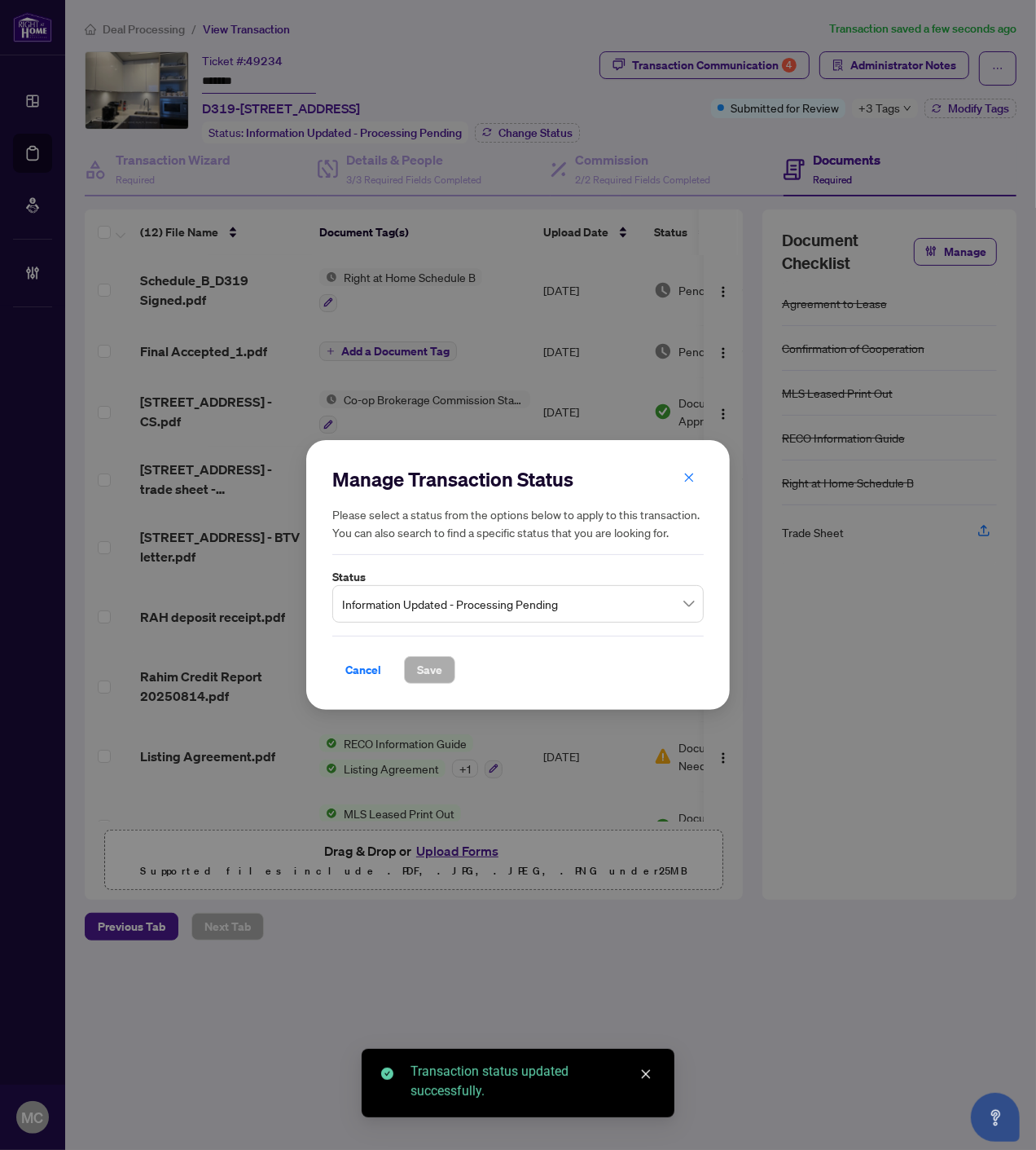
click at [530, 598] on span "Information Updated - Processing Pending" at bounding box center [518, 604] width 352 height 31
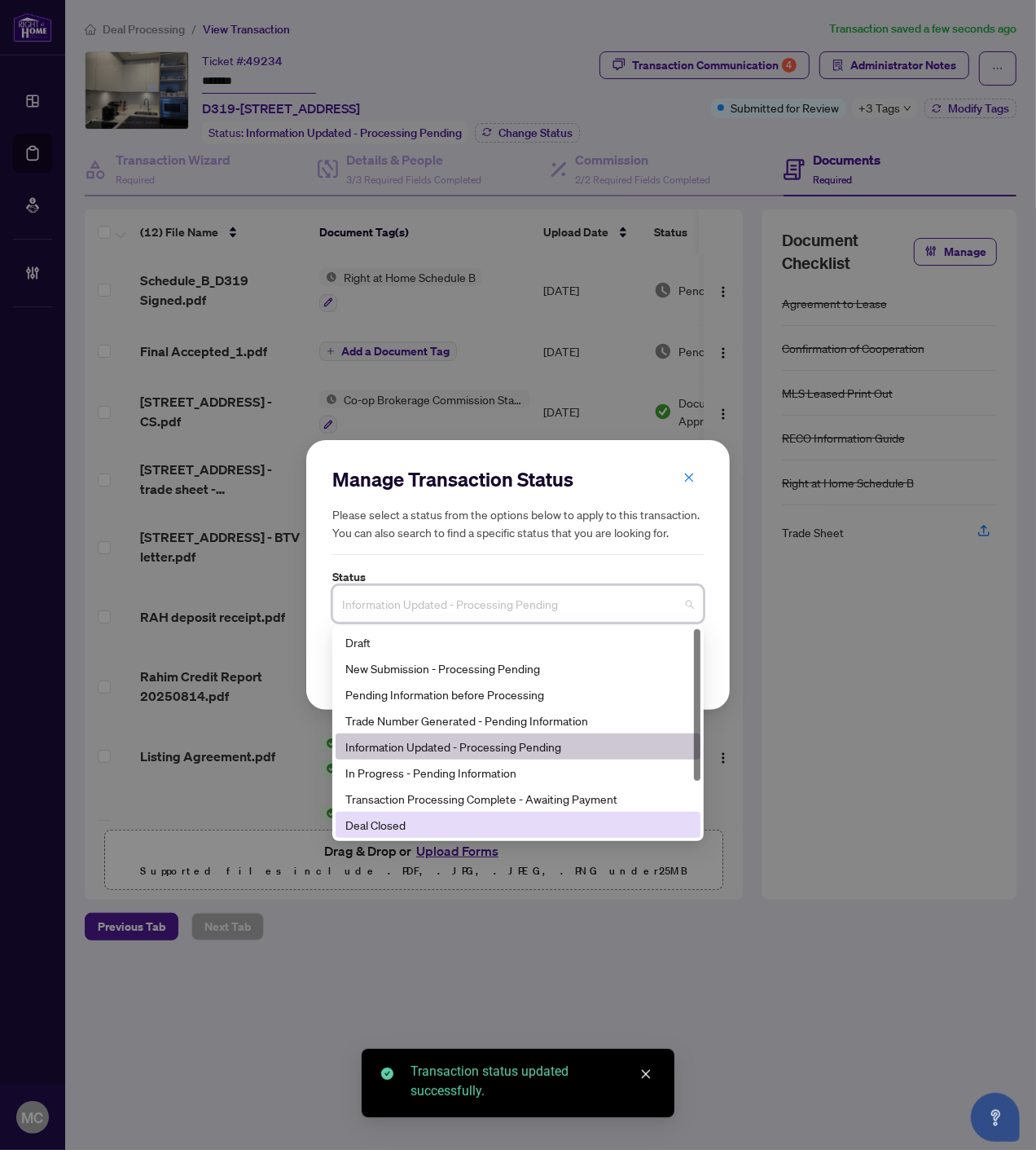
click at [427, 832] on div "Deal Closed" at bounding box center [518, 825] width 345 height 18
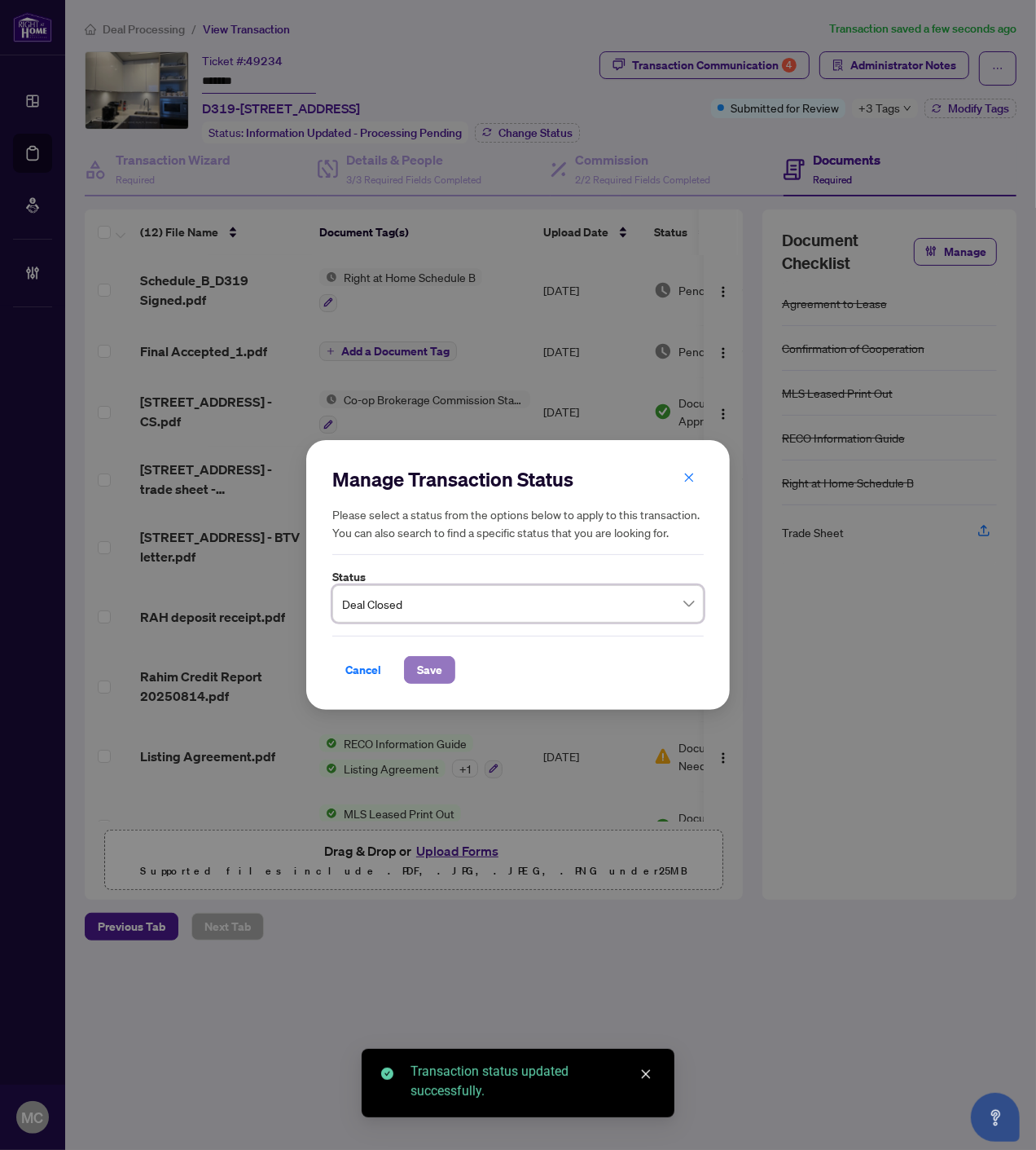
click at [428, 667] on span "Save" at bounding box center [429, 670] width 25 height 26
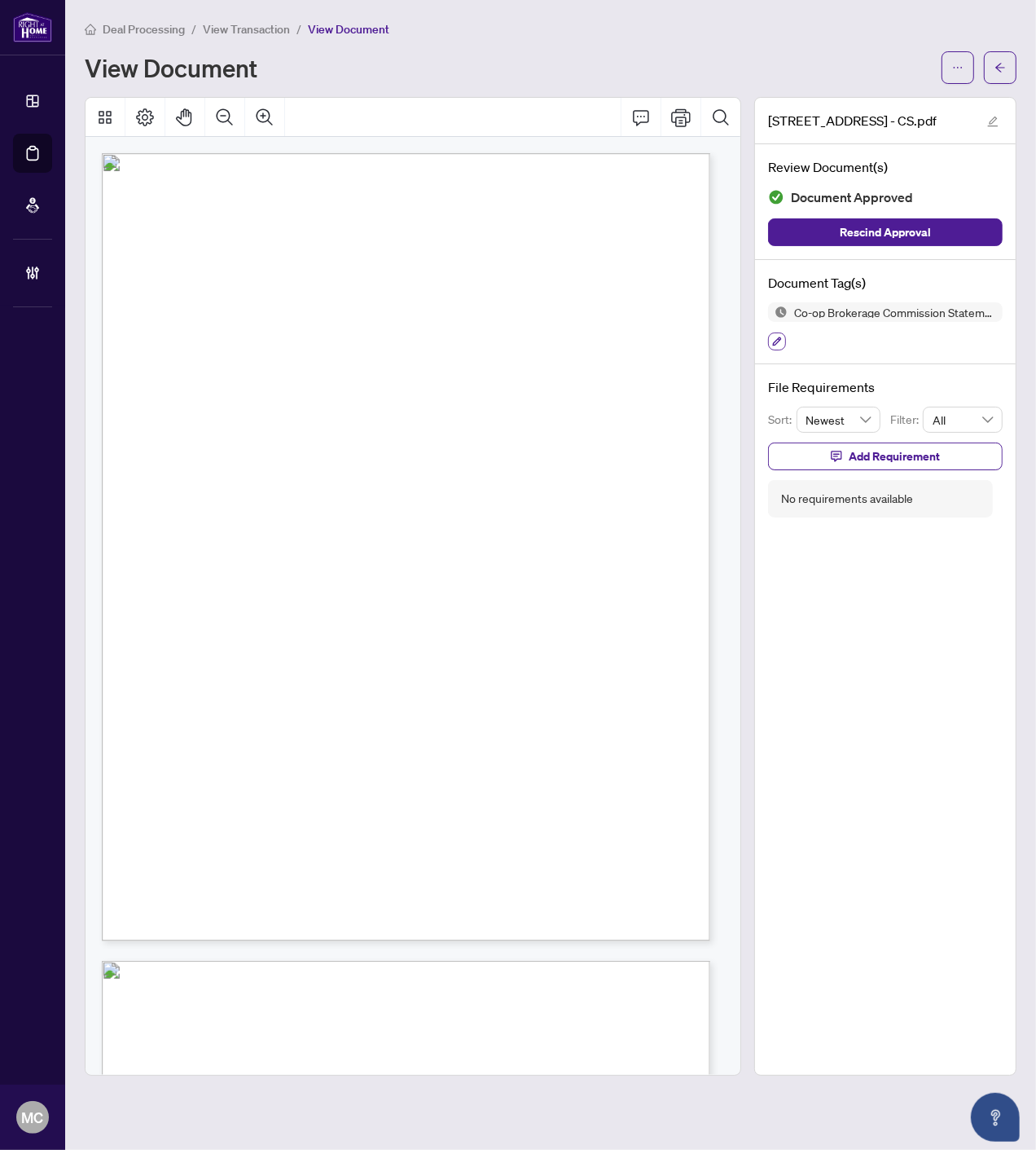
click at [779, 338] on icon "button" at bounding box center [778, 342] width 9 height 9
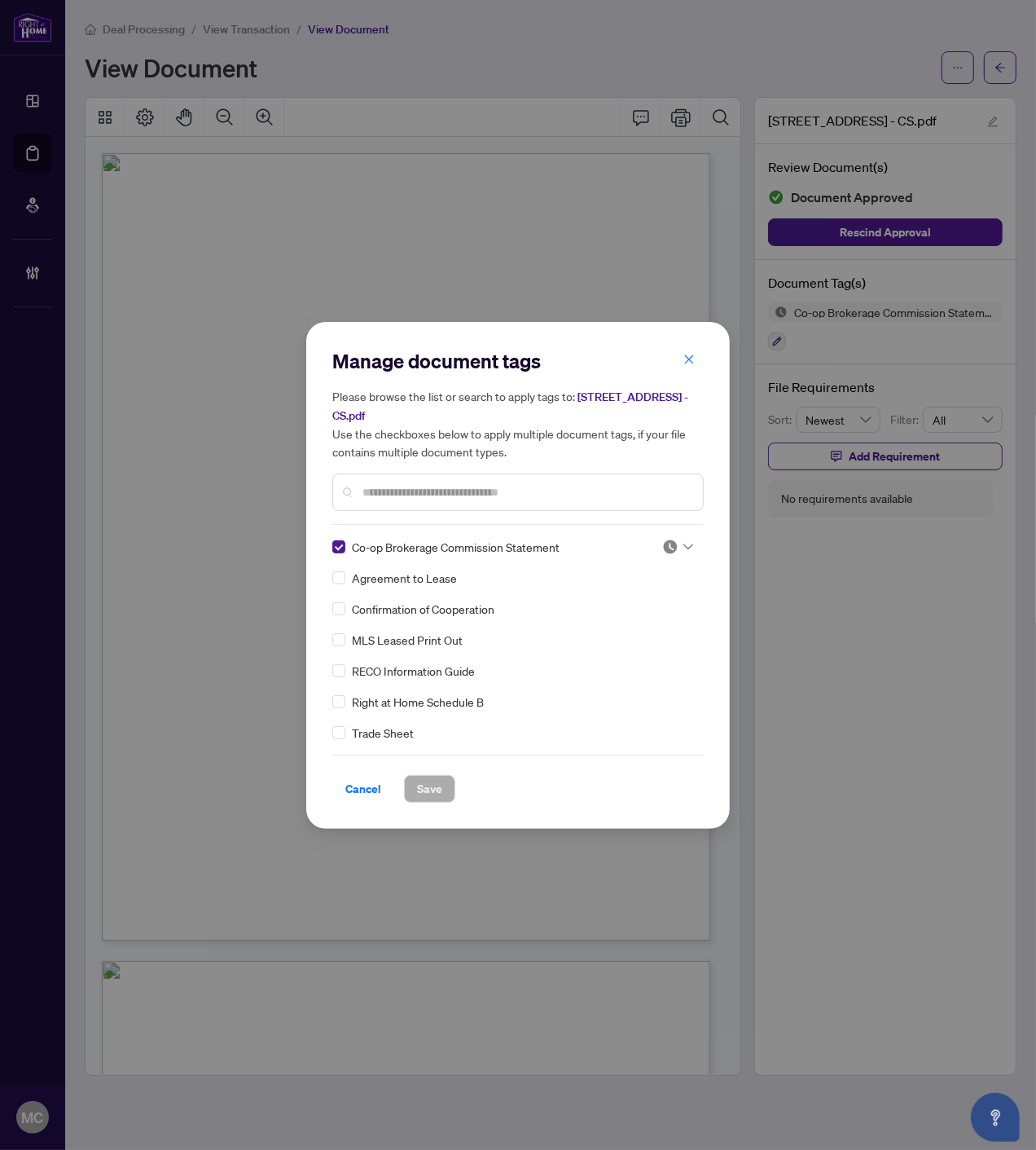
click at [673, 541] on img at bounding box center [670, 546] width 16 height 16
drag, startPoint x: 634, startPoint y: 622, endPoint x: 558, endPoint y: 696, distance: 106.1
click at [634, 621] on div "Approved" at bounding box center [624, 624] width 104 height 18
click at [426, 788] on span "Save" at bounding box center [429, 789] width 25 height 26
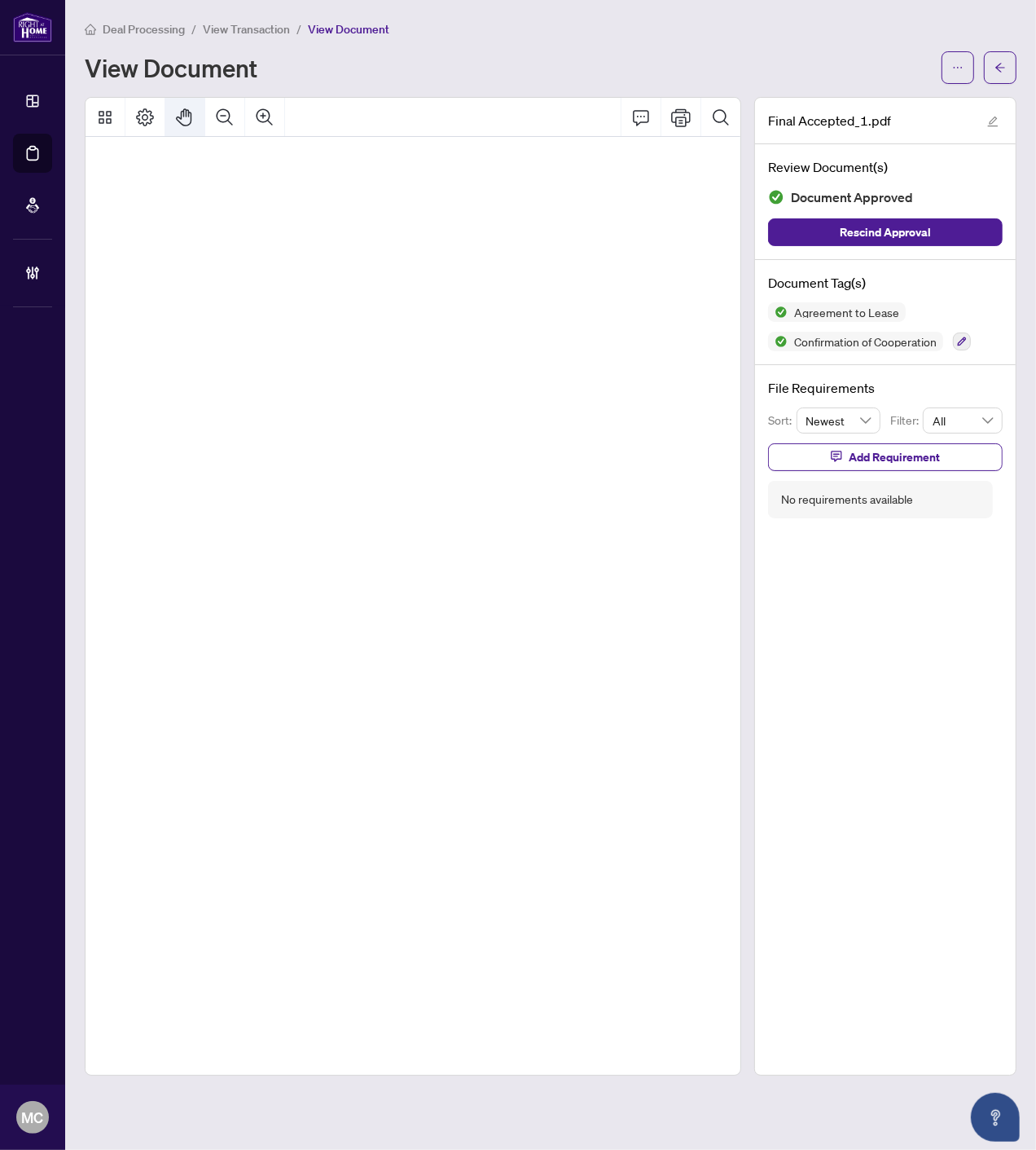
click at [185, 124] on icon "Pan Mode" at bounding box center [185, 117] width 20 height 20
drag, startPoint x: 359, startPoint y: 396, endPoint x: 434, endPoint y: 250, distance: 164.1
click at [364, 398] on span "(Legal address for the purpose of receiving notices)" at bounding box center [416, 397] width 367 height 19
drag, startPoint x: 380, startPoint y: 258, endPoint x: 267, endPoint y: 193, distance: 130.4
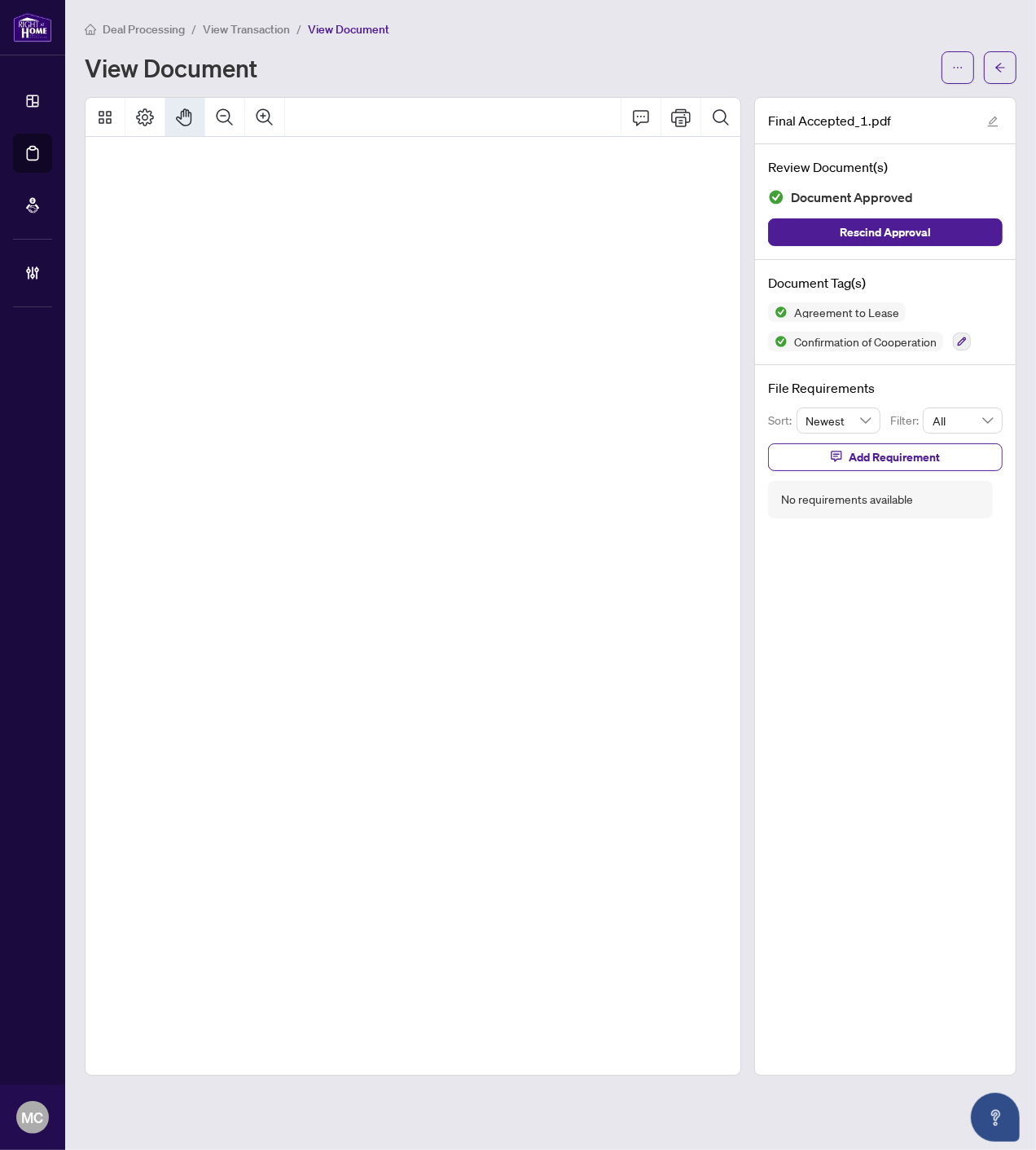
drag, startPoint x: 564, startPoint y: 359, endPoint x: 546, endPoint y: 441, distance: 84.0
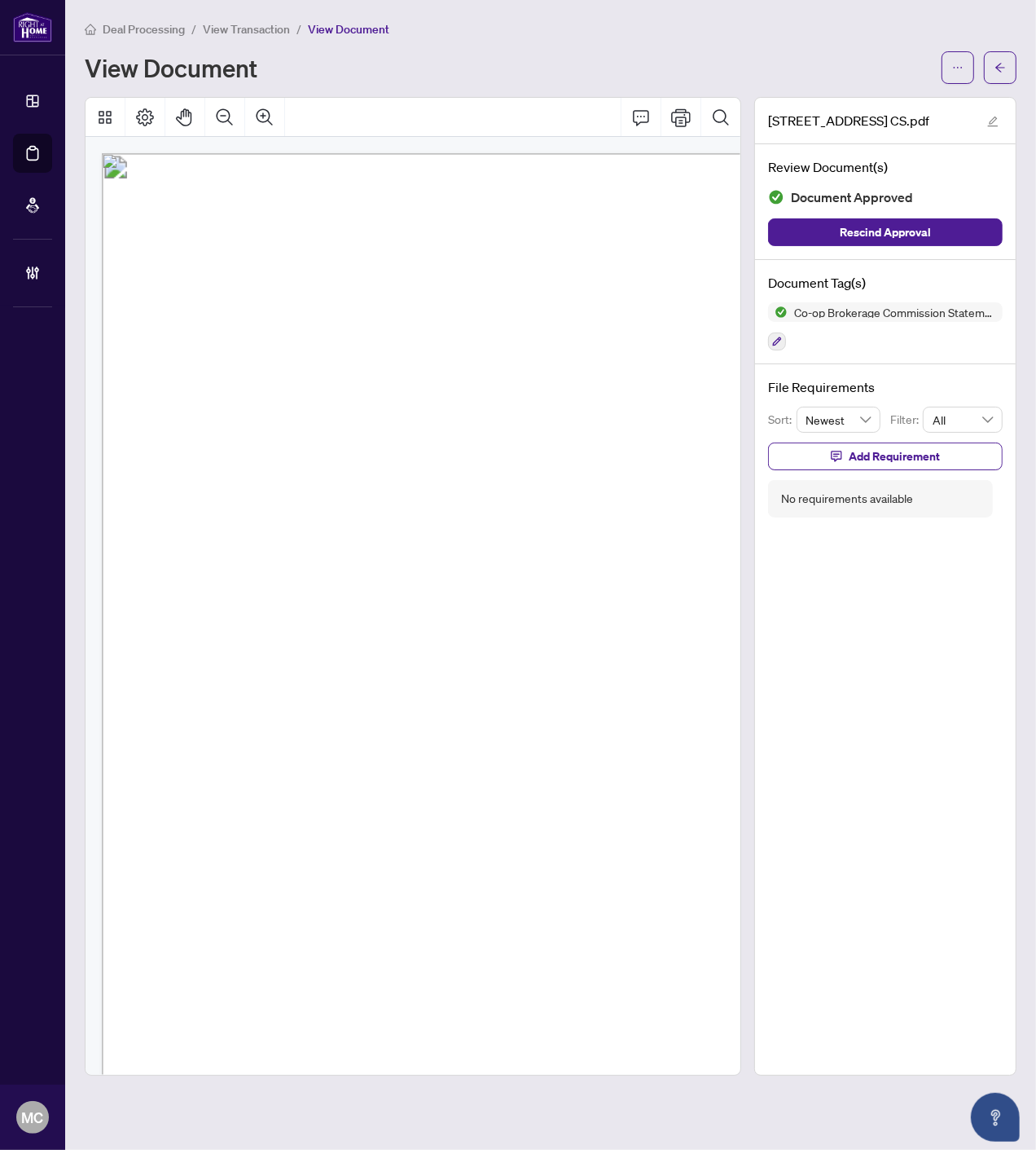
scroll to position [231, 61]
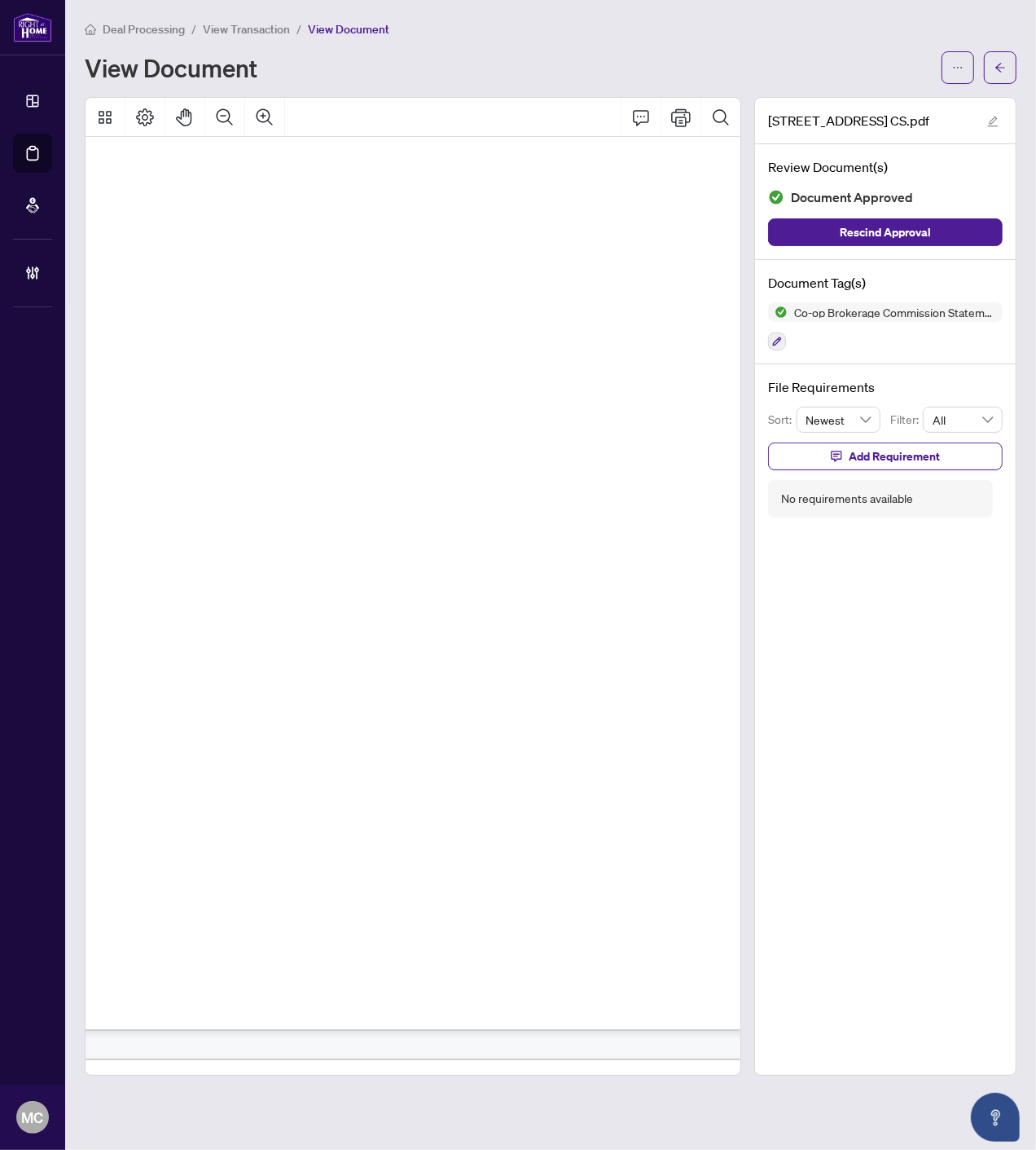
drag, startPoint x: 308, startPoint y: 258, endPoint x: 256, endPoint y: 169, distance: 103.1
click at [254, 258] on span "[STREET_ADDRESS]" at bounding box center [186, 255] width 136 height 18
click at [183, 124] on icon "Pan Mode" at bounding box center [184, 117] width 16 height 18
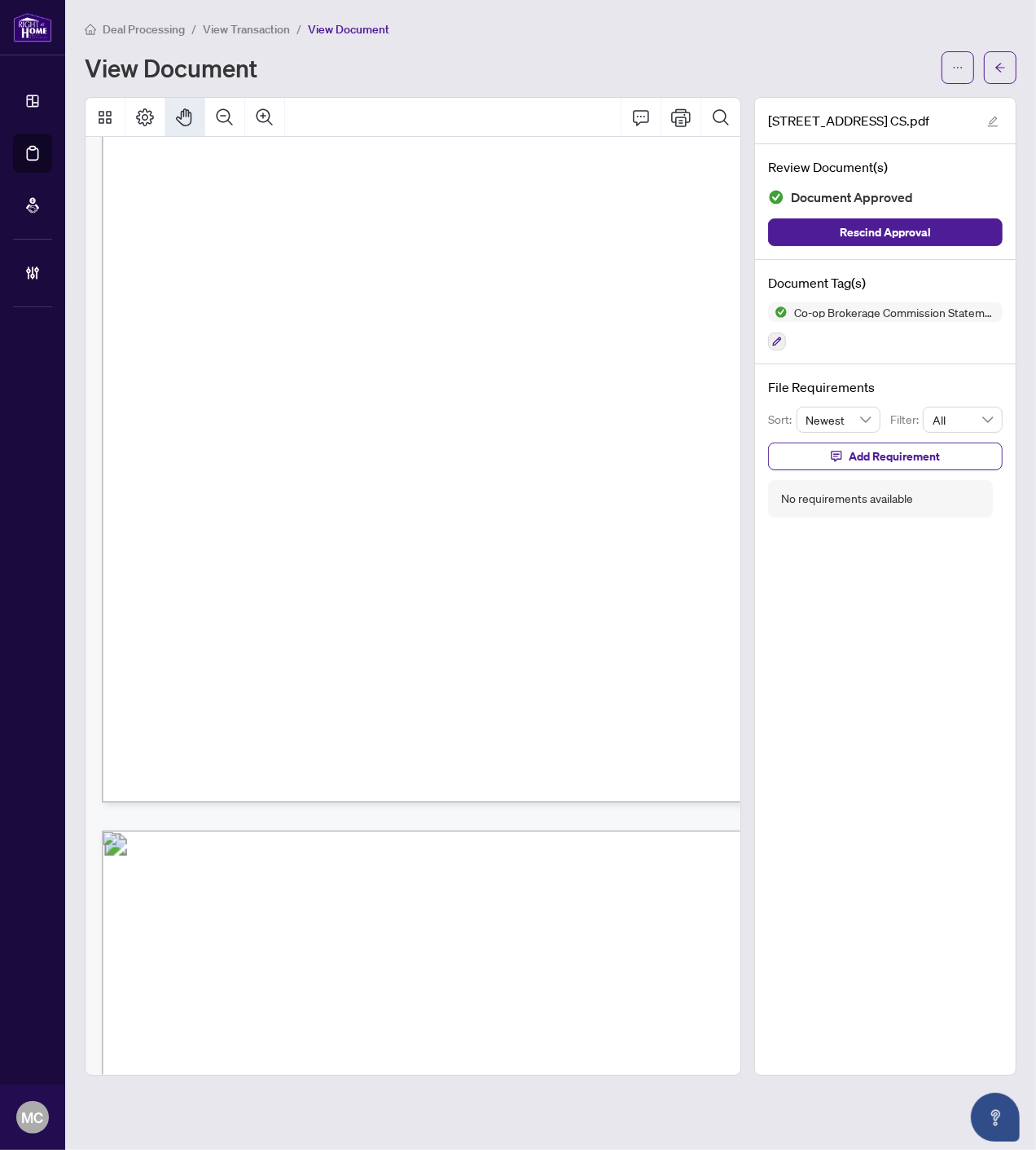
scroll to position [466, 0]
drag, startPoint x: 492, startPoint y: 334, endPoint x: 519, endPoint y: 193, distance: 143.6
click at [519, 193] on div "Invoice Date: [DATE] INVOICE # 20250911 [PERSON_NAME] Real Estate Brokerage Inc…" at bounding box center [837, 638] width 1470 height 1903
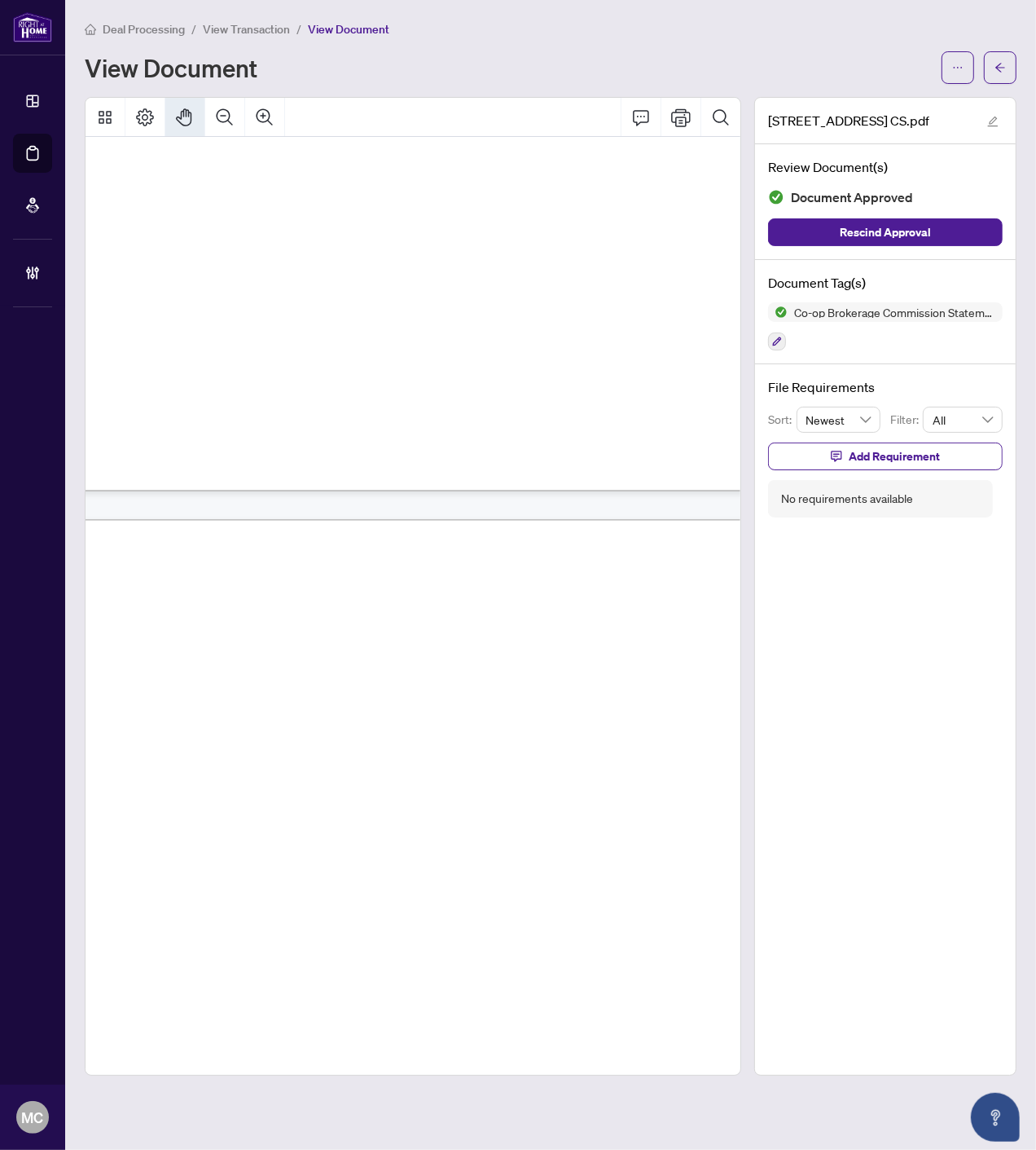
scroll to position [773, 62]
drag, startPoint x: 478, startPoint y: 647, endPoint x: 453, endPoint y: 408, distance: 240.3
click at [453, 408] on div "Invoice Date: September 11, 2025 INVOICE # 20250911 James Power Real Estate Bro…" at bounding box center [775, 332] width 1470 height 1903
click at [481, 349] on div "Invoice Date: September 11, 2025 INVOICE # 20250911 James Power Real Estate Bro…" at bounding box center [775, 332] width 1470 height 1903
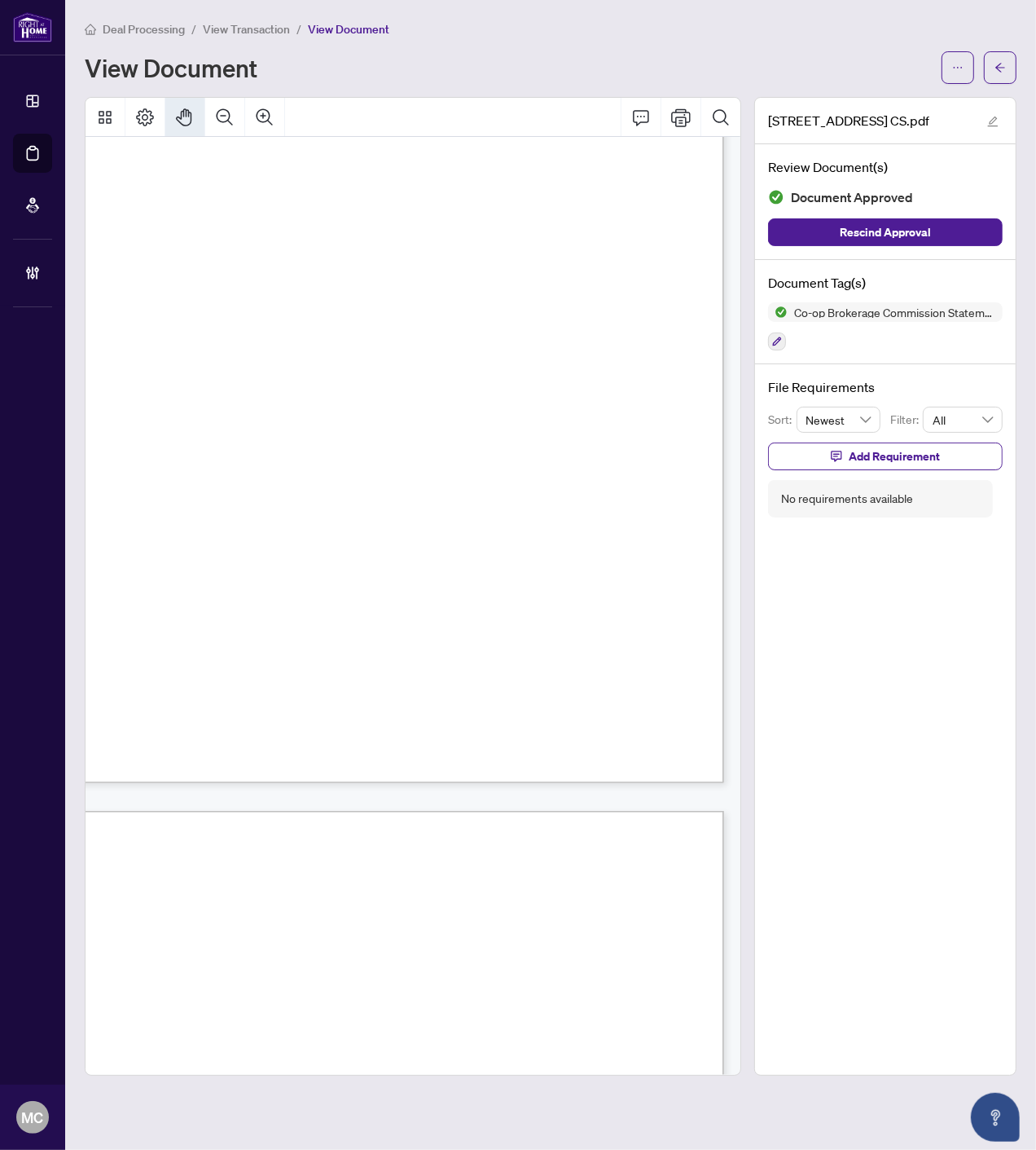
scroll to position [476, 248]
drag, startPoint x: 631, startPoint y: 359, endPoint x: 353, endPoint y: 631, distance: 388.9
click at [353, 631] on div "Invoice Date: September 11, 2025 INVOICE # 20250911 James Power Real Estate Bro…" at bounding box center [603, 629] width 1470 height 1903
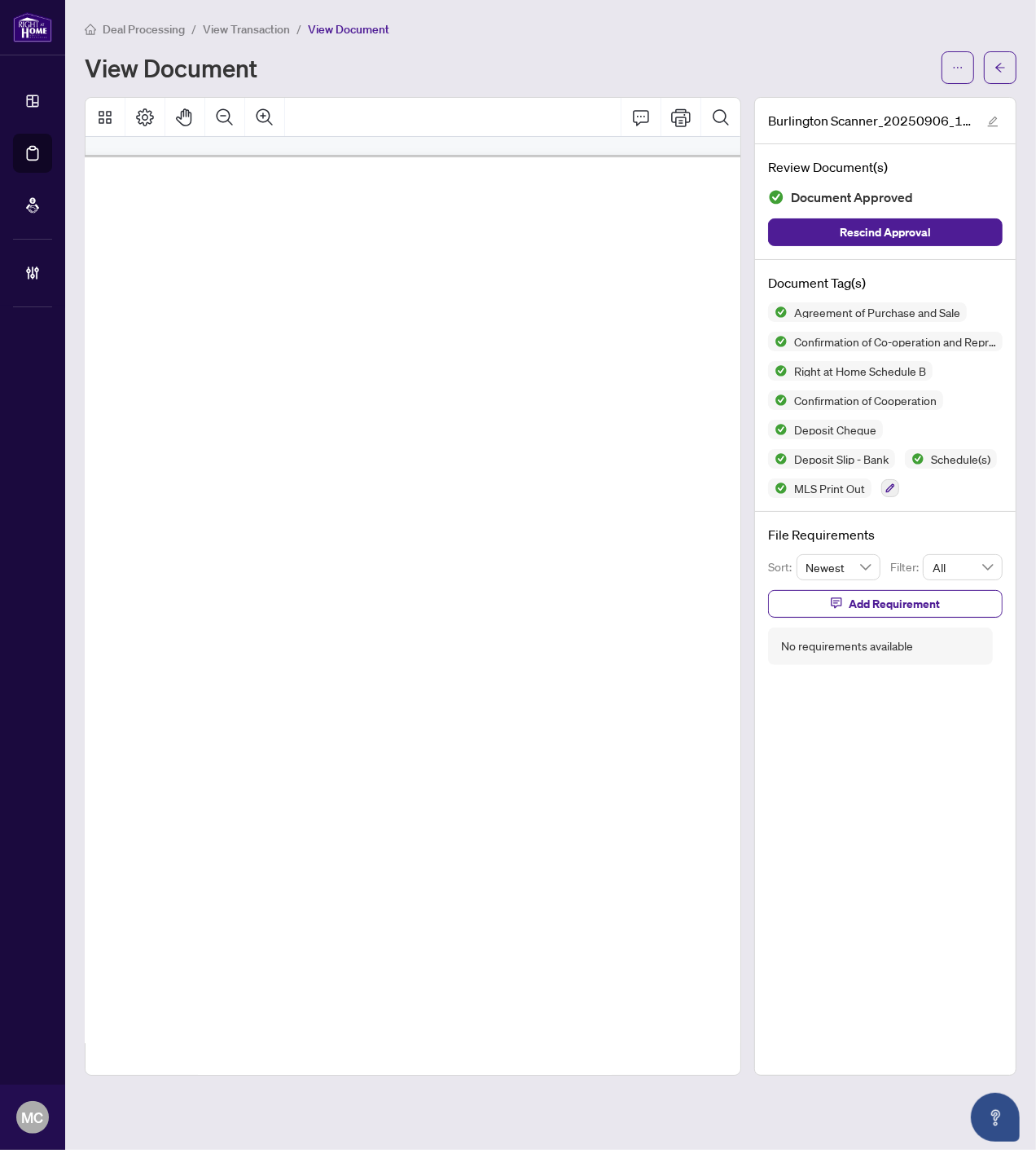
scroll to position [5023, 96]
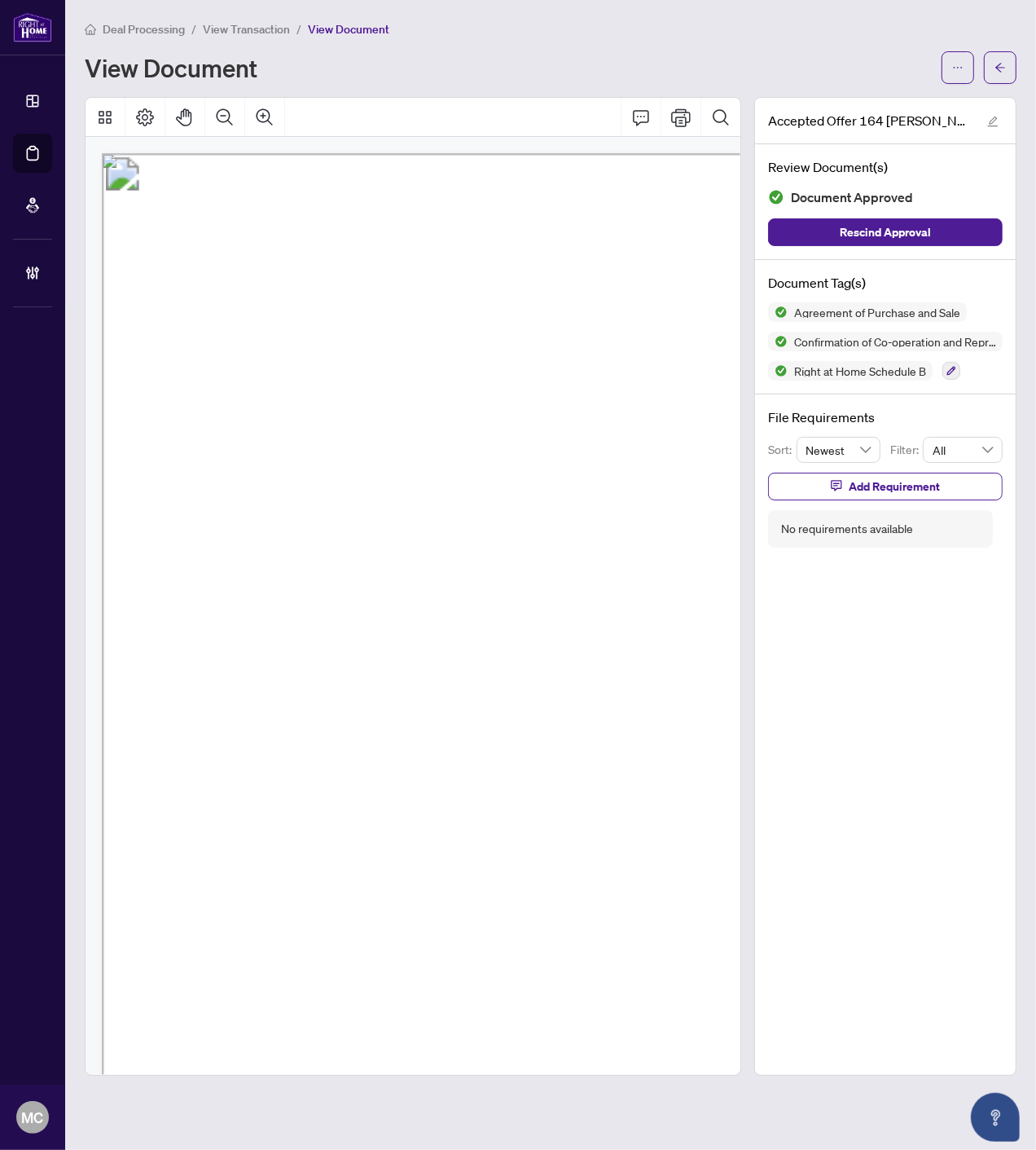
scroll to position [175, 158]
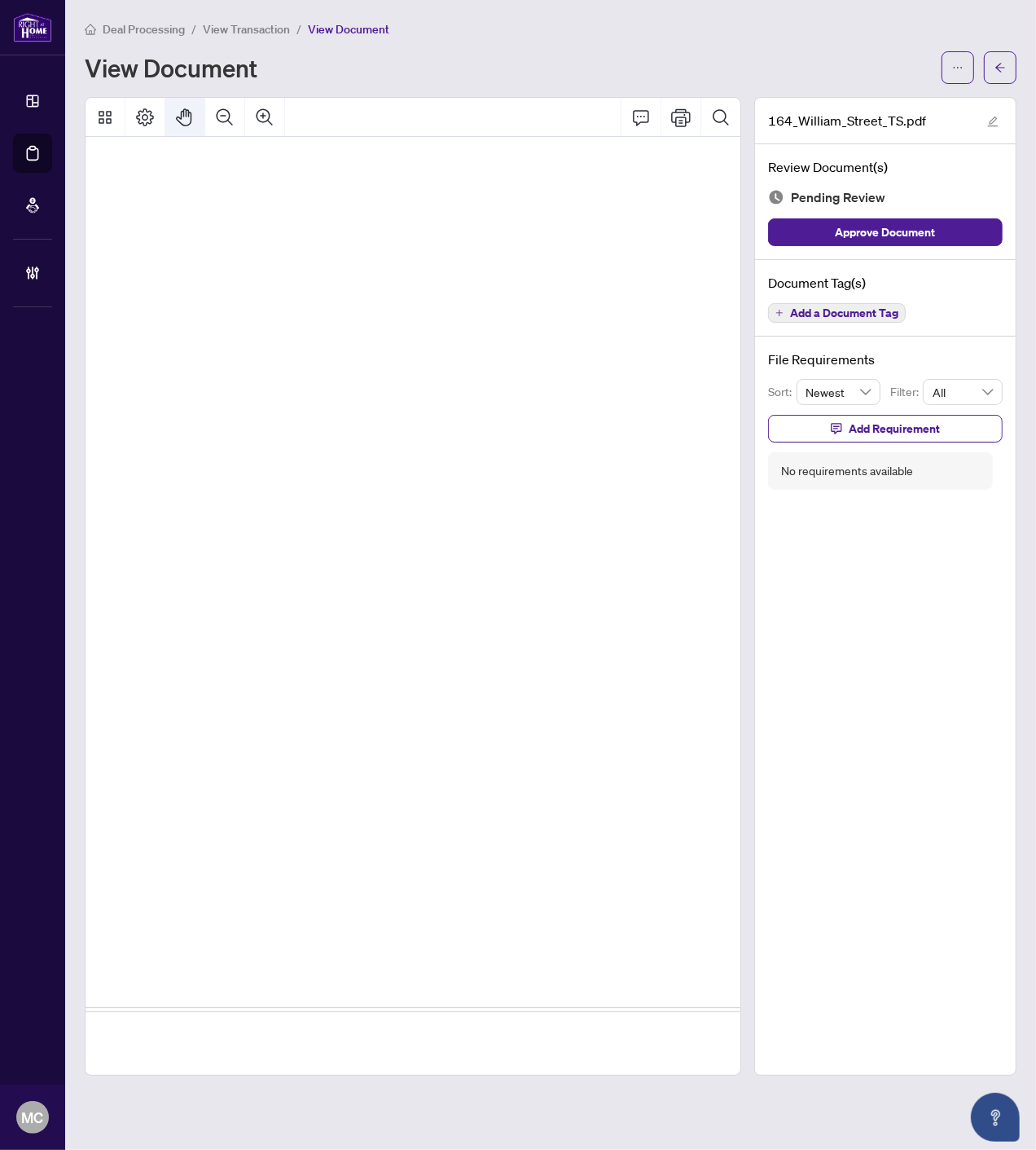
click at [185, 101] on button "Pan Mode" at bounding box center [185, 117] width 39 height 39
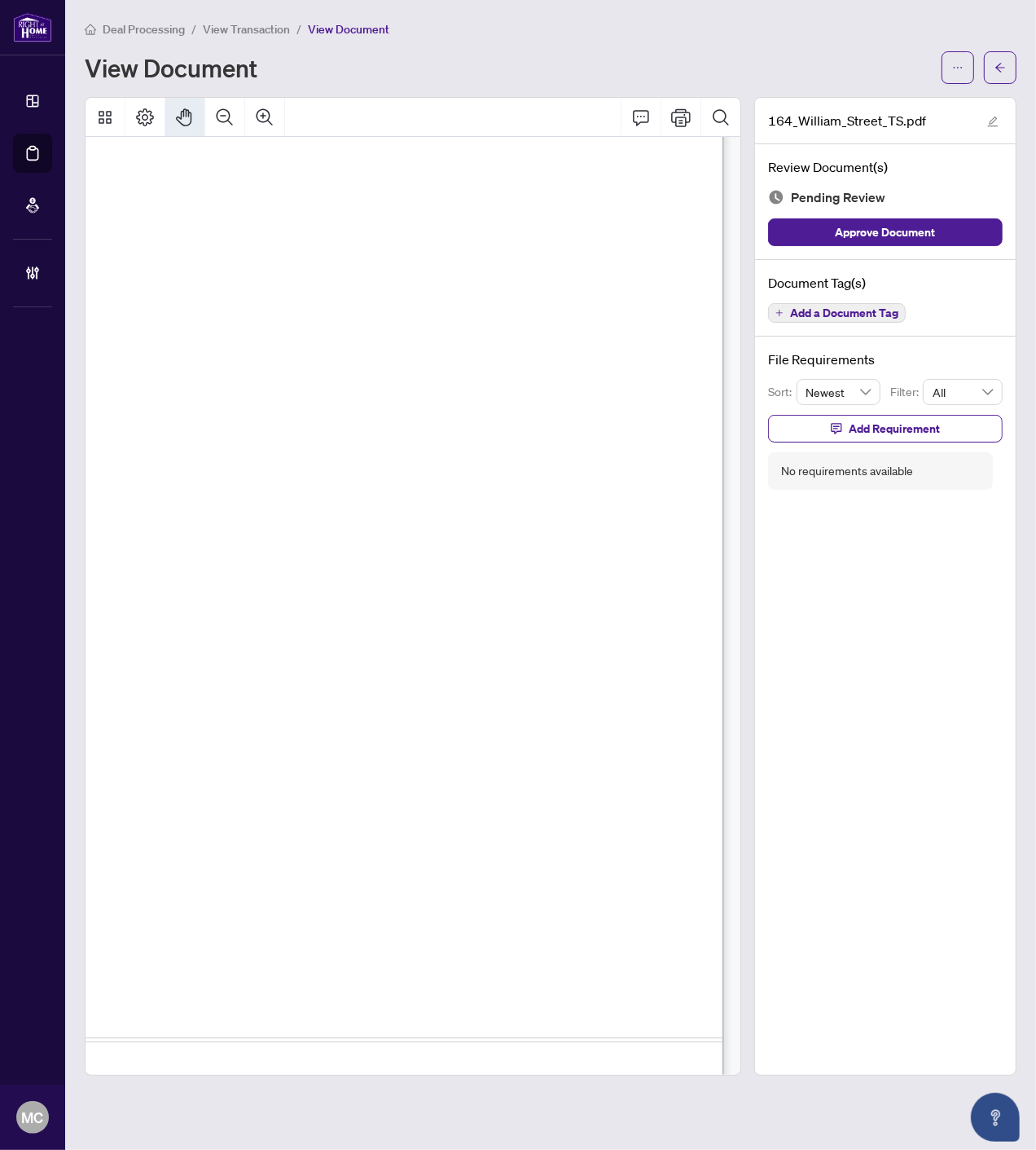
drag, startPoint x: 332, startPoint y: 470, endPoint x: 205, endPoint y: 426, distance: 134.4
click at [819, 311] on span "Add a Document Tag" at bounding box center [844, 312] width 108 height 11
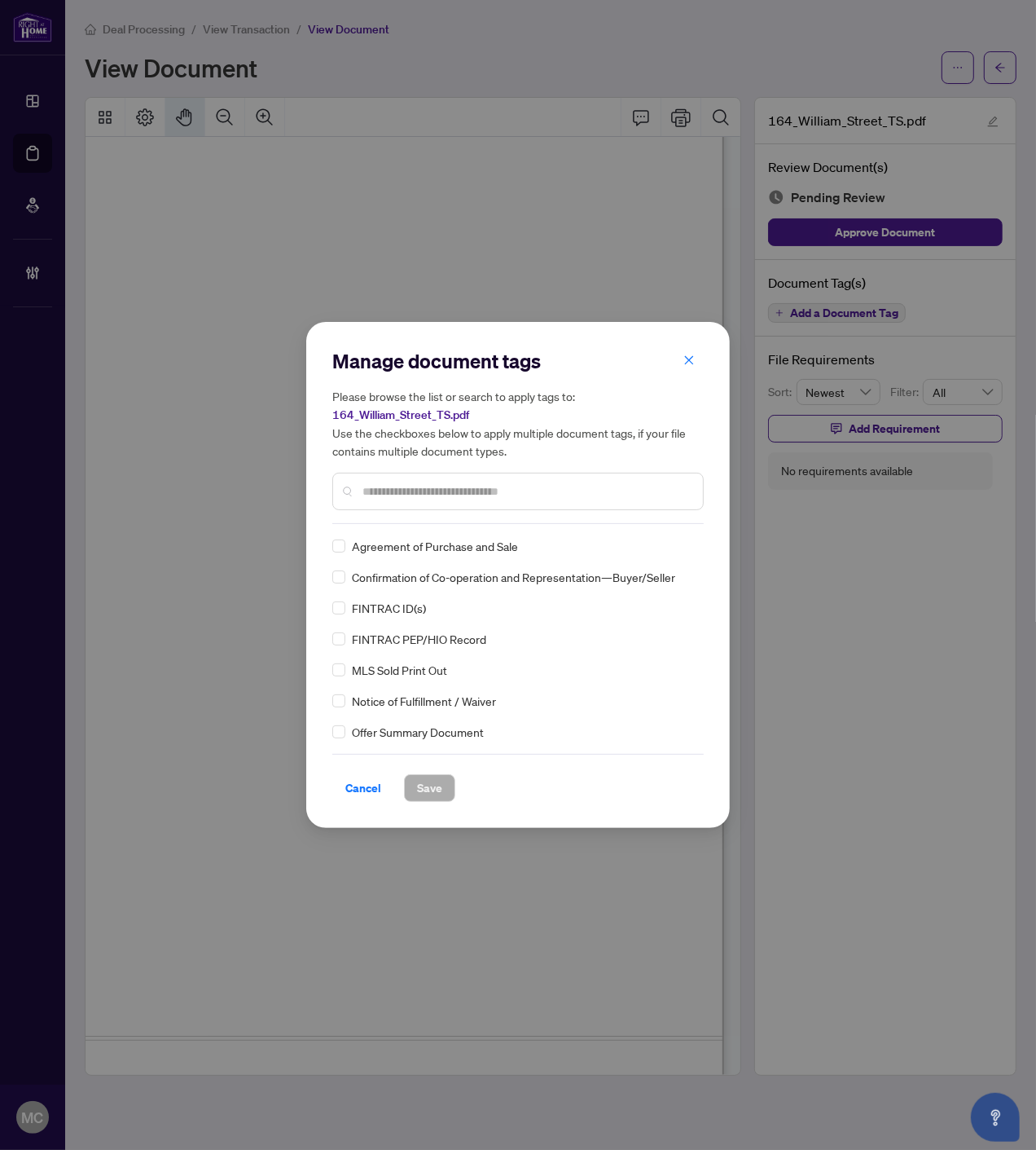
click at [479, 492] on input "text" at bounding box center [526, 491] width 328 height 18
type input "*****"
click at [665, 552] on span at bounding box center [678, 546] width 31 height 24
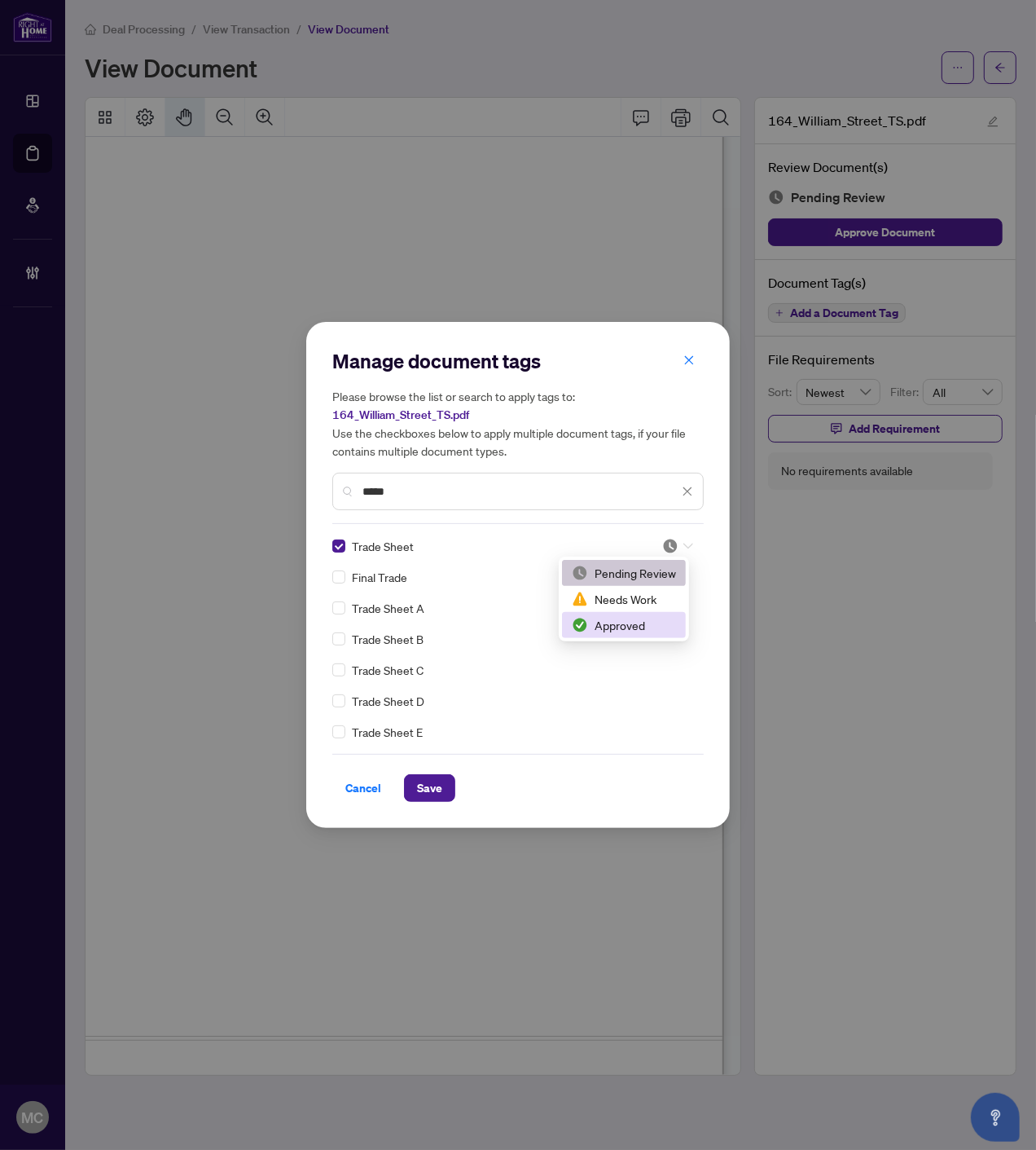
click at [630, 630] on div "Approved" at bounding box center [624, 624] width 104 height 18
click at [420, 782] on span "Save" at bounding box center [429, 788] width 25 height 26
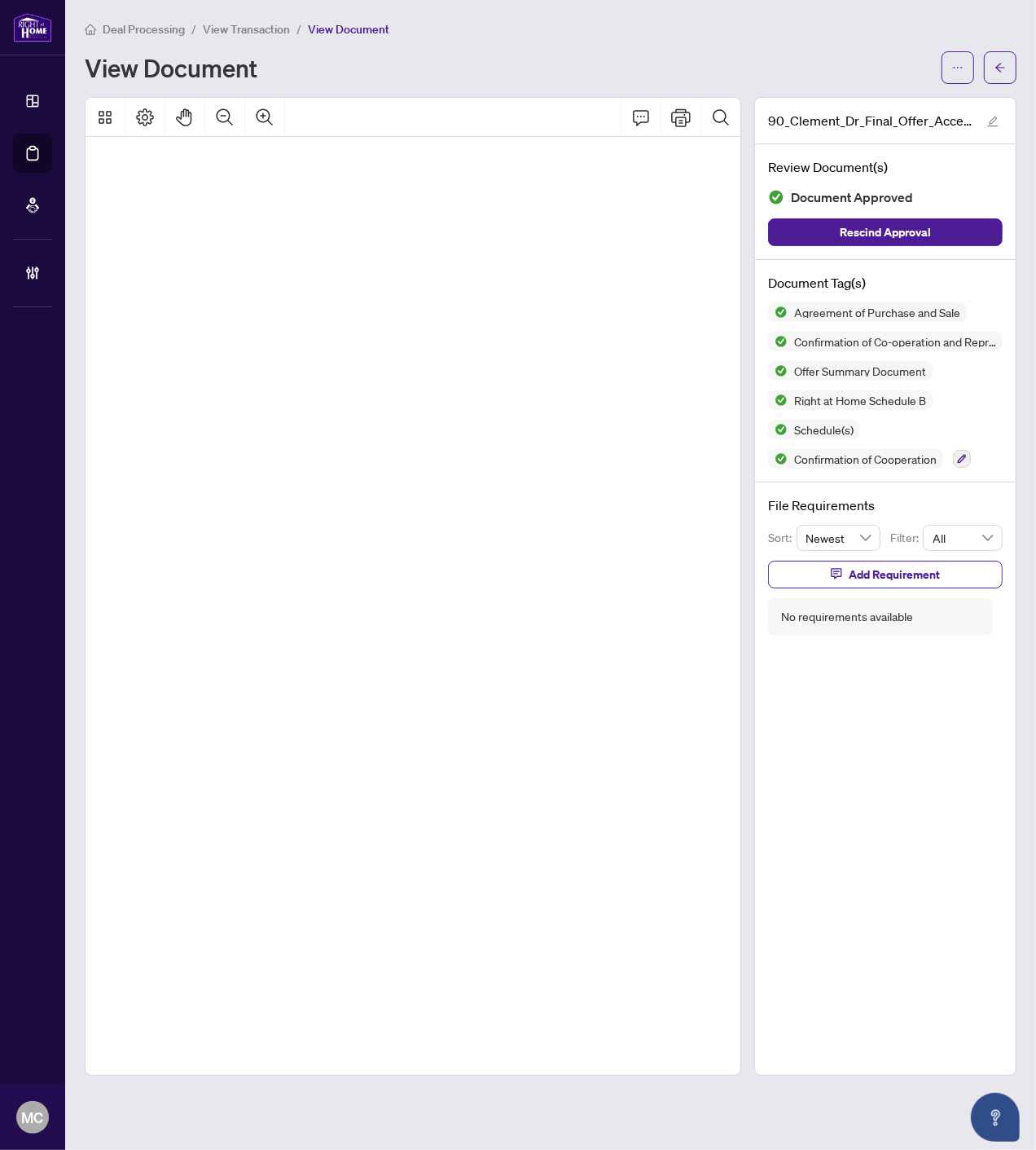
scroll to position [1809, 61]
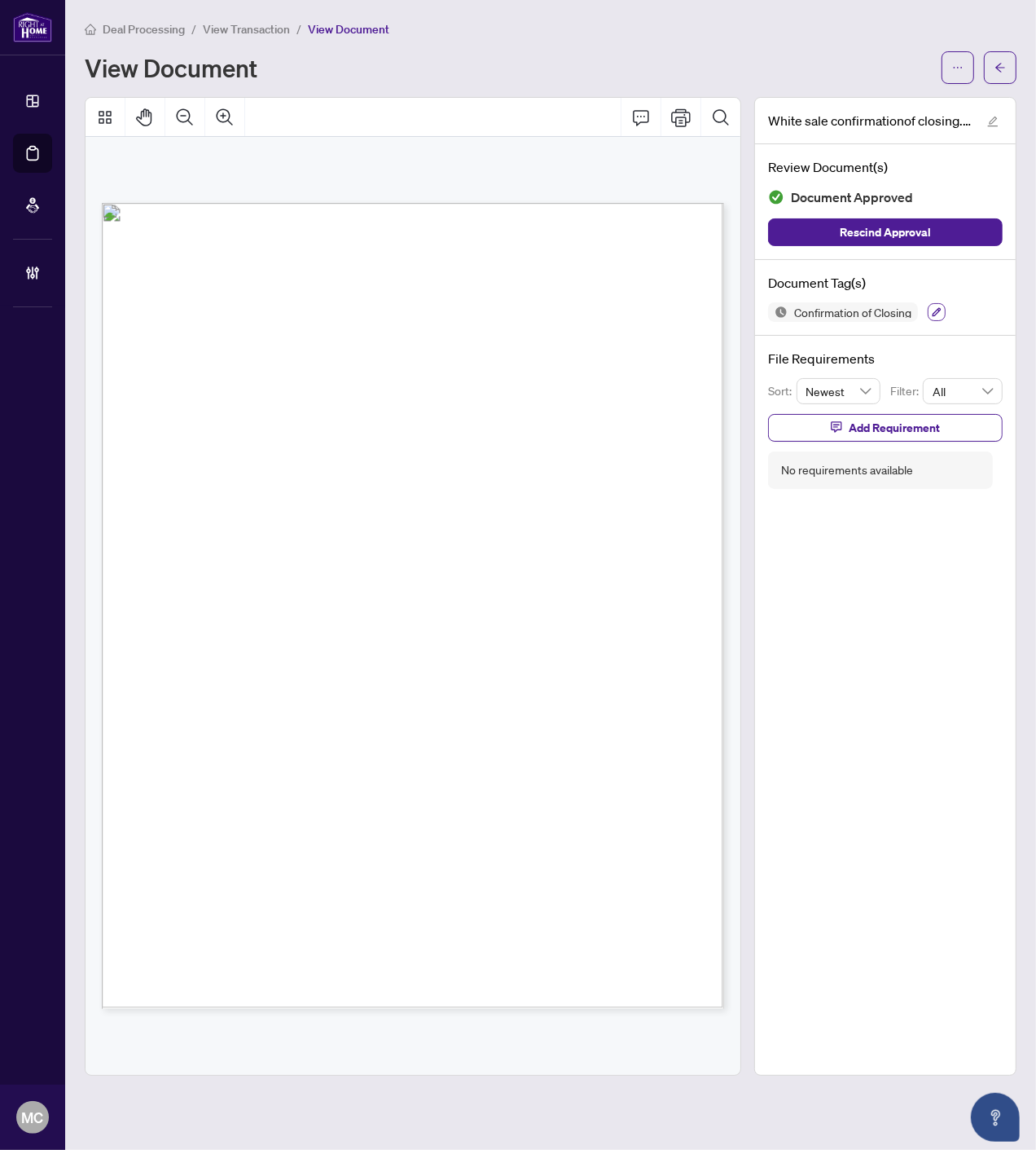
click at [932, 307] on icon "button" at bounding box center [936, 311] width 10 height 10
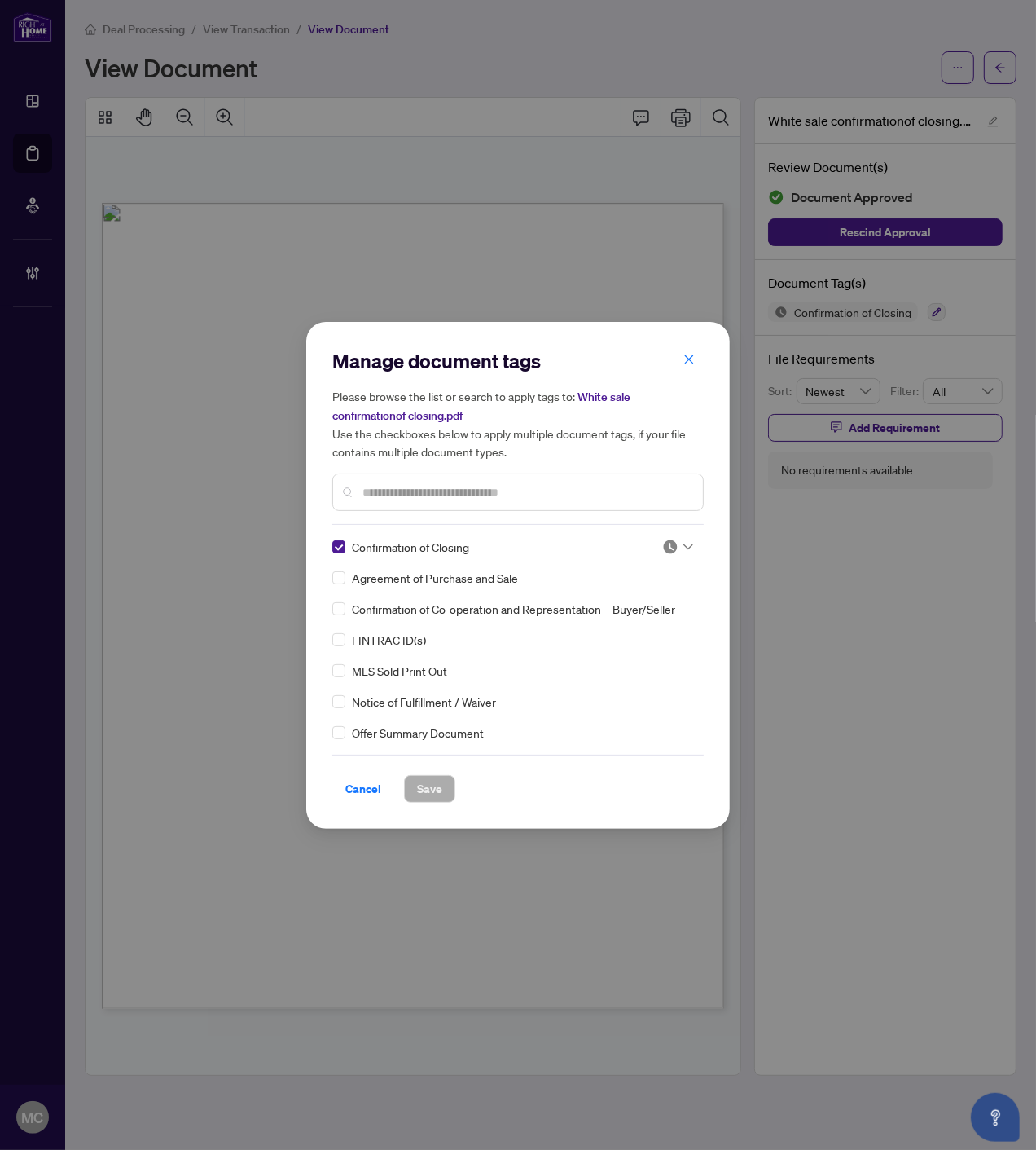
click at [678, 539] on div at bounding box center [678, 546] width 31 height 16
click at [622, 629] on div "Approved" at bounding box center [624, 624] width 104 height 18
click at [452, 771] on div "Cancel Save" at bounding box center [518, 778] width 371 height 48
click at [439, 788] on span "Save" at bounding box center [429, 789] width 25 height 26
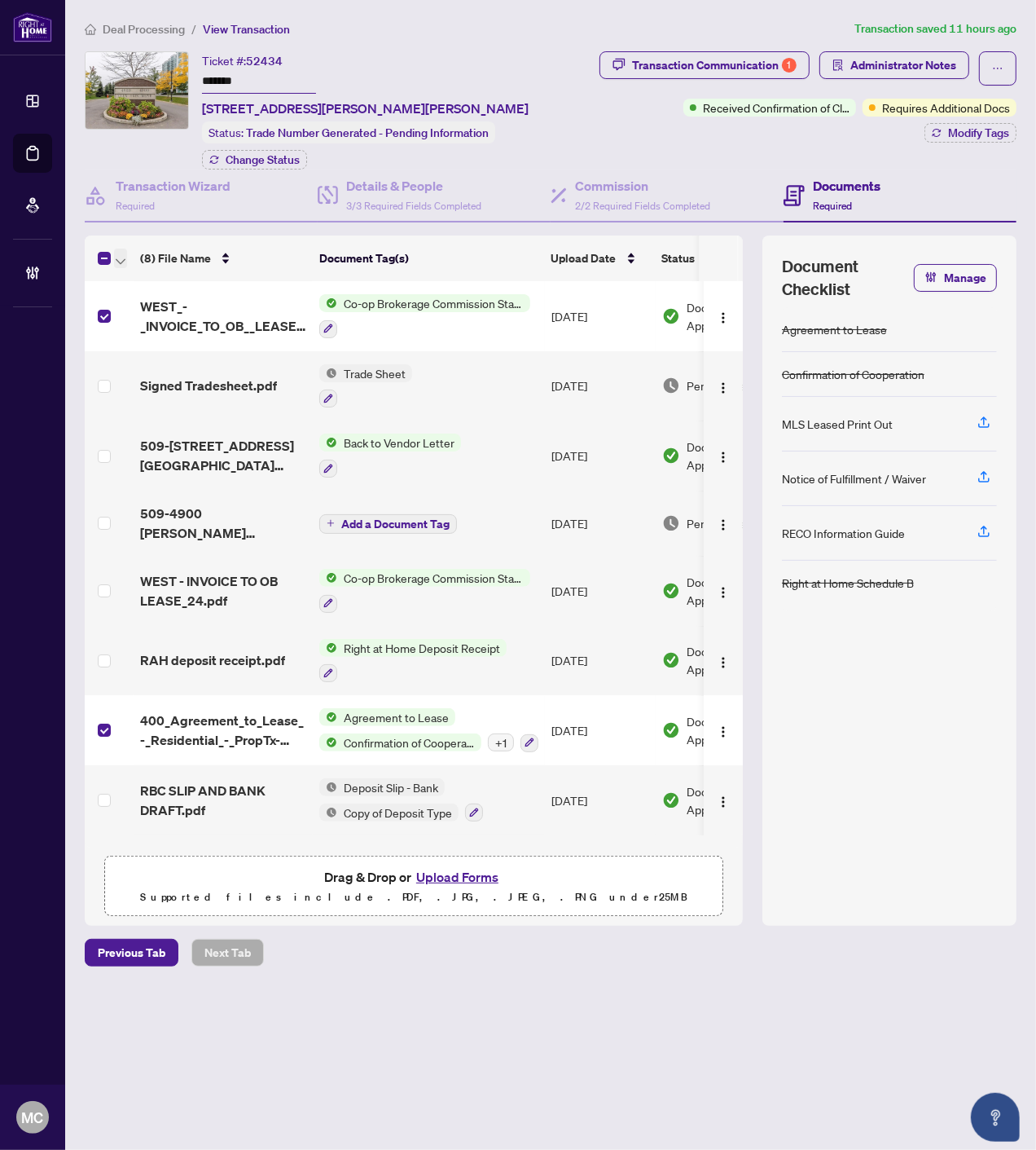
click at [124, 258] on icon "button" at bounding box center [120, 261] width 10 height 6
click at [139, 273] on li "Open Selected in New Tab(s)" at bounding box center [199, 284] width 165 height 26
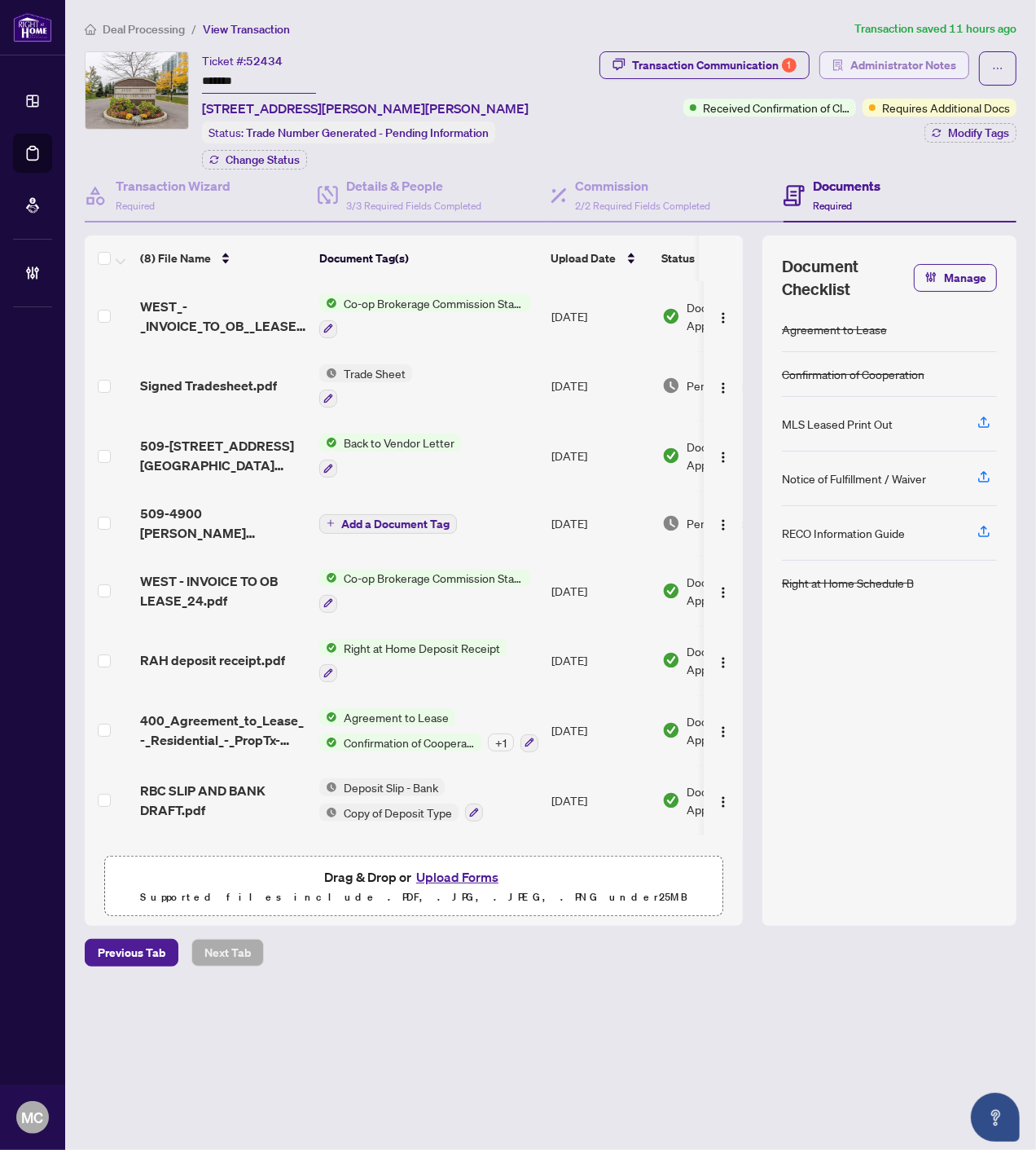
click at [922, 65] on span "Administrator Notes" at bounding box center [903, 65] width 106 height 26
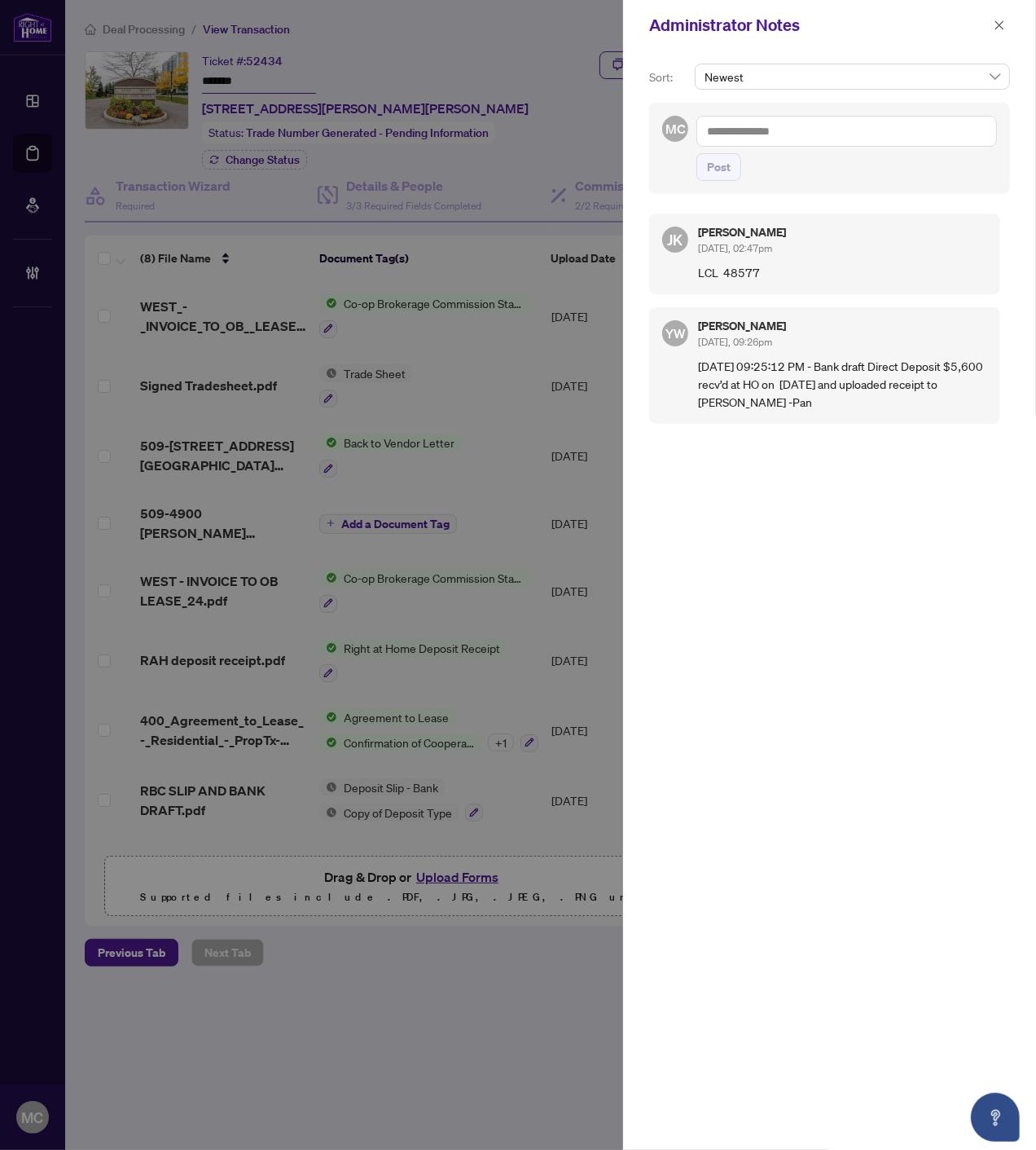
click at [994, 26] on icon "close" at bounding box center [999, 25] width 11 height 11
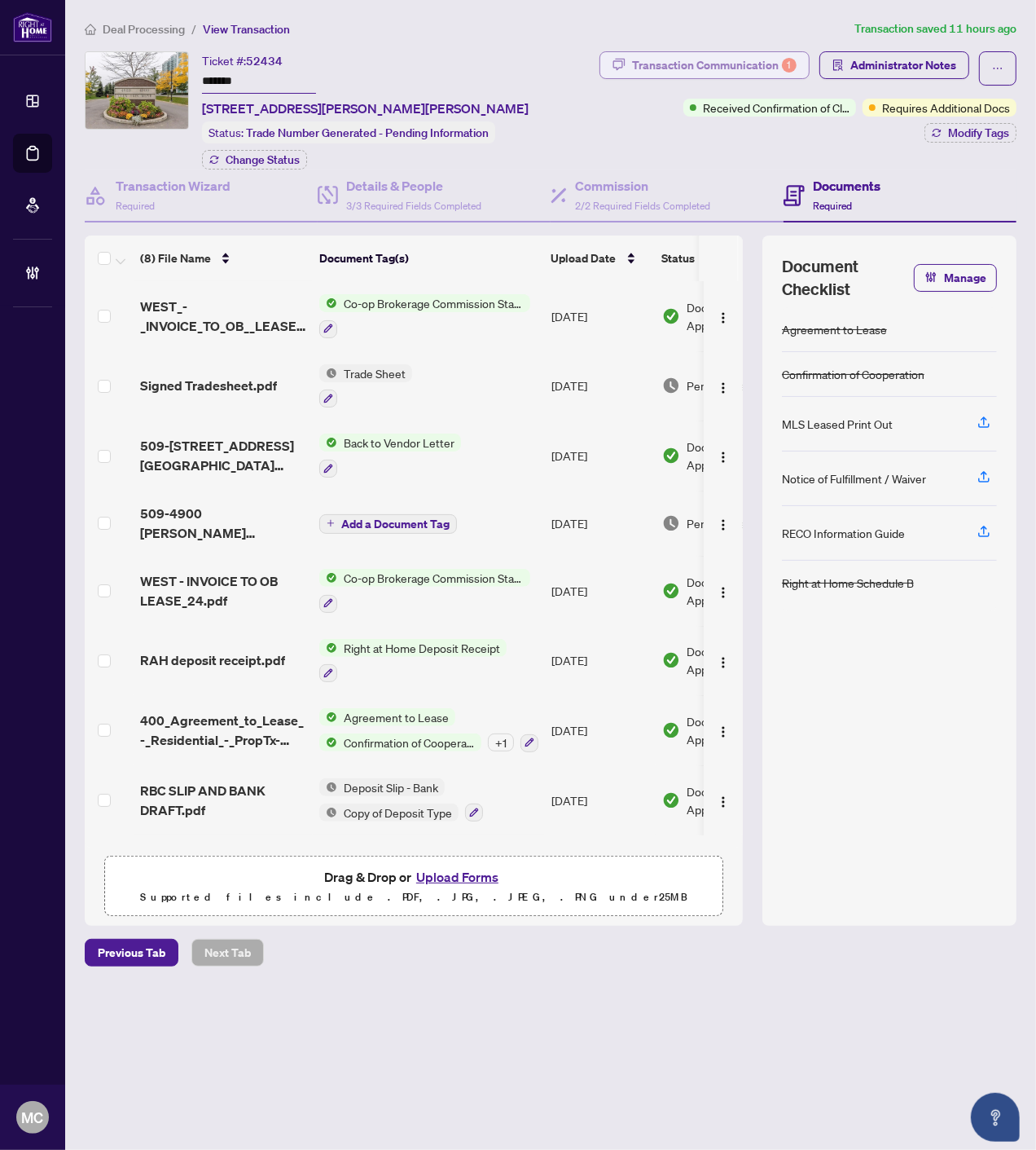
click at [710, 68] on div "Transaction Communication 1" at bounding box center [714, 65] width 165 height 26
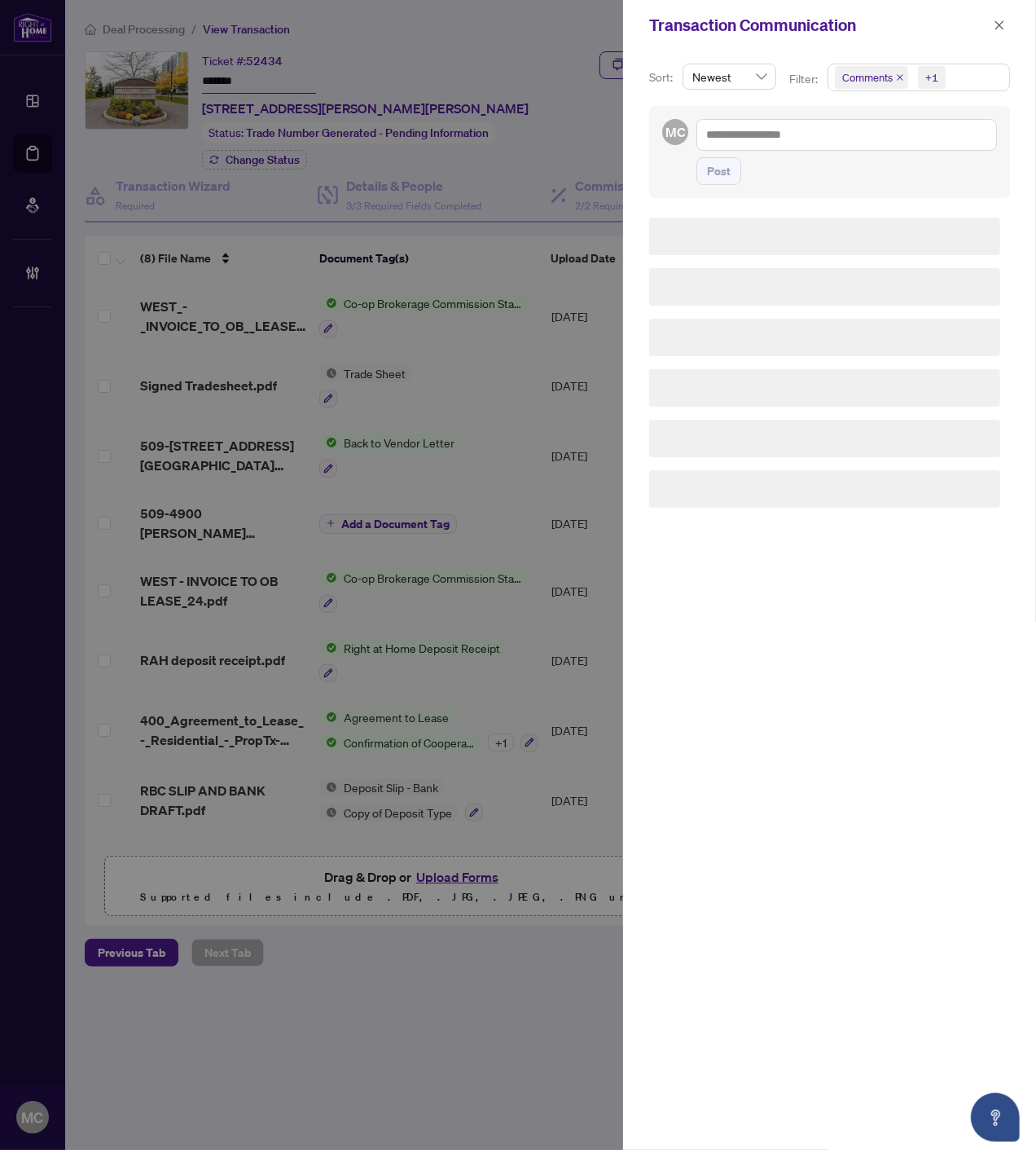
click at [935, 79] on div "+1" at bounding box center [931, 77] width 13 height 16
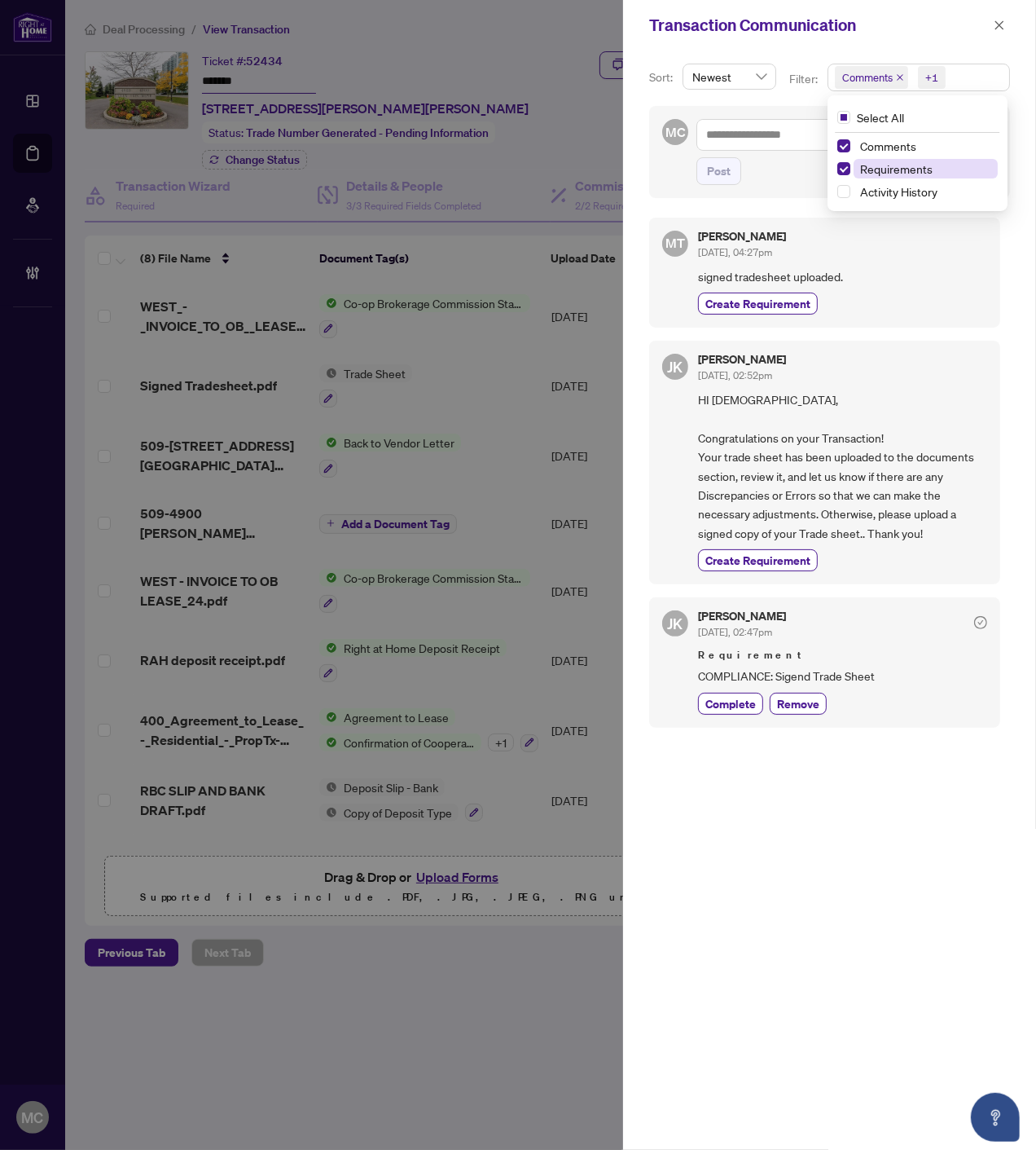
click at [890, 164] on span "Requirements" at bounding box center [896, 168] width 73 height 15
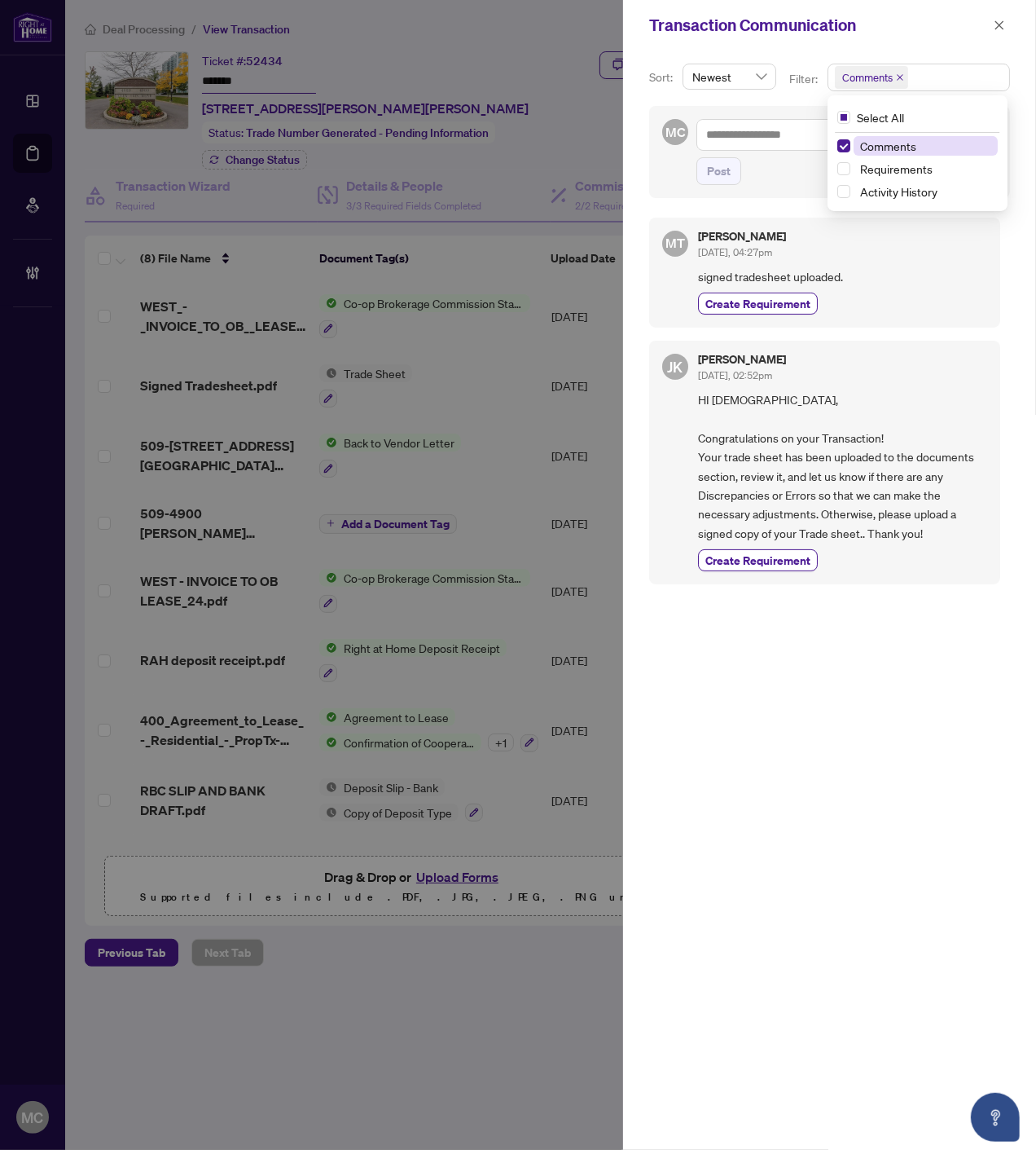
click at [880, 165] on span "Requirements" at bounding box center [896, 168] width 73 height 15
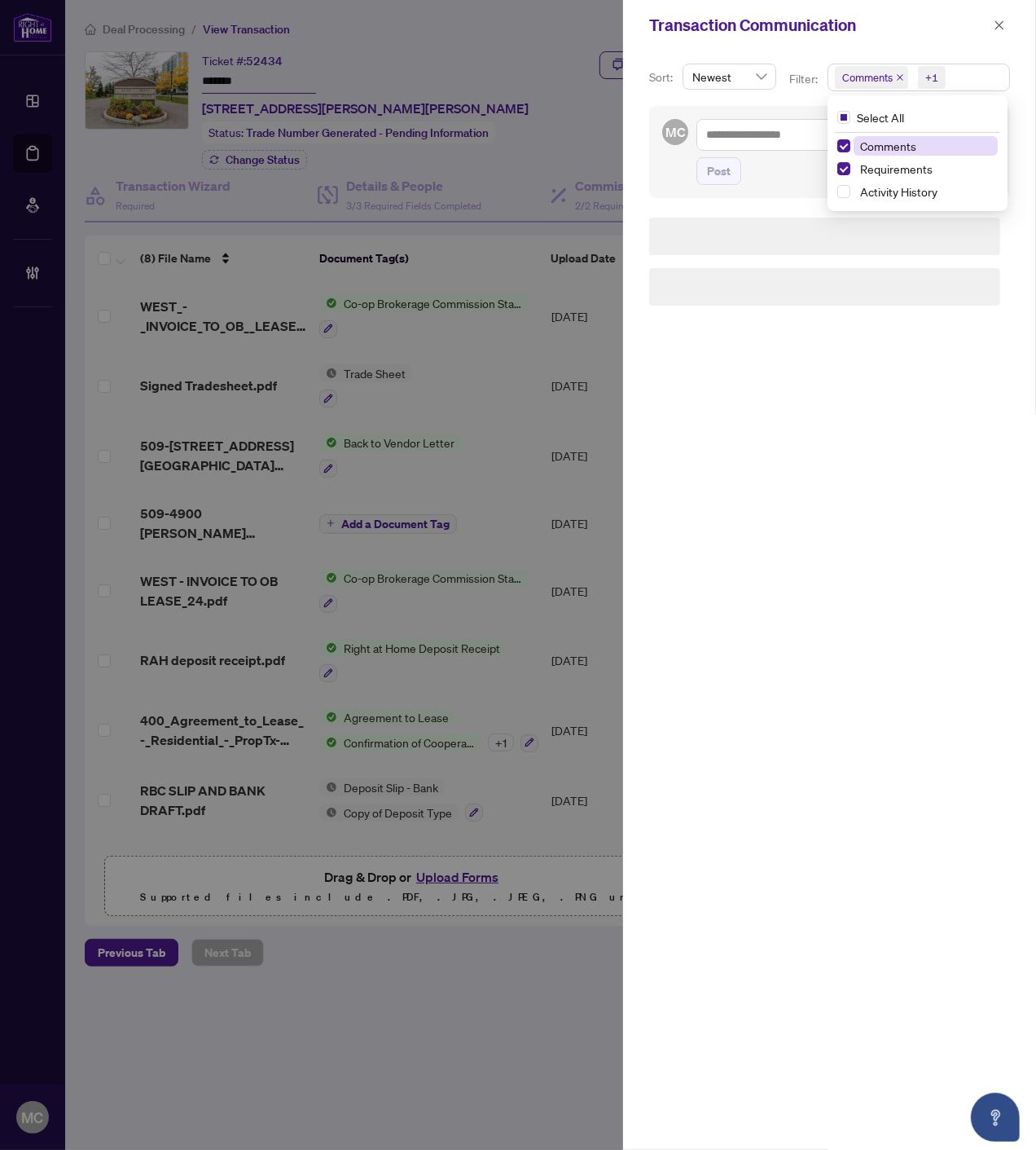
click at [876, 147] on span "Comments" at bounding box center [888, 146] width 56 height 15
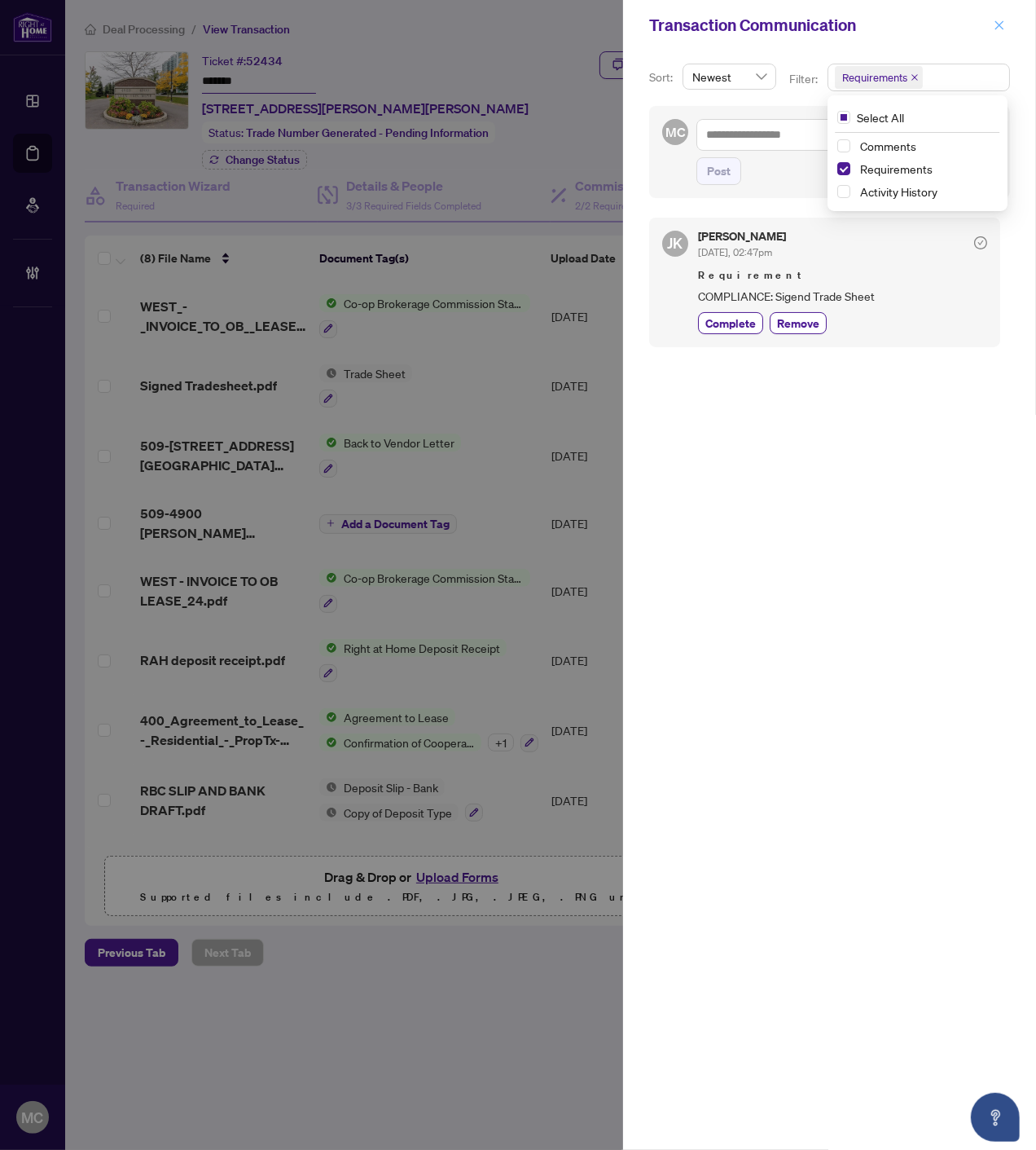
click at [991, 20] on button "button" at bounding box center [1000, 25] width 21 height 20
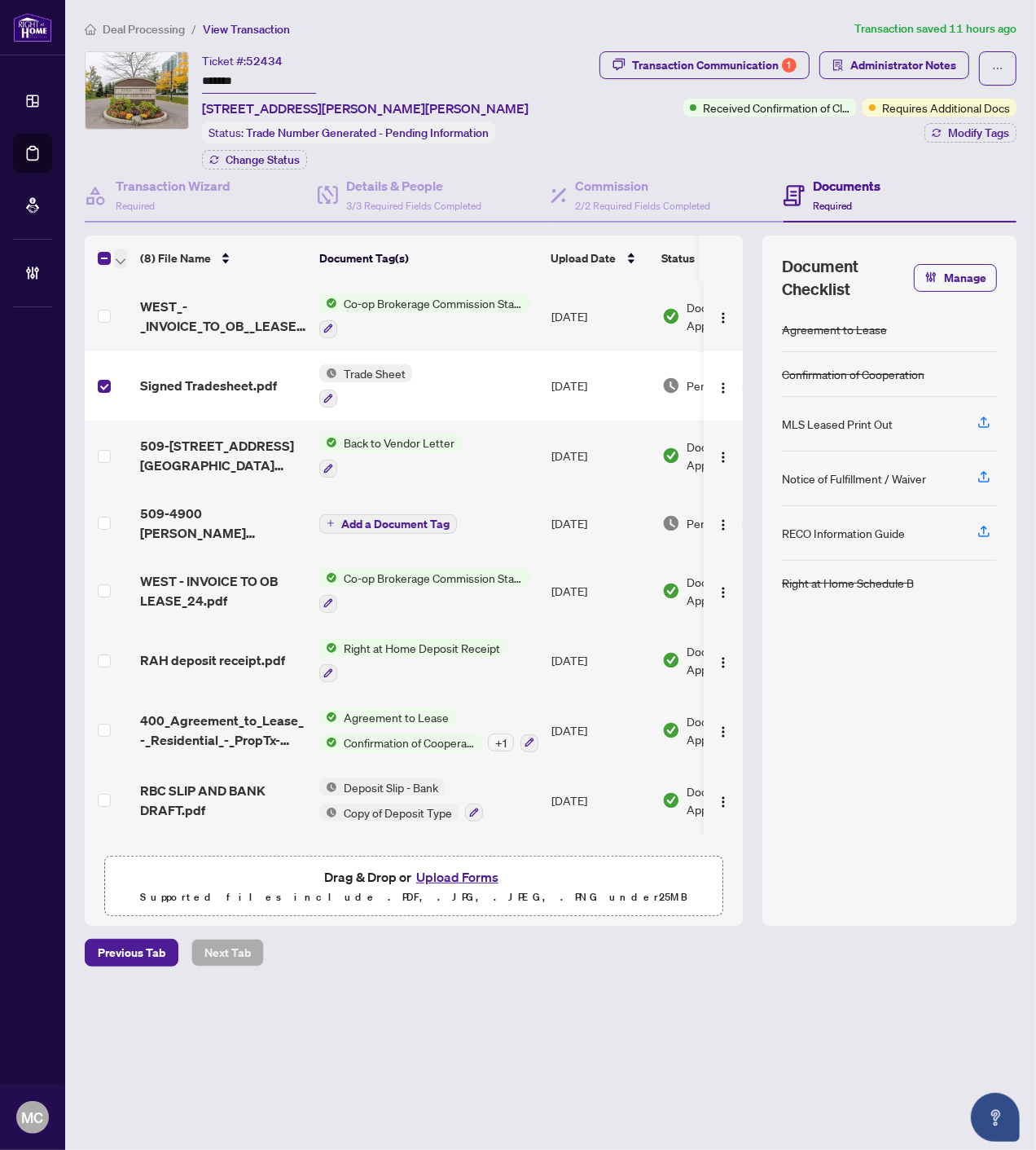
click at [116, 258] on icon "button" at bounding box center [120, 262] width 10 height 7
click at [134, 278] on span "Open Selected in New Tab(s)" at bounding box center [199, 284] width 145 height 18
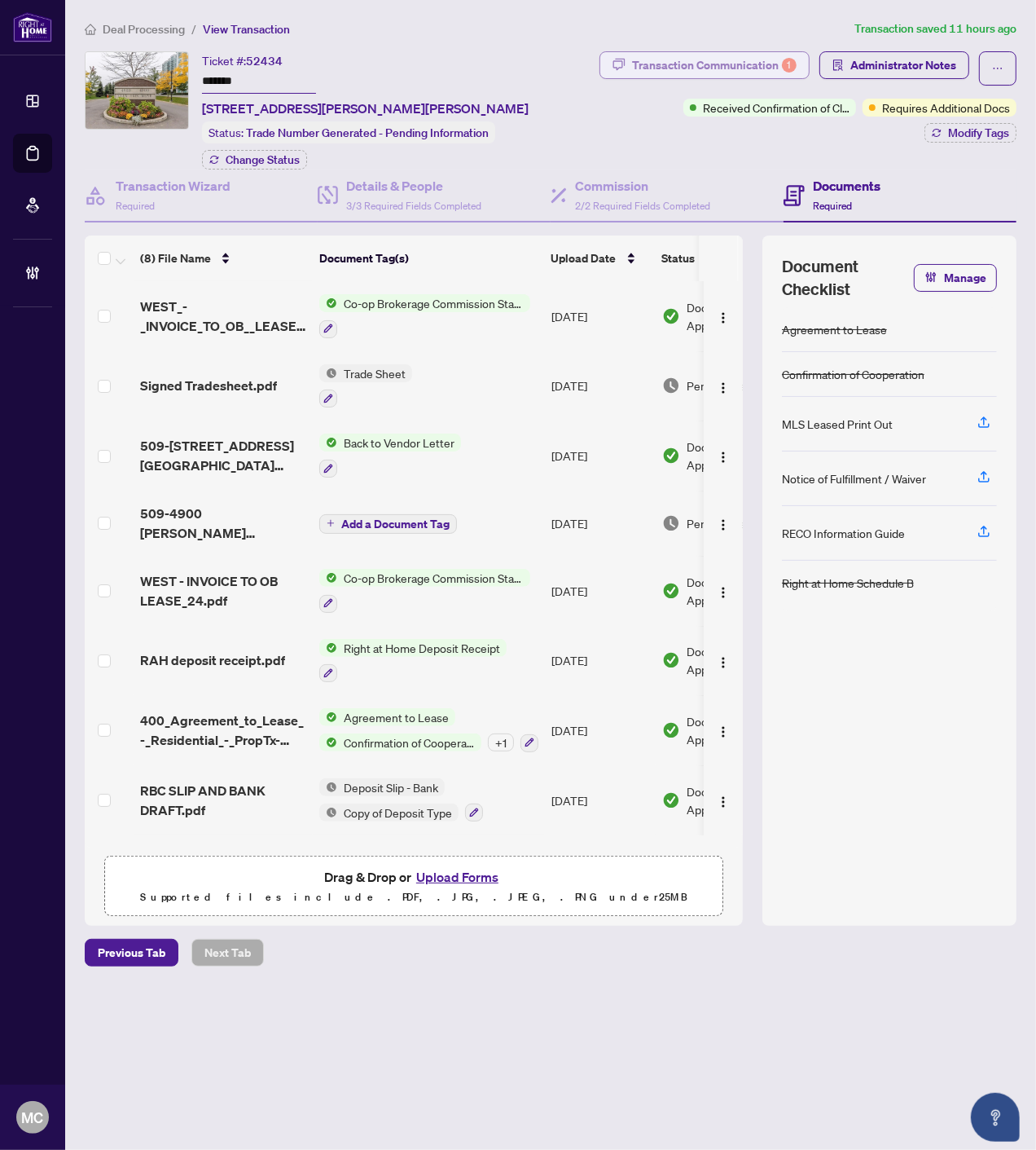
click at [749, 65] on div "Transaction Communication 1" at bounding box center [714, 65] width 165 height 26
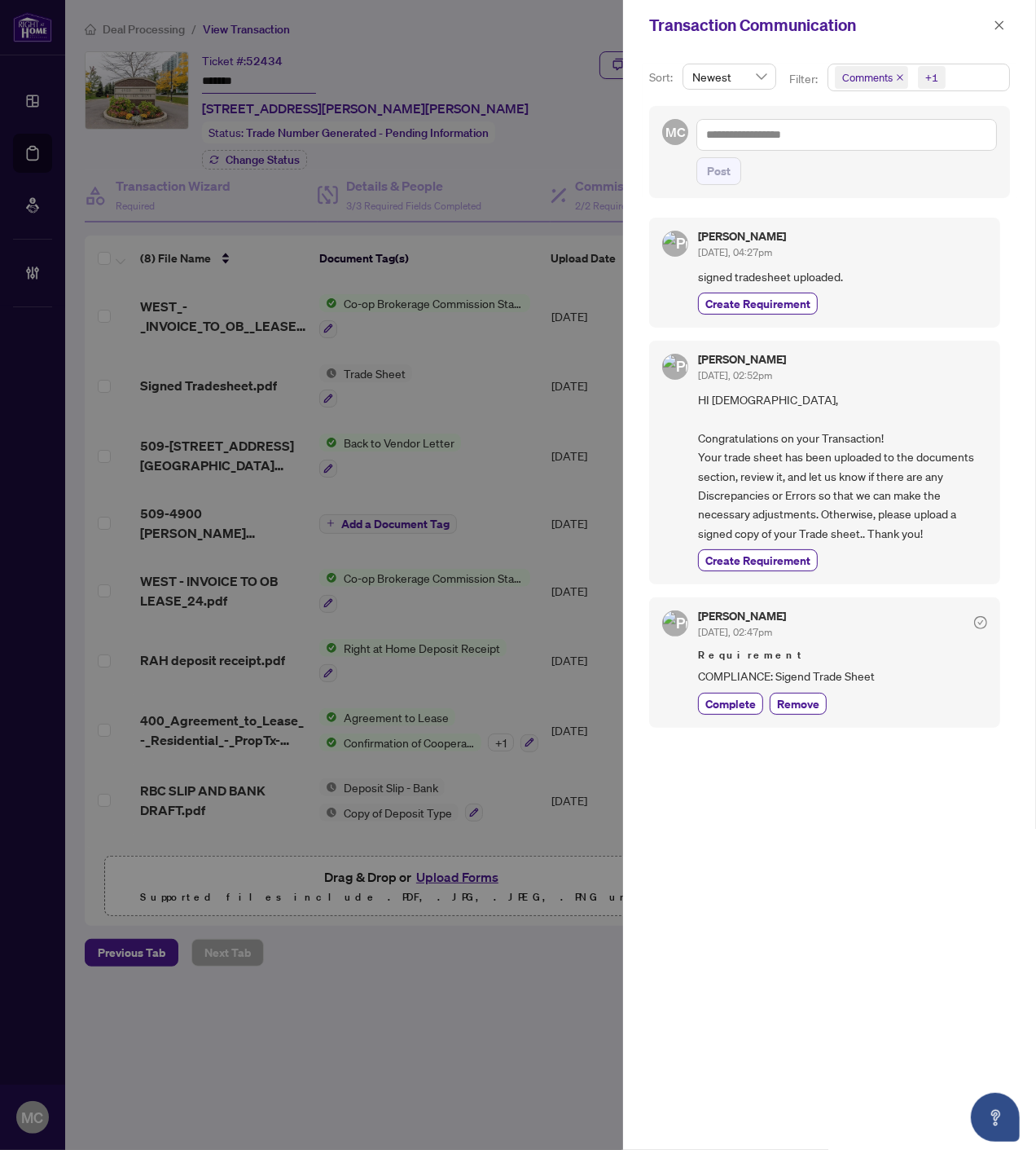
click at [899, 74] on icon "close" at bounding box center [900, 77] width 8 height 8
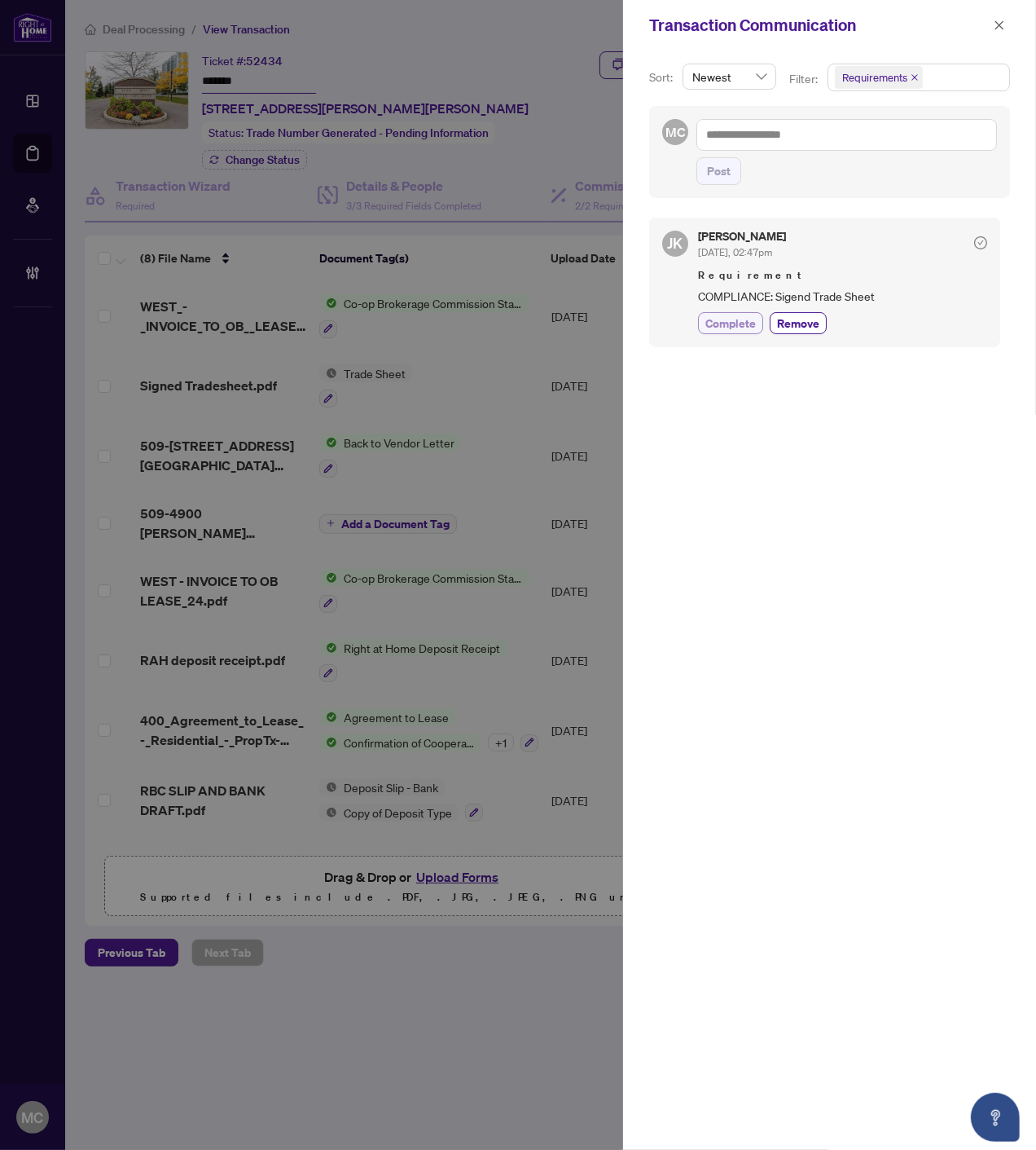
drag, startPoint x: 737, startPoint y: 335, endPoint x: 751, endPoint y: 326, distance: 16.6
click at [737, 334] on div "JK Jaye Khosravi Sep/23/2025, 02:47pm Requirement COMPLIANCE: Sigend Trade Shee…" at bounding box center [824, 282] width 351 height 129
click at [758, 322] on button "Complete" at bounding box center [730, 323] width 65 height 22
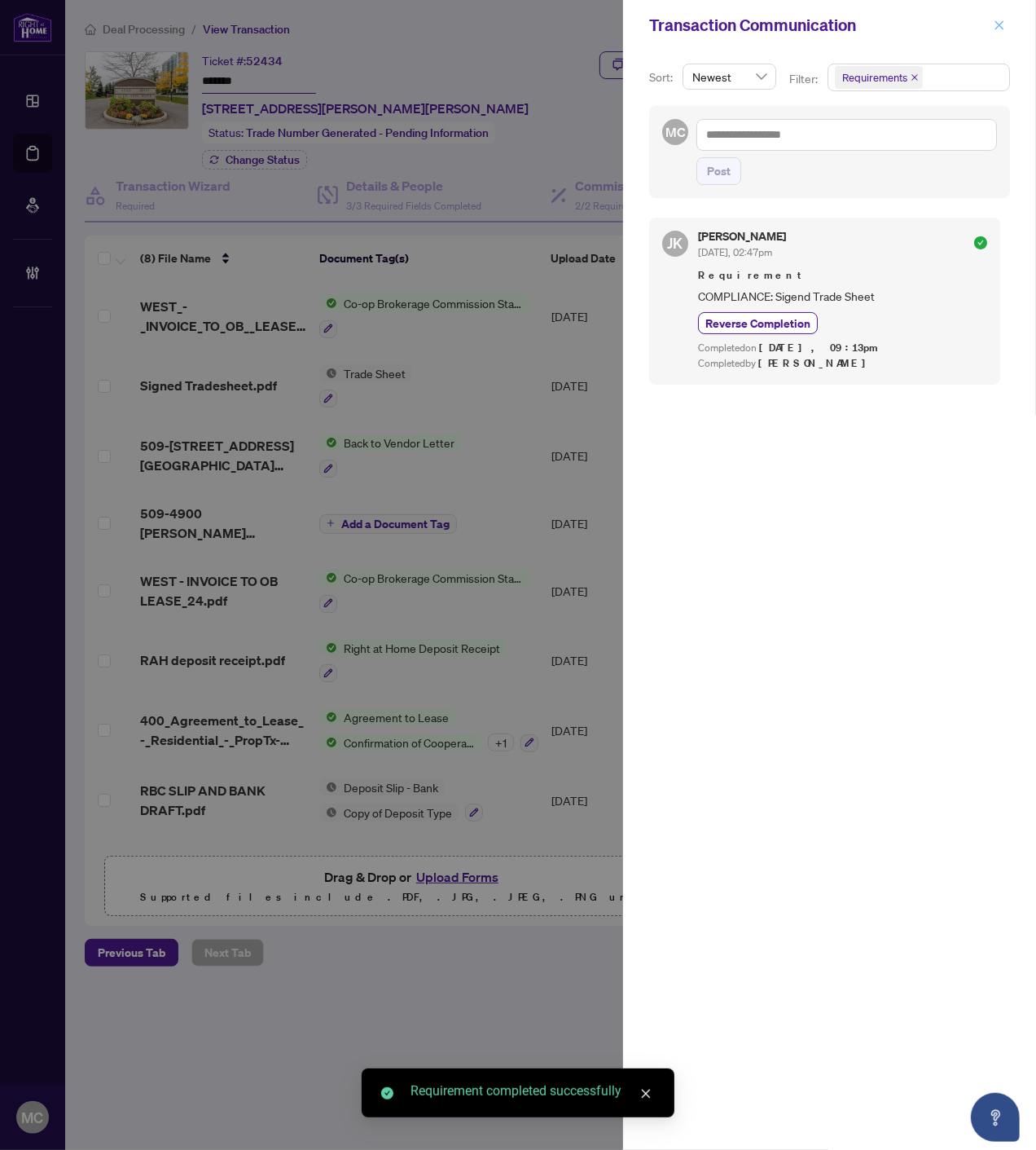
drag, startPoint x: 997, startPoint y: 22, endPoint x: 1023, endPoint y: 94, distance: 76.6
click at [998, 22] on icon "close" at bounding box center [999, 25] width 11 height 11
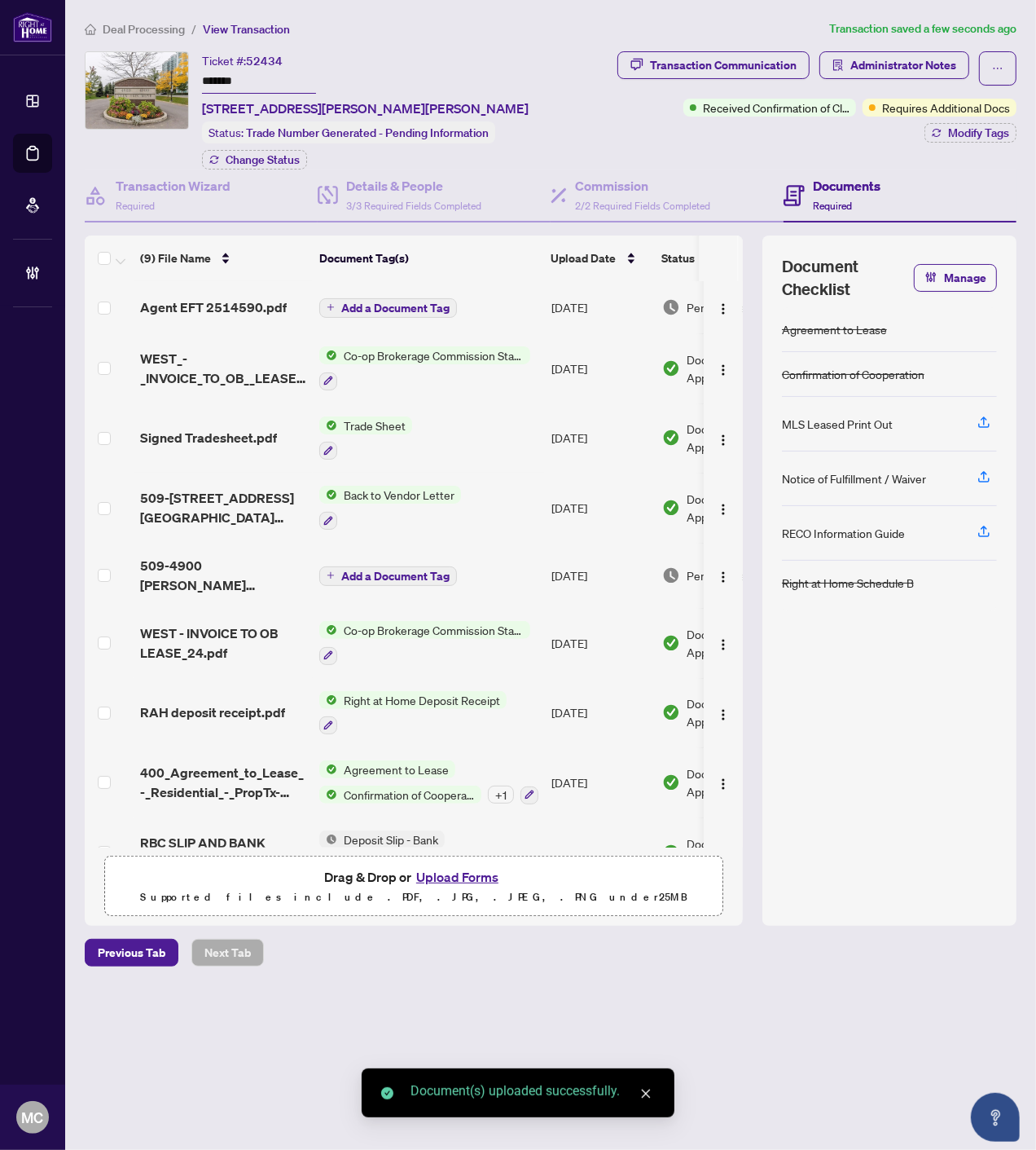
click at [387, 303] on span "Add a Document Tag" at bounding box center [395, 308] width 108 height 11
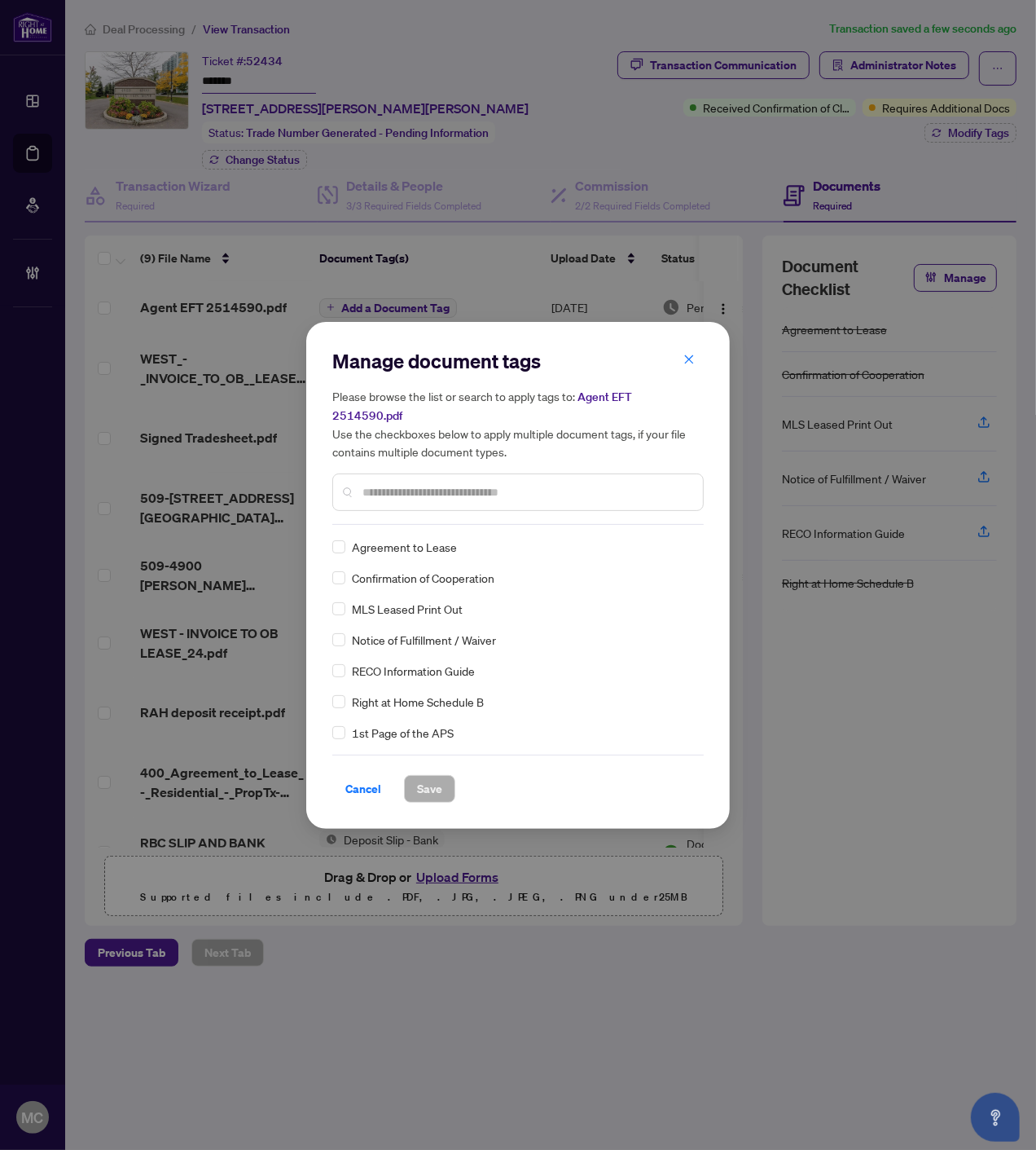
click at [511, 483] on input "text" at bounding box center [526, 492] width 328 height 18
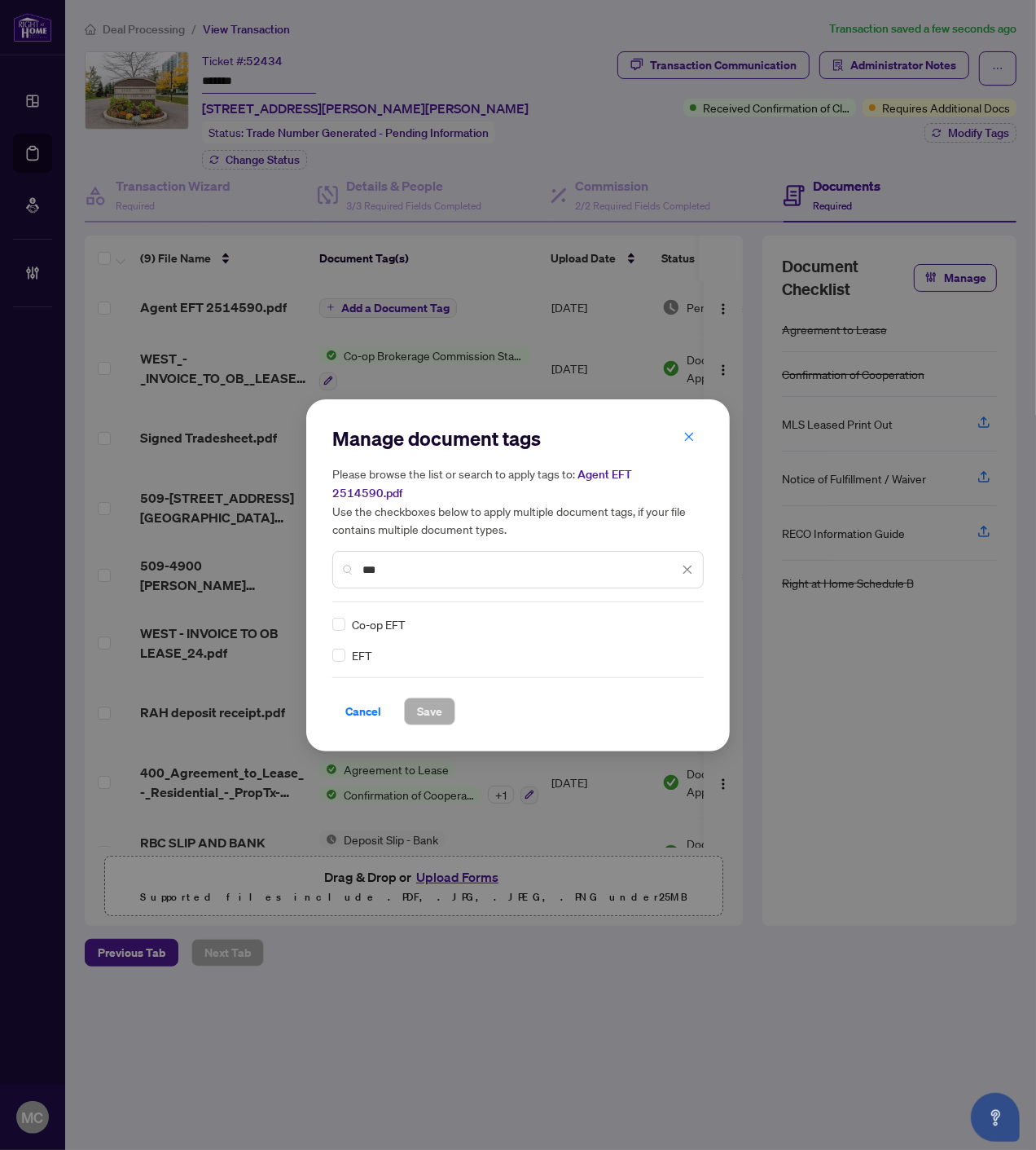
type input "***"
click at [684, 616] on div at bounding box center [678, 624] width 31 height 16
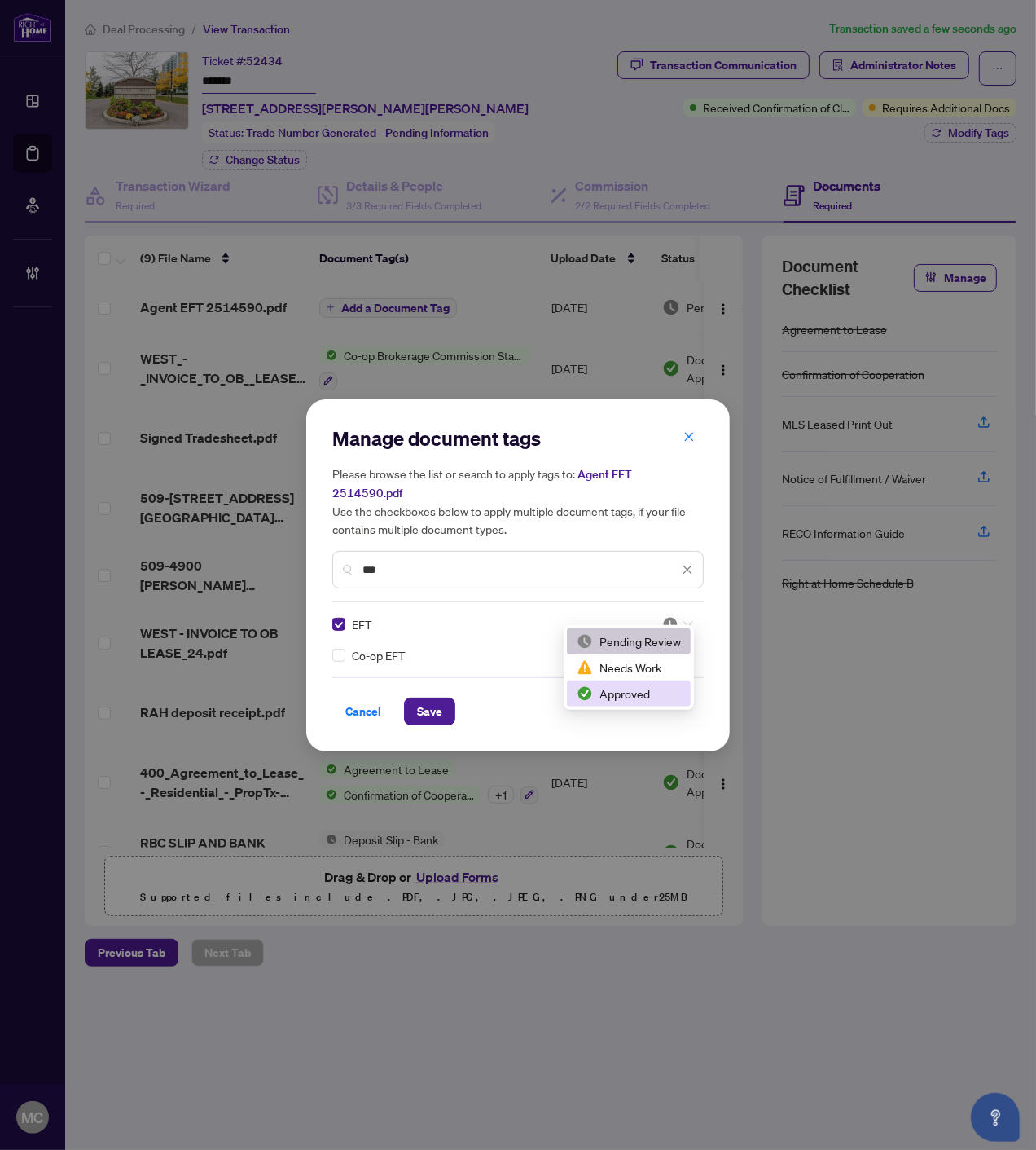
click at [637, 699] on div "Approved" at bounding box center [629, 693] width 104 height 18
click at [420, 702] on span "Save" at bounding box center [429, 711] width 25 height 26
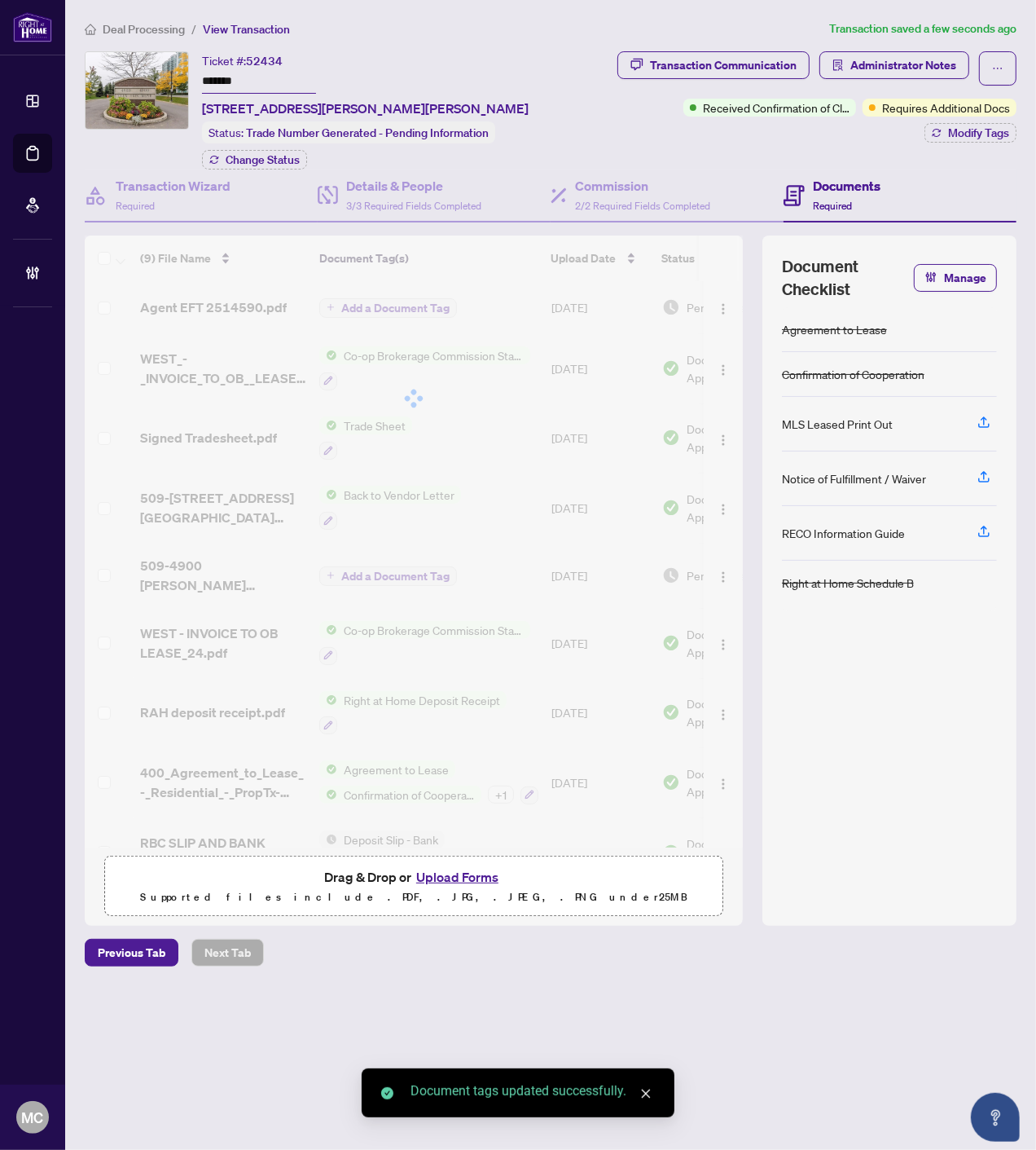
click at [715, 304] on div at bounding box center [414, 399] width 658 height 326
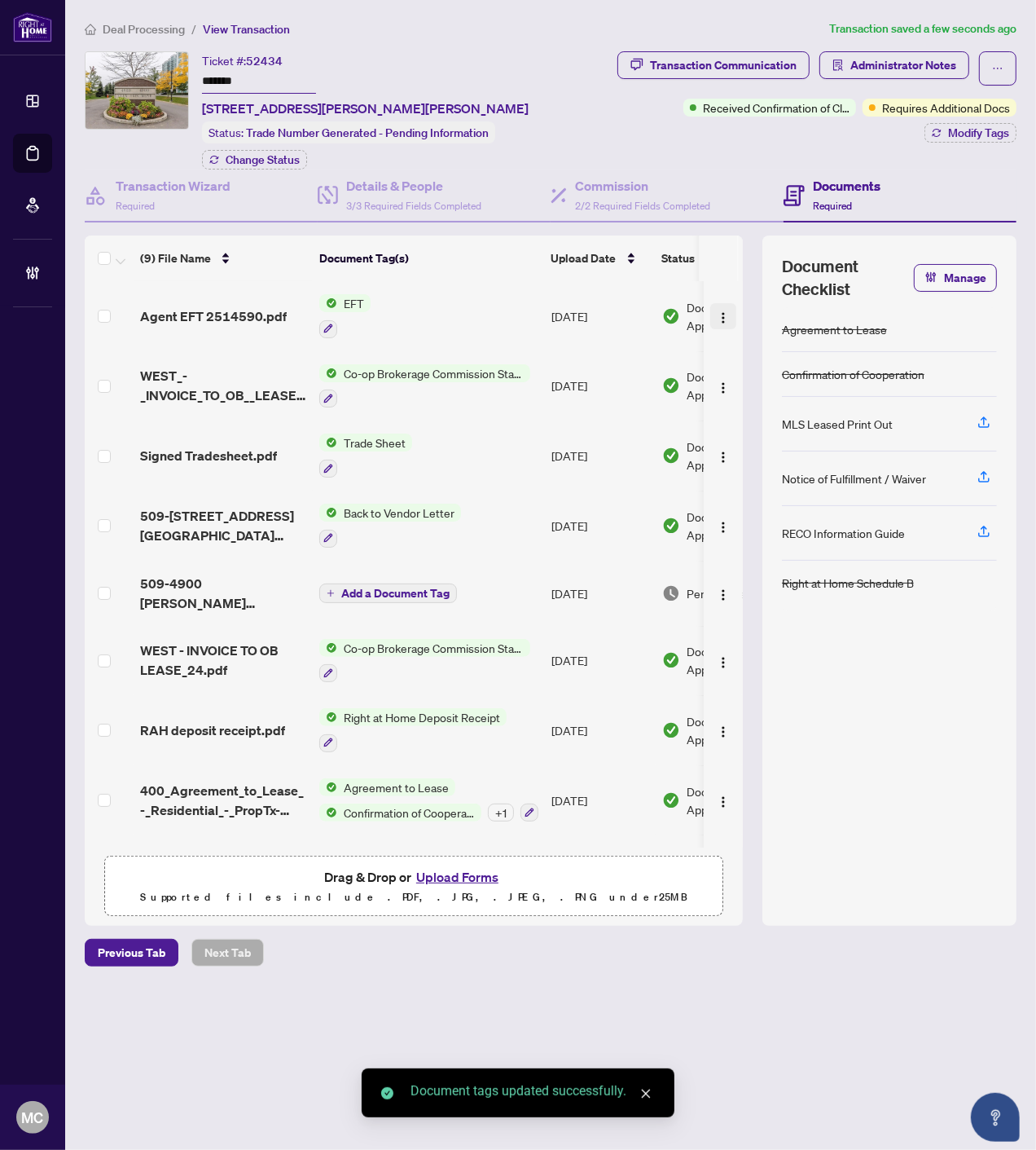
click at [720, 318] on span "button" at bounding box center [723, 316] width 13 height 18
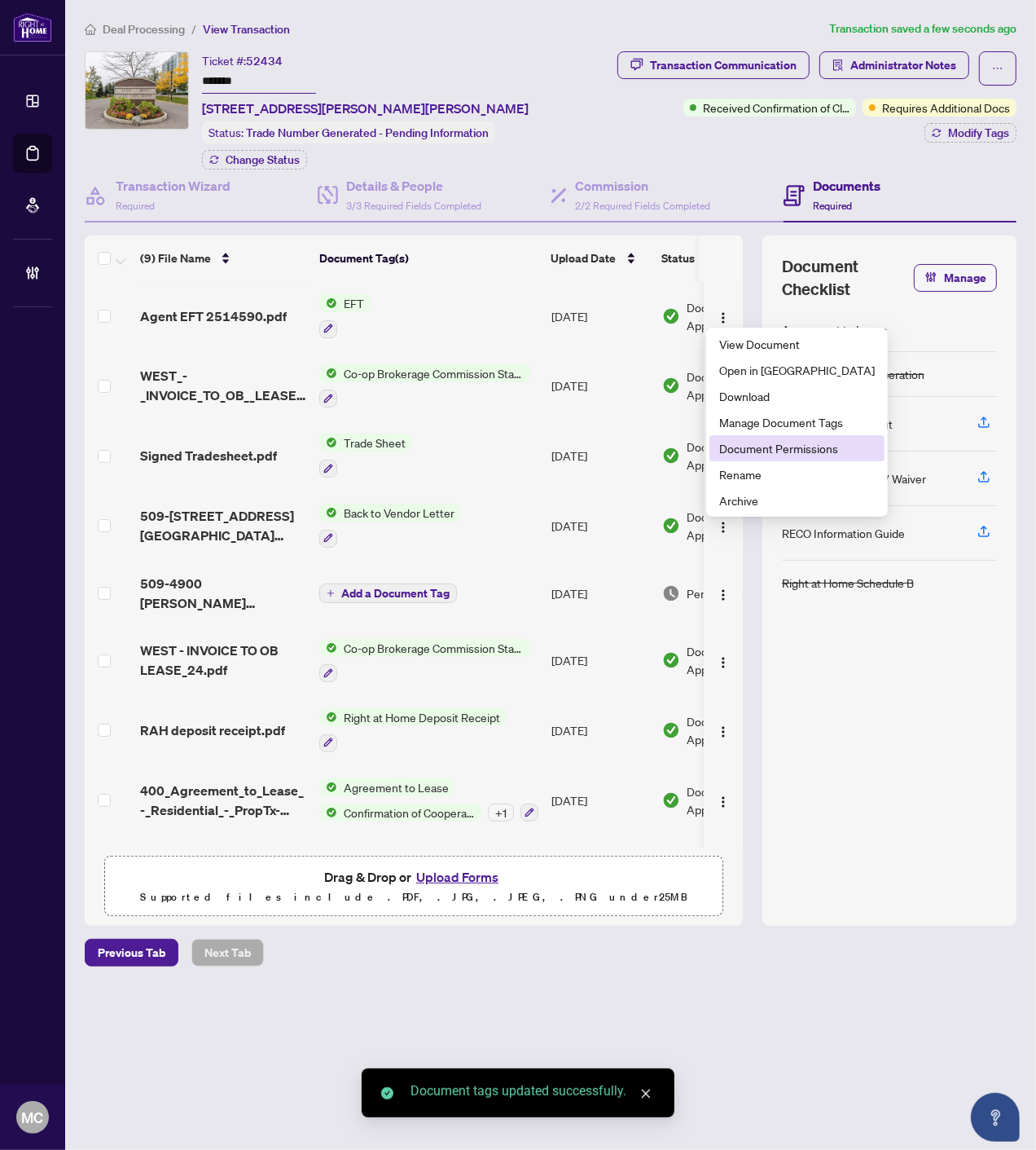
click at [760, 440] on span "Document Permissions" at bounding box center [797, 448] width 155 height 18
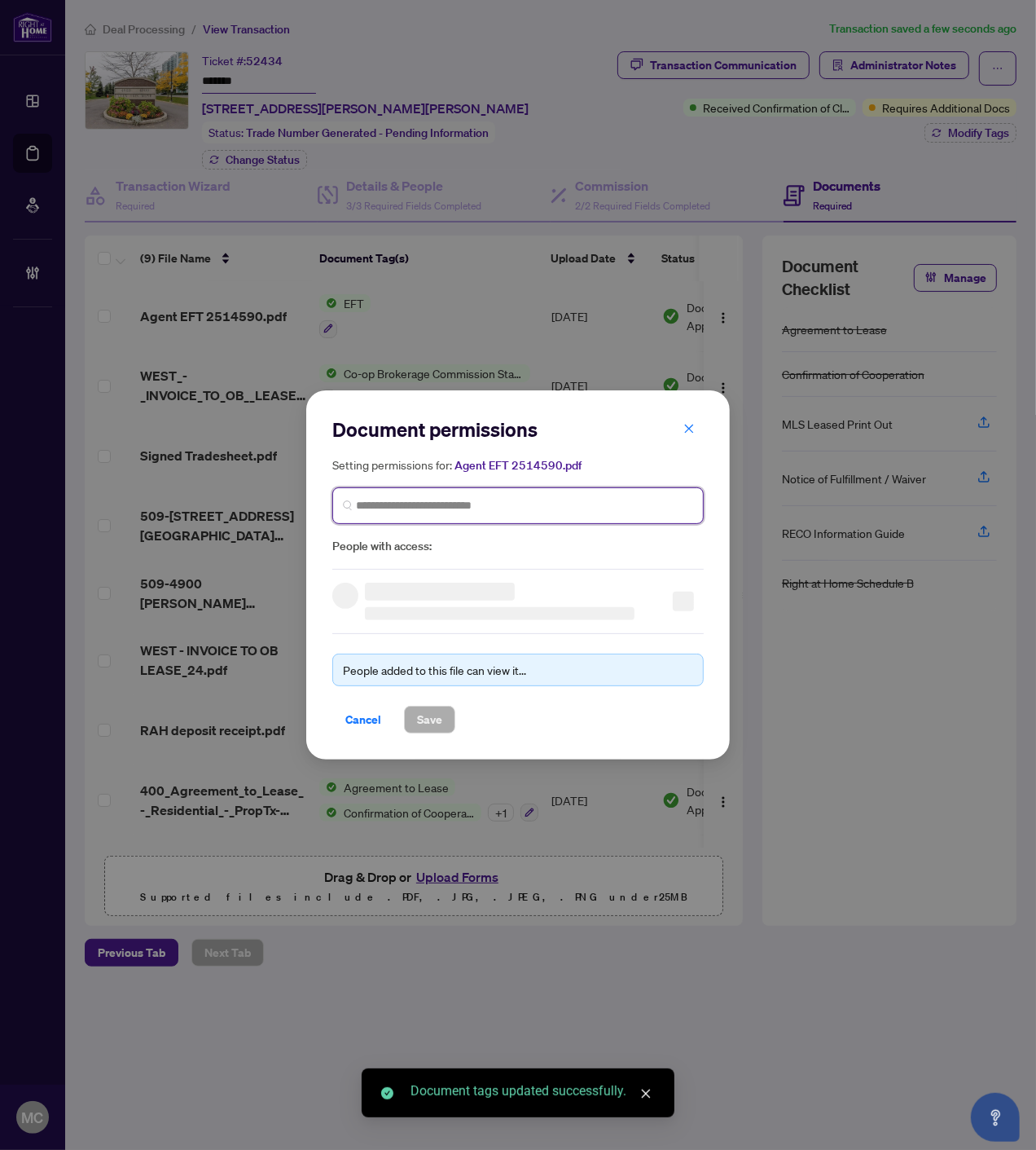
click at [503, 510] on input "search" at bounding box center [525, 506] width 337 height 17
paste input "**********"
type input "**********"
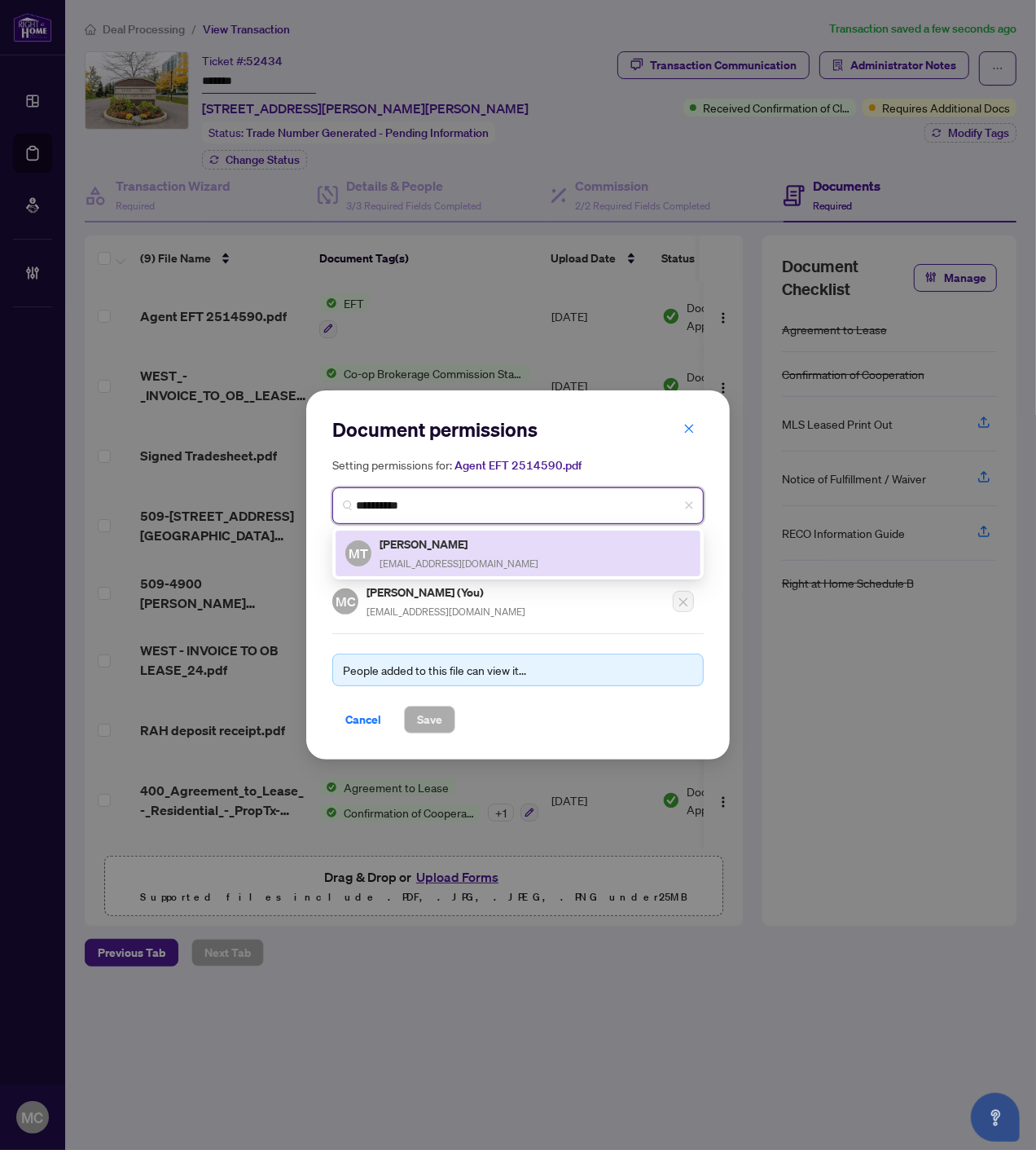
click at [430, 546] on h5 "Muhammad Tabassam" at bounding box center [459, 544] width 159 height 19
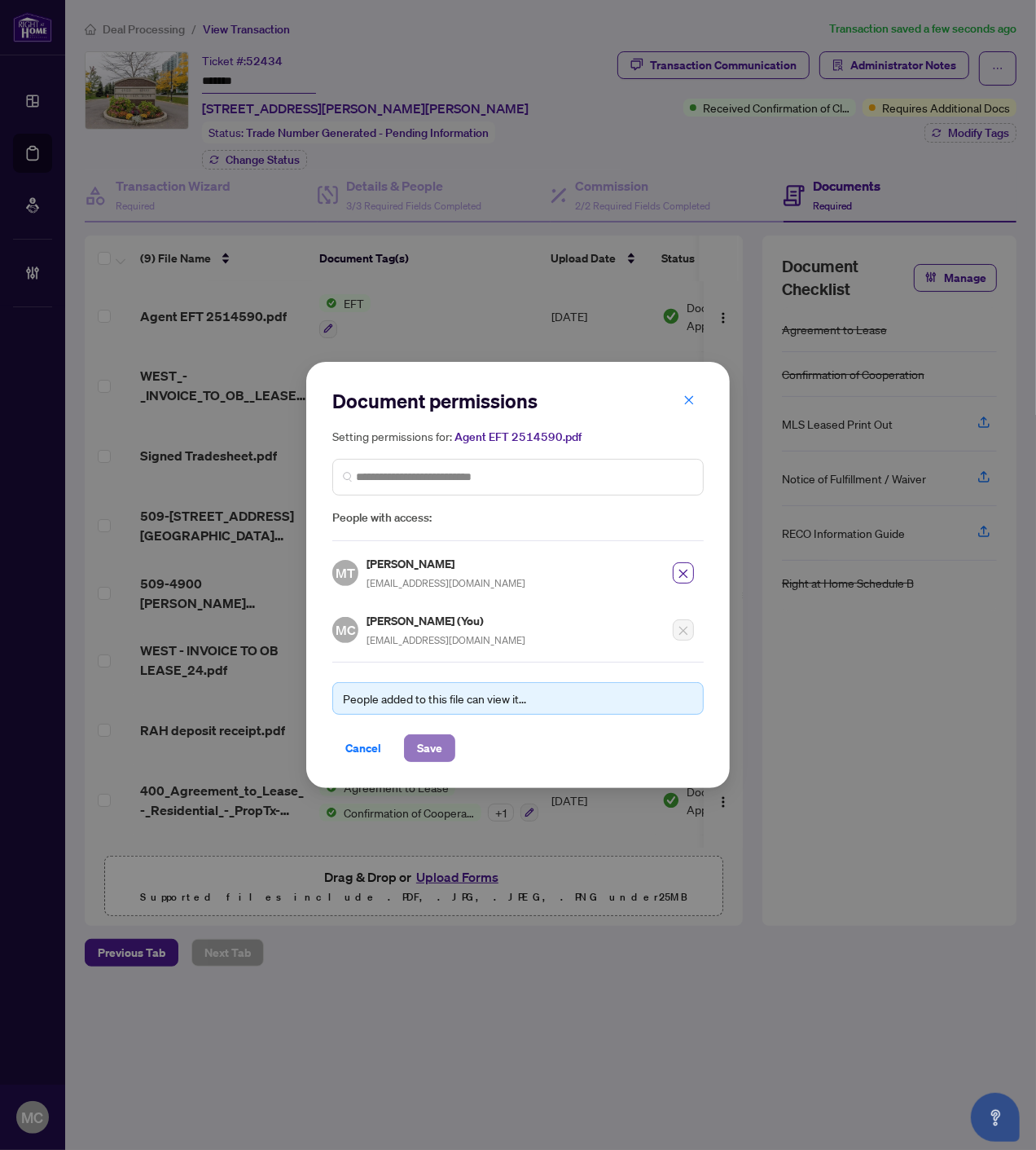
click at [424, 742] on span "Save" at bounding box center [429, 748] width 25 height 26
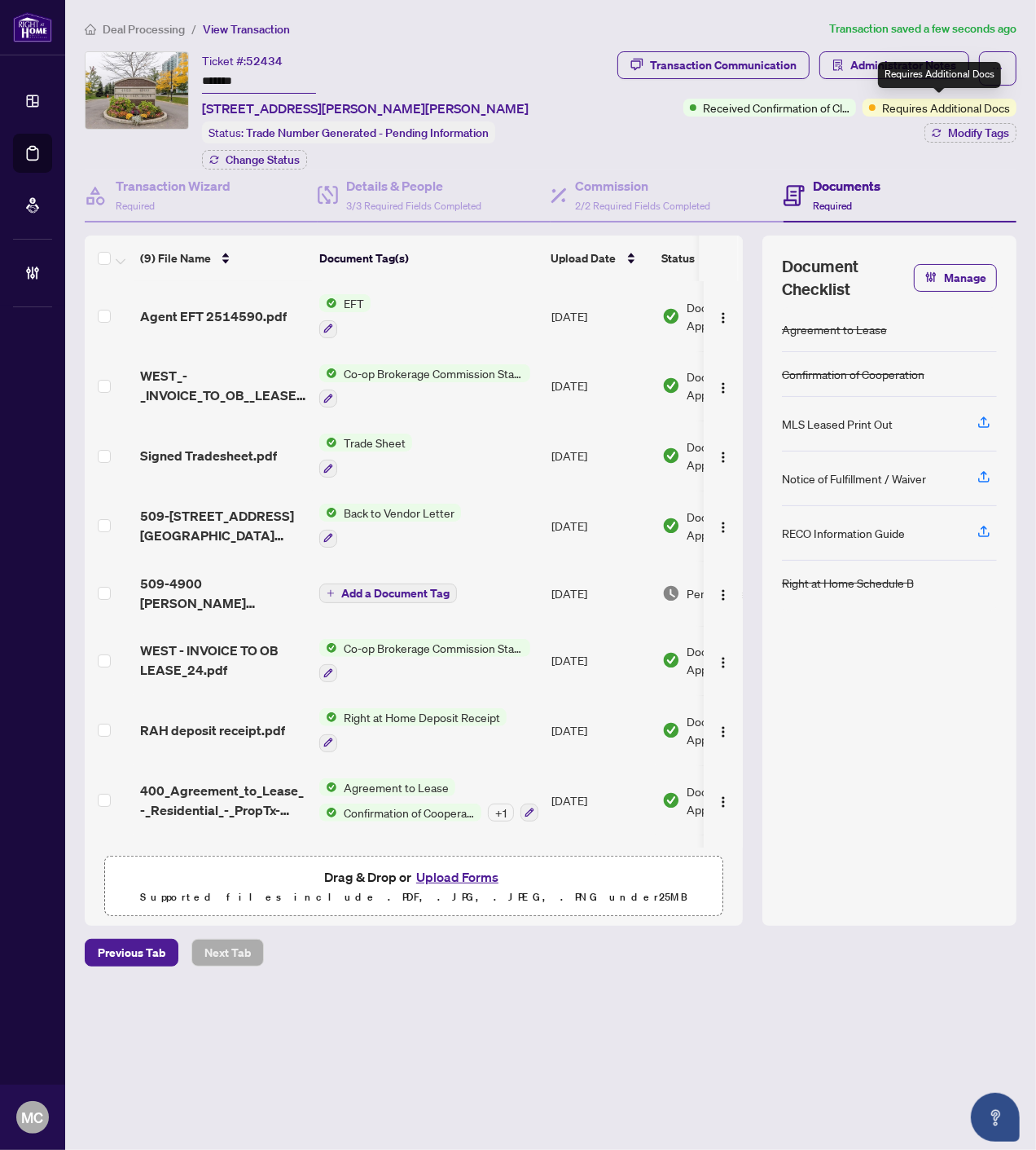
click at [930, 75] on div "Requires Additional Docs" at bounding box center [940, 75] width 123 height 26
click at [911, 69] on span "Administrator Notes" at bounding box center [903, 65] width 106 height 26
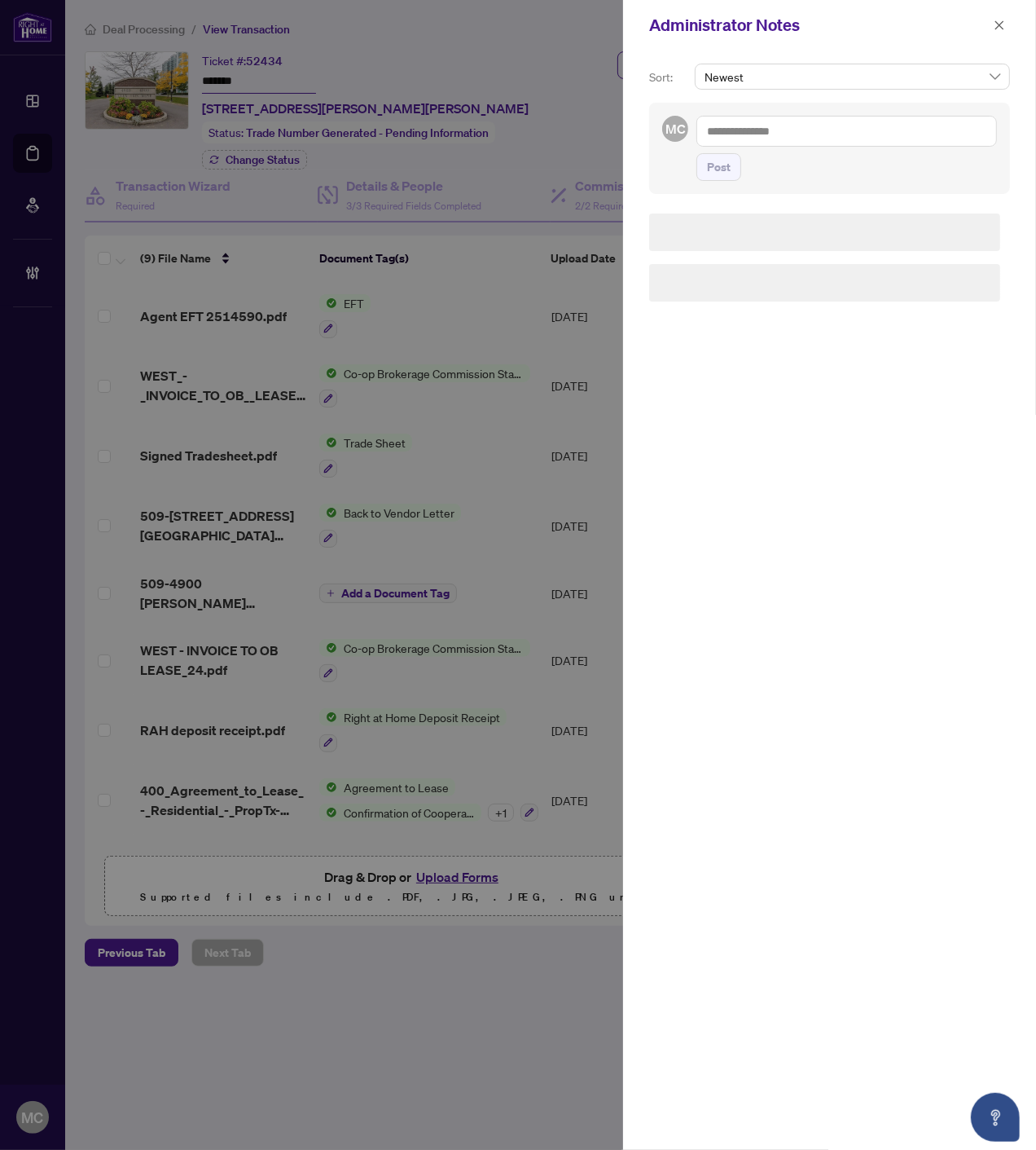
click at [935, 127] on textarea at bounding box center [846, 131] width 301 height 31
paste textarea "**********"
type textarea "**********"
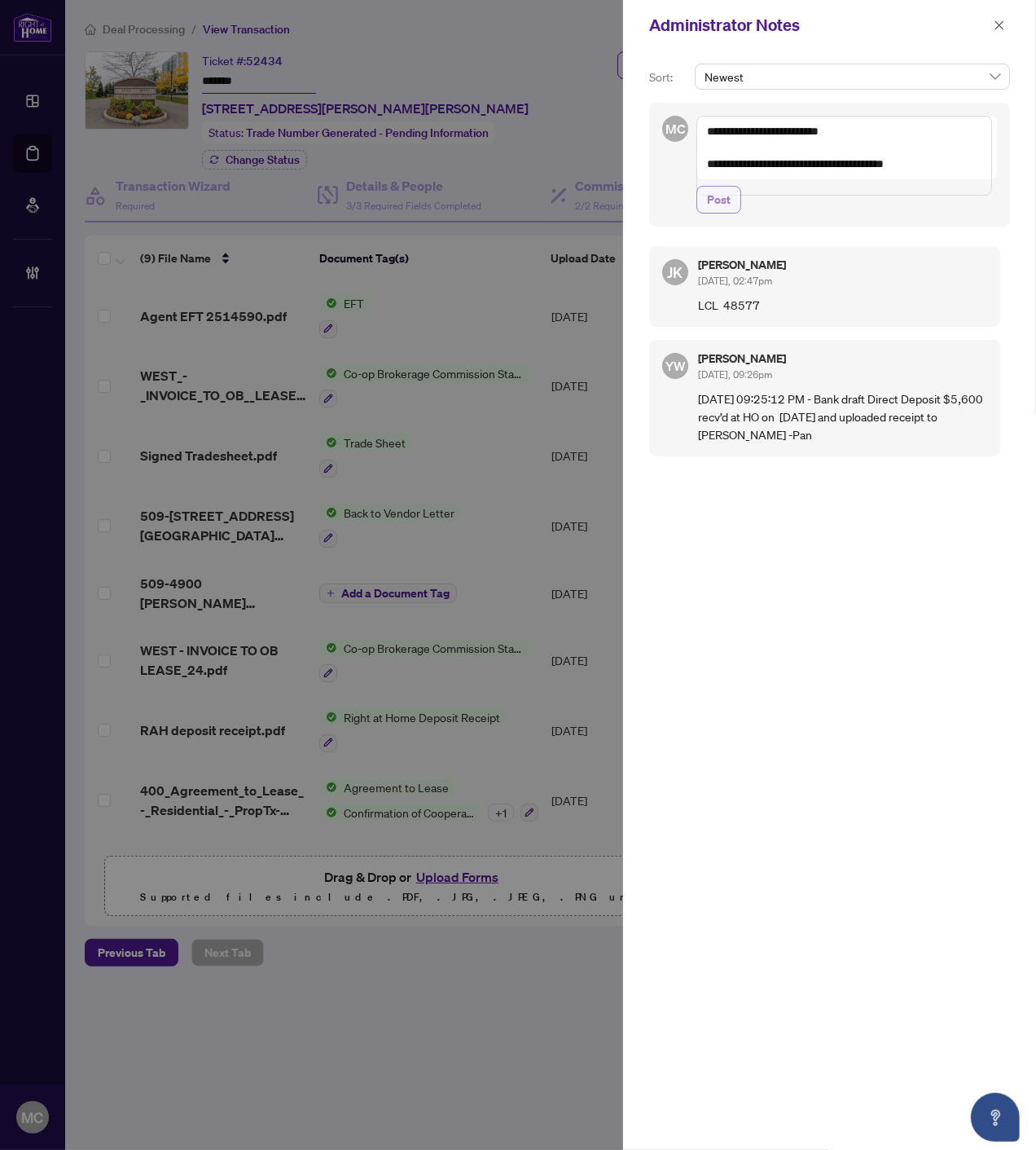
click at [728, 212] on span "Post" at bounding box center [719, 199] width 23 height 26
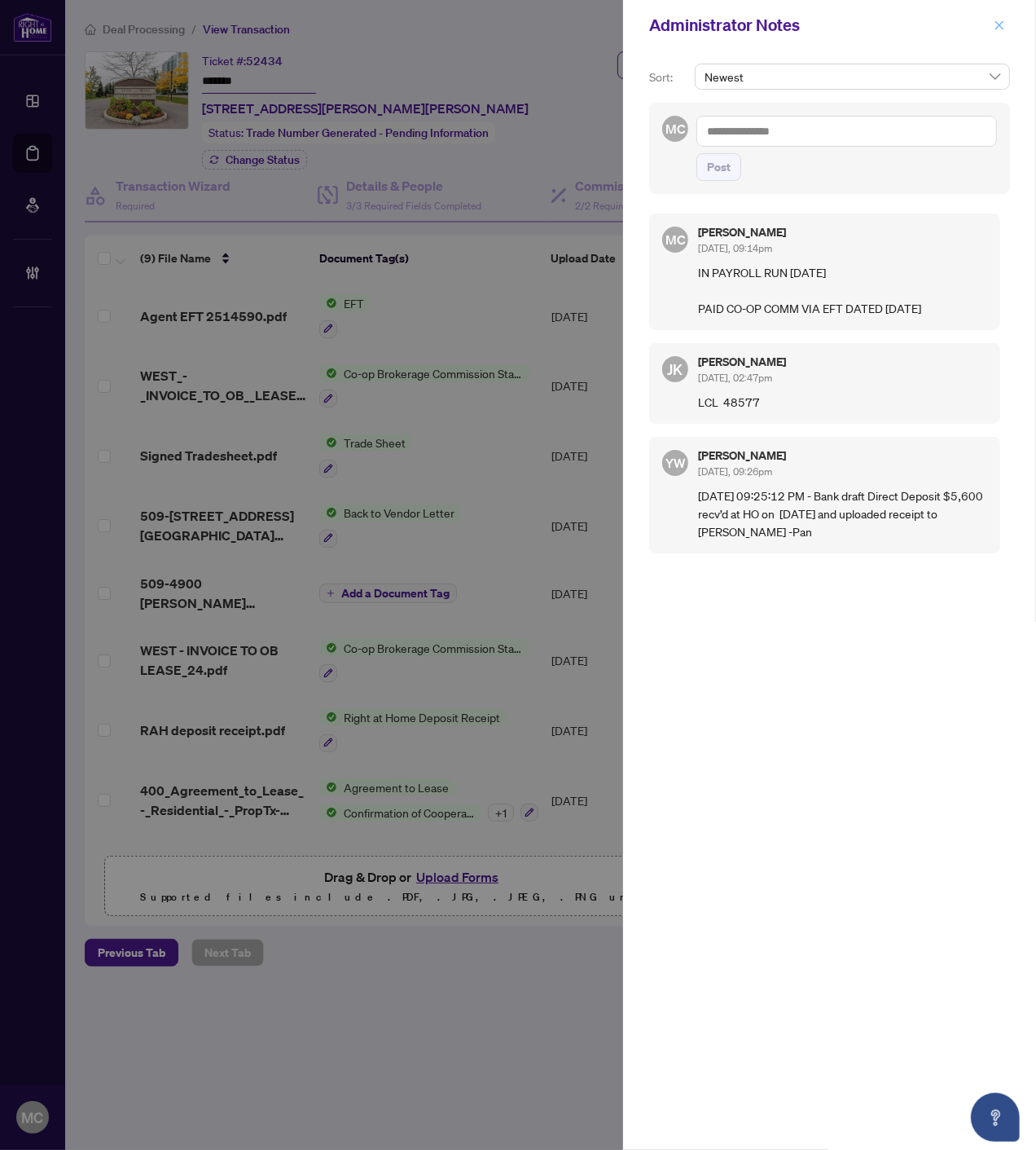
click at [992, 26] on button "button" at bounding box center [1000, 25] width 21 height 20
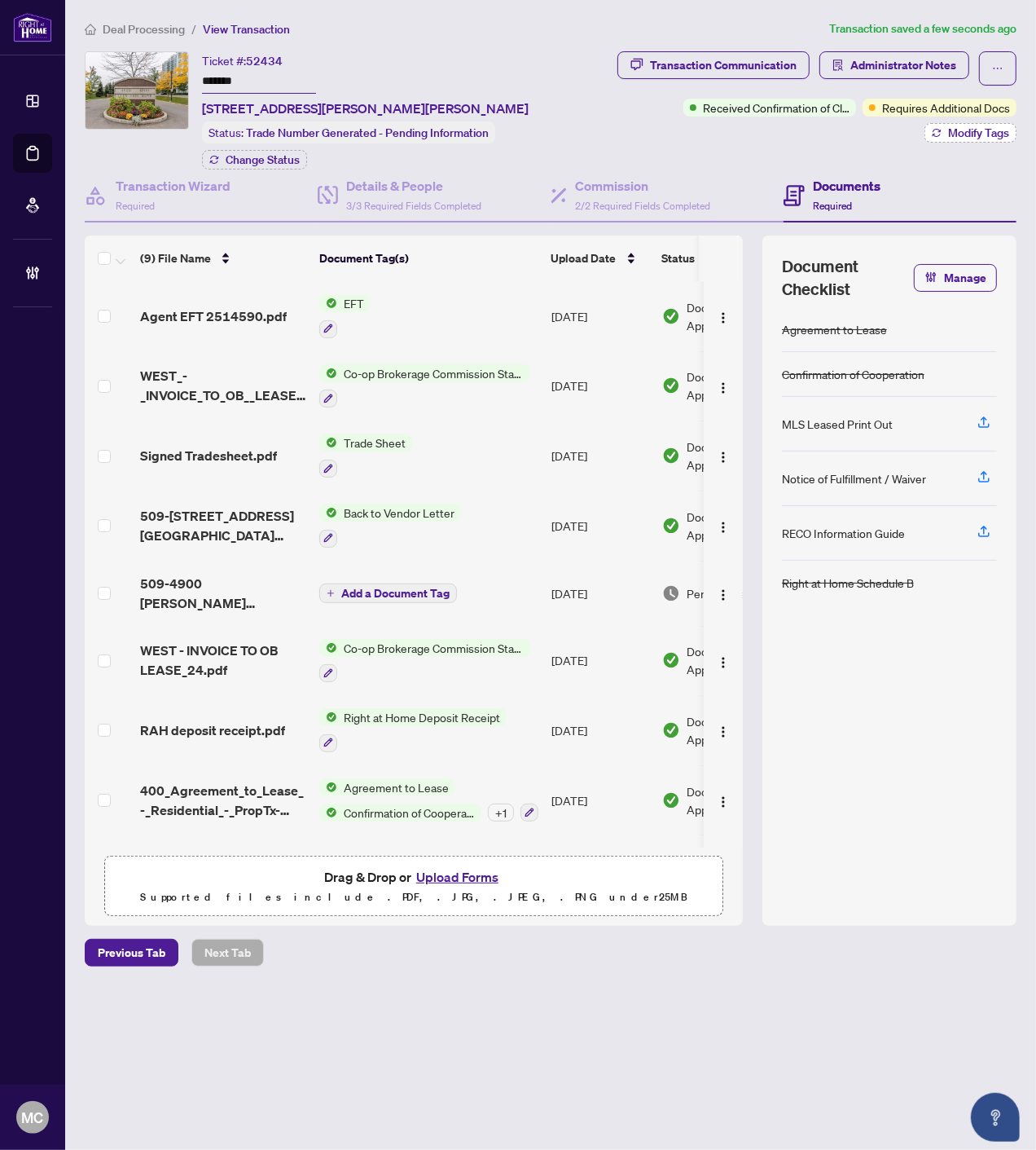
click at [960, 118] on div "Received Confirmation of Closing Requires Additional Docs Modify Tags" at bounding box center [807, 121] width 419 height 44
click at [955, 141] on div "Transaction Communication Administrator Notes Received Confirmation of Closing …" at bounding box center [807, 110] width 425 height 118
click at [941, 149] on div "Transaction Communication Administrator Notes Received Confirmation of Closing …" at bounding box center [807, 110] width 425 height 118
click at [940, 141] on button "Modify Tags" at bounding box center [970, 133] width 92 height 20
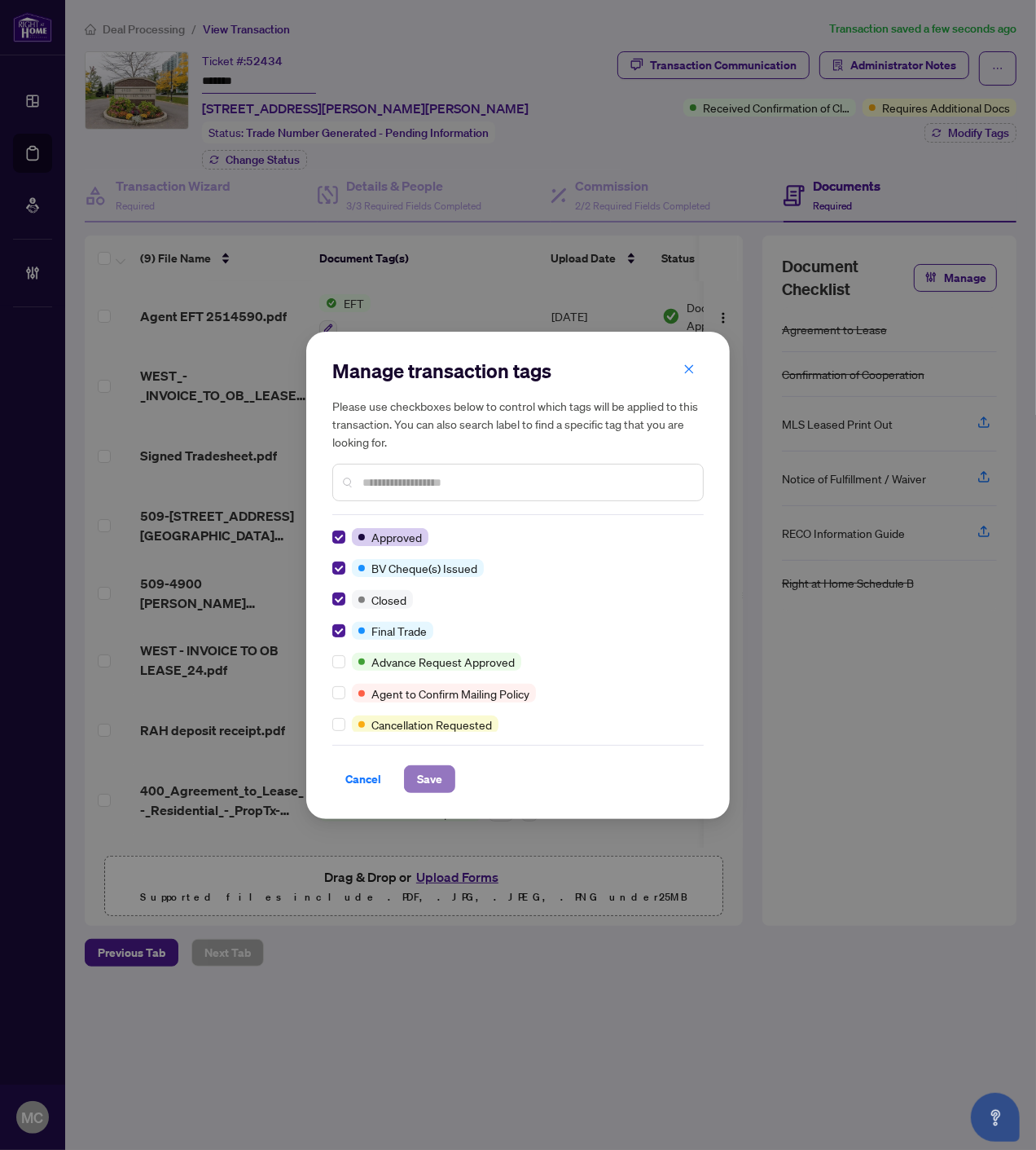
click at [441, 777] on span "Save" at bounding box center [429, 779] width 25 height 26
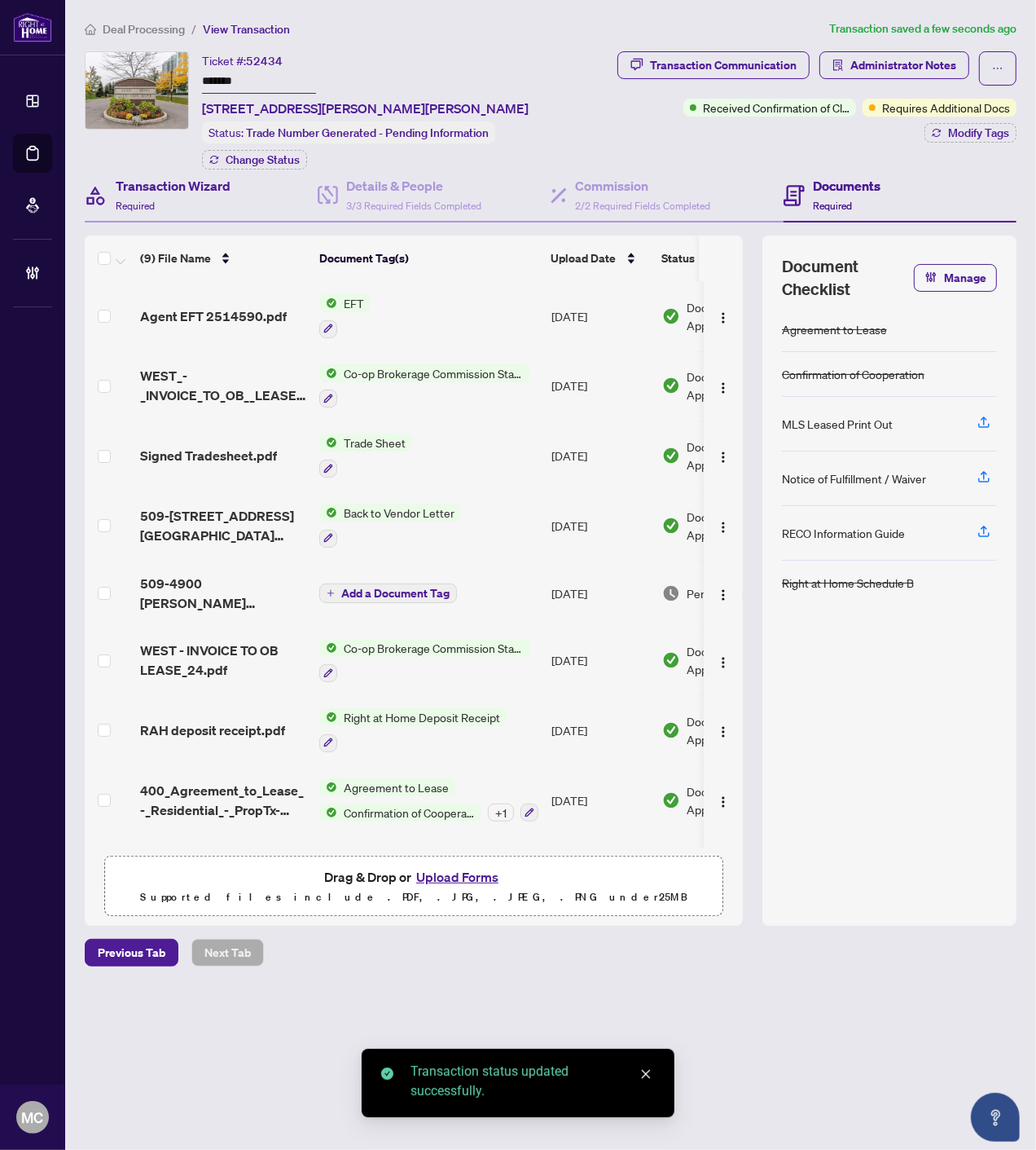
click at [253, 169] on div "Transaction Wizard Required" at bounding box center [201, 195] width 233 height 53
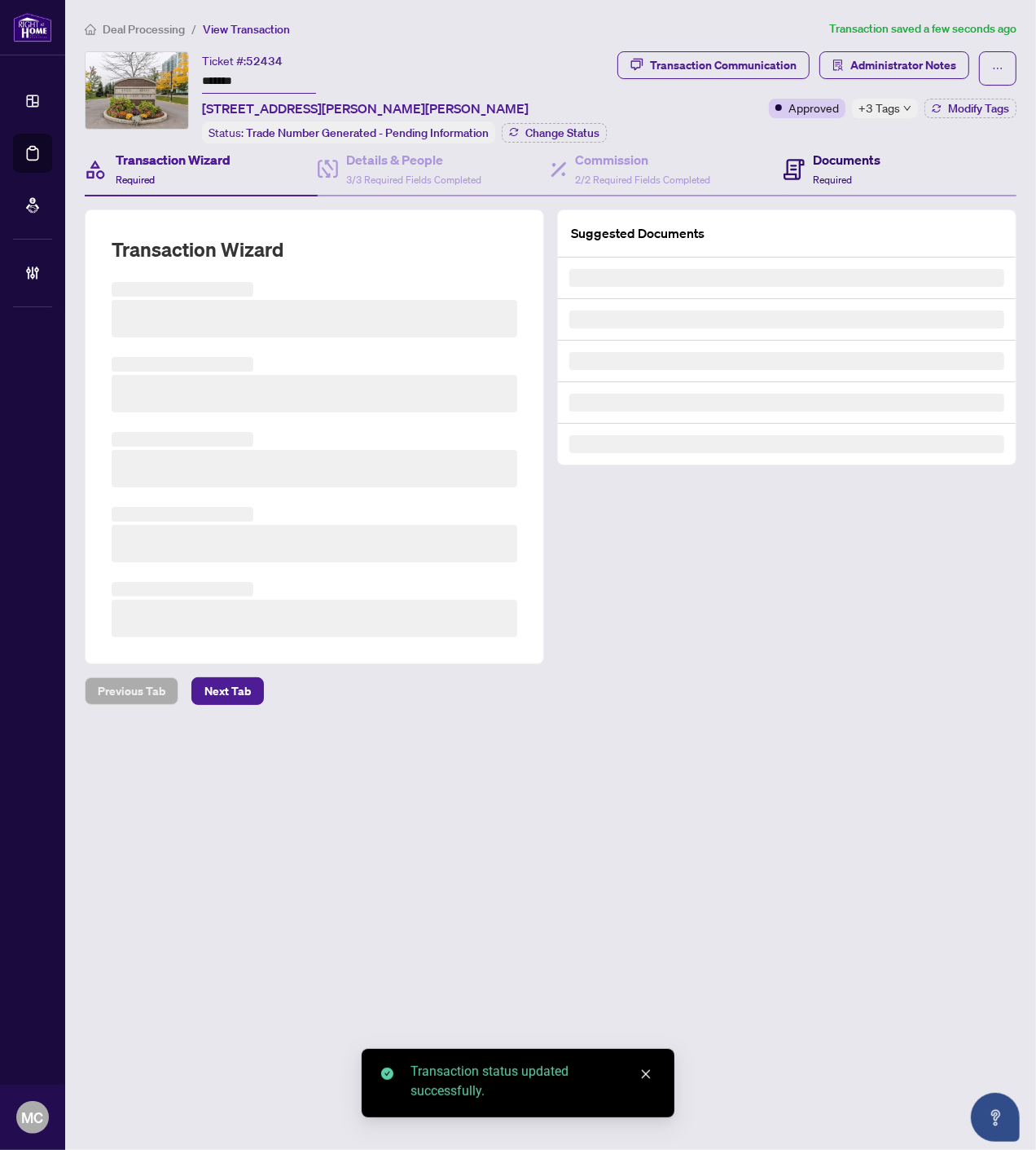
click at [837, 158] on h4 "Documents" at bounding box center [847, 160] width 68 height 20
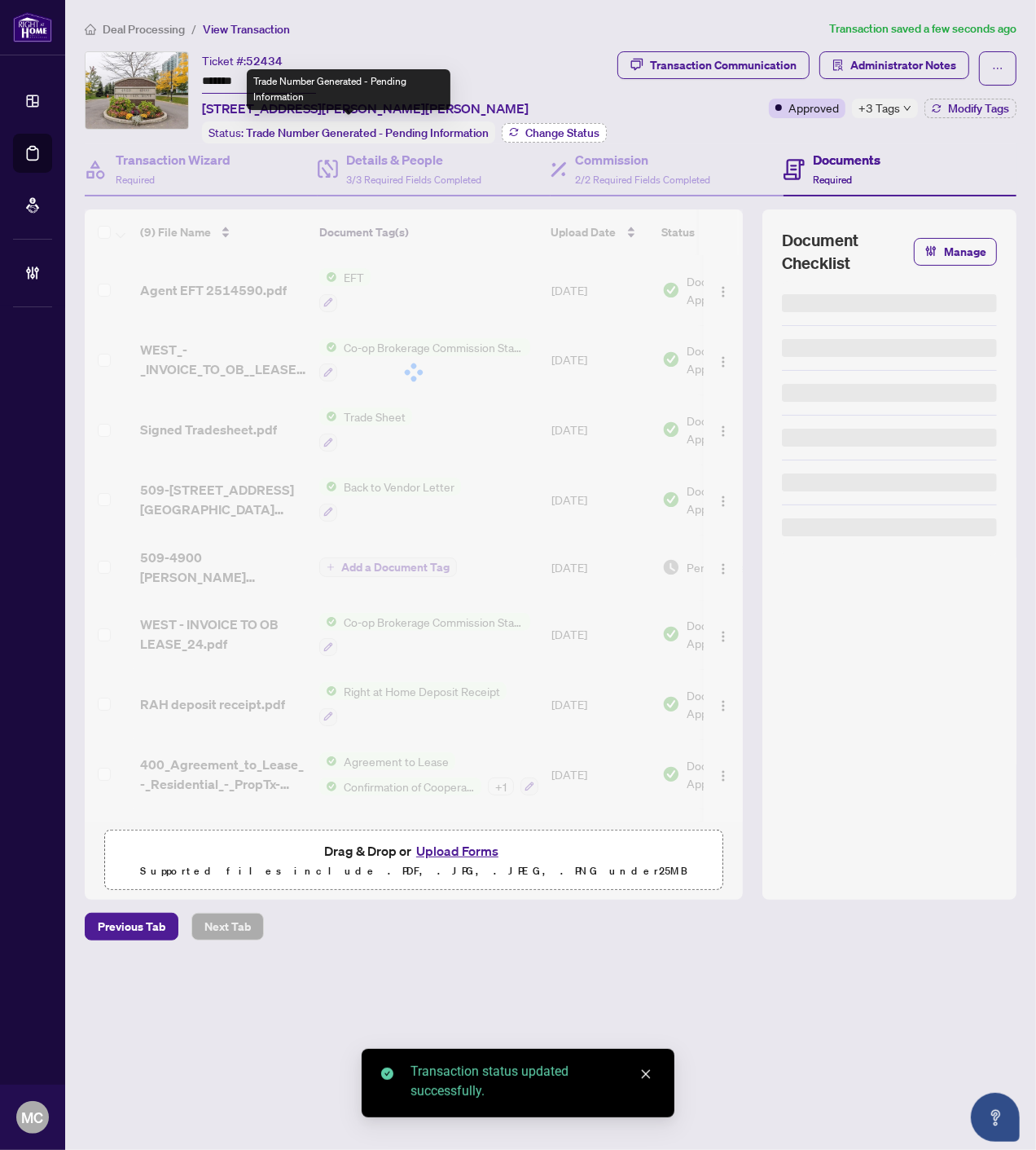
click at [531, 133] on span "Change Status" at bounding box center [563, 133] width 75 height 11
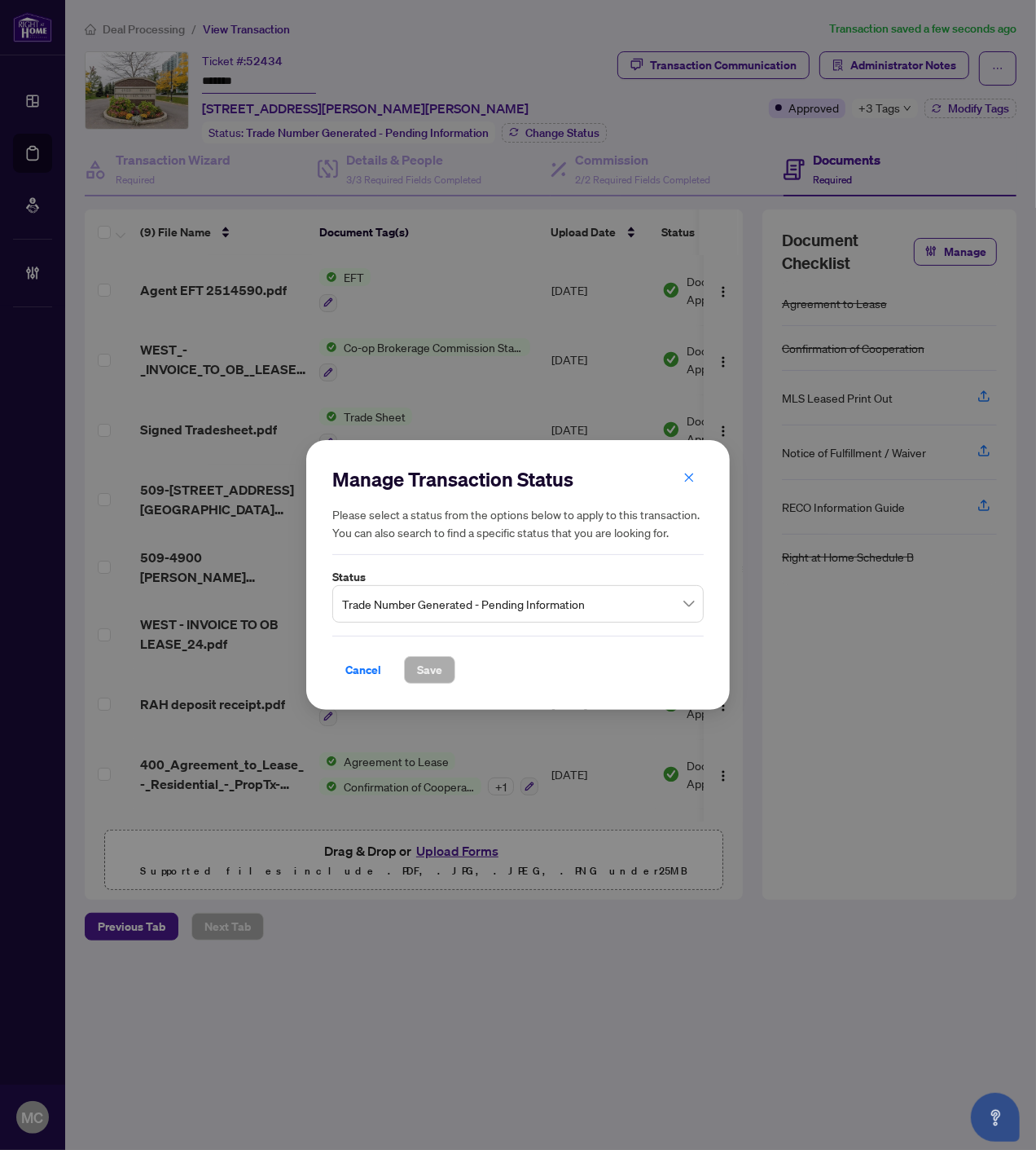
click at [487, 591] on span "Trade Number Generated - Pending Information" at bounding box center [518, 604] width 352 height 31
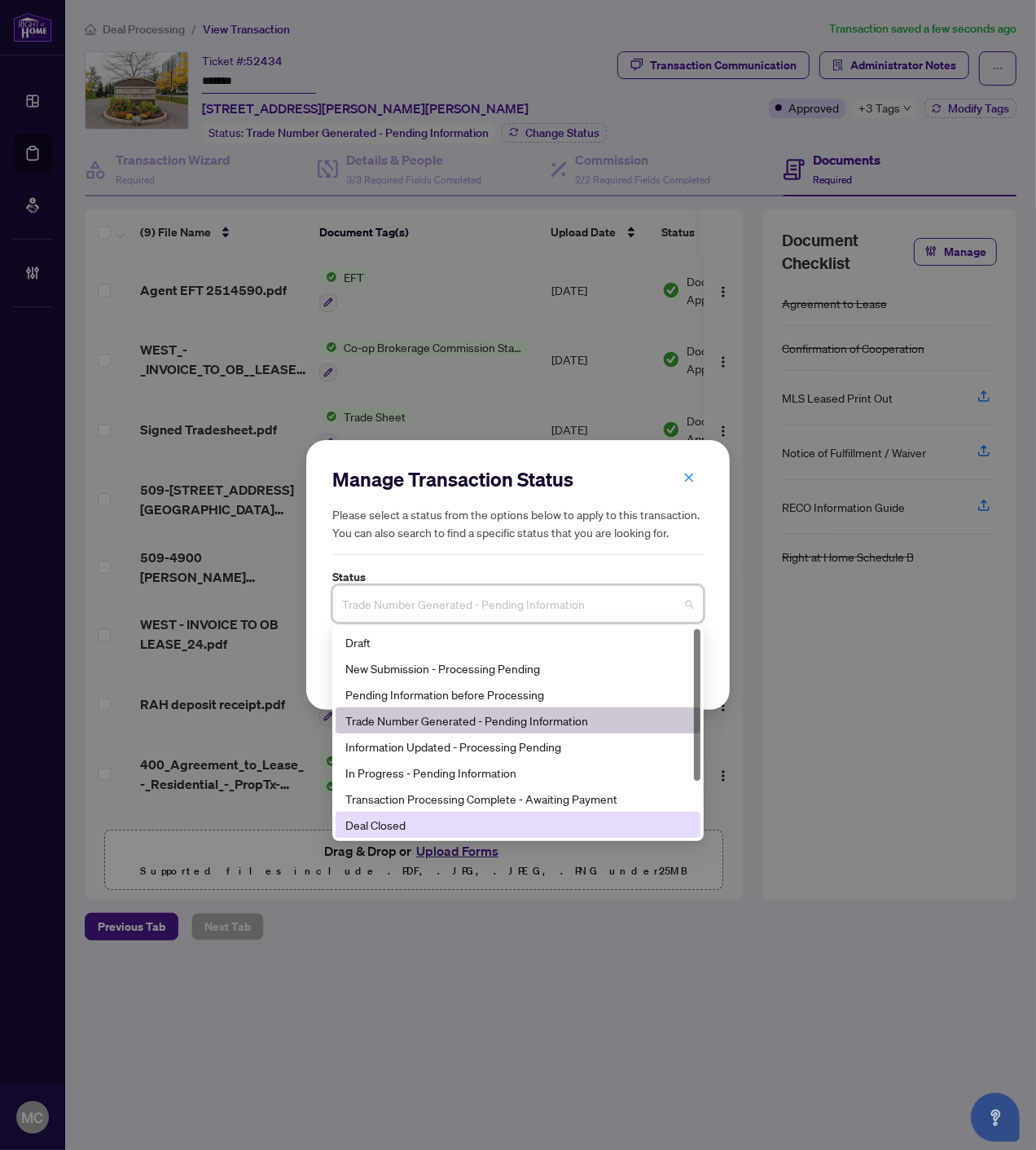
click at [462, 824] on div "Deal Closed" at bounding box center [518, 825] width 345 height 18
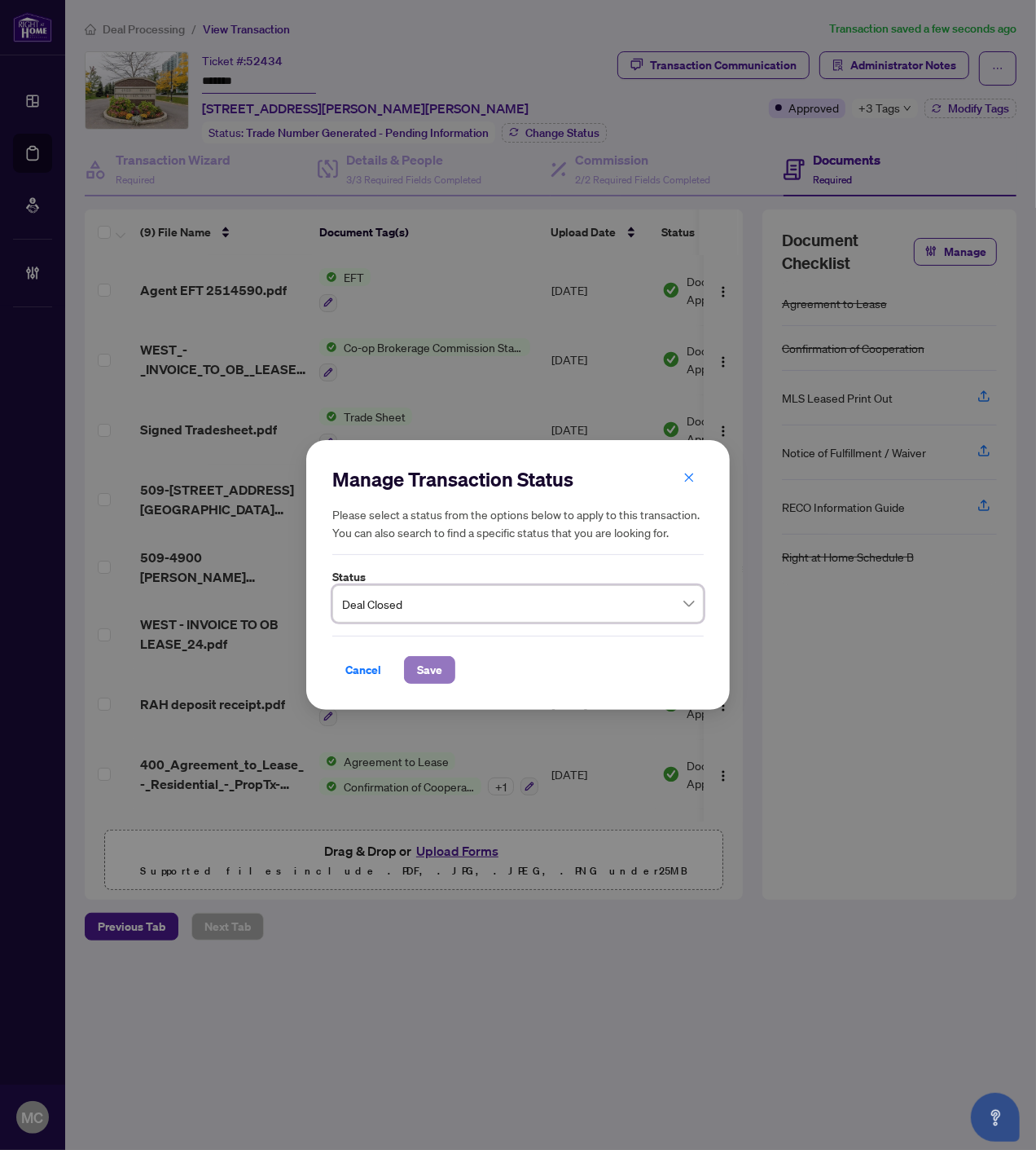
click at [446, 666] on button "Save" at bounding box center [429, 670] width 51 height 28
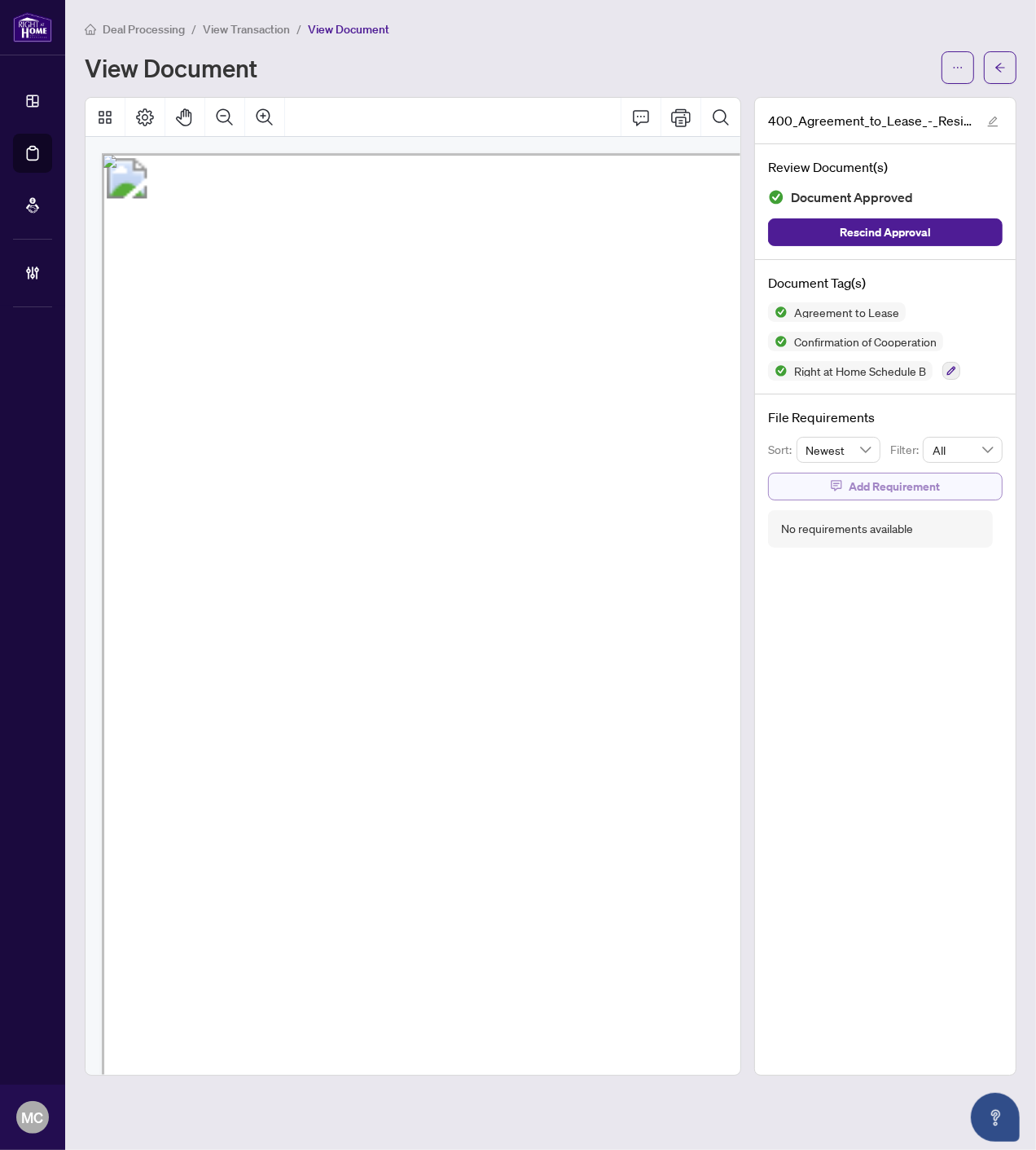
scroll to position [245, 134]
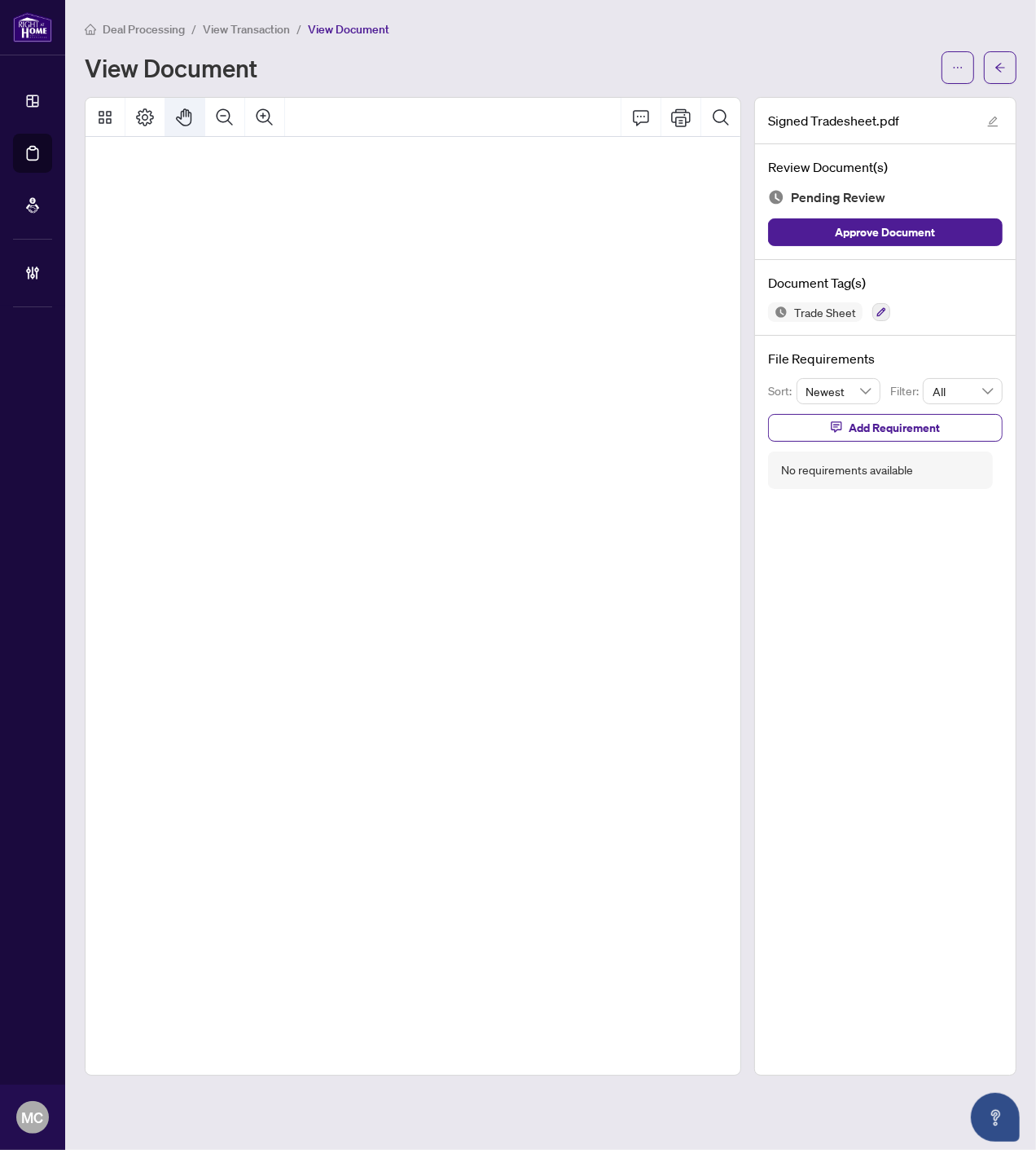
click at [186, 117] on icon "Pan Mode" at bounding box center [185, 117] width 20 height 20
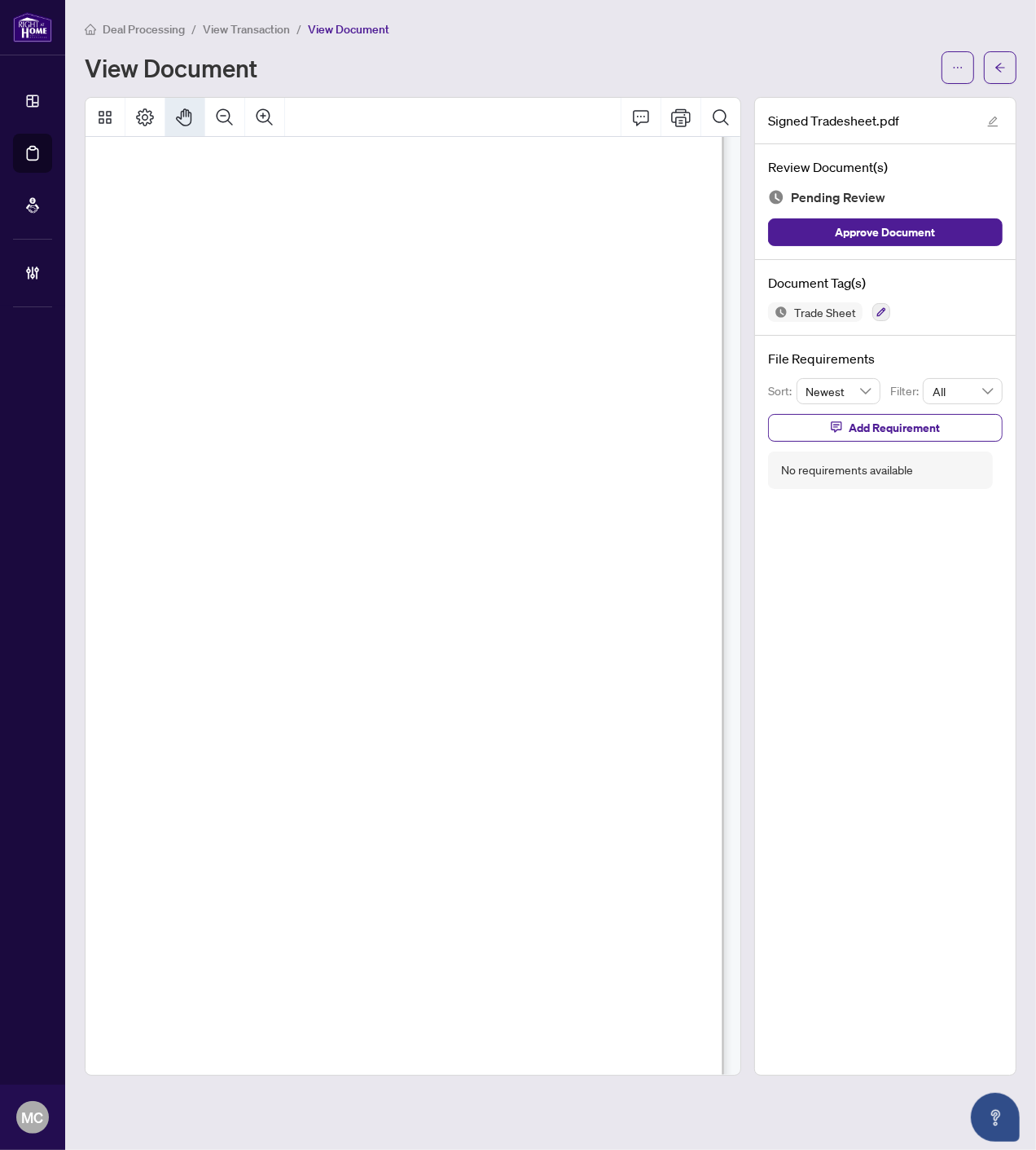
drag, startPoint x: 412, startPoint y: 440, endPoint x: 473, endPoint y: 357, distance: 103.0
click at [878, 310] on icon "button" at bounding box center [881, 311] width 10 height 10
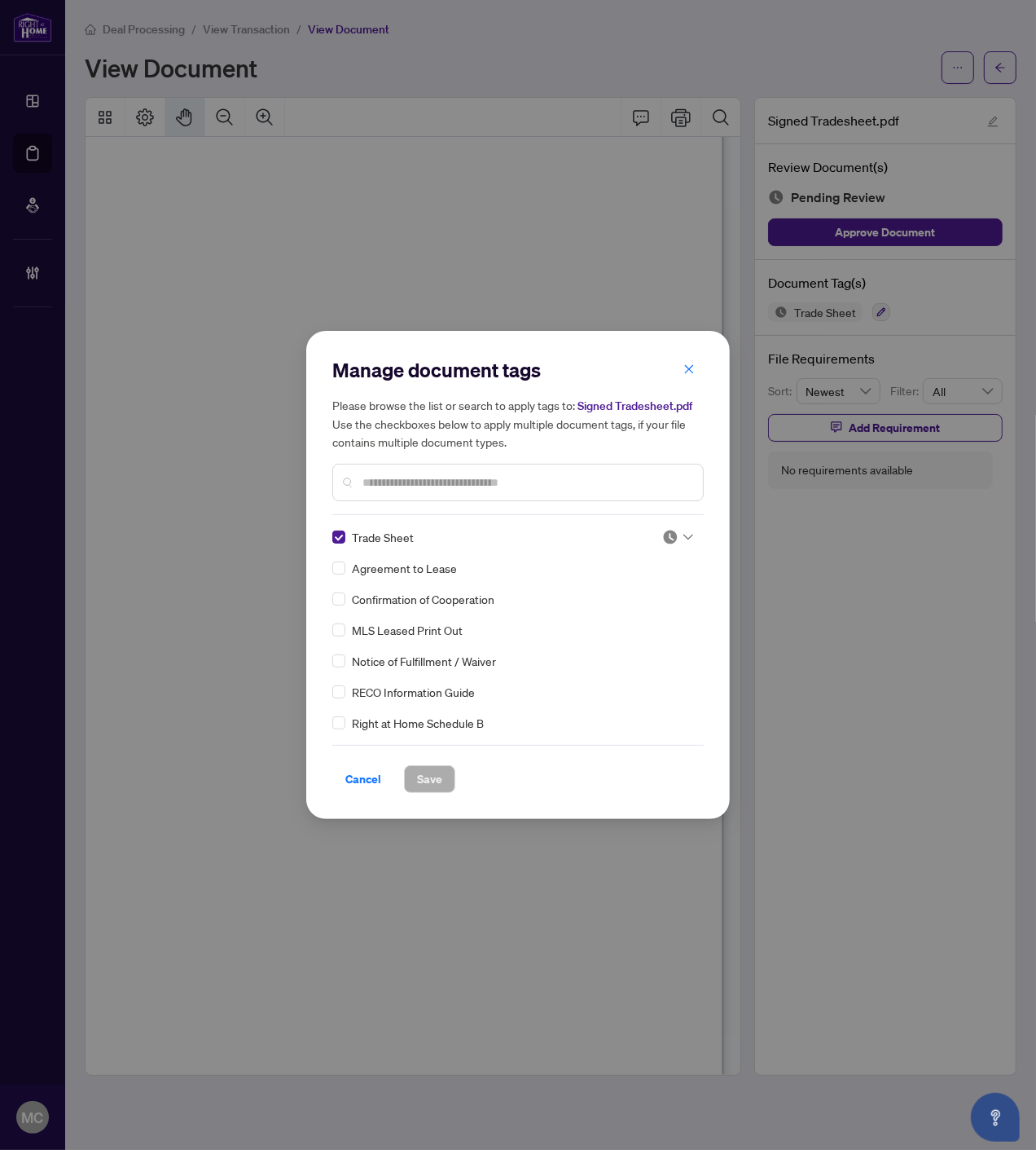
click at [683, 533] on icon at bounding box center [687, 537] width 10 height 7
drag, startPoint x: 617, startPoint y: 613, endPoint x: 489, endPoint y: 747, distance: 185.3
click at [617, 614] on div "Approved" at bounding box center [624, 616] width 104 height 18
click at [433, 773] on span "Save" at bounding box center [429, 779] width 25 height 26
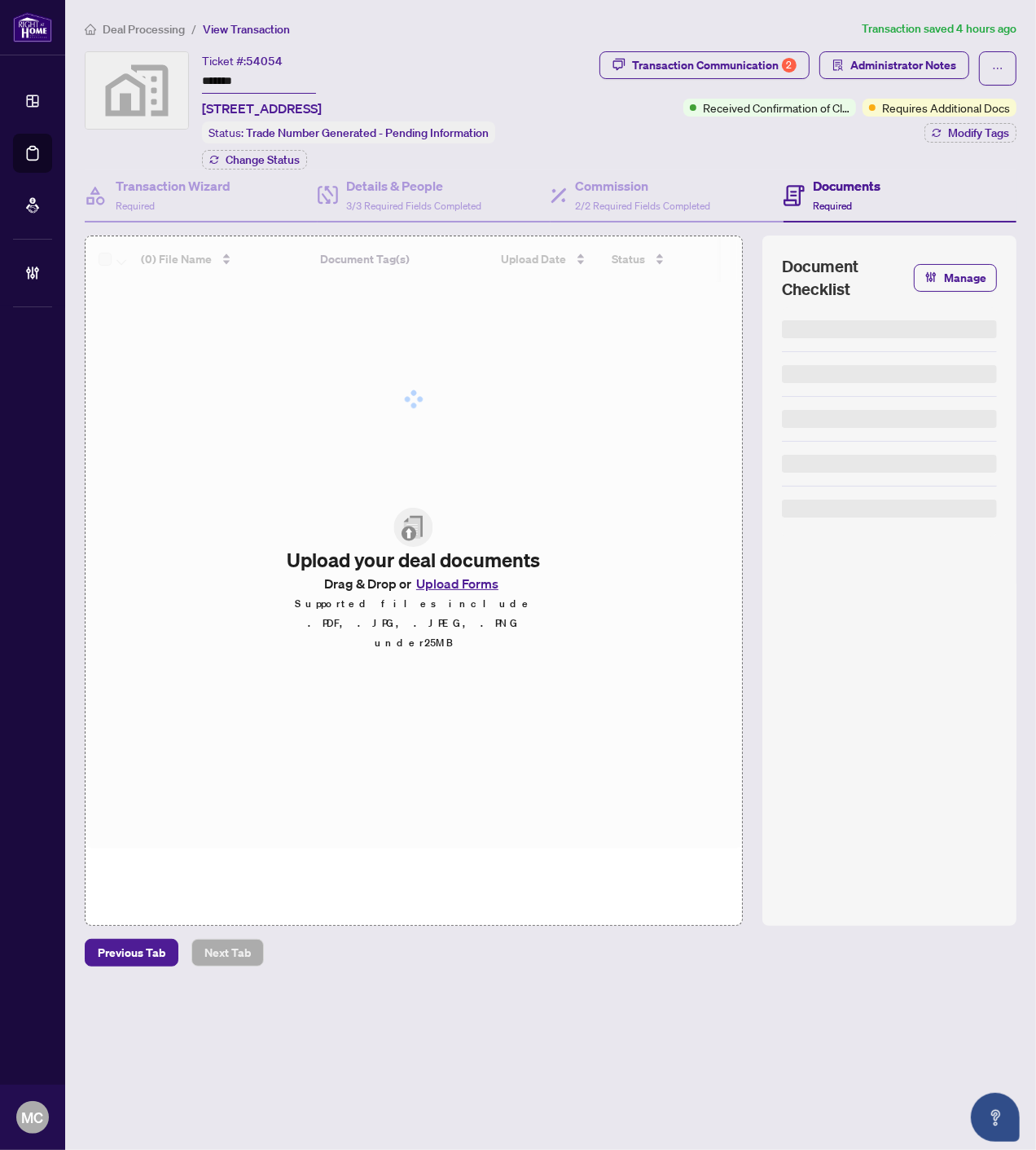
click at [209, 77] on input "*******" at bounding box center [259, 82] width 114 height 23
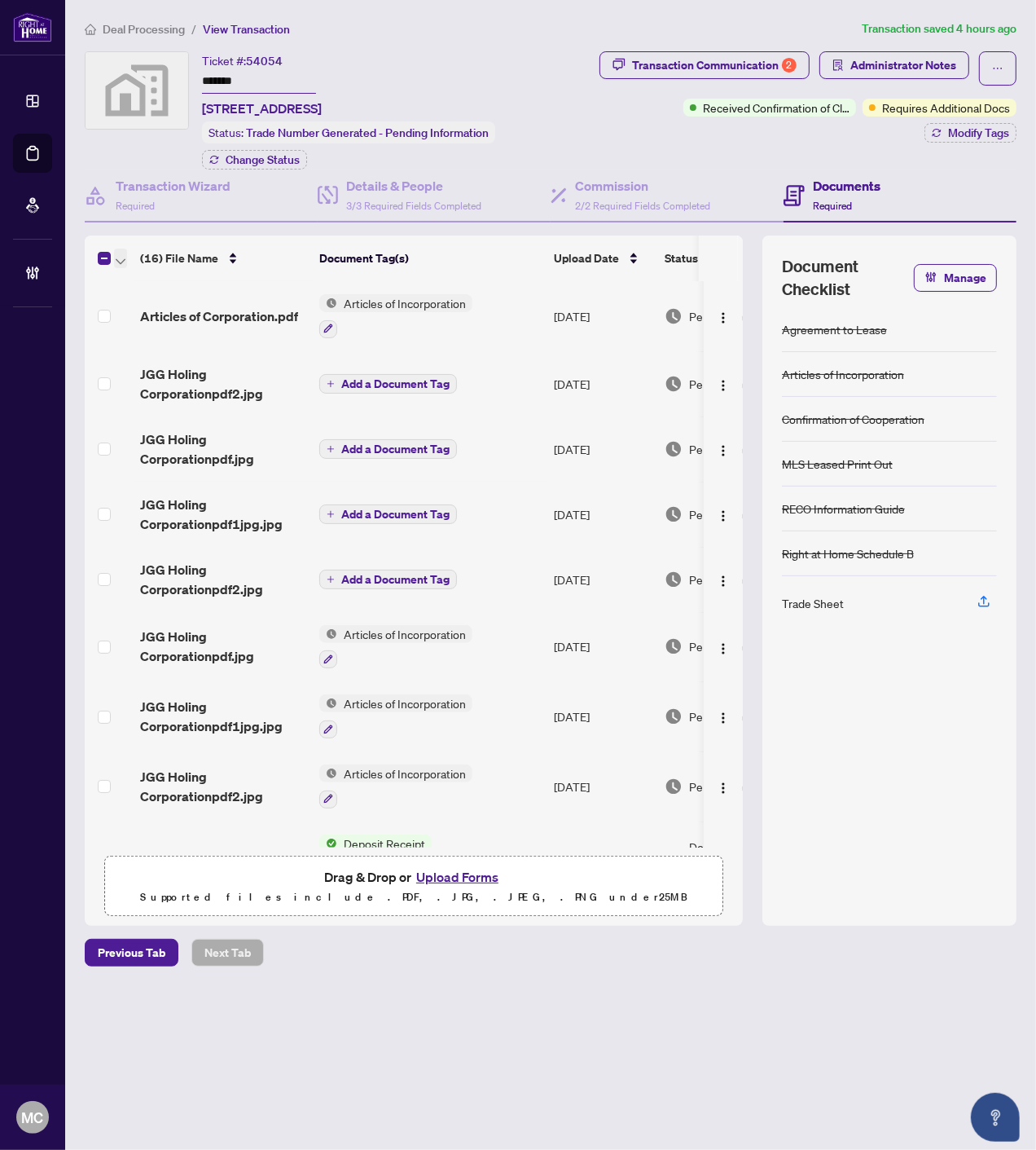
click at [121, 258] on icon "button" at bounding box center [120, 262] width 10 height 7
click at [128, 273] on li "Open Selected in New Tab(s)" at bounding box center [199, 284] width 165 height 26
click at [907, 70] on span "Administrator Notes" at bounding box center [903, 65] width 106 height 26
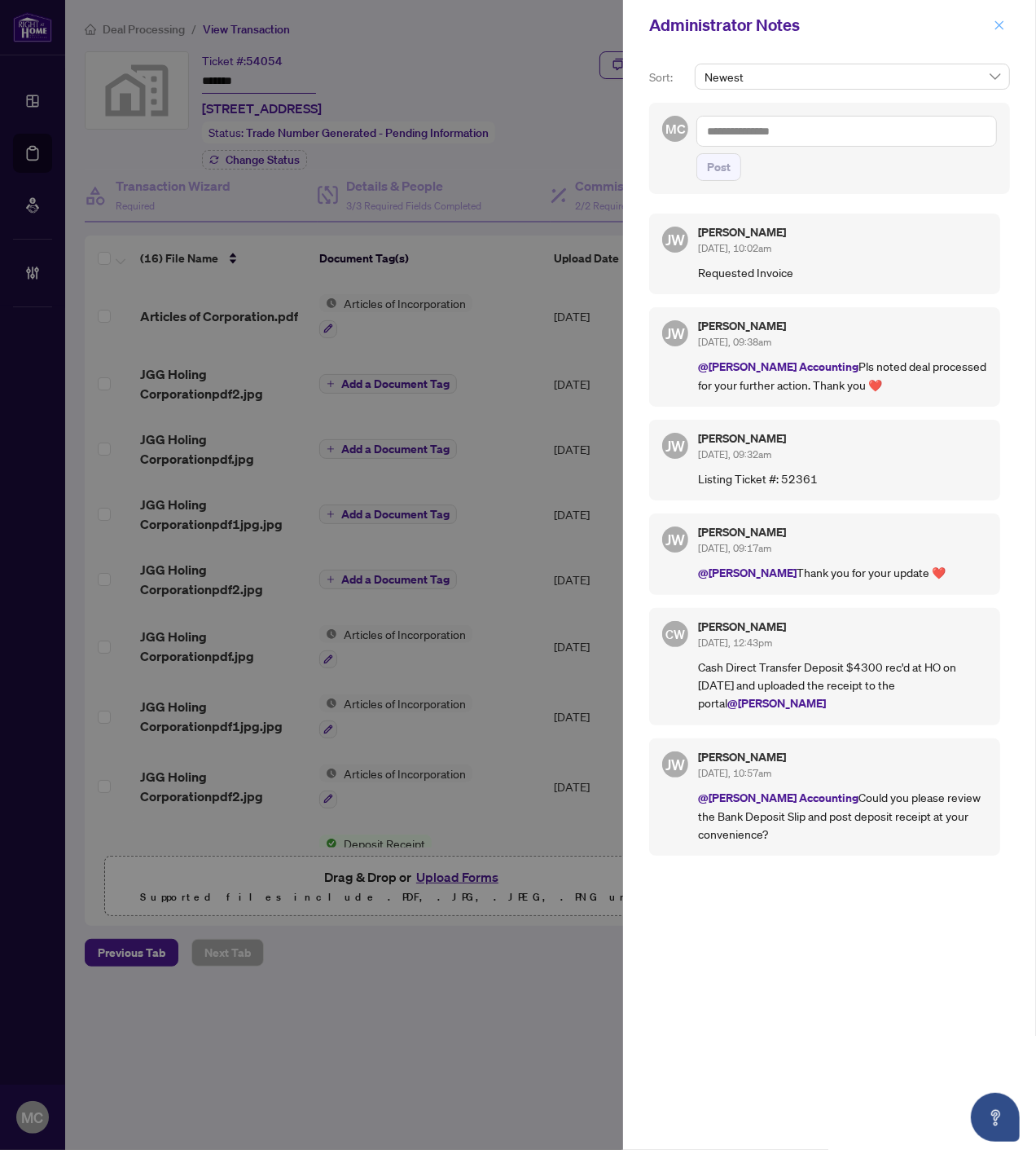
click at [996, 23] on icon "close" at bounding box center [999, 25] width 11 height 11
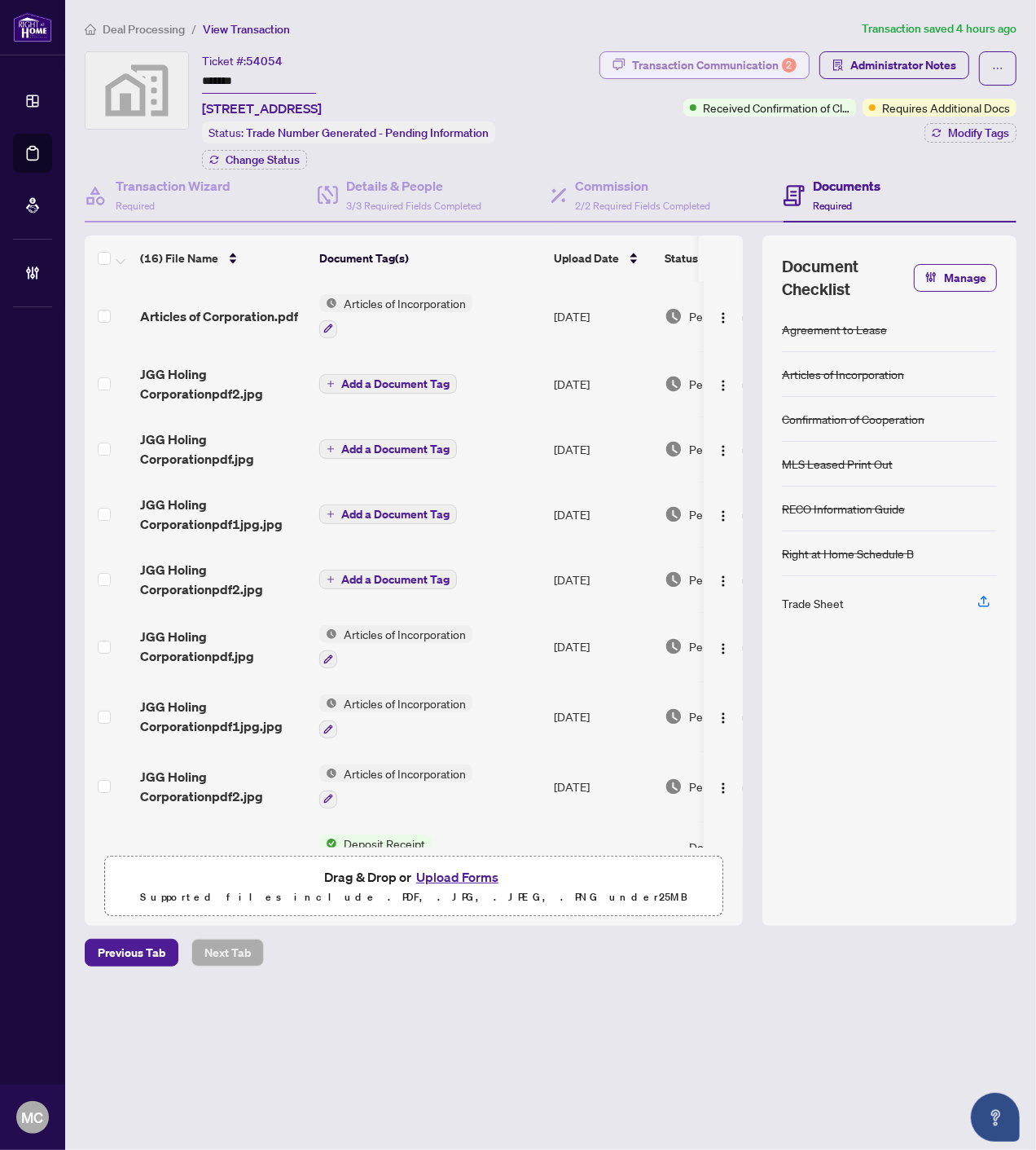
click at [694, 61] on div "Transaction Communication 2" at bounding box center [714, 65] width 165 height 26
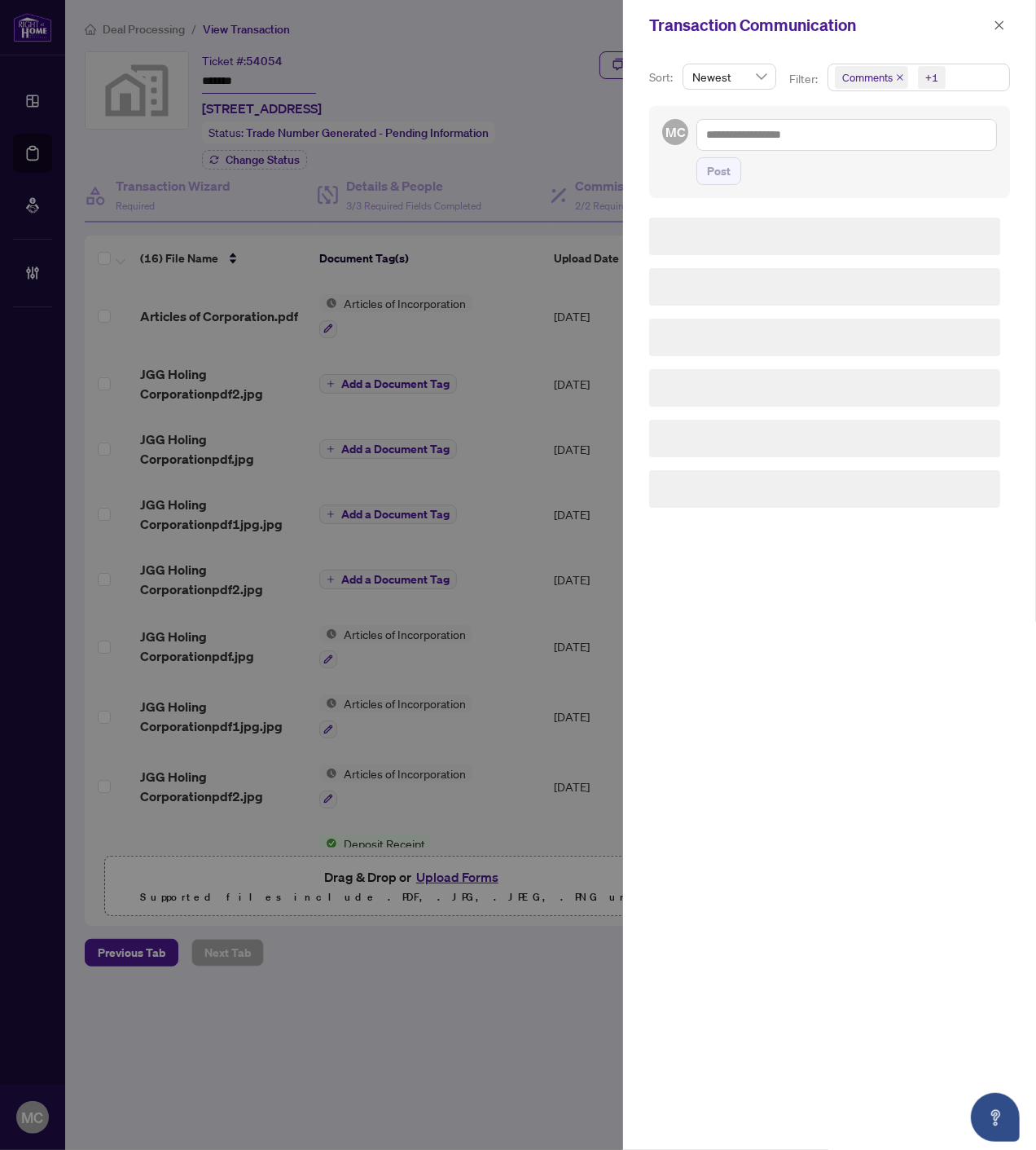
click at [925, 75] on div "+1" at bounding box center [931, 77] width 13 height 16
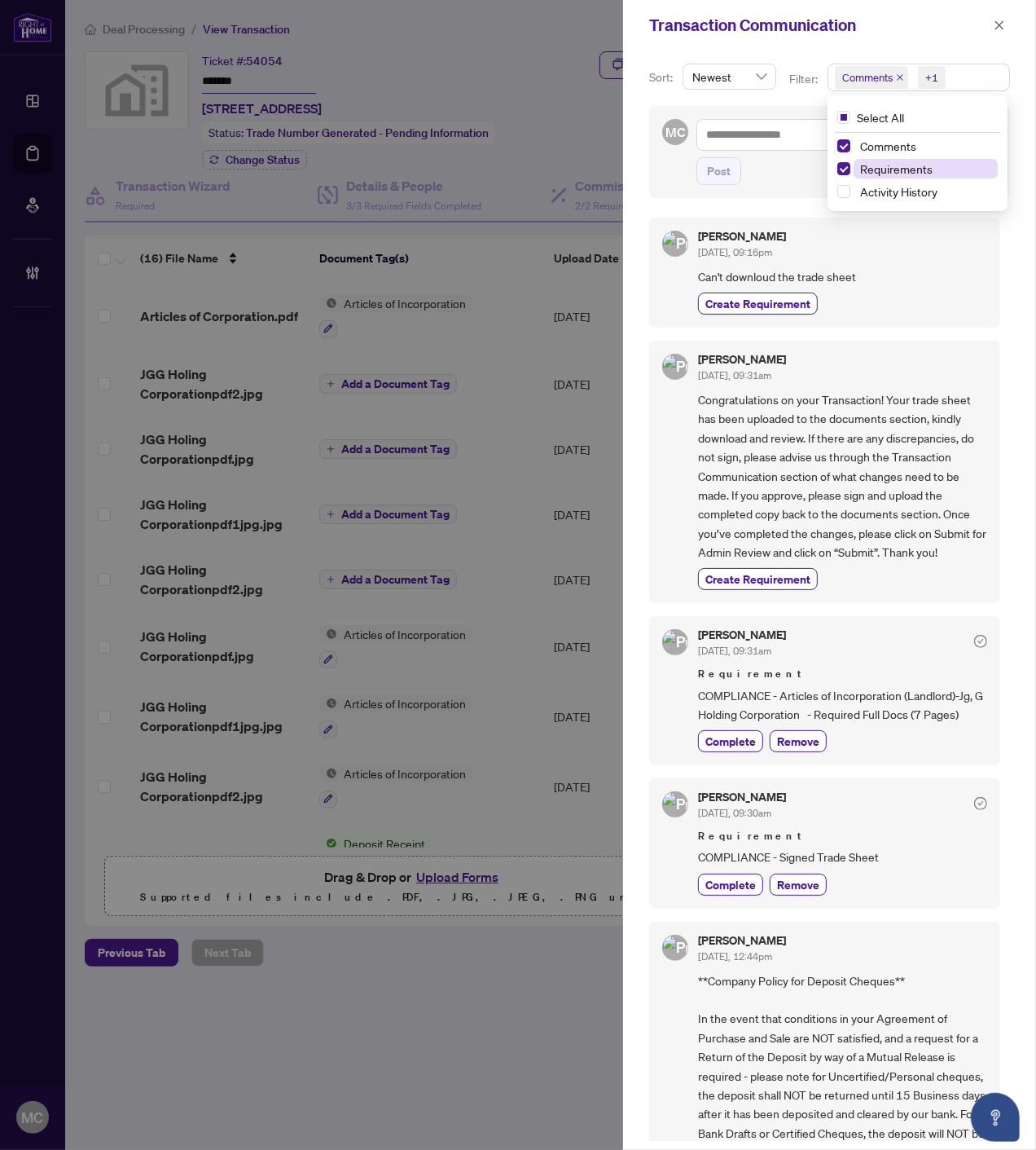
click at [885, 167] on span "Requirements" at bounding box center [896, 168] width 73 height 15
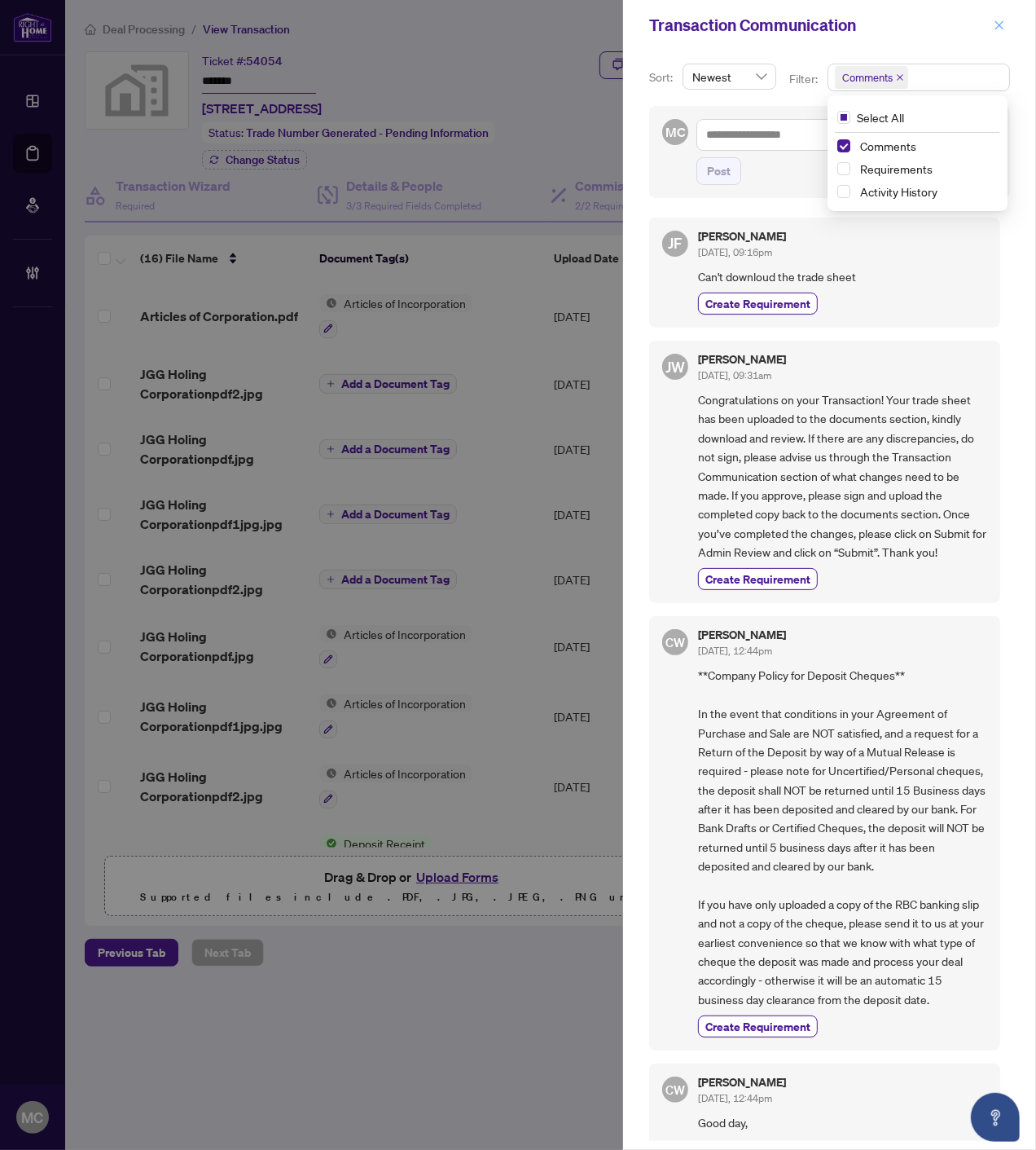
click at [996, 20] on icon "close" at bounding box center [999, 25] width 11 height 11
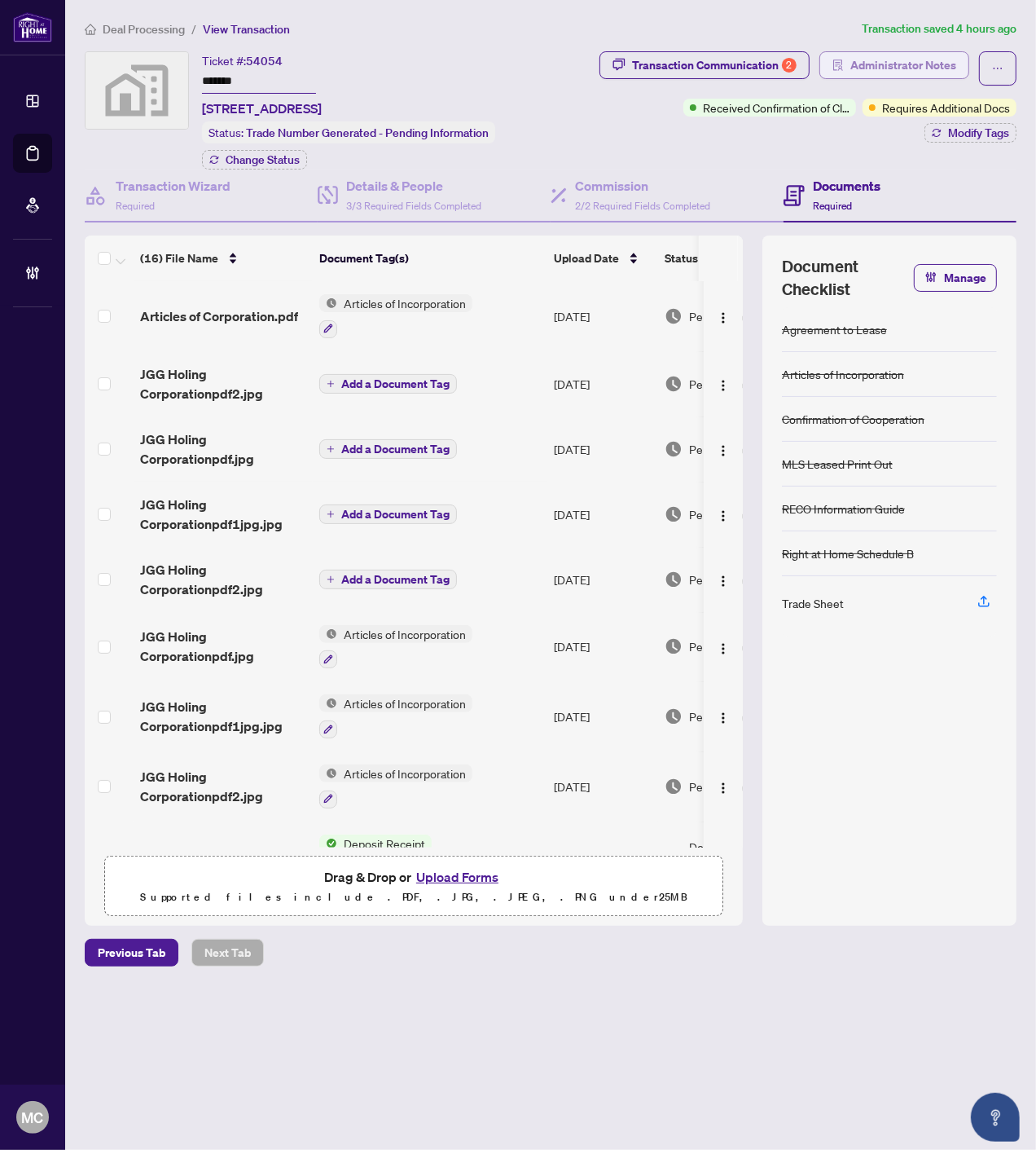
click at [932, 65] on span "Administrator Notes" at bounding box center [903, 65] width 106 height 26
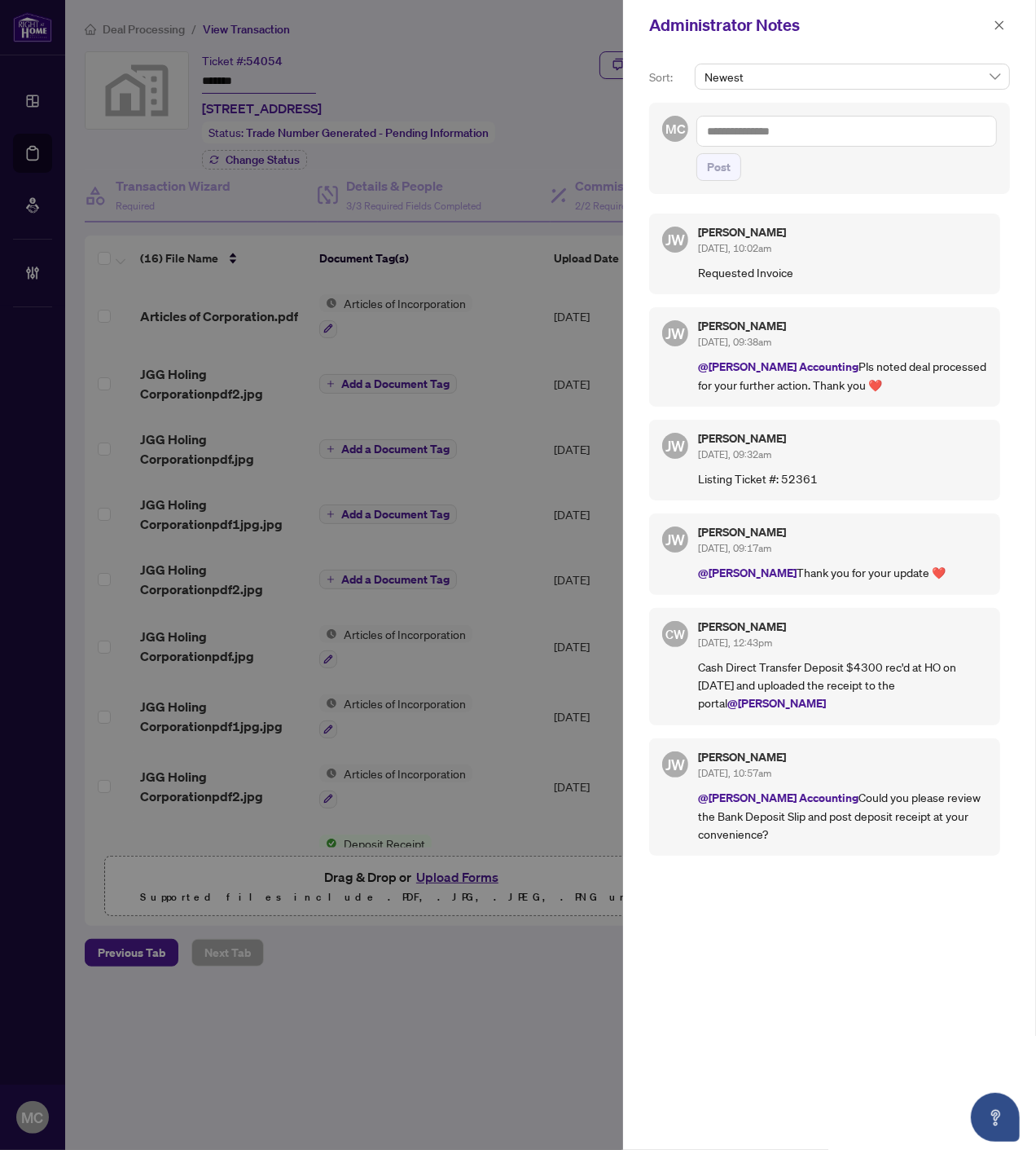
click at [998, 20] on icon "close" at bounding box center [999, 25] width 11 height 11
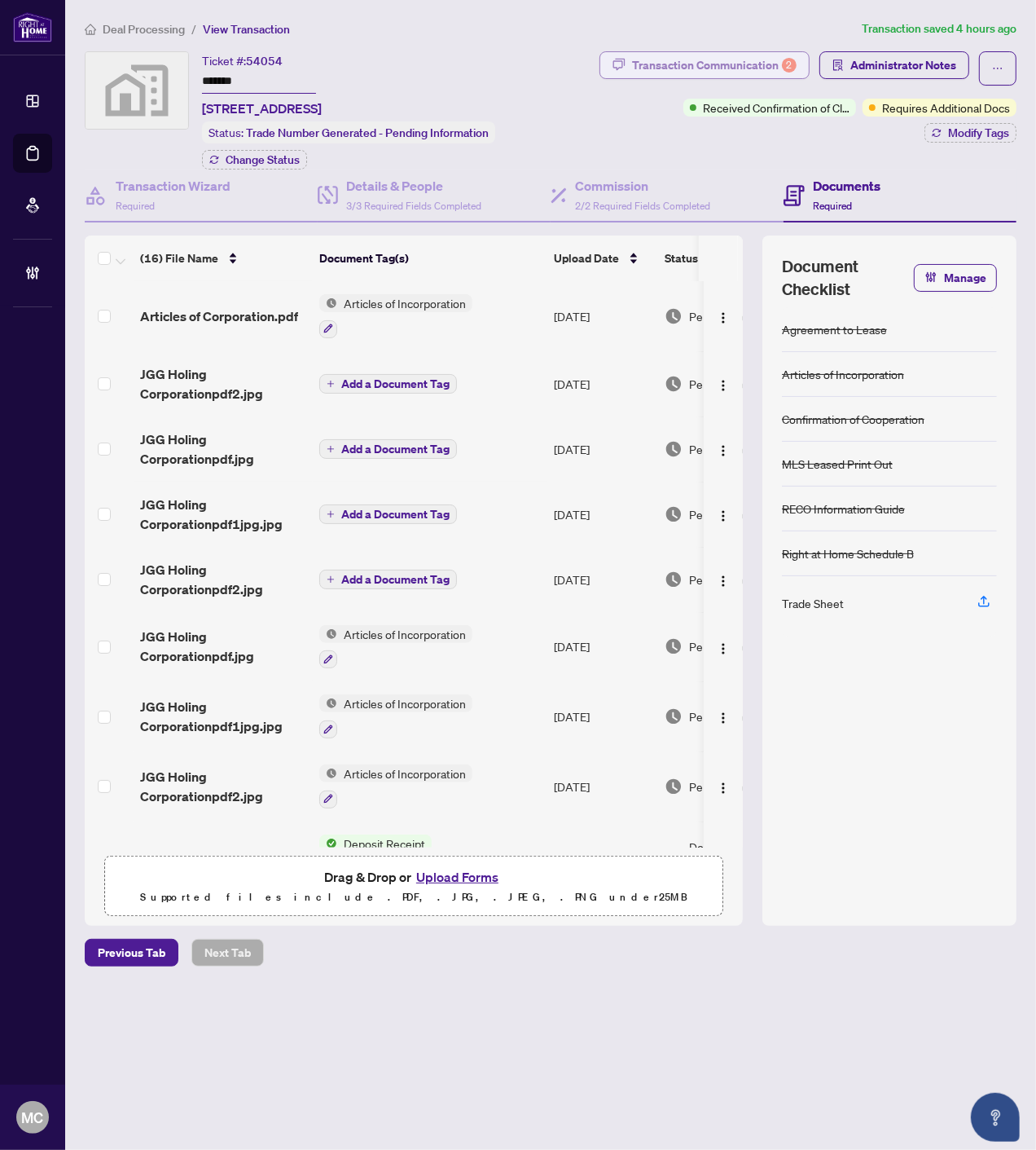
click at [712, 61] on div "Transaction Communication 2" at bounding box center [714, 65] width 165 height 26
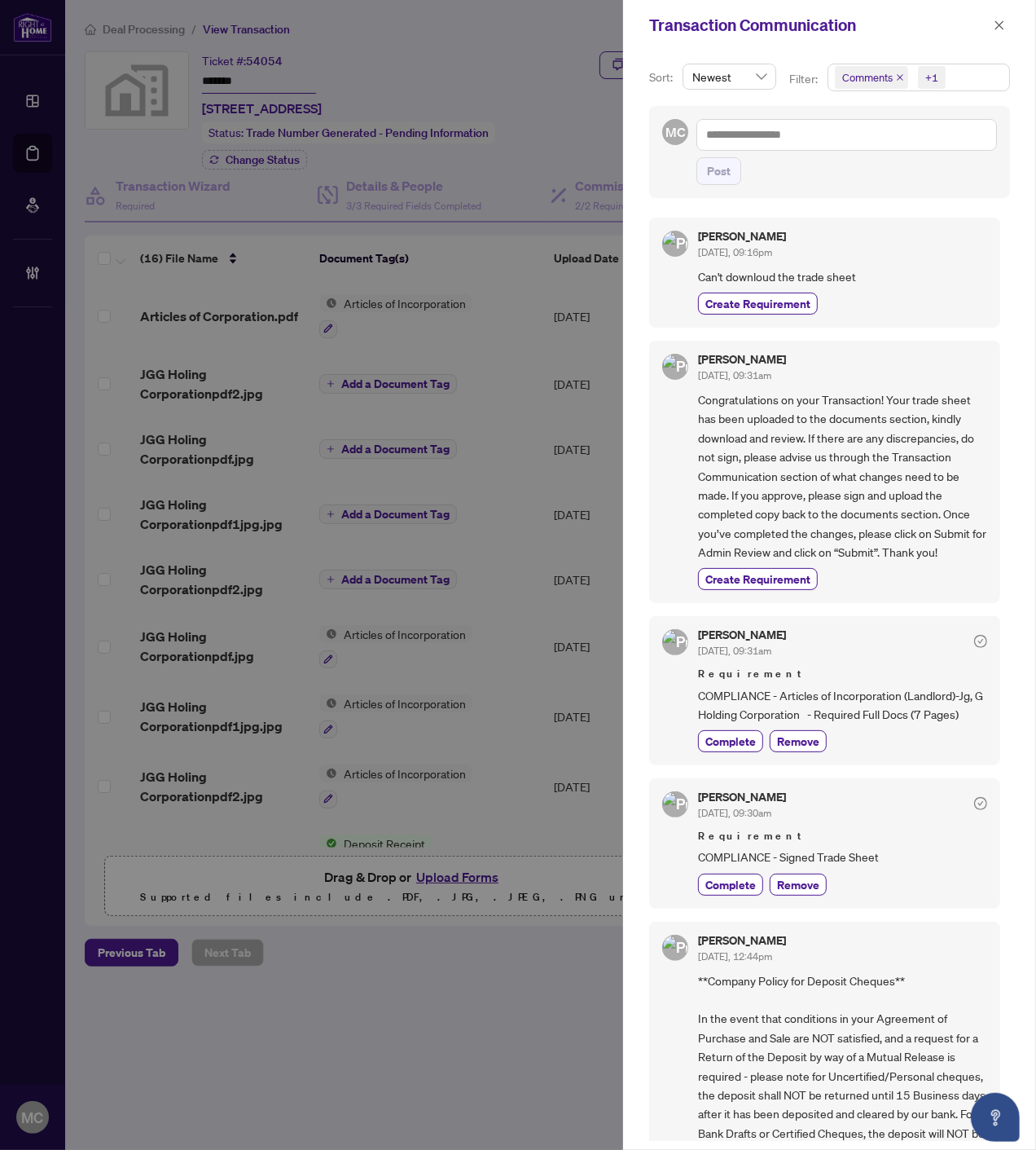
click at [897, 75] on icon "close" at bounding box center [900, 77] width 8 height 8
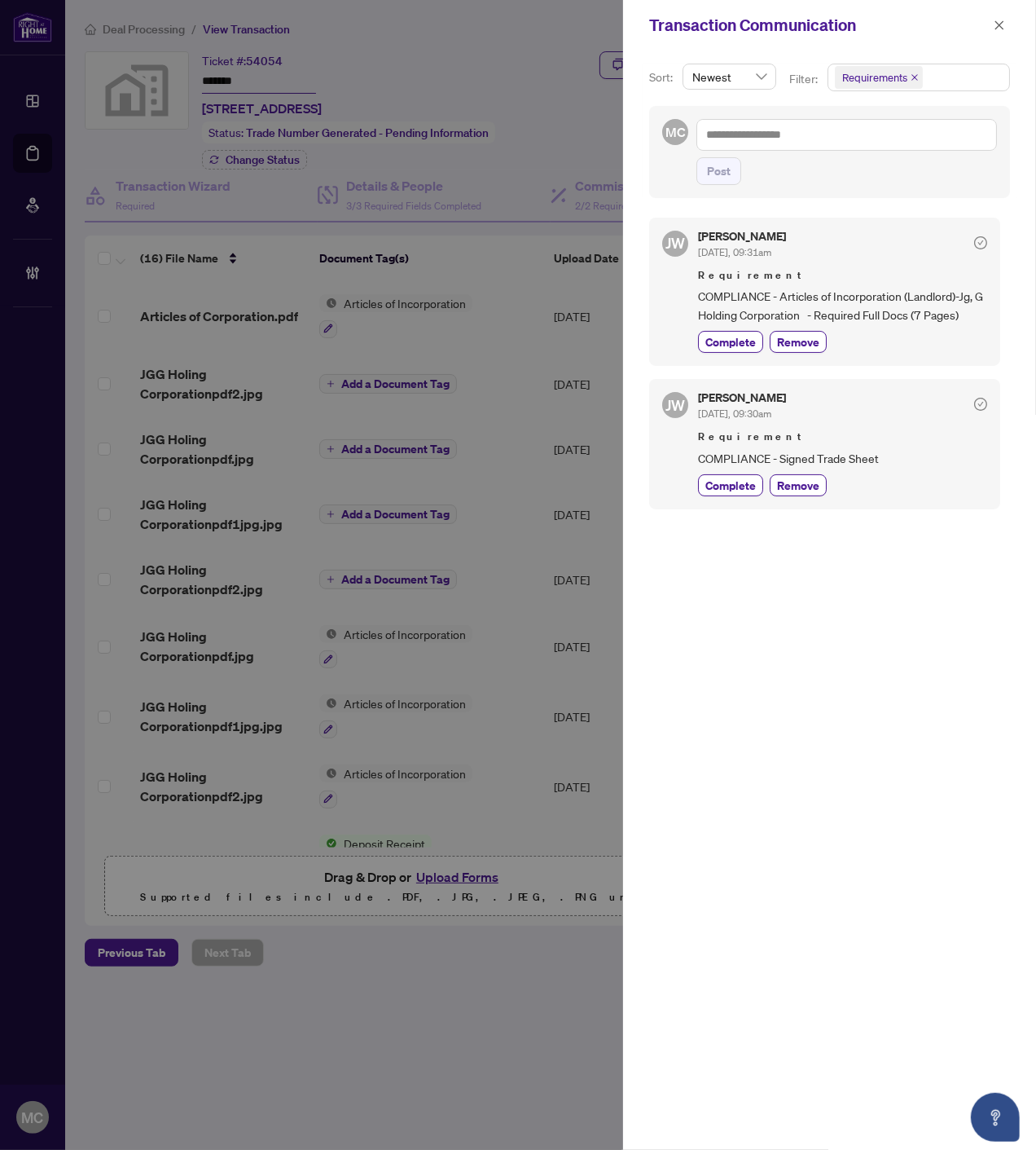
drag, startPoint x: 994, startPoint y: 26, endPoint x: 900, endPoint y: 5, distance: 96.3
click at [992, 26] on button "button" at bounding box center [1000, 25] width 21 height 20
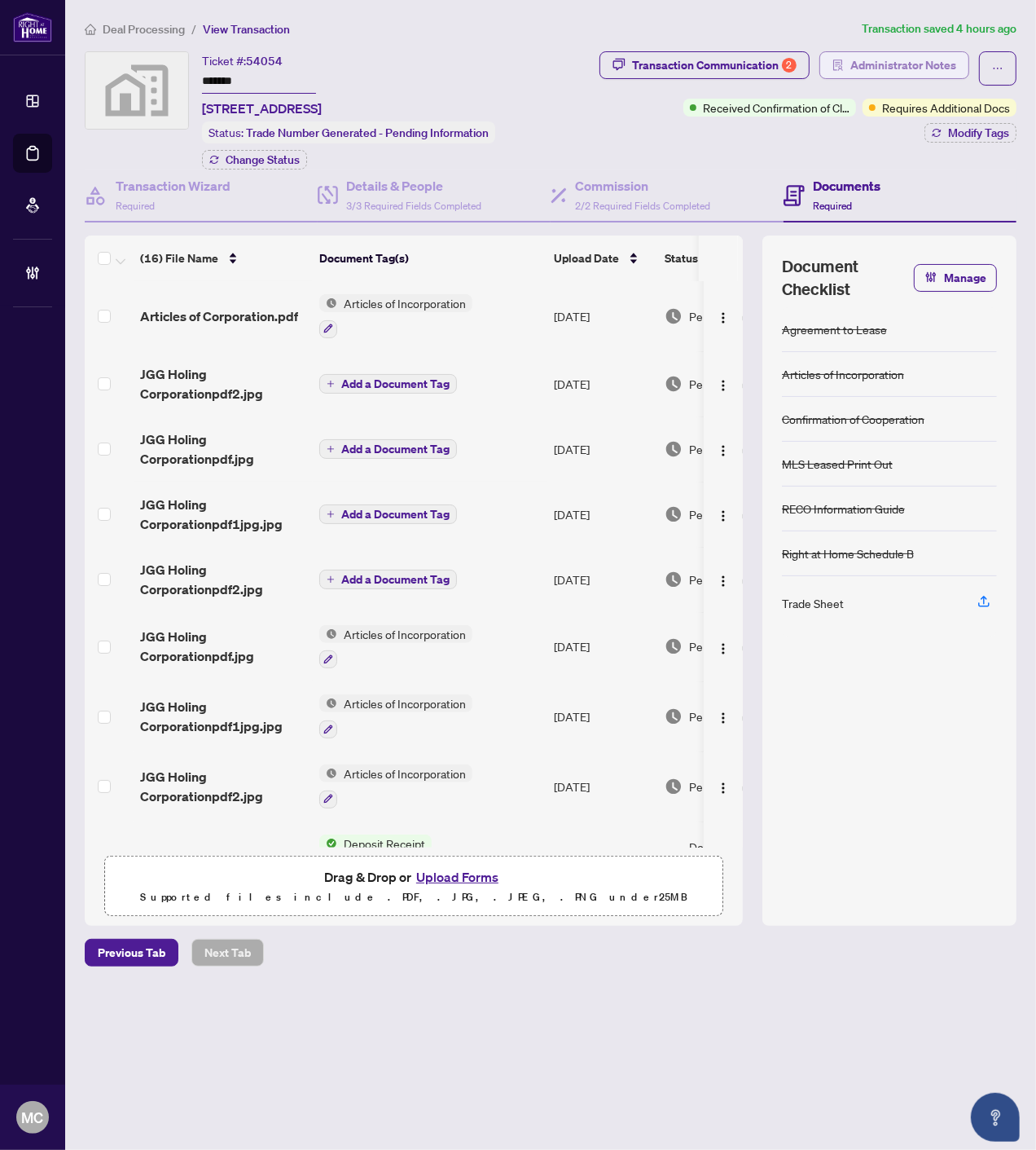
click at [911, 59] on span "Administrator Notes" at bounding box center [903, 65] width 106 height 26
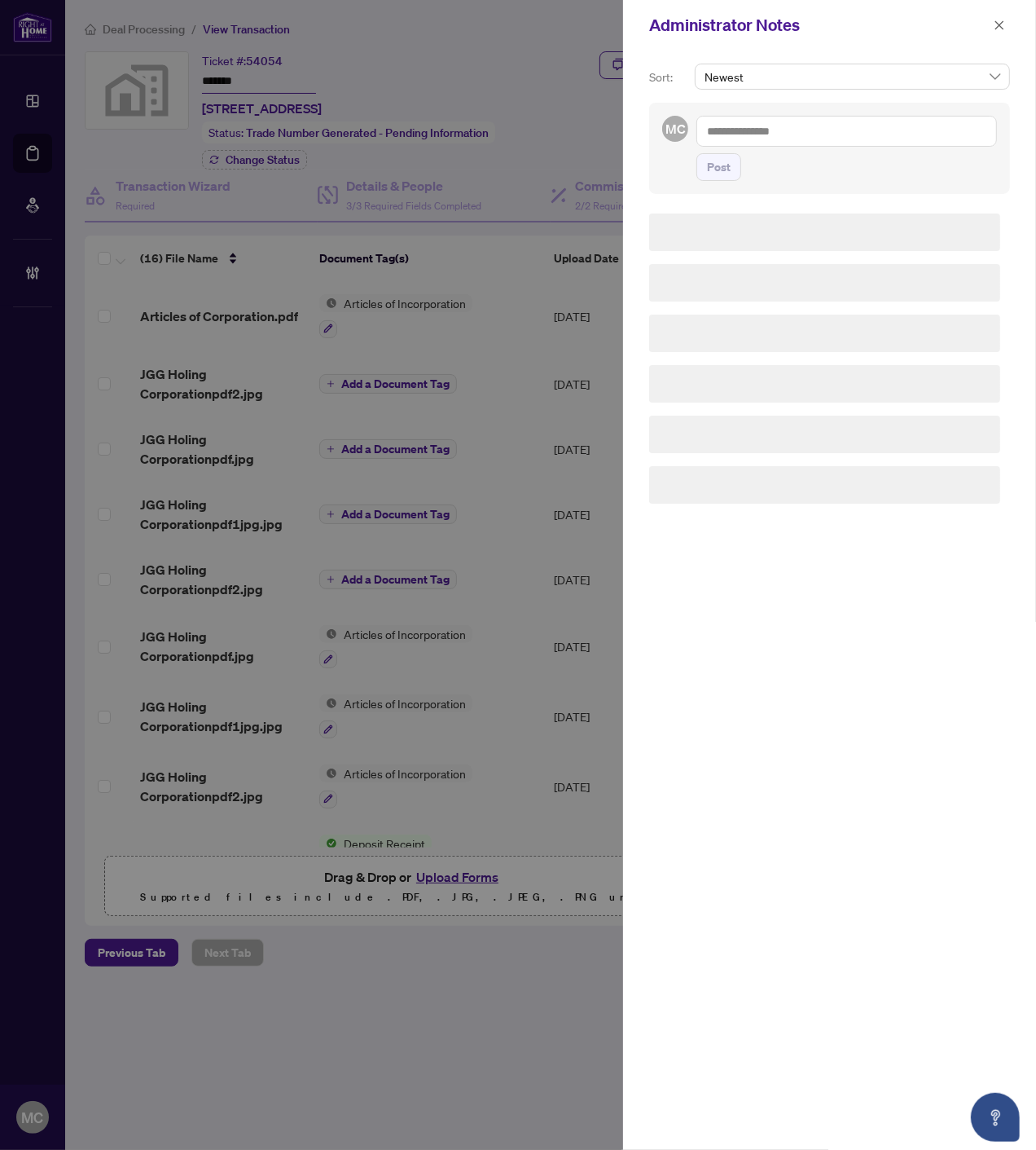
click at [875, 114] on div "MC Post" at bounding box center [830, 147] width 361 height 91
click at [861, 139] on textarea at bounding box center [846, 131] width 301 height 31
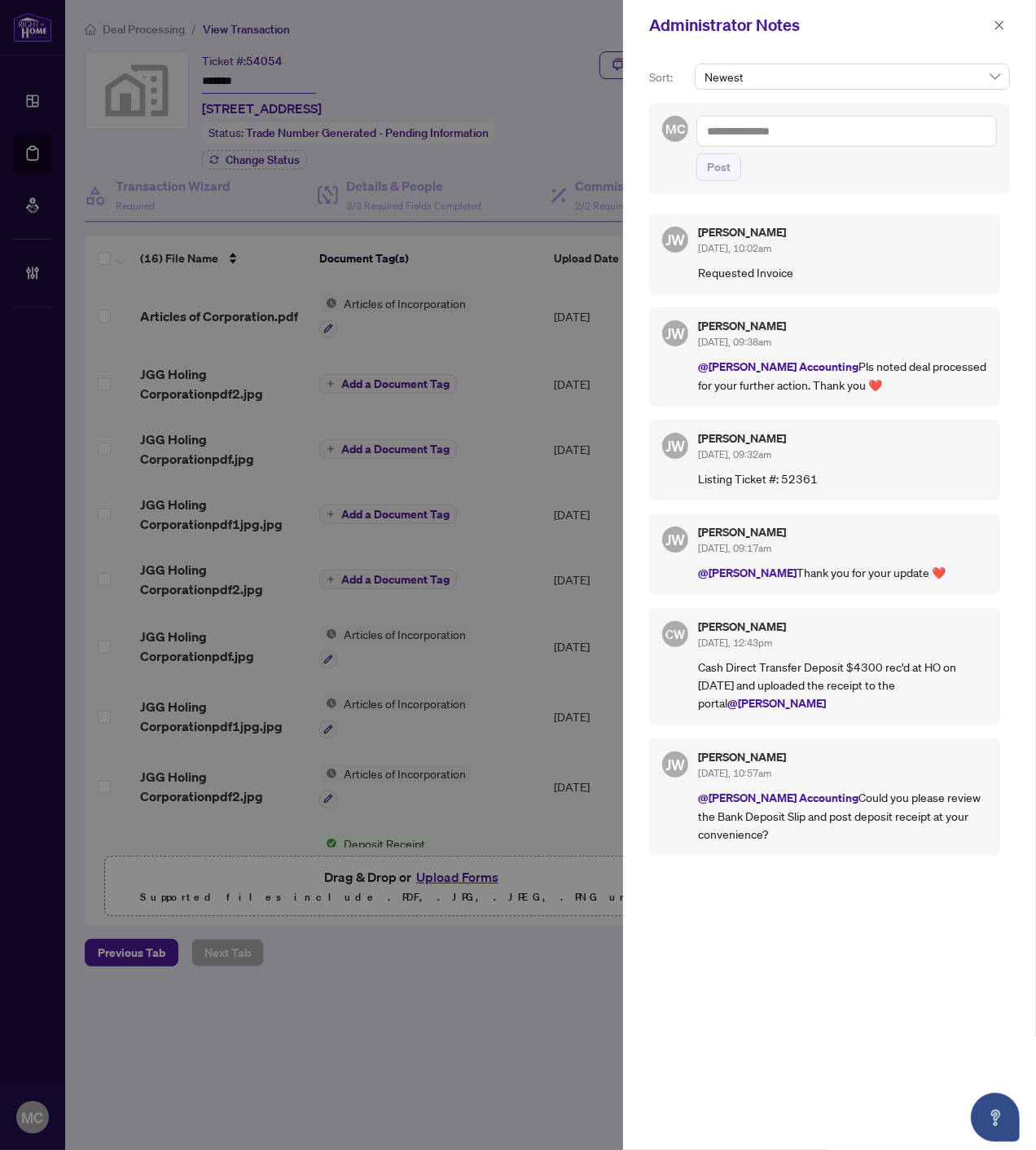
paste textarea "**********"
type textarea "**********"
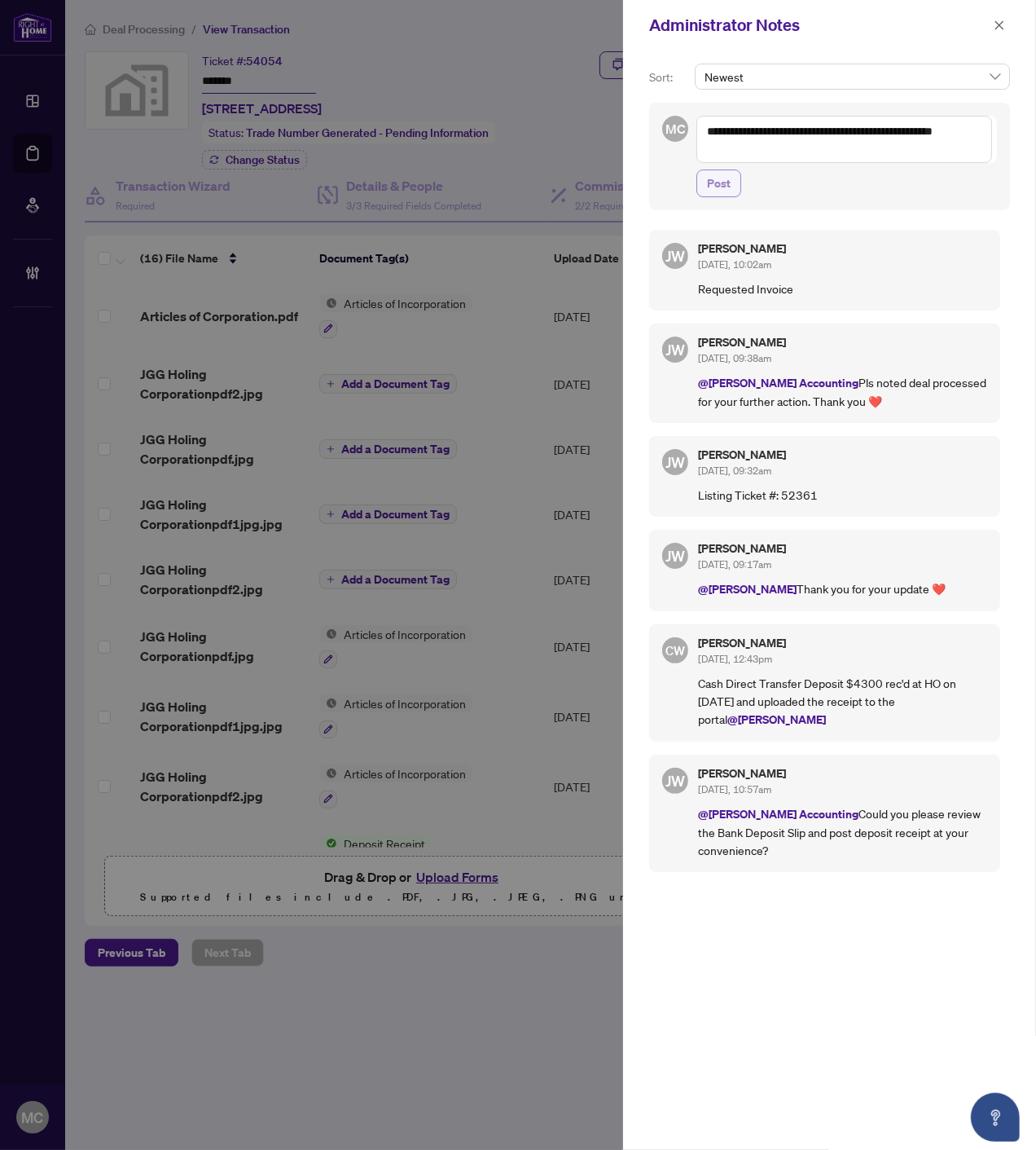
drag, startPoint x: 728, startPoint y: 193, endPoint x: 737, endPoint y: 190, distance: 9.5
click at [728, 192] on span "Post" at bounding box center [719, 183] width 23 height 26
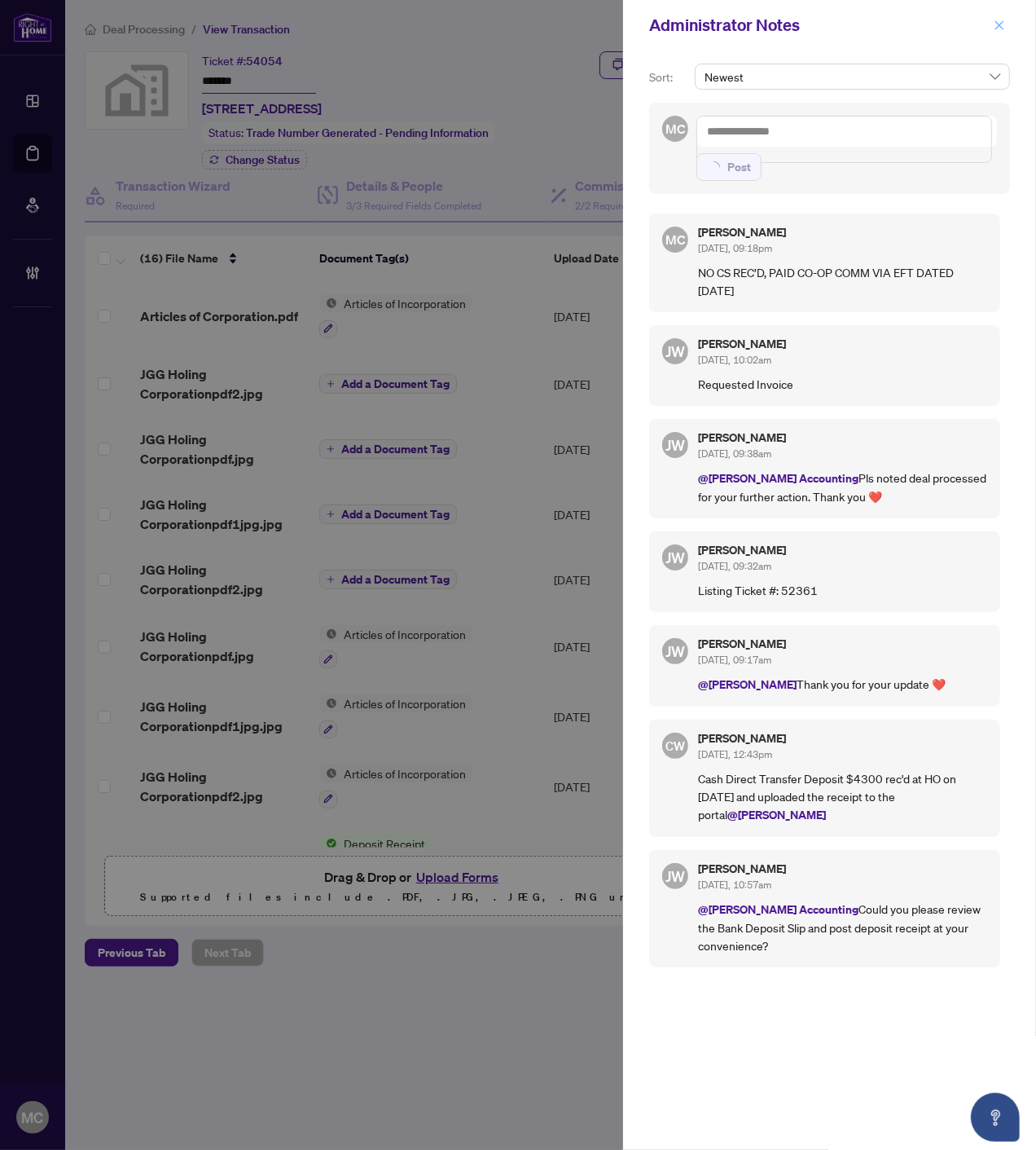
click at [994, 27] on icon "close" at bounding box center [999, 25] width 11 height 11
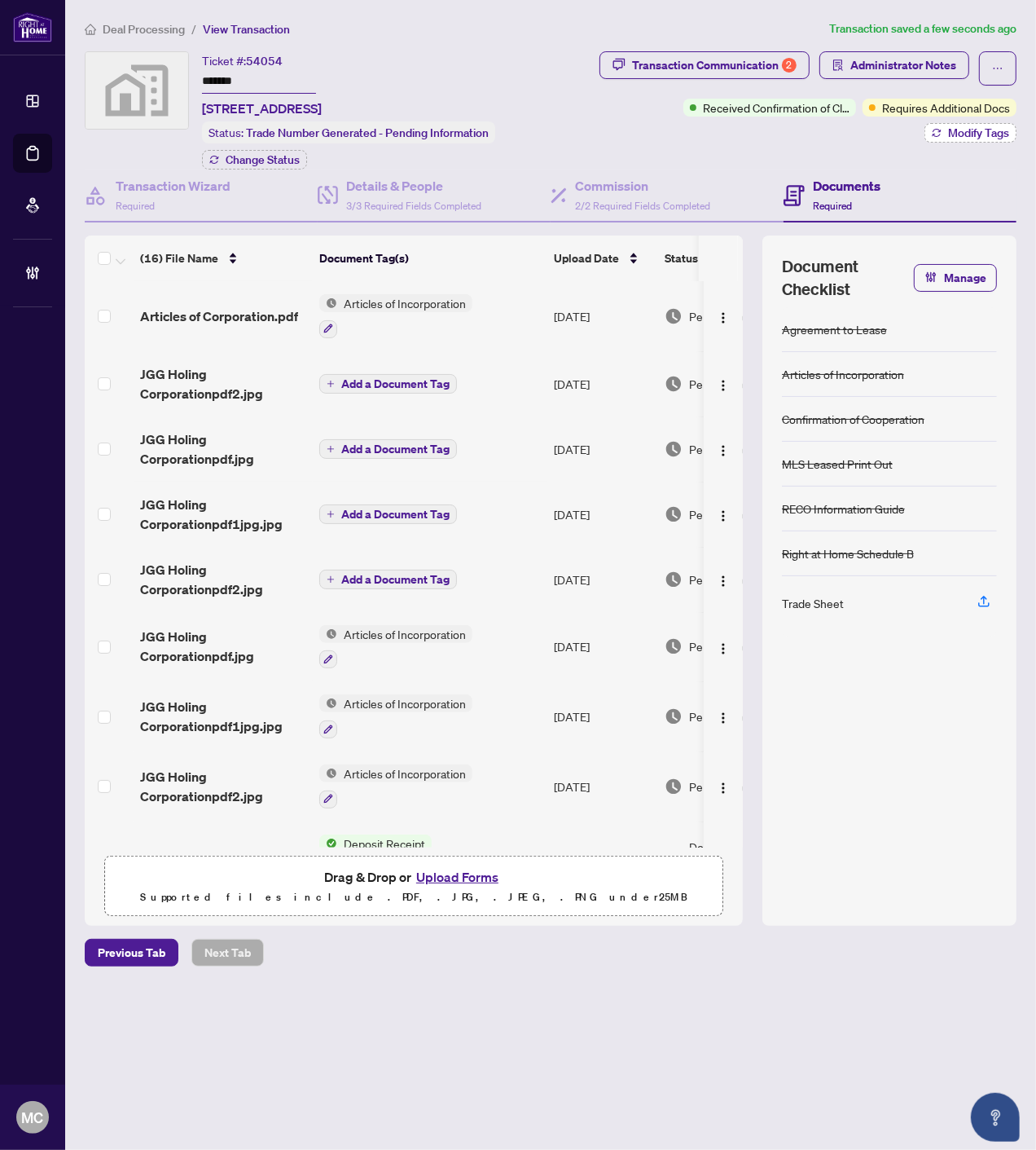
click at [960, 137] on button "Modify Tags" at bounding box center [970, 133] width 92 height 20
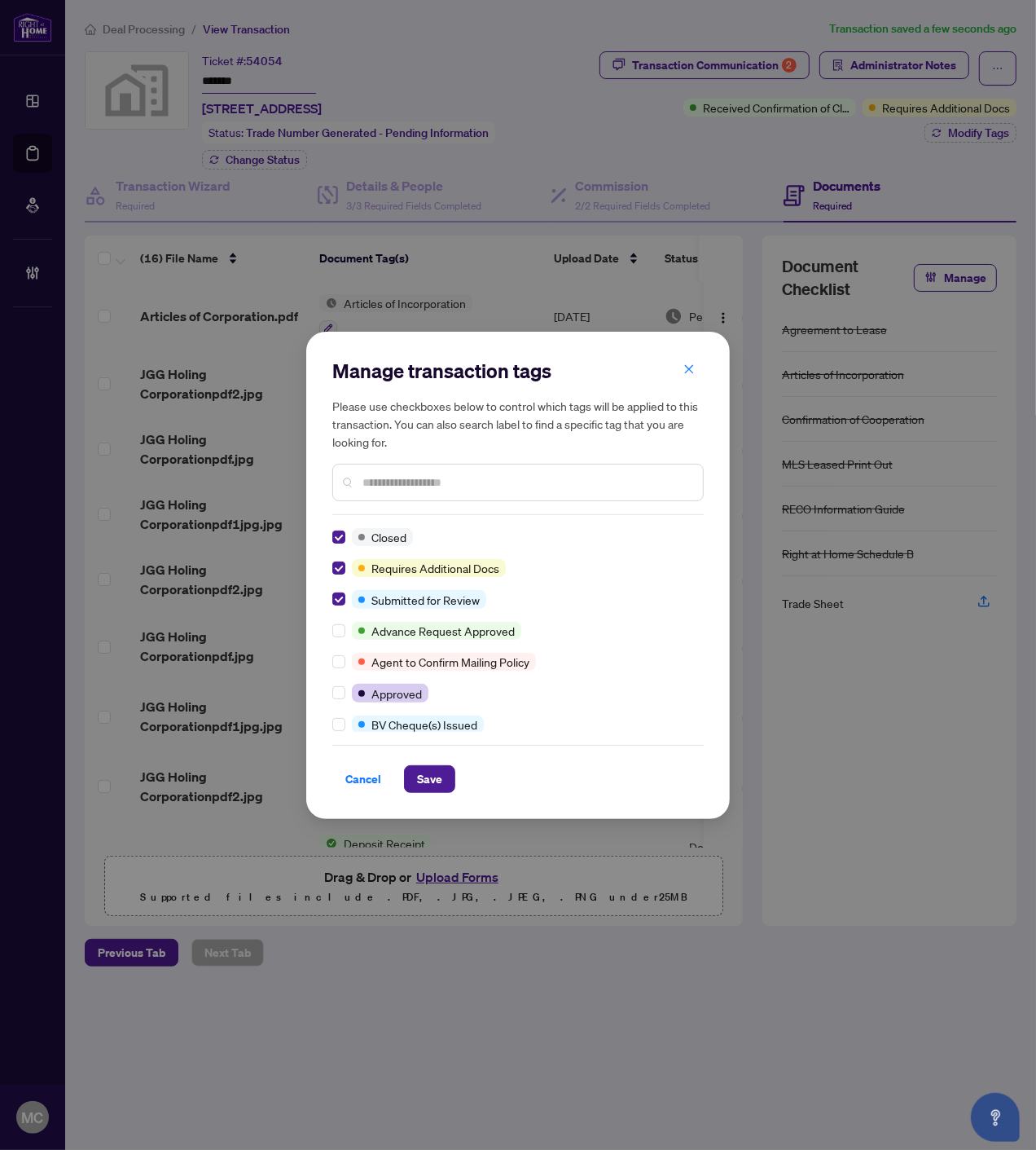
click at [334, 708] on div "Closed Requires Additional Docs Submitted for Review Advance Request Approved A…" at bounding box center [518, 630] width 371 height 204
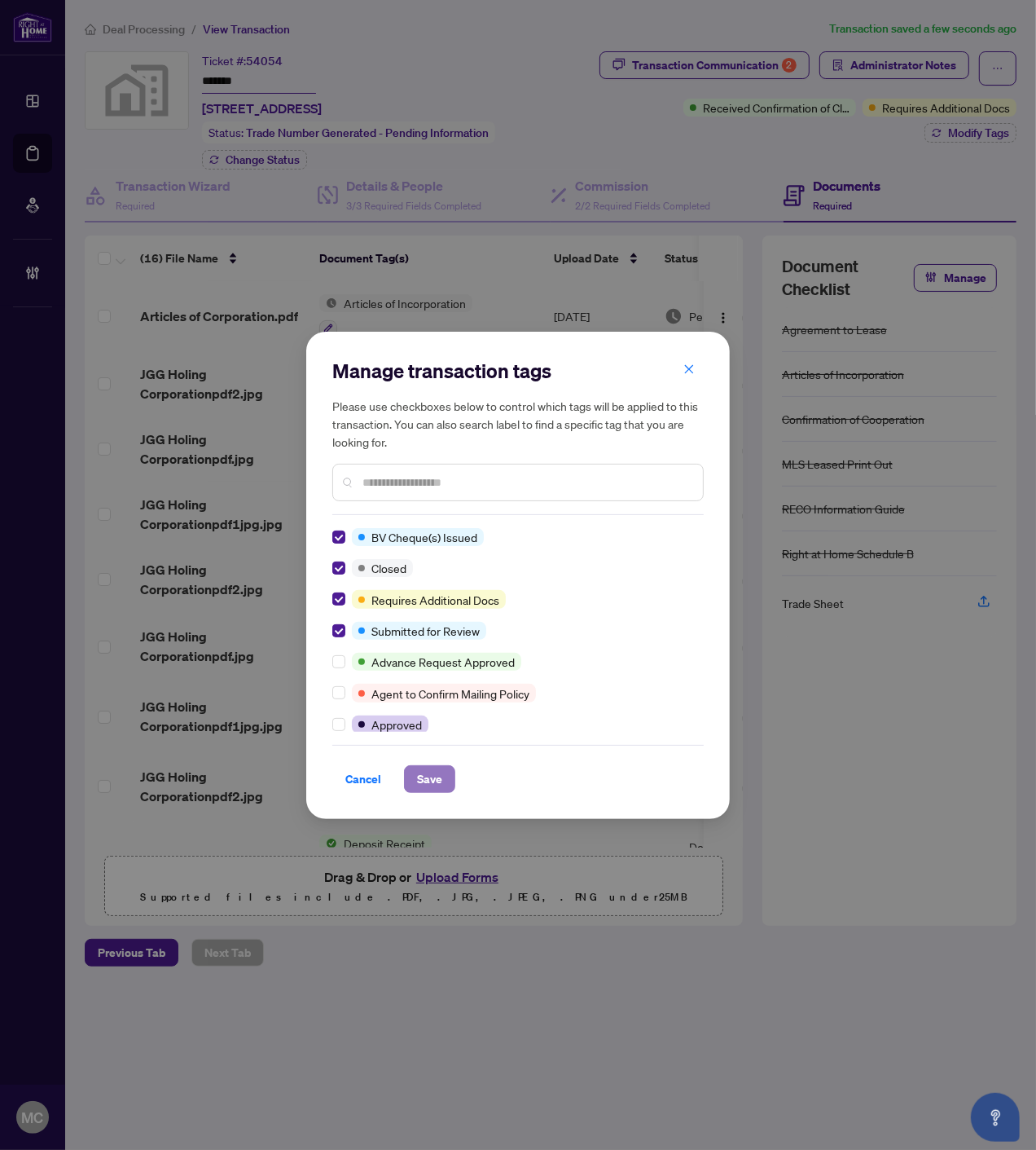
click at [430, 768] on span "Save" at bounding box center [429, 779] width 25 height 26
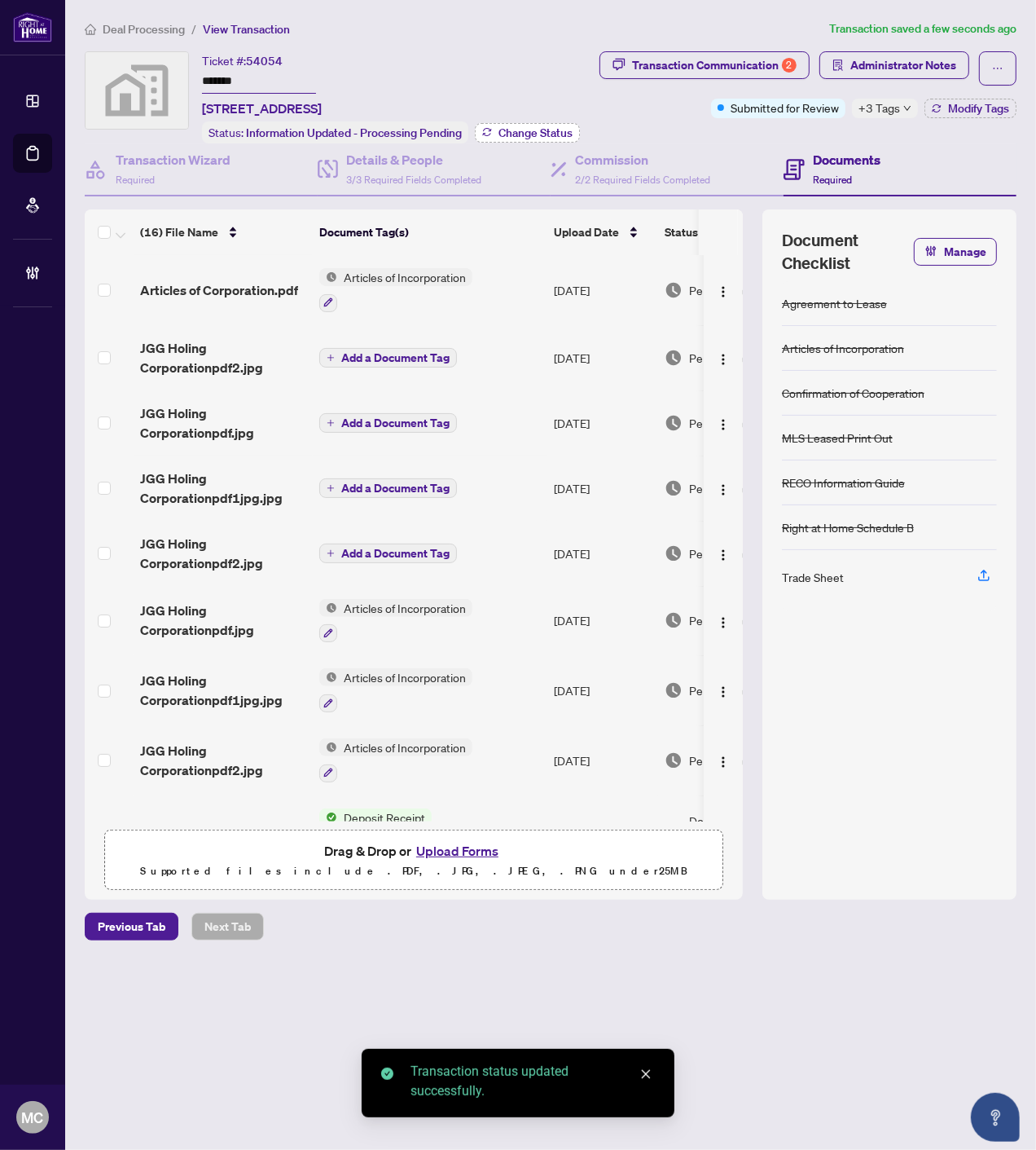
click at [494, 132] on button "Change Status" at bounding box center [527, 133] width 105 height 20
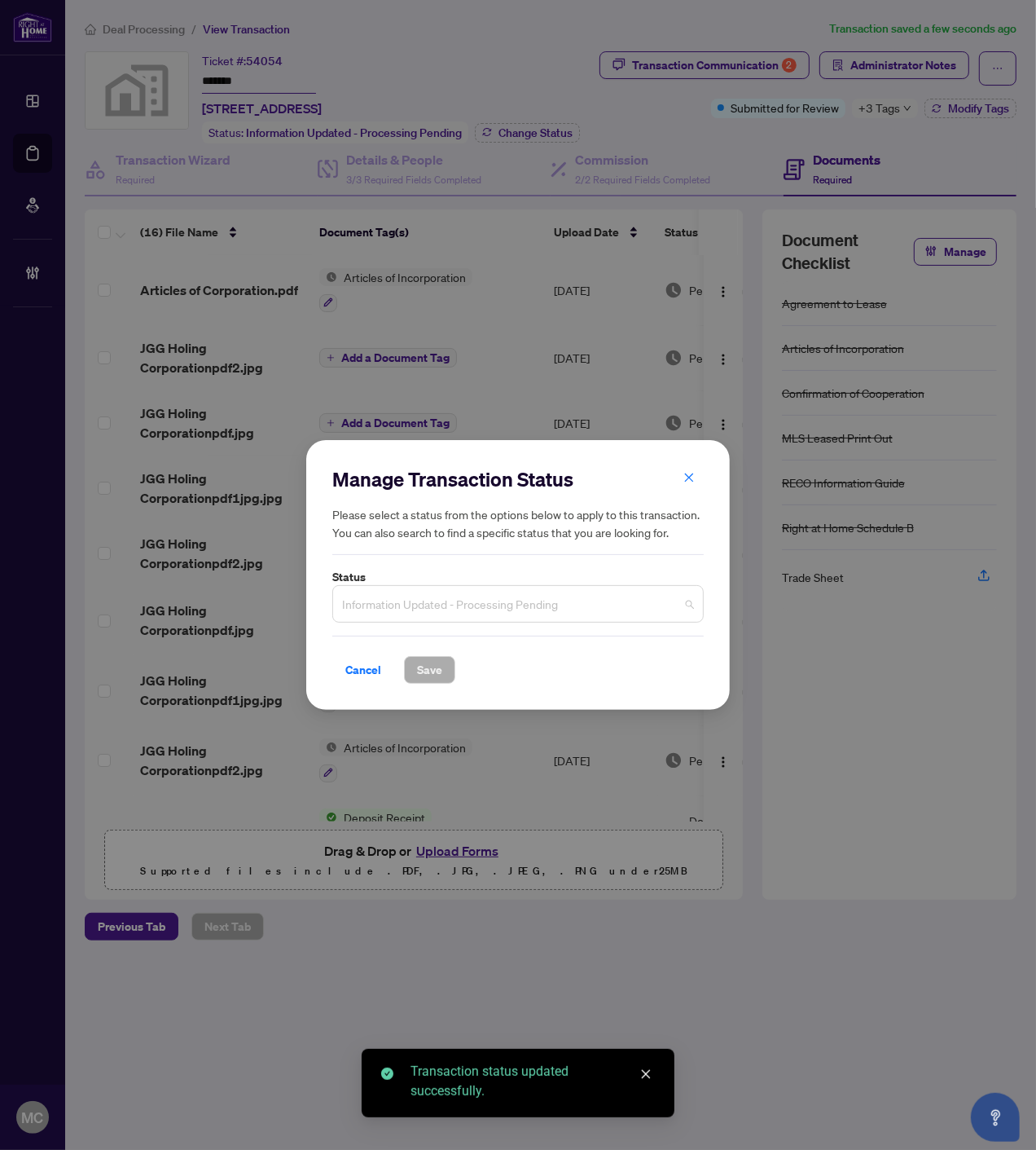
click at [405, 592] on span "Information Updated - Processing Pending" at bounding box center [518, 604] width 352 height 31
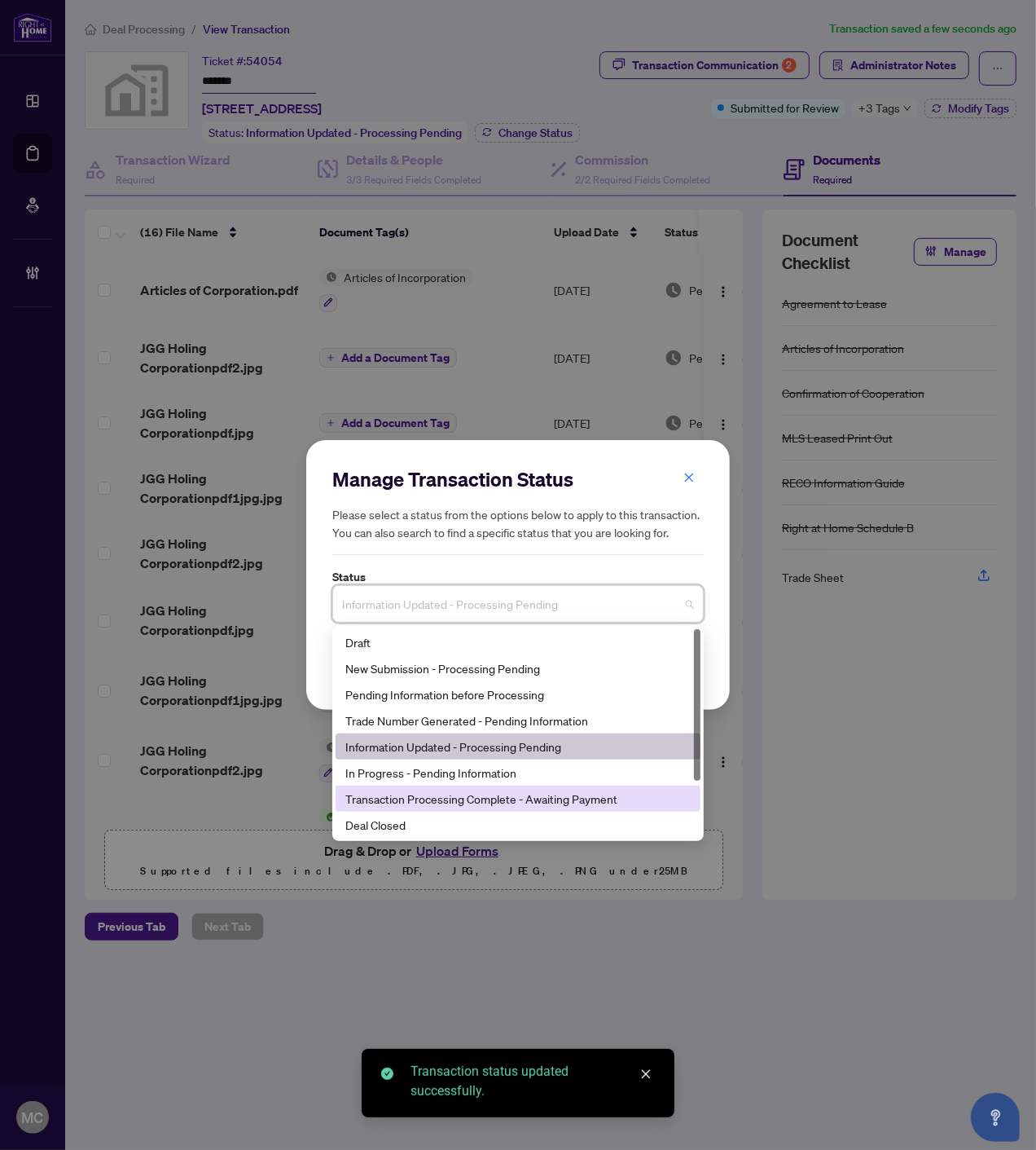
click at [398, 825] on div "Deal Closed" at bounding box center [518, 825] width 345 height 18
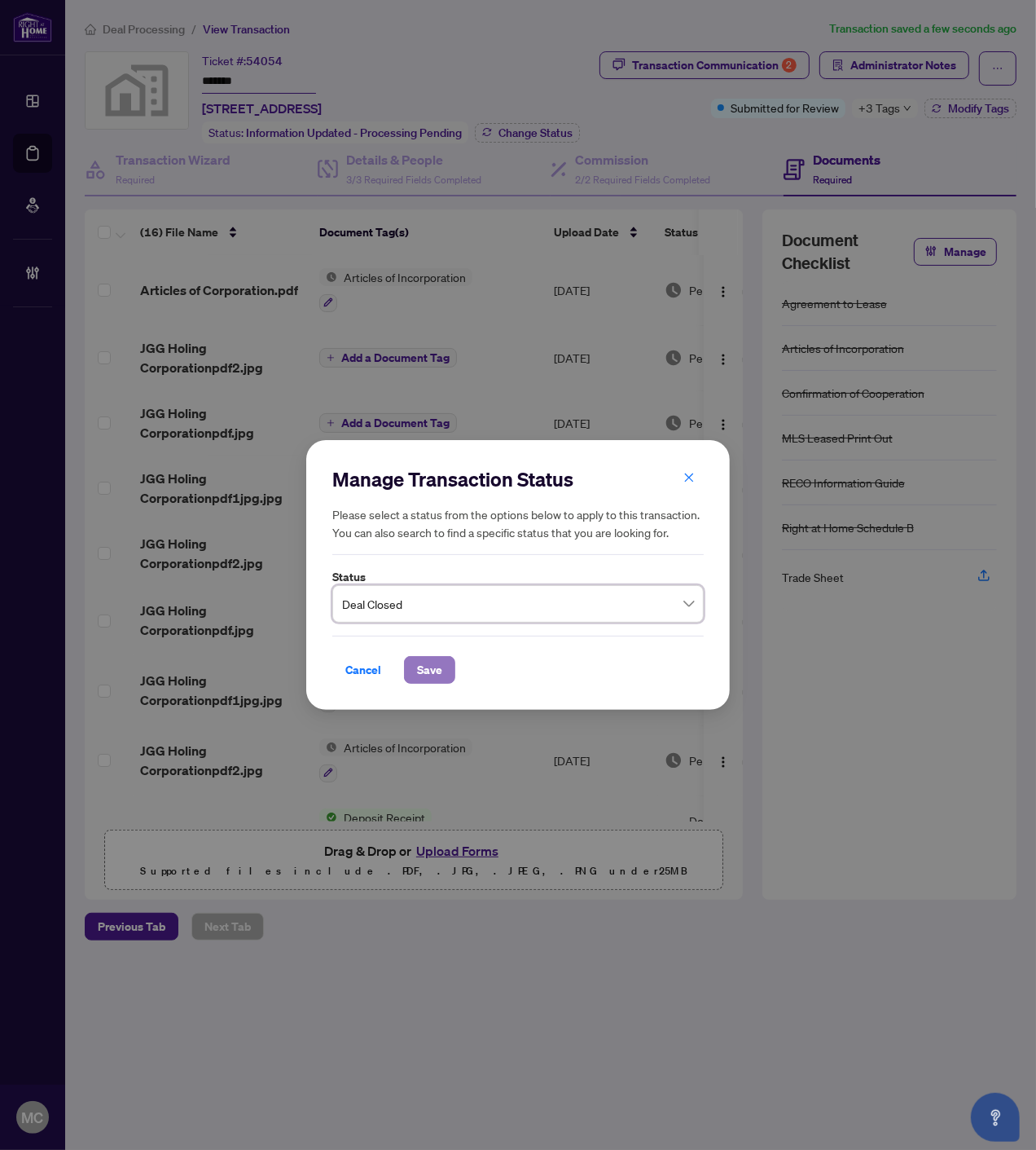
click at [427, 670] on span "Save" at bounding box center [429, 670] width 25 height 26
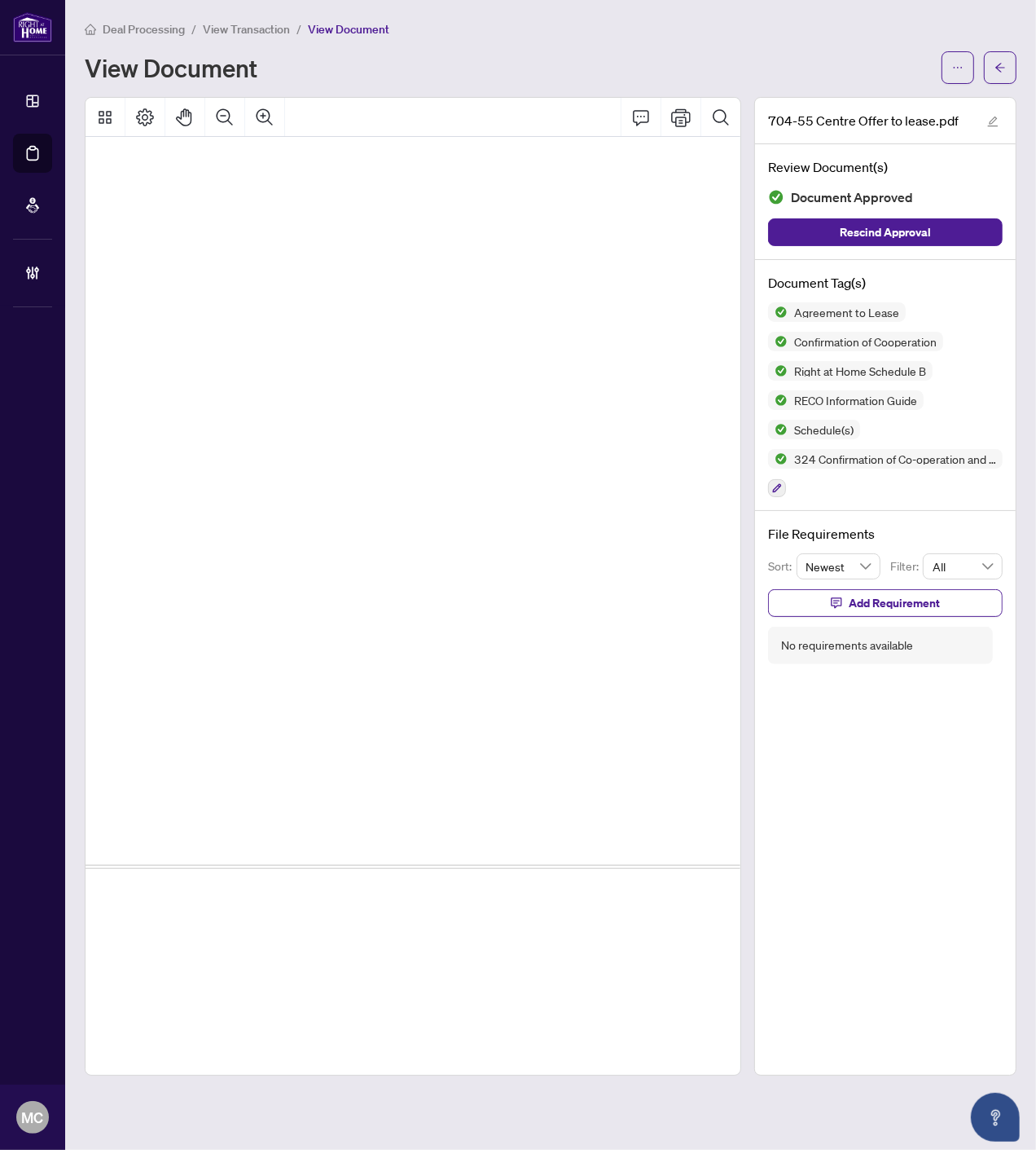
scroll to position [4948, 183]
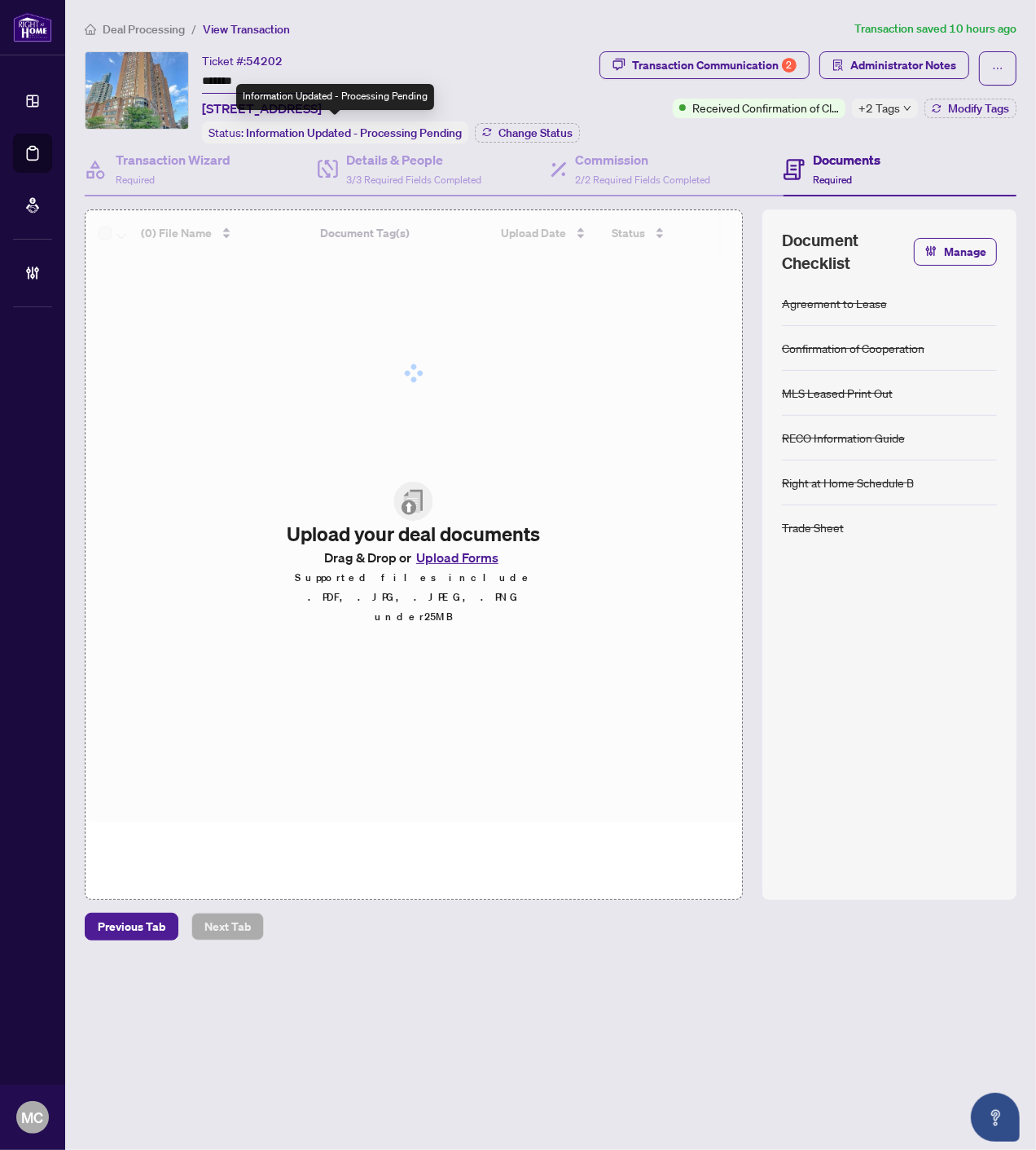
click at [218, 82] on input "*******" at bounding box center [259, 82] width 114 height 23
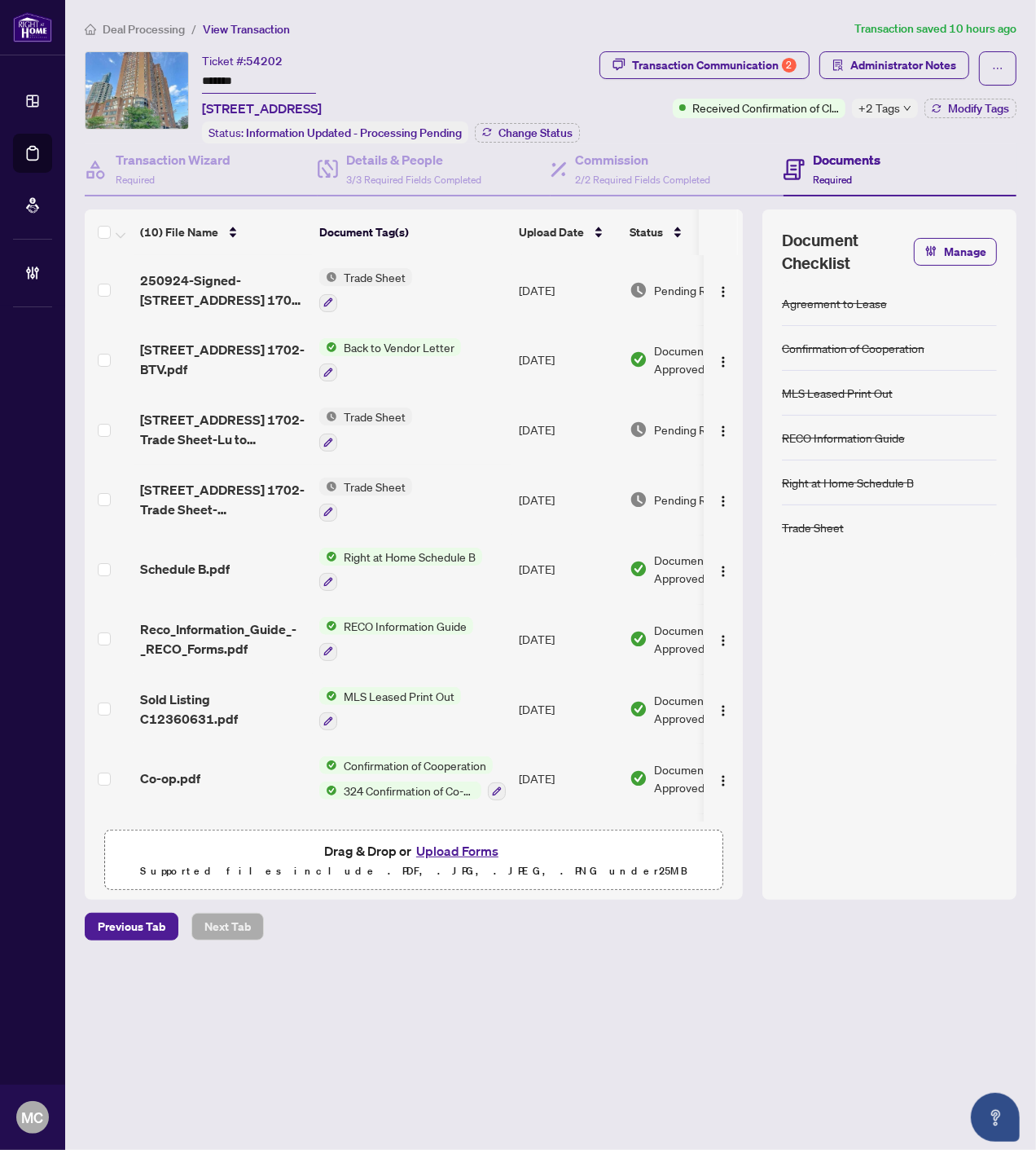
click at [193, 68] on div "Ticket #: 54202 ******* [STREET_ADDRESS] Status: Information Updated - Processi…" at bounding box center [336, 97] width 502 height 92
click at [221, 84] on input "*******" at bounding box center [259, 82] width 114 height 23
click at [221, 82] on input "*******" at bounding box center [259, 82] width 114 height 23
click at [250, 67] on div "Ticket #: 54202" at bounding box center [242, 61] width 81 height 19
click at [245, 67] on div "Ticket #: 54202" at bounding box center [242, 61] width 81 height 19
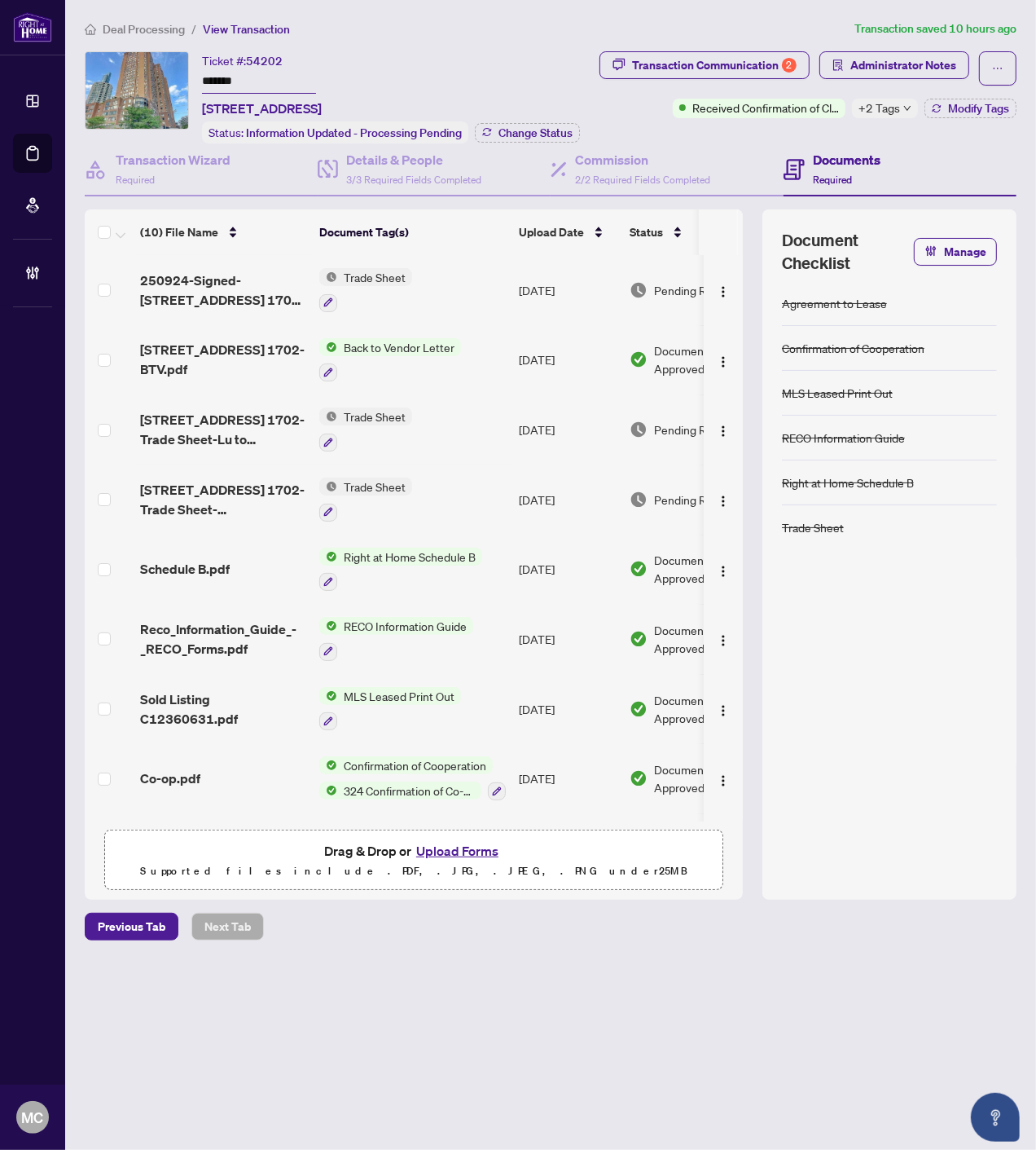
click at [245, 67] on div "Ticket #: 54202" at bounding box center [242, 61] width 81 height 19
click at [241, 75] on input "*******" at bounding box center [259, 82] width 114 height 23
click at [114, 226] on button "button" at bounding box center [121, 232] width 13 height 20
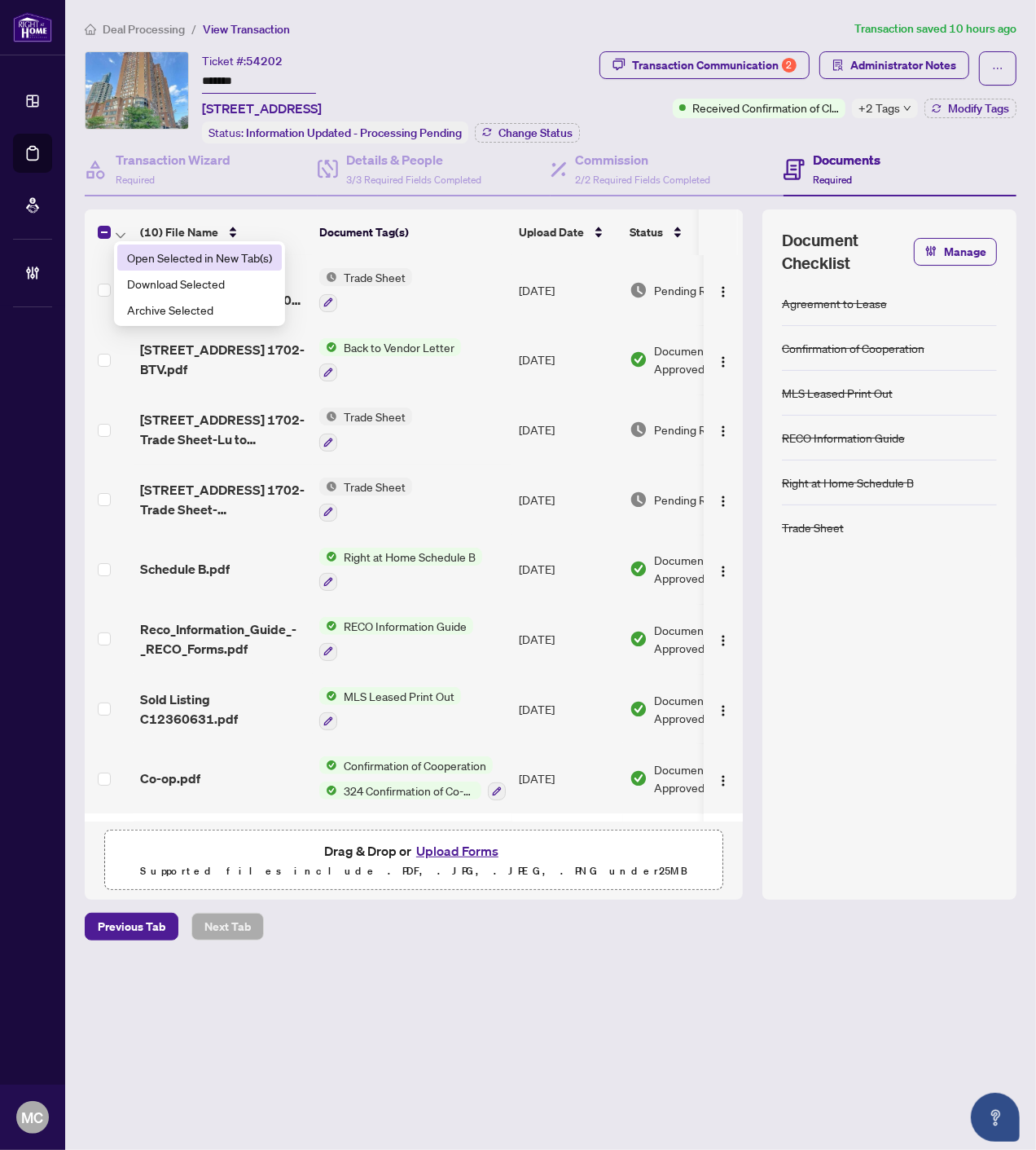
click at [130, 255] on span "Open Selected in New Tab(s)" at bounding box center [199, 258] width 145 height 18
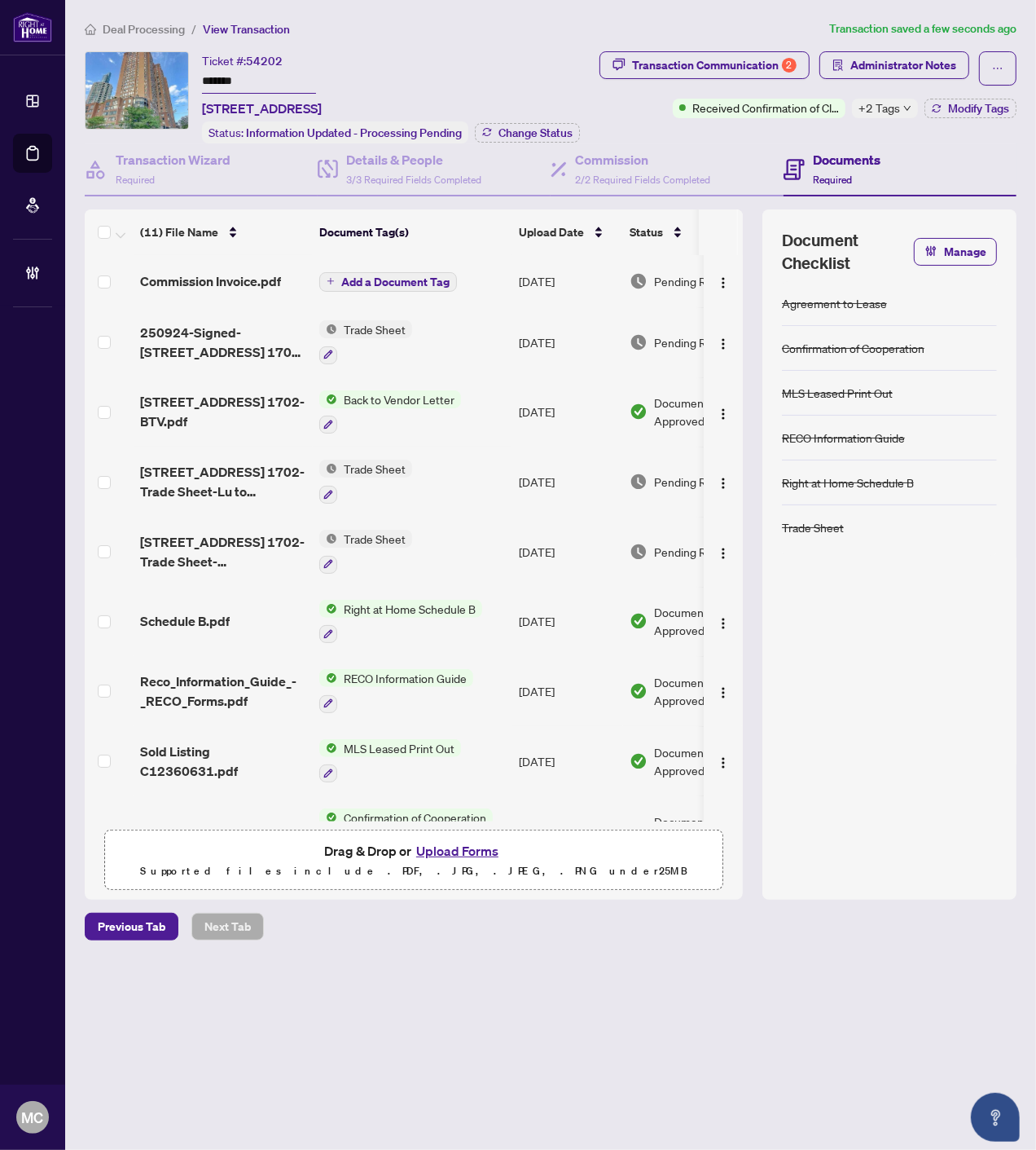
click at [410, 278] on span "Add a Document Tag" at bounding box center [395, 282] width 108 height 11
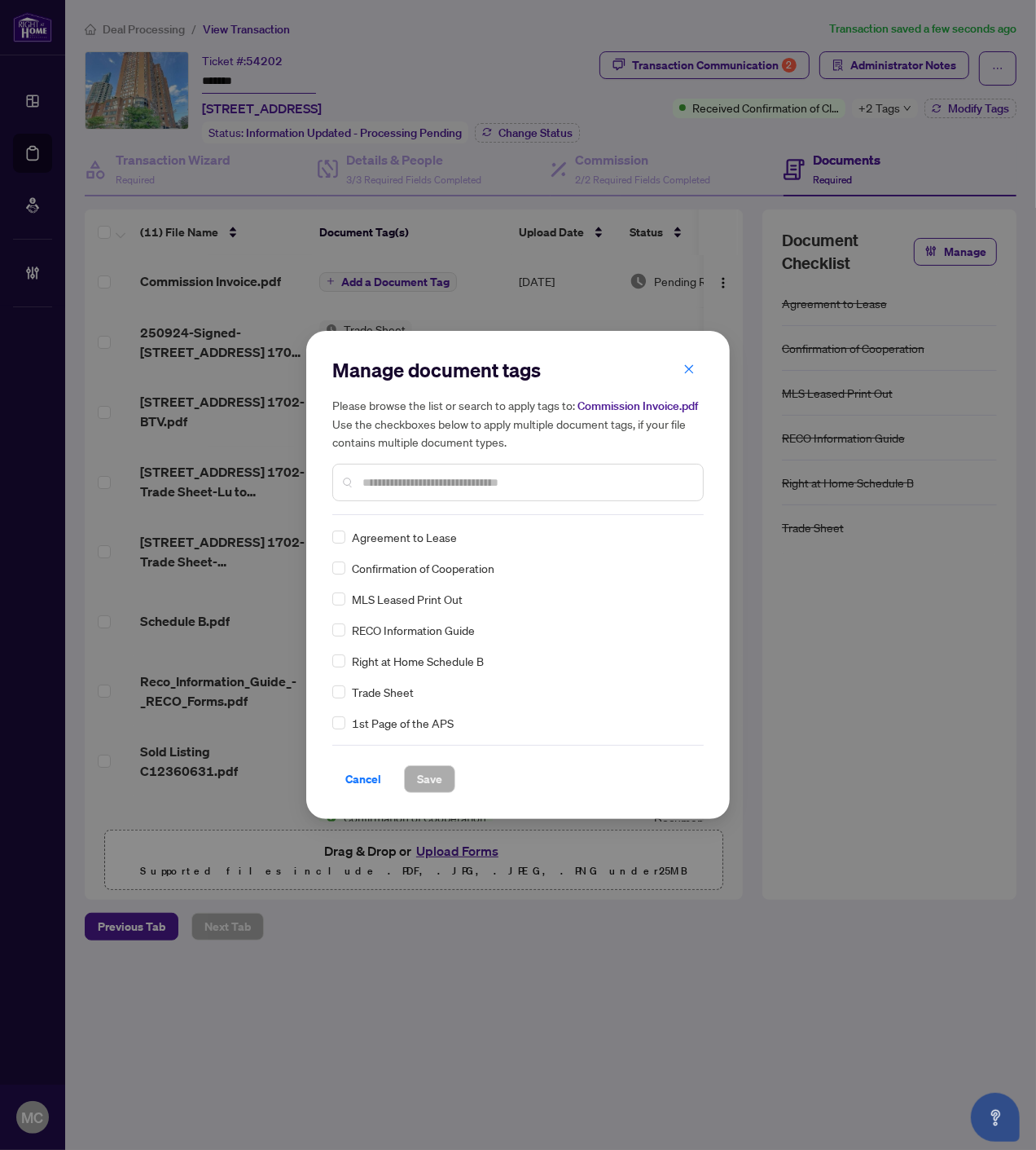
click at [479, 482] on input "text" at bounding box center [526, 482] width 328 height 18
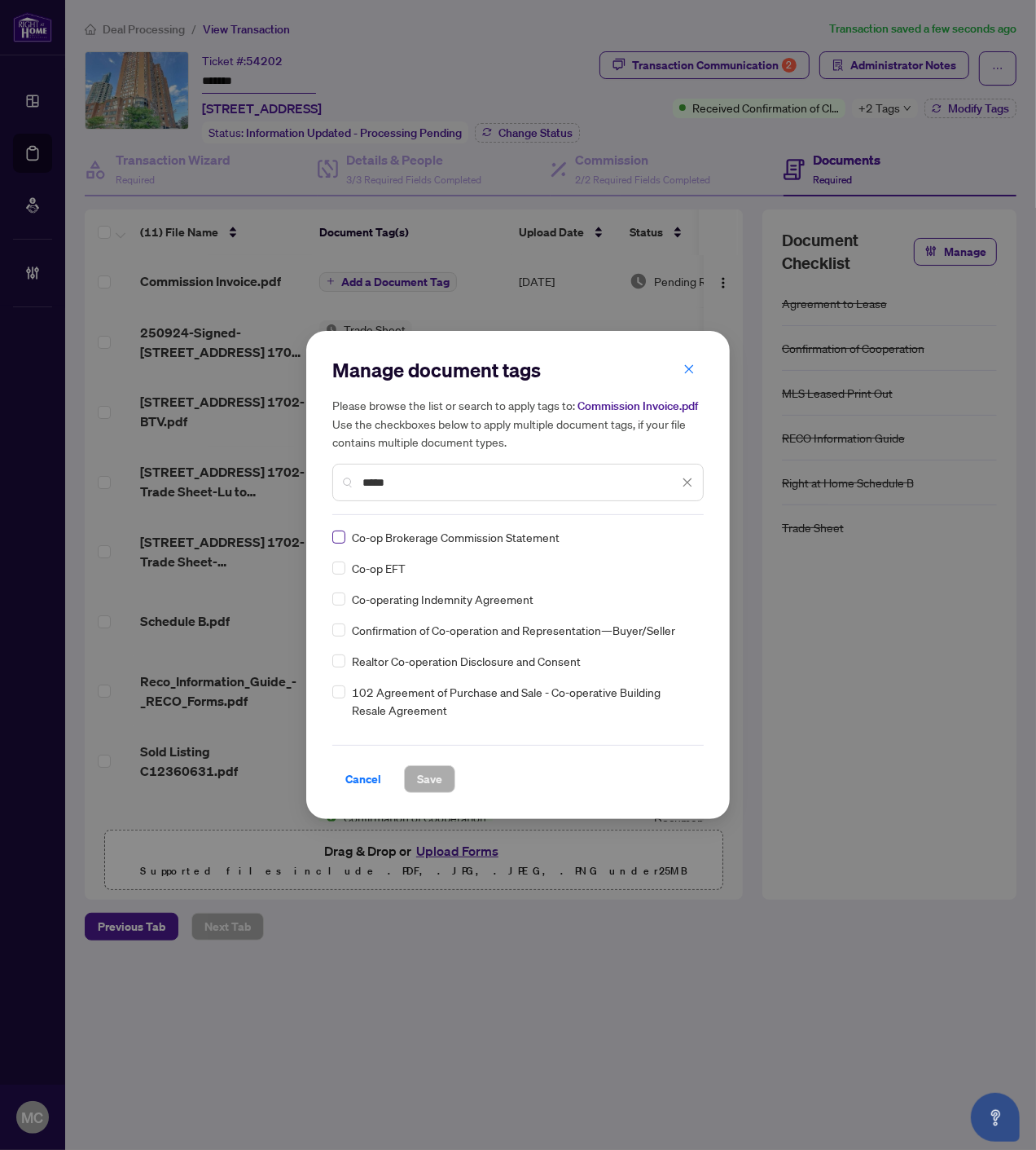
type input "*****"
click at [662, 532] on img at bounding box center [670, 537] width 16 height 16
drag, startPoint x: 622, startPoint y: 619, endPoint x: 608, endPoint y: 633, distance: 19.8
click at [617, 624] on div "Approved" at bounding box center [624, 616] width 104 height 18
drag, startPoint x: 434, startPoint y: 776, endPoint x: 979, endPoint y: 766, distance: 545.1
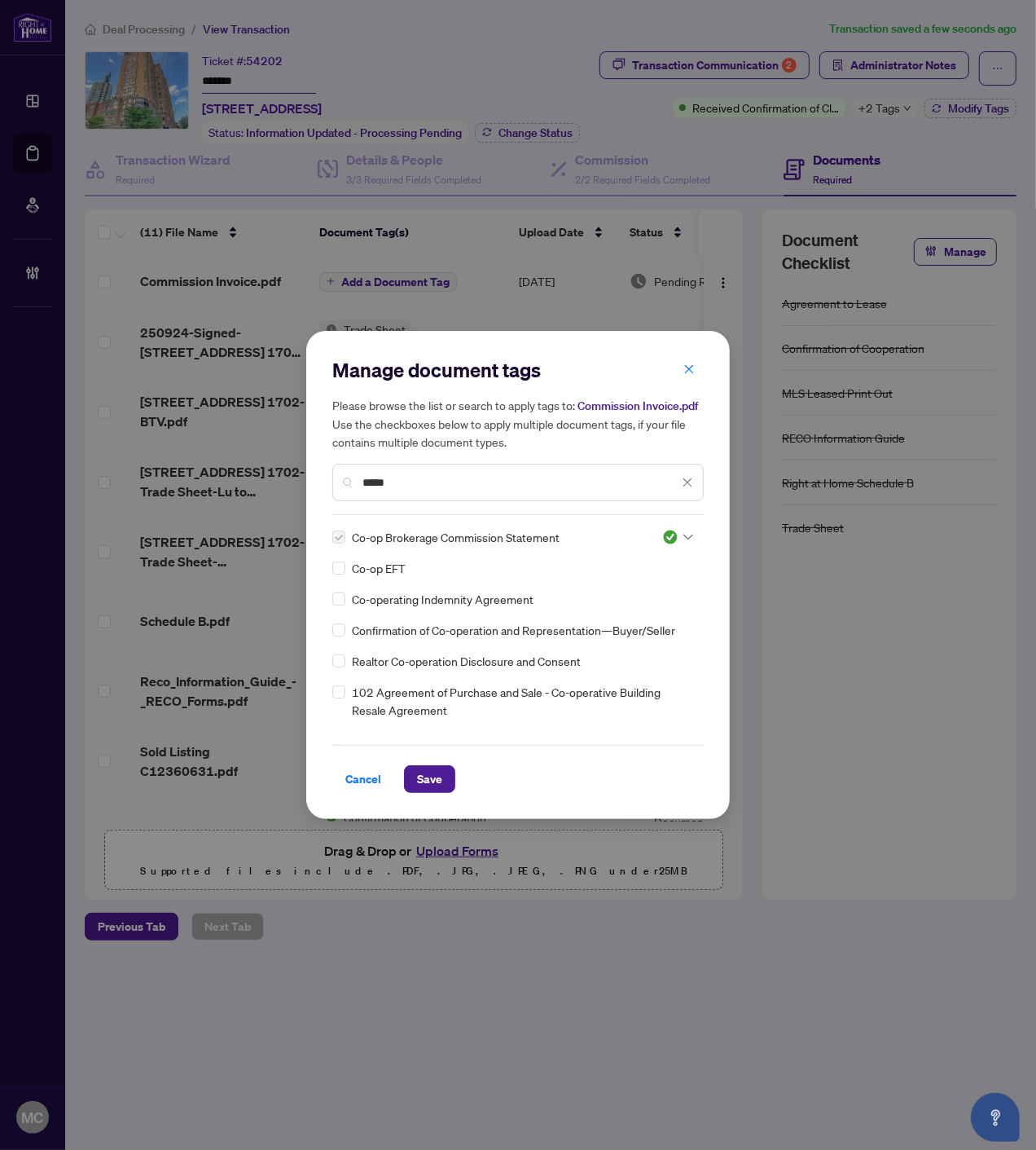
click at [445, 776] on button "Save" at bounding box center [429, 779] width 51 height 28
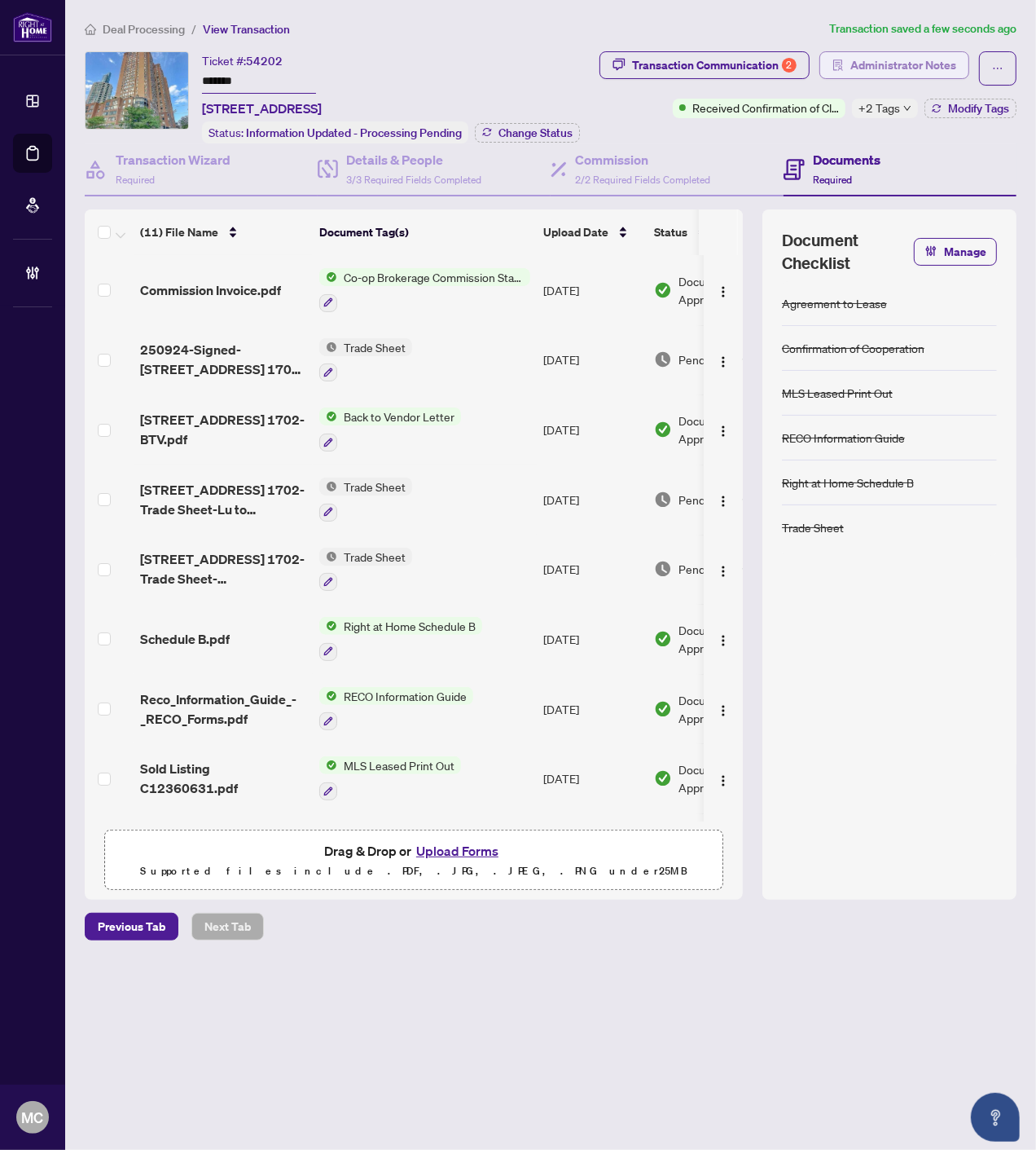
click at [834, 66] on icon "solution" at bounding box center [837, 65] width 11 height 11
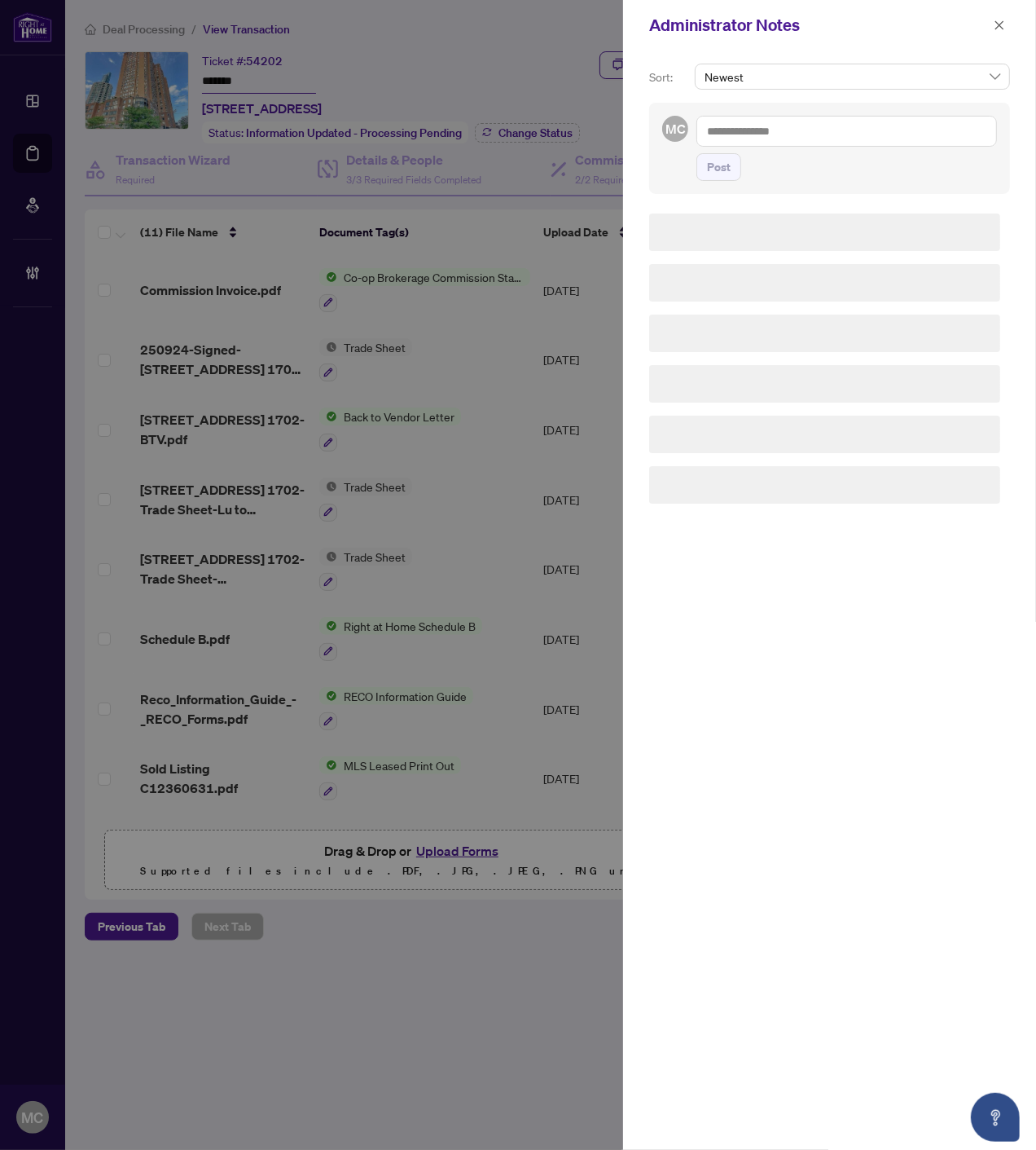
click at [837, 123] on textarea at bounding box center [846, 131] width 301 height 31
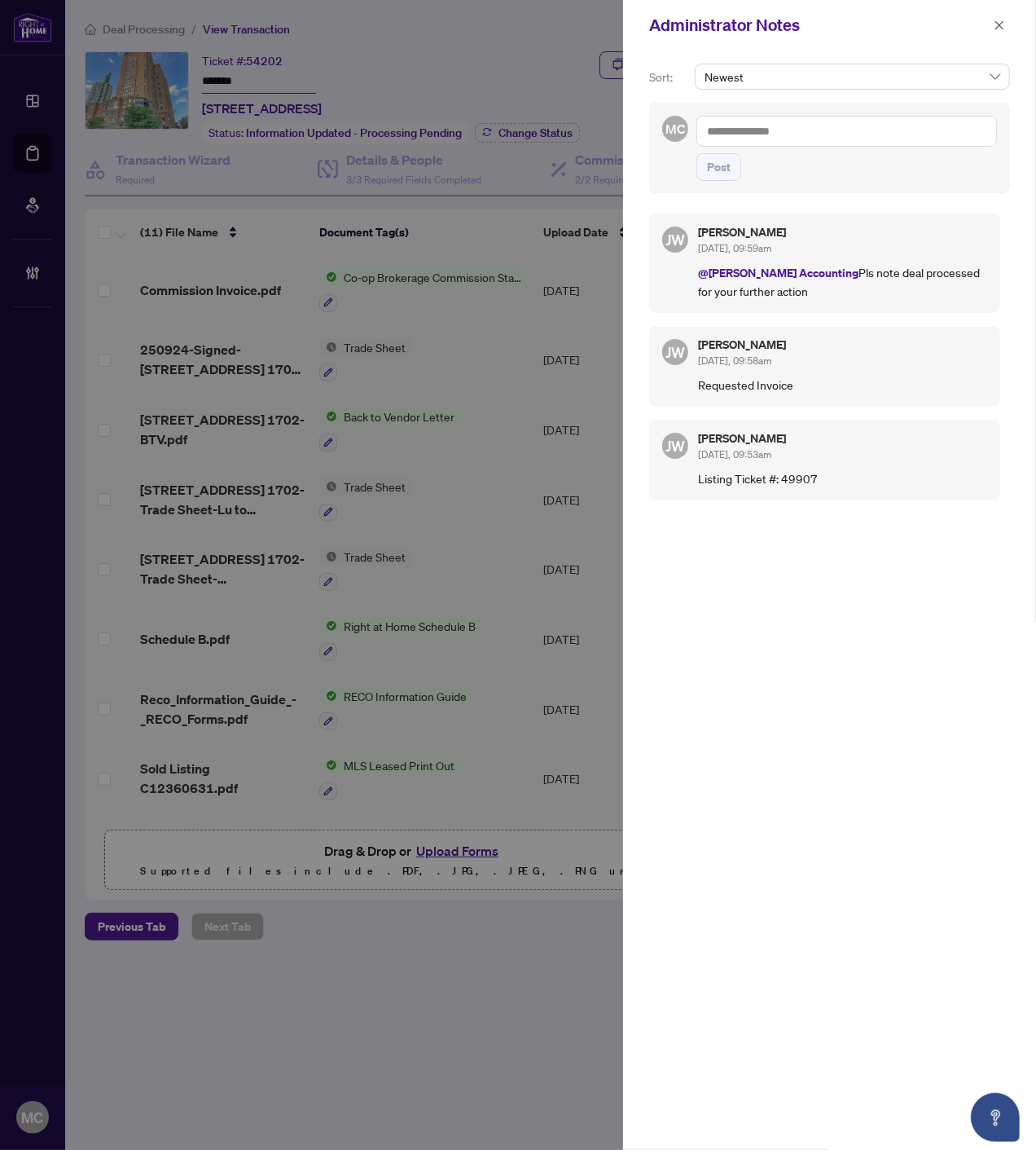
paste textarea "**********"
type textarea "**********"
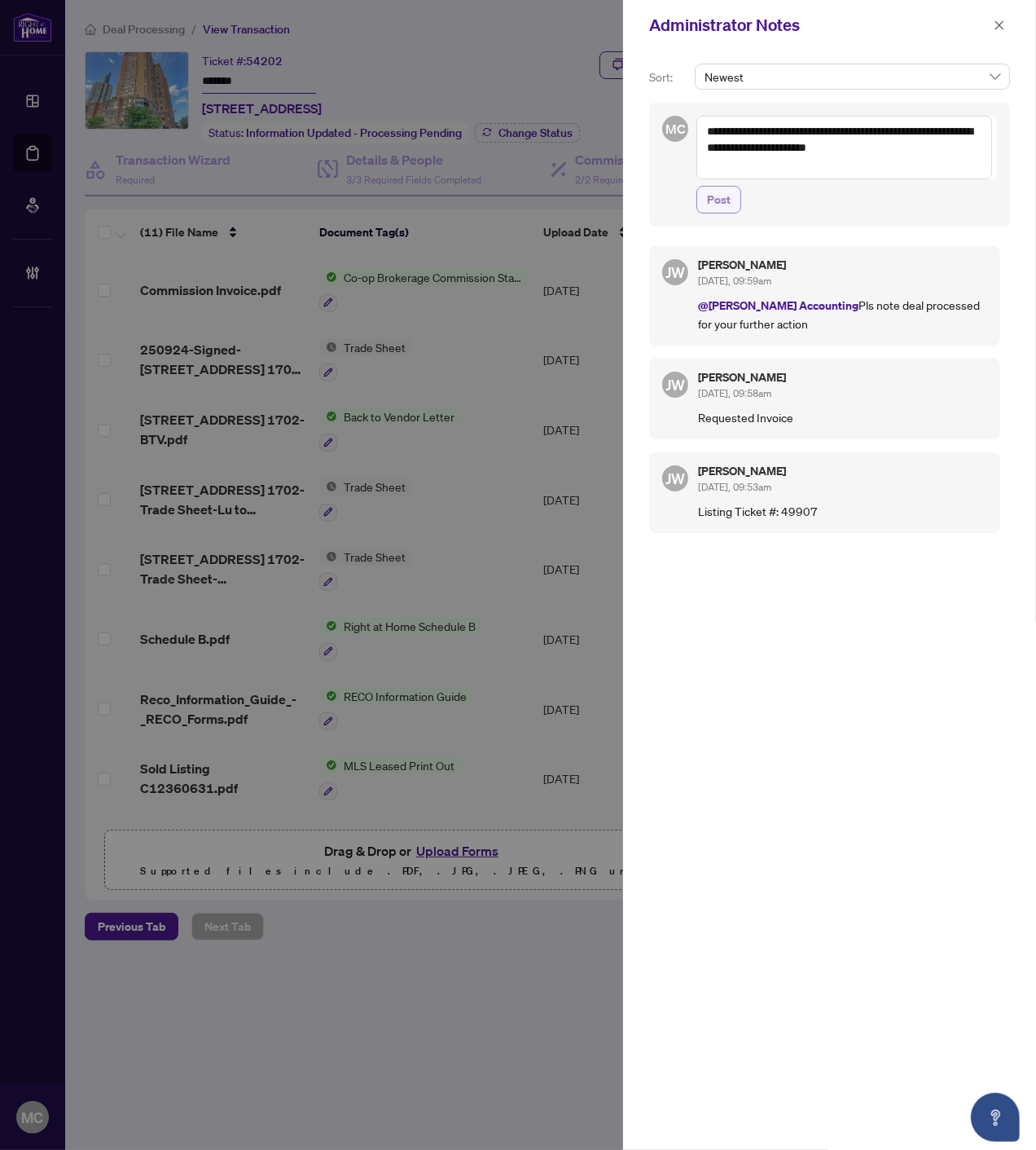
click at [721, 198] on span "Post" at bounding box center [719, 199] width 23 height 26
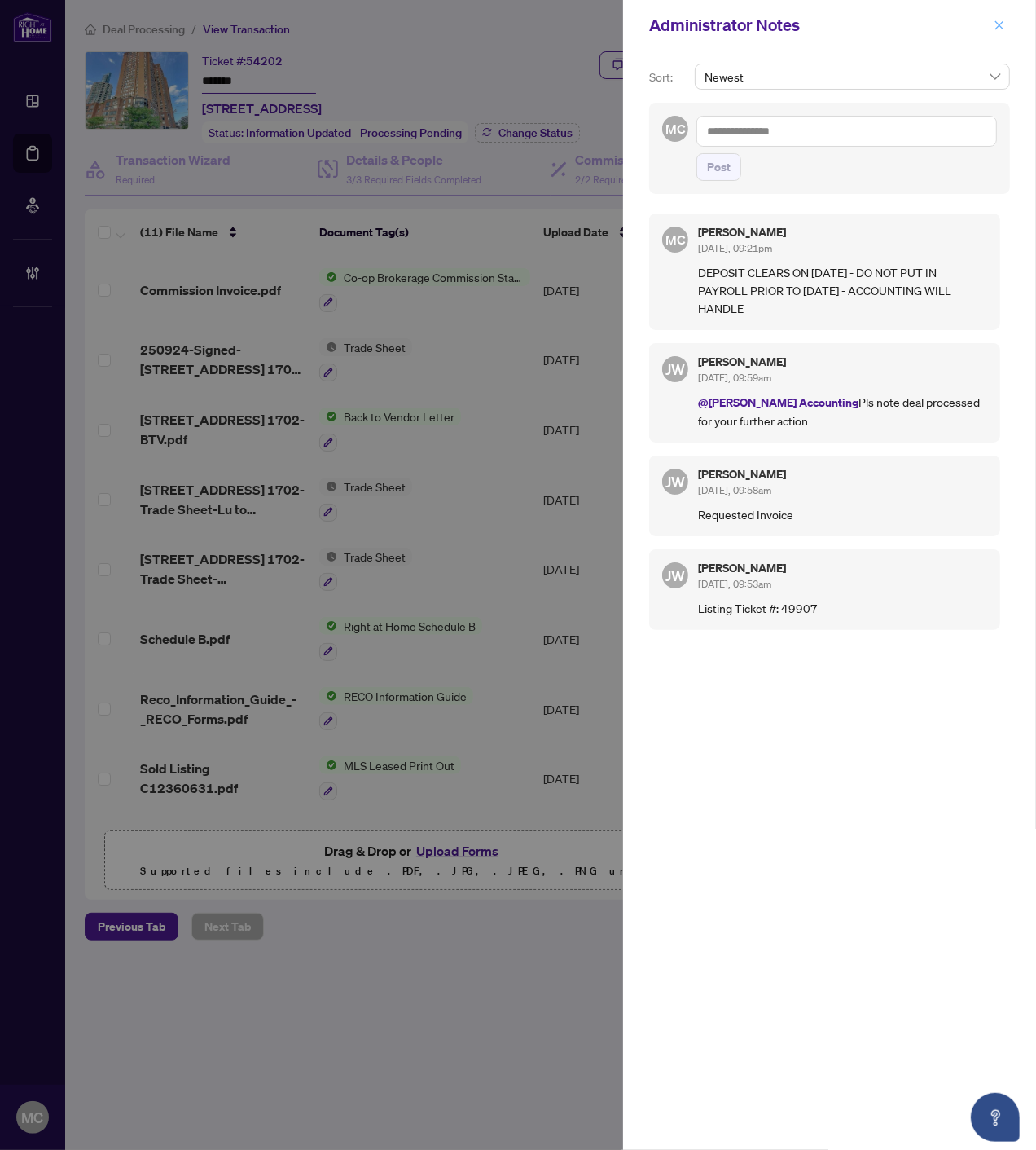
click at [999, 21] on icon "close" at bounding box center [999, 25] width 11 height 11
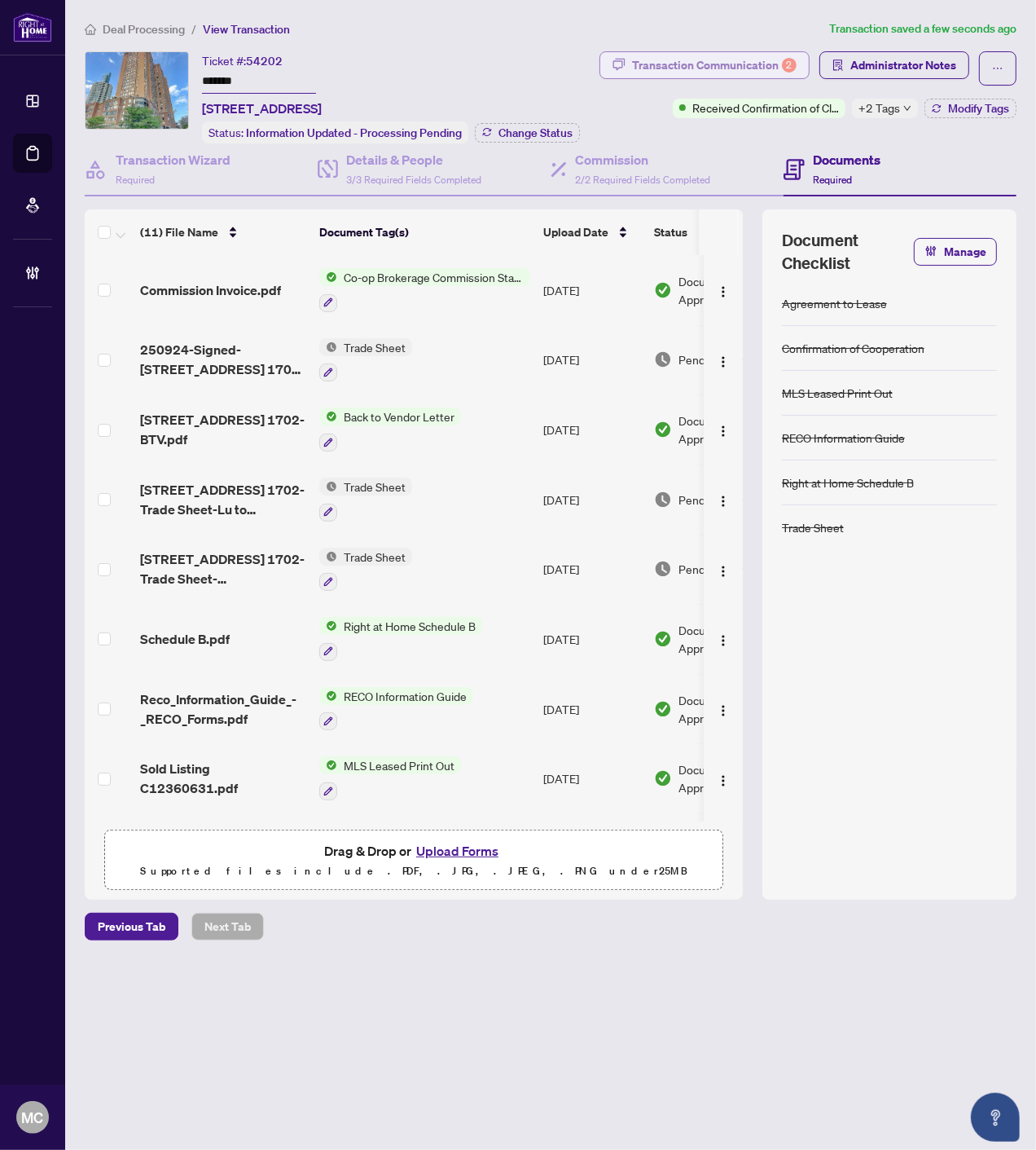
click at [738, 59] on div "Transaction Communication 2" at bounding box center [714, 65] width 165 height 26
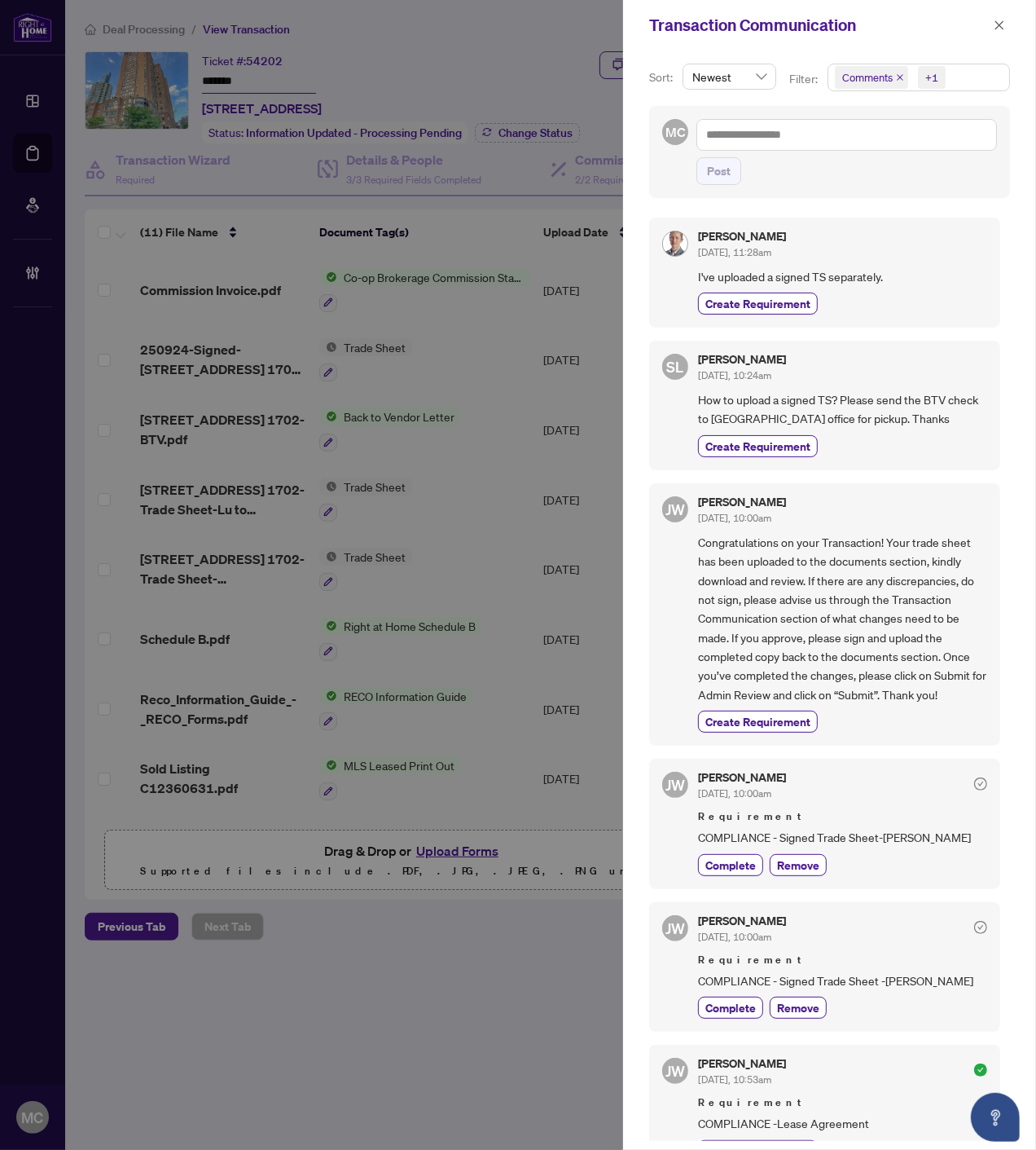
click at [896, 75] on icon "close" at bounding box center [900, 77] width 8 height 8
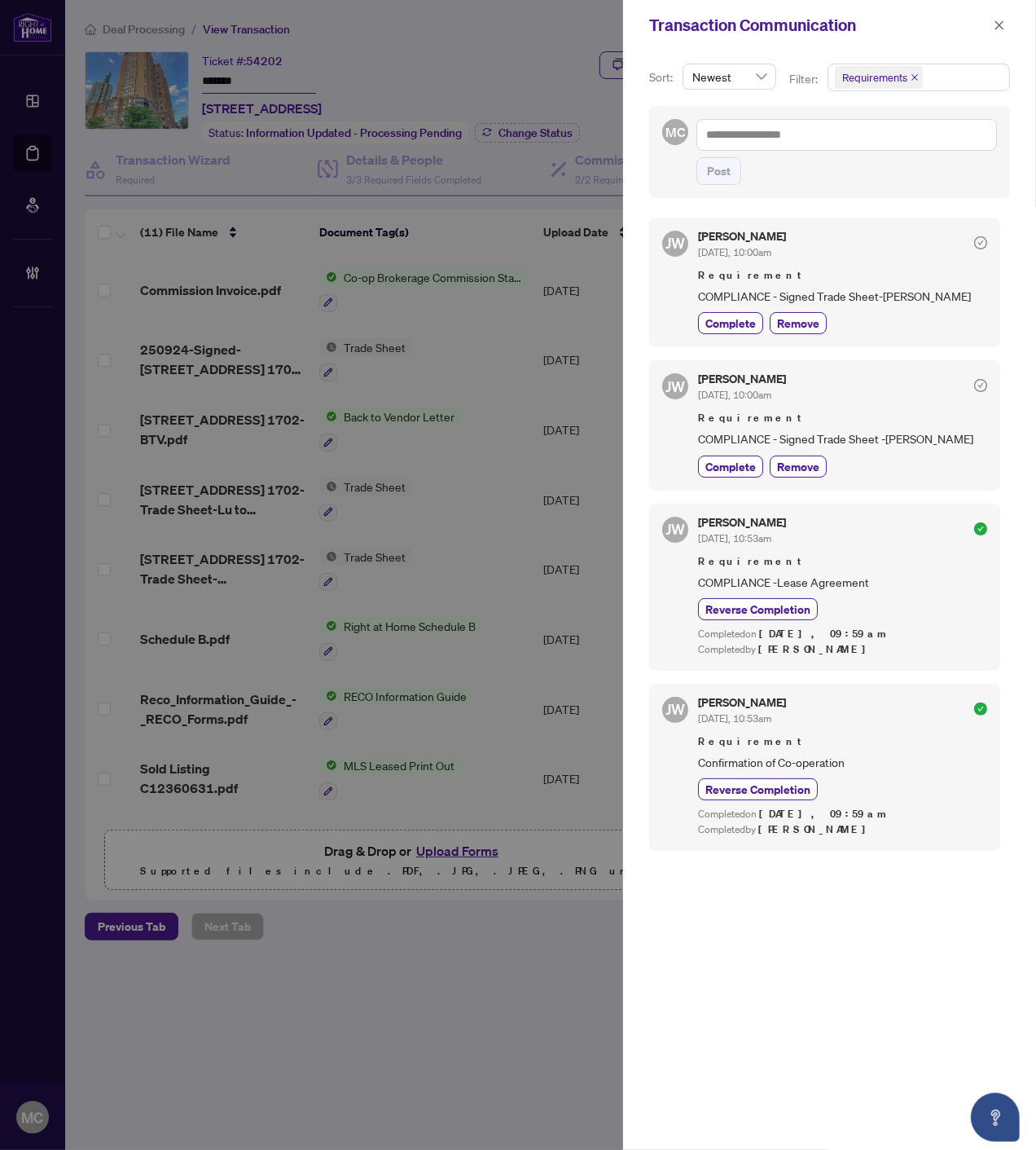
click at [915, 72] on span "Requirements" at bounding box center [878, 77] width 88 height 23
click at [876, 80] on span "Requirements" at bounding box center [875, 77] width 65 height 16
click at [876, 127] on div "Select All" at bounding box center [917, 117] width 174 height 31
click at [877, 141] on span "Comments" at bounding box center [888, 146] width 56 height 15
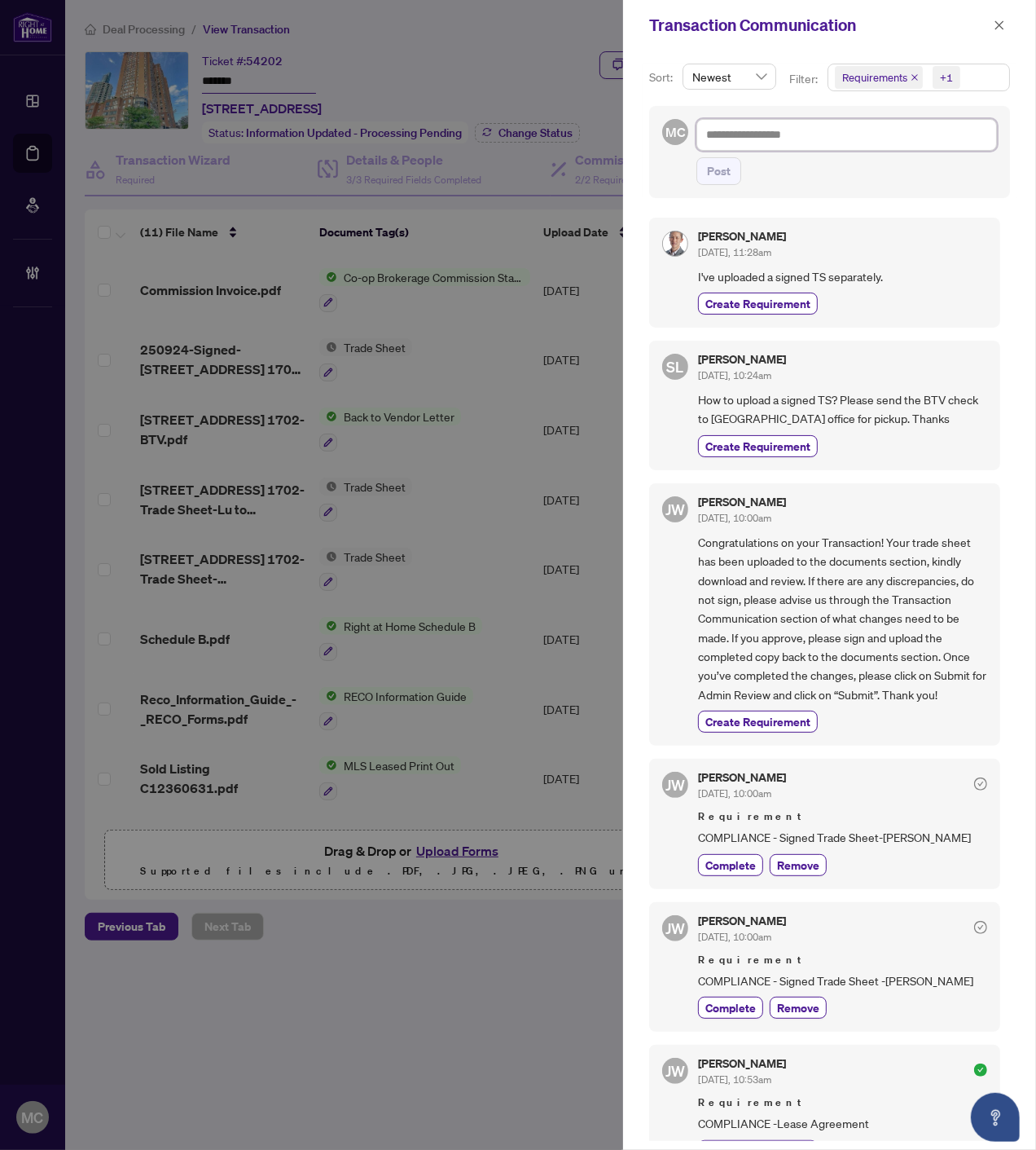
click at [762, 145] on textarea at bounding box center [846, 134] width 301 height 31
type textarea "*"
type textarea "**********"
type textarea "*"
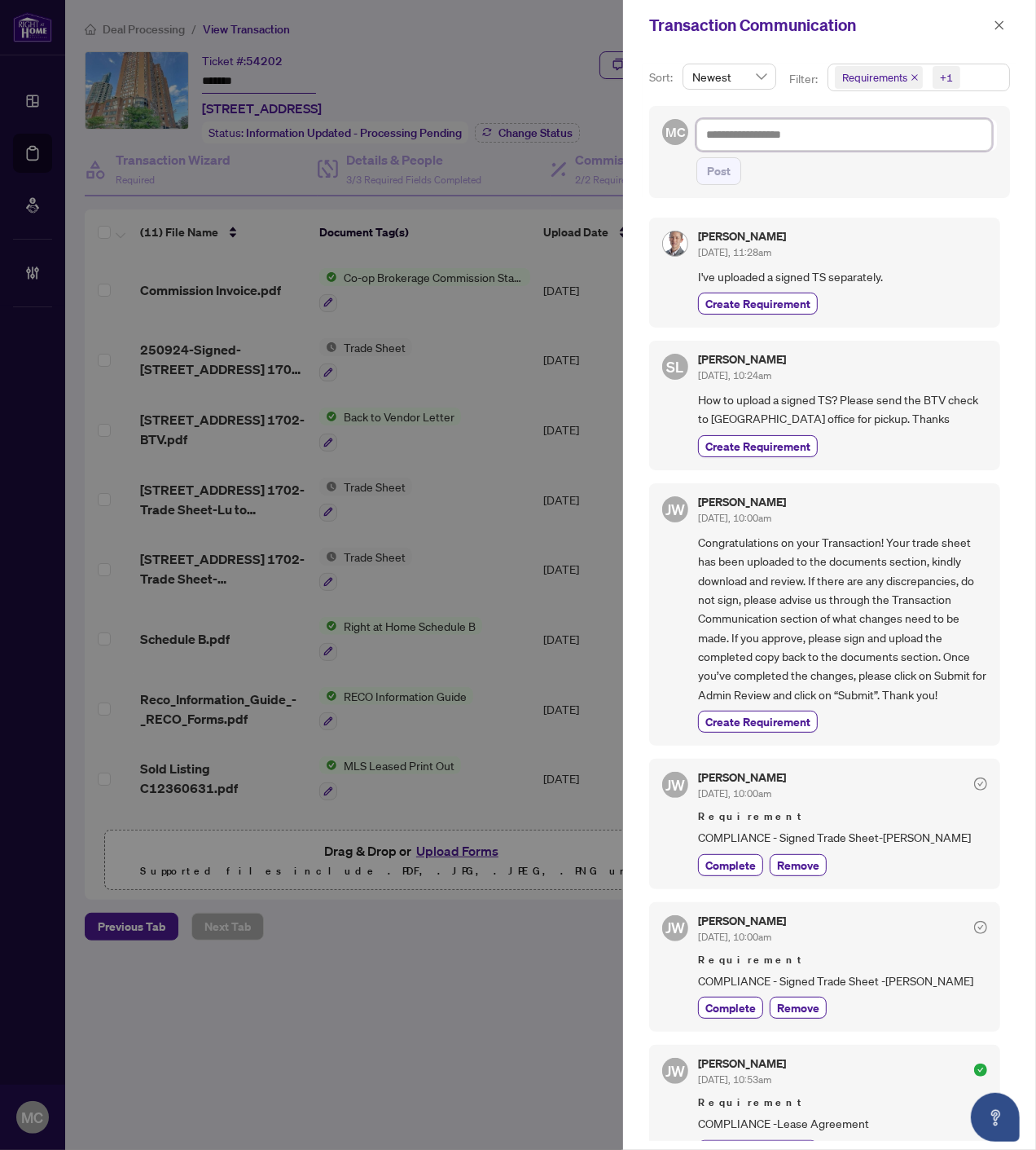
type textarea "*"
type textarea "**"
type textarea "***"
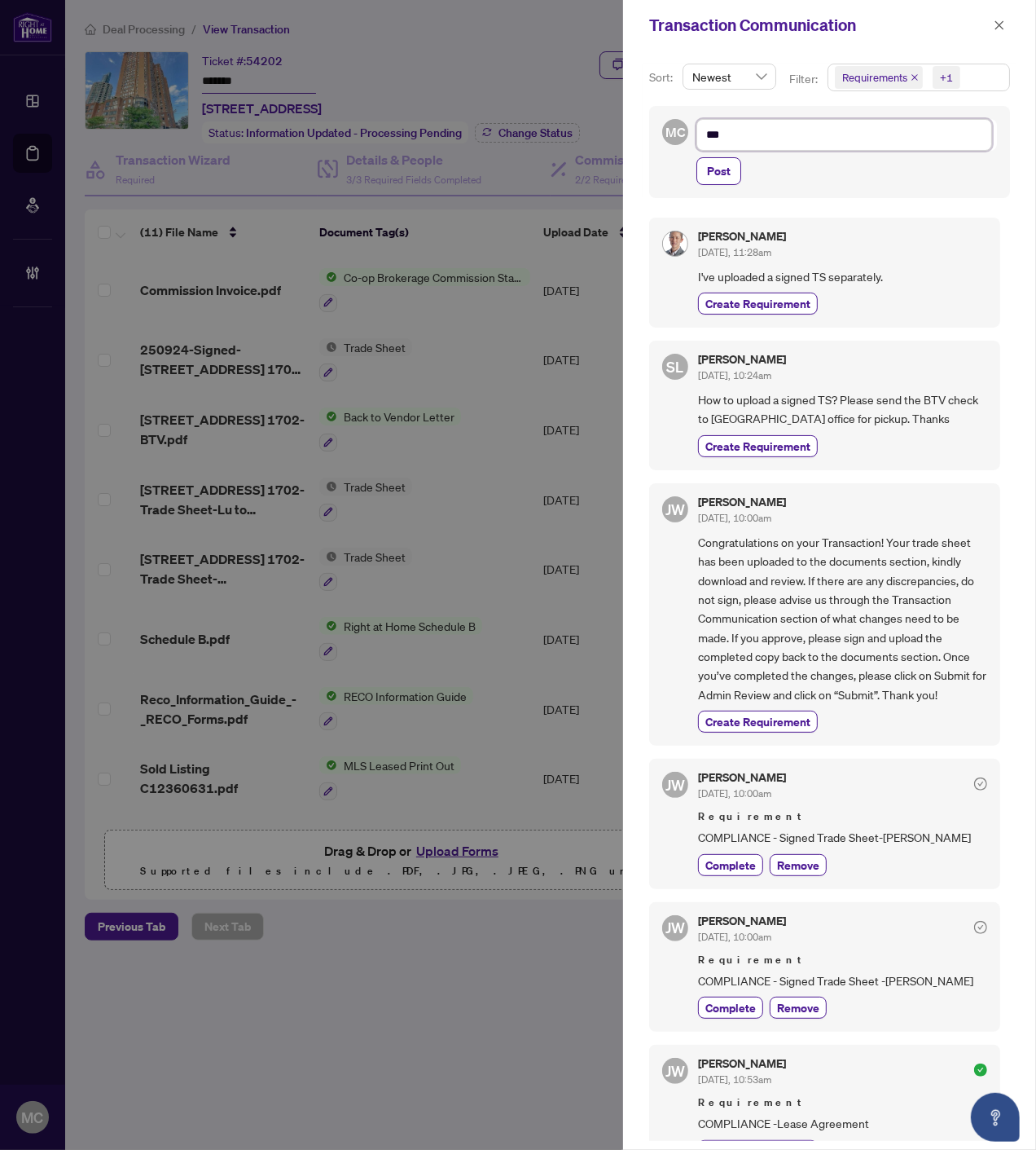
type textarea "****"
type textarea "******"
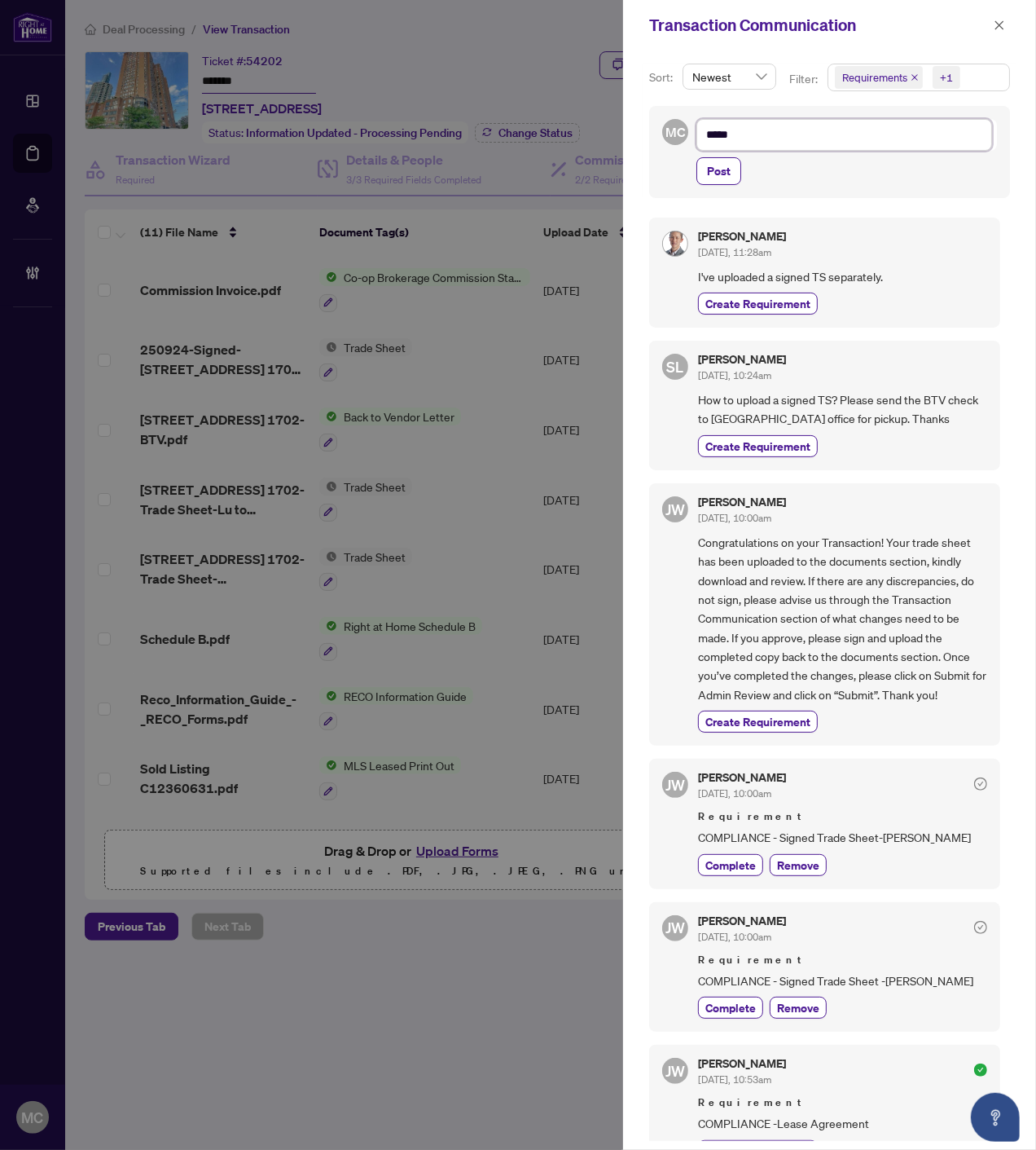
type textarea "******"
type textarea "*******"
type textarea "********"
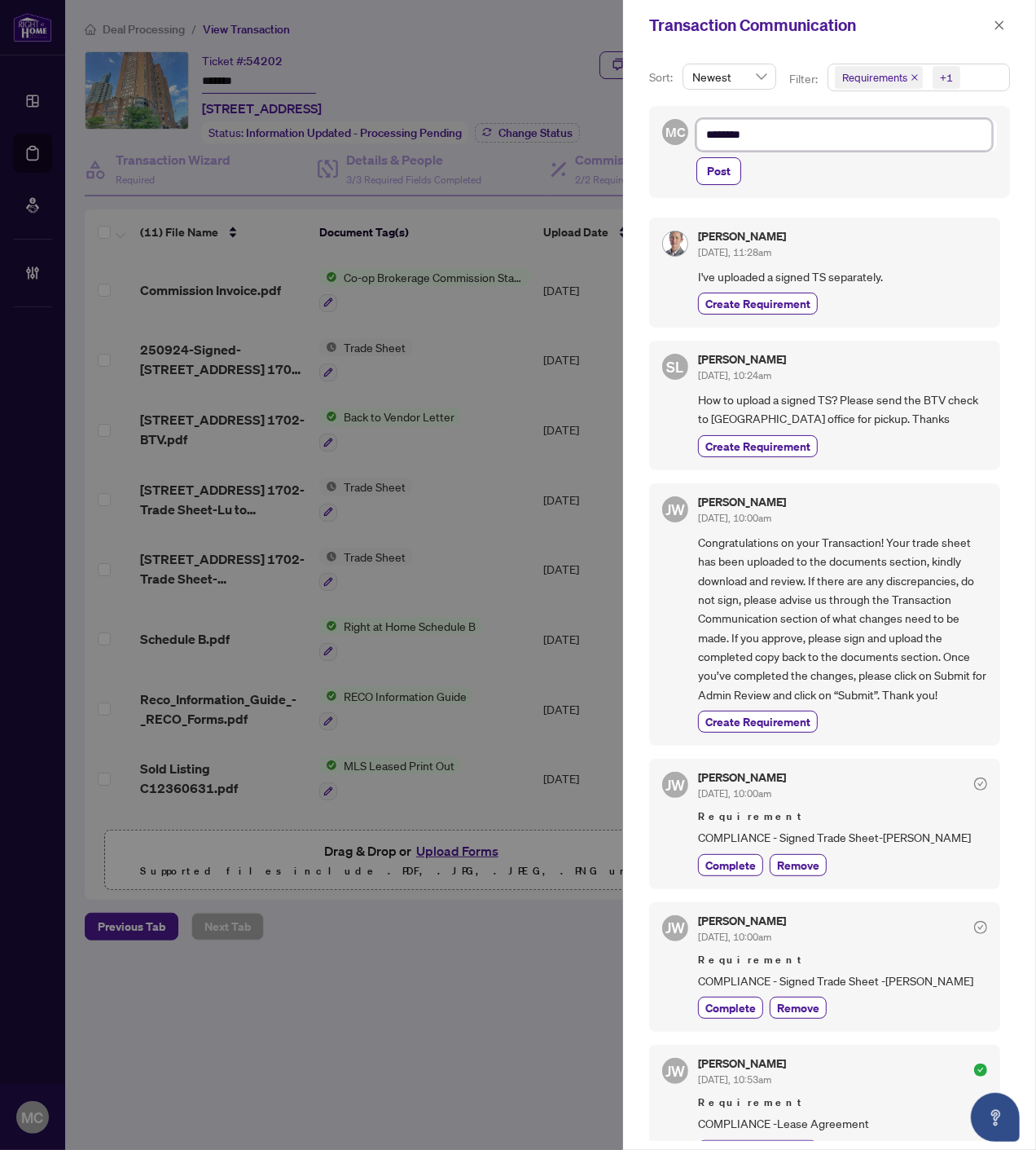
type textarea "*********"
paste textarea "**********"
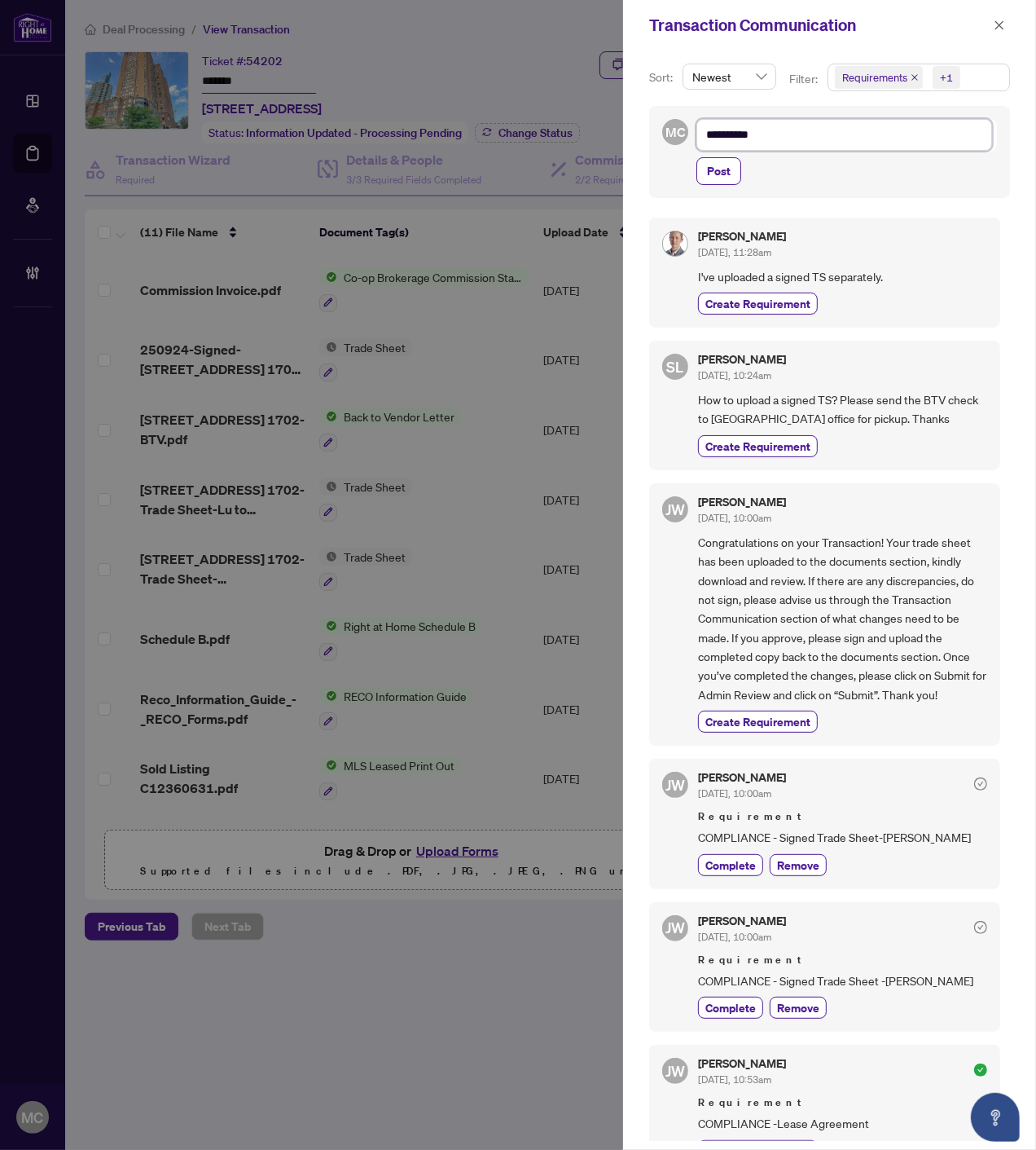
type textarea "**********"
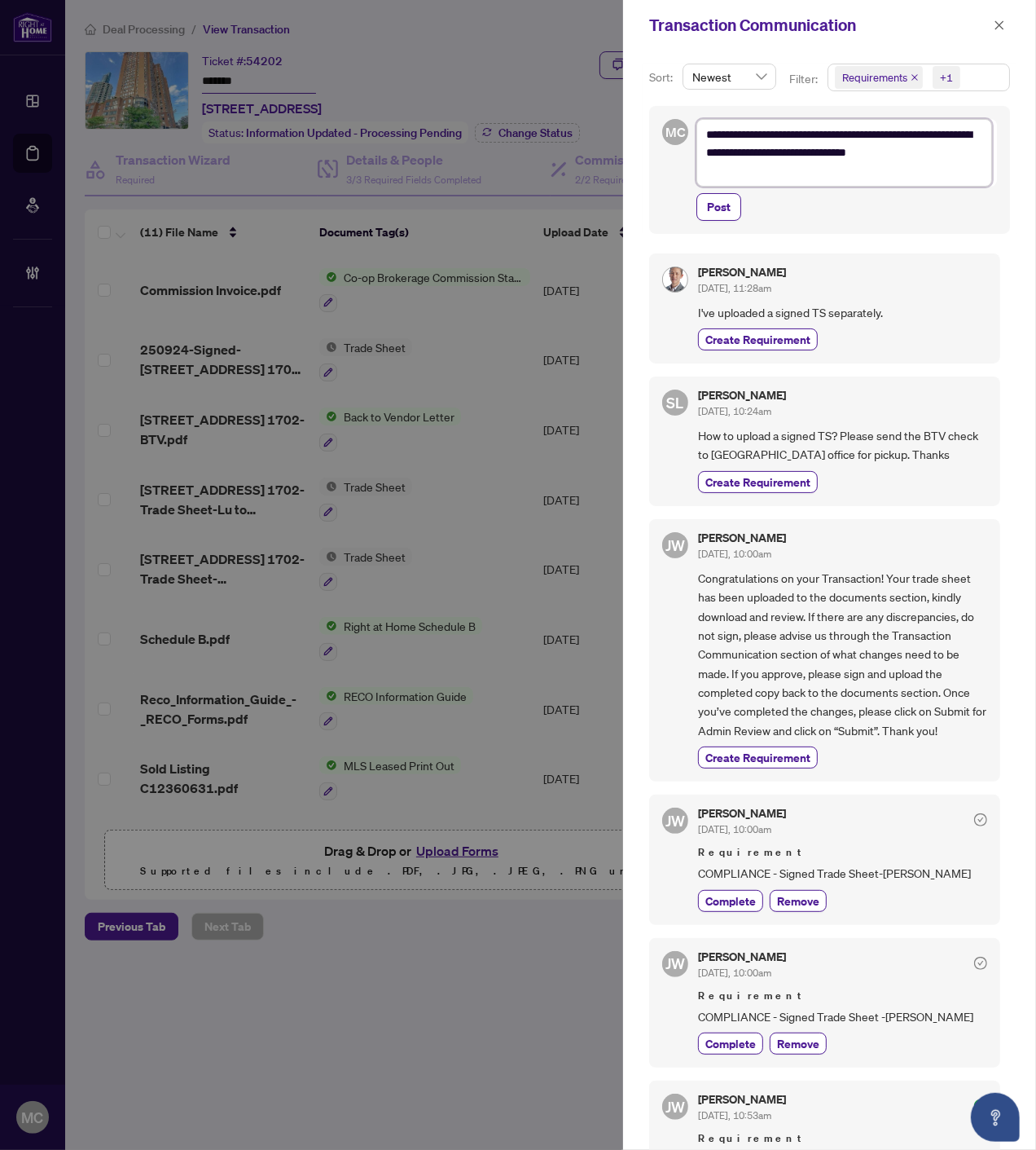
type textarea "*********"
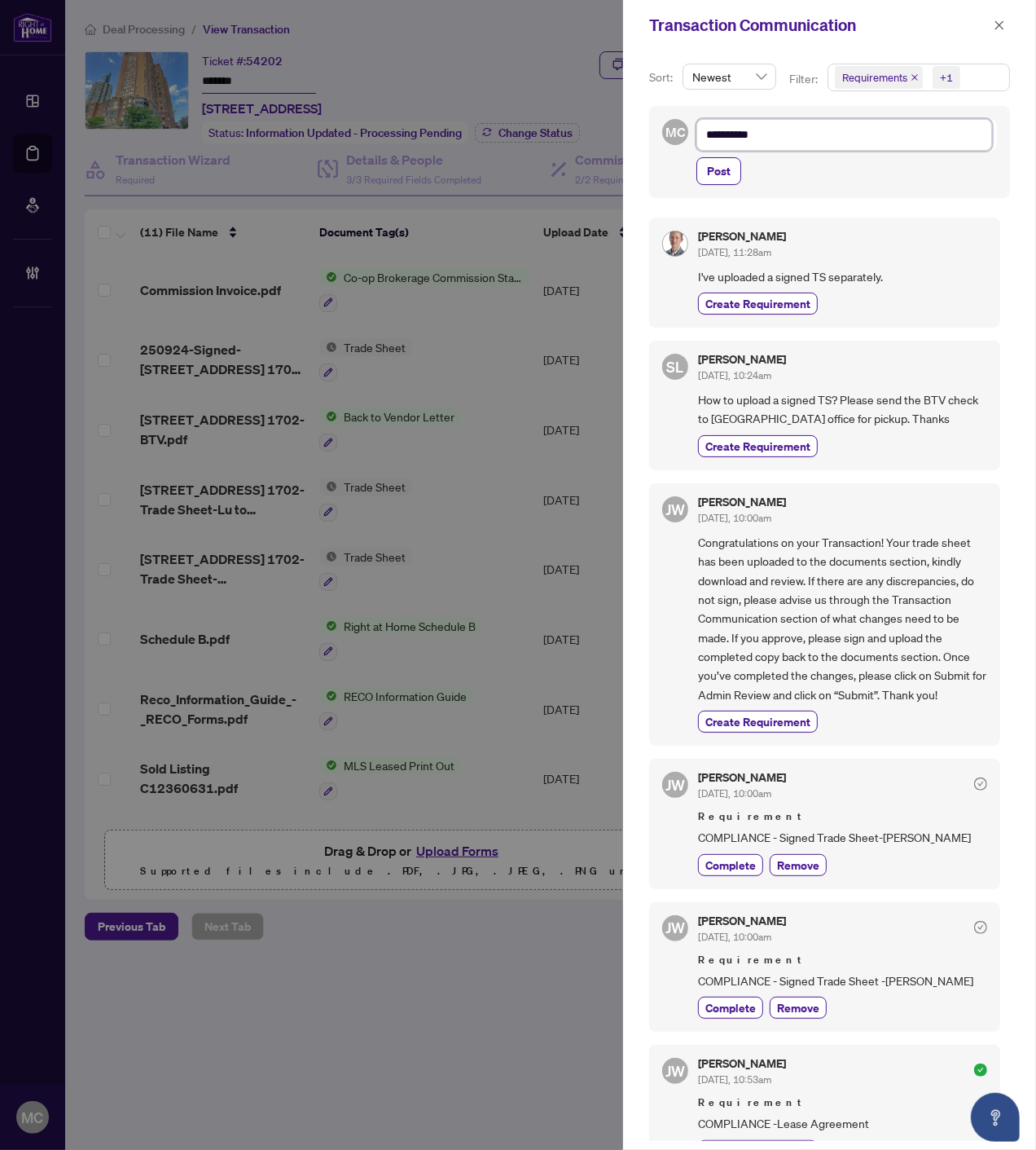
click at [915, 131] on textarea "*********" at bounding box center [844, 134] width 296 height 31
paste textarea "**********"
type textarea "**********"
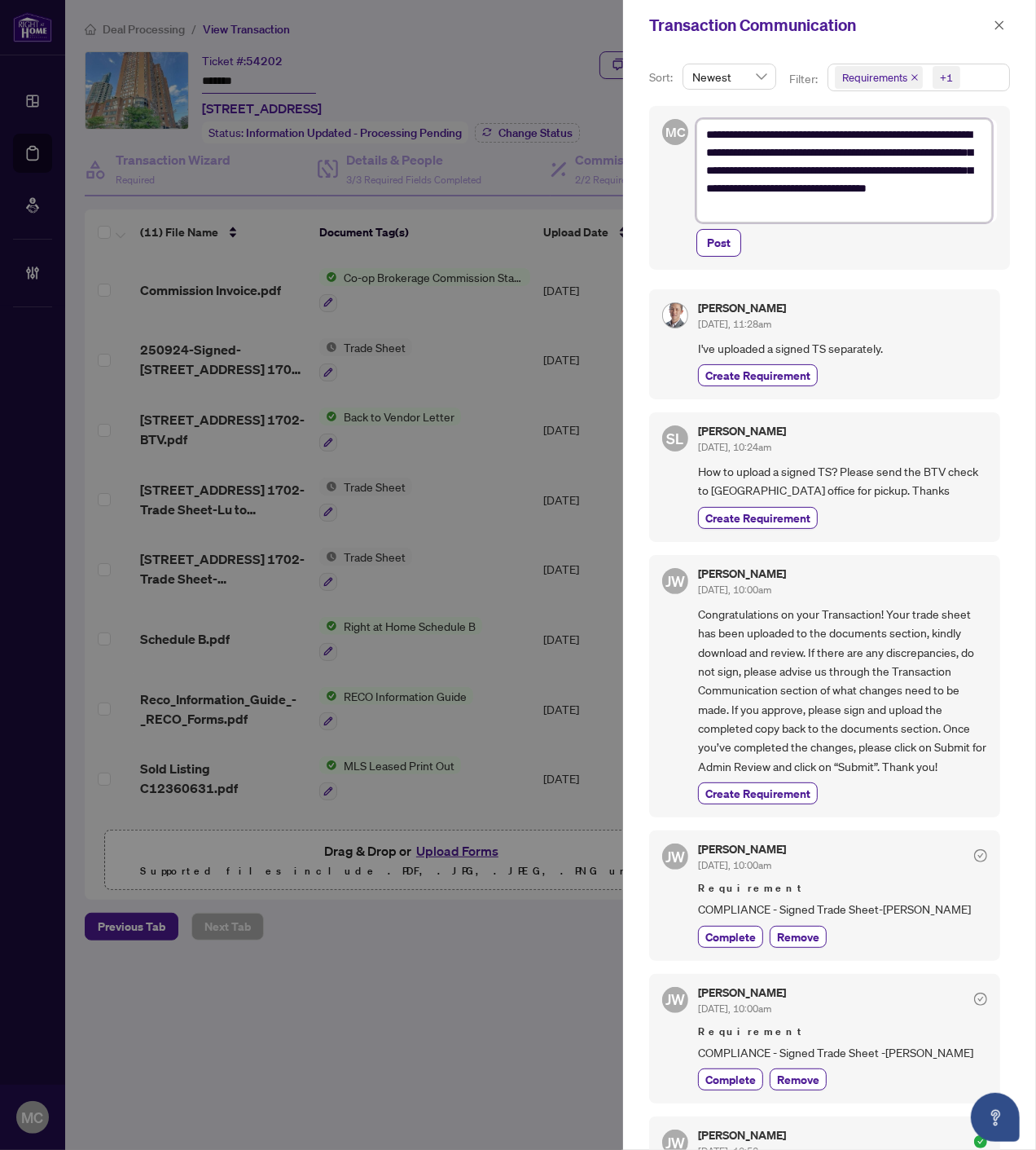
drag, startPoint x: 845, startPoint y: 168, endPoint x: 959, endPoint y: 168, distance: 114.0
click at [959, 168] on textarea "**********" at bounding box center [844, 170] width 296 height 102
type textarea "**********"
click at [914, 72] on span "Requirements" at bounding box center [878, 77] width 88 height 23
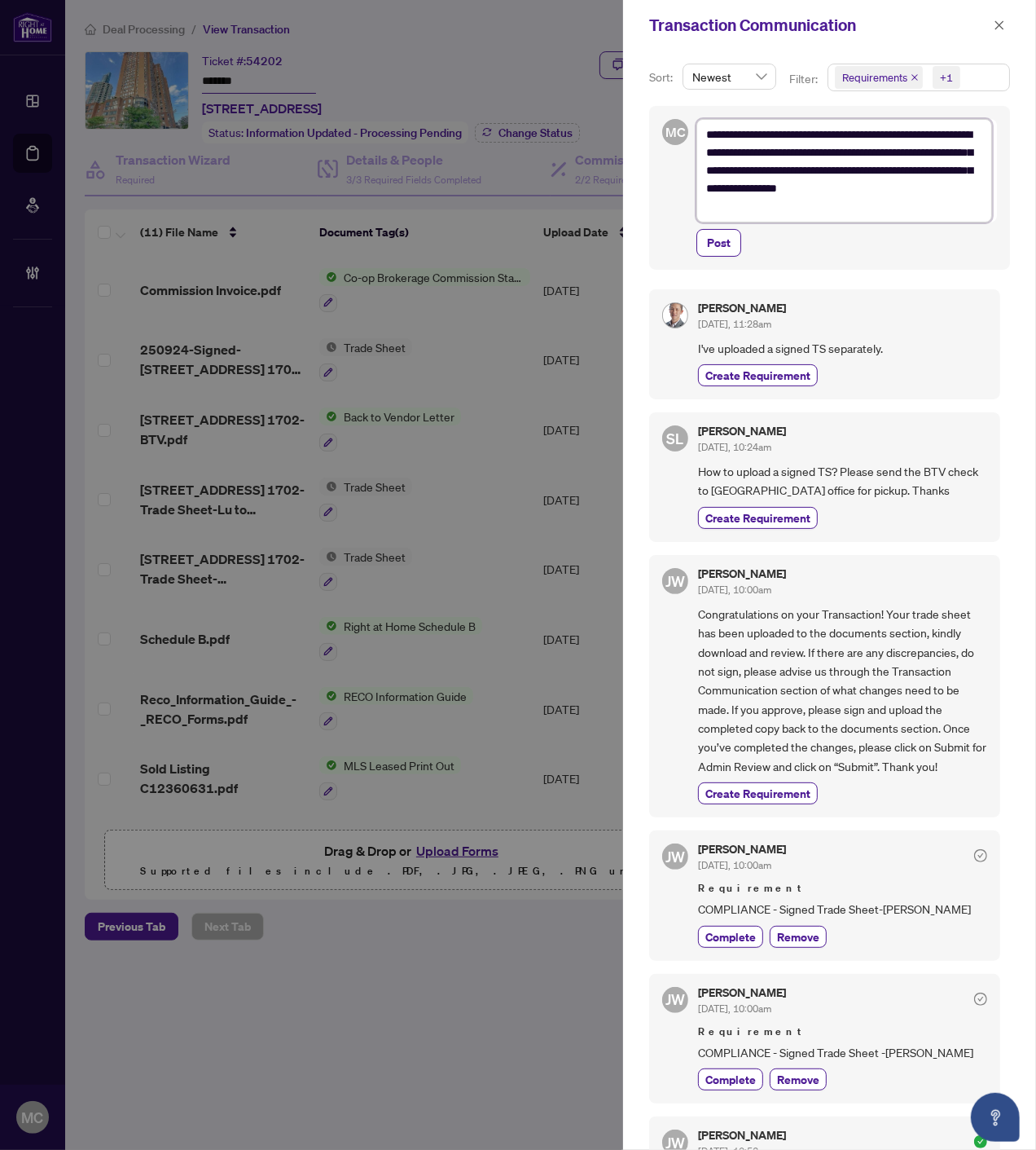
click at [911, 77] on icon "close" at bounding box center [915, 77] width 8 height 8
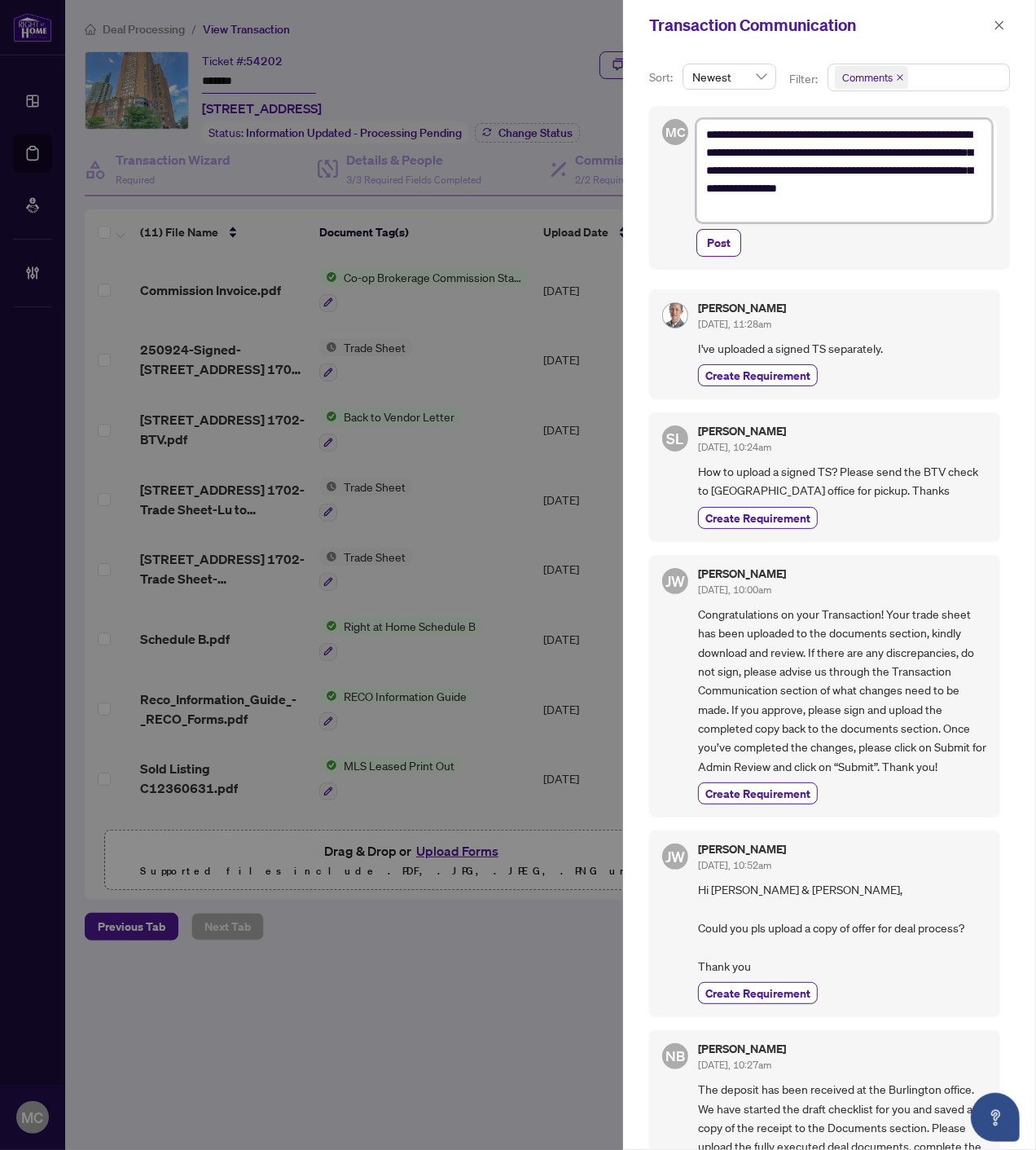
click at [919, 80] on span "Comments" at bounding box center [919, 77] width 181 height 26
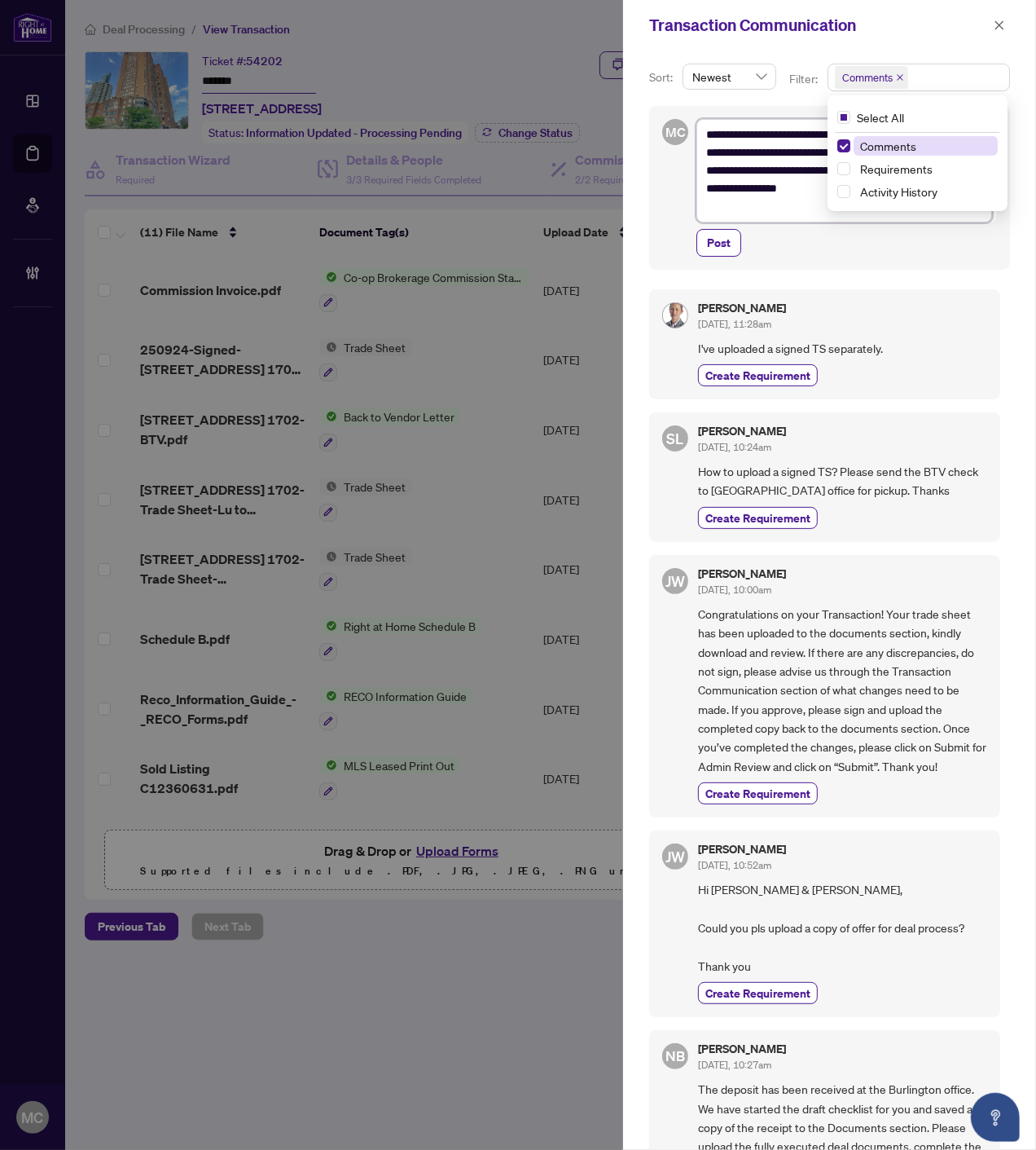
click at [867, 164] on span "Requirements" at bounding box center [896, 168] width 73 height 15
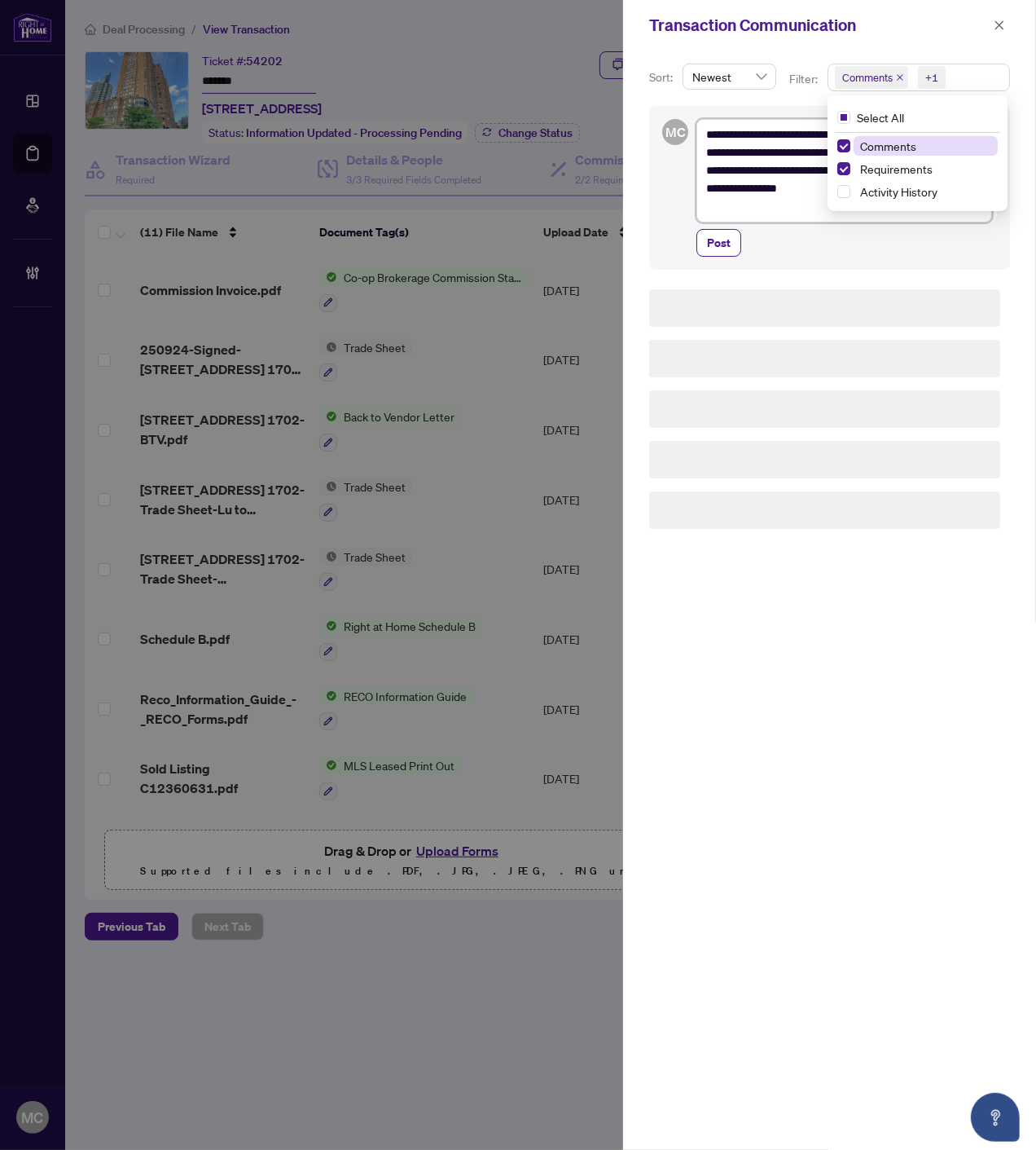
click at [869, 148] on span "Comments" at bounding box center [888, 146] width 56 height 15
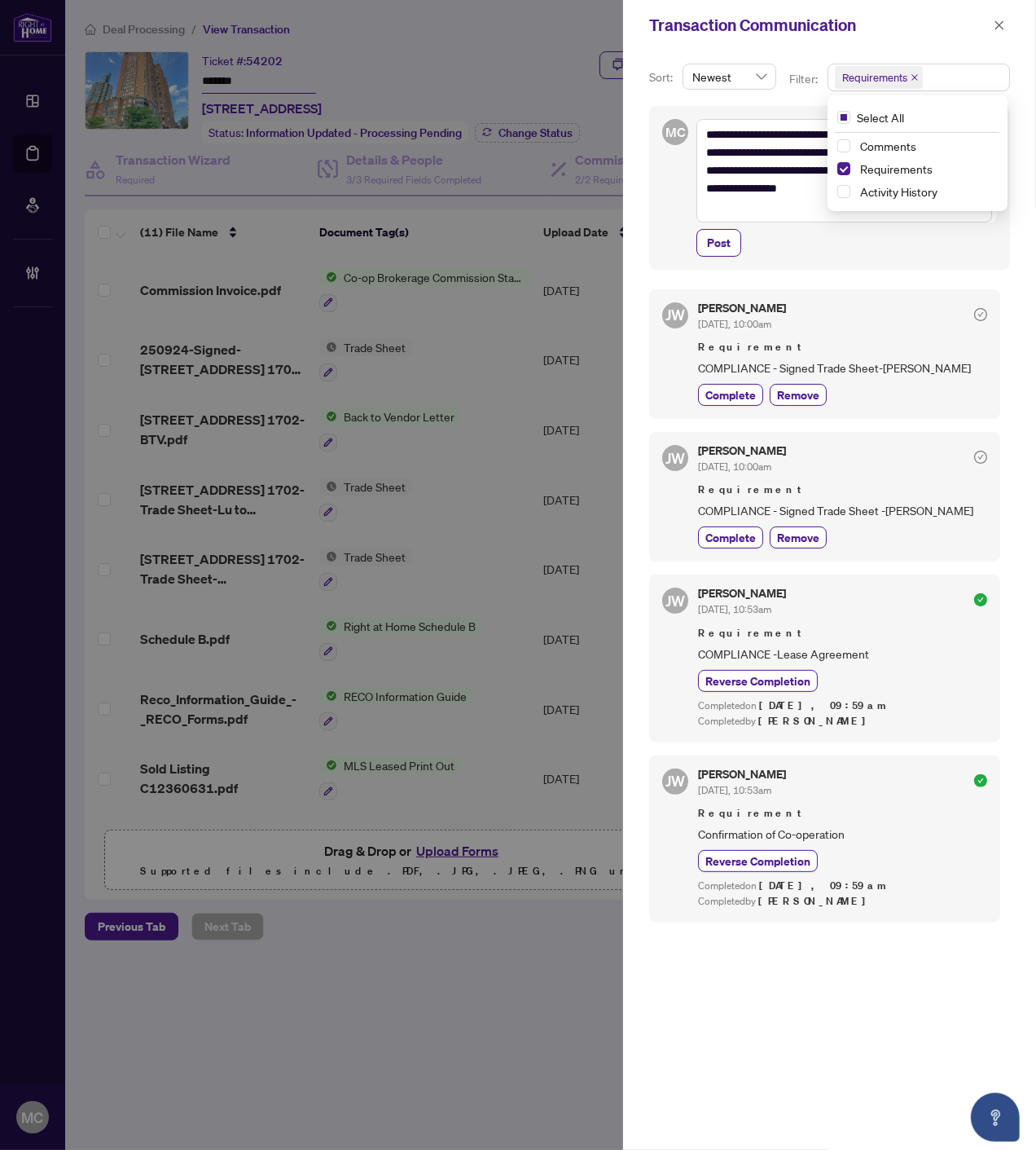
click at [802, 243] on div "Post" at bounding box center [846, 243] width 301 height 28
drag, startPoint x: 894, startPoint y: 172, endPoint x: 963, endPoint y: 172, distance: 69.0
click at [963, 172] on textarea "**********" at bounding box center [844, 170] width 296 height 102
click at [963, 171] on textarea "**********" at bounding box center [844, 170] width 296 height 102
drag, startPoint x: 852, startPoint y: 173, endPoint x: 967, endPoint y: 167, distance: 115.2
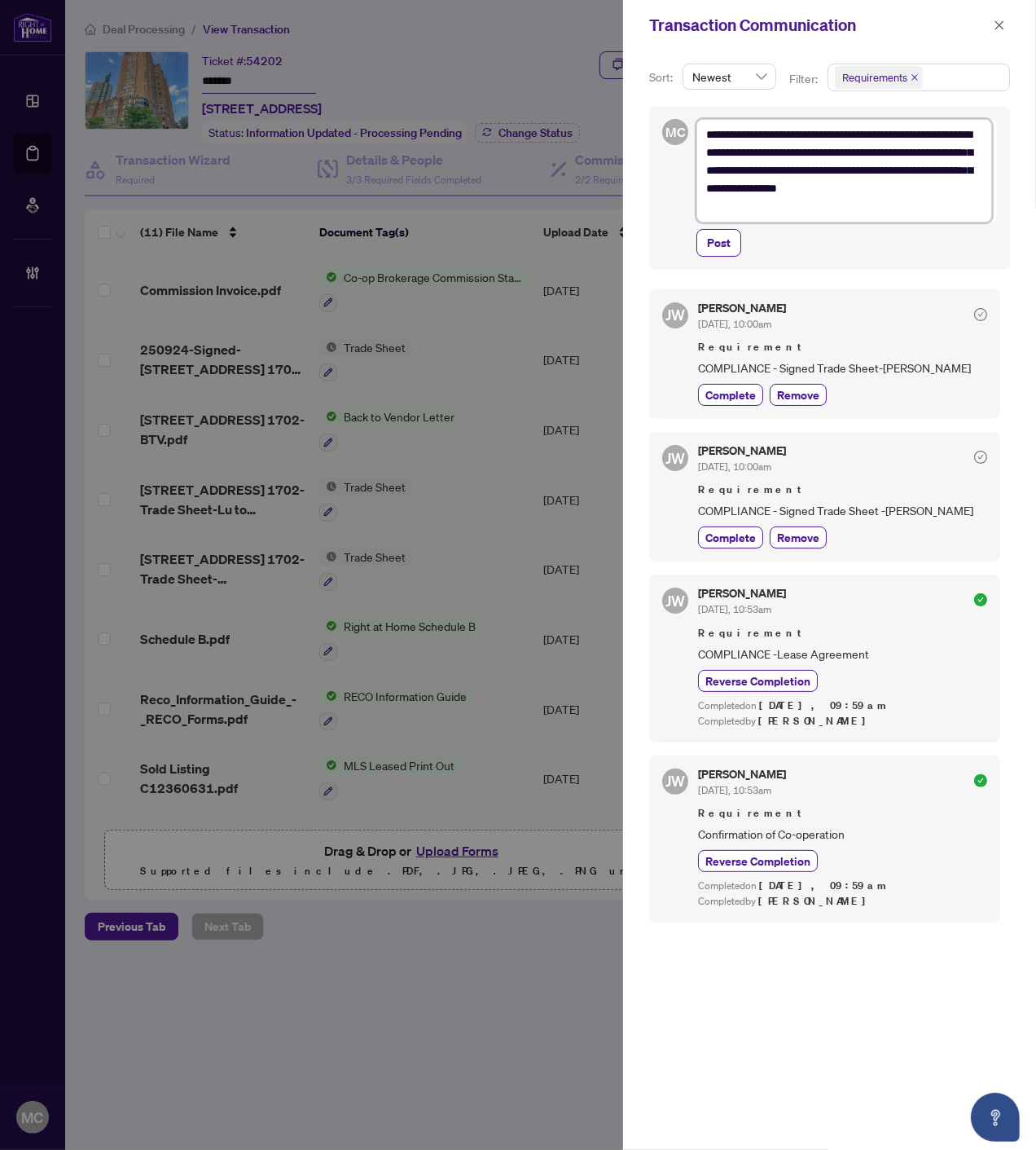
click at [967, 167] on textarea "**********" at bounding box center [844, 170] width 296 height 102
type textarea "**********"
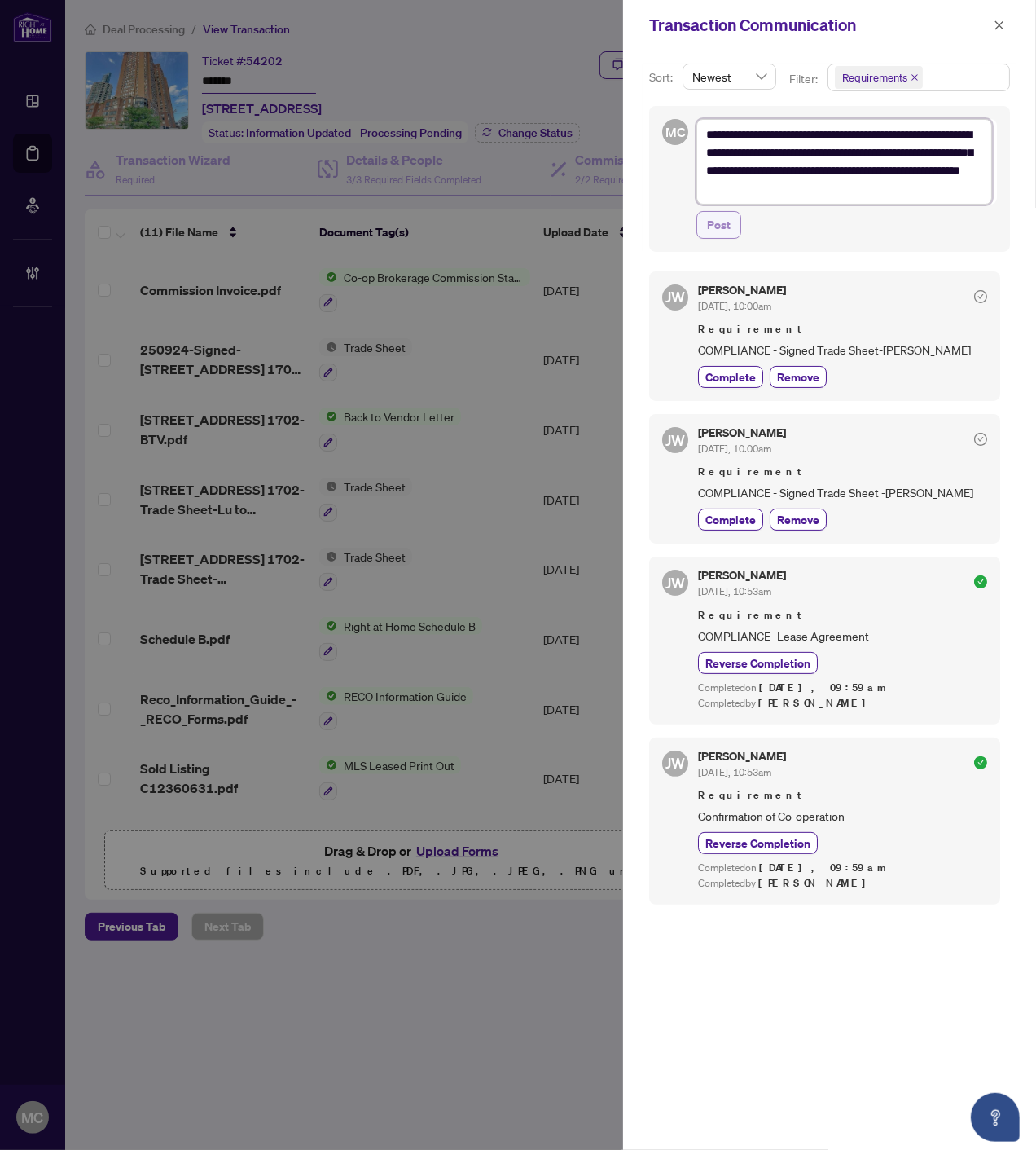
type textarea "**********"
click at [720, 229] on span "Post" at bounding box center [719, 225] width 23 height 26
type textarea "**********"
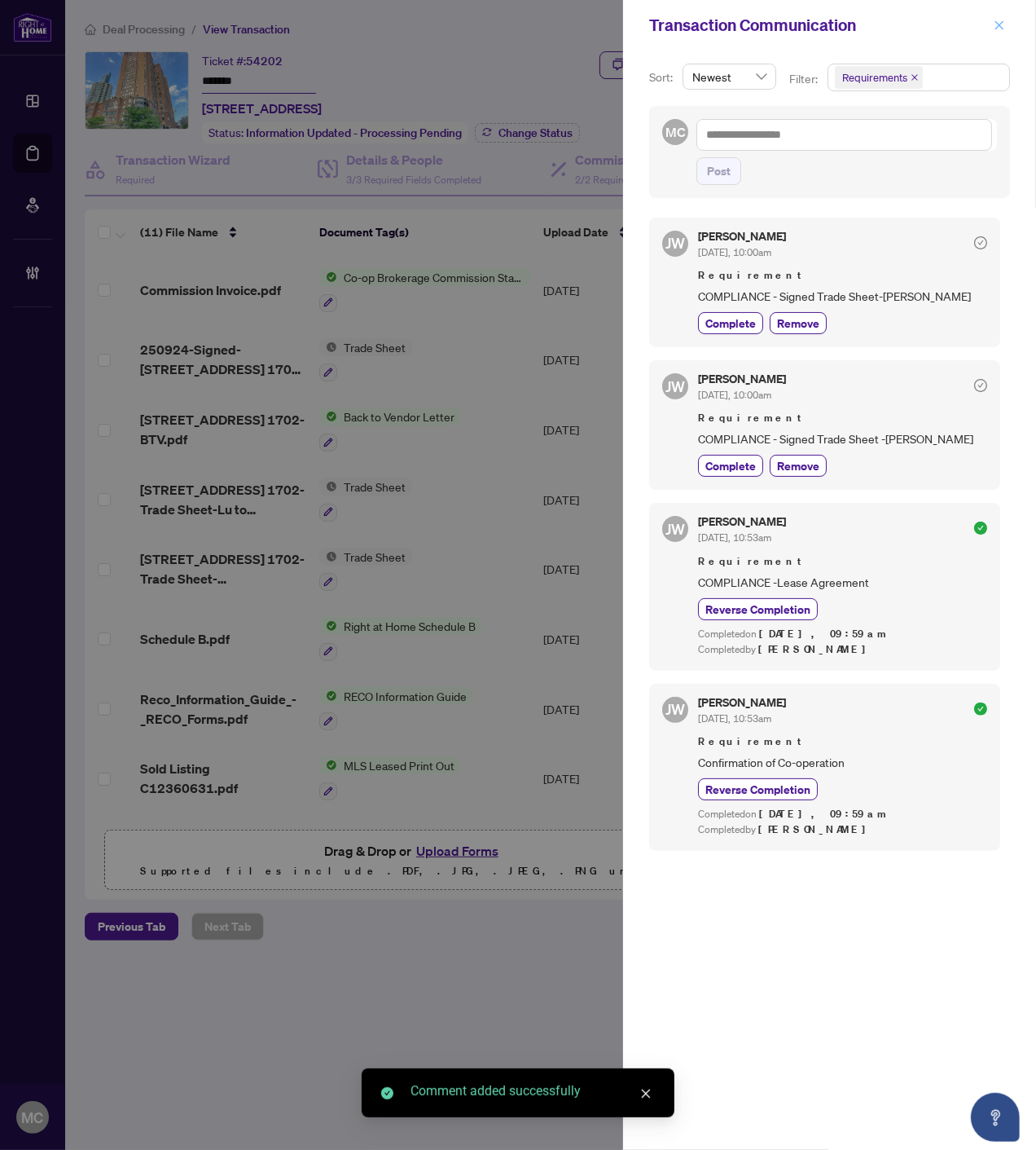
click at [1003, 28] on icon "close" at bounding box center [1000, 24] width 9 height 9
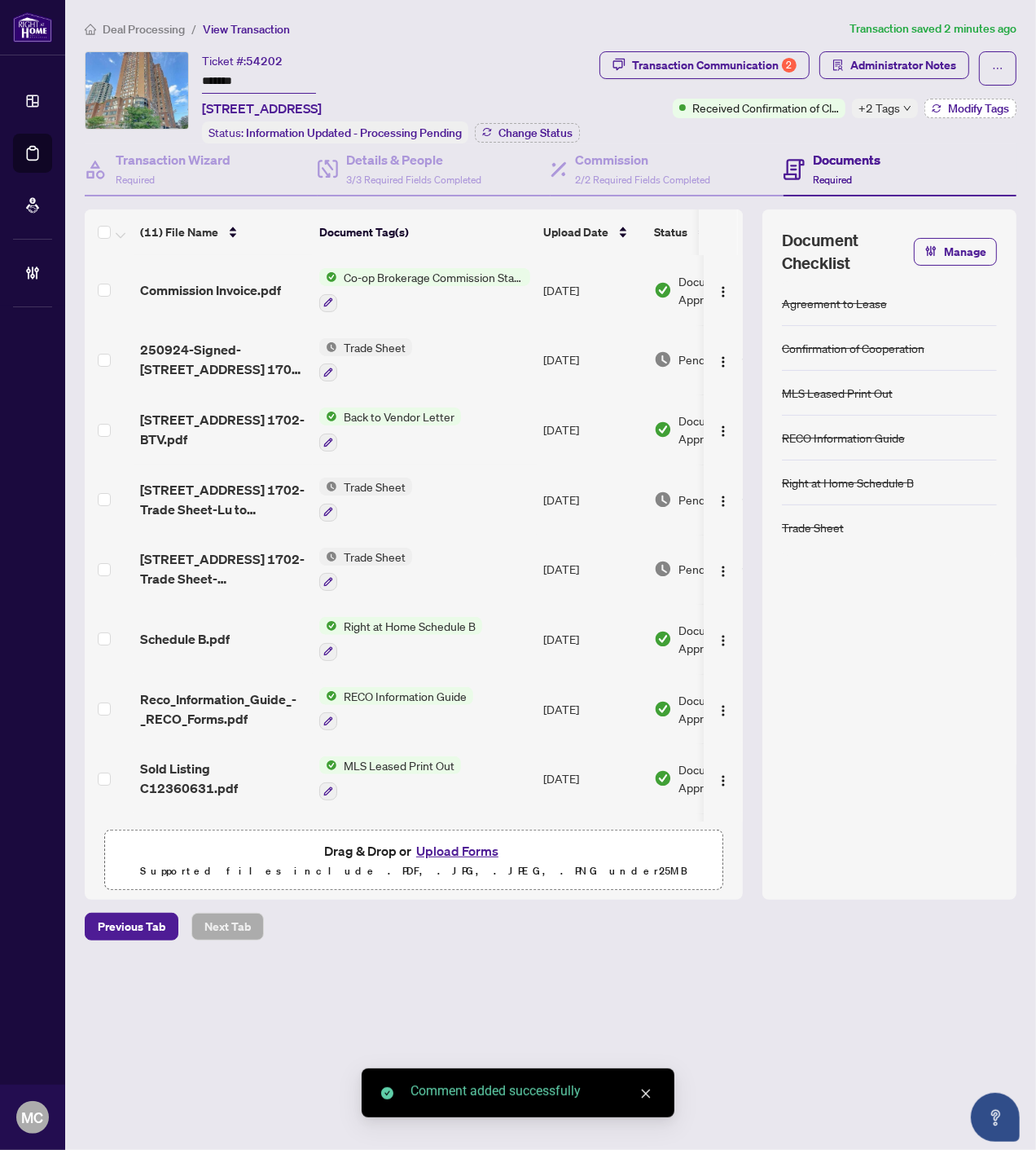
click at [959, 111] on span "Modify Tags" at bounding box center [979, 108] width 61 height 11
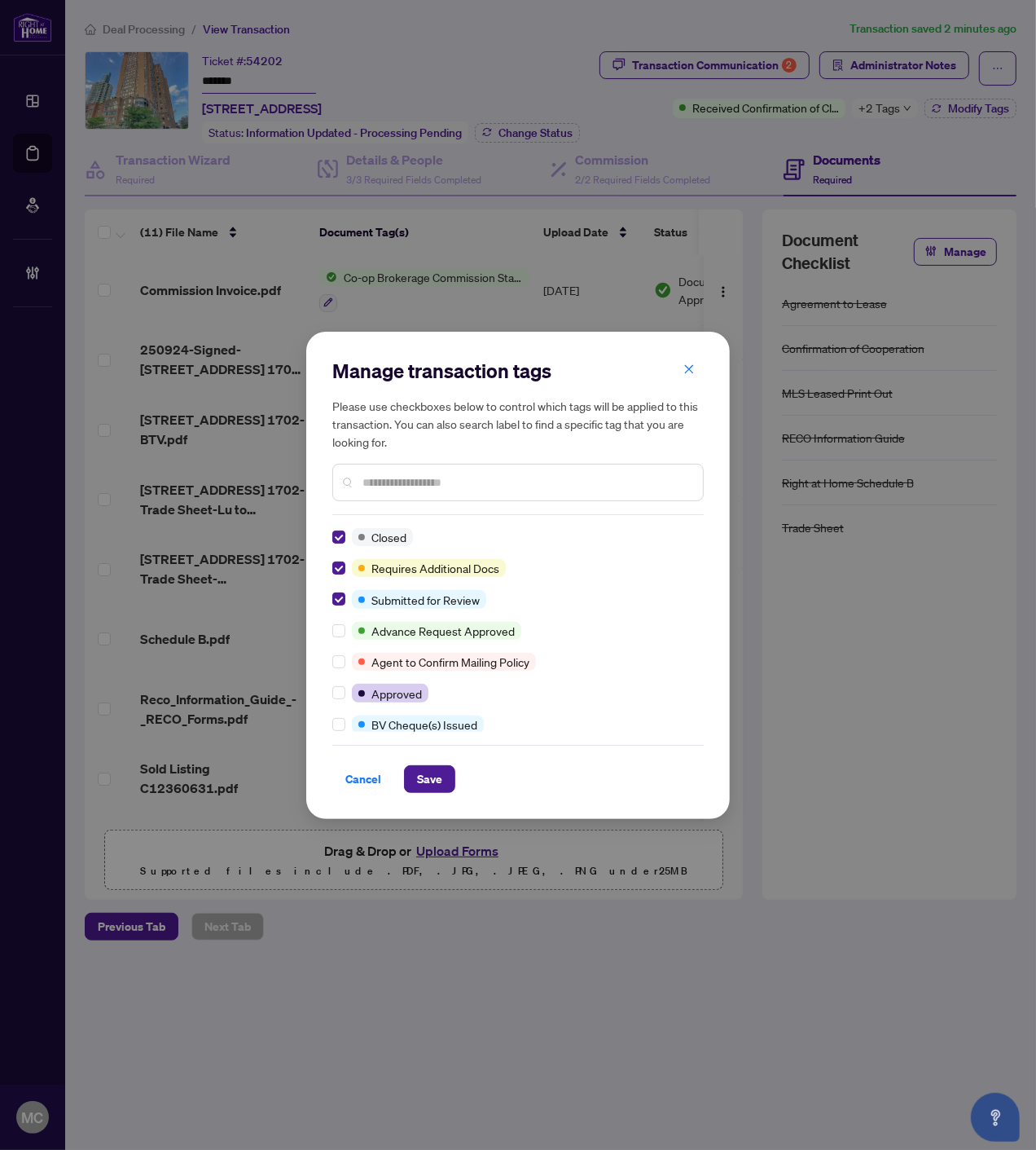
click at [521, 483] on input "text" at bounding box center [526, 482] width 328 height 18
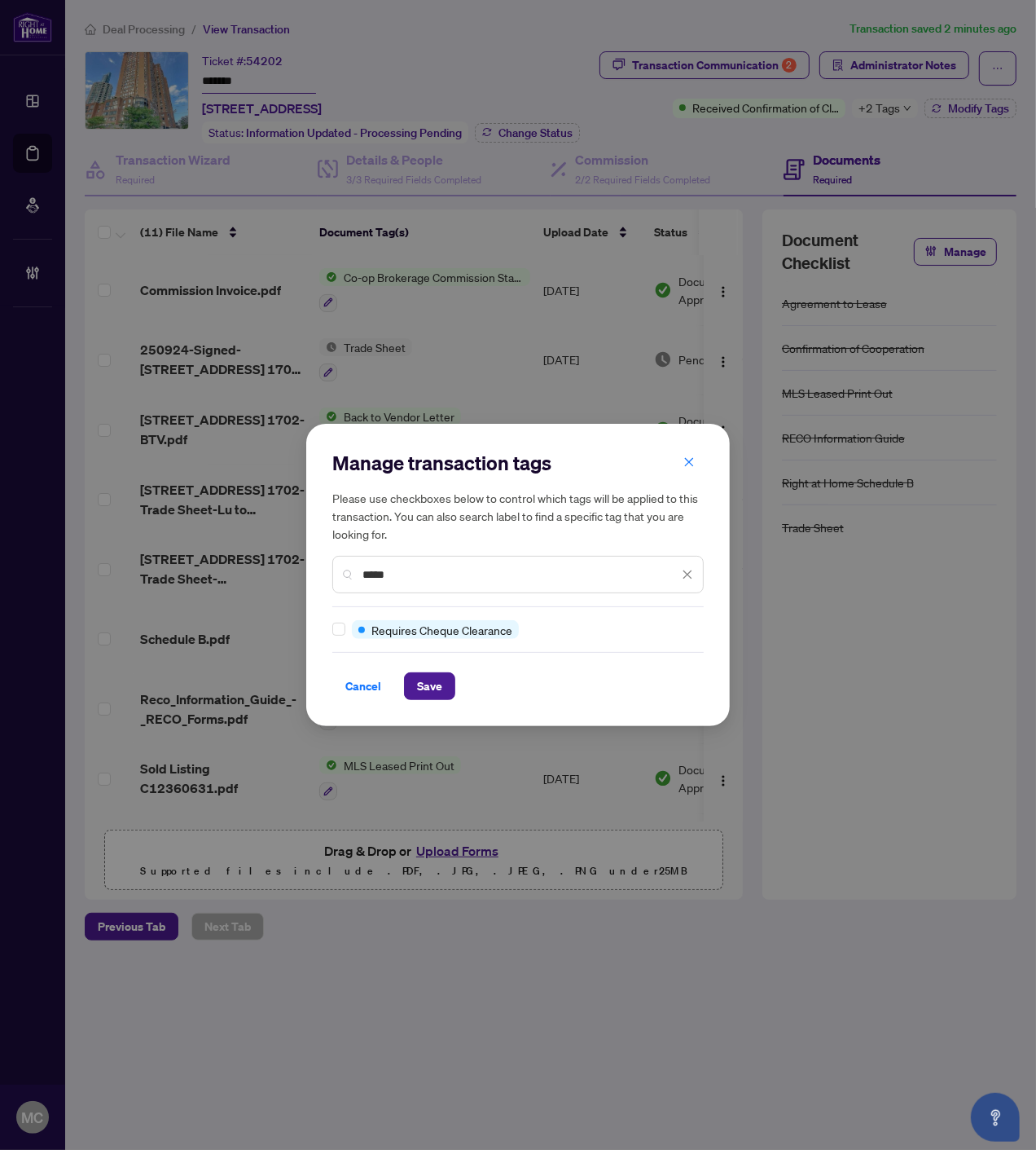
type input "*****"
click at [343, 617] on div "Manage transaction tags Please use checkboxes below to control which tags will …" at bounding box center [518, 575] width 371 height 250
click at [419, 689] on span "Save" at bounding box center [429, 686] width 25 height 26
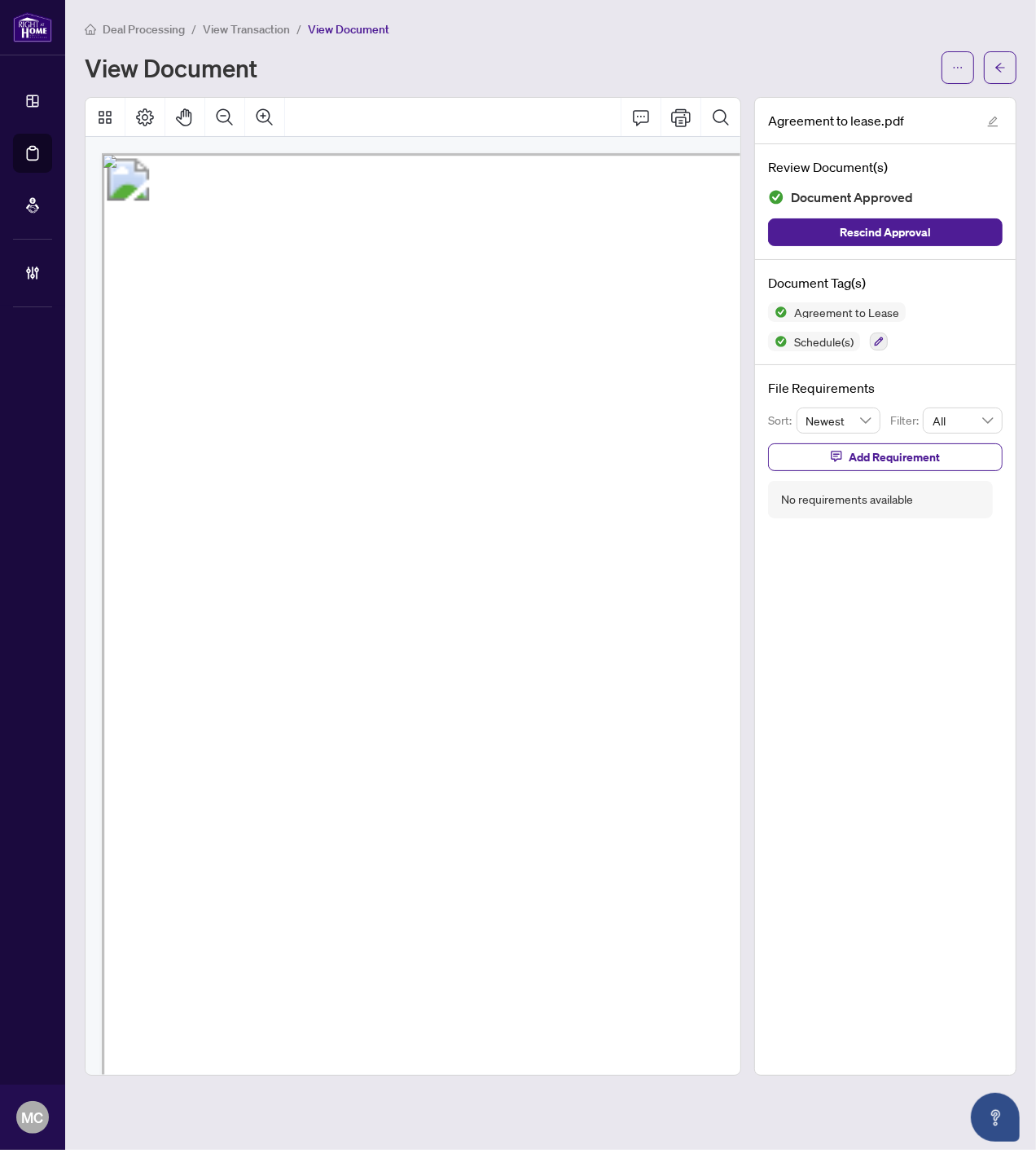
scroll to position [215, 394]
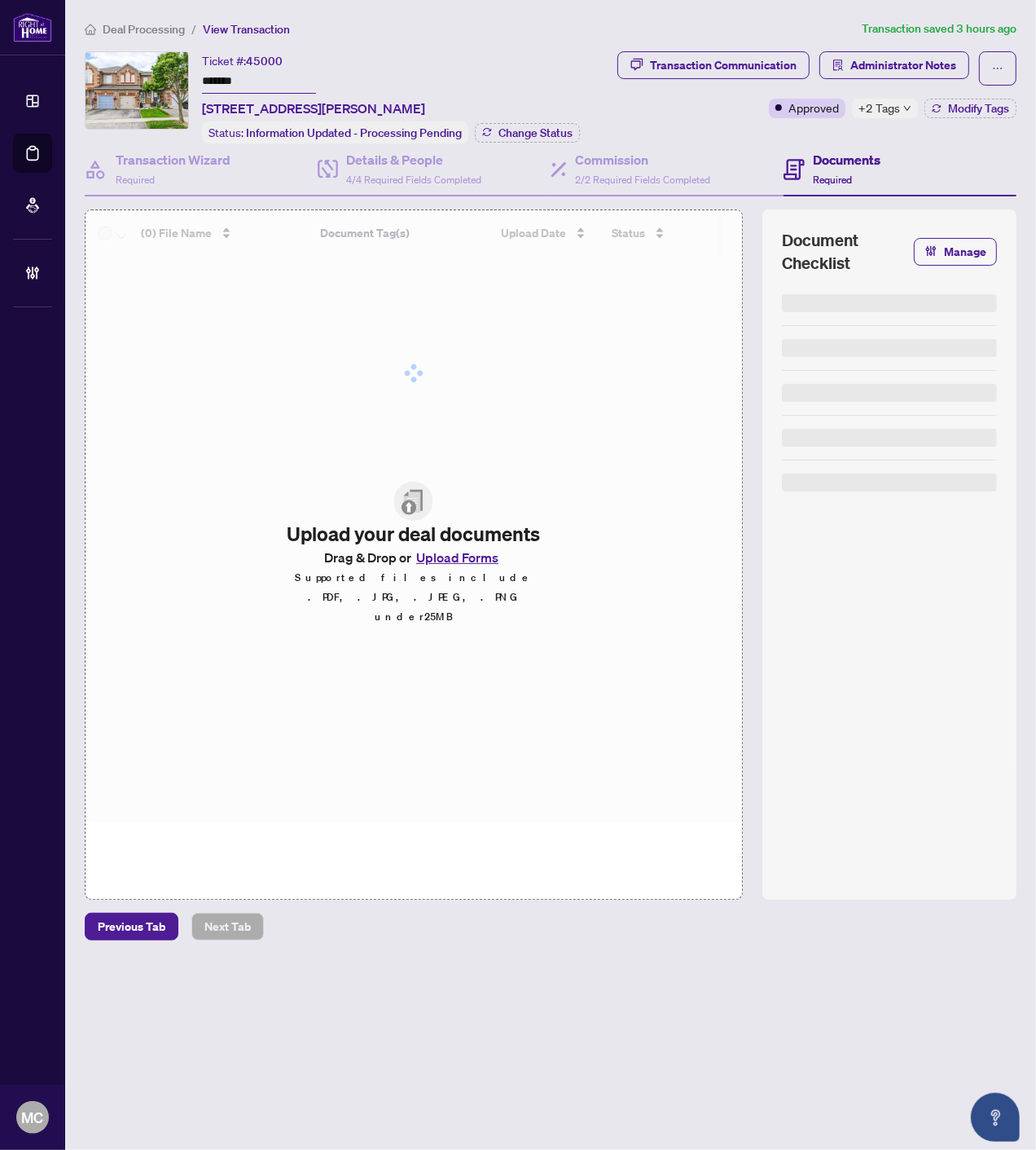
click at [220, 79] on input "*******" at bounding box center [259, 82] width 114 height 23
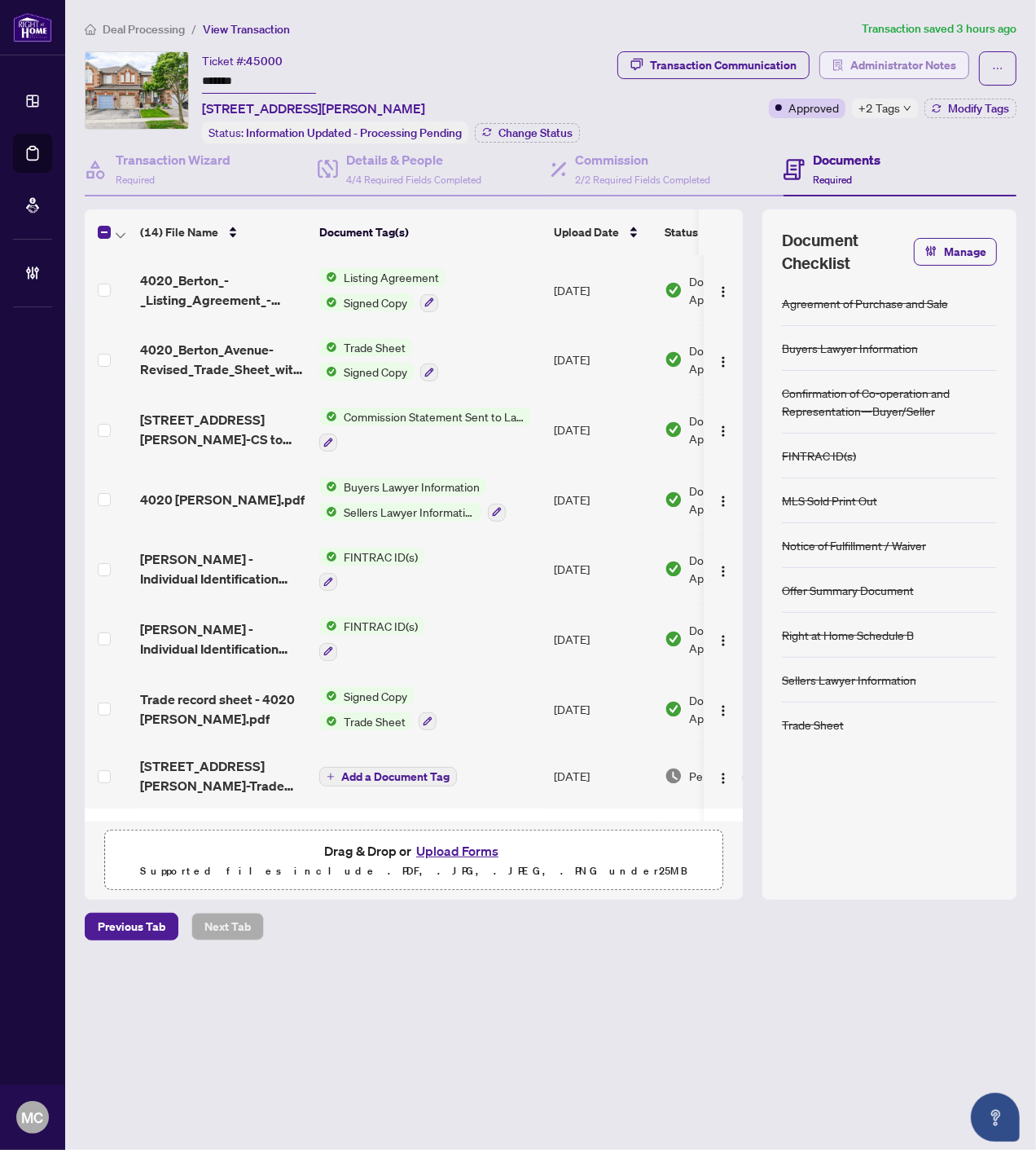
click at [876, 66] on span "Administrator Notes" at bounding box center [903, 65] width 106 height 26
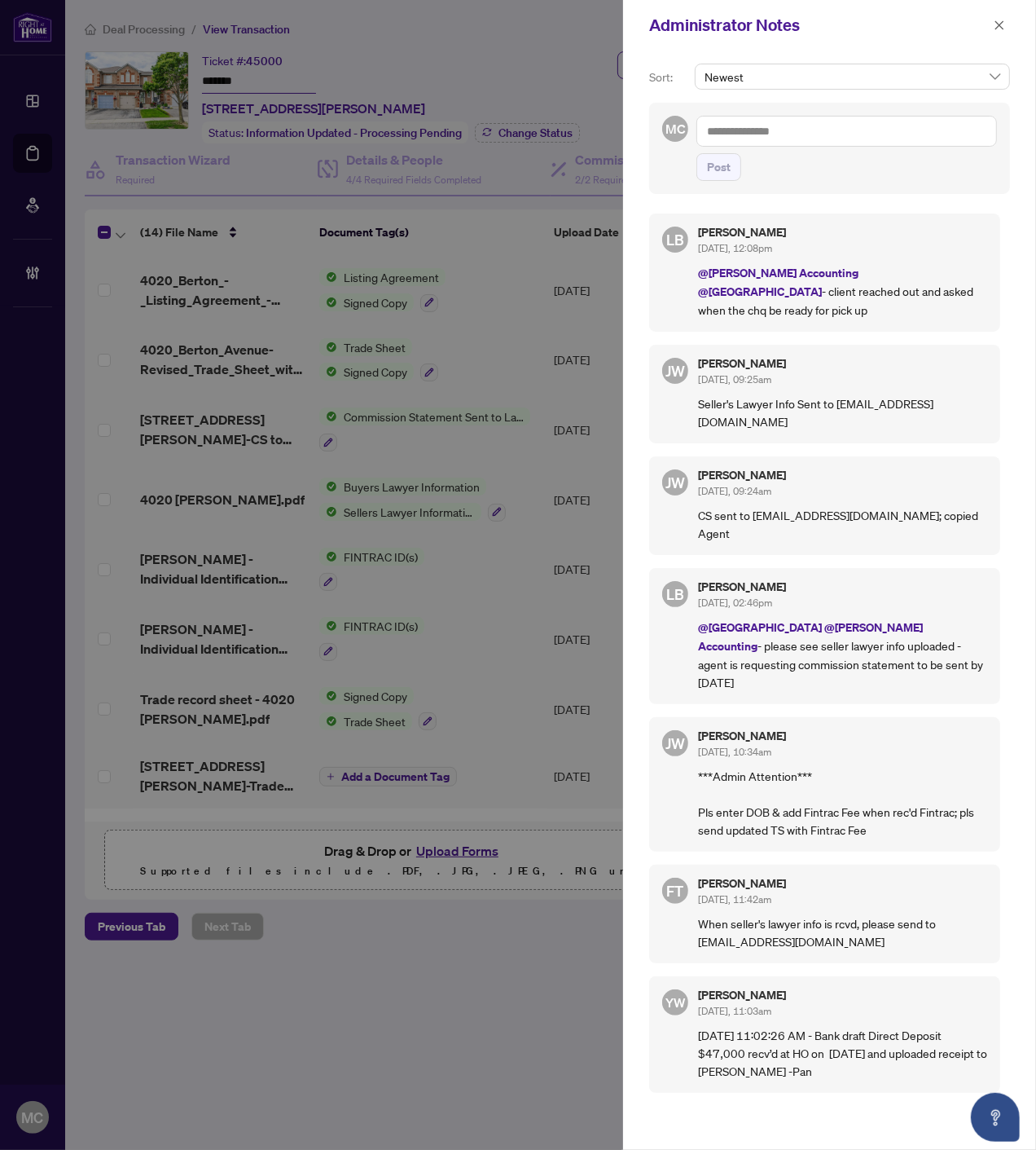
click at [760, 135] on textarea at bounding box center [846, 131] width 301 height 31
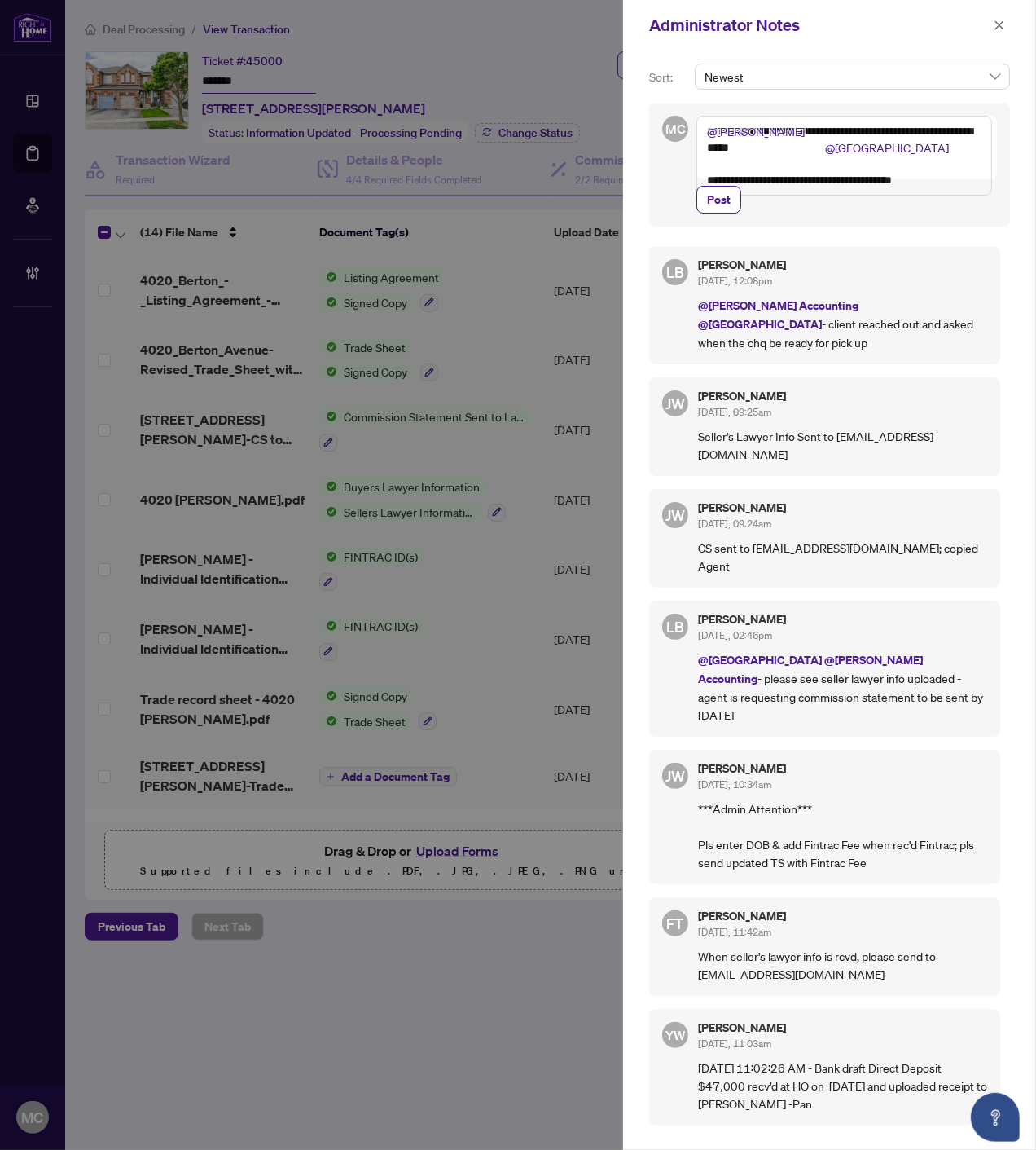
type textarea "**********"
click at [696, 213] on span "Post" at bounding box center [846, 199] width 301 height 28
click at [725, 212] on span "Post" at bounding box center [719, 199] width 23 height 26
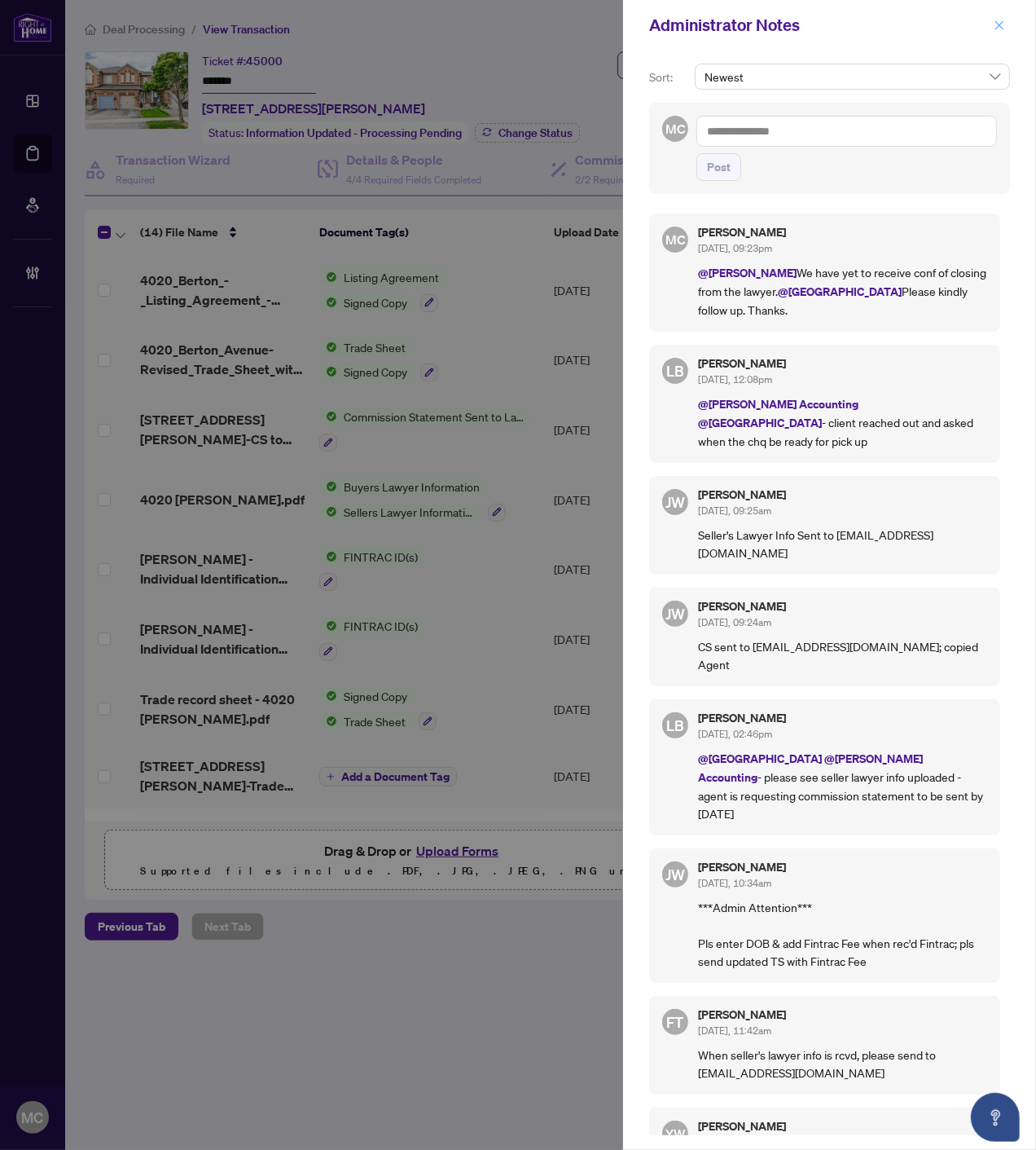
click at [1000, 25] on icon "close" at bounding box center [1000, 24] width 9 height 9
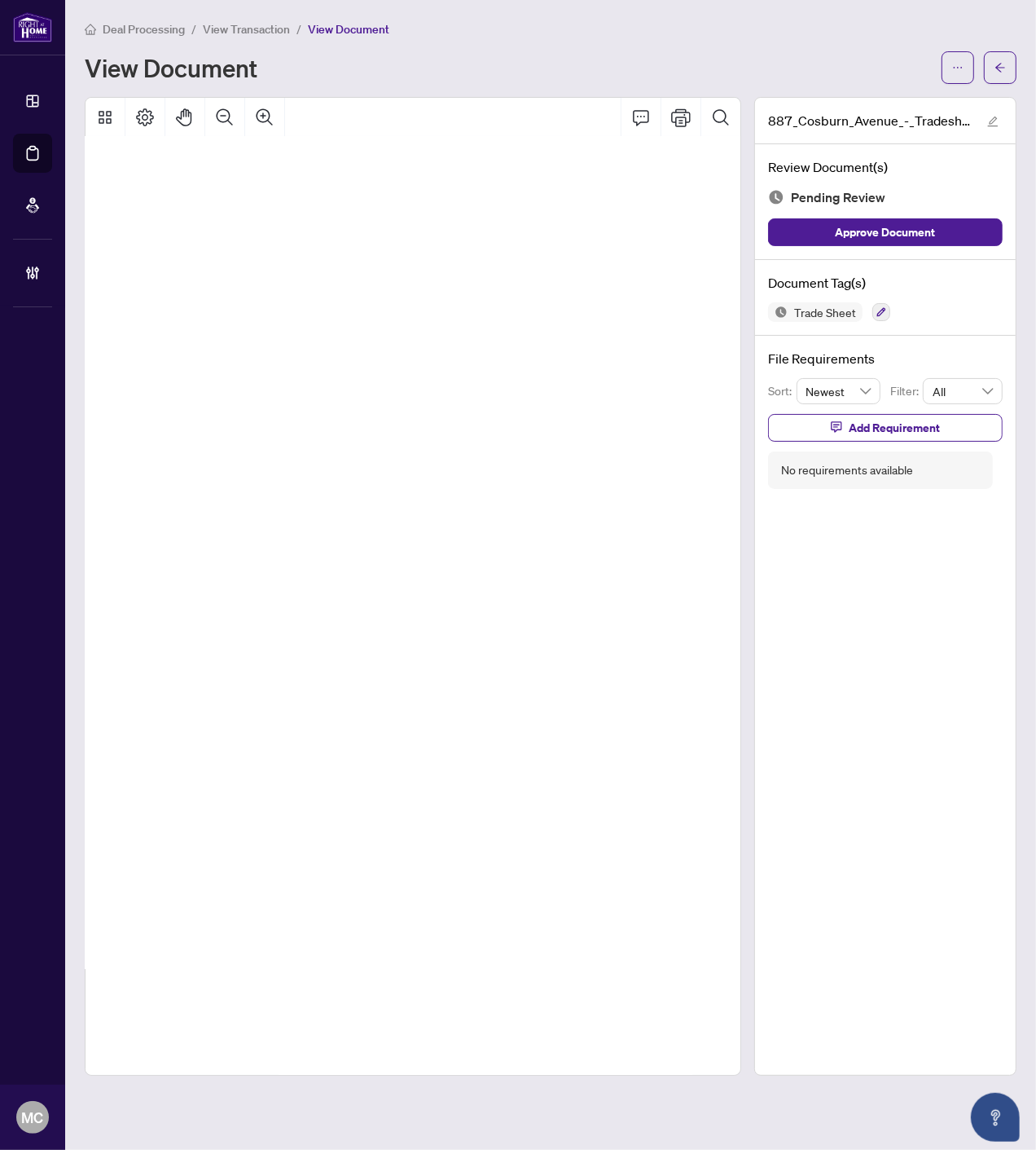
scroll to position [208, 225]
click at [881, 308] on icon "button" at bounding box center [882, 312] width 9 height 9
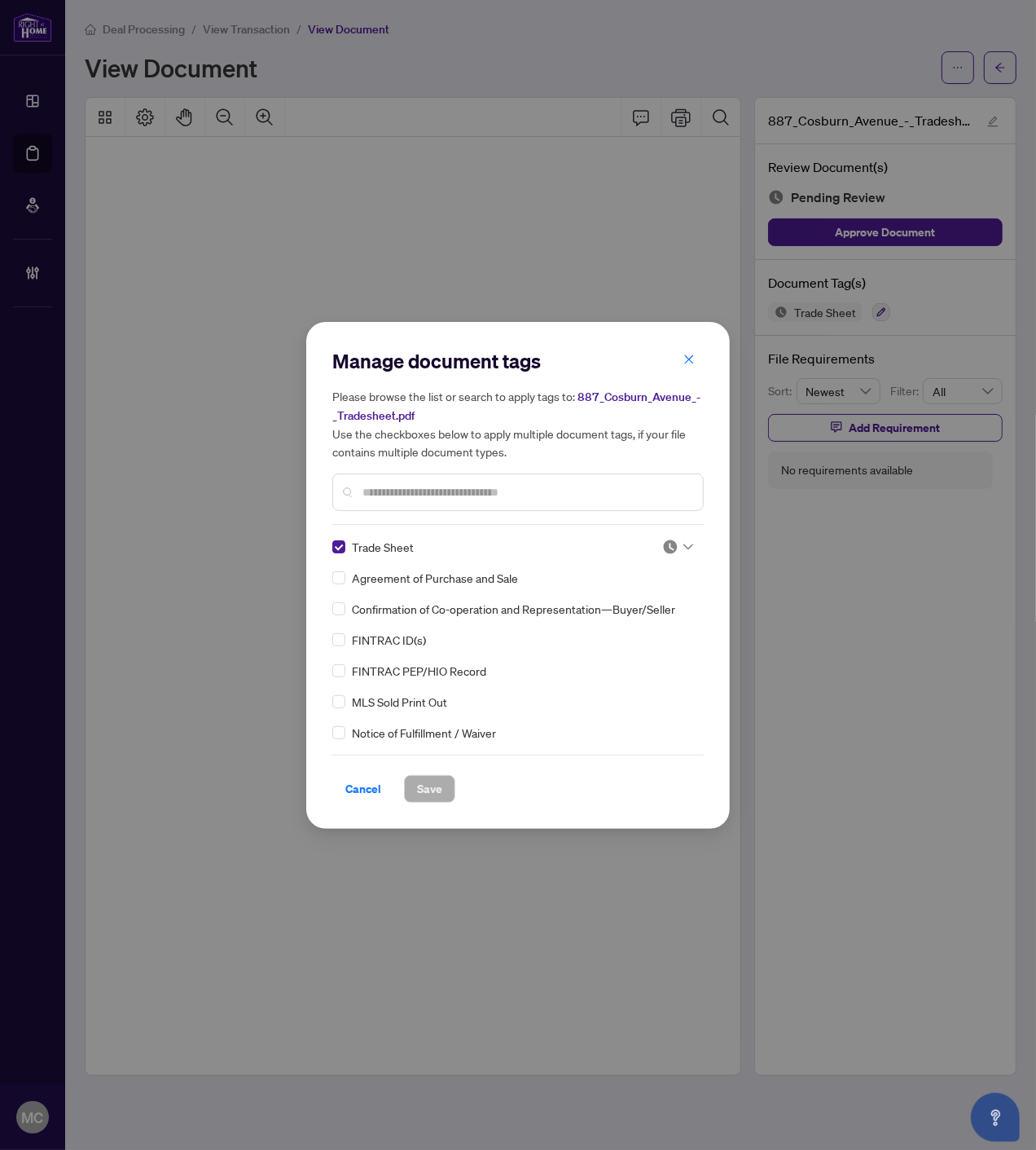
click at [674, 543] on div at bounding box center [678, 546] width 31 height 16
drag, startPoint x: 633, startPoint y: 626, endPoint x: 451, endPoint y: 790, distance: 245.0
click at [633, 625] on div "Approved" at bounding box center [624, 624] width 104 height 18
click at [421, 791] on span "Save" at bounding box center [429, 789] width 25 height 26
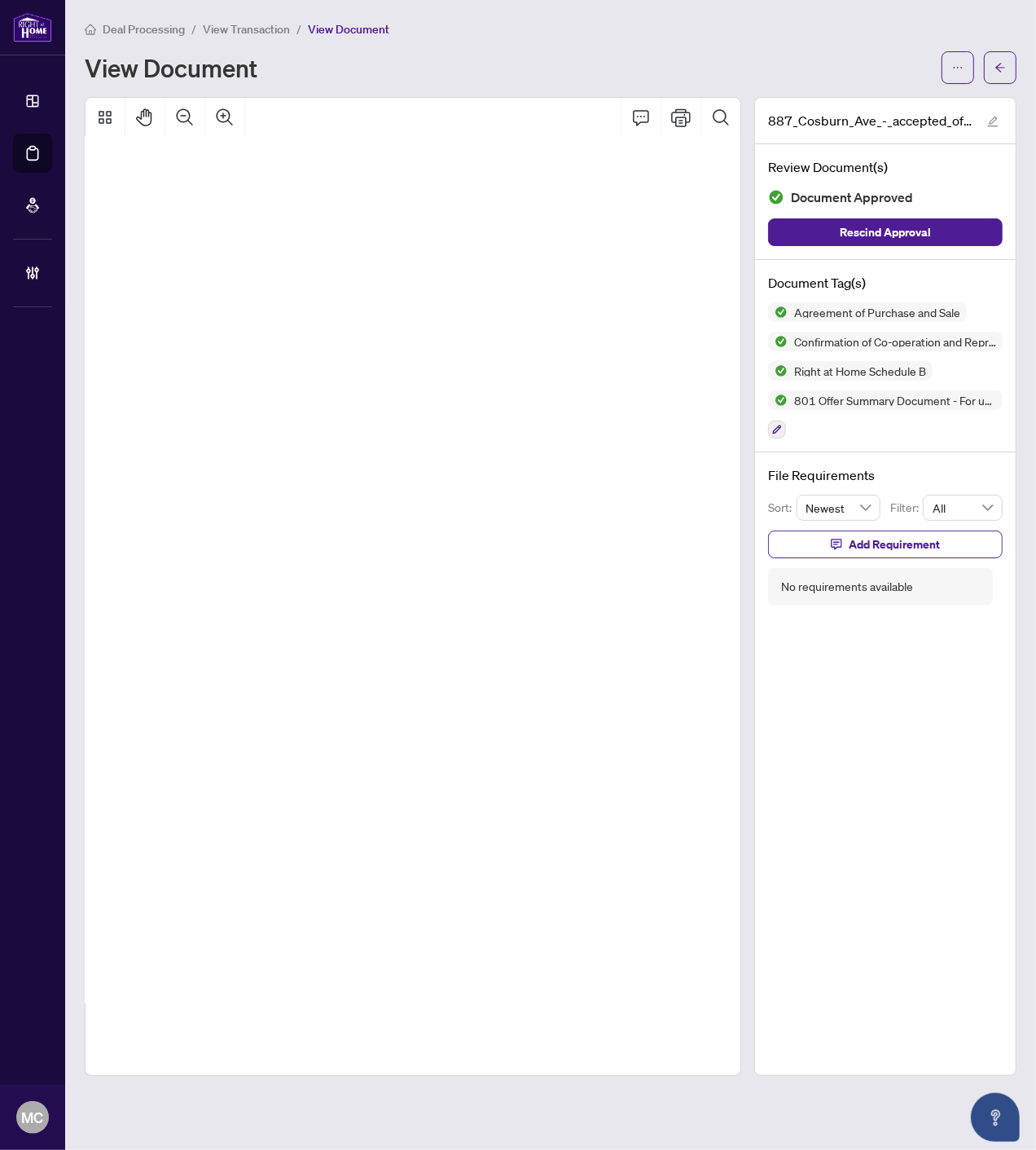
scroll to position [169, 118]
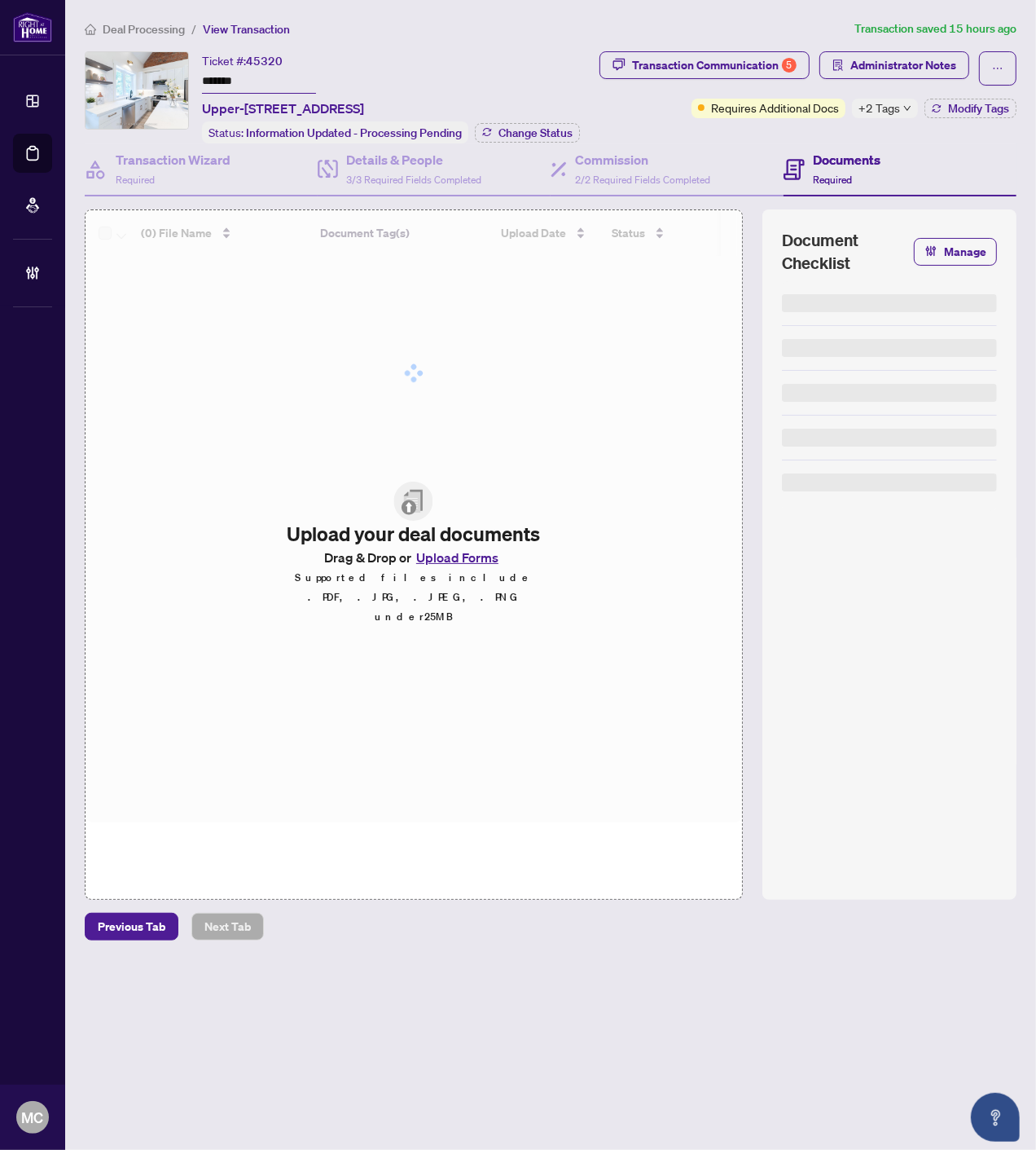
click at [221, 78] on input "*******" at bounding box center [259, 82] width 114 height 23
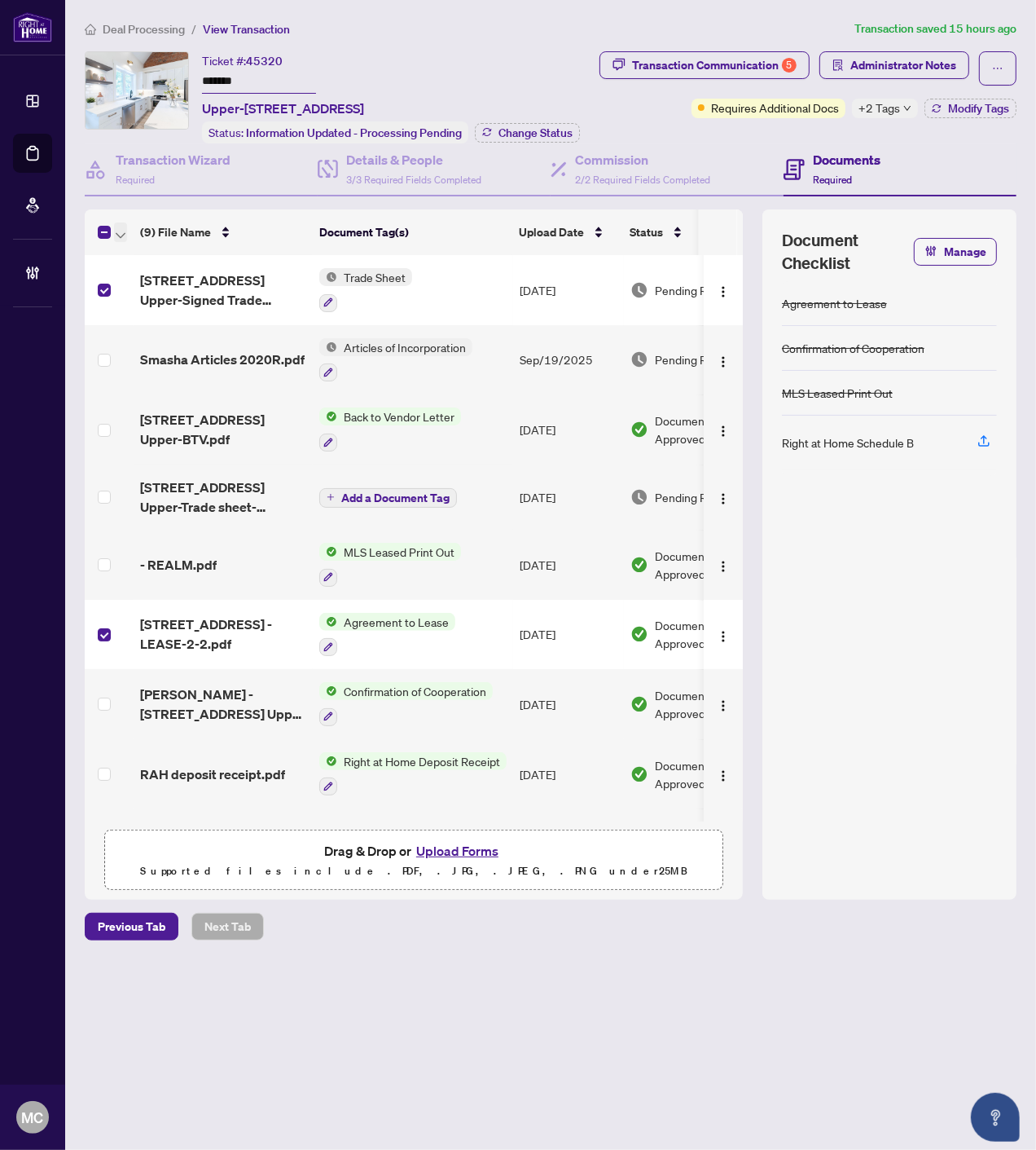
click at [120, 232] on icon "button" at bounding box center [120, 236] width 10 height 7
click at [139, 254] on span "Open Selected in New Tab(s)" at bounding box center [199, 258] width 145 height 18
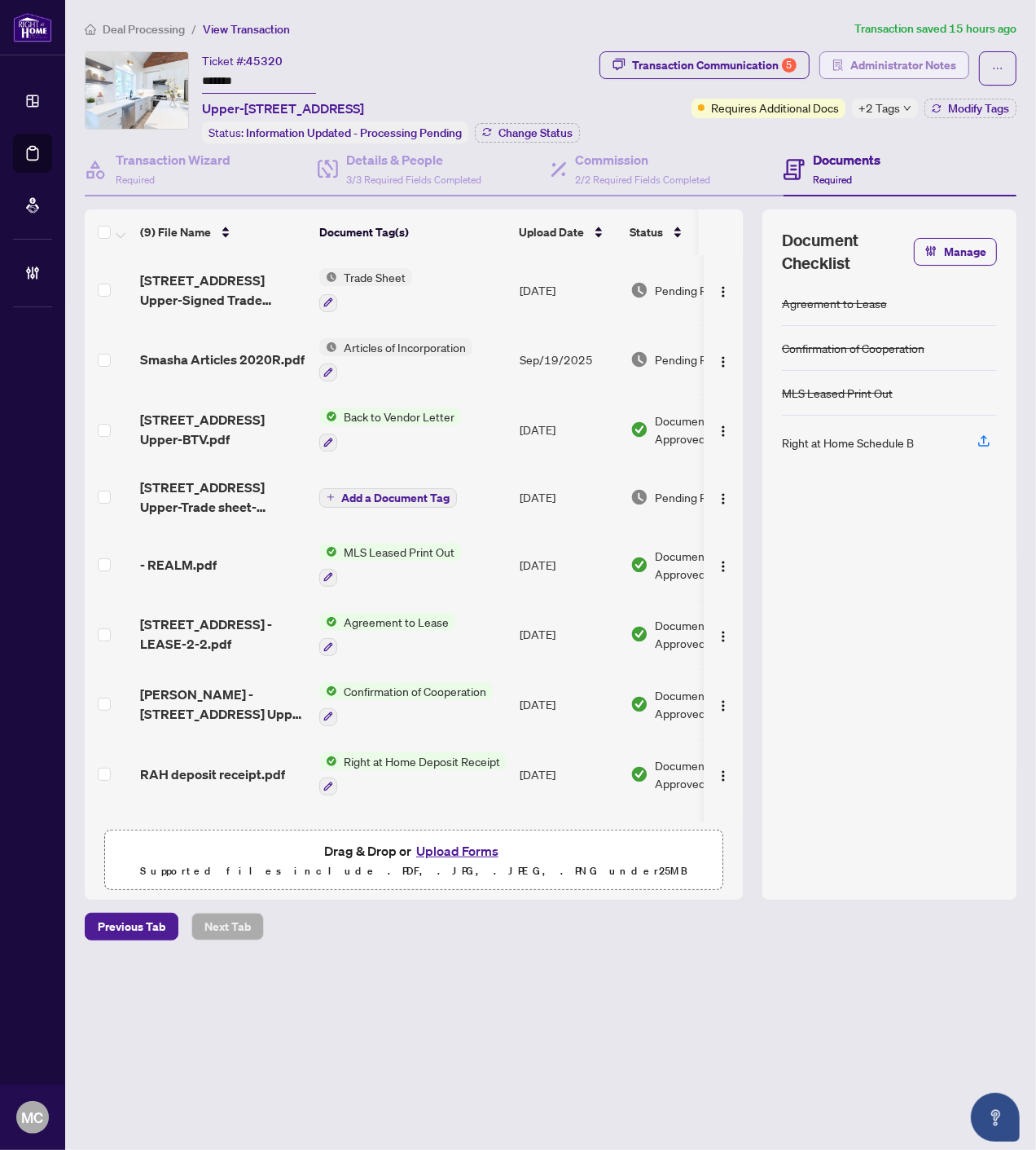
click at [949, 66] on span "Administrator Notes" at bounding box center [903, 65] width 106 height 26
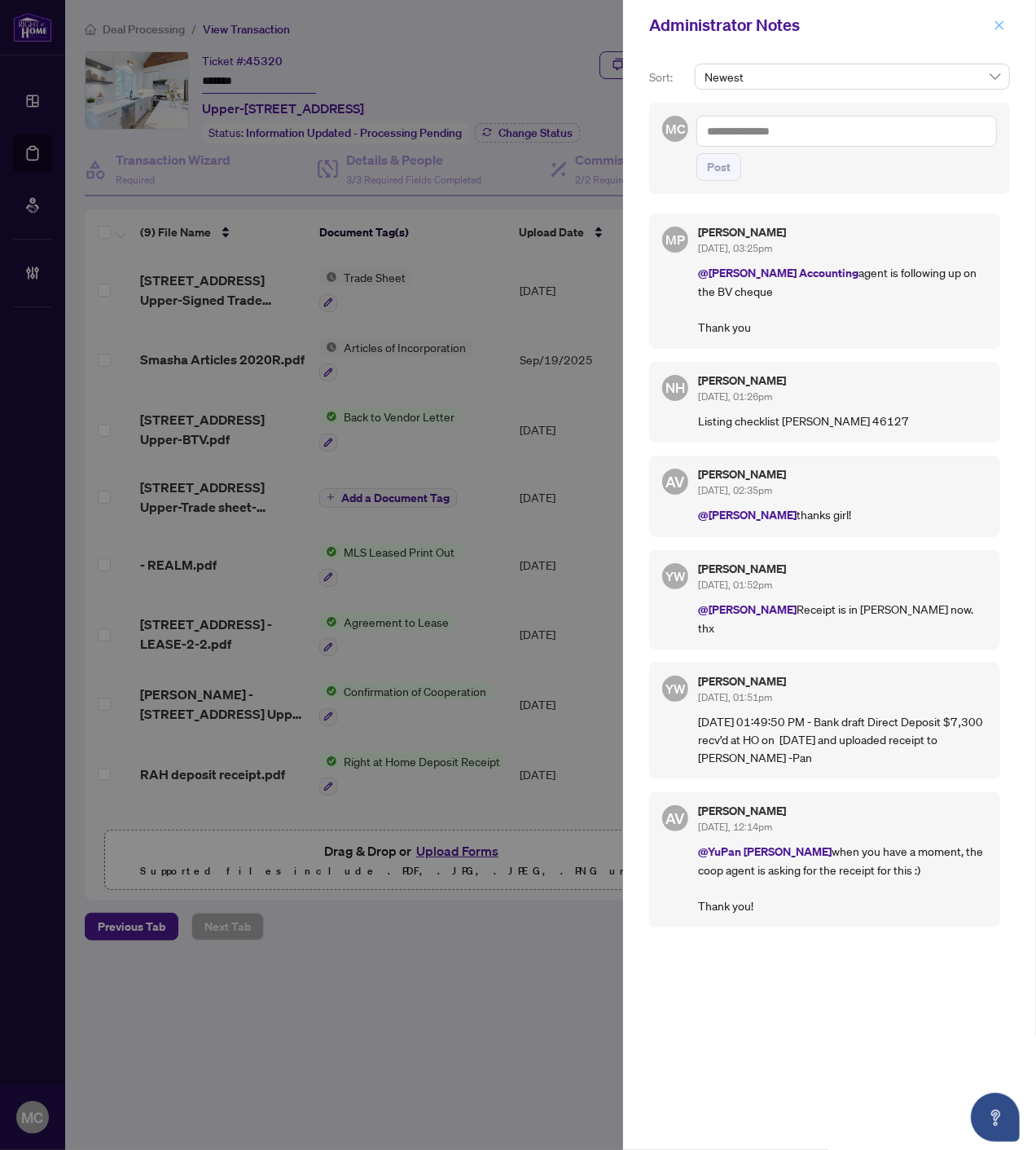
click at [996, 24] on icon "close" at bounding box center [999, 25] width 11 height 11
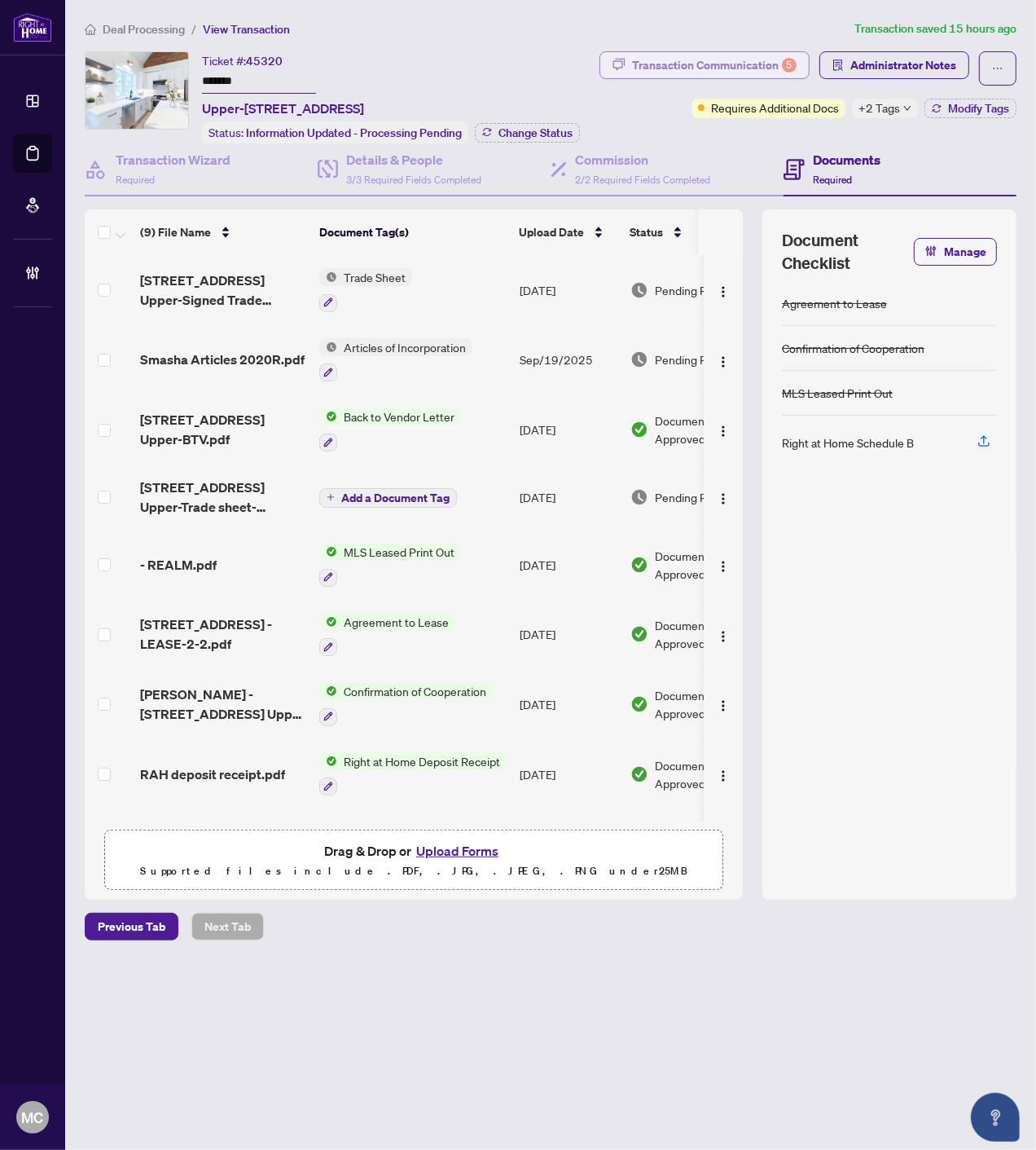
click at [748, 62] on div "Transaction Communication 5" at bounding box center [714, 65] width 165 height 26
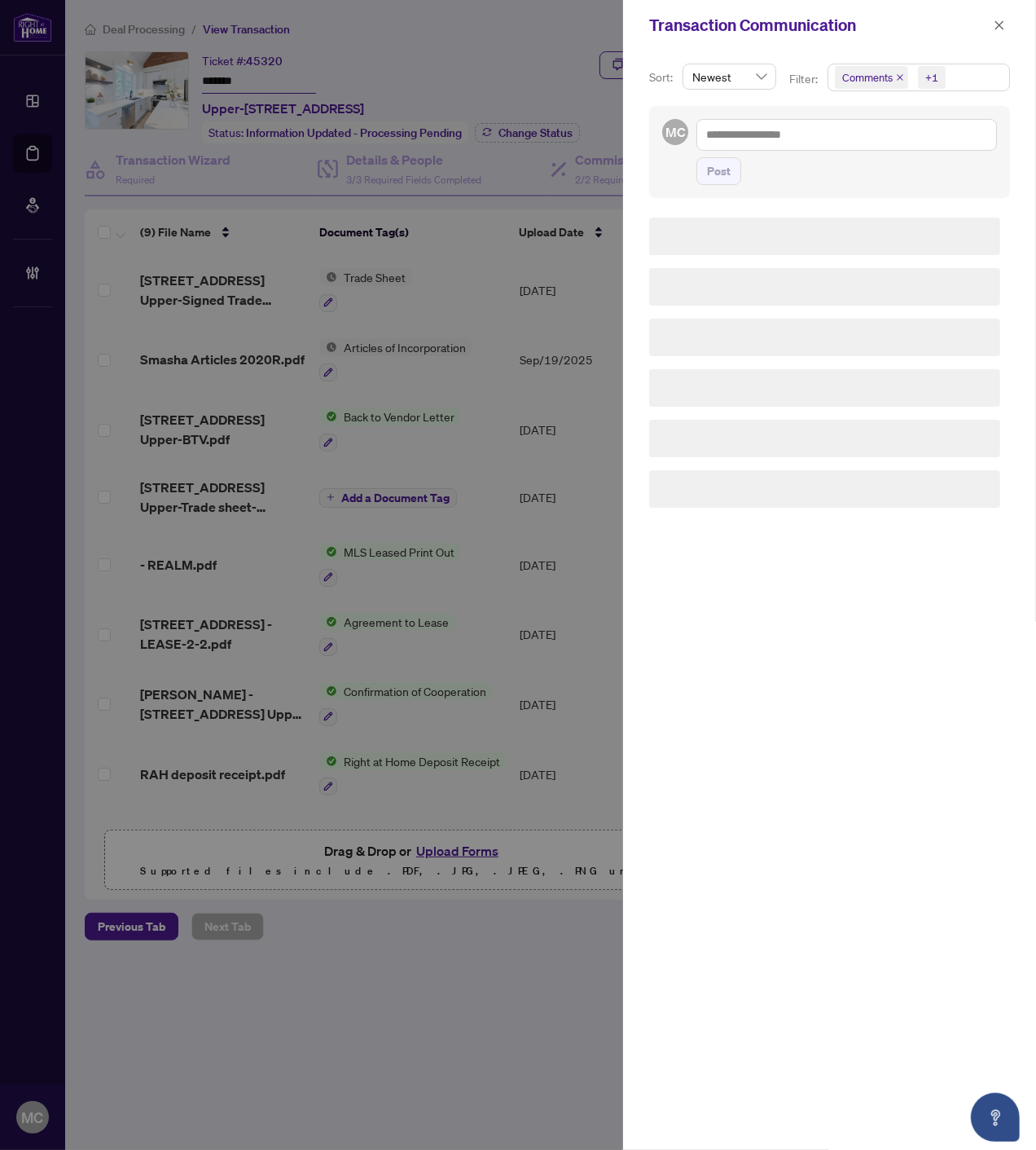
click at [934, 79] on div "+1" at bounding box center [931, 77] width 13 height 16
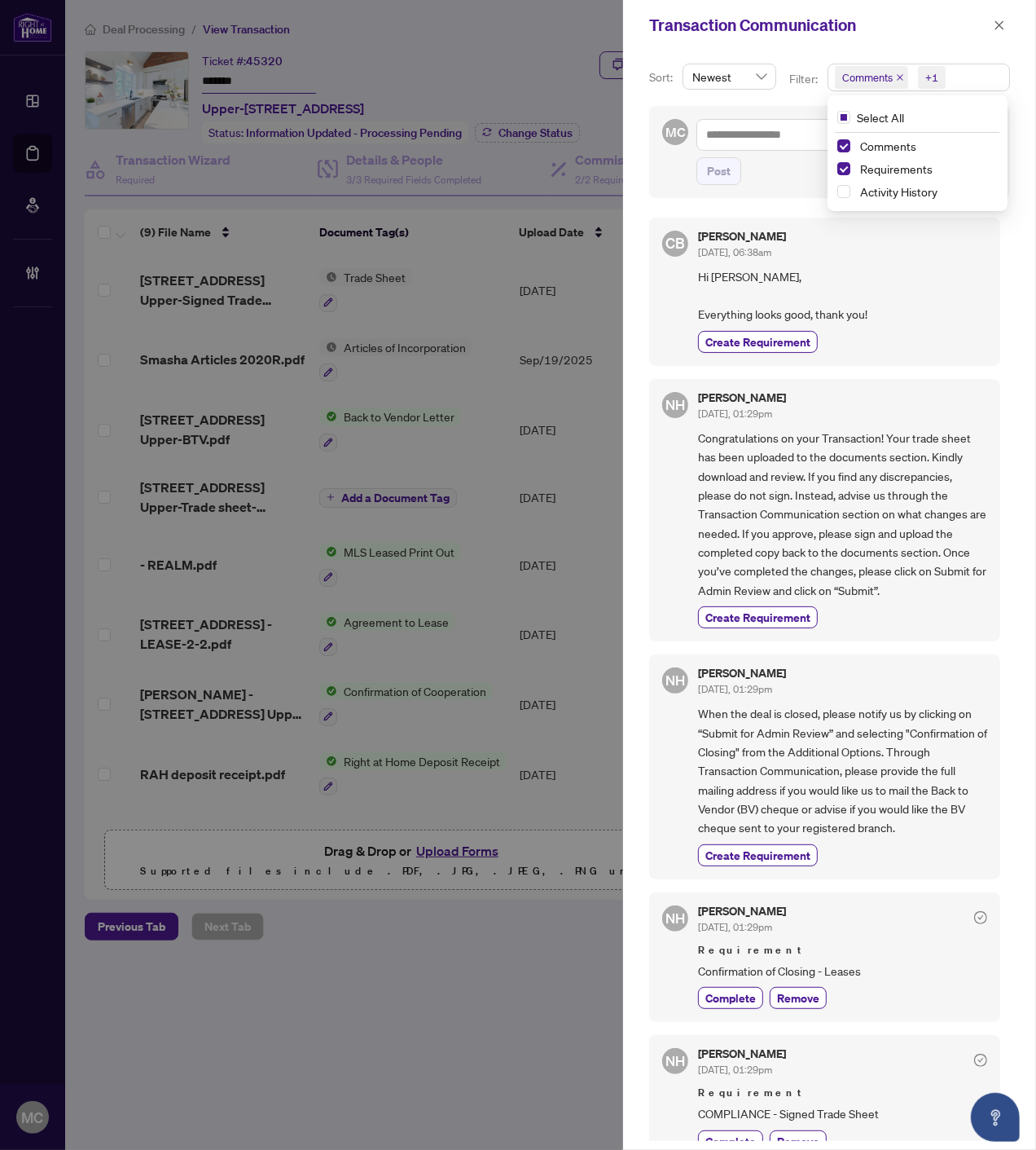
click at [884, 166] on span "Requirements" at bounding box center [896, 168] width 73 height 15
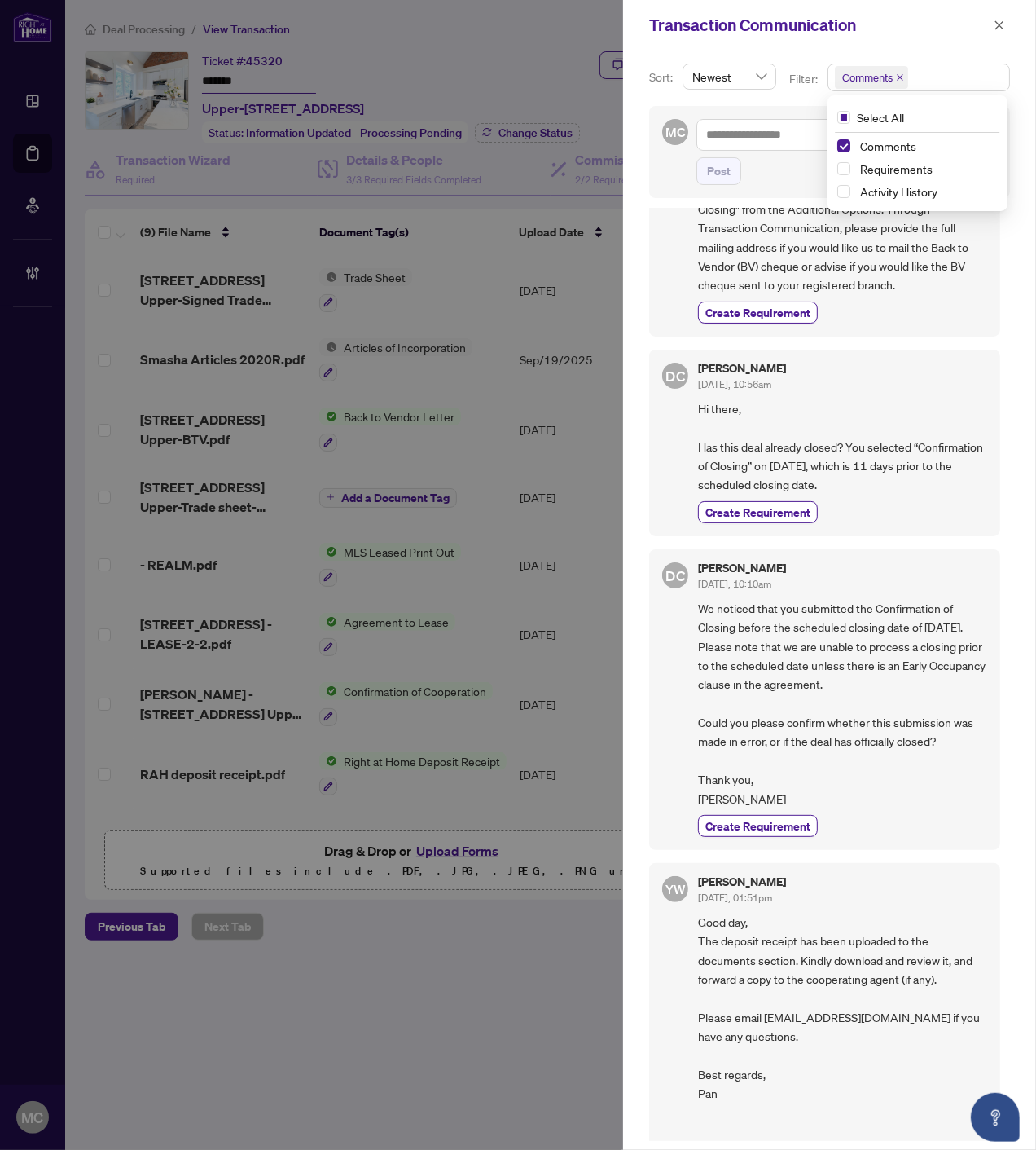
scroll to position [789, 0]
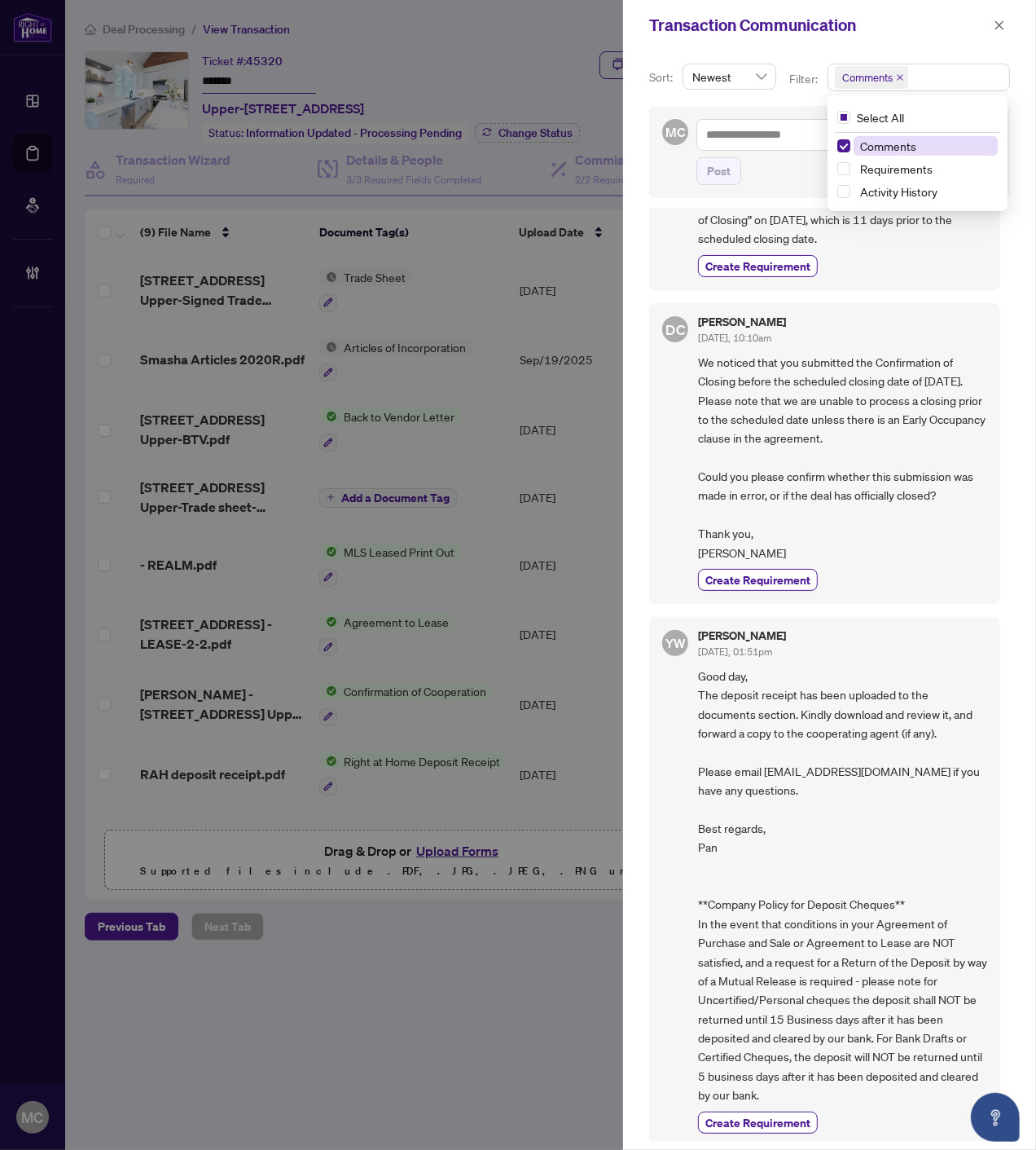
click at [901, 163] on span "Requirements" at bounding box center [896, 168] width 73 height 15
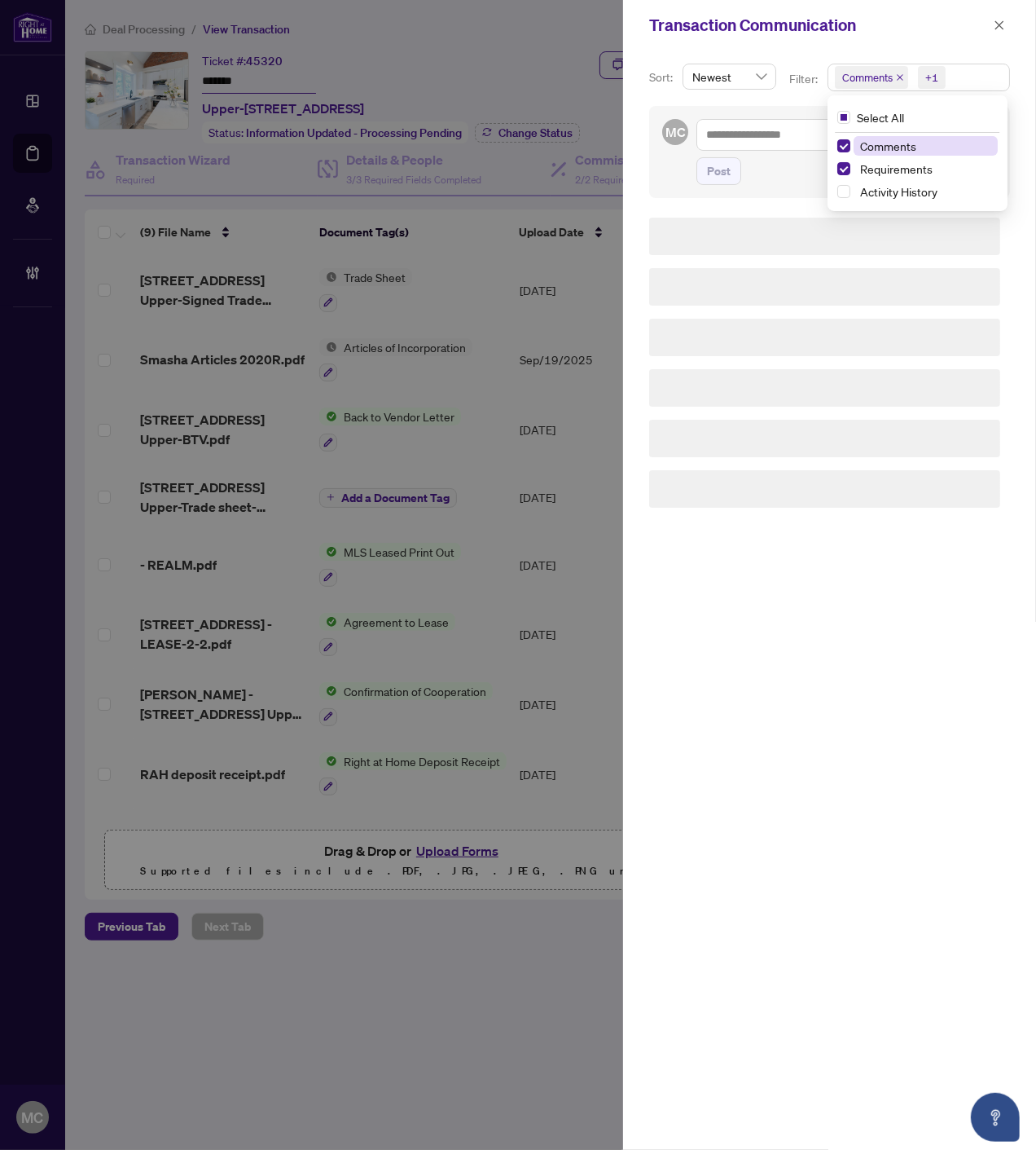
scroll to position [0, 0]
click at [892, 147] on span "Comments" at bounding box center [888, 146] width 56 height 15
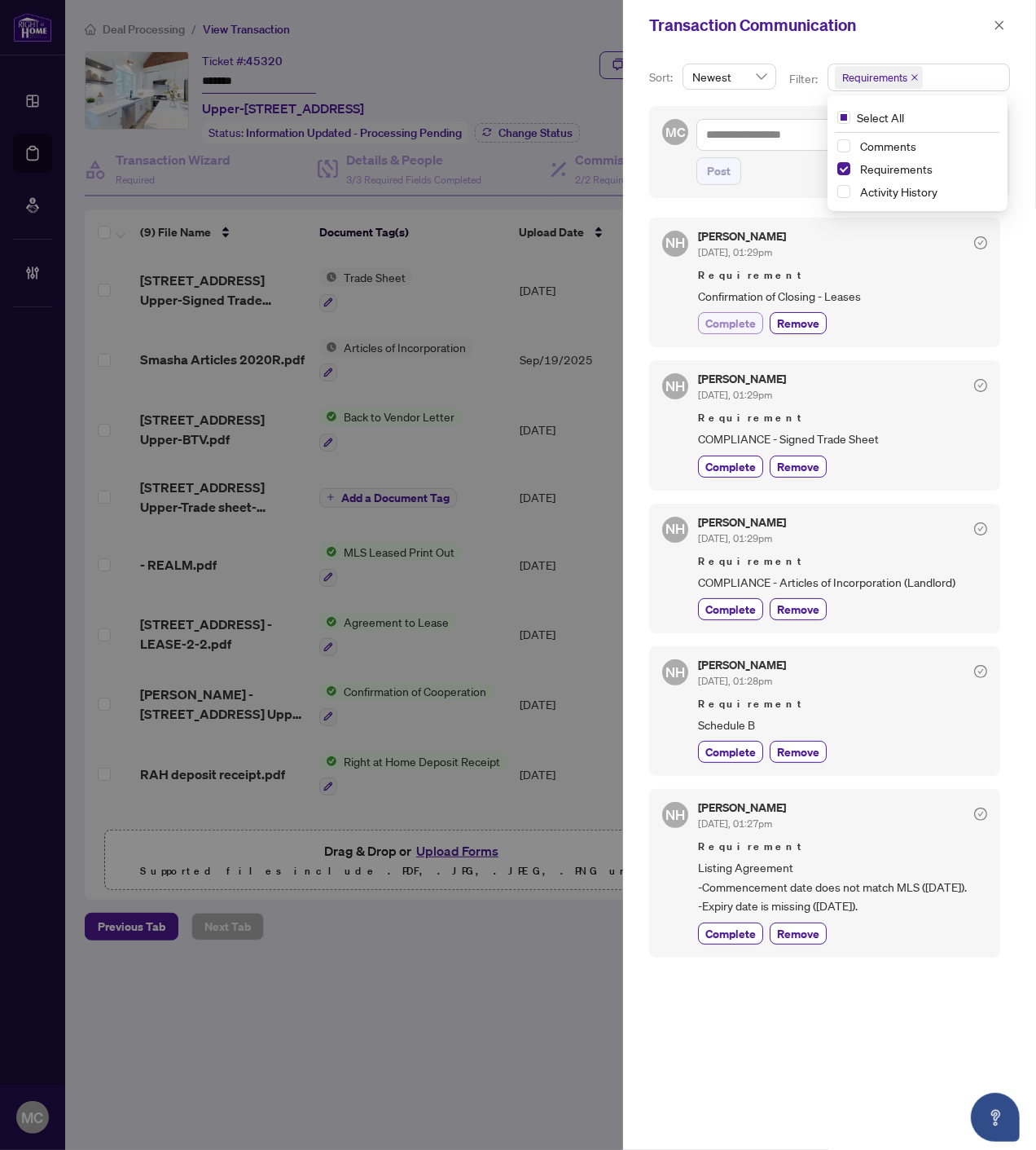
click at [704, 330] on button "Complete" at bounding box center [730, 323] width 65 height 22
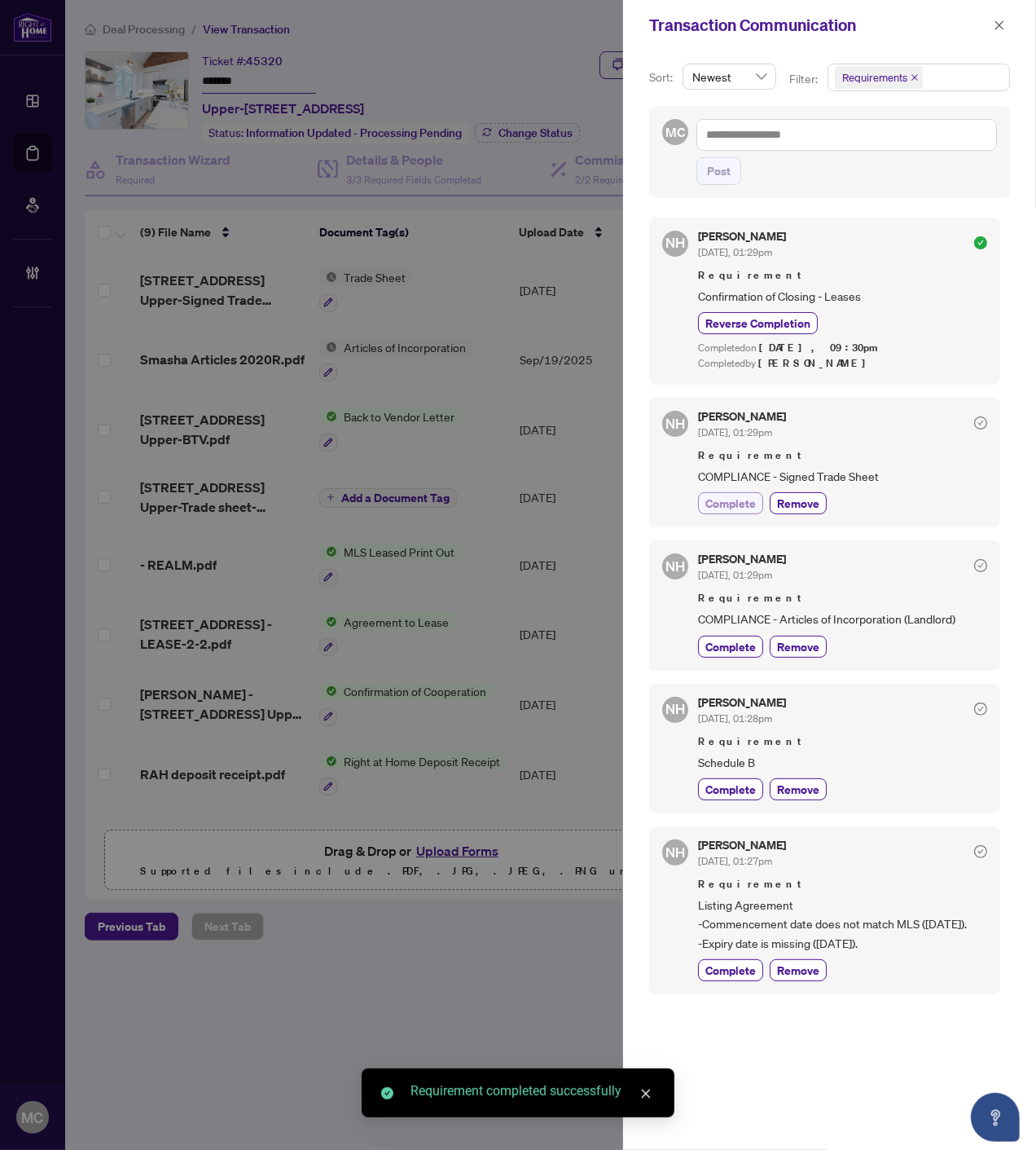
click at [713, 508] on span "Complete" at bounding box center [731, 503] width 50 height 17
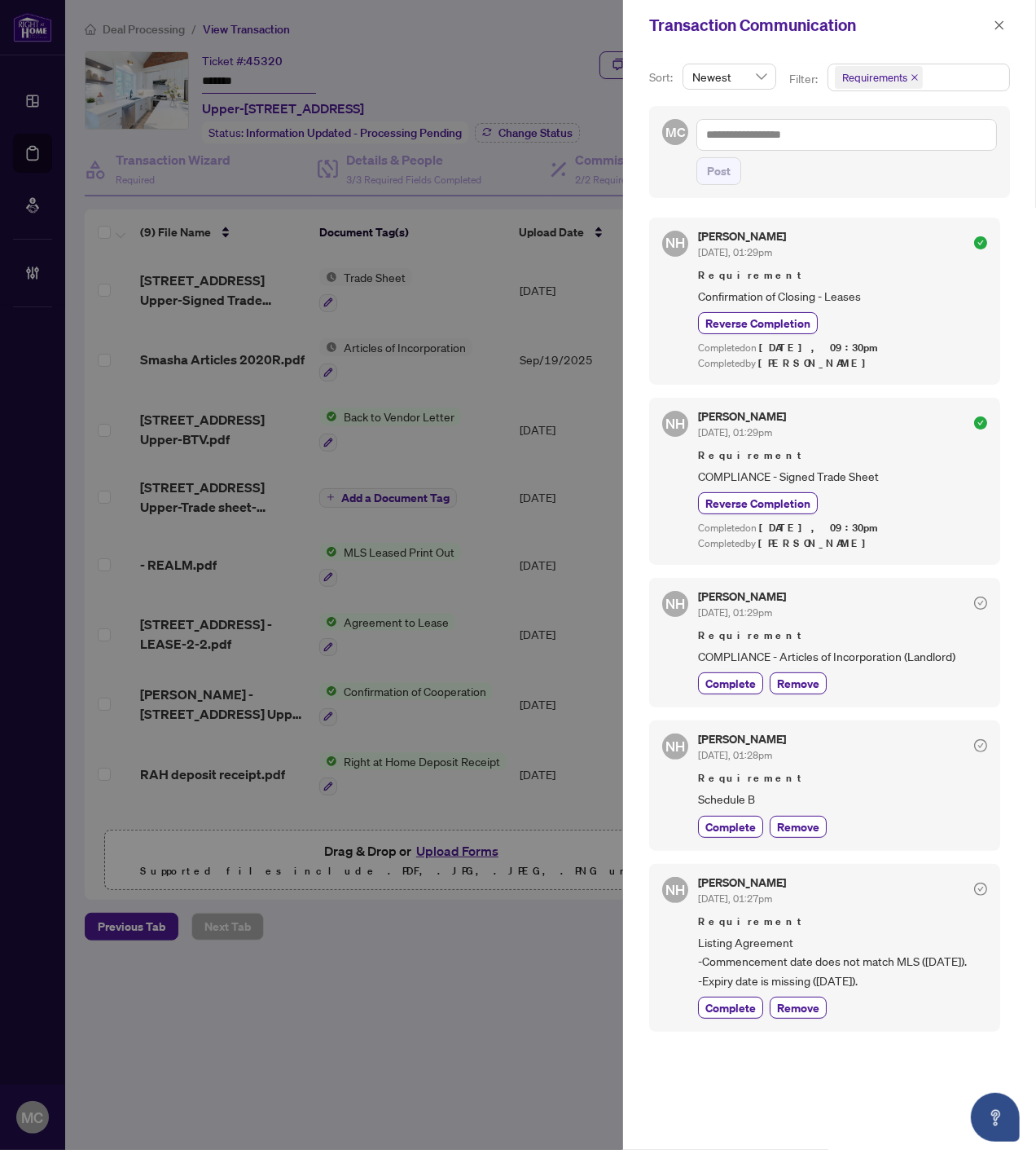
click at [1007, 16] on button "button" at bounding box center [1000, 25] width 21 height 20
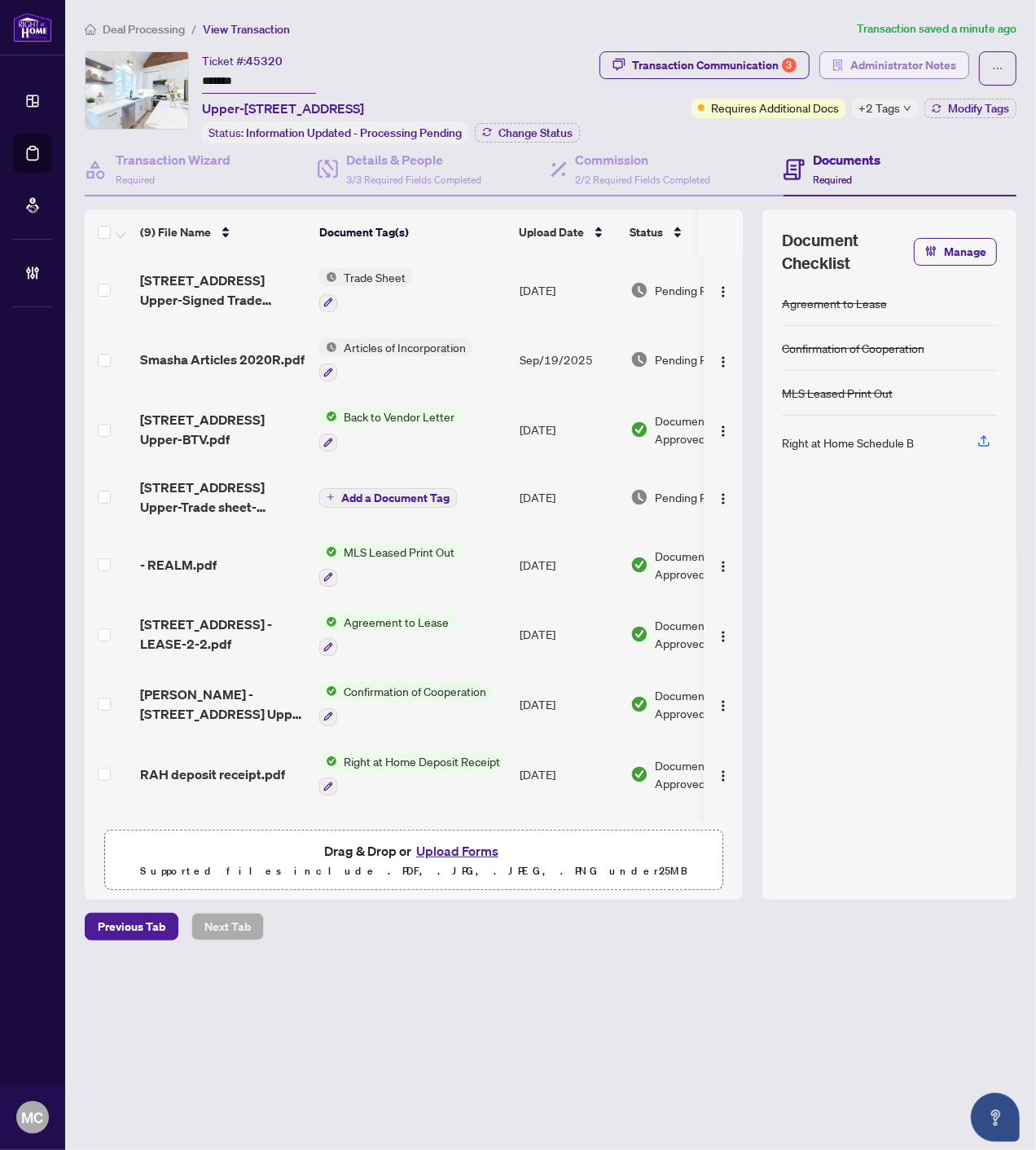
click at [894, 69] on span "Administrator Notes" at bounding box center [903, 65] width 106 height 26
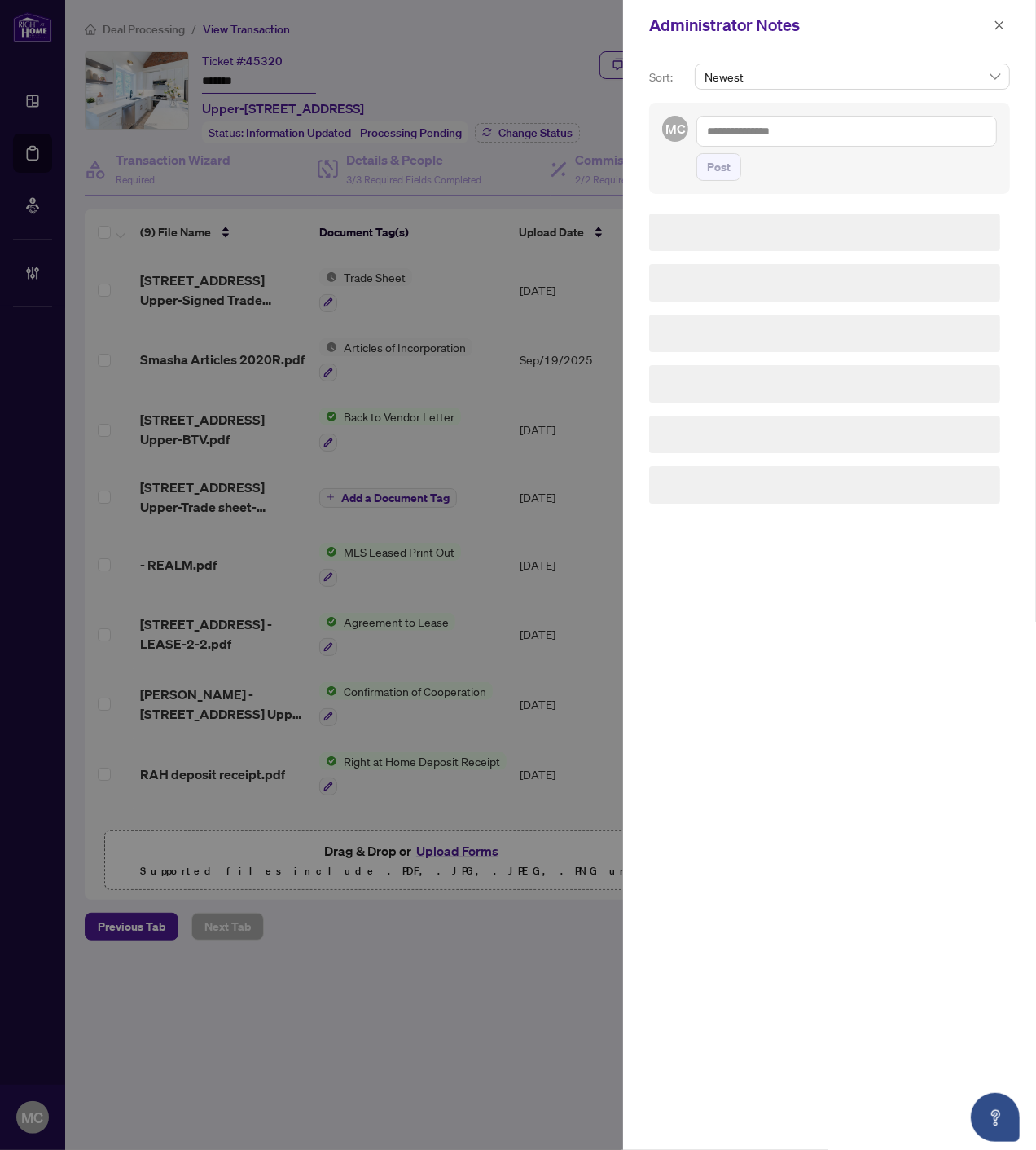
click at [868, 135] on textarea at bounding box center [846, 131] width 301 height 31
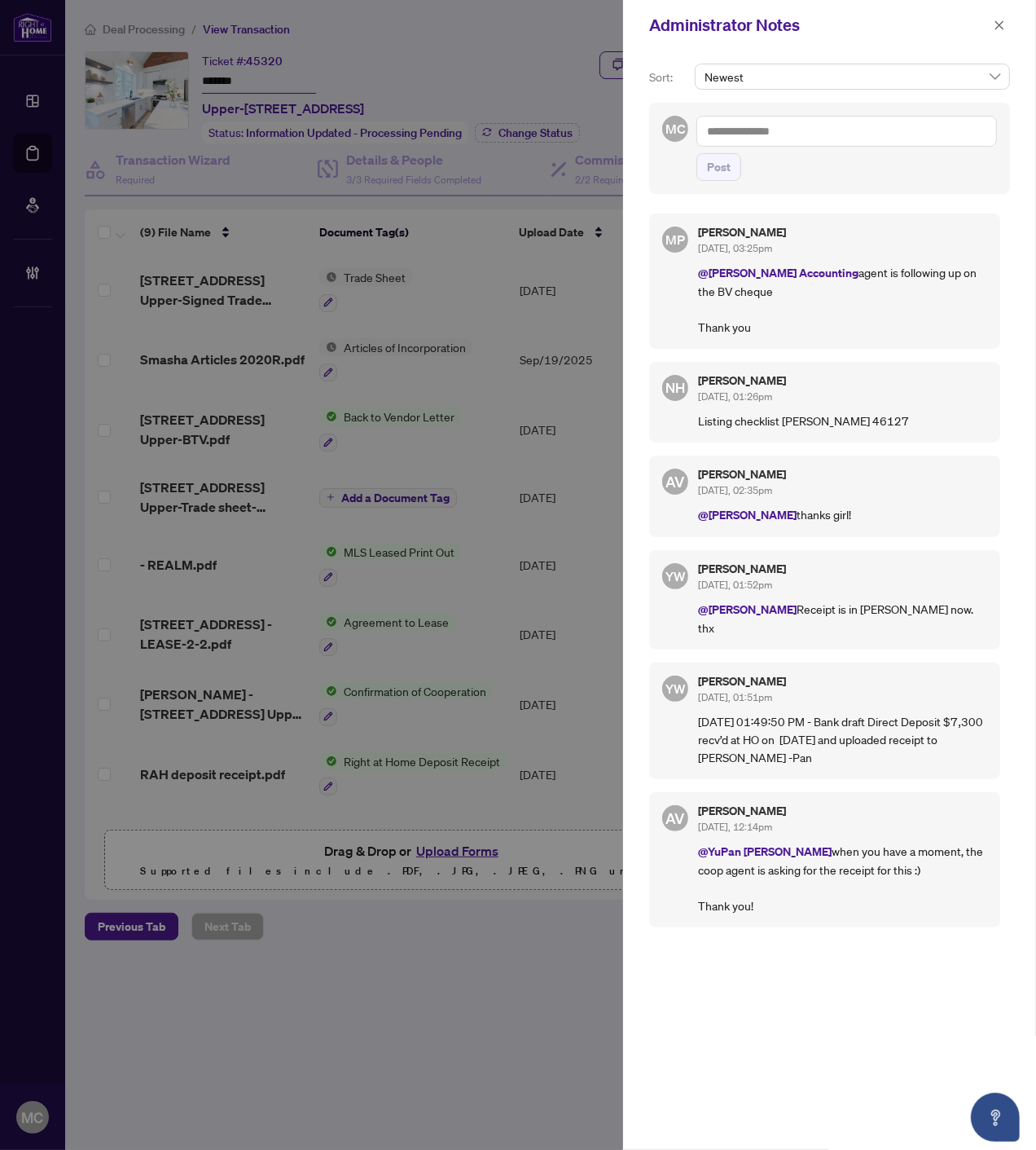
paste textarea "**********"
type textarea "**********"
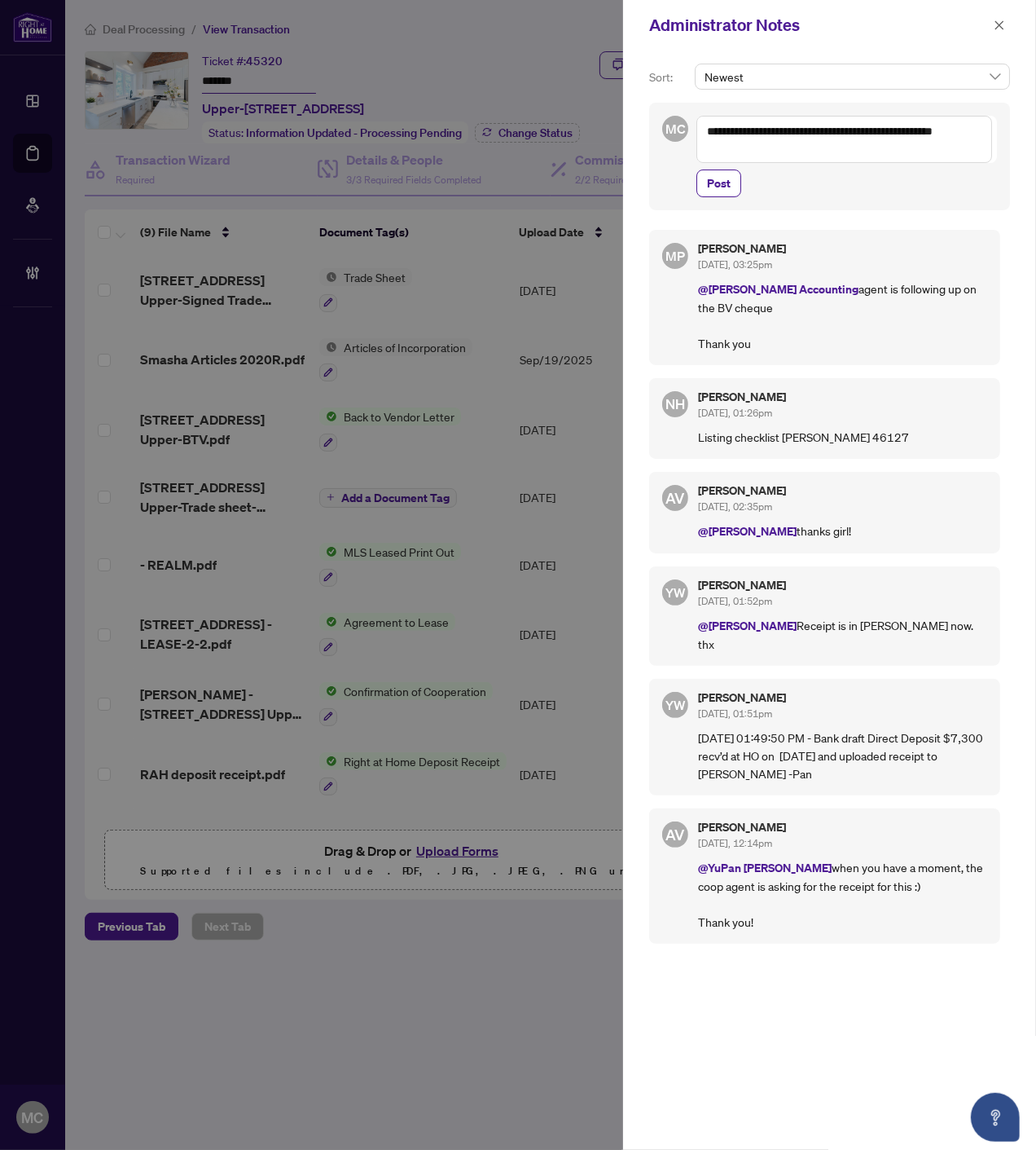
click at [727, 191] on span "Post" at bounding box center [719, 183] width 23 height 26
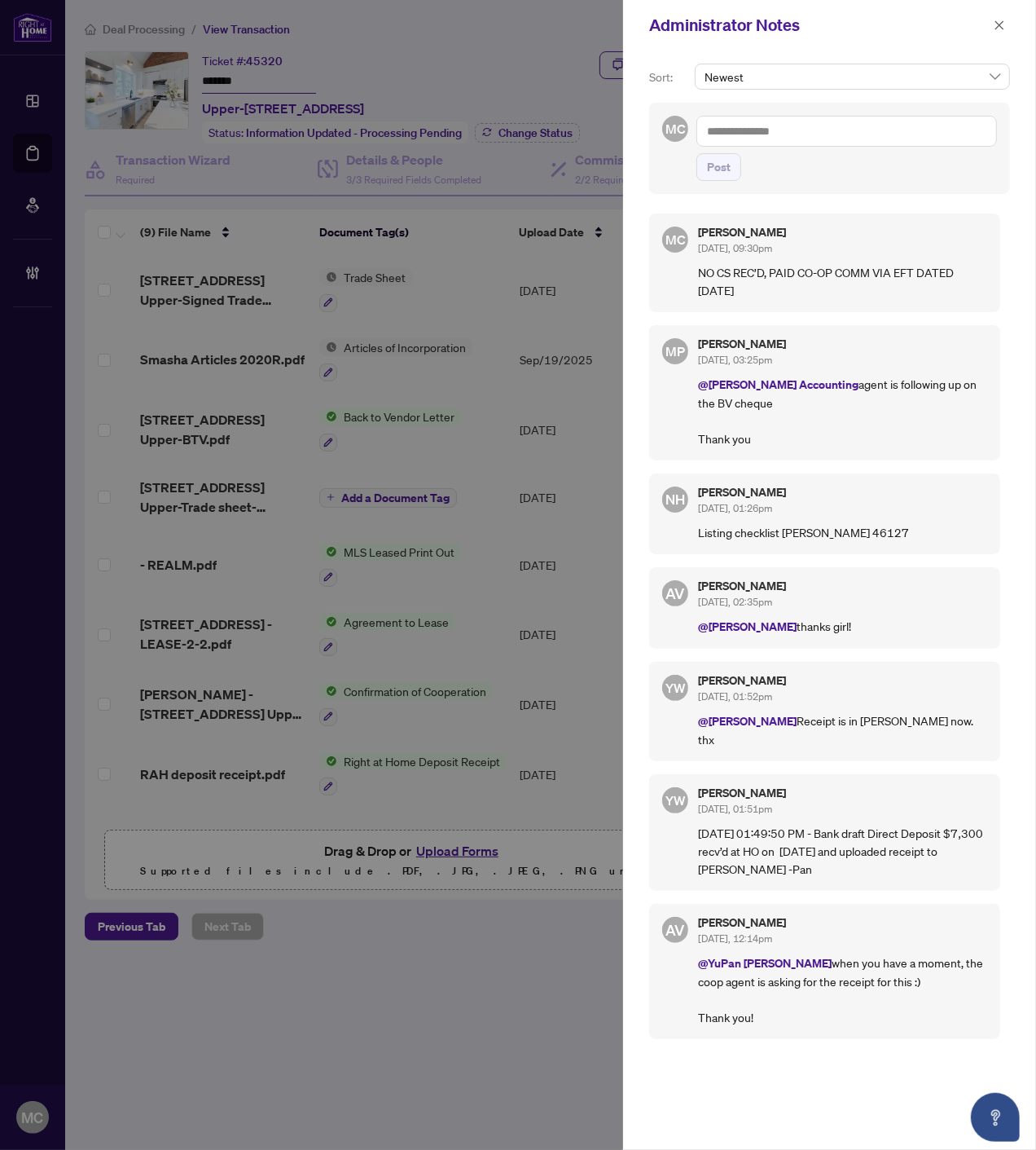
click at [1000, 21] on icon "close" at bounding box center [999, 25] width 11 height 11
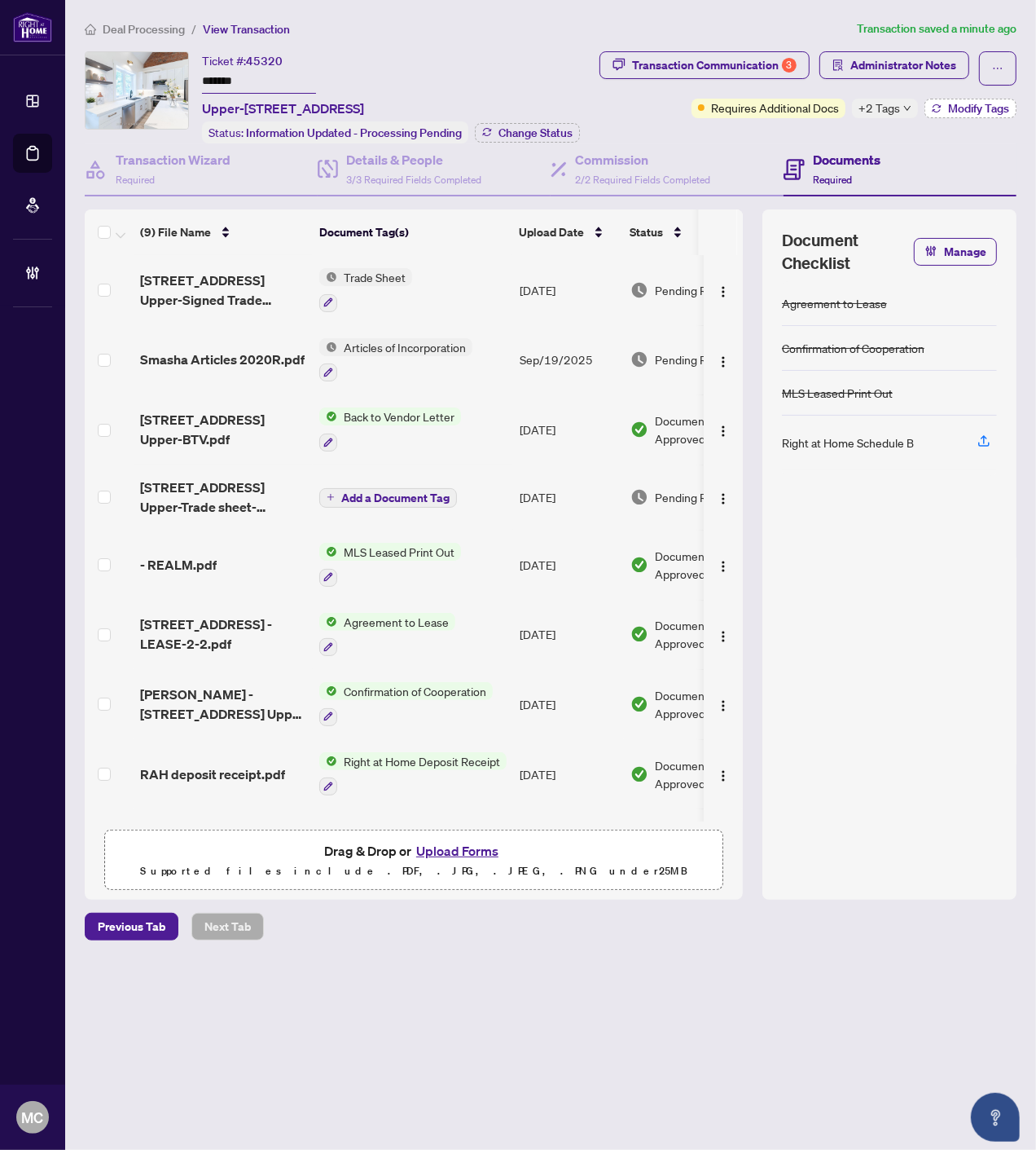
click at [931, 104] on button "Modify Tags" at bounding box center [970, 108] width 92 height 20
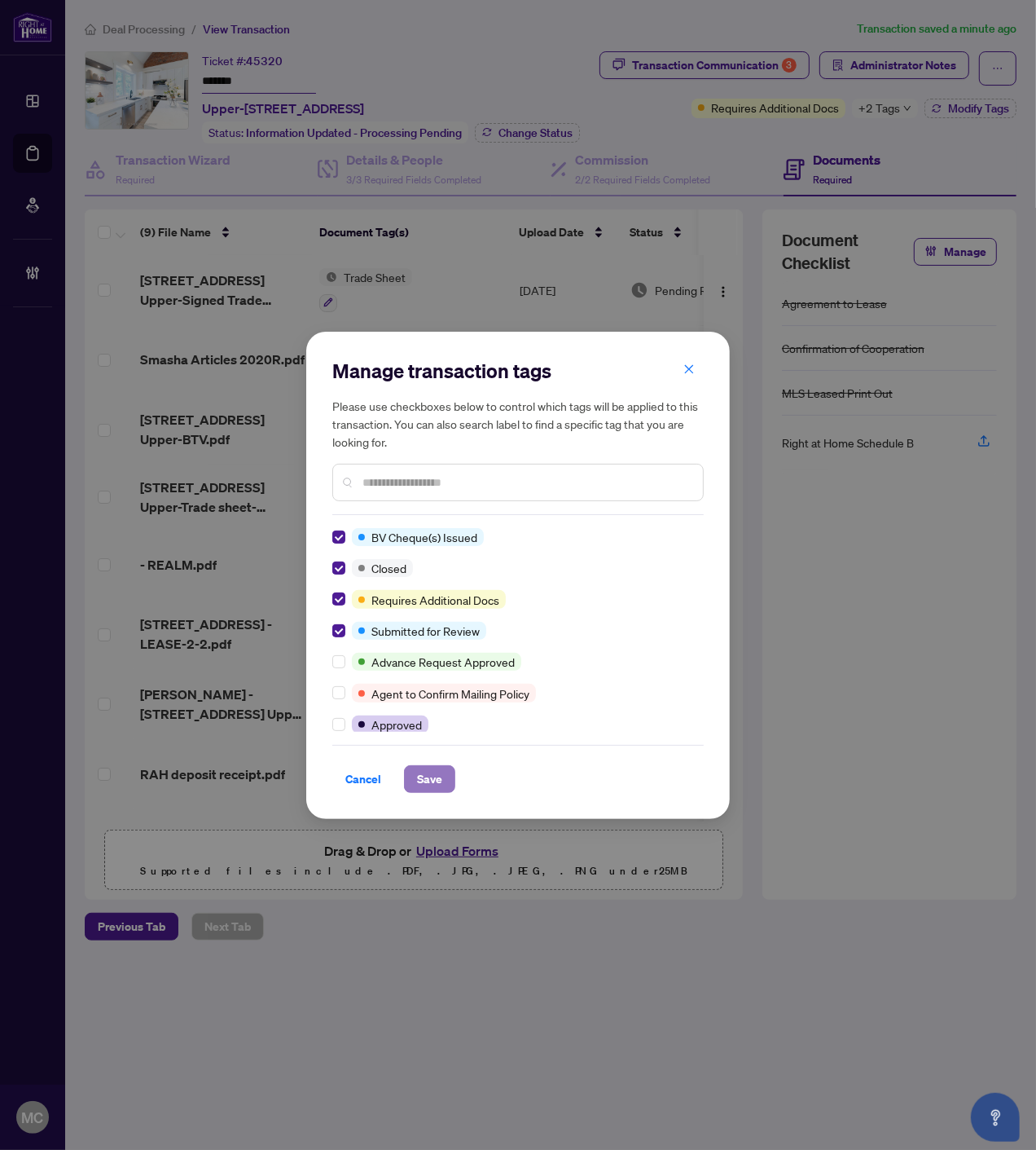
click at [420, 773] on span "Save" at bounding box center [429, 779] width 25 height 26
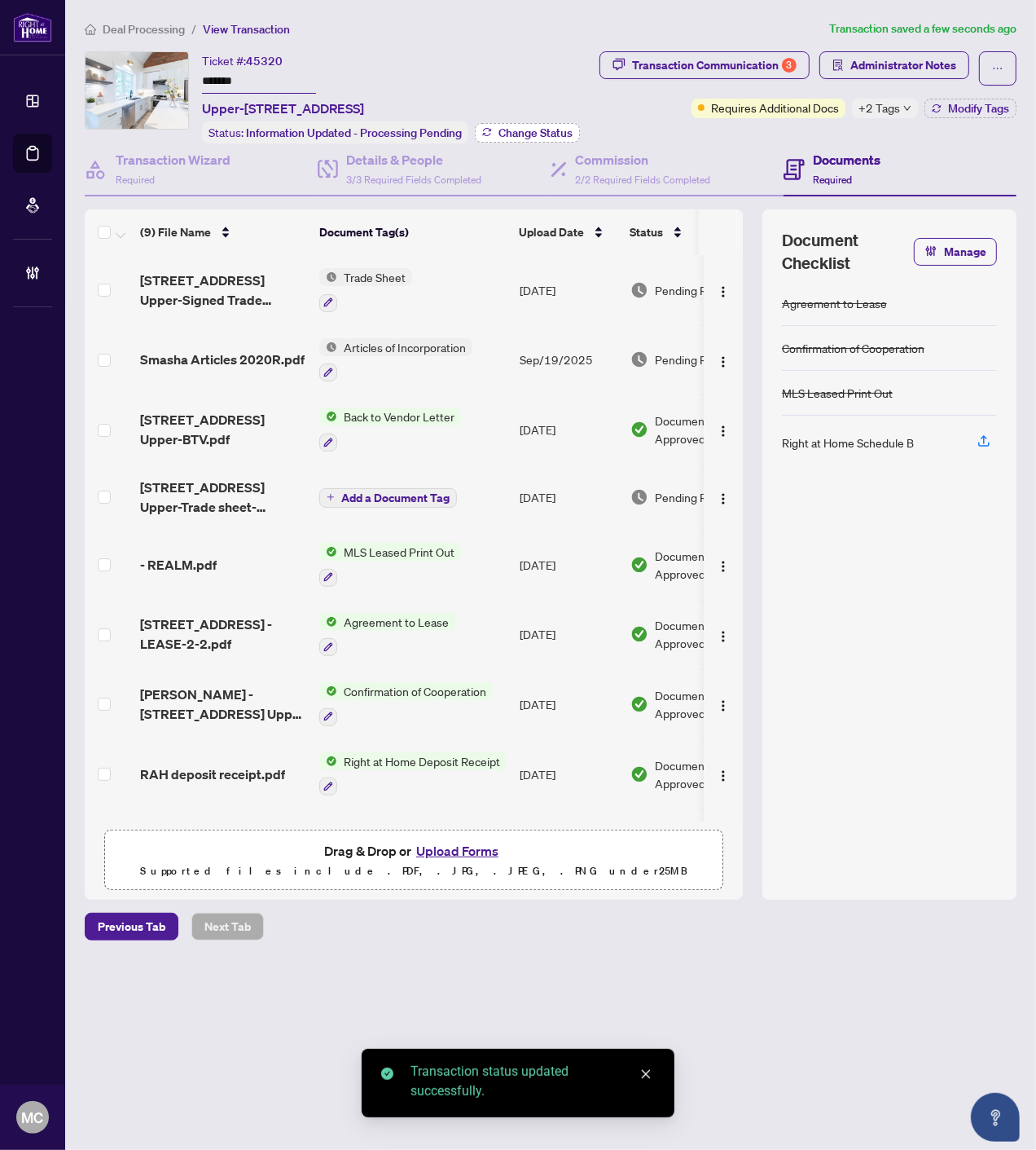
click at [525, 127] on span "Change Status" at bounding box center [536, 133] width 75 height 11
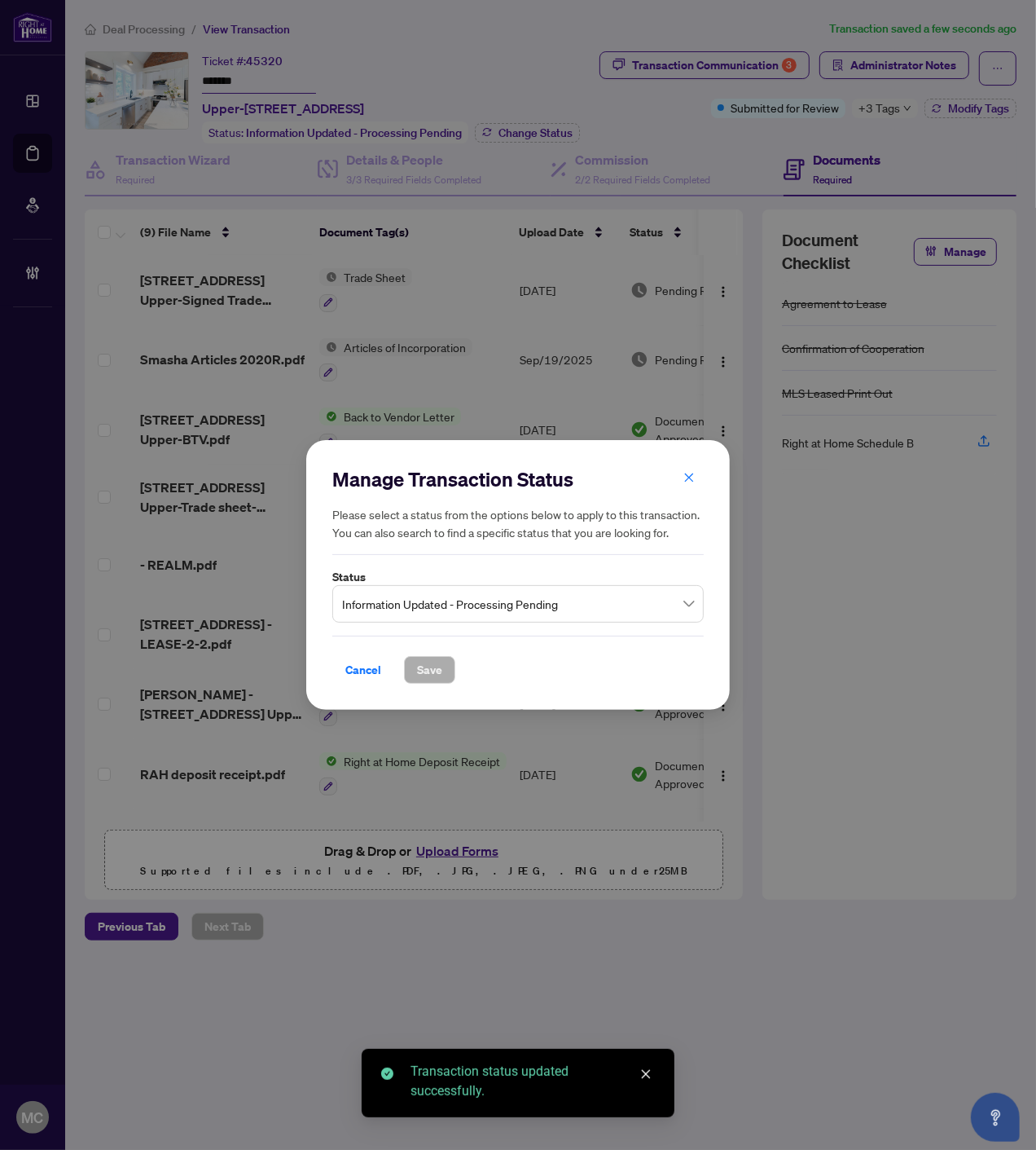
click at [457, 583] on label "Status" at bounding box center [518, 577] width 371 height 18
click at [449, 600] on span "Information Updated - Processing Pending" at bounding box center [518, 604] width 352 height 31
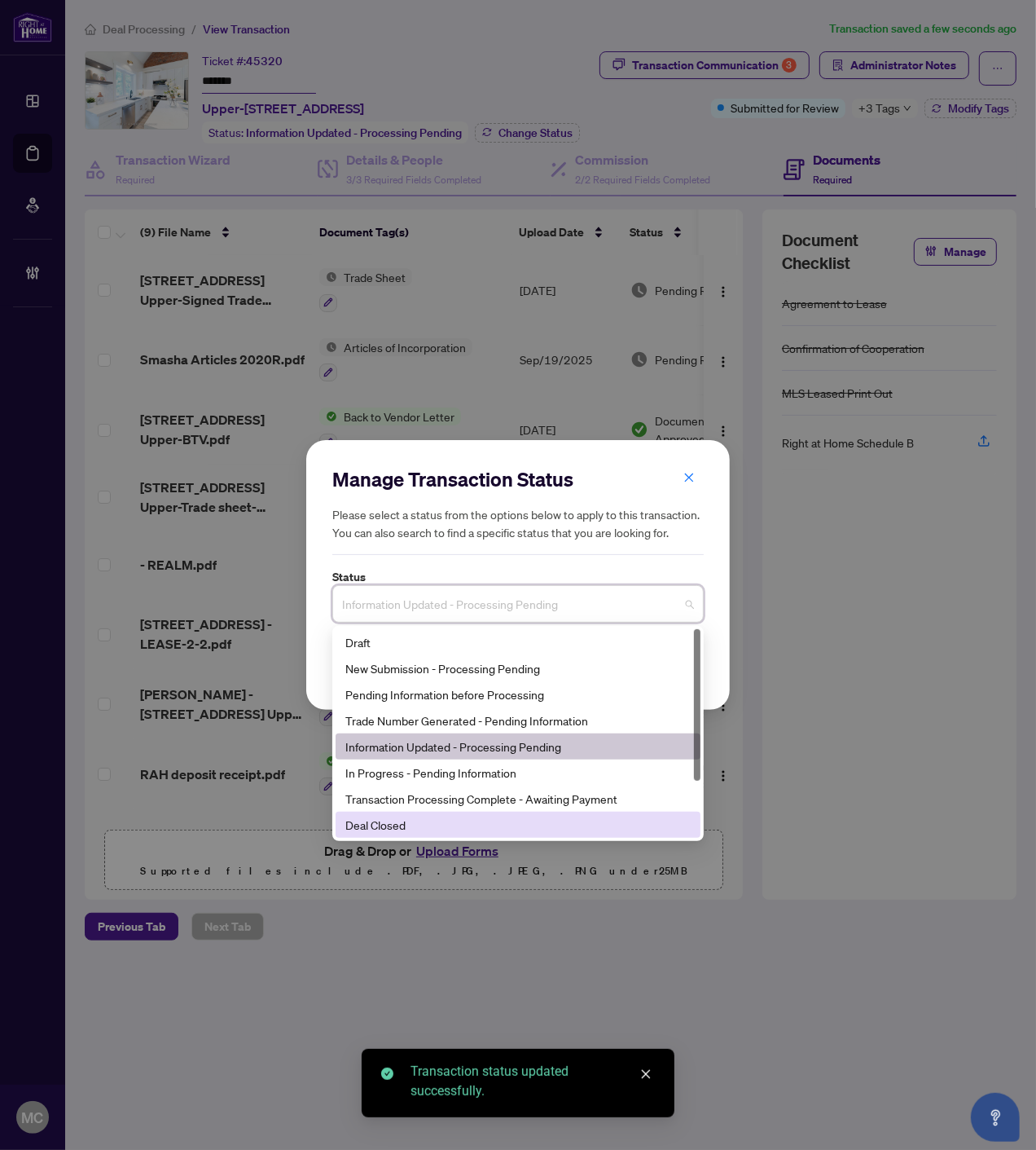
click at [395, 824] on div "Deal Closed" at bounding box center [518, 825] width 345 height 18
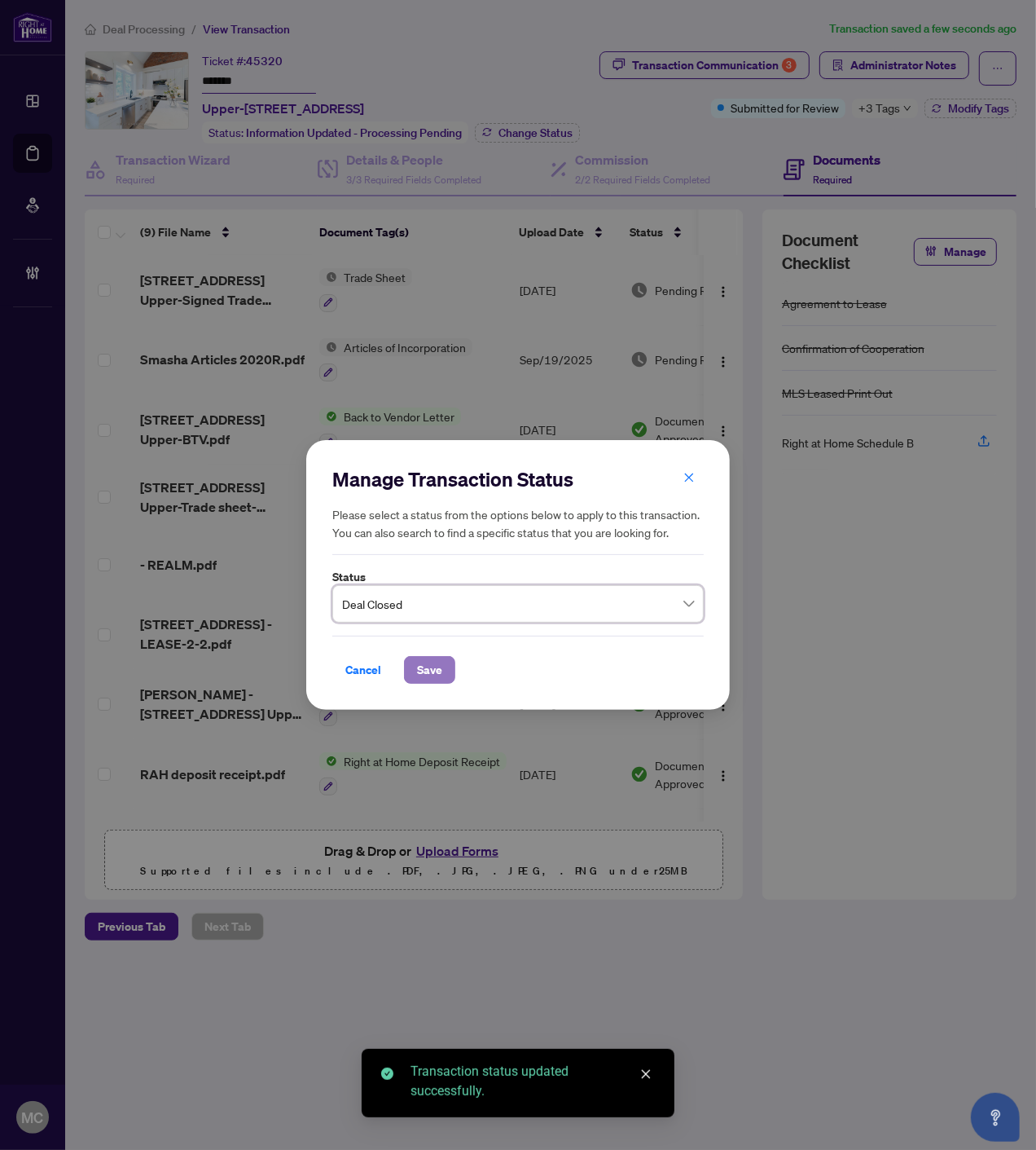
click at [426, 663] on span "Save" at bounding box center [429, 670] width 25 height 26
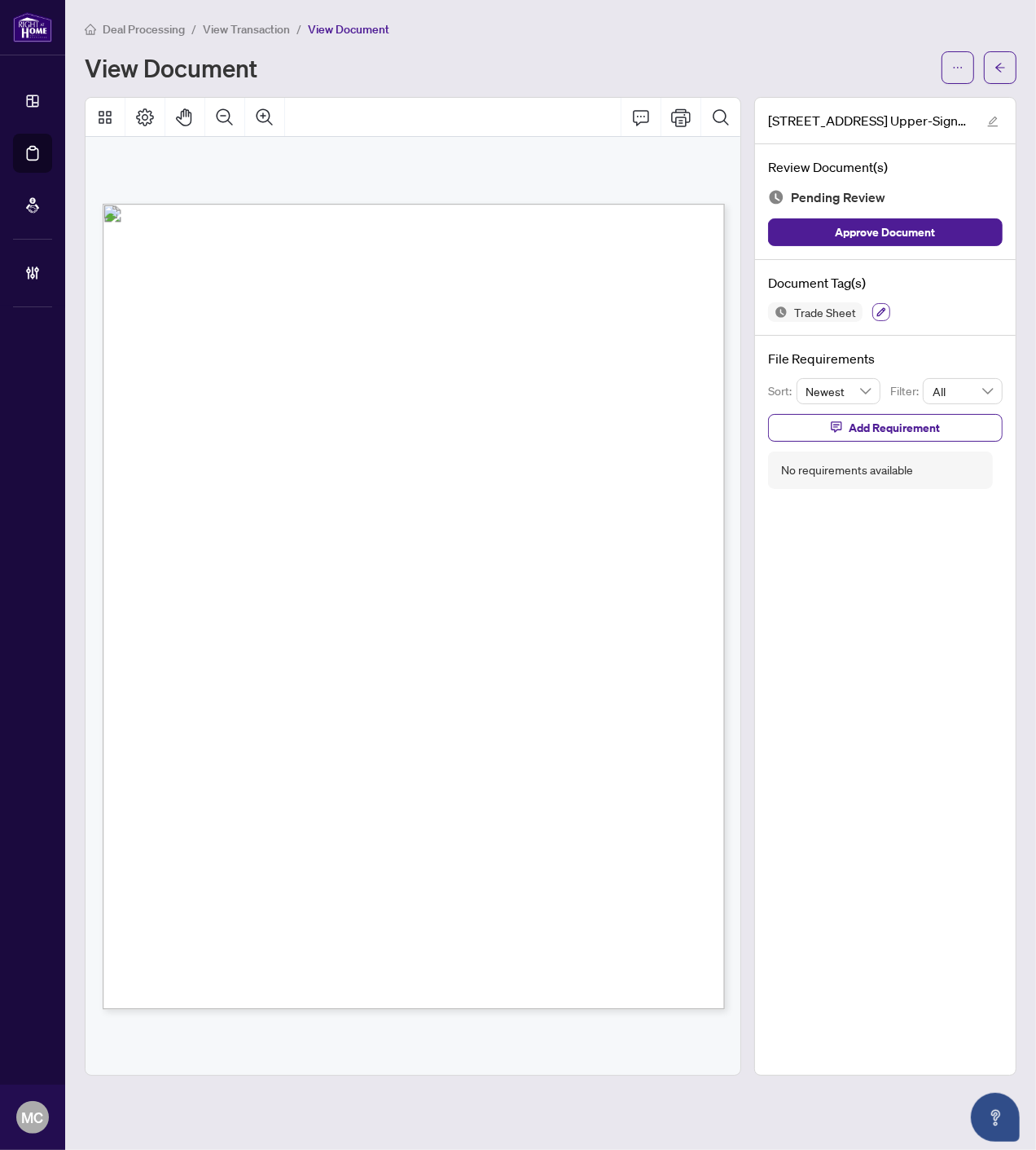
click at [882, 307] on icon "button" at bounding box center [881, 311] width 10 height 10
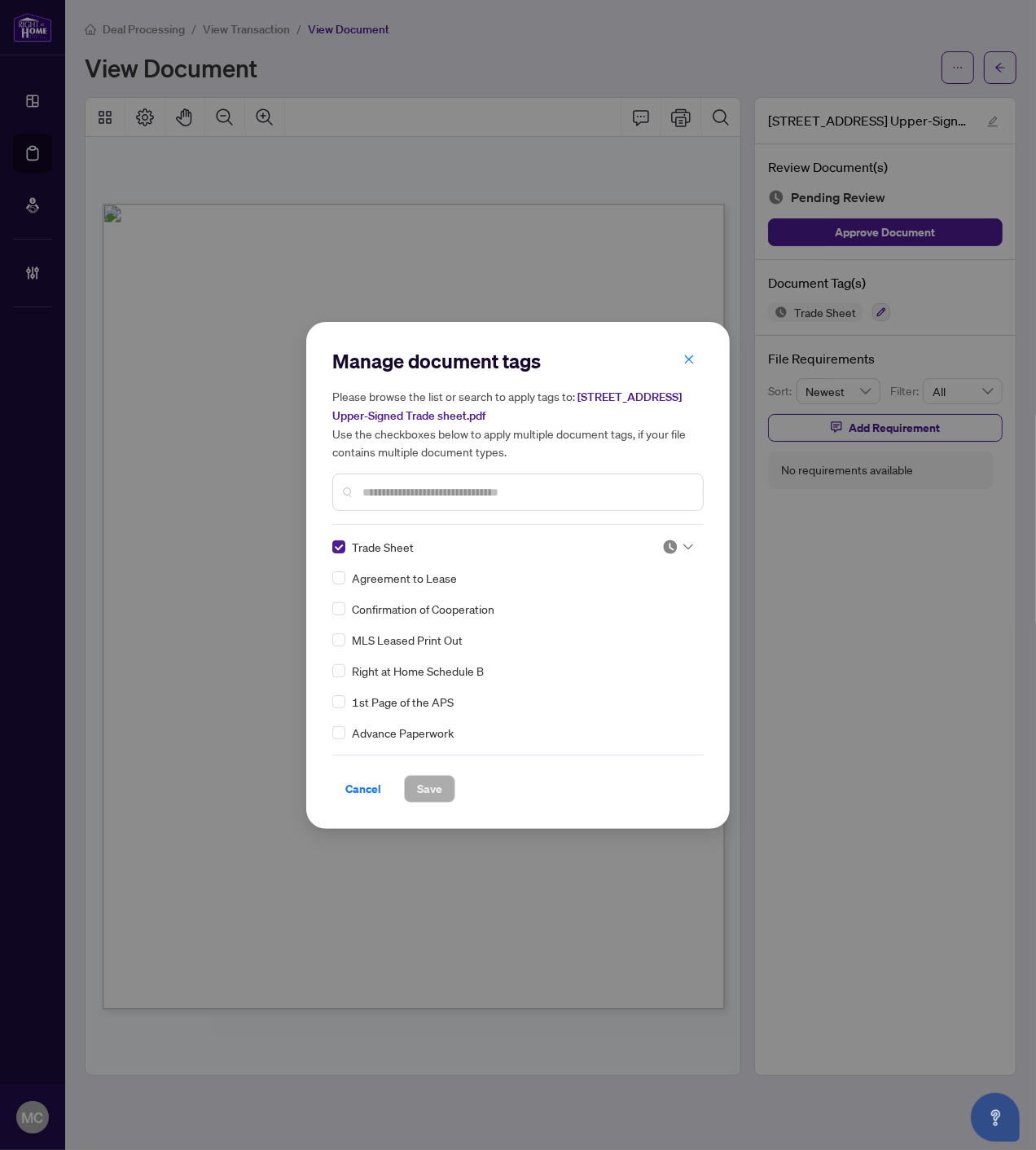
click at [683, 544] on icon at bounding box center [687, 546] width 10 height 6
drag, startPoint x: 619, startPoint y: 626, endPoint x: 477, endPoint y: 755, distance: 191.8
click at [616, 628] on div "Approved" at bounding box center [624, 624] width 104 height 18
click at [429, 785] on span "Save" at bounding box center [429, 789] width 25 height 26
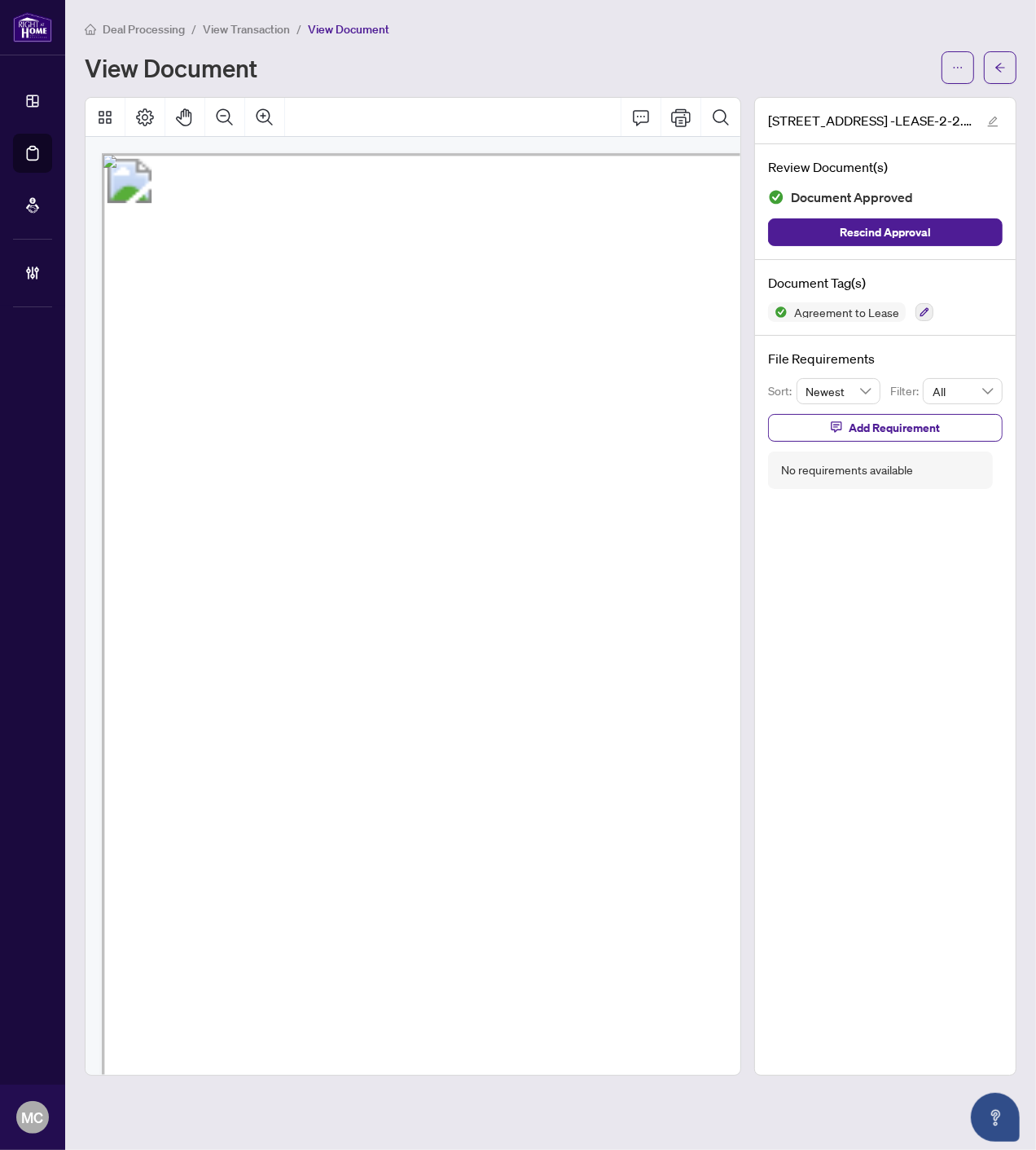
scroll to position [240, 285]
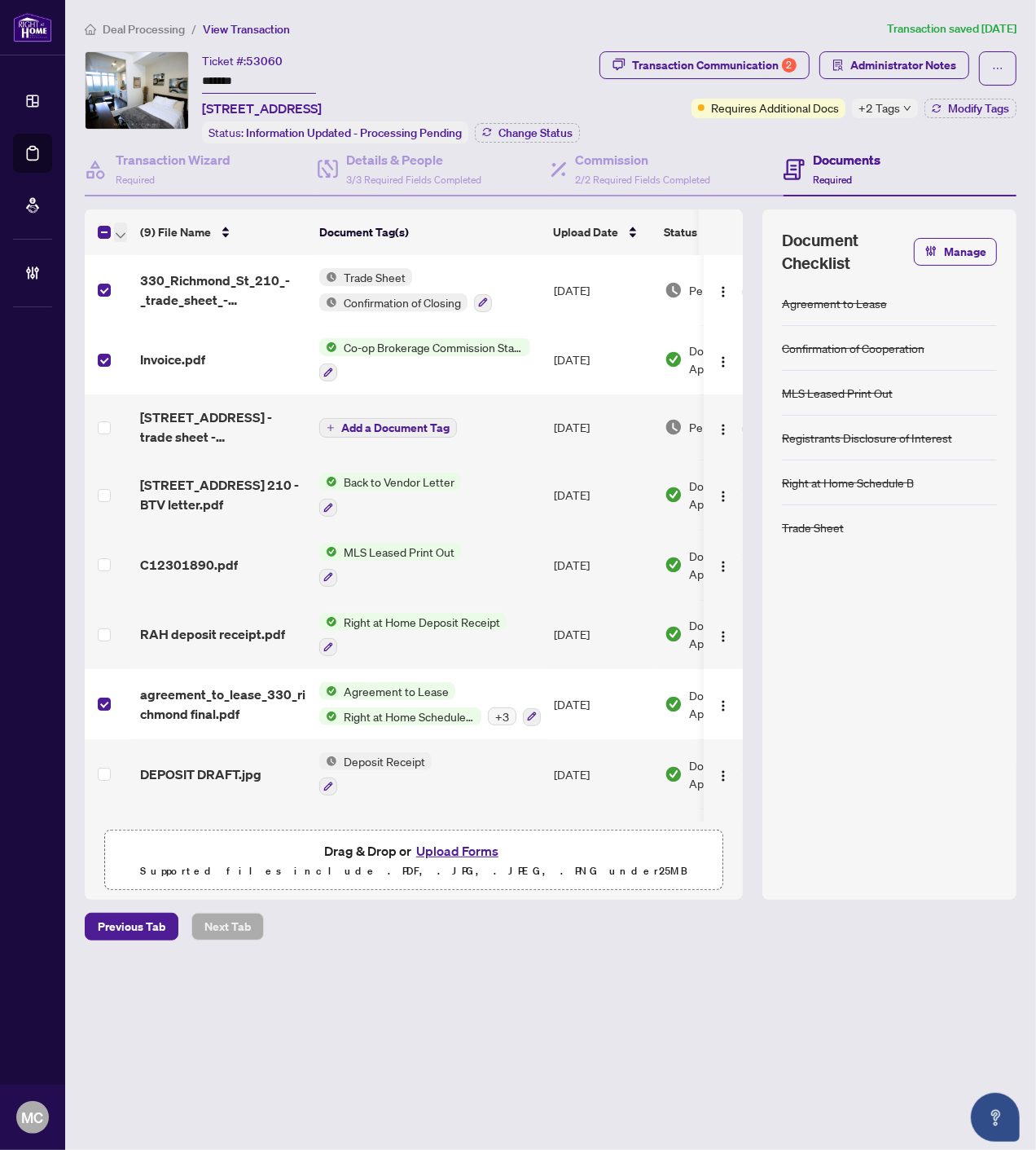
click at [115, 232] on icon "button" at bounding box center [120, 236] width 10 height 7
click at [142, 261] on span "Open Selected in New Tab(s)" at bounding box center [199, 258] width 145 height 18
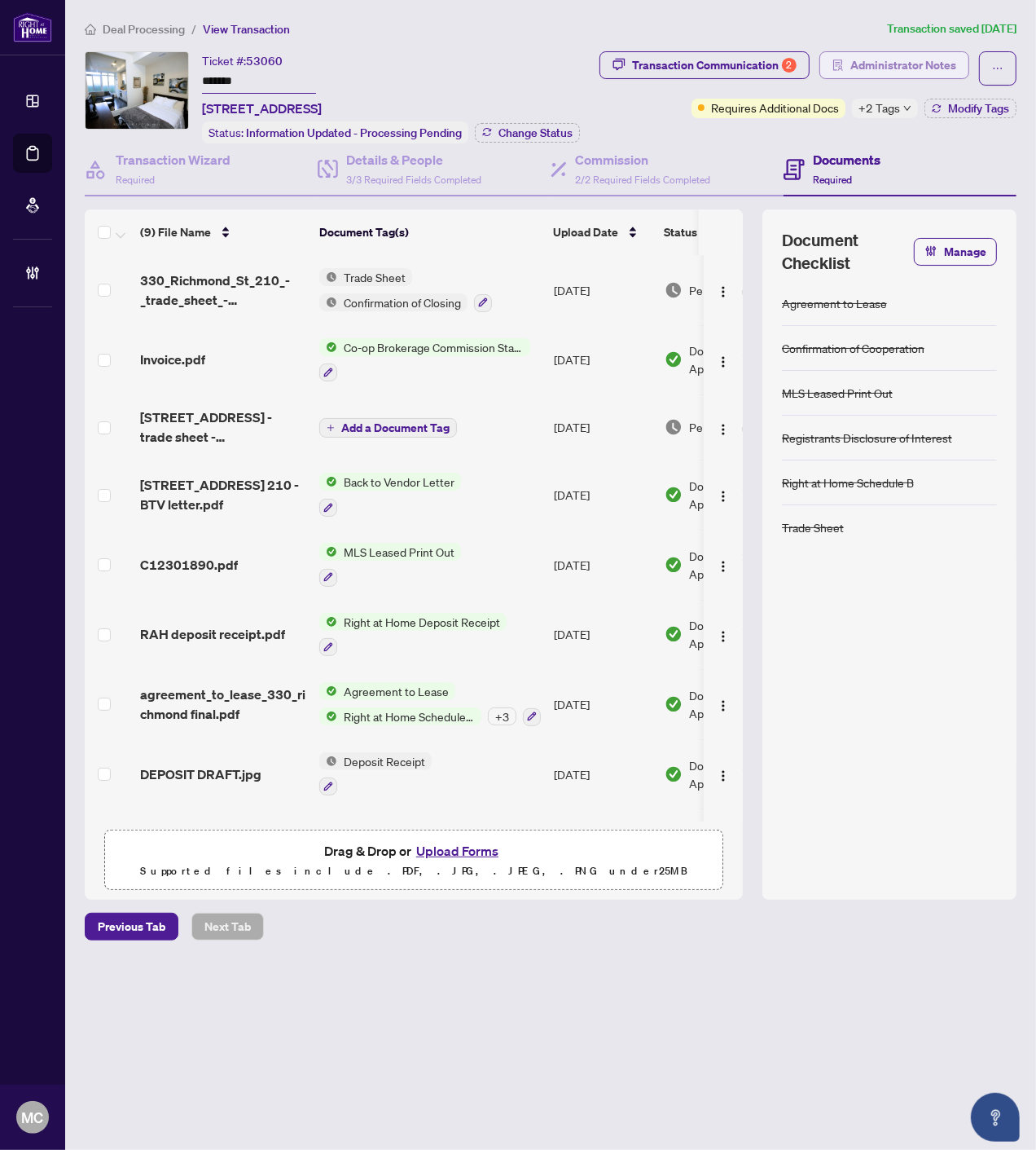
click at [940, 62] on span "Administrator Notes" at bounding box center [903, 65] width 106 height 26
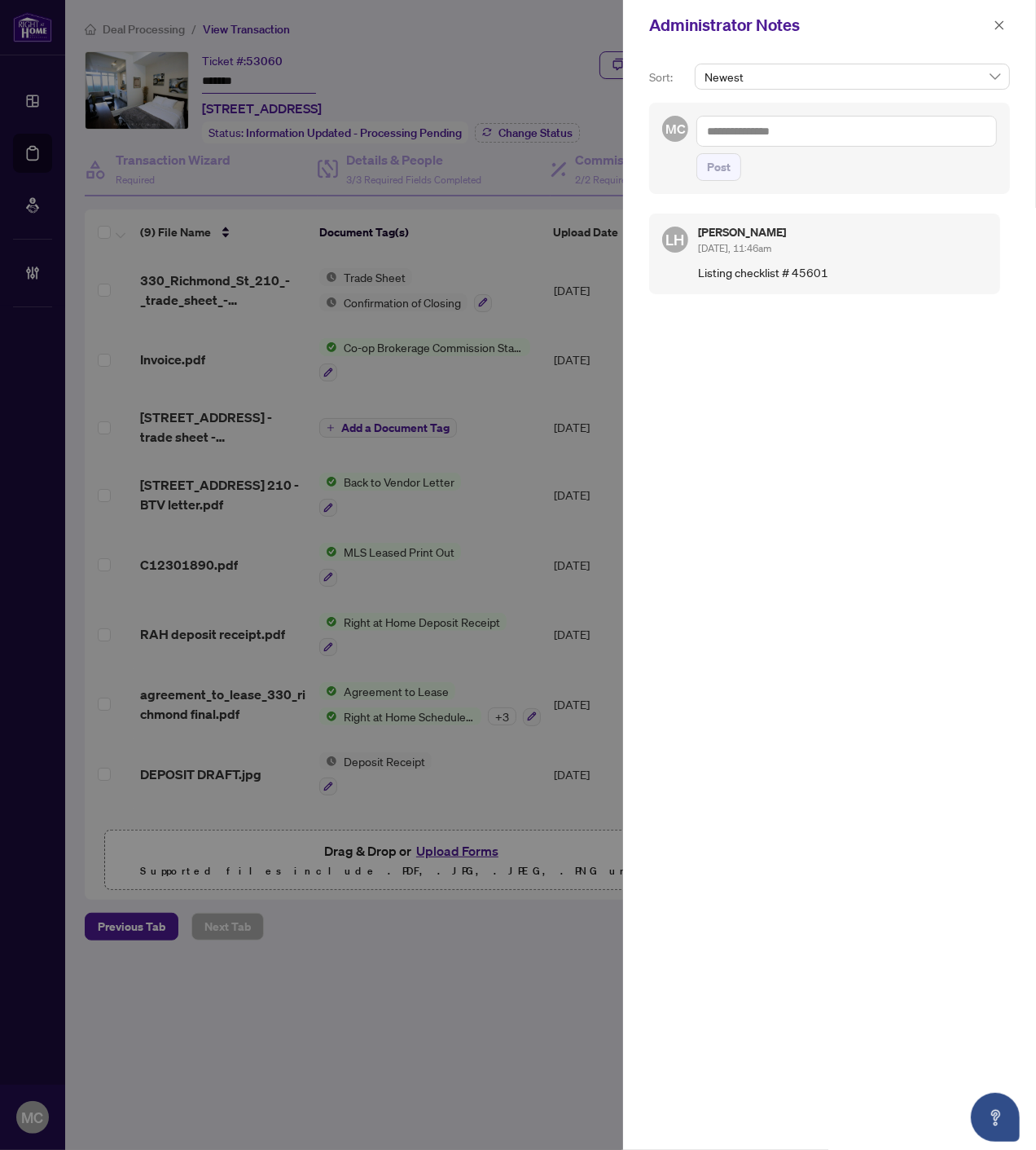
drag, startPoint x: 992, startPoint y: 22, endPoint x: 971, endPoint y: 36, distance: 25.2
click at [994, 23] on button "button" at bounding box center [1000, 25] width 21 height 20
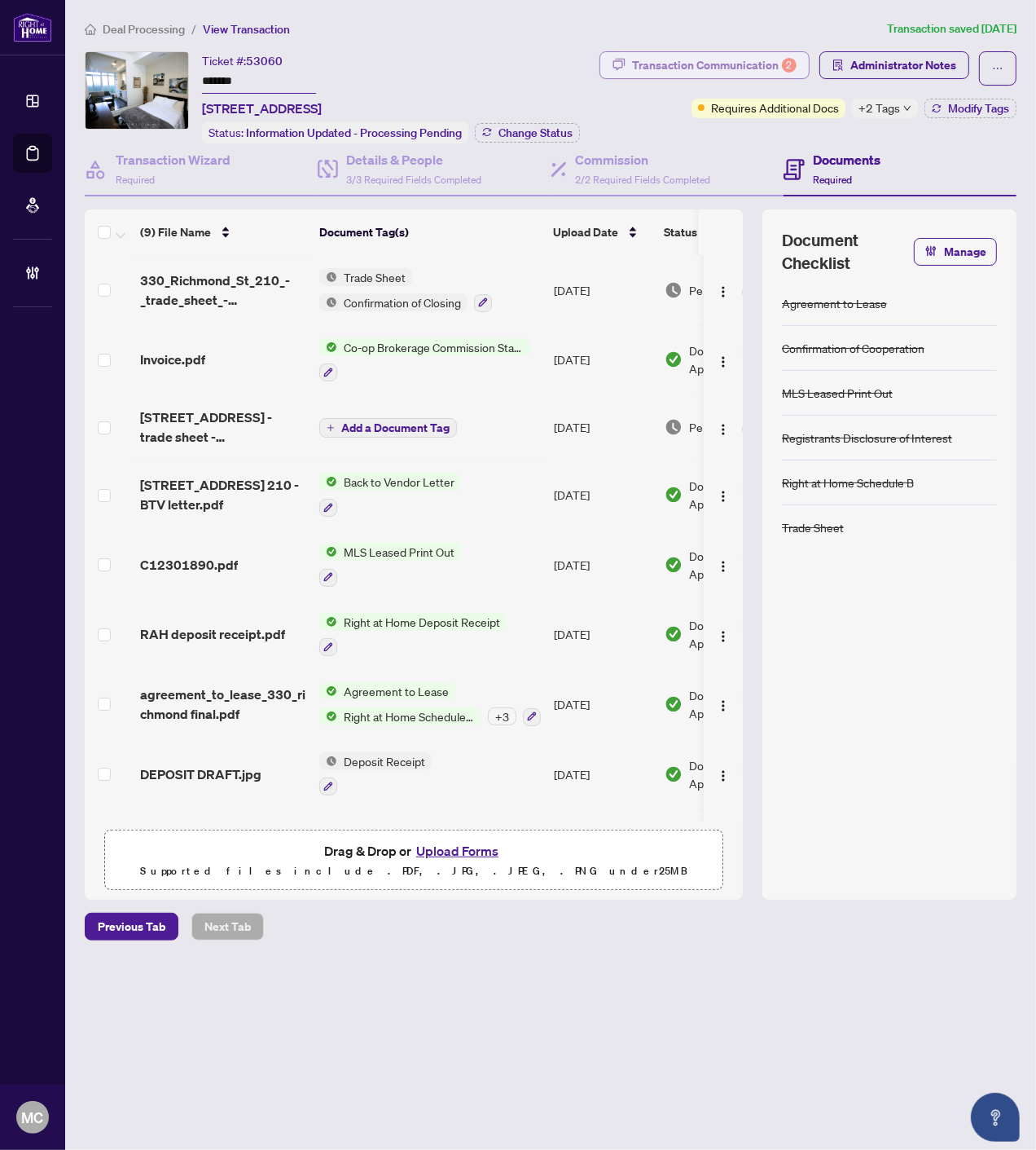
click at [753, 69] on div "Transaction Communication 2" at bounding box center [714, 65] width 165 height 26
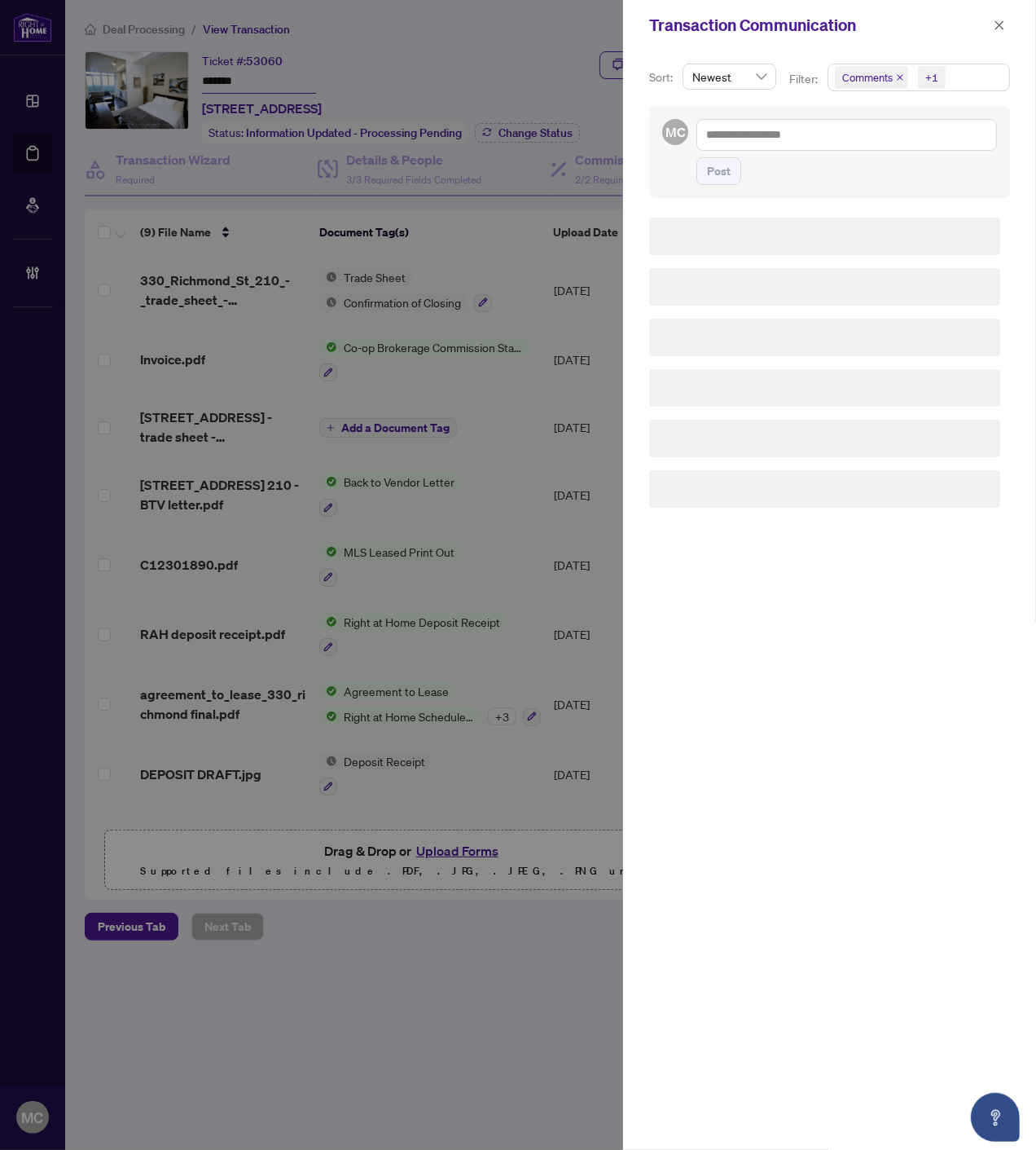
click at [929, 70] on div "+1" at bounding box center [931, 77] width 13 height 16
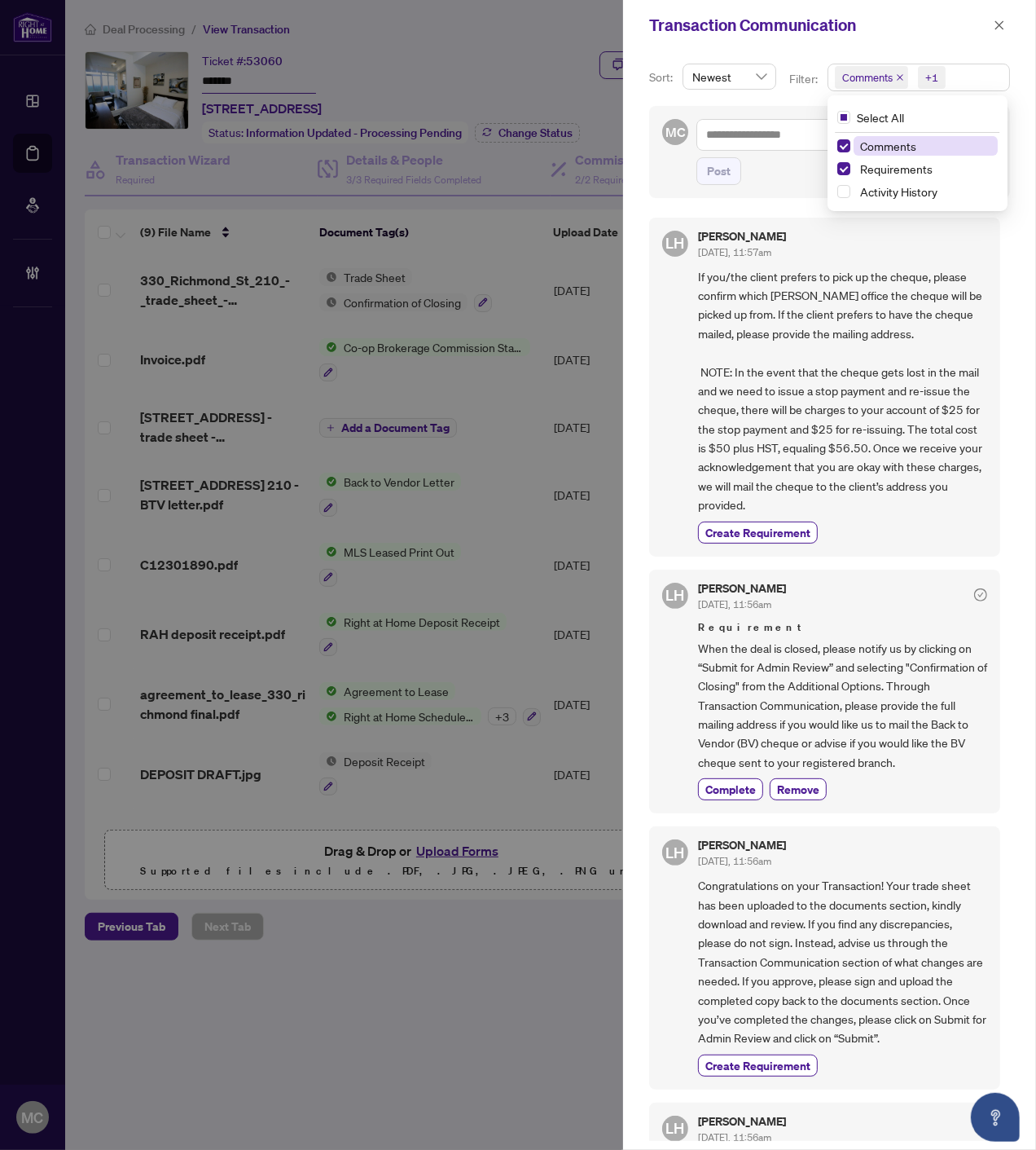
click at [873, 145] on span "Comments" at bounding box center [888, 146] width 56 height 15
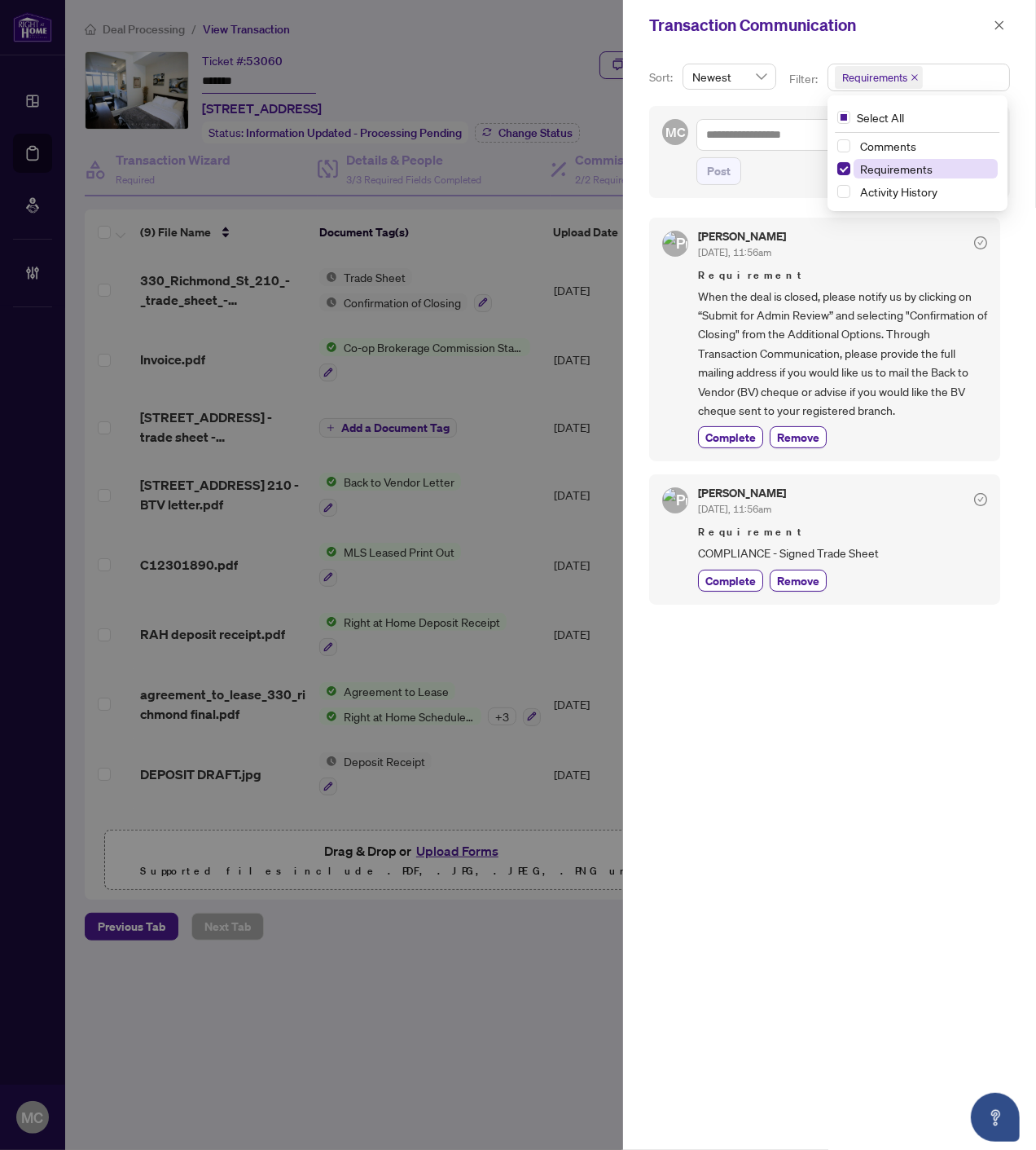
click at [890, 155] on div "Comments" at bounding box center [918, 146] width 161 height 20
click at [880, 161] on span "Requirements" at bounding box center [926, 168] width 145 height 20
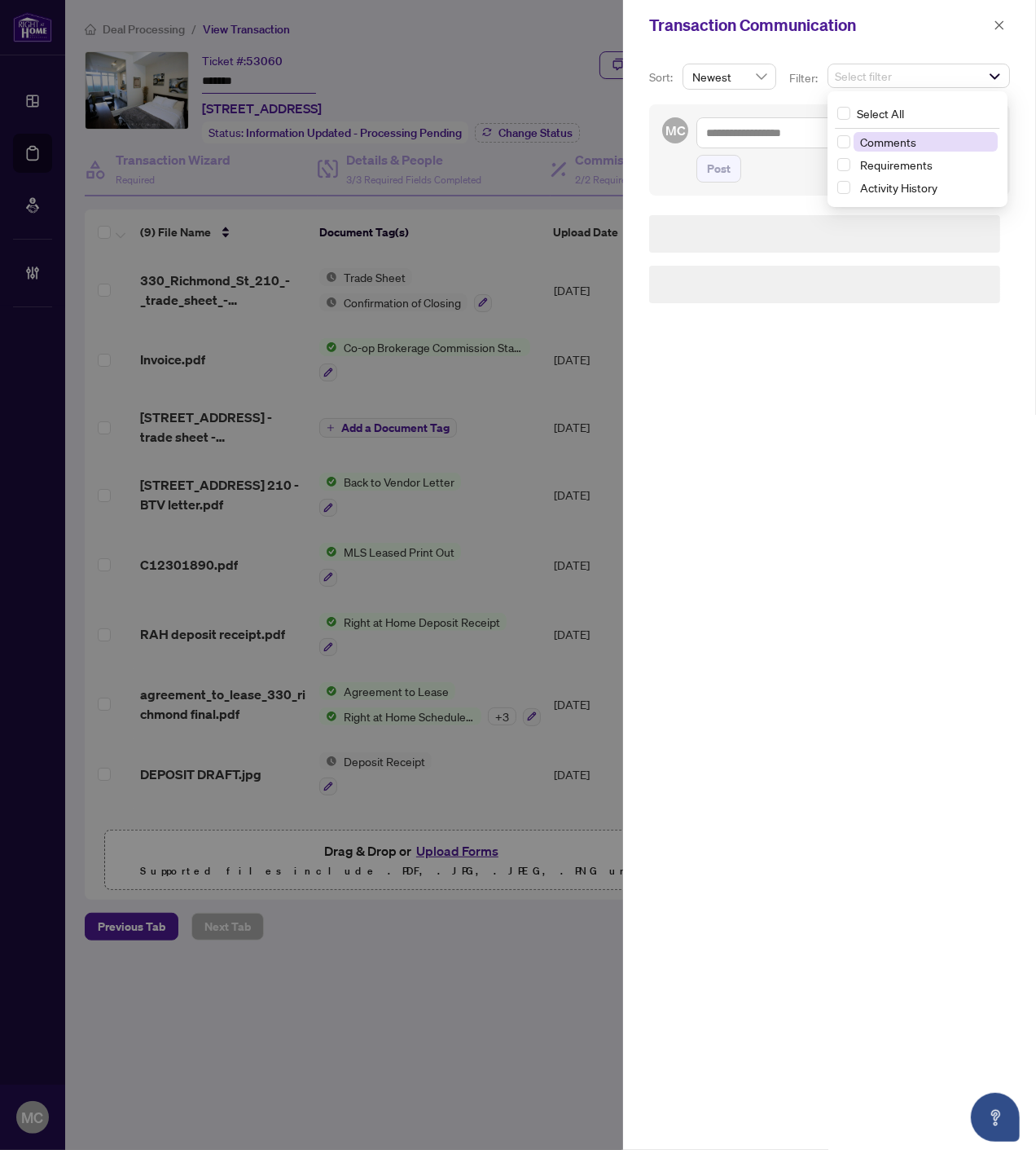
click at [880, 147] on span "Comments" at bounding box center [888, 141] width 56 height 15
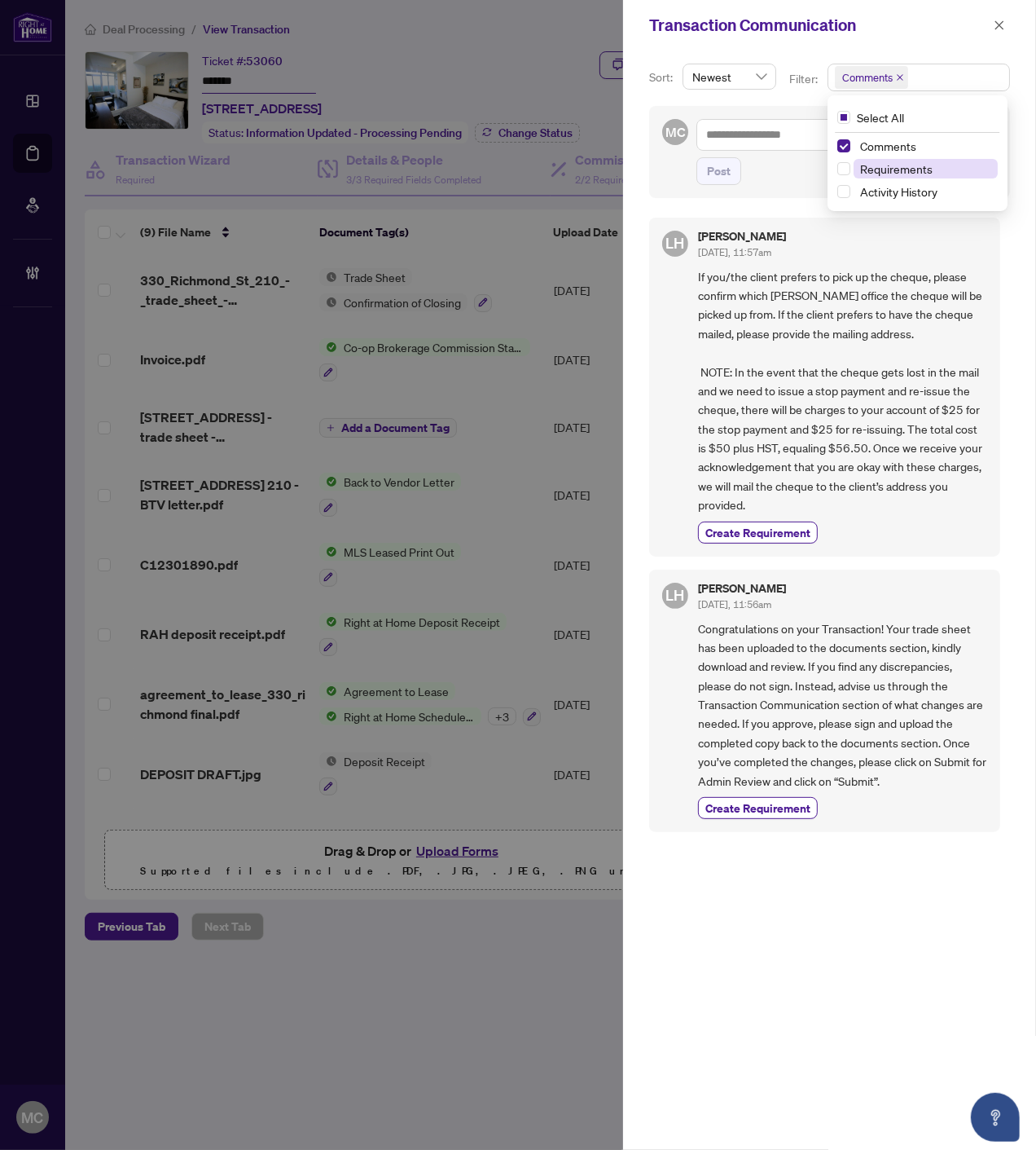
click at [905, 168] on span "Requirements" at bounding box center [896, 168] width 73 height 15
click at [891, 145] on span "Comments" at bounding box center [888, 146] width 56 height 15
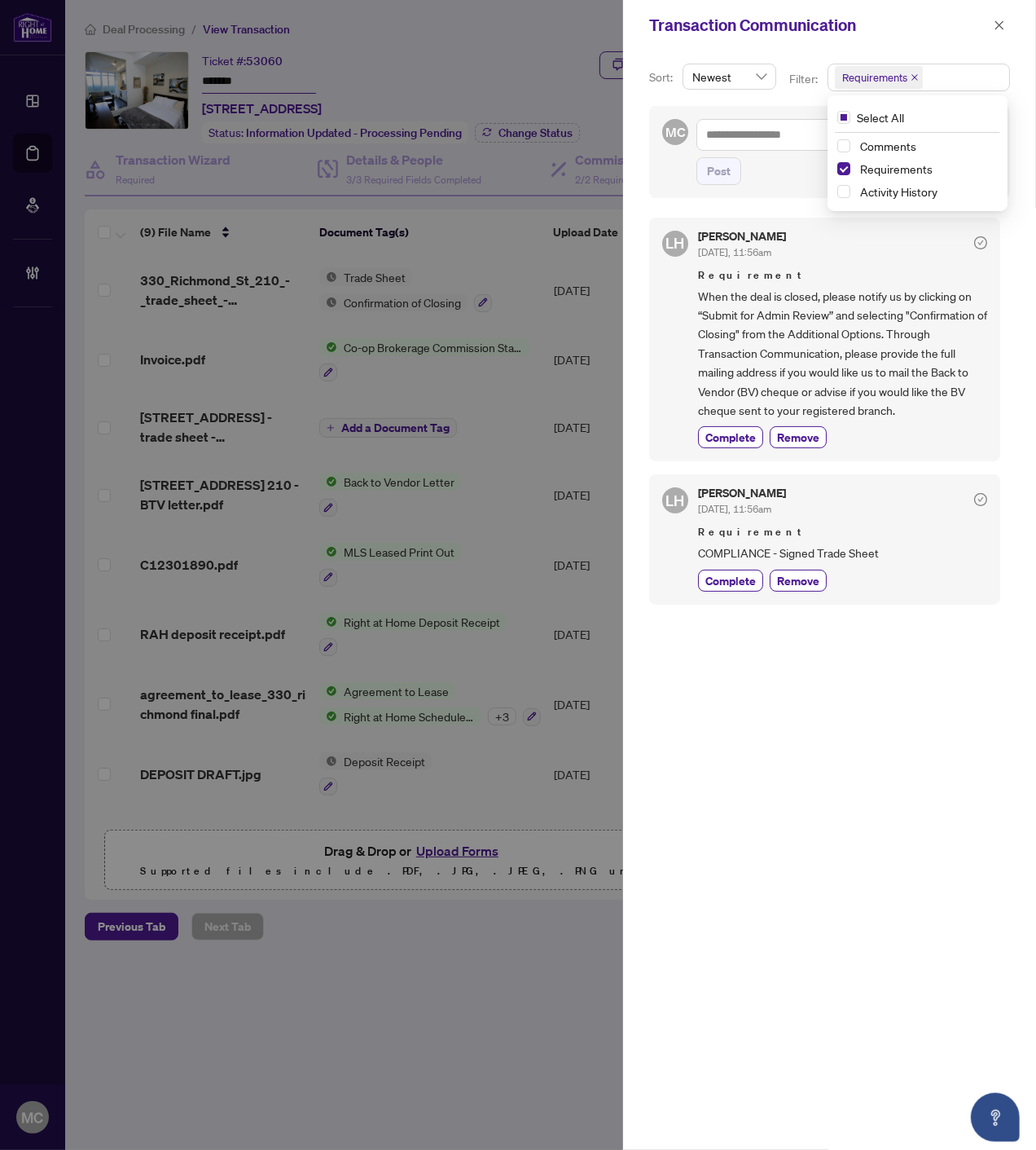
click at [734, 440] on span "Complete" at bounding box center [731, 437] width 50 height 17
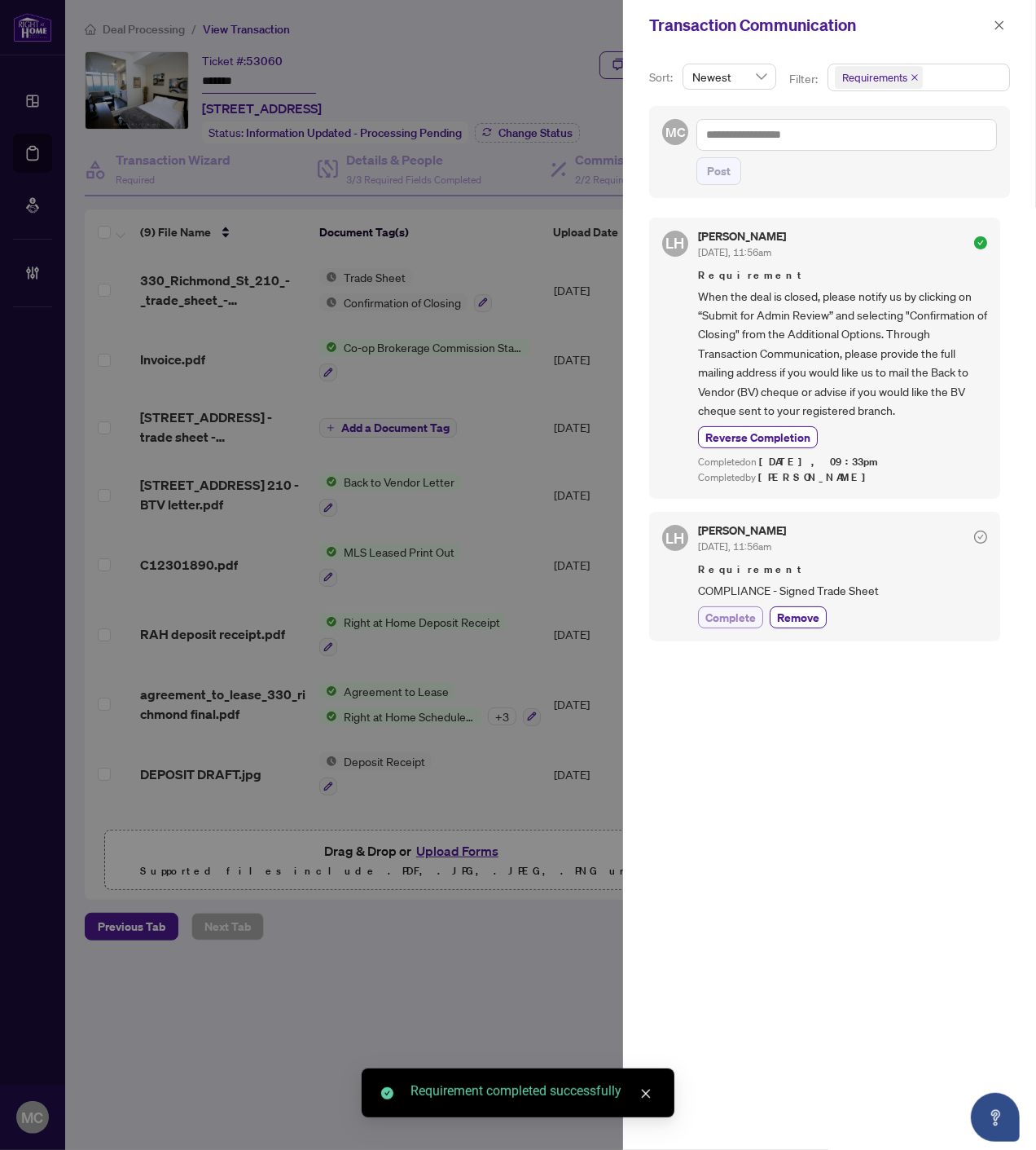
click at [727, 622] on span "Complete" at bounding box center [731, 617] width 50 height 17
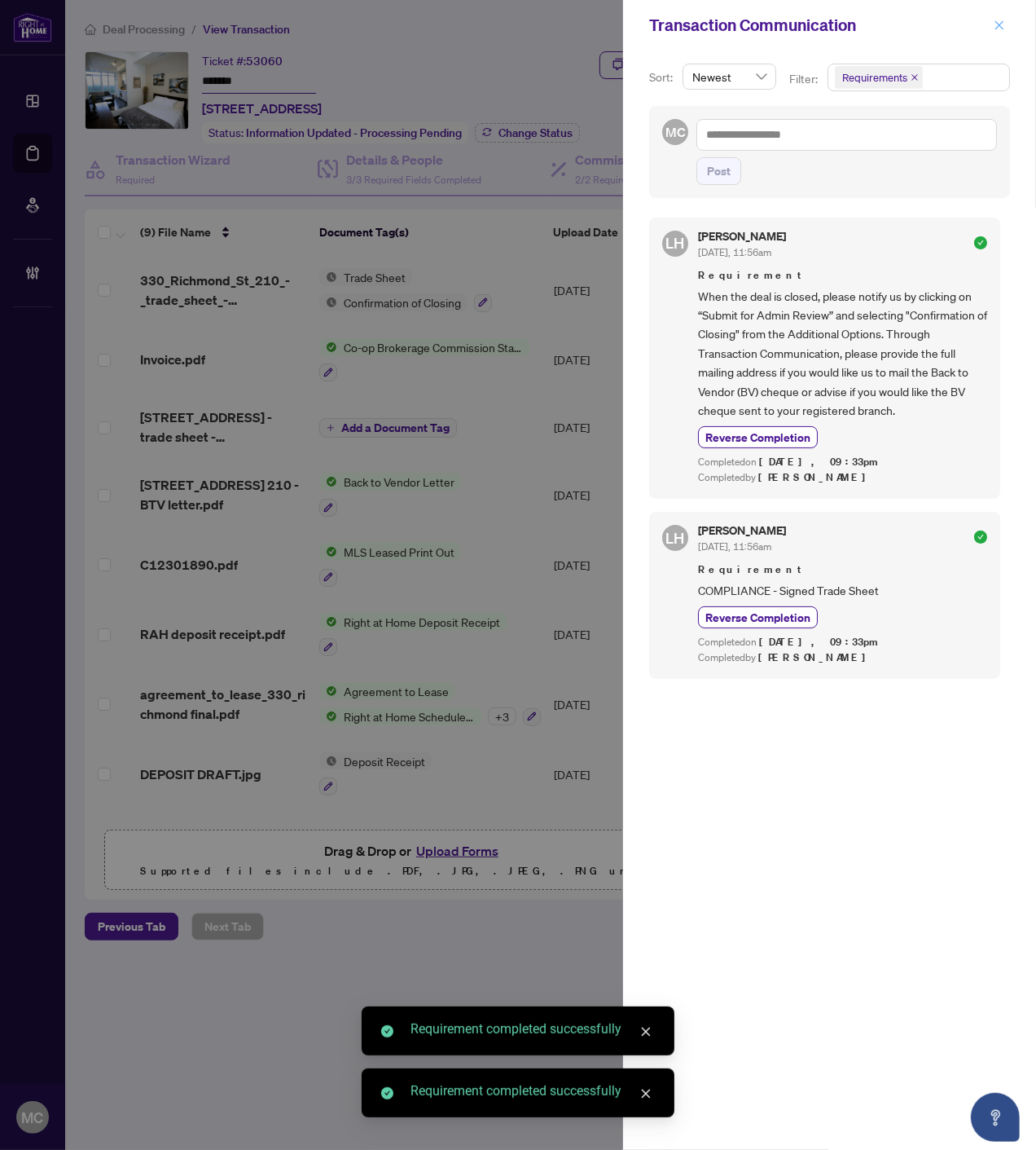
click at [994, 25] on icon "close" at bounding box center [999, 25] width 11 height 11
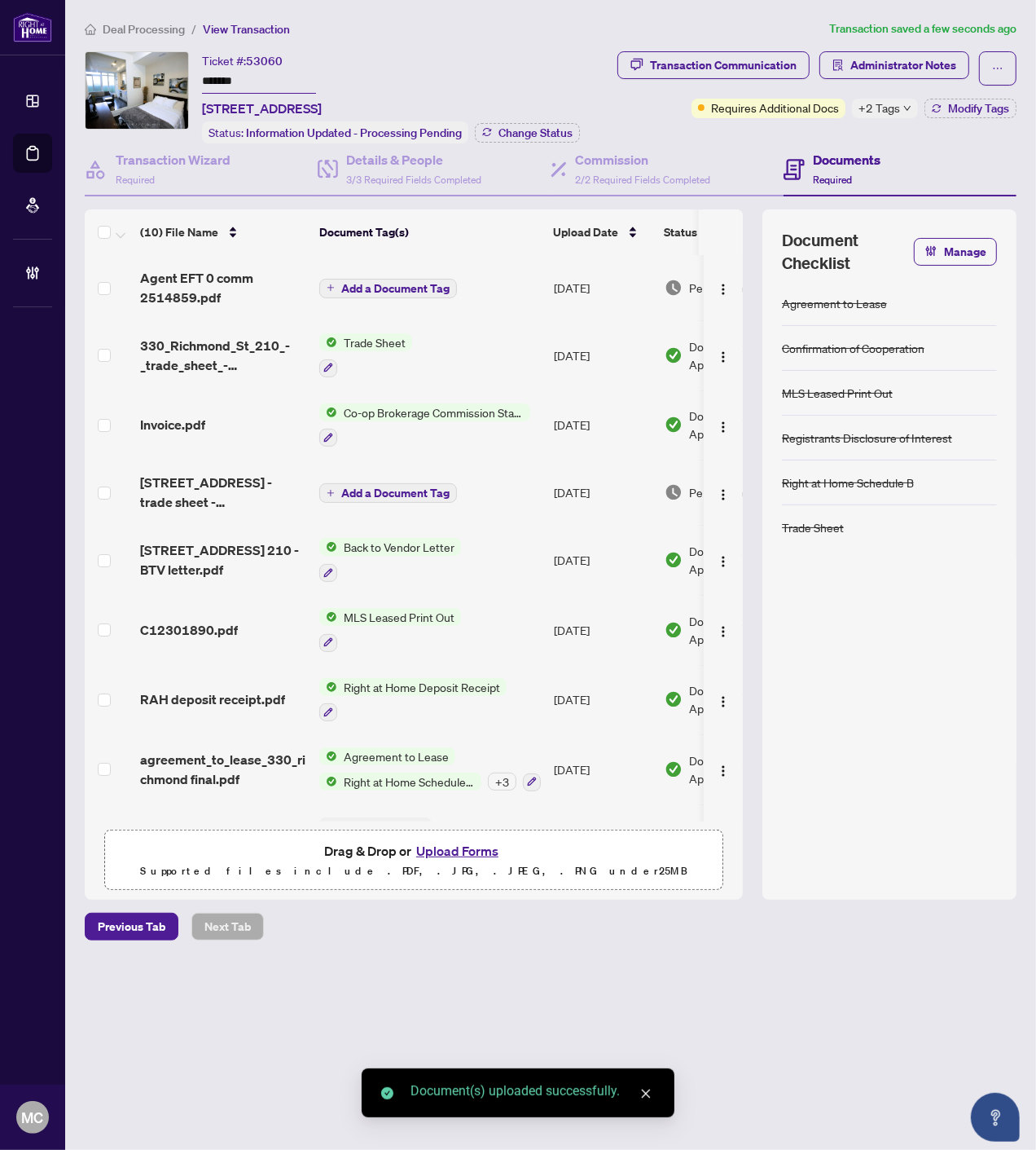
click at [415, 283] on span "Add a Document Tag" at bounding box center [395, 288] width 108 height 11
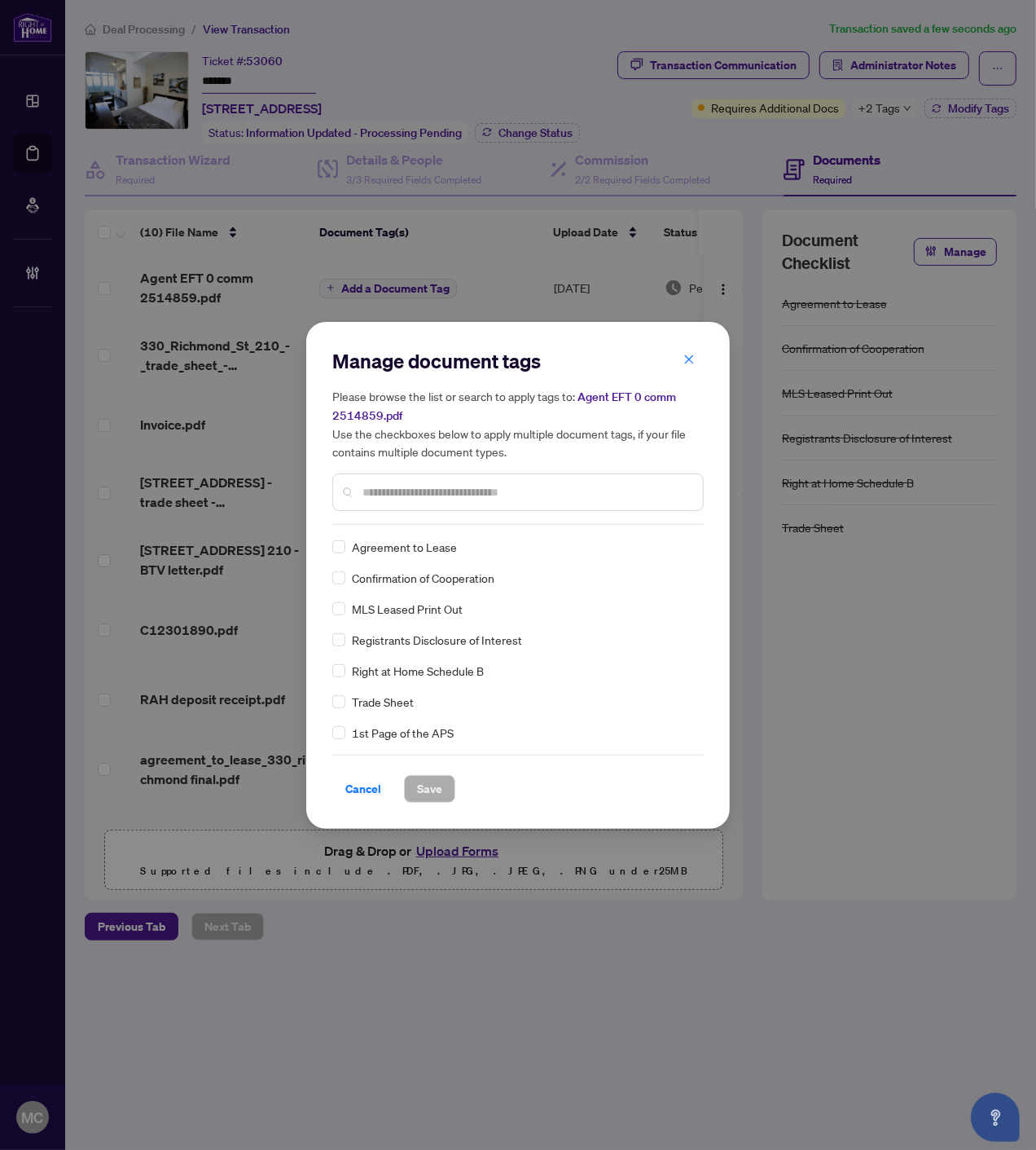
click at [499, 483] on input "text" at bounding box center [526, 492] width 328 height 18
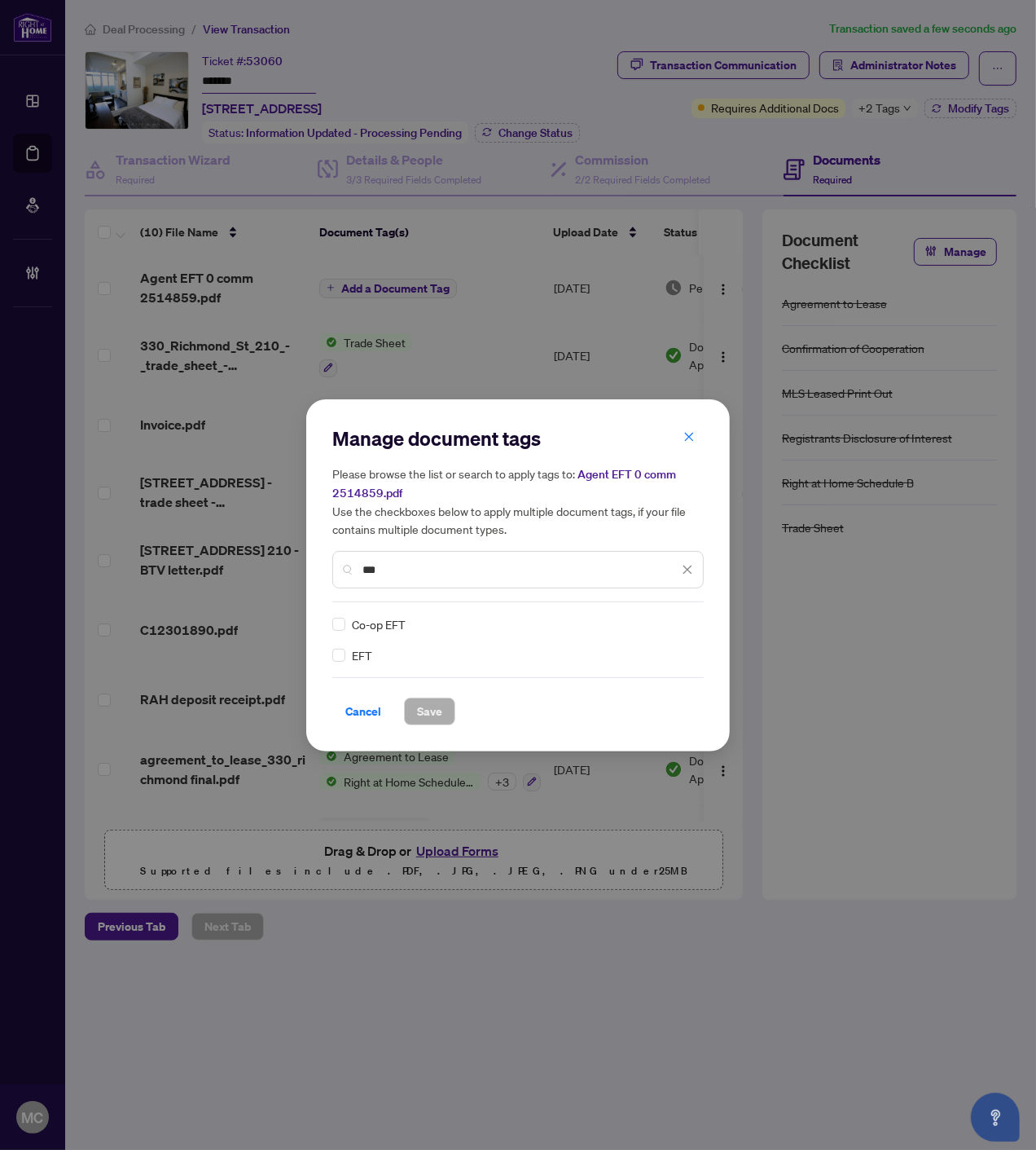
type input "***"
click at [676, 624] on img at bounding box center [670, 624] width 16 height 16
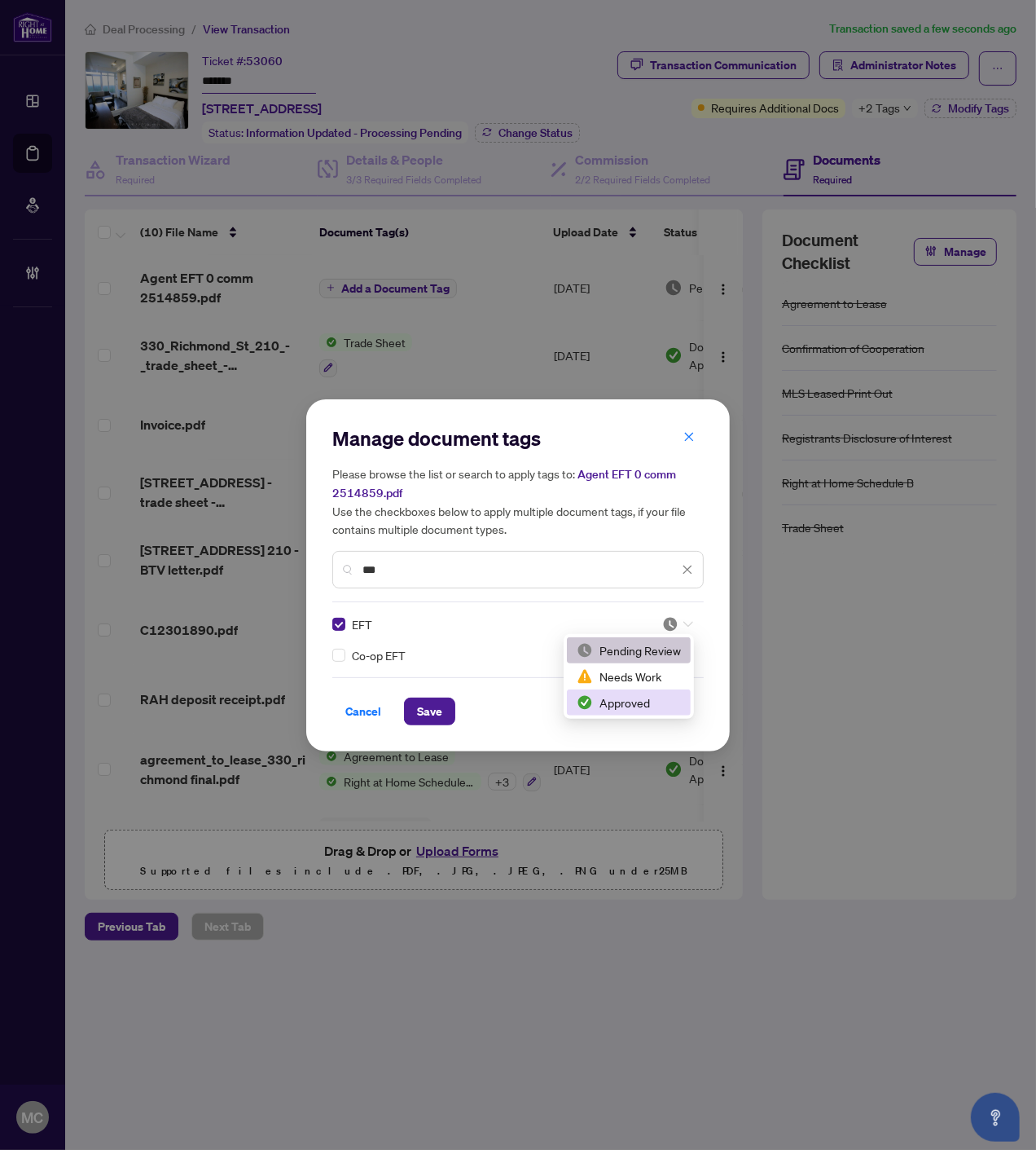
click at [609, 698] on div "Approved" at bounding box center [629, 702] width 104 height 18
drag, startPoint x: 445, startPoint y: 711, endPoint x: 453, endPoint y: 734, distance: 24.4
click at [445, 710] on button "Save" at bounding box center [429, 711] width 51 height 28
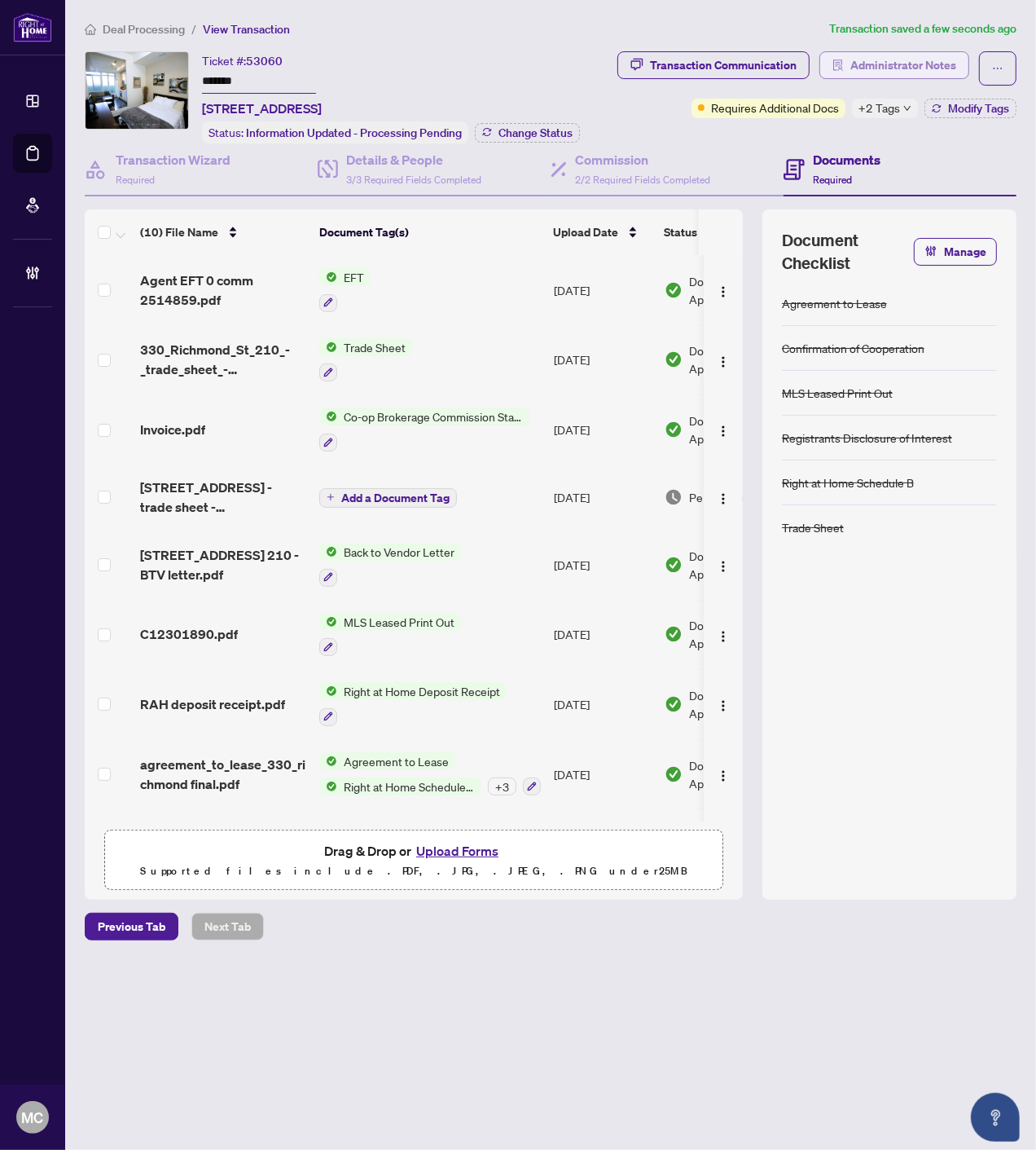
click at [897, 57] on span "Administrator Notes" at bounding box center [903, 65] width 106 height 26
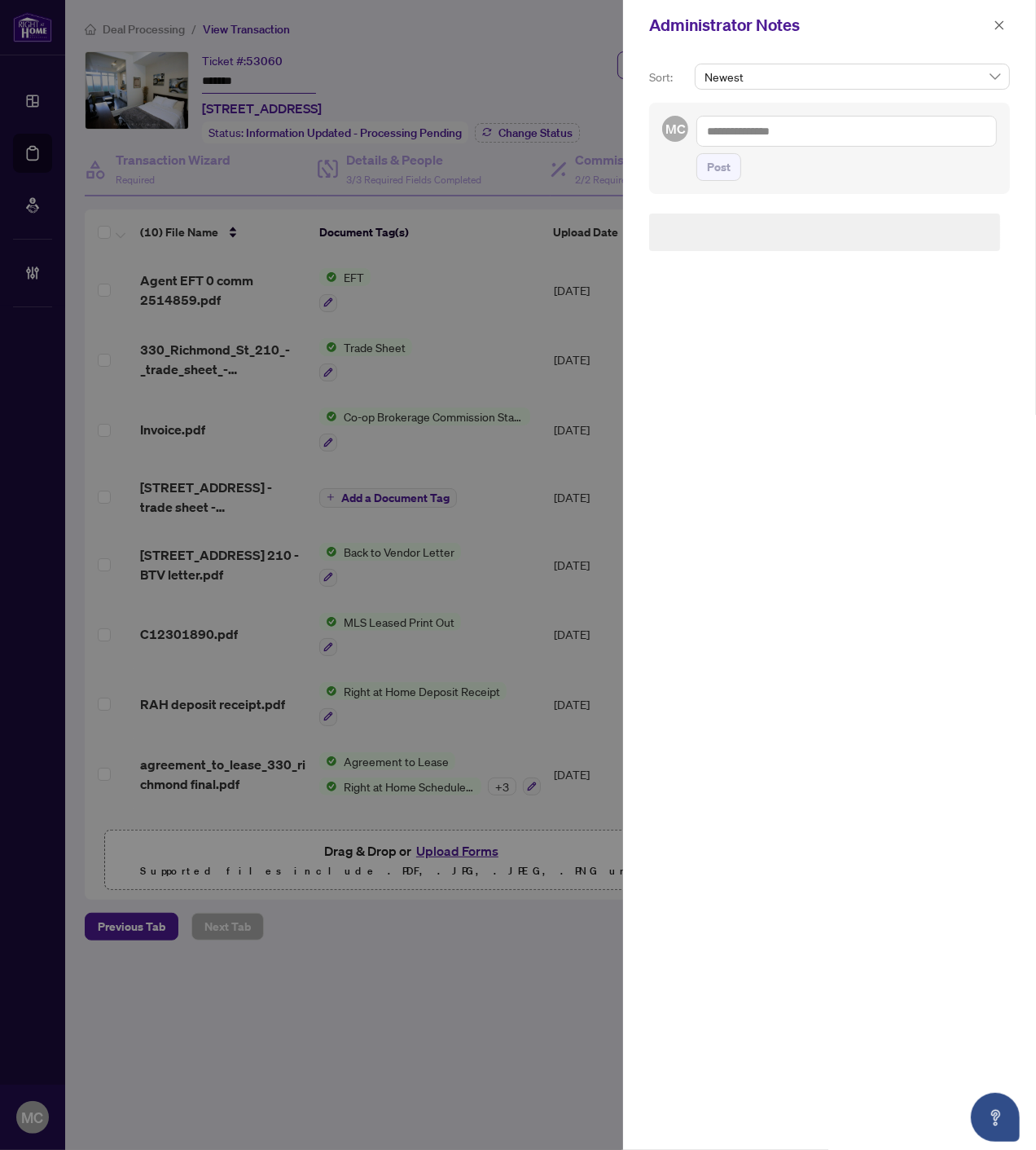
click at [844, 128] on textarea at bounding box center [846, 131] width 301 height 31
paste textarea "**********"
click at [881, 173] on textarea "**********" at bounding box center [844, 147] width 296 height 63
paste textarea "**********"
type textarea "**********"
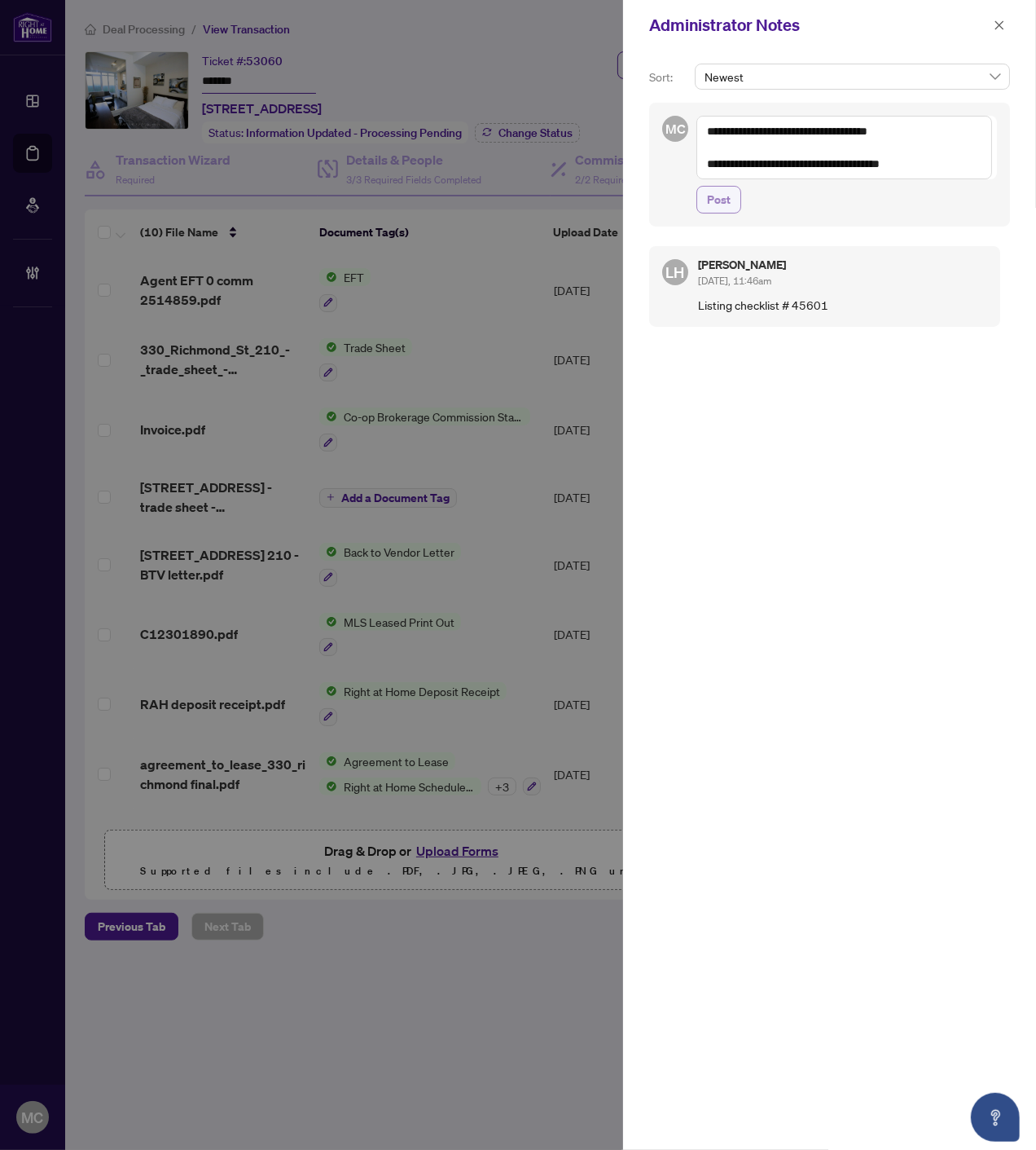
click at [734, 205] on button "Post" at bounding box center [719, 199] width 45 height 28
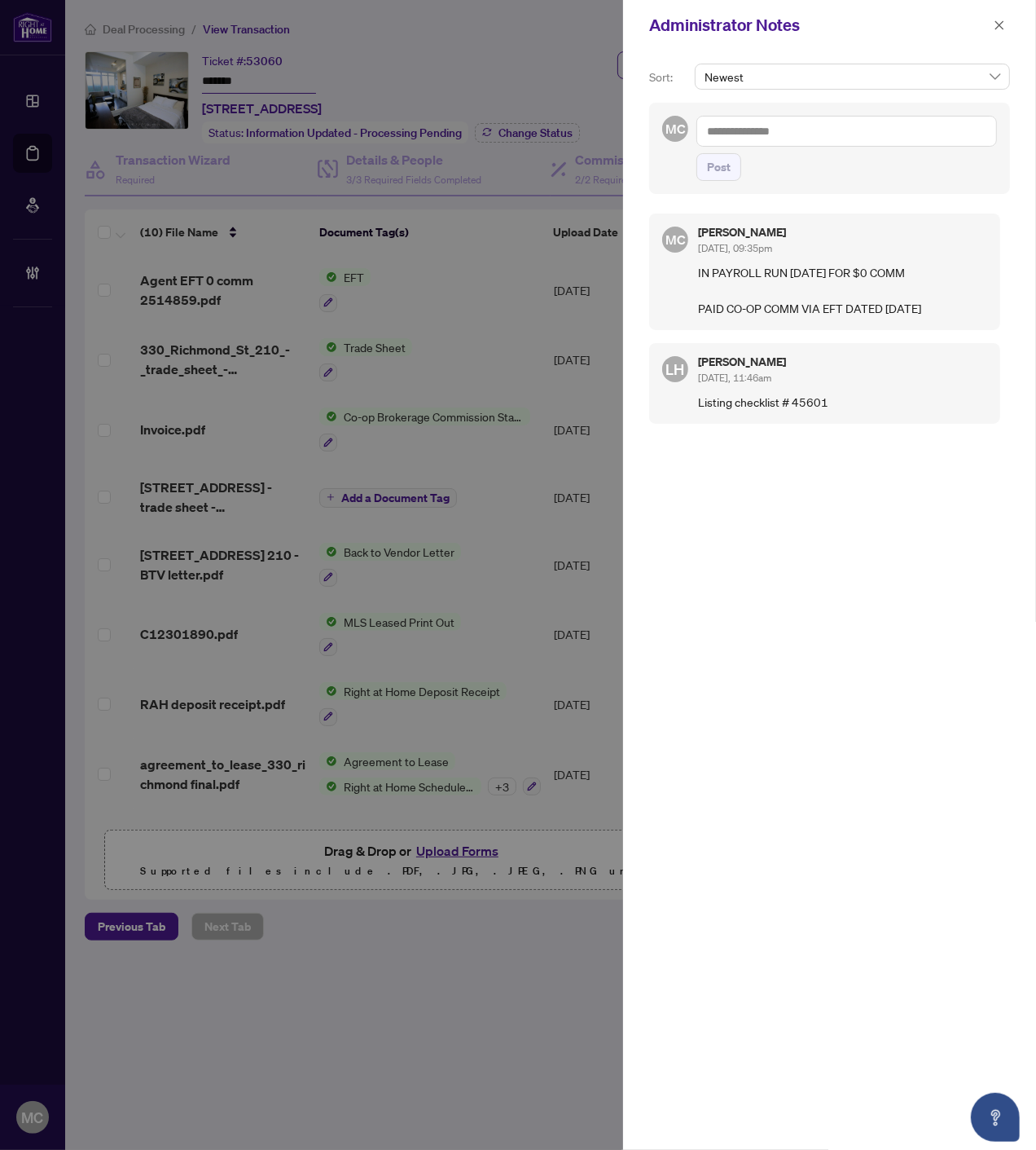
click at [1000, 20] on icon "close" at bounding box center [999, 25] width 11 height 11
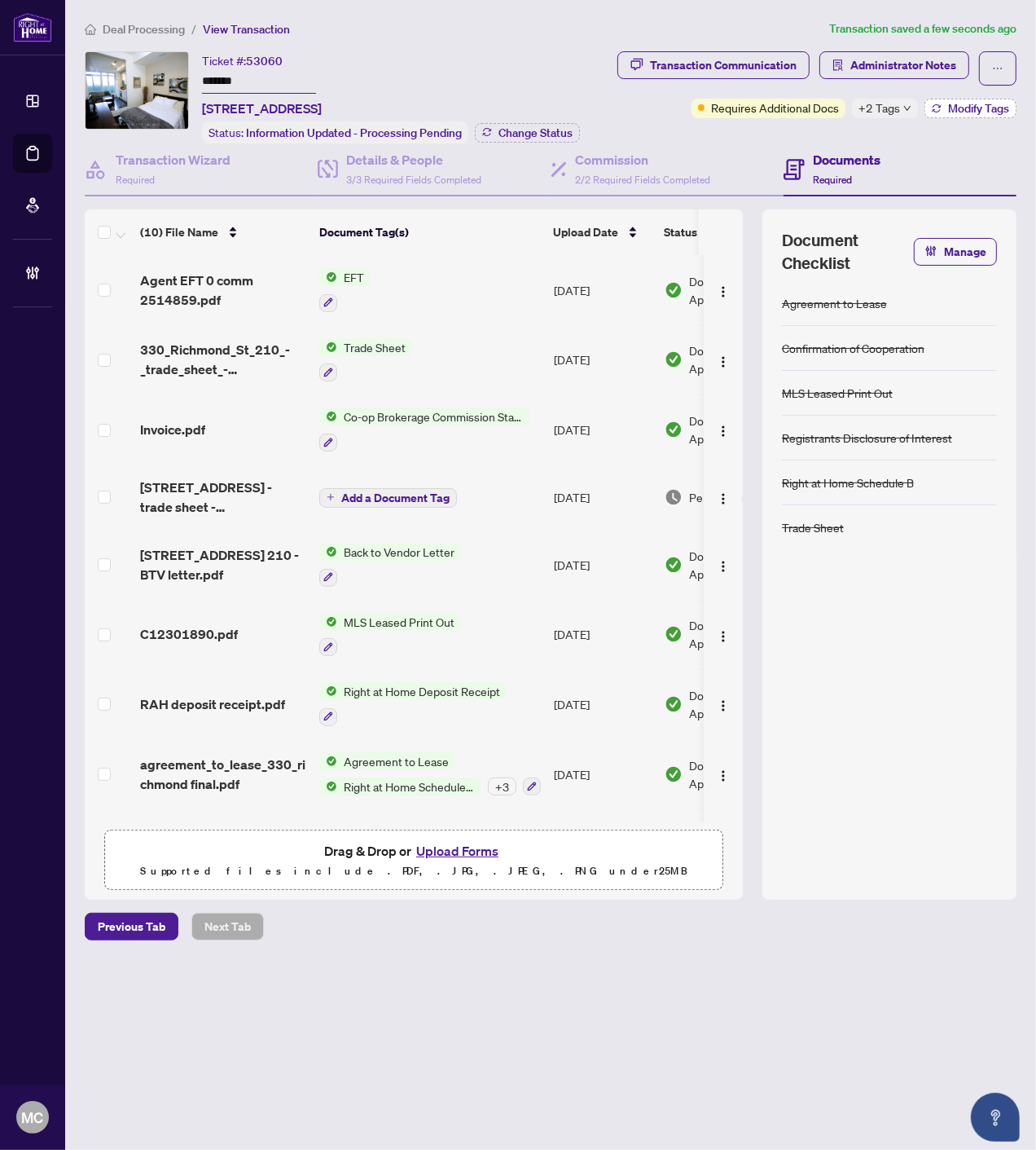
click at [974, 99] on button "Modify Tags" at bounding box center [970, 108] width 92 height 20
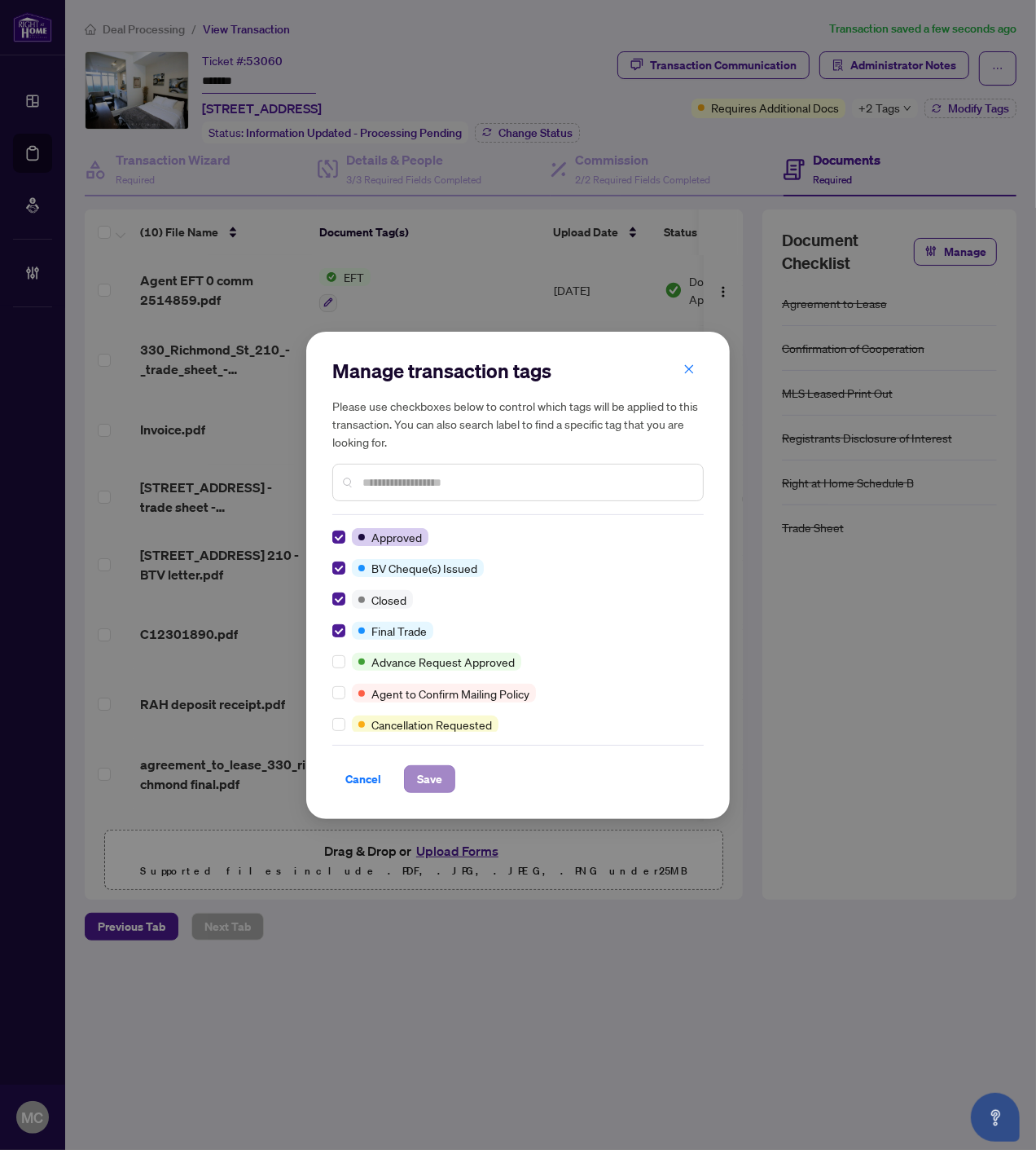
drag, startPoint x: 425, startPoint y: 794, endPoint x: 437, endPoint y: 791, distance: 12.4
click at [425, 793] on div "Manage transaction tags Please use checkboxes below to control which tags will …" at bounding box center [518, 575] width 424 height 487
click at [441, 775] on span "Save" at bounding box center [429, 779] width 25 height 26
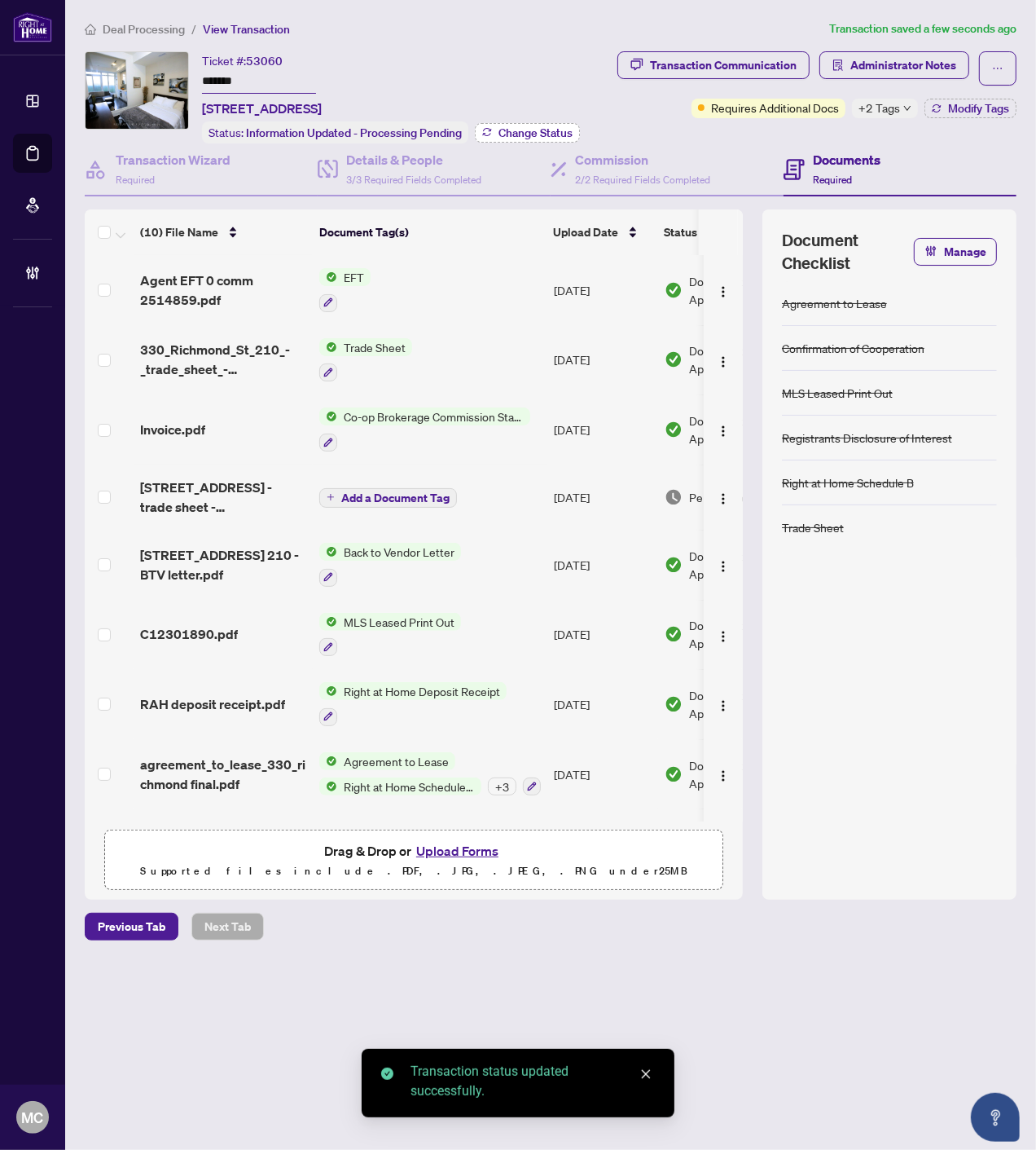
click at [531, 128] on span "Change Status" at bounding box center [536, 133] width 75 height 11
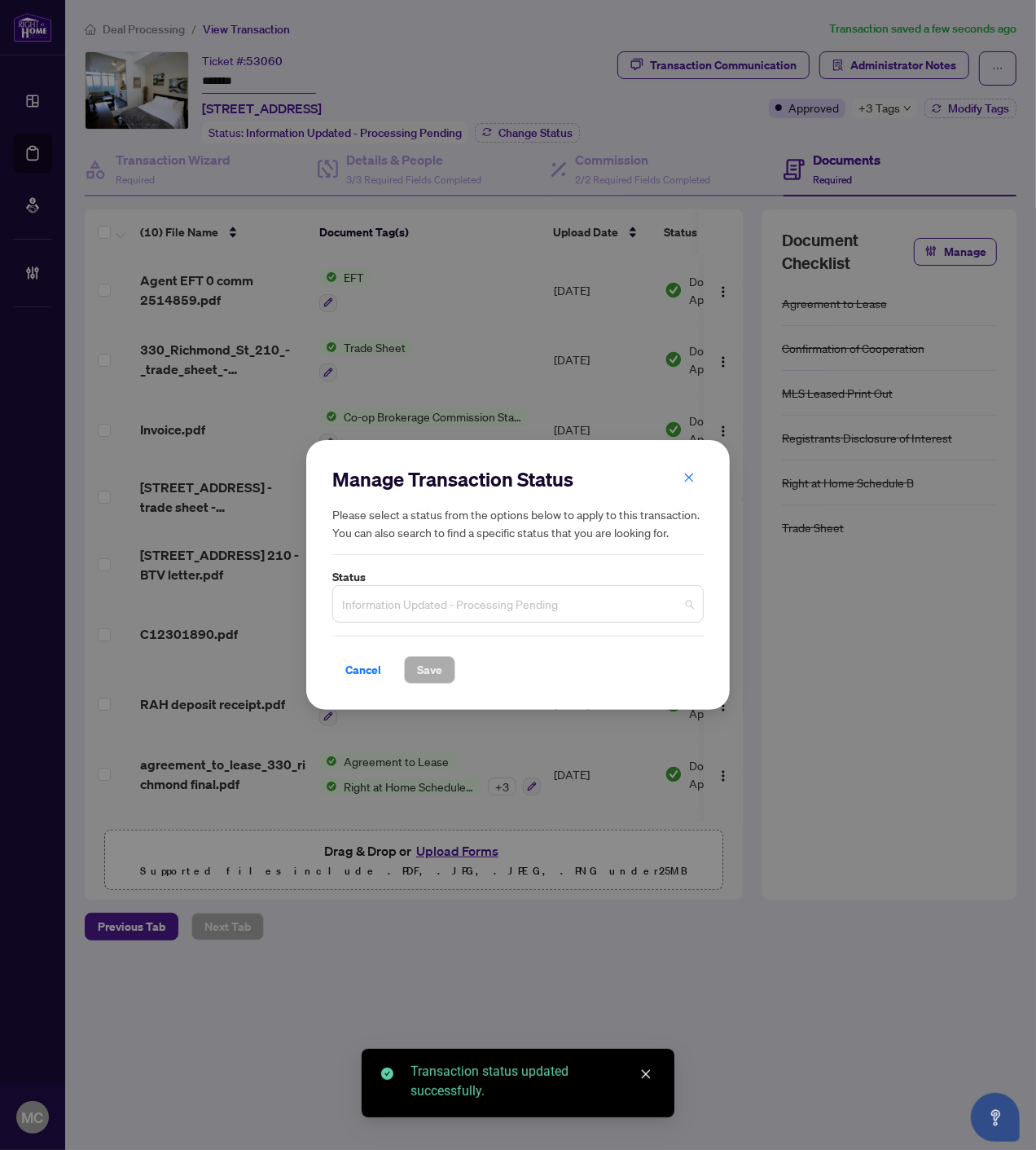
click at [534, 588] on span "Information Updated - Processing Pending" at bounding box center [518, 604] width 352 height 31
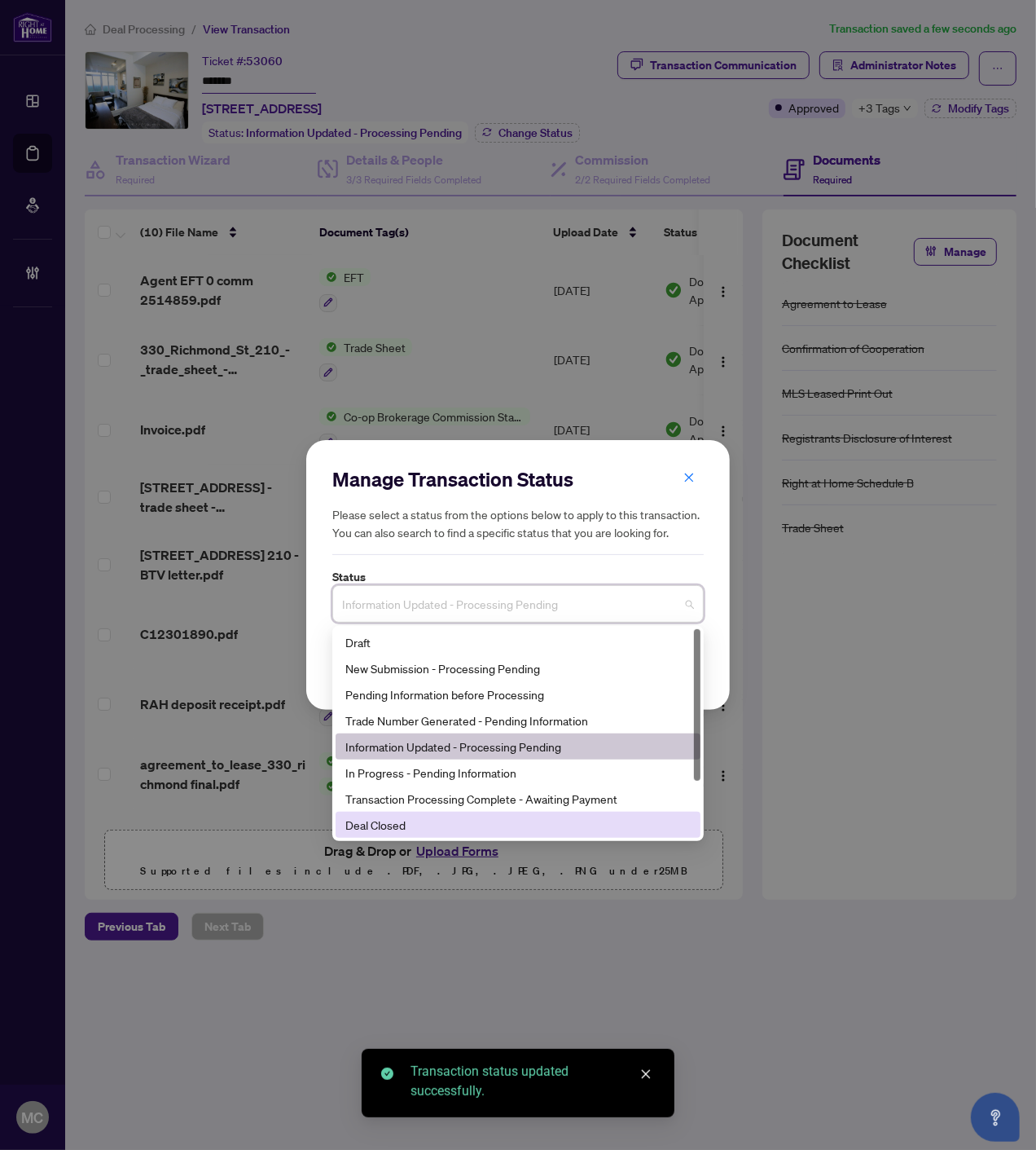
drag, startPoint x: 444, startPoint y: 816, endPoint x: 441, endPoint y: 803, distance: 13.3
click at [444, 817] on div "Deal Closed" at bounding box center [518, 825] width 345 height 18
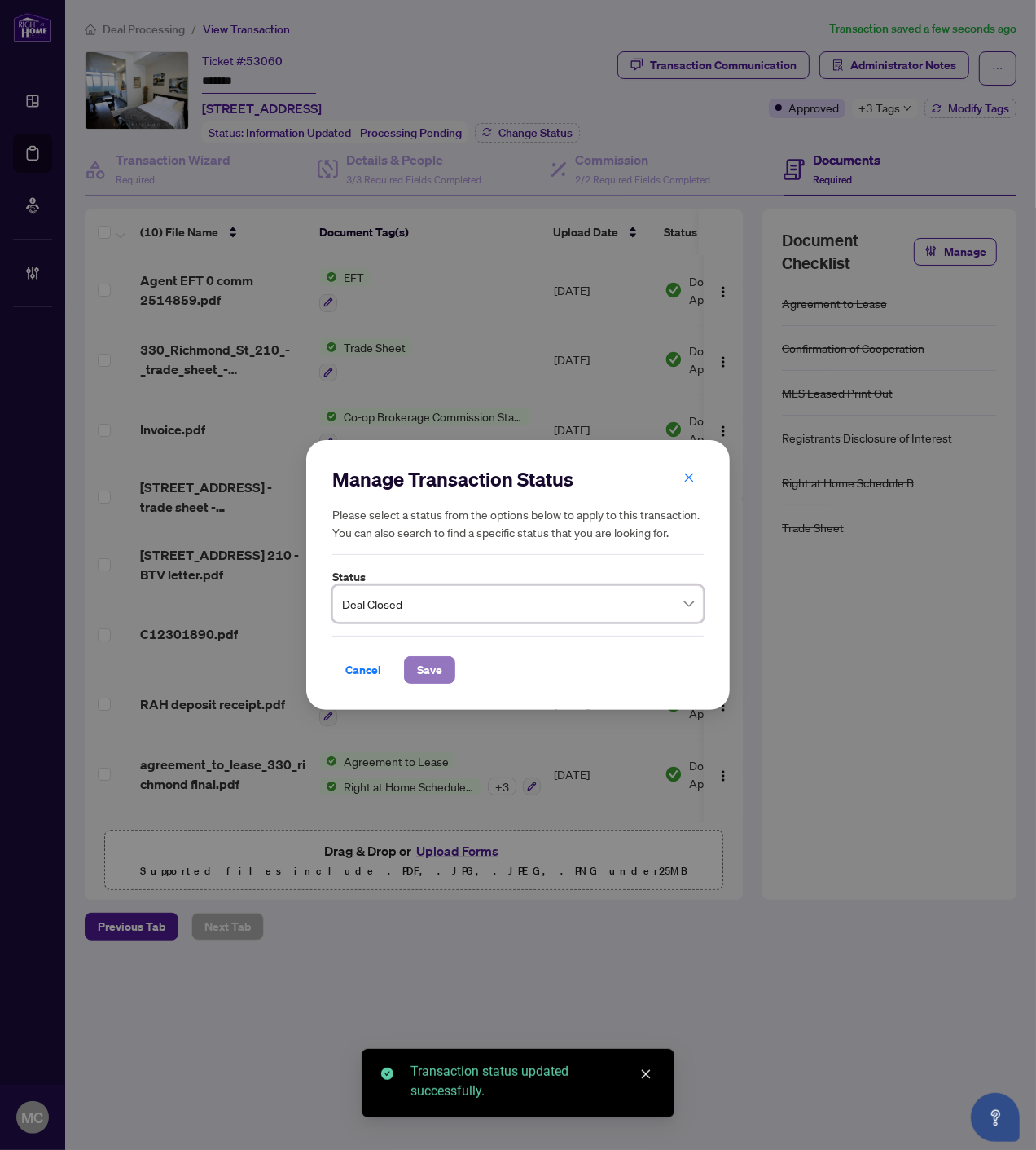
click at [429, 679] on span "Save" at bounding box center [429, 670] width 25 height 26
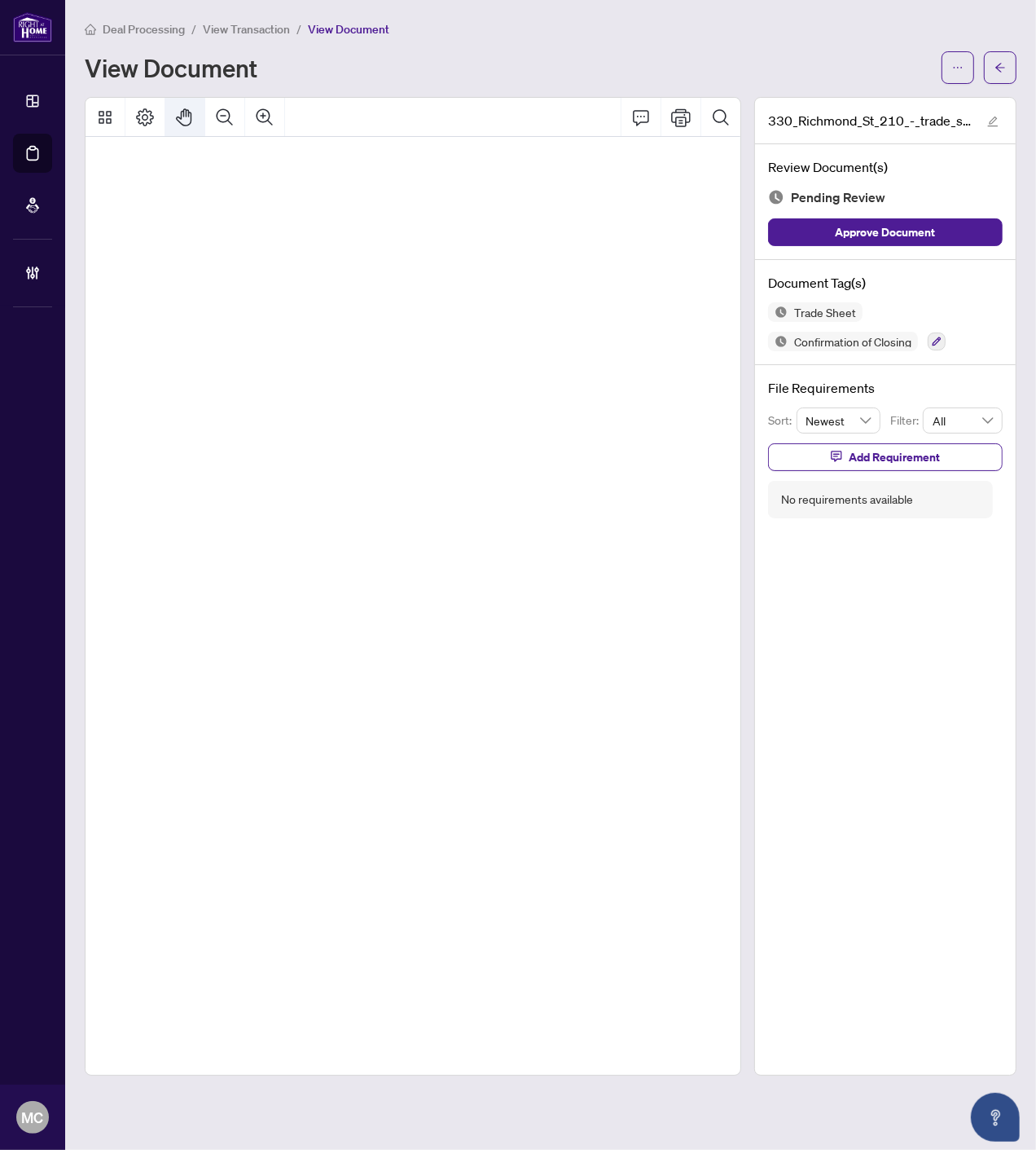
click at [183, 108] on icon "Pan Mode" at bounding box center [185, 117] width 20 height 20
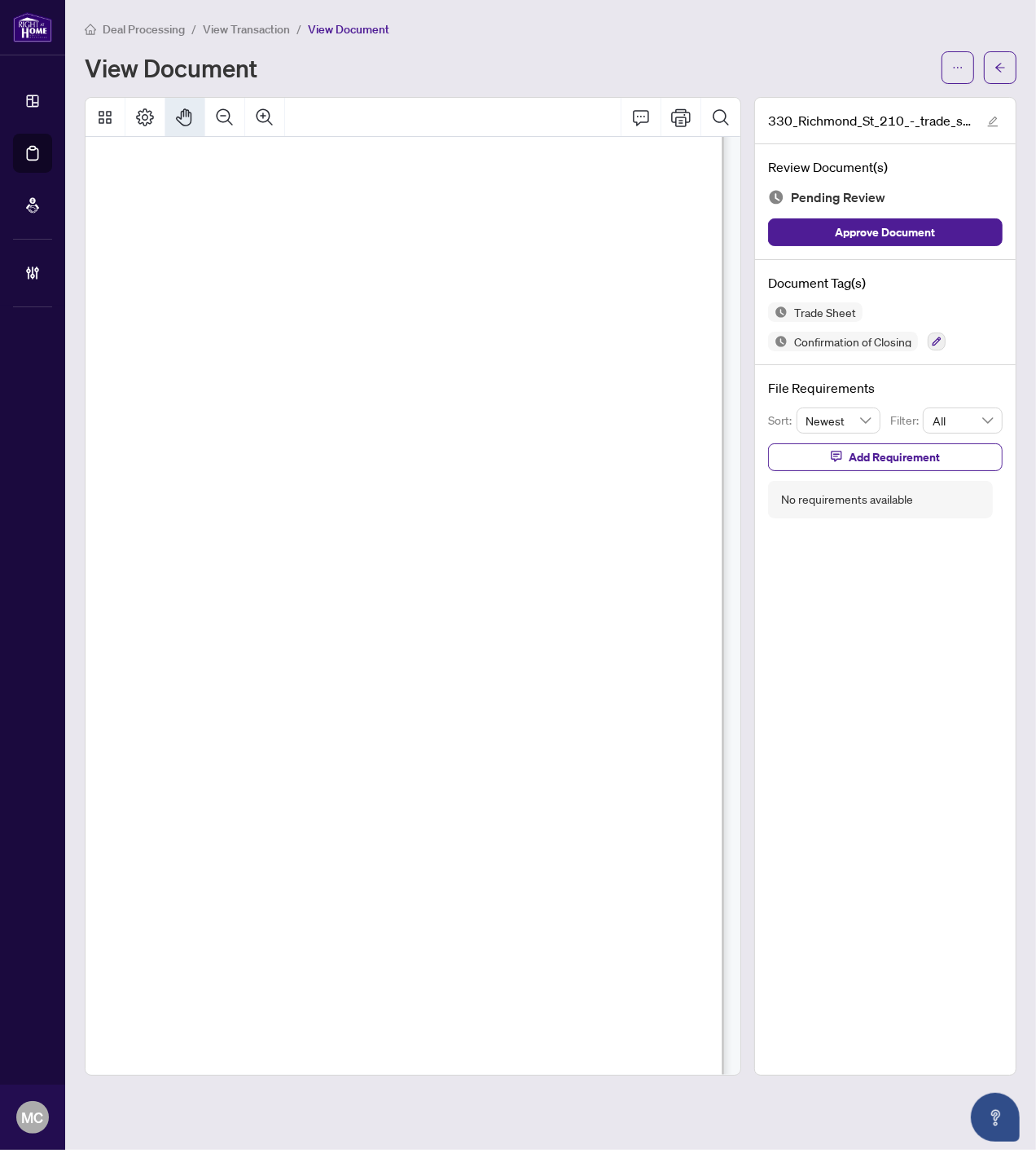
drag, startPoint x: 424, startPoint y: 420, endPoint x: 358, endPoint y: 497, distance: 101.4
click at [937, 339] on icon "button" at bounding box center [936, 341] width 10 height 10
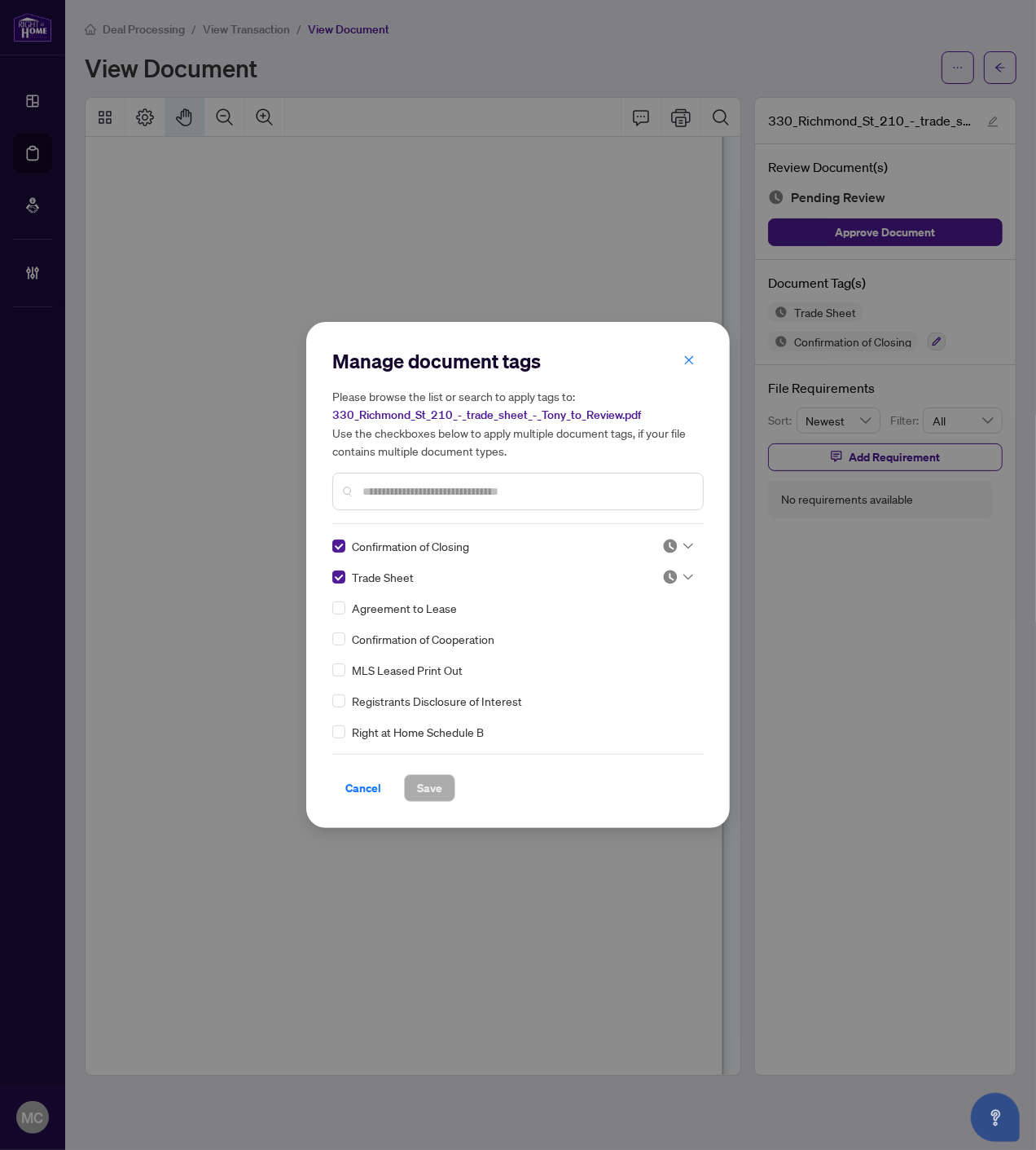
drag, startPoint x: 342, startPoint y: 787, endPoint x: 410, endPoint y: 572, distance: 225.5
click at [347, 782] on button "Cancel" at bounding box center [362, 788] width 62 height 28
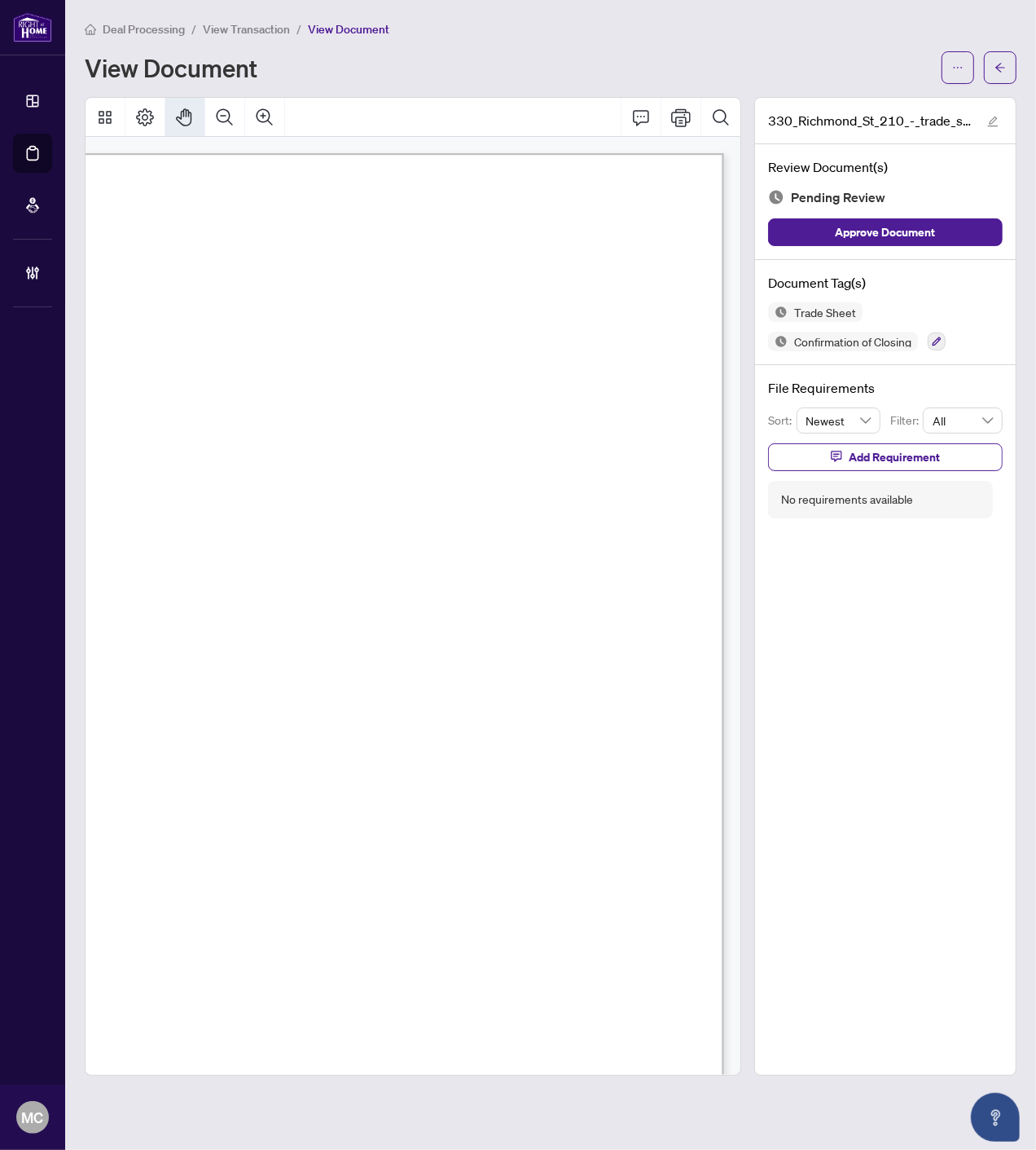
scroll to position [555, 508]
click at [934, 337] on icon "button" at bounding box center [936, 341] width 10 height 10
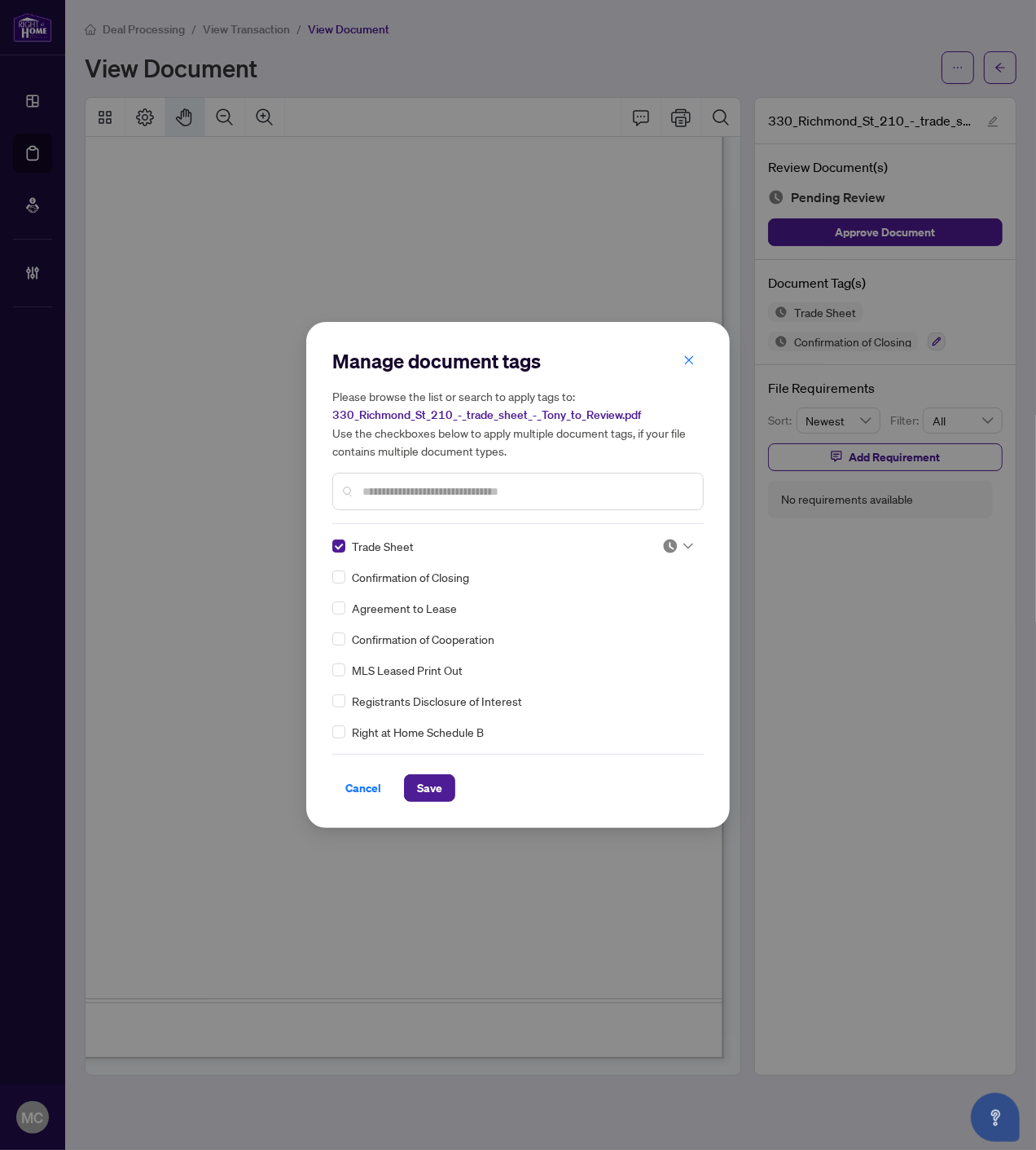
click at [662, 544] on img at bounding box center [670, 546] width 16 height 16
click at [630, 620] on div "Approved" at bounding box center [624, 624] width 104 height 18
click at [419, 795] on span "Save" at bounding box center [429, 788] width 25 height 26
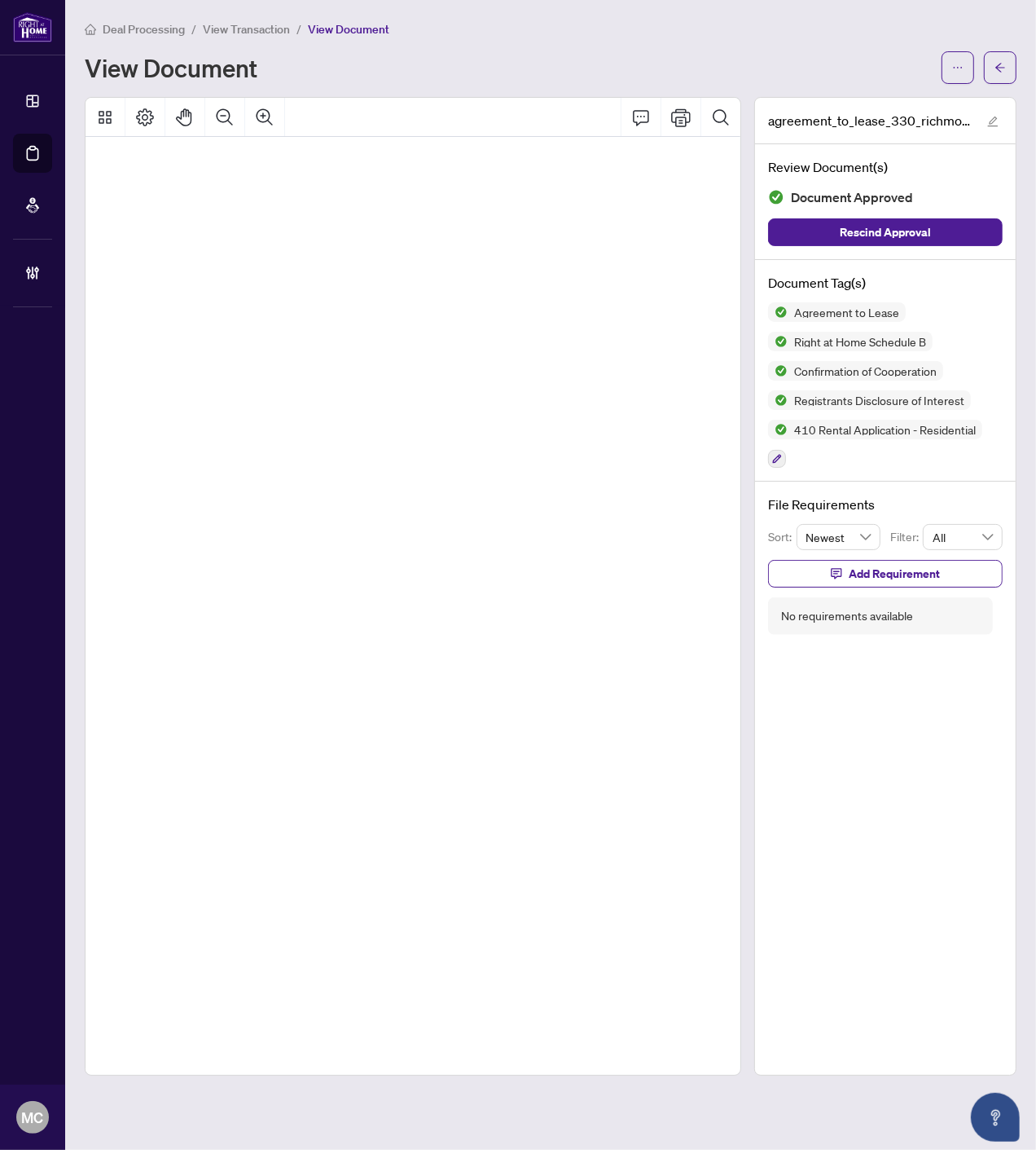
scroll to position [3880, 124]
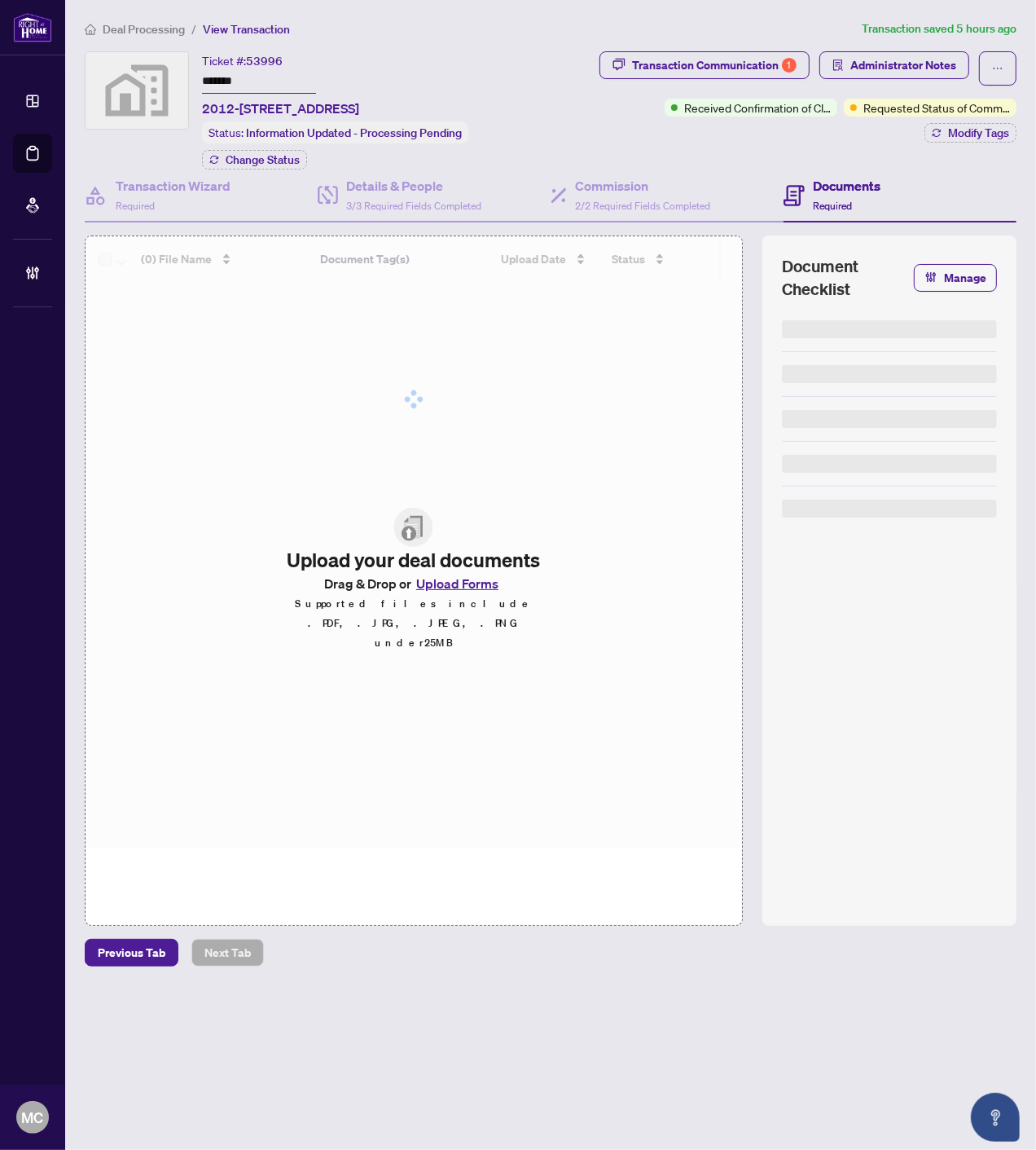
click at [230, 75] on input "*******" at bounding box center [259, 82] width 114 height 23
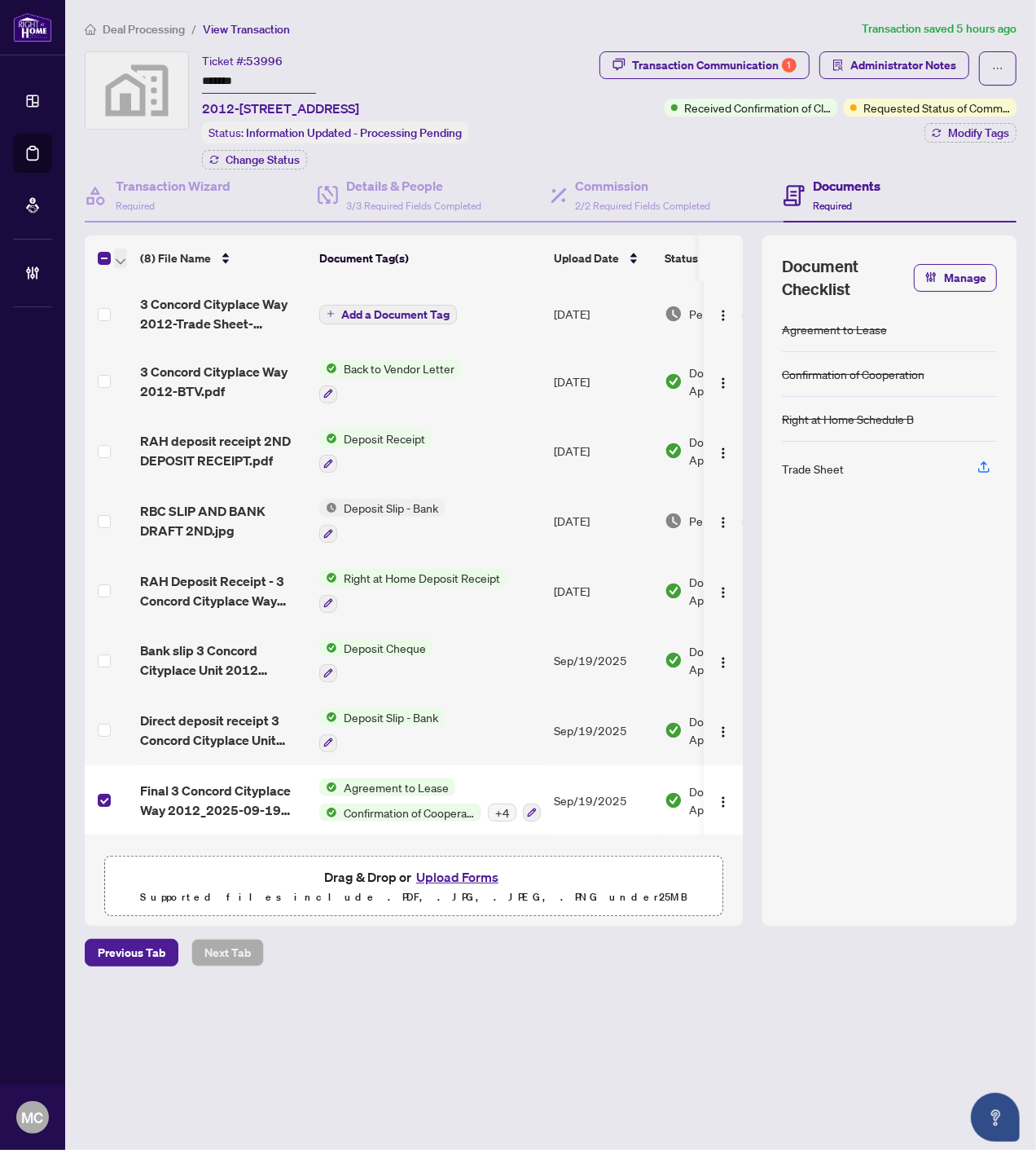
click at [119, 251] on span "button" at bounding box center [120, 258] width 10 height 18
click at [147, 282] on span "Open Selected in New Tab(s)" at bounding box center [199, 284] width 145 height 18
click at [874, 72] on span "Administrator Notes" at bounding box center [903, 65] width 106 height 26
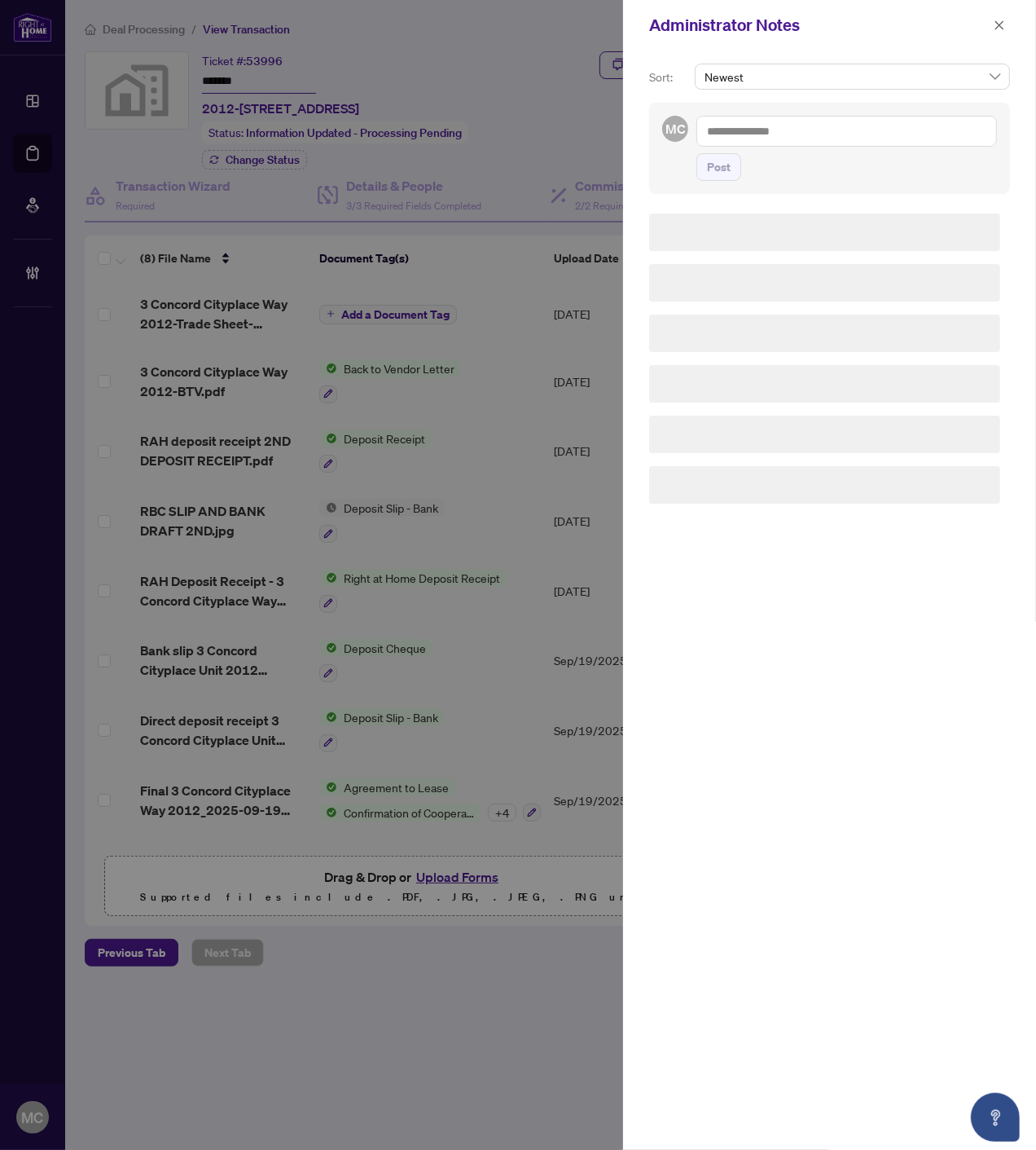
click at [872, 136] on textarea at bounding box center [846, 131] width 301 height 31
paste textarea "**********"
type textarea "**********"
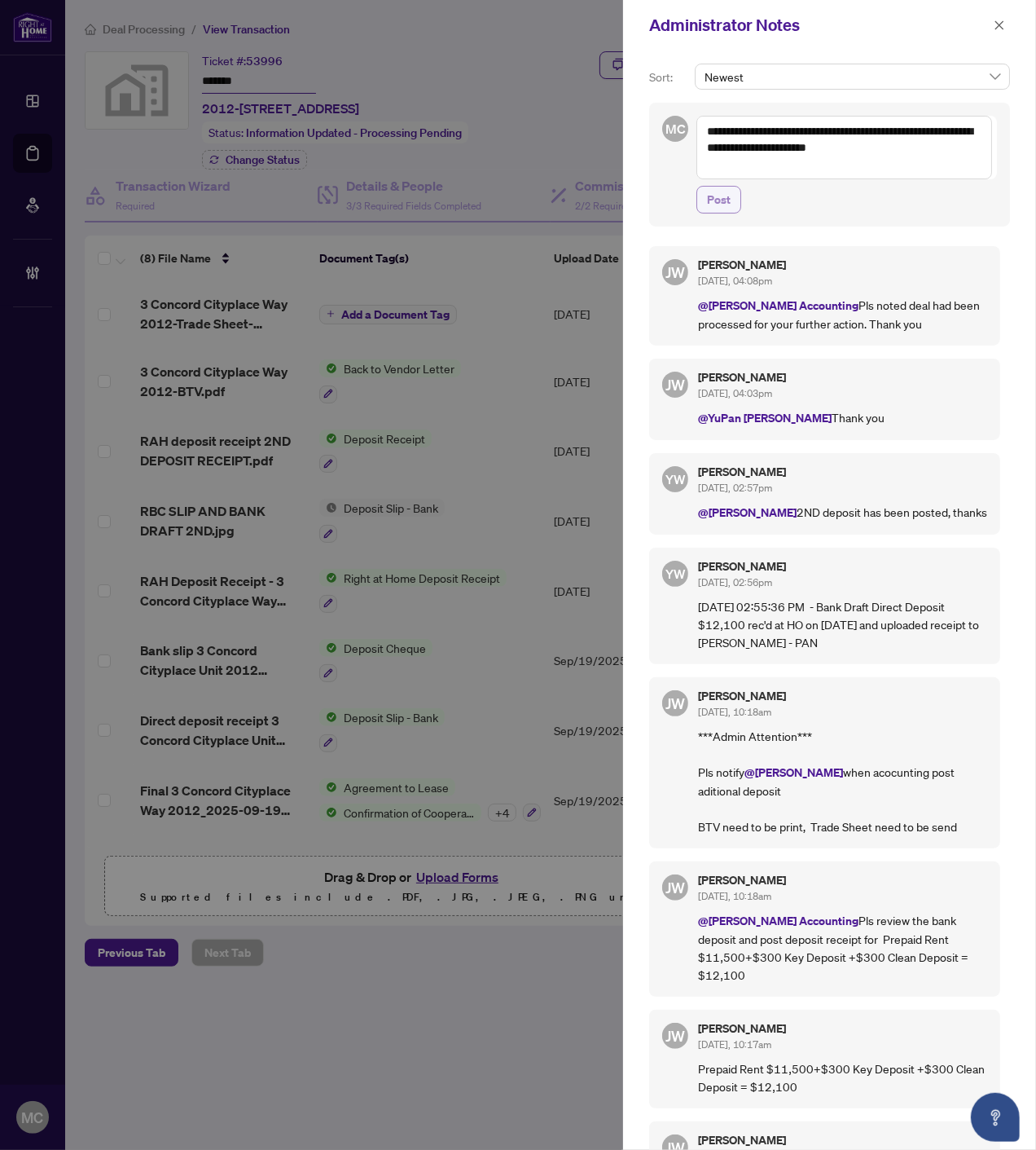
click at [717, 197] on span "Post" at bounding box center [719, 199] width 23 height 26
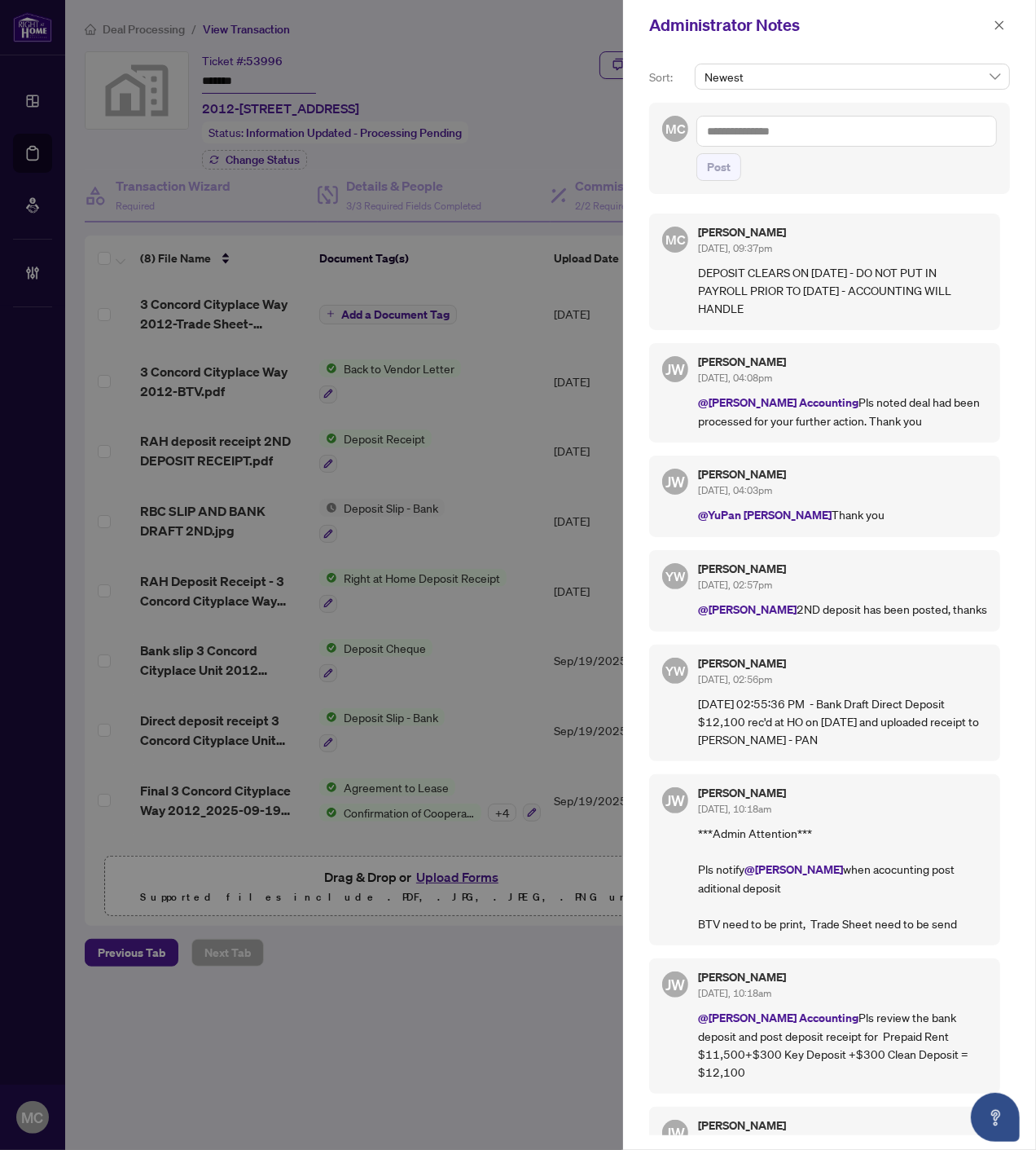
drag, startPoint x: 988, startPoint y: 20, endPoint x: 981, endPoint y: 34, distance: 15.7
click at [989, 20] on span at bounding box center [1000, 25] width 21 height 20
drag, startPoint x: 995, startPoint y: 25, endPoint x: 905, endPoint y: 69, distance: 100.2
click at [995, 24] on icon "close" at bounding box center [999, 25] width 11 height 11
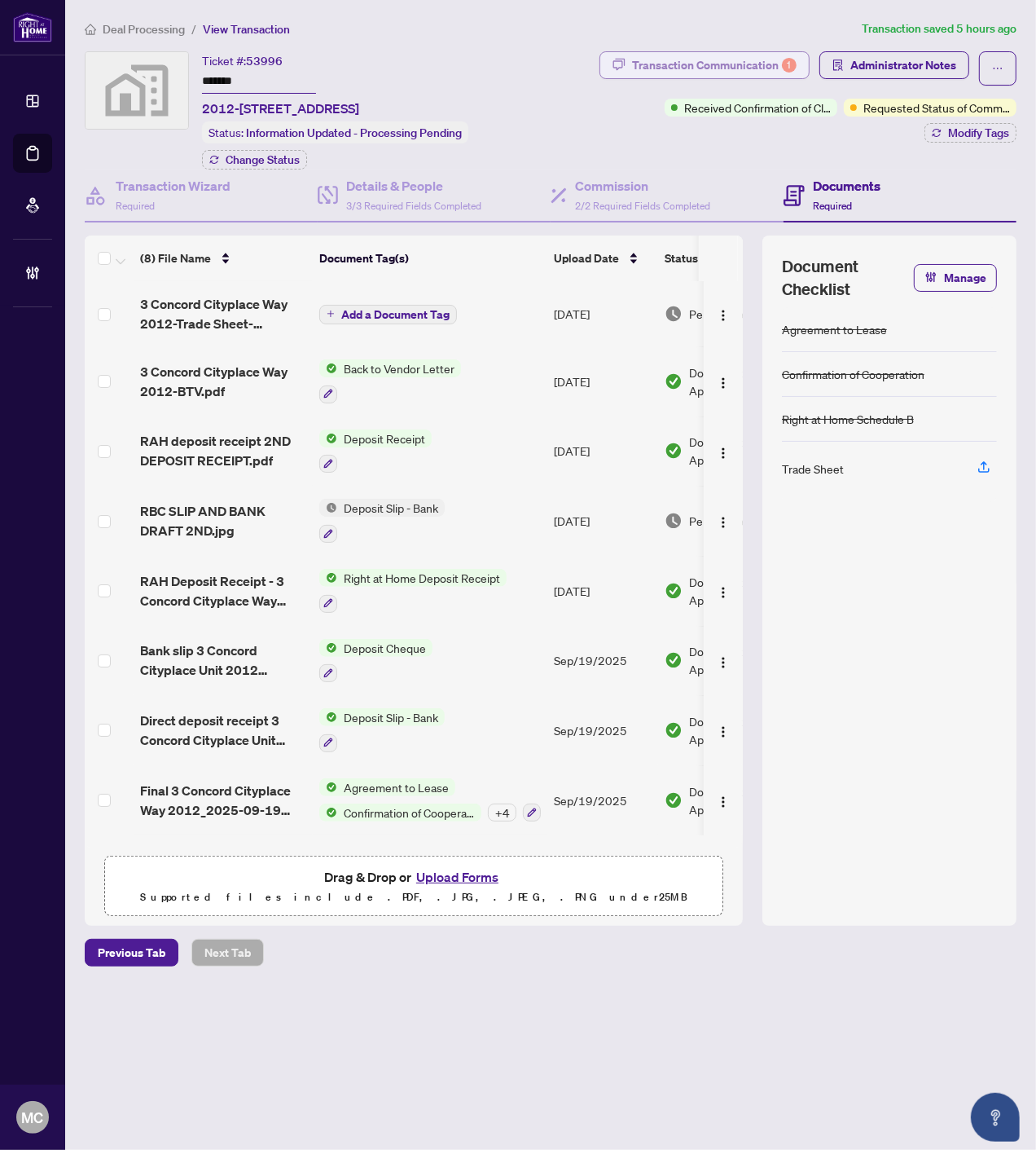
click at [648, 69] on div "Transaction Communication 1" at bounding box center [714, 65] width 165 height 26
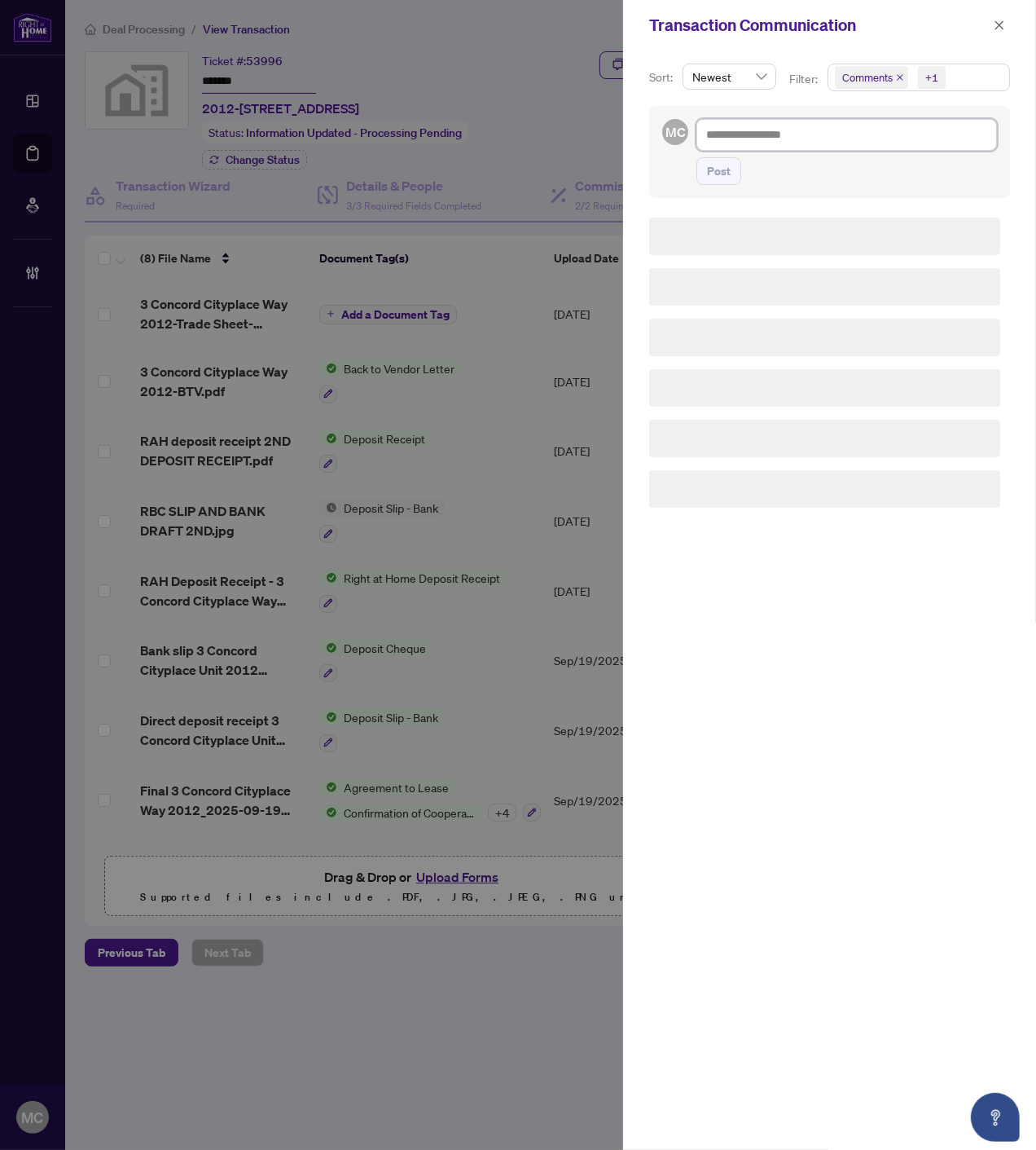
click at [862, 134] on textarea at bounding box center [846, 134] width 301 height 31
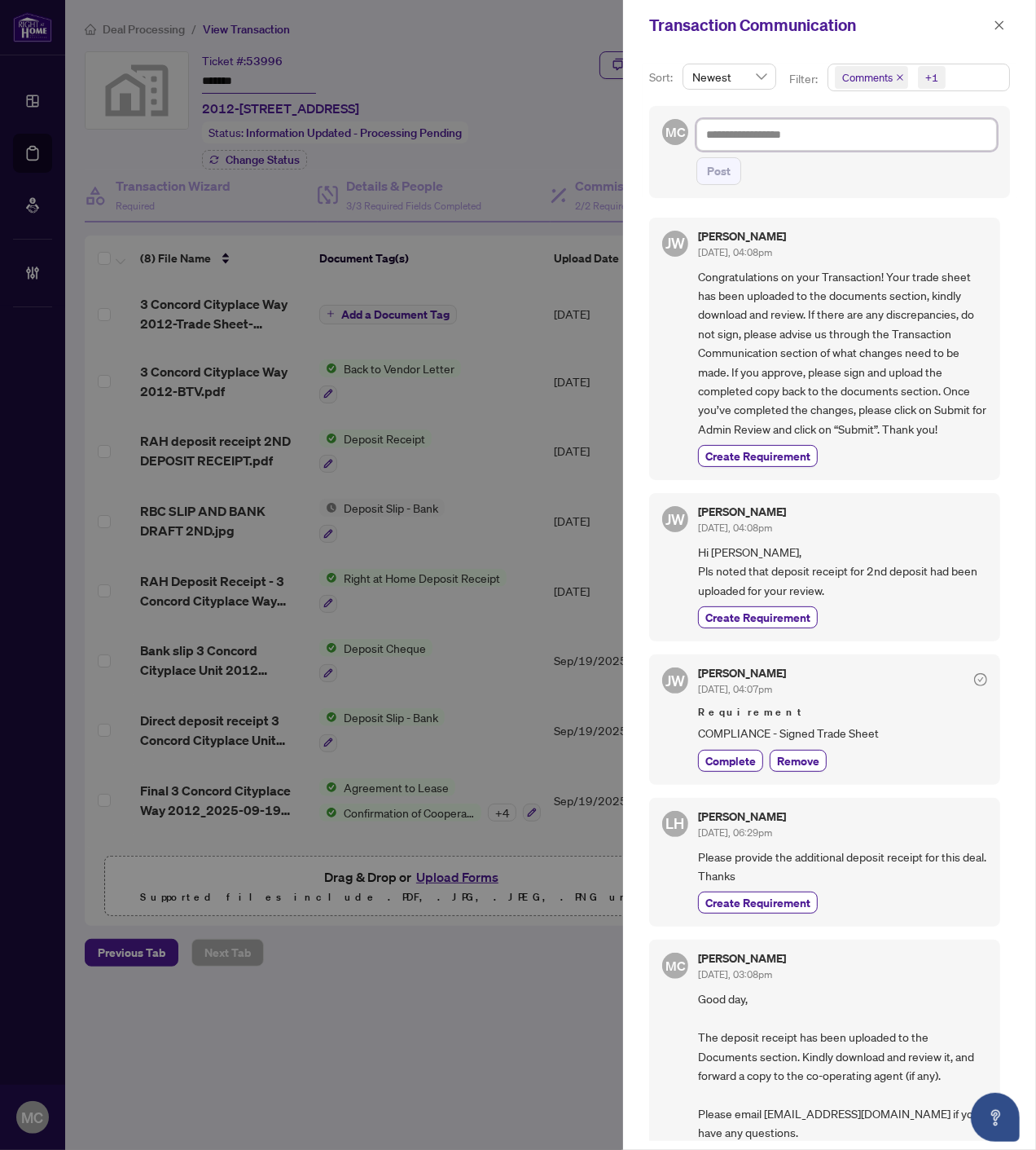
type textarea "*"
type textarea "**"
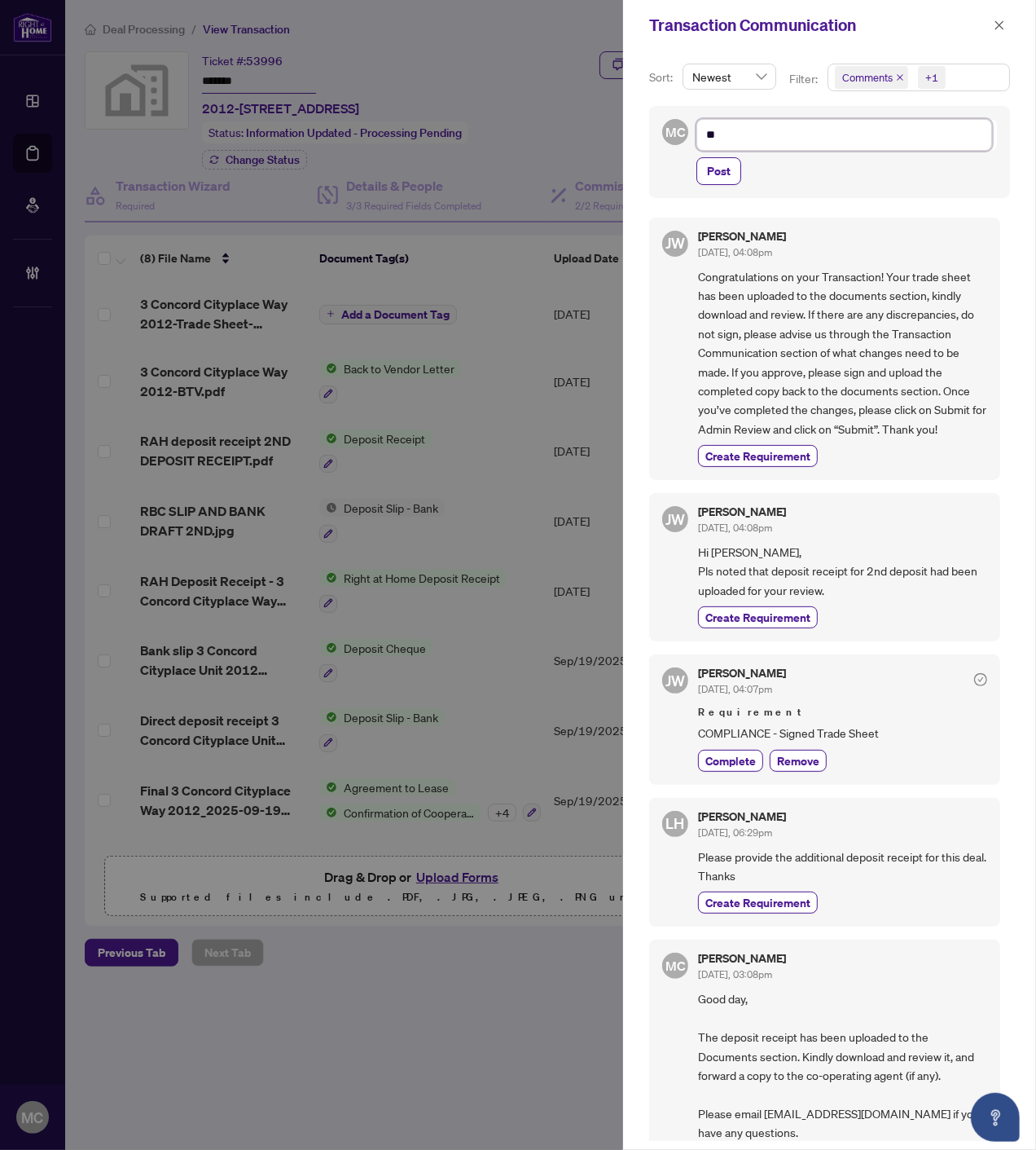
type textarea "**"
type textarea "****"
type textarea "*****"
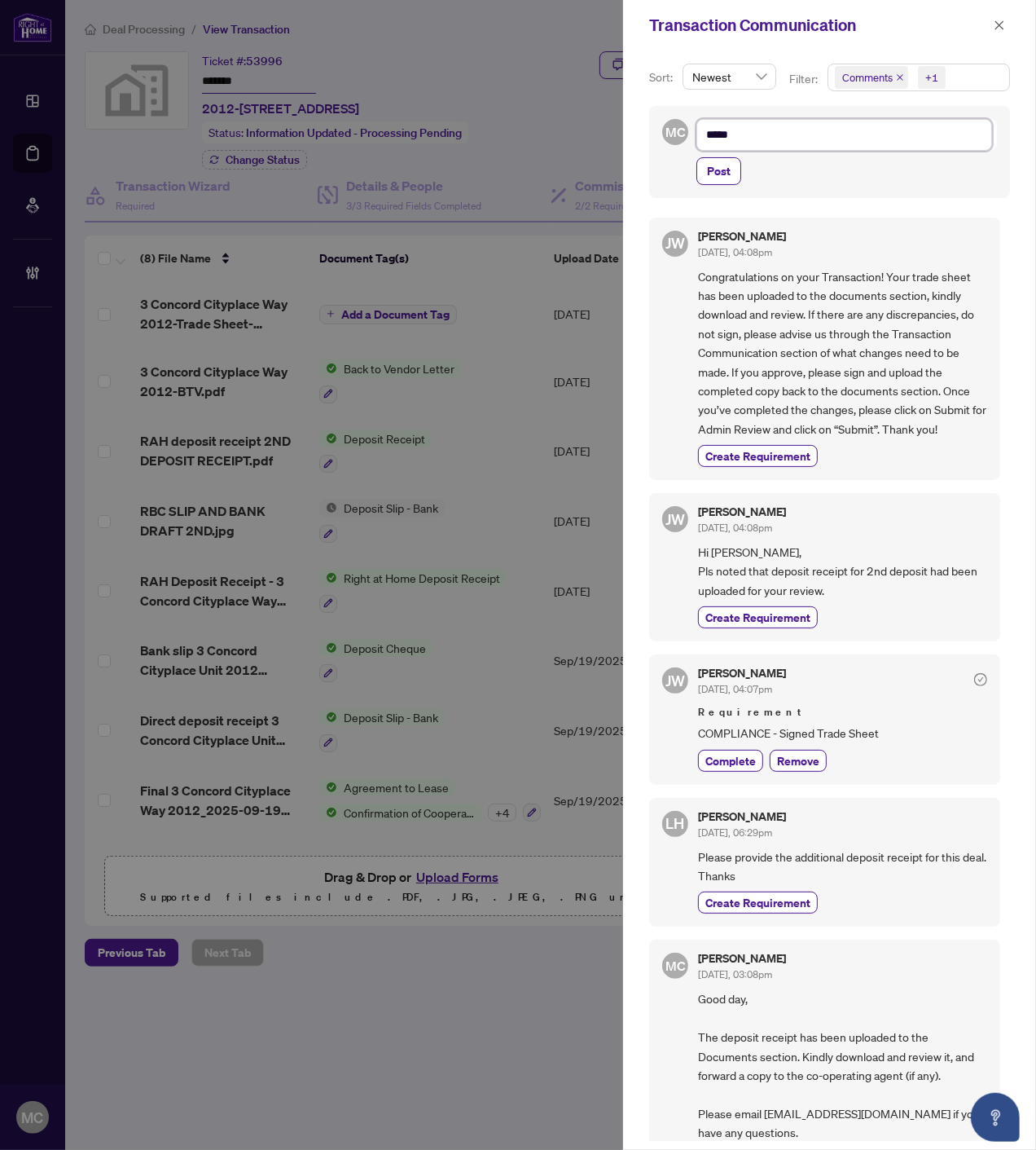
type textarea "******"
type textarea "*******"
type textarea "******"
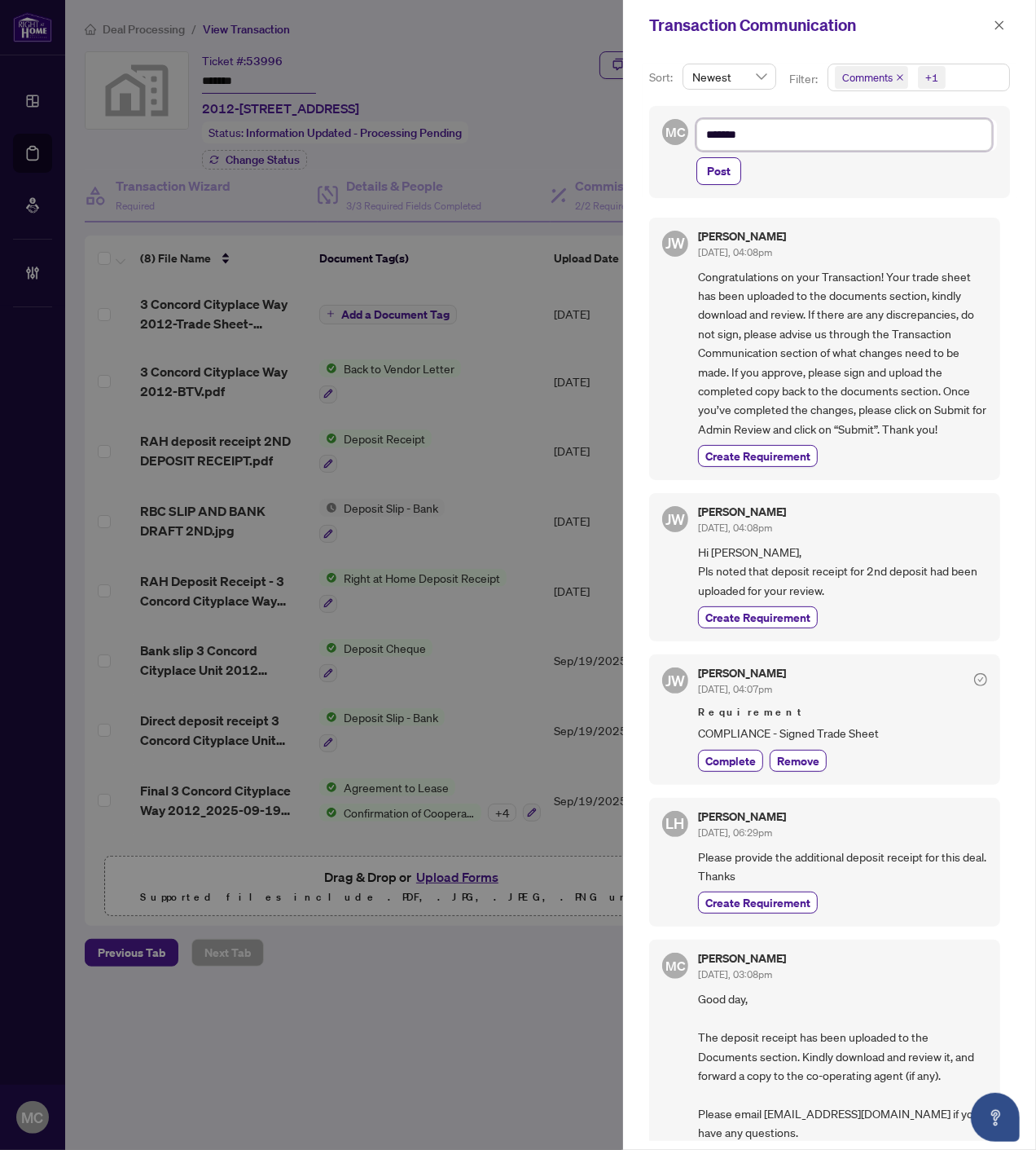
type textarea "******"
type textarea "*****"
type textarea "****"
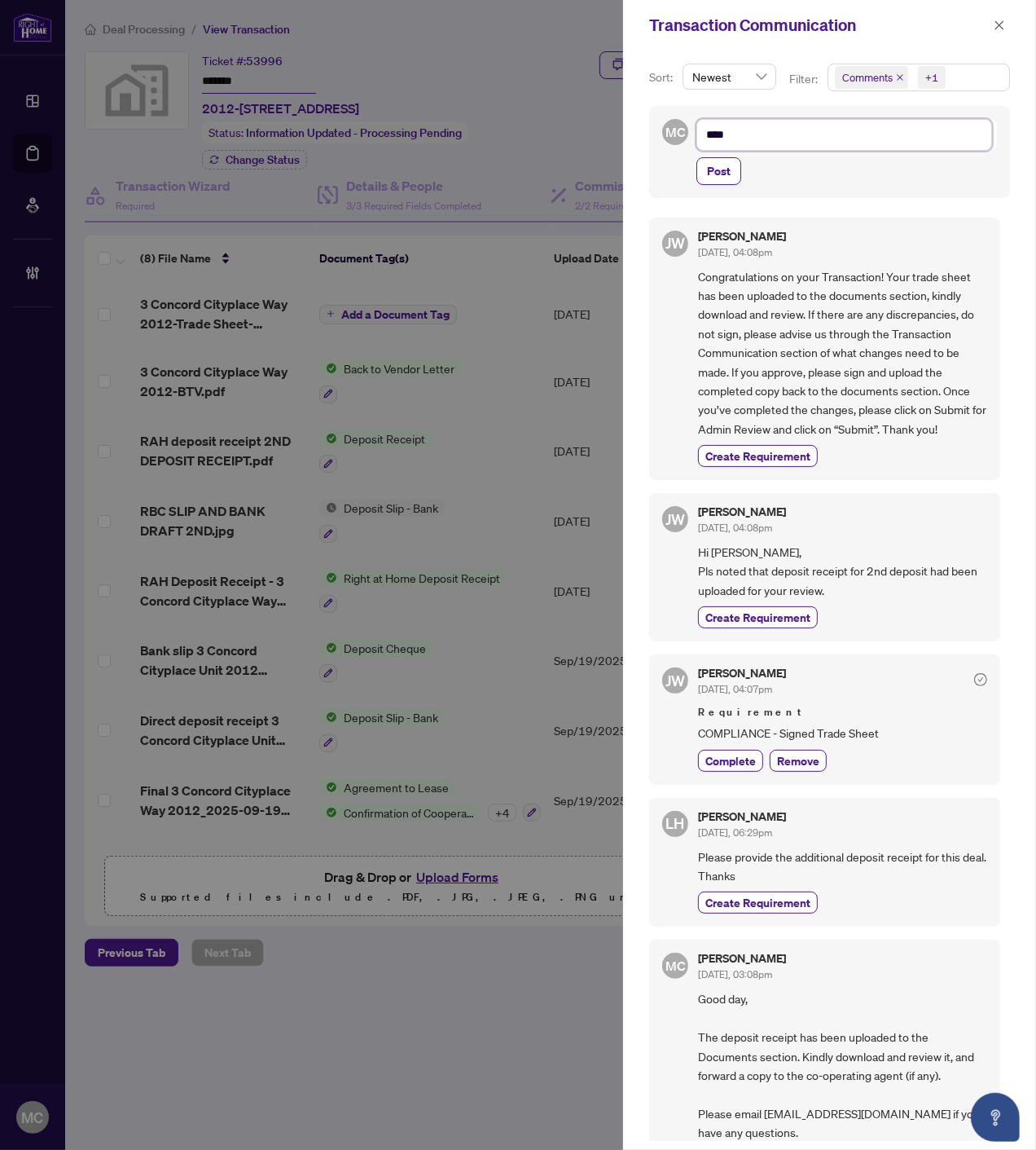
type textarea "**"
type textarea "*"
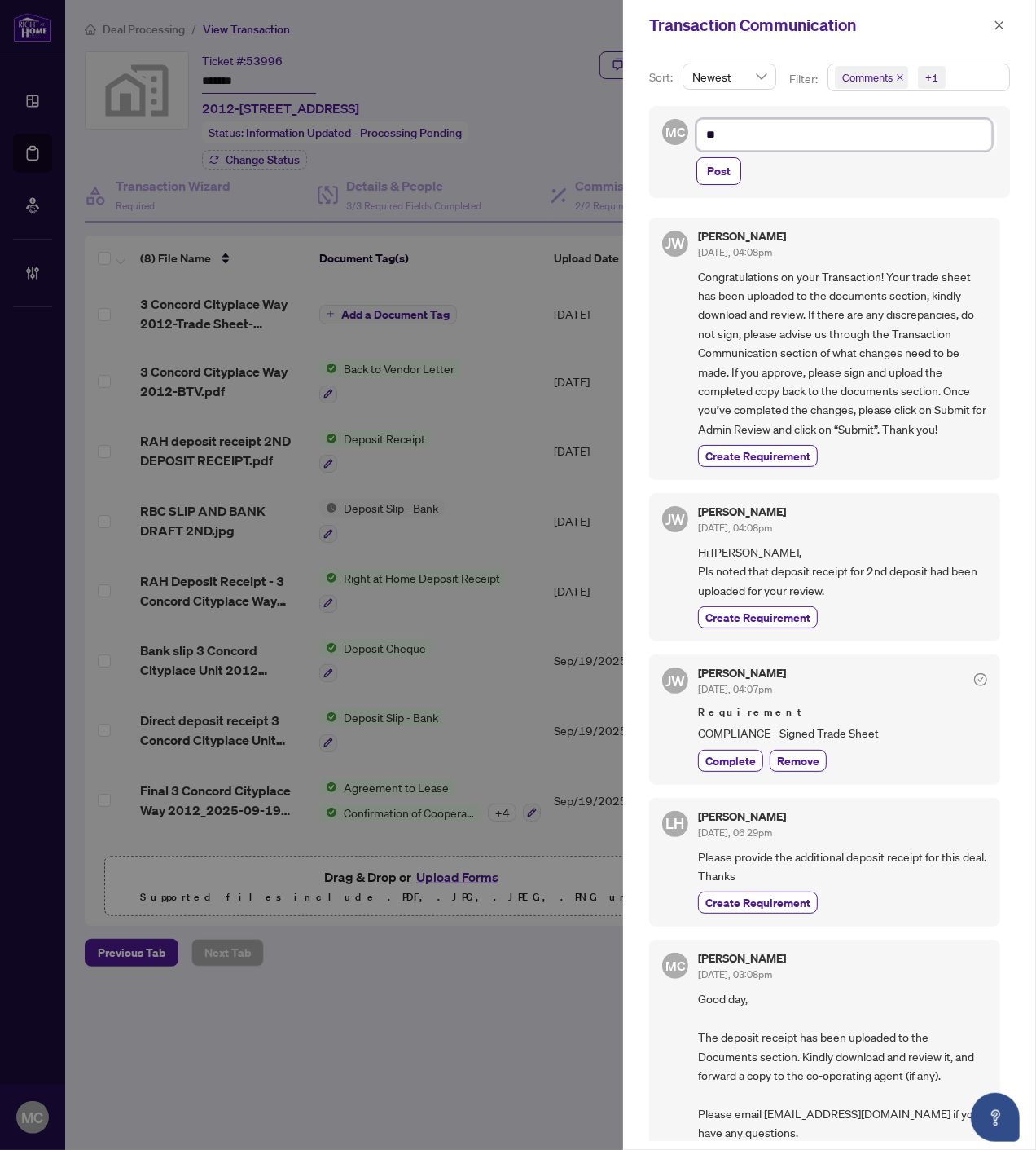
type textarea "*"
type textarea "**"
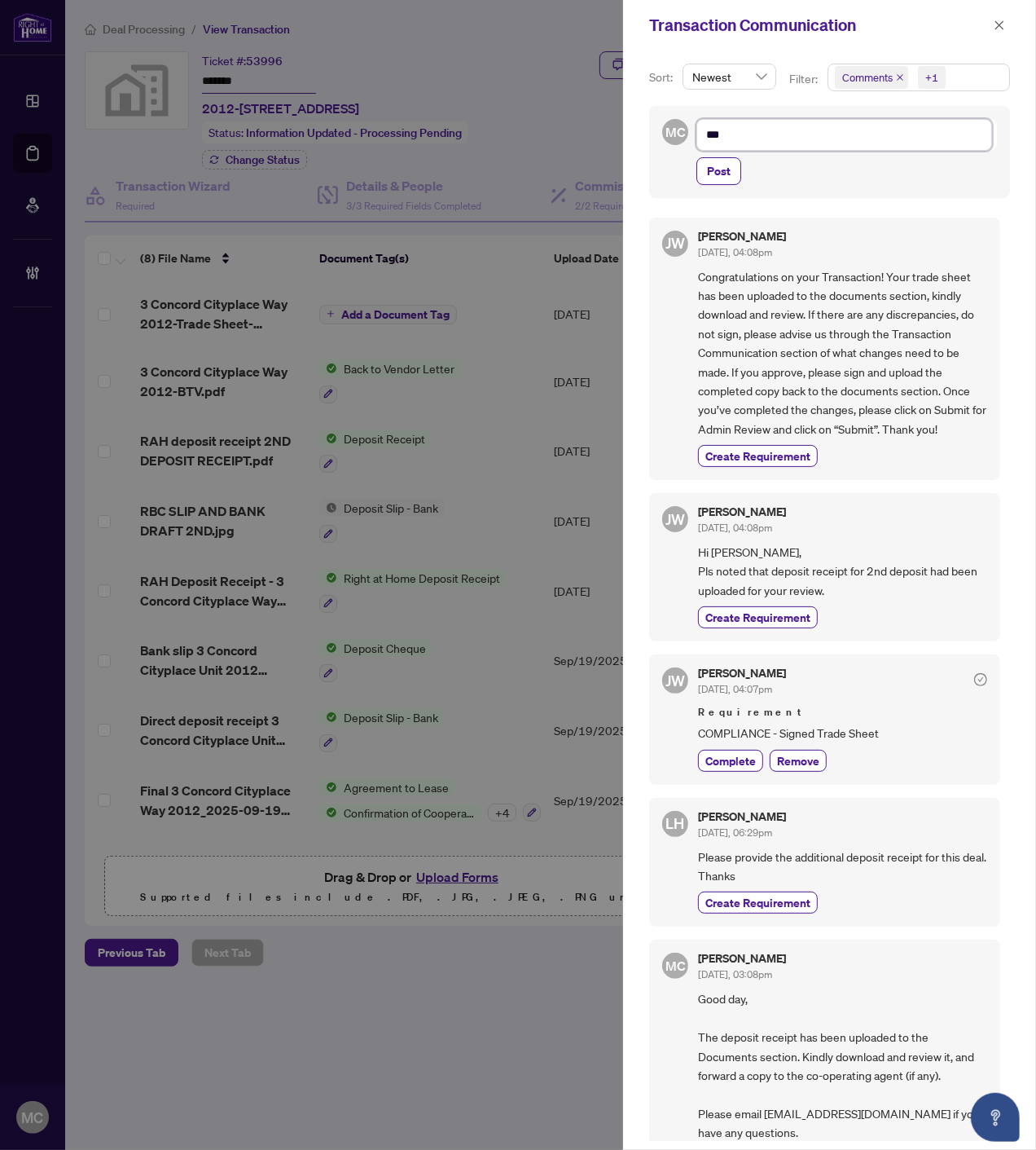
type textarea "****"
type textarea "*****"
type textarea "******"
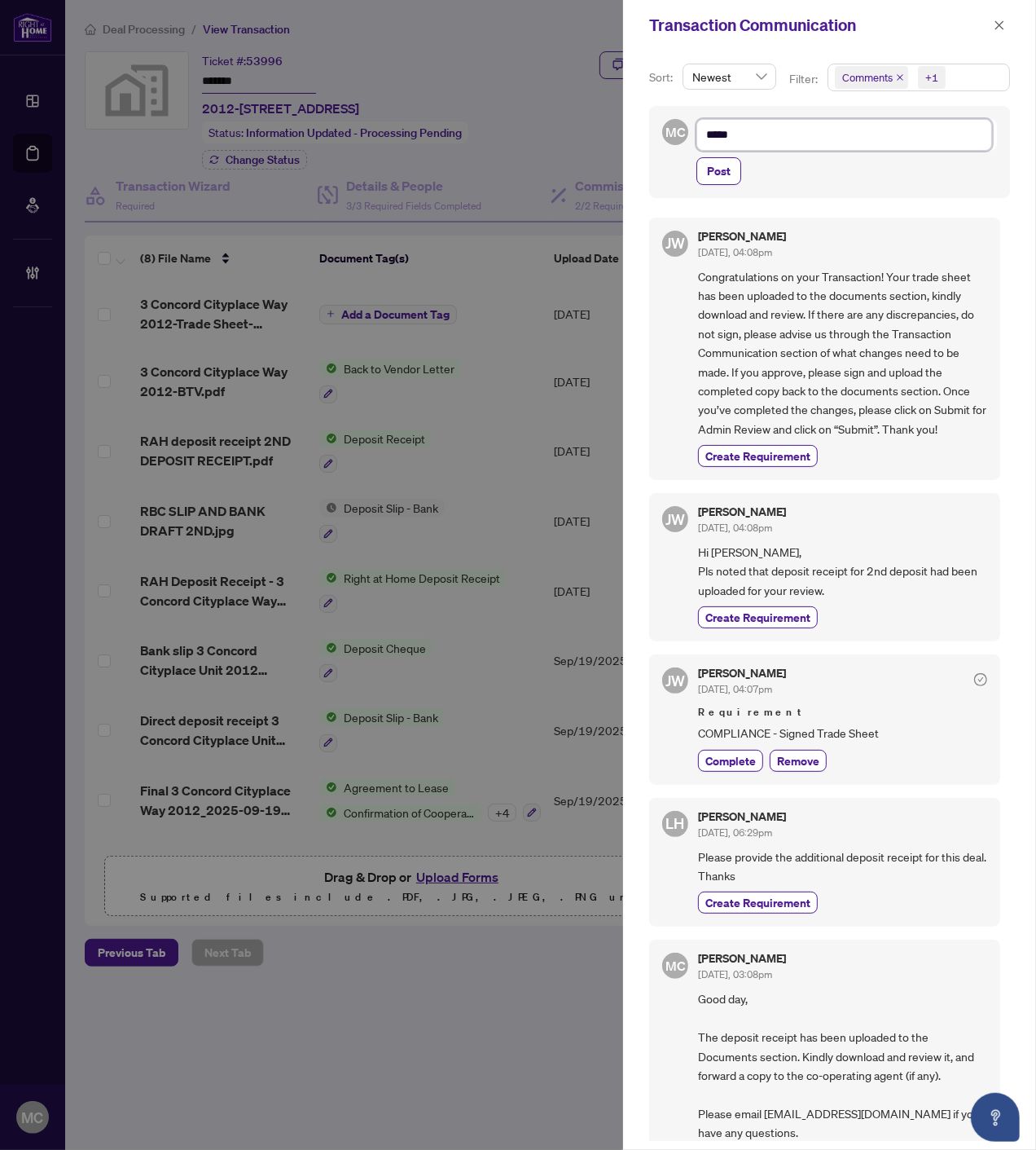
type textarea "******"
type textarea "*******"
type textarea "********"
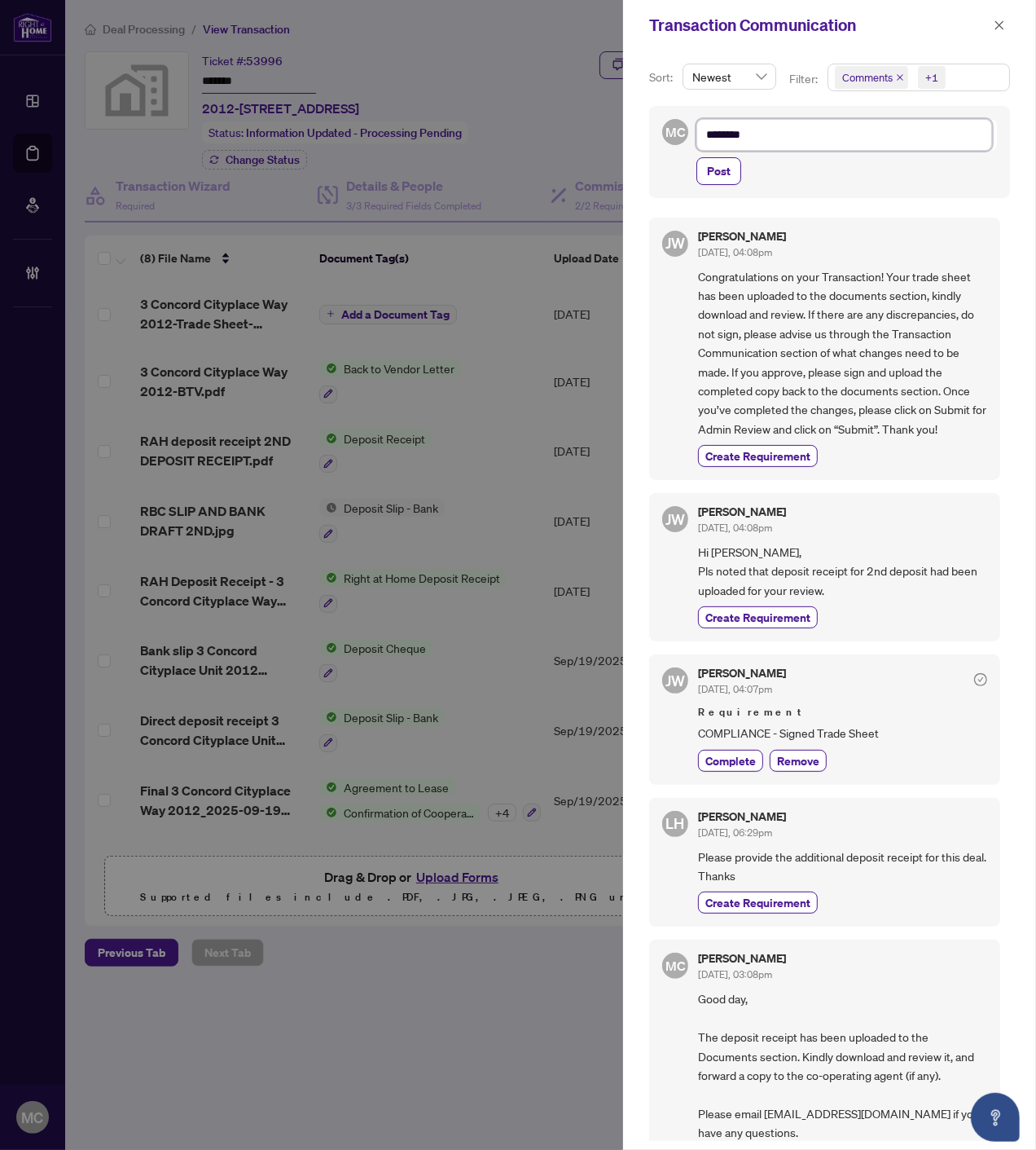
type textarea "*********"
click at [823, 132] on textarea "*********" at bounding box center [844, 134] width 296 height 31
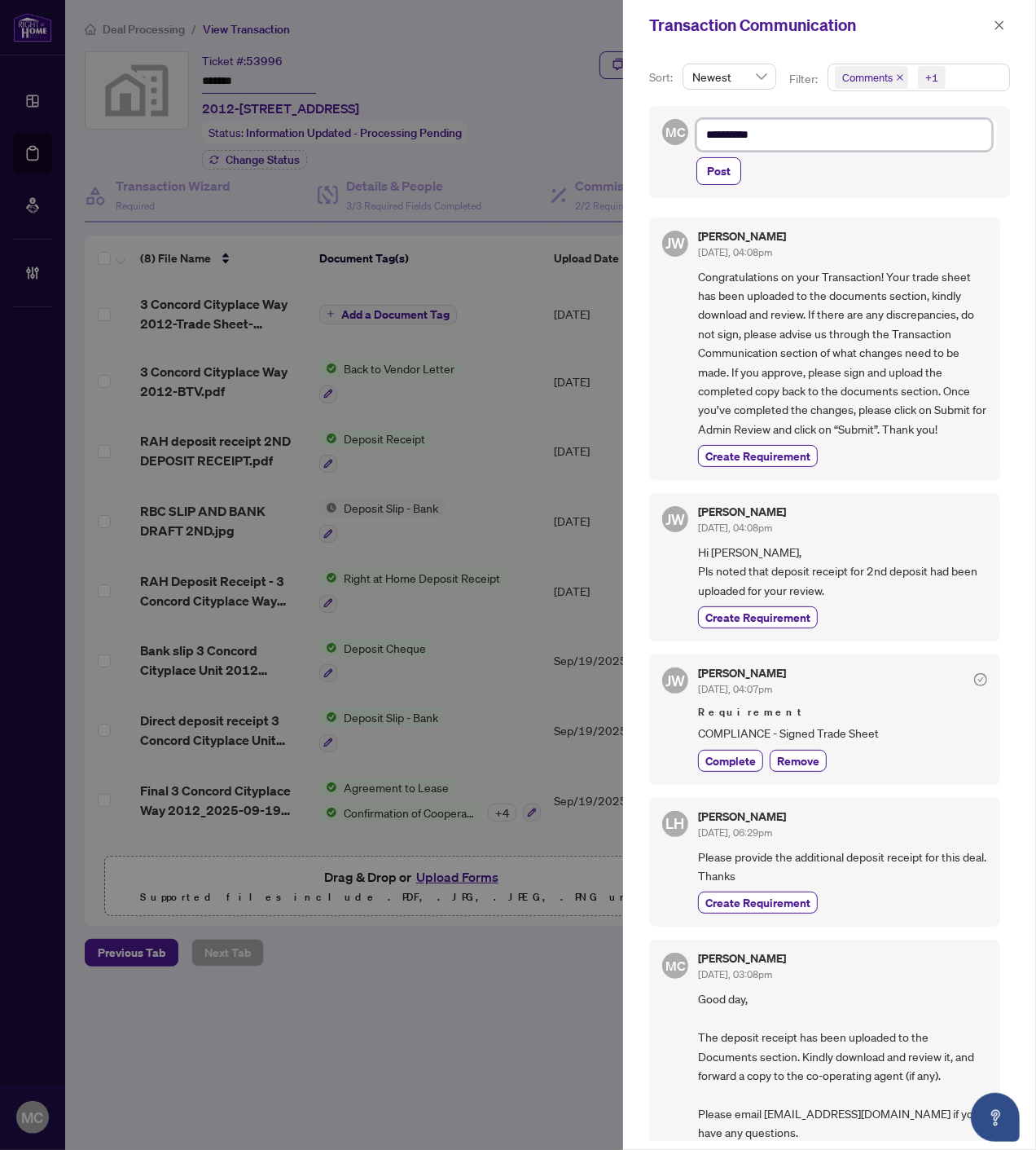
paste textarea "**********"
type textarea "**********"
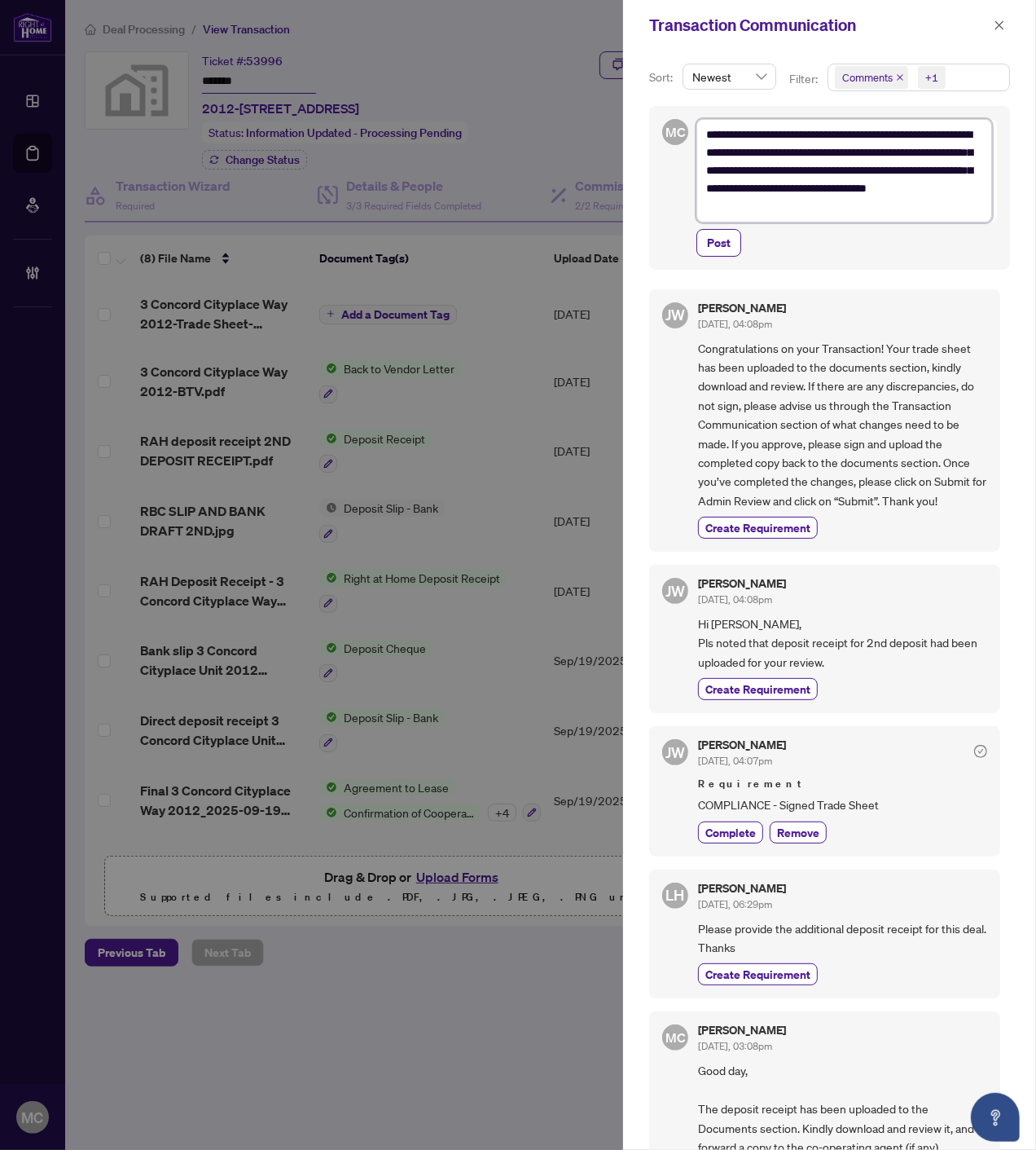
drag, startPoint x: 800, startPoint y: 172, endPoint x: 912, endPoint y: 171, distance: 112.0
click at [912, 171] on textarea "**********" at bounding box center [844, 170] width 296 height 102
type textarea "**********"
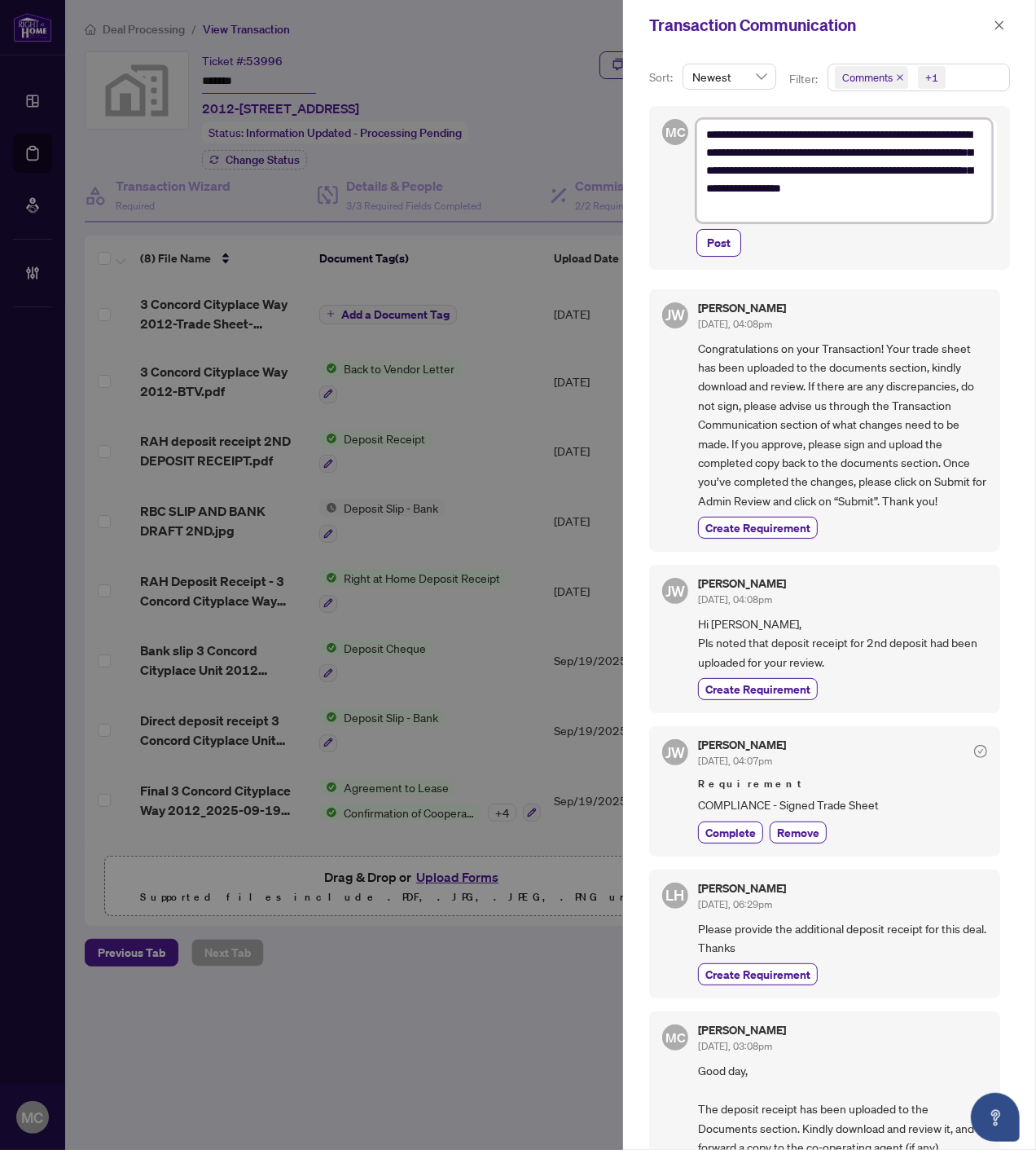
type textarea "**********"
click at [902, 75] on icon "close" at bounding box center [900, 77] width 8 height 8
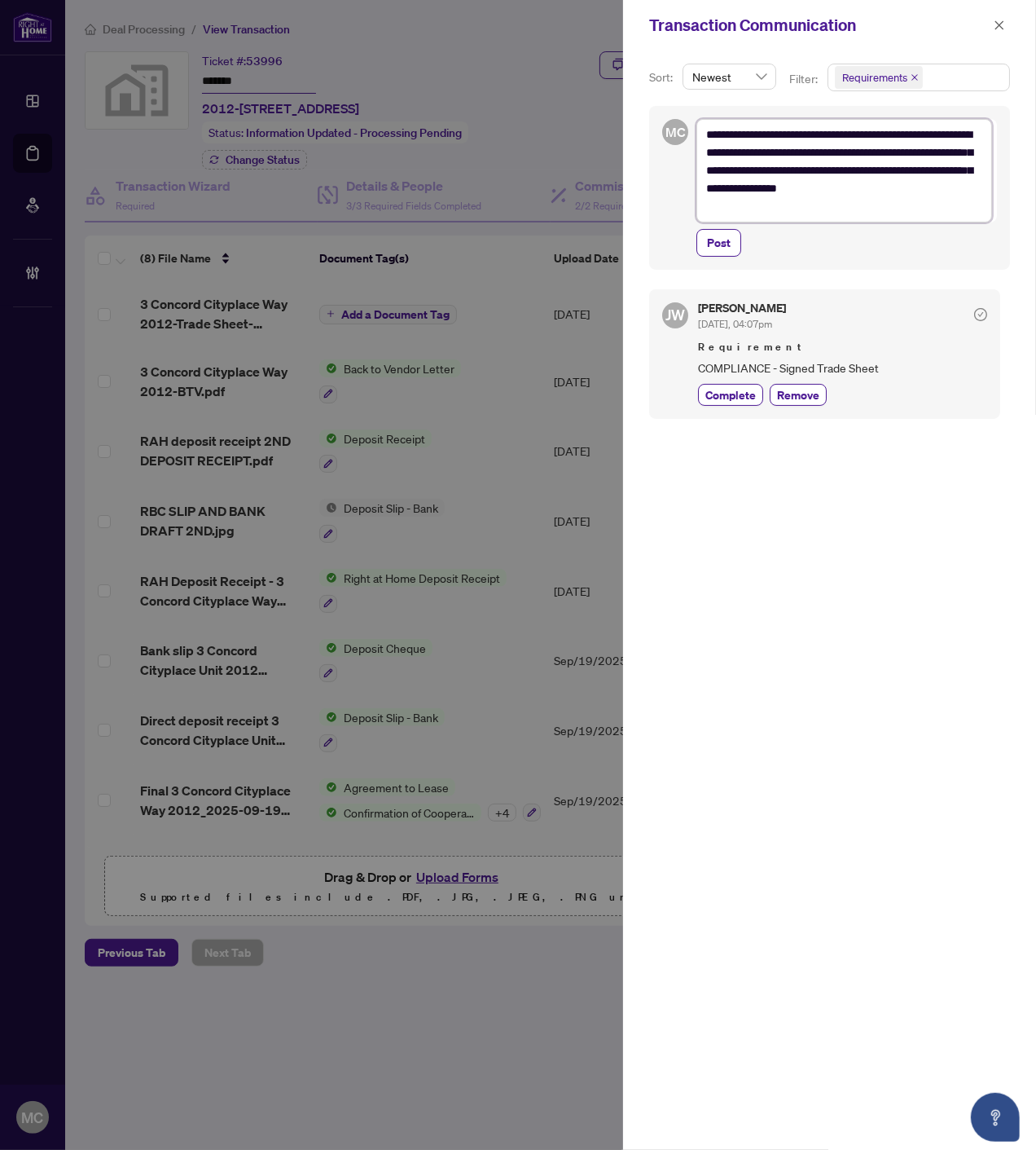
click at [844, 175] on textarea "**********" at bounding box center [844, 170] width 296 height 102
drag, startPoint x: 804, startPoint y: 171, endPoint x: 917, endPoint y: 178, distance: 113.2
click at [917, 178] on textarea "**********" at bounding box center [844, 170] width 296 height 102
type textarea "**********"
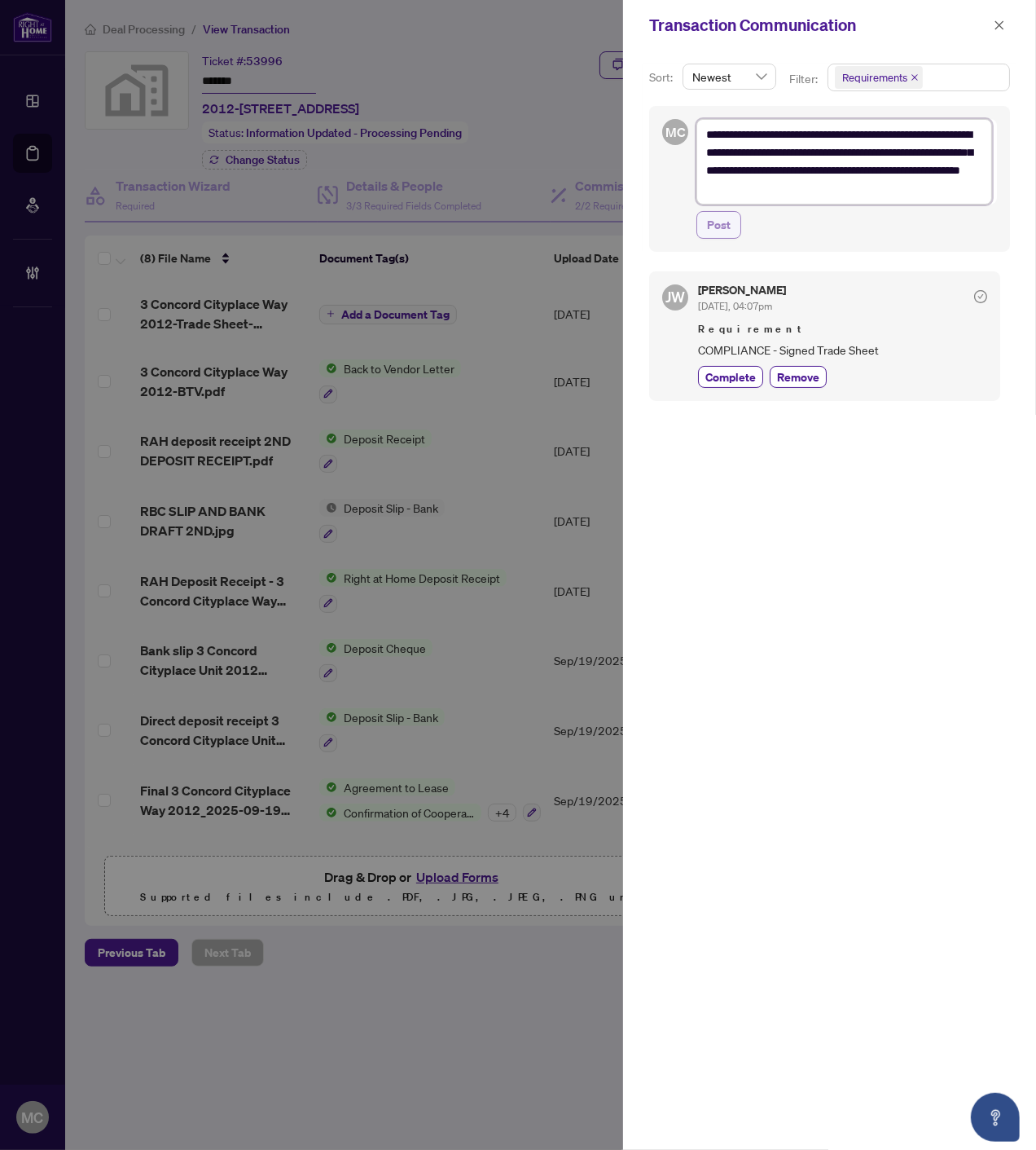
type textarea "**********"
click at [722, 218] on span "Post" at bounding box center [719, 225] width 23 height 26
type textarea "**********"
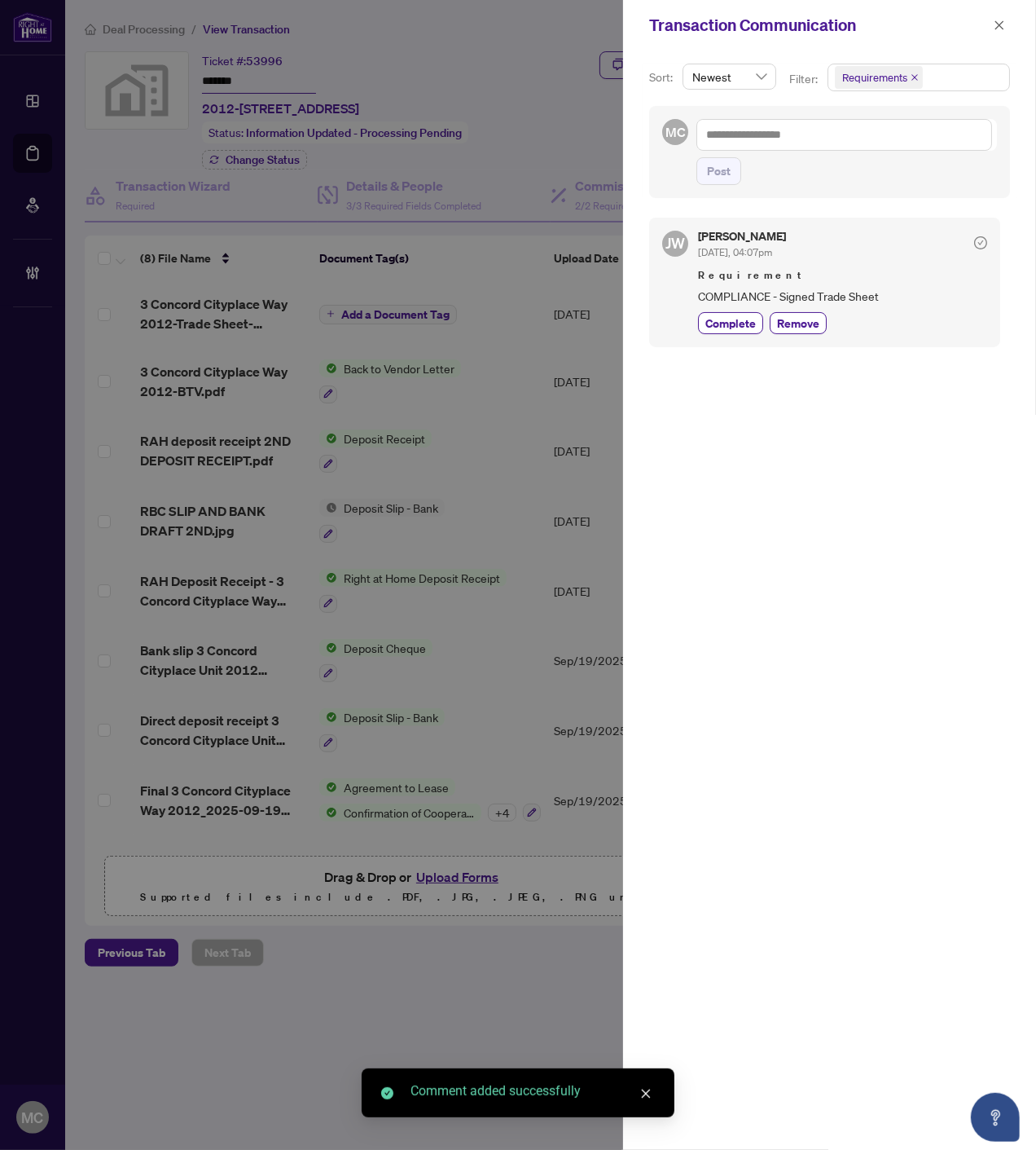
click at [998, 10] on div "Transaction Communication" at bounding box center [830, 25] width 413 height 50
click at [999, 20] on icon "close" at bounding box center [999, 25] width 11 height 11
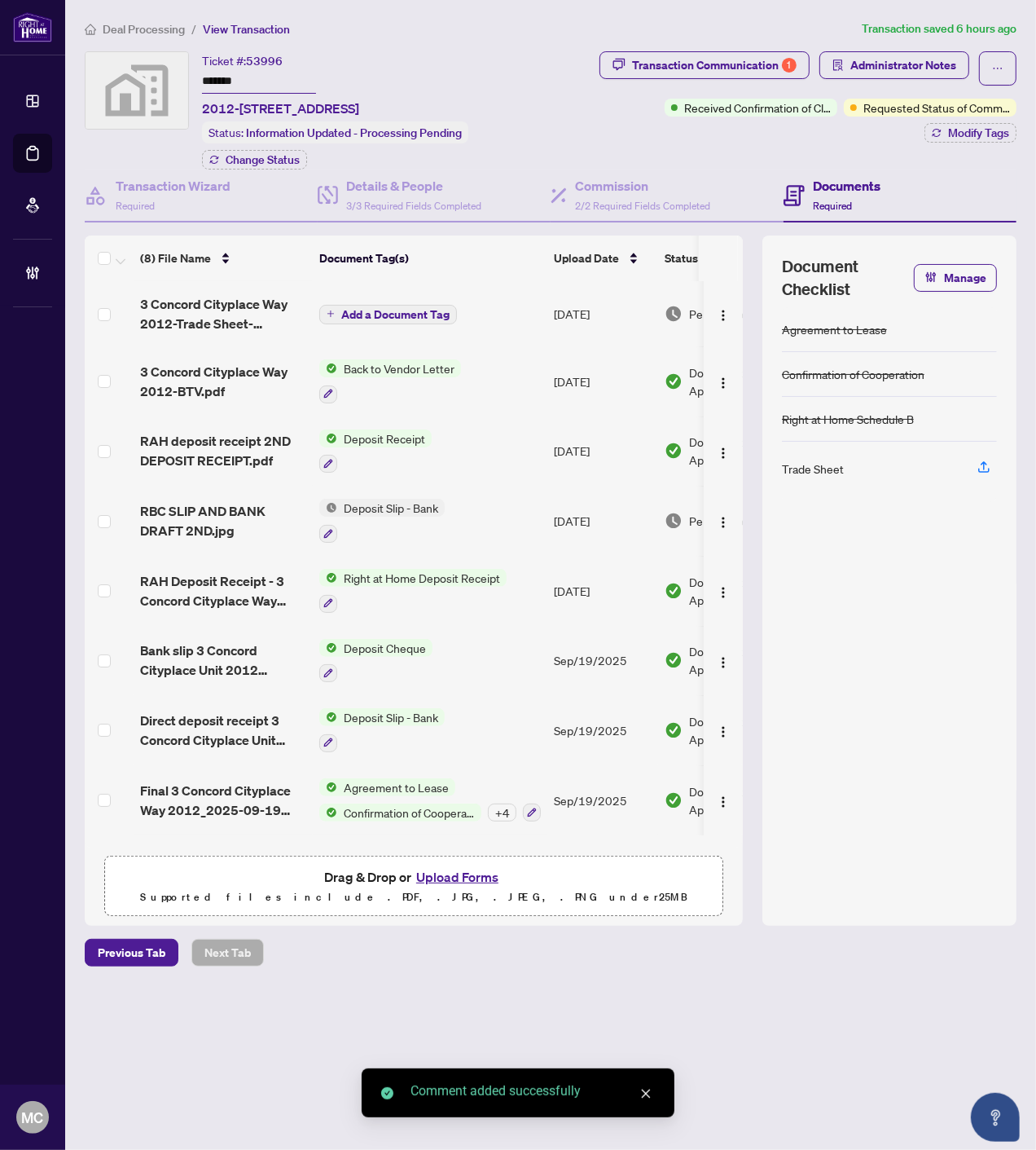
click at [972, 99] on span "Requested Status of Commission" at bounding box center [936, 108] width 147 height 18
click at [972, 127] on span "Modify Tags" at bounding box center [979, 133] width 61 height 11
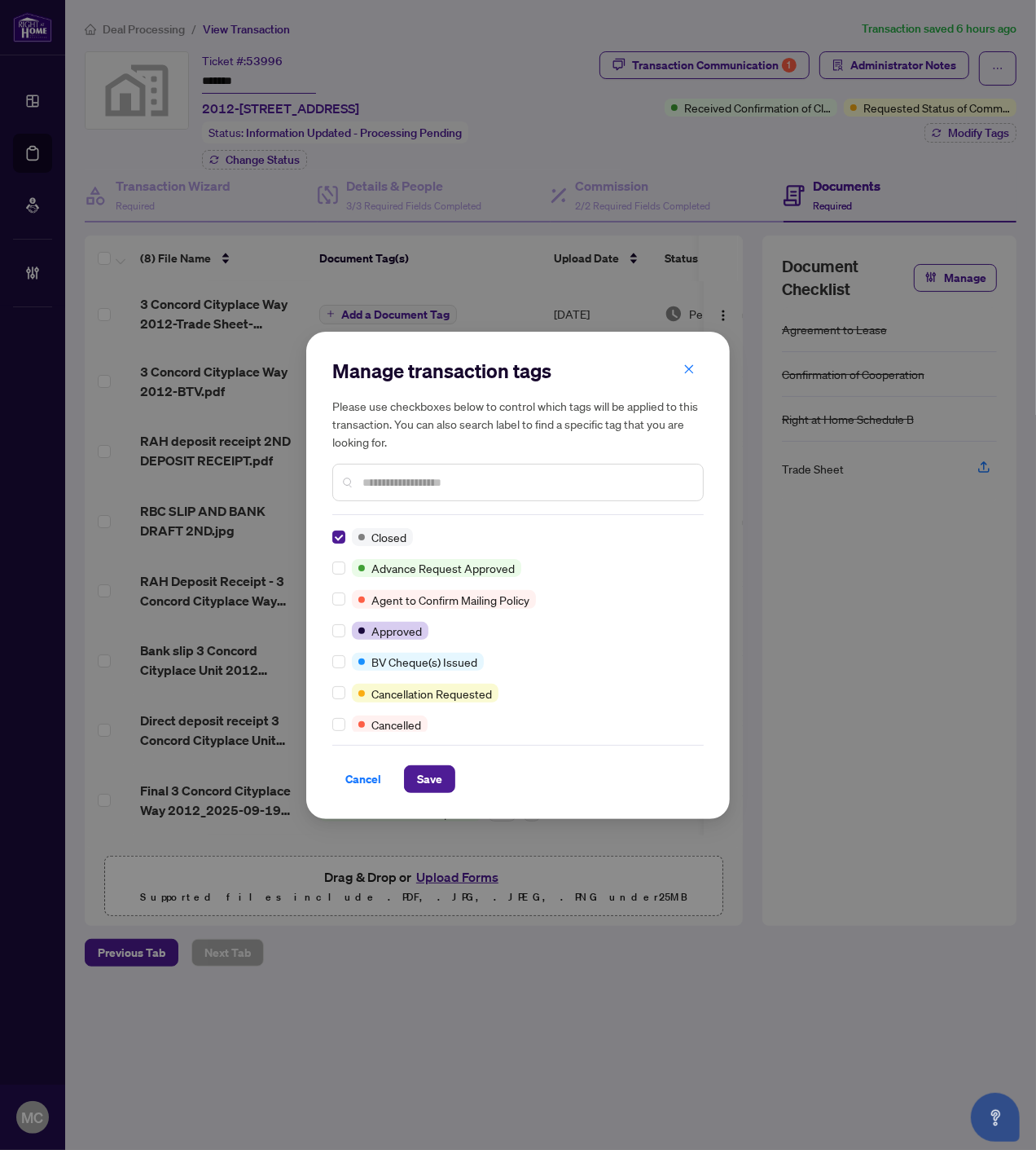
click at [480, 483] on input "text" at bounding box center [526, 482] width 328 height 18
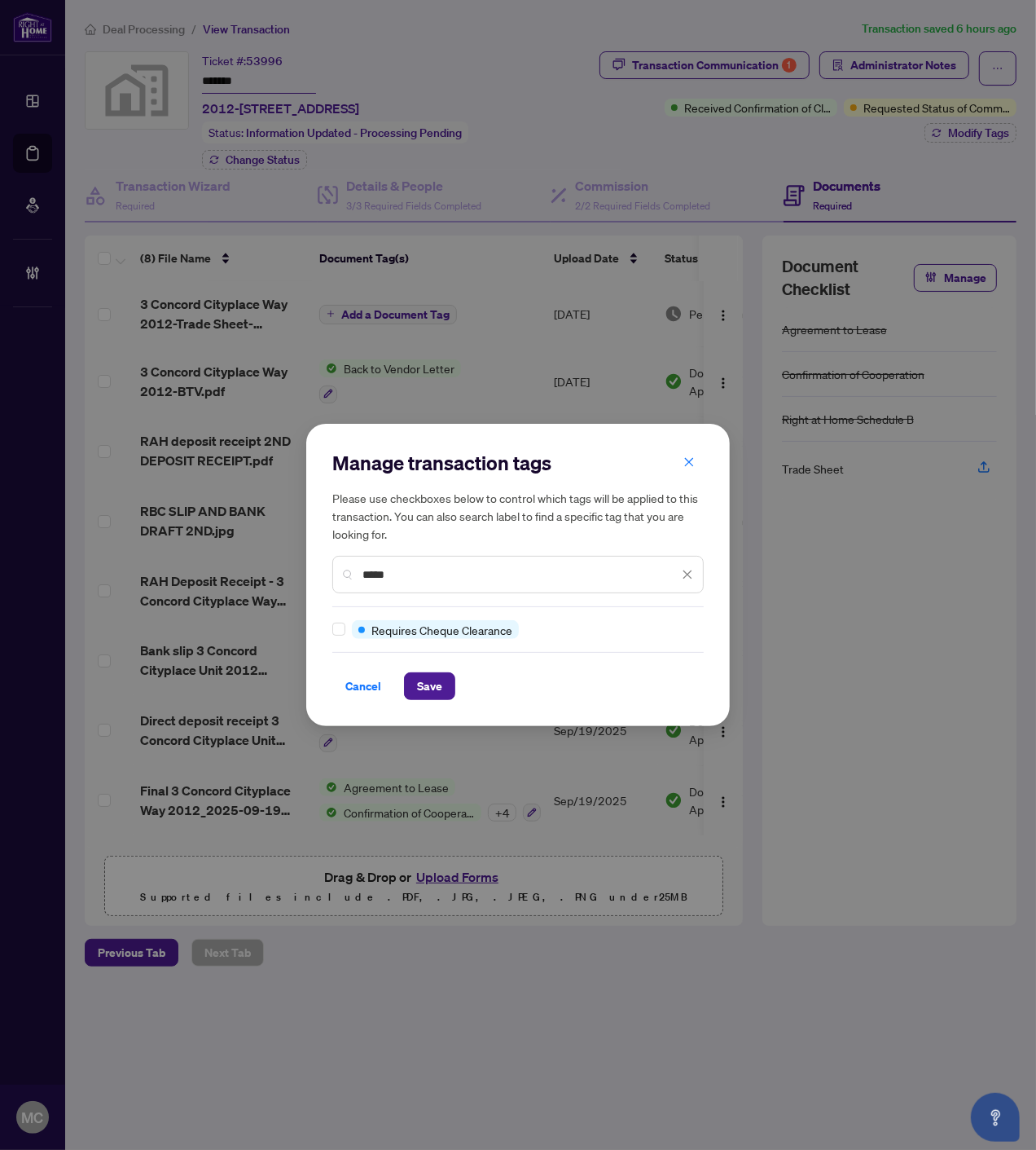
type input "*****"
click at [345, 625] on div at bounding box center [342, 629] width 20 height 18
click at [428, 693] on span "Save" at bounding box center [429, 686] width 25 height 26
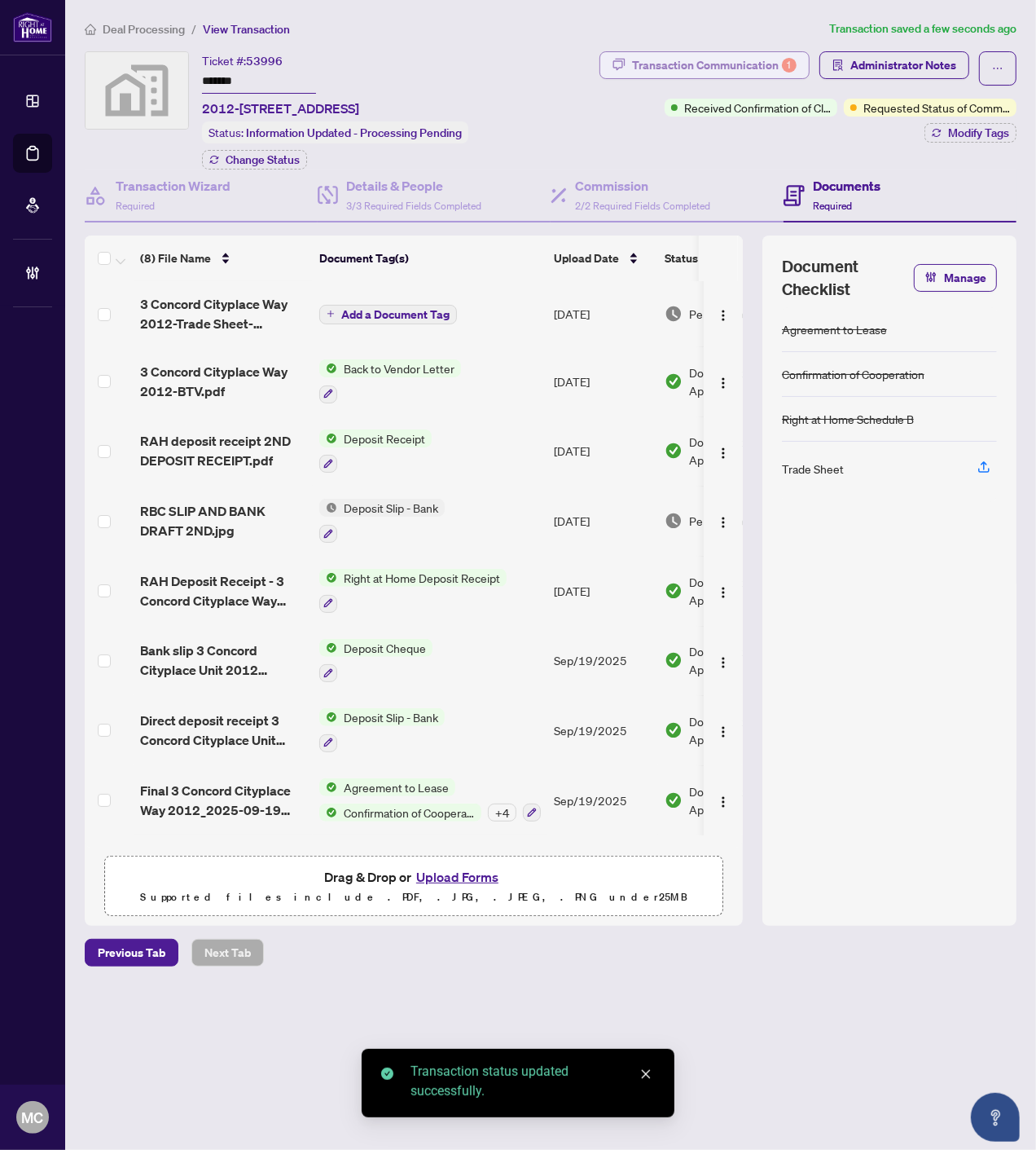
click at [723, 62] on div "Transaction Communication 1" at bounding box center [714, 65] width 165 height 26
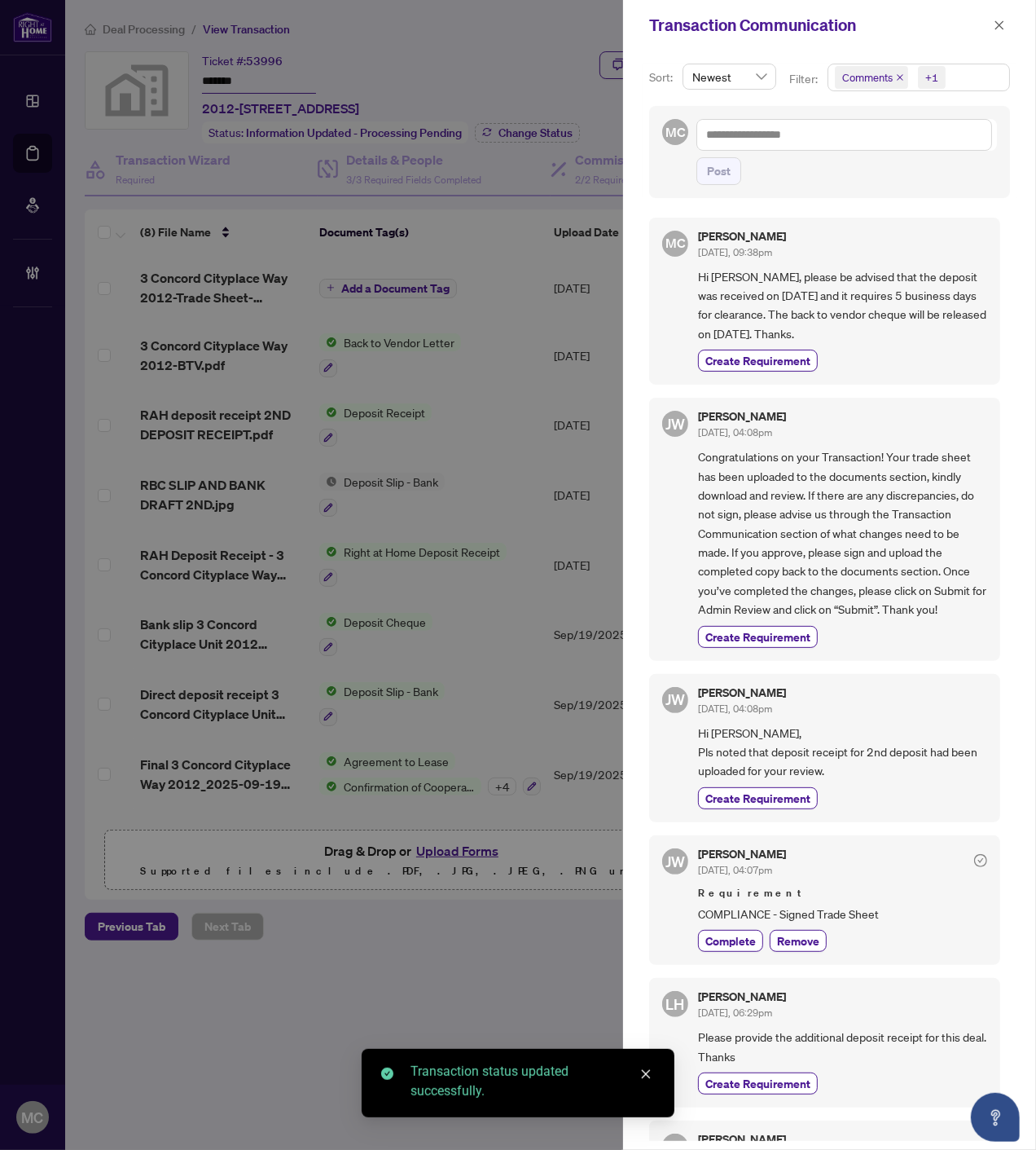
click at [893, 75] on span "Comments" at bounding box center [871, 77] width 74 height 23
click at [898, 76] on icon "close" at bounding box center [901, 78] width 7 height 7
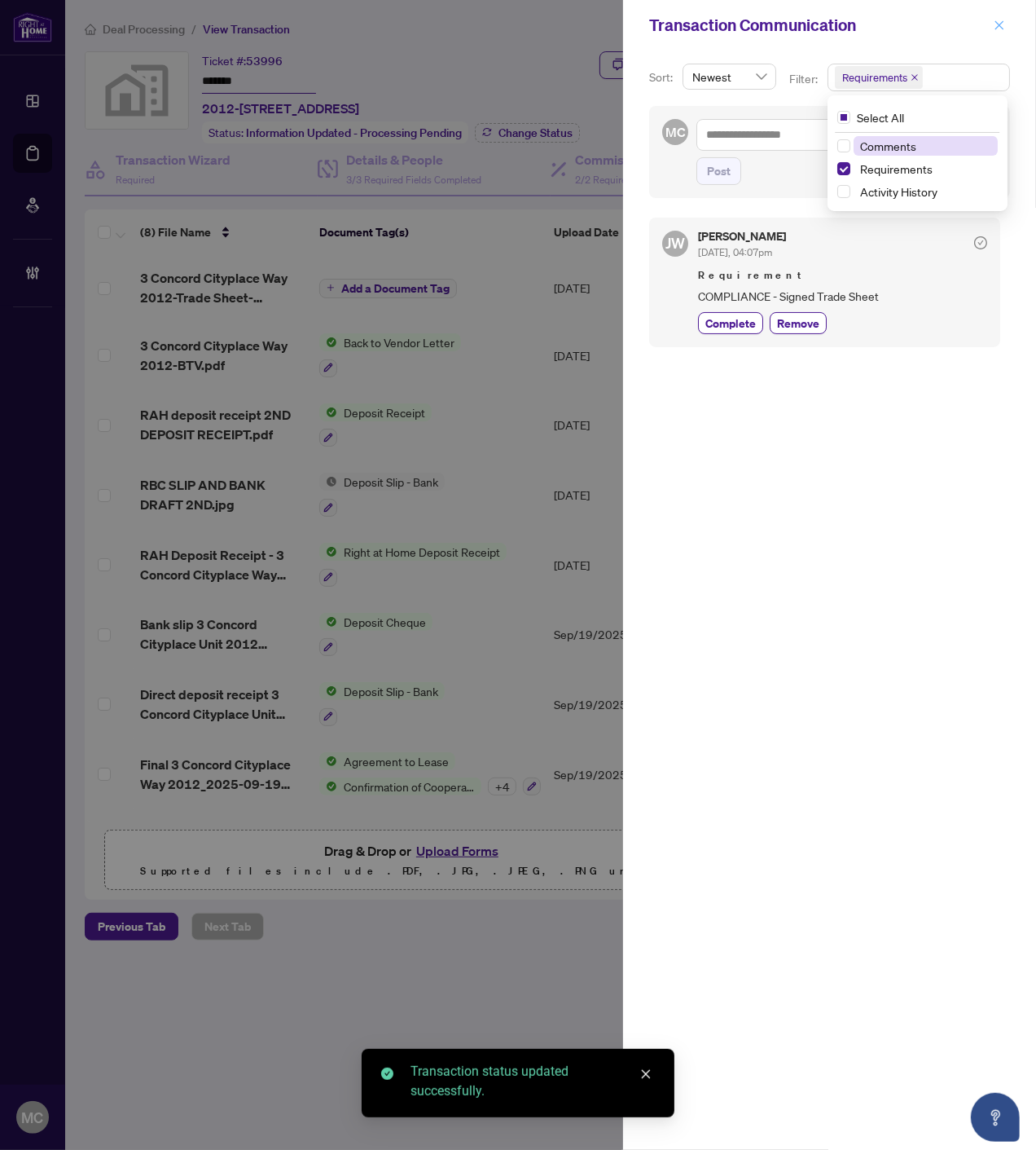
click at [1000, 21] on icon "close" at bounding box center [999, 25] width 11 height 11
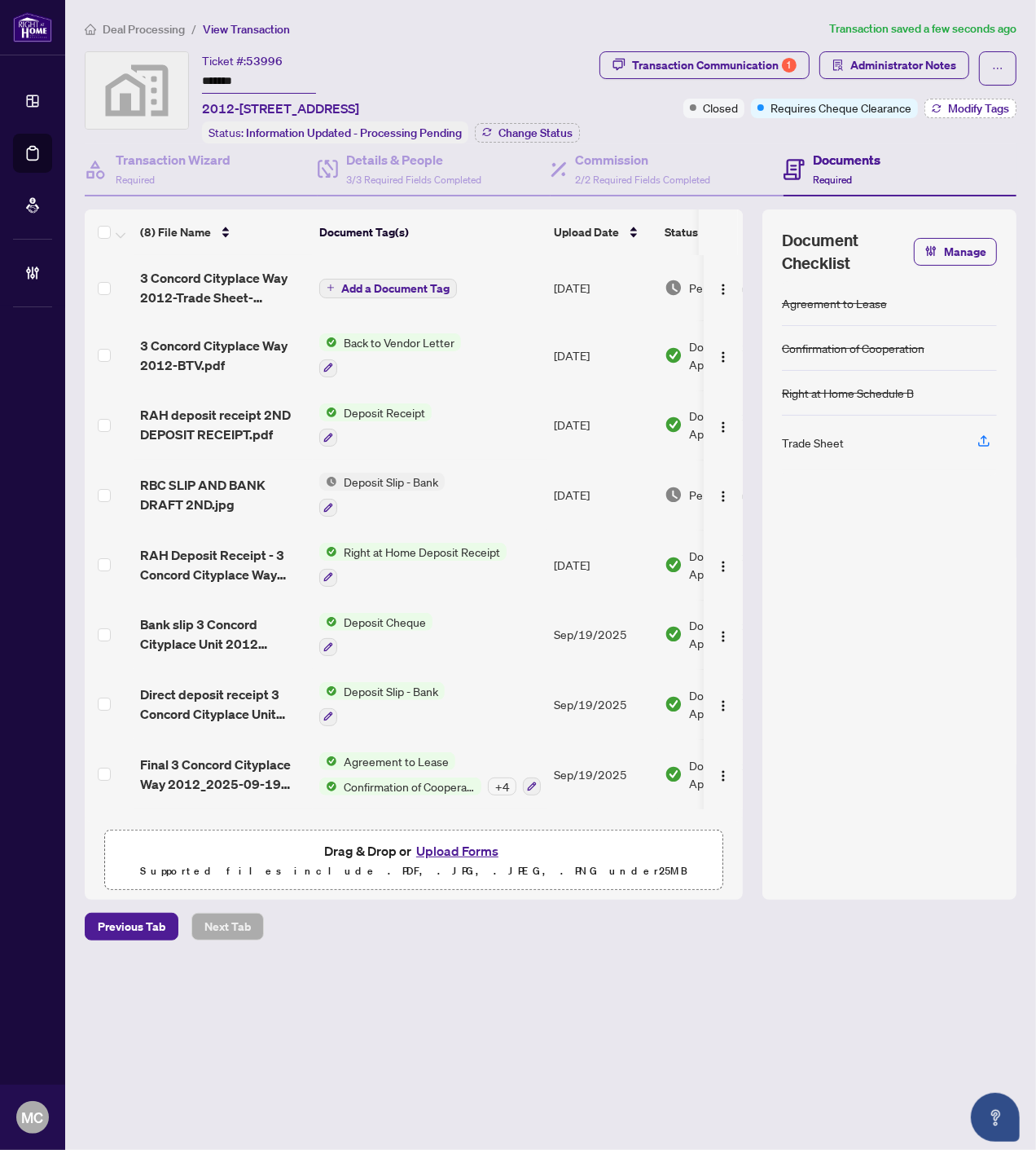
click at [979, 106] on span "Modify Tags" at bounding box center [979, 108] width 61 height 11
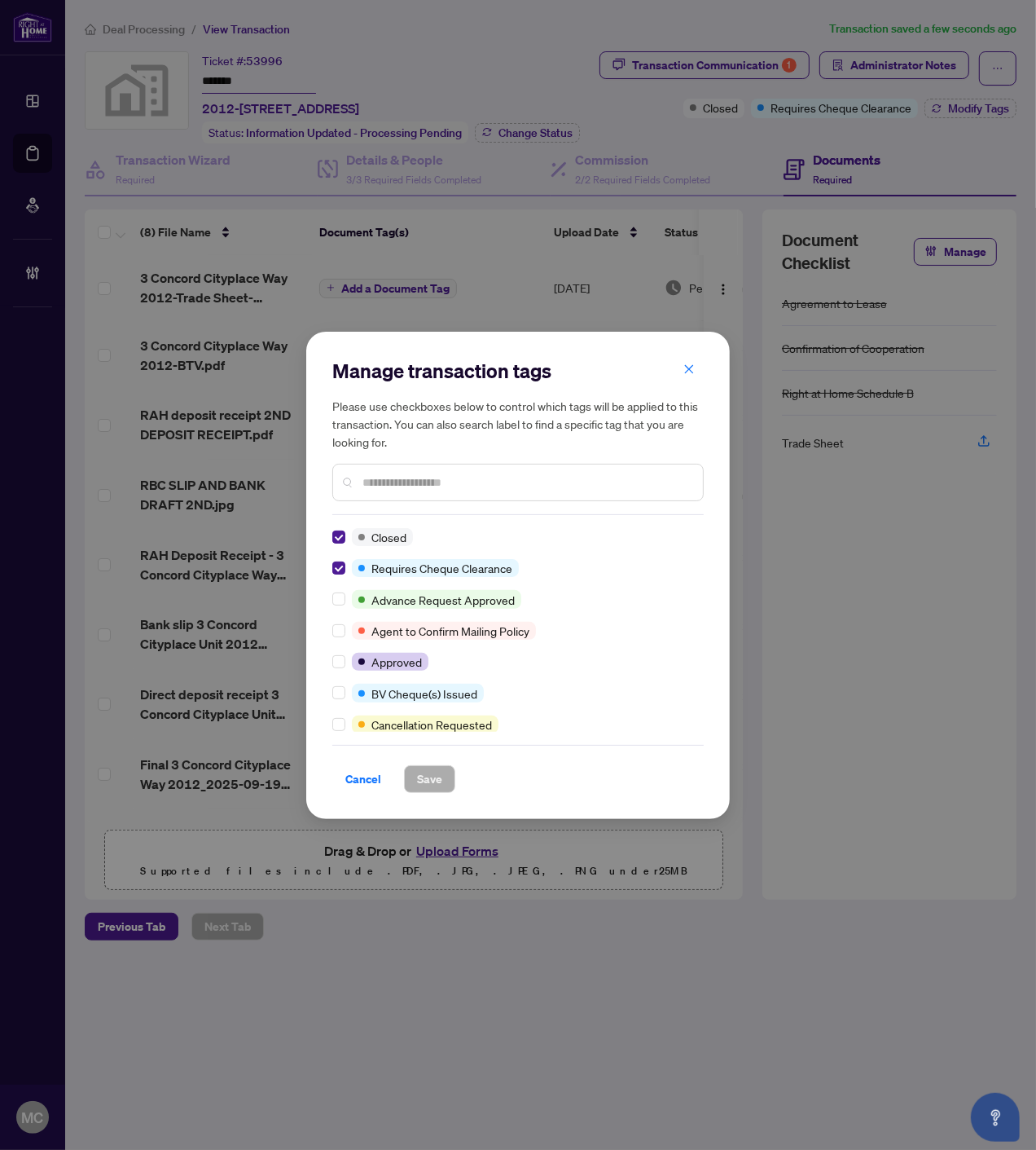
click at [459, 483] on input "text" at bounding box center [526, 482] width 328 height 18
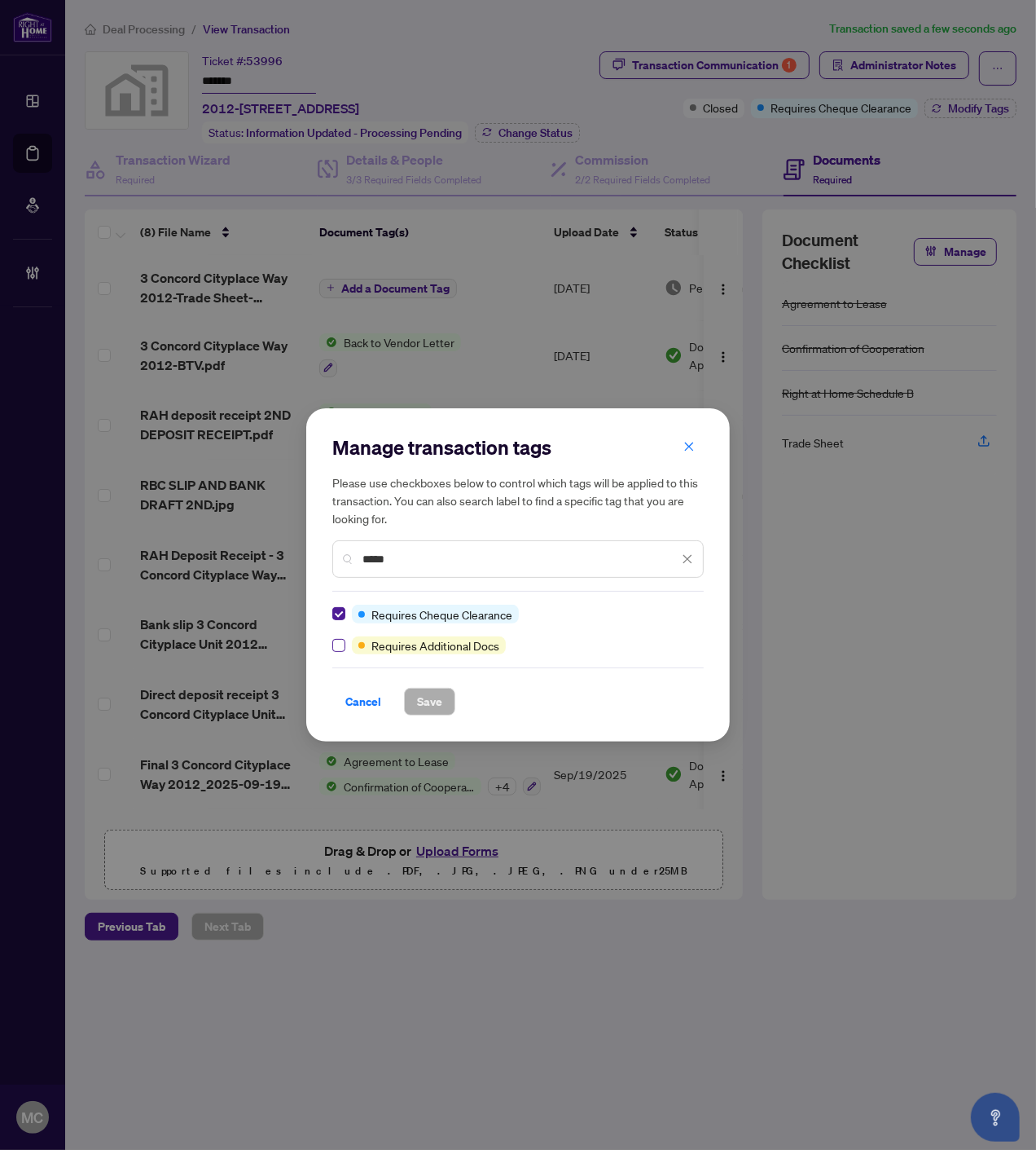
type input "*****"
click at [438, 706] on span "Save" at bounding box center [429, 702] width 25 height 26
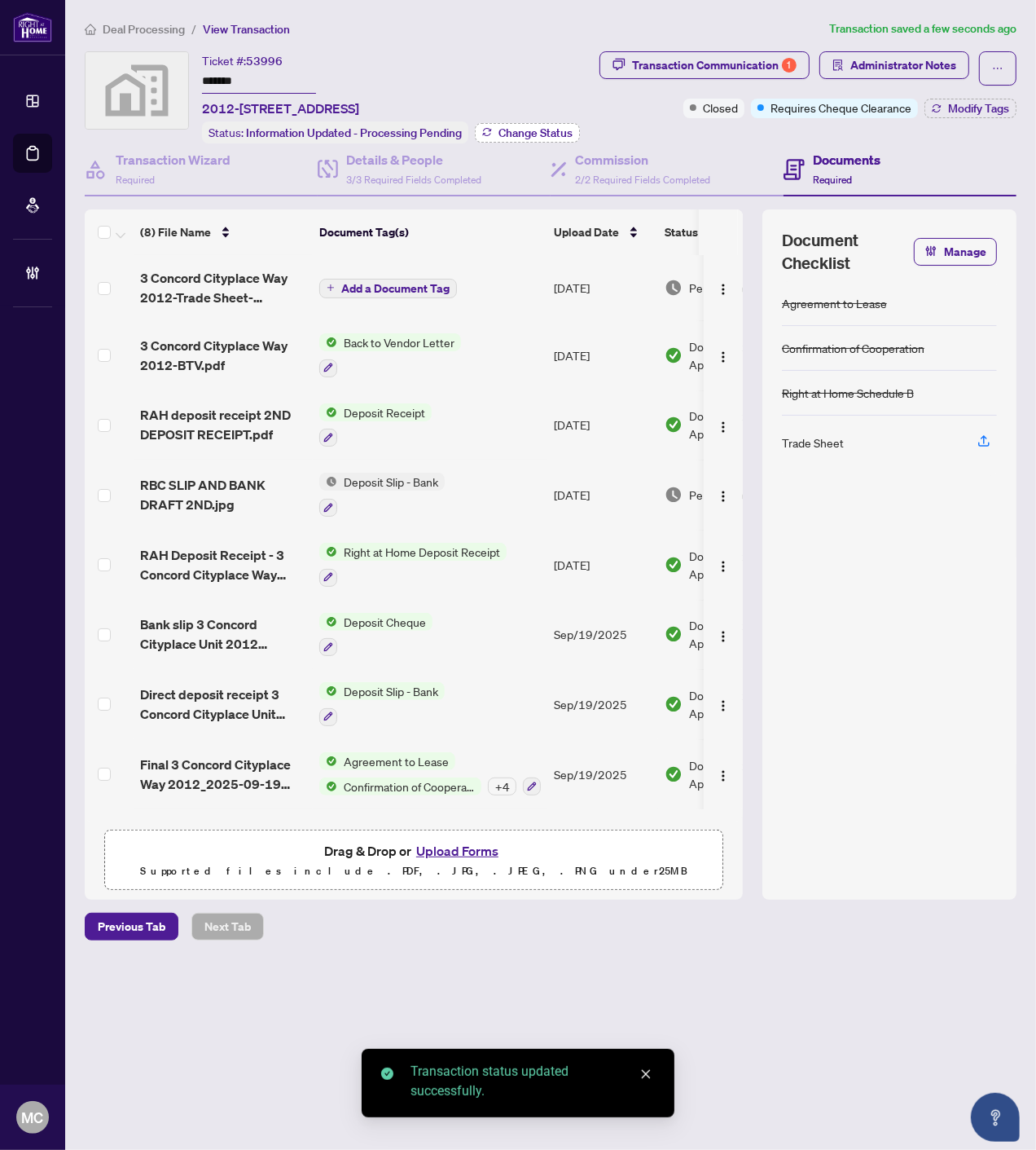
click at [522, 127] on span "Change Status" at bounding box center [536, 133] width 75 height 11
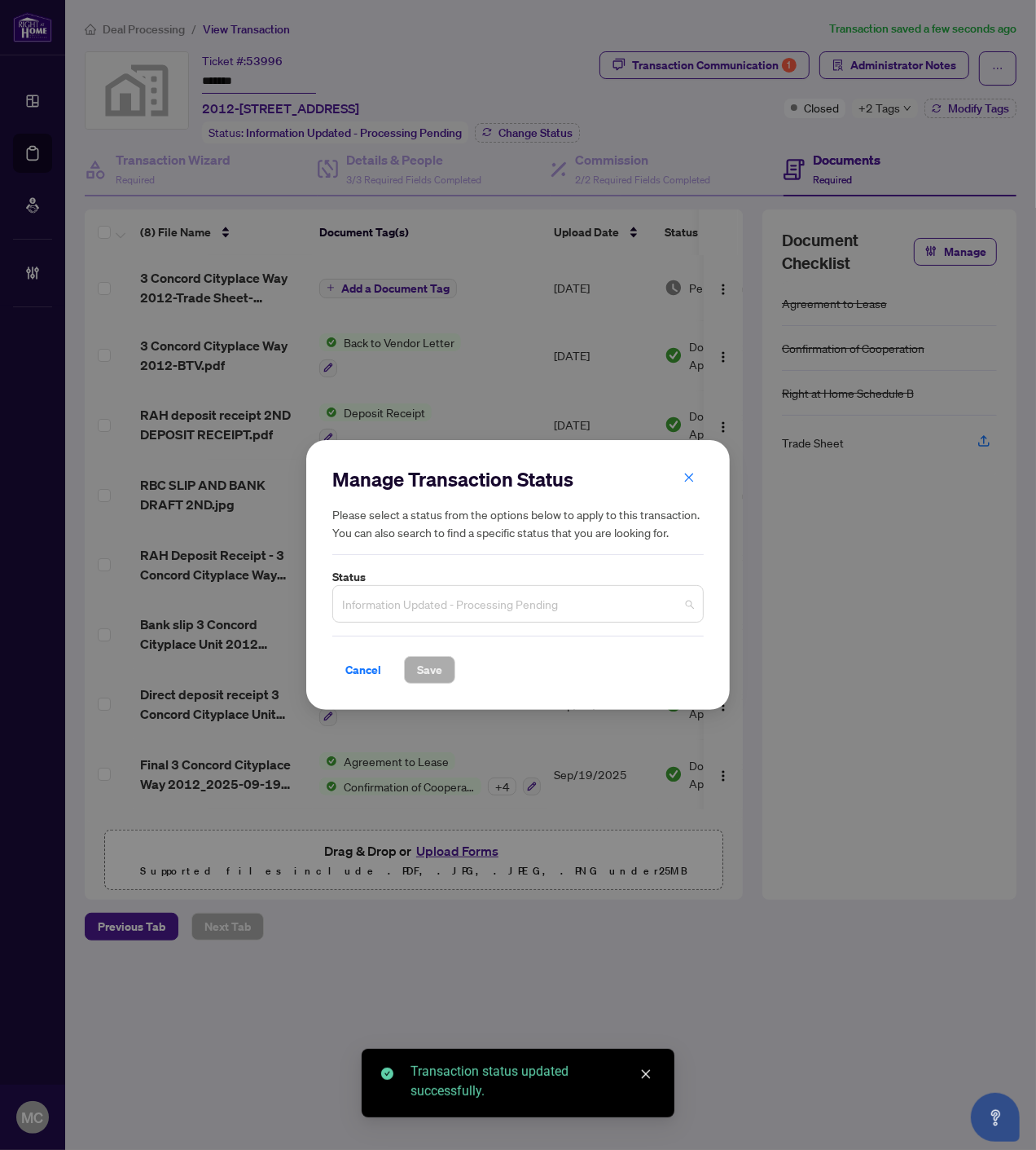
click at [417, 609] on span "Information Updated - Processing Pending" at bounding box center [518, 604] width 352 height 31
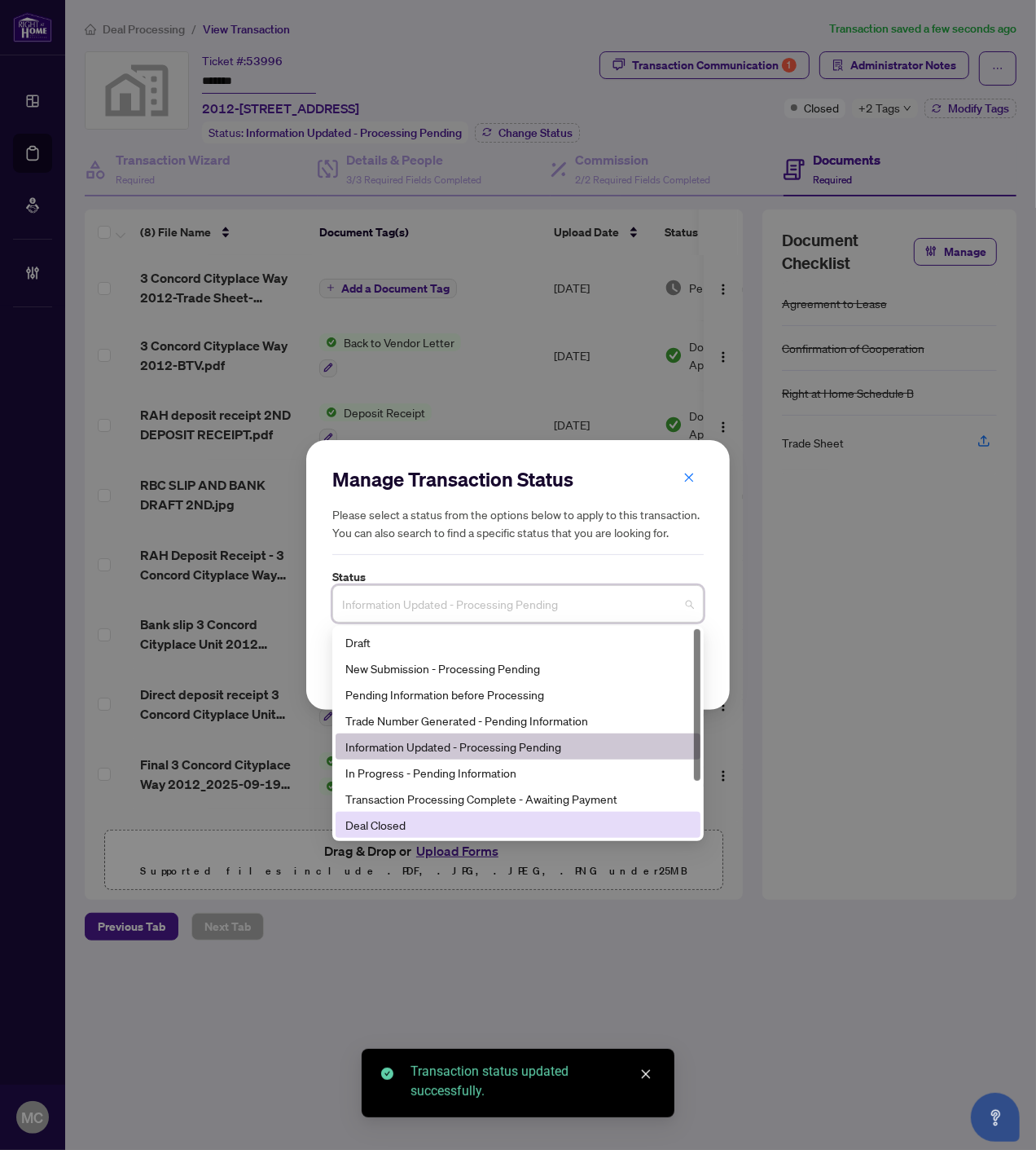
click at [412, 824] on div "Deal Closed" at bounding box center [518, 825] width 345 height 18
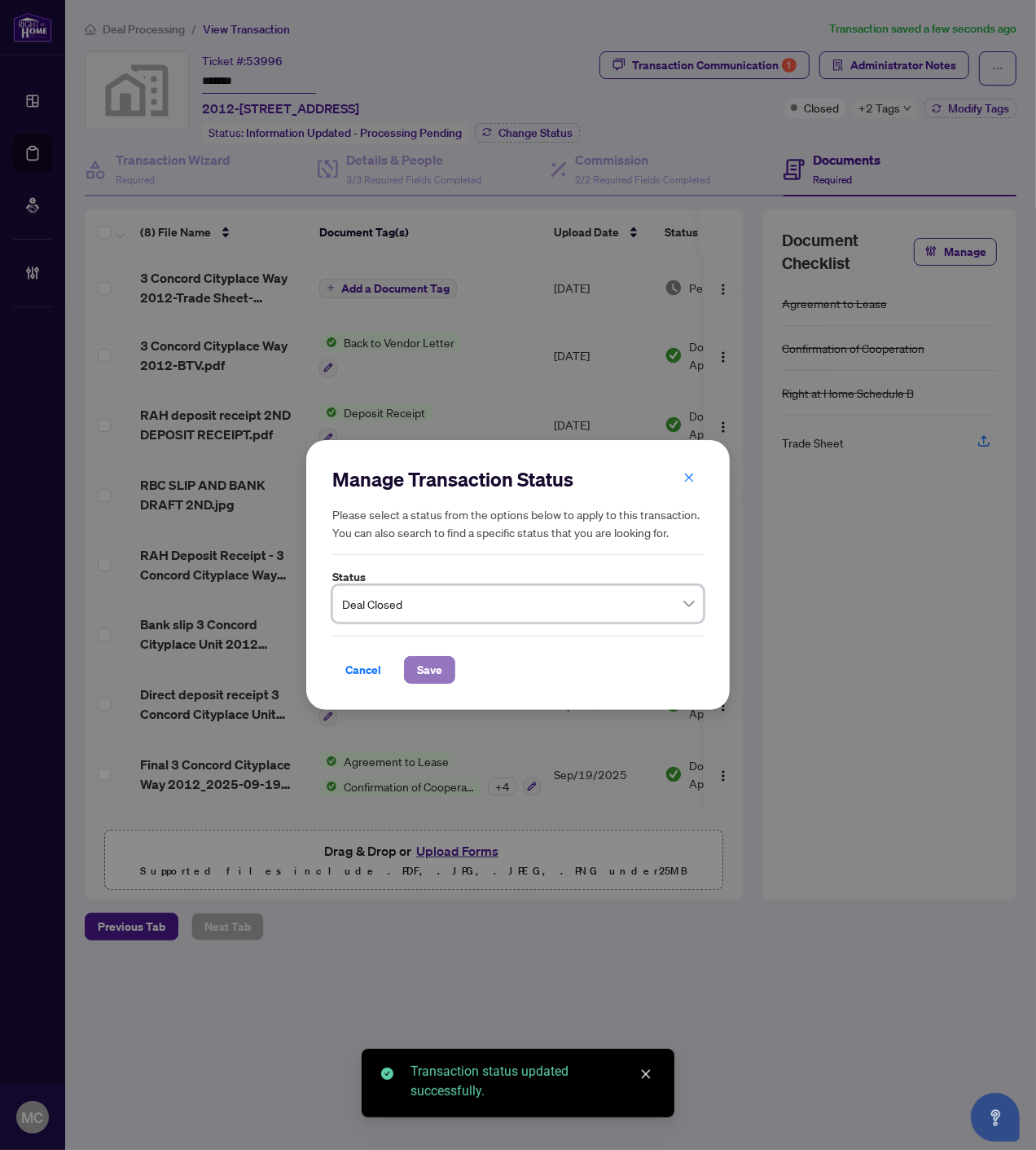
click at [425, 657] on span "Save" at bounding box center [429, 670] width 25 height 26
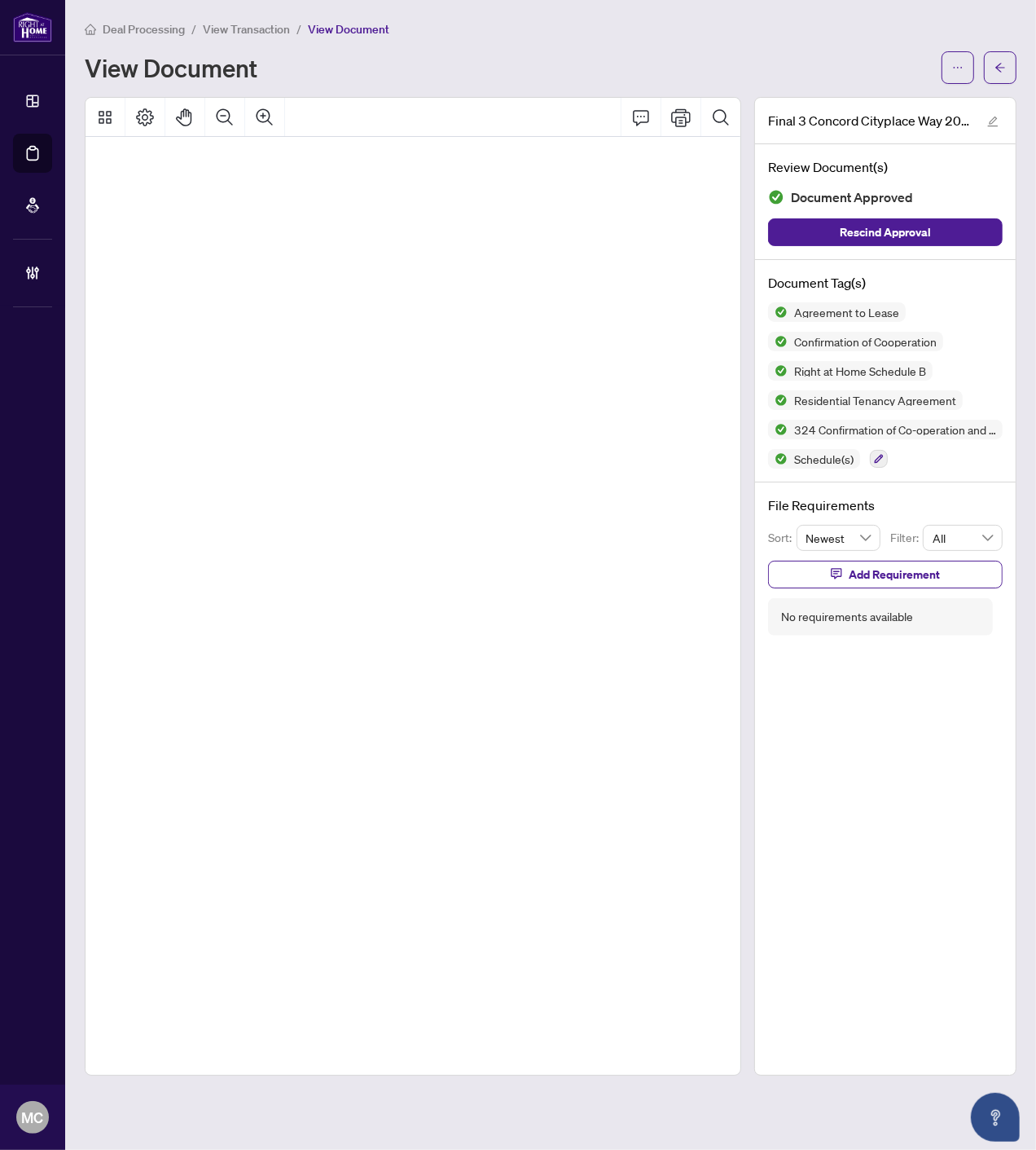
scroll to position [128, 47]
click at [187, 115] on icon "Pan Mode" at bounding box center [185, 117] width 20 height 20
drag, startPoint x: 309, startPoint y: 353, endPoint x: 128, endPoint y: 364, distance: 181.3
click at [128, 368] on span "...............................................................................…" at bounding box center [292, 376] width 835 height 16
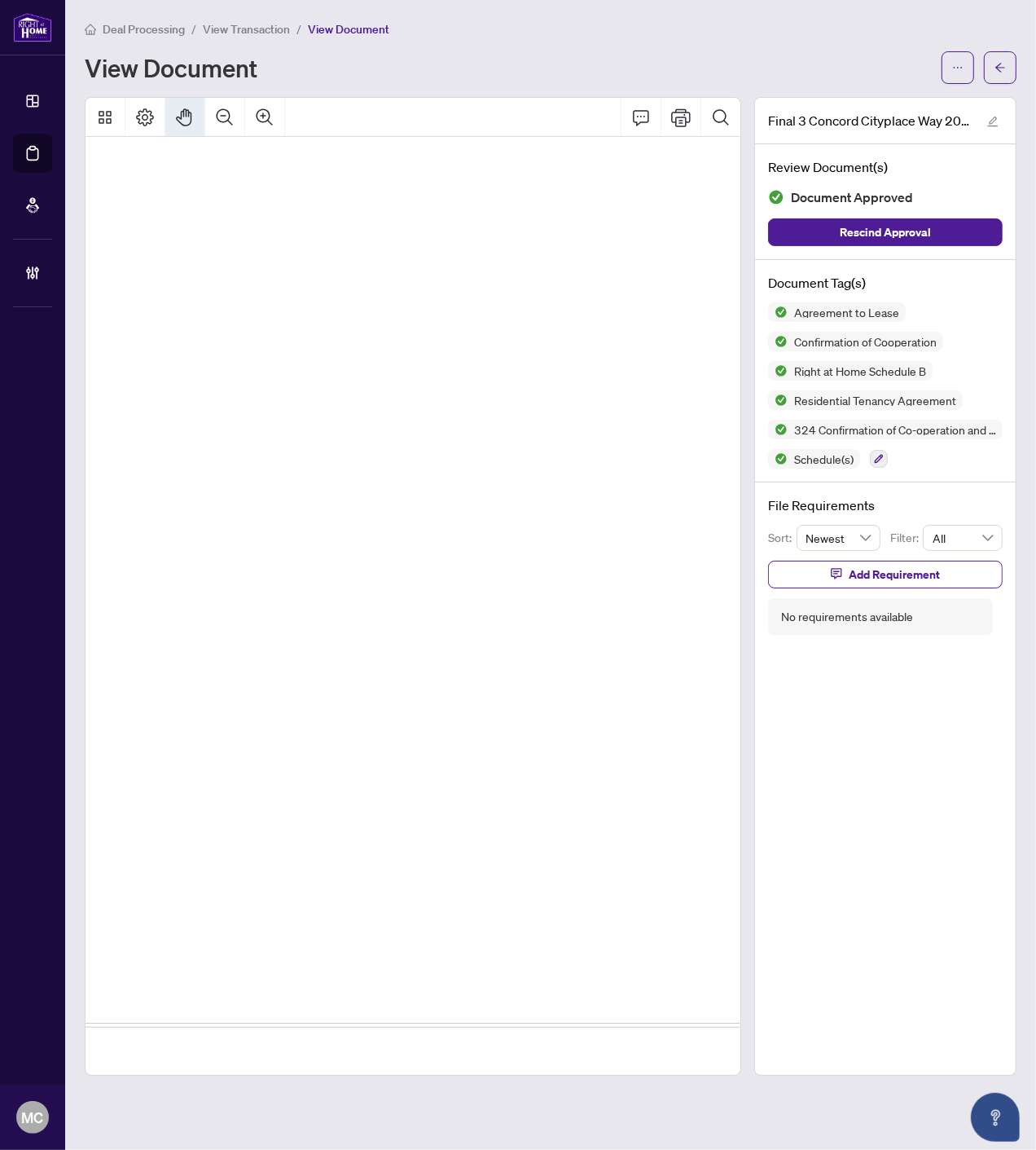
drag, startPoint x: 257, startPoint y: 332, endPoint x: 668, endPoint y: 663, distance: 527.7
drag, startPoint x: 419, startPoint y: 595, endPoint x: 444, endPoint y: 617, distance: 33.3
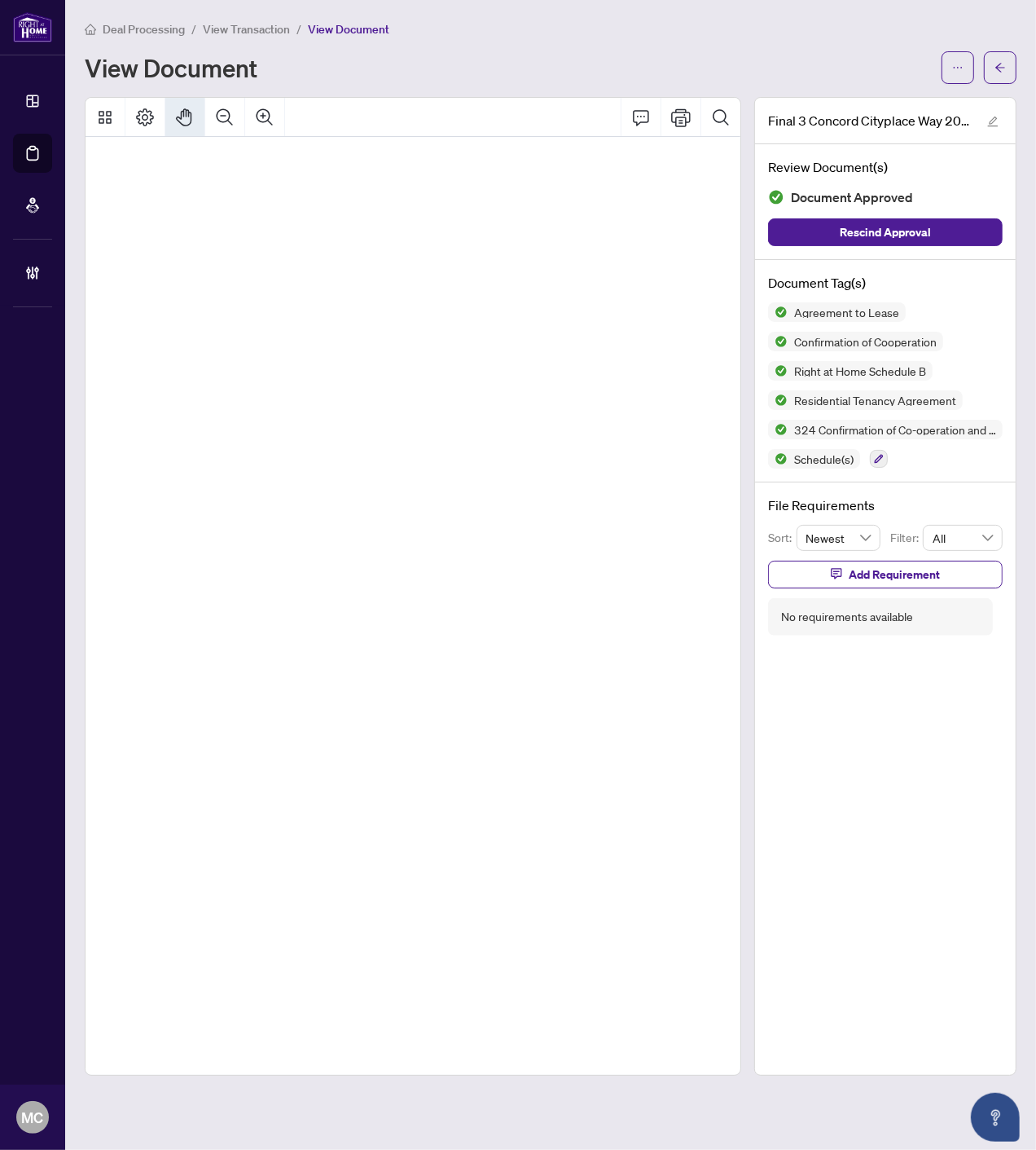
scroll to position [5105, 15]
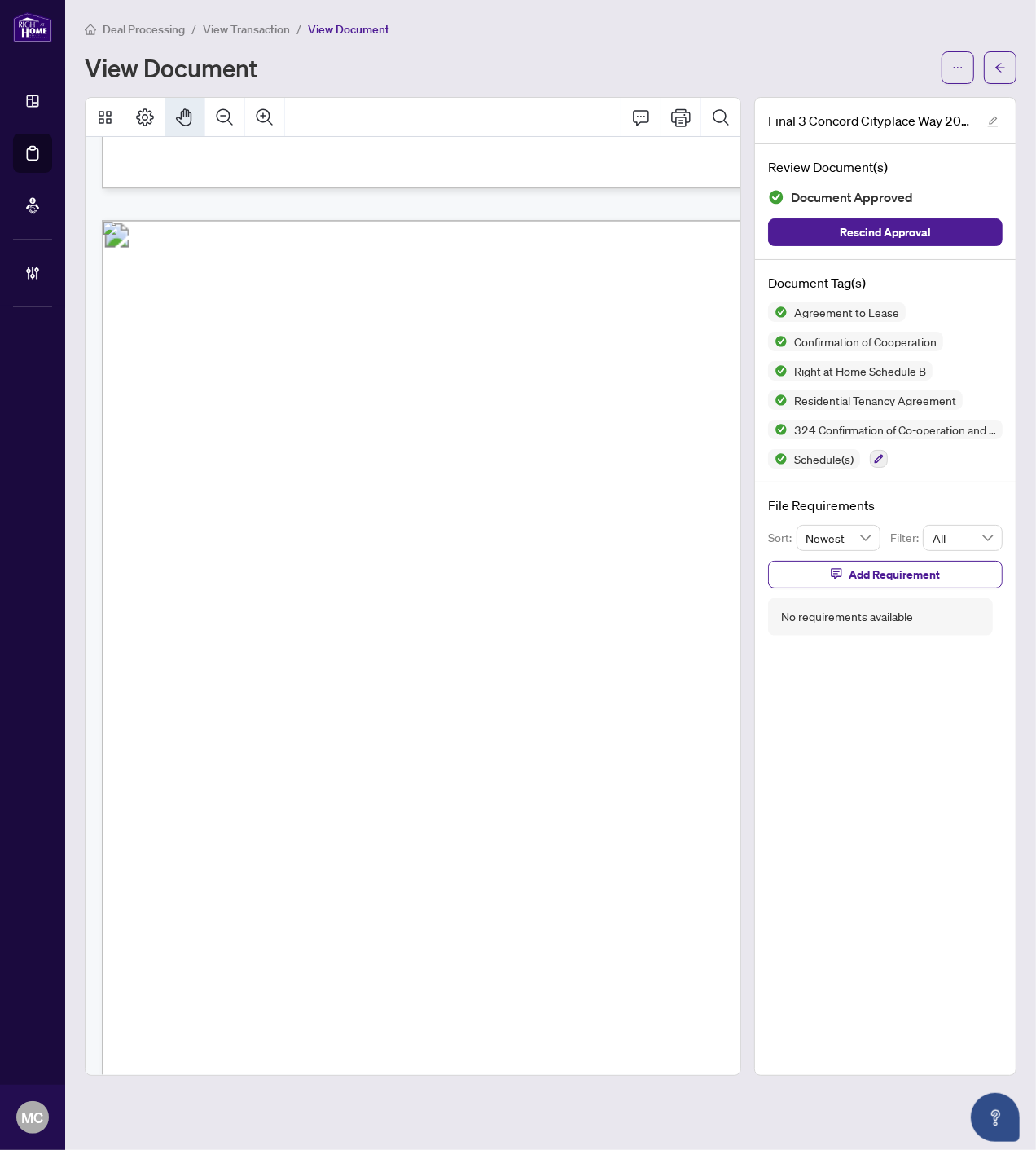
drag, startPoint x: 598, startPoint y: 383, endPoint x: 599, endPoint y: 439, distance: 56.0
click at [609, 424] on span "The Tenant voluntarily prepaid rent totaling $11,500 to the Landlord at the com…" at bounding box center [567, 413] width 711 height 20
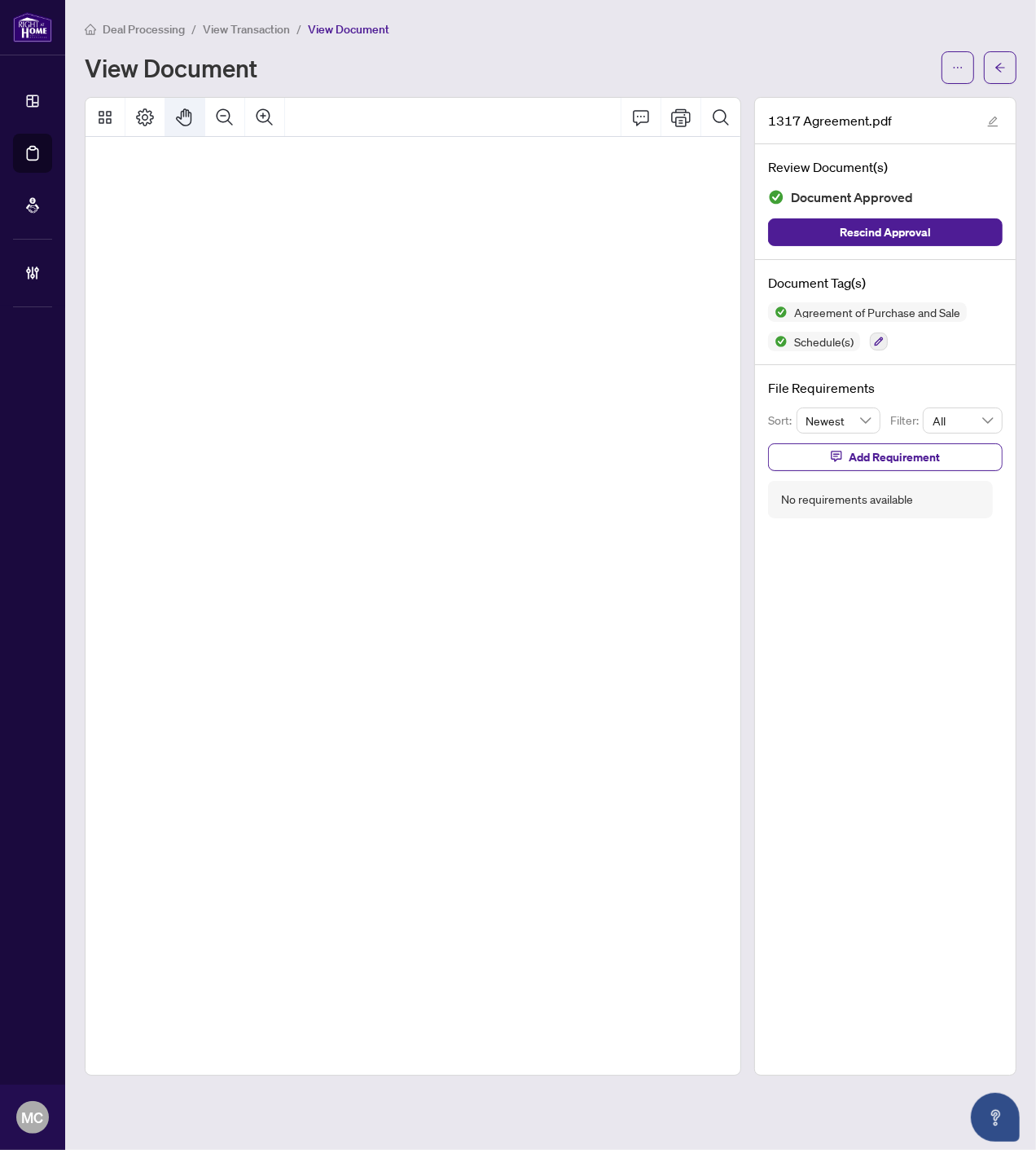
click at [177, 119] on icon "Pan Mode" at bounding box center [185, 117] width 20 height 20
drag, startPoint x: 365, startPoint y: 422, endPoint x: 283, endPoint y: 428, distance: 82.2
click at [230, 428] on span "West" at bounding box center [216, 436] width 28 height 17
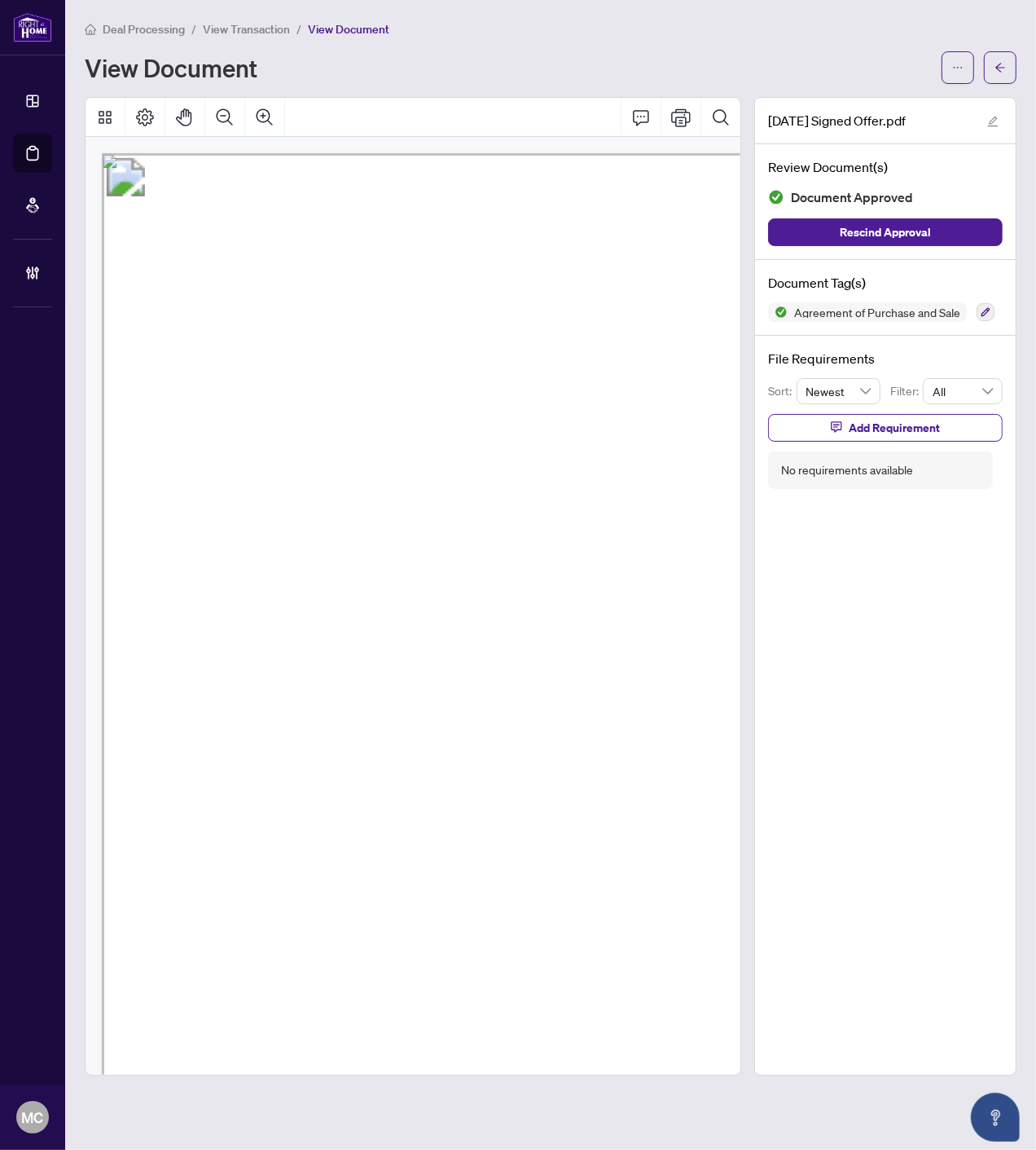
scroll to position [232, 173]
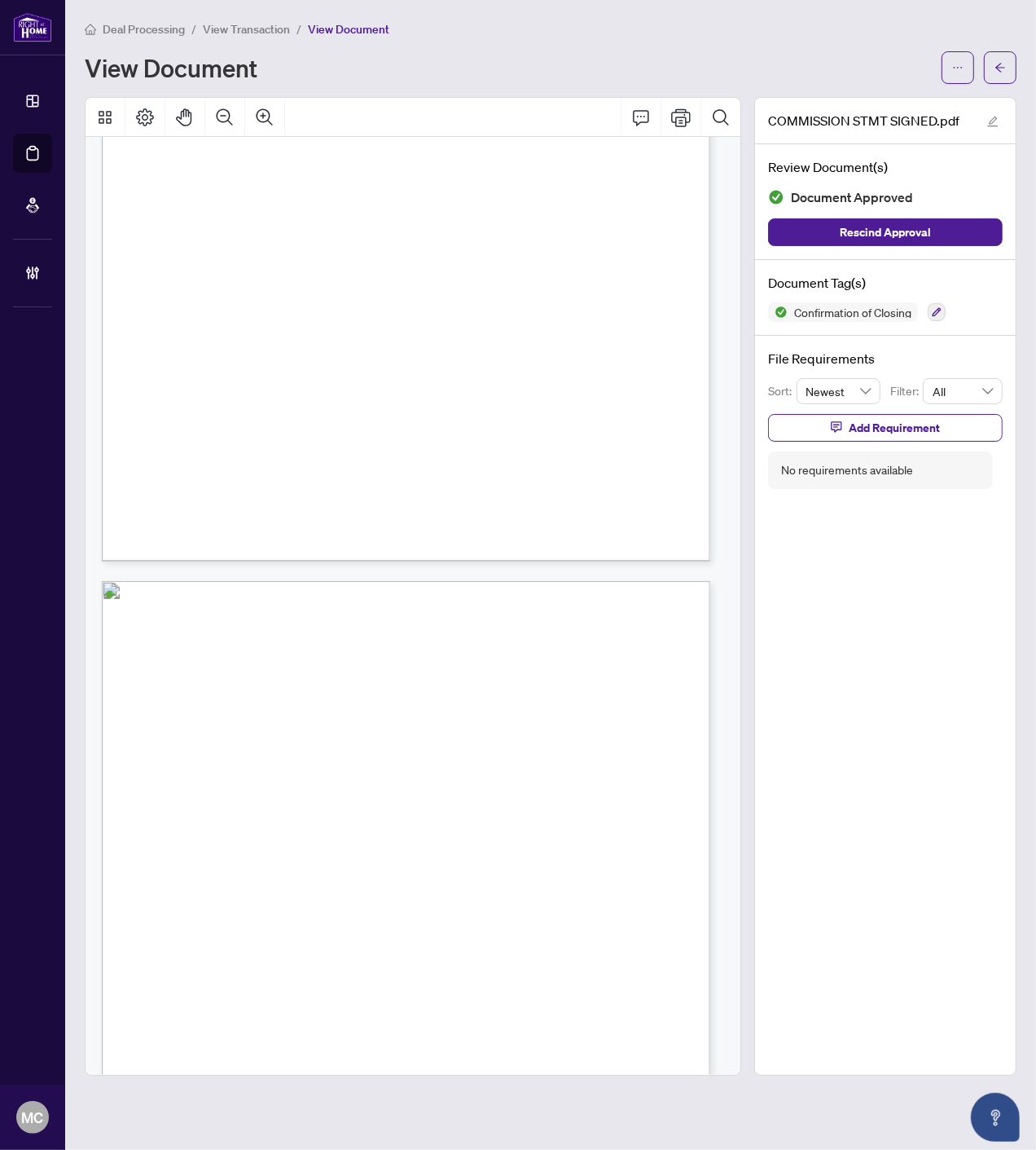
scroll to position [689, 0]
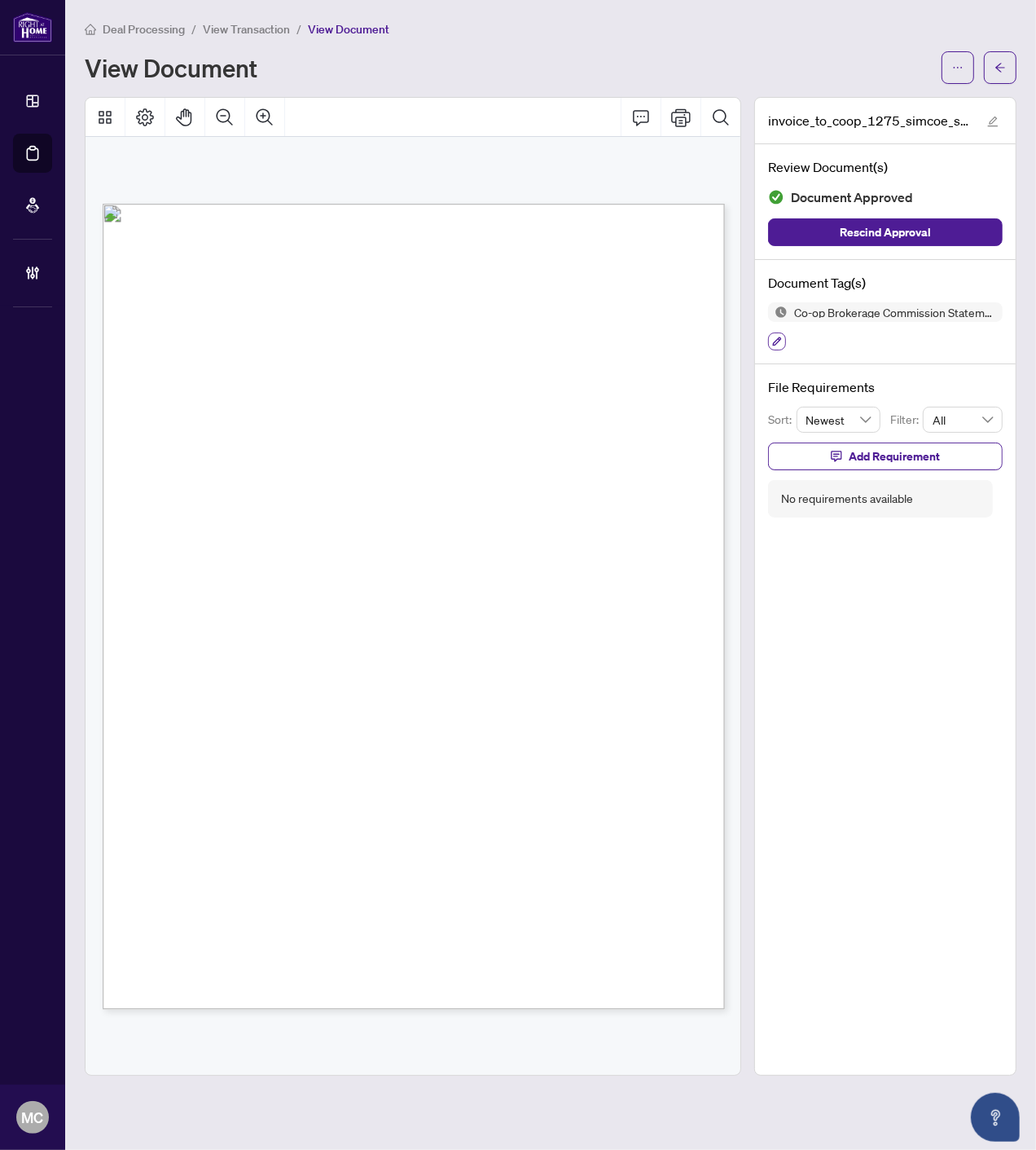
click at [774, 332] on button "button" at bounding box center [777, 341] width 18 height 18
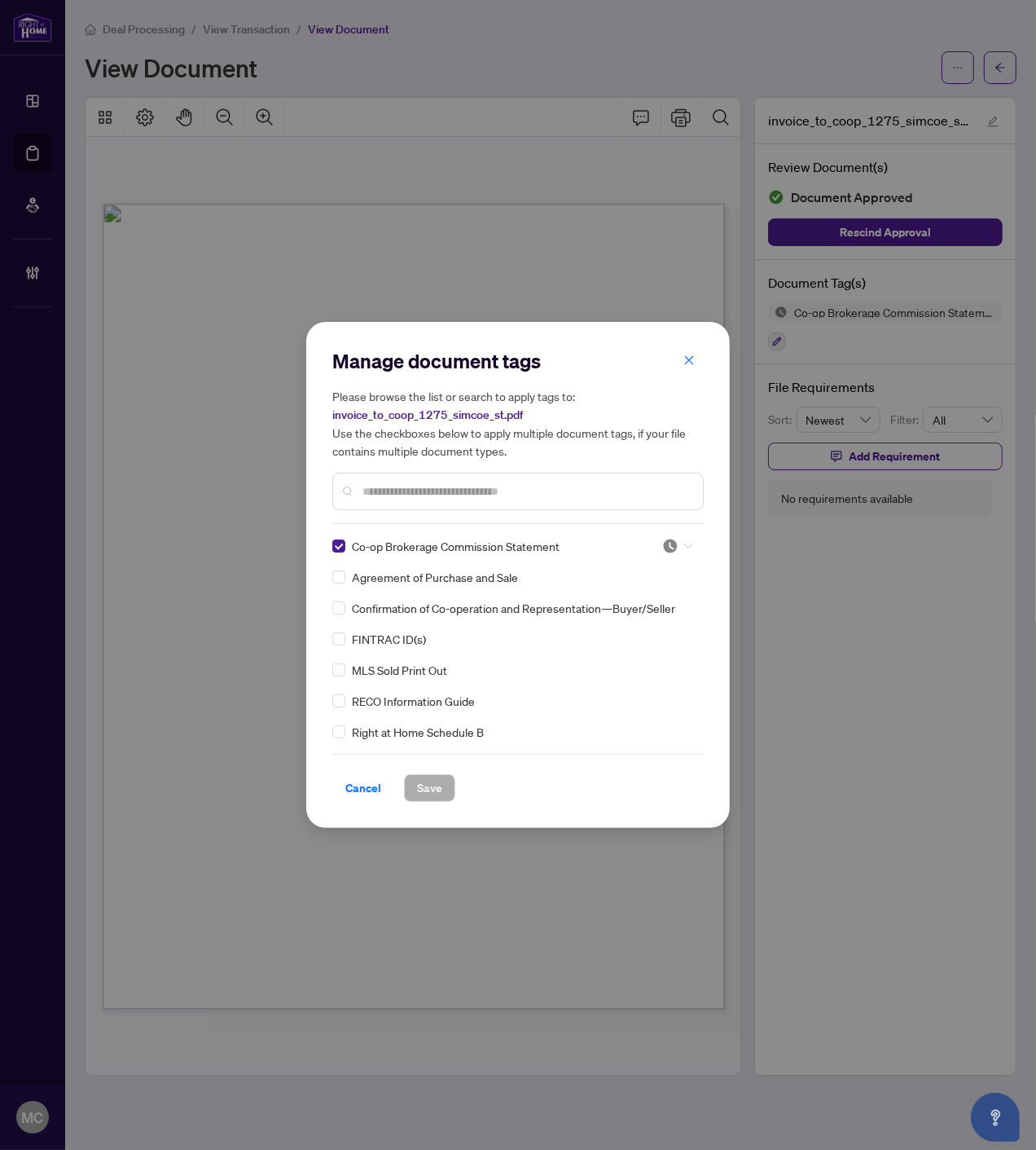
click at [672, 543] on img at bounding box center [670, 546] width 16 height 16
click at [642, 631] on div "Approved" at bounding box center [624, 624] width 104 height 18
click at [425, 791] on span "Save" at bounding box center [429, 788] width 25 height 26
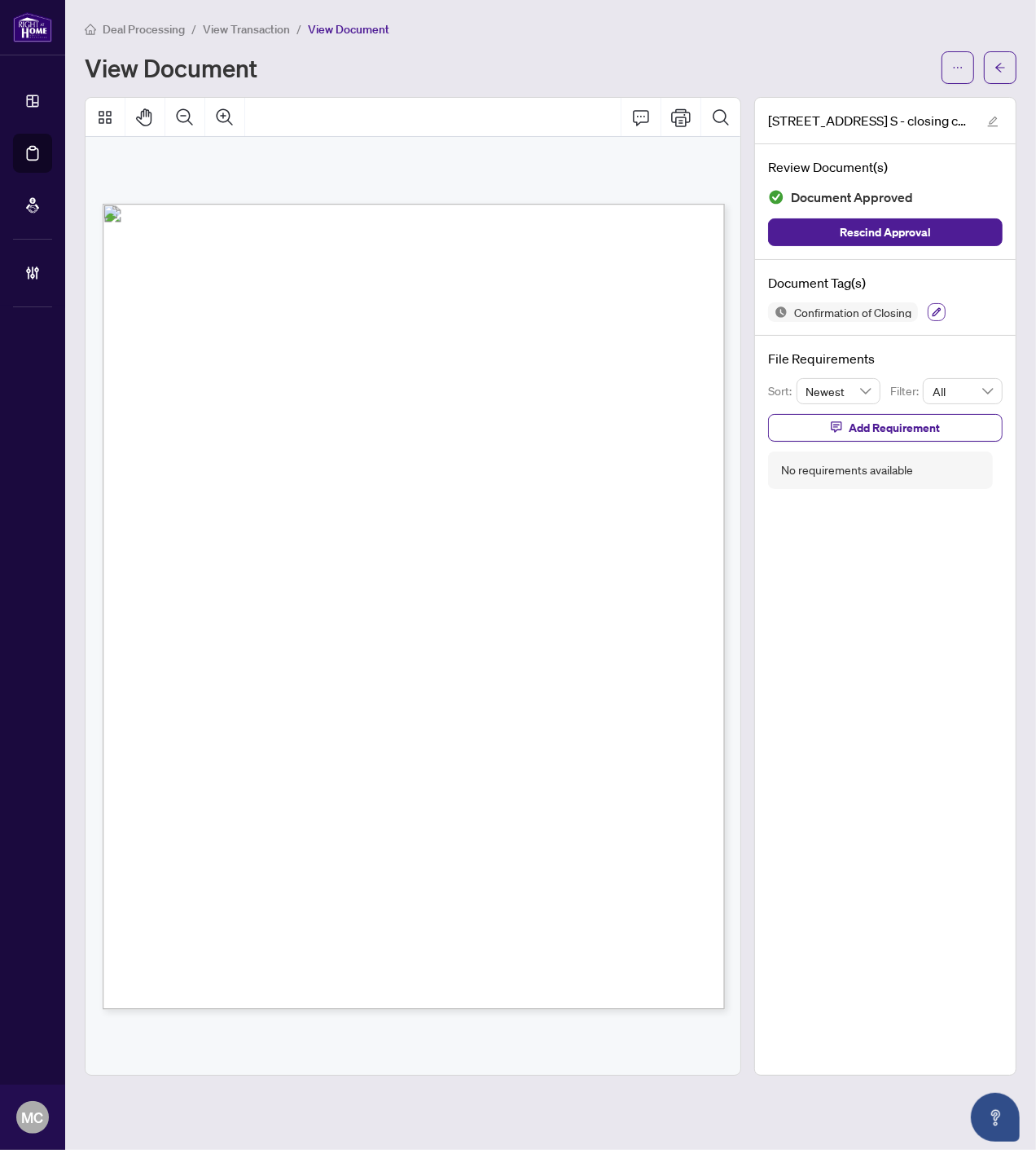
click at [932, 308] on icon "button" at bounding box center [937, 312] width 9 height 9
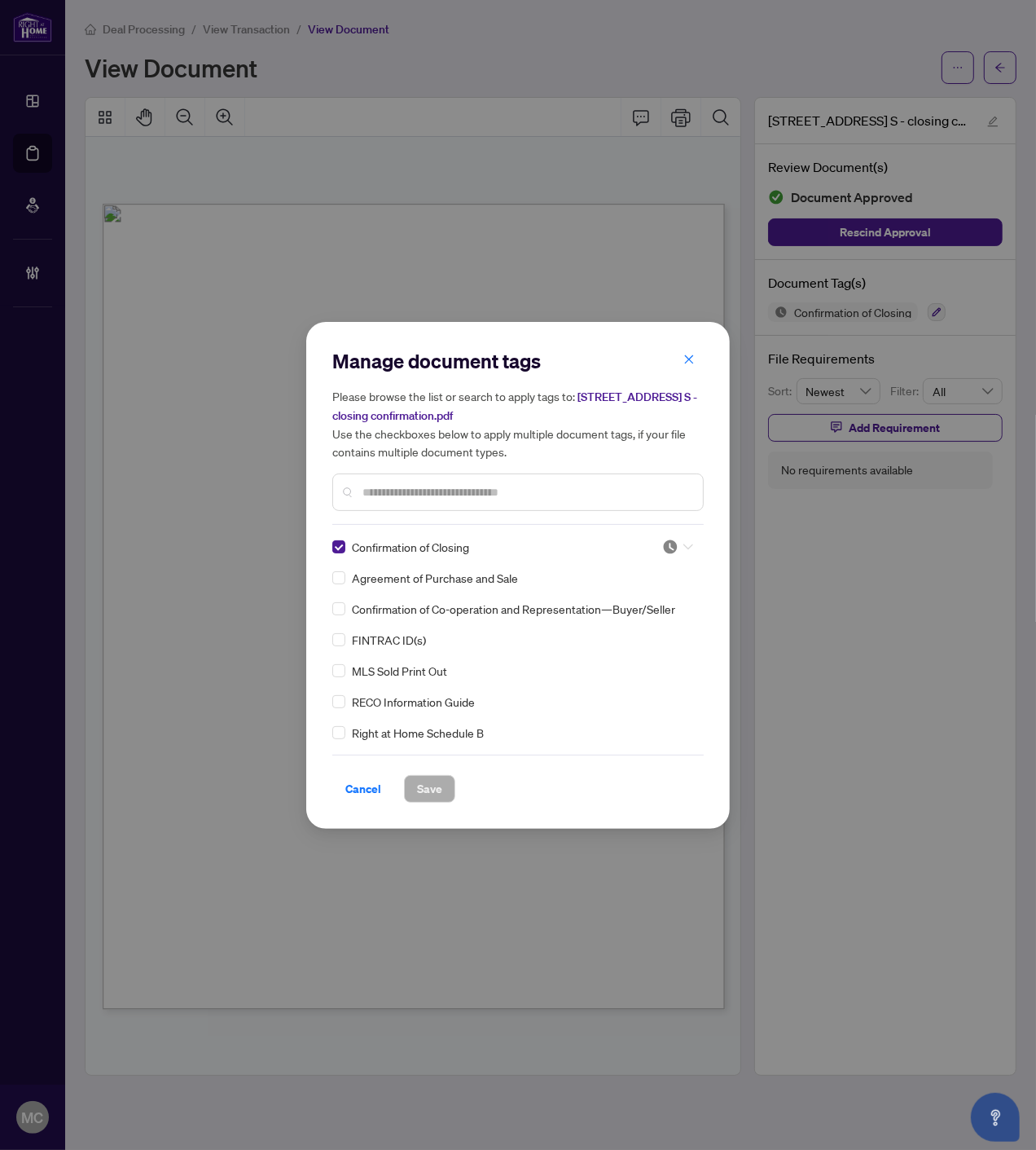
click at [674, 542] on div at bounding box center [678, 546] width 31 height 16
click at [615, 624] on div "Approved" at bounding box center [624, 624] width 104 height 18
click at [424, 780] on span "Save" at bounding box center [429, 789] width 25 height 26
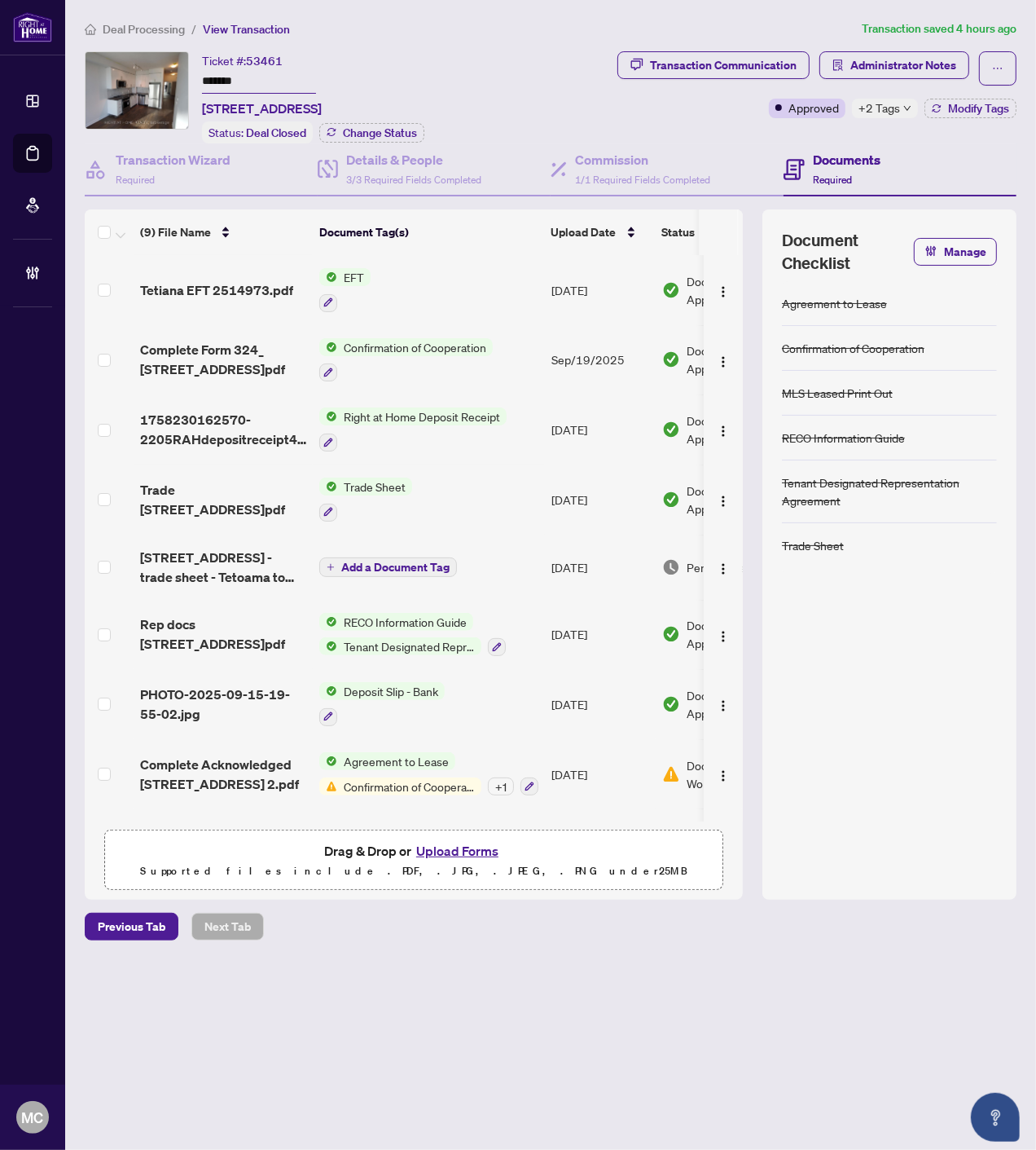
click at [127, 34] on li "Deal Processing" at bounding box center [135, 29] width 101 height 19
click at [124, 27] on span "Deal Processing" at bounding box center [143, 29] width 82 height 15
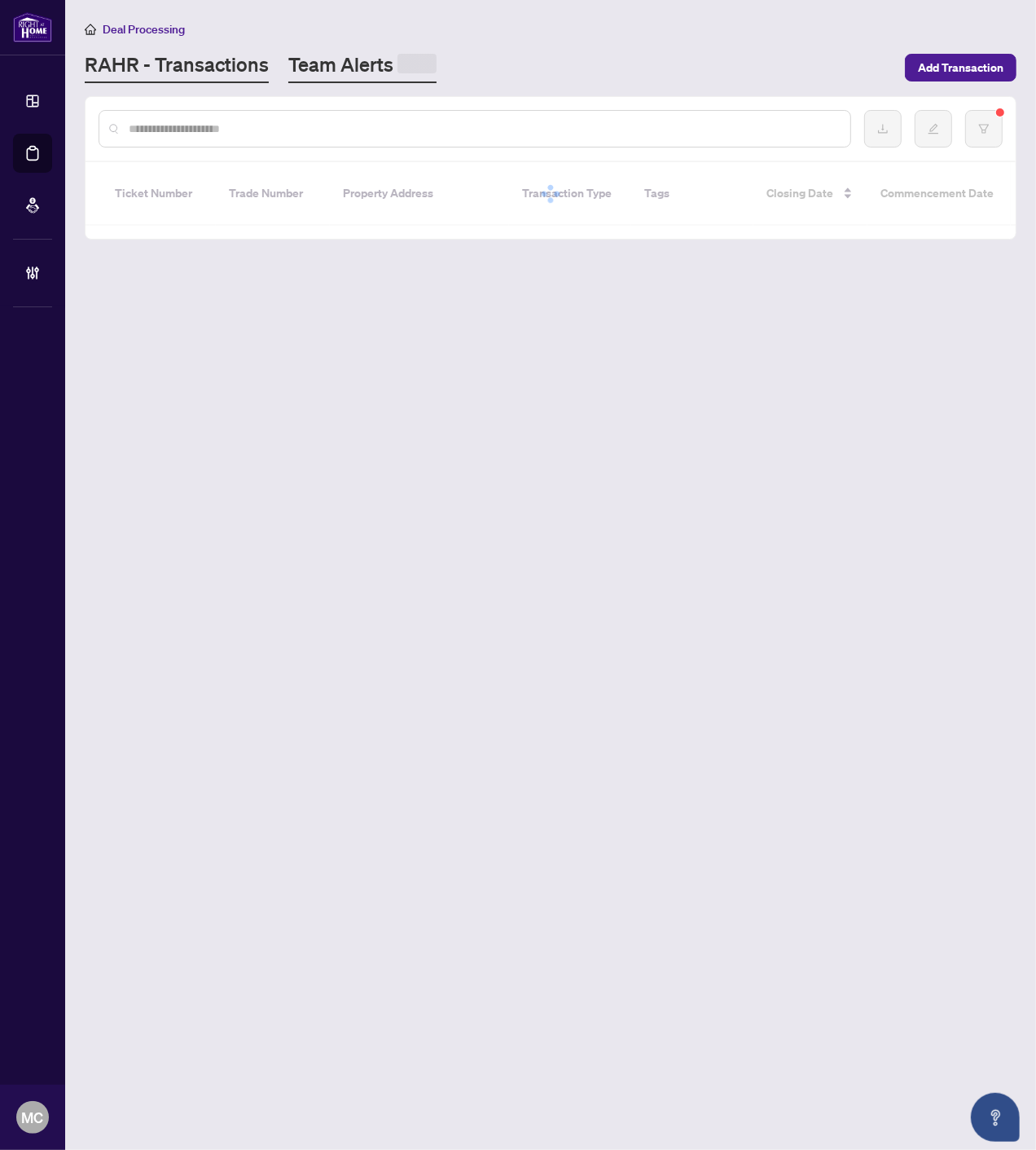
click at [329, 66] on link "Team Alerts" at bounding box center [362, 67] width 148 height 32
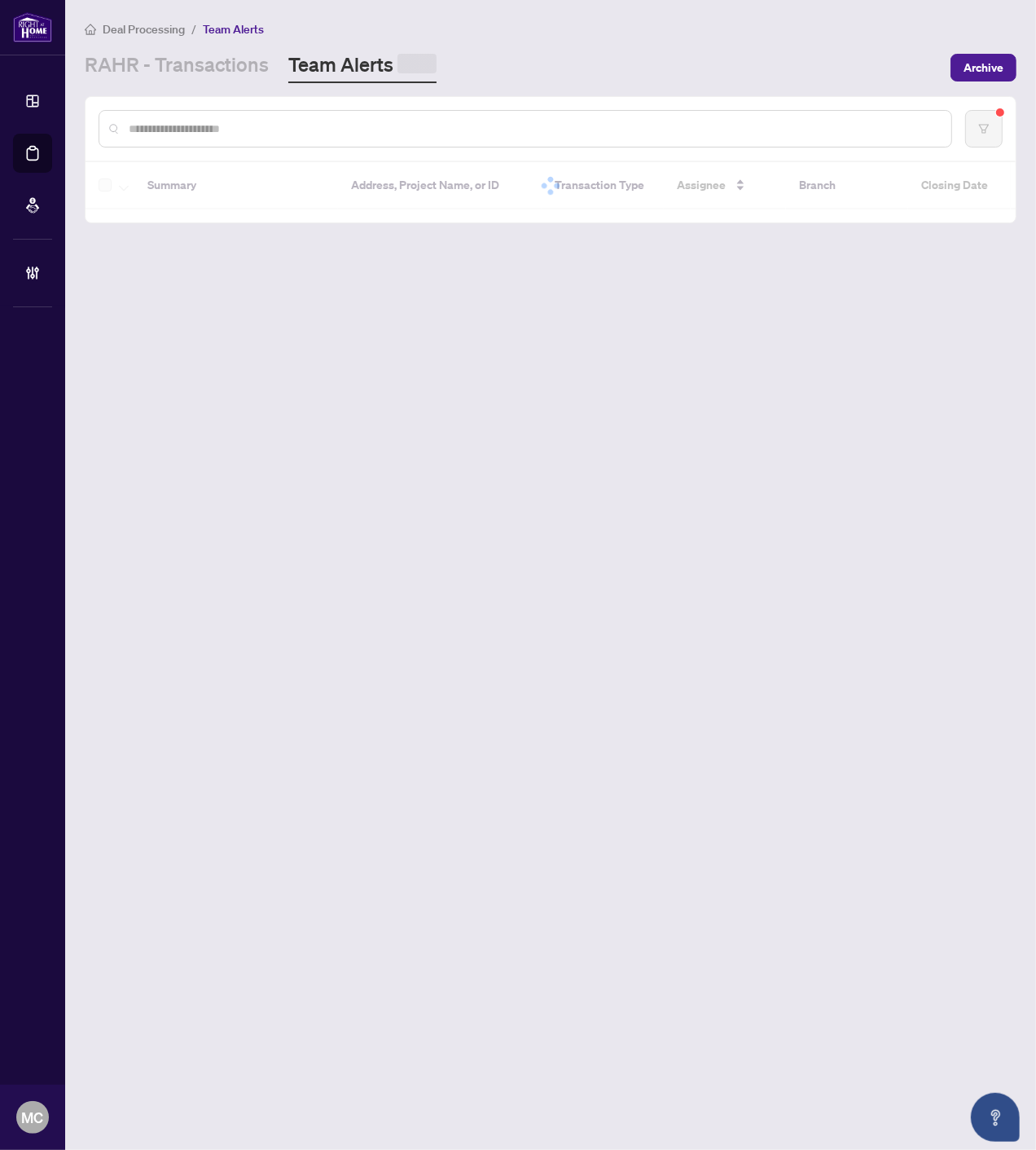
click at [394, 130] on input "text" at bounding box center [533, 128] width 810 height 18
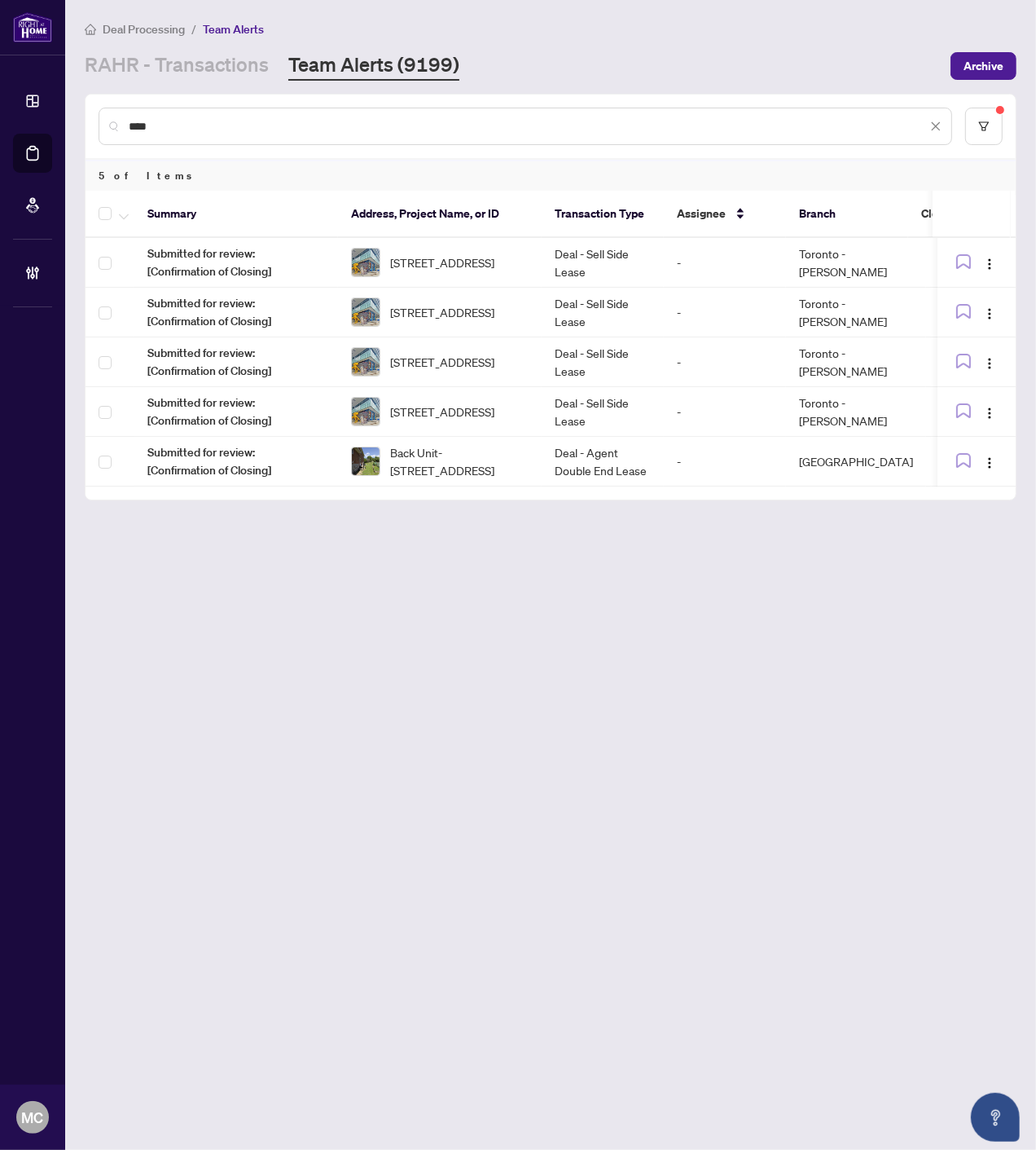
type input "***"
click at [485, 259] on span "[STREET_ADDRESS]" at bounding box center [442, 262] width 104 height 18
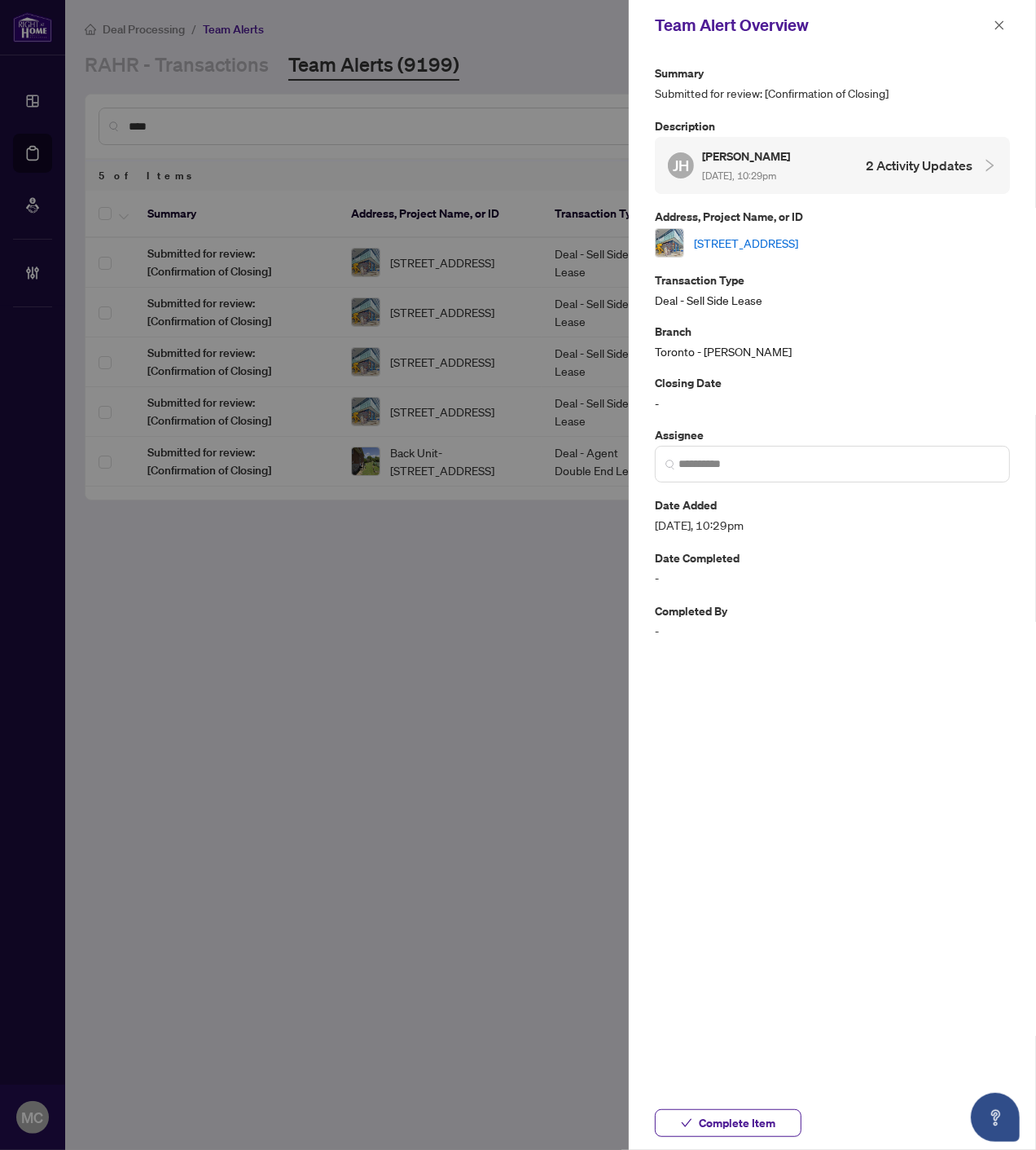
click at [798, 238] on link "[STREET_ADDRESS]" at bounding box center [746, 243] width 104 height 18
click at [817, 450] on span at bounding box center [832, 464] width 355 height 36
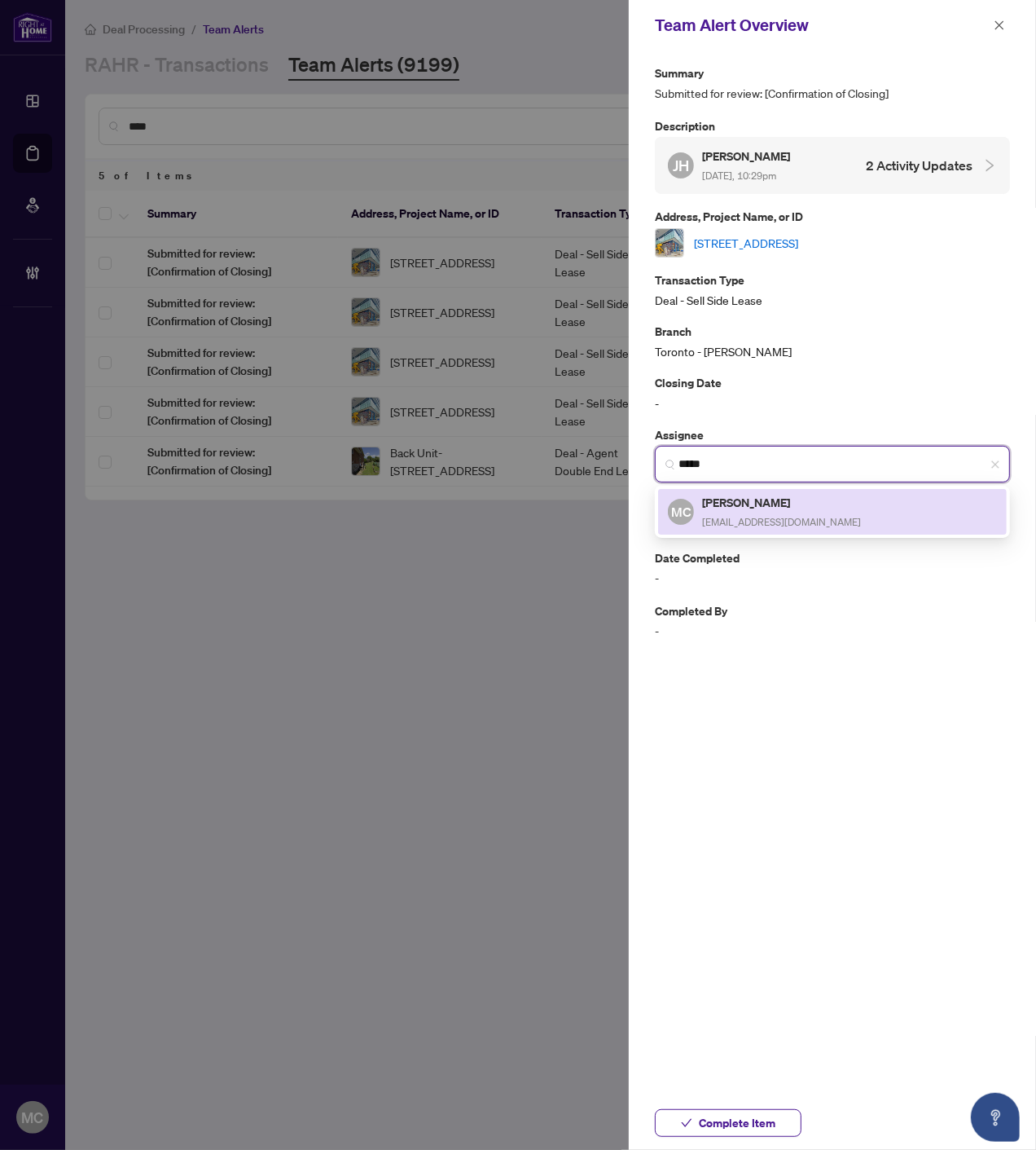
click at [776, 501] on h5 "[PERSON_NAME]" at bounding box center [781, 502] width 159 height 19
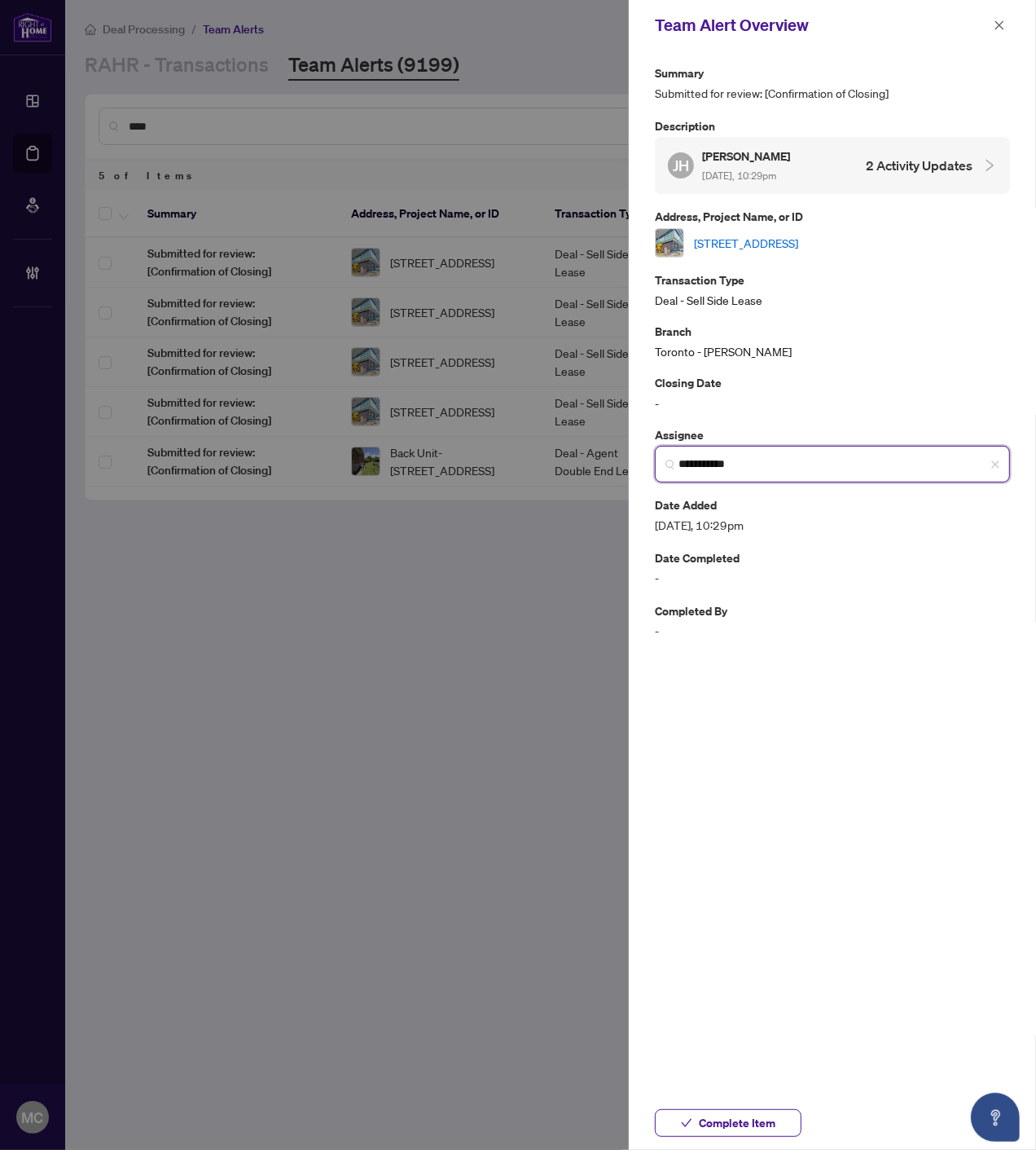
type input "**********"
click at [759, 1126] on span "Complete Item" at bounding box center [737, 1123] width 76 height 26
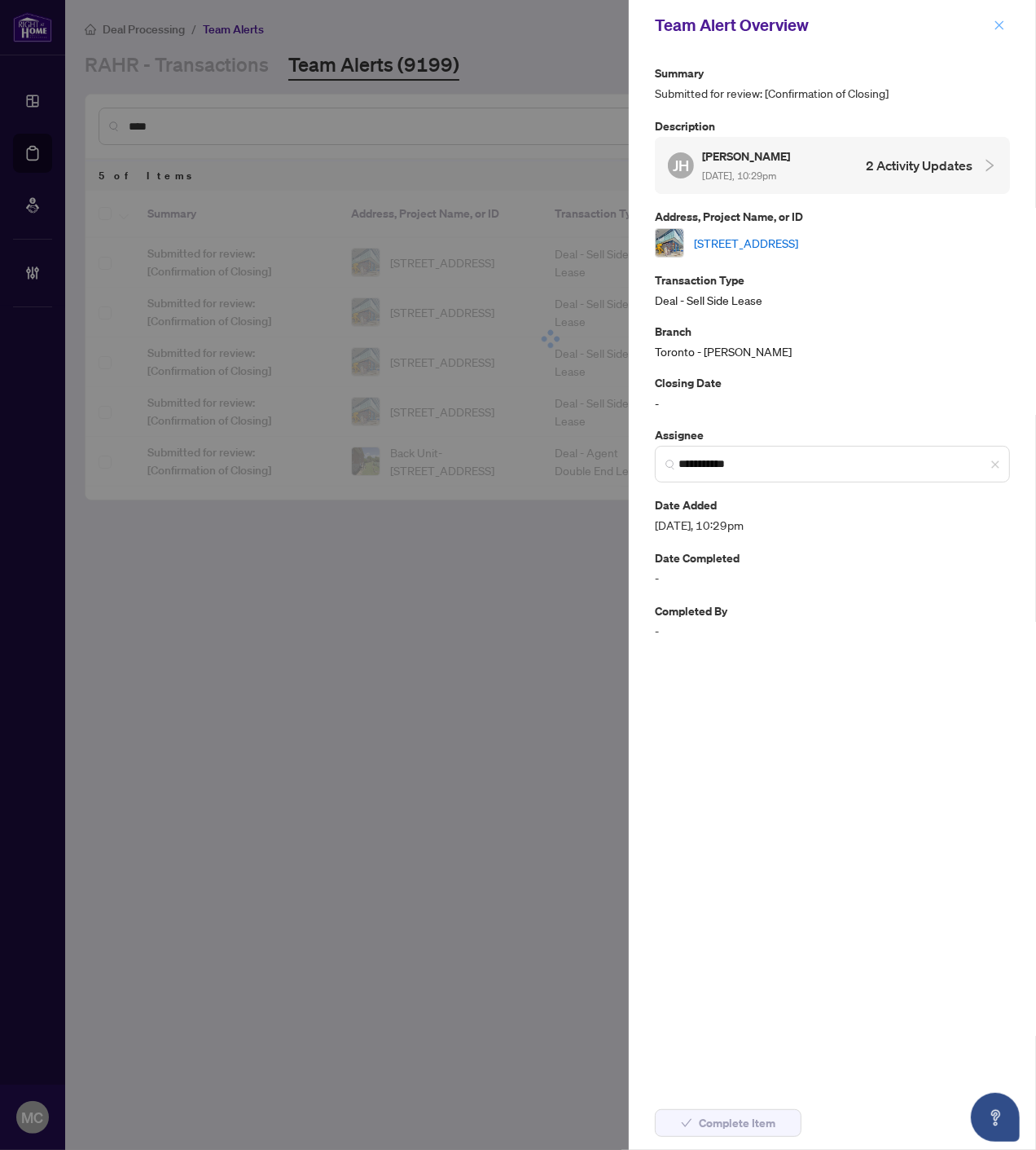
click at [999, 24] on icon "close" at bounding box center [1000, 24] width 9 height 9
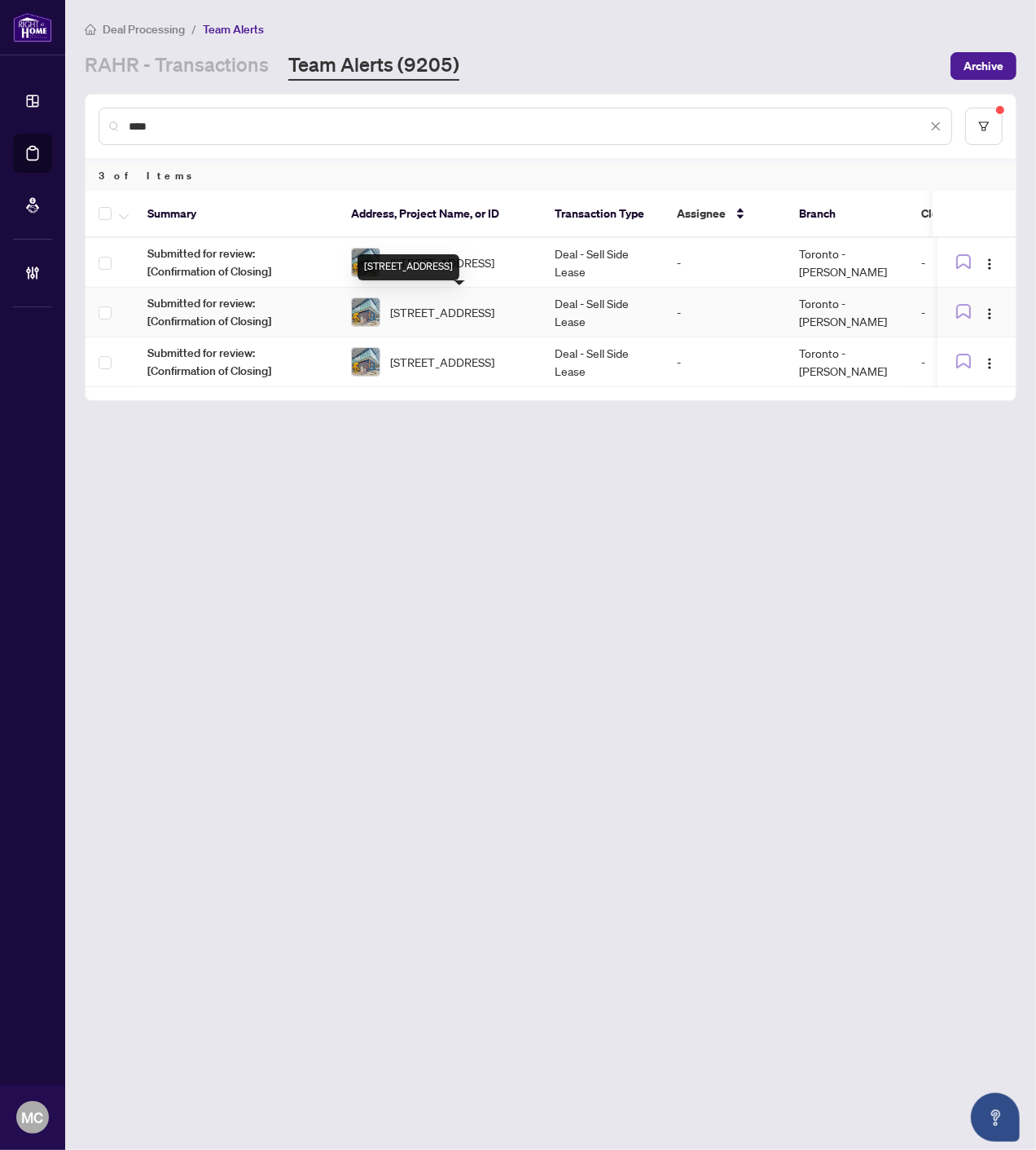
click at [439, 259] on div "[STREET_ADDRESS]" at bounding box center [407, 267] width 101 height 26
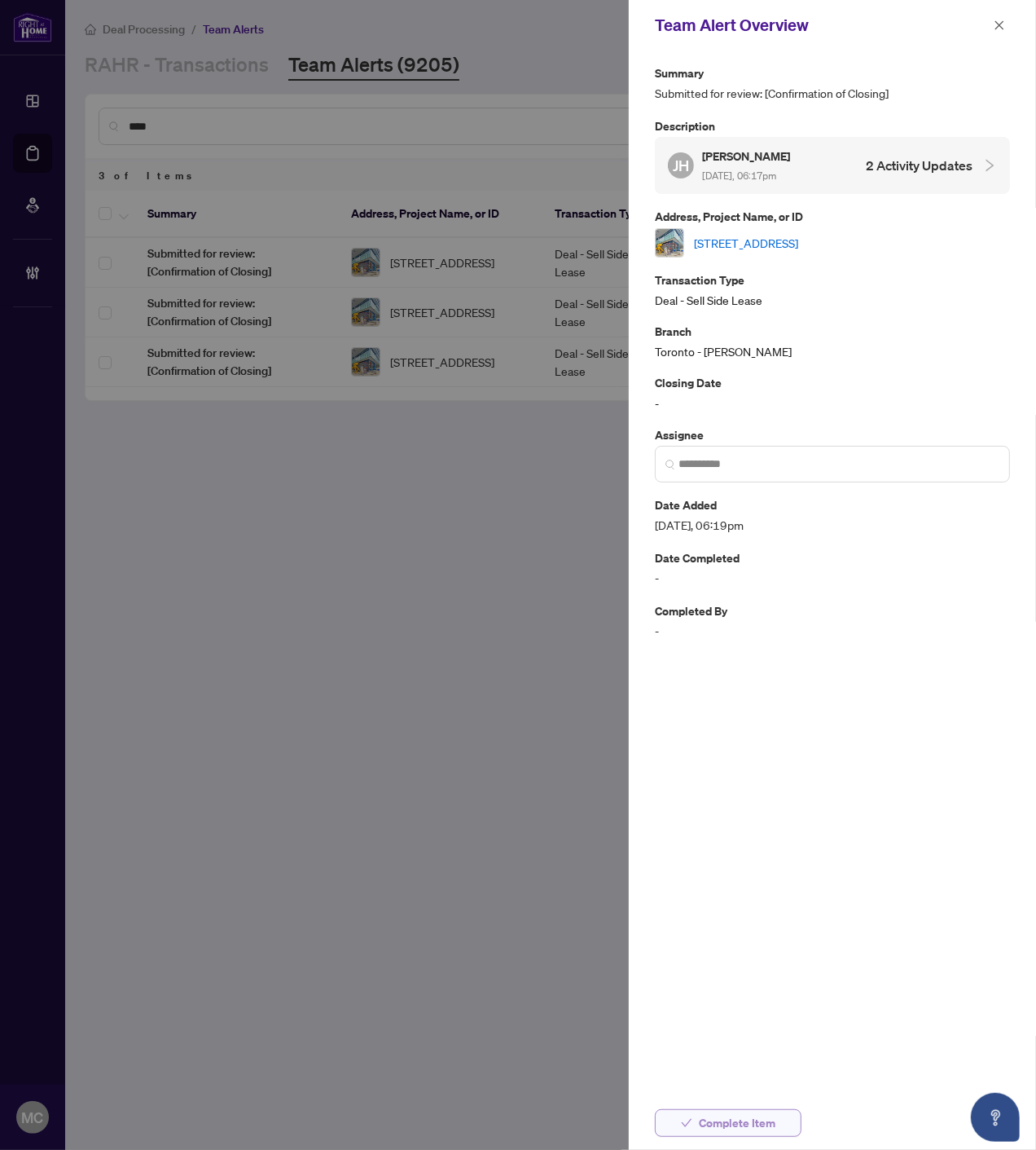
click at [720, 1129] on span "Complete Item" at bounding box center [737, 1123] width 76 height 26
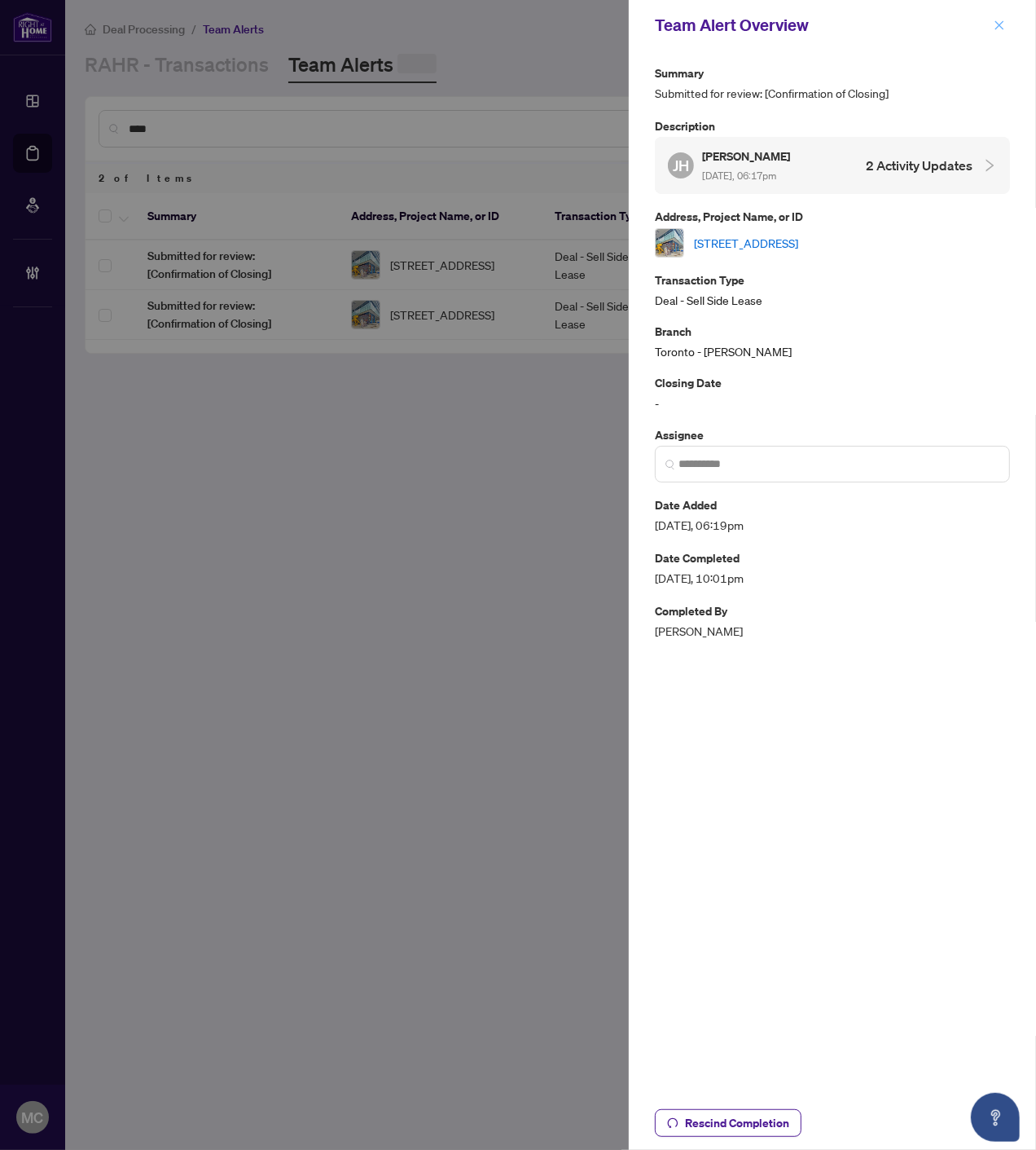
click at [998, 21] on icon "close" at bounding box center [999, 25] width 11 height 11
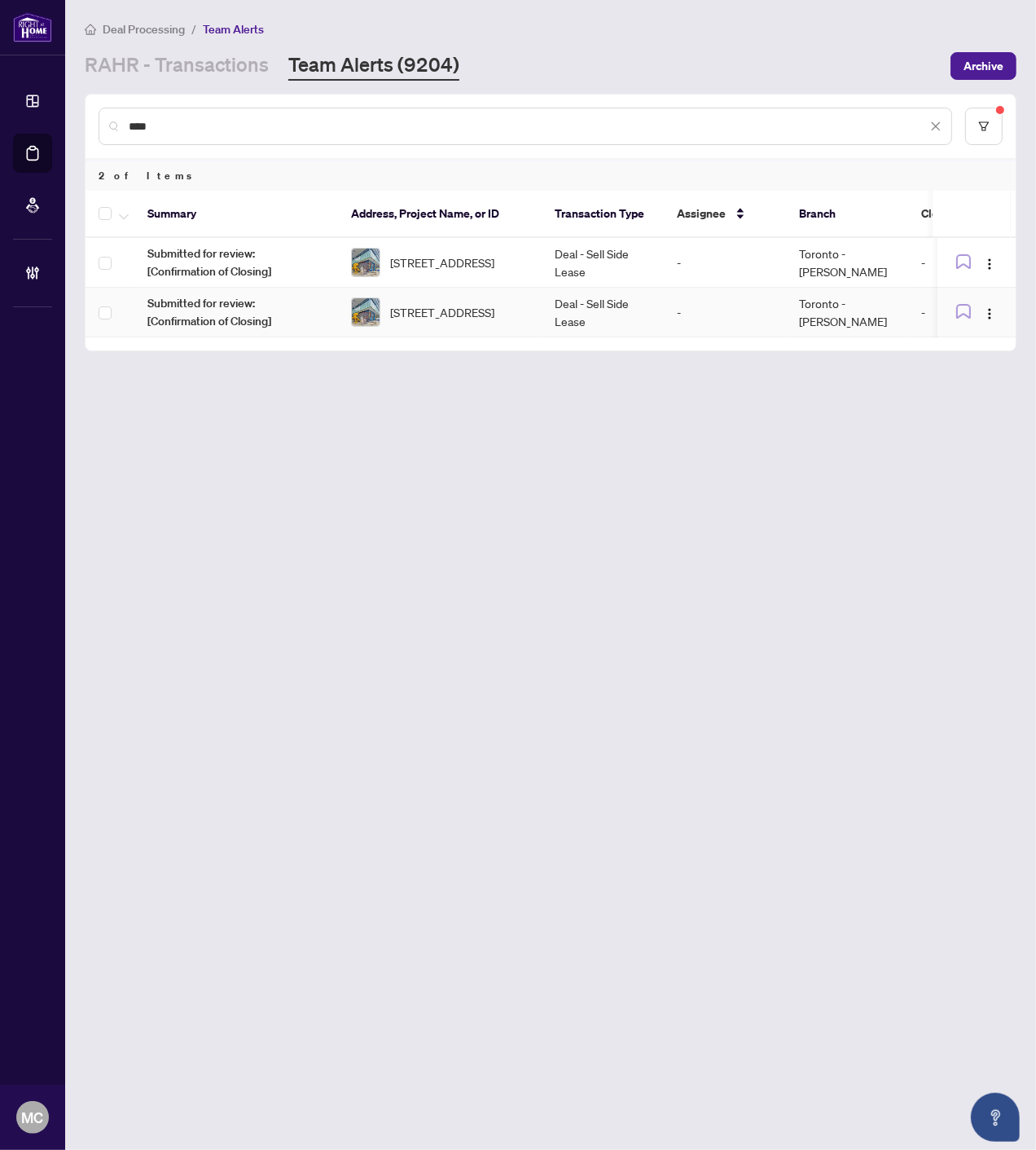
click at [437, 281] on td "[STREET_ADDRESS]" at bounding box center [440, 262] width 204 height 49
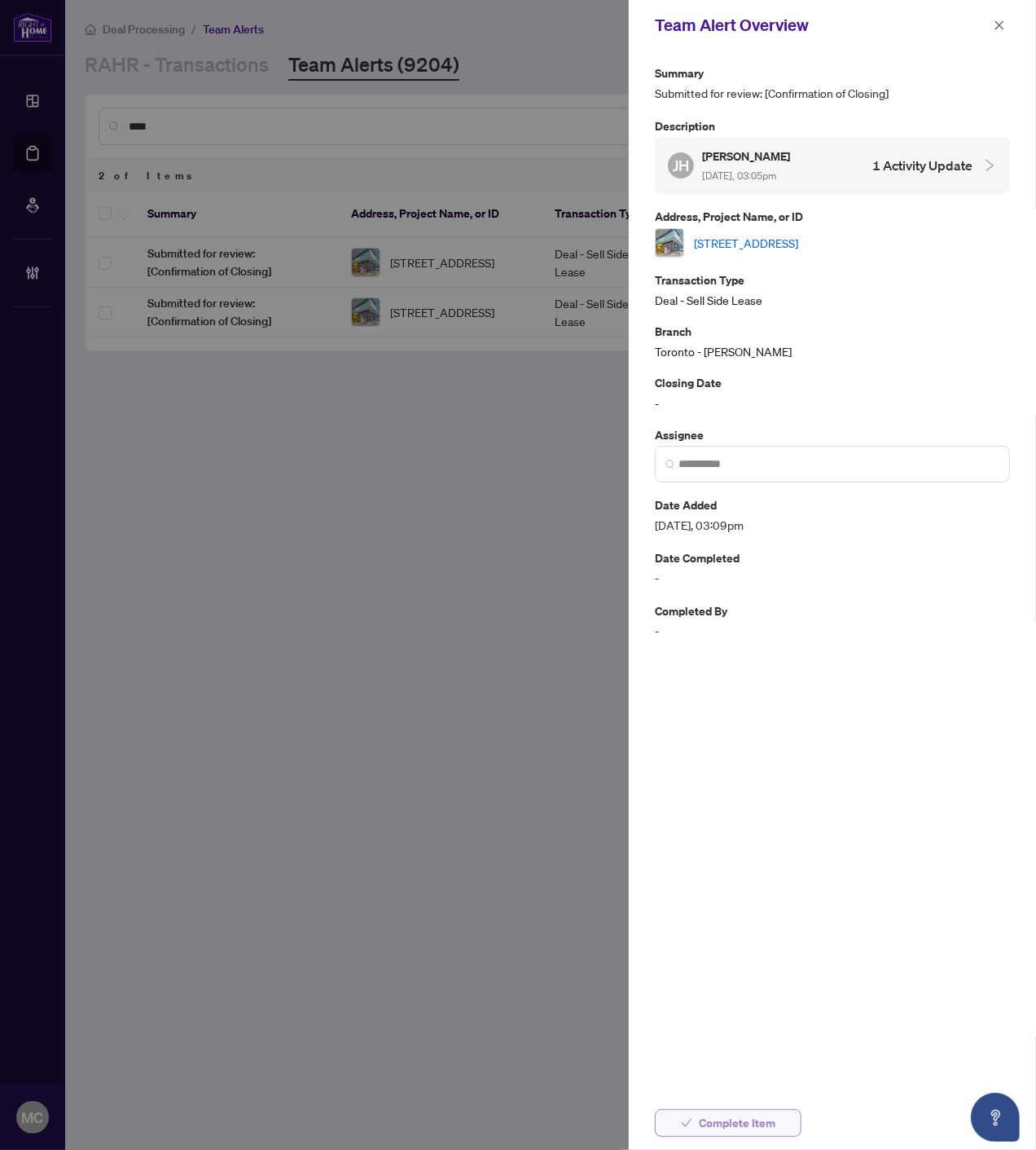
click at [709, 1116] on span "Complete Item" at bounding box center [737, 1123] width 76 height 26
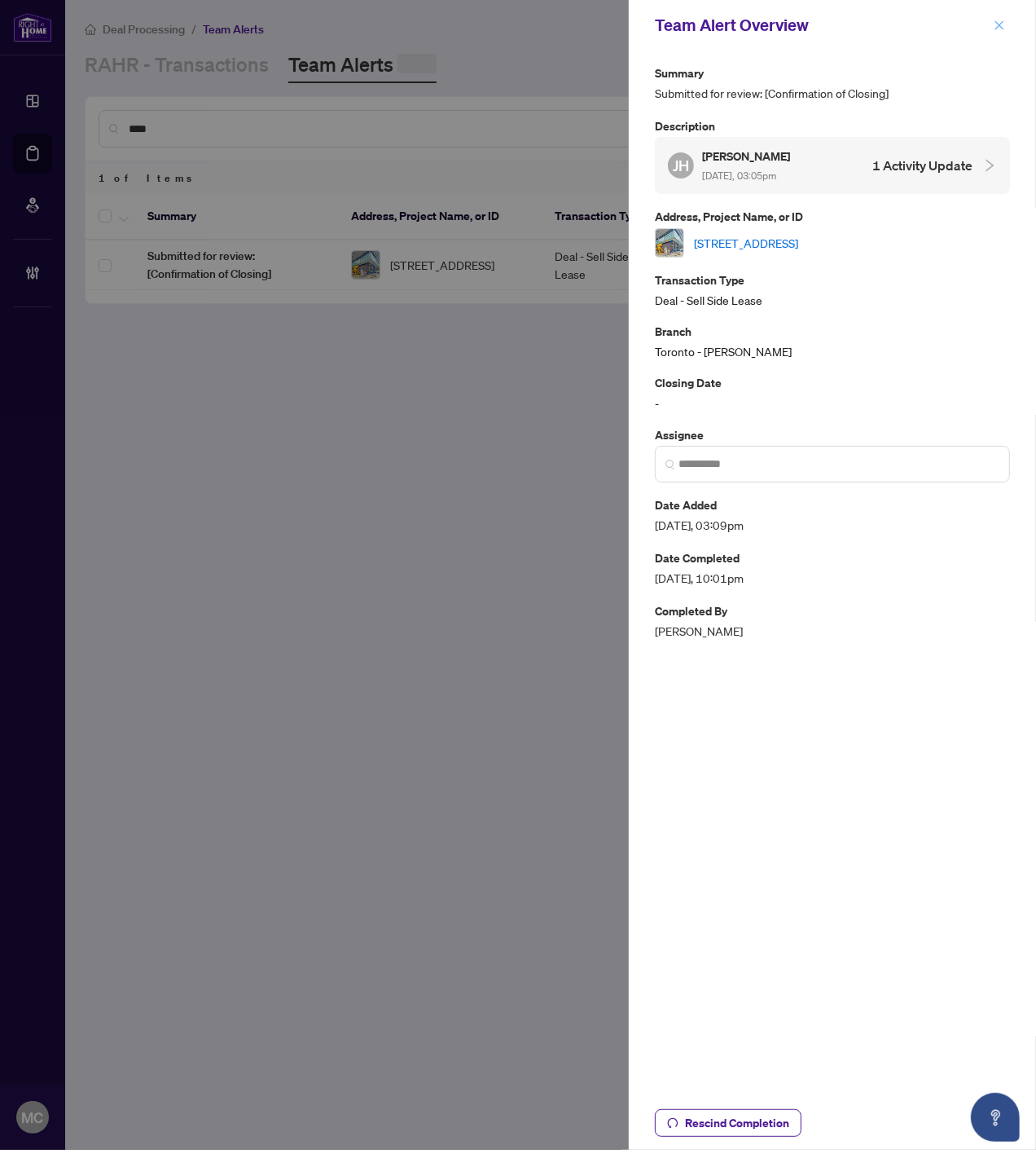
click at [999, 20] on icon "close" at bounding box center [999, 25] width 11 height 11
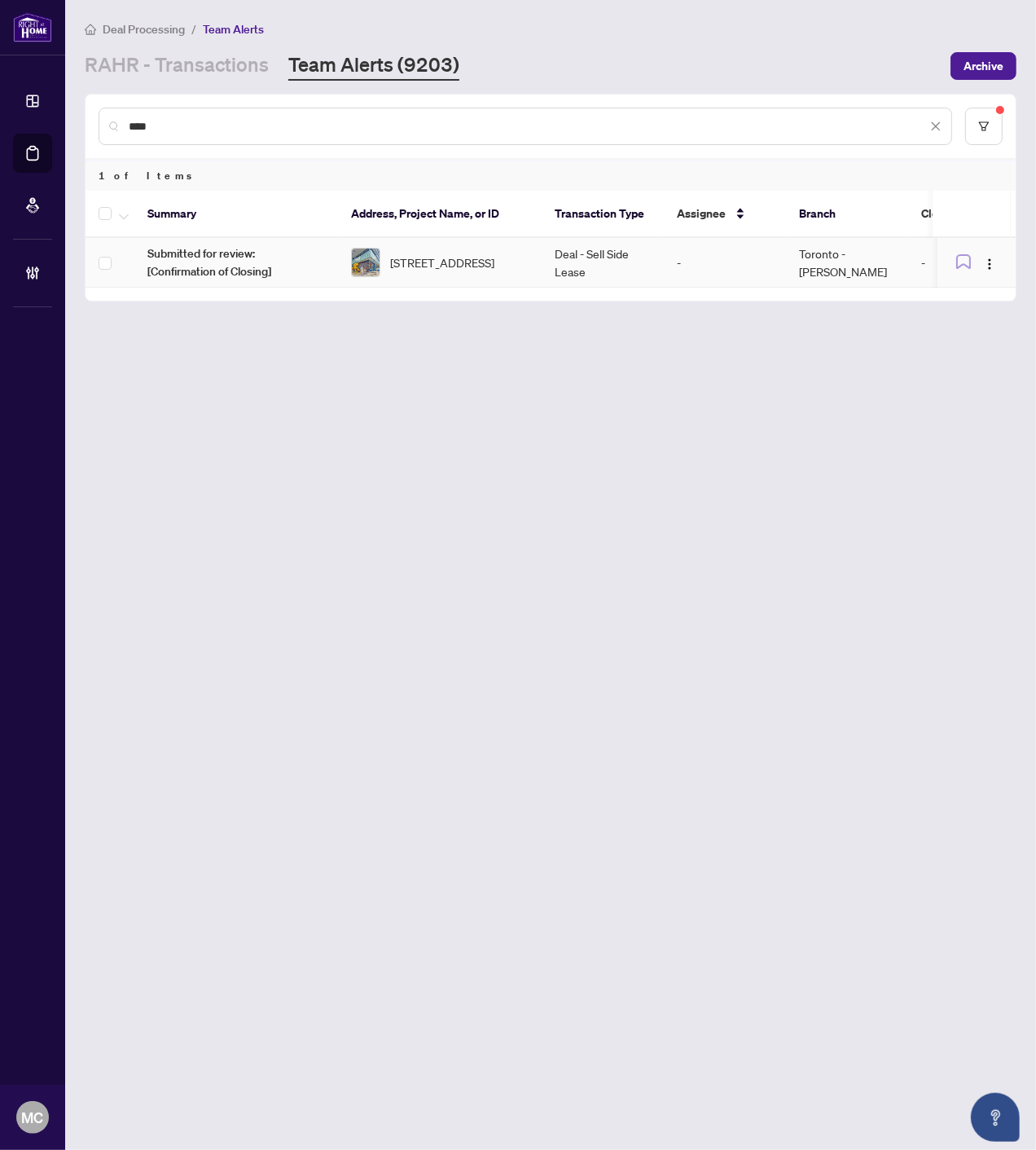
click at [481, 253] on span "[STREET_ADDRESS]" at bounding box center [442, 262] width 104 height 18
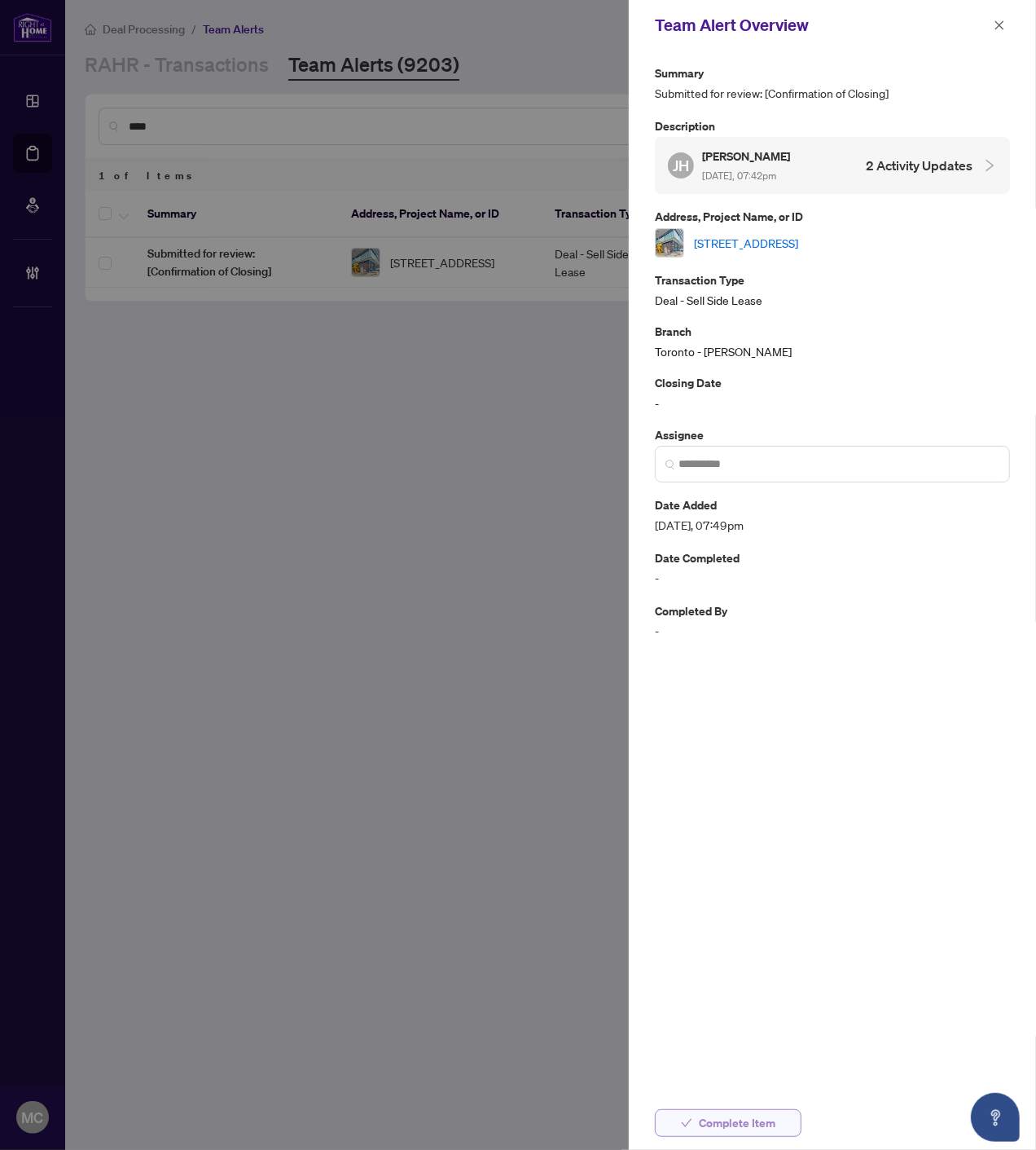
click at [697, 1127] on button "Complete Item" at bounding box center [727, 1123] width 147 height 28
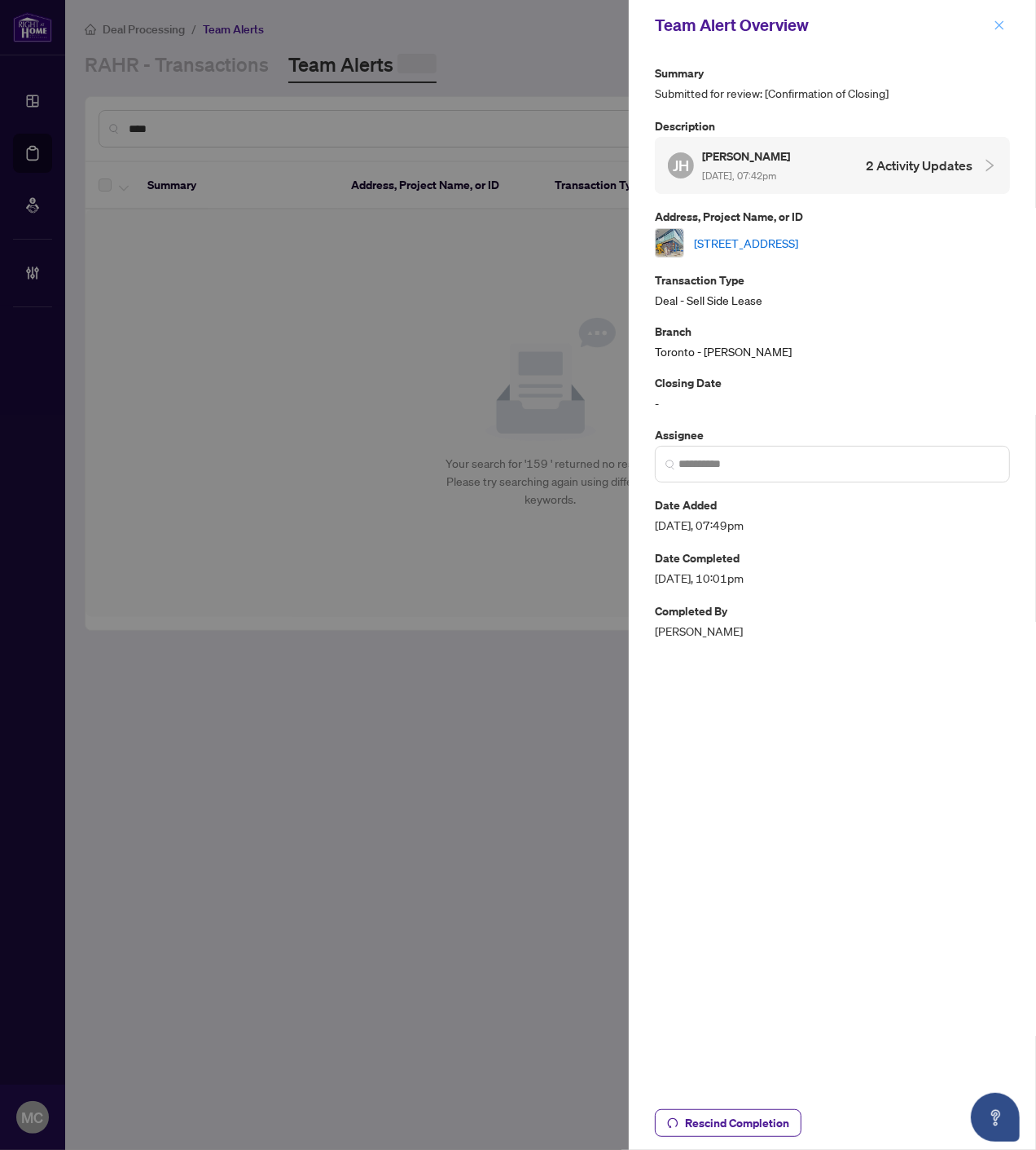
click at [998, 21] on icon "close" at bounding box center [999, 25] width 11 height 11
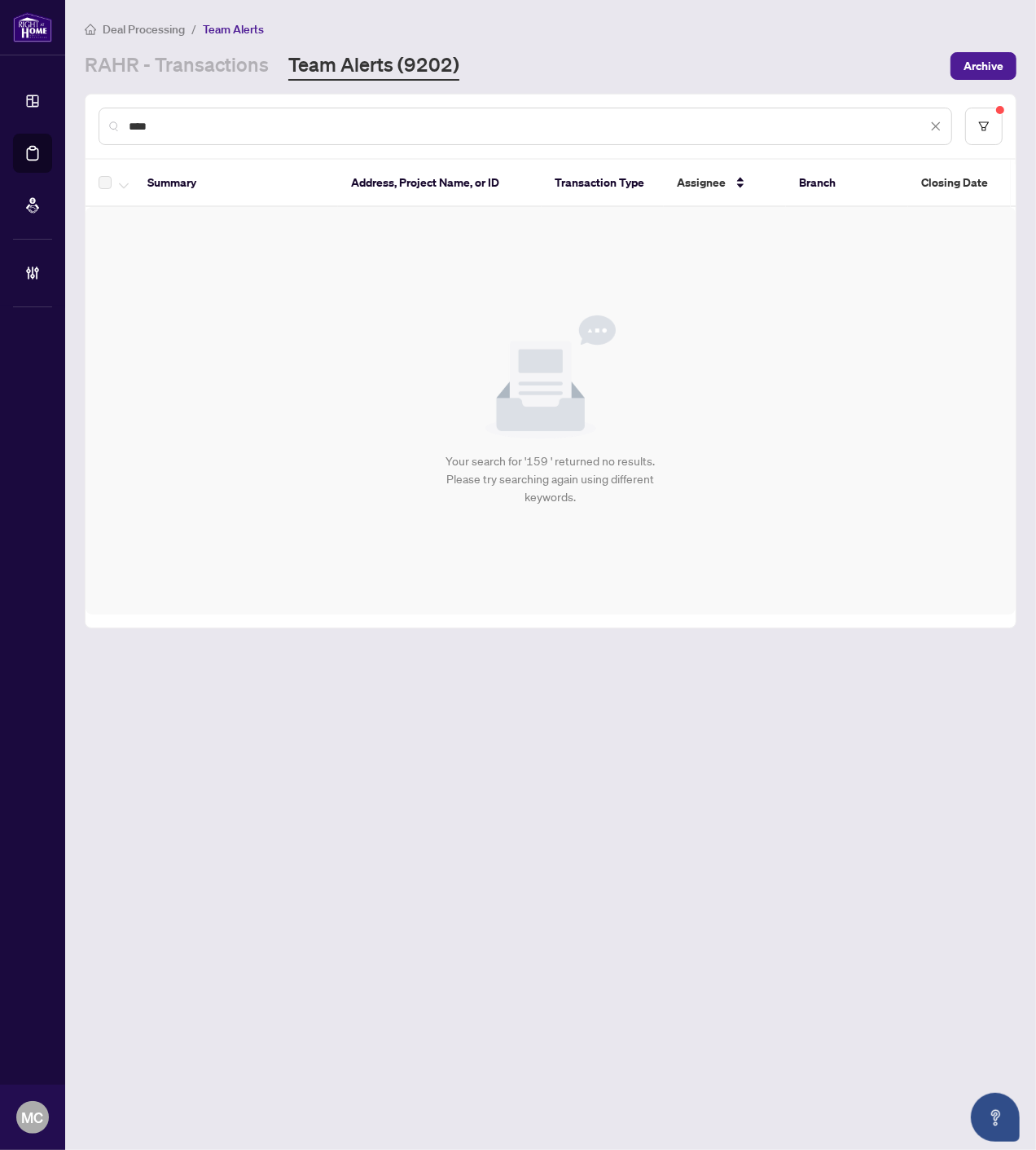
click at [938, 121] on icon "close" at bounding box center [935, 126] width 11 height 11
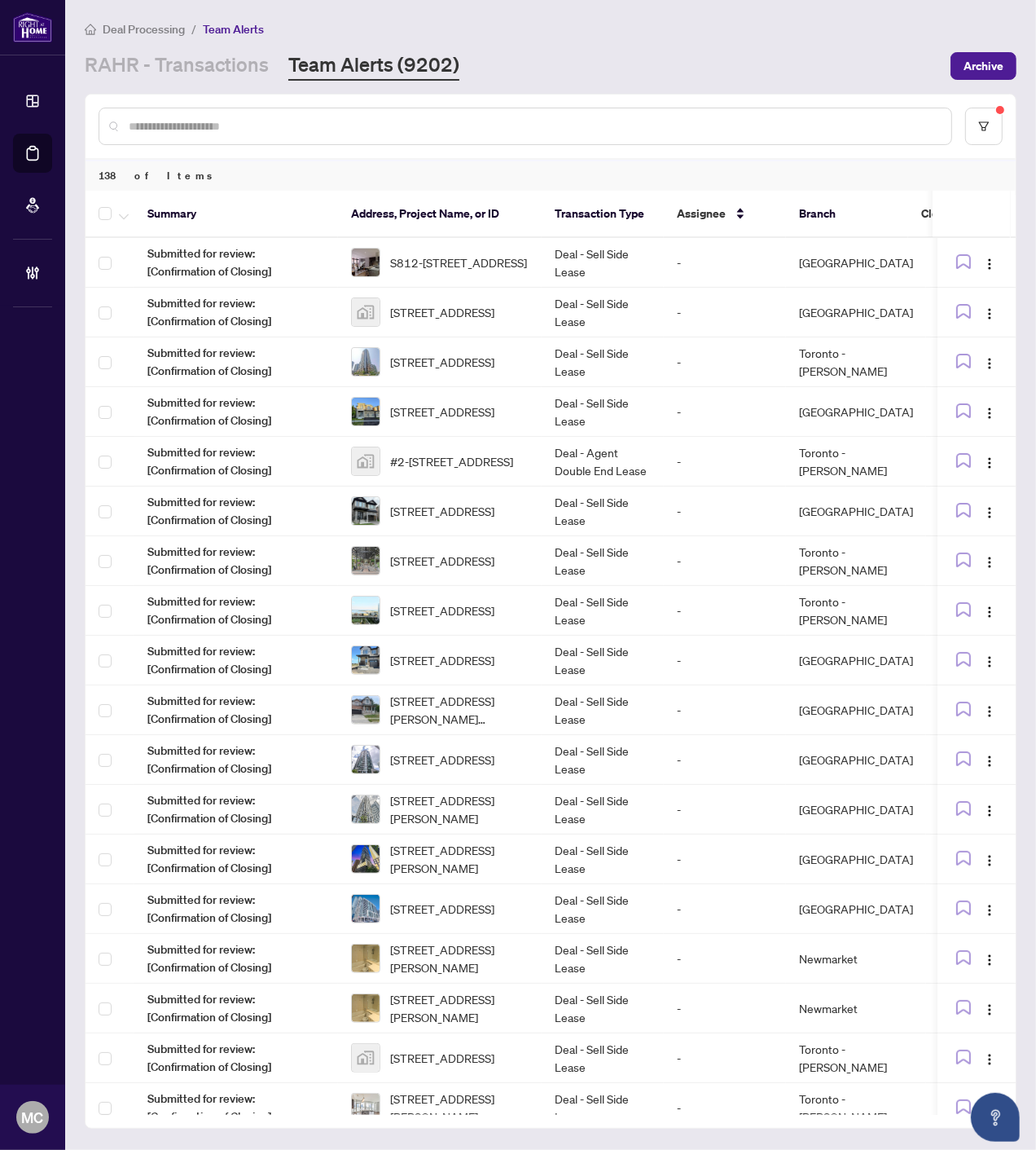
click at [591, 130] on input "text" at bounding box center [533, 126] width 810 height 18
click at [590, 128] on input "text" at bounding box center [533, 126] width 810 height 18
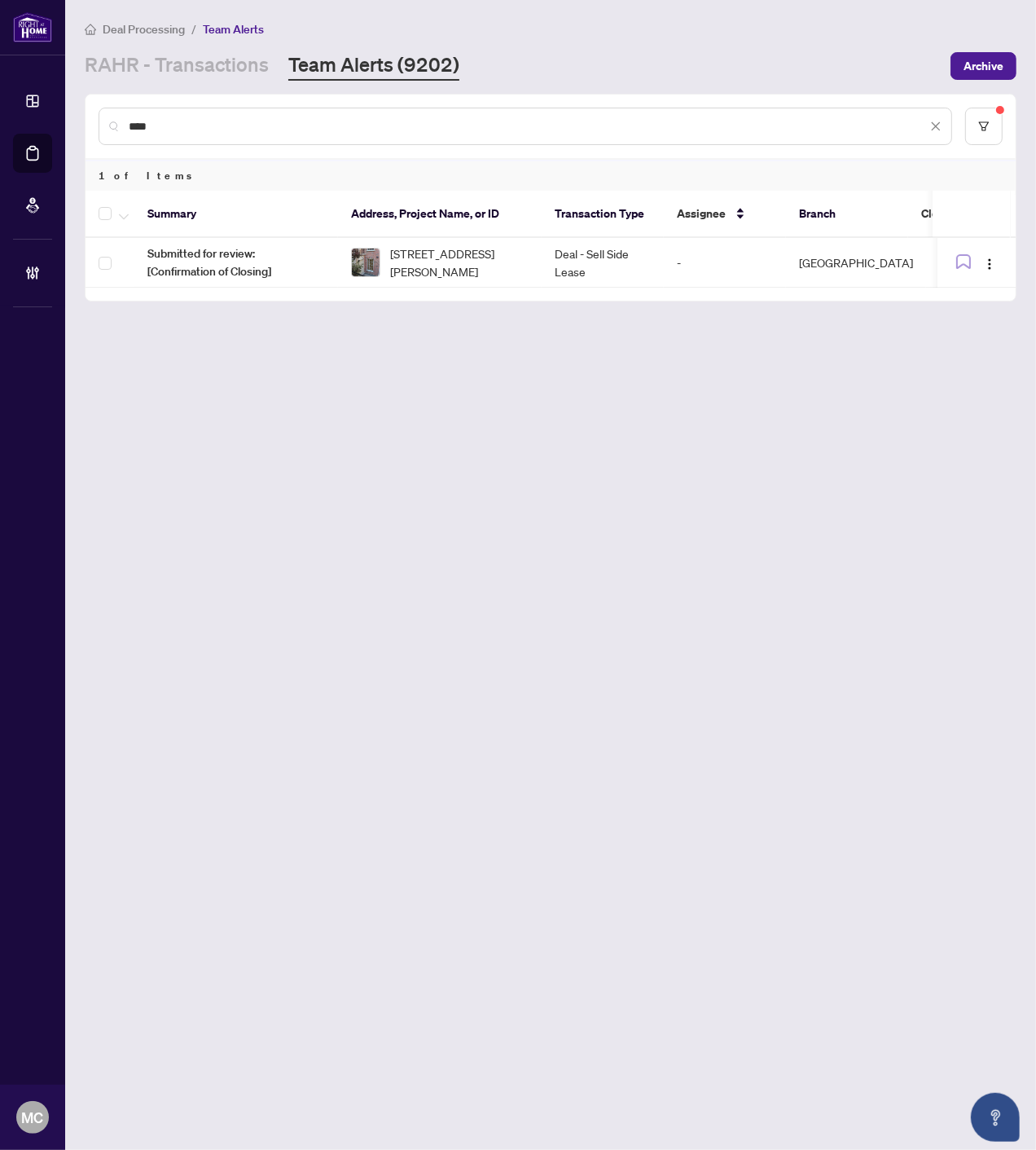
click at [474, 119] on input "****" at bounding box center [527, 126] width 798 height 18
click at [350, 119] on input "******" at bounding box center [527, 126] width 798 height 18
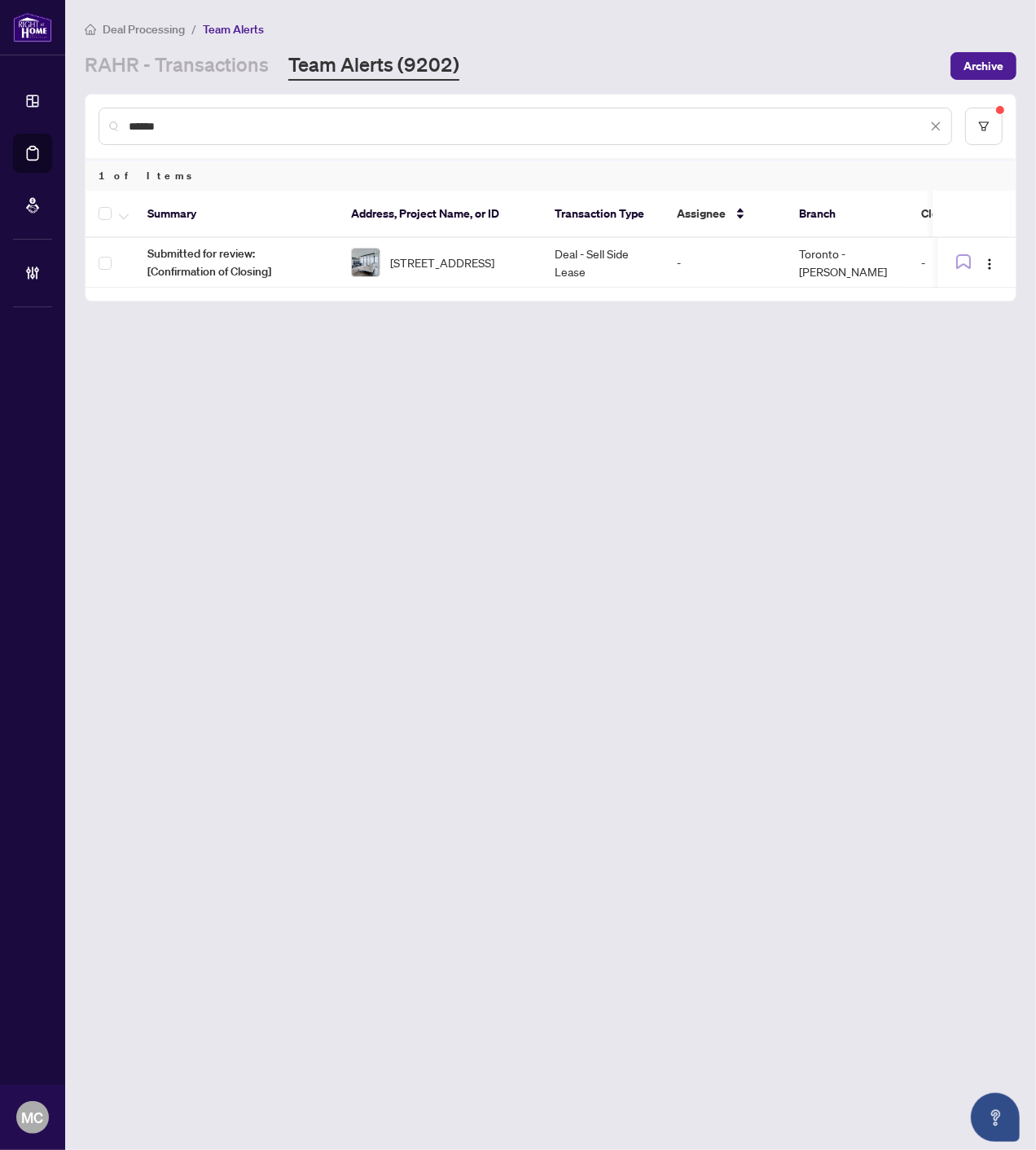
click at [350, 119] on input "******" at bounding box center [527, 126] width 798 height 18
click at [388, 114] on div "*****" at bounding box center [525, 126] width 854 height 37
click at [388, 125] on input "*****" at bounding box center [527, 126] width 798 height 18
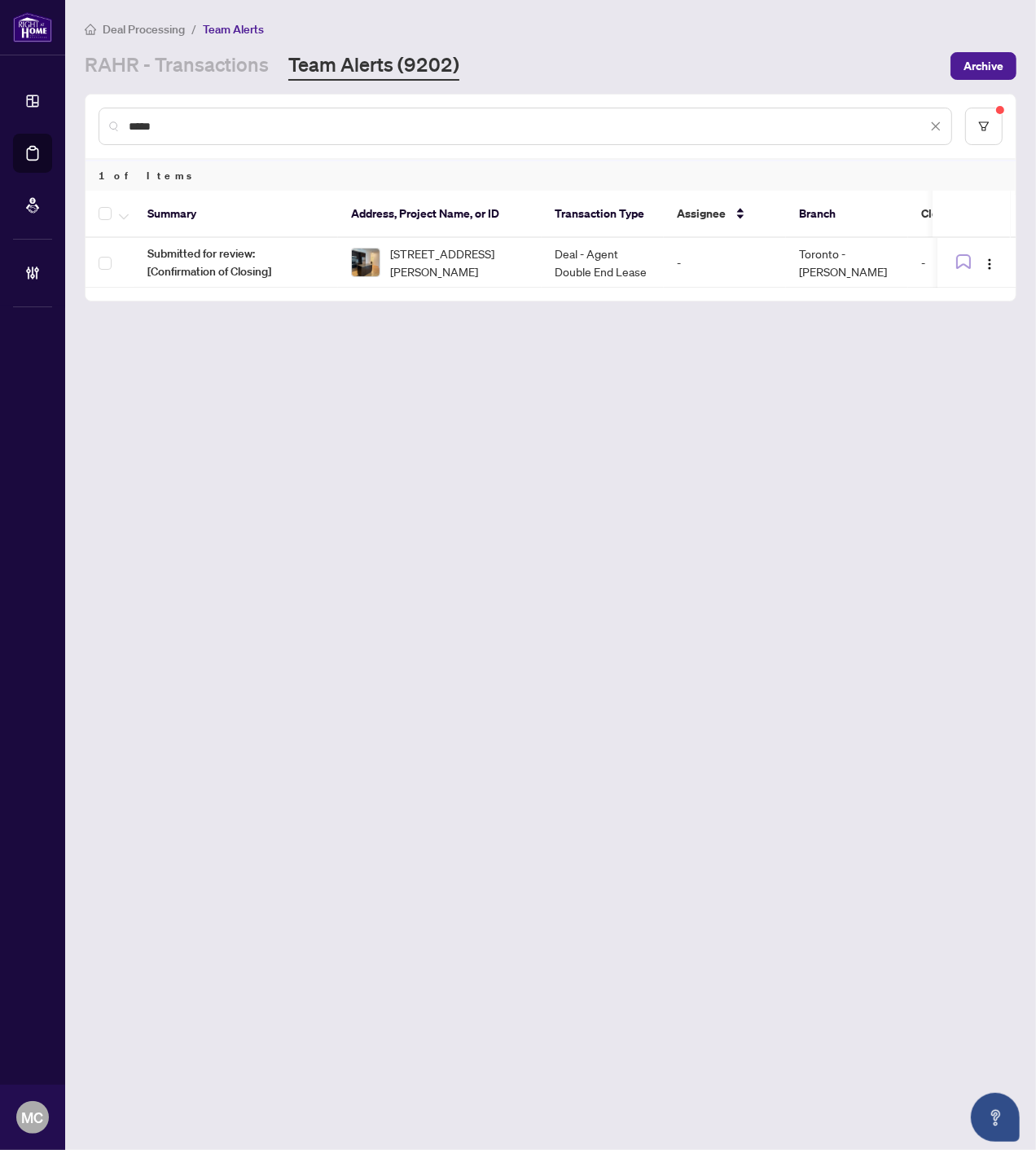
click at [388, 125] on input "*****" at bounding box center [527, 126] width 798 height 18
type input "*****"
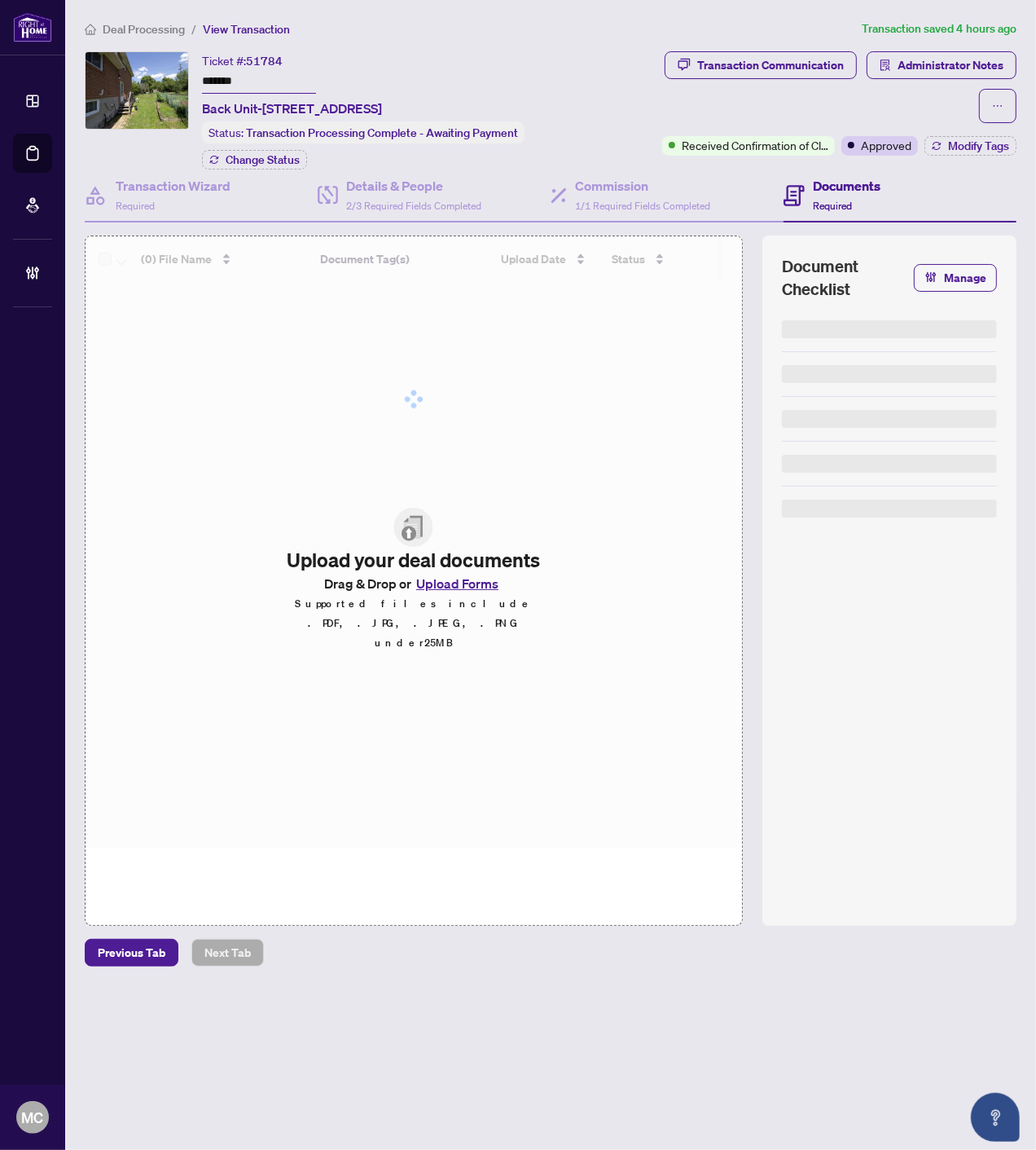
click at [223, 82] on input "*******" at bounding box center [259, 82] width 114 height 23
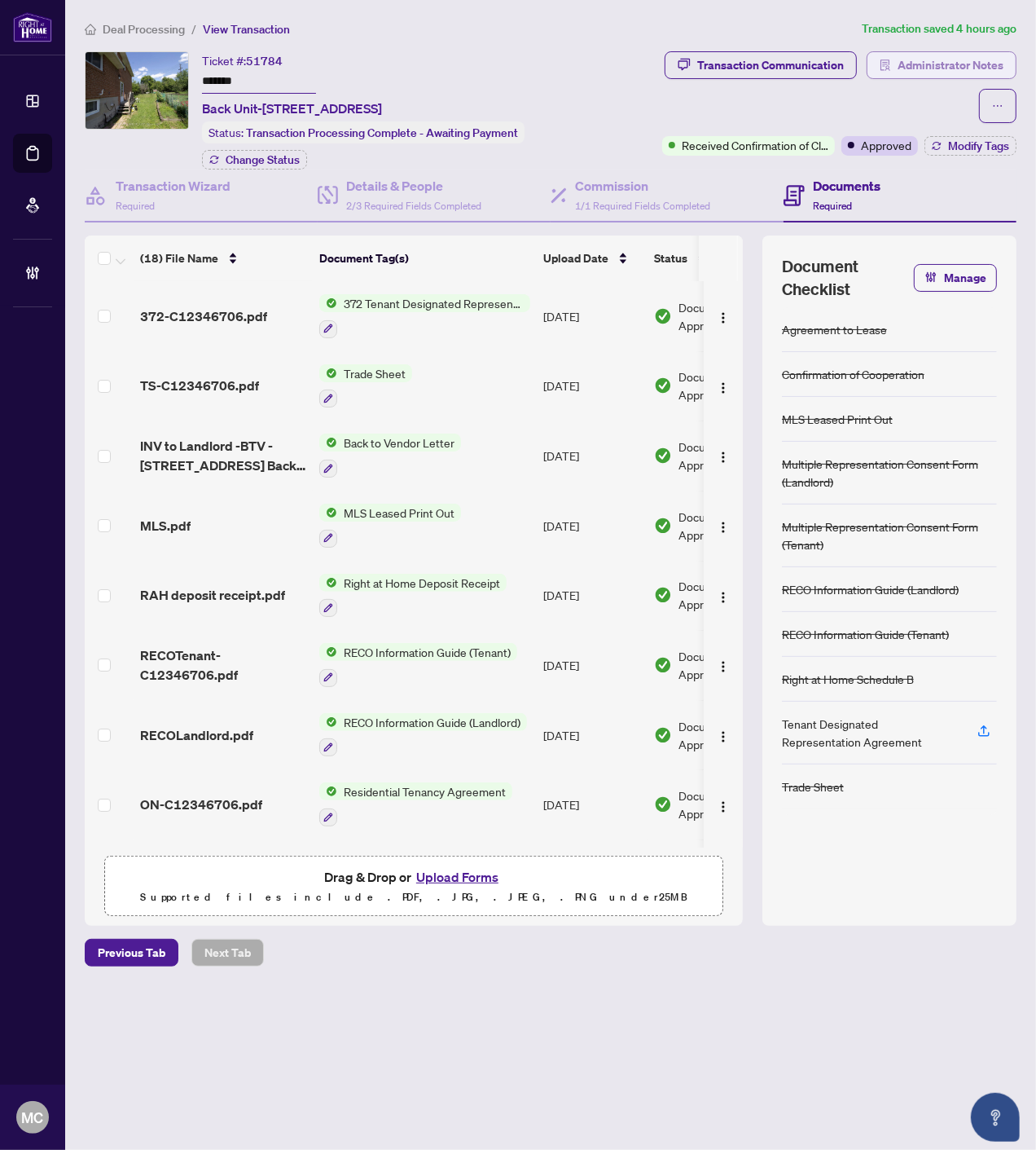
click at [912, 69] on span "Administrator Notes" at bounding box center [950, 65] width 106 height 26
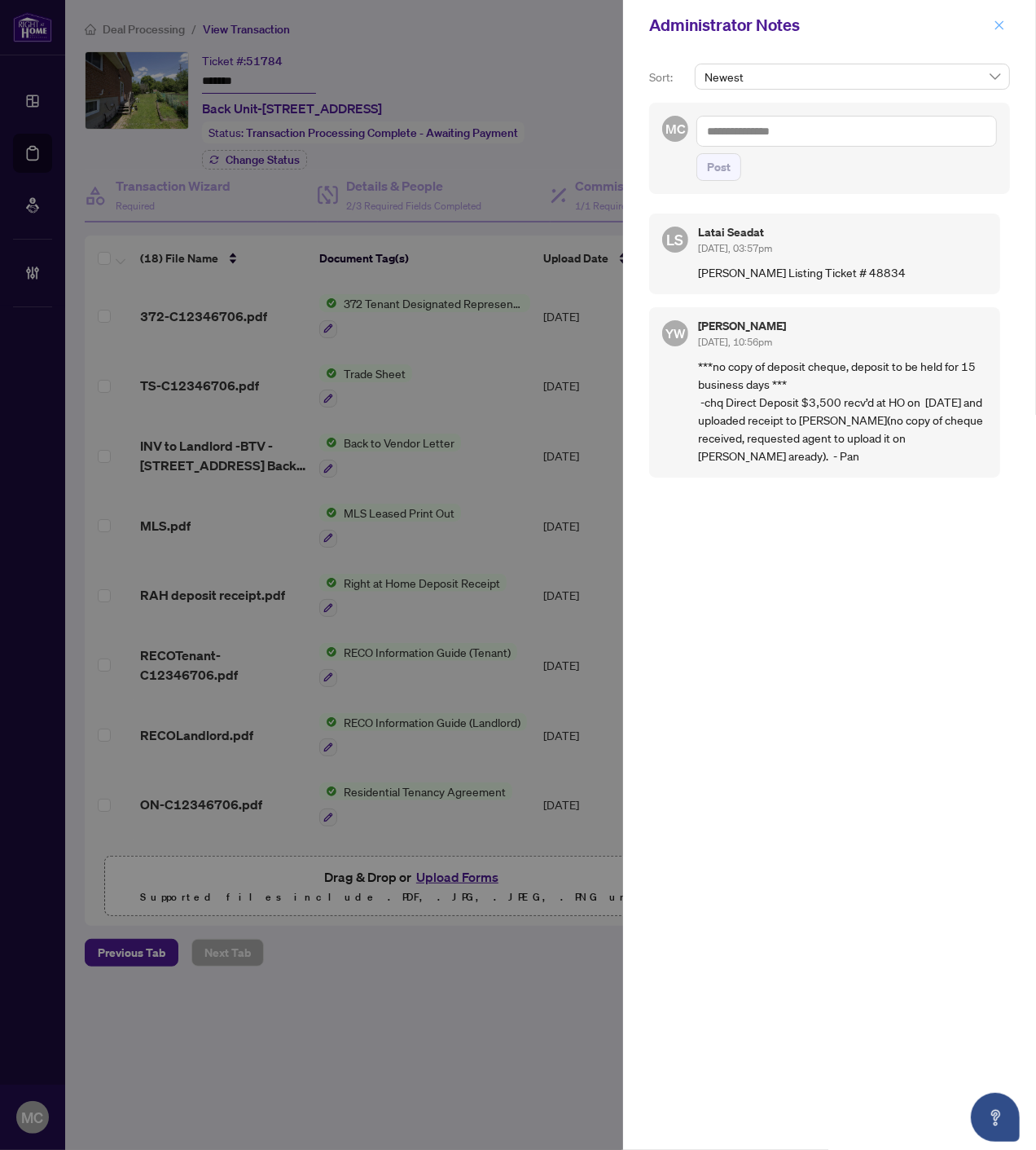
click at [1002, 25] on icon "close" at bounding box center [999, 25] width 11 height 11
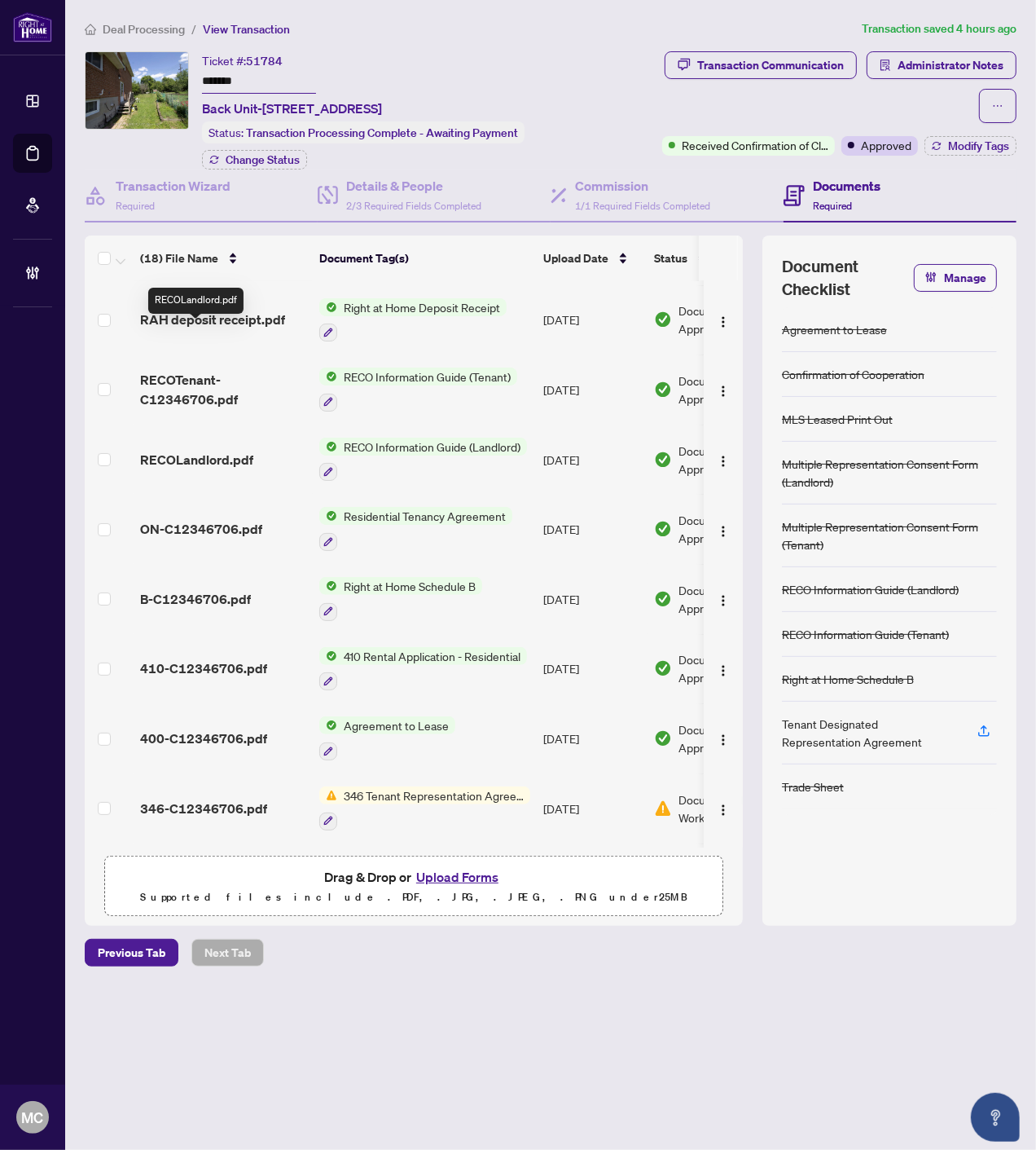
scroll to position [673, 0]
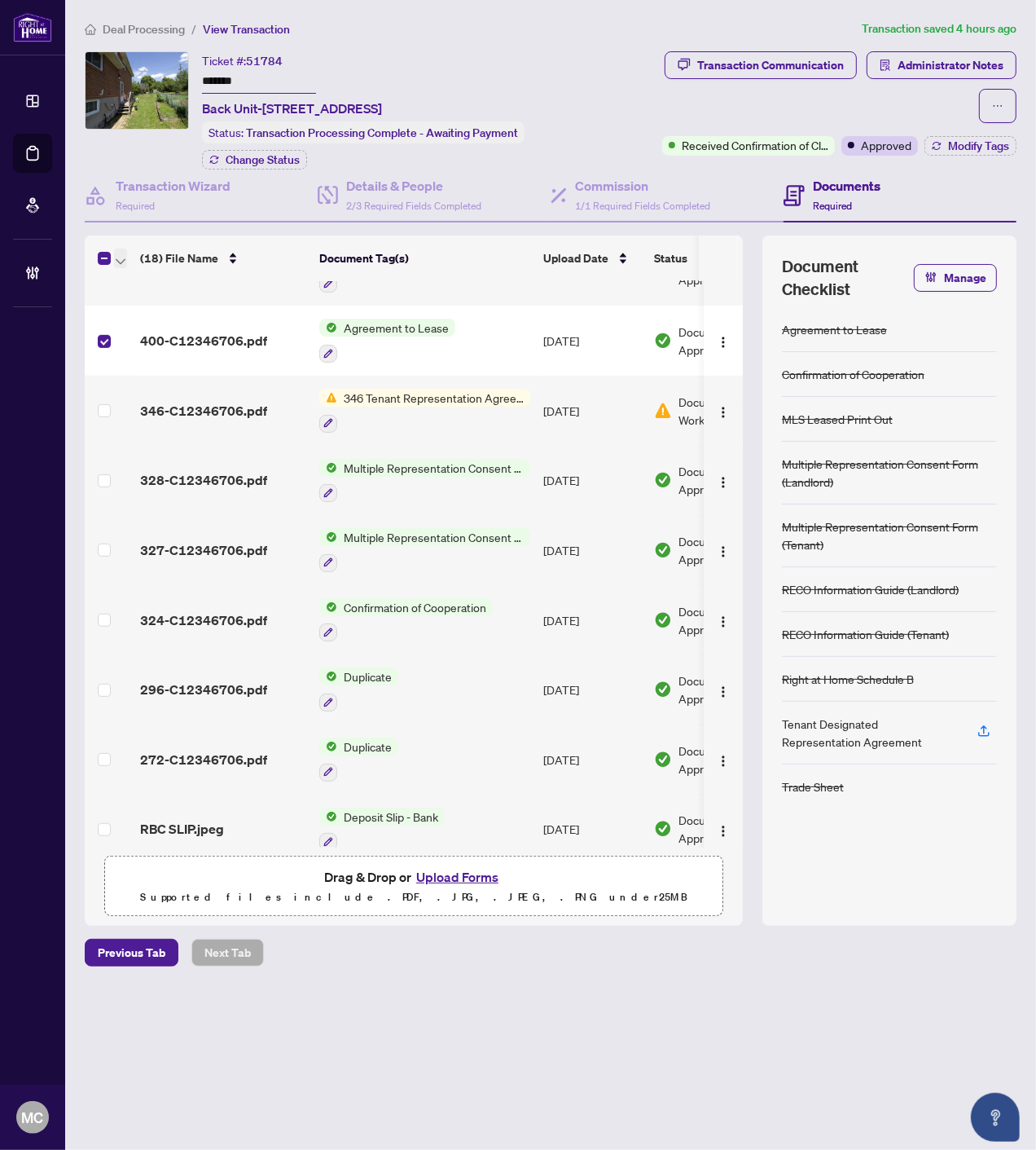
click at [120, 258] on icon "button" at bounding box center [120, 262] width 10 height 7
click at [131, 278] on span "Open Selected in New Tab(s)" at bounding box center [199, 284] width 145 height 18
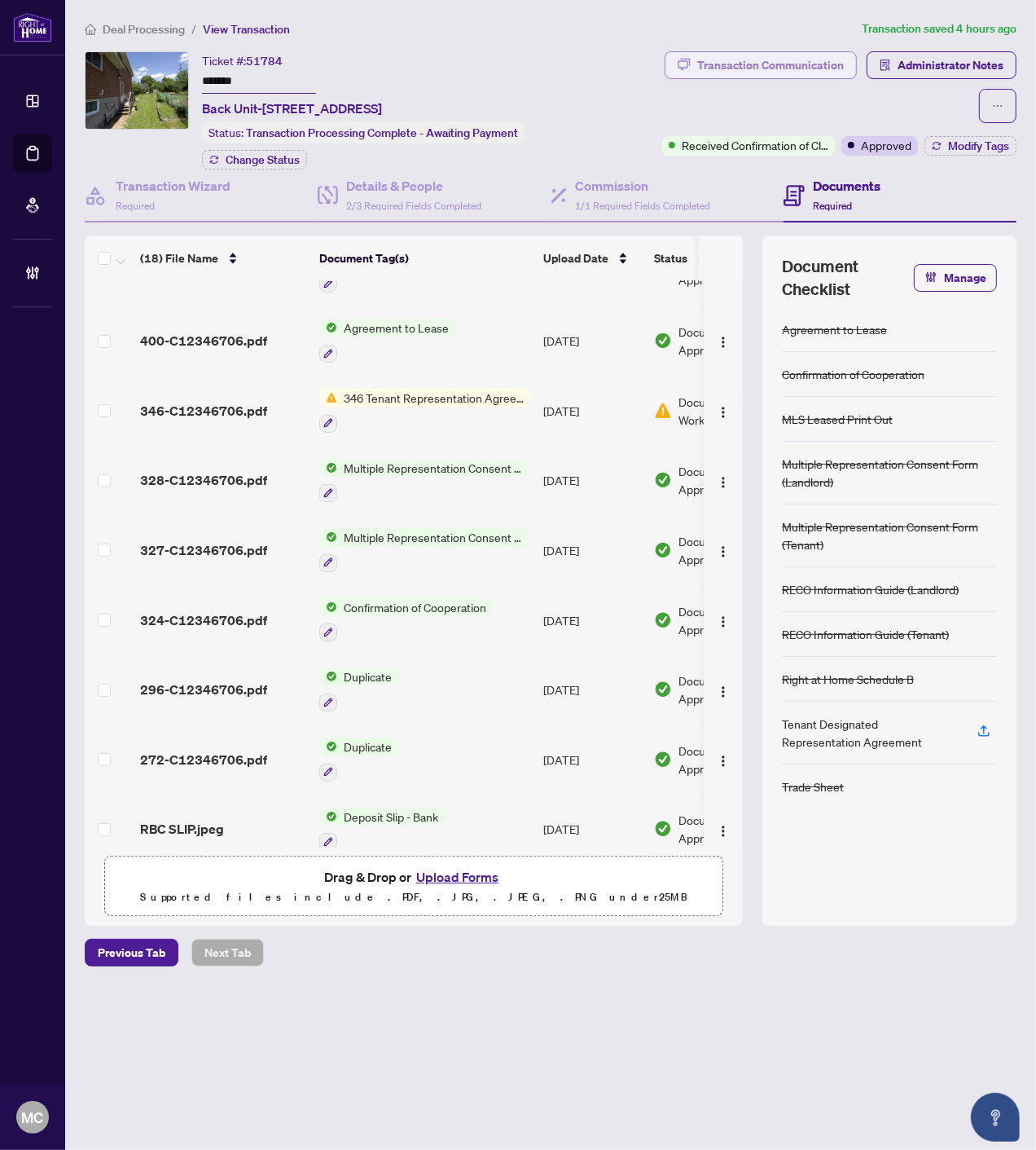
click at [779, 69] on div "Transaction Communication" at bounding box center [770, 65] width 147 height 26
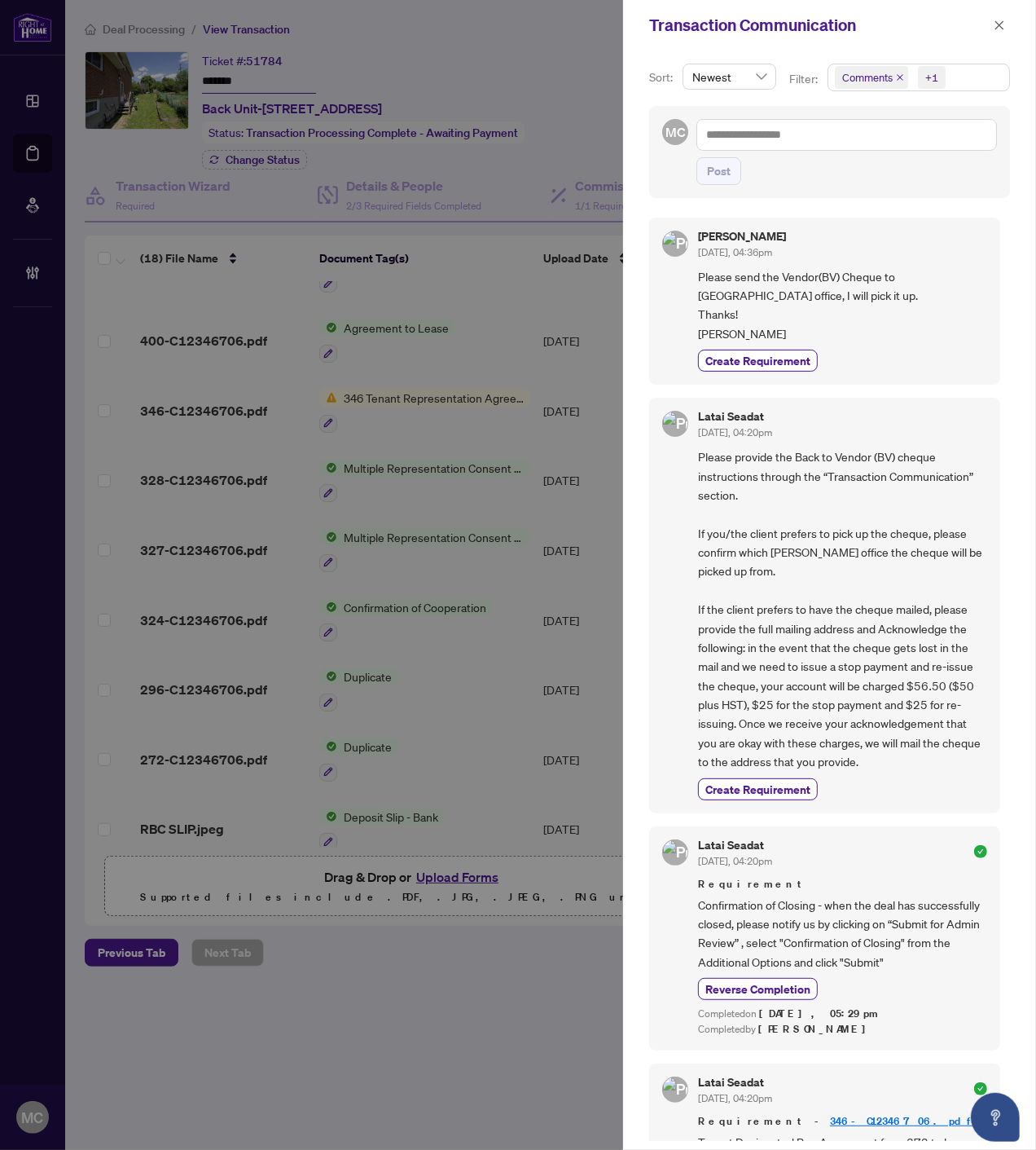
click at [958, 75] on span "Comments +1" at bounding box center [919, 77] width 181 height 26
click at [891, 173] on span "Requirements" at bounding box center [896, 168] width 73 height 15
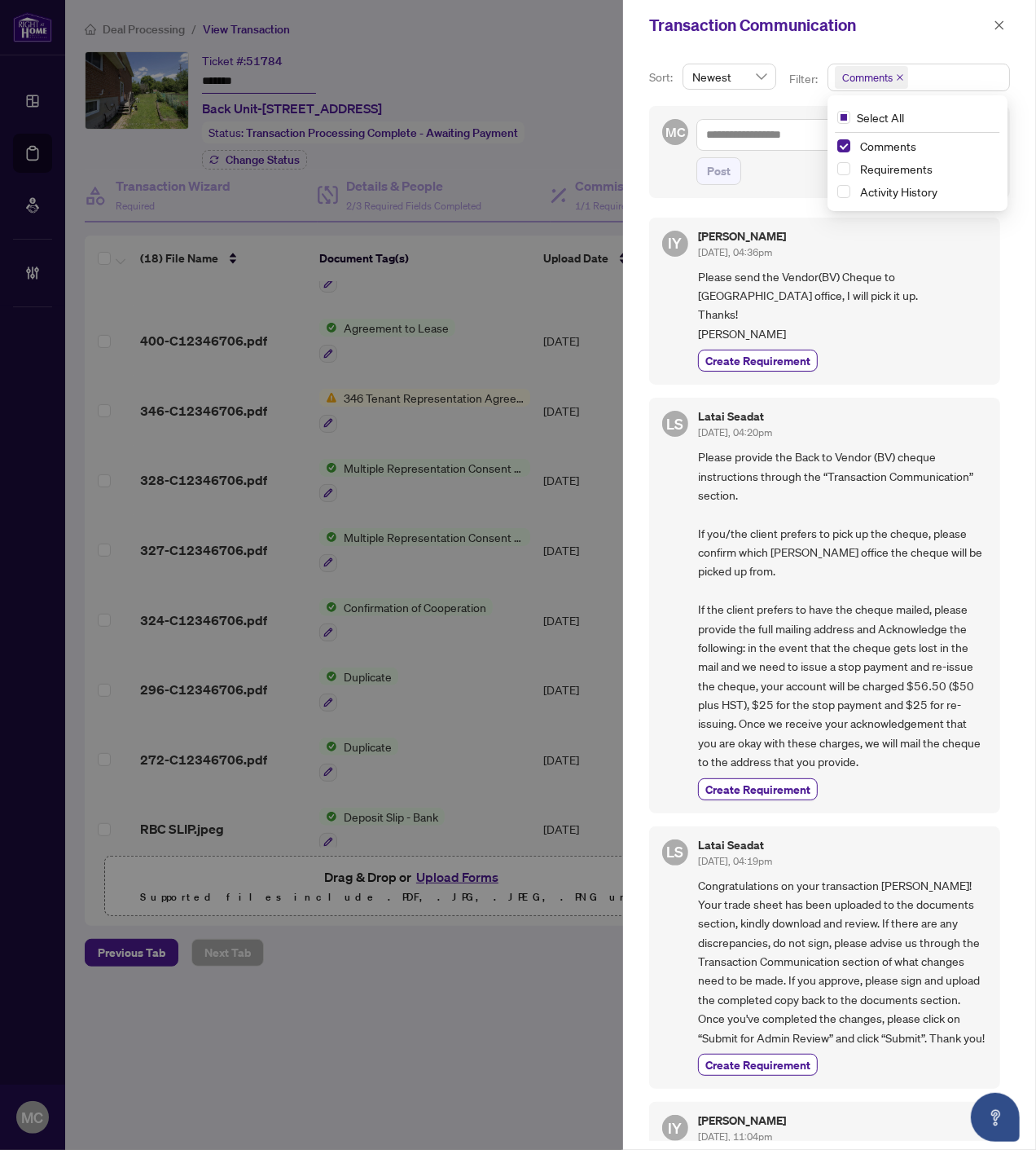
click at [1000, 28] on icon "close" at bounding box center [999, 25] width 11 height 11
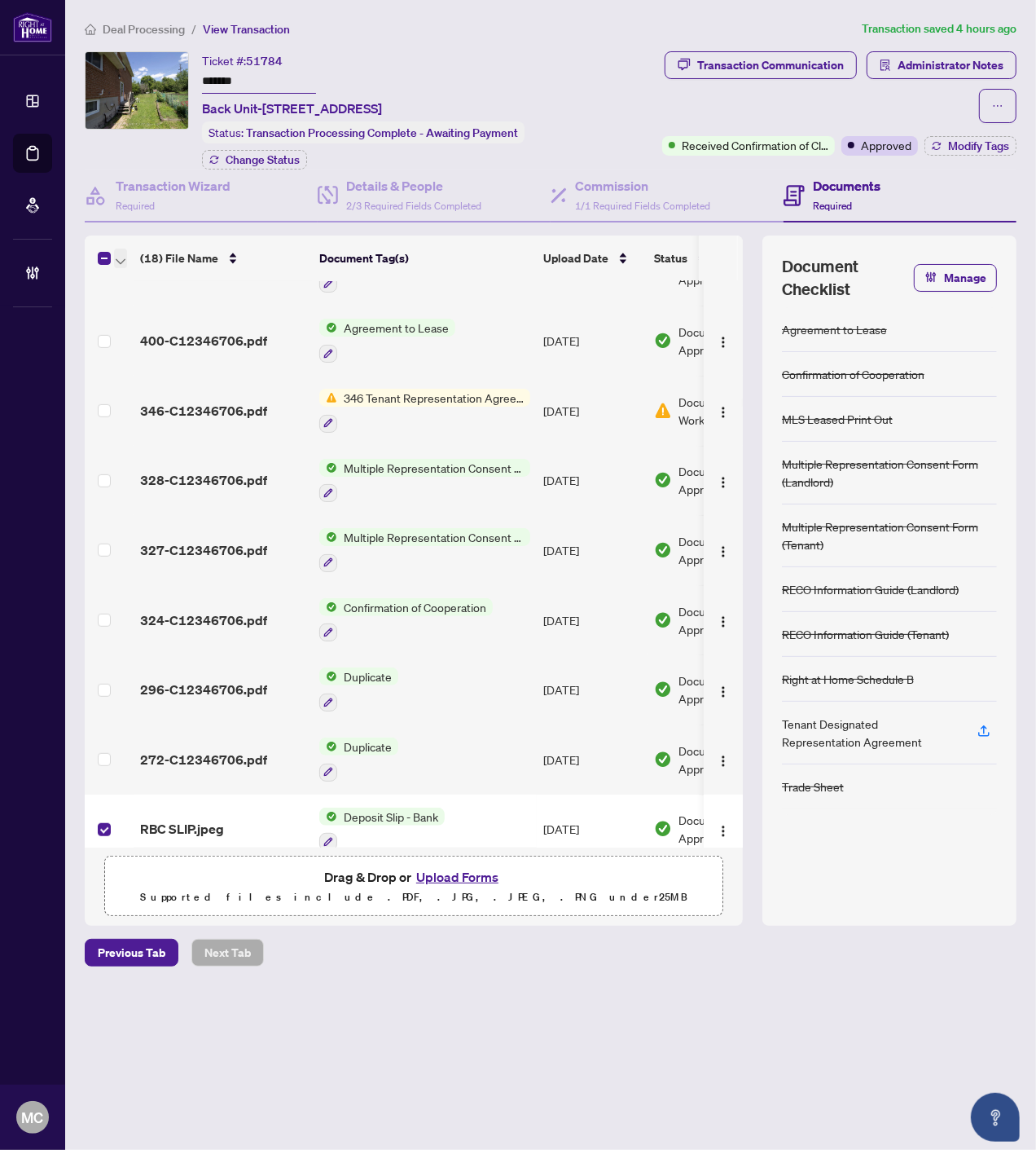
click at [119, 250] on span "button" at bounding box center [120, 258] width 10 height 18
click at [141, 278] on span "Open Selected in New Tab(s)" at bounding box center [199, 284] width 145 height 18
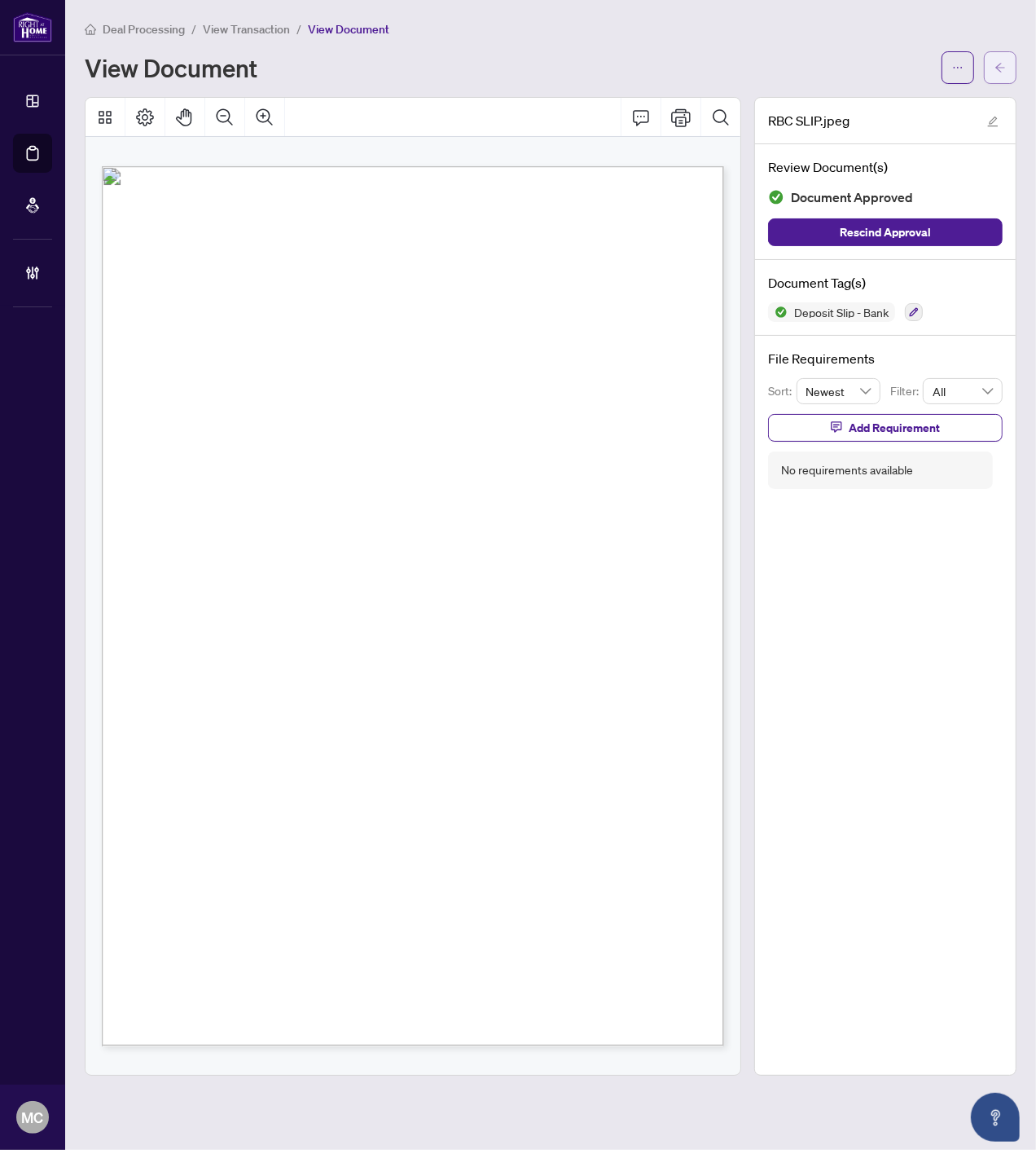
click at [1005, 67] on icon "arrow-left" at bounding box center [1000, 67] width 10 height 9
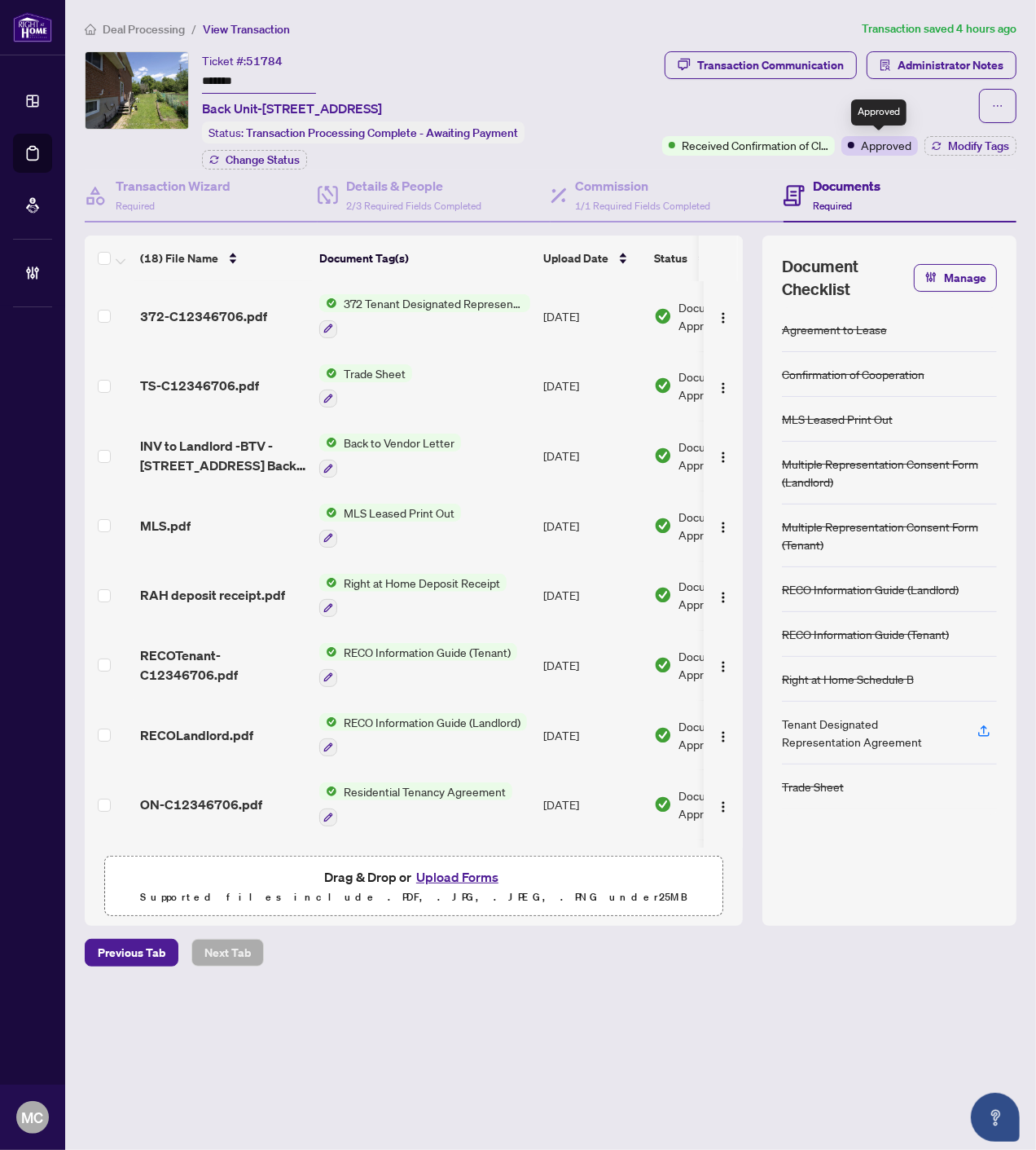
click at [919, 84] on div "Transaction Communication Administrator Notes" at bounding box center [822, 87] width 388 height 72
click at [926, 67] on span "Administrator Notes" at bounding box center [950, 65] width 106 height 26
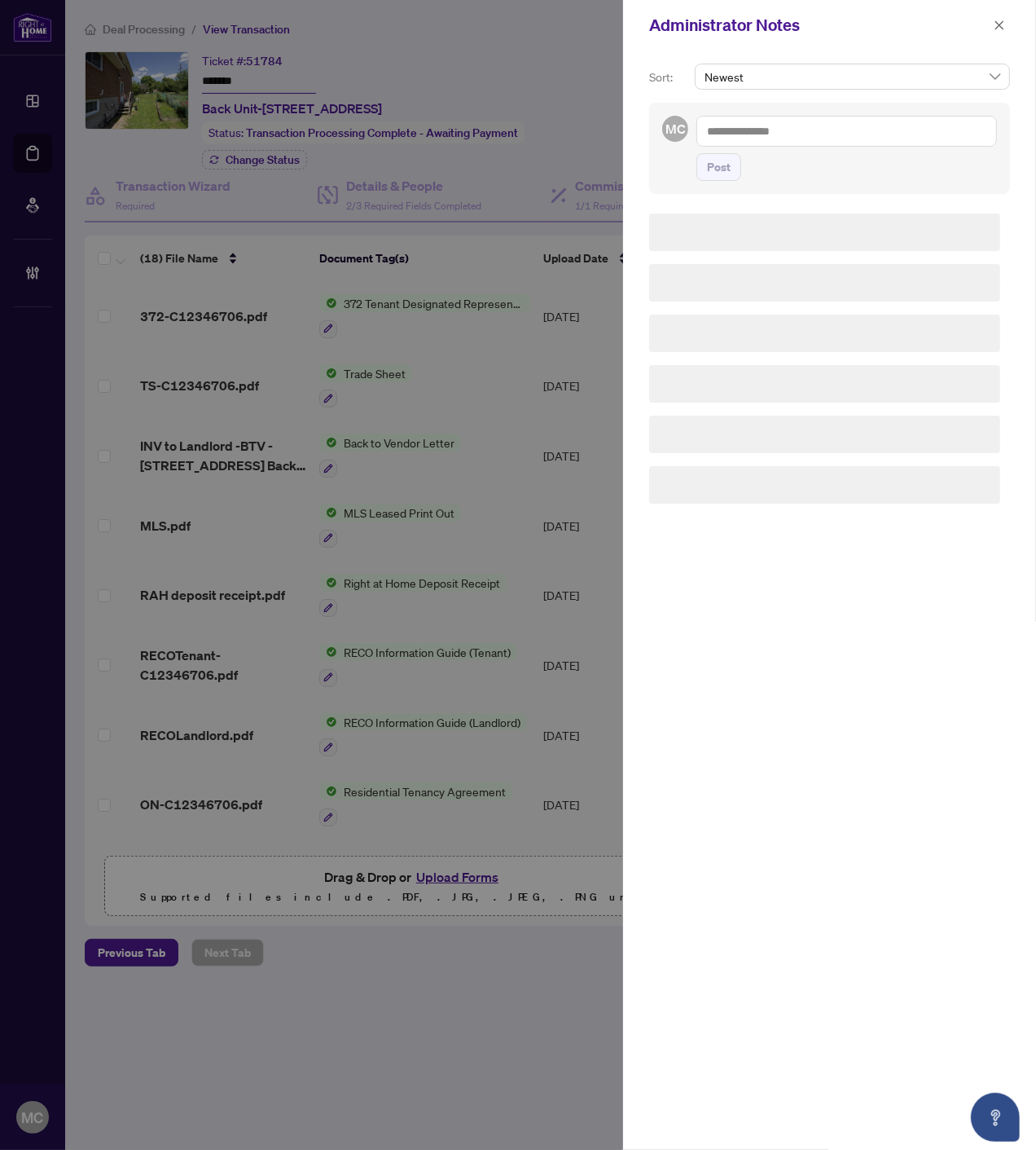
drag, startPoint x: 911, startPoint y: 140, endPoint x: 894, endPoint y: 143, distance: 17.3
click at [911, 140] on textarea at bounding box center [846, 131] width 301 height 31
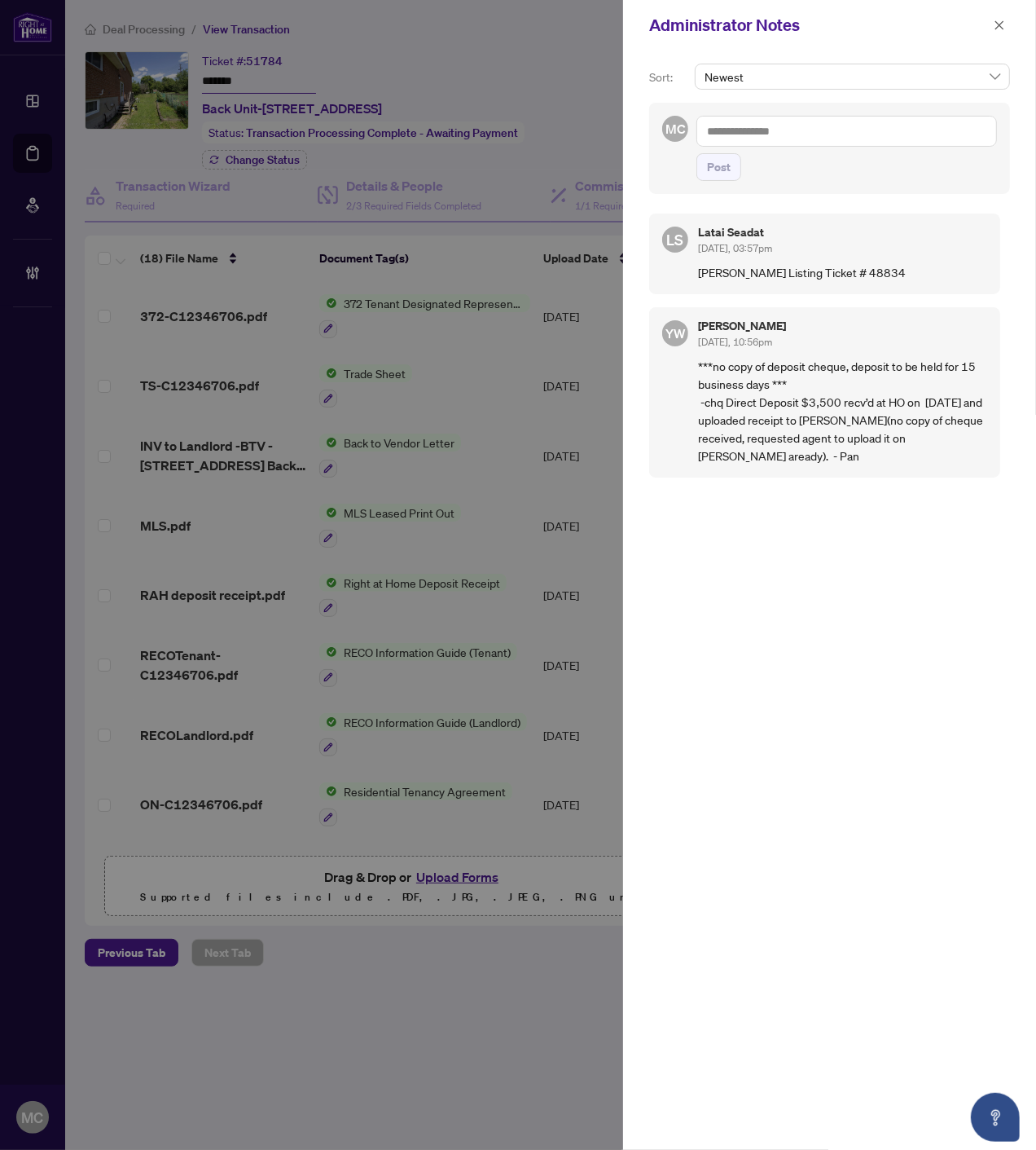
paste textarea "**********"
type textarea "**********"
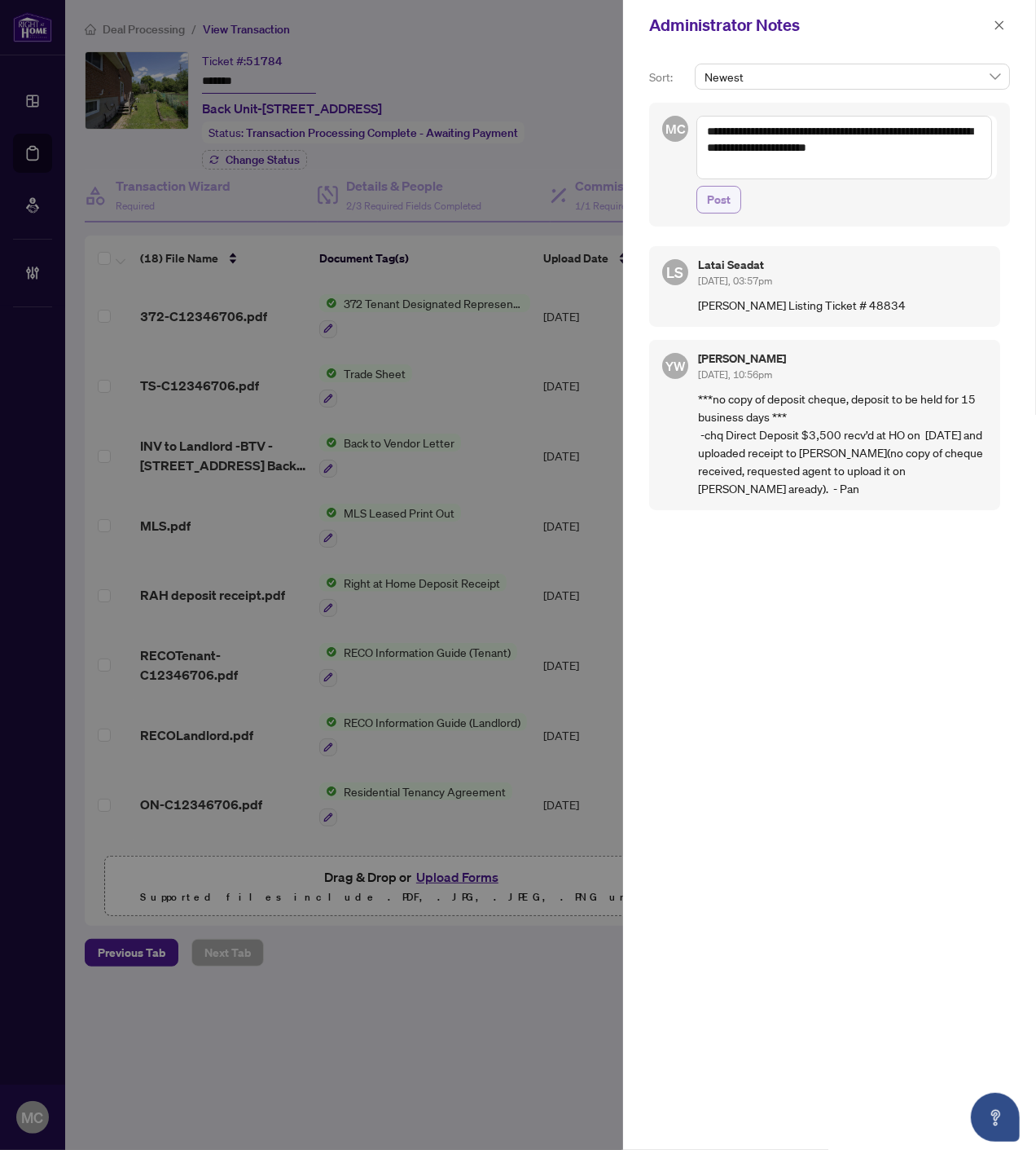
click at [714, 197] on span "Post" at bounding box center [719, 199] width 23 height 26
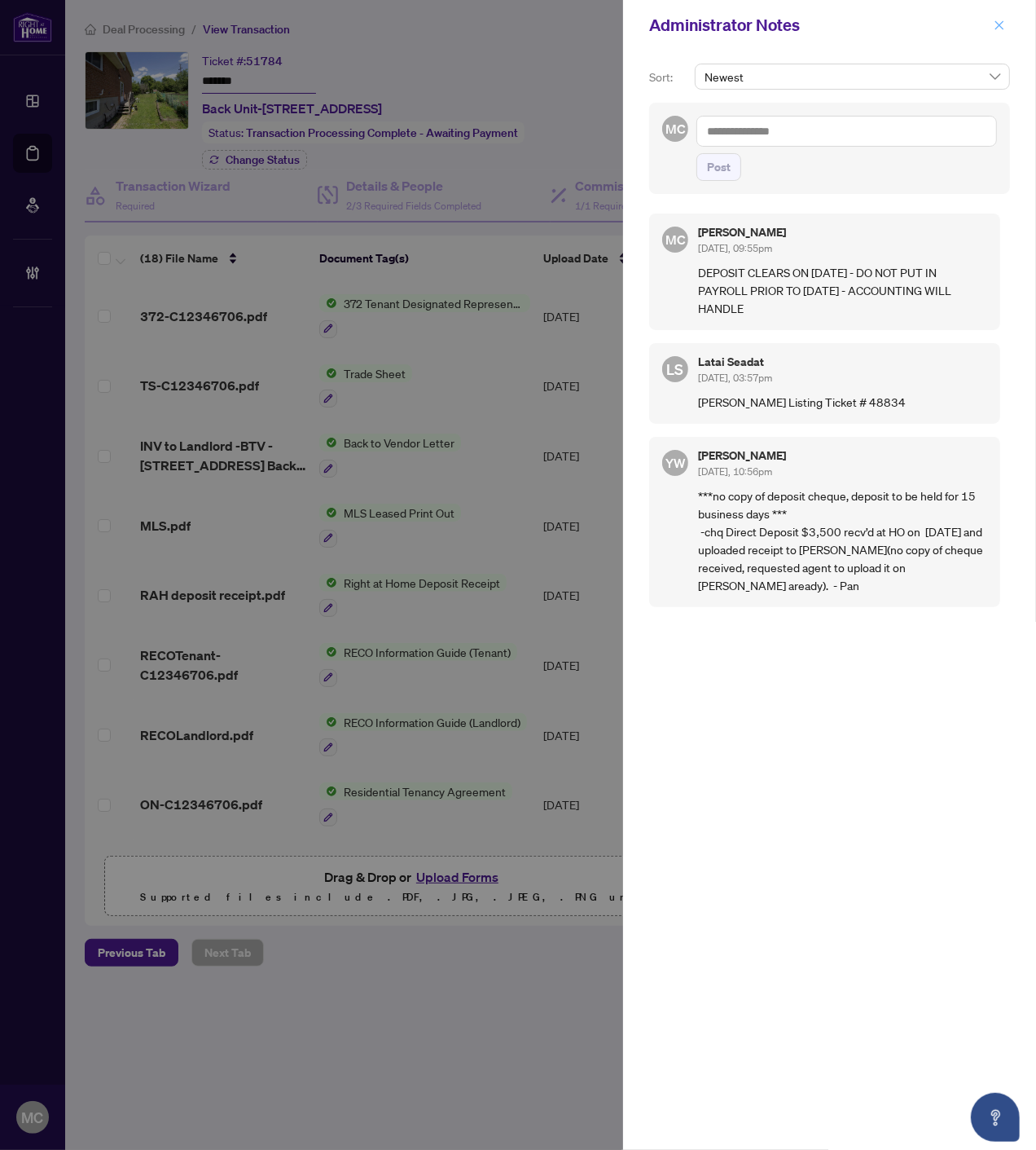
click at [995, 26] on icon "close" at bounding box center [999, 25] width 11 height 11
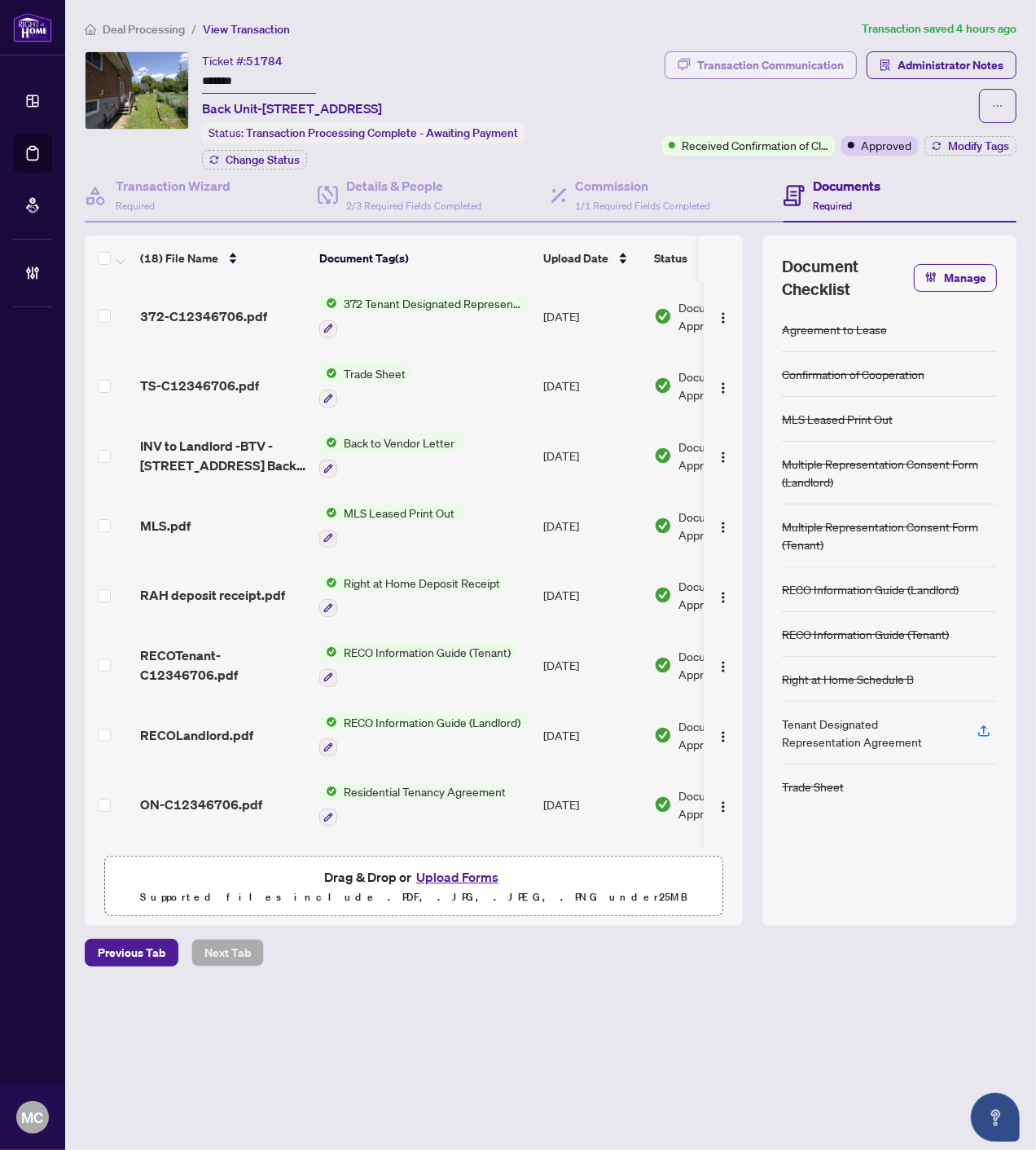
click at [772, 69] on div "Transaction Communication" at bounding box center [770, 65] width 147 height 26
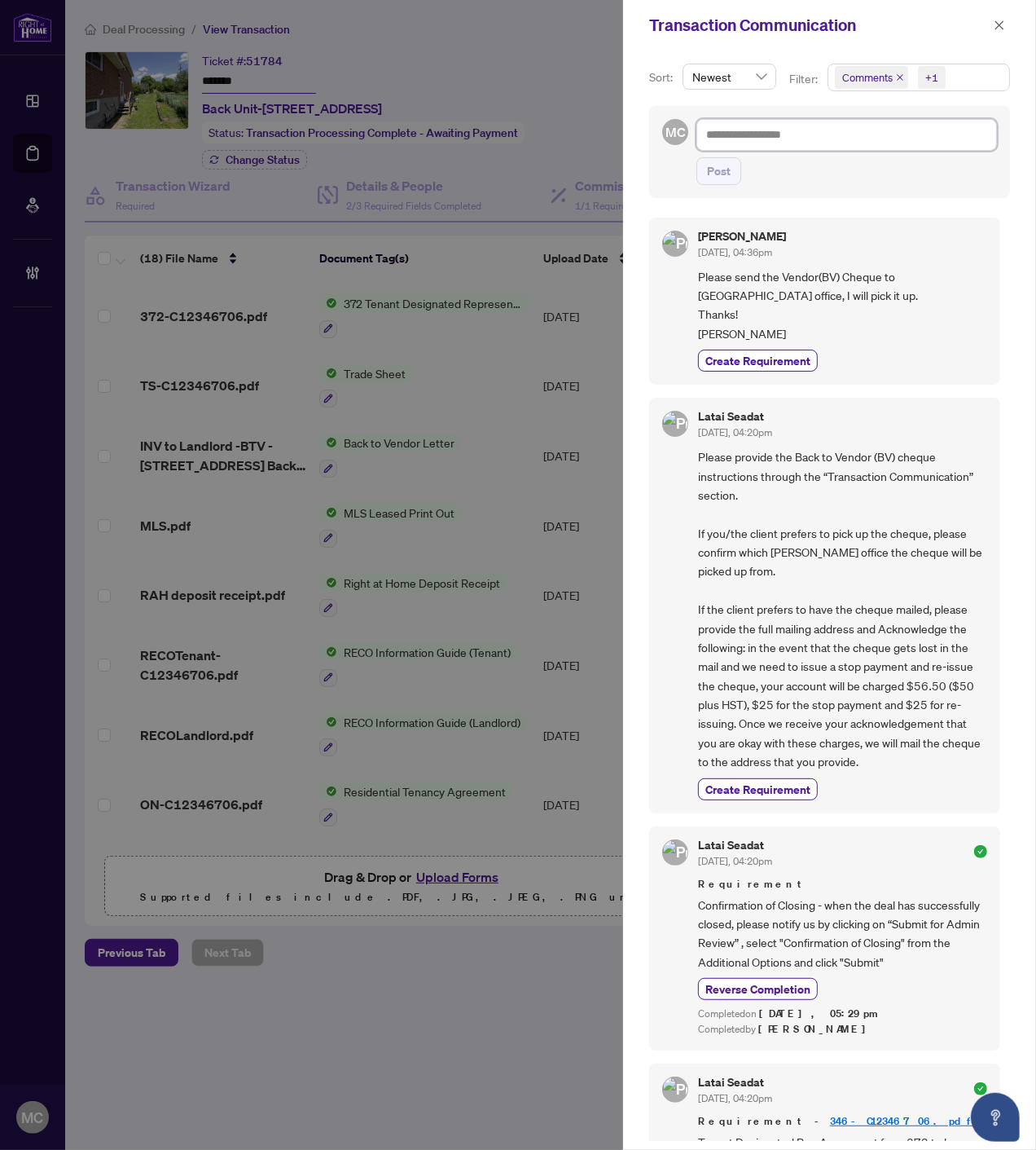
click at [841, 134] on textarea at bounding box center [846, 134] width 301 height 31
type textarea "*"
type textarea "**"
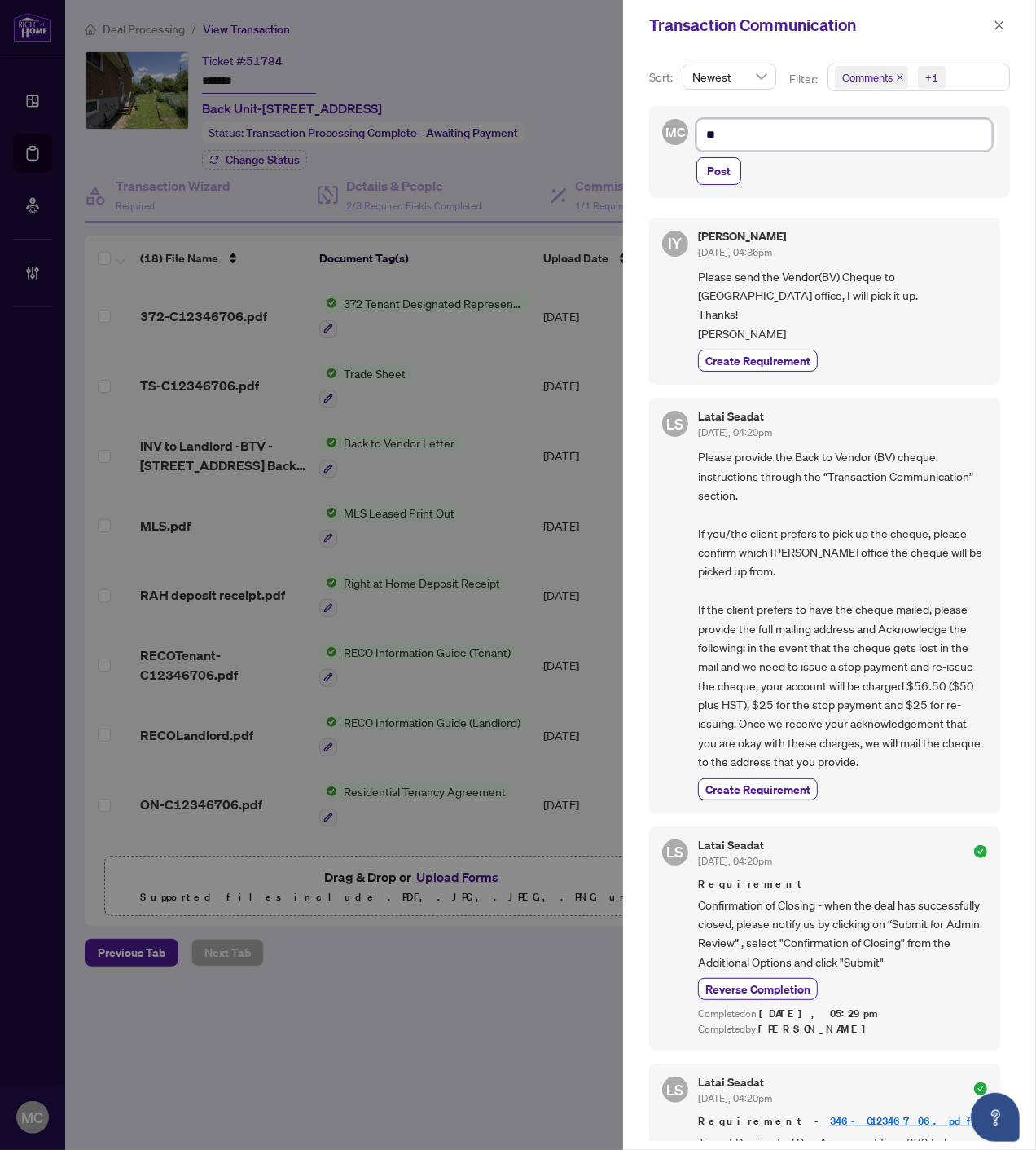
type textarea "**"
type textarea "****"
type textarea "*****"
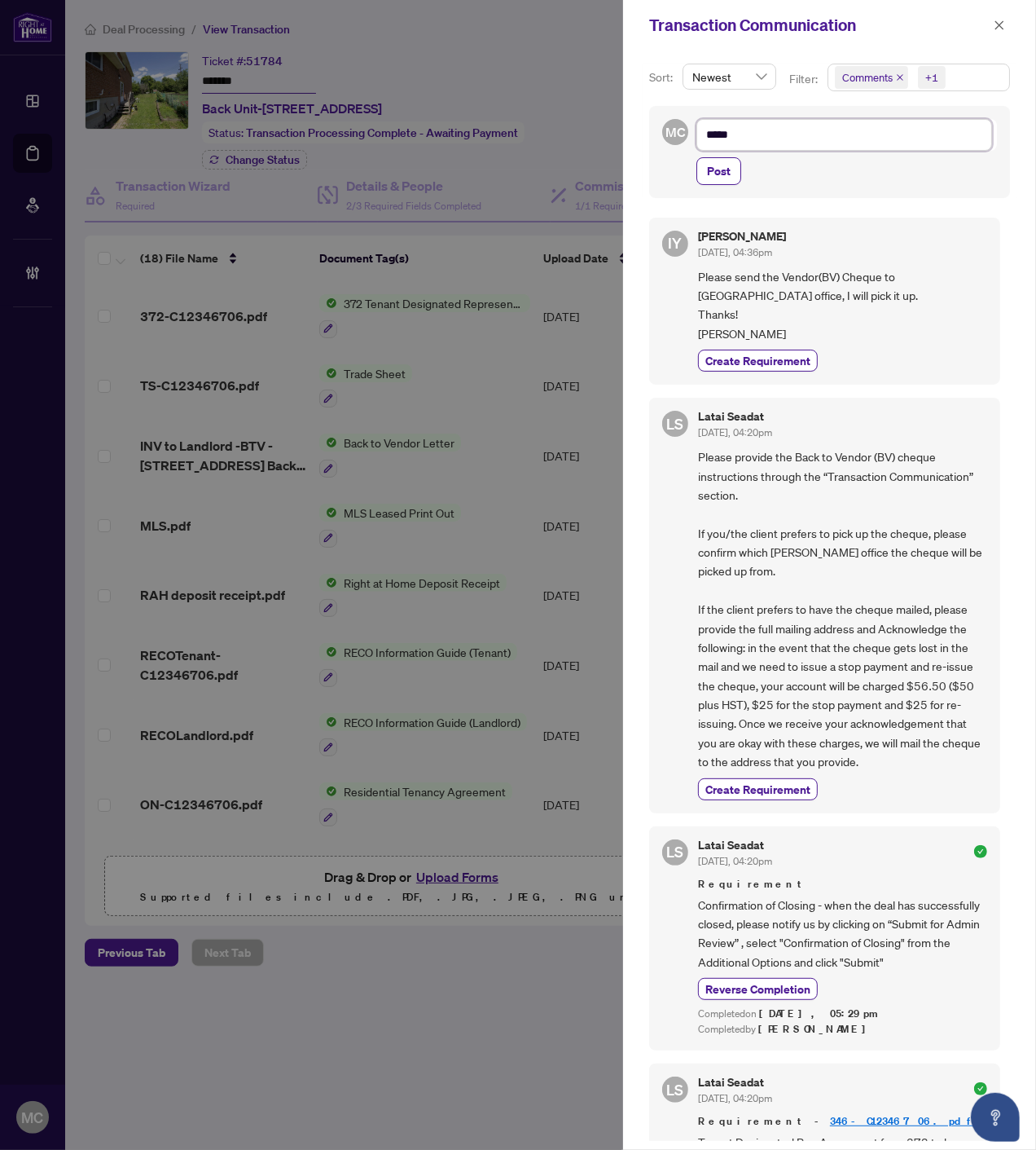
type textarea "*****"
type textarea "******"
type textarea "*******"
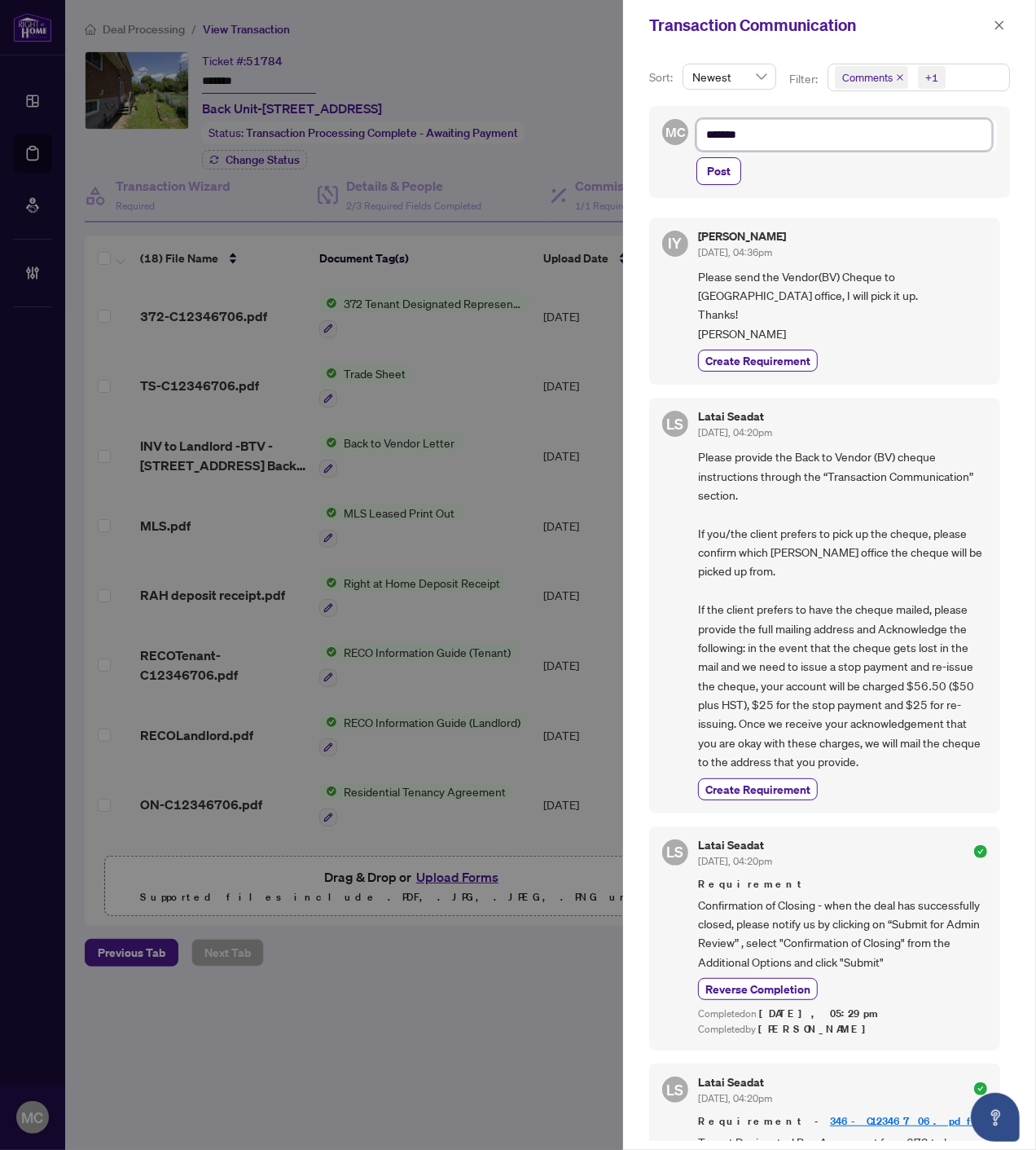
type textarea "********"
paste textarea "**********"
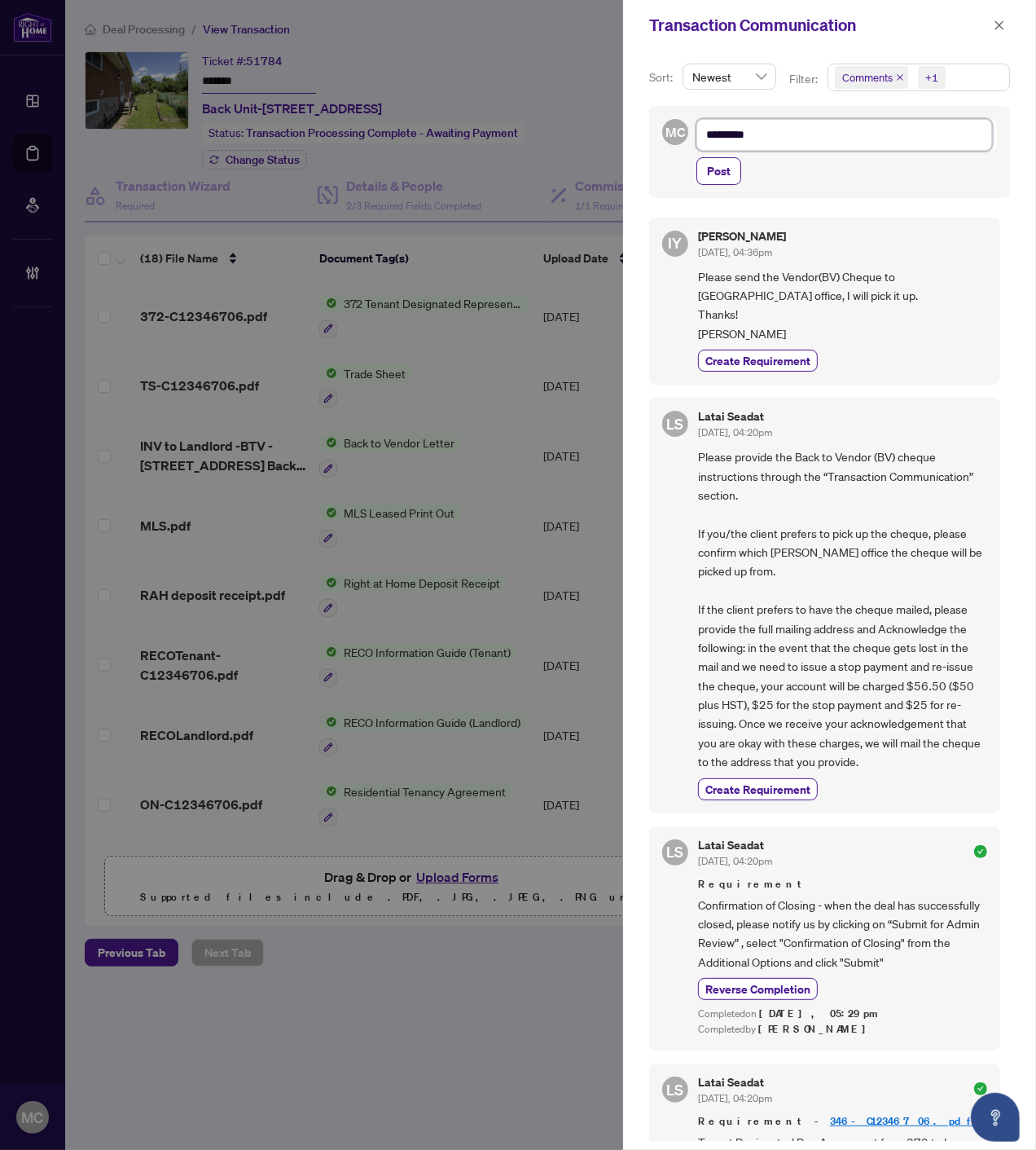
type textarea "**********"
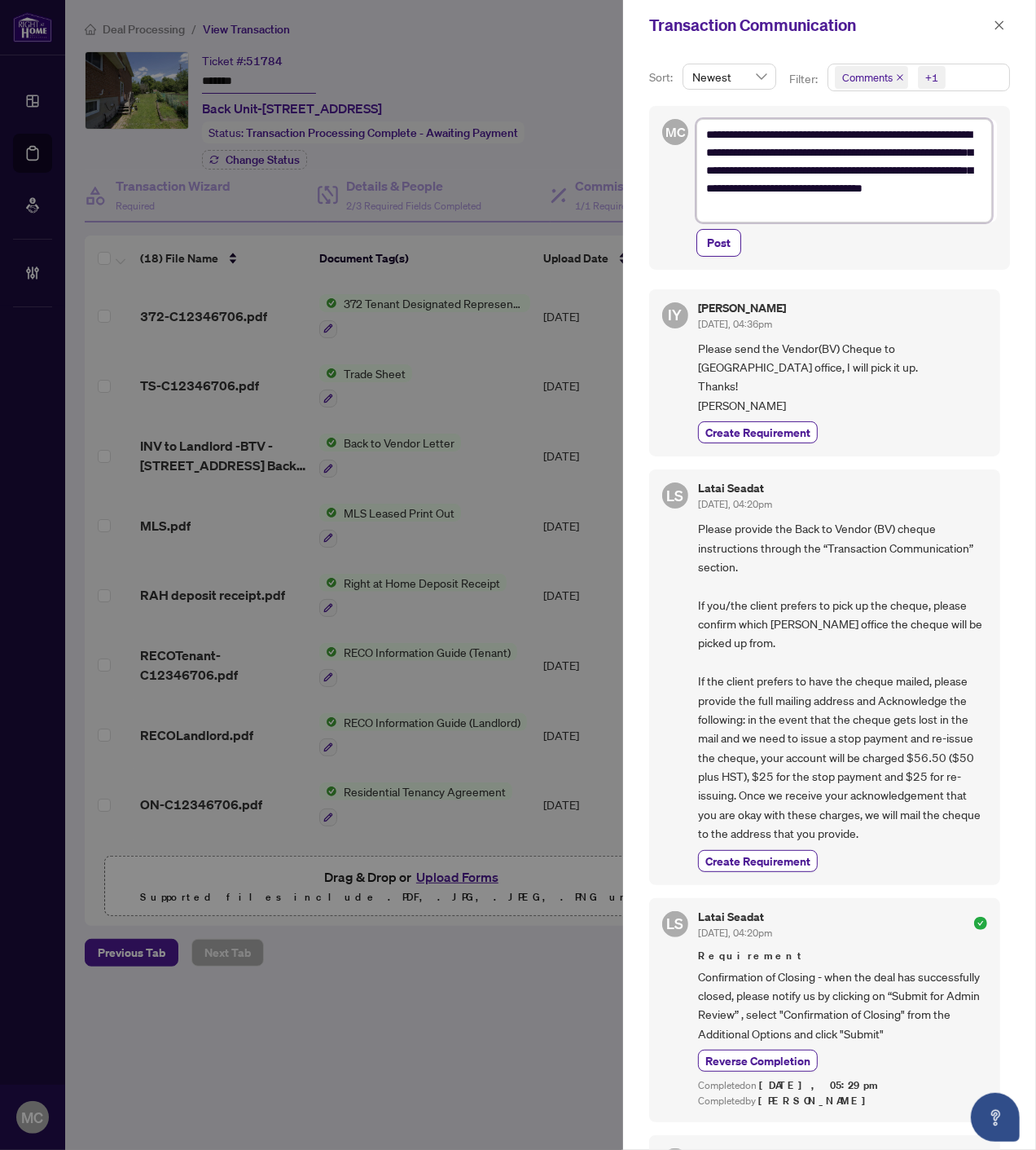
click at [899, 75] on icon "close" at bounding box center [900, 77] width 8 height 8
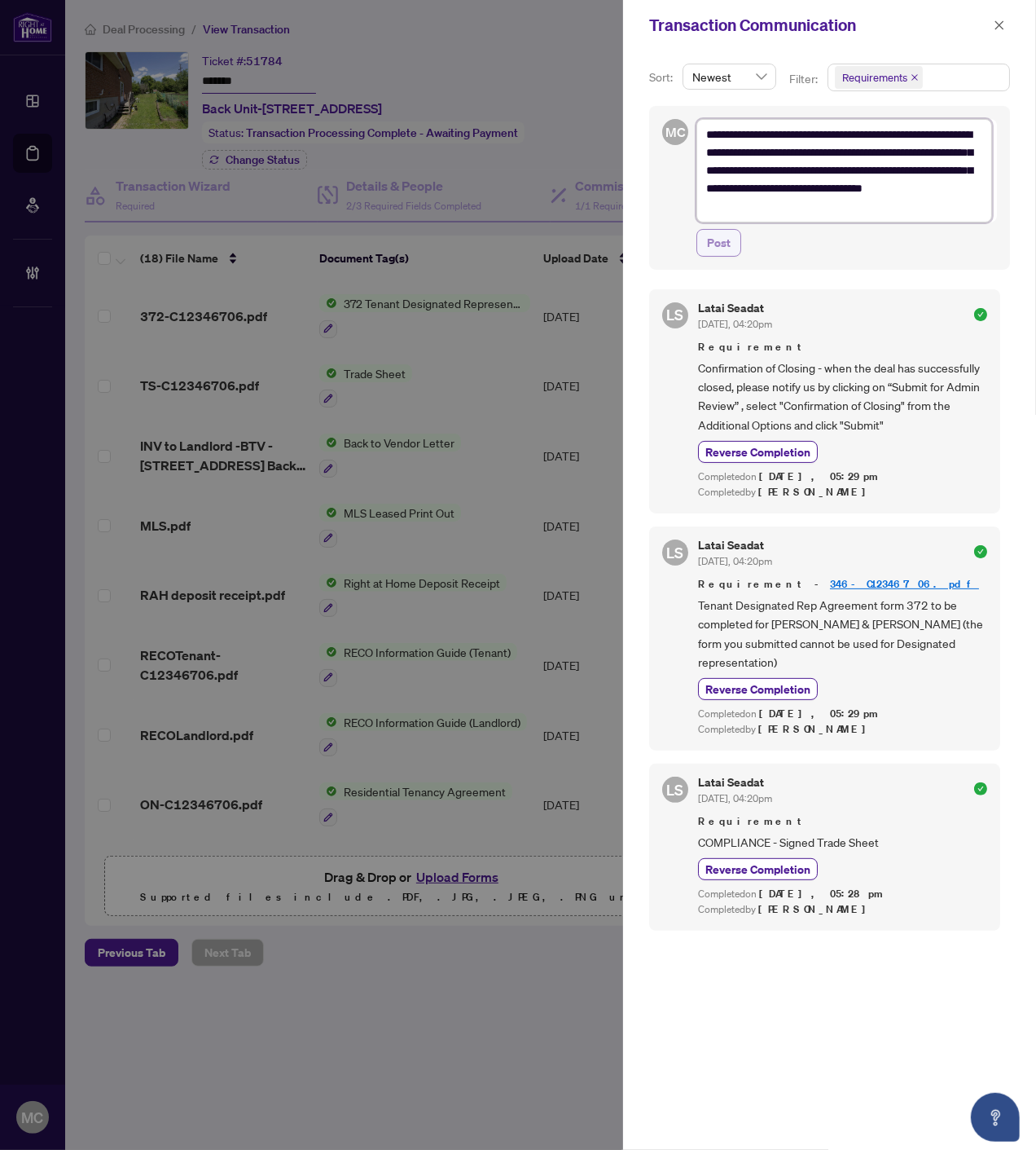
type textarea "**********"
click at [712, 246] on span "Post" at bounding box center [719, 243] width 23 height 26
type textarea "**********"
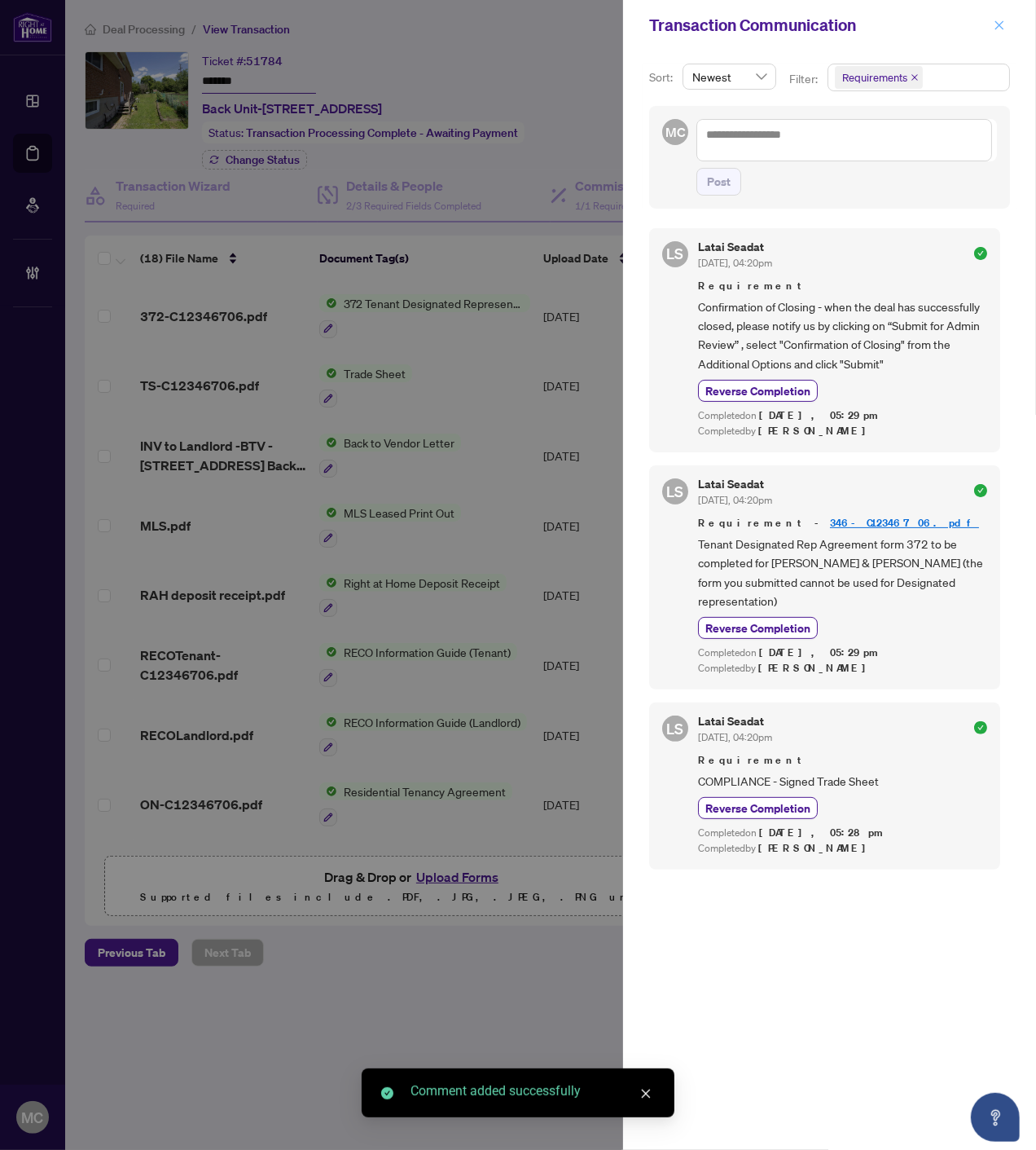
click at [1002, 25] on icon "close" at bounding box center [999, 25] width 11 height 11
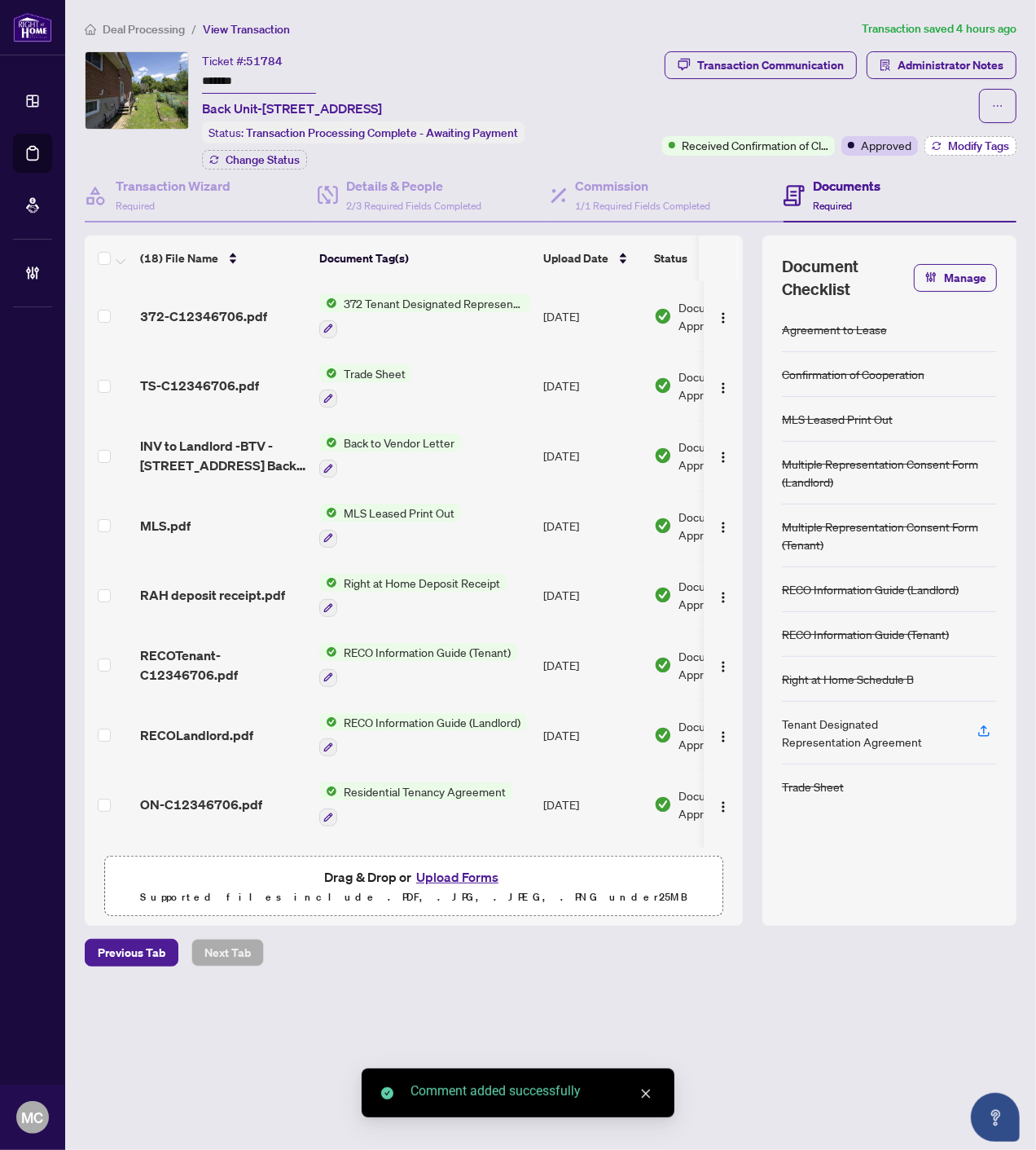
click at [969, 147] on span "Modify Tags" at bounding box center [979, 146] width 61 height 11
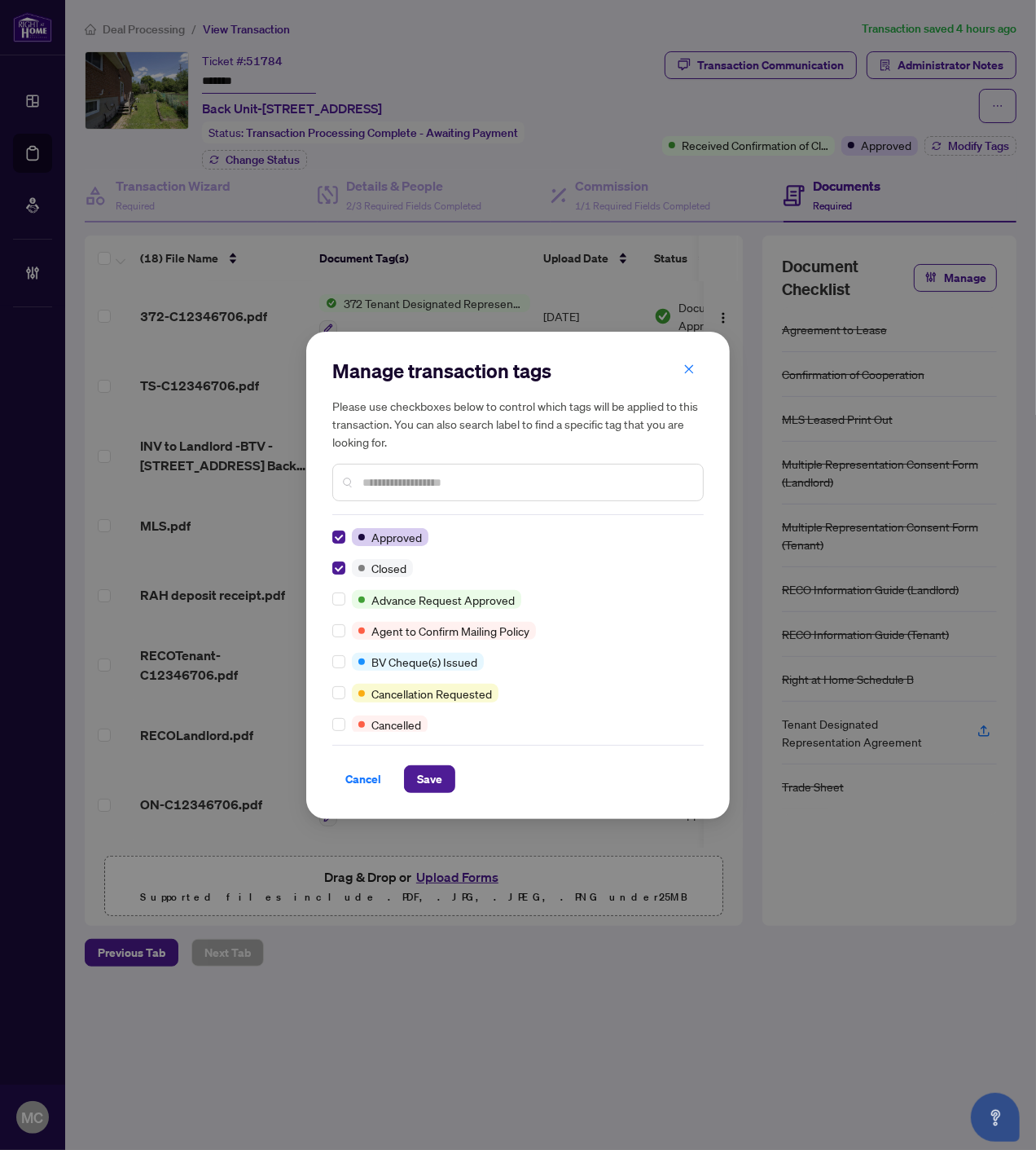
click at [485, 485] on input "text" at bounding box center [526, 482] width 328 height 18
type input "*"
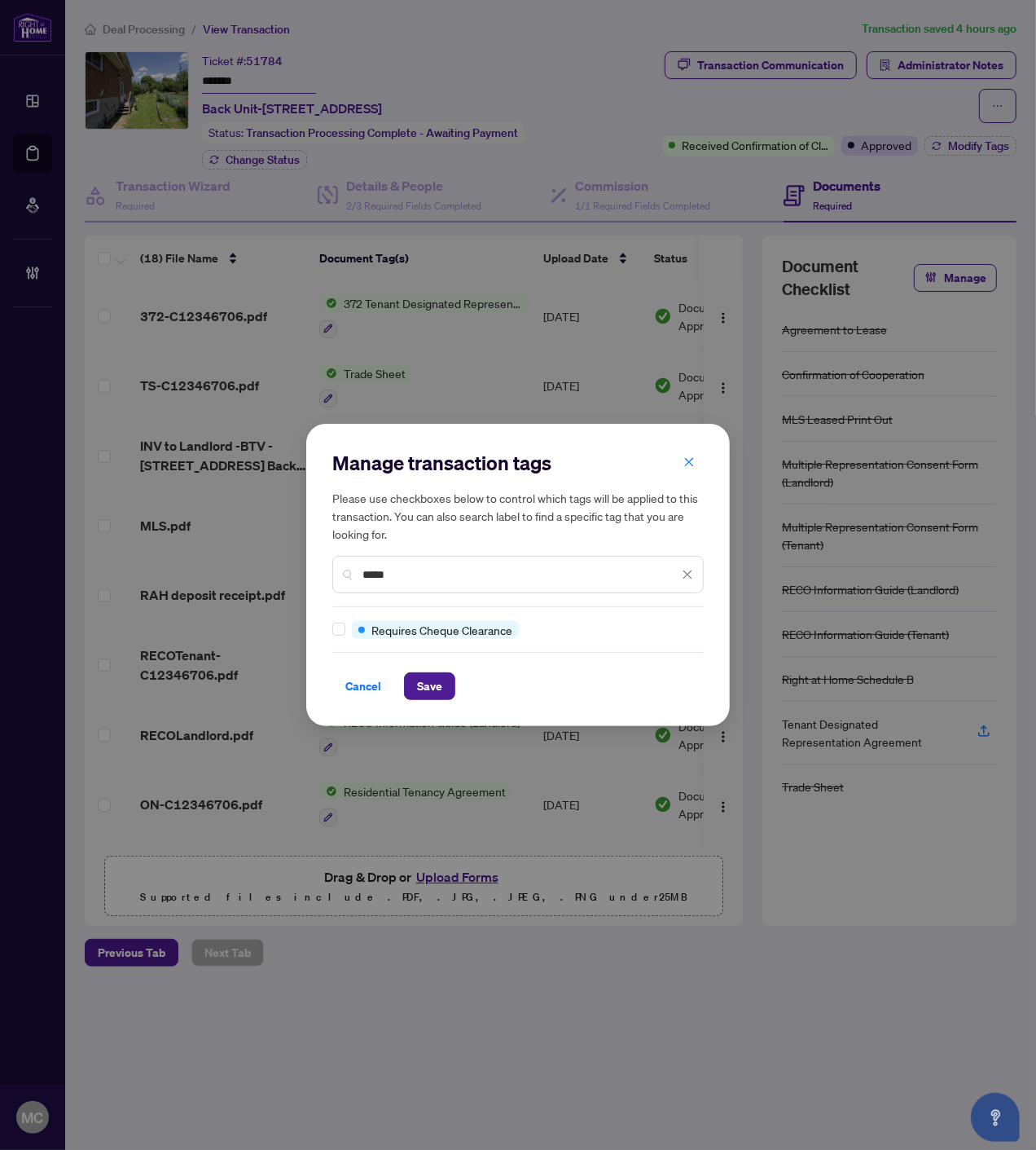
type input "*****"
click at [344, 619] on div "Manage transaction tags Please use checkboxes below to control which tags will …" at bounding box center [518, 575] width 371 height 250
click at [341, 628] on div at bounding box center [342, 629] width 20 height 18
click at [428, 693] on span "Save" at bounding box center [429, 686] width 25 height 26
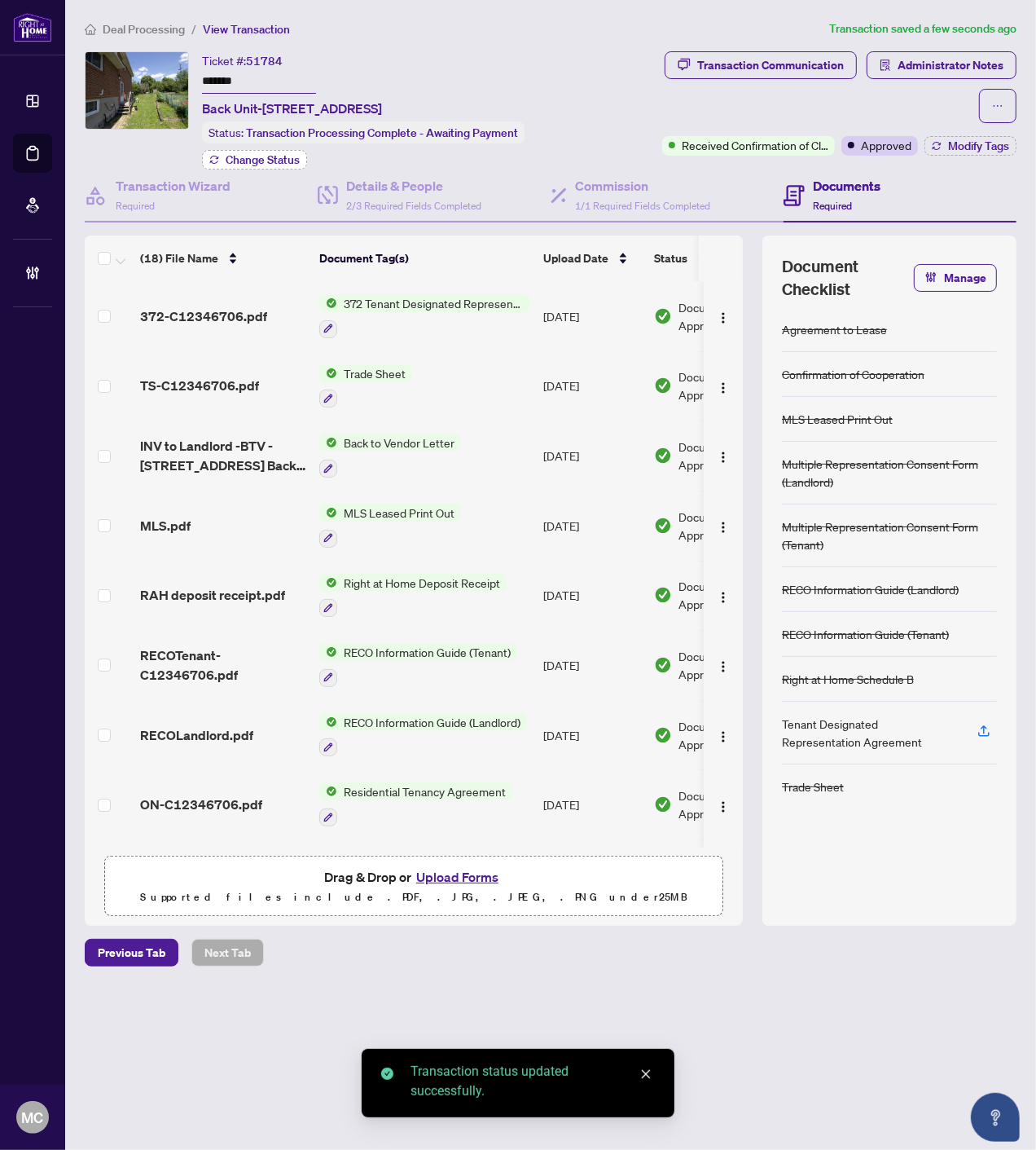
click at [256, 155] on span "Change Status" at bounding box center [263, 160] width 75 height 11
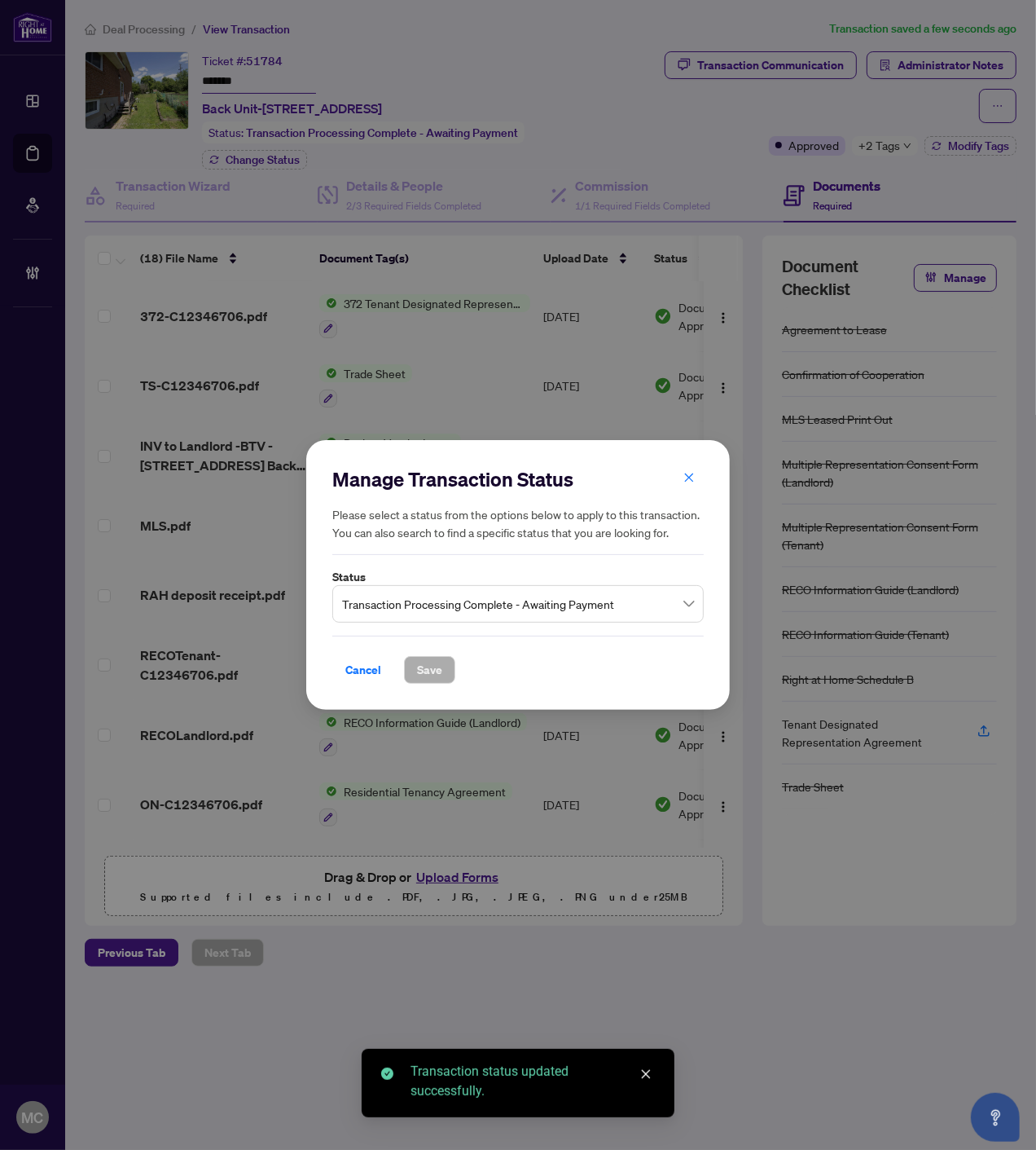
click at [477, 612] on span "Transaction Processing Complete - Awaiting Payment" at bounding box center [518, 604] width 352 height 31
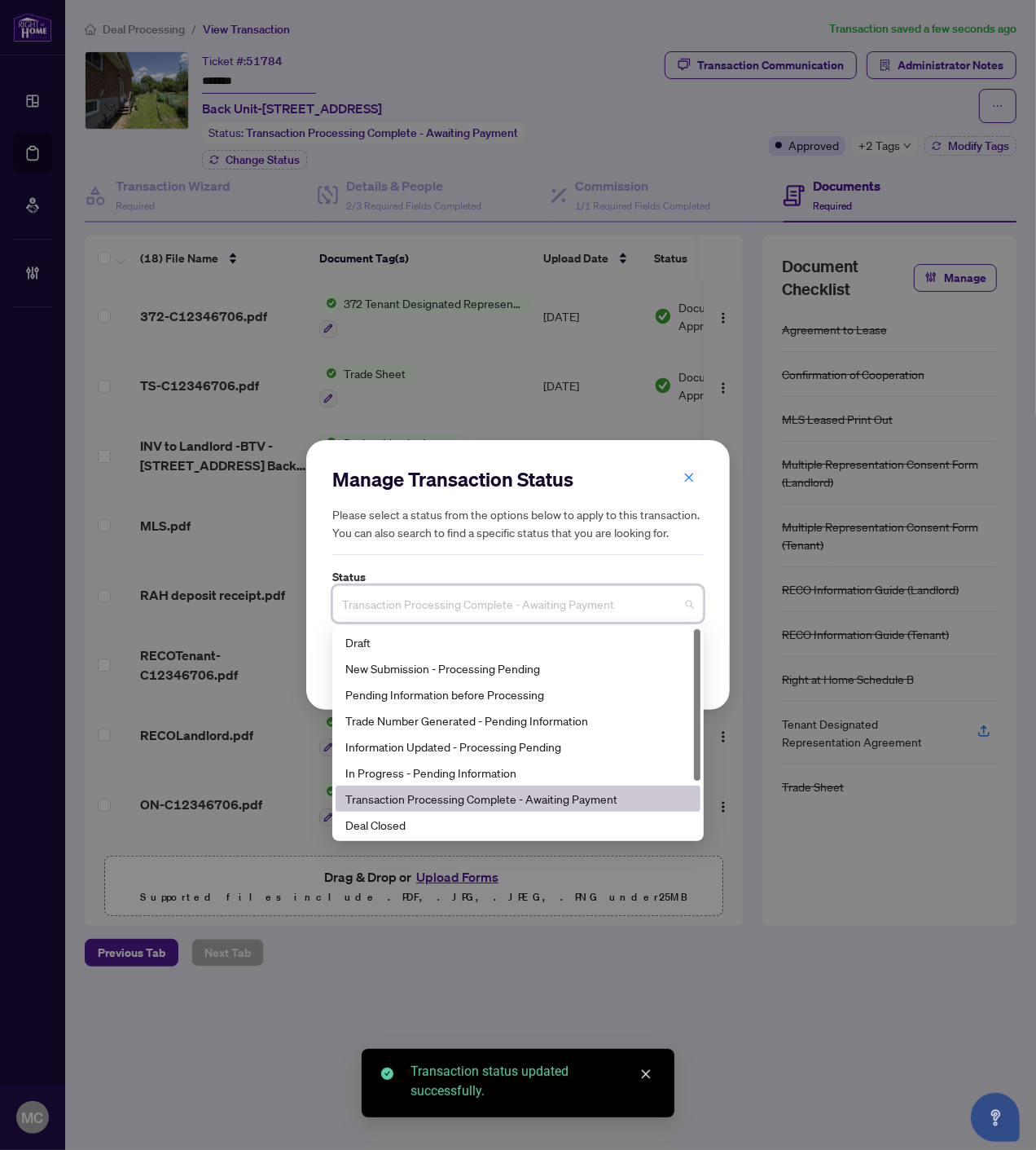
click at [450, 825] on div "Deal Closed" at bounding box center [518, 825] width 345 height 18
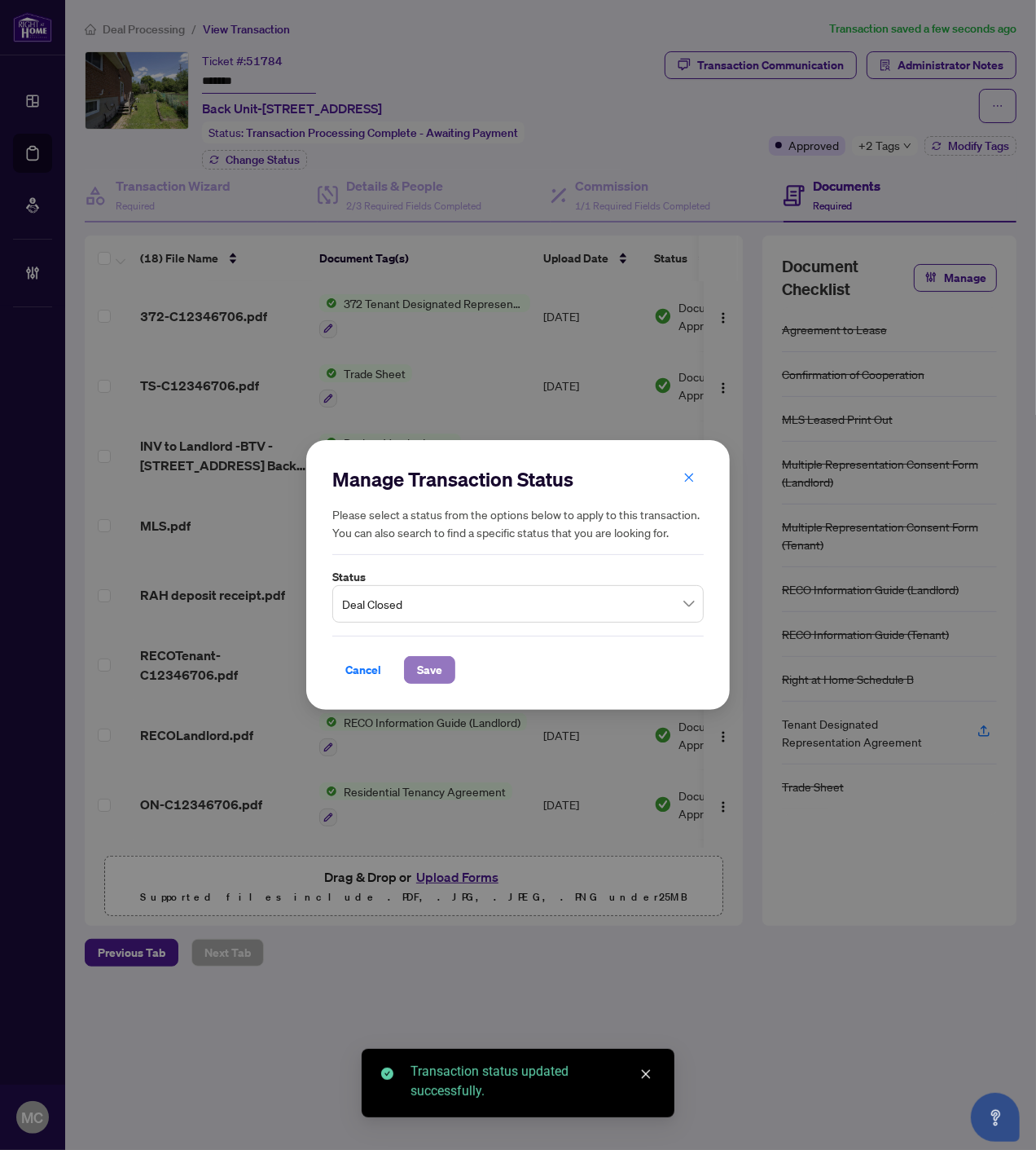
click at [435, 661] on span "Save" at bounding box center [429, 670] width 25 height 26
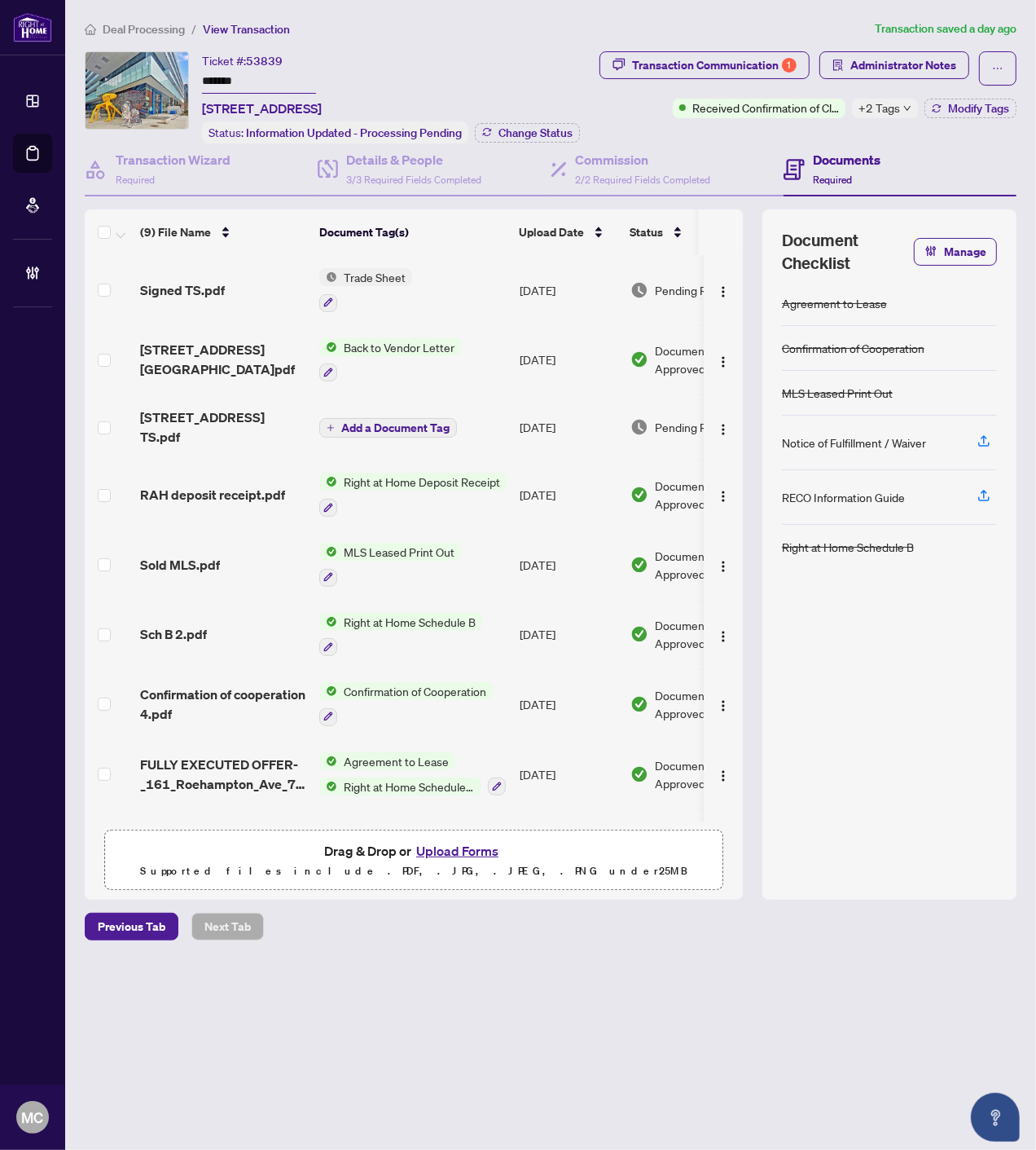
drag, startPoint x: 212, startPoint y: 75, endPoint x: 282, endPoint y: 95, distance: 72.8
click at [212, 75] on input "*******" at bounding box center [259, 82] width 114 height 23
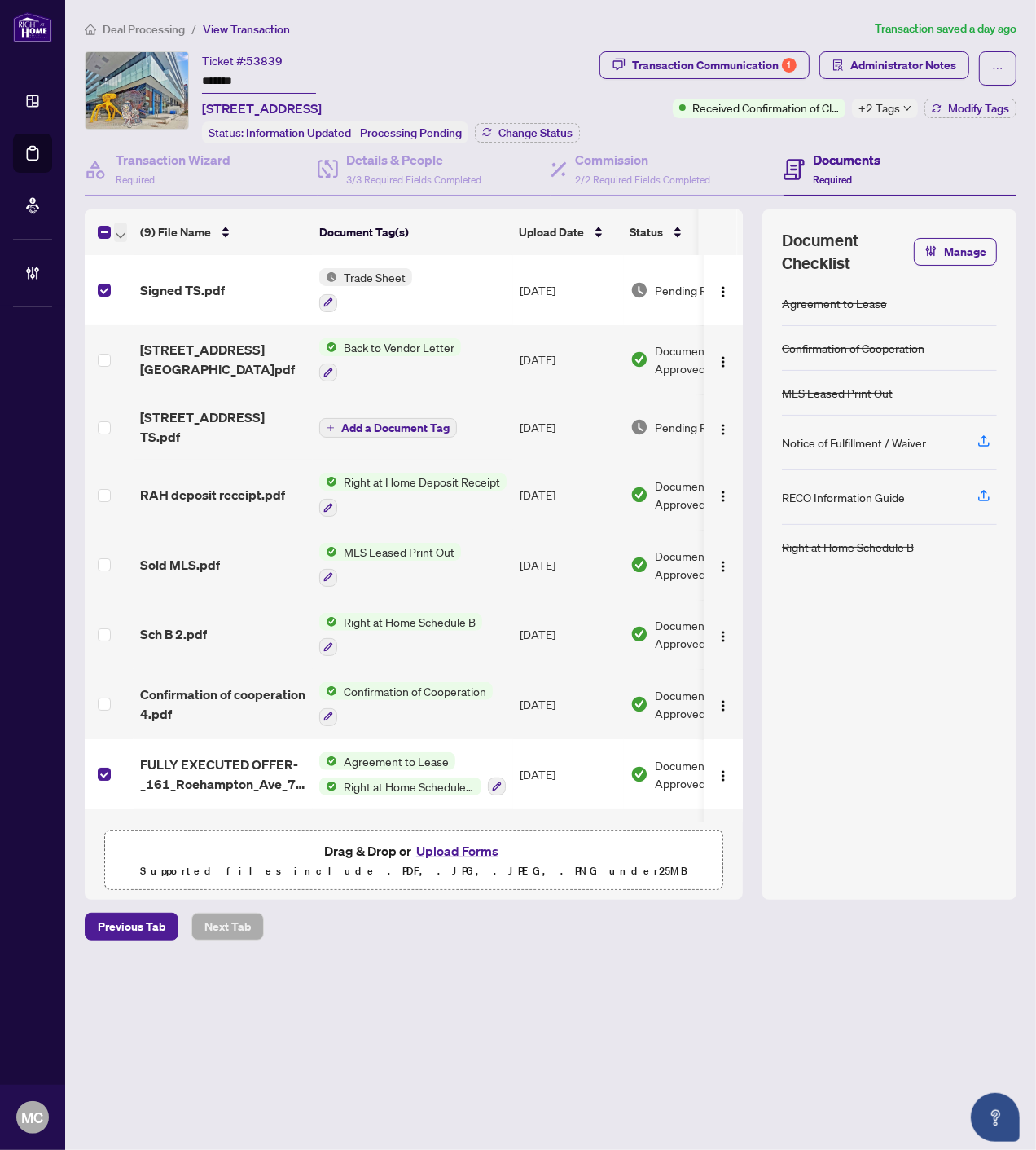
click at [116, 232] on icon "button" at bounding box center [120, 235] width 10 height 6
click at [134, 249] on span "Open Selected in New Tab(s)" at bounding box center [199, 258] width 145 height 18
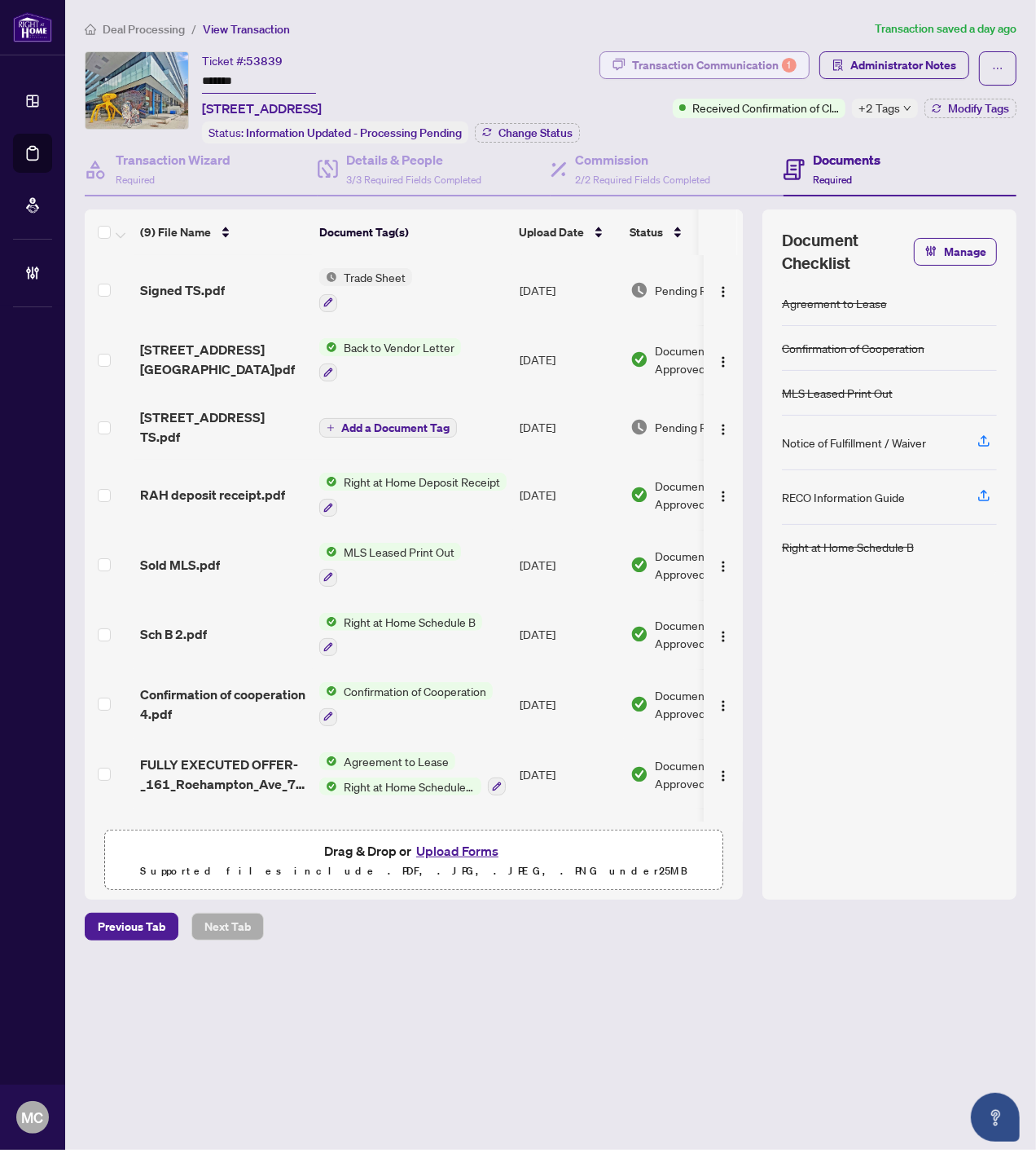
click at [770, 62] on div "Transaction Communication 1" at bounding box center [714, 65] width 165 height 26
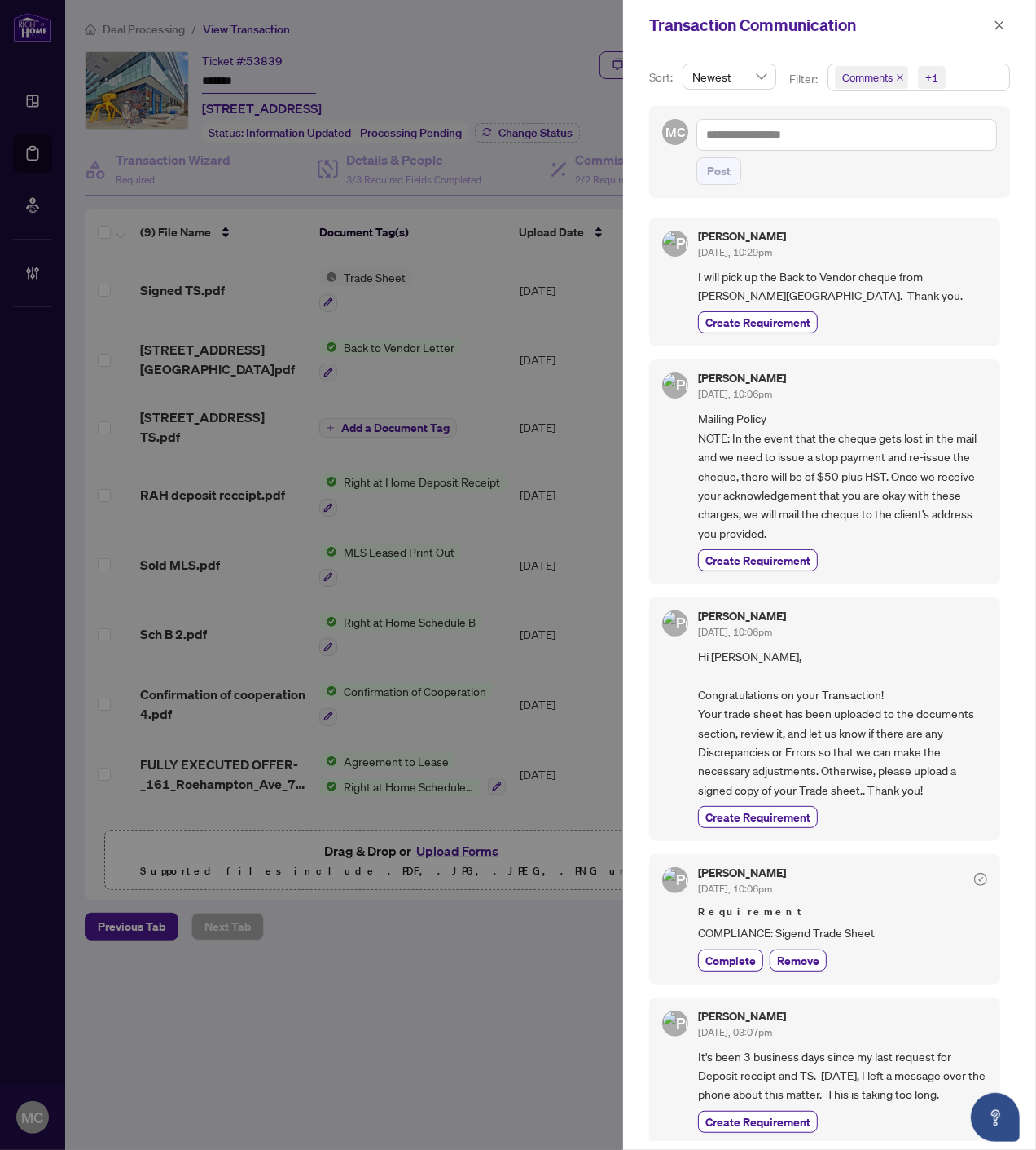
click at [900, 77] on icon "close" at bounding box center [900, 77] width 8 height 8
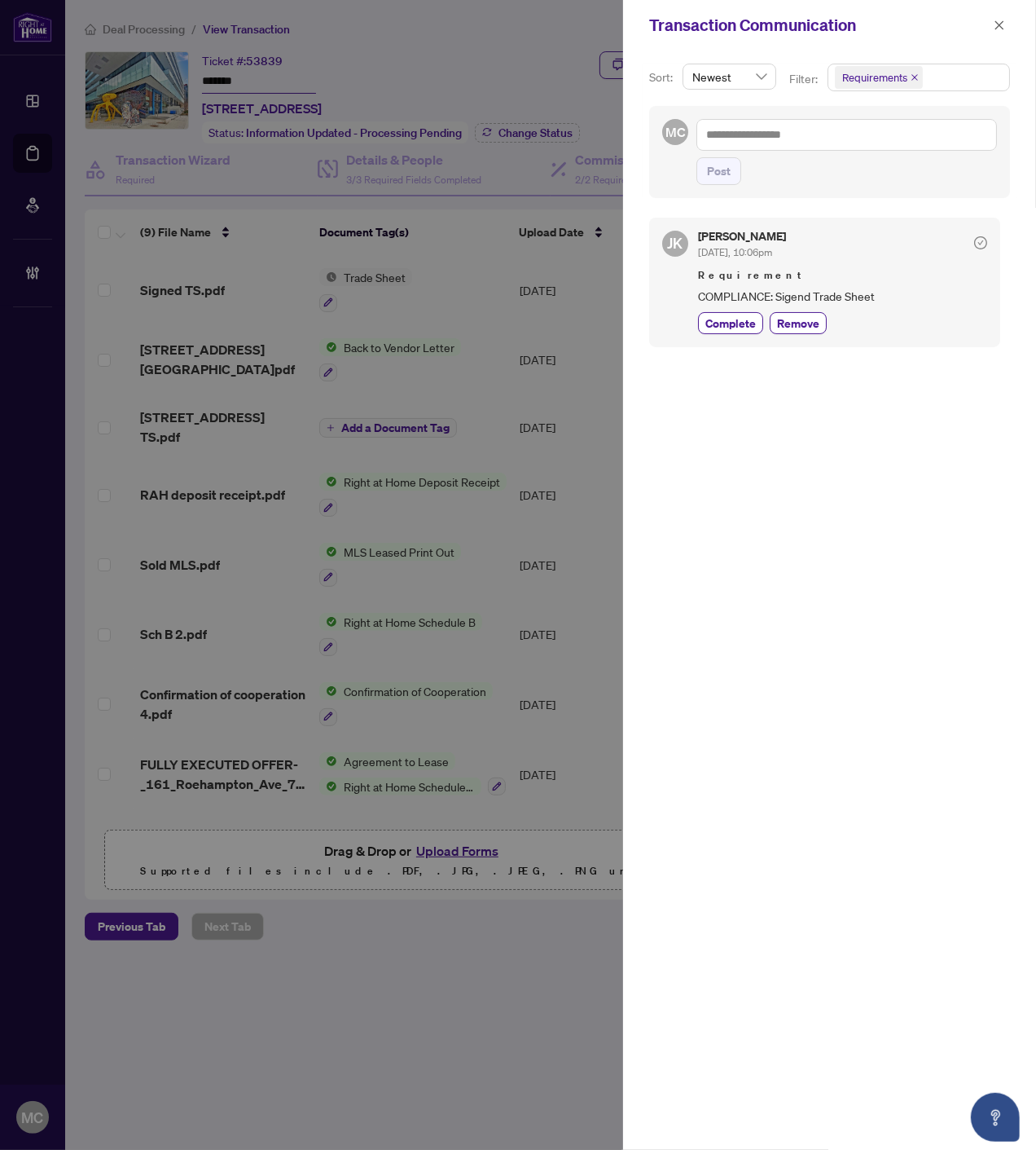
drag, startPoint x: 740, startPoint y: 328, endPoint x: 823, endPoint y: 278, distance: 96.9
click at [740, 327] on span "Complete" at bounding box center [731, 323] width 50 height 17
click at [932, 80] on span "Requirements" at bounding box center [919, 77] width 181 height 26
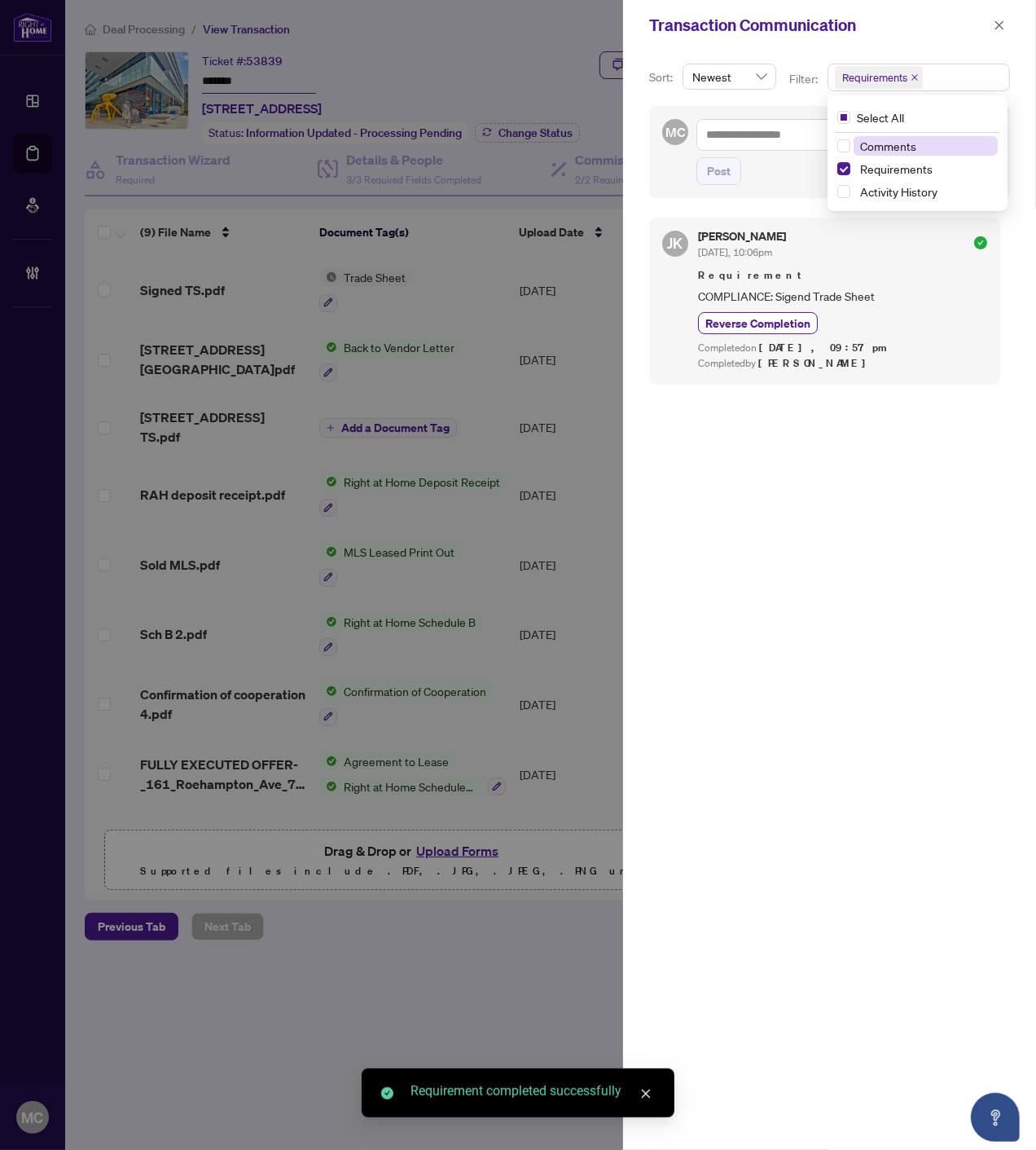
click at [884, 140] on span "Comments" at bounding box center [888, 146] width 56 height 15
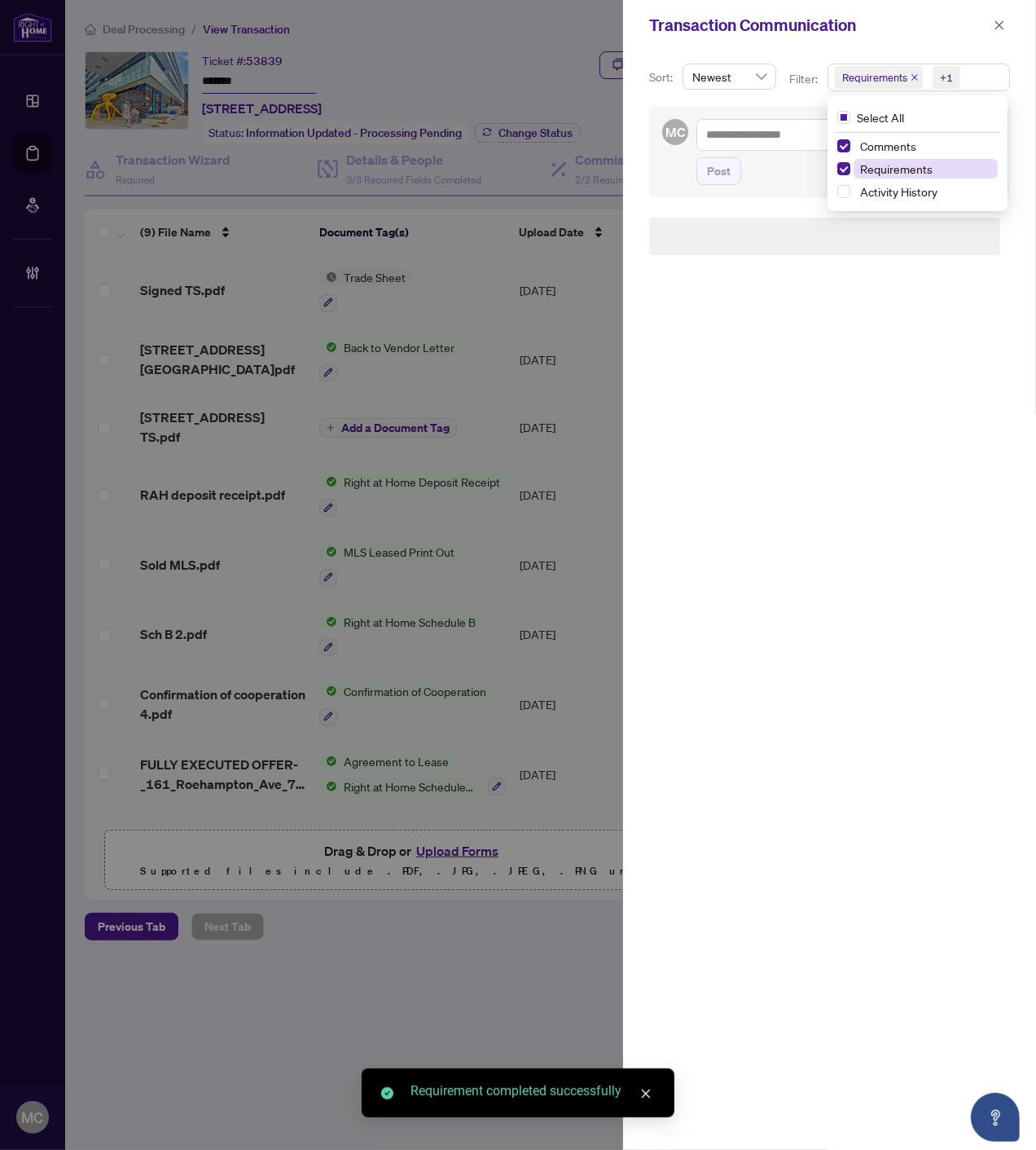
click at [883, 166] on span "Requirements" at bounding box center [896, 168] width 73 height 15
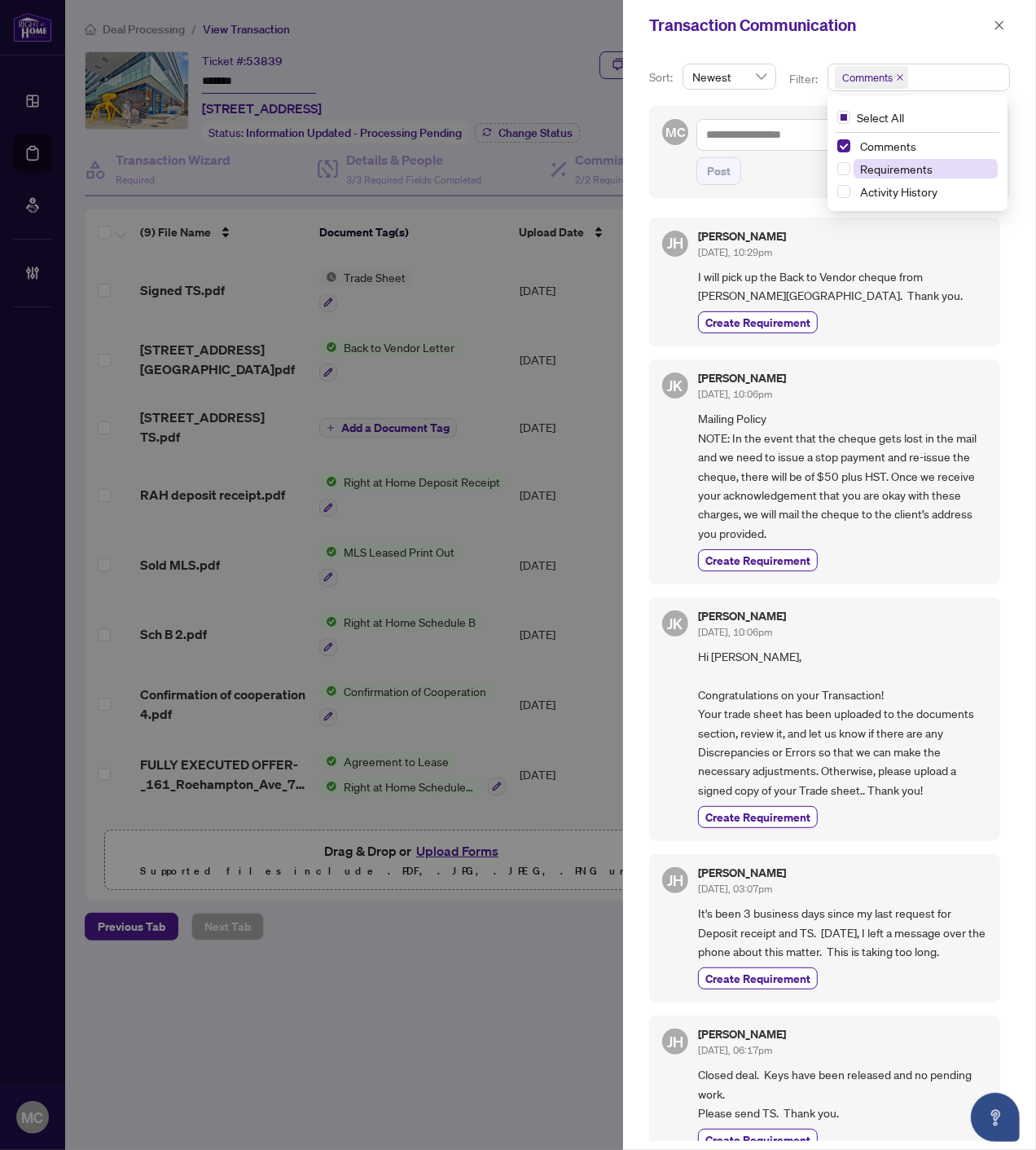
click at [874, 165] on span "Requirements" at bounding box center [896, 168] width 73 height 15
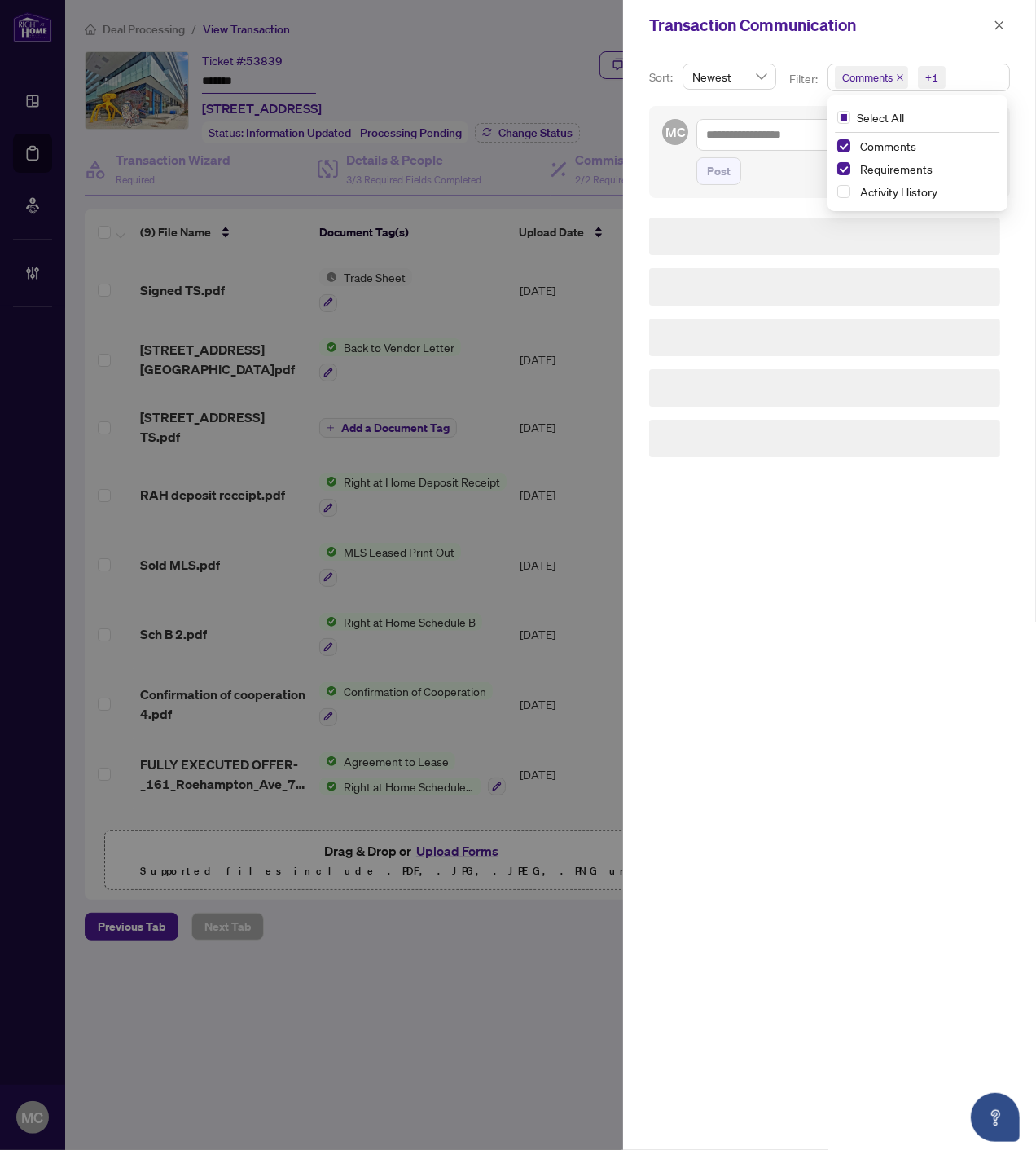
drag, startPoint x: 874, startPoint y: 151, endPoint x: 921, endPoint y: 412, distance: 265.2
click at [874, 155] on div "Comments" at bounding box center [918, 146] width 161 height 20
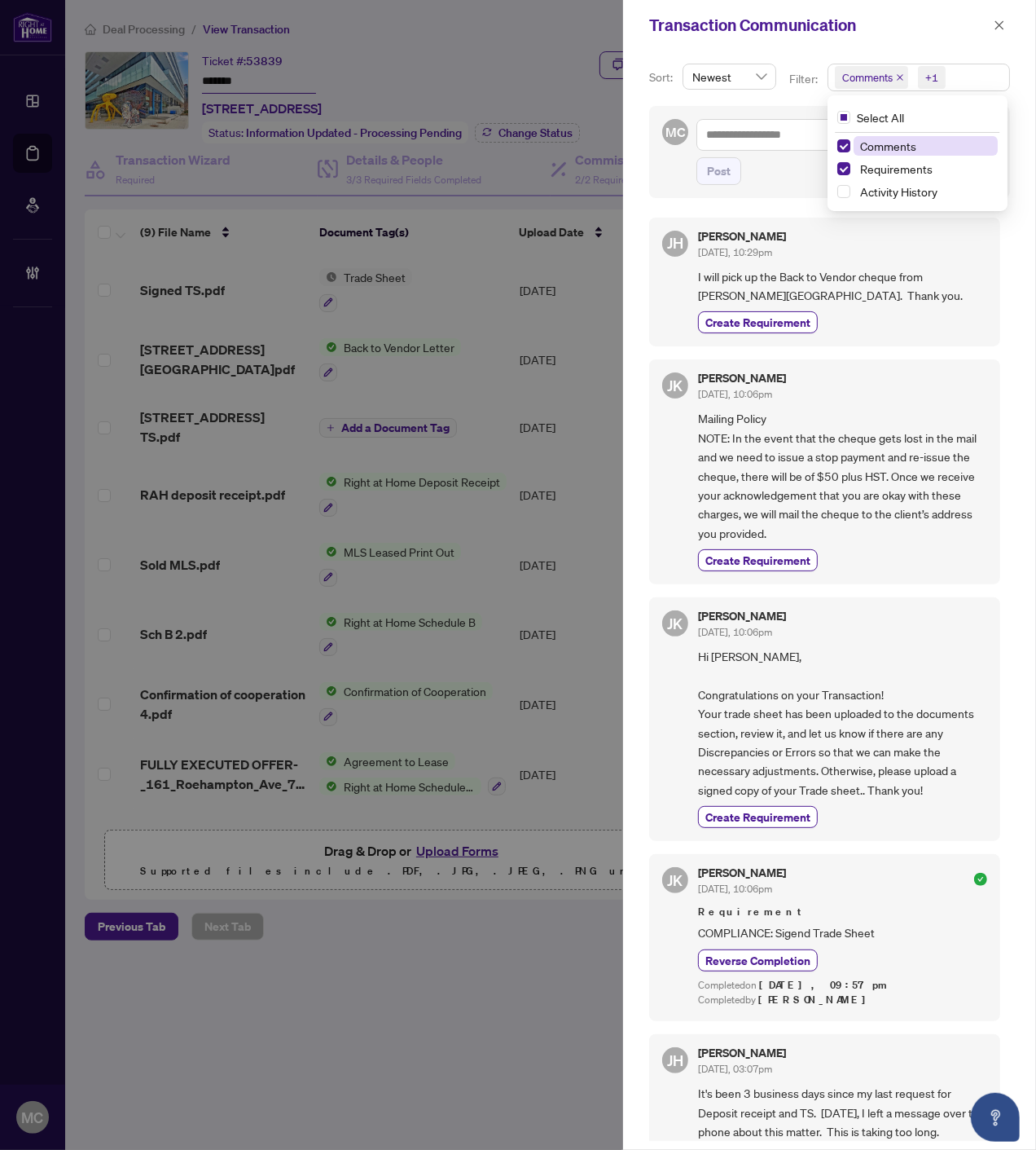
click at [900, 148] on span "Comments" at bounding box center [888, 146] width 56 height 15
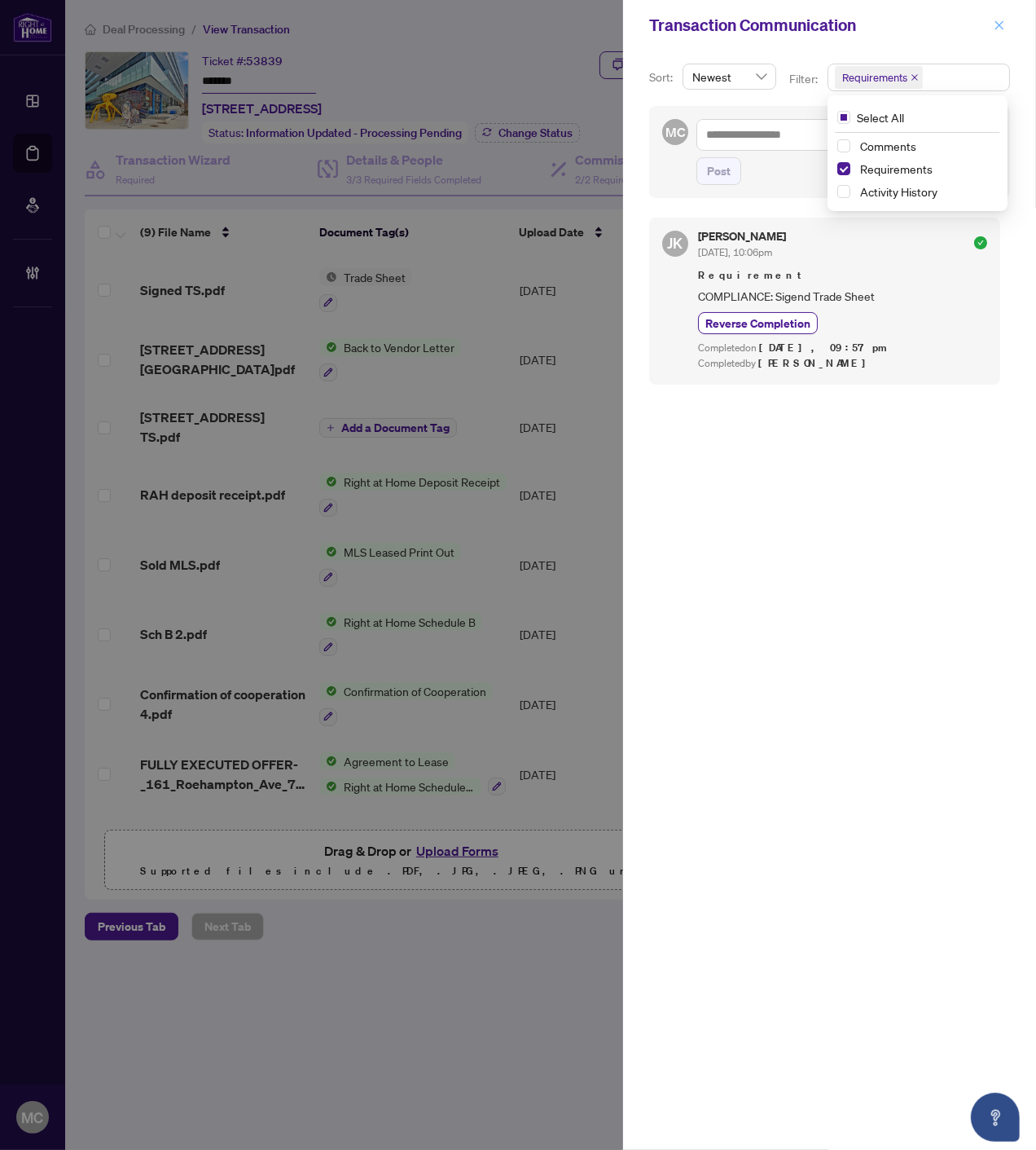
click at [994, 22] on icon "close" at bounding box center [999, 25] width 11 height 11
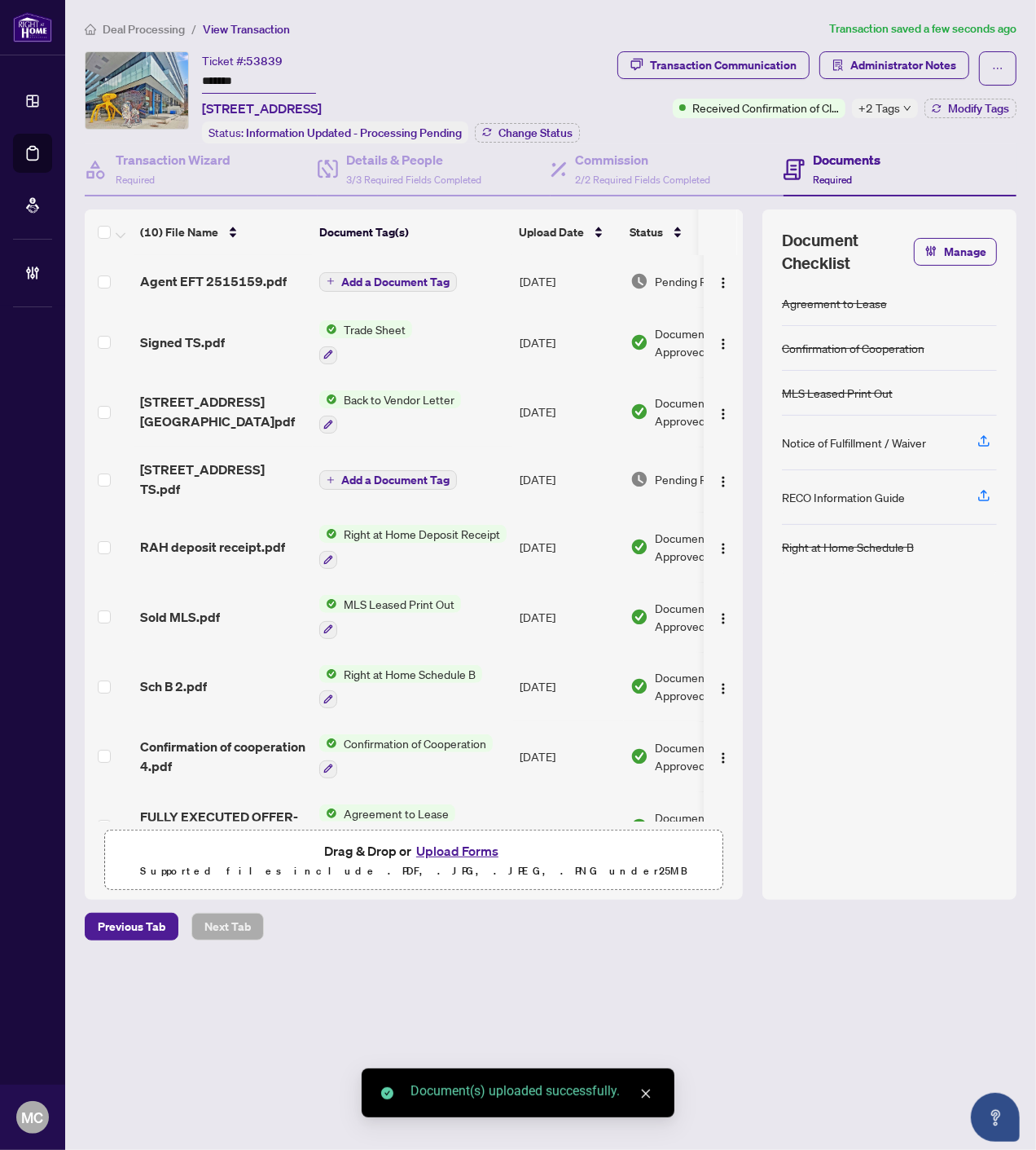
click at [383, 283] on span "Add a Document Tag" at bounding box center [395, 282] width 108 height 11
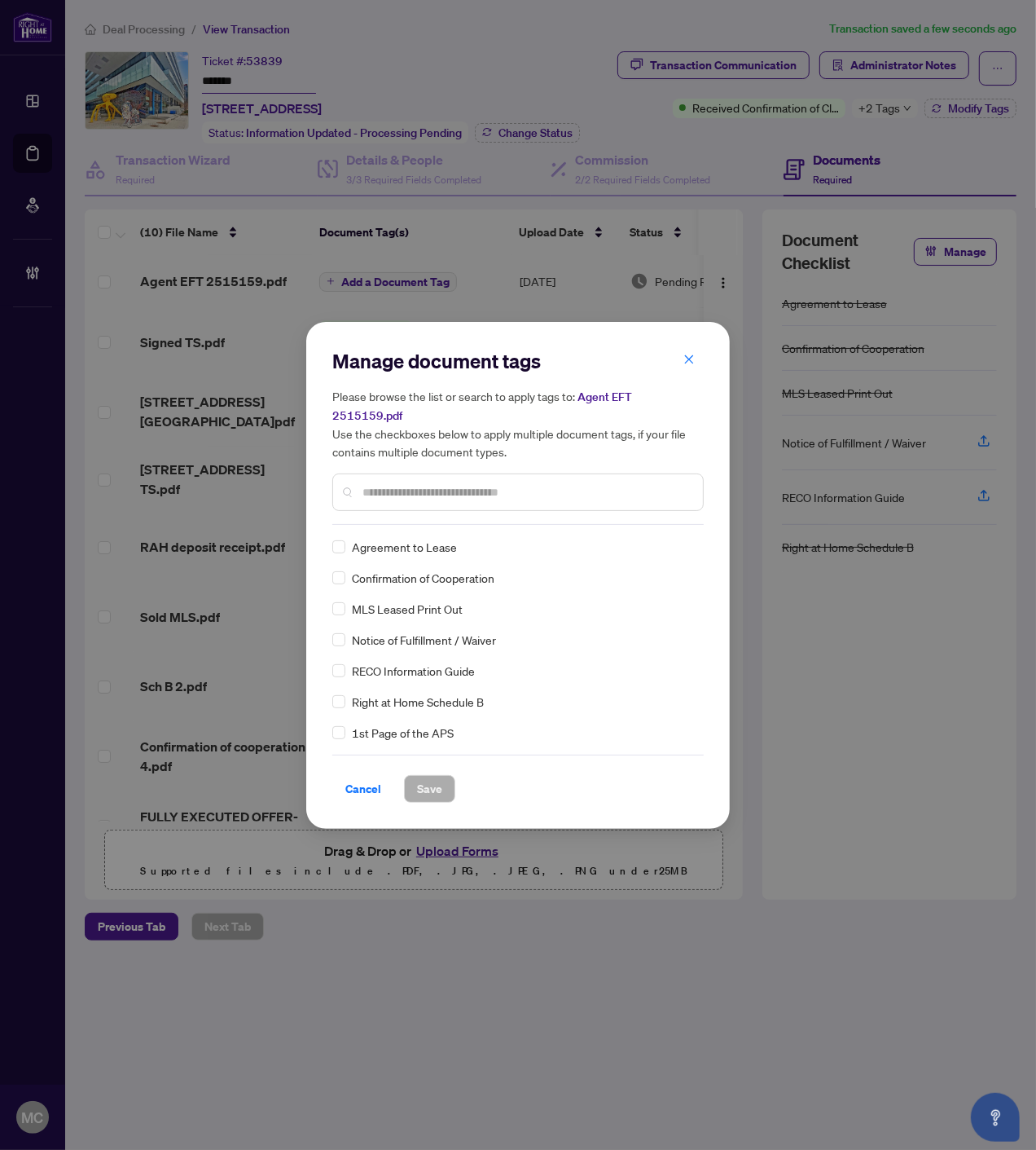
click at [524, 483] on input "text" at bounding box center [526, 492] width 328 height 18
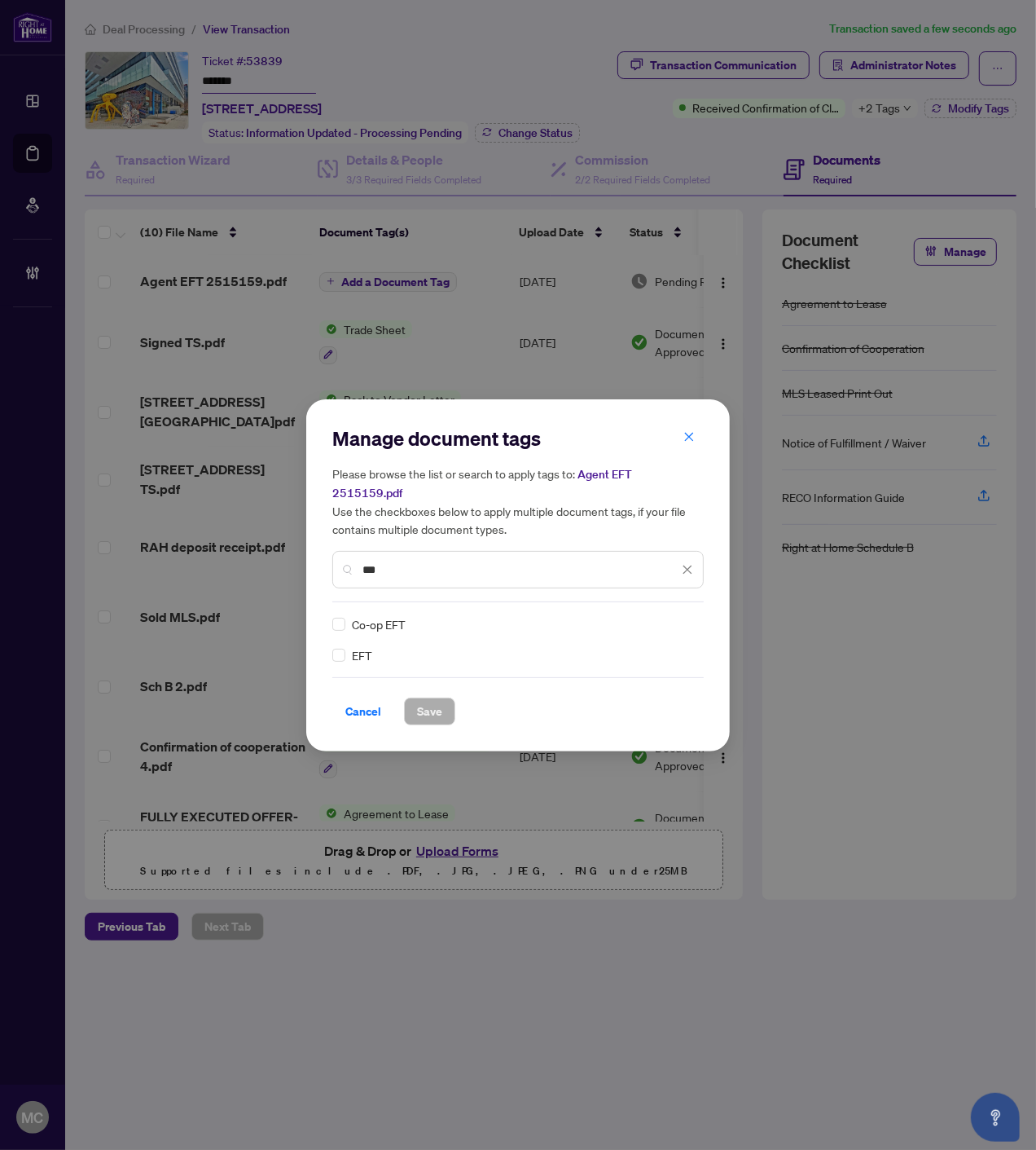
type input "***"
click at [663, 616] on img at bounding box center [670, 624] width 16 height 16
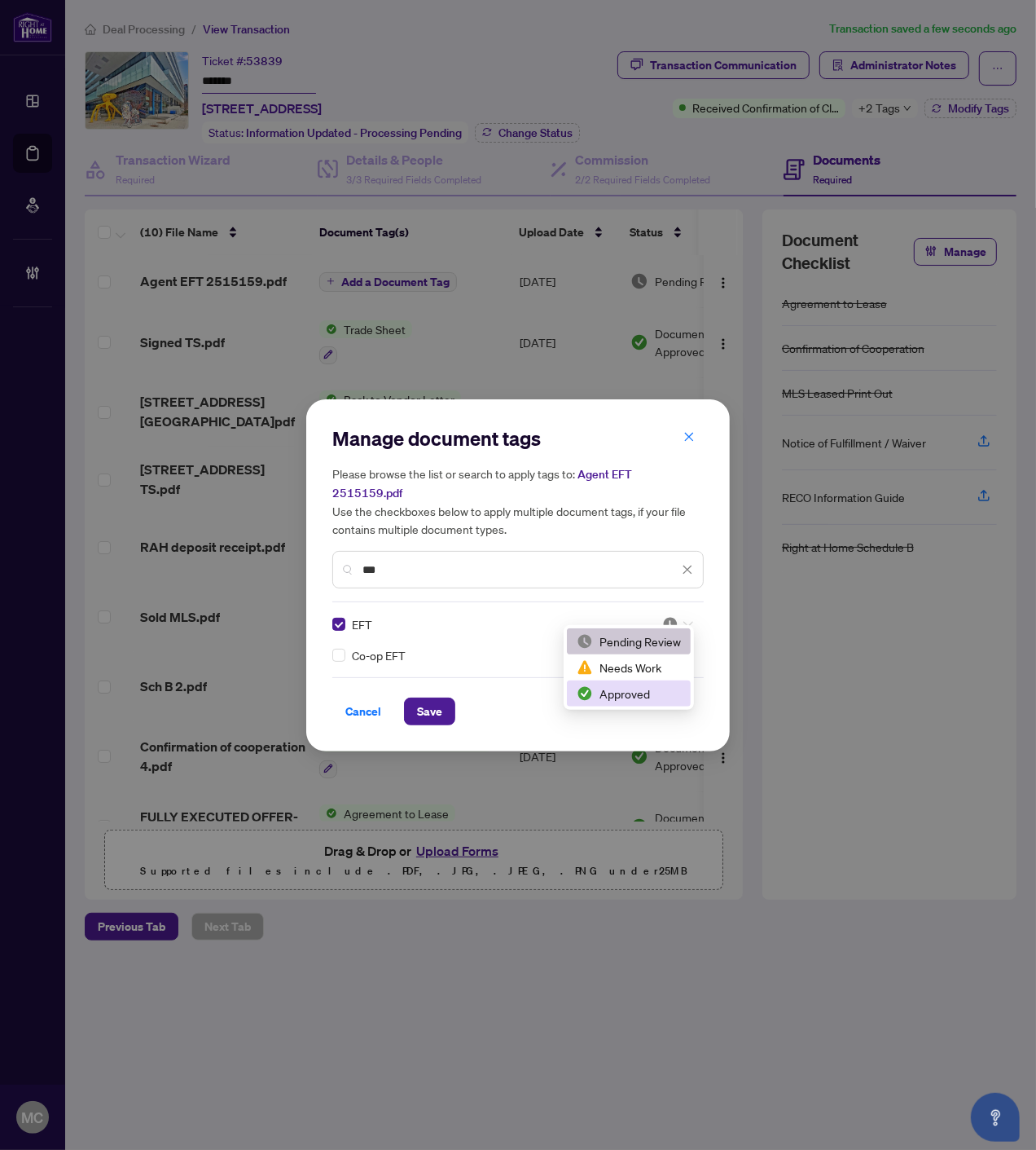
click at [632, 682] on div "Approved" at bounding box center [629, 694] width 124 height 26
click at [453, 702] on button "Save" at bounding box center [429, 711] width 51 height 28
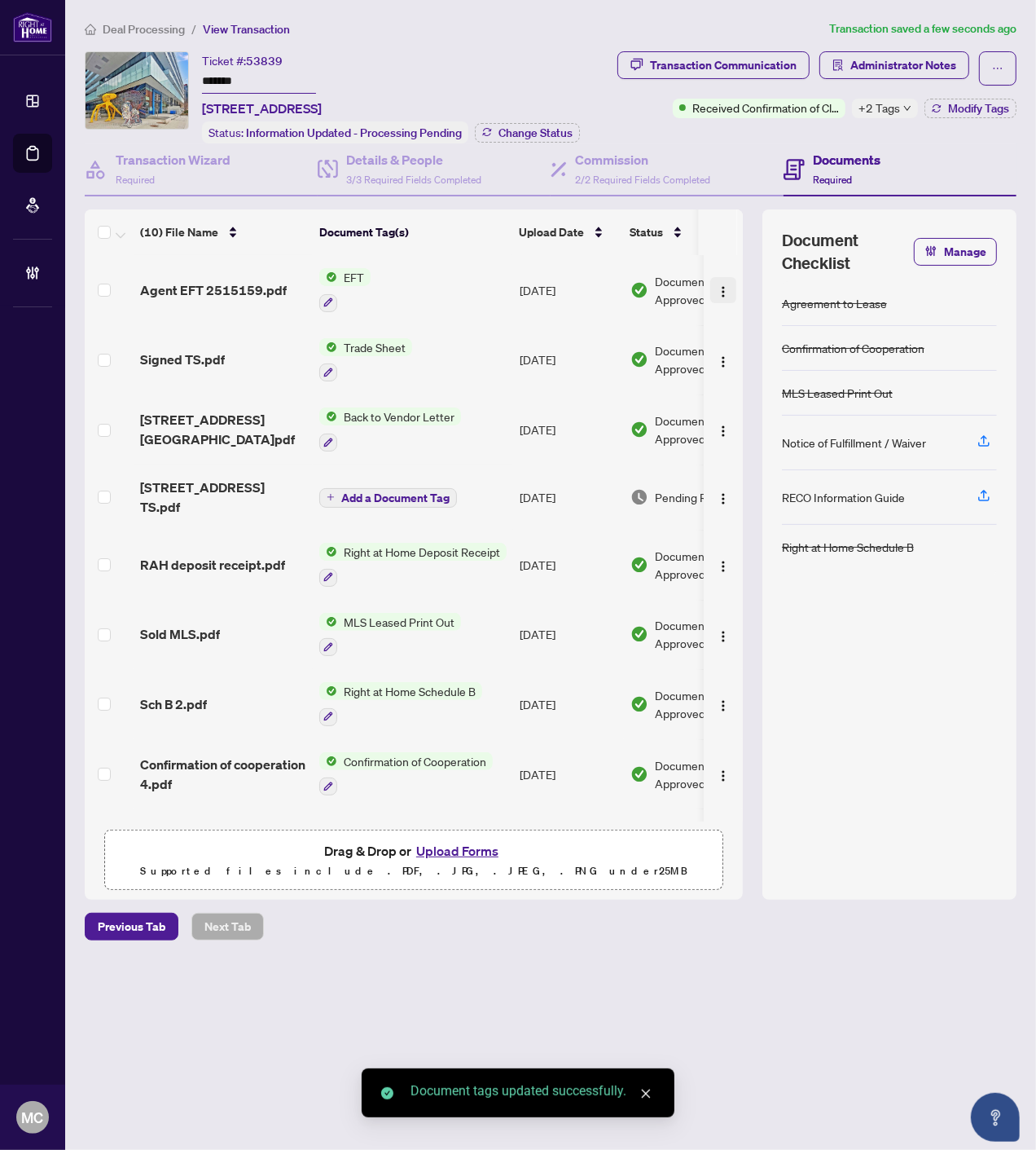
drag, startPoint x: 720, startPoint y: 281, endPoint x: 720, endPoint y: 297, distance: 16.0
click at [720, 285] on img "button" at bounding box center [723, 291] width 13 height 13
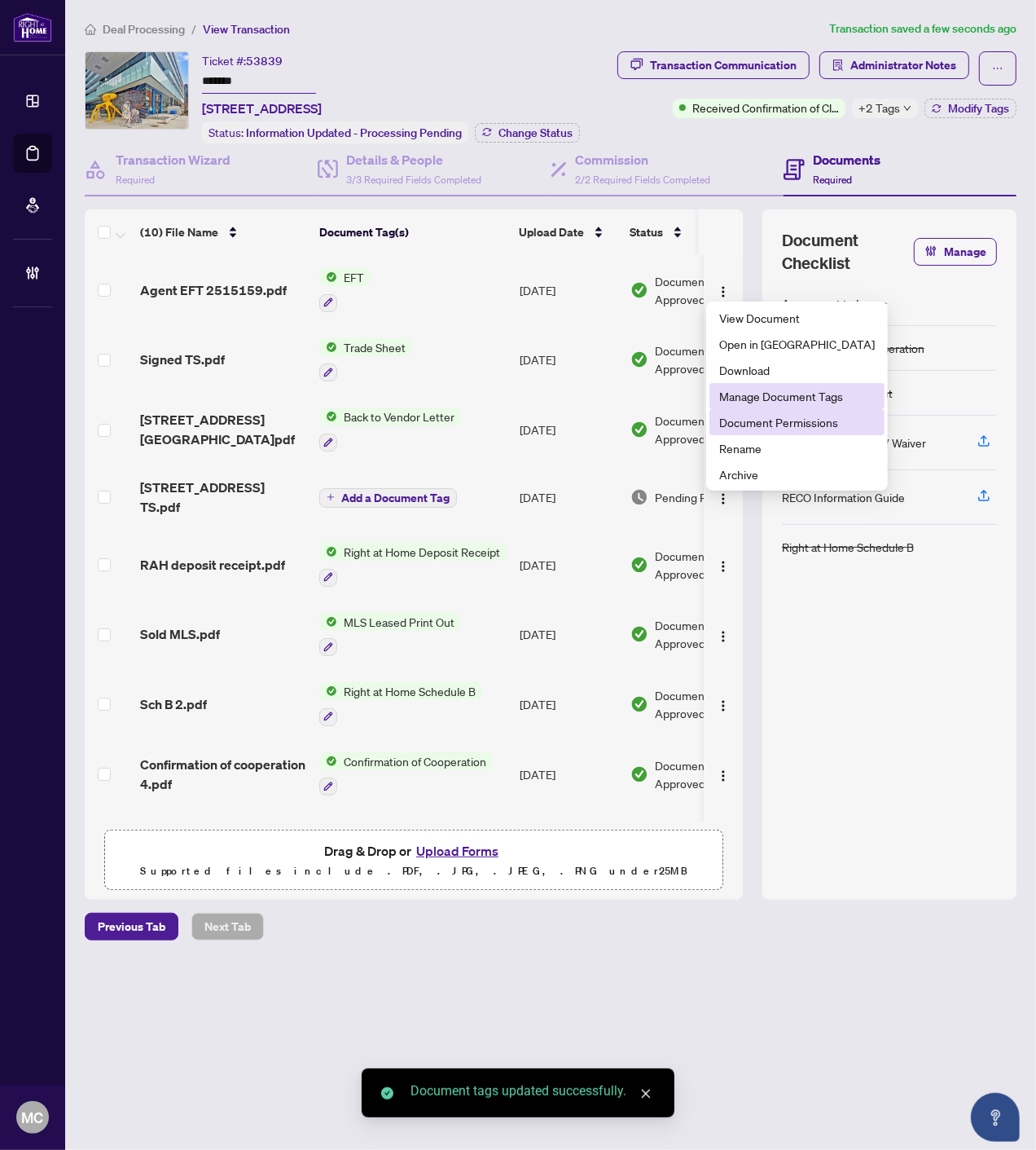
click at [772, 412] on li "Document Permissions" at bounding box center [797, 422] width 175 height 26
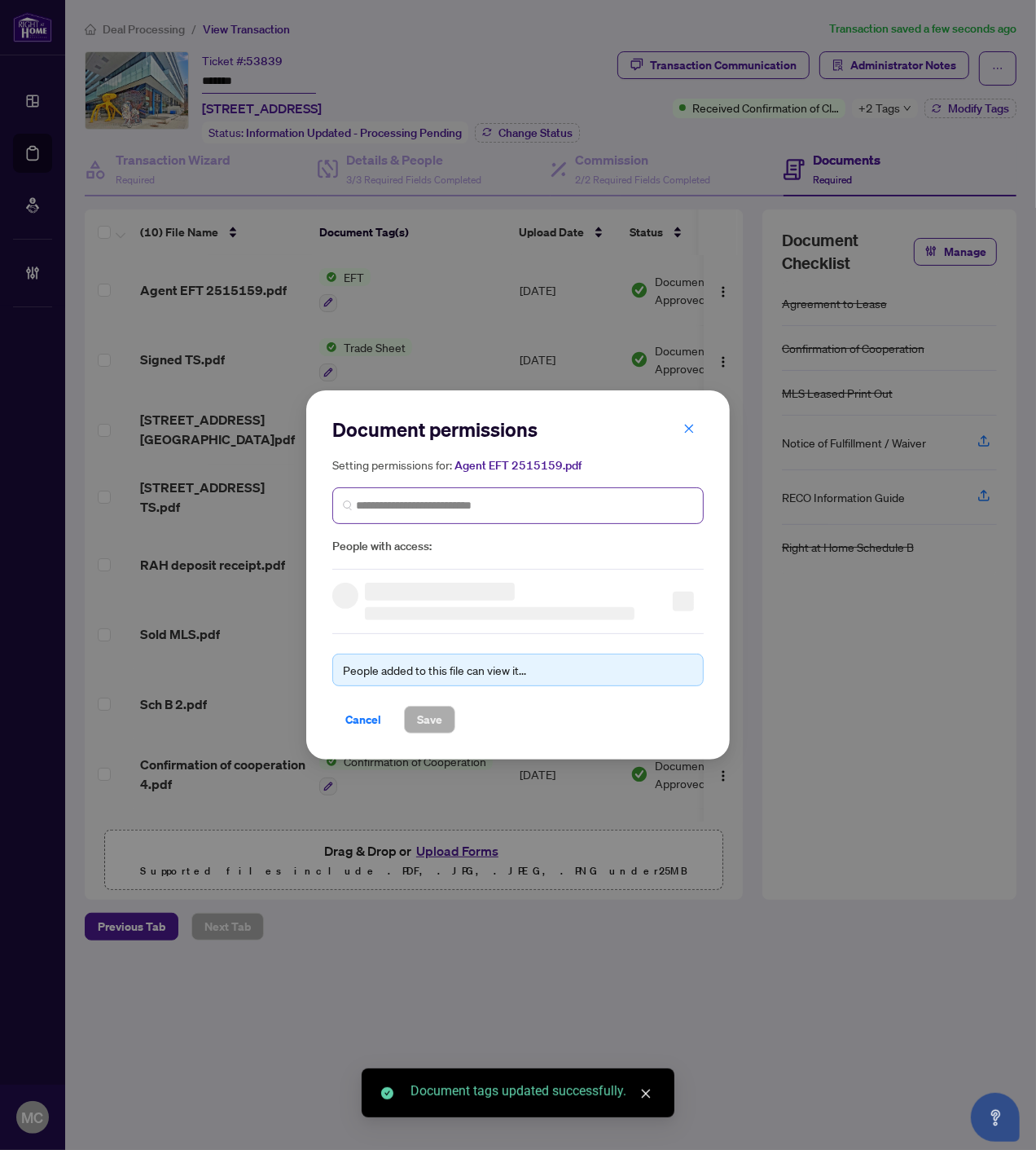
click at [444, 514] on span at bounding box center [518, 506] width 371 height 36
paste input "**********"
type input "**********"
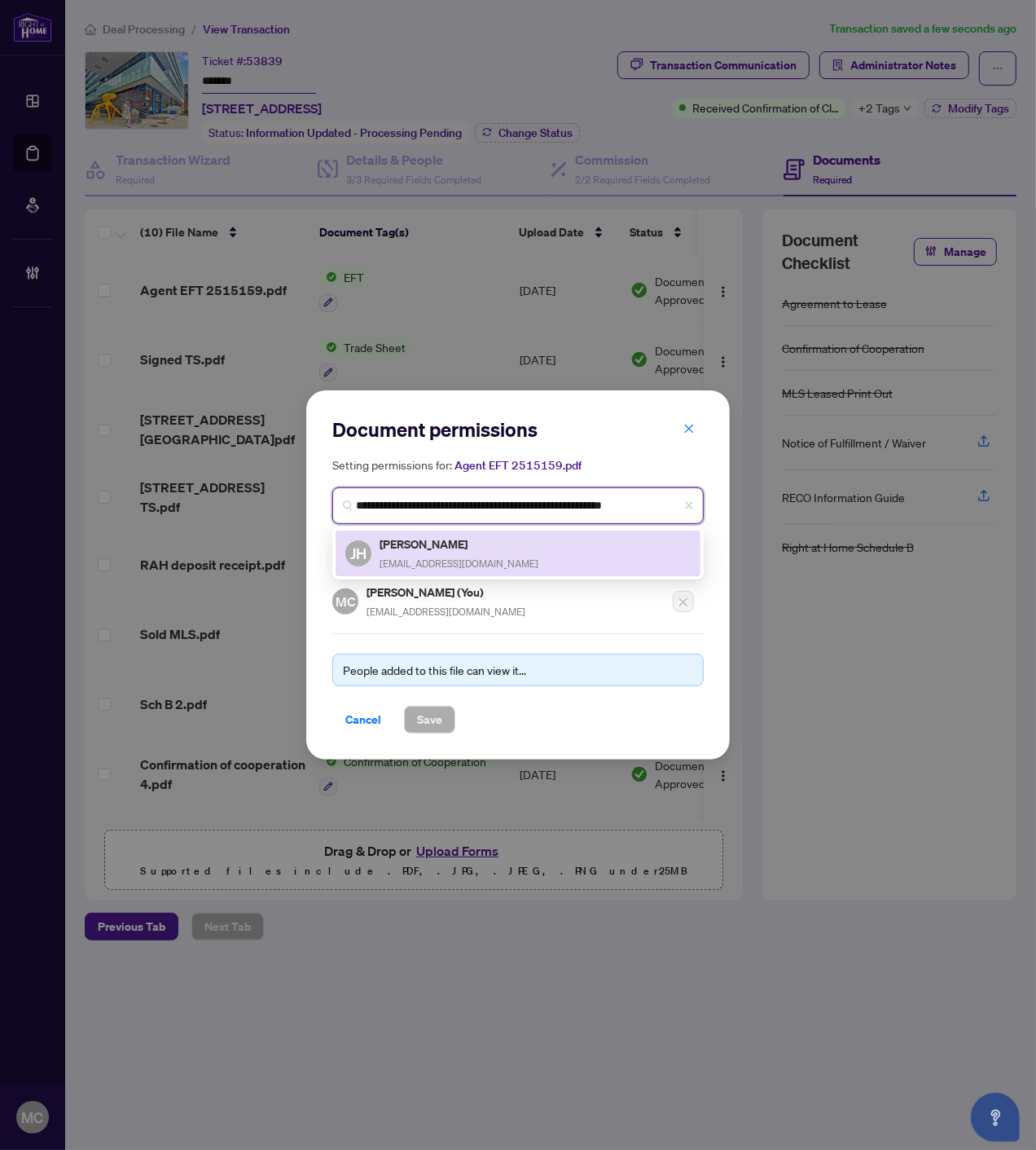
click at [417, 546] on h5 "Joon Huh" at bounding box center [459, 544] width 159 height 19
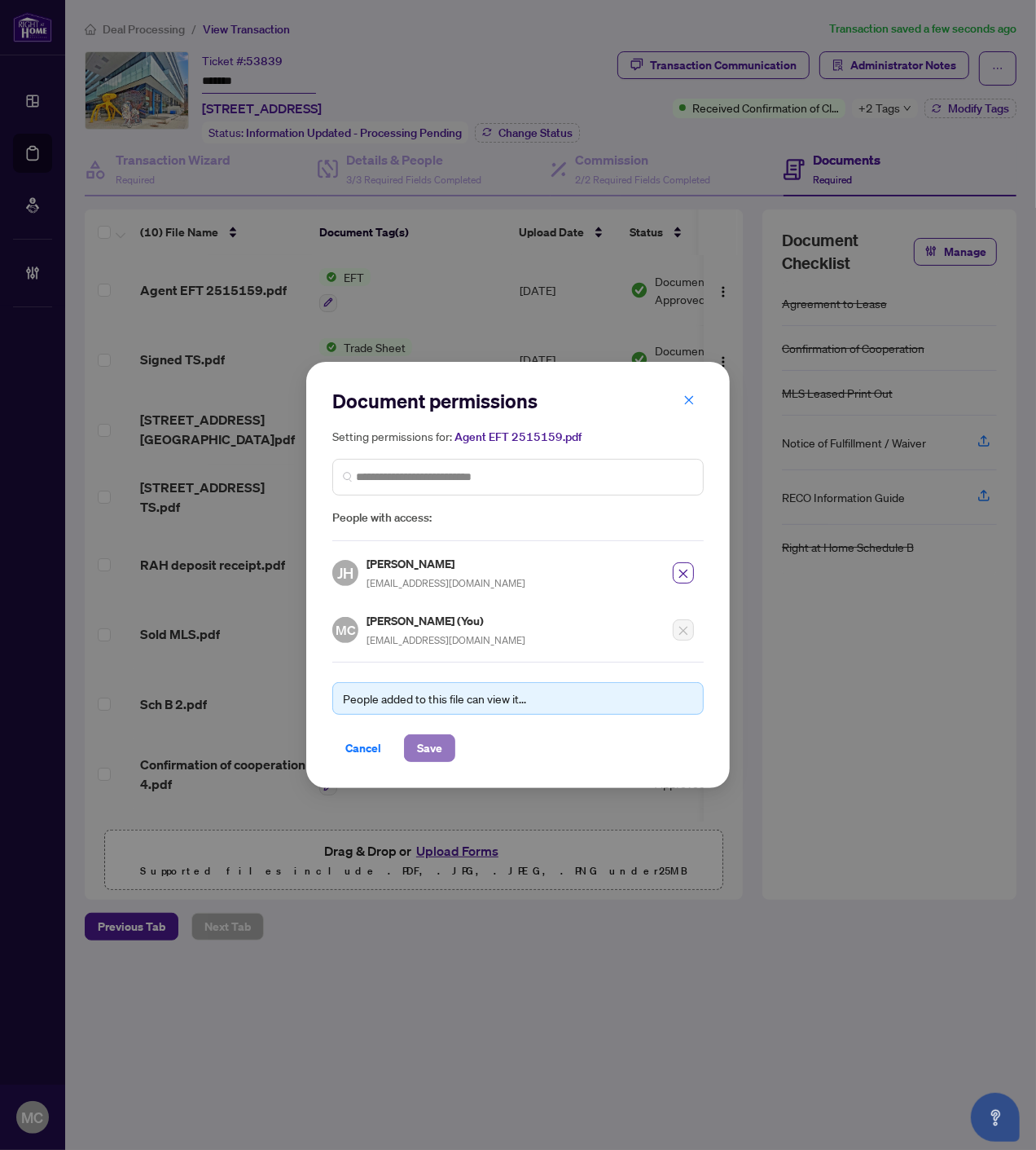
click at [425, 755] on span "Save" at bounding box center [429, 748] width 25 height 26
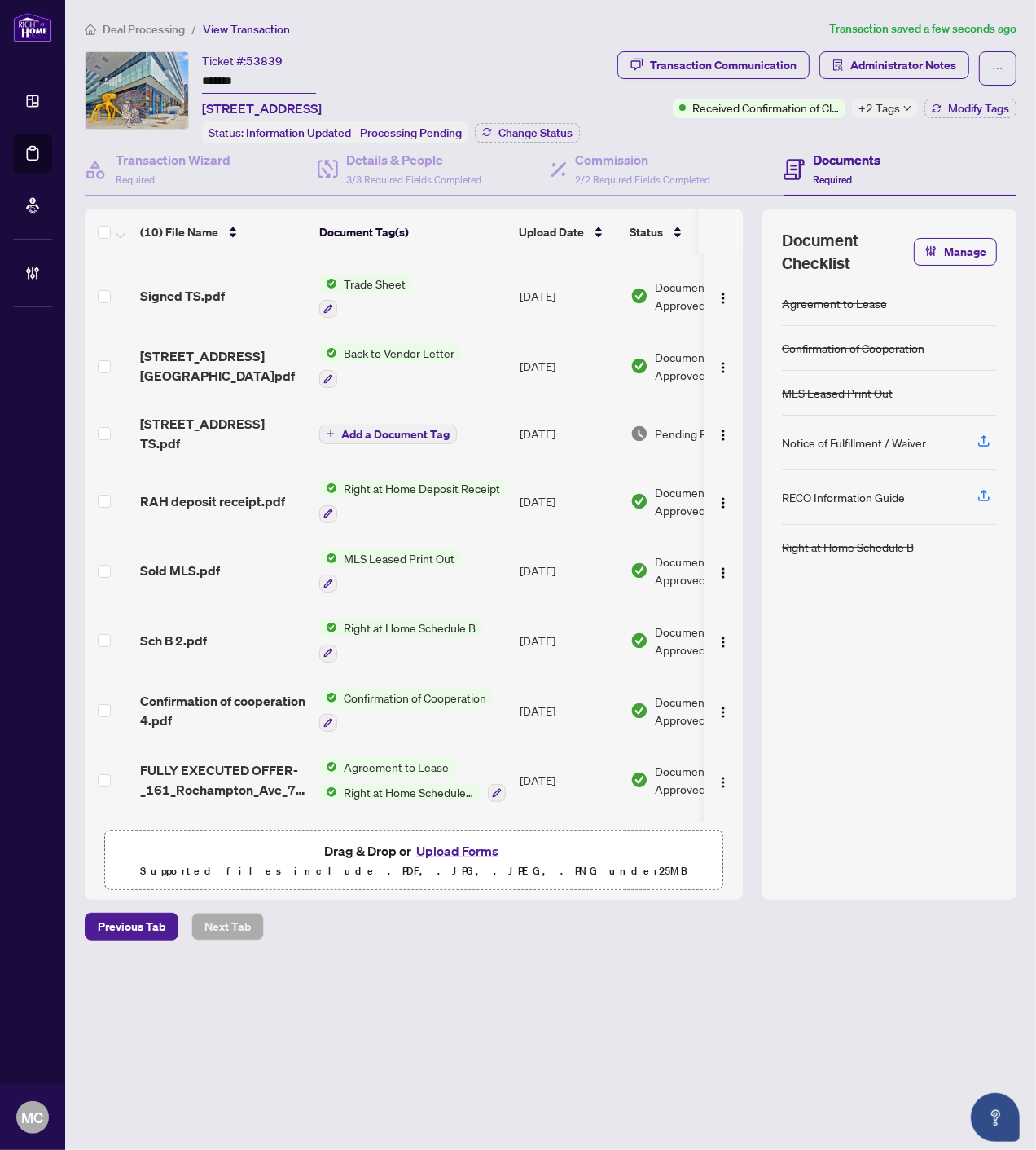
scroll to position [118, 0]
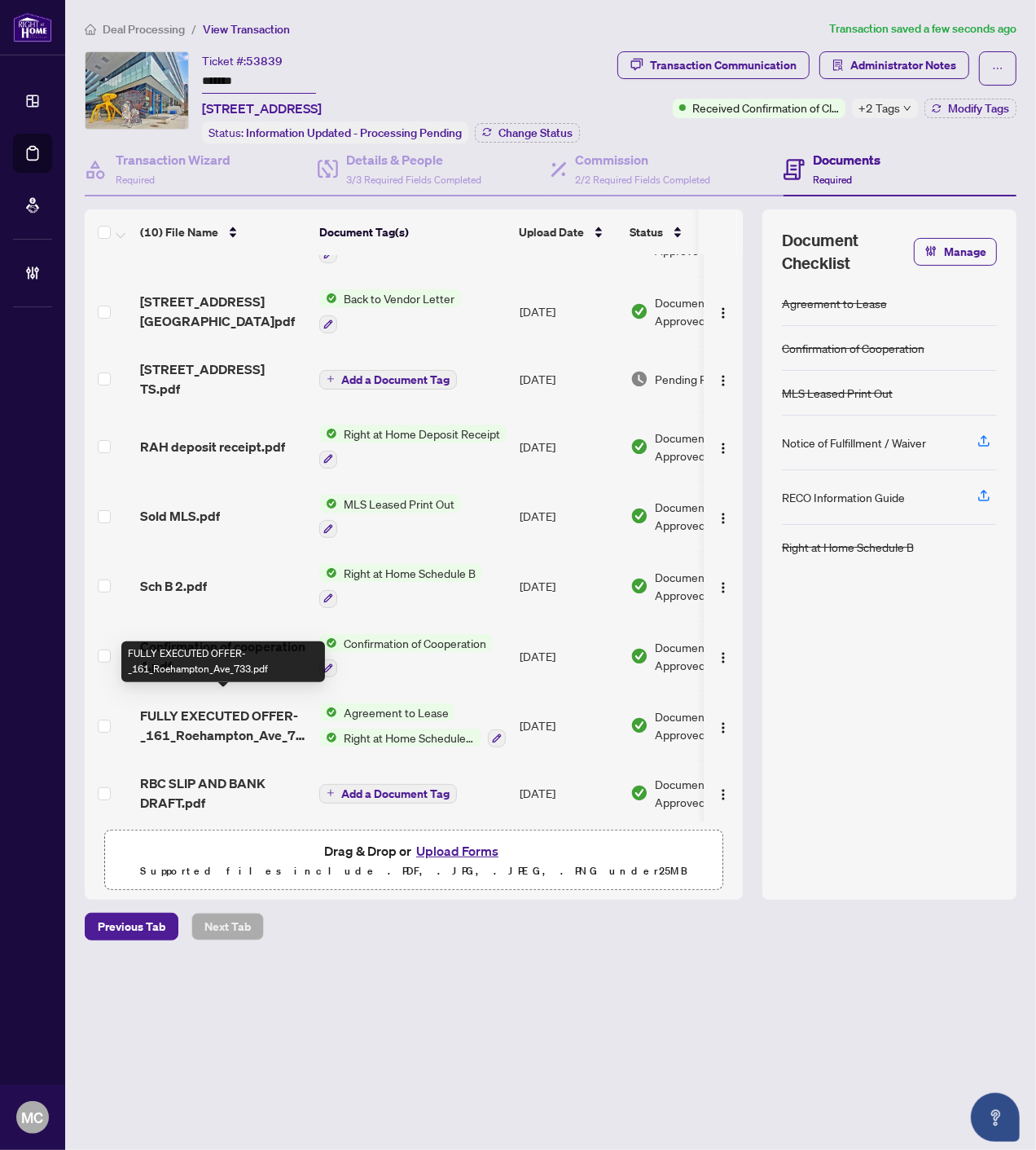
click at [201, 720] on span "FULLY EXECUTED OFFER-_161_Roehampton_Ave_733.pdf" at bounding box center [224, 725] width 166 height 39
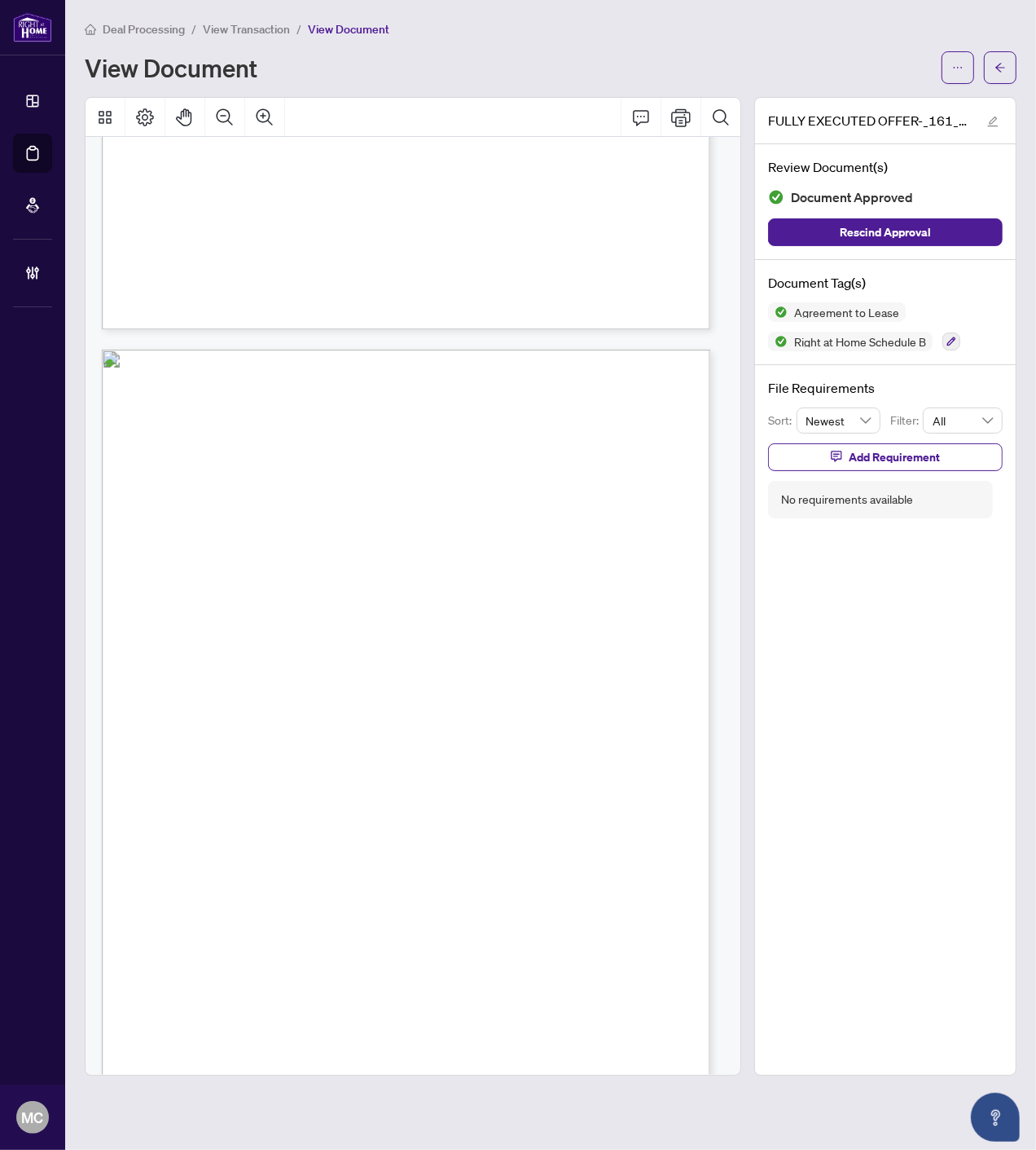
scroll to position [1539, 0]
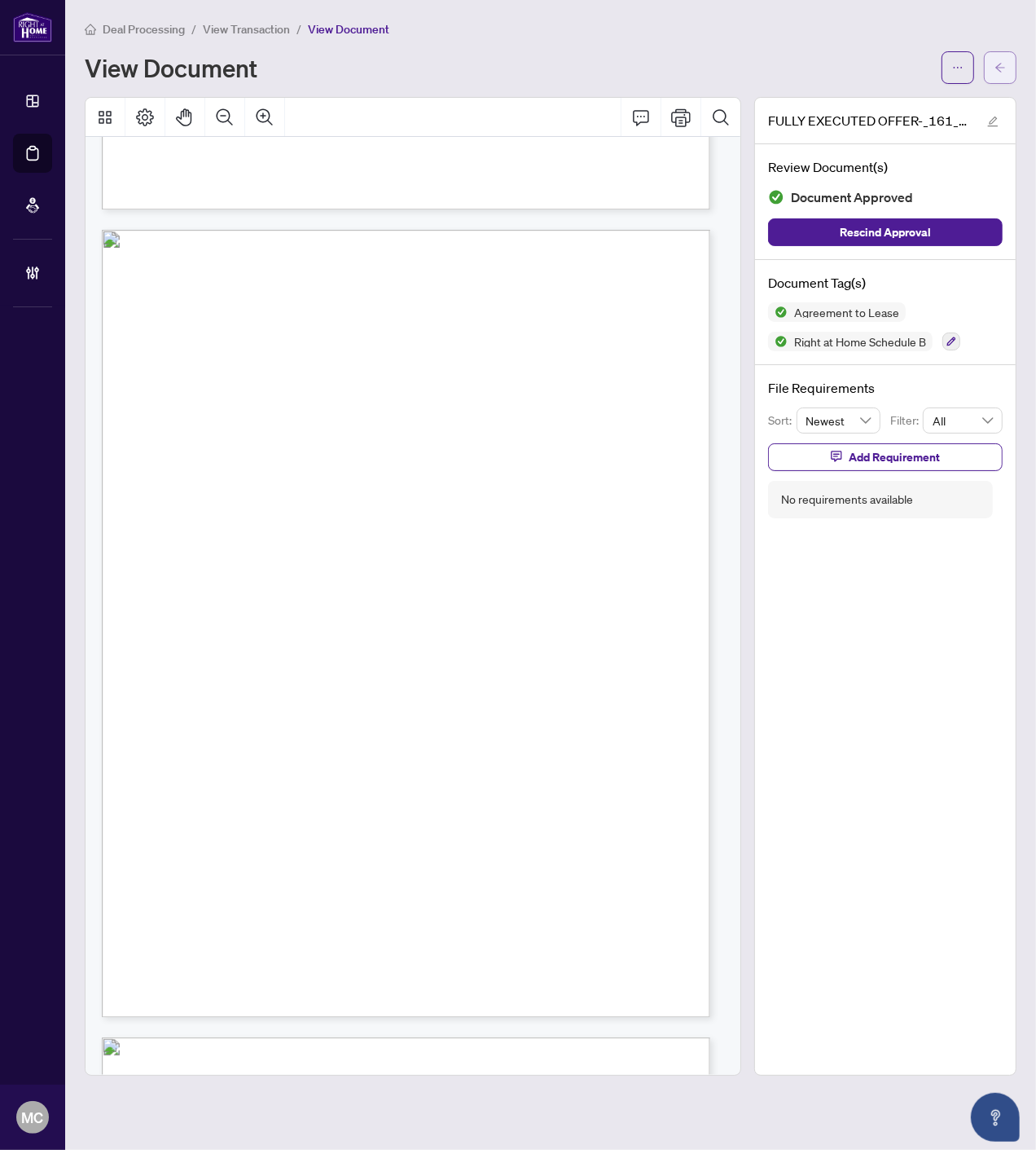
click at [991, 61] on button "button" at bounding box center [1000, 68] width 33 height 33
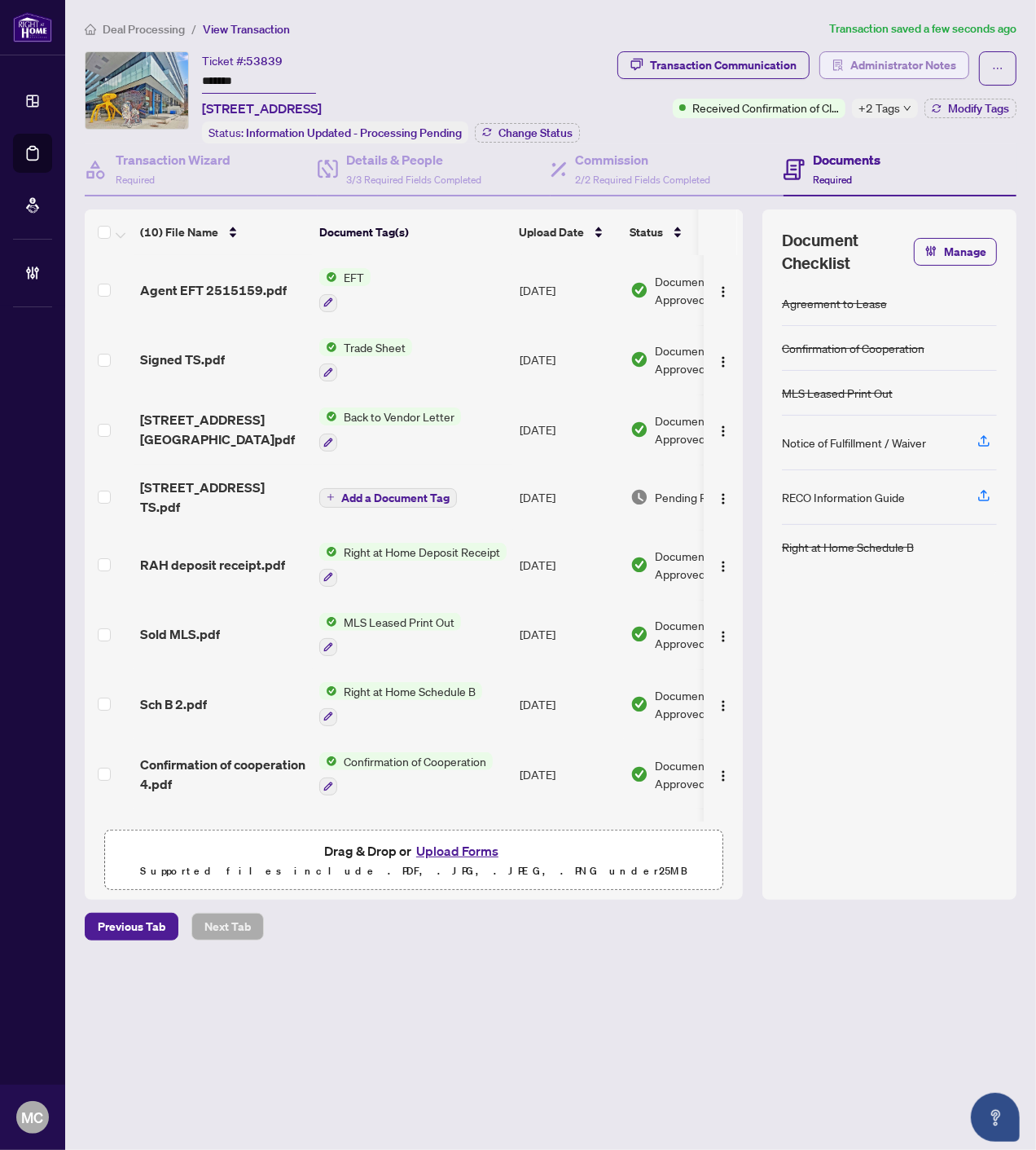
click at [913, 72] on span "Administrator Notes" at bounding box center [894, 68] width 150 height 34
click at [905, 61] on span "Administrator Notes" at bounding box center [903, 65] width 106 height 26
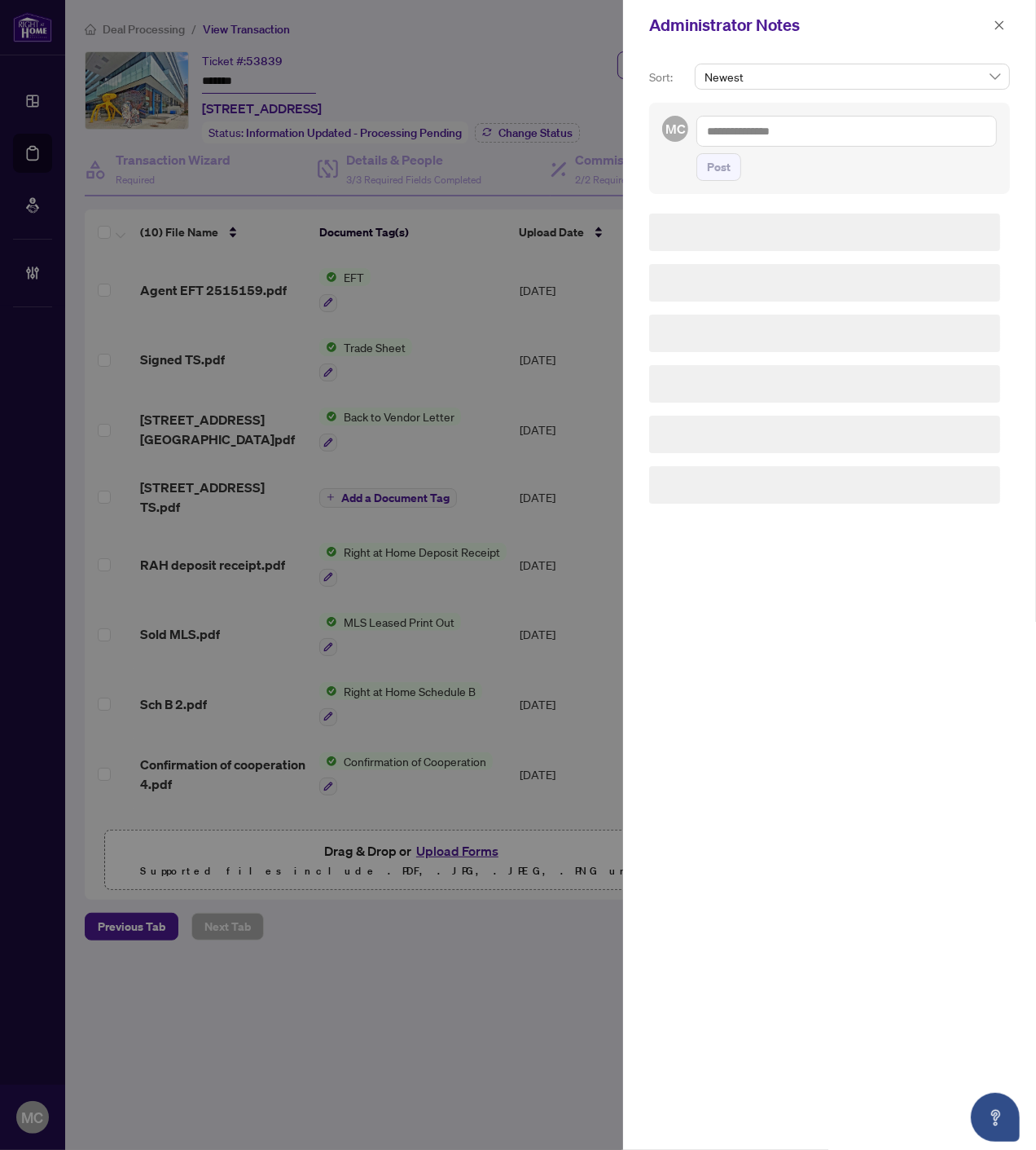
click at [885, 132] on textarea at bounding box center [846, 131] width 301 height 31
paste textarea "**********"
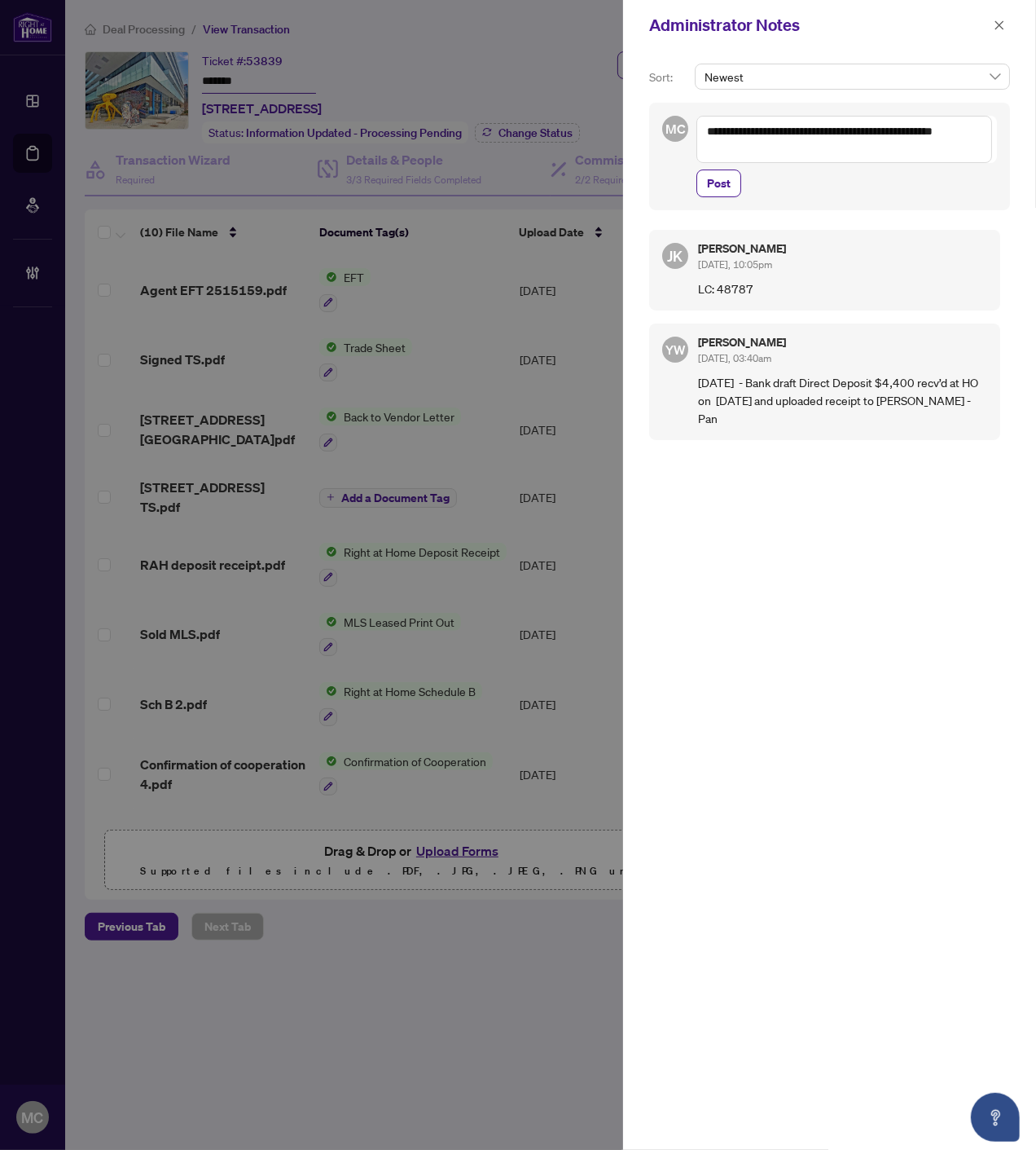
drag, startPoint x: 821, startPoint y: 131, endPoint x: 762, endPoint y: 131, distance: 59.0
click at [821, 131] on textarea "**********" at bounding box center [844, 139] width 296 height 47
click at [707, 127] on textarea "**********" at bounding box center [844, 139] width 296 height 47
paste textarea "**********"
type textarea "**********"
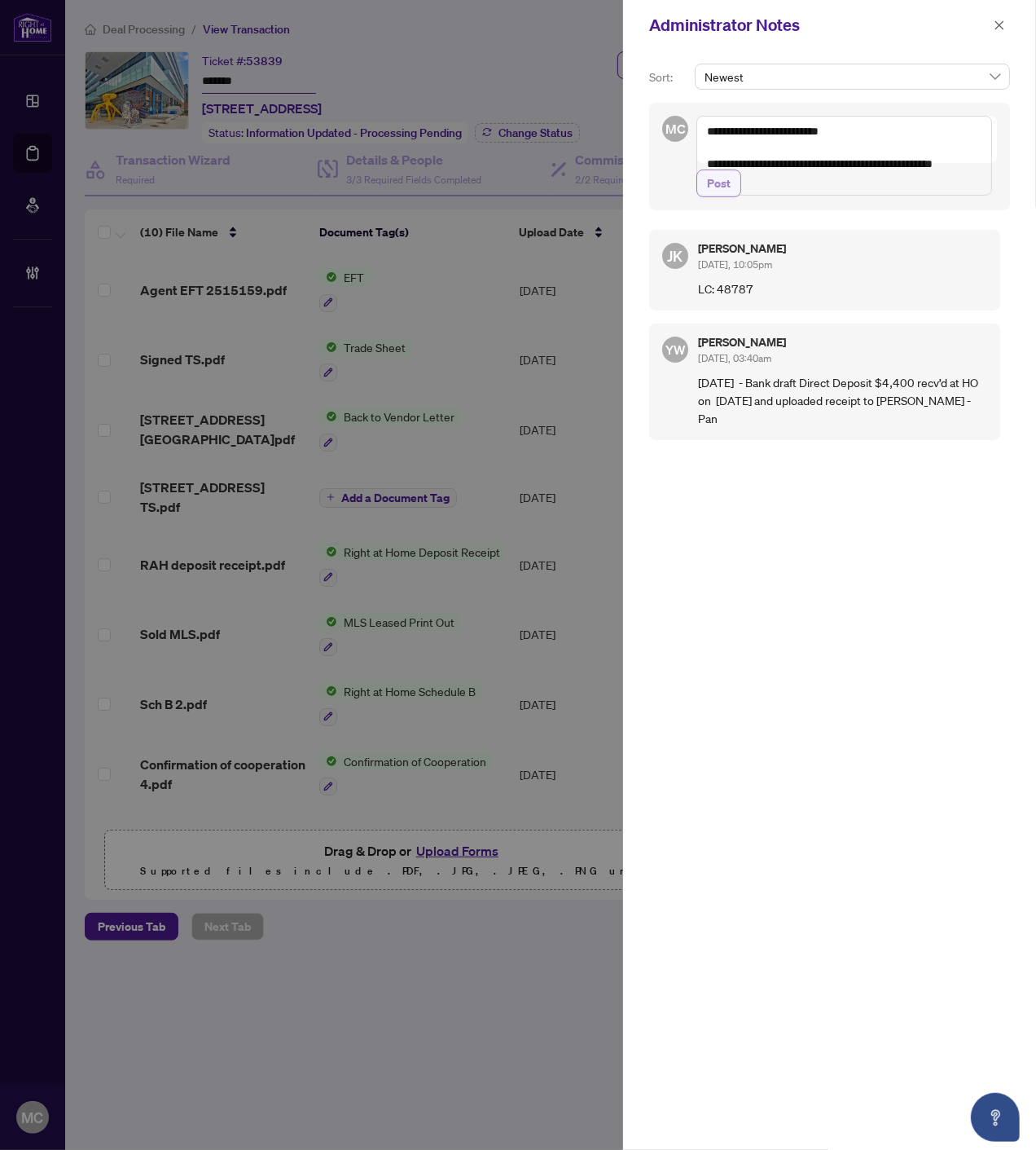
click at [711, 196] on span "Post" at bounding box center [719, 183] width 23 height 26
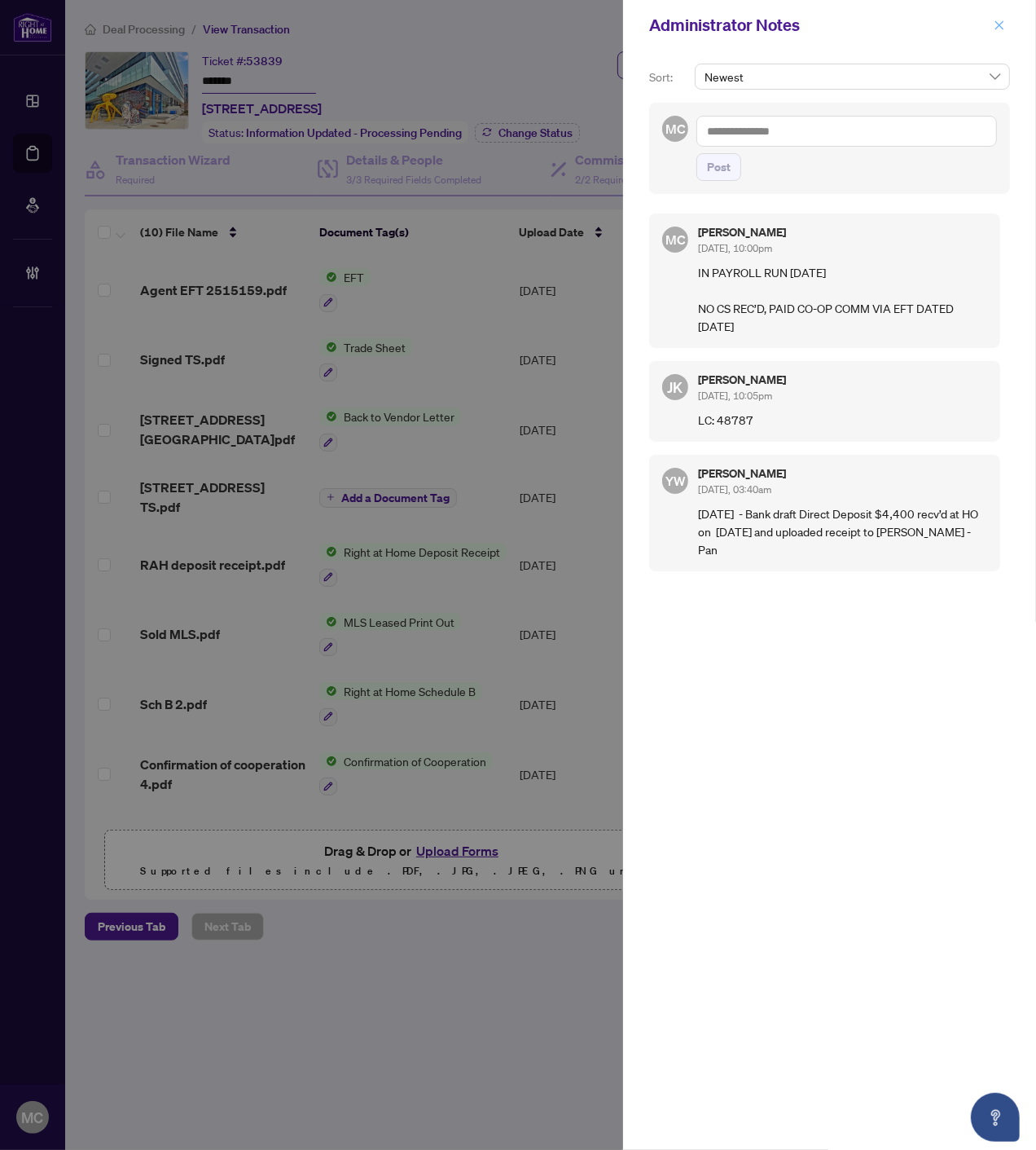
click at [999, 23] on icon "close" at bounding box center [999, 25] width 11 height 11
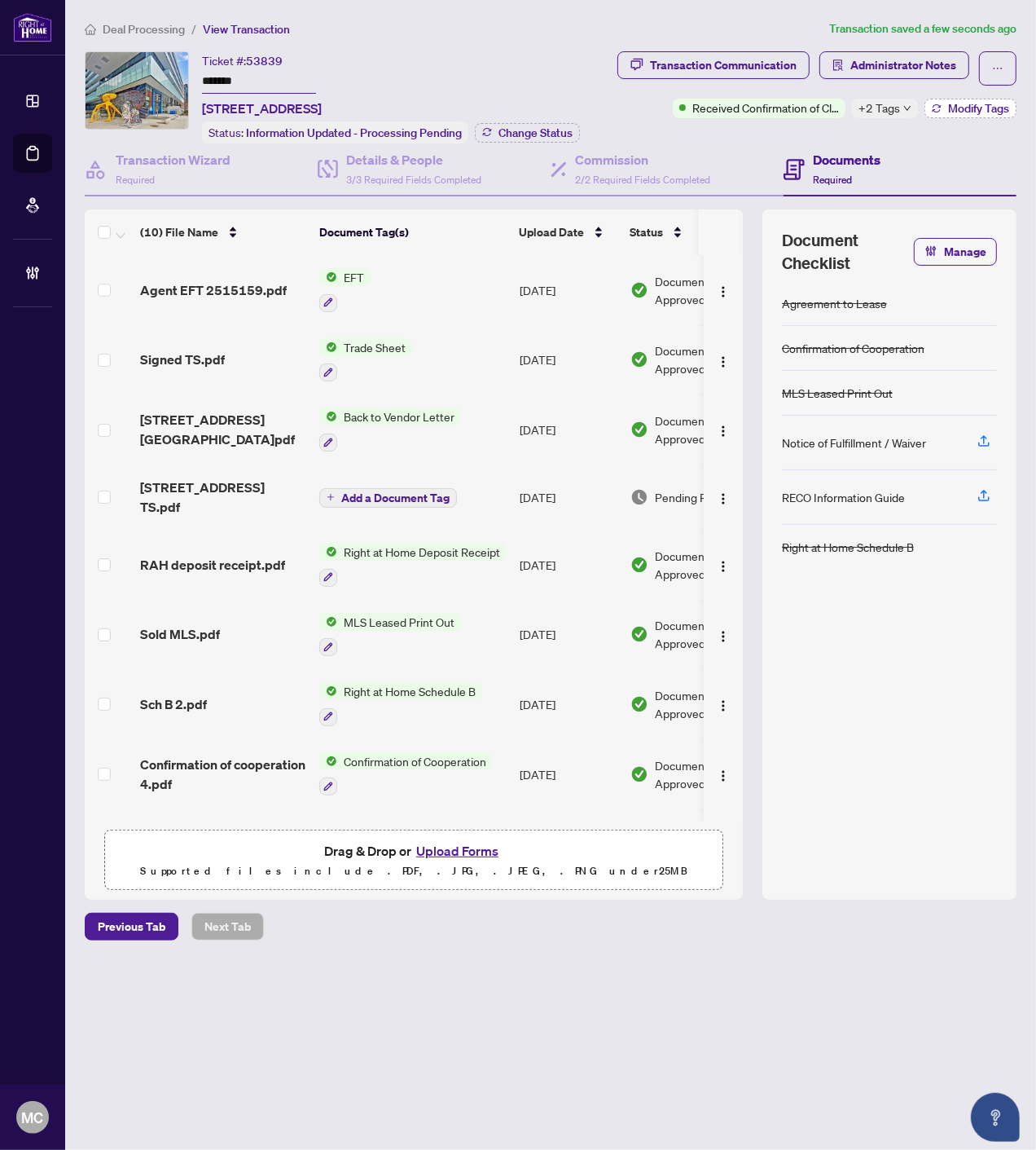
click at [967, 110] on span "Modify Tags" at bounding box center [979, 108] width 61 height 11
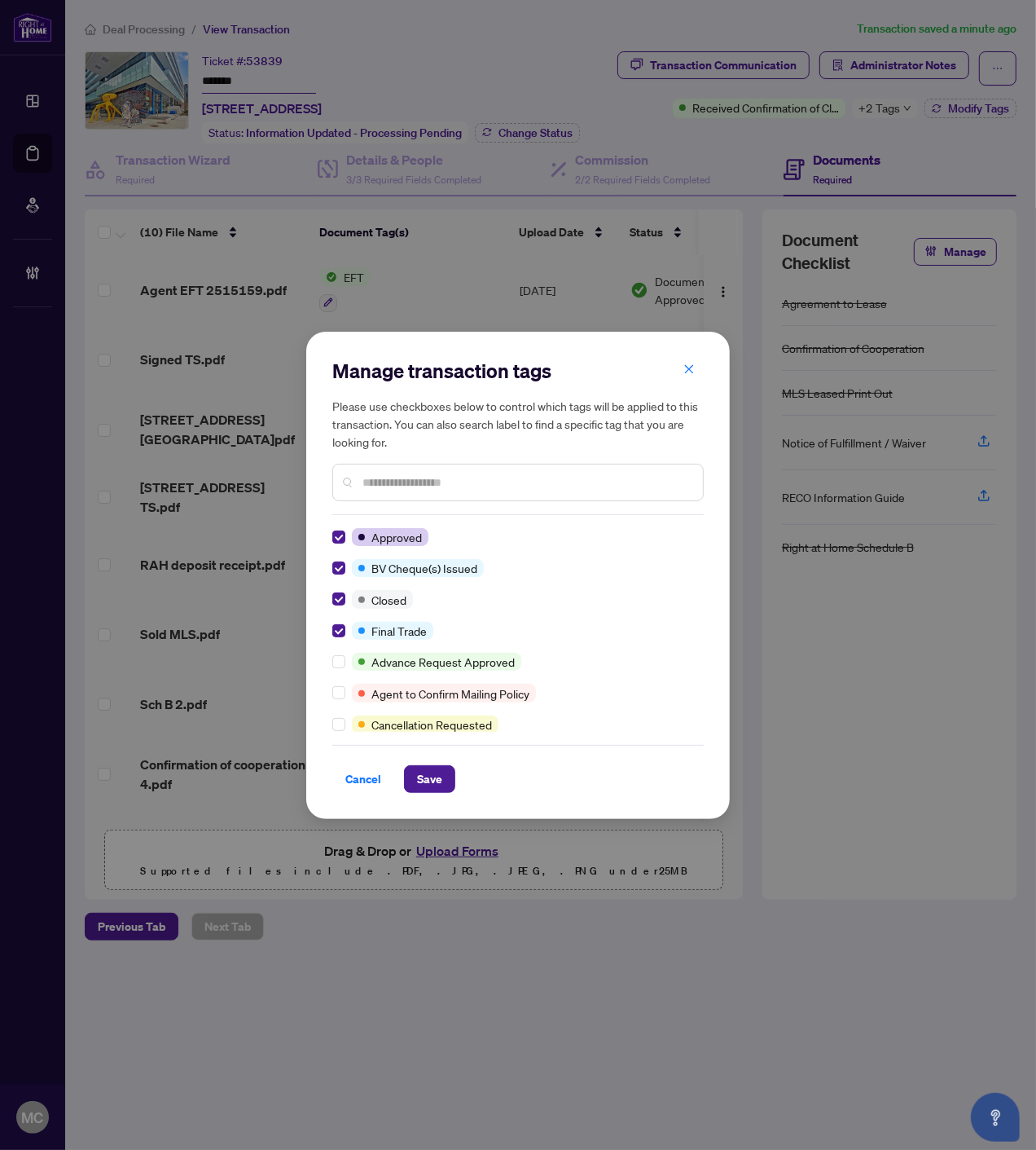
click at [413, 760] on div "Cancel Save" at bounding box center [518, 768] width 371 height 48
drag, startPoint x: 420, startPoint y: 774, endPoint x: 422, endPoint y: 785, distance: 11.2
click at [420, 775] on span "Save" at bounding box center [429, 779] width 25 height 26
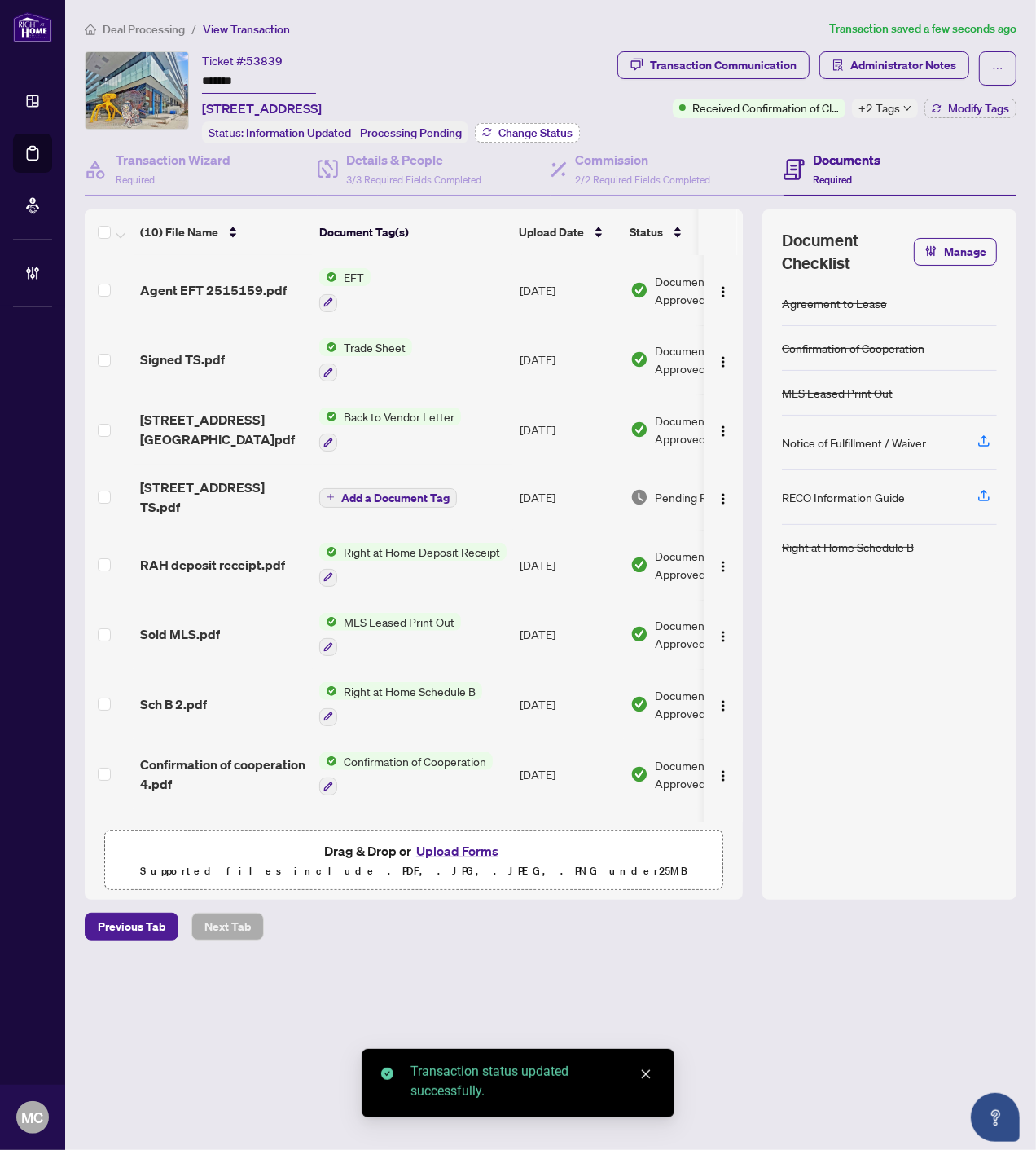
click at [514, 123] on button "Change Status" at bounding box center [527, 133] width 105 height 20
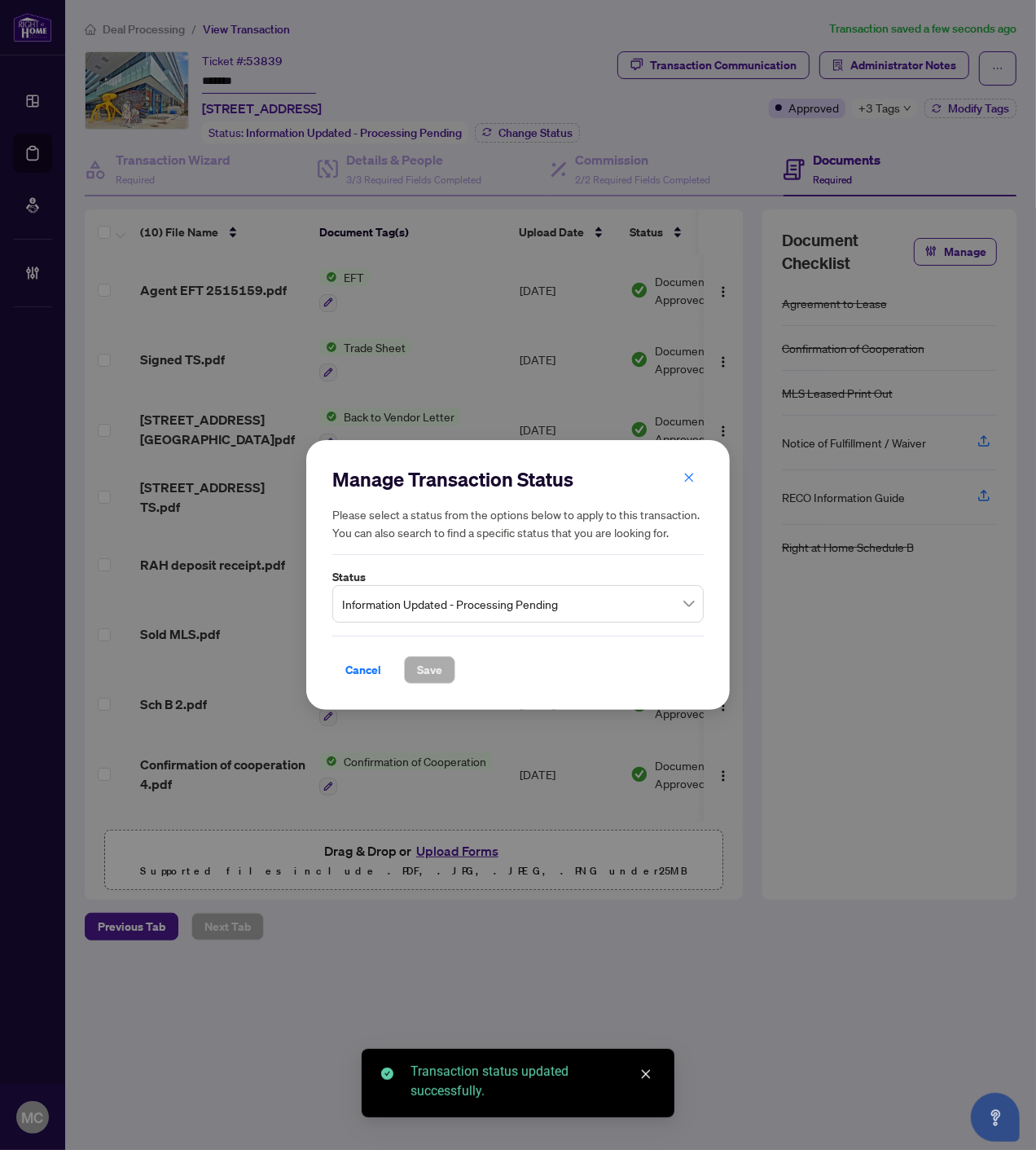
click at [552, 600] on span "Information Updated - Processing Pending" at bounding box center [518, 604] width 352 height 31
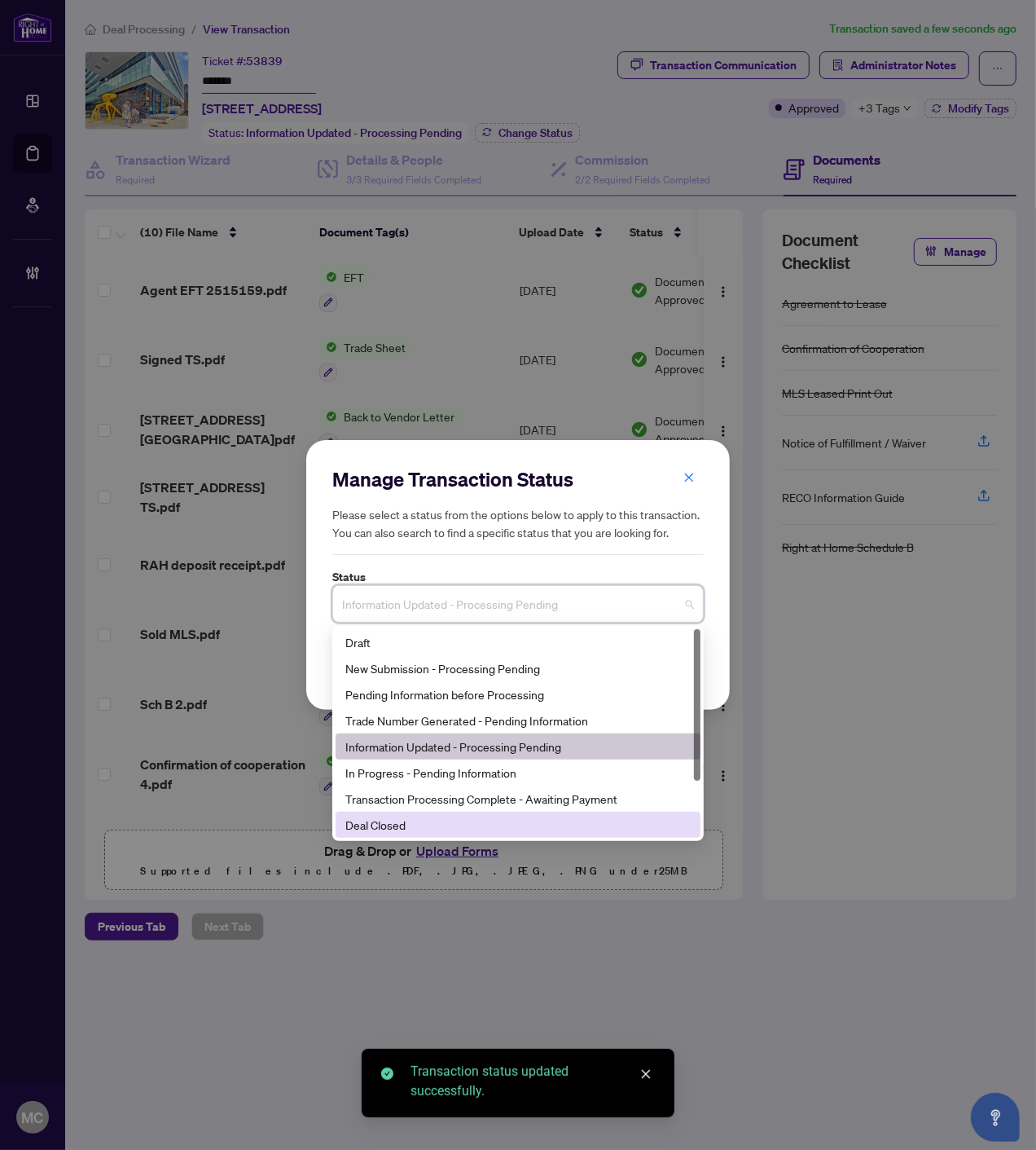
click at [460, 825] on div "Deal Closed" at bounding box center [518, 825] width 345 height 18
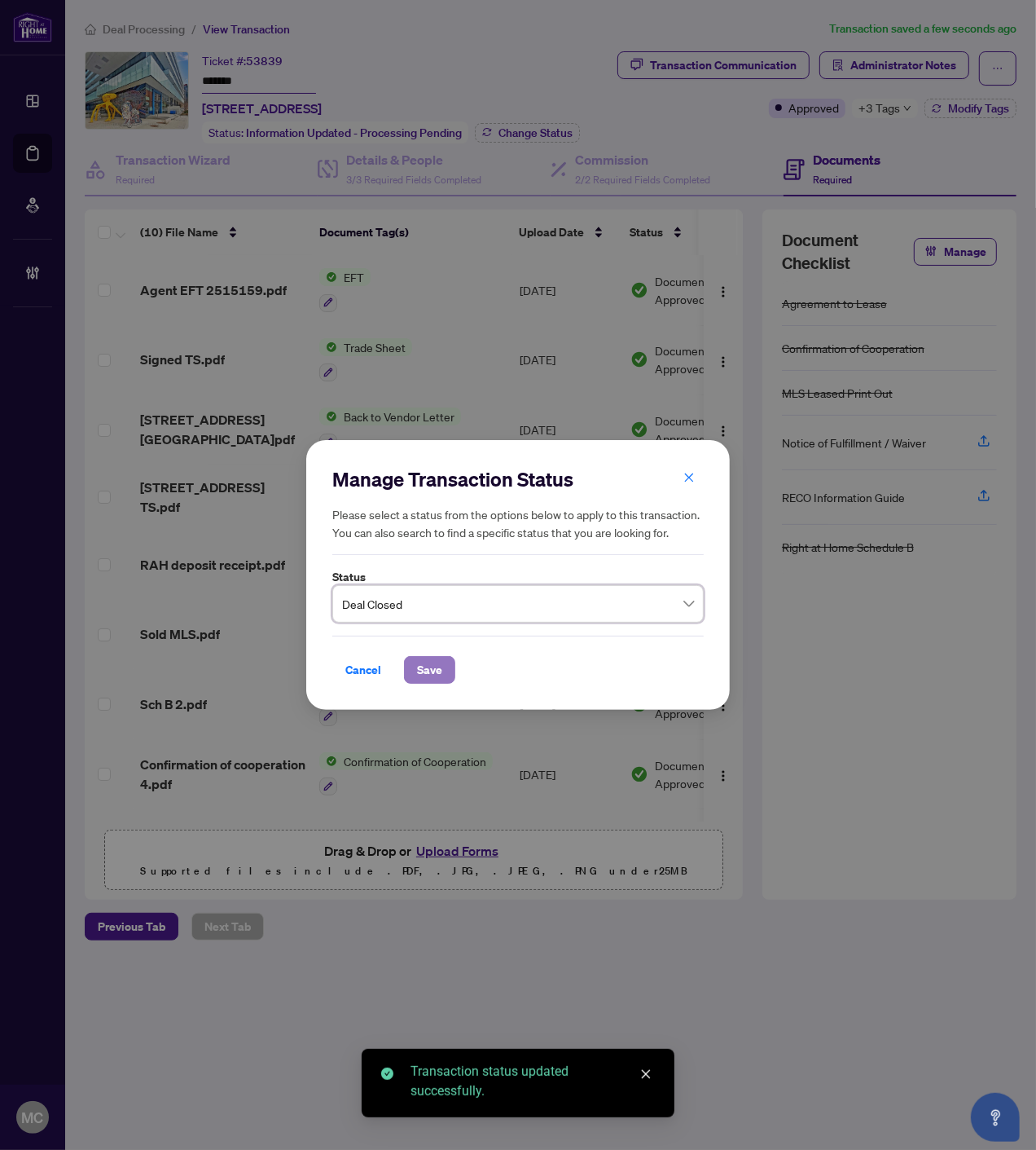
click at [430, 657] on span "Save" at bounding box center [429, 670] width 25 height 26
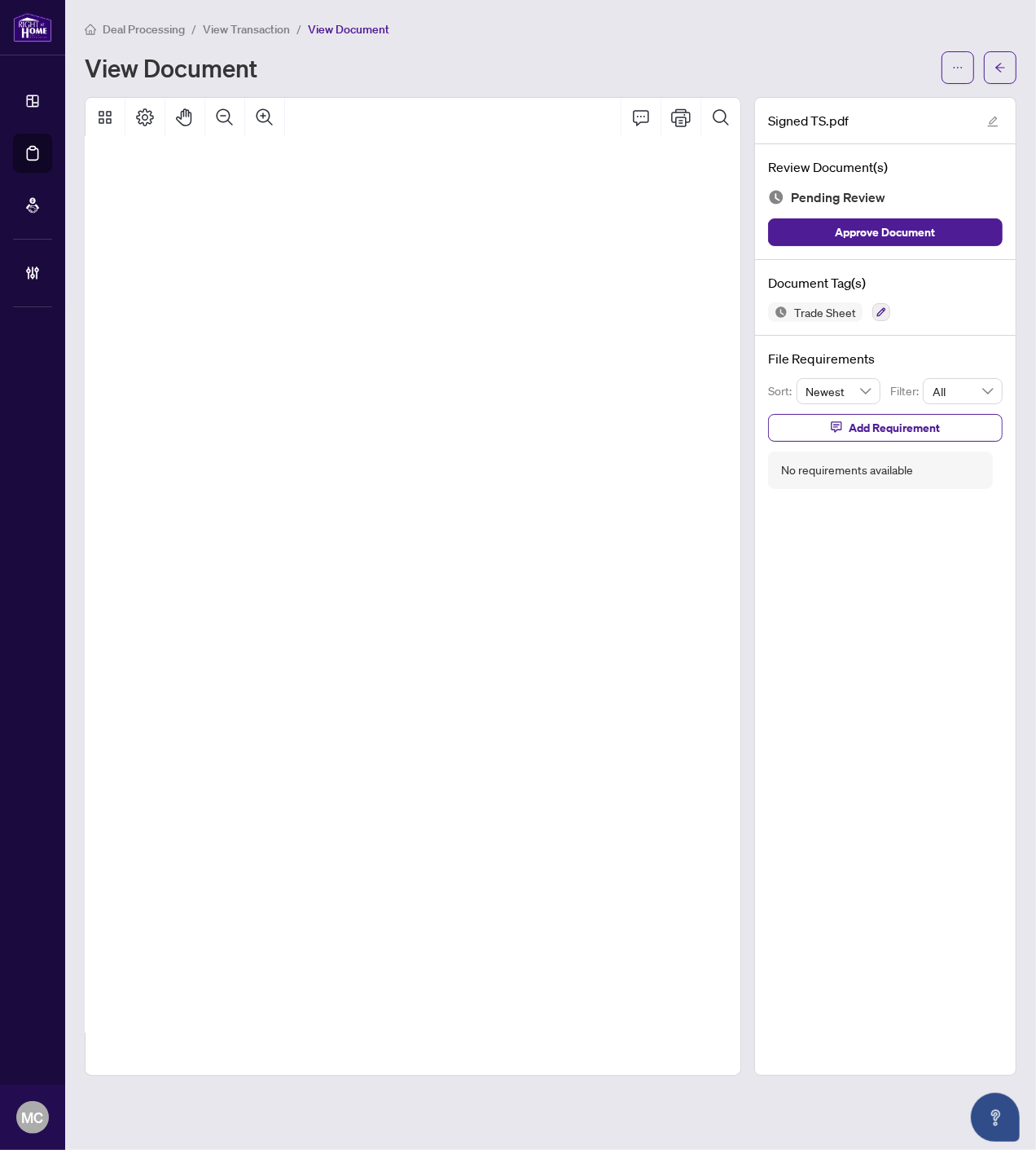
scroll to position [346, 637]
drag, startPoint x: 524, startPoint y: 498, endPoint x: 441, endPoint y: 410, distance: 121.0
drag, startPoint x: 587, startPoint y: 506, endPoint x: 596, endPoint y: 497, distance: 12.7
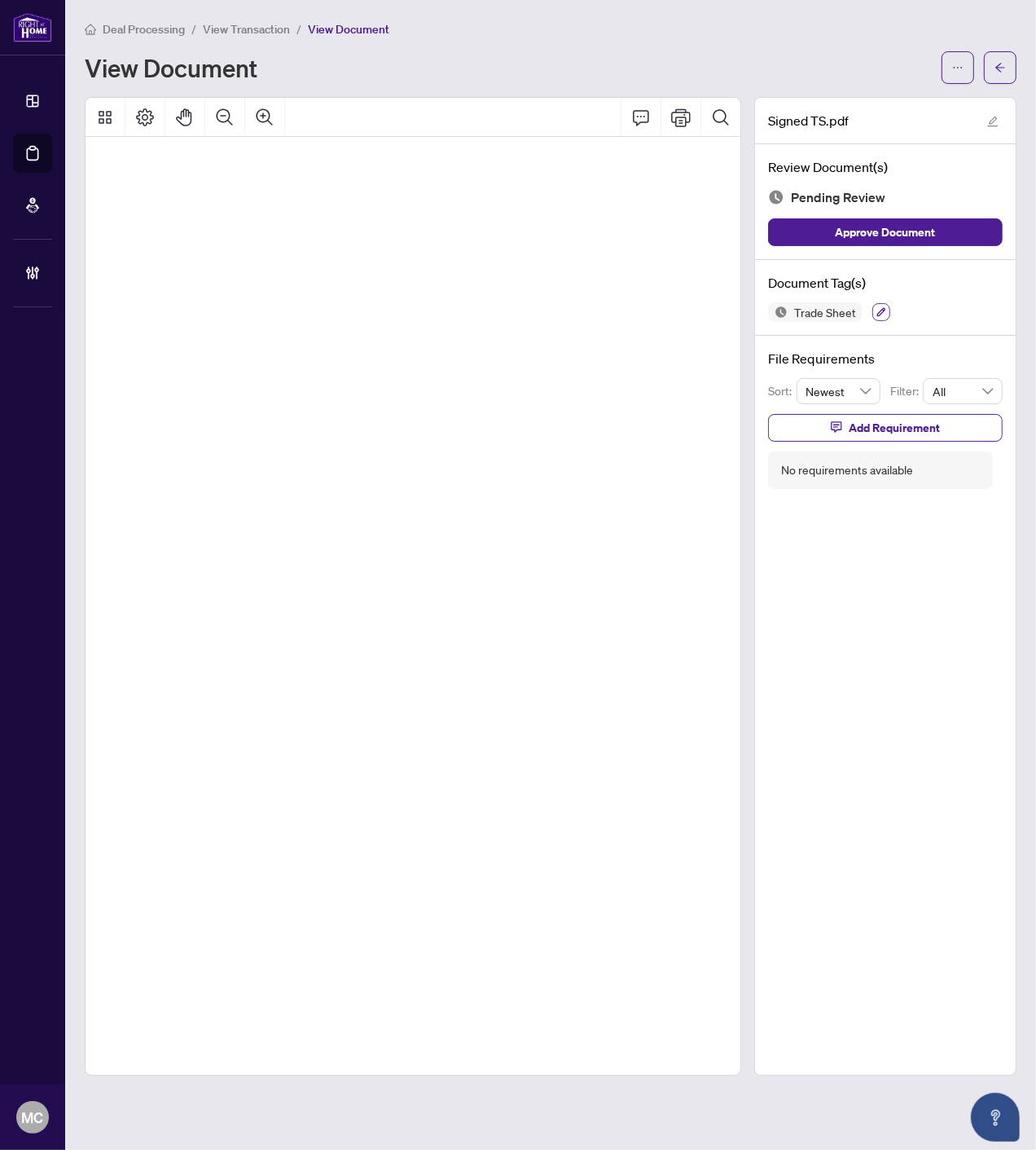
click at [885, 306] on button "button" at bounding box center [881, 312] width 18 height 18
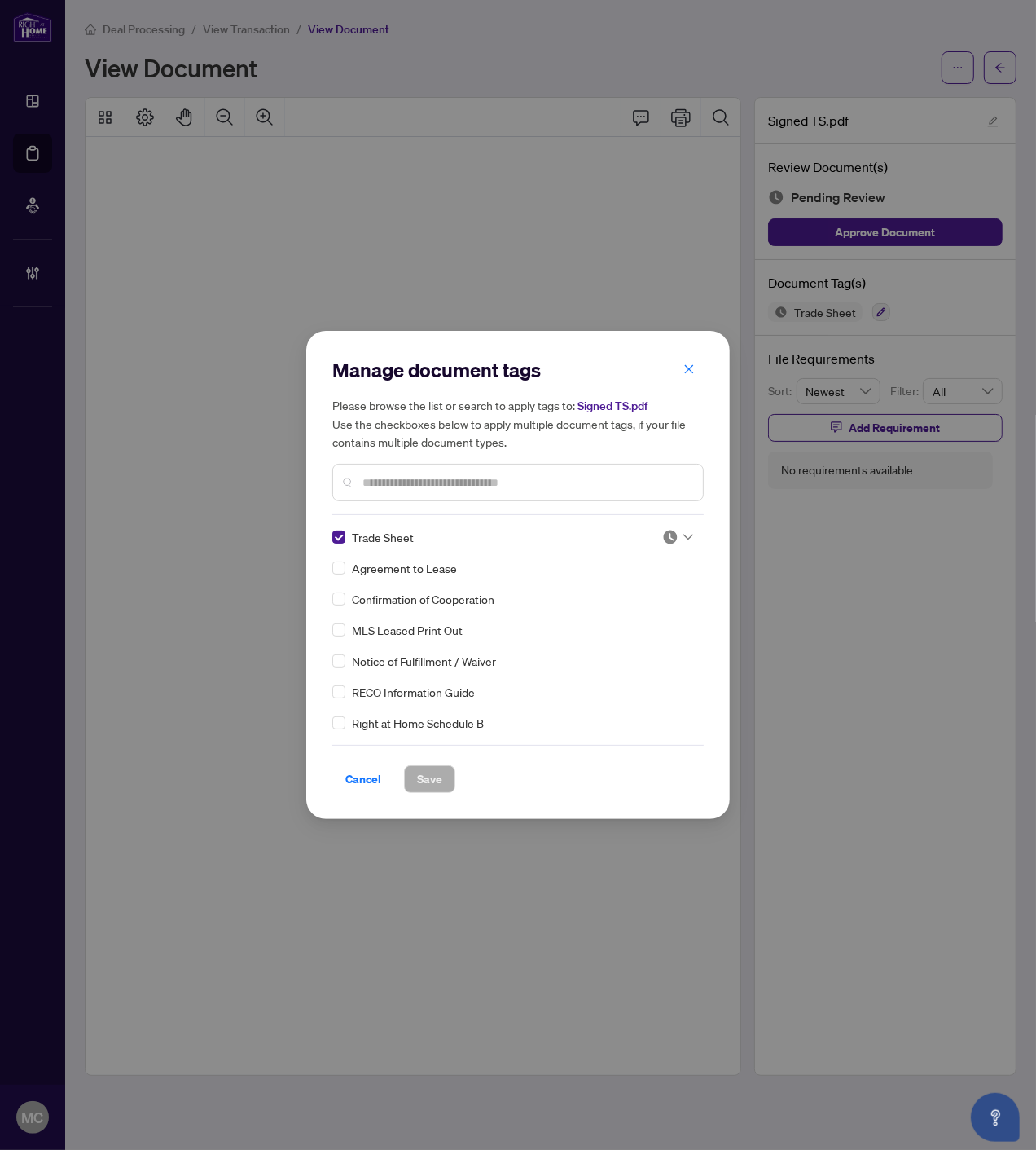
click at [662, 535] on img at bounding box center [670, 537] width 16 height 16
click at [629, 609] on div "Approved" at bounding box center [624, 616] width 104 height 18
click at [427, 777] on span "Save" at bounding box center [429, 779] width 25 height 26
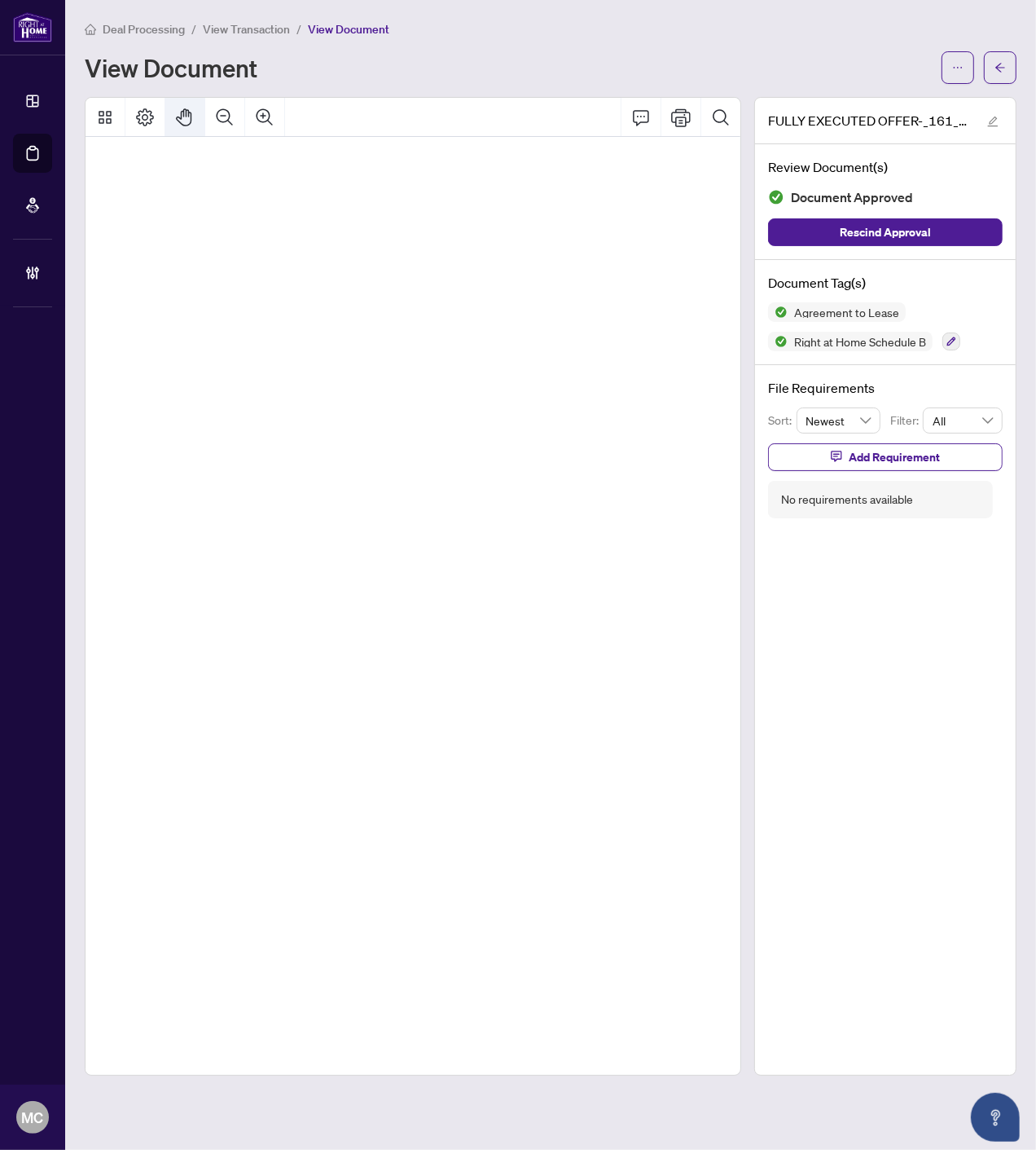
click at [182, 111] on icon "Pan Mode" at bounding box center [185, 117] width 20 height 20
drag, startPoint x: 234, startPoint y: 404, endPoint x: 401, endPoint y: 421, distance: 167.9
click at [401, 421] on span "[PERSON_NAME] & [PERSON_NAME]" at bounding box center [409, 411] width 397 height 25
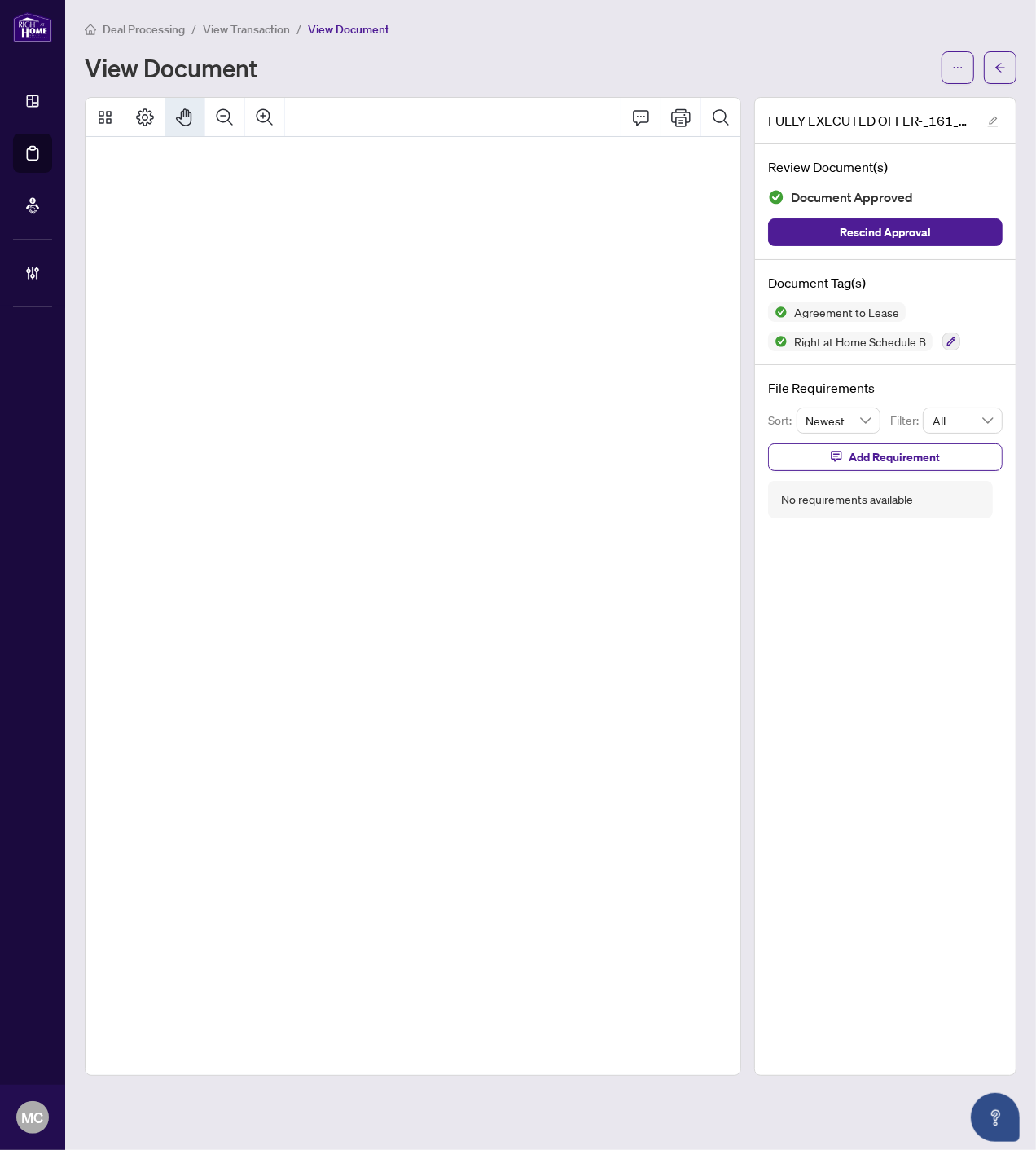
drag, startPoint x: 246, startPoint y: 509, endPoint x: 174, endPoint y: 508, distance: 72.0
drag, startPoint x: 296, startPoint y: 539, endPoint x: 218, endPoint y: 539, distance: 78.0
click at [218, 539] on span "The Tenant hereby offers to lease from the Landlord the premises as described h…" at bounding box center [117, 545] width 1401 height 23
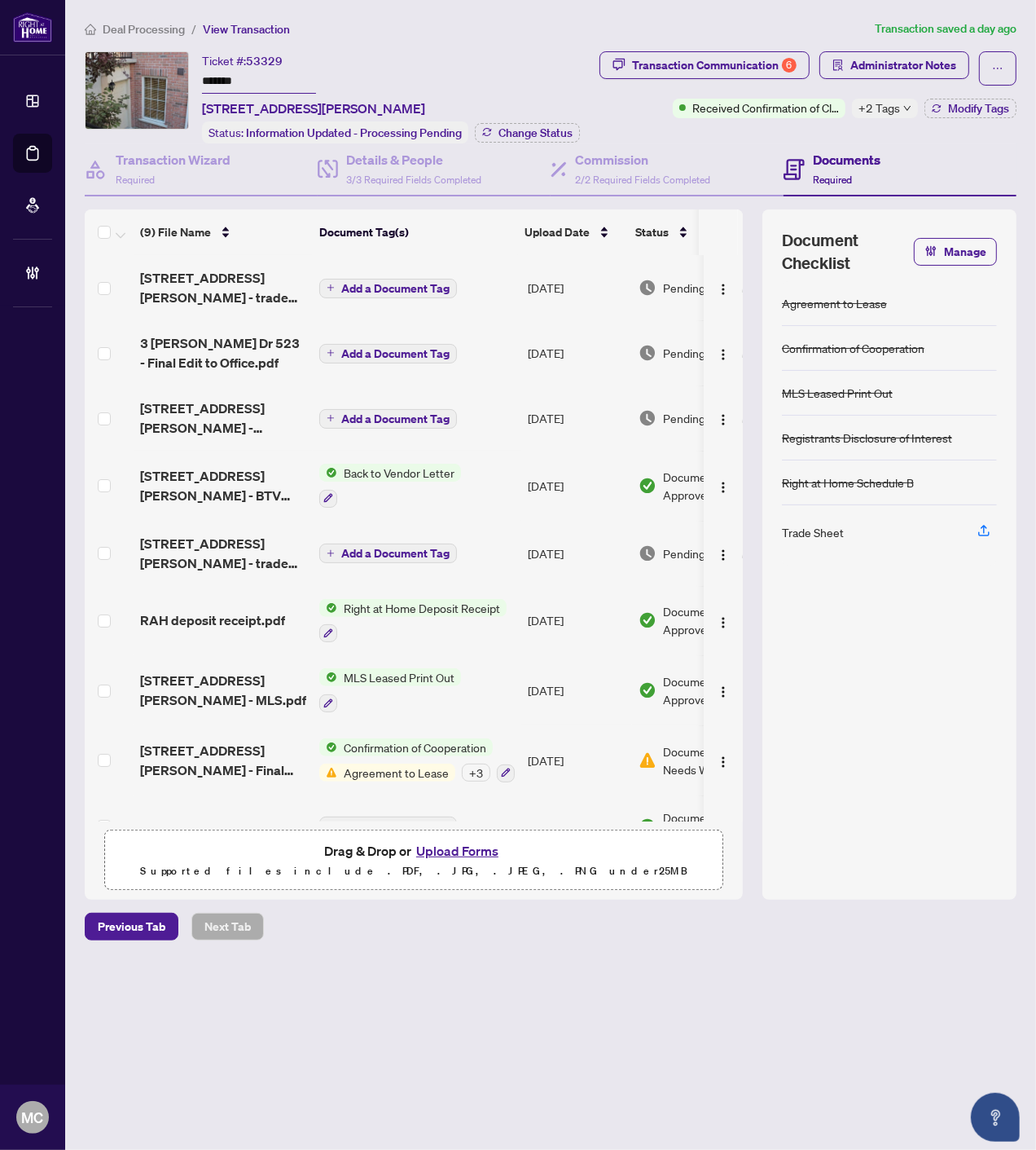
click at [218, 70] on input "*******" at bounding box center [259, 82] width 114 height 23
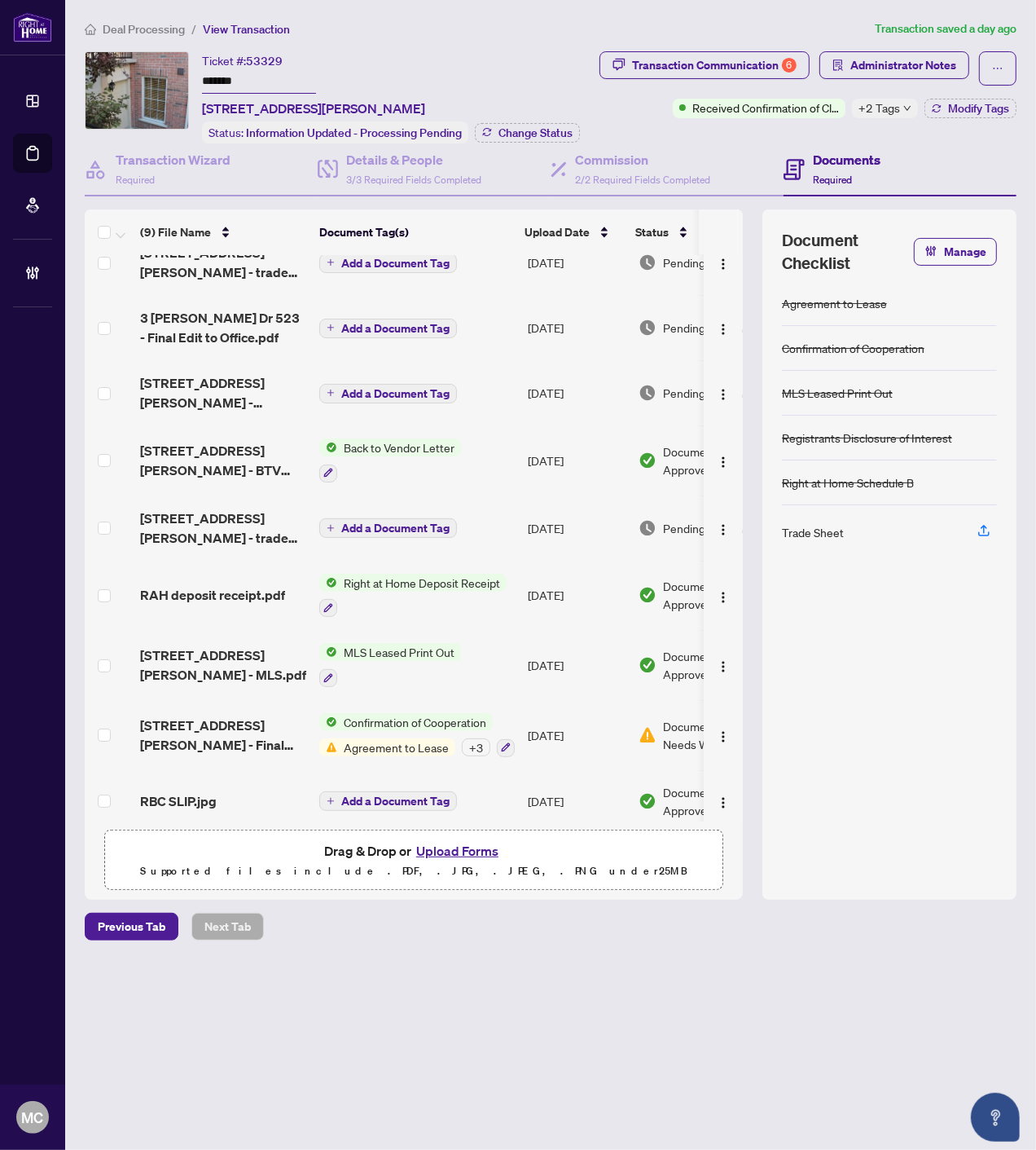
scroll to position [36, 0]
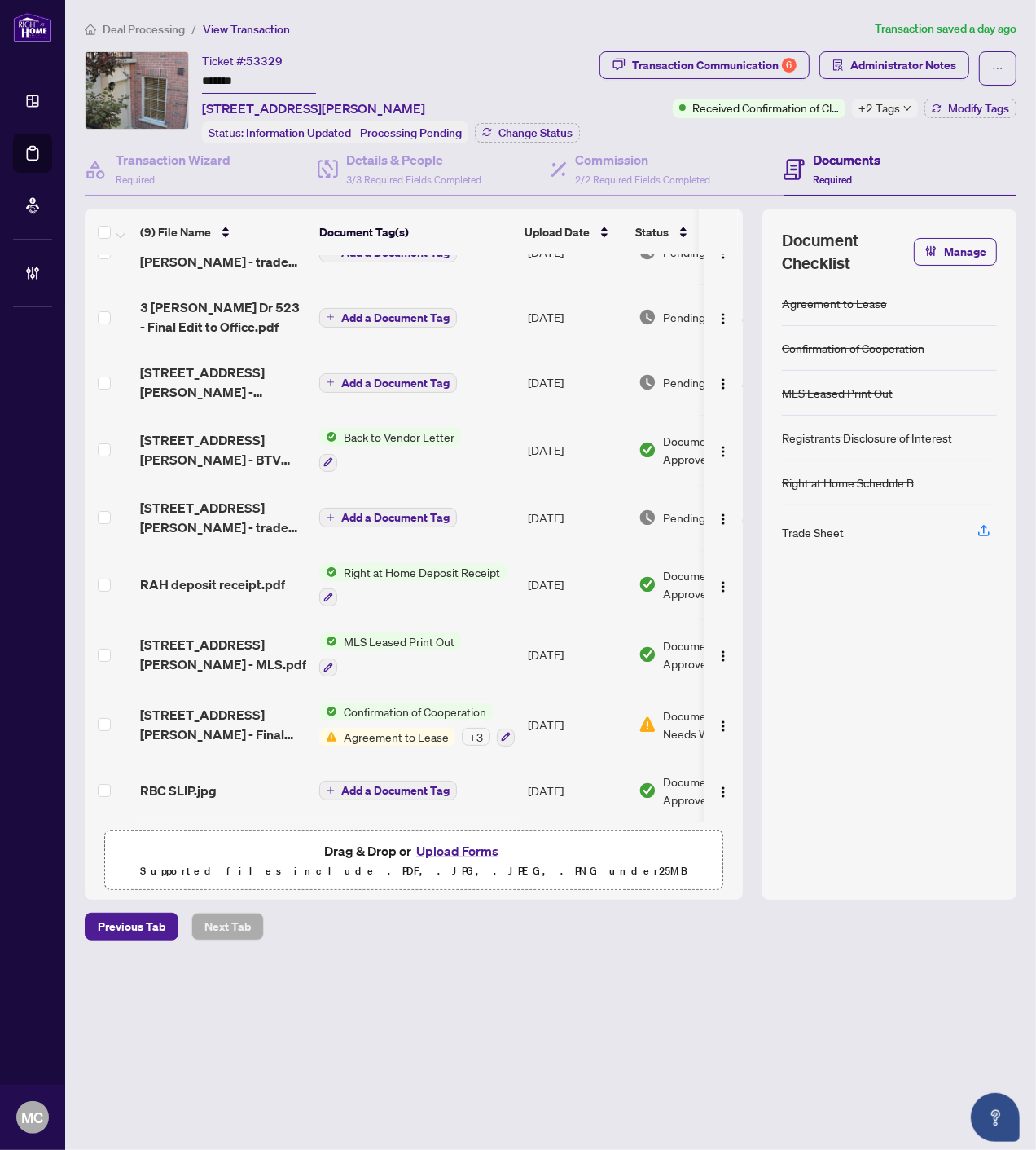
click at [94, 714] on td at bounding box center [109, 724] width 49 height 70
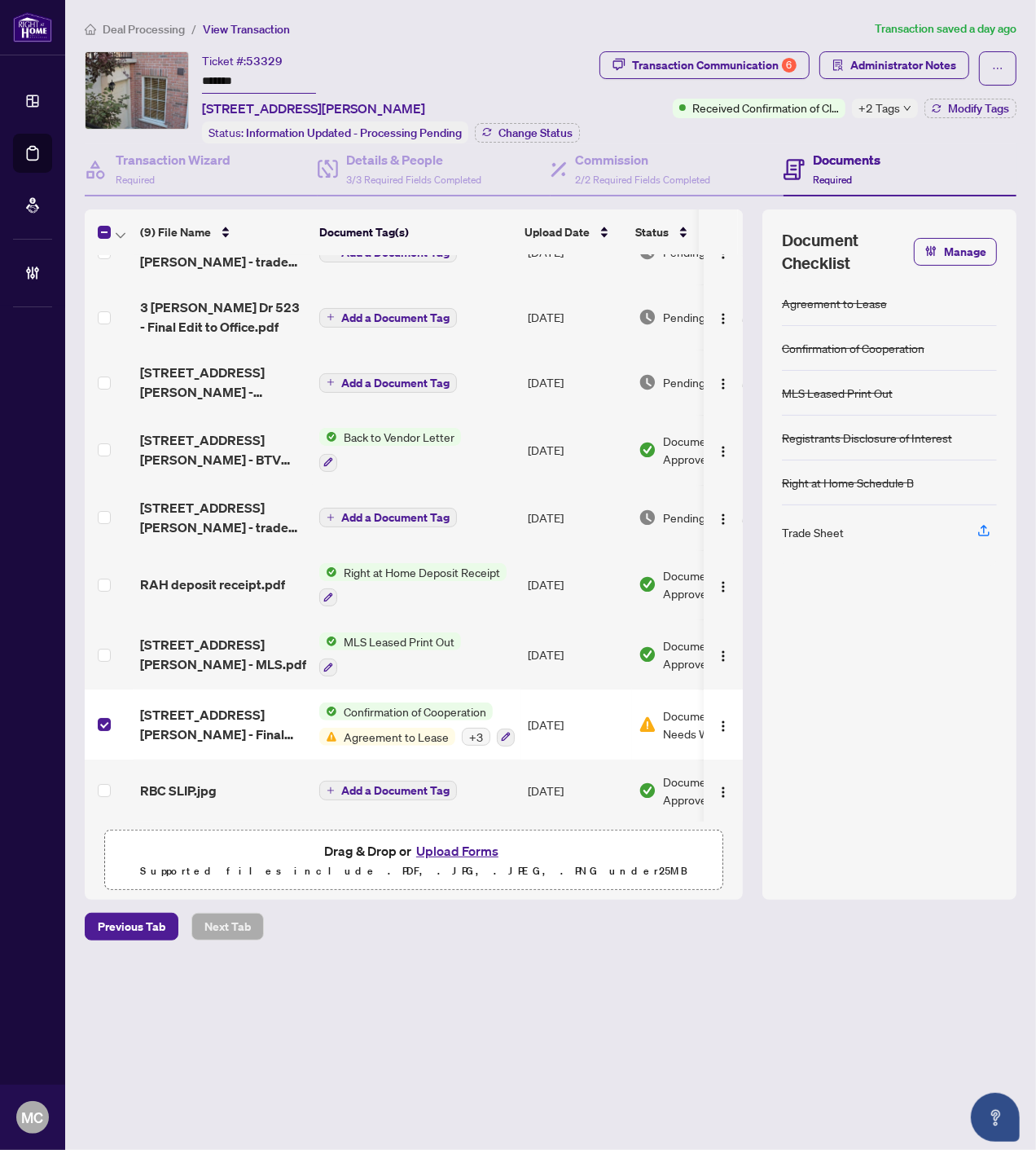
scroll to position [0, 0]
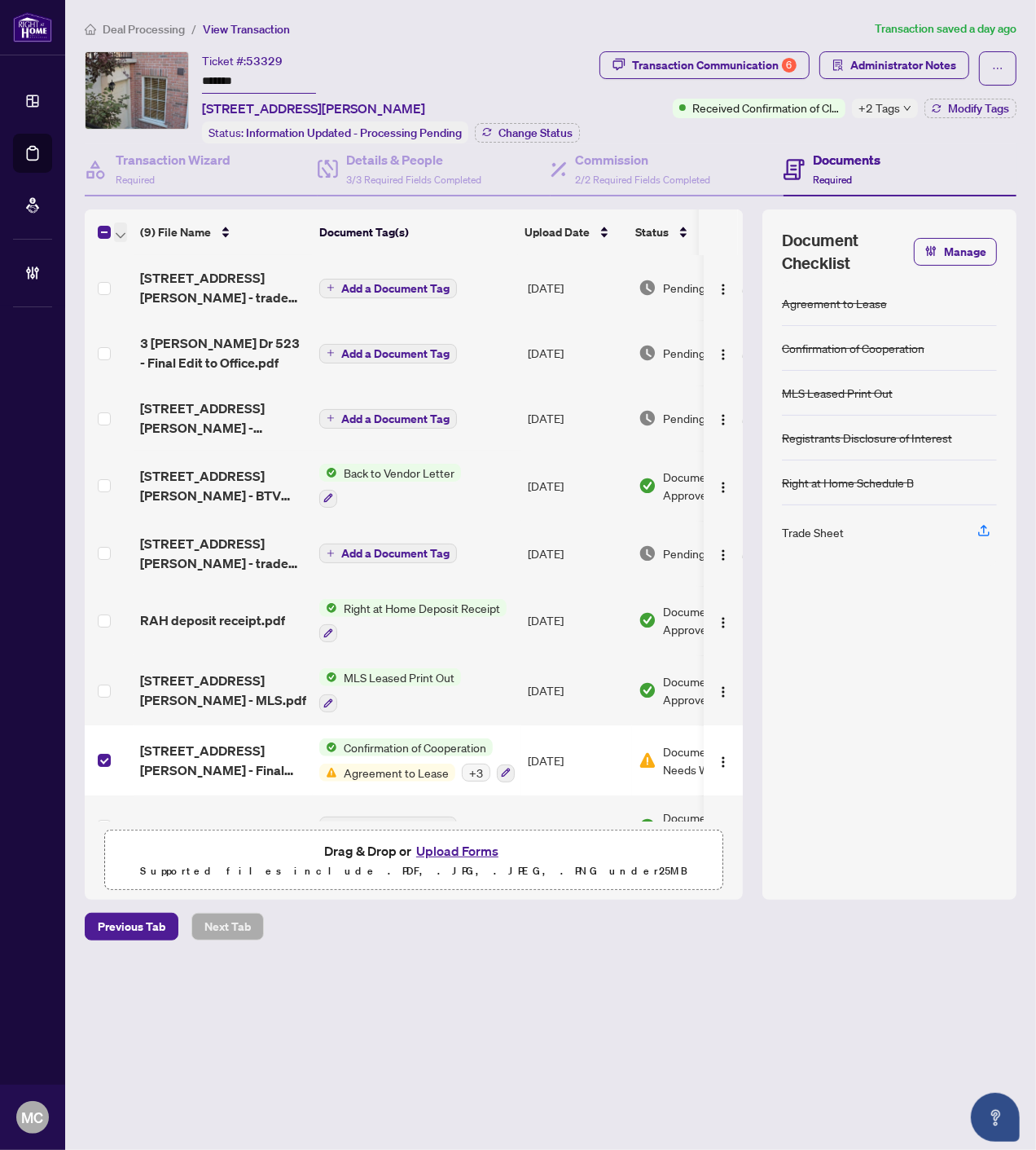
click at [124, 225] on span "button" at bounding box center [120, 232] width 10 height 18
click at [140, 258] on span "Open Selected in New Tab(s)" at bounding box center [199, 258] width 145 height 18
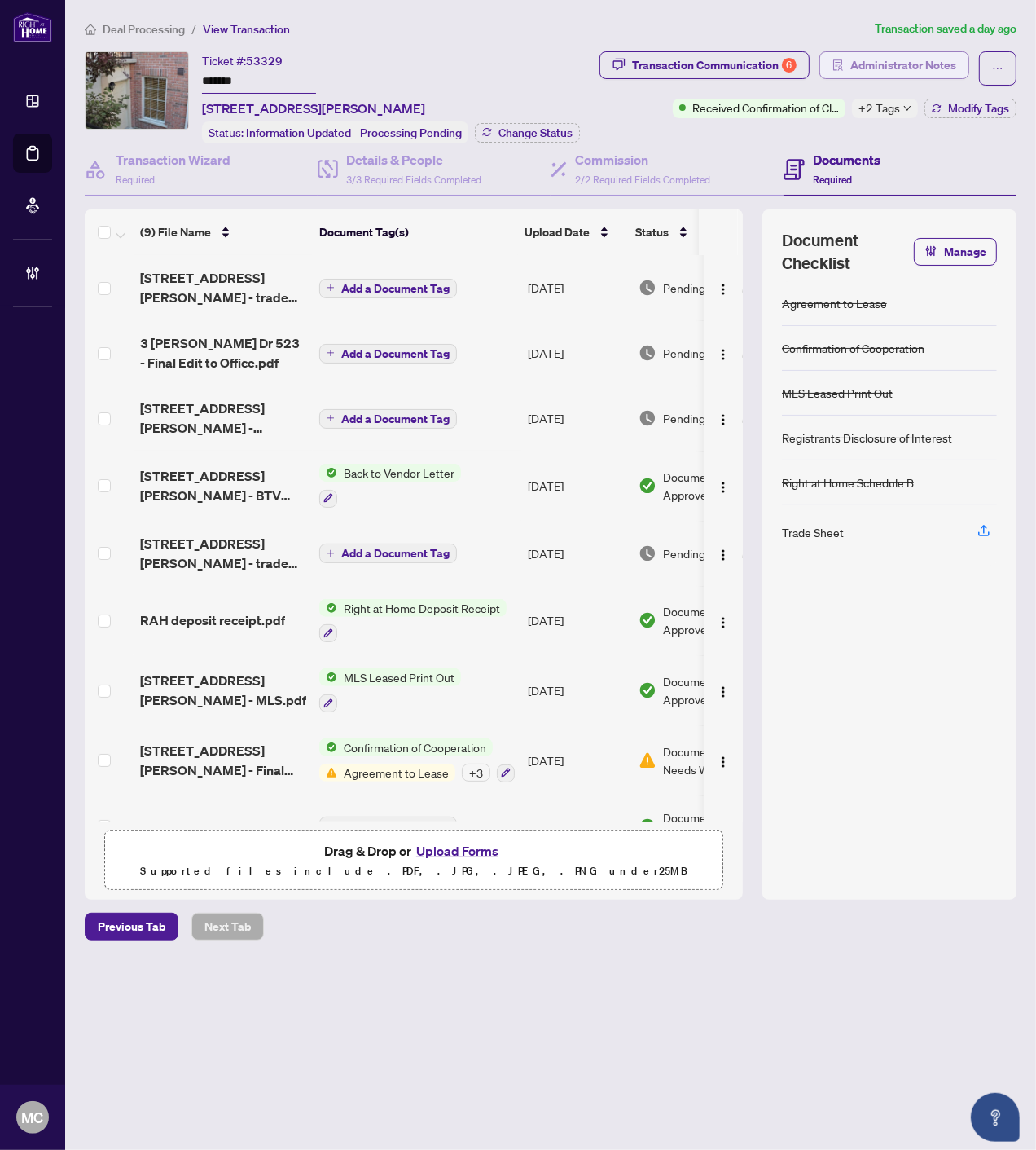
click at [901, 57] on span "Administrator Notes" at bounding box center [903, 65] width 106 height 26
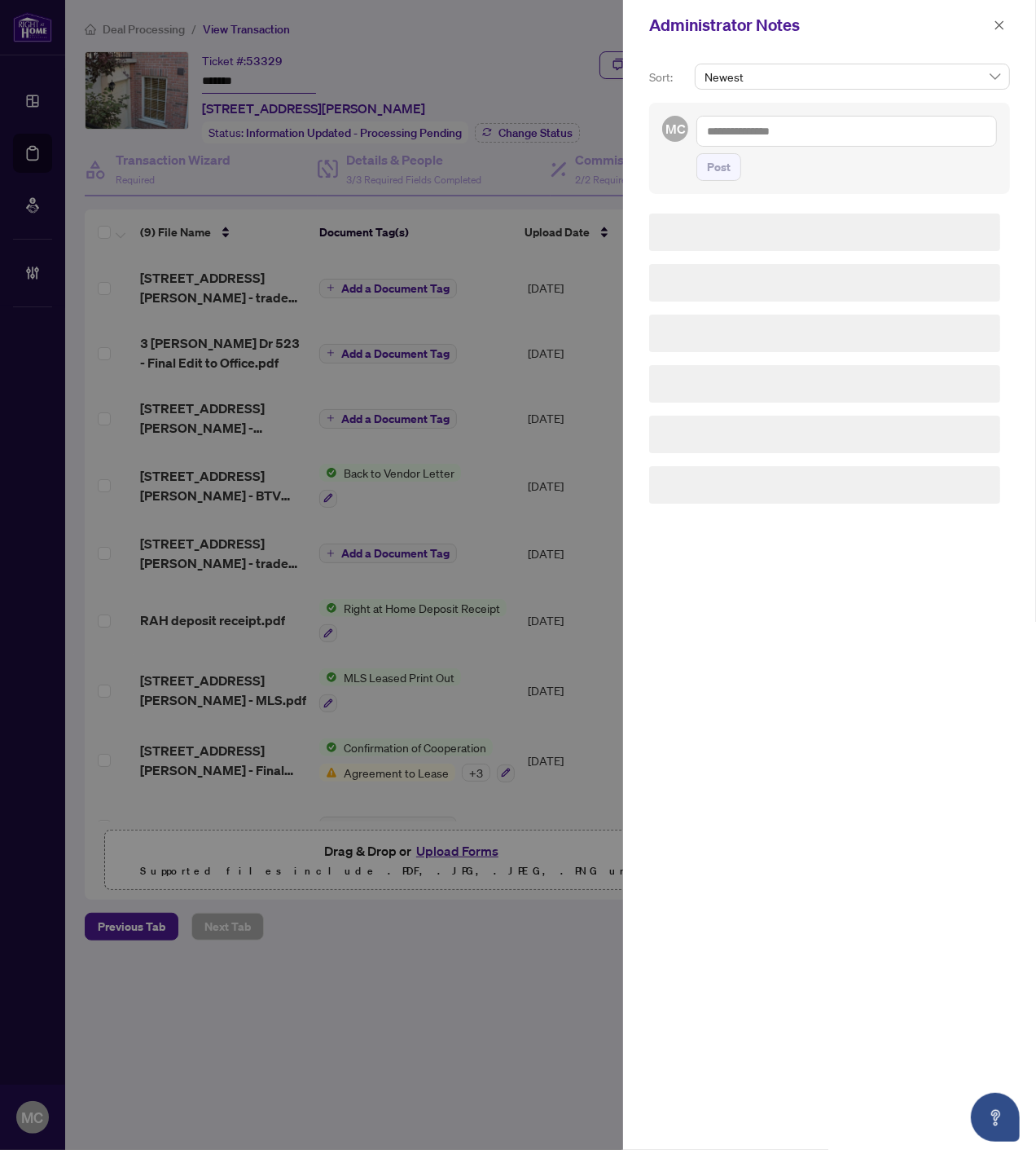
click at [897, 123] on textarea at bounding box center [846, 131] width 301 height 31
paste textarea "**********"
type textarea "**********"
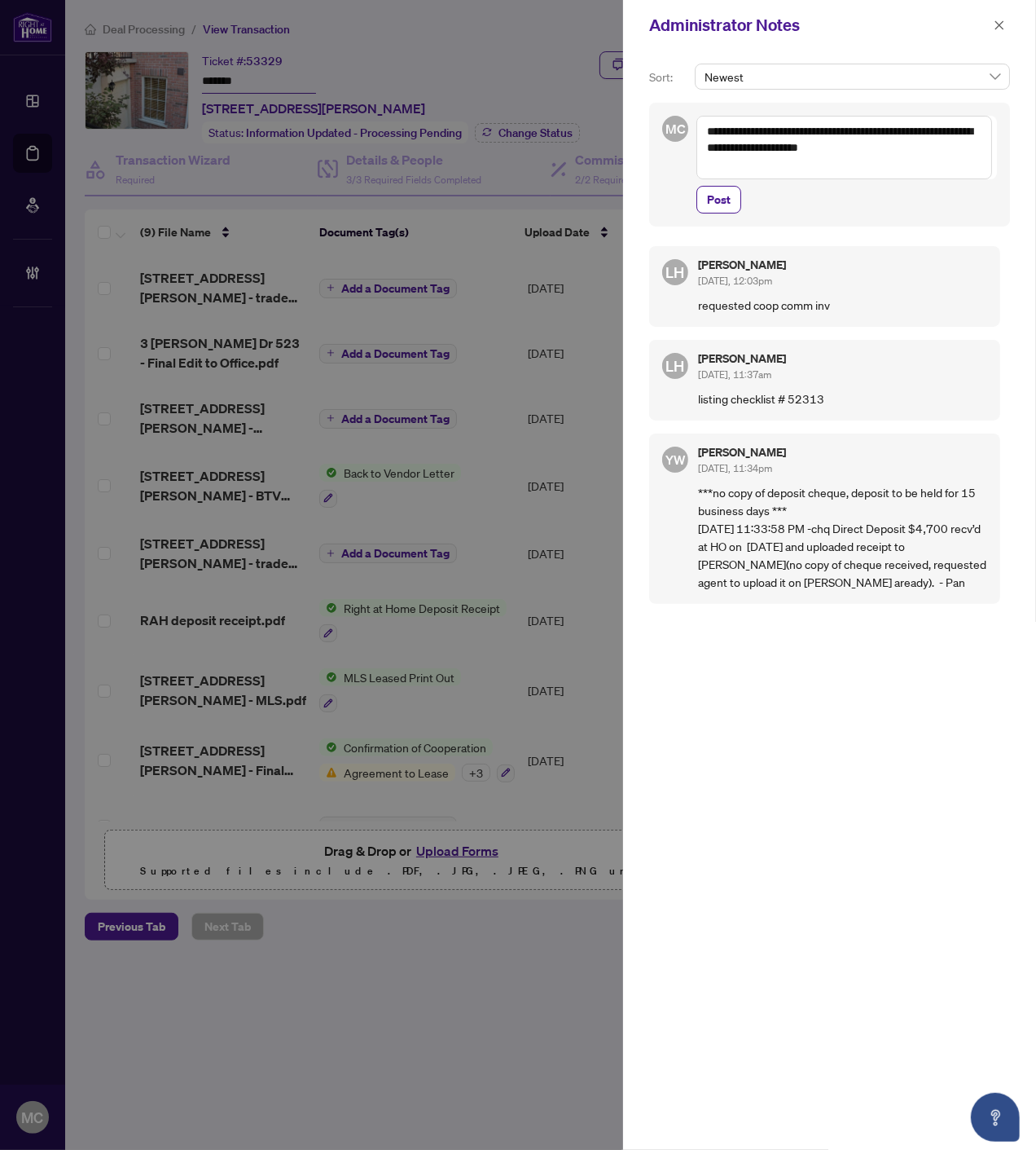
drag, startPoint x: 719, startPoint y: 197, endPoint x: 769, endPoint y: 172, distance: 55.9
click at [720, 197] on span "Post" at bounding box center [719, 199] width 23 height 26
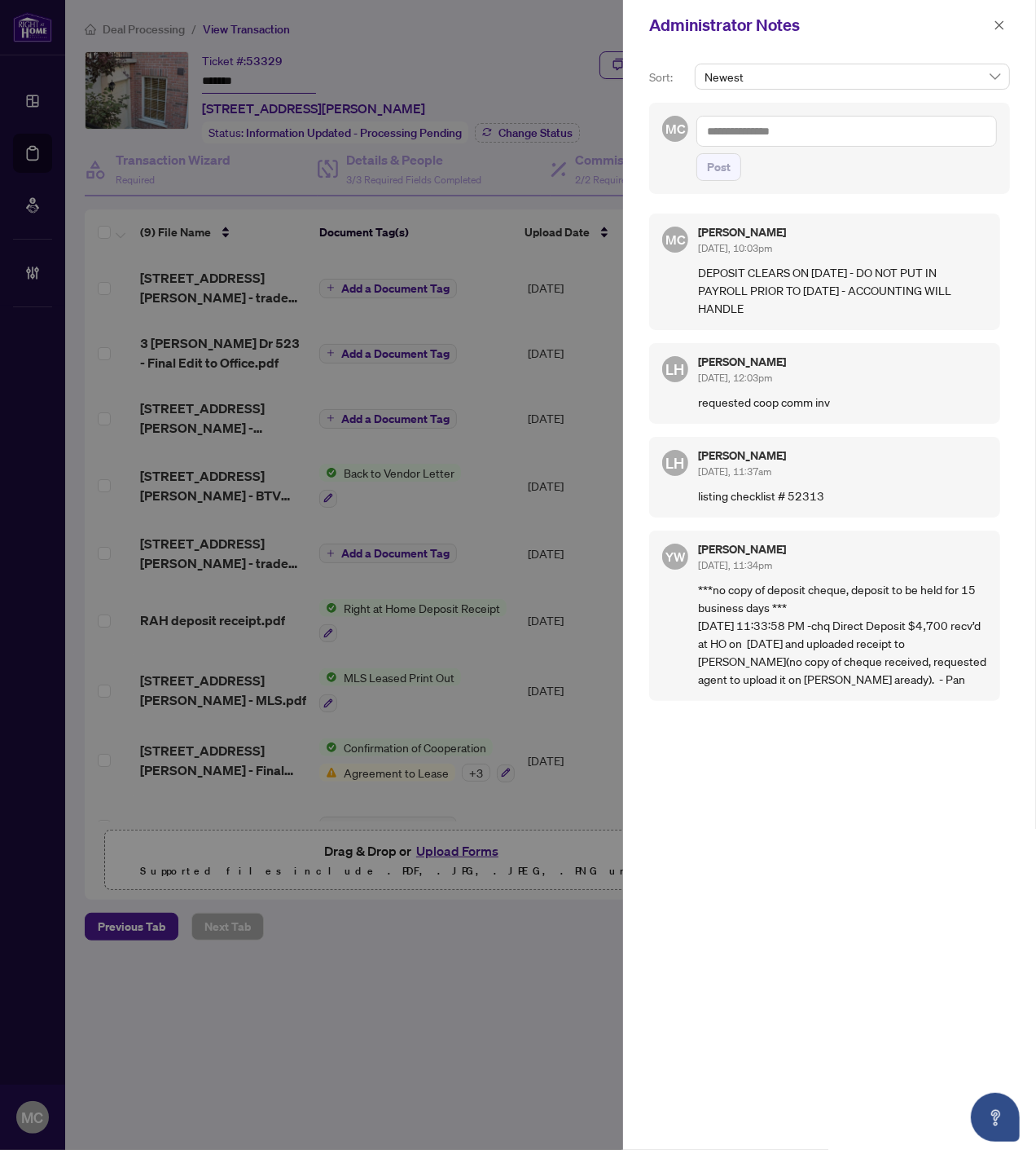
drag, startPoint x: 1002, startPoint y: 24, endPoint x: 954, endPoint y: 44, distance: 52.0
click at [1002, 23] on icon "close" at bounding box center [999, 25] width 11 height 11
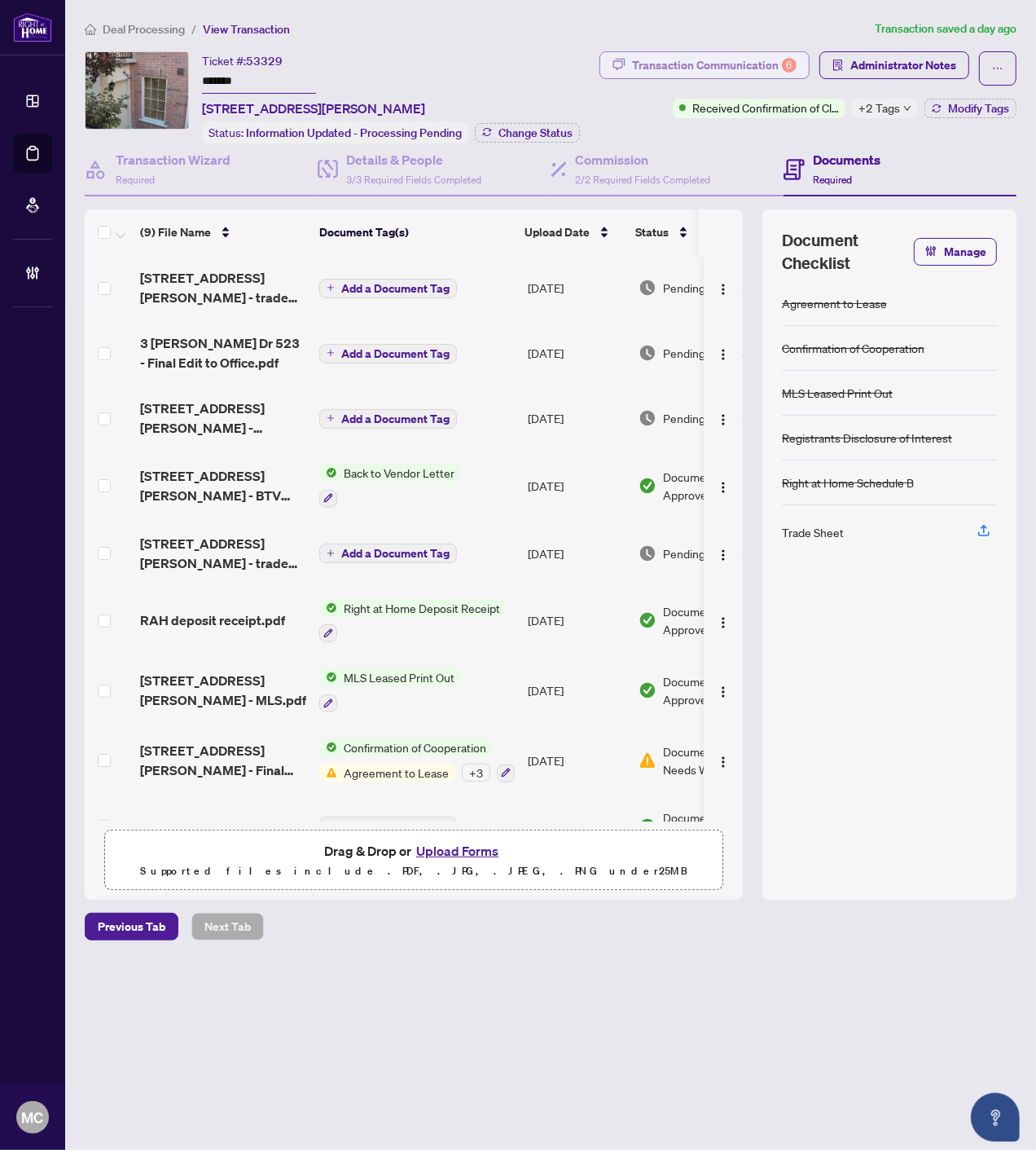
click at [687, 69] on div "Transaction Communication 6" at bounding box center [714, 65] width 165 height 26
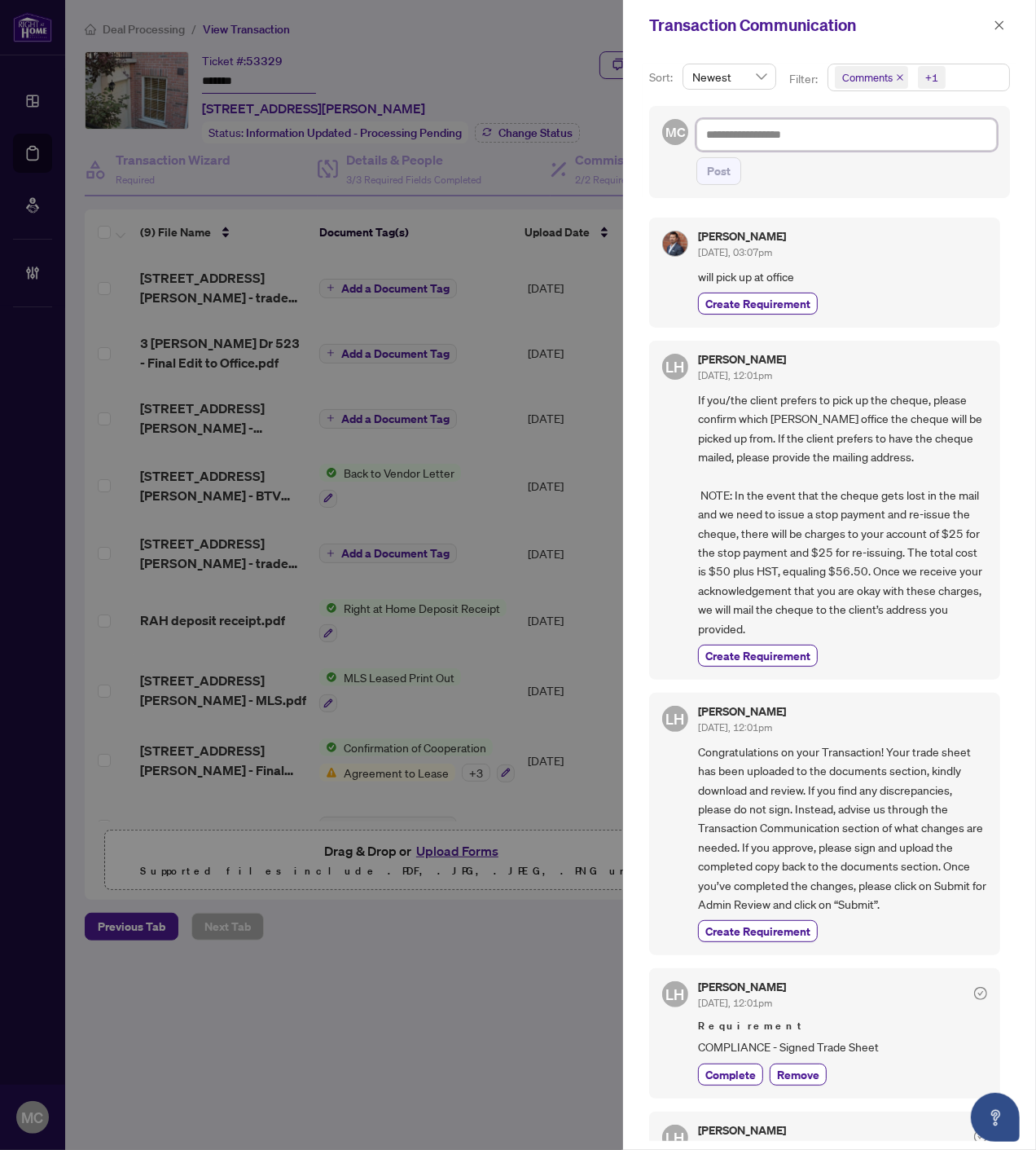
click at [840, 130] on textarea at bounding box center [846, 134] width 301 height 31
type textarea "*"
type textarea "**"
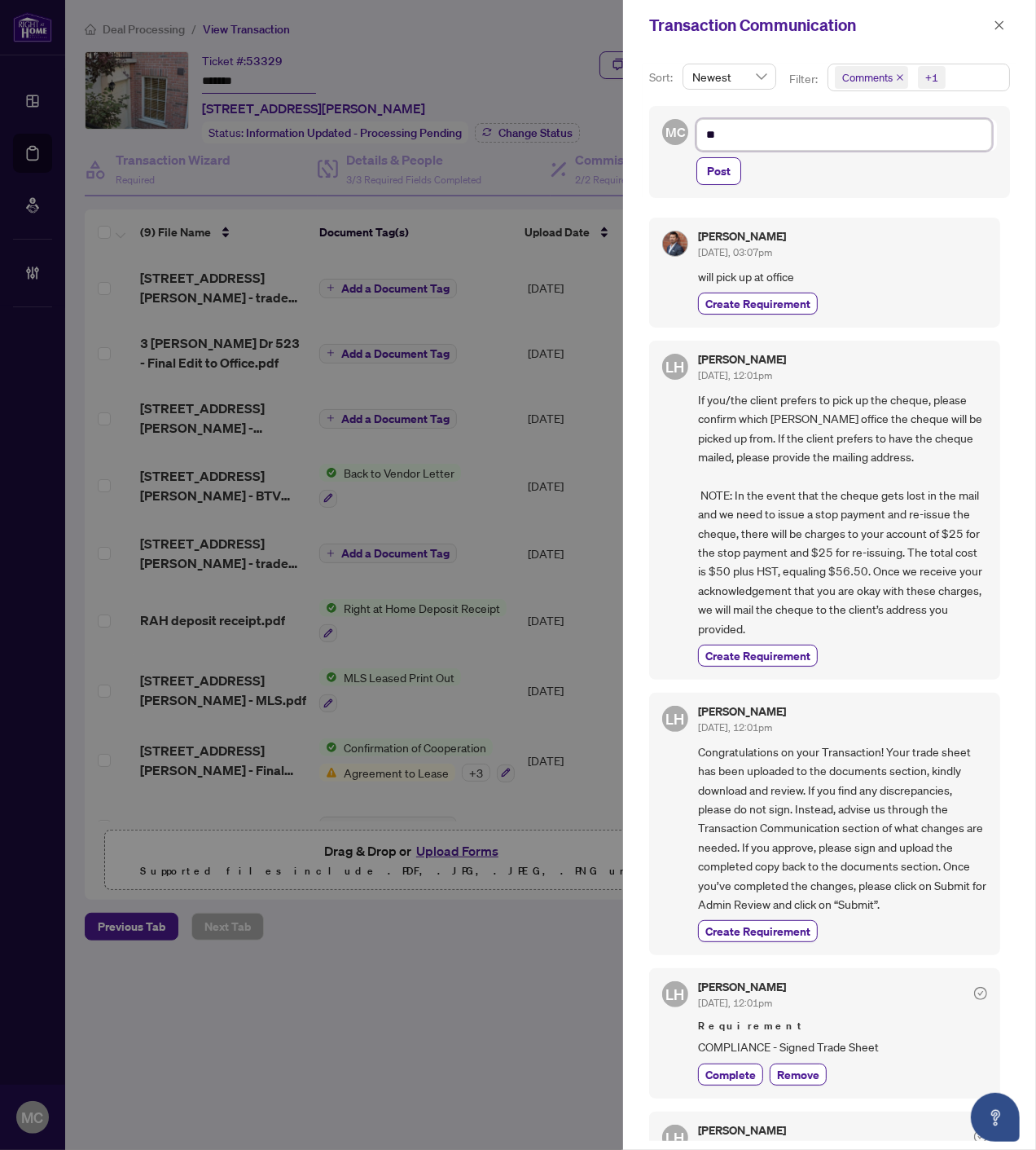
type textarea "**"
type textarea "****"
type textarea "*****"
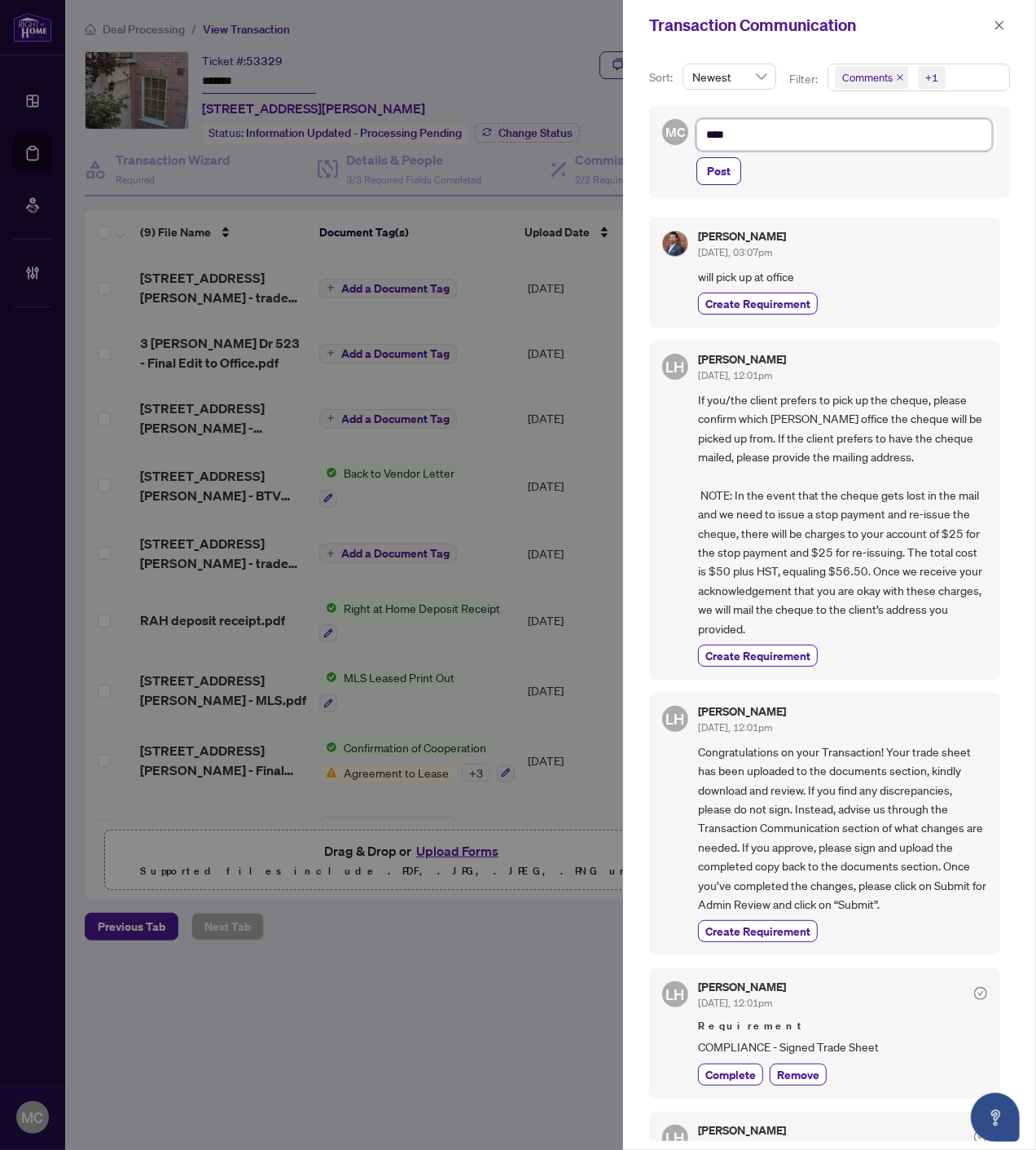
type textarea "*****"
type textarea "******"
type textarea "*******"
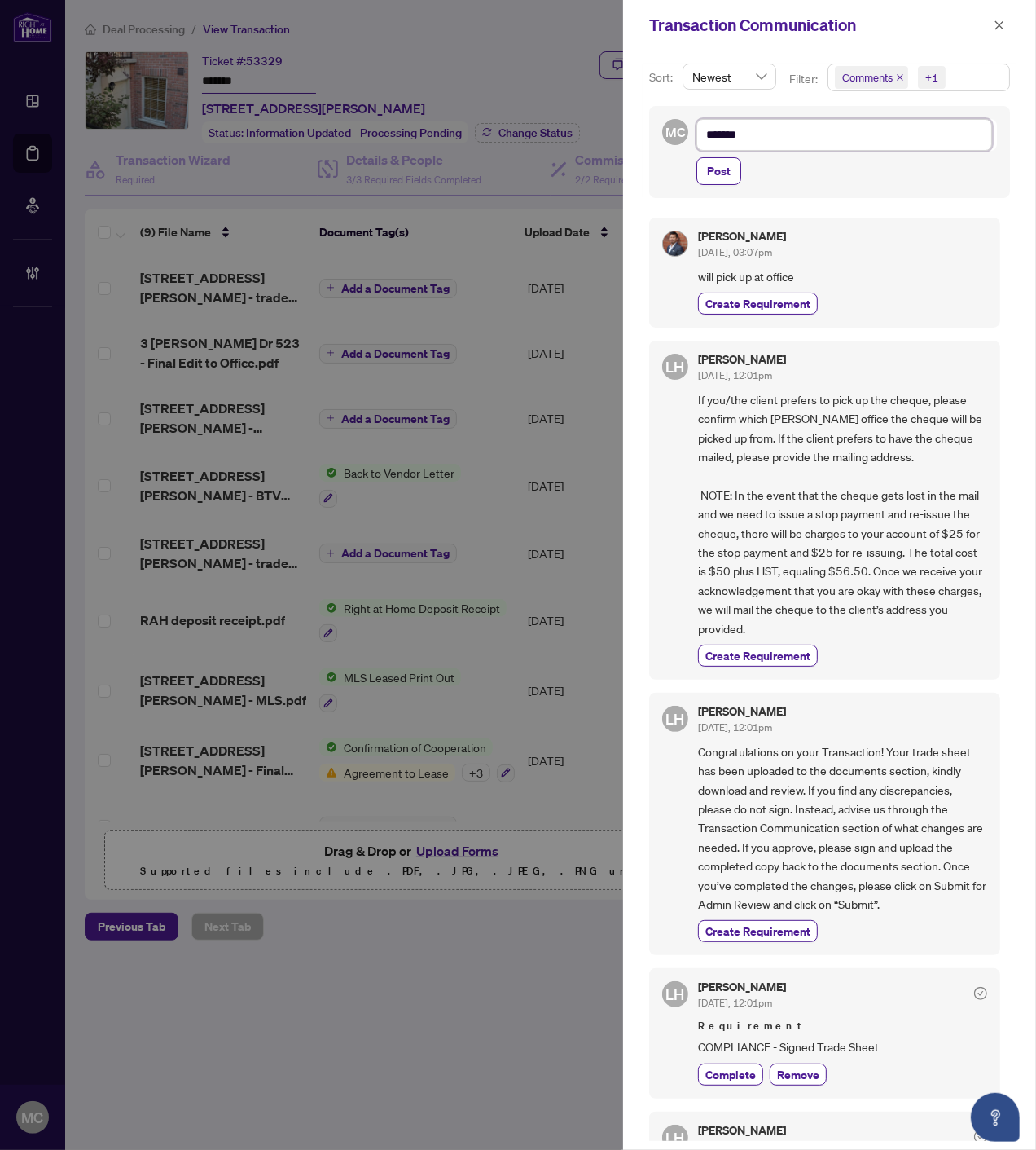
type textarea "********"
type textarea "*********"
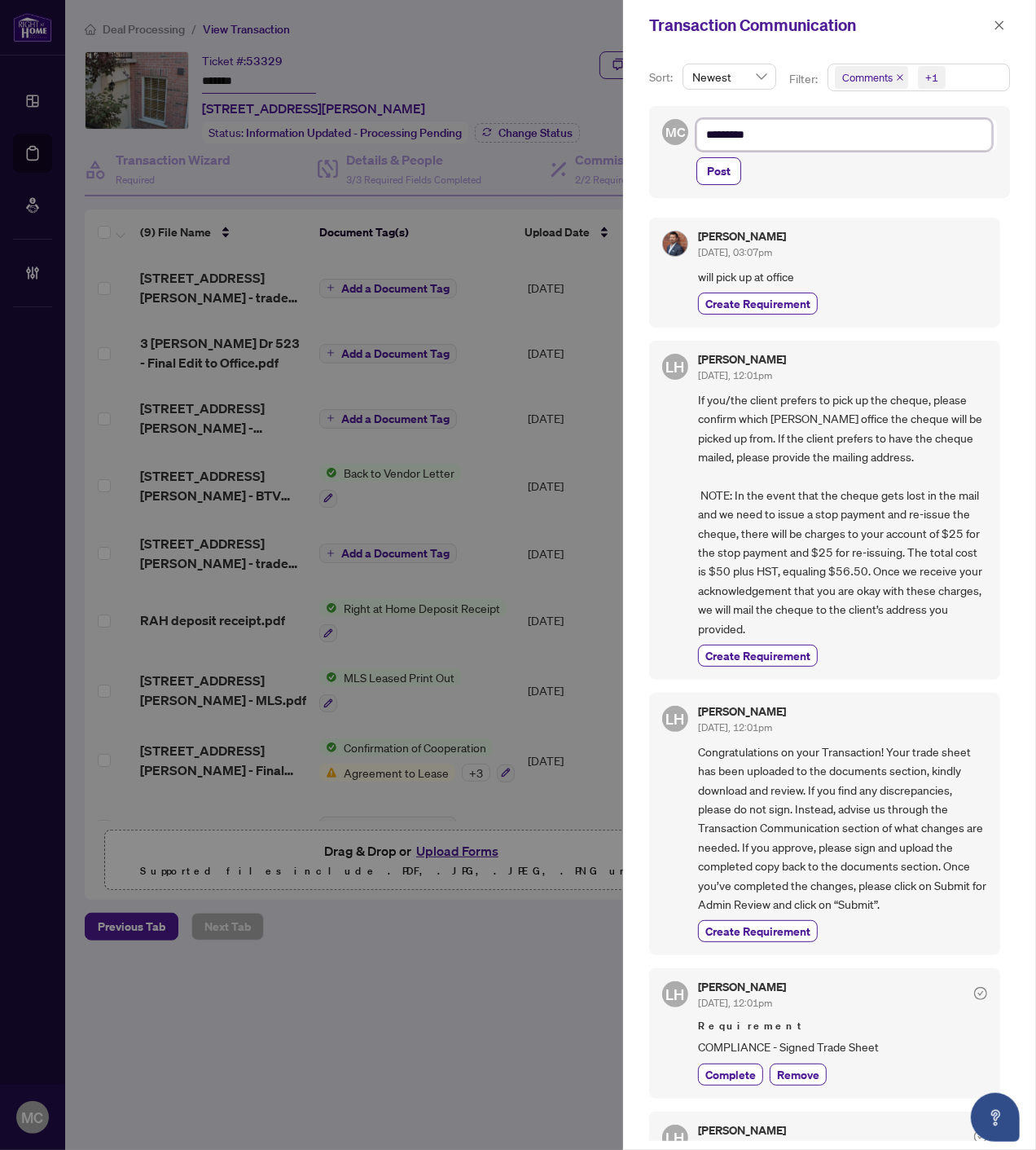
type textarea "*********"
paste textarea "**********"
type textarea "**********"
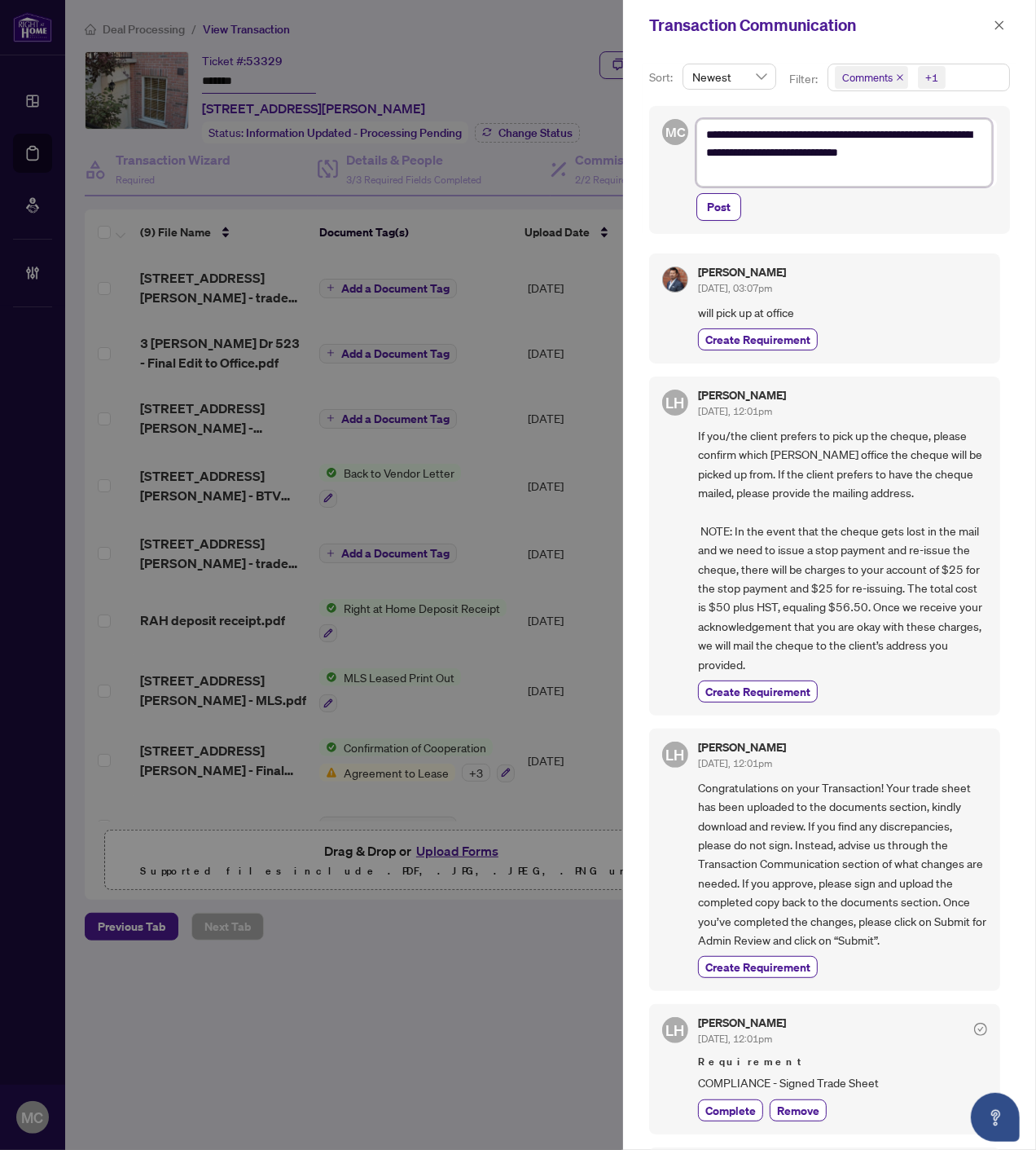
type textarea "*********"
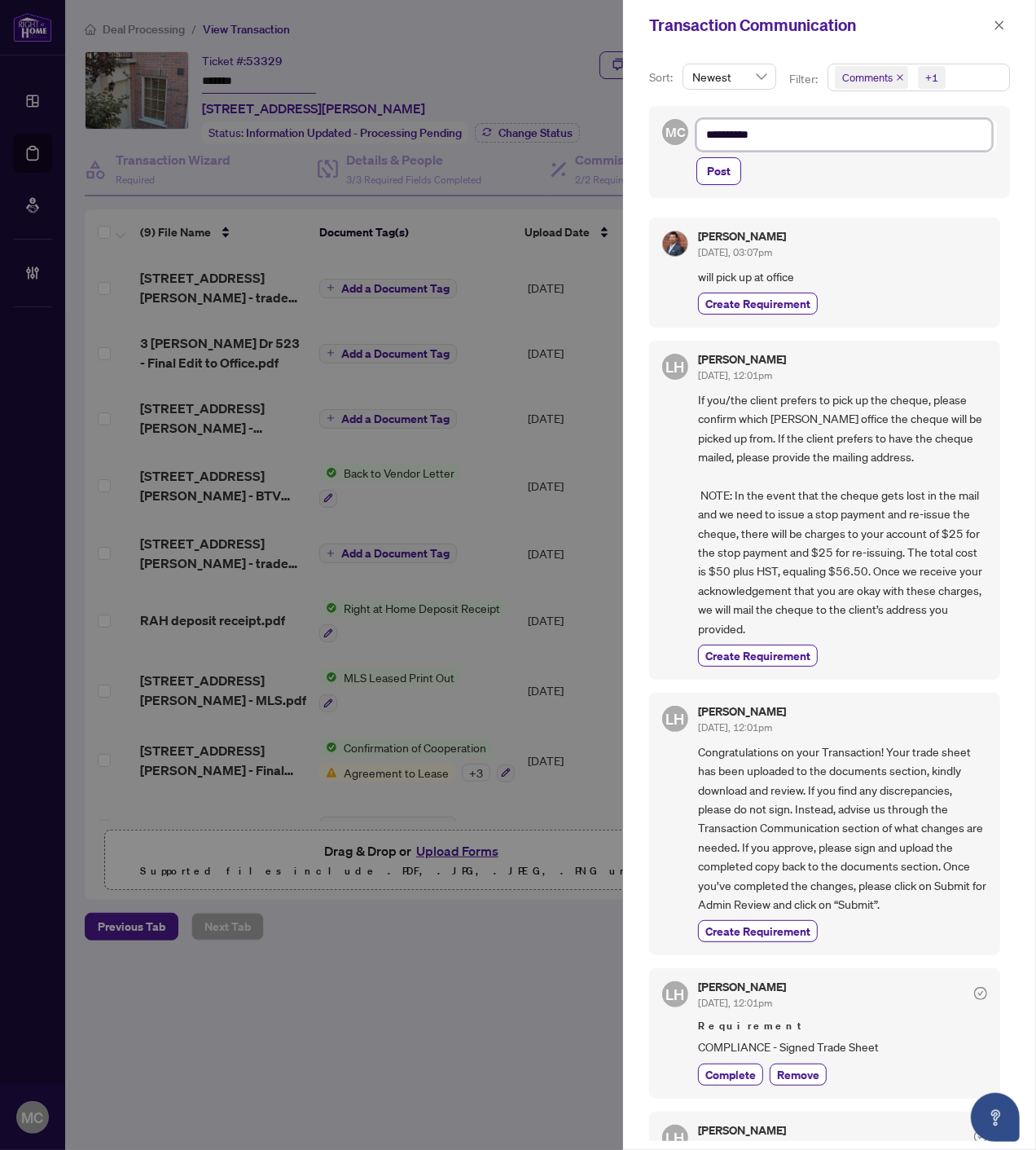
click at [961, 135] on textarea "*********" at bounding box center [844, 134] width 296 height 31
paste textarea "**********"
type textarea "**********"
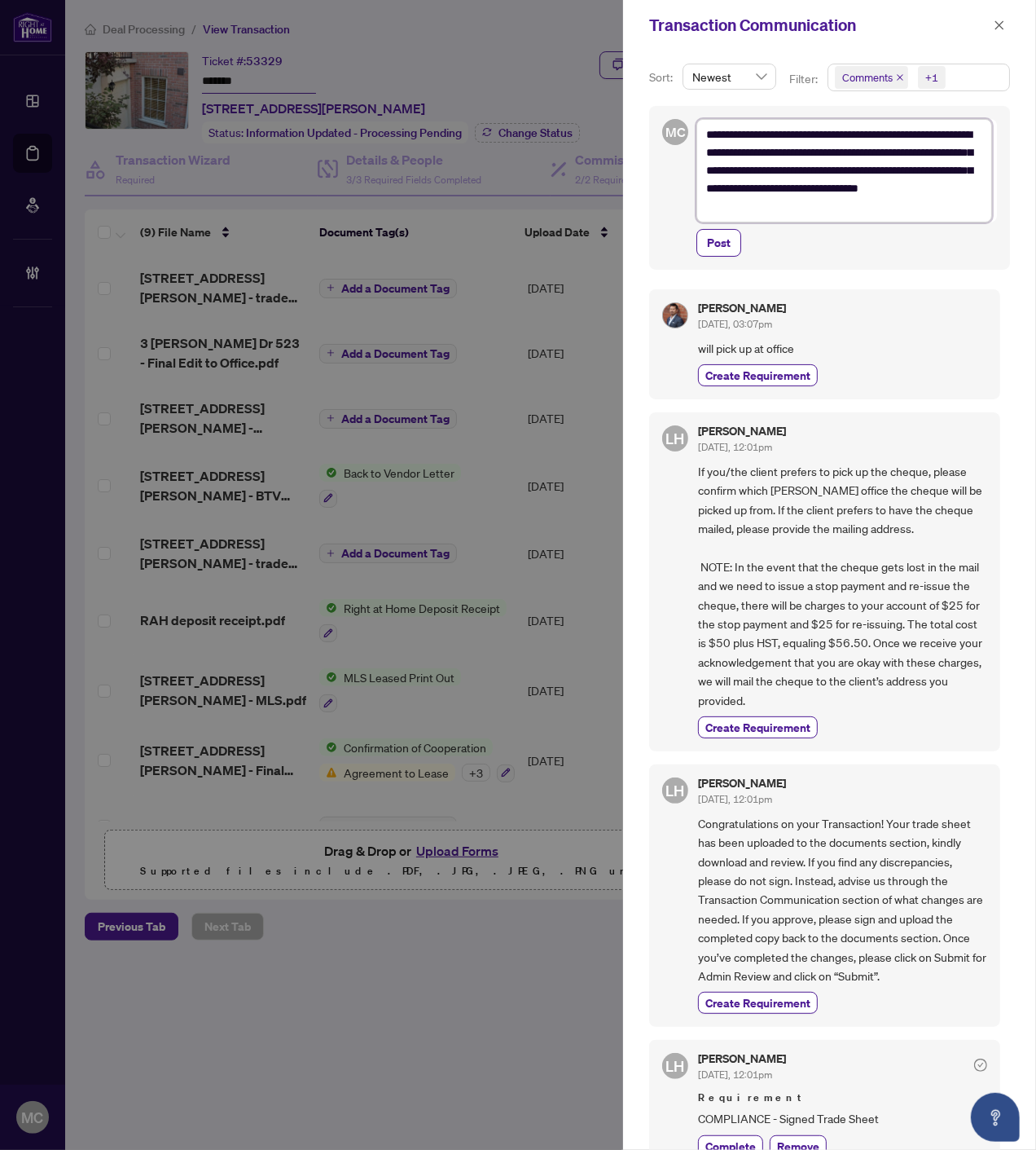
click at [900, 77] on icon "close" at bounding box center [900, 77] width 8 height 8
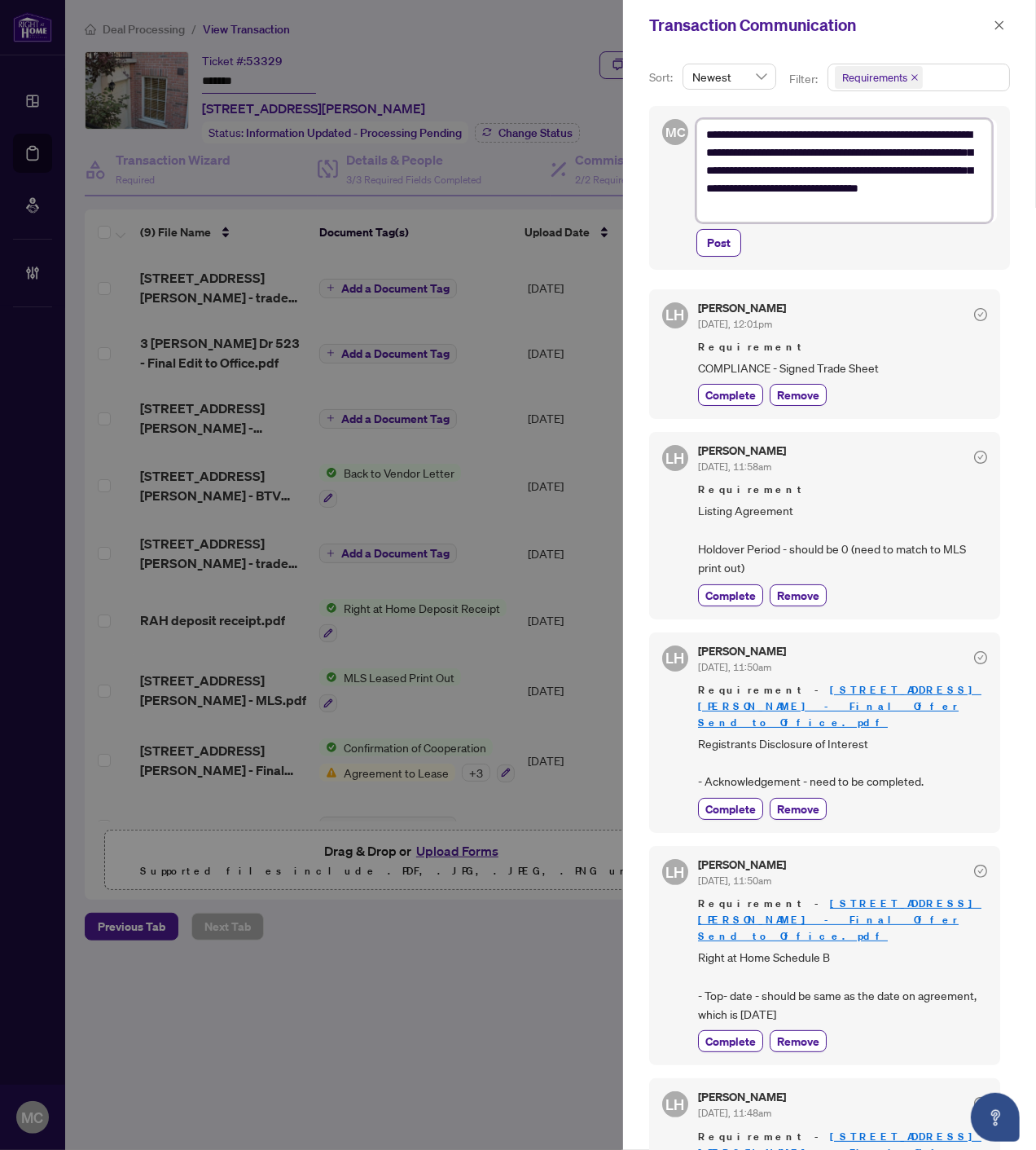
drag, startPoint x: 731, startPoint y: 193, endPoint x: 820, endPoint y: 191, distance: 89.0
click at [820, 191] on textarea "**********" at bounding box center [844, 170] width 296 height 102
type textarea "**********"
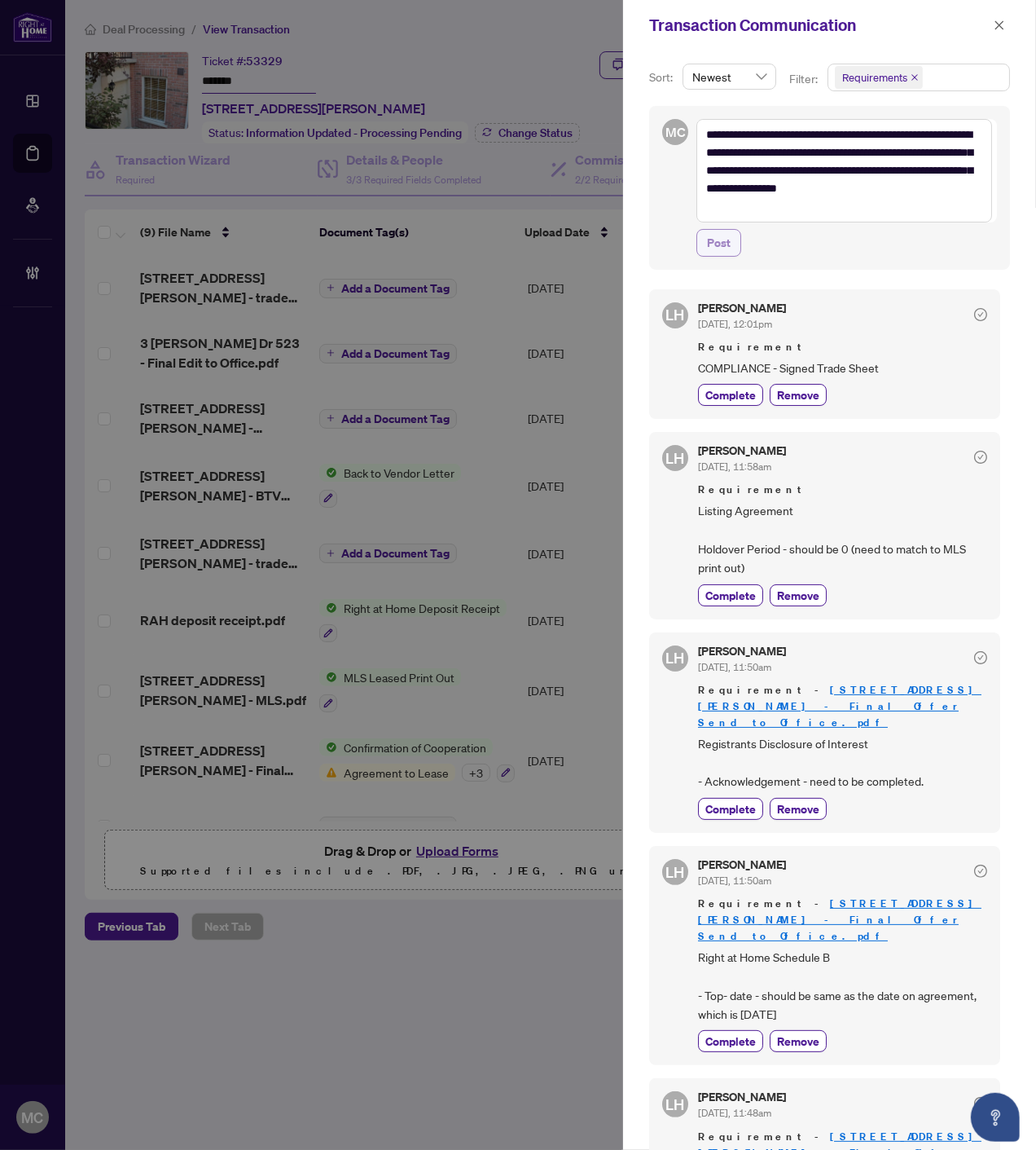
click at [719, 245] on span "Post" at bounding box center [719, 243] width 23 height 26
type textarea "**********"
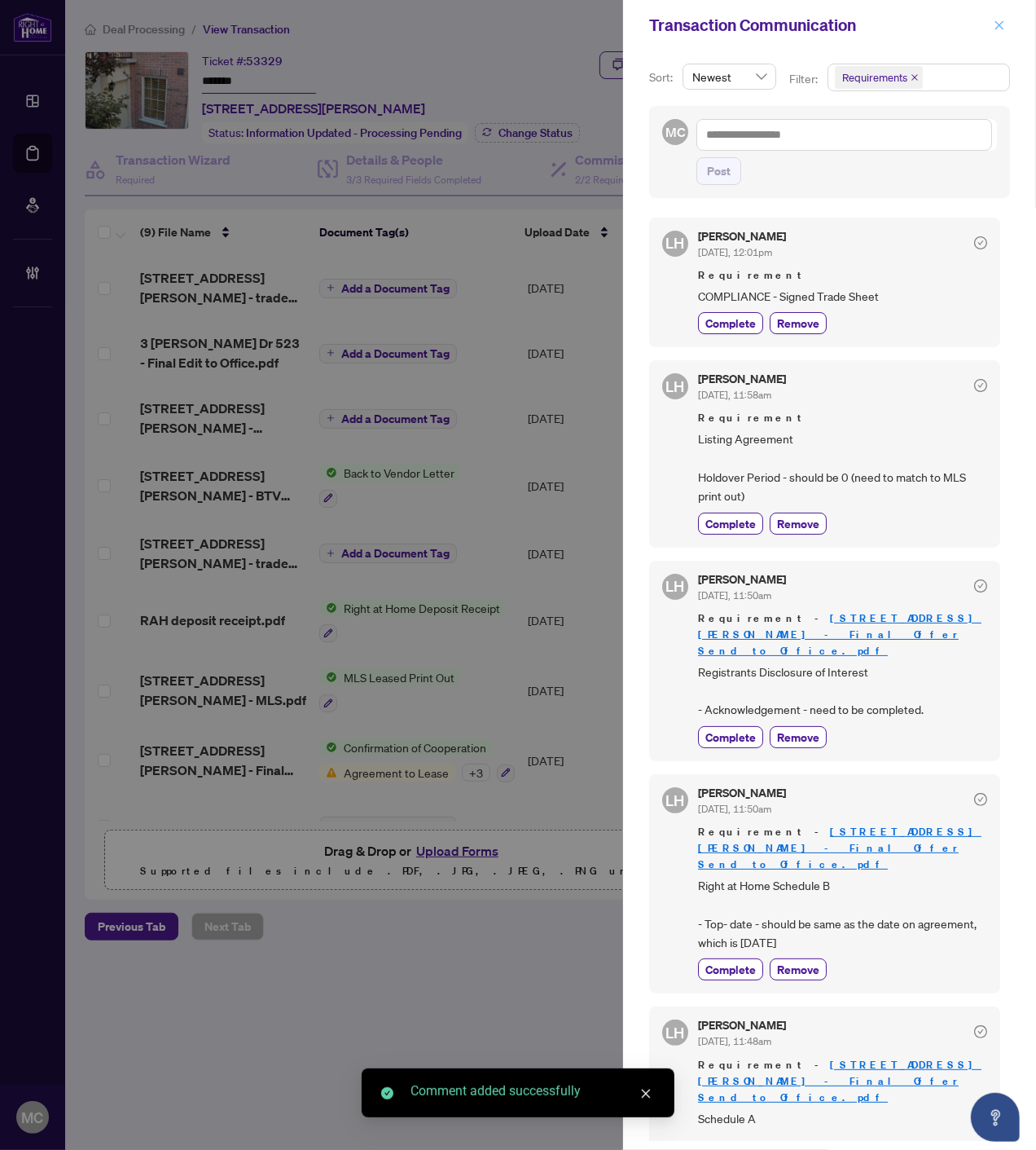
click at [999, 22] on icon "close" at bounding box center [999, 25] width 11 height 11
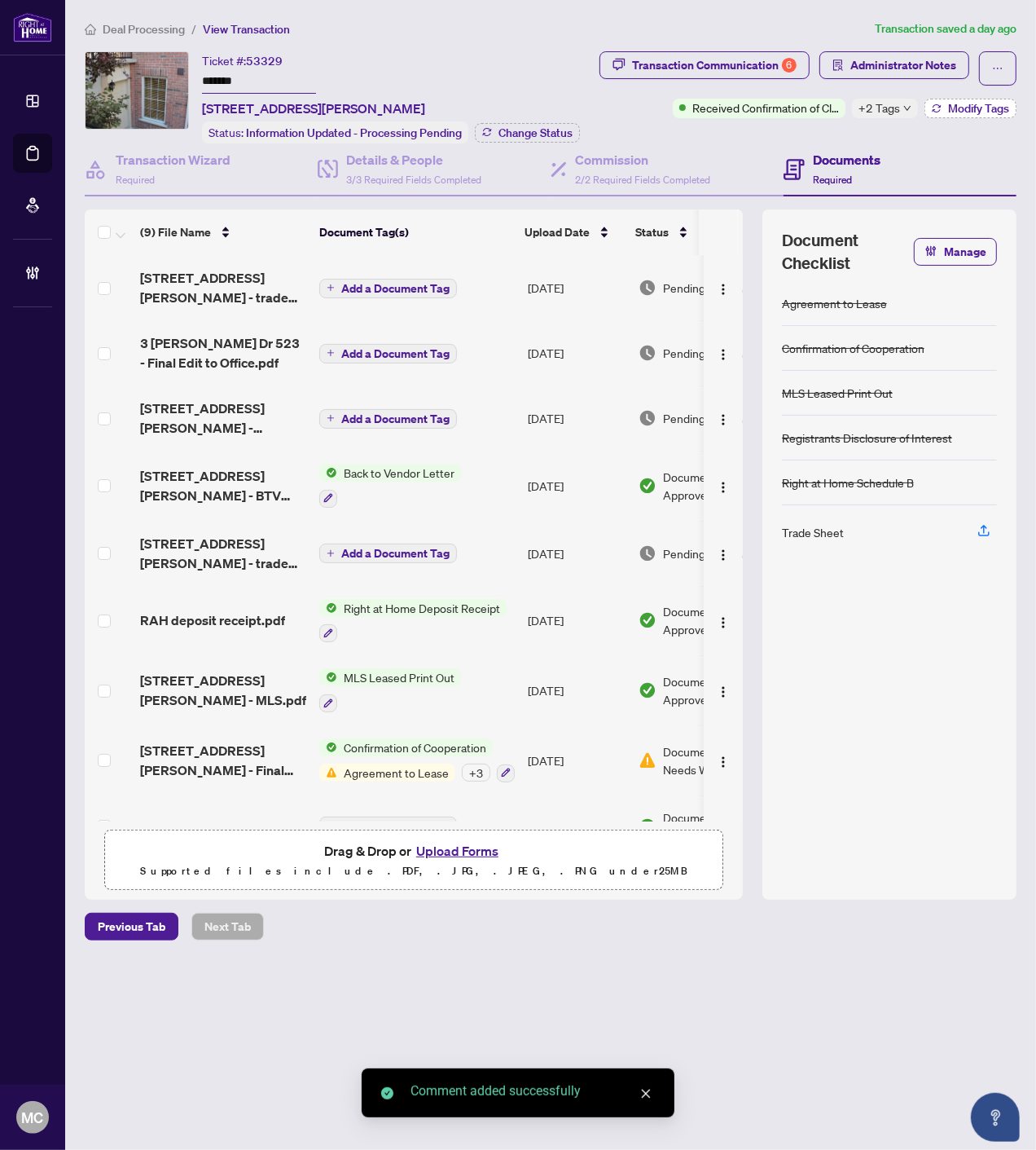
click at [966, 114] on button "Modify Tags" at bounding box center [970, 108] width 92 height 20
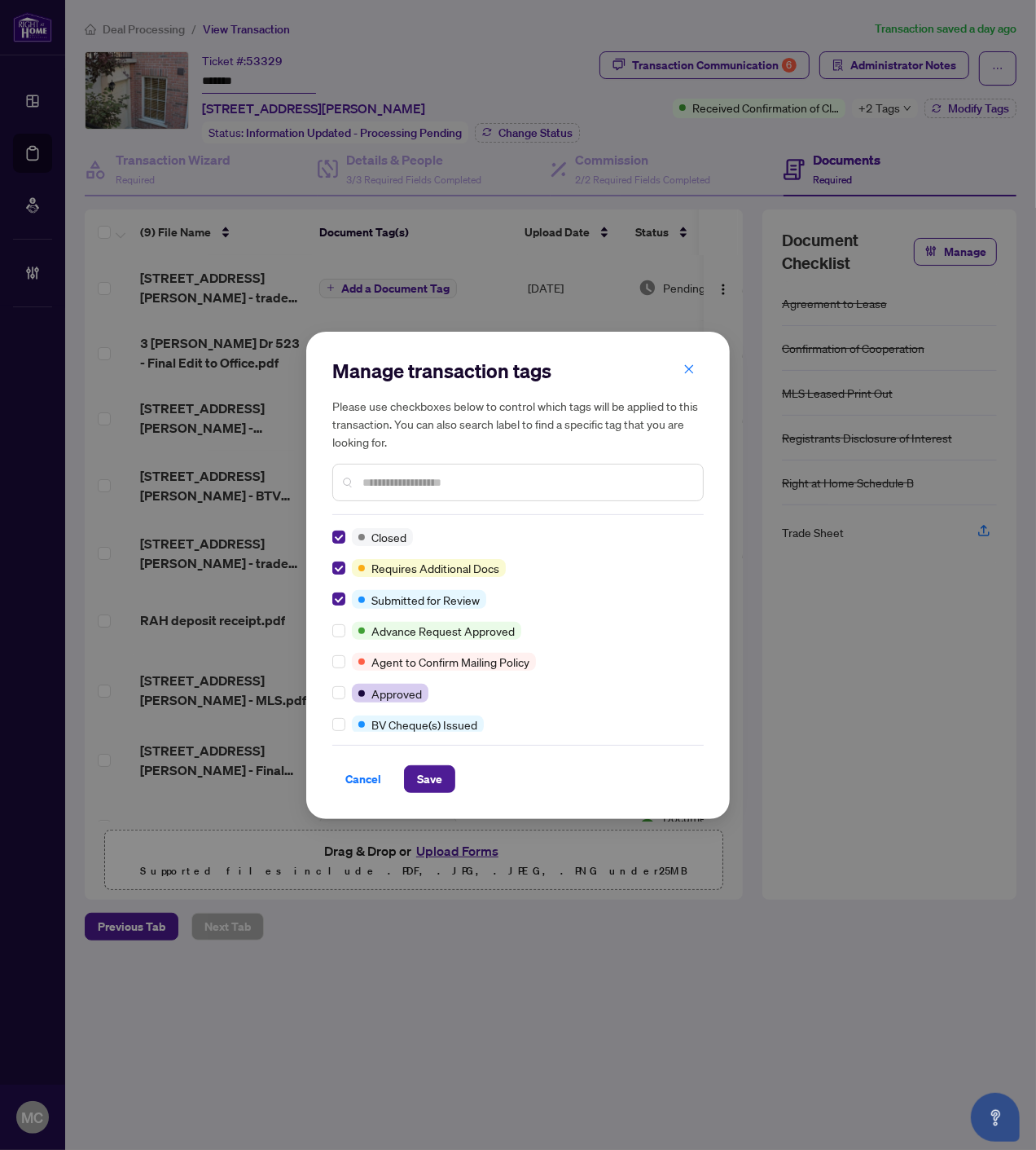
click at [479, 490] on input "text" at bounding box center [526, 482] width 328 height 18
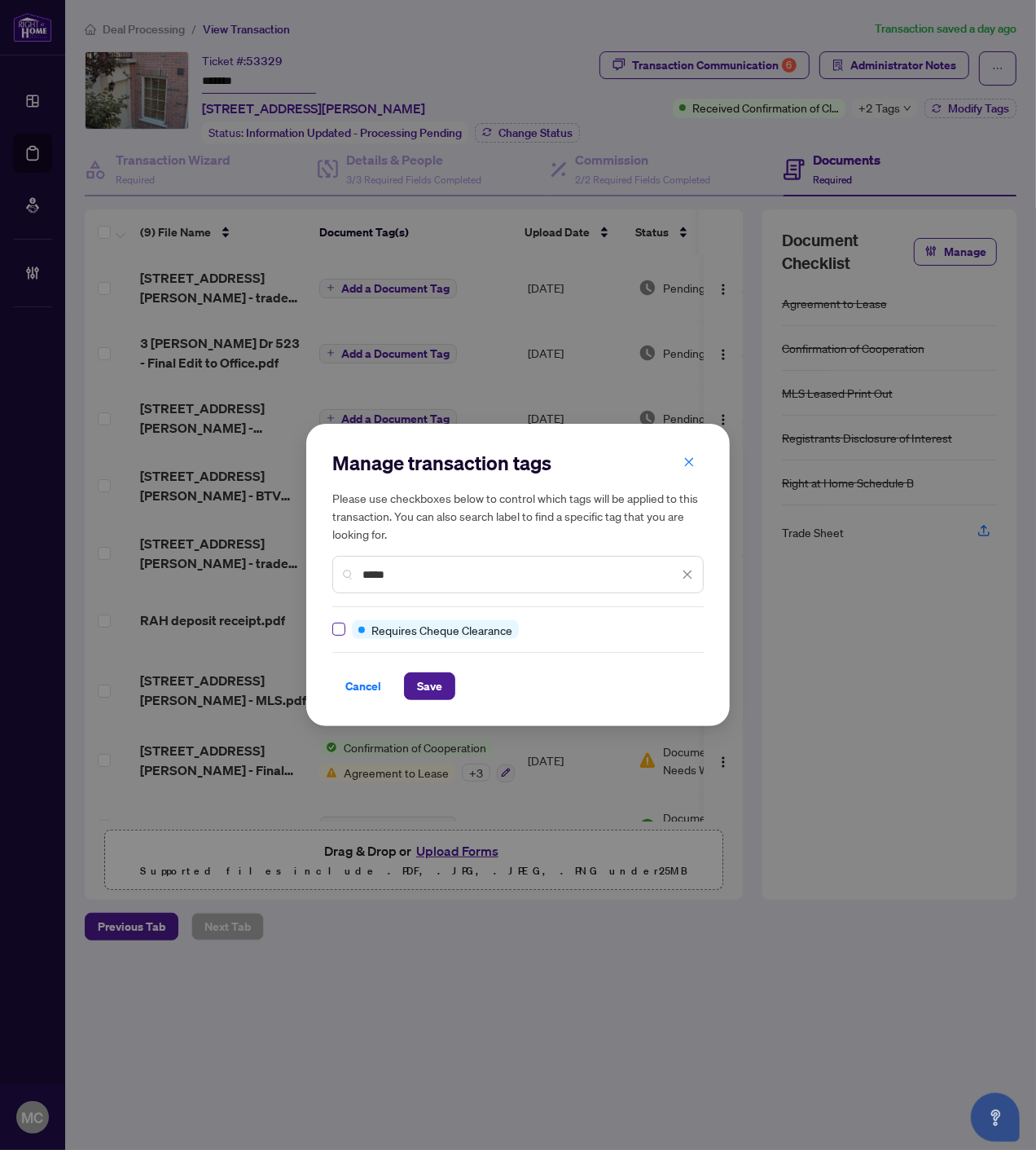
type input "*****"
click at [434, 695] on span "Save" at bounding box center [429, 686] width 25 height 26
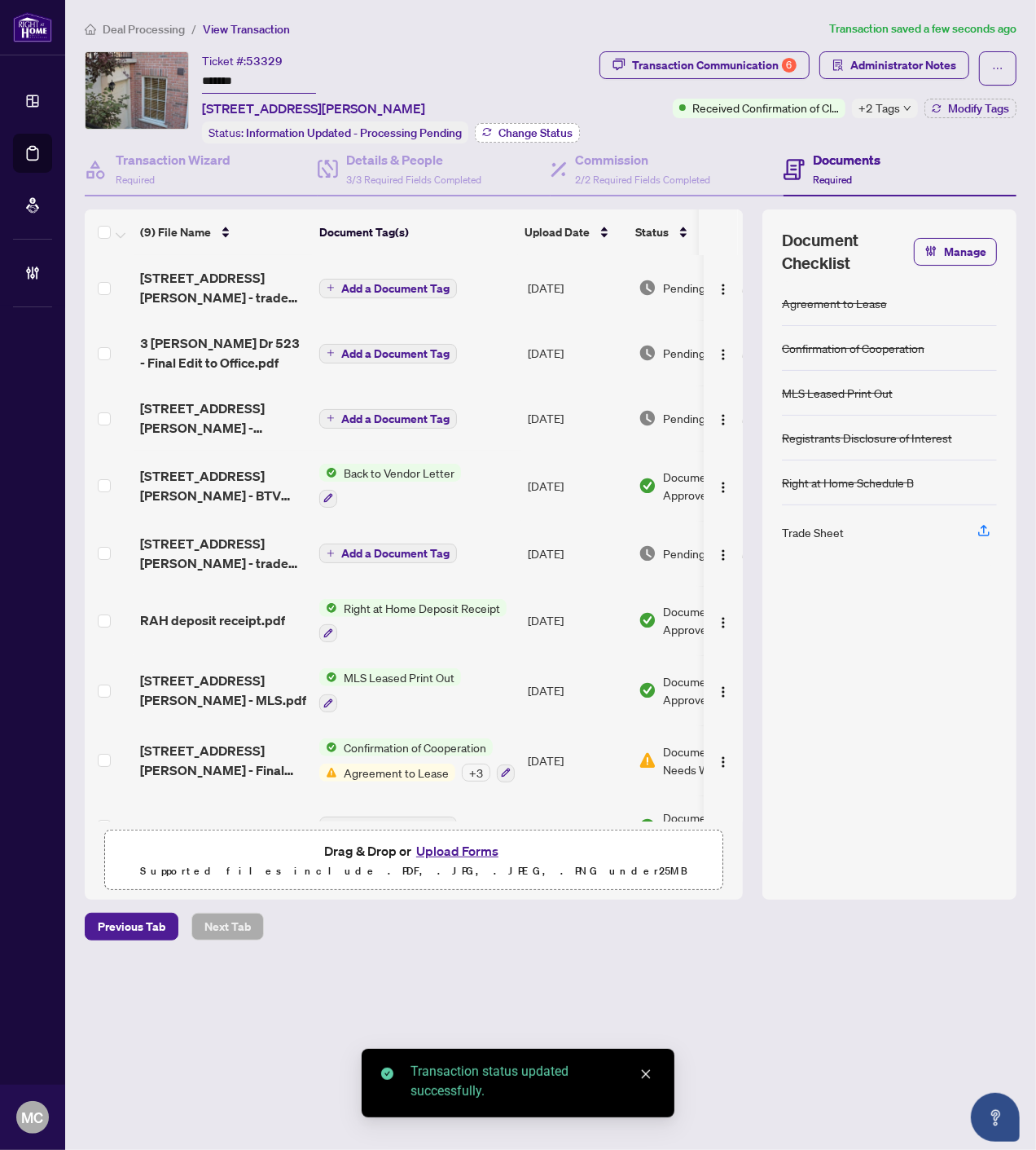
click at [533, 127] on span "Change Status" at bounding box center [536, 133] width 75 height 11
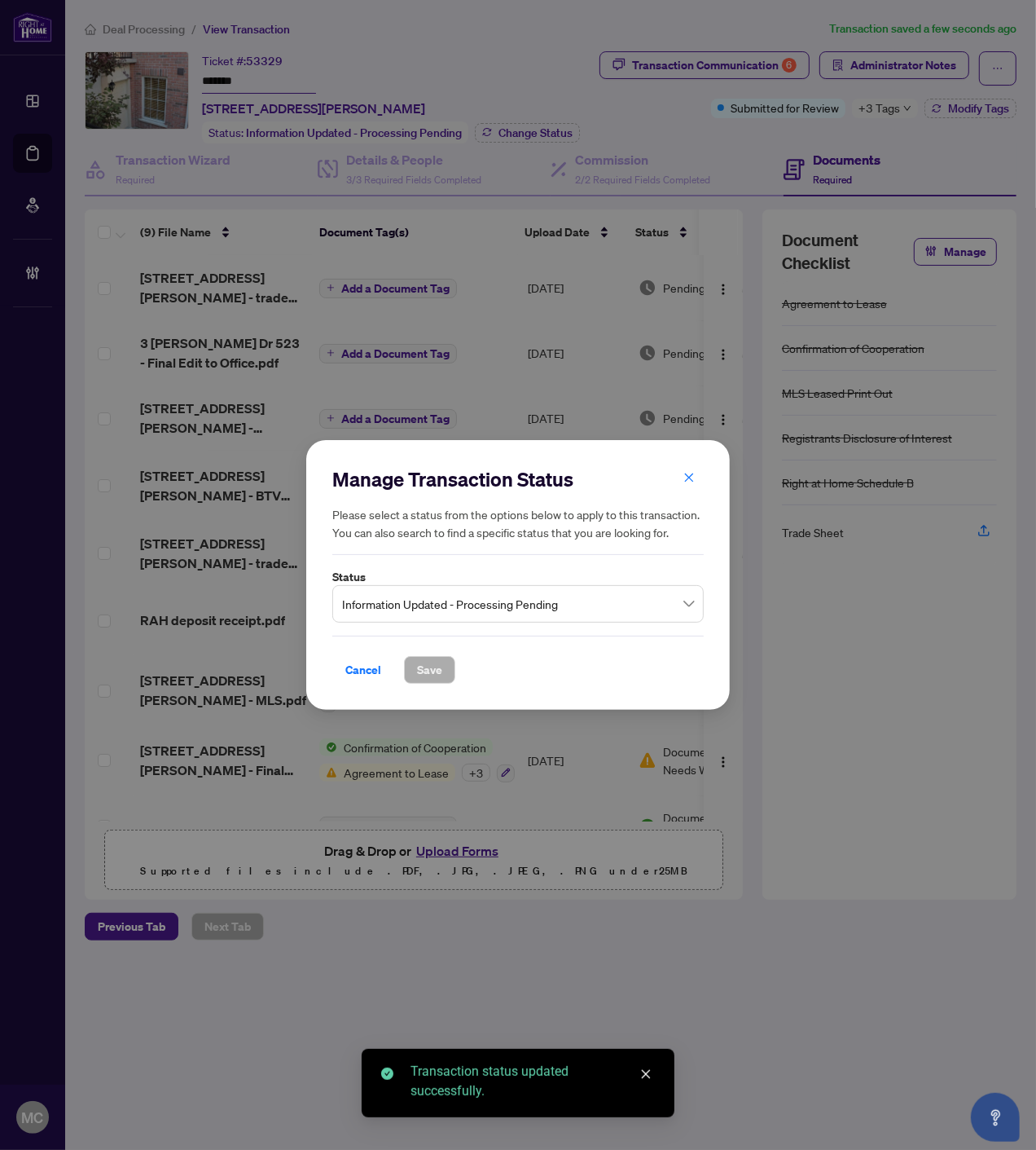
click at [428, 605] on span "Information Updated - Processing Pending" at bounding box center [518, 604] width 352 height 31
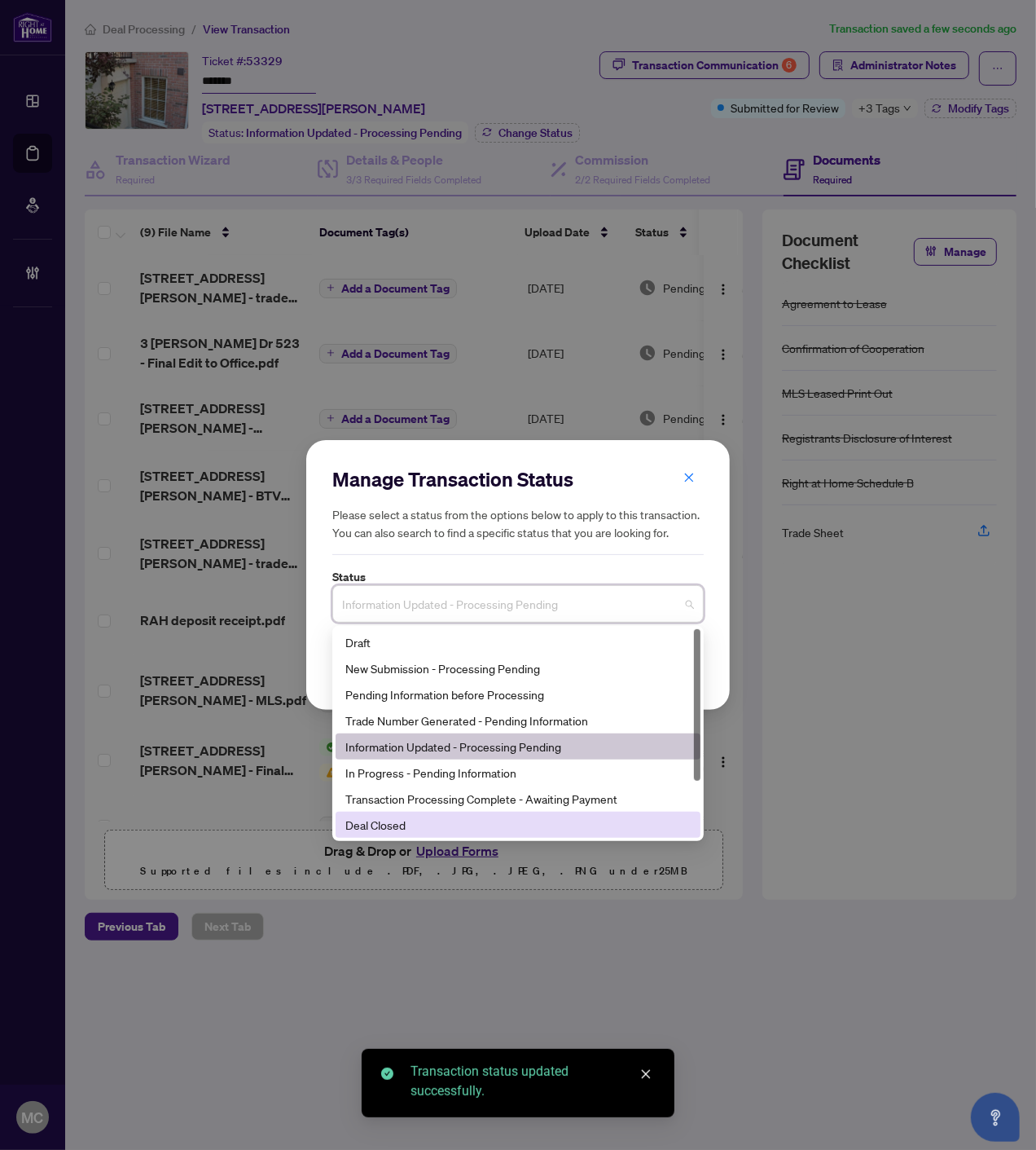
click at [391, 818] on div "Deal Closed" at bounding box center [518, 825] width 345 height 18
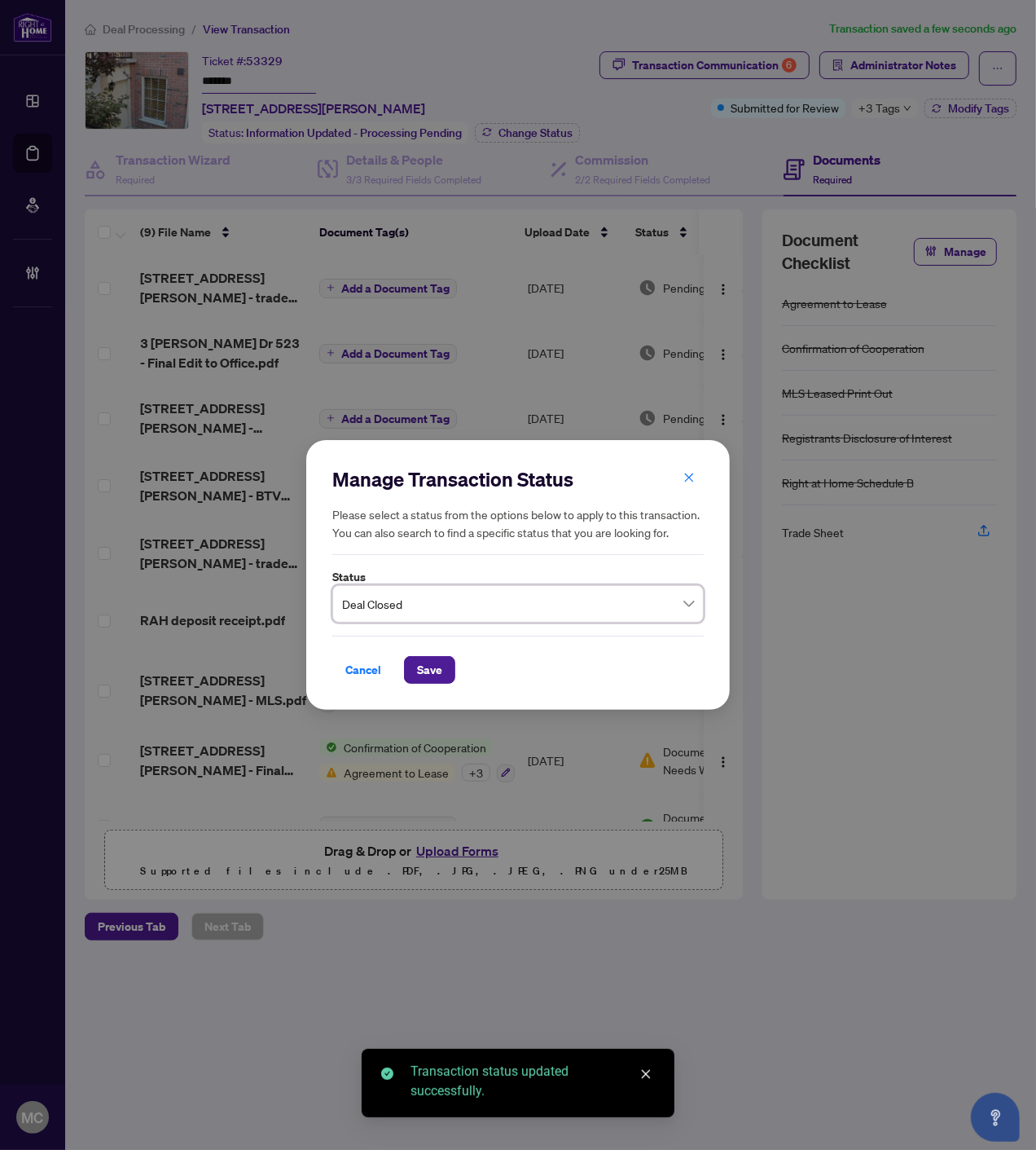
click at [416, 645] on div "Cancel Save" at bounding box center [518, 659] width 371 height 48
click at [425, 660] on span "Save" at bounding box center [429, 670] width 25 height 26
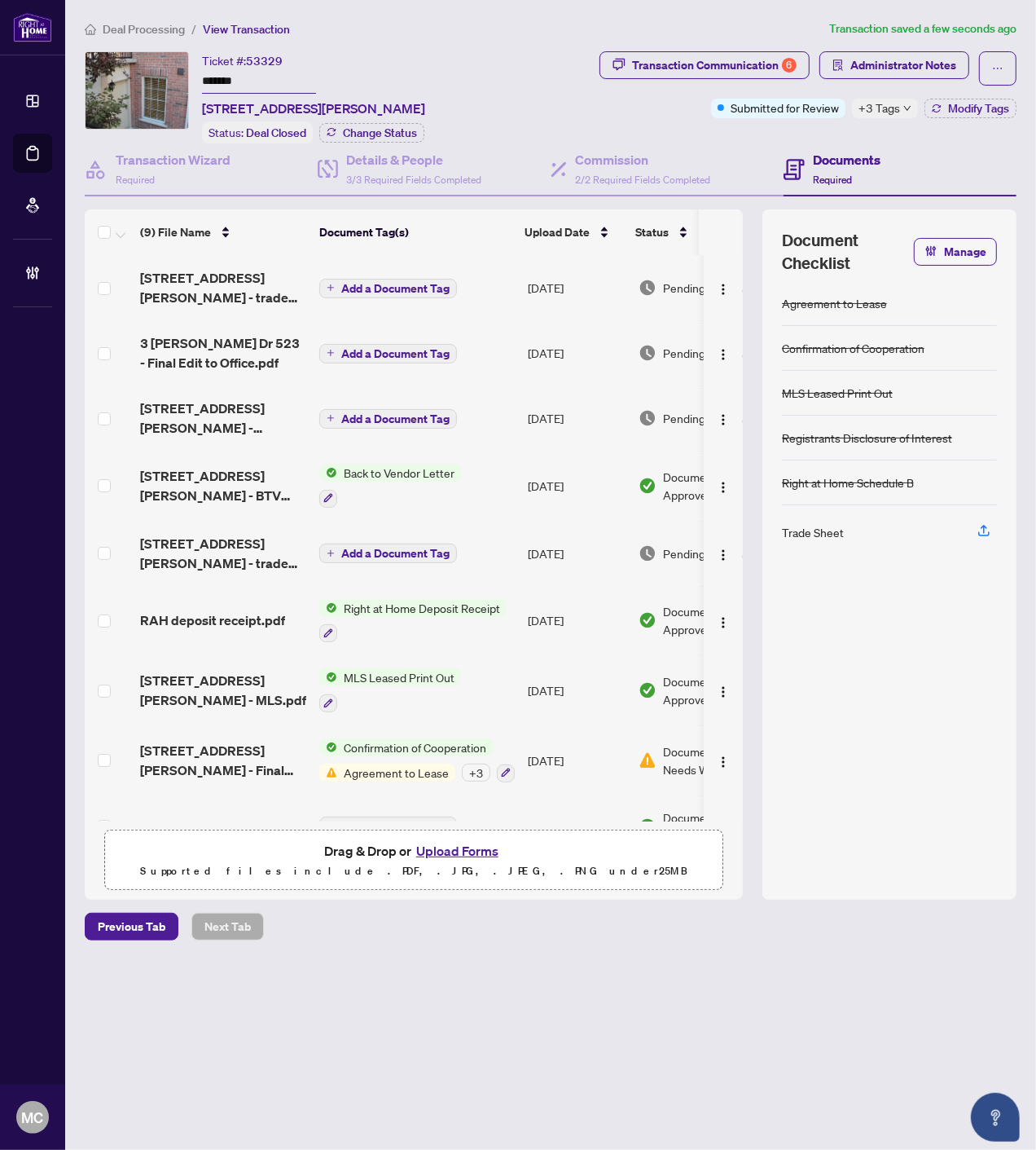
click at [872, 106] on span "+3 Tags" at bounding box center [879, 108] width 42 height 19
click at [509, 67] on div "Ticket #: 53329 ******* [STREET_ADDRESS][PERSON_NAME] Status: Deal Closed Chang…" at bounding box center [297, 97] width 425 height 92
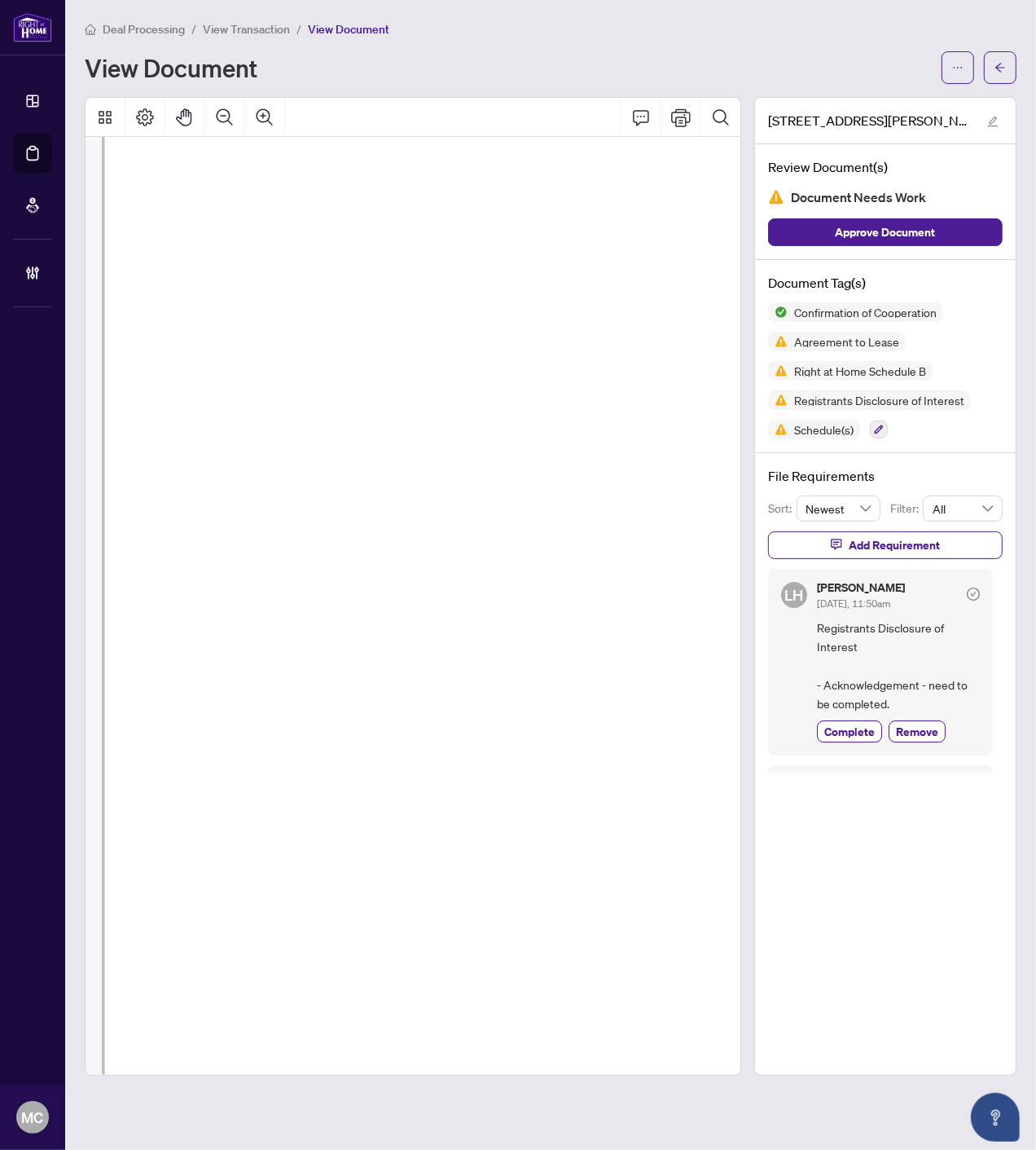
scroll to position [4744, 71]
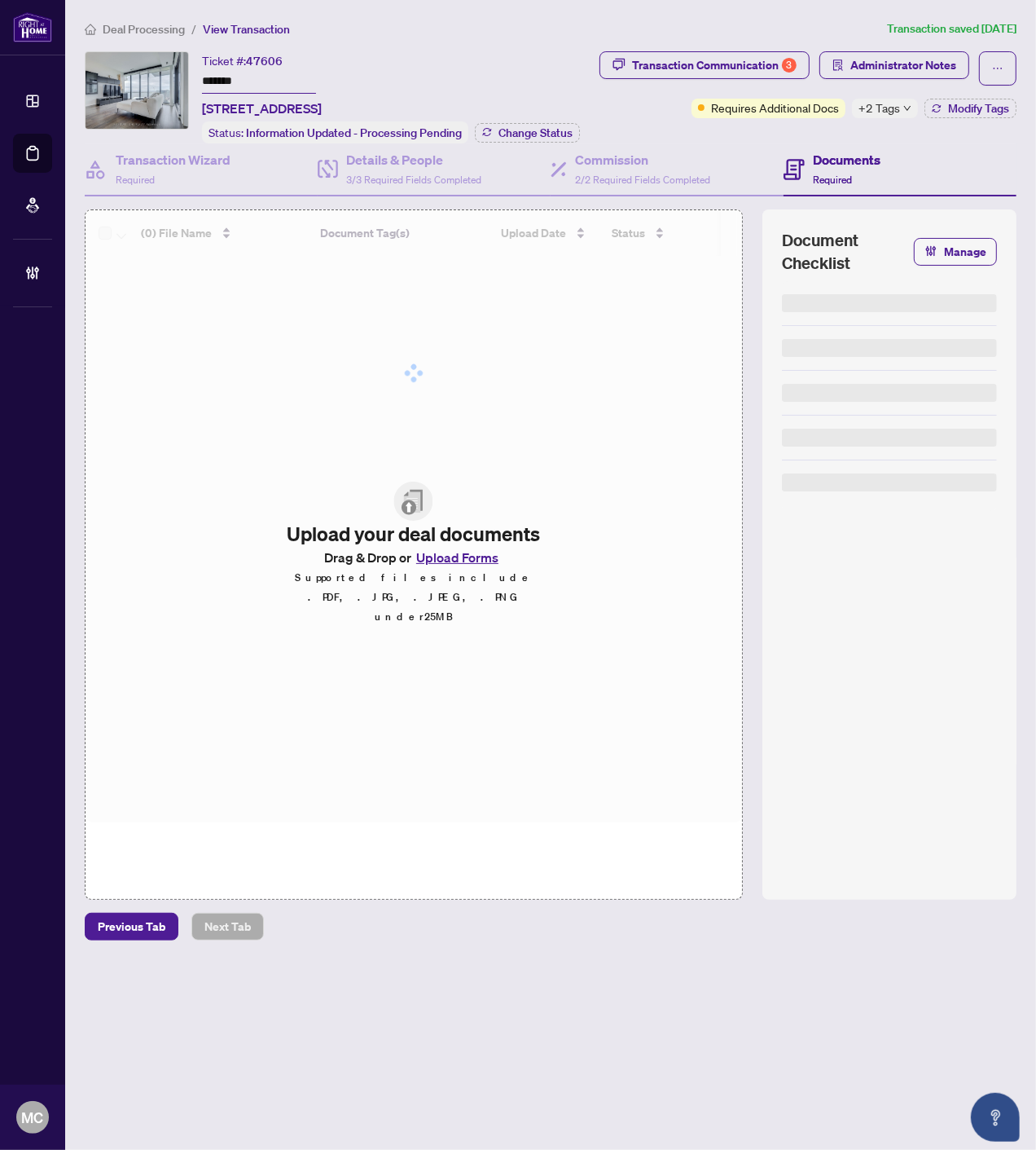
click at [225, 76] on input "*******" at bounding box center [259, 82] width 114 height 23
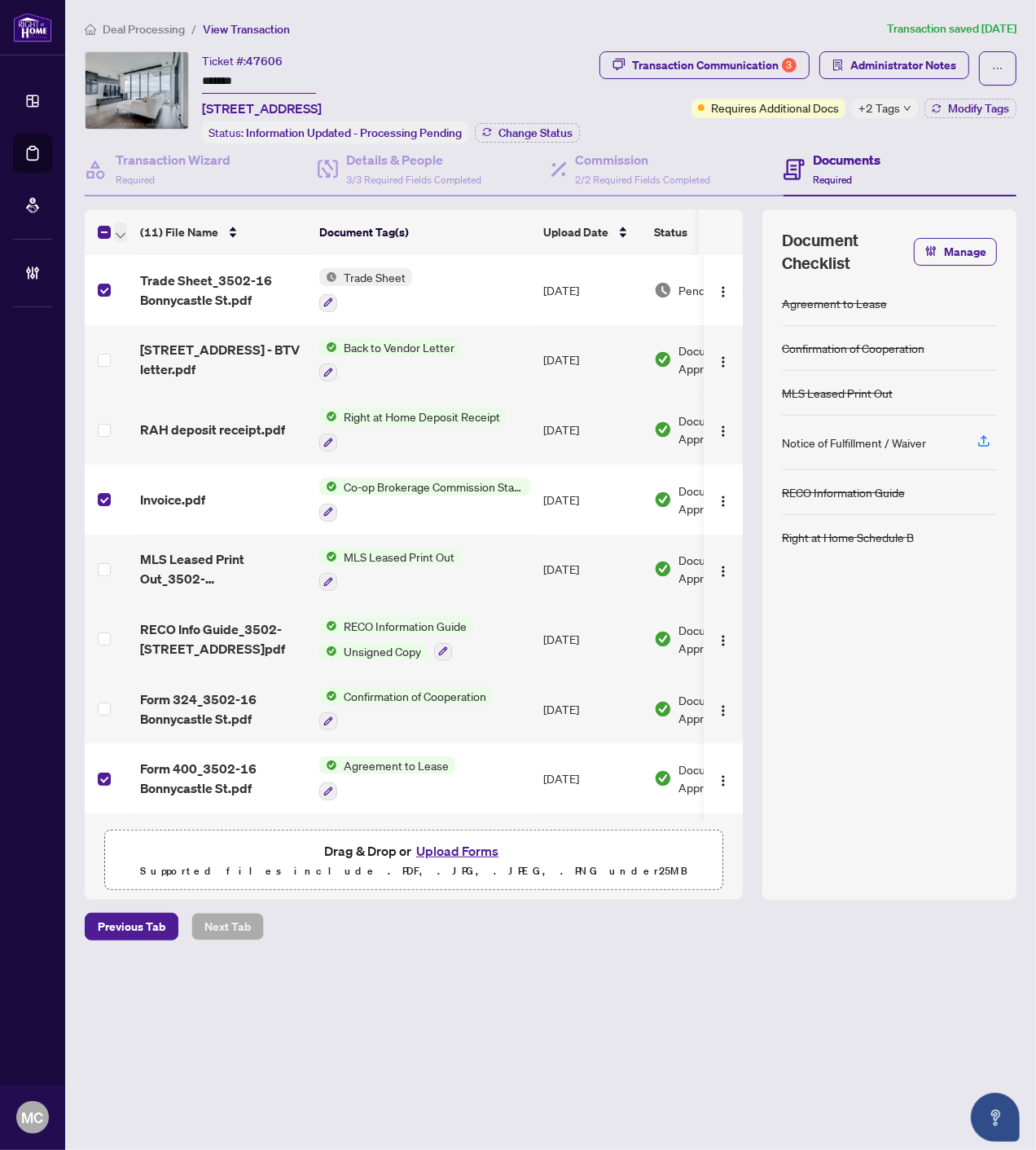
click at [123, 223] on span "button" at bounding box center [120, 232] width 10 height 18
click at [145, 253] on span "Open Selected in New Tab(s)" at bounding box center [199, 258] width 145 height 18
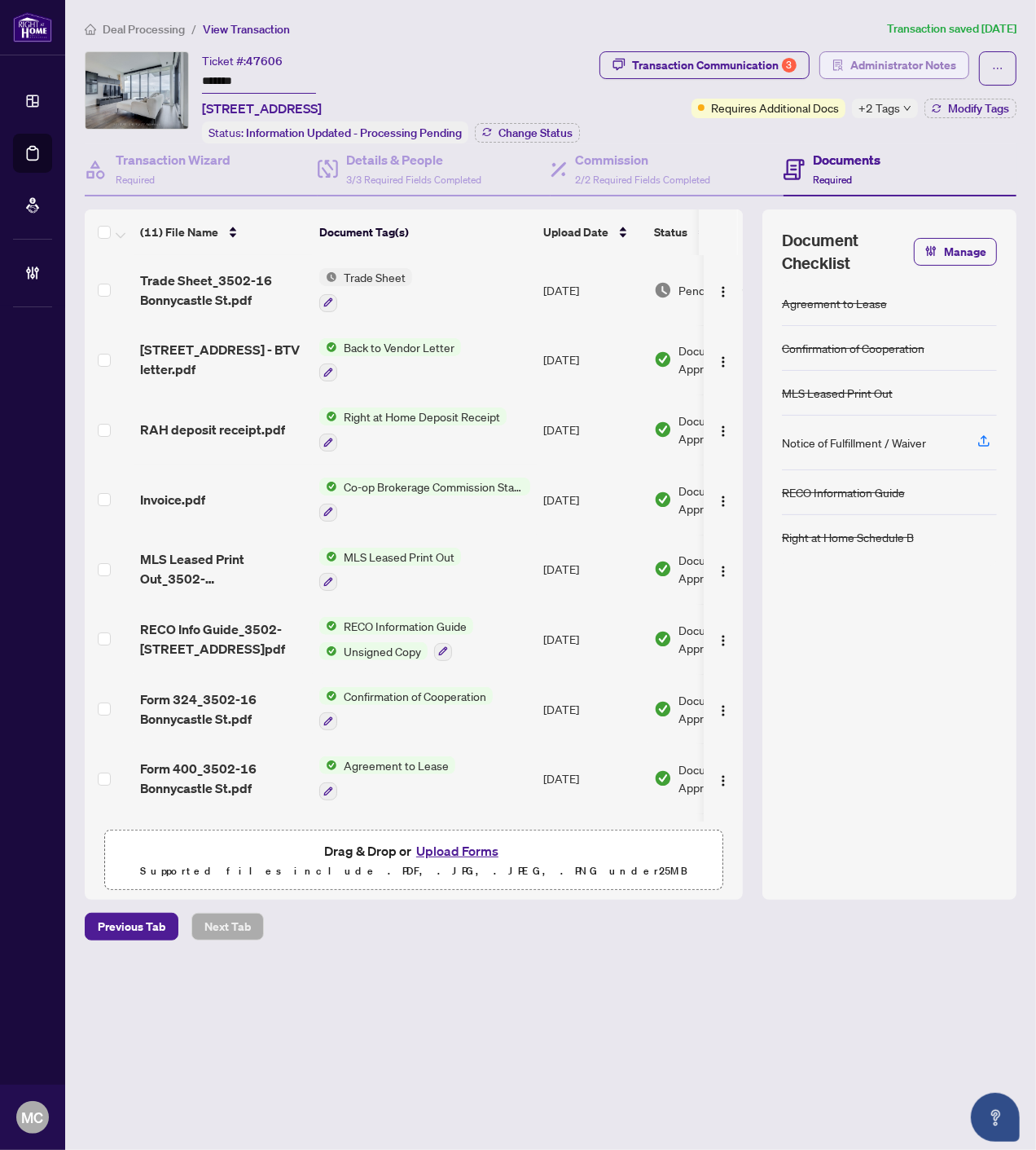
click at [893, 63] on span "Administrator Notes" at bounding box center [903, 65] width 106 height 26
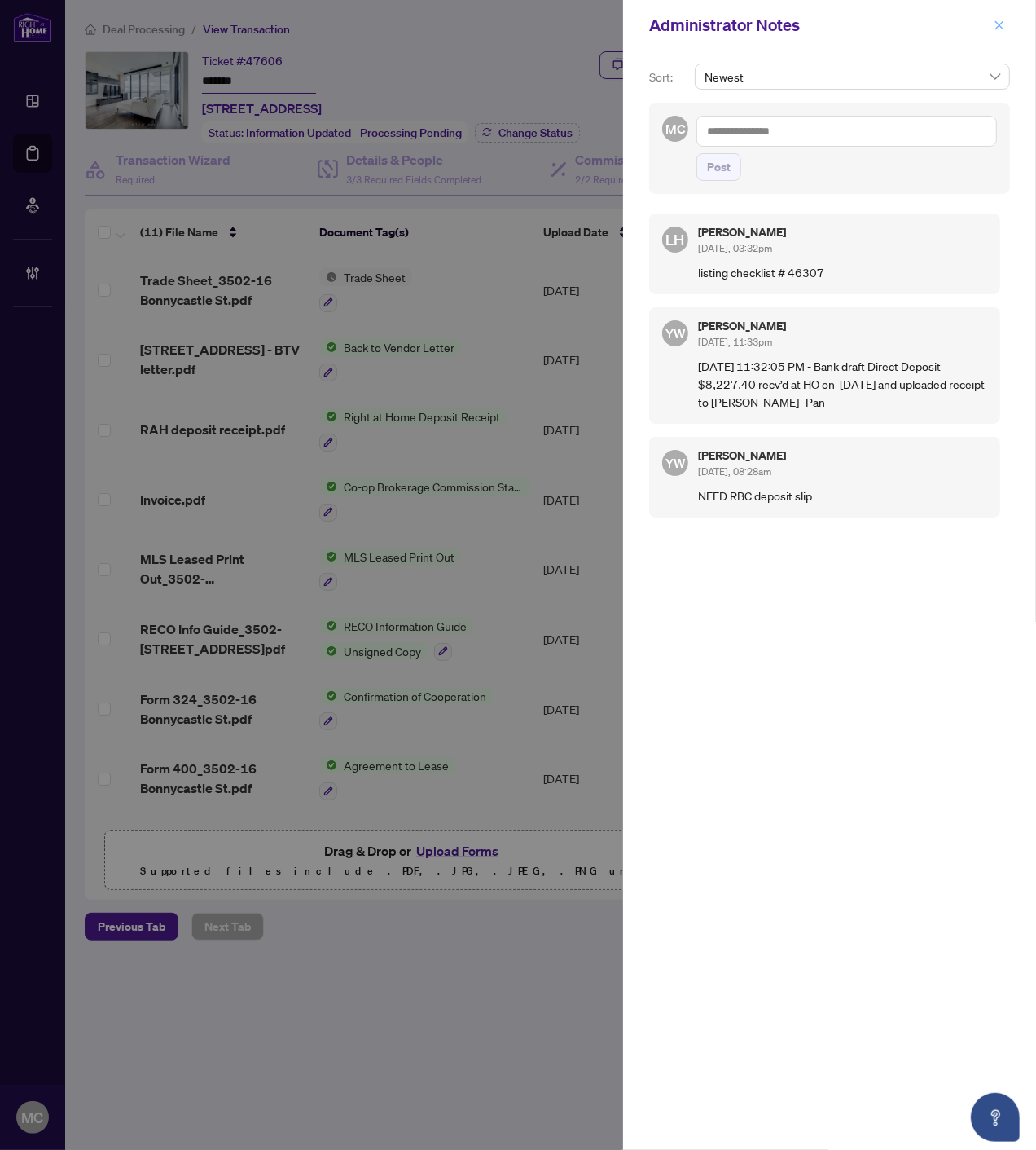
click at [1000, 25] on icon "close" at bounding box center [999, 25] width 11 height 11
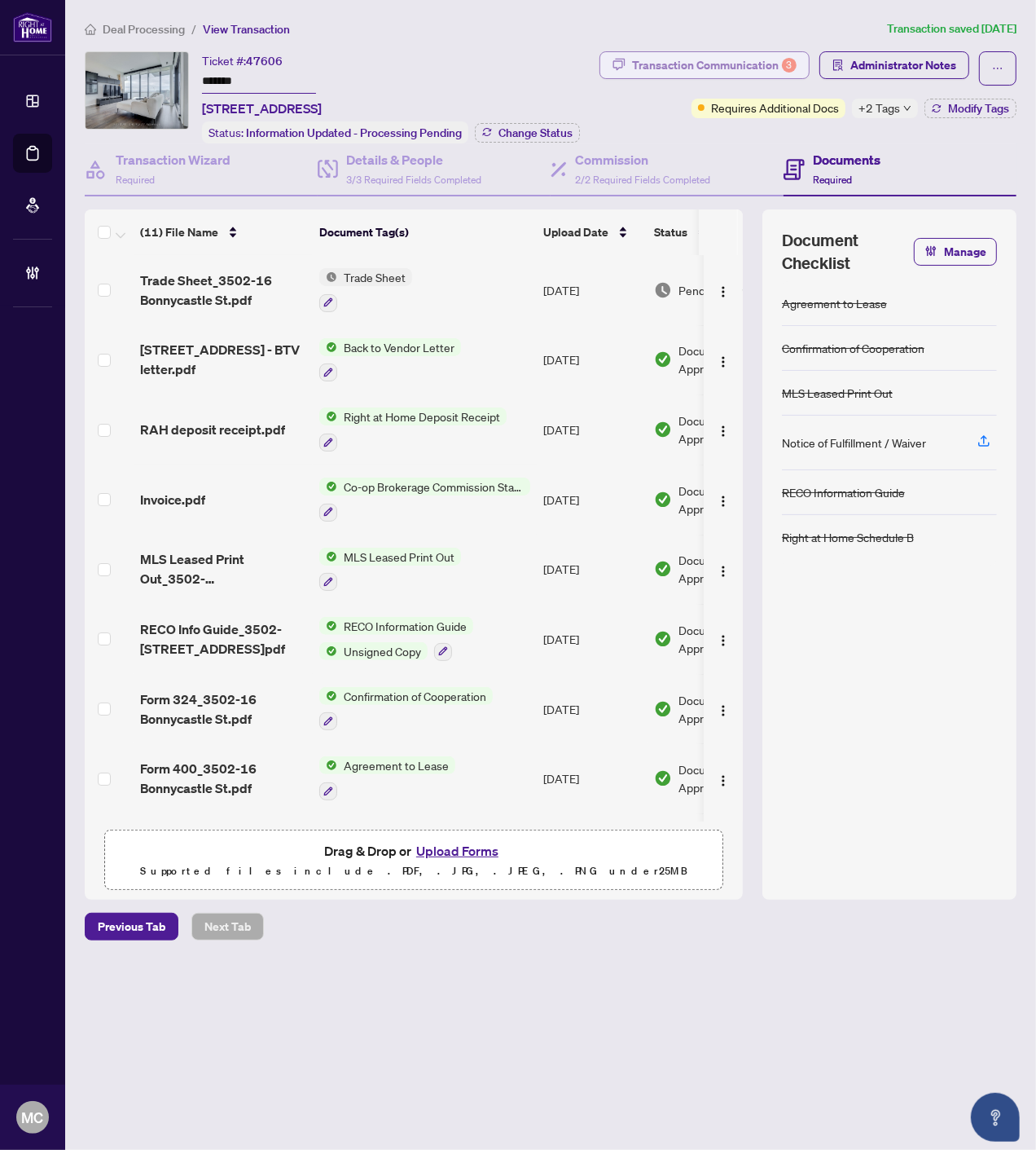
click at [687, 57] on div "Transaction Communication 3" at bounding box center [714, 65] width 165 height 26
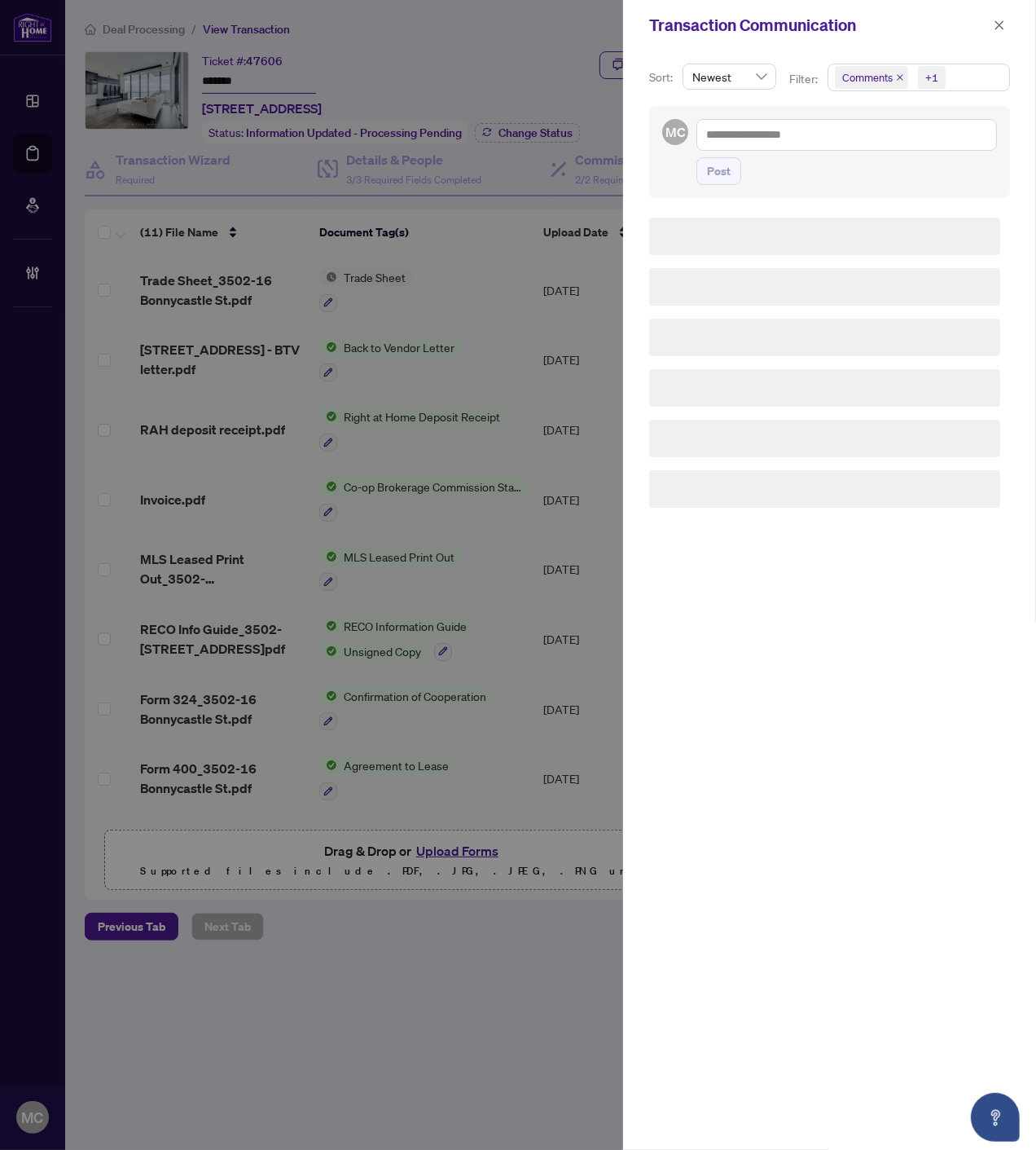
click at [915, 75] on div "+1" at bounding box center [929, 77] width 37 height 26
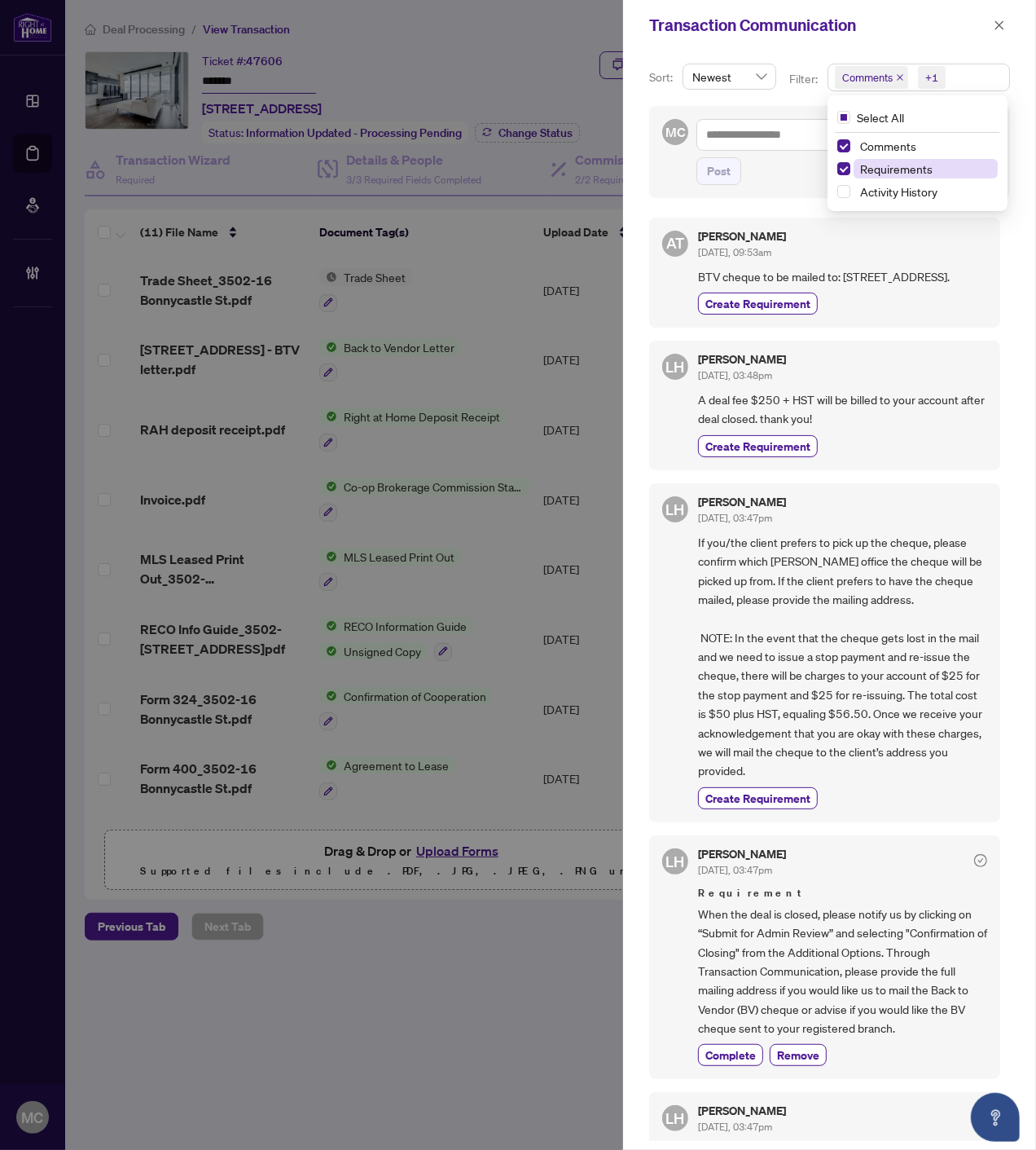
click at [893, 169] on span "Requirements" at bounding box center [896, 168] width 73 height 15
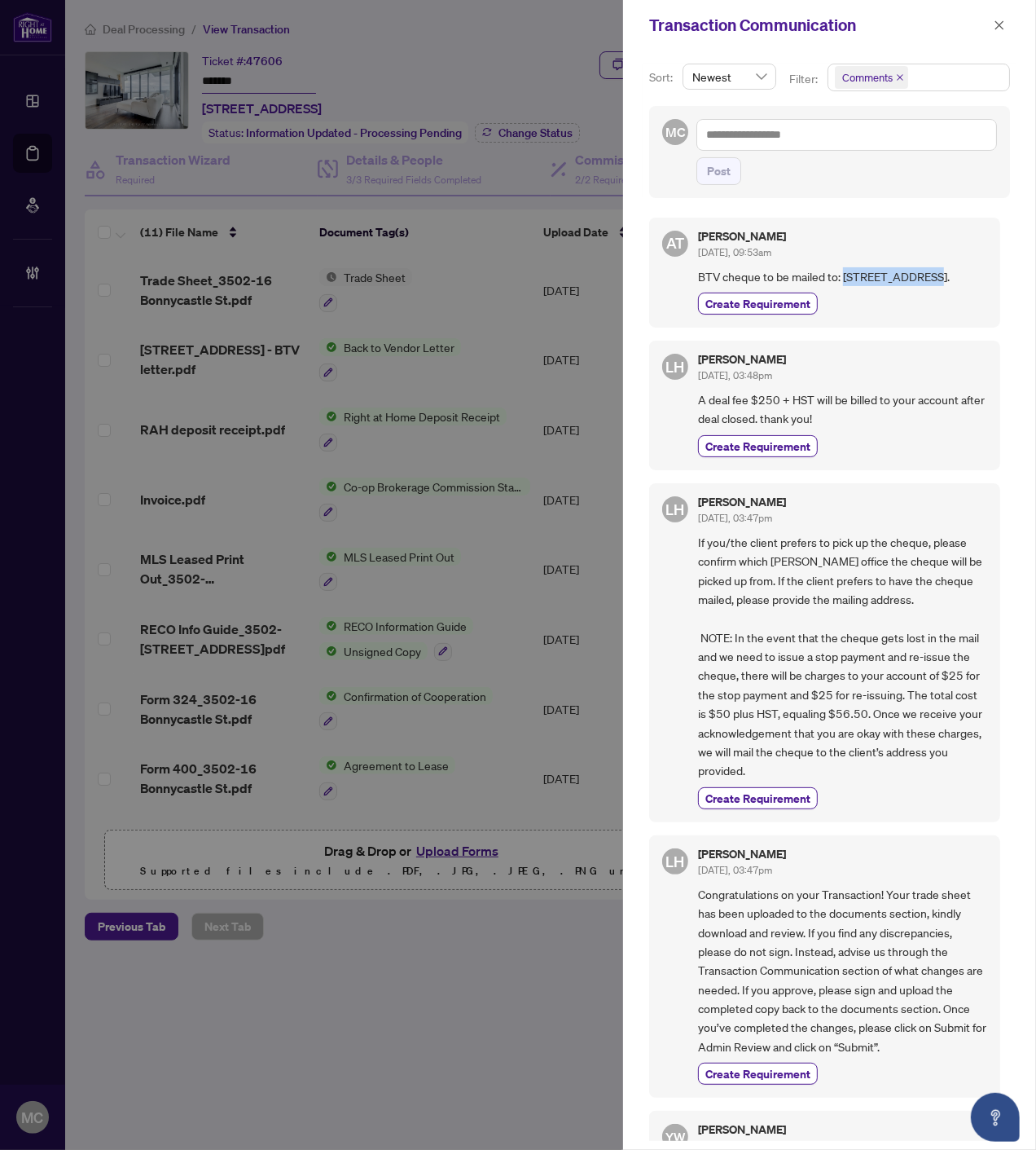
drag, startPoint x: 844, startPoint y: 276, endPoint x: 930, endPoint y: 274, distance: 86.0
click at [930, 274] on span "BTV cheque to be mailed to: [STREET_ADDRESS]." at bounding box center [843, 277] width 290 height 19
copy span "[STREET_ADDRESS]"
click at [713, 286] on span "BTV cheque to be mailed to: [STREET_ADDRESS]." at bounding box center [843, 277] width 290 height 19
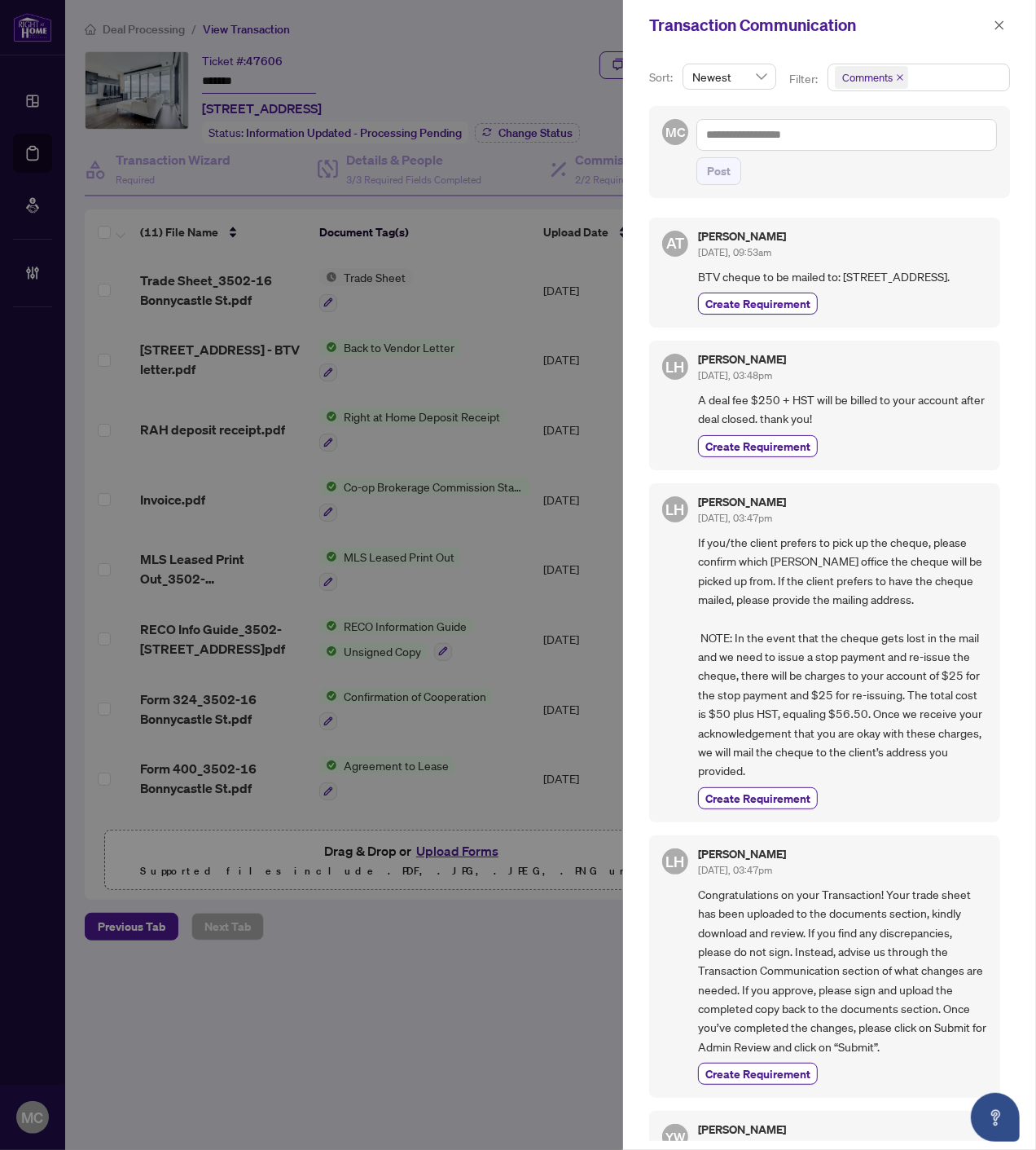
copy span "Oakville"
drag, startPoint x: 1000, startPoint y: 10, endPoint x: 948, endPoint y: 147, distance: 146.5
click at [1000, 10] on div "Transaction Communication" at bounding box center [830, 25] width 413 height 50
click at [994, 29] on icon "close" at bounding box center [999, 25] width 11 height 11
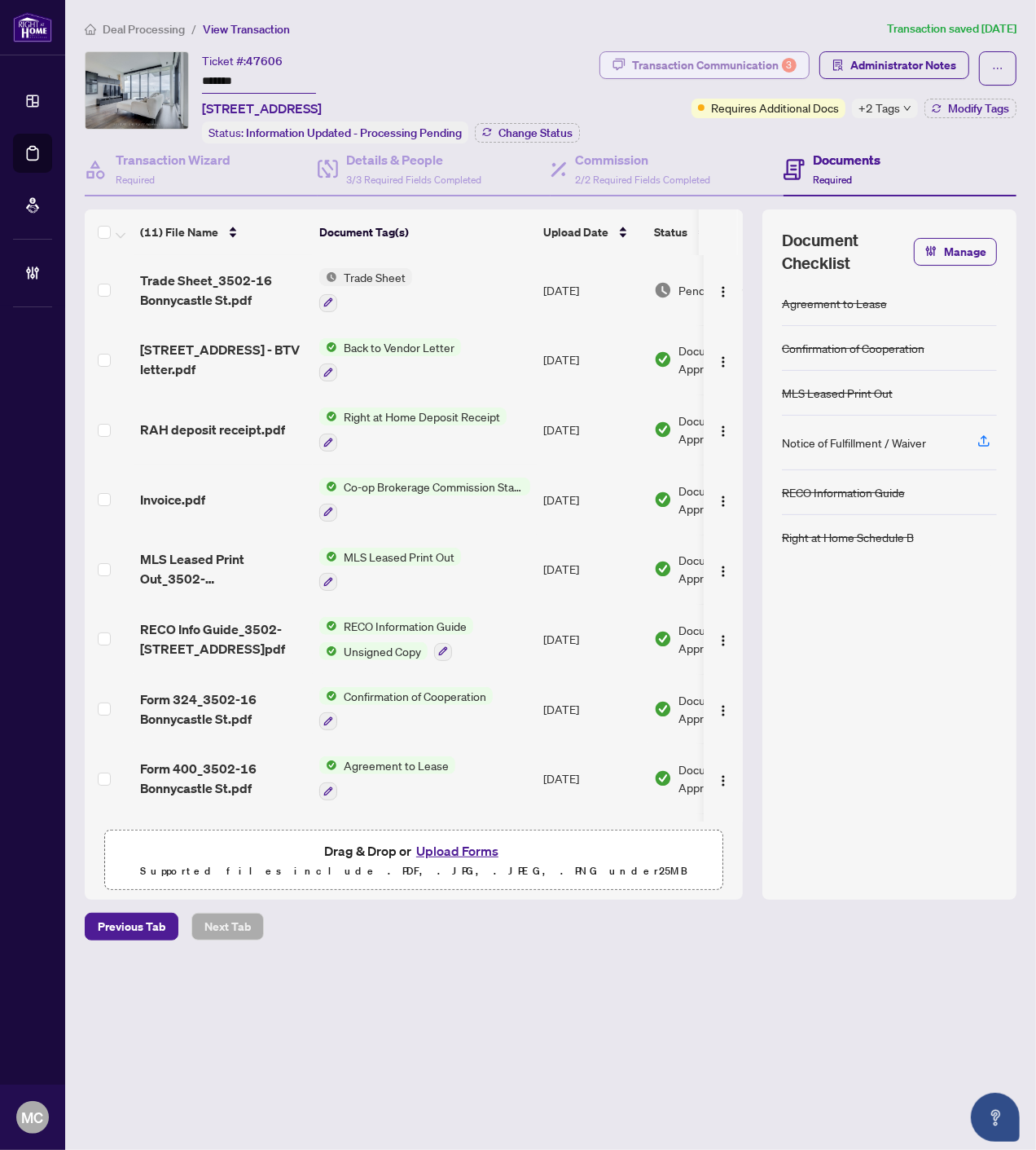
click at [752, 69] on div "Transaction Communication 3" at bounding box center [714, 65] width 165 height 26
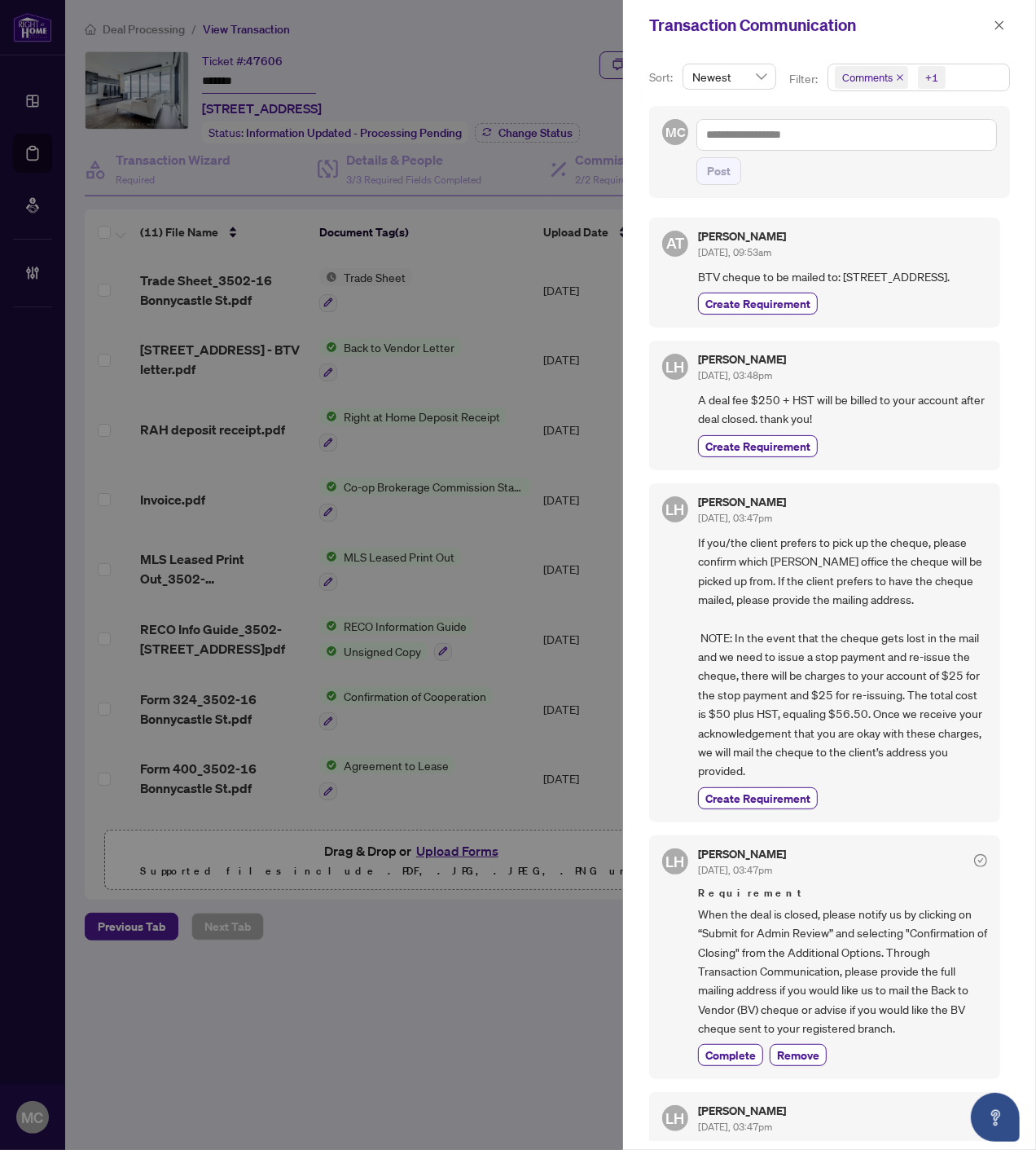
click at [896, 75] on icon "close" at bounding box center [900, 77] width 8 height 8
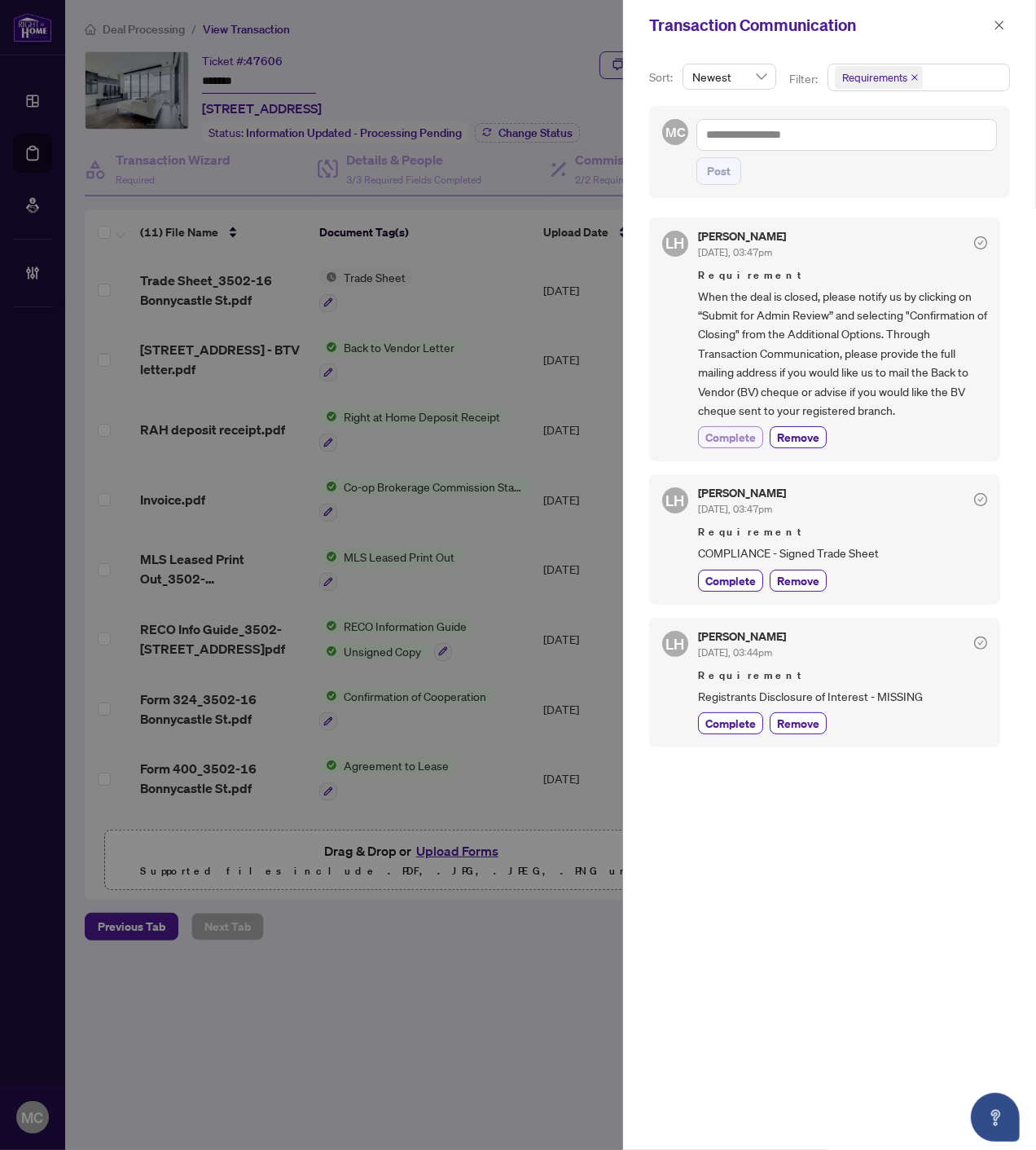
click at [722, 439] on span "Complete" at bounding box center [731, 437] width 50 height 17
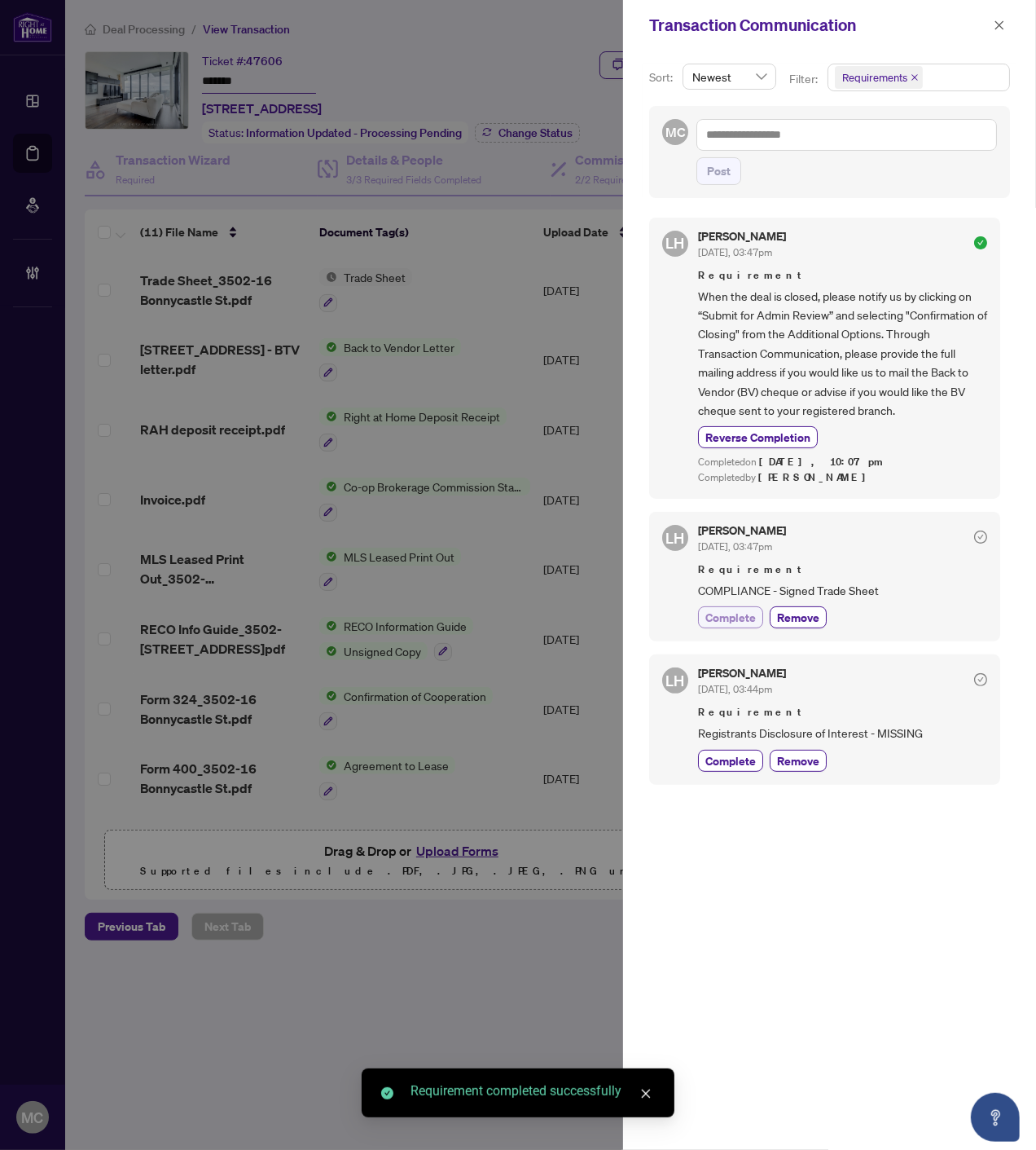
click at [708, 624] on span "Complete" at bounding box center [731, 617] width 50 height 17
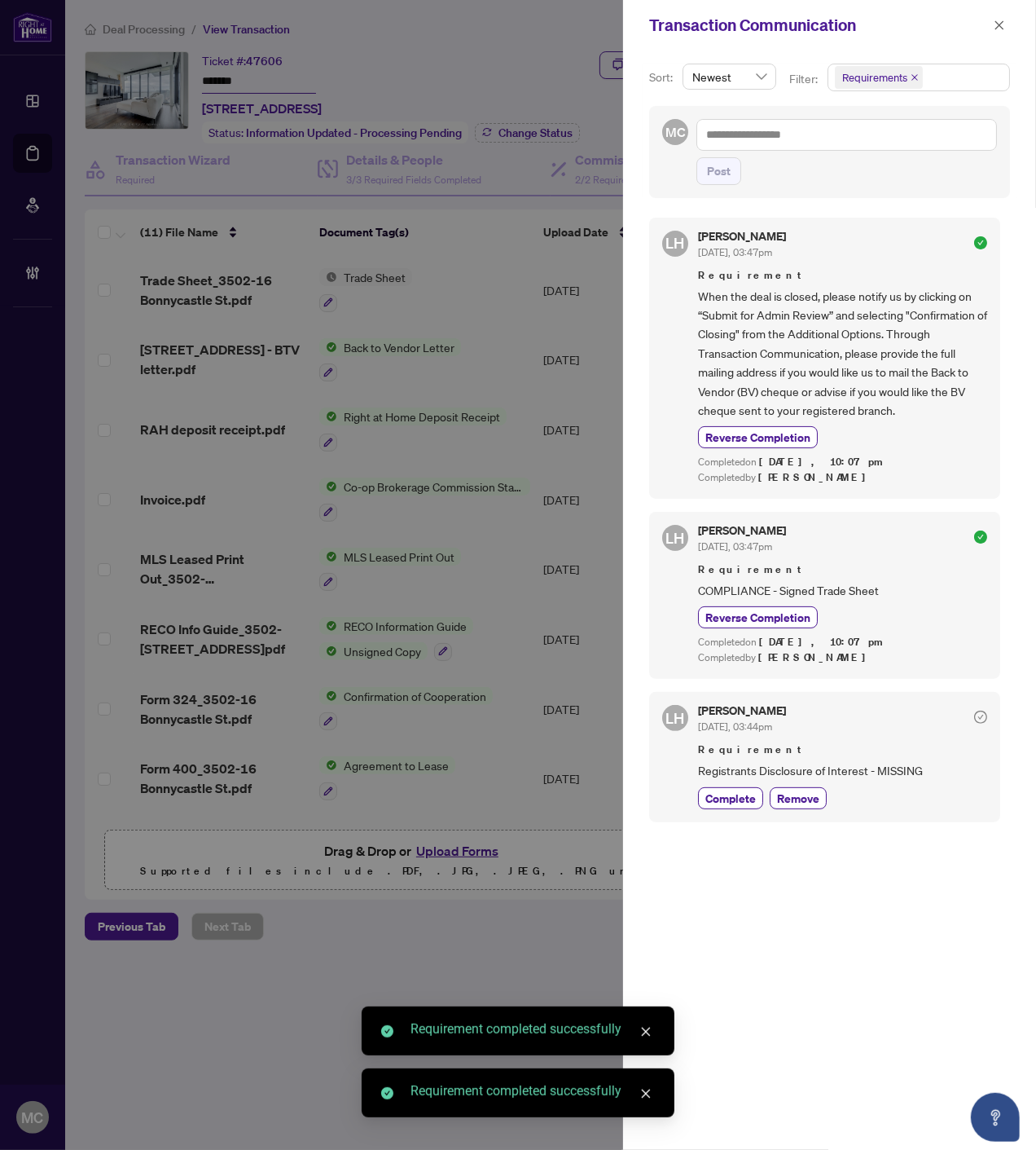
click at [1000, 24] on icon "close" at bounding box center [999, 25] width 11 height 11
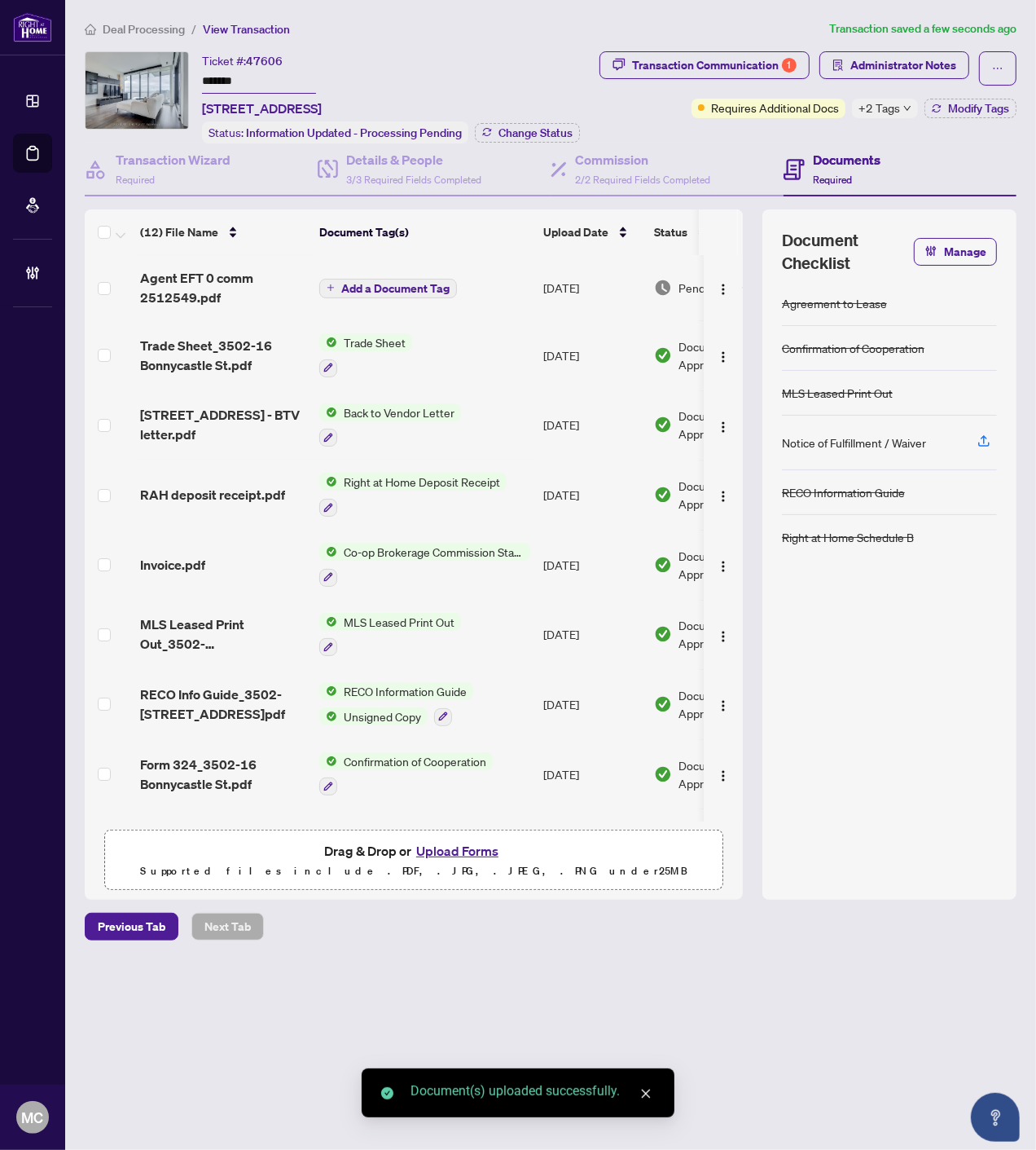
click at [396, 287] on span "Add a Document Tag" at bounding box center [395, 288] width 108 height 11
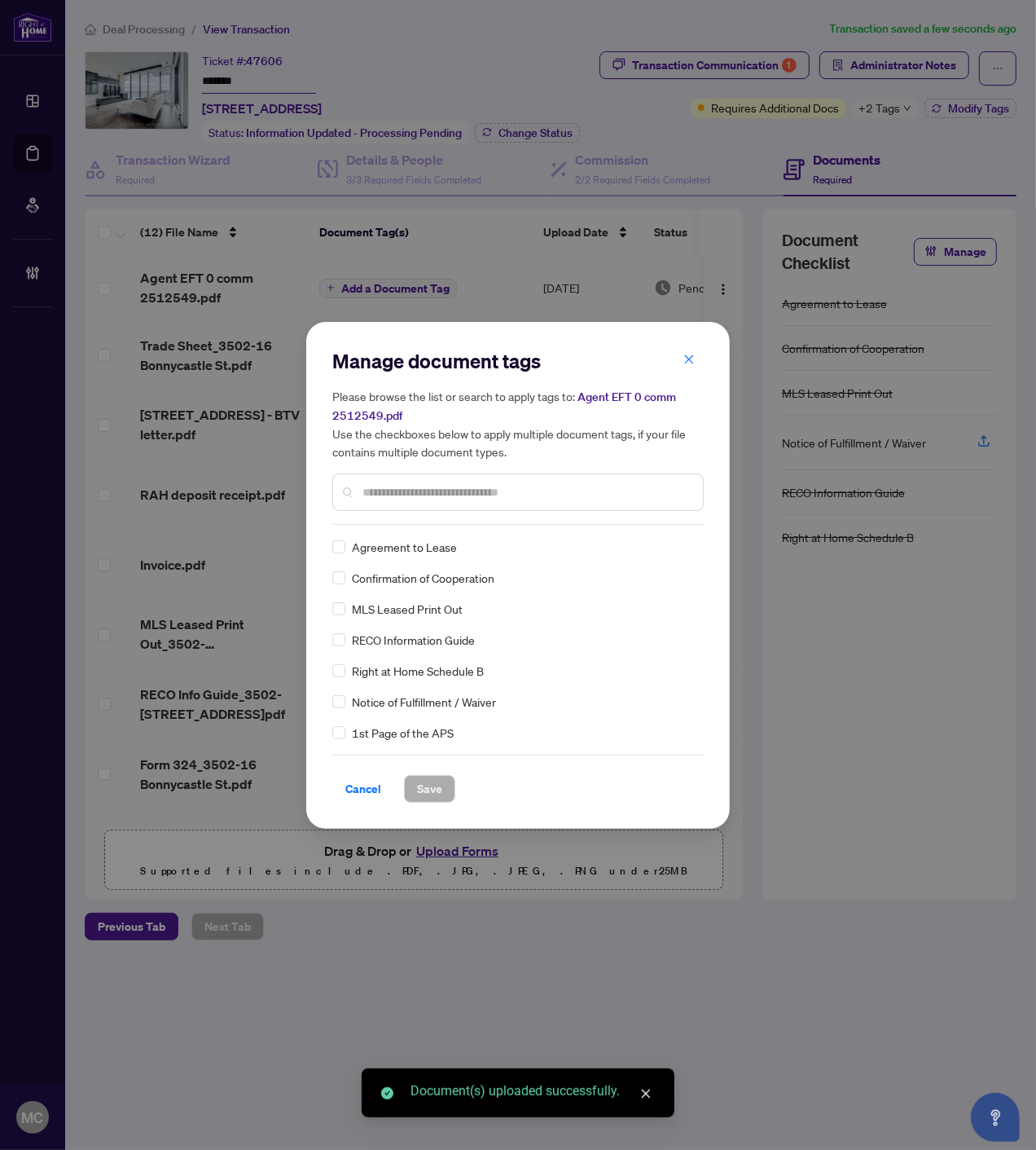
click at [558, 486] on input "text" at bounding box center [526, 492] width 328 height 18
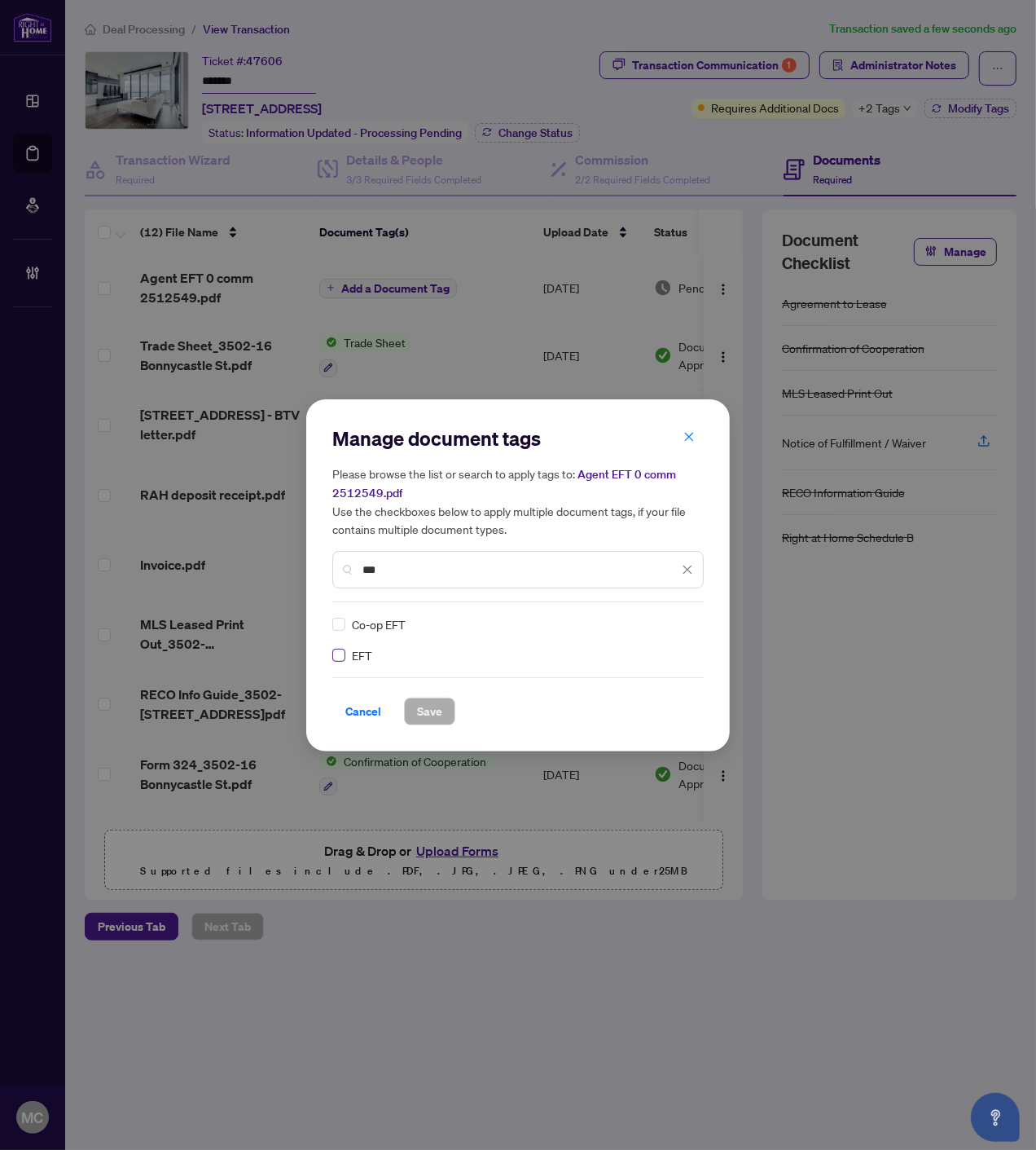
type input "***"
drag, startPoint x: 682, startPoint y: 622, endPoint x: 635, endPoint y: 697, distance: 88.5
click at [684, 622] on icon at bounding box center [687, 624] width 10 height 7
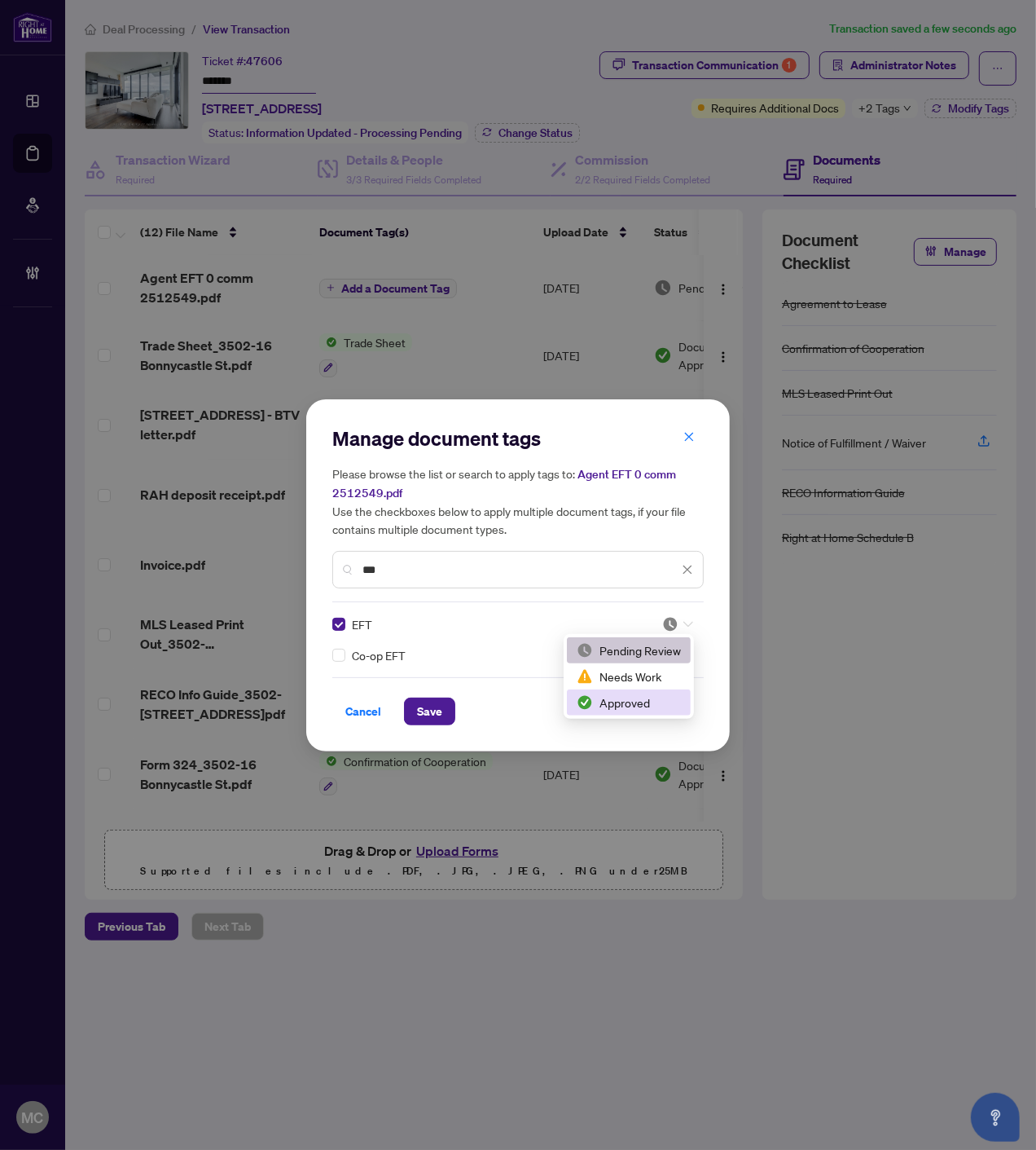
click at [622, 707] on div "Approved" at bounding box center [629, 702] width 104 height 18
click at [425, 709] on span "Save" at bounding box center [429, 711] width 25 height 26
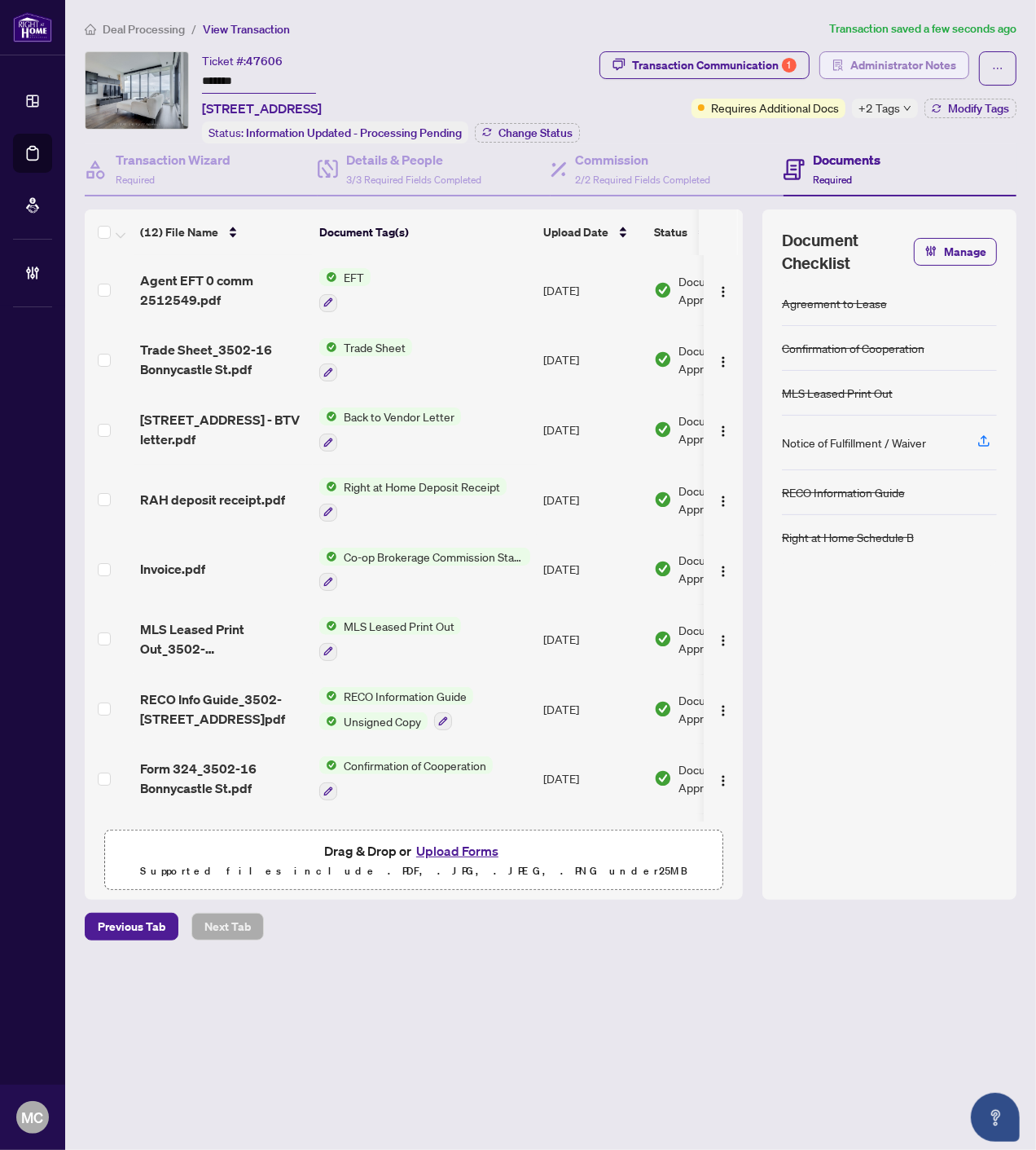
click at [940, 62] on span "Administrator Notes" at bounding box center [903, 65] width 106 height 26
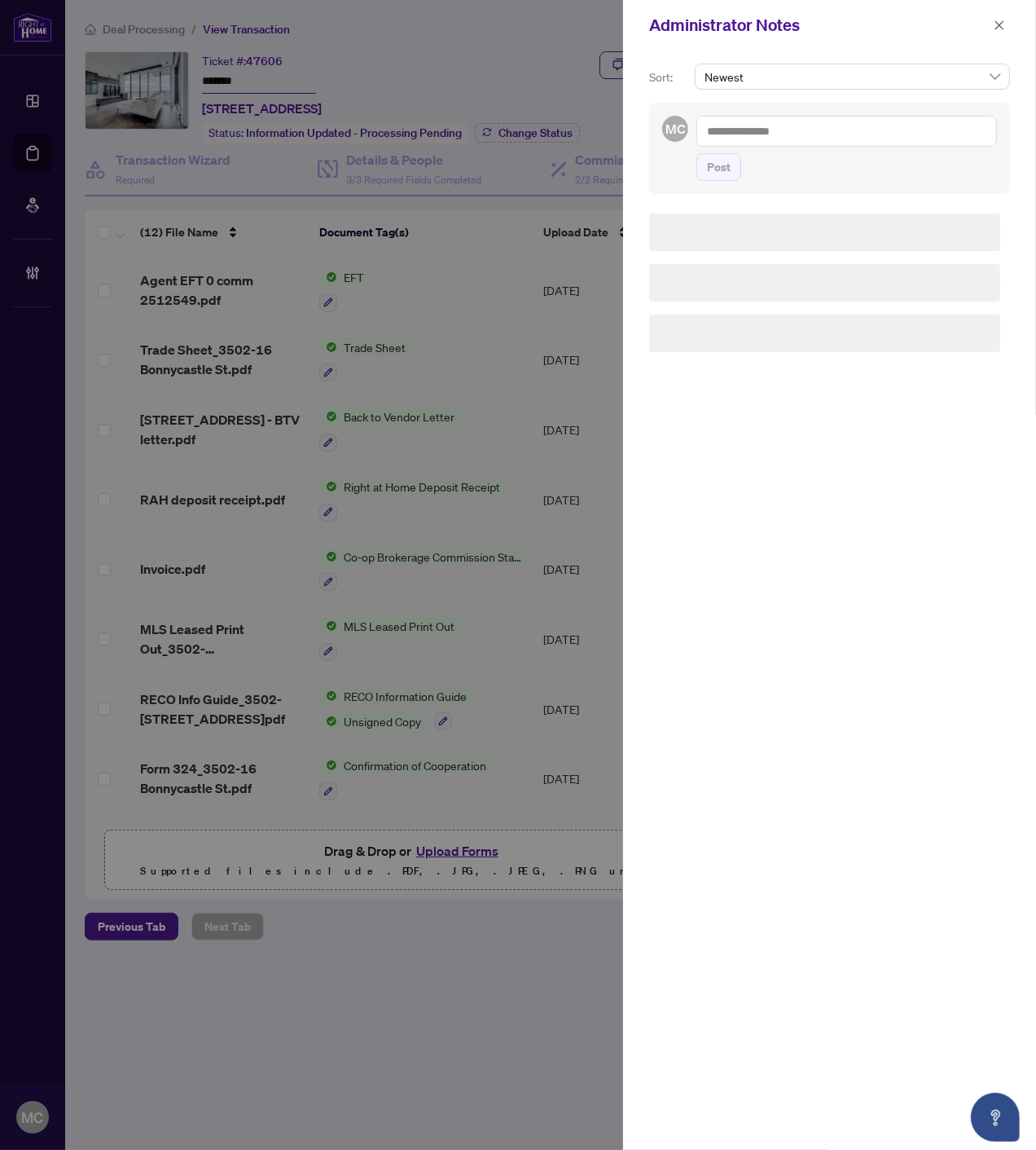
click at [863, 130] on textarea at bounding box center [846, 131] width 301 height 31
paste textarea "**********"
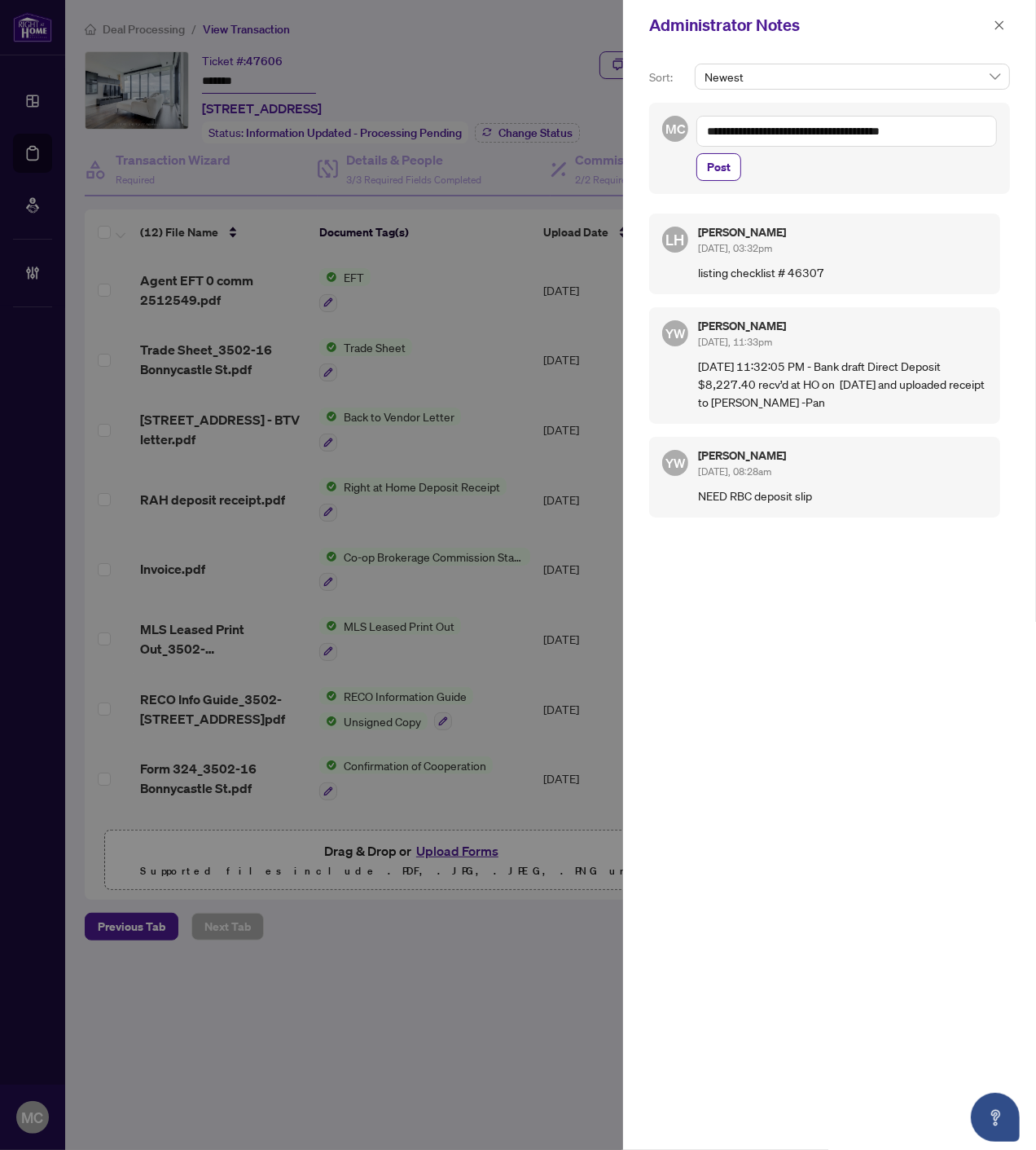
click at [705, 128] on textarea "**********" at bounding box center [846, 131] width 301 height 31
paste textarea "**********"
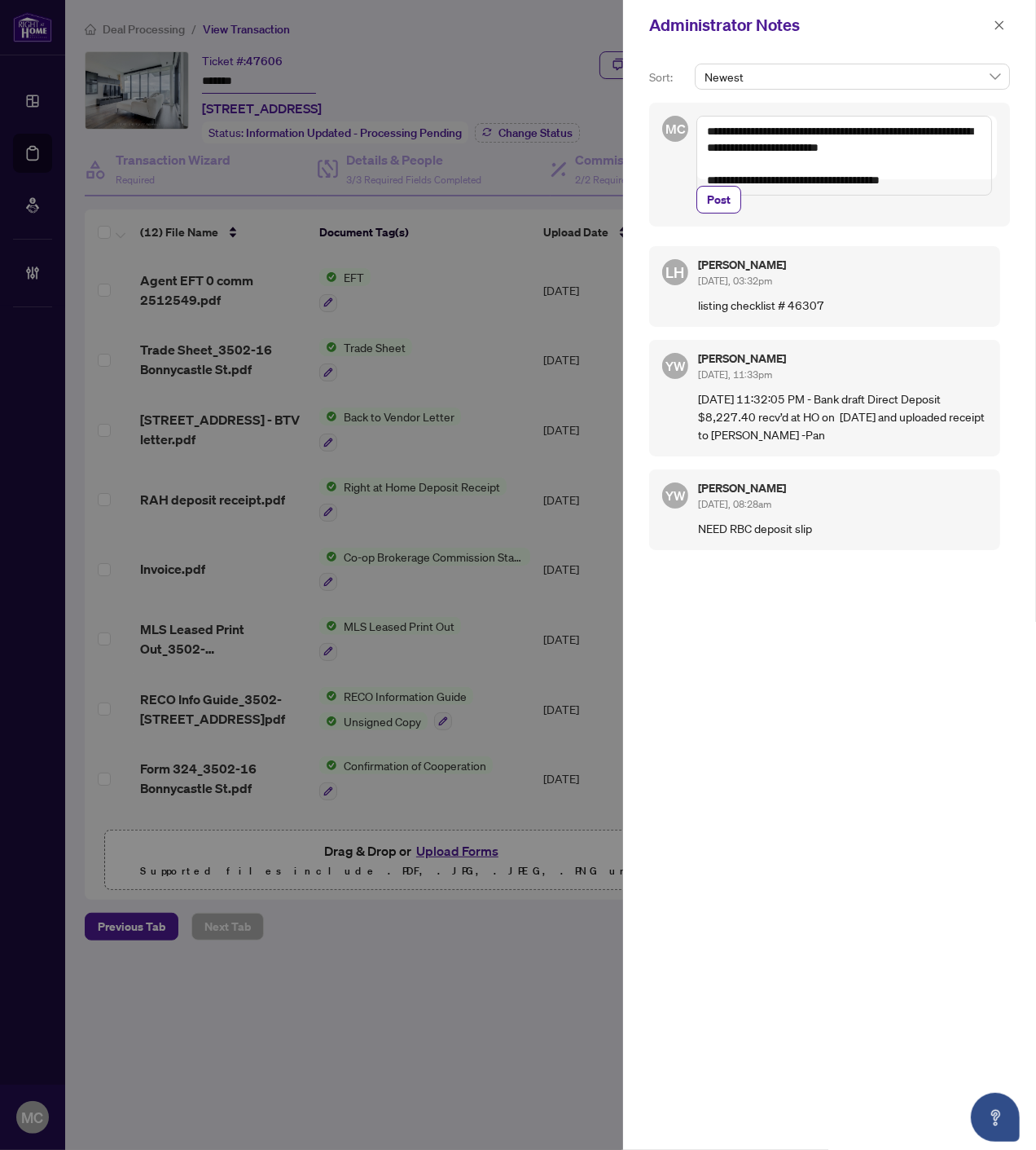
click at [833, 148] on textarea "**********" at bounding box center [844, 155] width 296 height 80
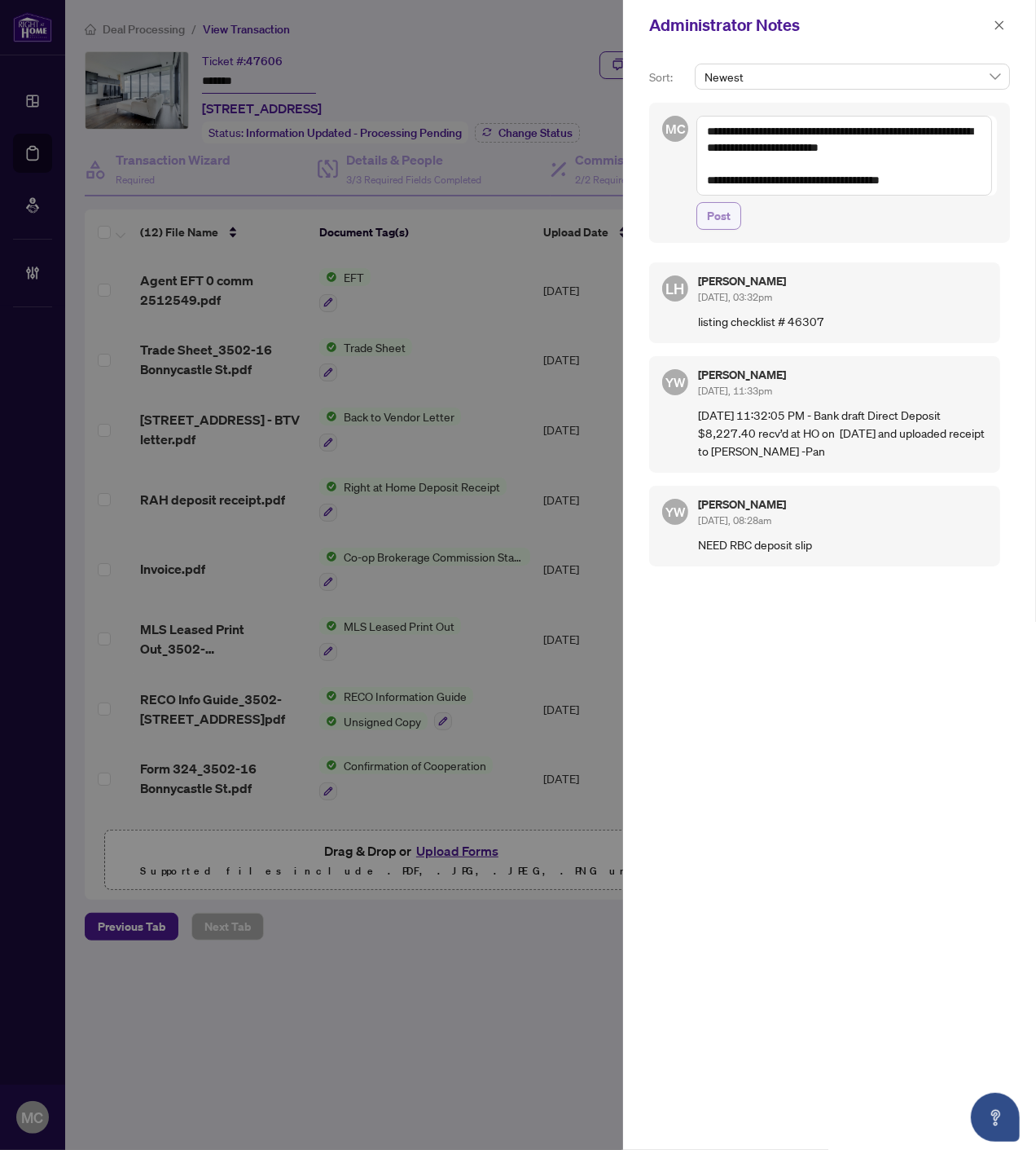
type textarea "**********"
click at [723, 212] on span "Post" at bounding box center [719, 216] width 23 height 26
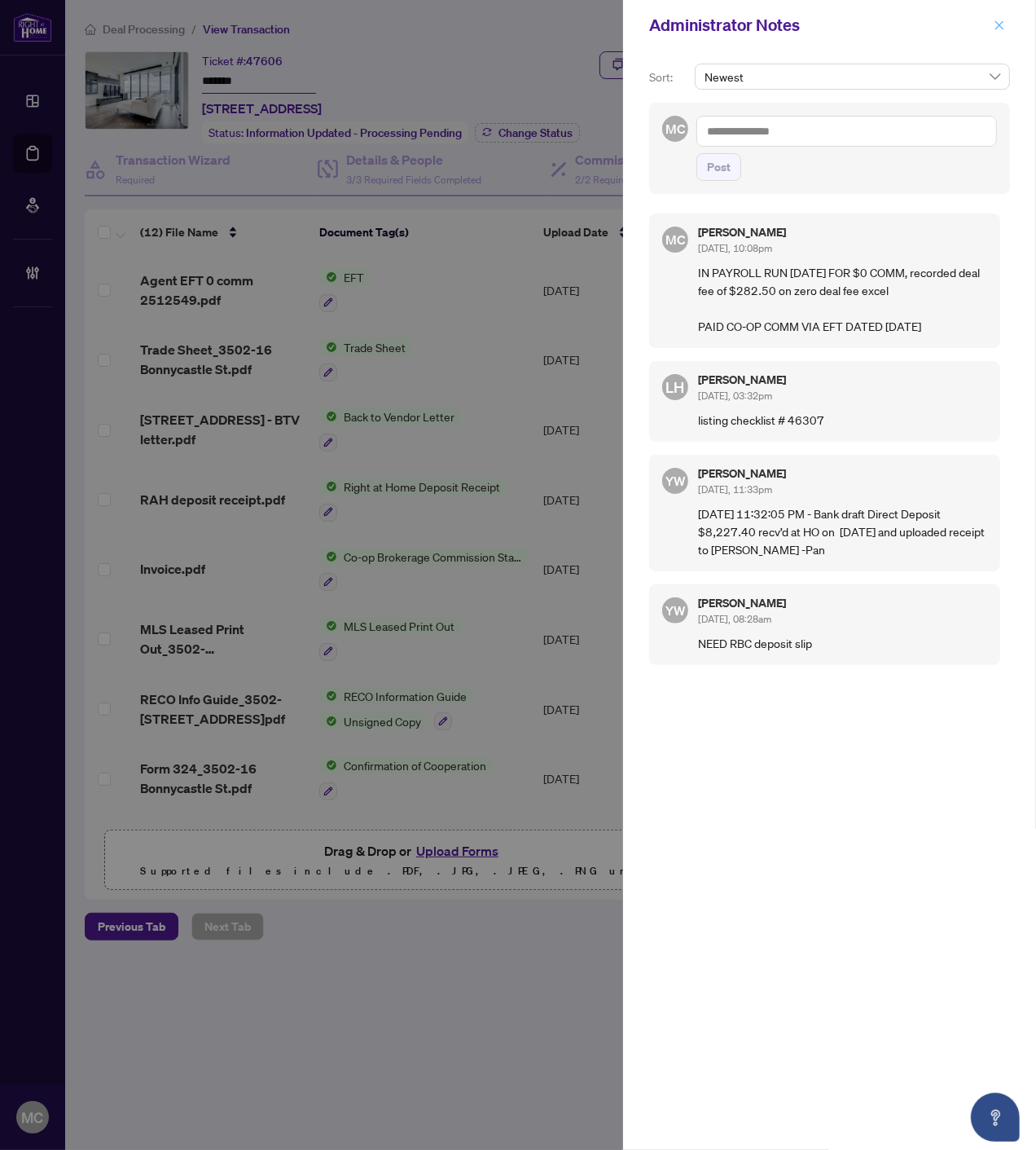
click at [999, 22] on icon "close" at bounding box center [999, 25] width 11 height 11
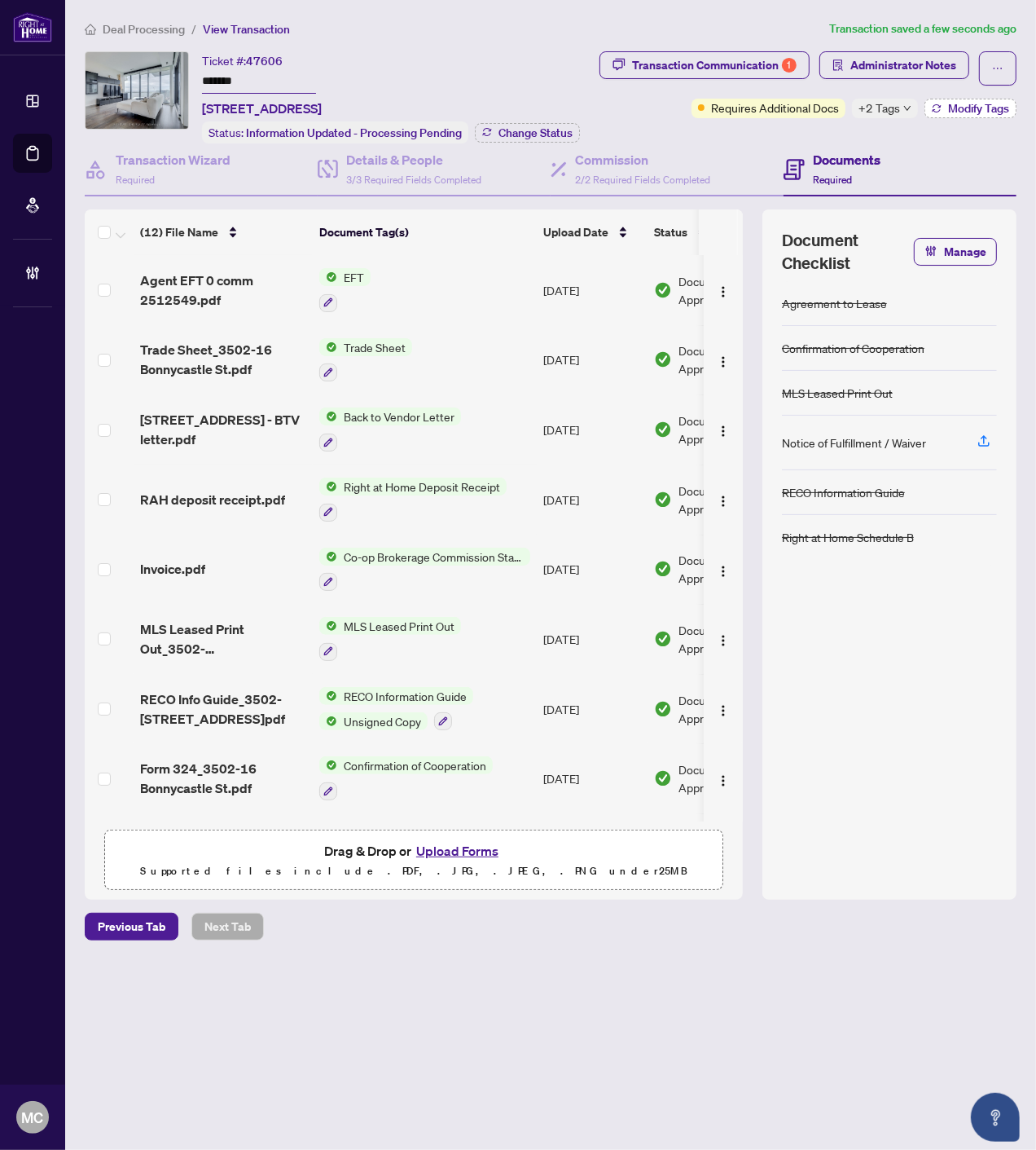
click at [955, 102] on span "Modify Tags" at bounding box center [979, 108] width 61 height 11
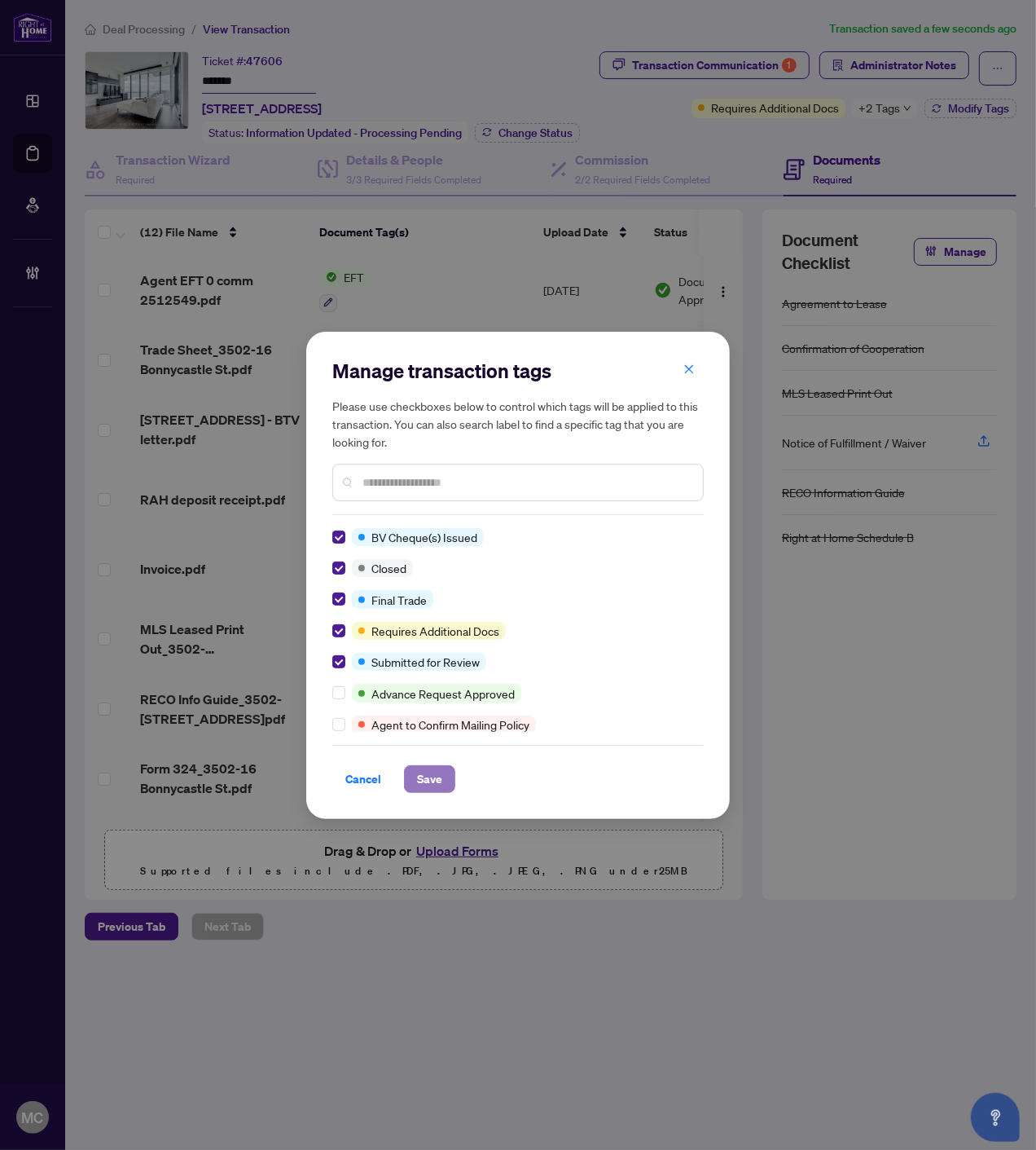
click at [429, 780] on span "Save" at bounding box center [429, 779] width 25 height 26
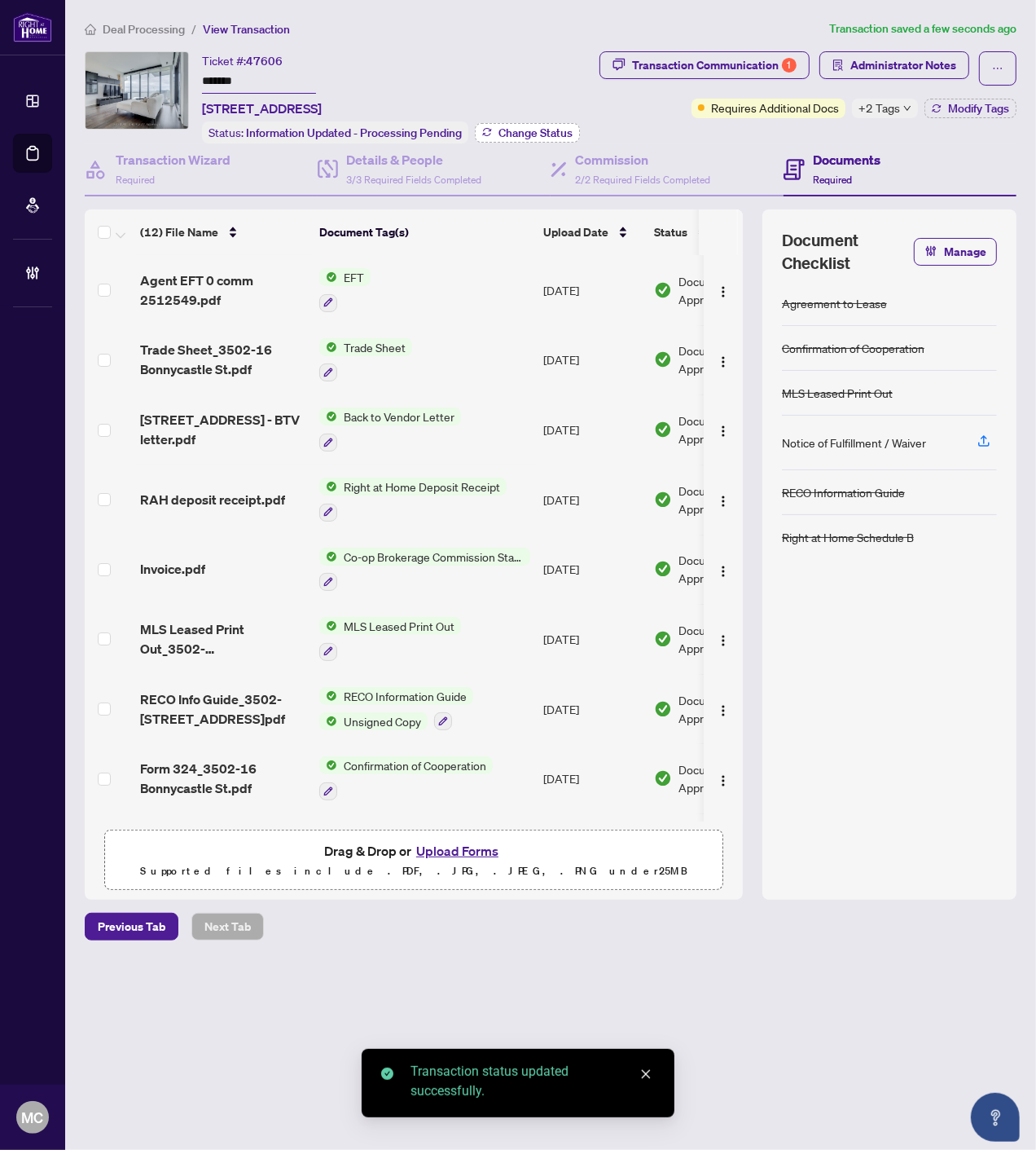
click at [540, 130] on span "Change Status" at bounding box center [536, 133] width 75 height 11
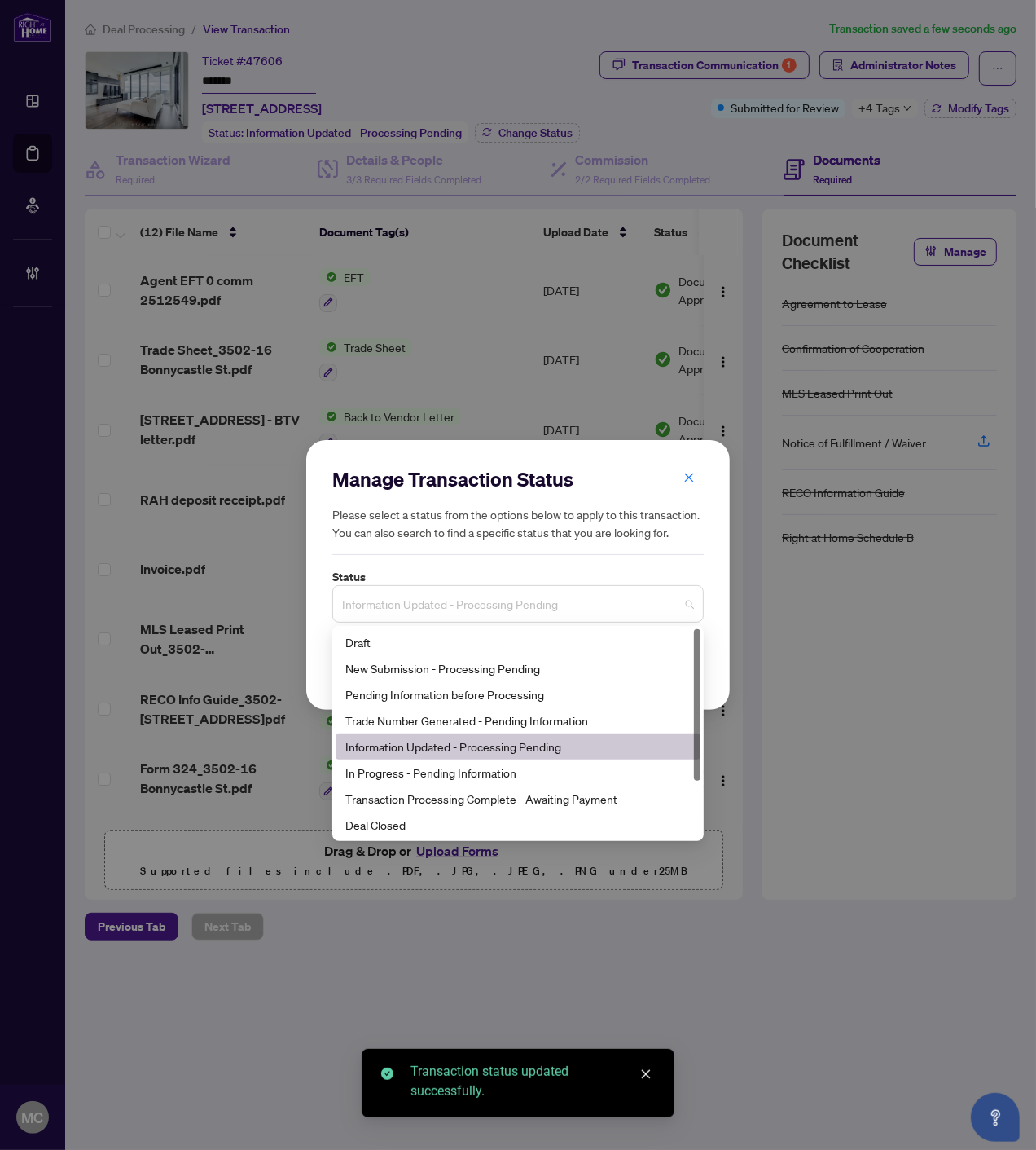
drag, startPoint x: 523, startPoint y: 604, endPoint x: 460, endPoint y: 803, distance: 208.7
click at [523, 607] on span "Information Updated - Processing Pending" at bounding box center [518, 604] width 352 height 31
drag, startPoint x: 449, startPoint y: 825, endPoint x: 445, endPoint y: 796, distance: 29.3
click at [449, 824] on div "Deal Closed" at bounding box center [518, 825] width 345 height 18
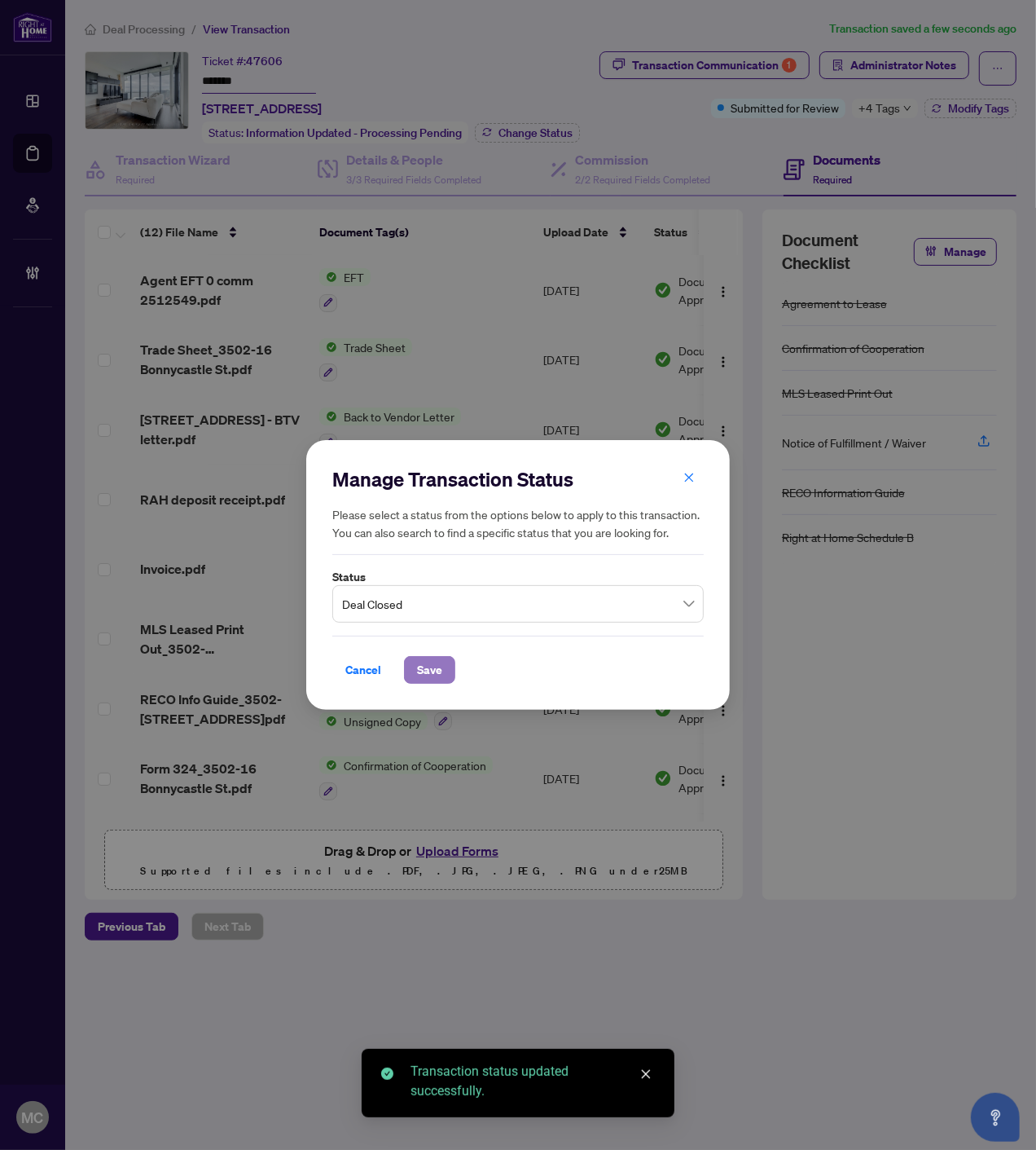
click at [437, 670] on span "Save" at bounding box center [429, 670] width 25 height 26
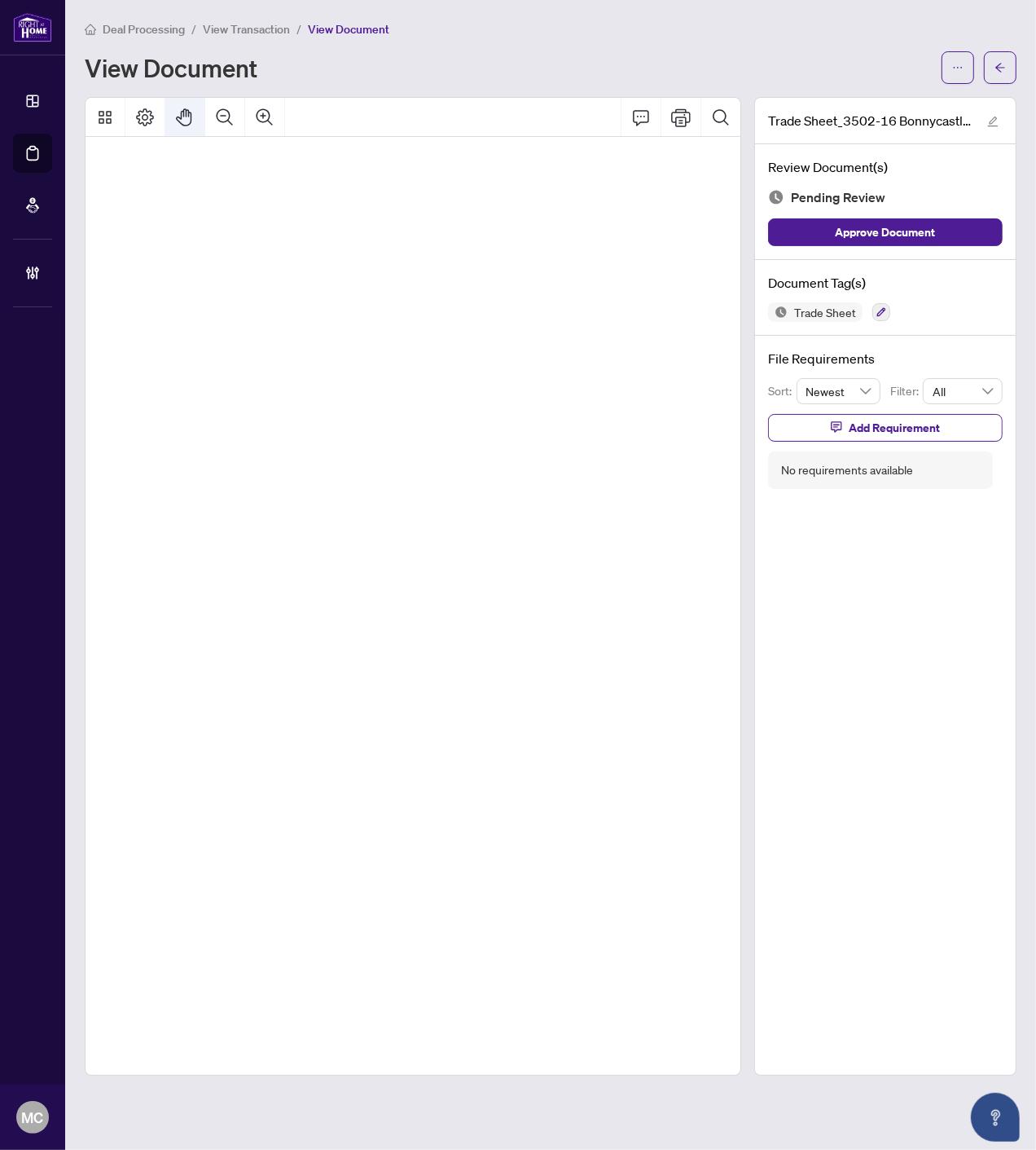
click at [192, 111] on icon "Pan Mode" at bounding box center [185, 117] width 20 height 20
drag, startPoint x: 491, startPoint y: 405, endPoint x: 249, endPoint y: 400, distance: 242.1
click at [886, 312] on button "button" at bounding box center [881, 312] width 18 height 18
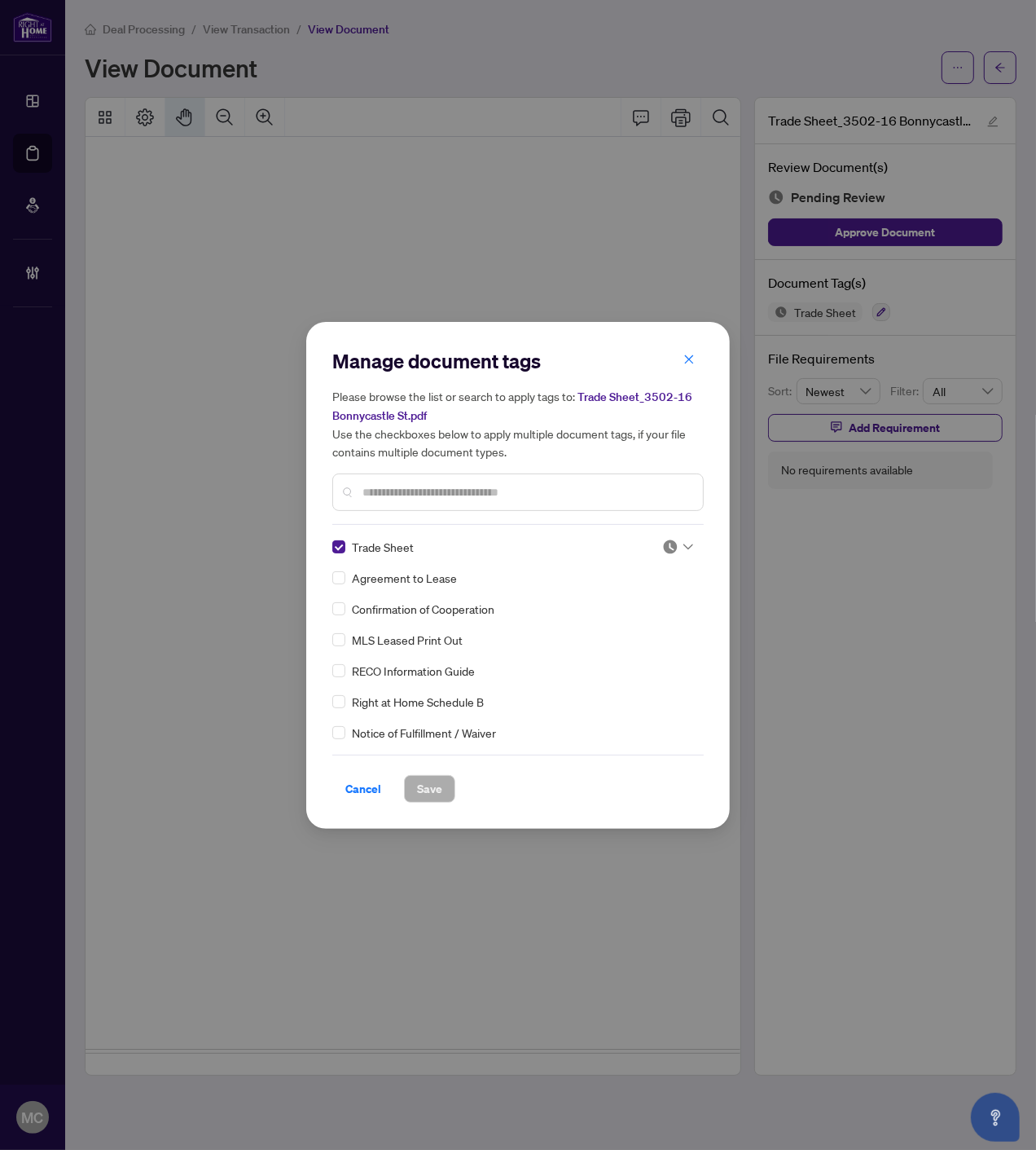
click at [668, 543] on img at bounding box center [670, 546] width 16 height 16
drag, startPoint x: 622, startPoint y: 631, endPoint x: 483, endPoint y: 743, distance: 178.5
click at [622, 631] on div "Approved" at bounding box center [624, 624] width 104 height 18
click at [420, 788] on span "Save" at bounding box center [429, 789] width 25 height 26
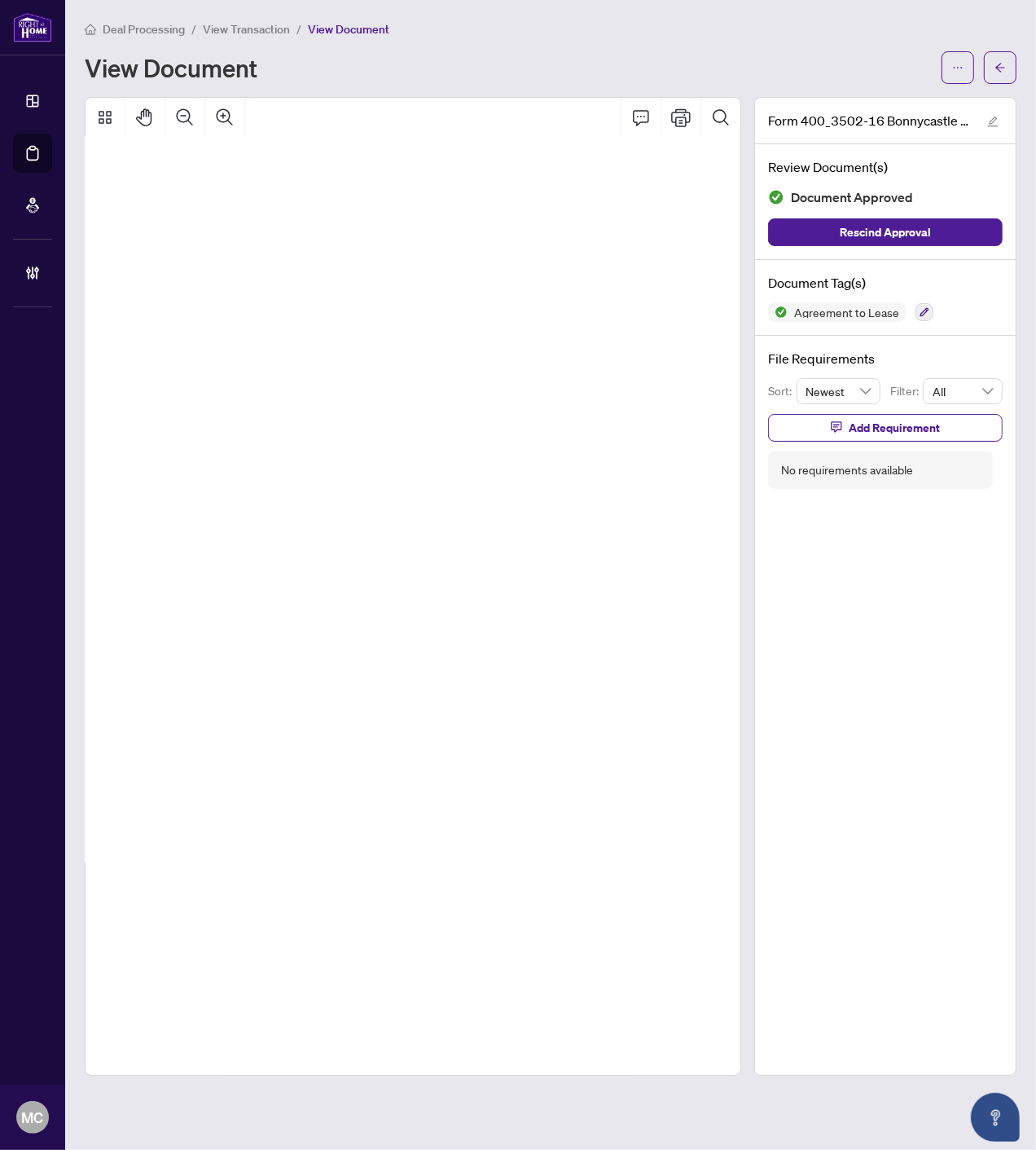
scroll to position [103, 75]
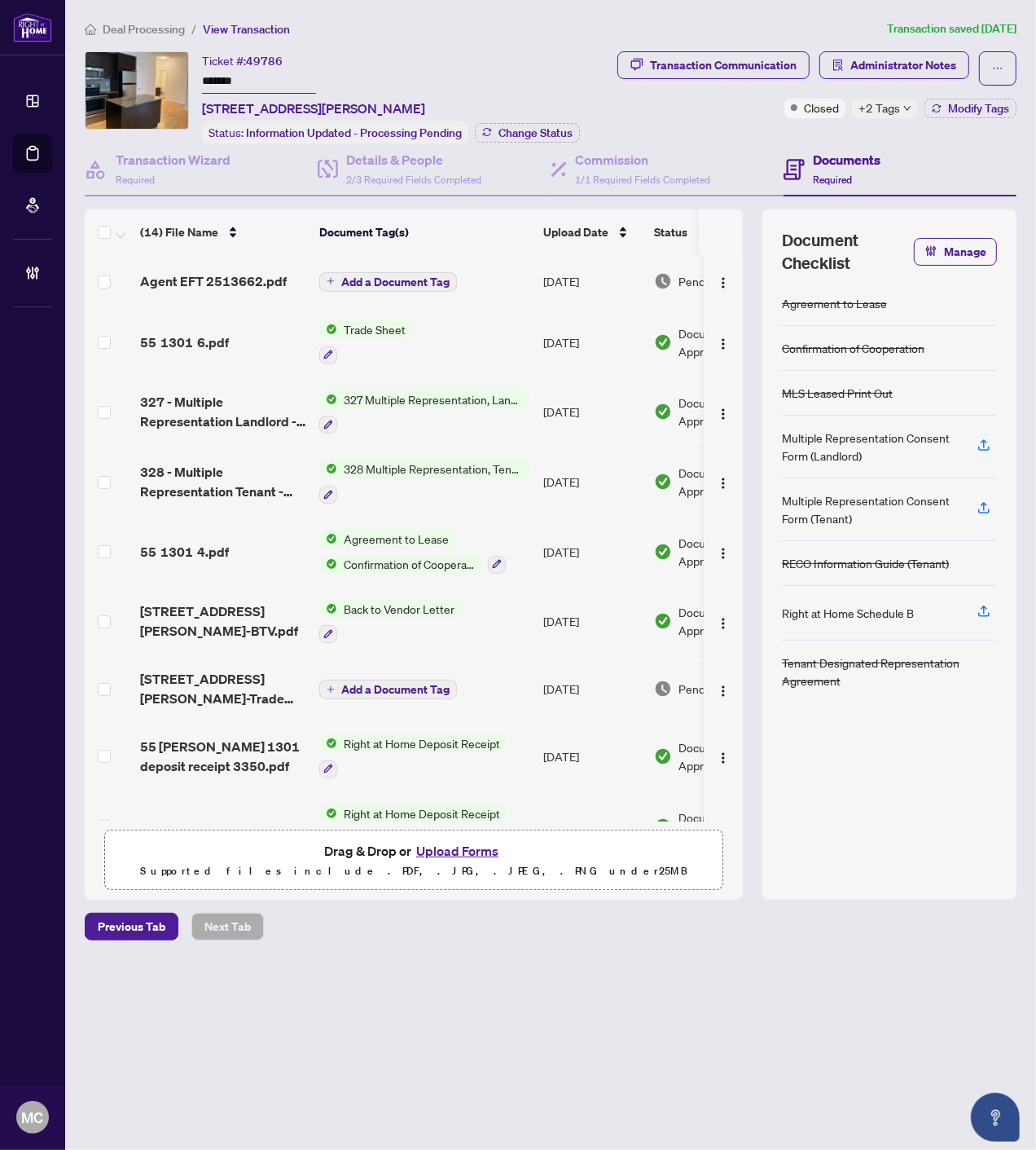
click at [897, 111] on span "+2 Tags" at bounding box center [879, 108] width 42 height 19
click at [710, 118] on div "Transaction Communication Administrator Notes Closed +2 Tags Modify Tags" at bounding box center [810, 97] width 421 height 92
click at [511, 121] on div "Status: Information Updated - Processing Pending Change Status" at bounding box center [391, 132] width 378 height 22
click at [564, 127] on span "Change Status" at bounding box center [536, 133] width 75 height 11
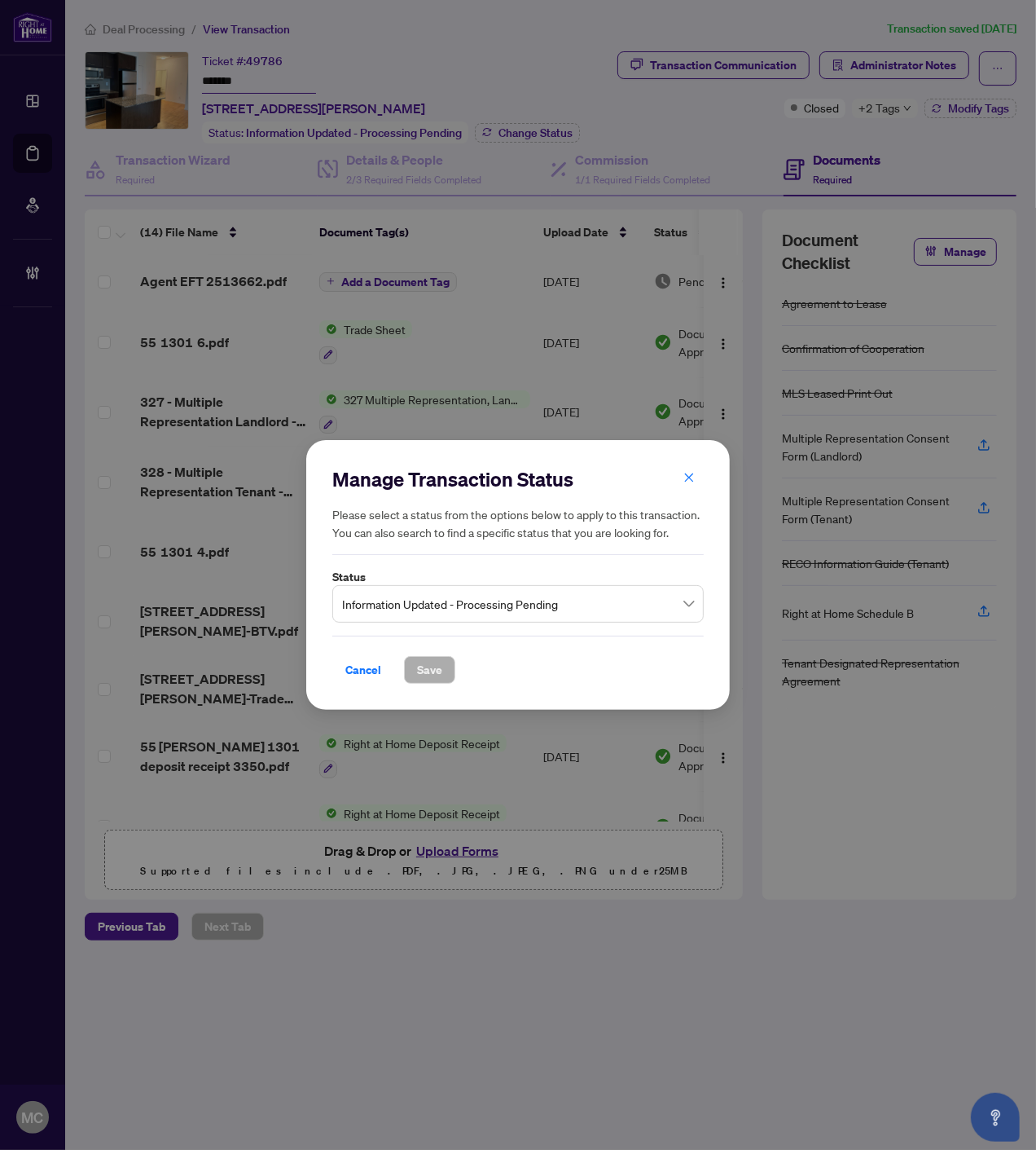
click at [483, 606] on span "Information Updated - Processing Pending" at bounding box center [518, 604] width 352 height 31
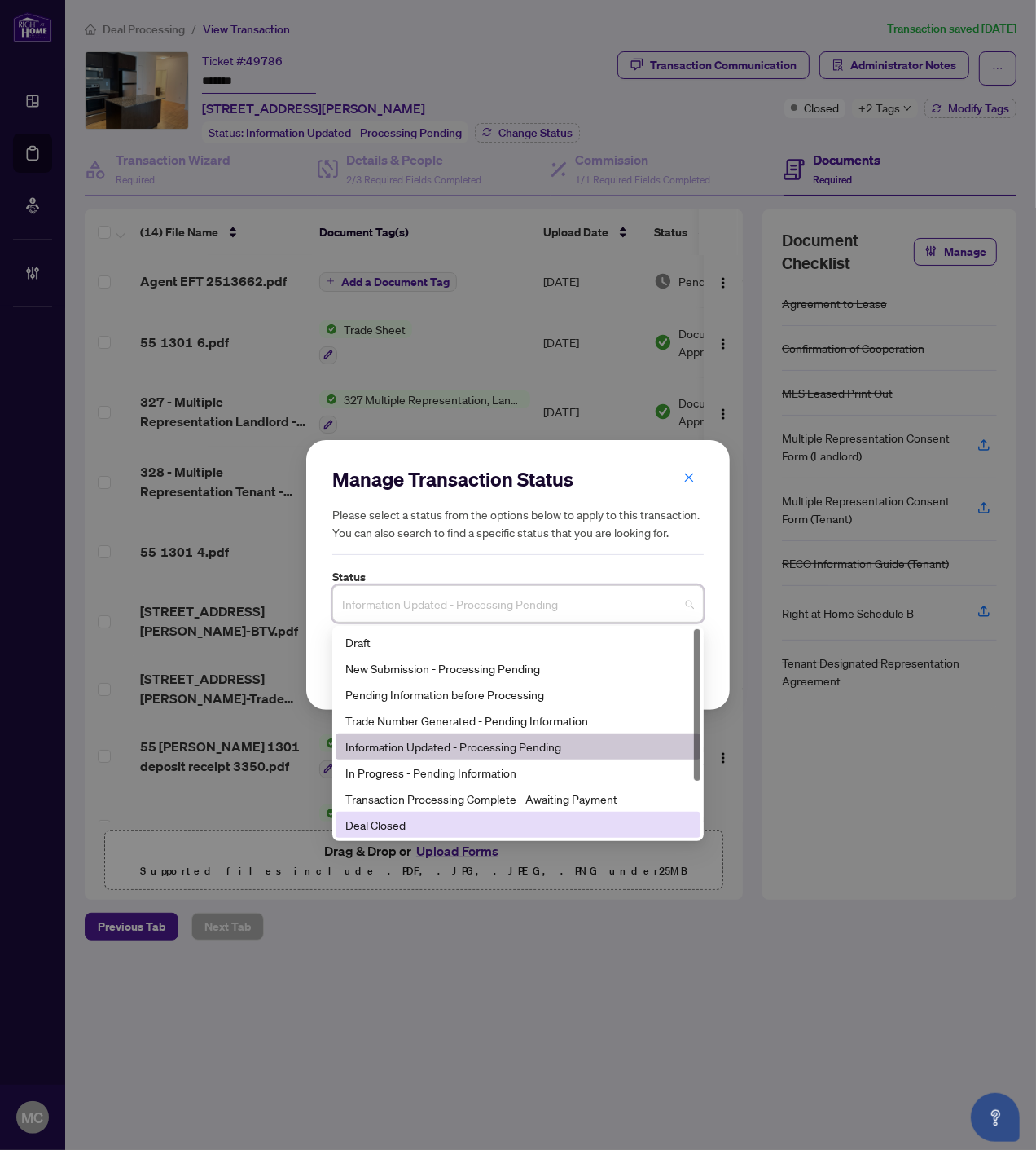
click at [426, 832] on div "Deal Closed" at bounding box center [518, 825] width 345 height 18
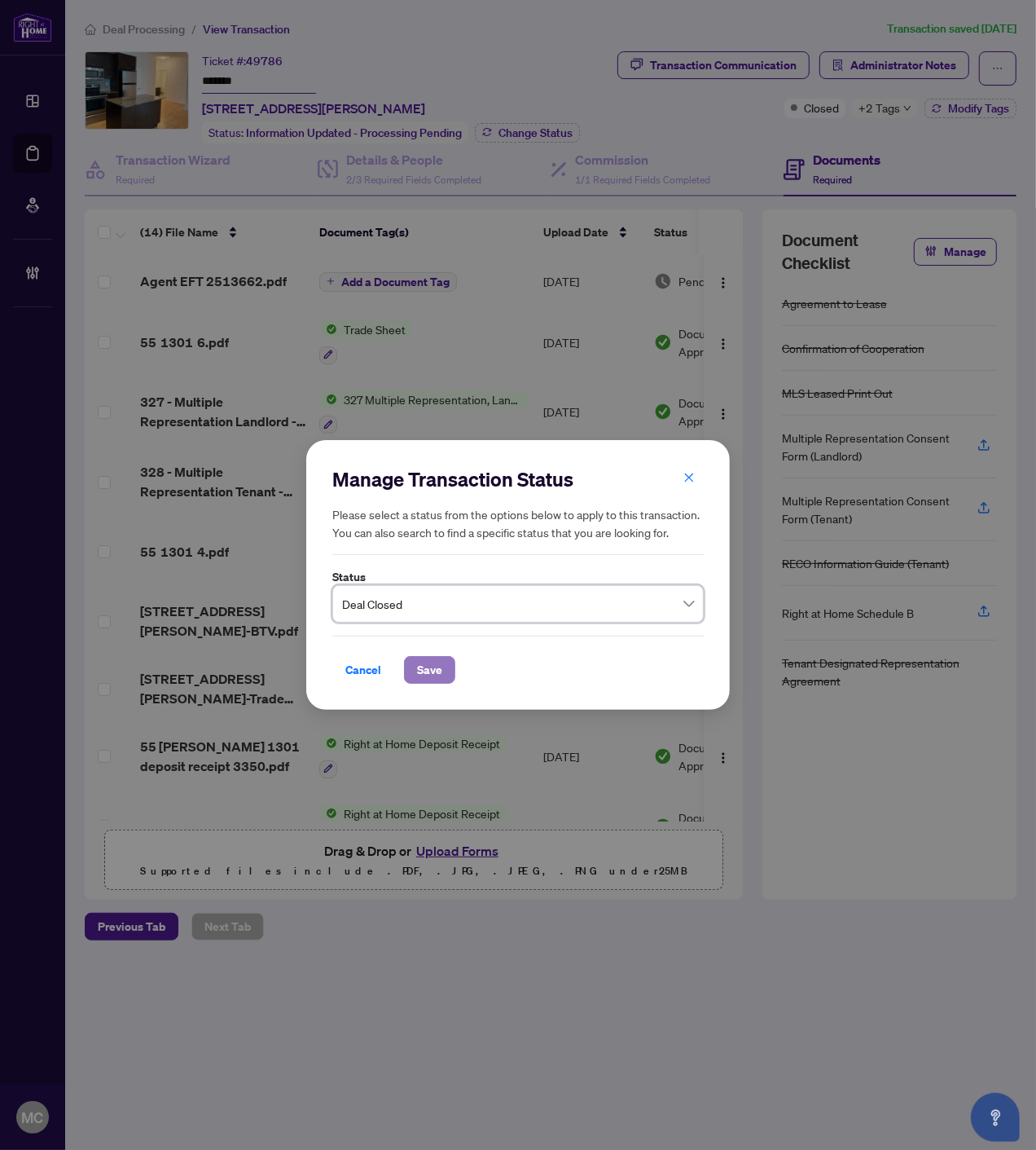
click at [433, 674] on span "Save" at bounding box center [429, 670] width 25 height 26
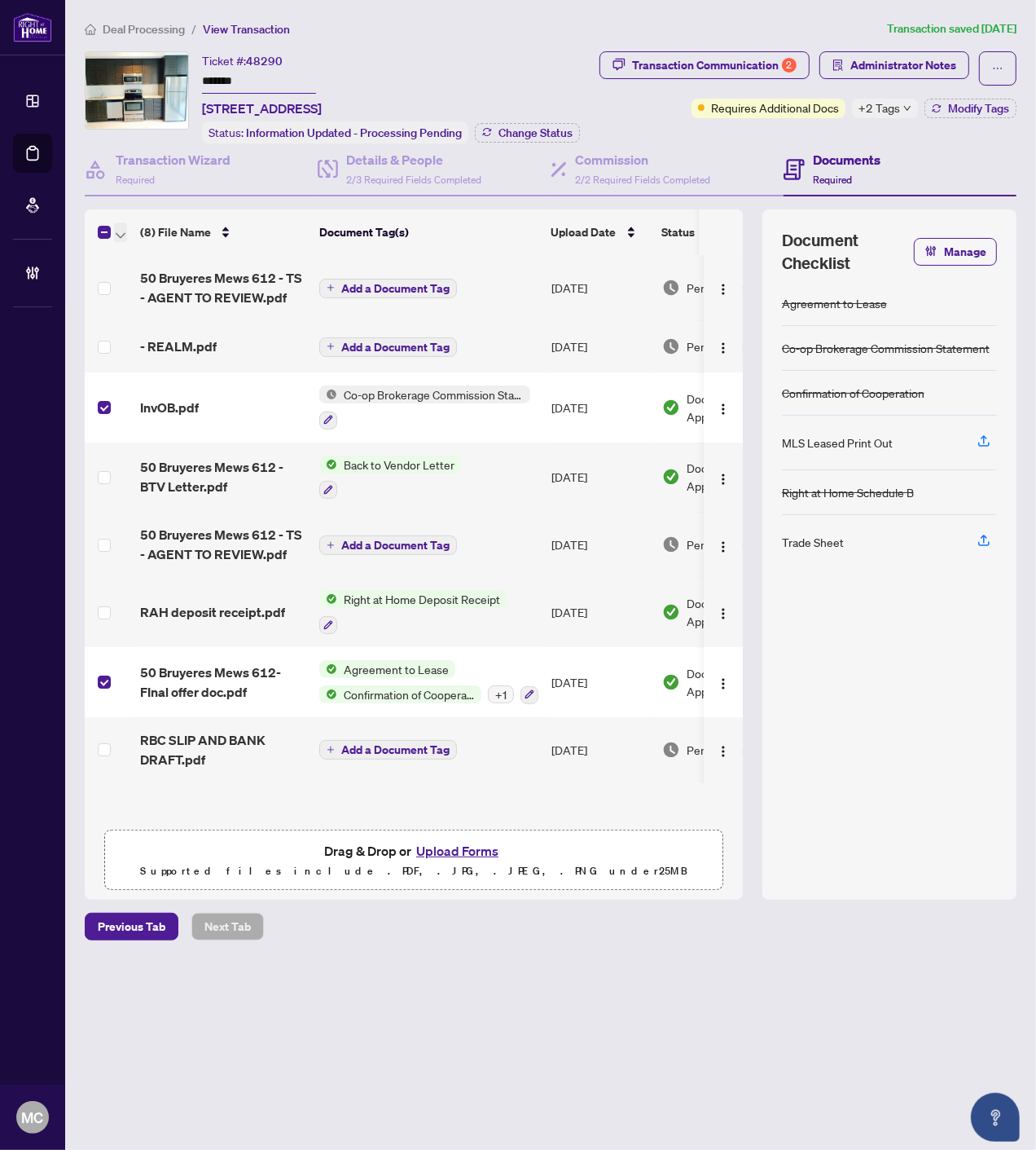
click at [118, 223] on span "button" at bounding box center [120, 232] width 10 height 18
click at [161, 250] on span "Open Selected in New Tab(s)" at bounding box center [199, 258] width 145 height 18
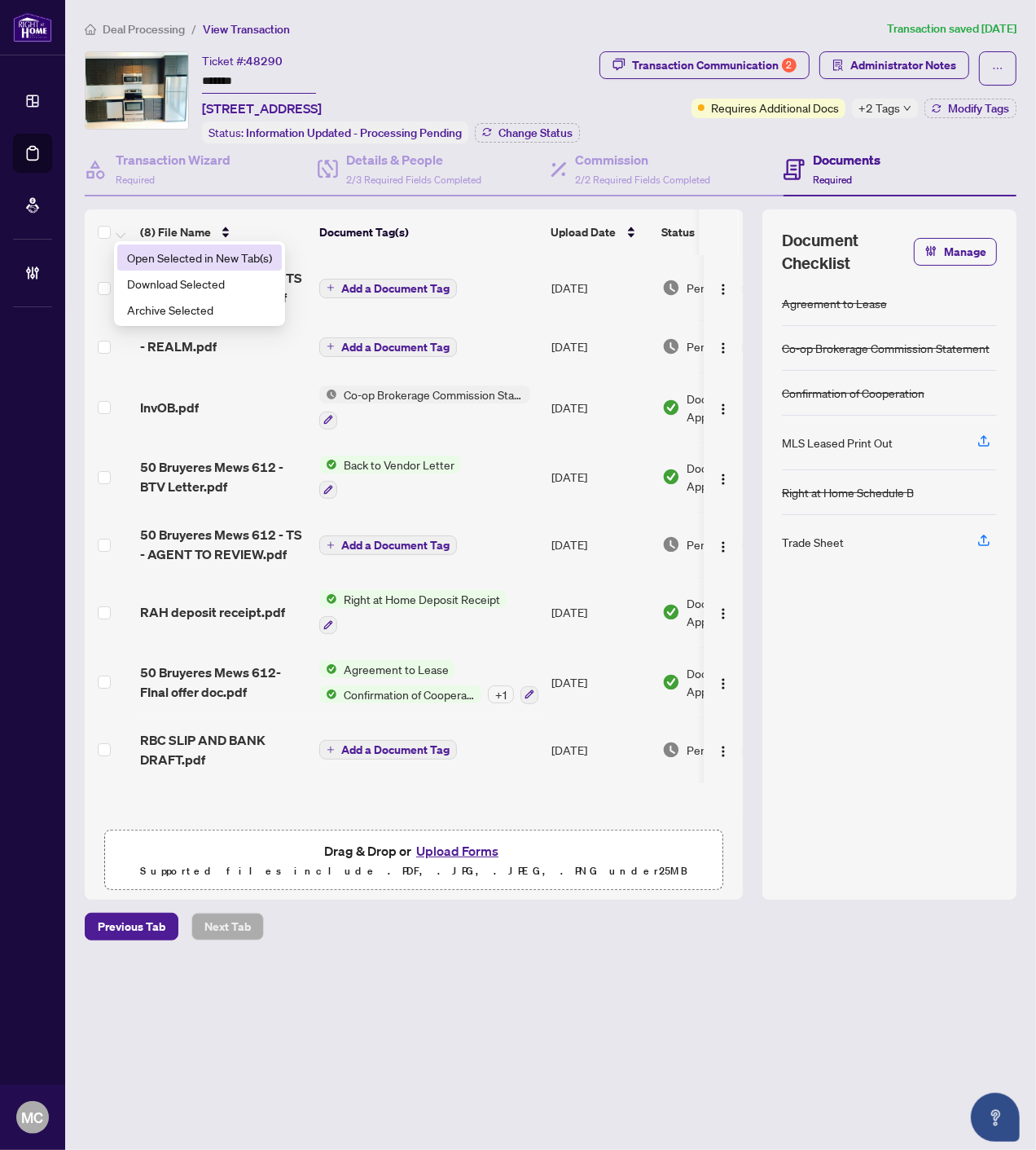
click at [217, 82] on input "*******" at bounding box center [259, 82] width 114 height 23
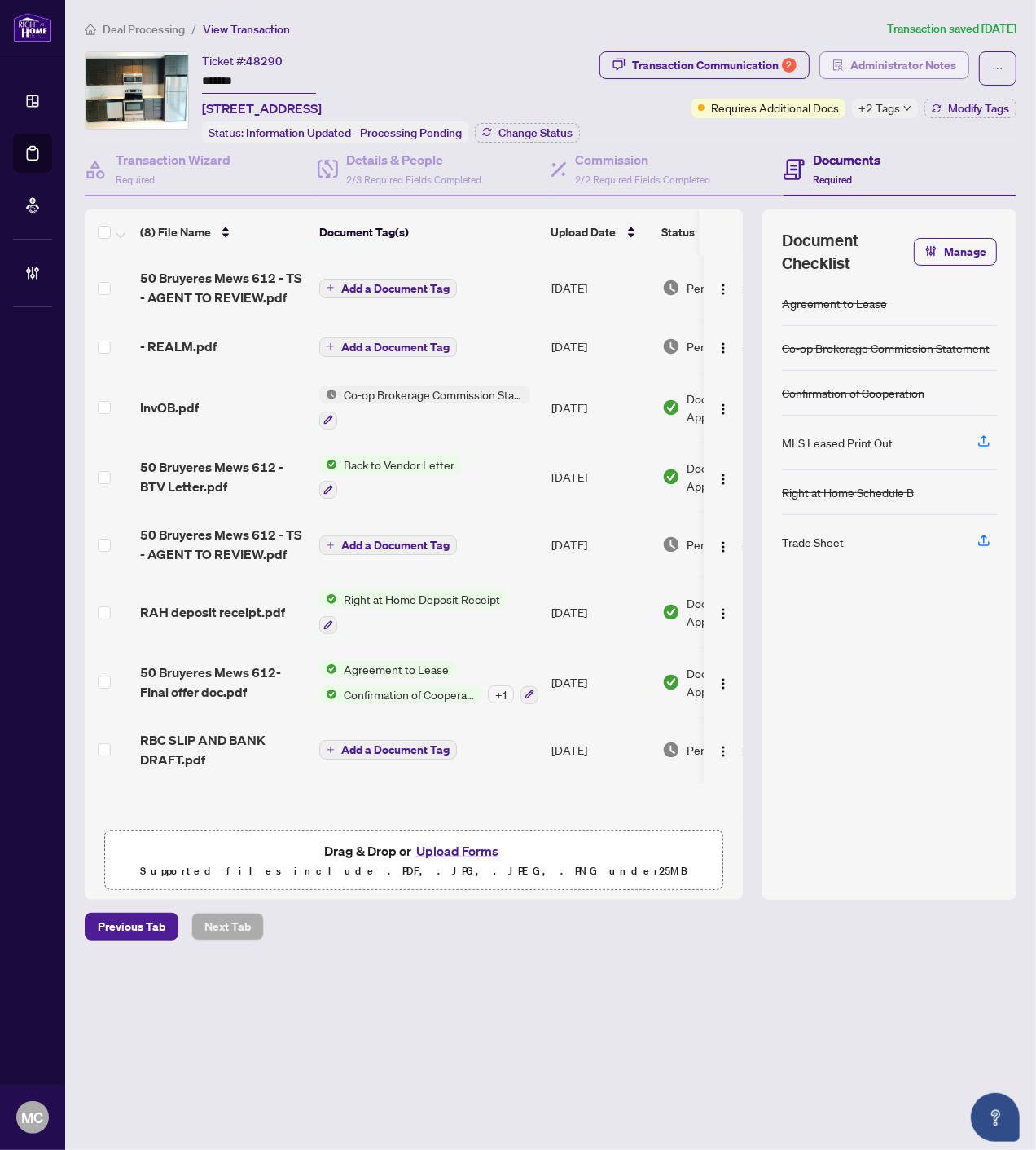
click at [927, 63] on span "Administrator Notes" at bounding box center [903, 65] width 106 height 26
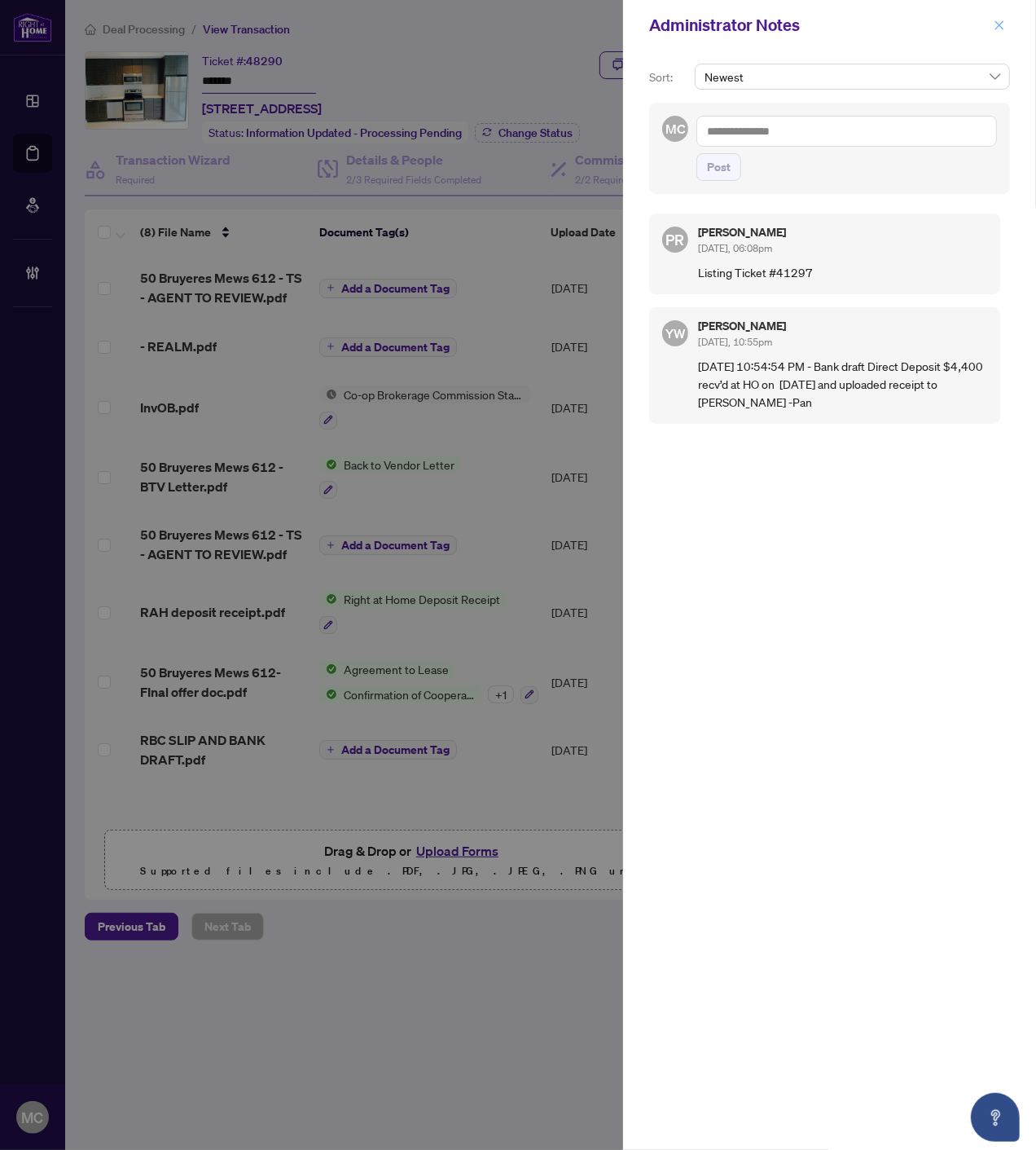
click at [995, 26] on icon "close" at bounding box center [999, 25] width 11 height 11
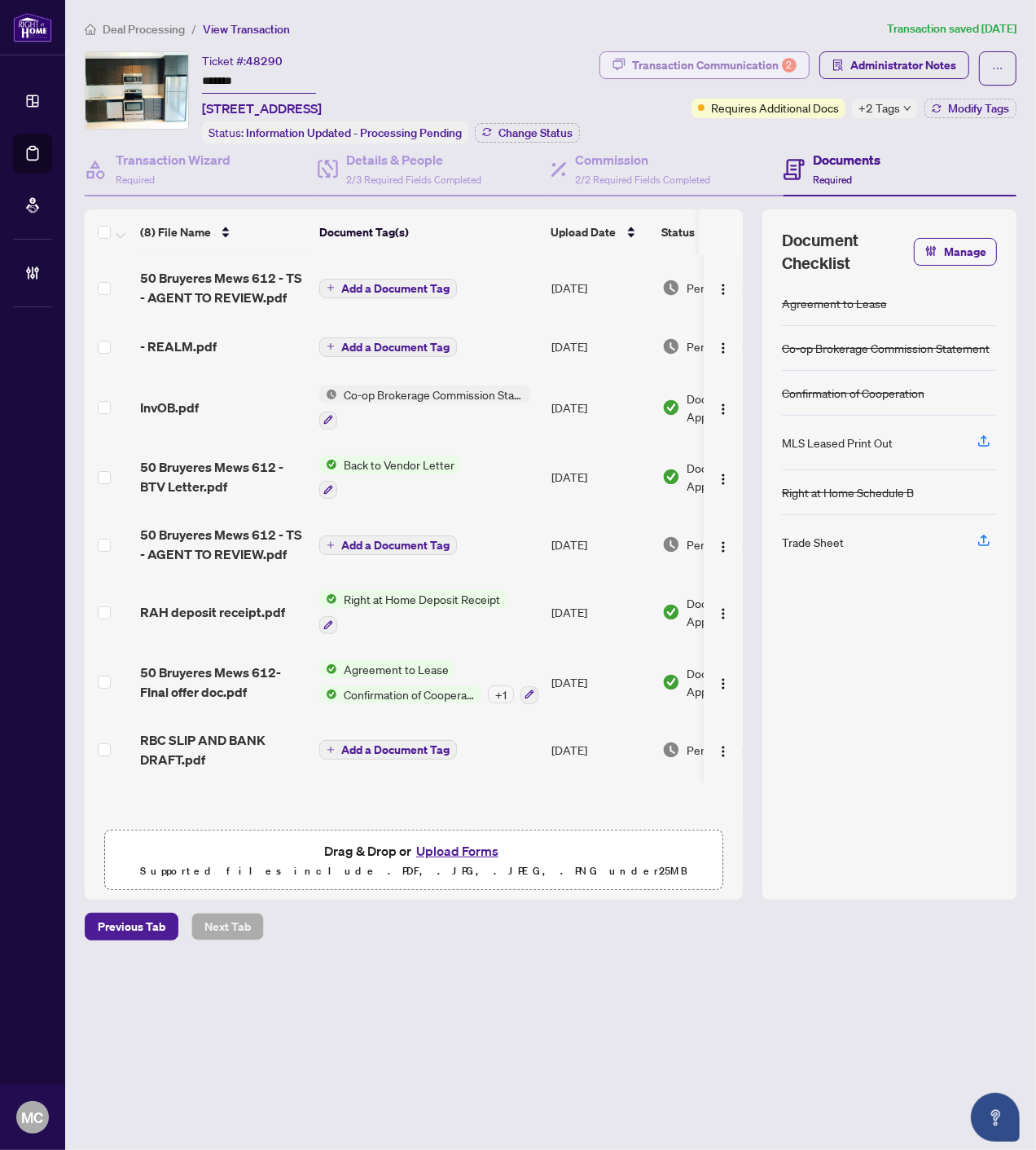
click at [785, 62] on div "2" at bounding box center [789, 65] width 15 height 15
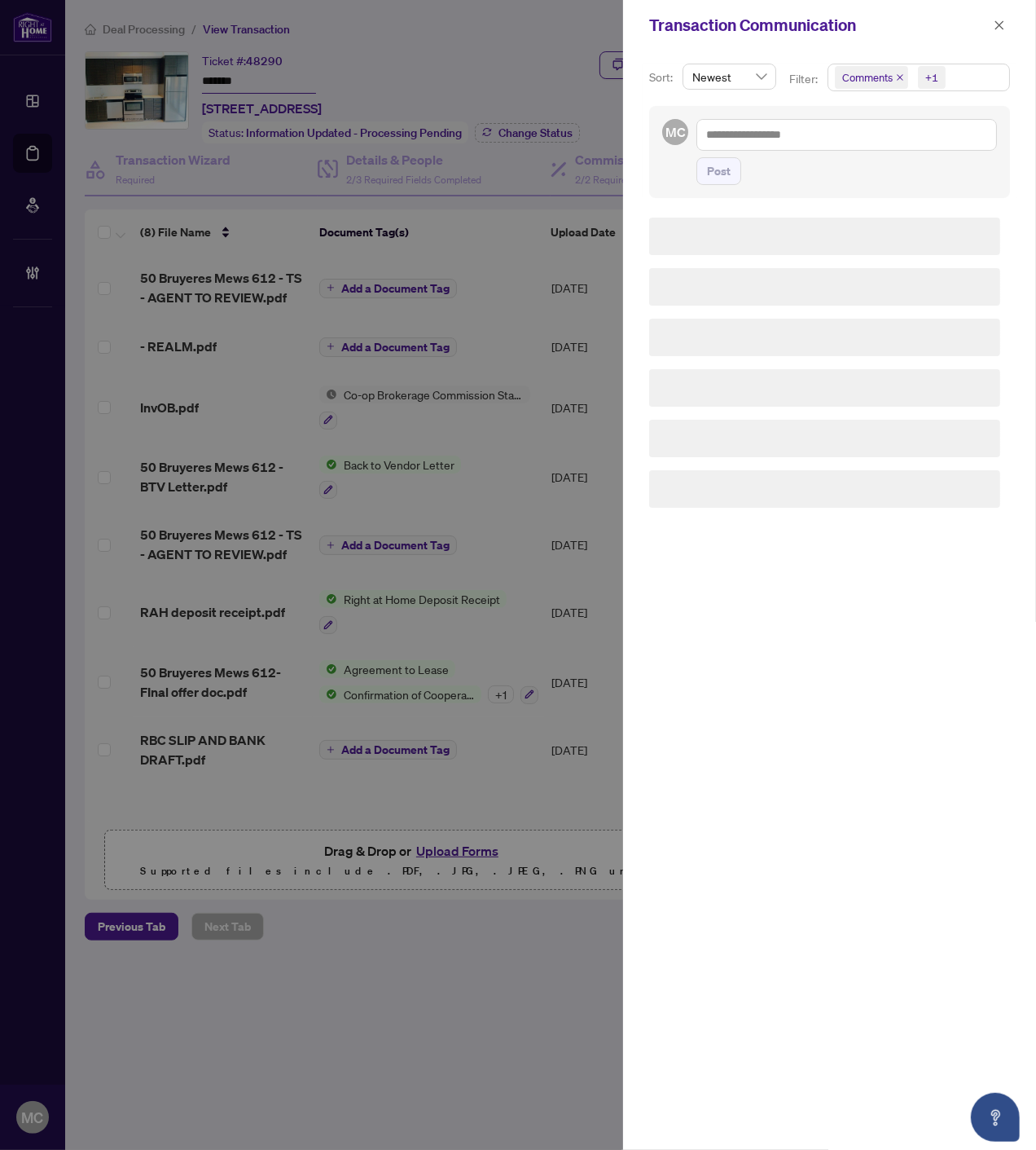
click at [922, 75] on span "+1" at bounding box center [932, 77] width 28 height 23
click at [889, 163] on span "Requirements" at bounding box center [896, 168] width 73 height 15
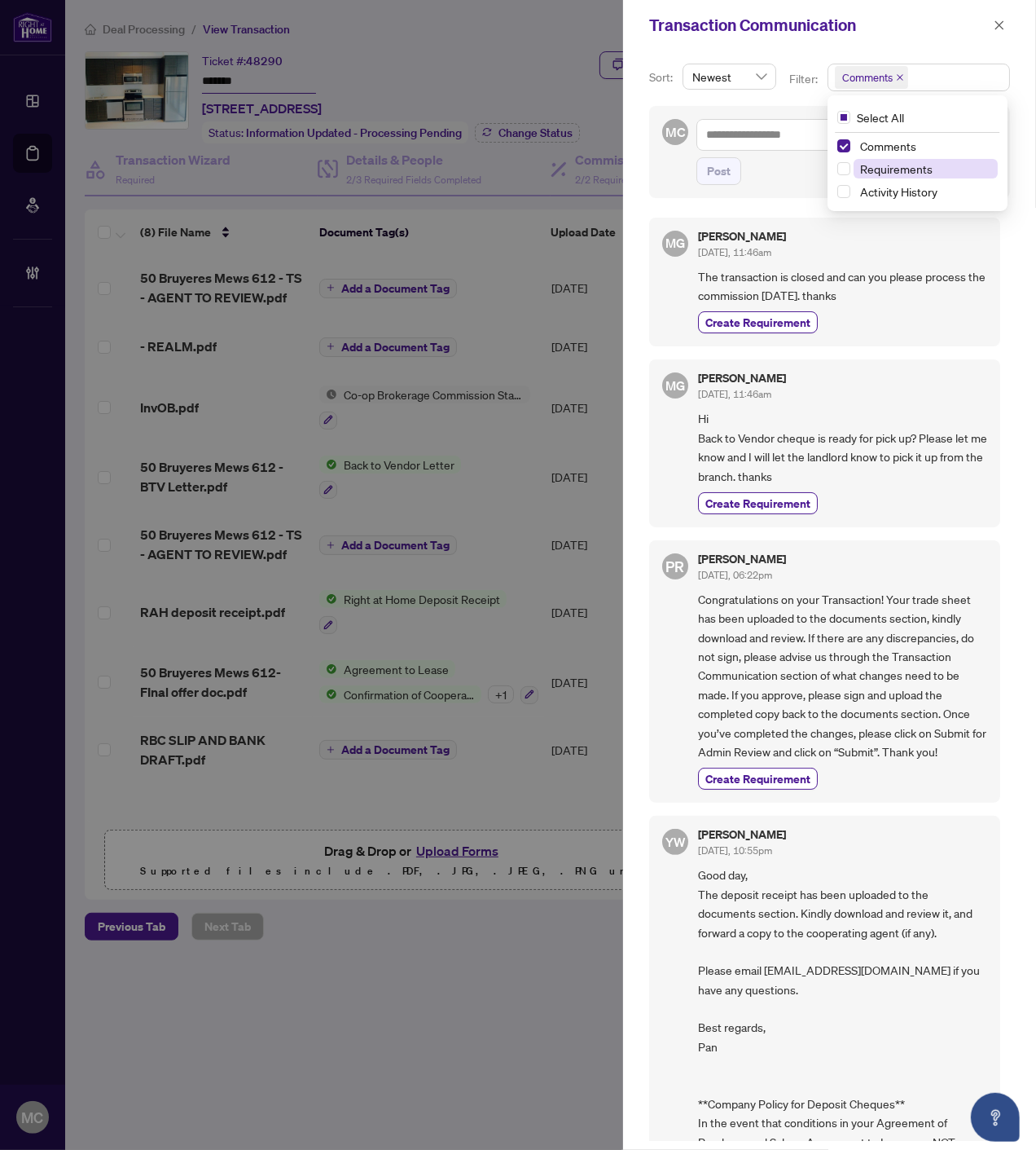
click at [886, 167] on span "Requirements" at bounding box center [896, 168] width 73 height 15
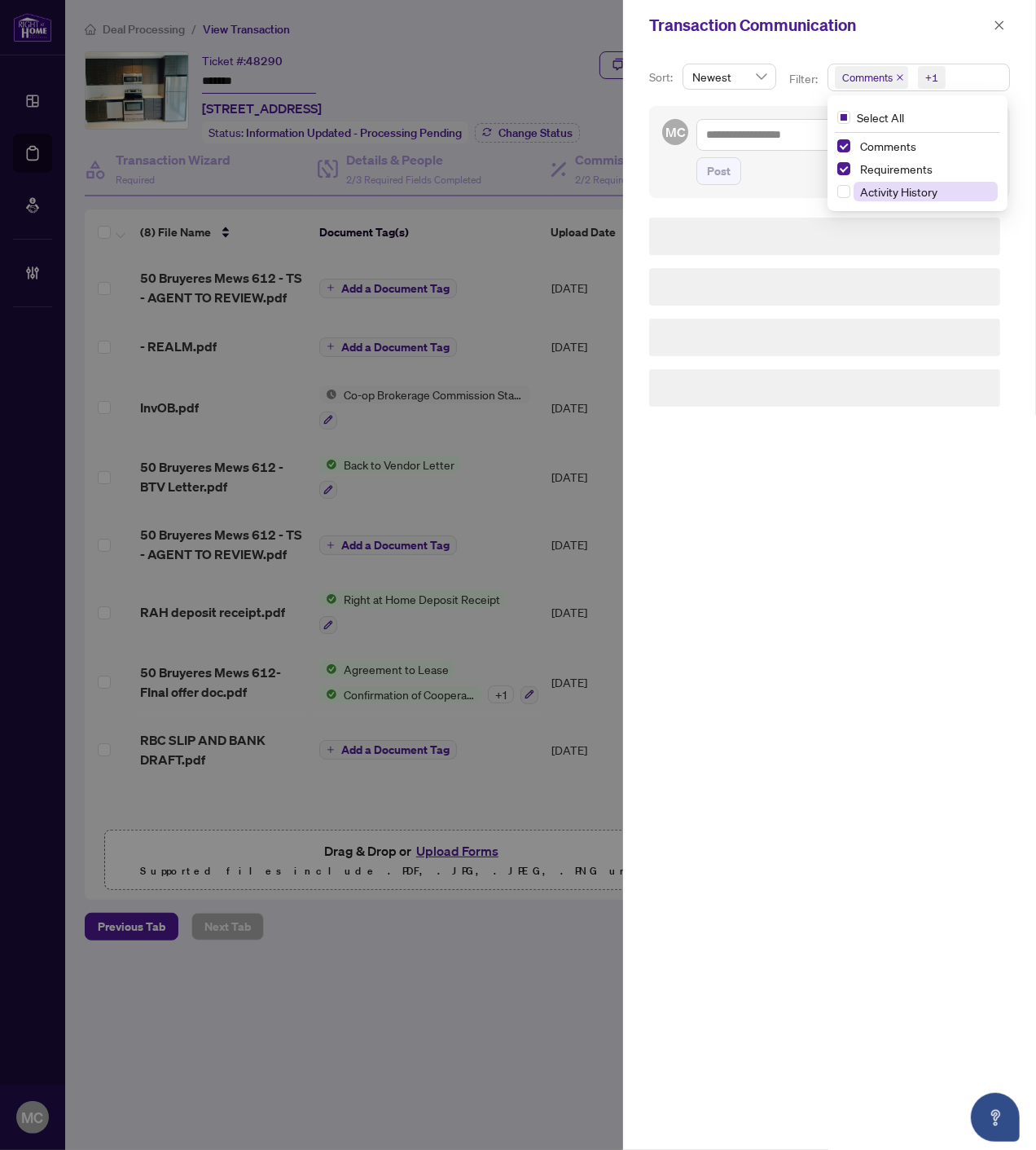
click at [883, 155] on div "Comments" at bounding box center [918, 146] width 161 height 20
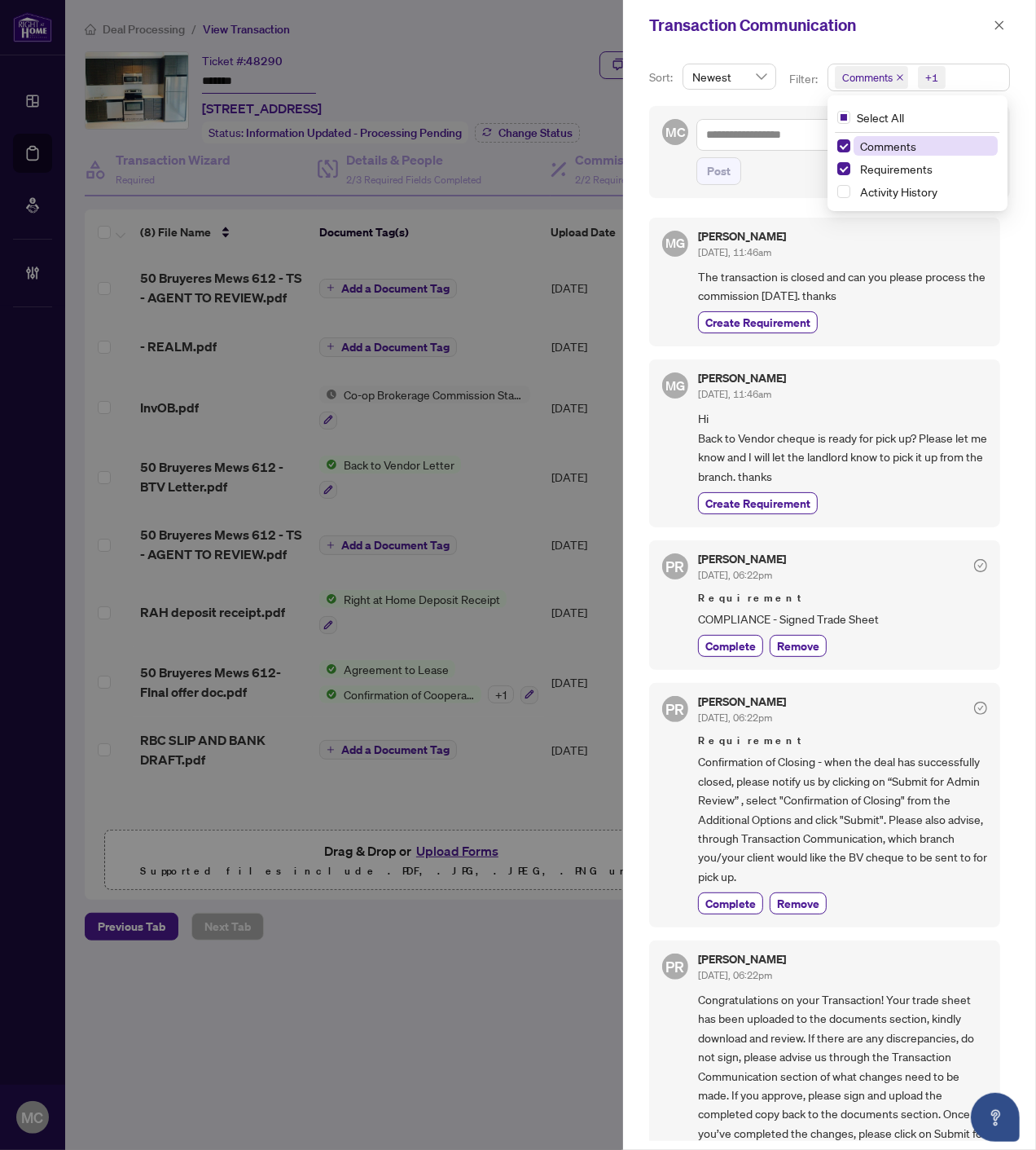
click at [895, 147] on span "Comments" at bounding box center [888, 146] width 56 height 15
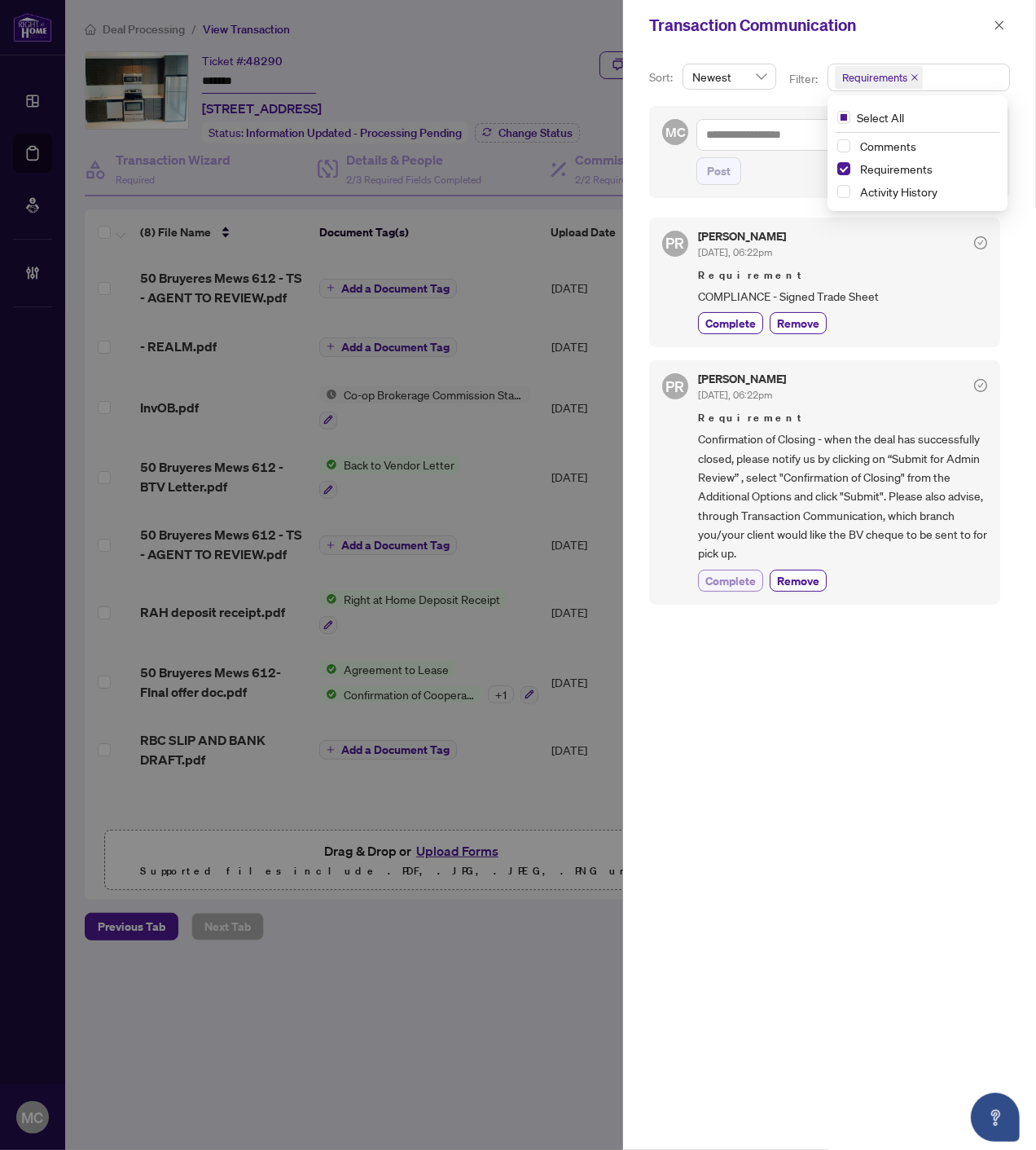
click at [741, 573] on span "Complete" at bounding box center [731, 581] width 50 height 17
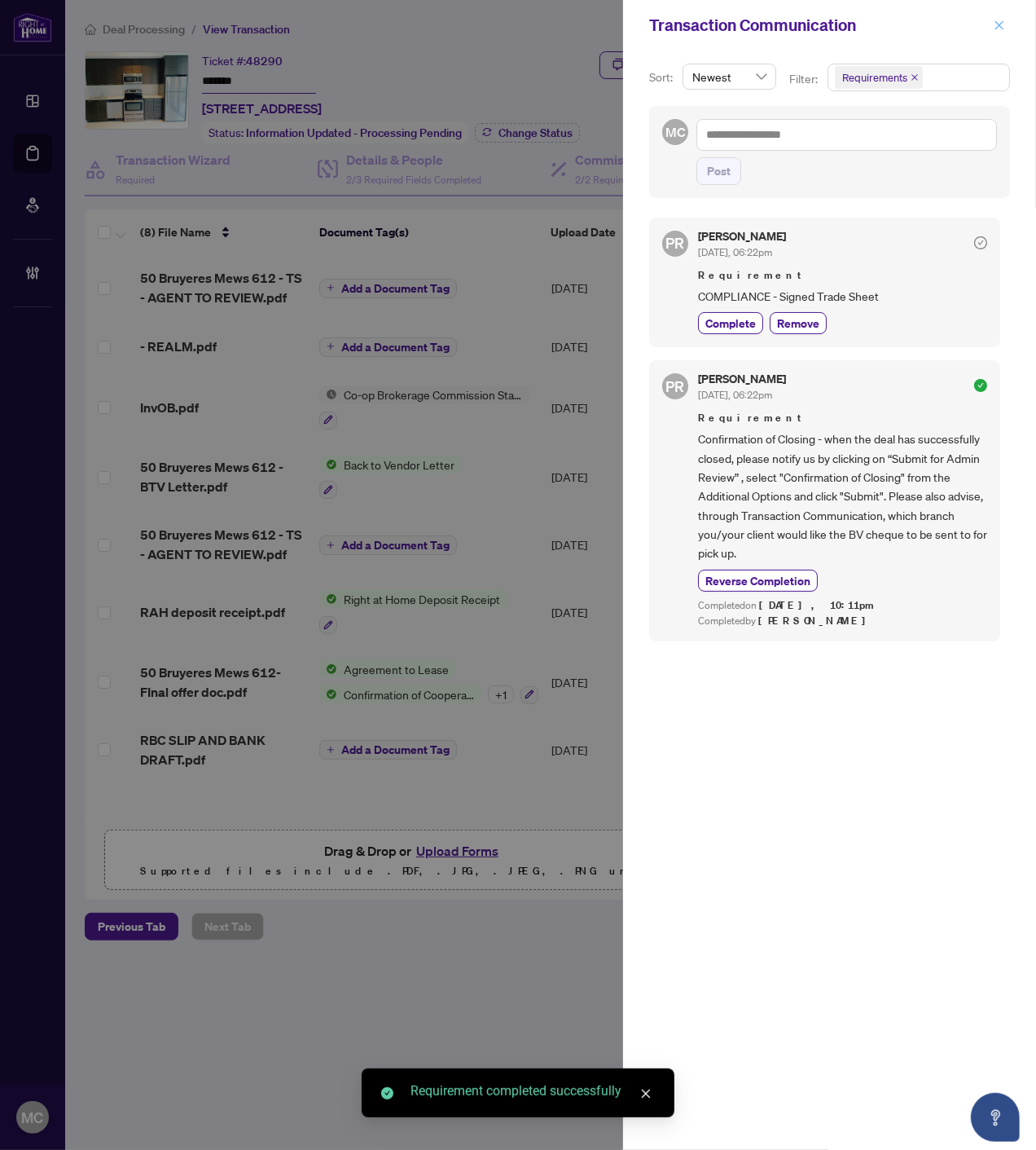
click at [991, 26] on button "button" at bounding box center [1000, 25] width 21 height 20
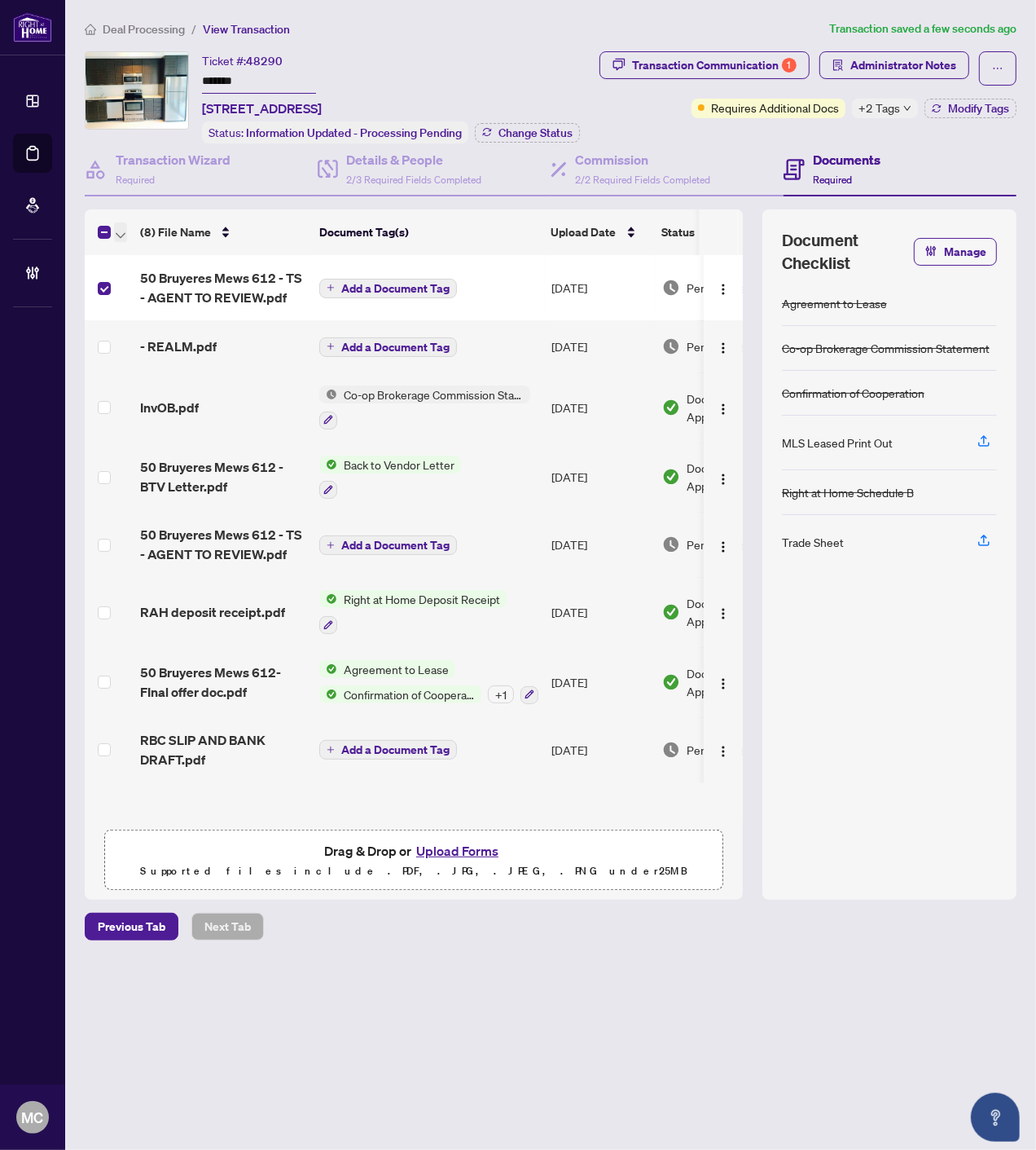
click at [118, 232] on icon "button" at bounding box center [120, 236] width 10 height 7
click at [134, 261] on span "Open Selected in New Tab(s)" at bounding box center [199, 258] width 145 height 18
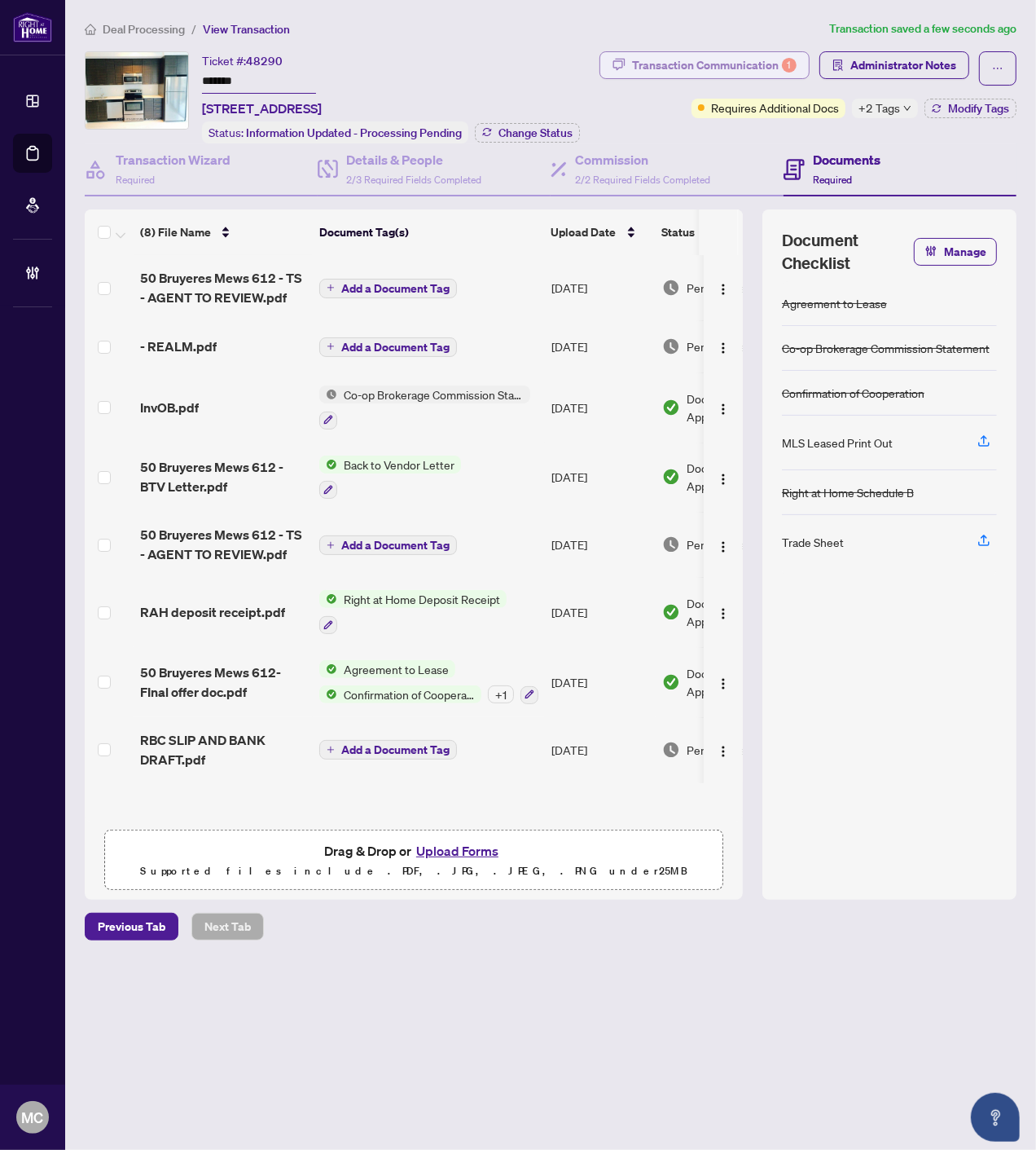
click at [722, 56] on div "Transaction Communication 1" at bounding box center [714, 65] width 165 height 26
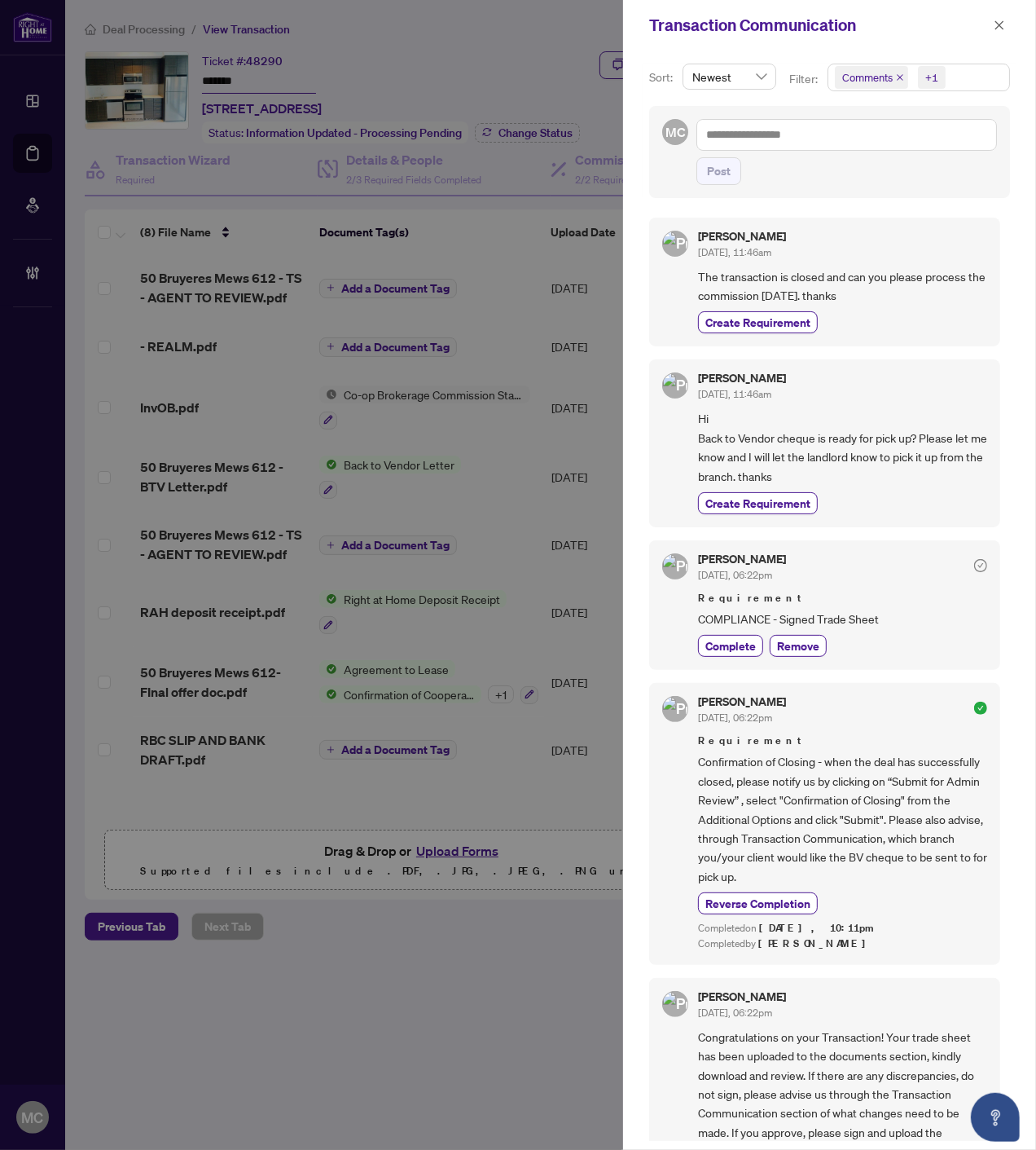
click at [896, 79] on icon "close" at bounding box center [900, 77] width 8 height 8
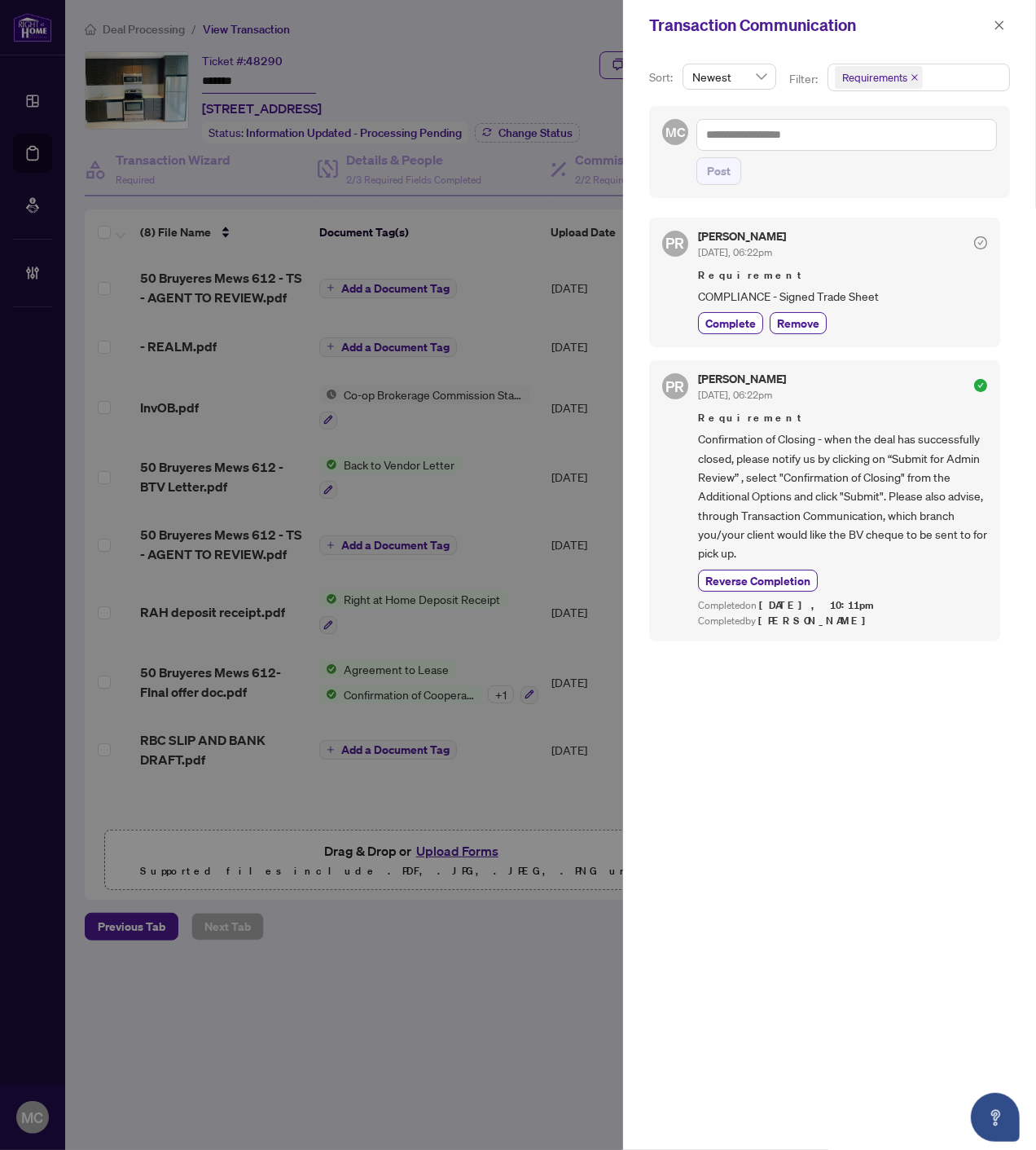
drag, startPoint x: 730, startPoint y: 324, endPoint x: 904, endPoint y: 167, distance: 234.4
click at [730, 324] on span "Complete" at bounding box center [731, 323] width 50 height 17
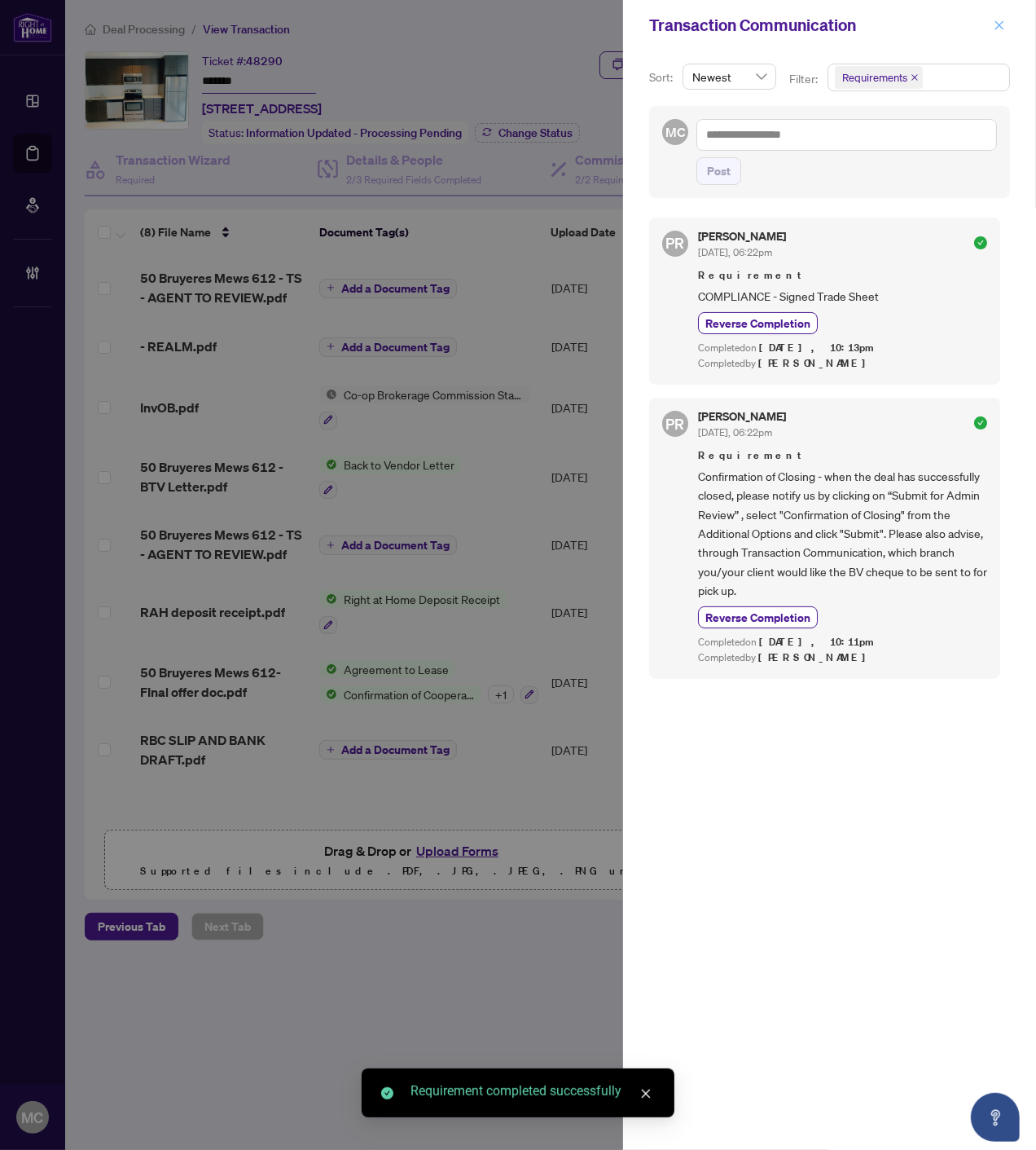
click at [996, 21] on icon "close" at bounding box center [1000, 24] width 9 height 9
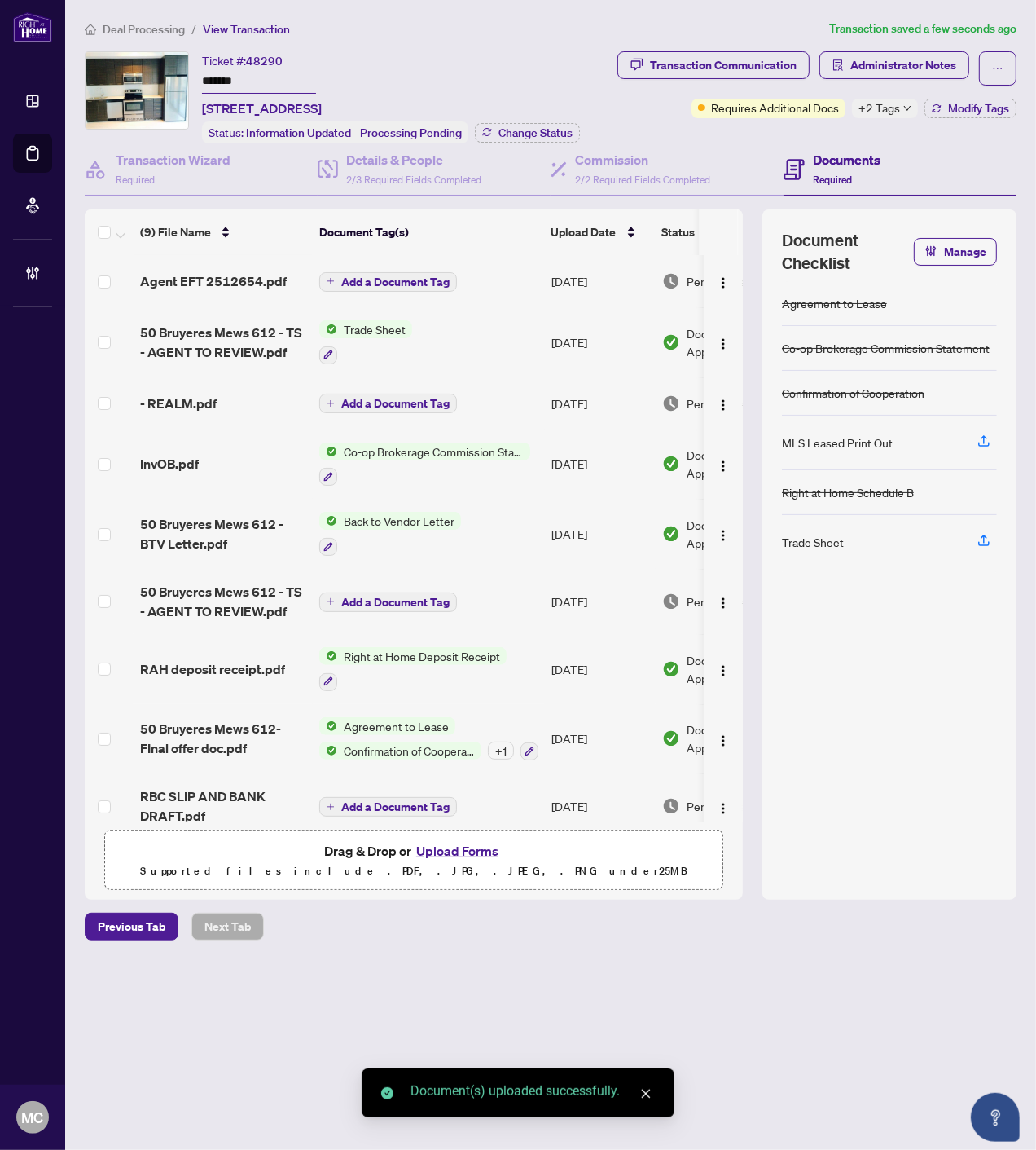
click at [403, 277] on span "Add a Document Tag" at bounding box center [395, 282] width 108 height 11
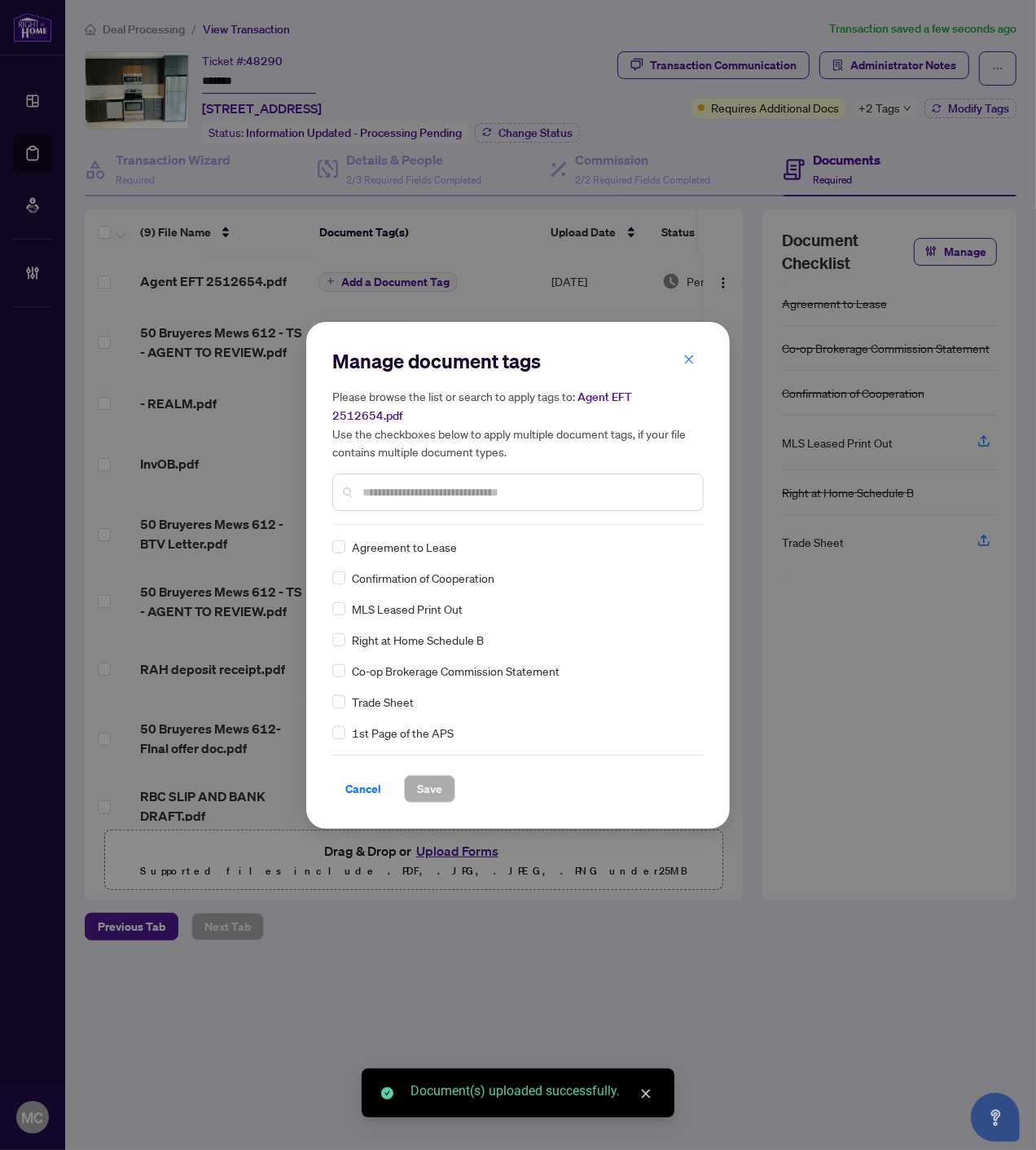
click at [508, 483] on input "text" at bounding box center [526, 492] width 328 height 18
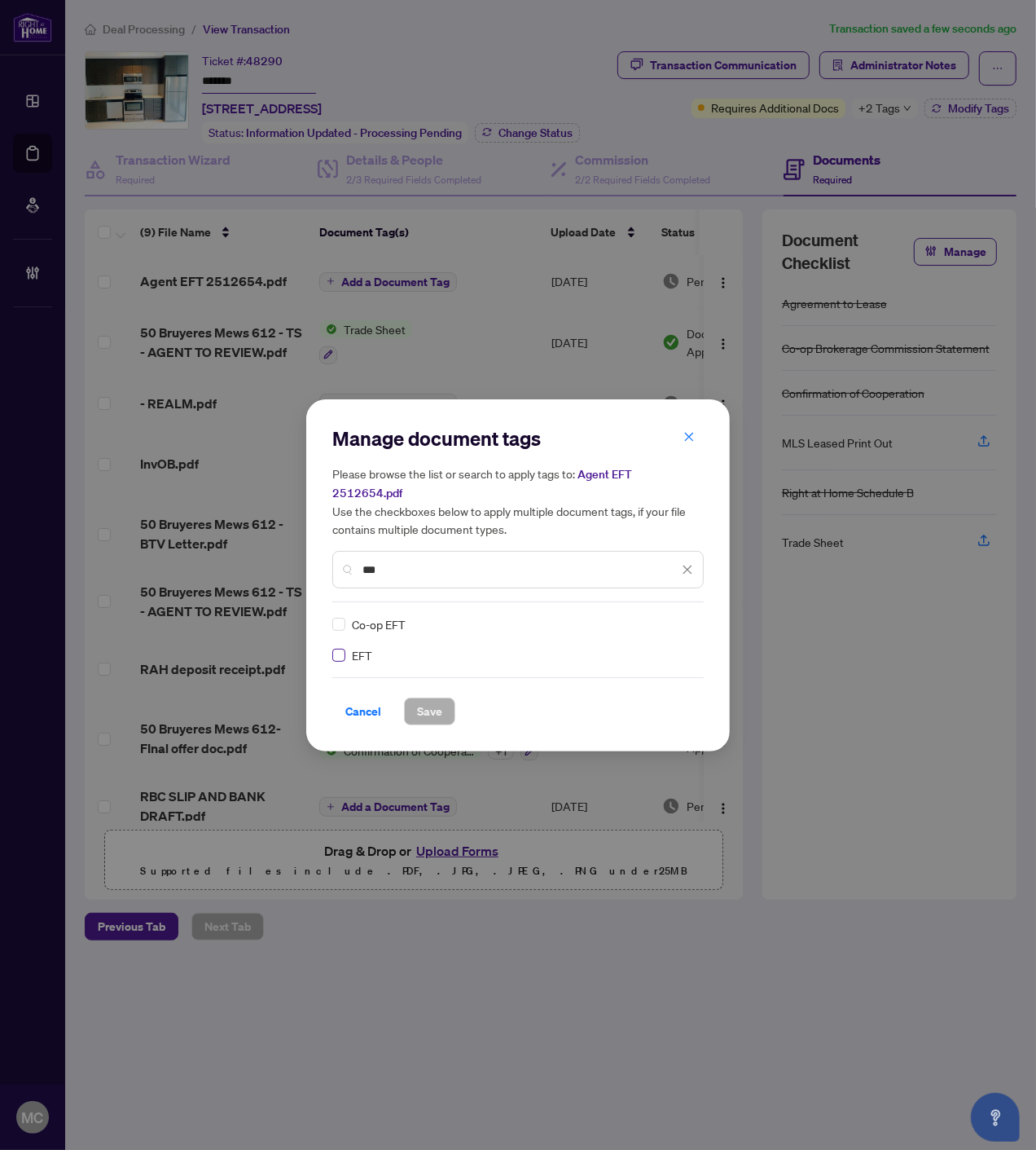
type input "***"
click at [681, 616] on div at bounding box center [678, 624] width 31 height 16
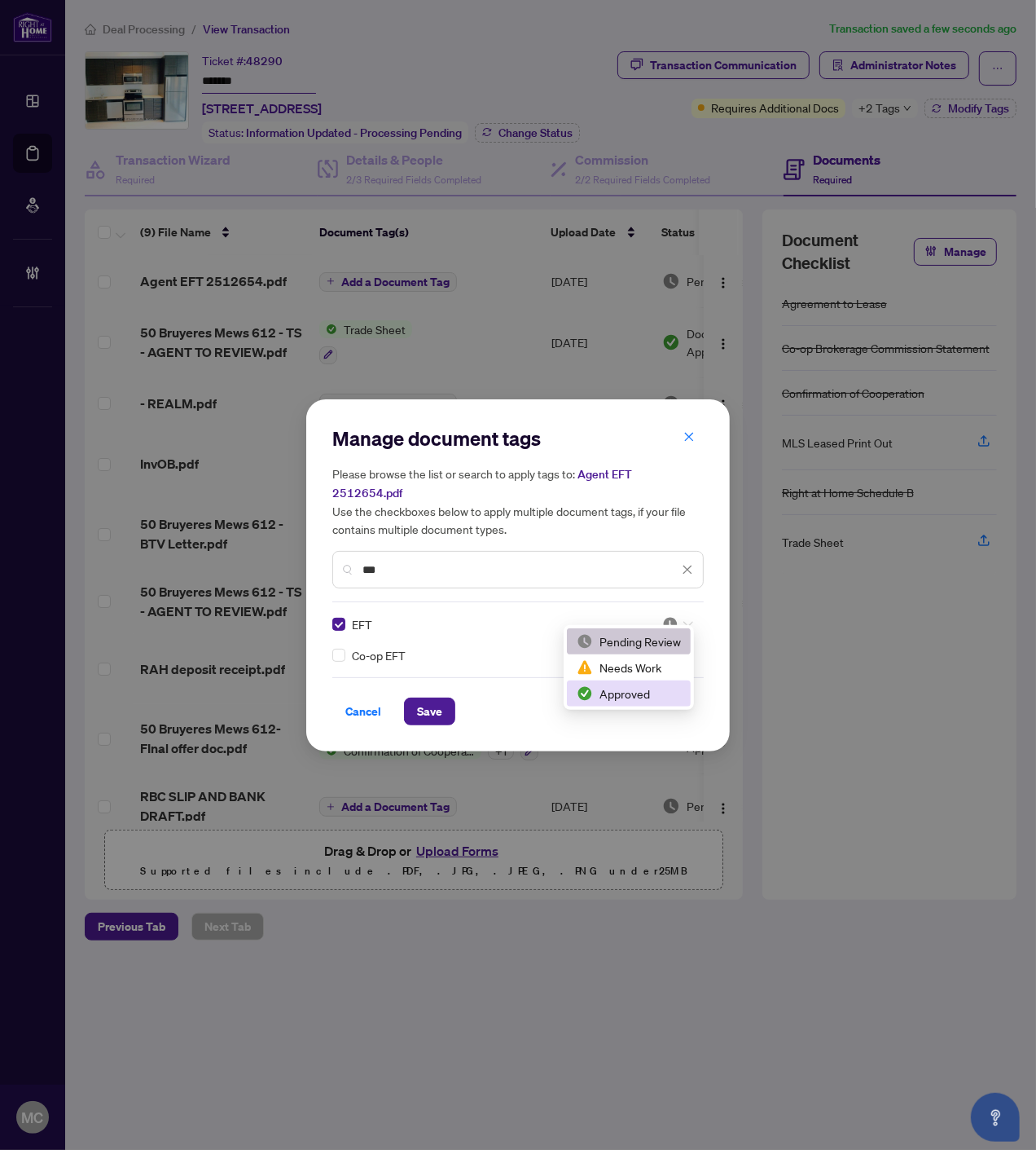
drag, startPoint x: 625, startPoint y: 688, endPoint x: 613, endPoint y: 695, distance: 13.9
click at [624, 688] on div "Approved" at bounding box center [629, 693] width 104 height 18
click at [421, 699] on span "Save" at bounding box center [429, 711] width 25 height 26
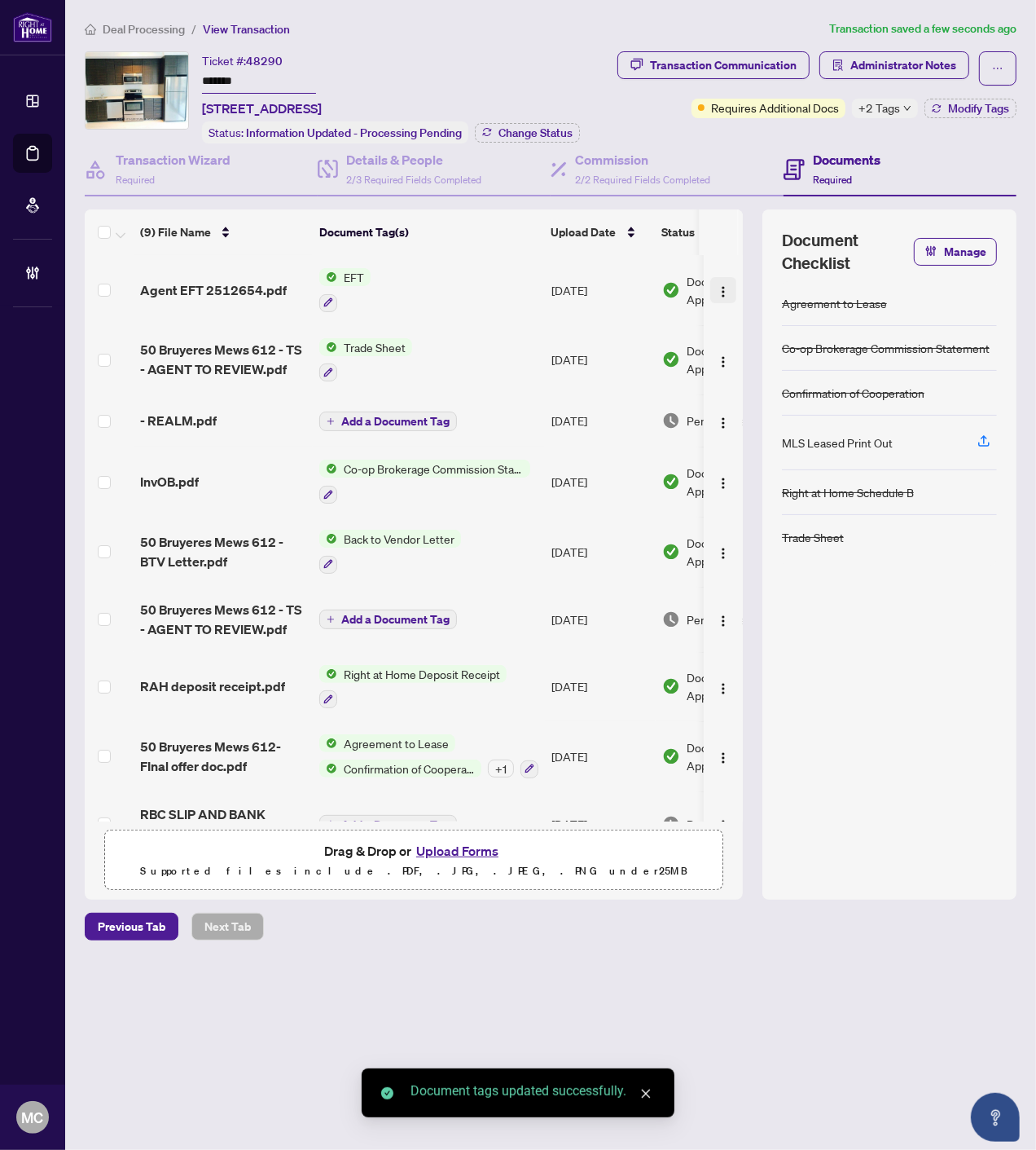
click at [720, 285] on img "button" at bounding box center [723, 291] width 13 height 13
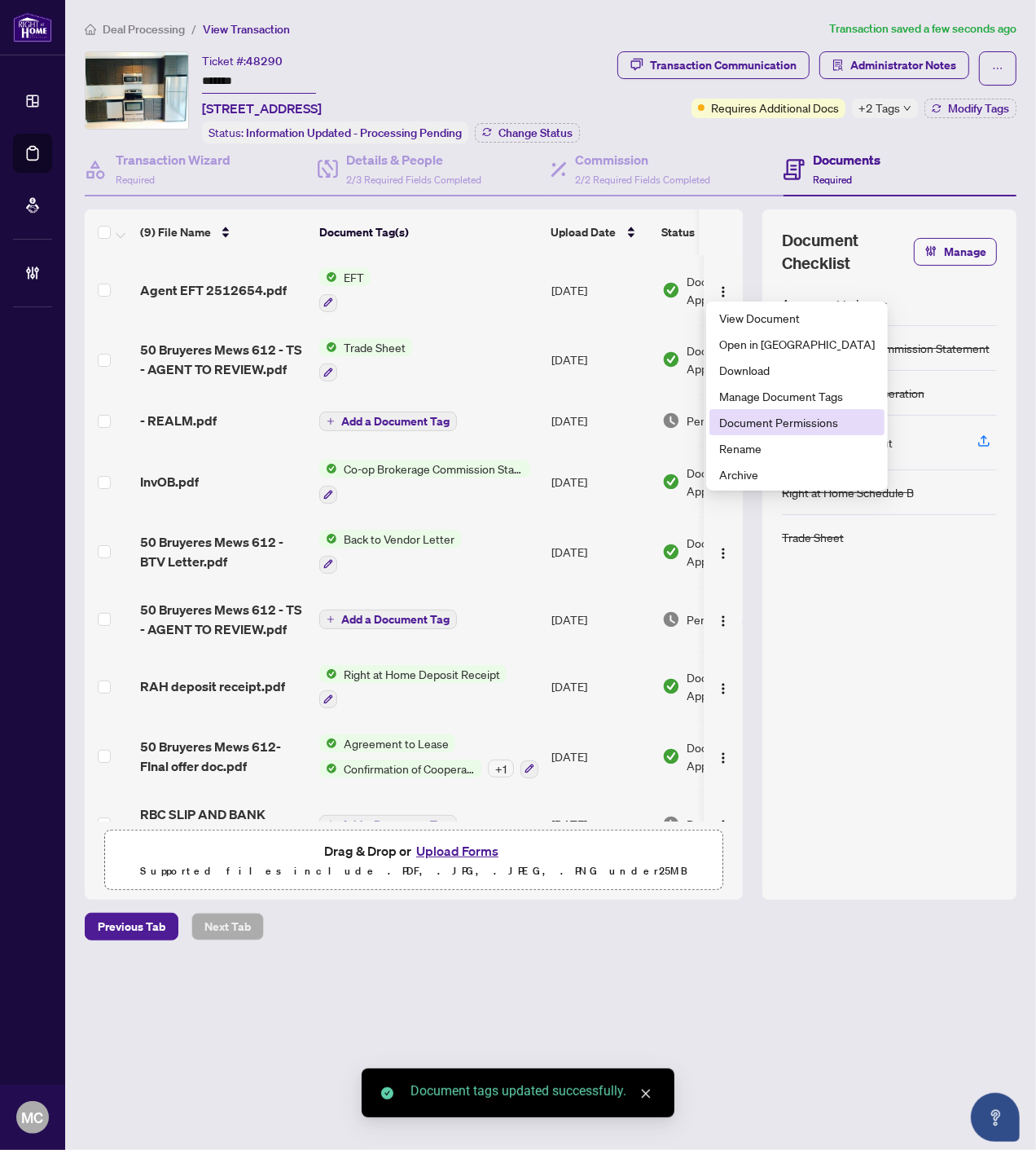
click at [762, 424] on span "Document Permissions" at bounding box center [797, 421] width 155 height 18
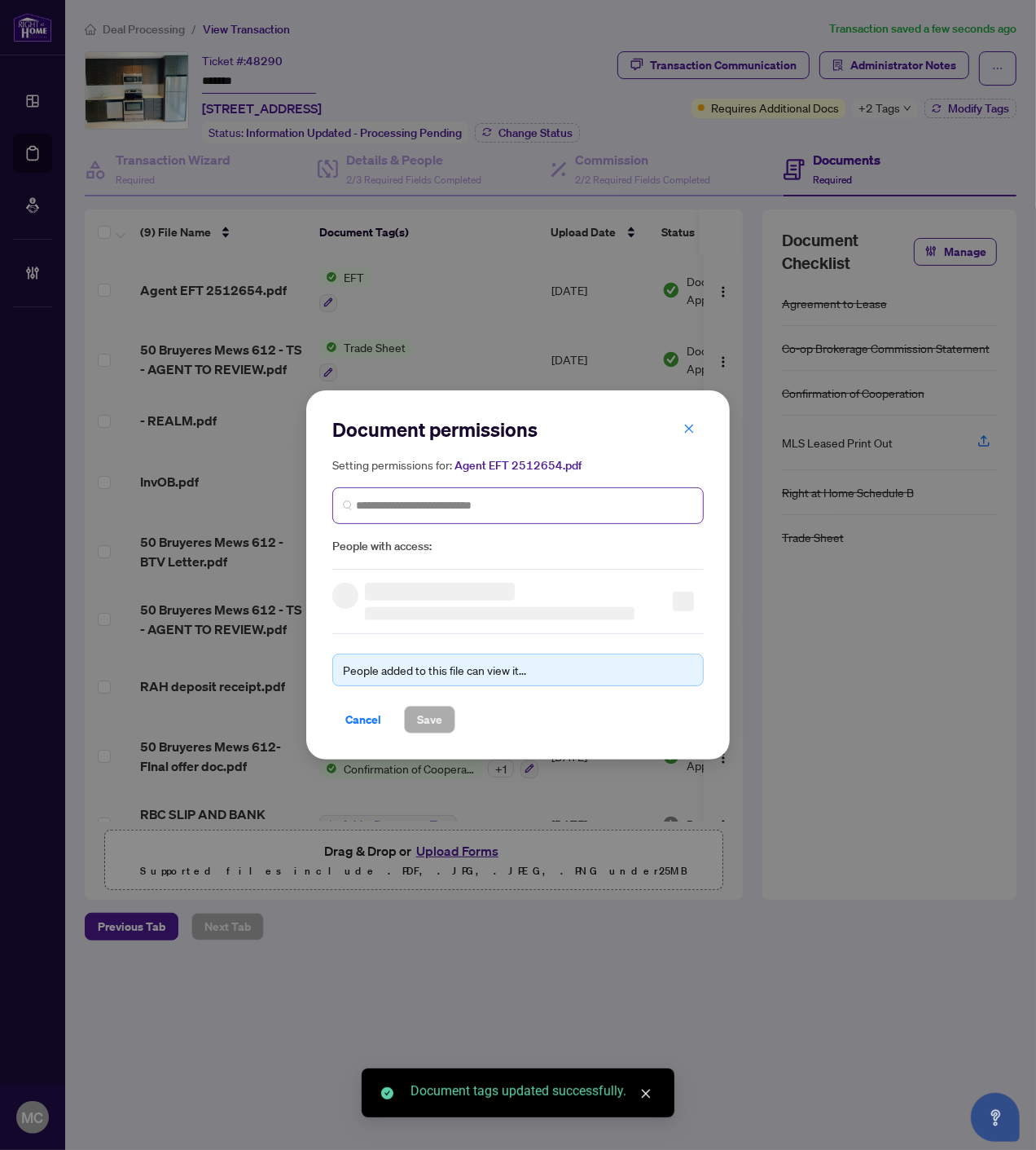
click at [505, 494] on span at bounding box center [518, 506] width 371 height 36
paste input "**********"
type input "**********"
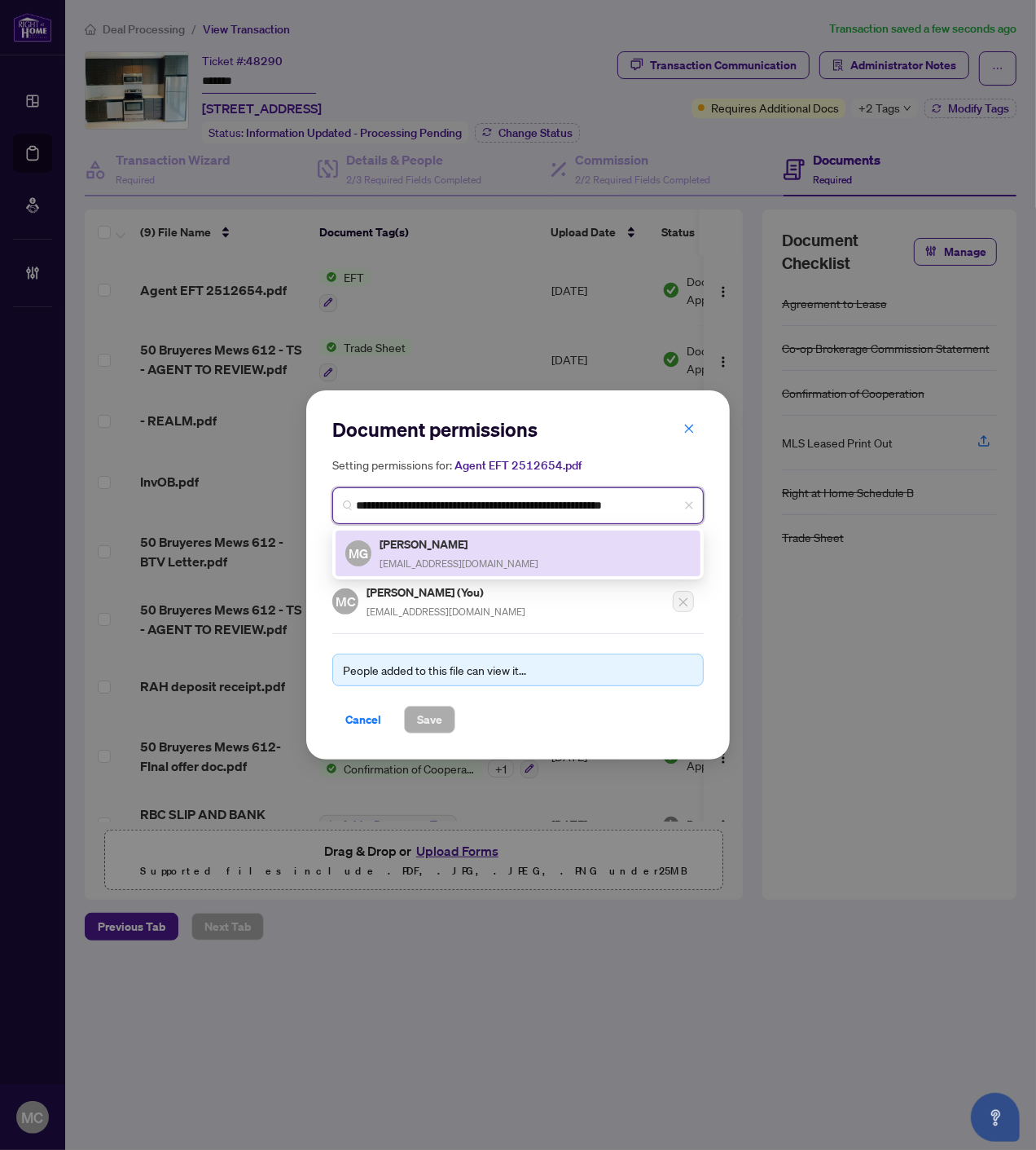
click at [422, 550] on h5 "[PERSON_NAME]" at bounding box center [459, 544] width 159 height 19
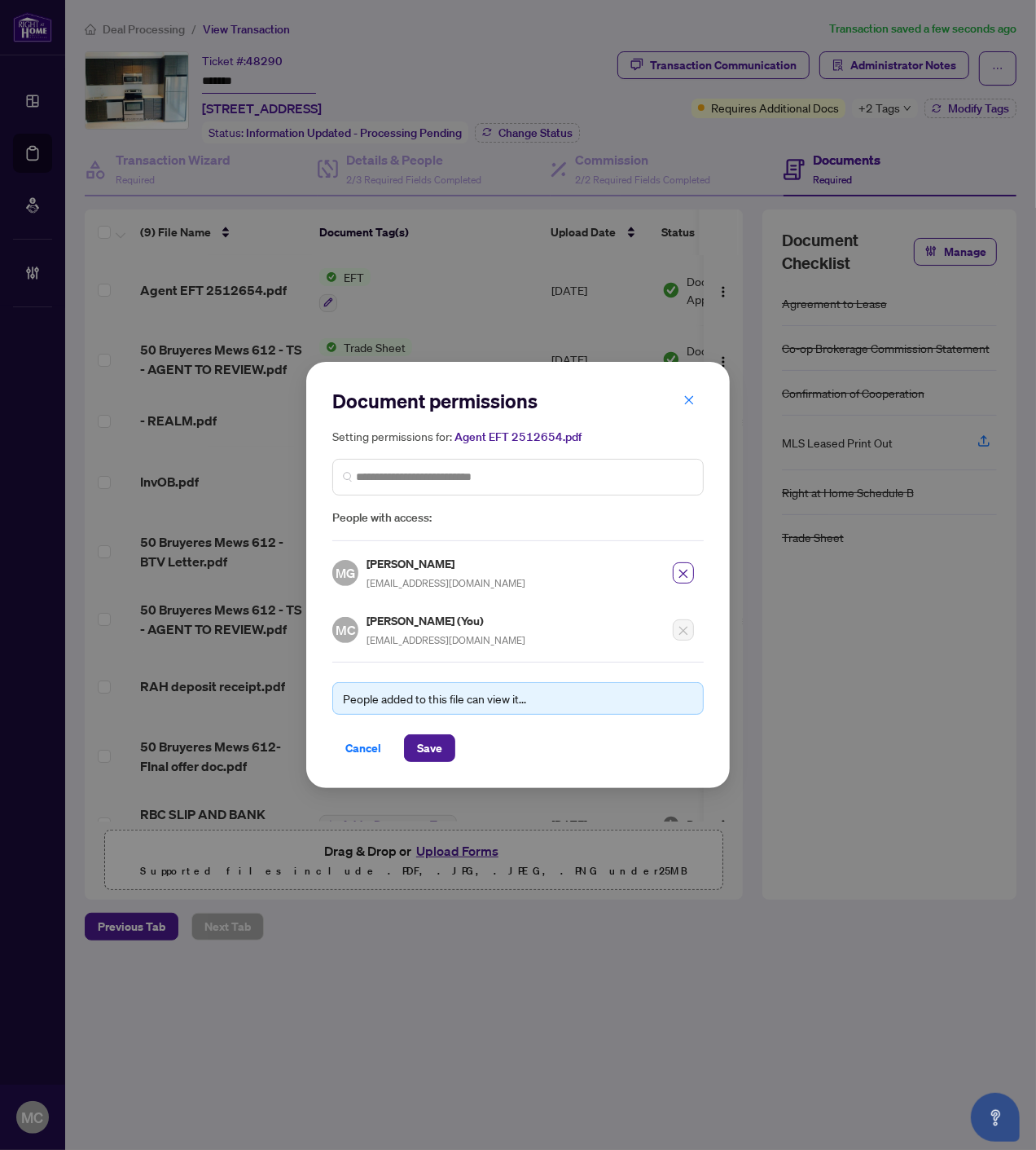
click at [437, 768] on div "Document permissions Setting permissions for: Agent EFT 2512654.pdf 5961 MG [PE…" at bounding box center [518, 574] width 424 height 426
click at [437, 750] on span "Save" at bounding box center [429, 748] width 25 height 26
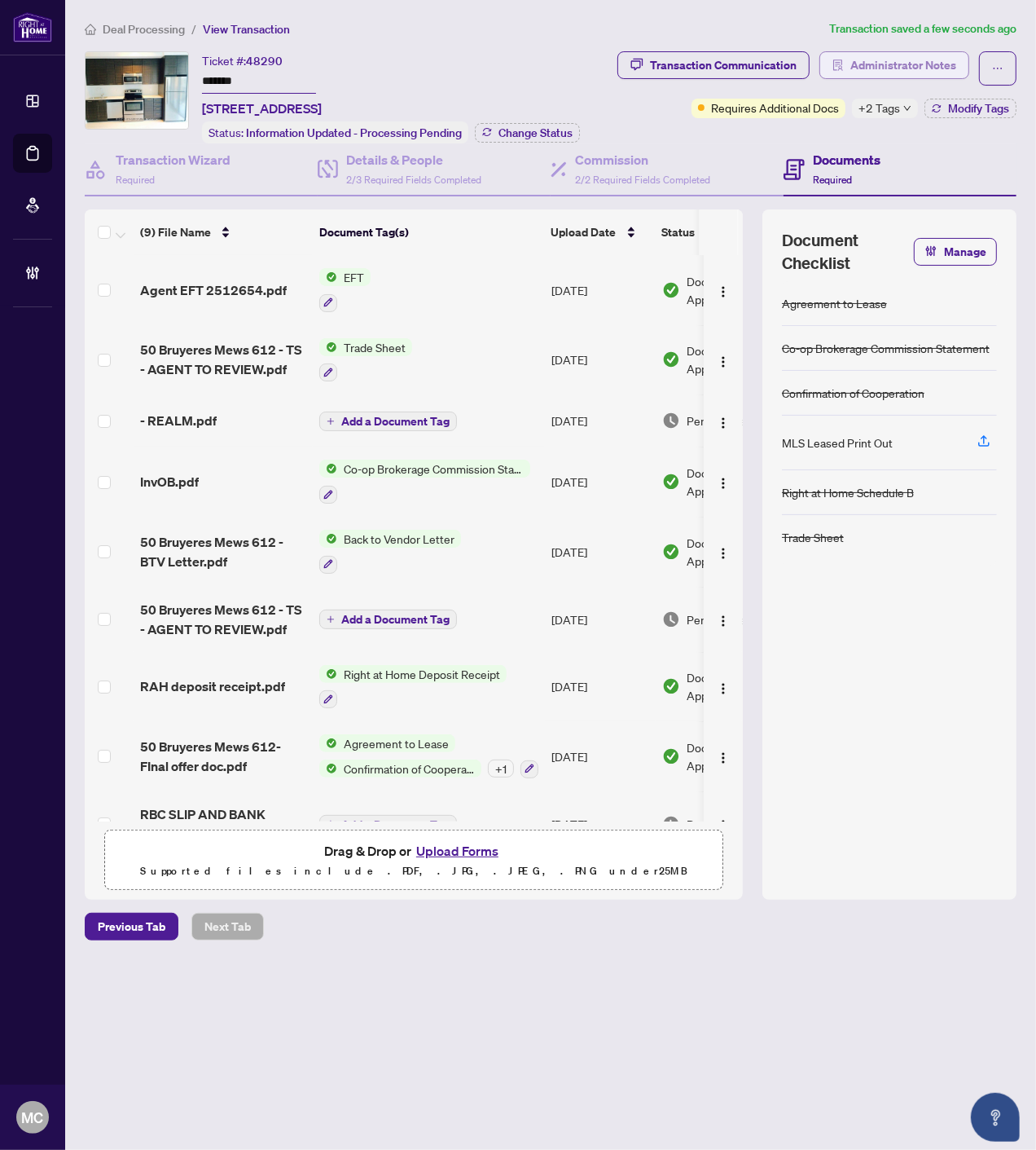
click at [912, 55] on span "Administrator Notes" at bounding box center [903, 65] width 106 height 26
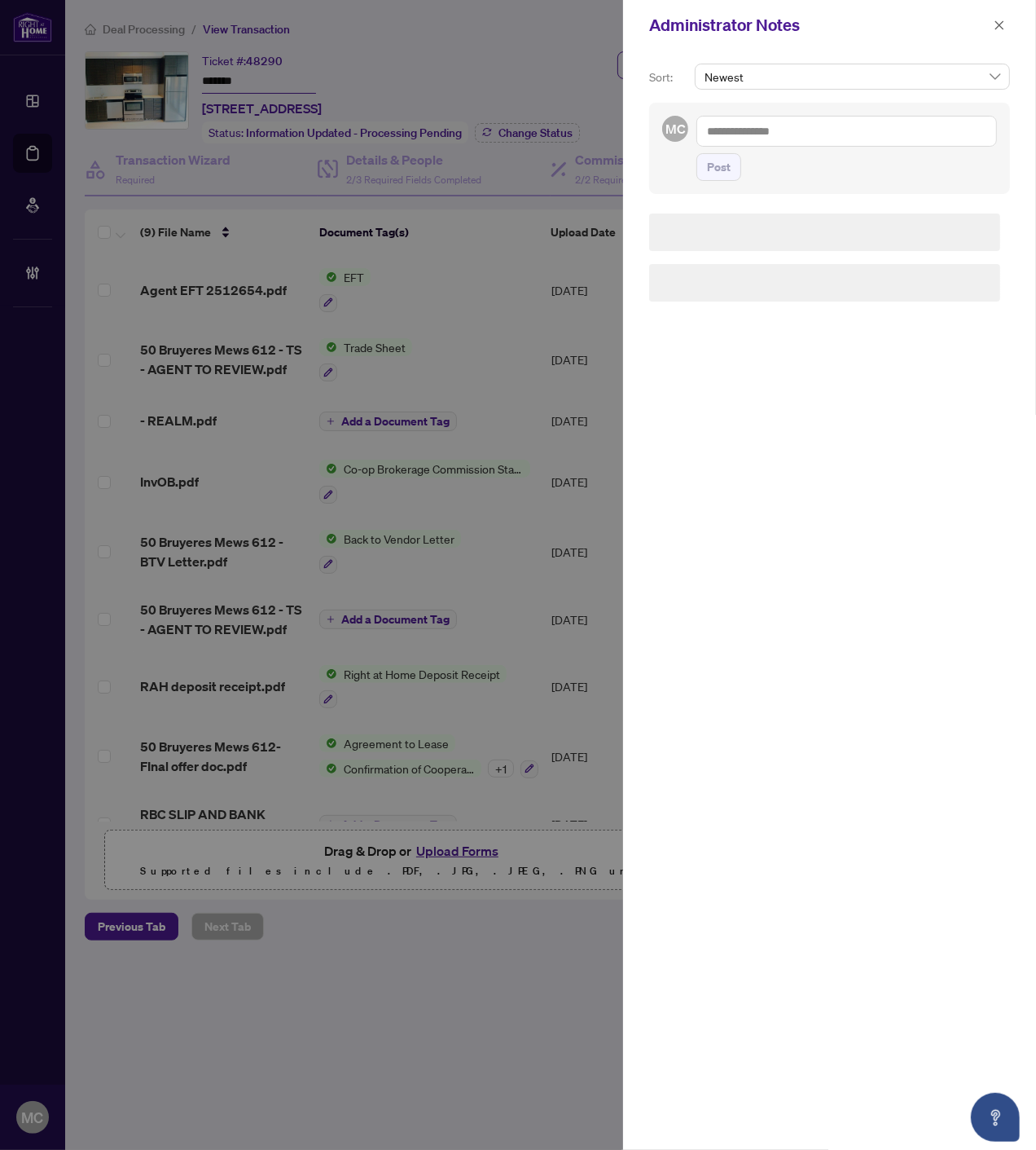
click at [878, 136] on textarea at bounding box center [846, 131] width 301 height 31
paste textarea "**********"
type textarea "**********"
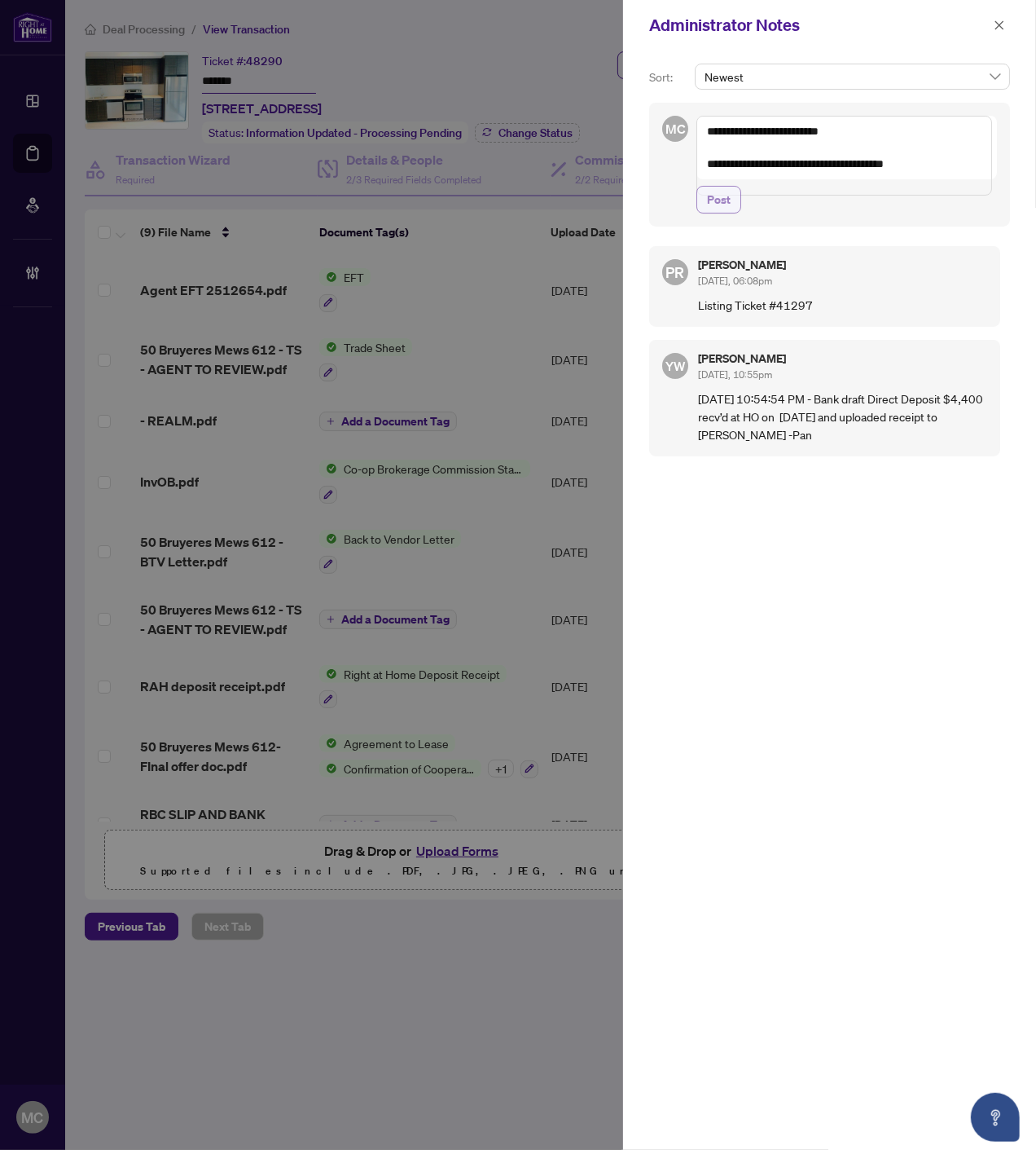
click at [718, 212] on span "Post" at bounding box center [719, 199] width 23 height 26
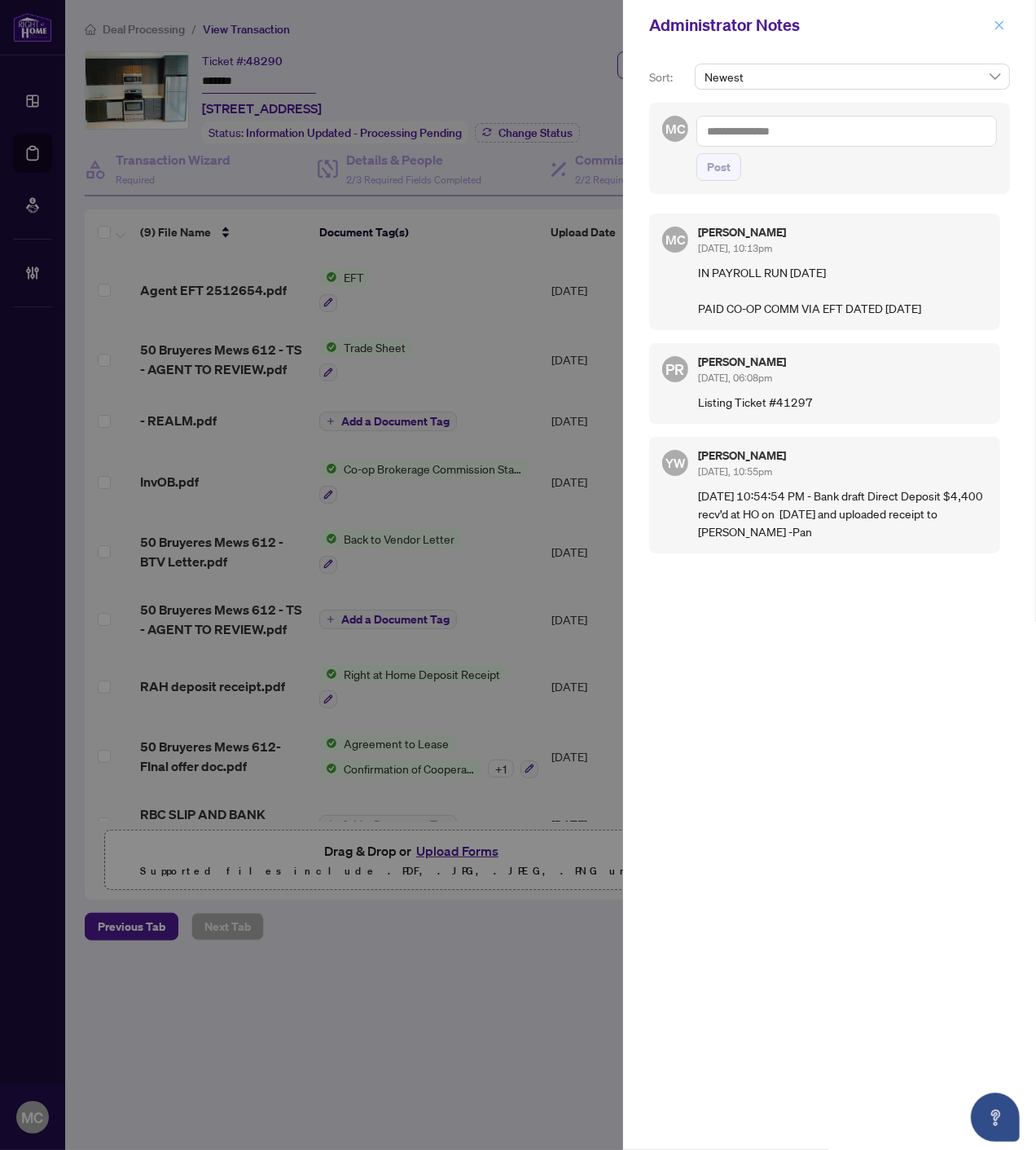
click at [1003, 20] on icon "close" at bounding box center [999, 25] width 11 height 11
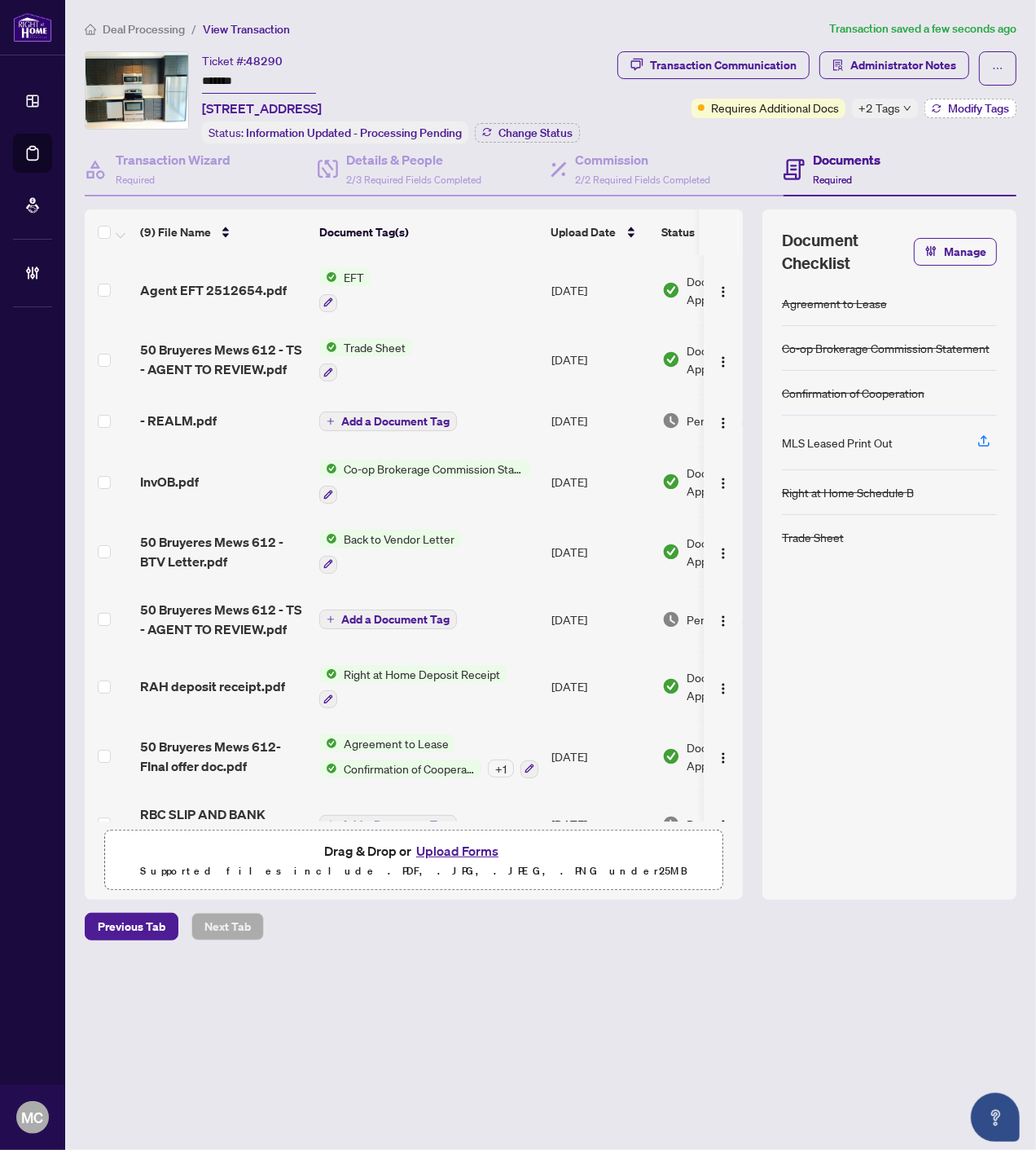
click at [954, 103] on span "Modify Tags" at bounding box center [979, 108] width 61 height 11
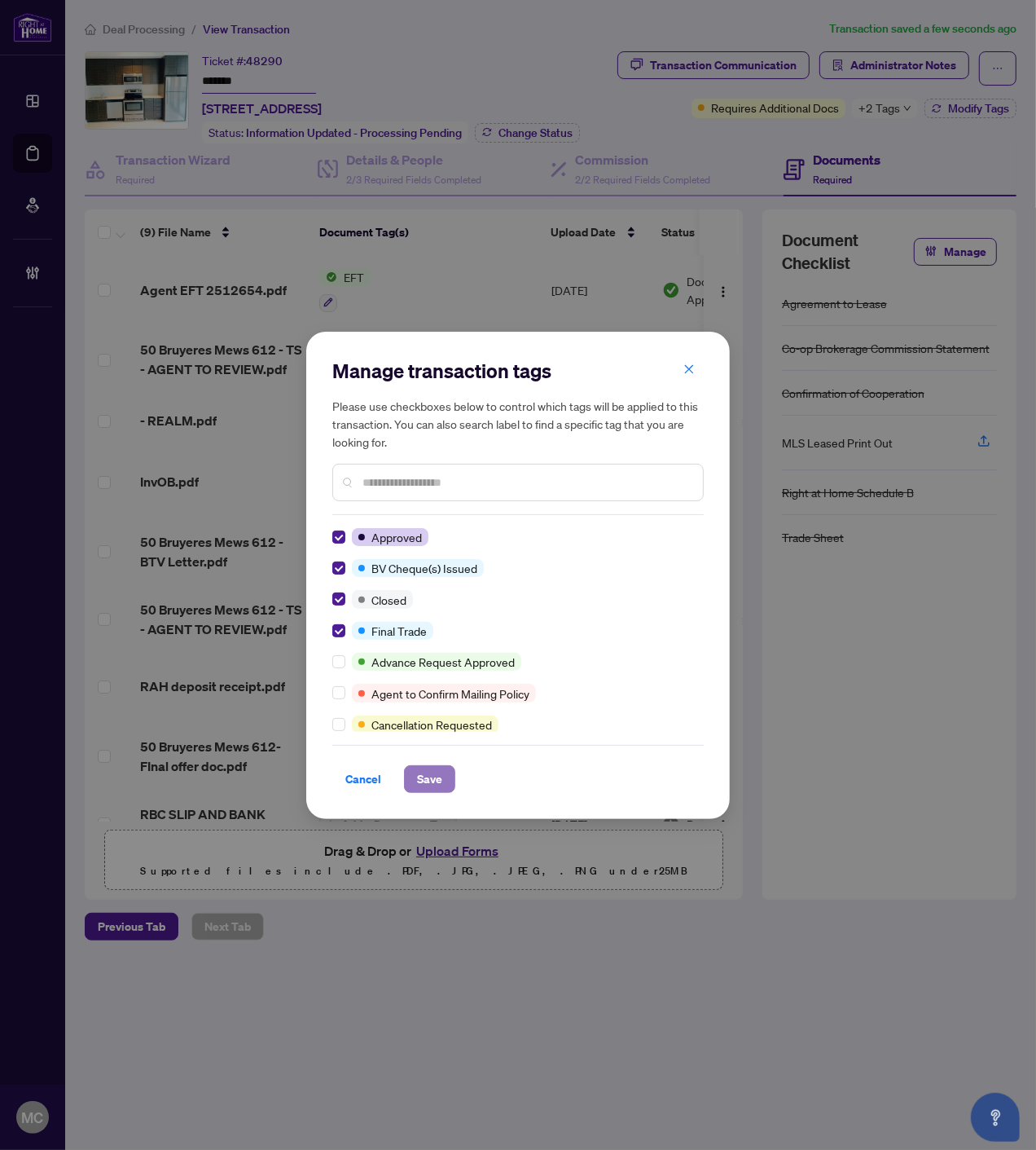
click at [425, 780] on span "Save" at bounding box center [429, 779] width 25 height 26
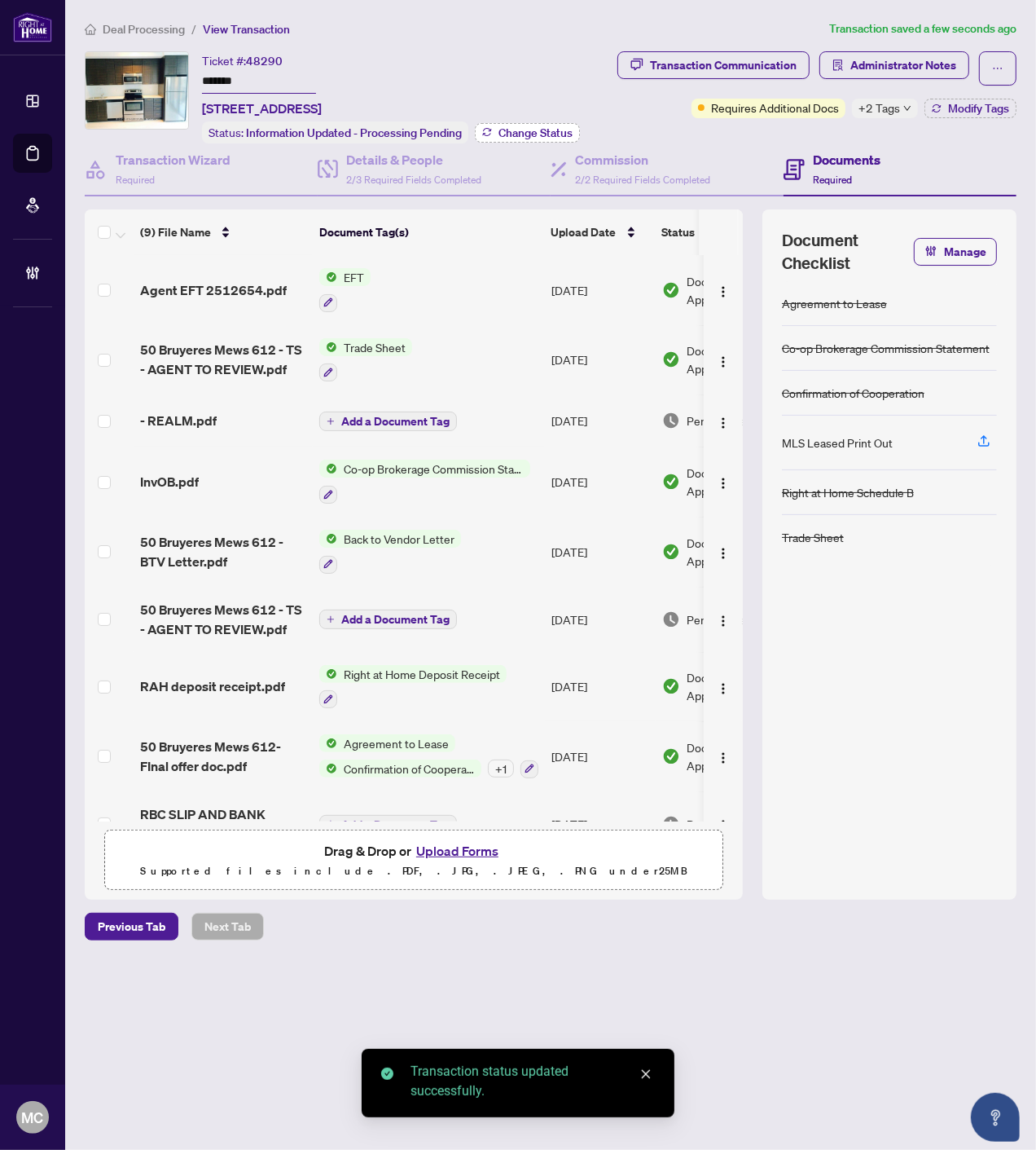
click at [544, 127] on span "Change Status" at bounding box center [536, 133] width 75 height 11
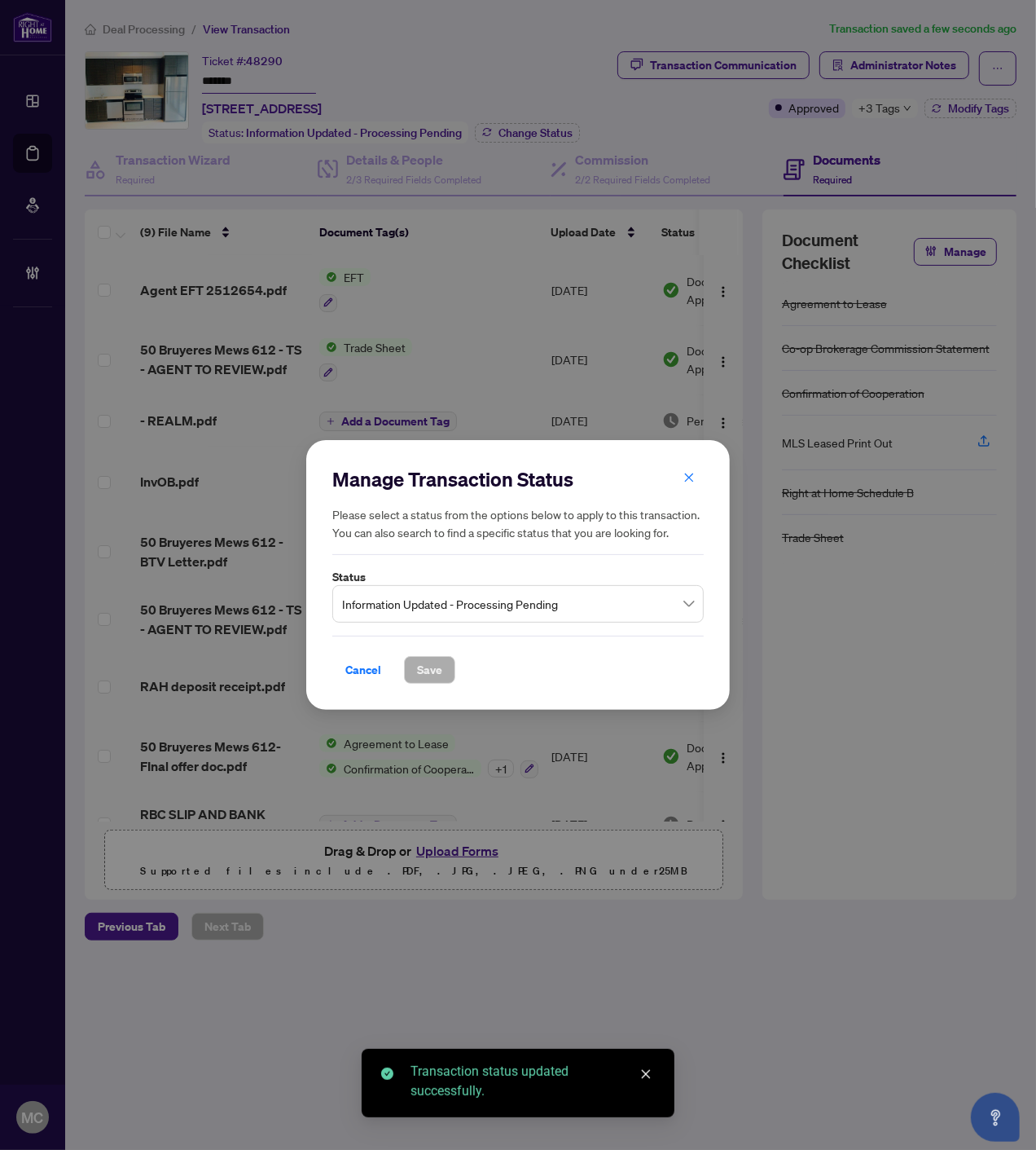
click at [515, 605] on span "Information Updated - Processing Pending" at bounding box center [518, 604] width 352 height 31
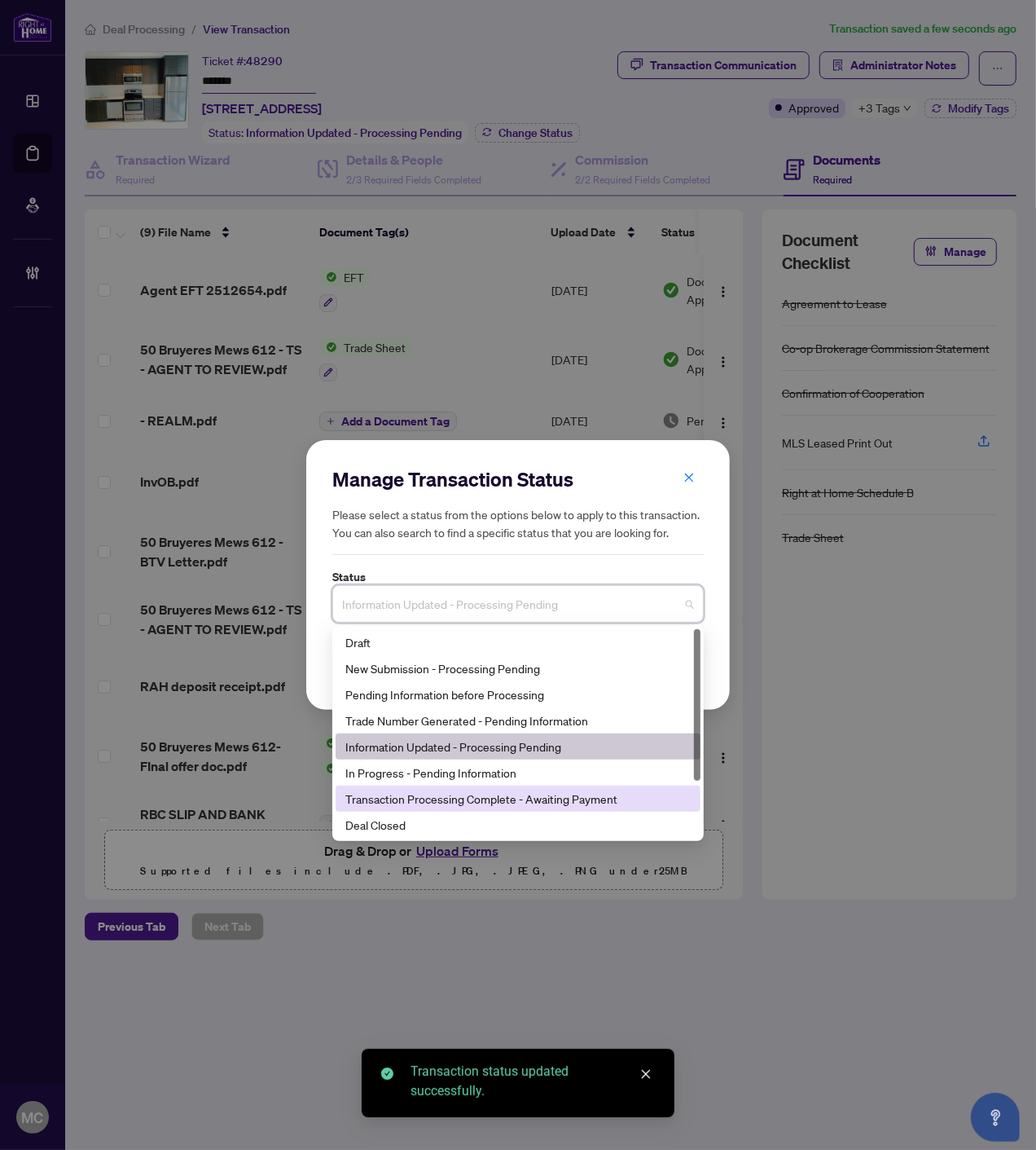
drag, startPoint x: 436, startPoint y: 817, endPoint x: 427, endPoint y: 796, distance: 22.8
click at [436, 816] on div "Deal Closed" at bounding box center [518, 825] width 345 height 18
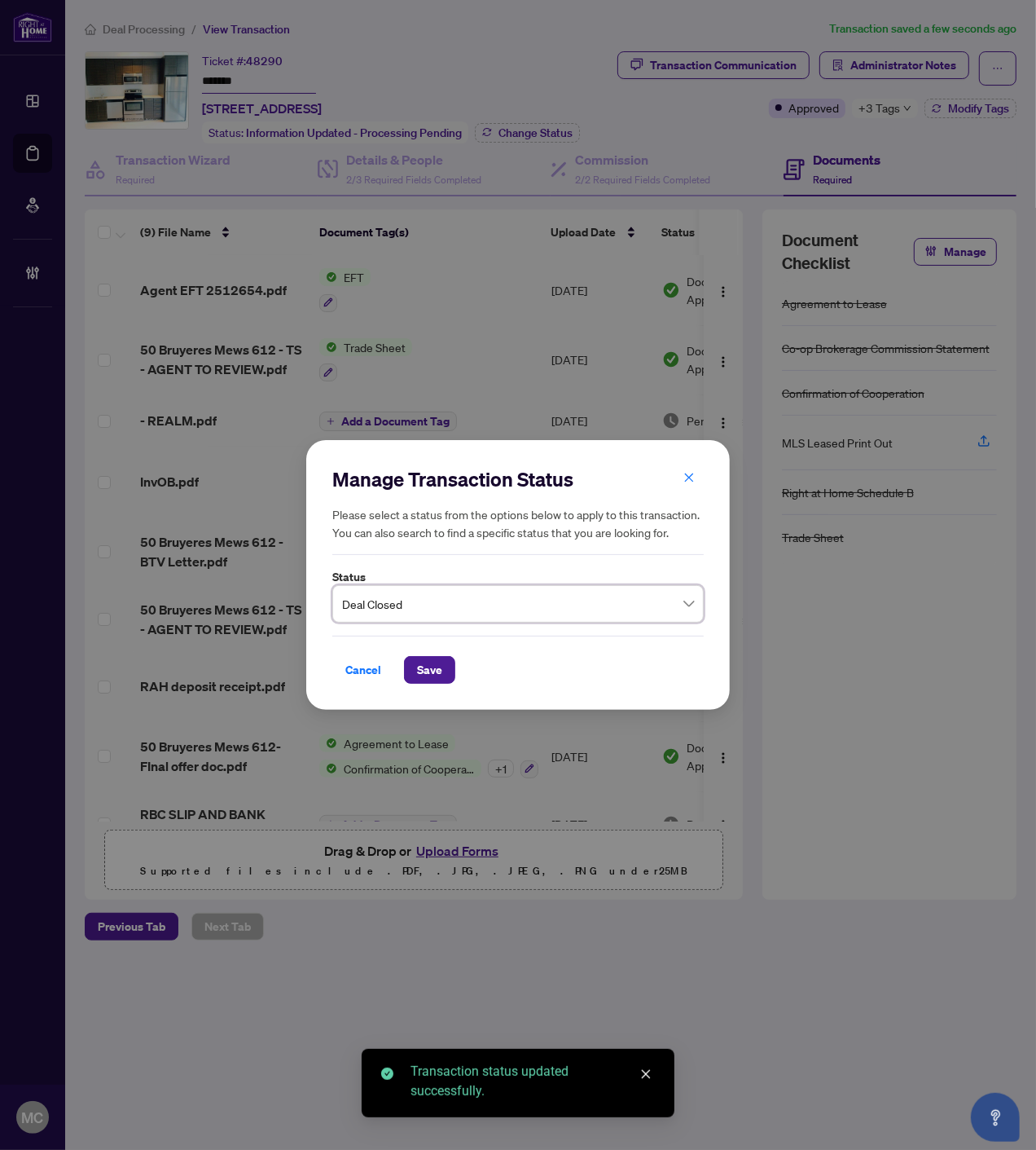
click at [435, 650] on div "Cancel Save" at bounding box center [518, 659] width 371 height 48
click at [433, 663] on span "Save" at bounding box center [429, 670] width 25 height 26
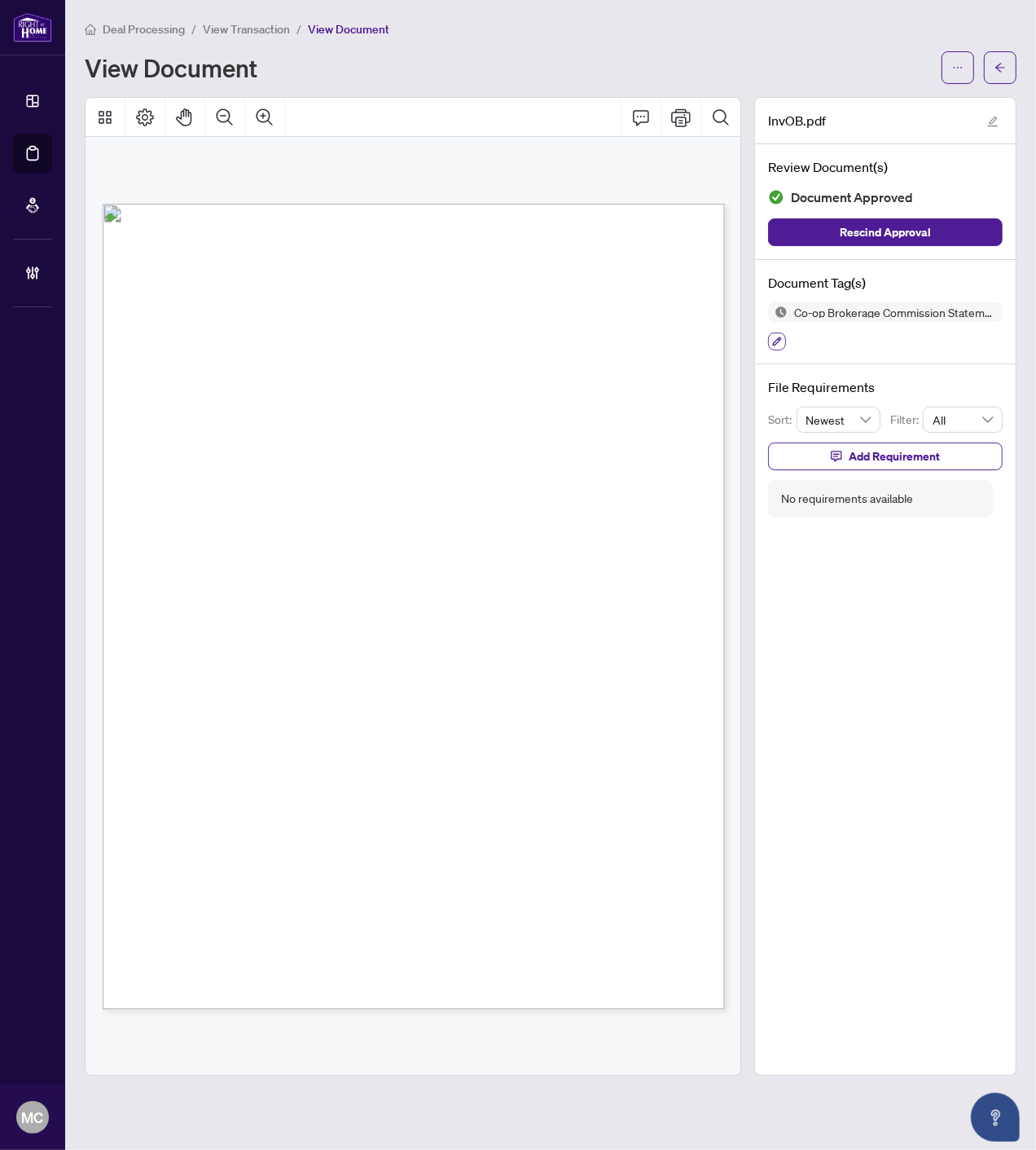
click at [771, 343] on button "button" at bounding box center [777, 341] width 18 height 18
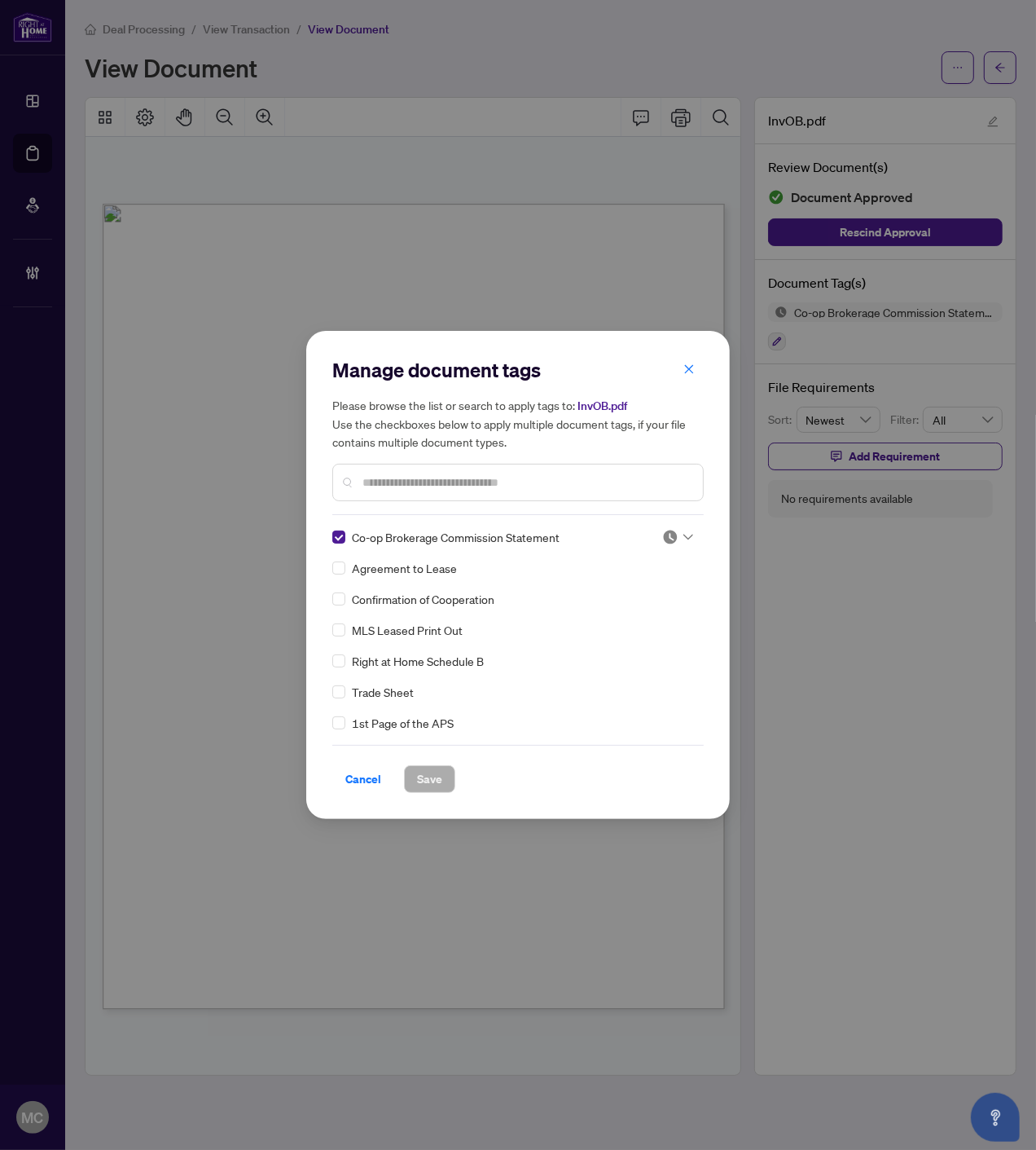
drag, startPoint x: 669, startPoint y: 533, endPoint x: 653, endPoint y: 568, distance: 38.5
click at [669, 534] on img at bounding box center [670, 537] width 16 height 16
click at [616, 613] on div "Approved" at bounding box center [624, 616] width 104 height 18
click at [415, 780] on button "Save" at bounding box center [429, 779] width 51 height 28
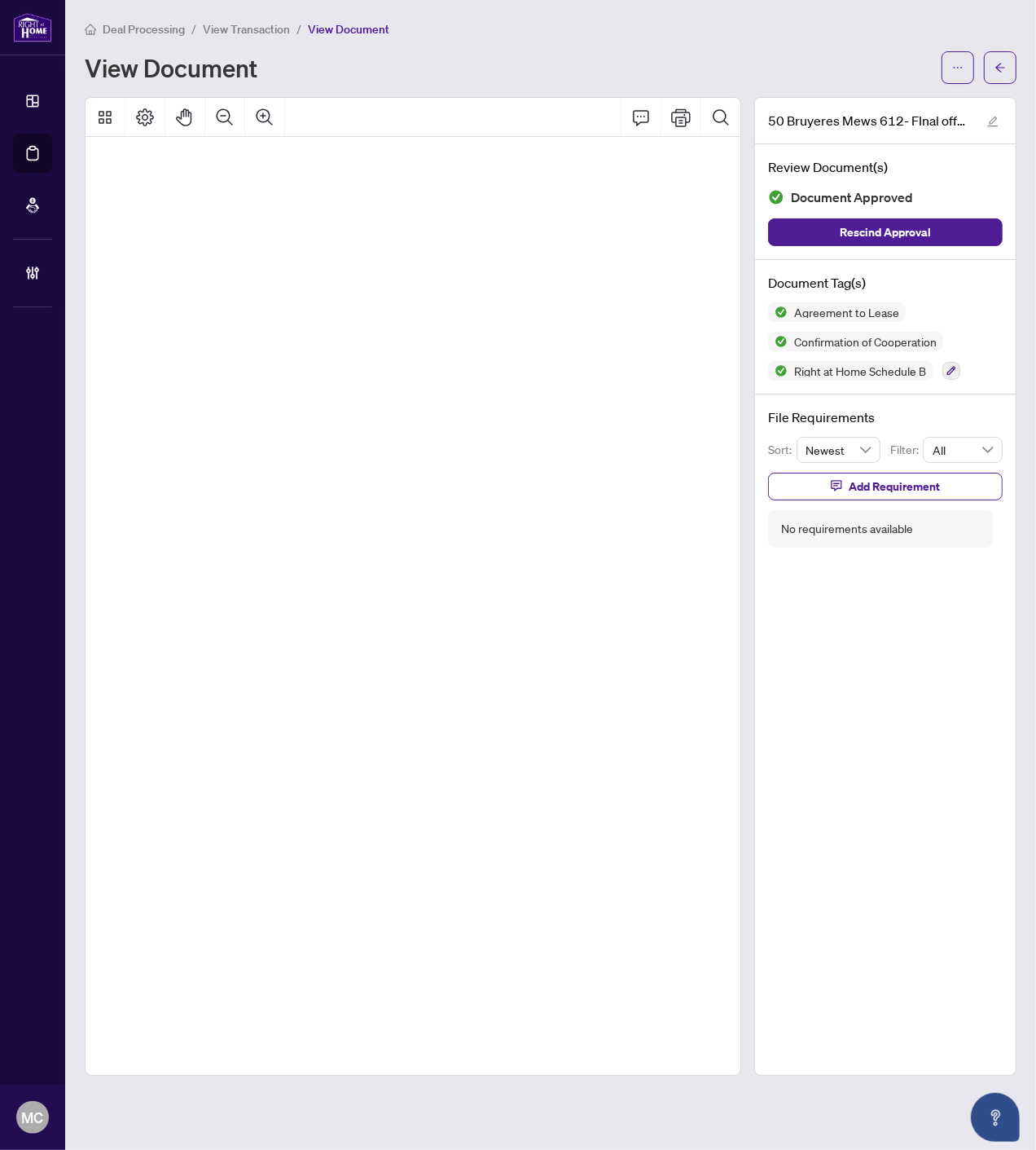
scroll to position [26689, 200]
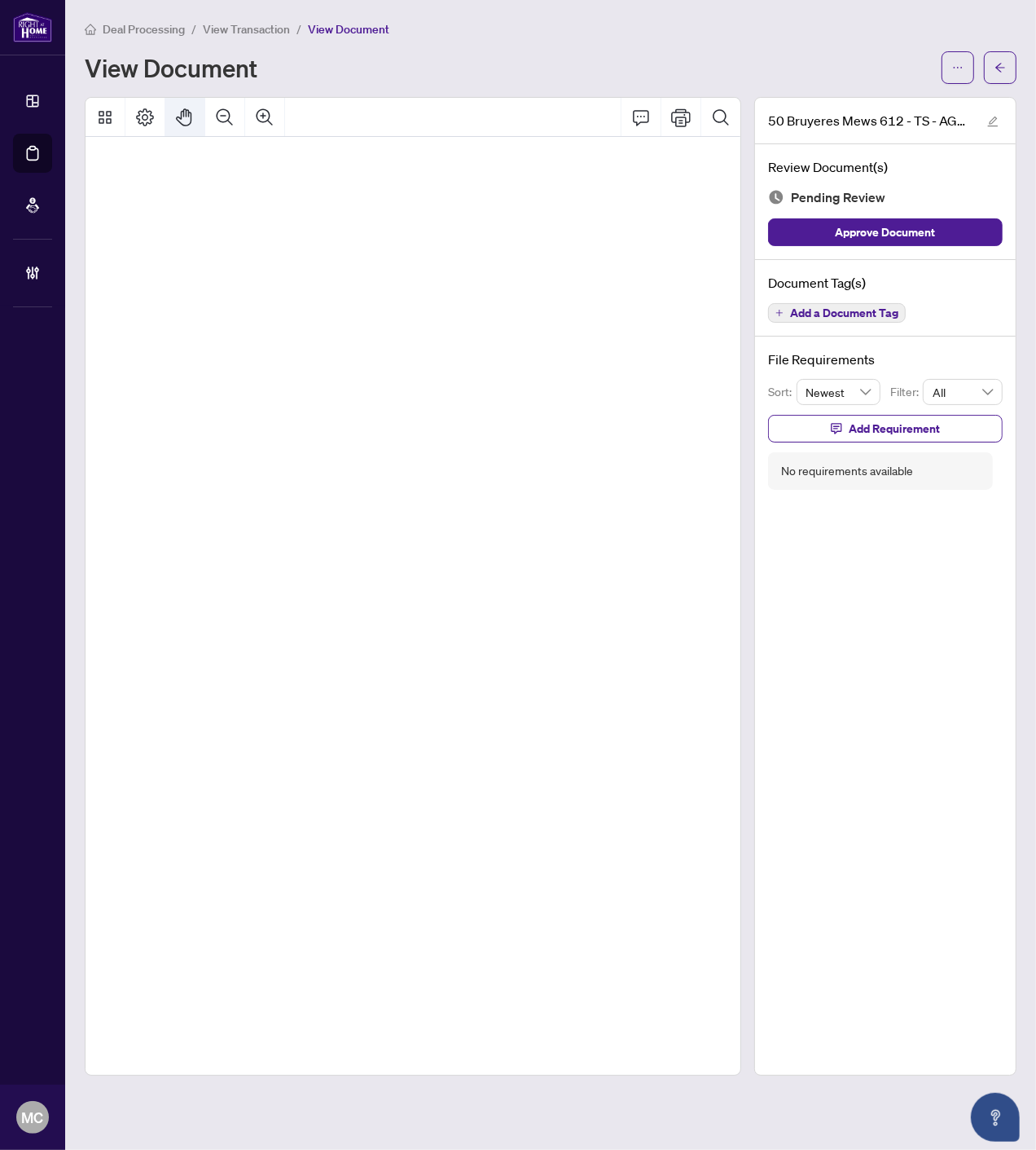
click at [183, 108] on icon "Pan Mode" at bounding box center [185, 117] width 20 height 20
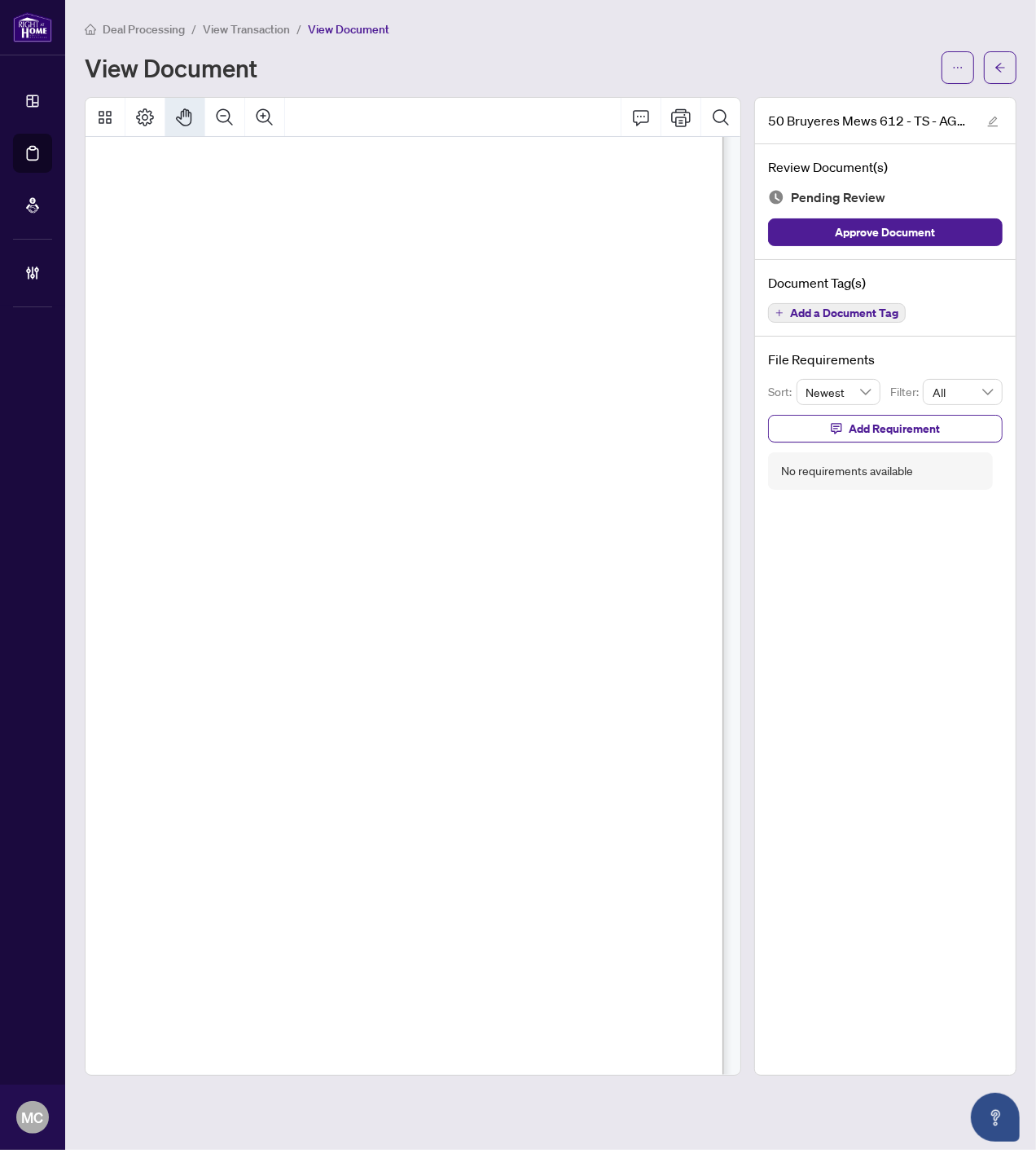
scroll to position [166, 356]
drag, startPoint x: 344, startPoint y: 384, endPoint x: 329, endPoint y: 332, distance: 54.1
click at [329, 332] on div "Page 1" at bounding box center [694, 1155] width 1869 height 2420
click at [845, 310] on span "Add a Document Tag" at bounding box center [844, 312] width 108 height 11
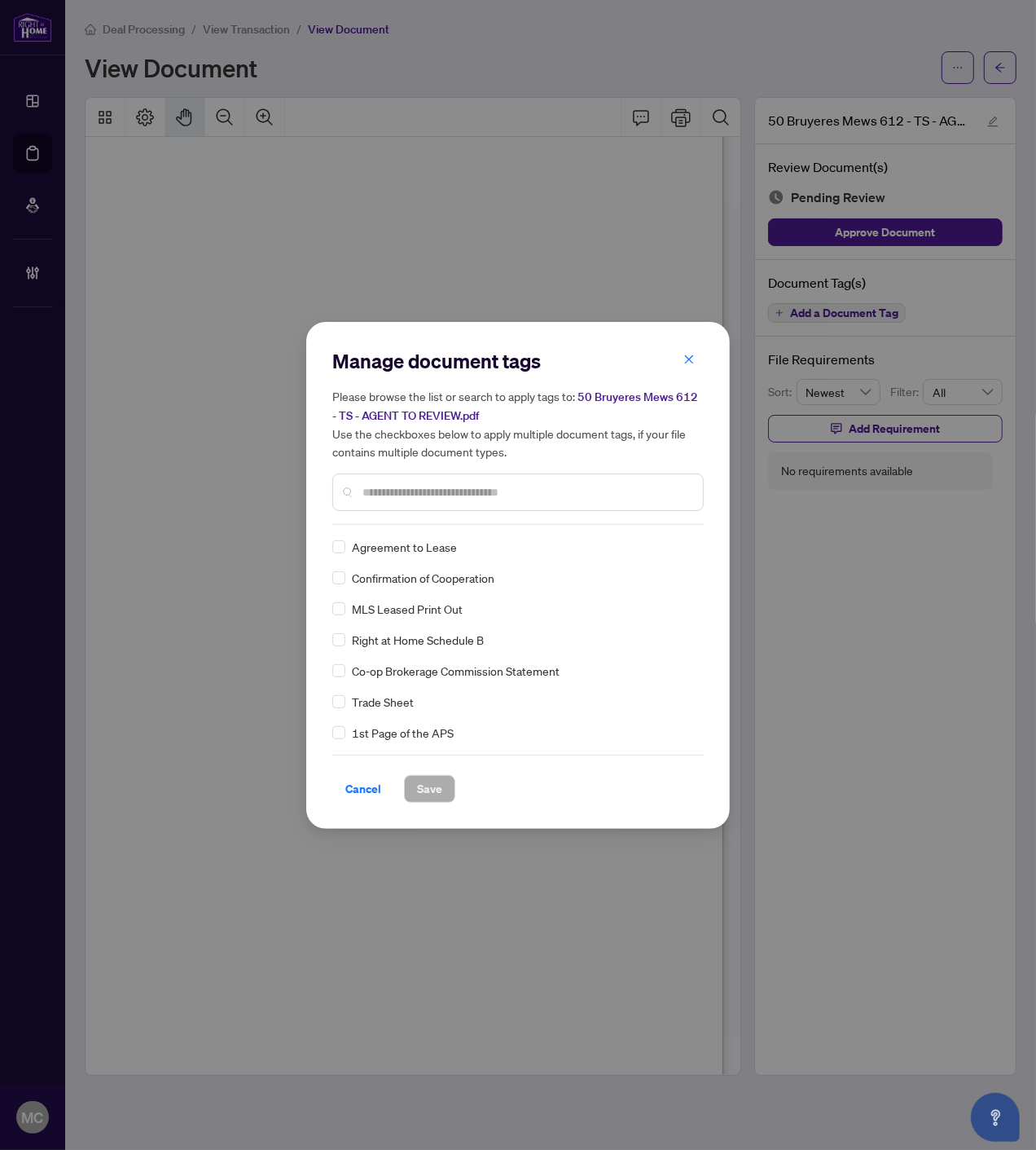
click at [518, 489] on input "text" at bounding box center [526, 492] width 328 height 18
type input "*****"
click at [653, 543] on div at bounding box center [674, 546] width 42 height 16
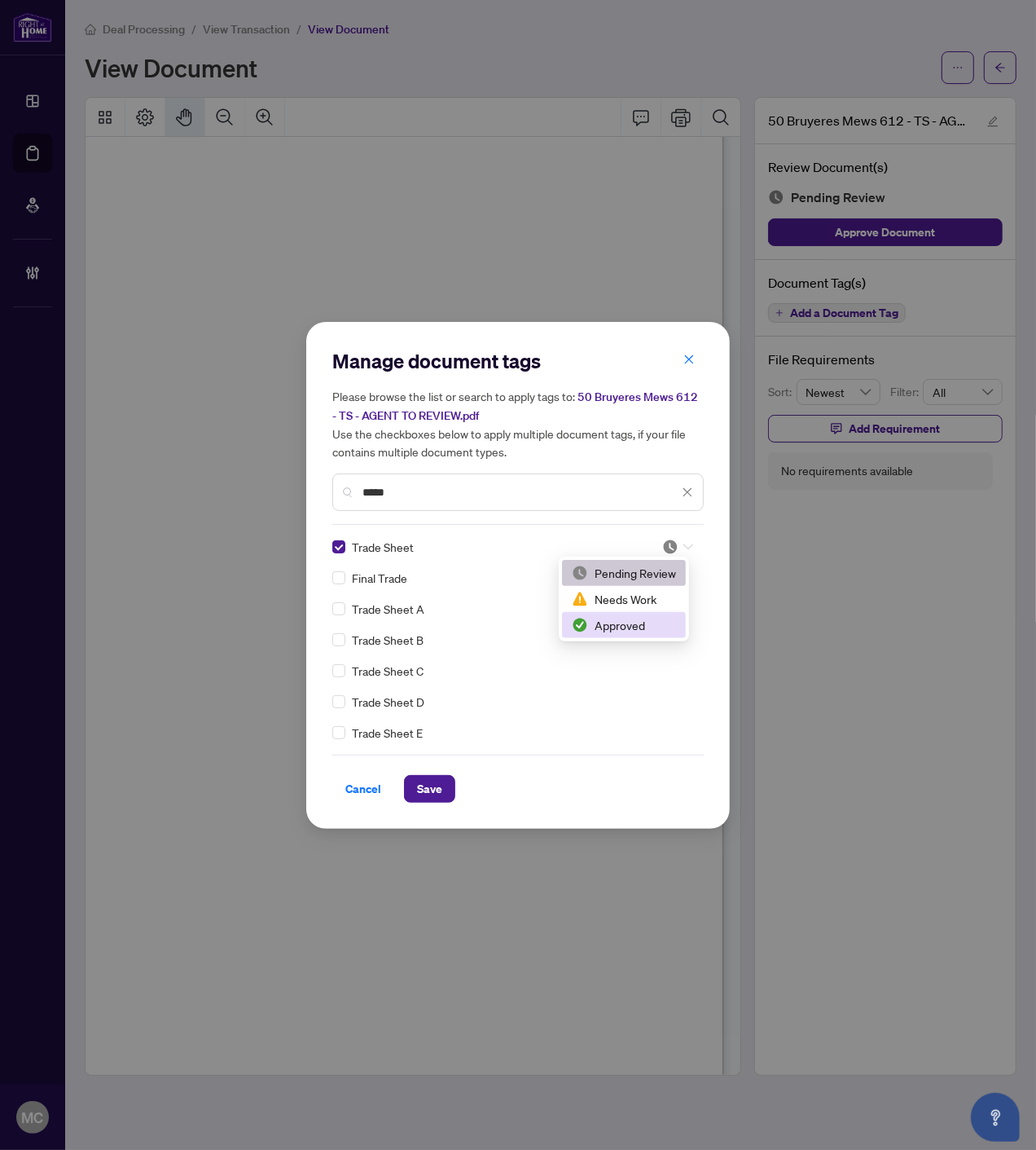
click at [630, 628] on div "Approved" at bounding box center [624, 624] width 104 height 18
click at [433, 784] on span "Save" at bounding box center [429, 789] width 25 height 26
